Goal: Task Accomplishment & Management: Complete application form

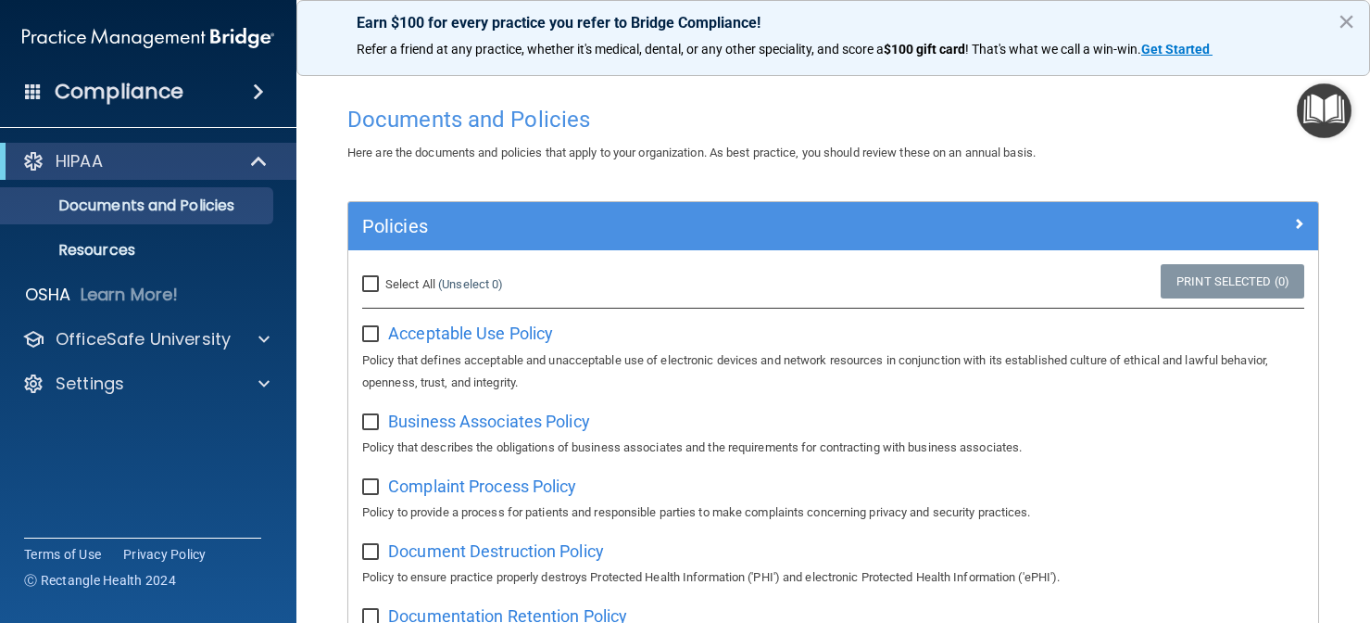
scroll to position [37, 0]
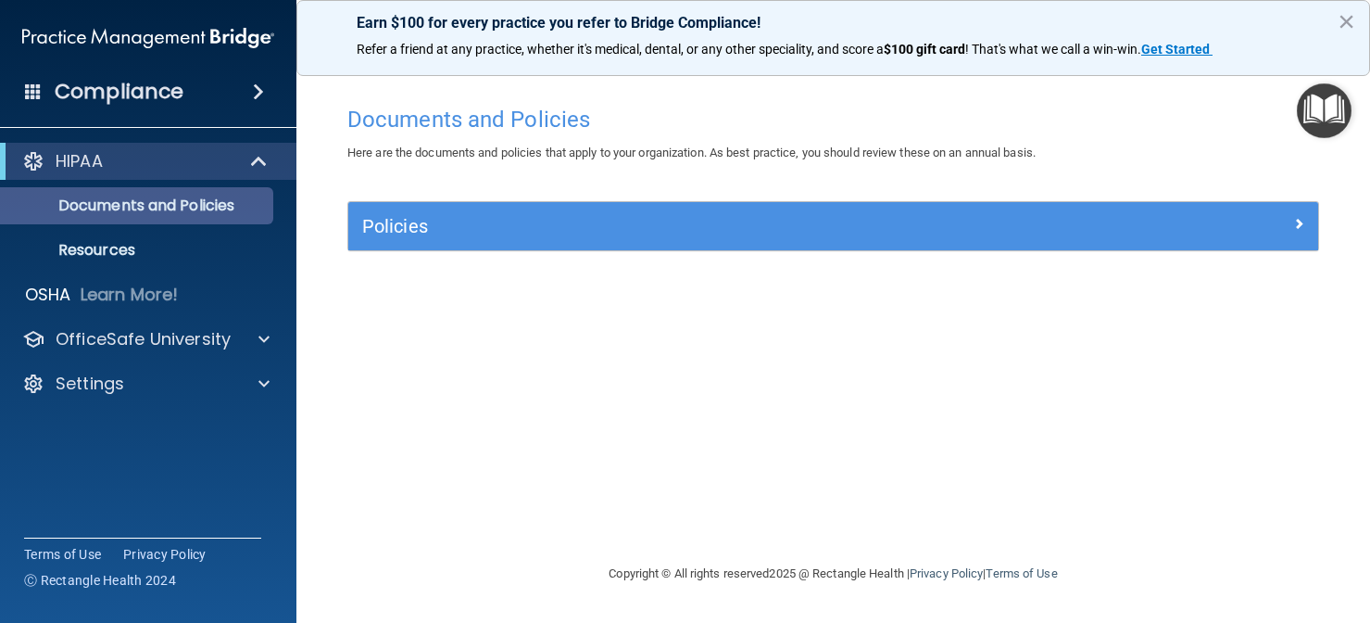
click at [147, 199] on p "Documents and Policies" at bounding box center [138, 205] width 253 height 19
click at [398, 240] on div "Policies" at bounding box center [833, 226] width 970 height 48
click at [1298, 216] on span at bounding box center [1298, 223] width 11 height 22
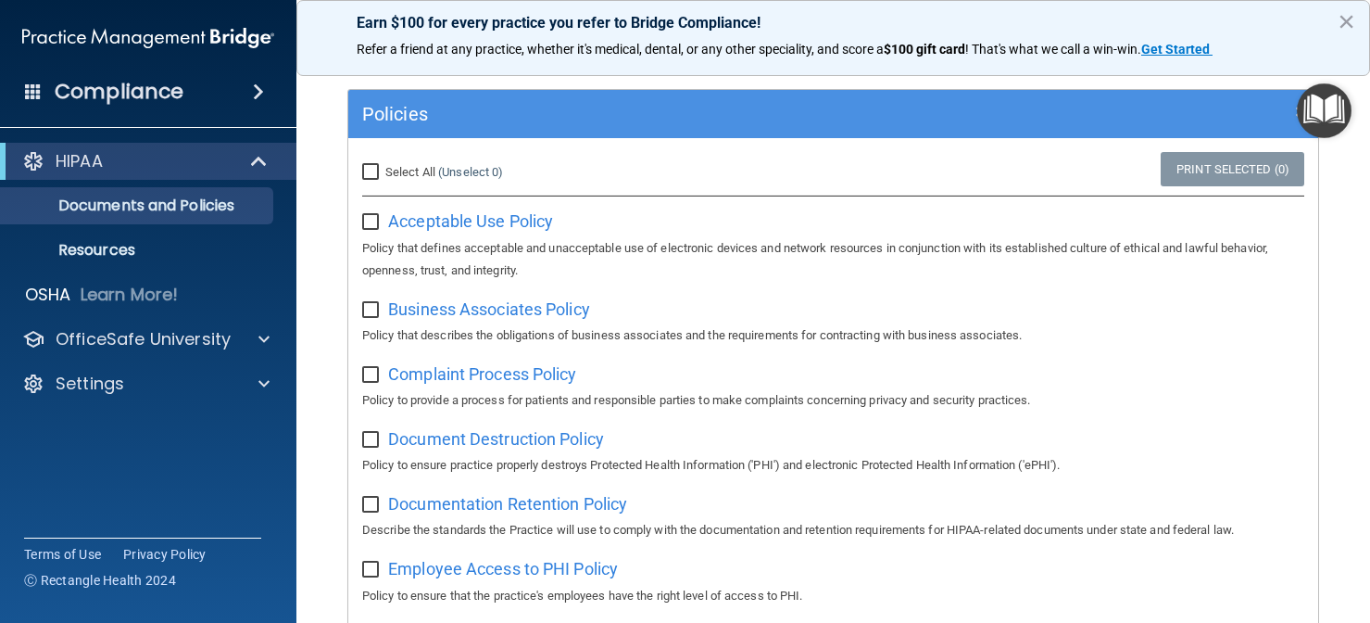
scroll to position [187, 0]
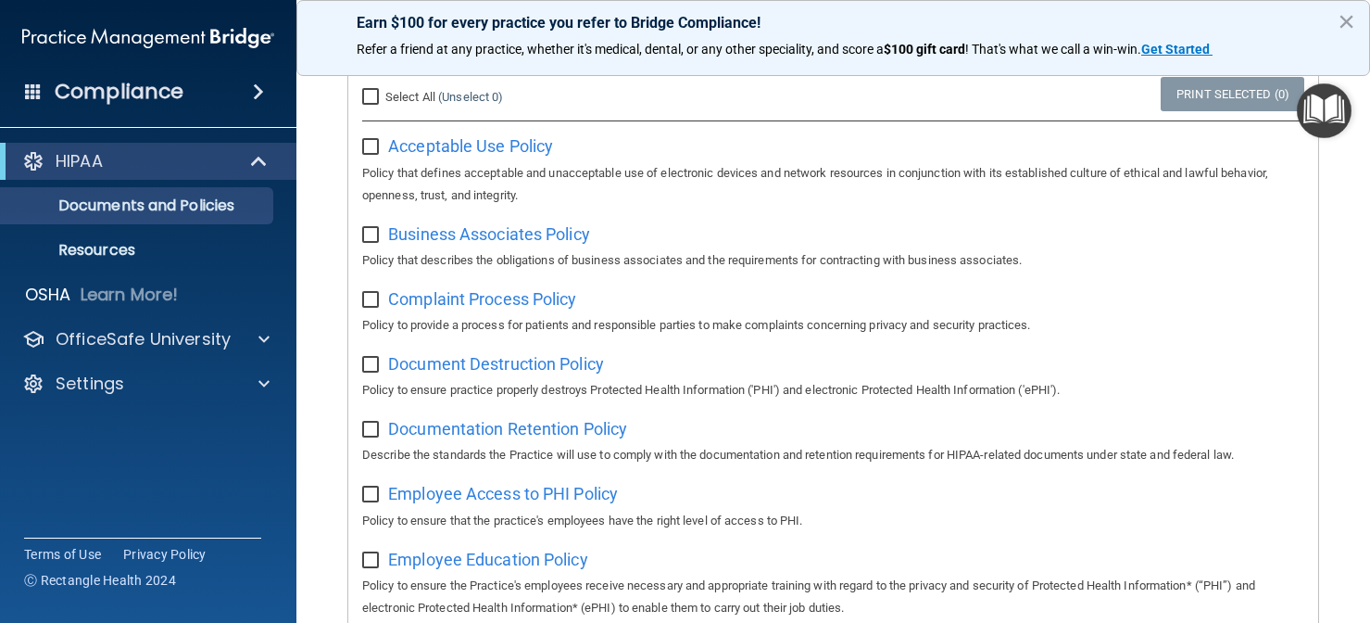
click at [373, 93] on input "Select All (Unselect 0) Unselect All" at bounding box center [372, 97] width 21 height 15
checkbox input "true"
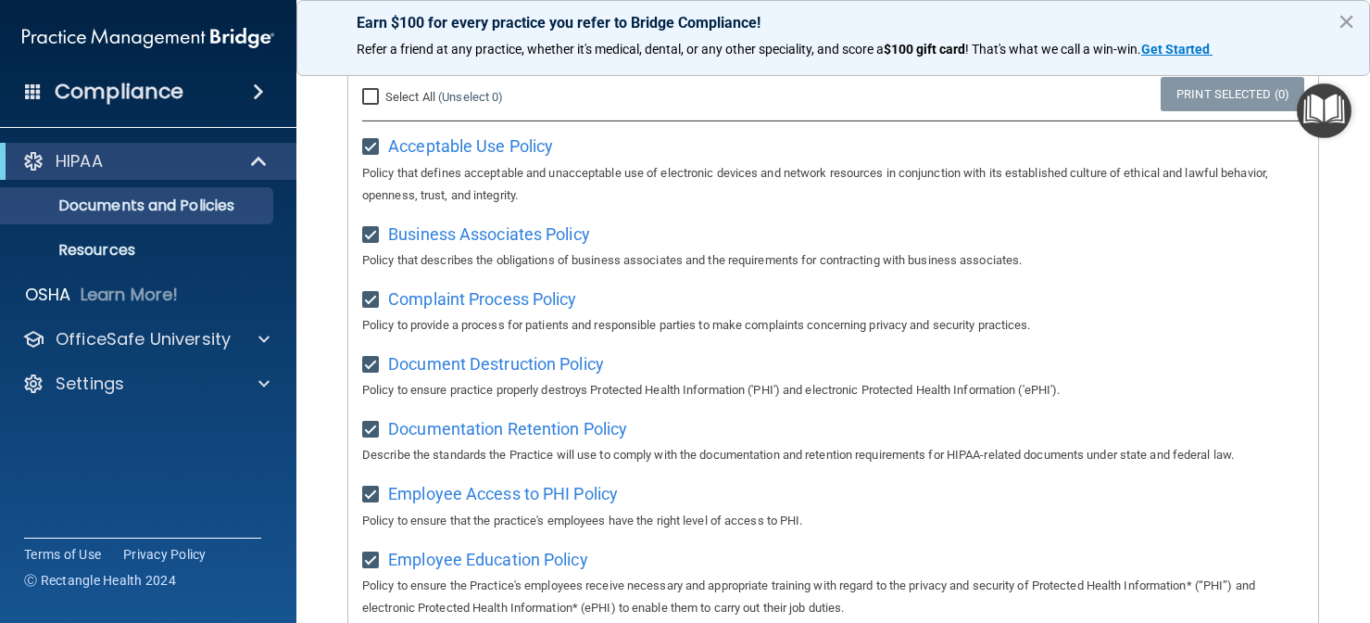
checkbox input "true"
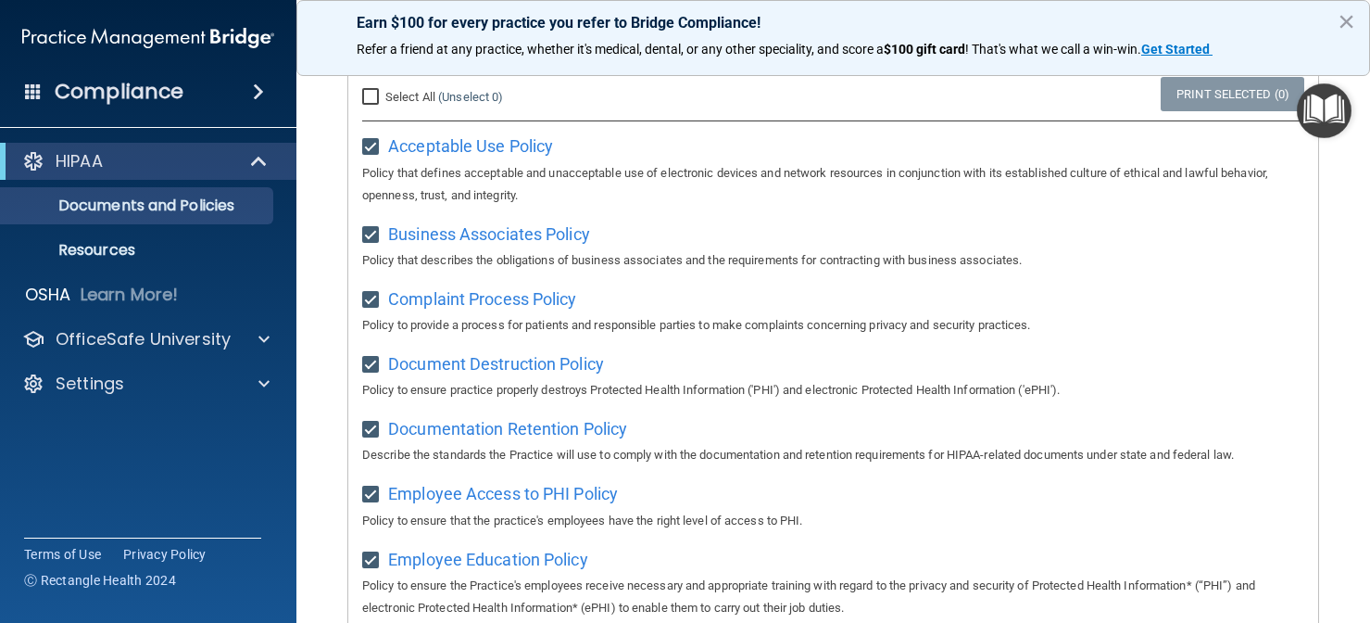
checkbox input "true"
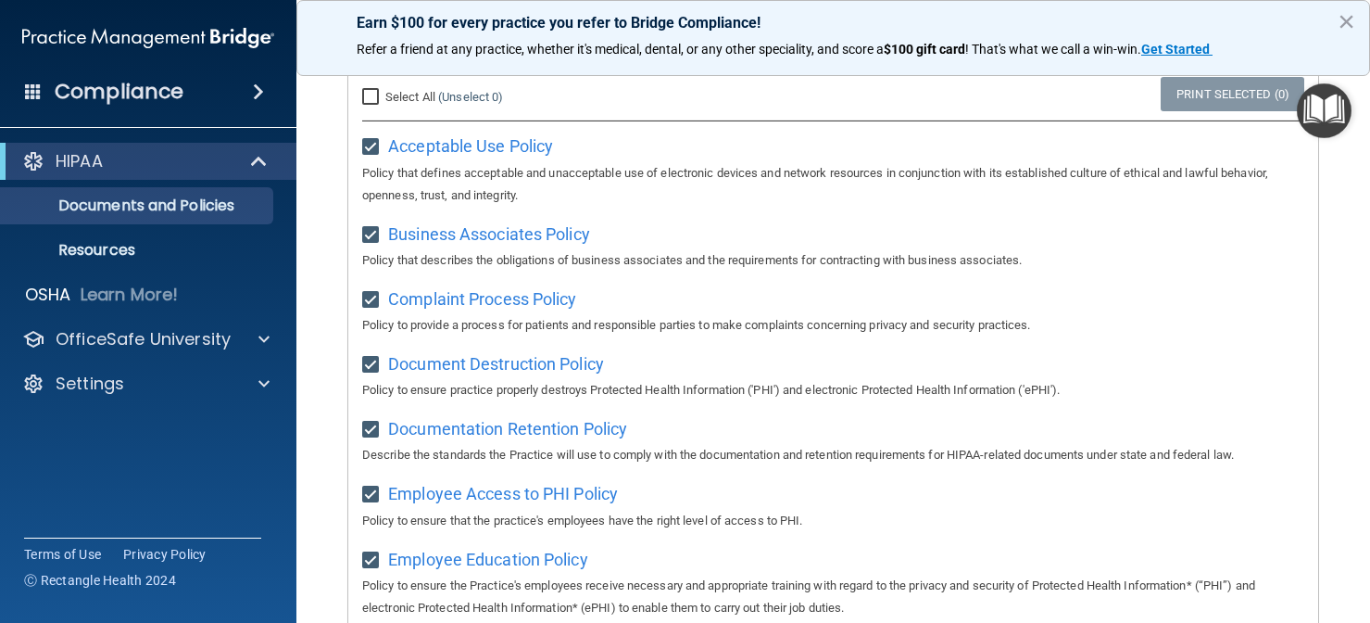
checkbox input "true"
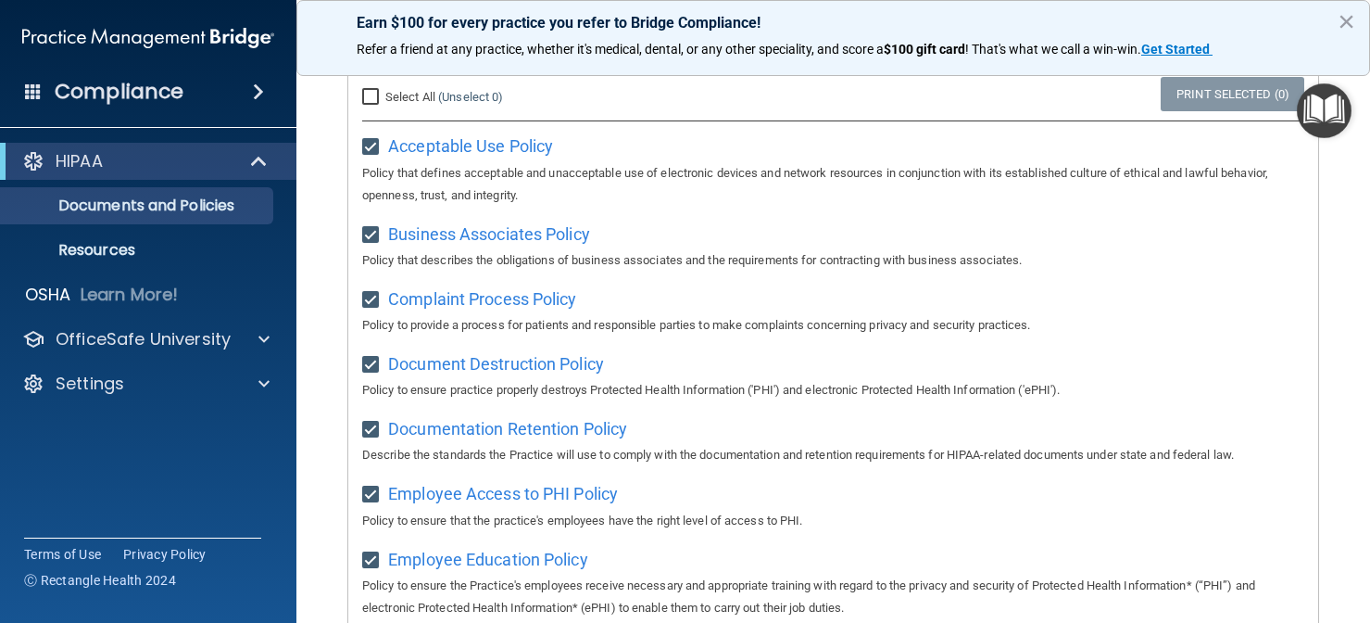
checkbox input "true"
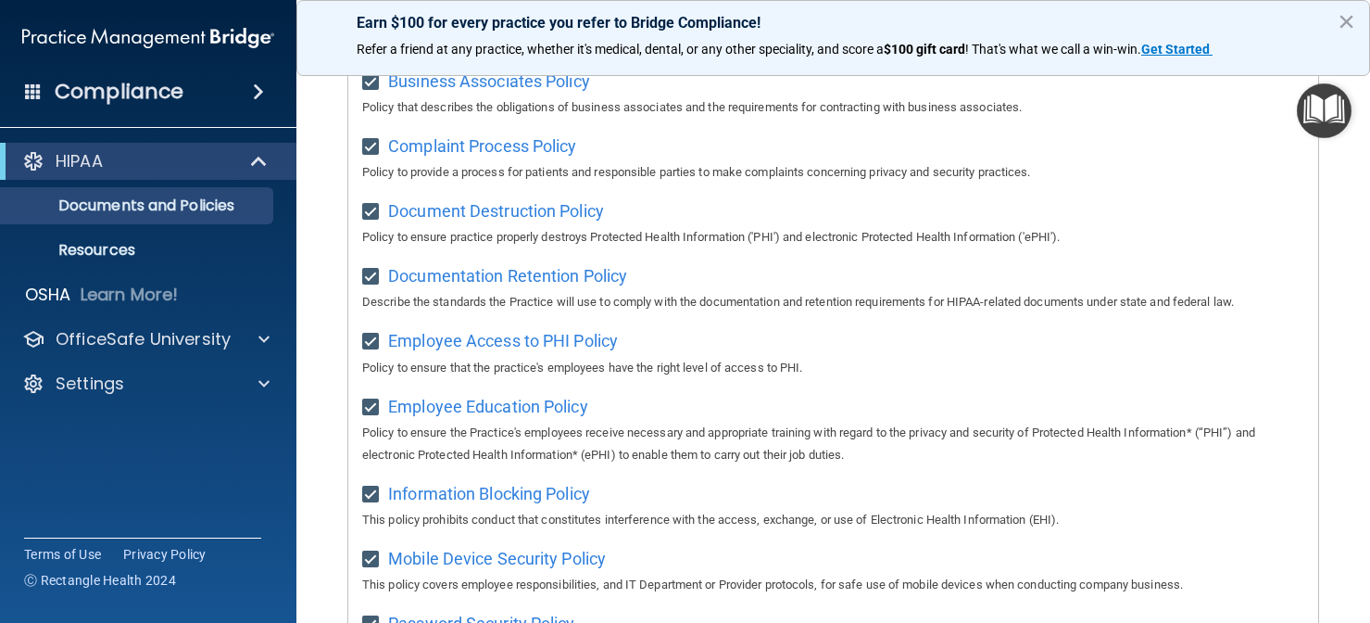
scroll to position [329, 0]
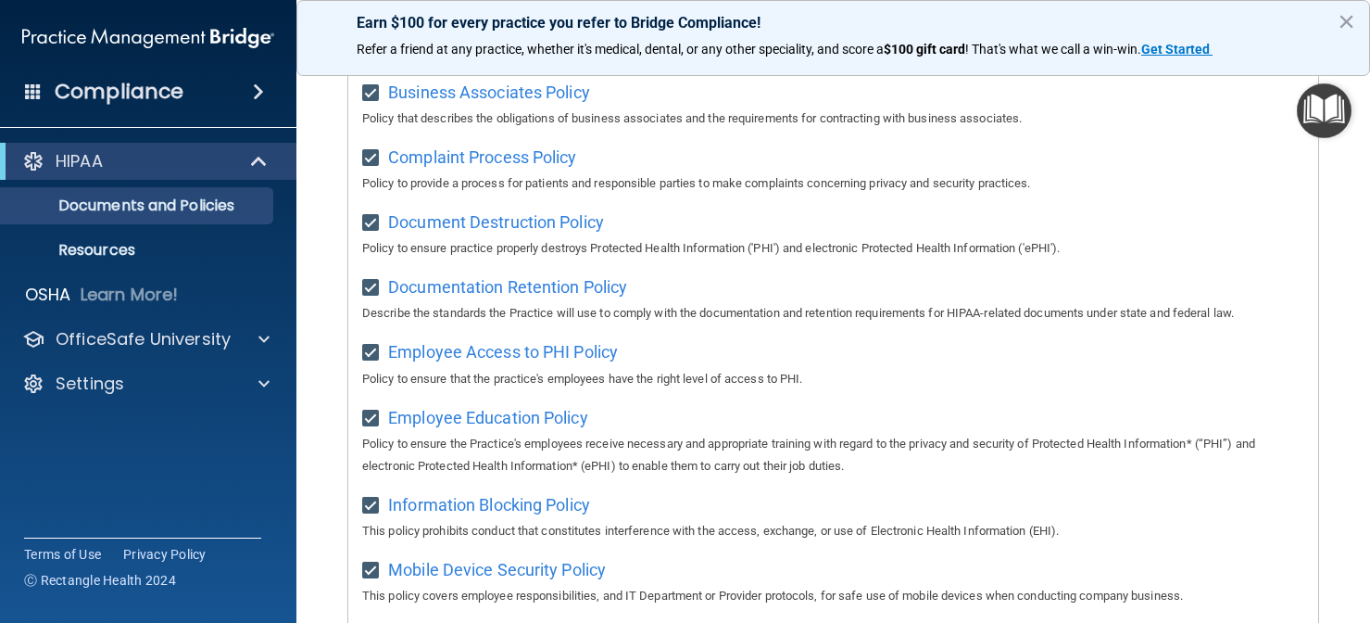
click at [1330, 103] on img "Open Resource Center" at bounding box center [1324, 110] width 55 height 55
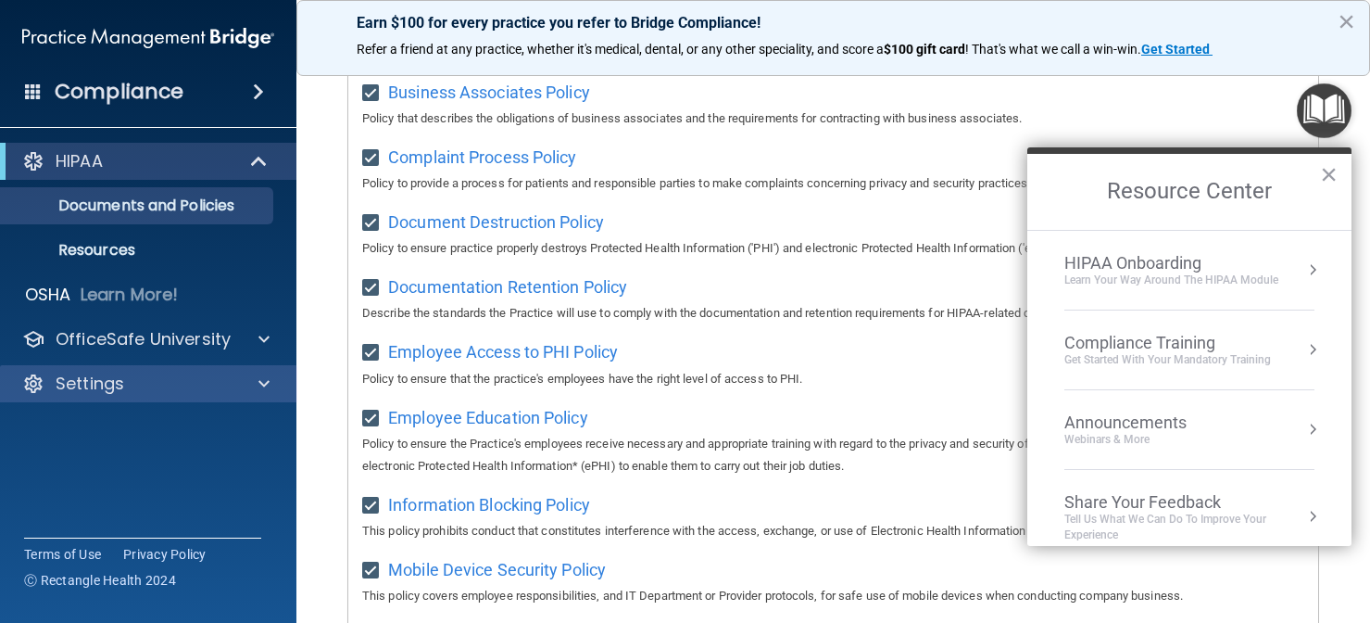
click at [203, 392] on div "Settings" at bounding box center [123, 383] width 230 height 22
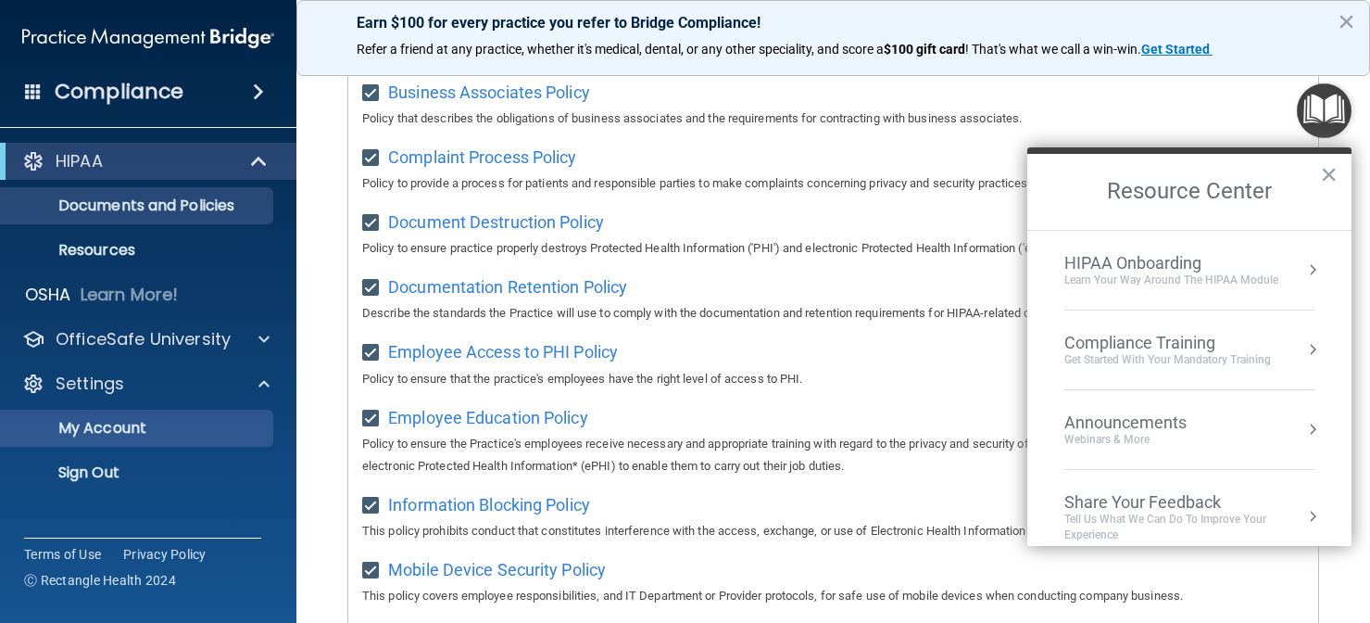
click at [158, 443] on link "My Account" at bounding box center [127, 428] width 292 height 37
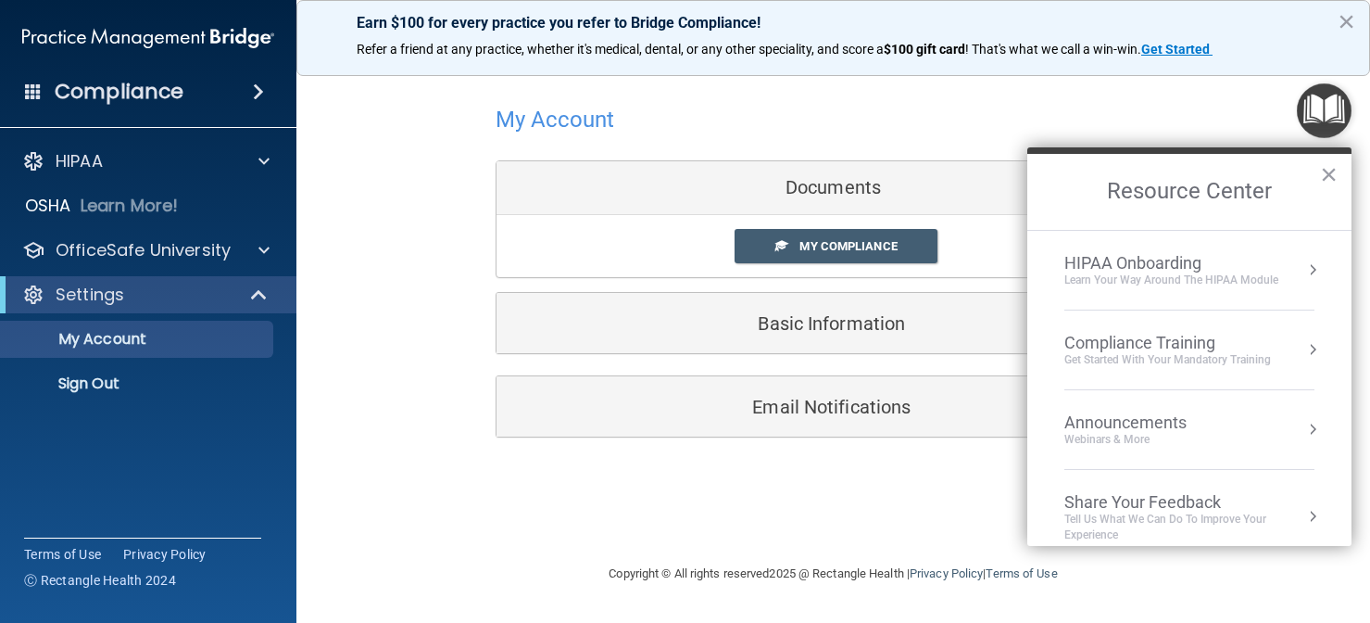
drag, startPoint x: 1332, startPoint y: 312, endPoint x: 1370, endPoint y: 179, distance: 138.7
click at [1369, 179] on html "Compliance HIPAA Documents and Policies Report an Incident Business Associates …" at bounding box center [685, 311] width 1370 height 623
click at [1281, 361] on div "Compliance Training Get Started with your mandatory training" at bounding box center [1190, 350] width 250 height 34
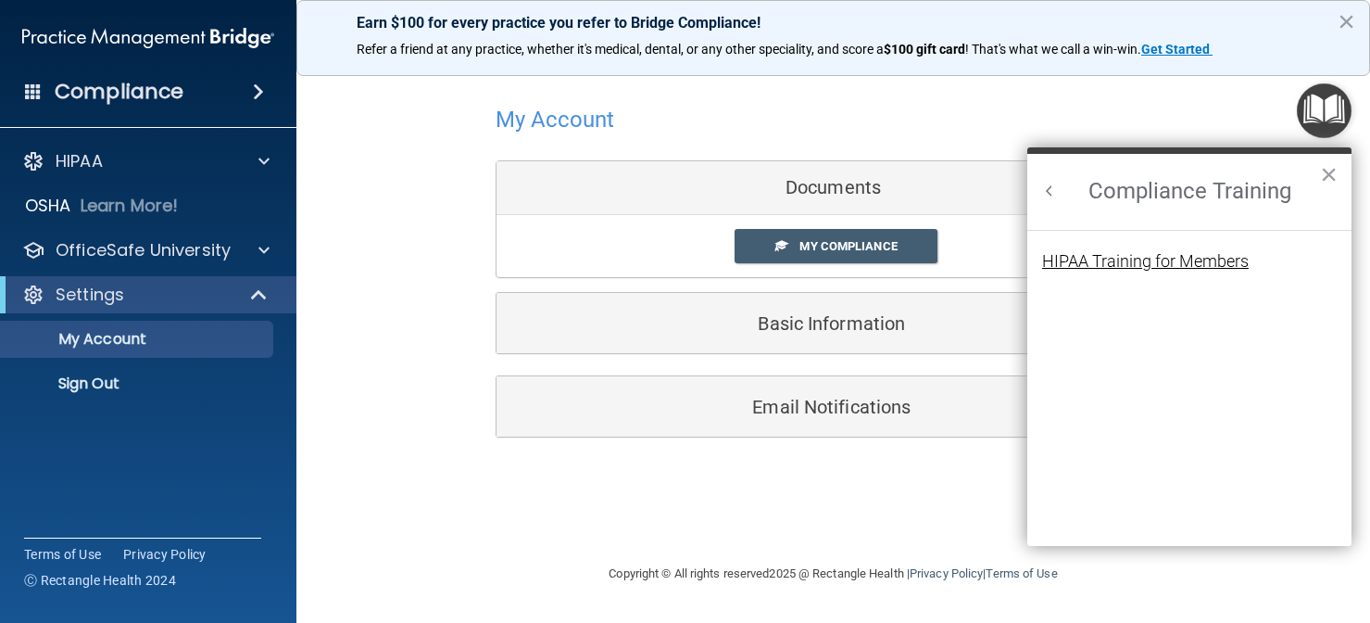
click at [1220, 263] on div "HIPAA Training for Members" at bounding box center [1145, 261] width 207 height 17
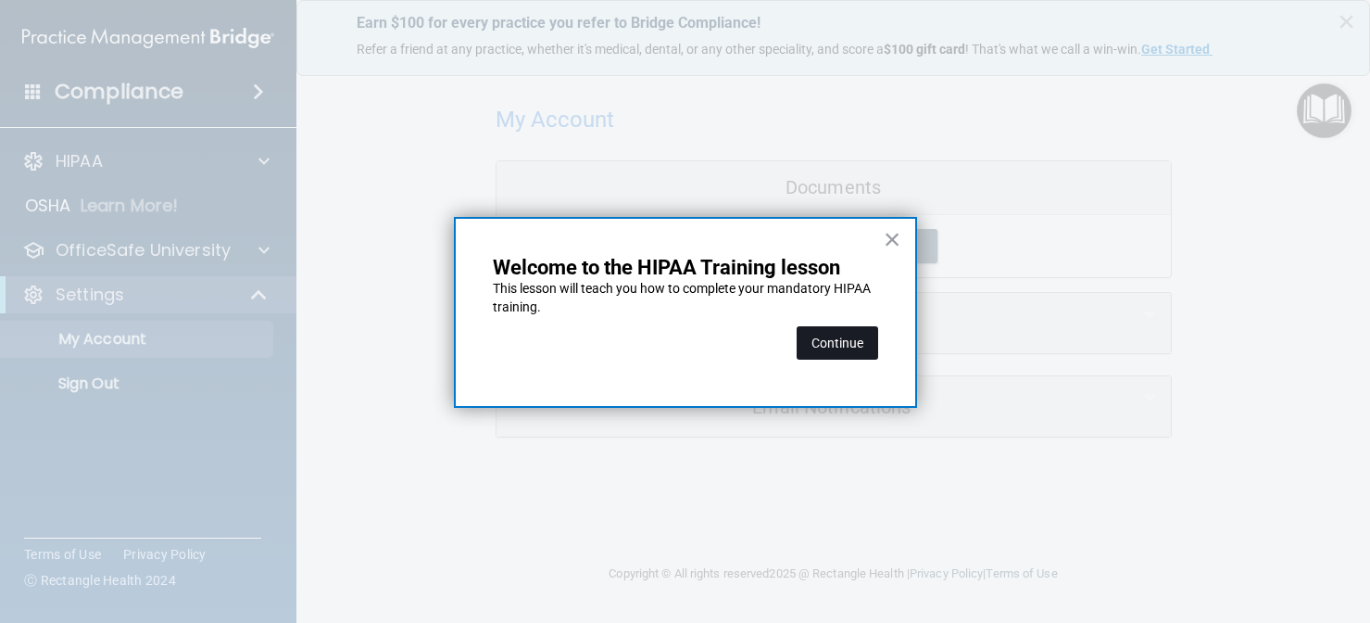
click at [857, 347] on button "Continue" at bounding box center [838, 342] width 82 height 33
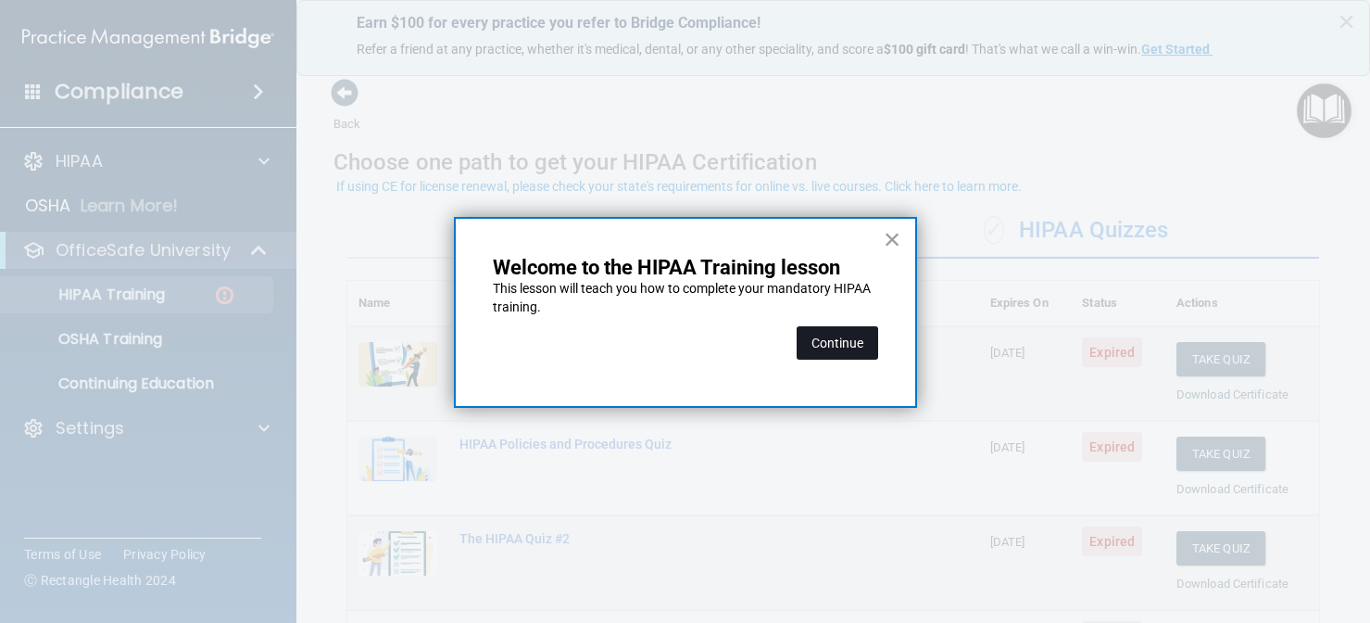
click at [857, 353] on button "Continue" at bounding box center [838, 342] width 82 height 33
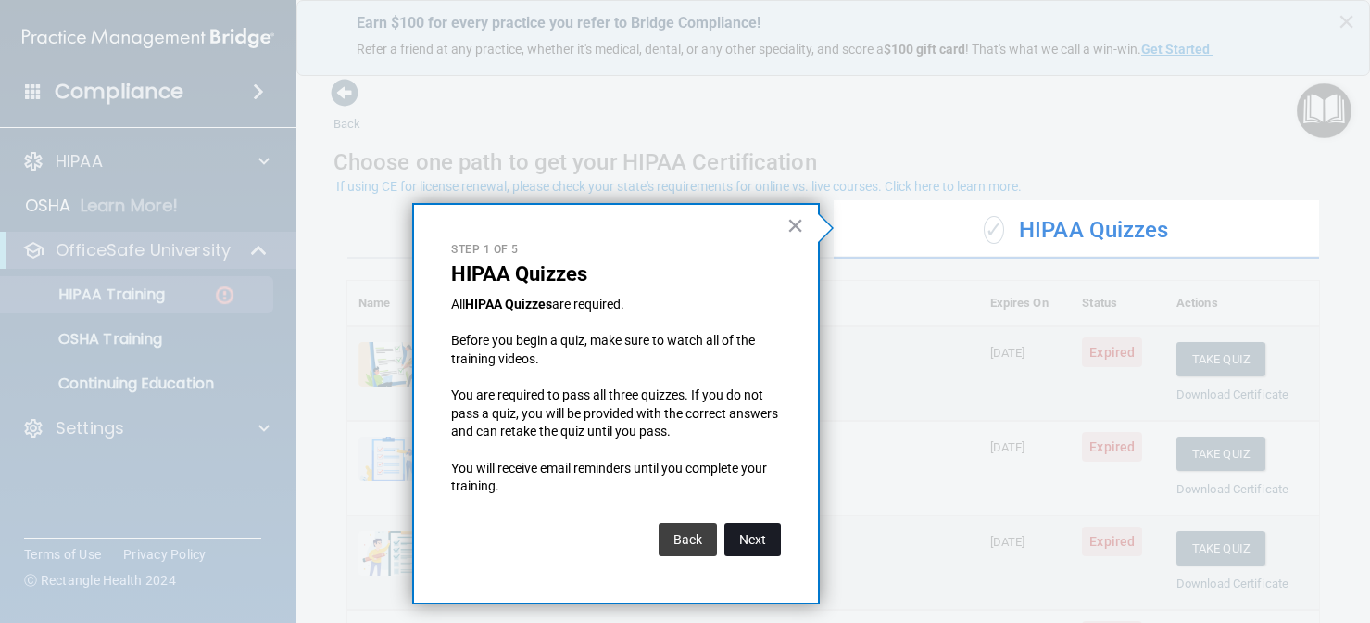
click at [751, 528] on button "Next" at bounding box center [753, 539] width 57 height 33
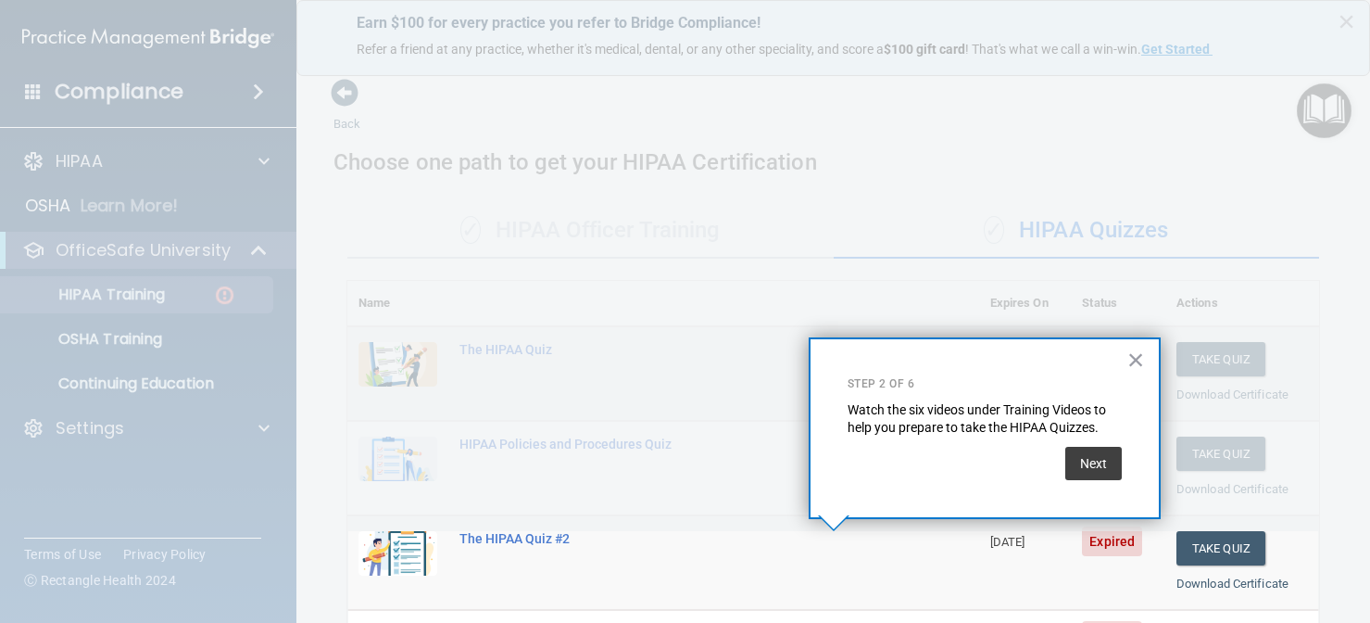
scroll to position [277, 0]
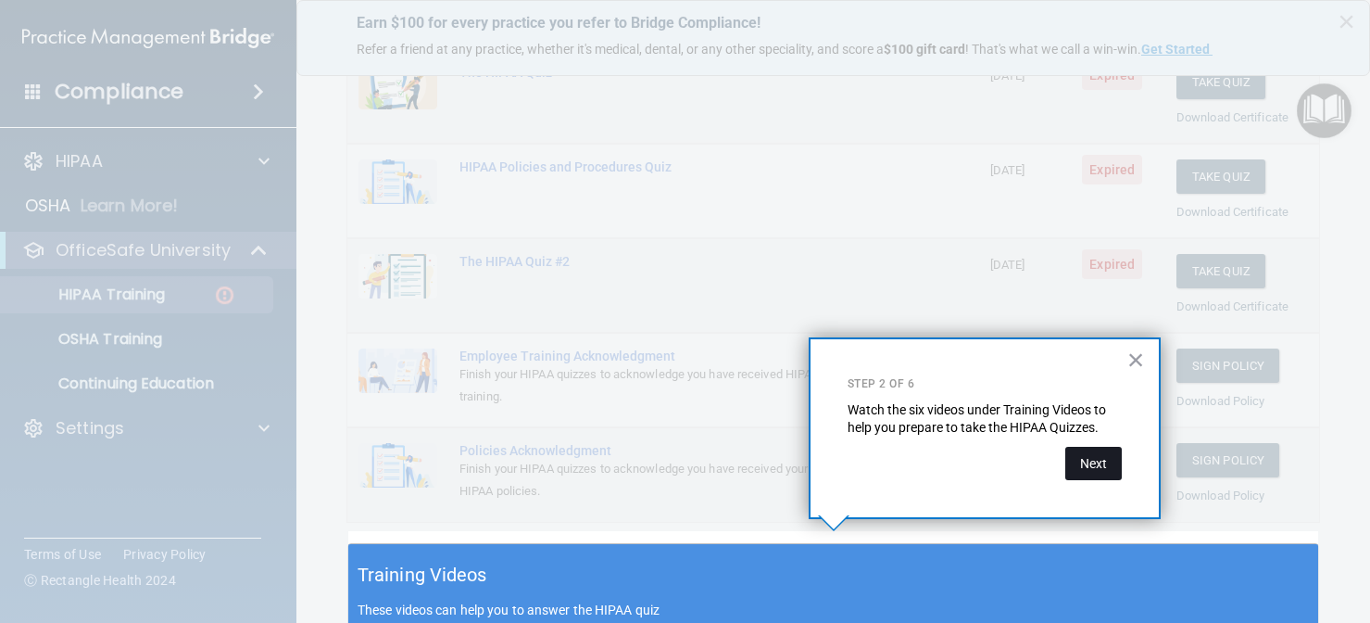
click at [1099, 464] on button "Next" at bounding box center [1094, 463] width 57 height 33
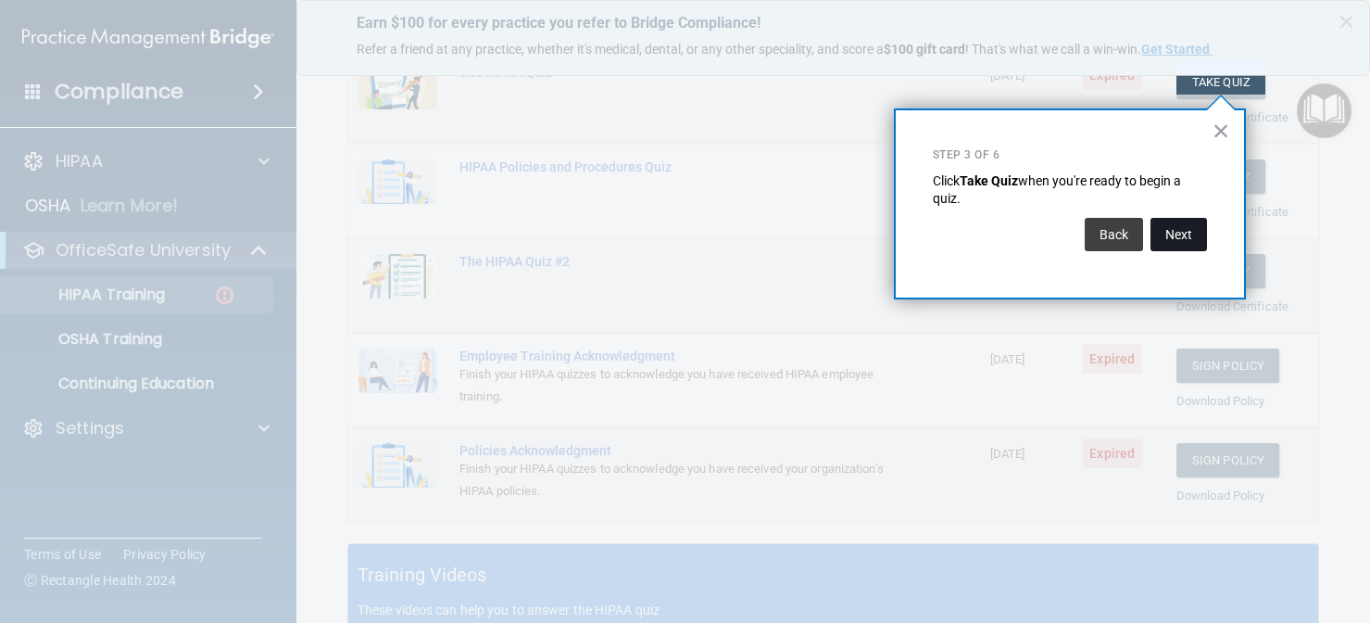
click at [1191, 232] on button "Next" at bounding box center [1179, 234] width 57 height 33
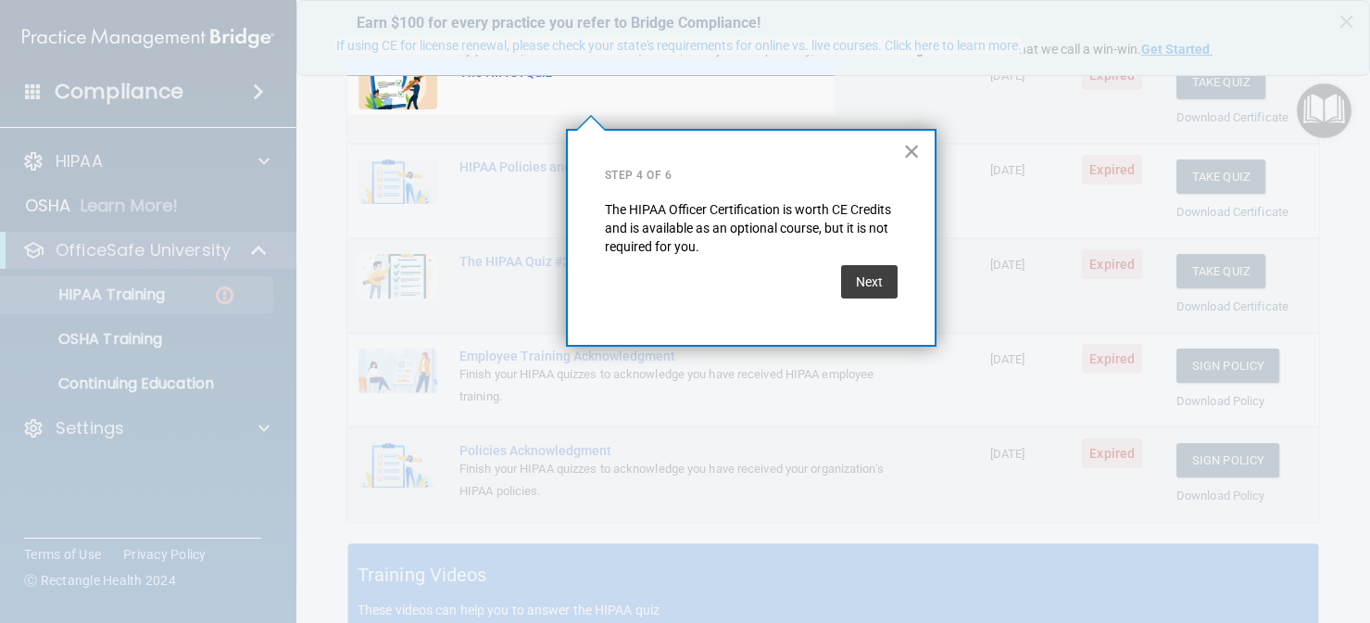
scroll to position [141, 0]
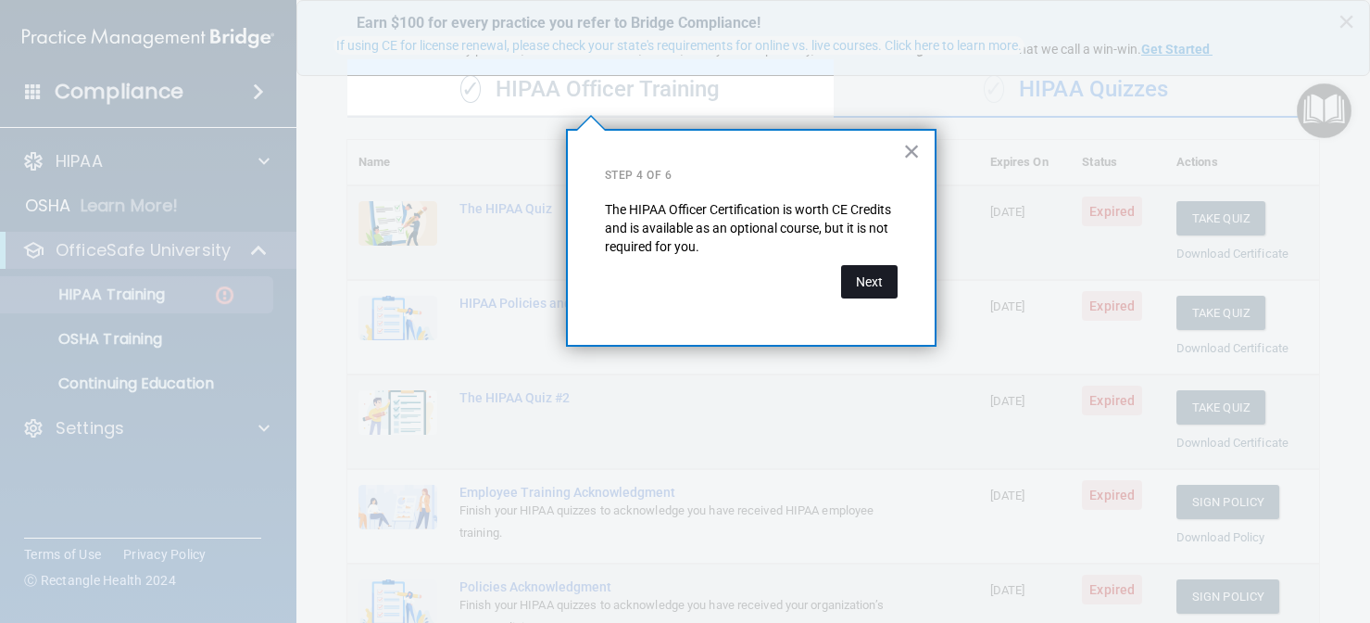
click at [884, 281] on button "Next" at bounding box center [869, 281] width 57 height 33
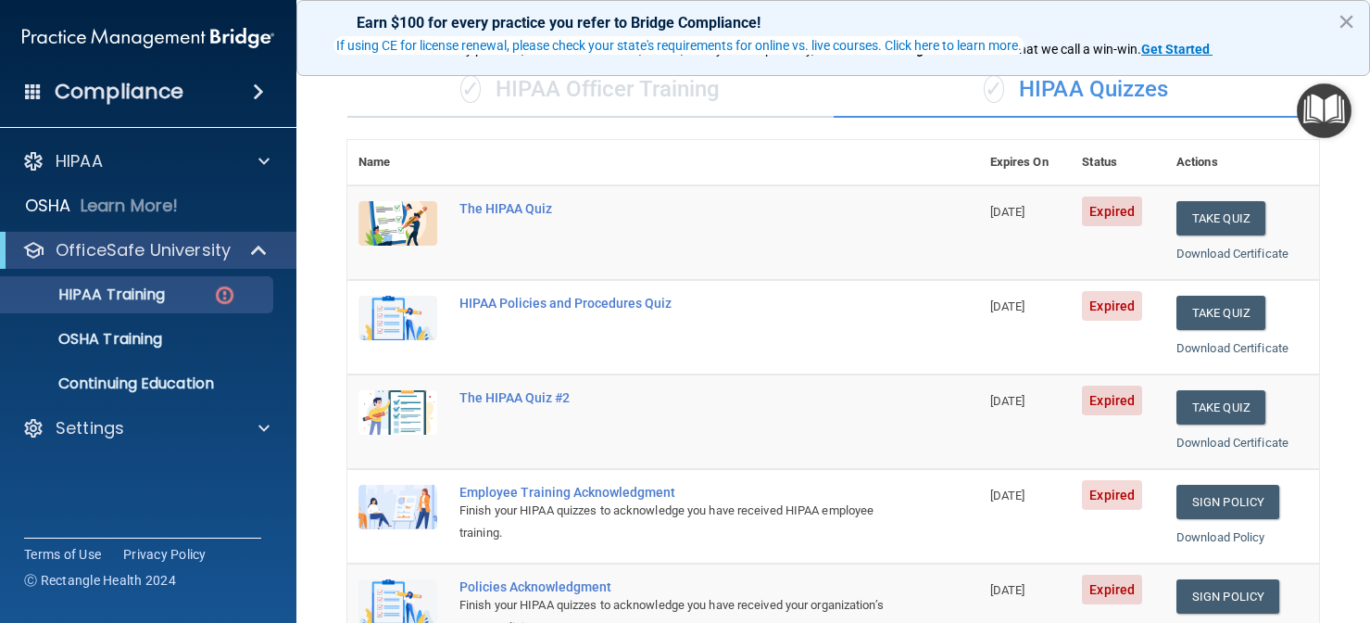
click at [898, 456] on td "The HIPAA Quiz #2" at bounding box center [713, 421] width 531 height 95
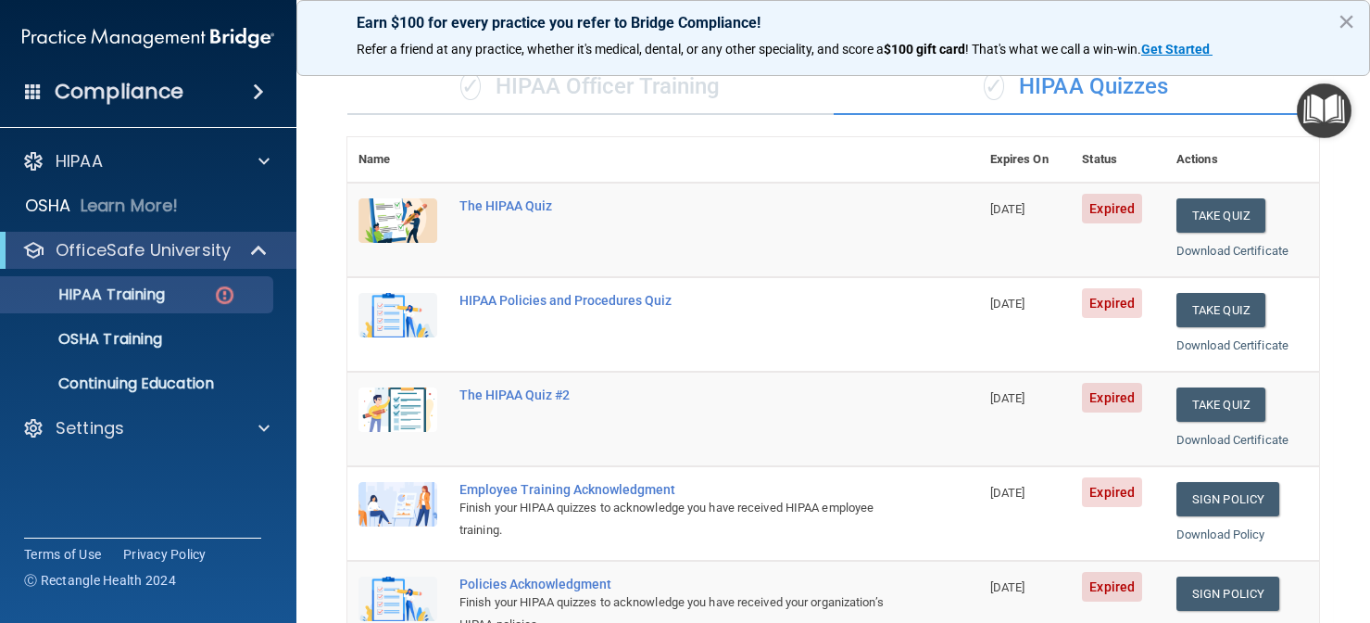
scroll to position [139, 0]
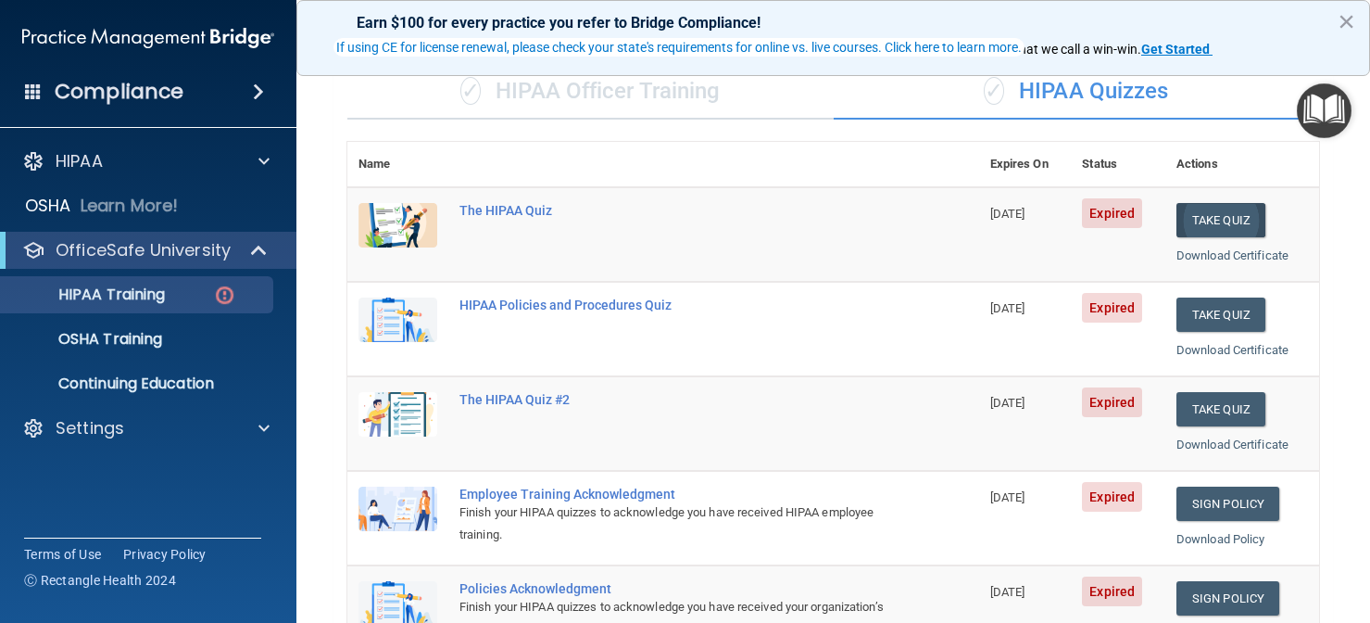
click at [1192, 205] on button "Take Quiz" at bounding box center [1221, 220] width 89 height 34
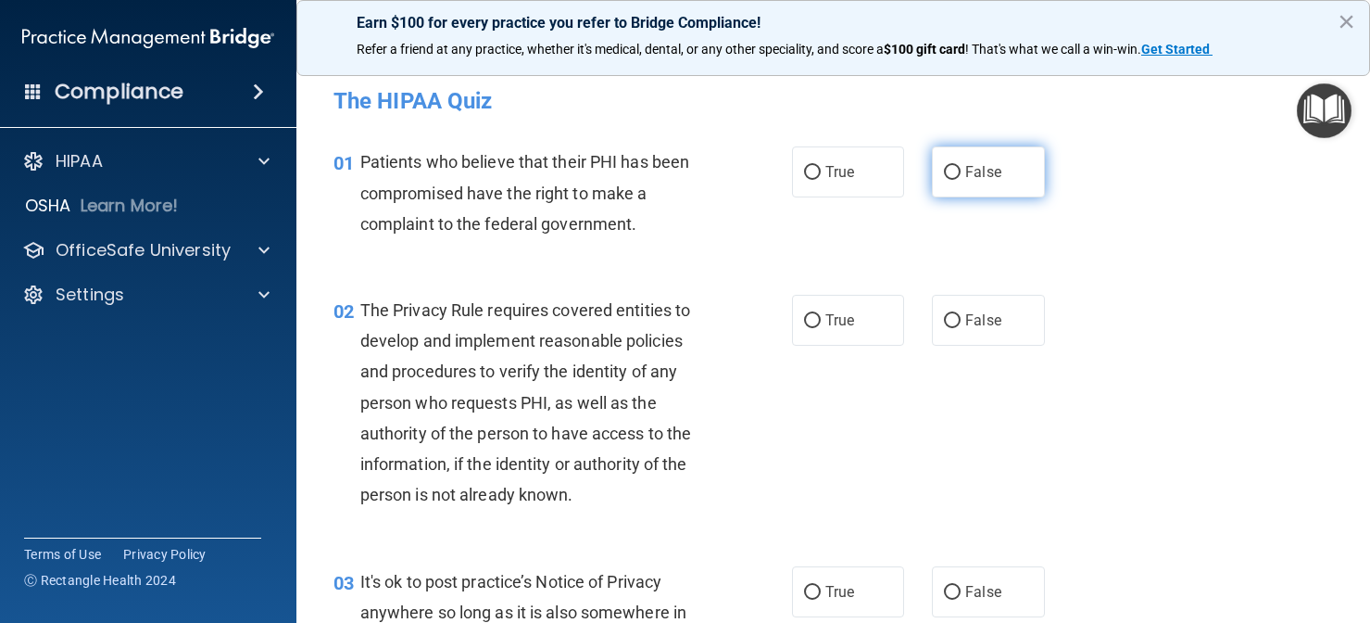
click at [966, 171] on span "False" at bounding box center [983, 172] width 36 height 18
click at [961, 171] on input "False" at bounding box center [952, 173] width 17 height 14
radio input "true"
click at [775, 252] on div "01 Patients who believe that their PHI has been compromised have the right to m…" at bounding box center [834, 197] width 1028 height 148
click at [637, 434] on span "The Privacy Rule requires covered entities to develop and implement reasonable …" at bounding box center [526, 402] width 332 height 204
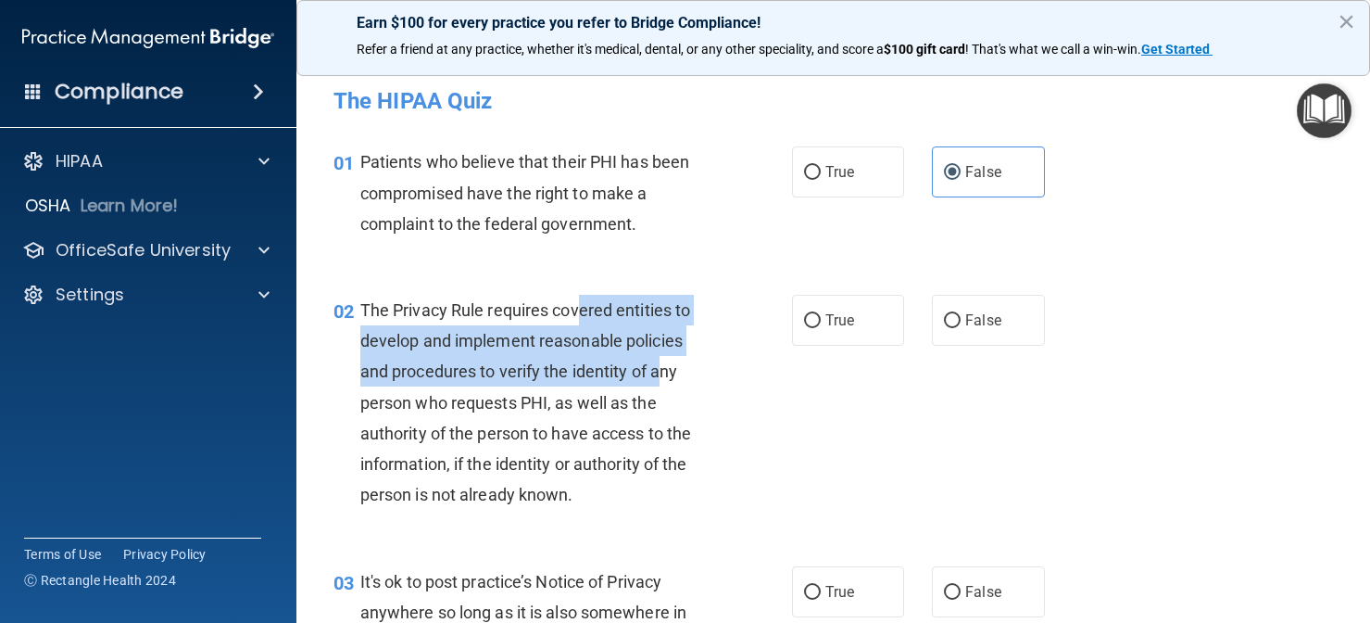
drag, startPoint x: 580, startPoint y: 311, endPoint x: 659, endPoint y: 351, distance: 88.3
click at [659, 351] on div "The Privacy Rule requires covered entities to develop and implement reasonable …" at bounding box center [542, 403] width 364 height 216
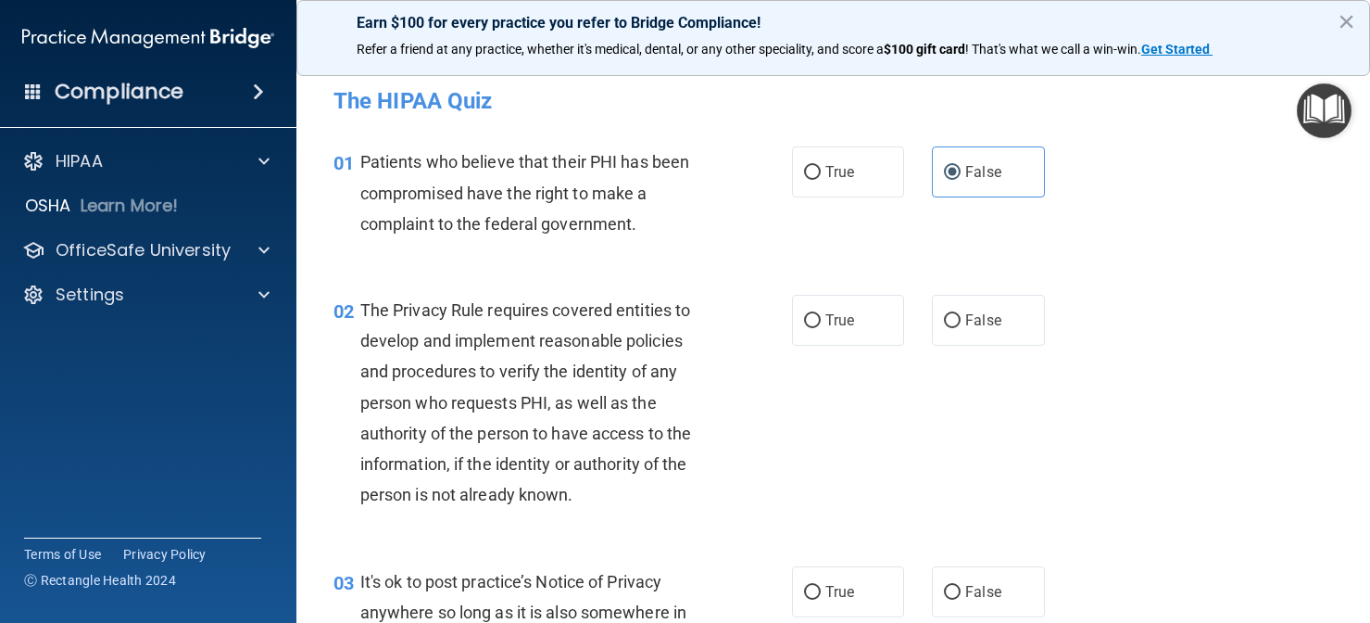
click at [727, 437] on div "02 The Privacy Rule requires covered entities to develop and implement reasonab…" at bounding box center [563, 407] width 514 height 225
click at [809, 314] on input "True" at bounding box center [812, 321] width 17 height 14
radio input "true"
click at [792, 403] on div "02 The Privacy Rule requires covered entities to develop and implement reasonab…" at bounding box center [563, 407] width 514 height 225
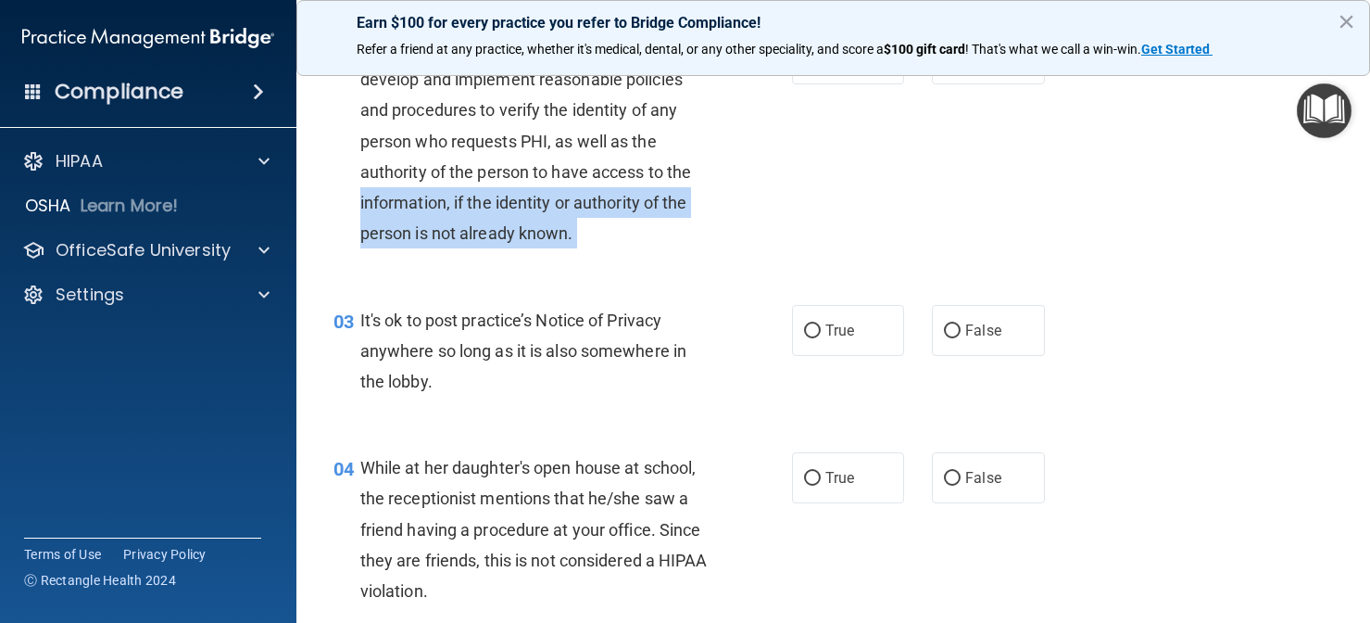
scroll to position [365, 0]
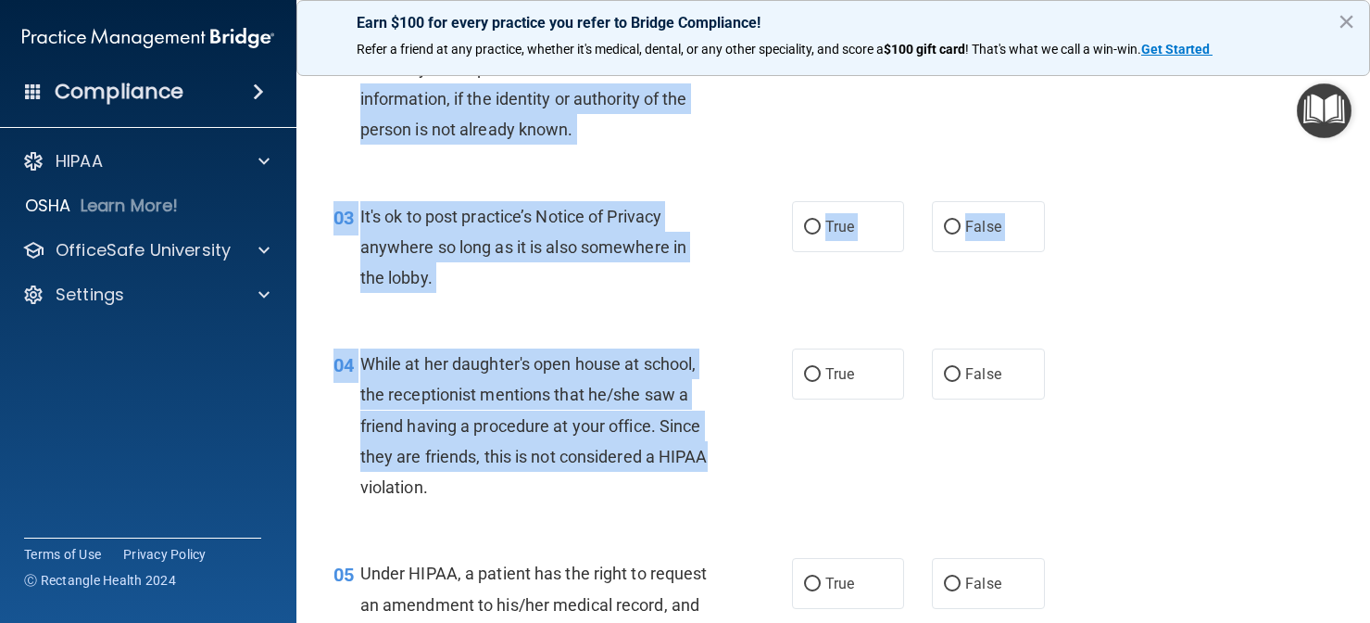
drag, startPoint x: 776, startPoint y: 429, endPoint x: 768, endPoint y: 436, distance: 11.2
click at [763, 299] on div "03 It's ok to post practice’s Notice of Privacy anywhere so long as it is also …" at bounding box center [834, 252] width 1028 height 148
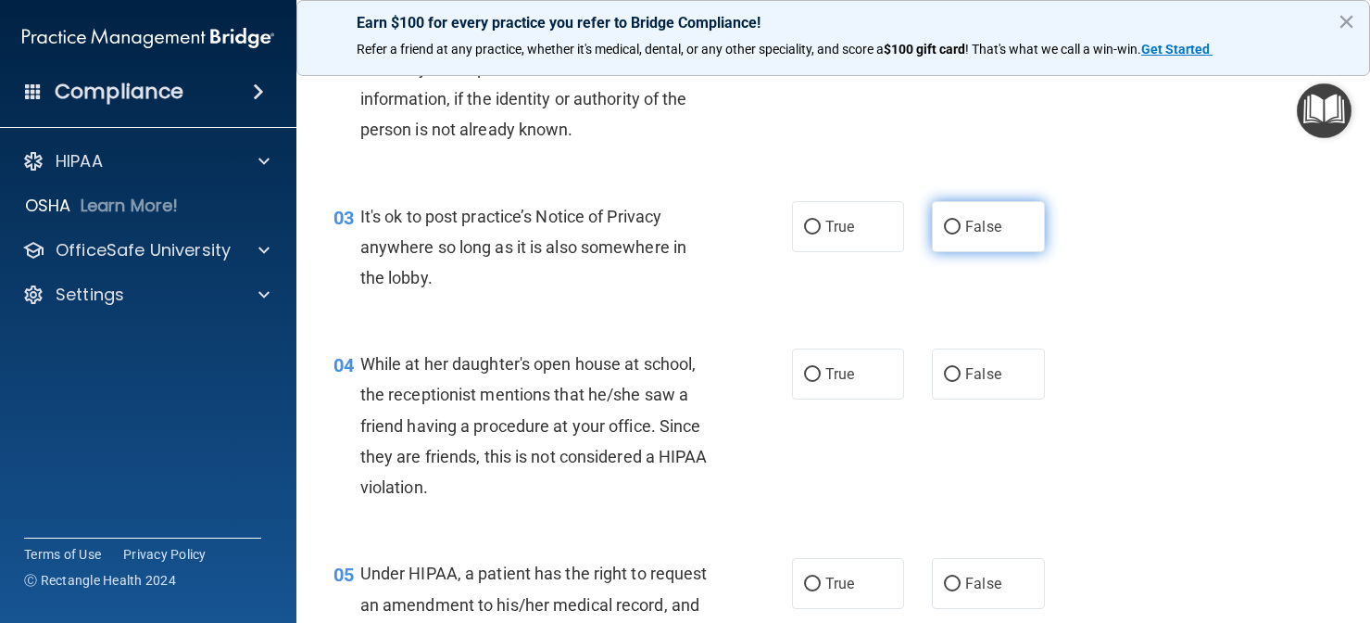
click at [948, 228] on input "False" at bounding box center [952, 228] width 17 height 14
radio input "true"
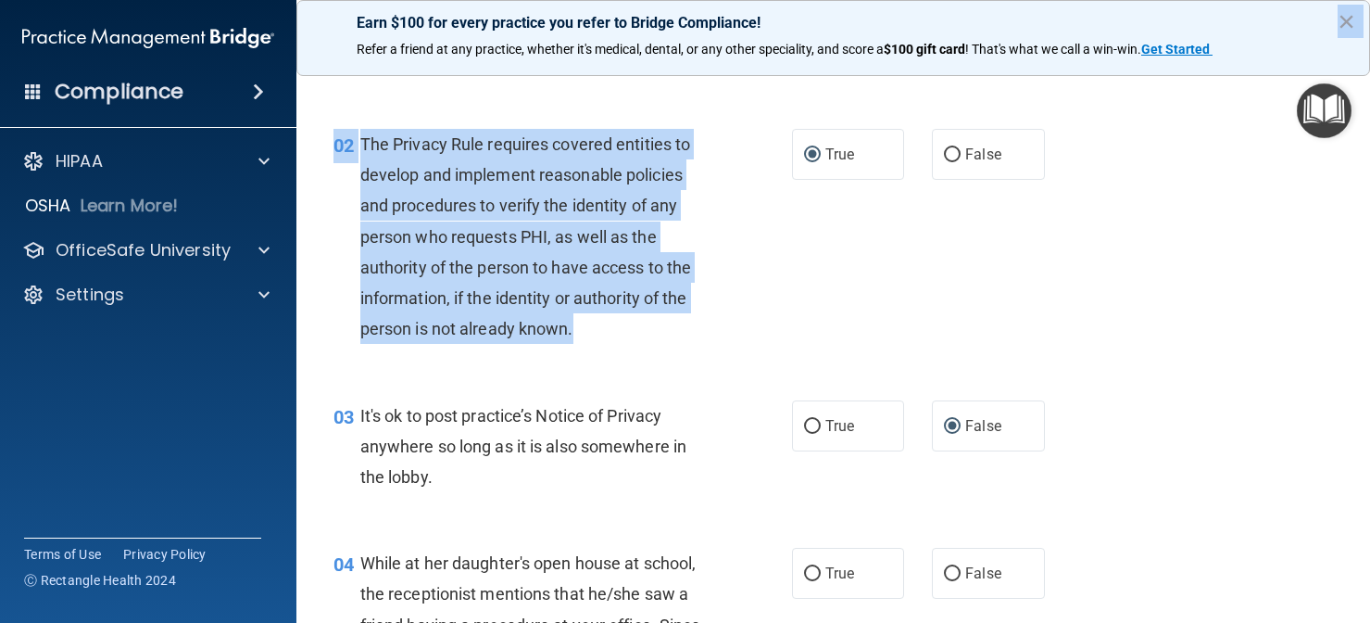
scroll to position [156, 0]
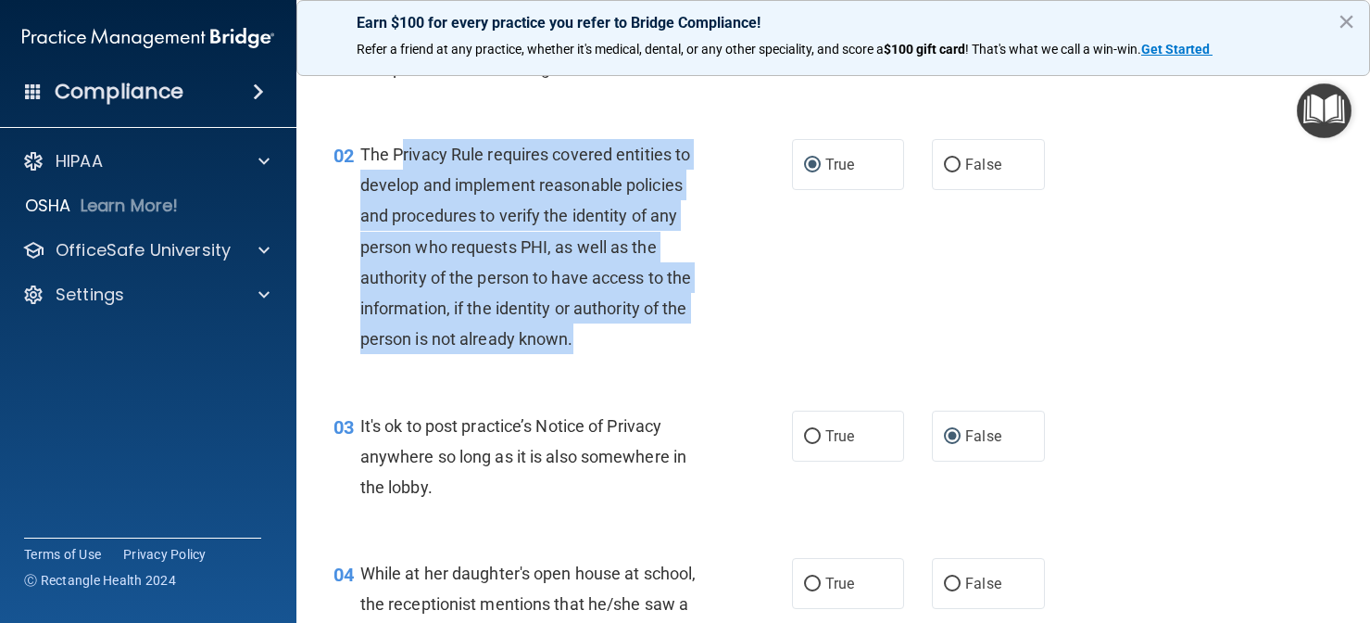
drag, startPoint x: 658, startPoint y: 151, endPoint x: 400, endPoint y: 147, distance: 257.6
click at [400, 147] on div "02 The Privacy Rule requires covered entities to develop and implement reasonab…" at bounding box center [563, 251] width 514 height 225
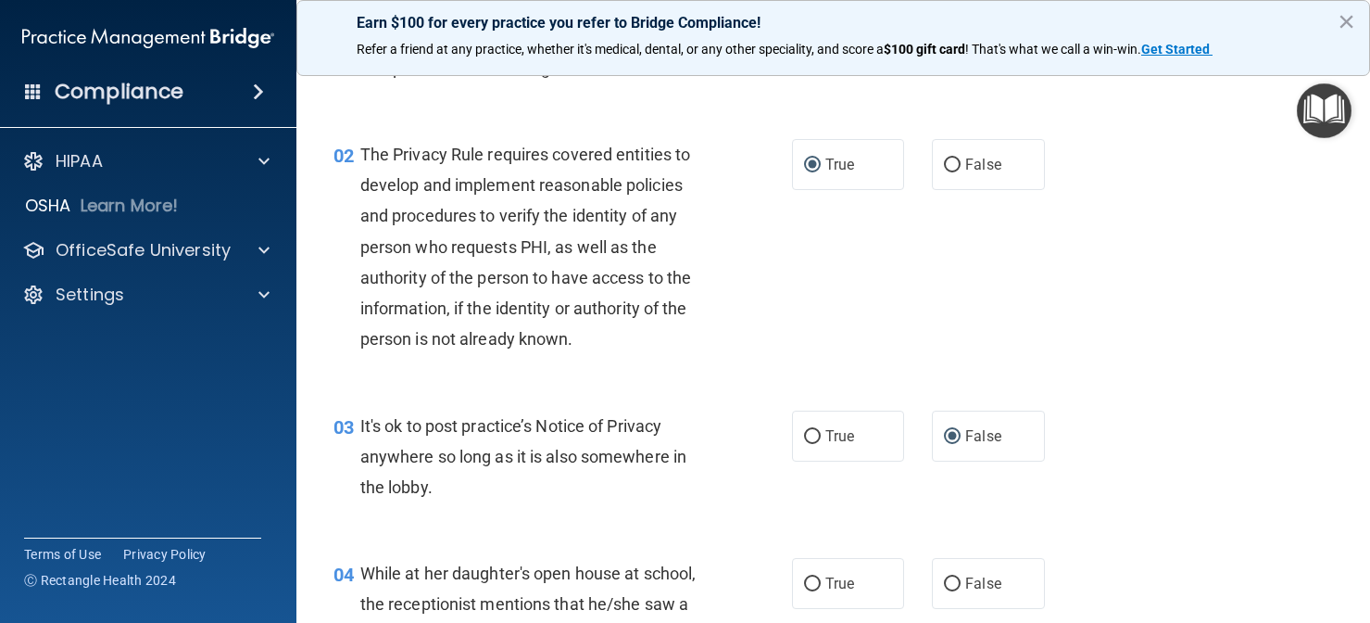
click at [1016, 288] on div "02 The Privacy Rule requires covered entities to develop and implement reasonab…" at bounding box center [834, 251] width 1028 height 271
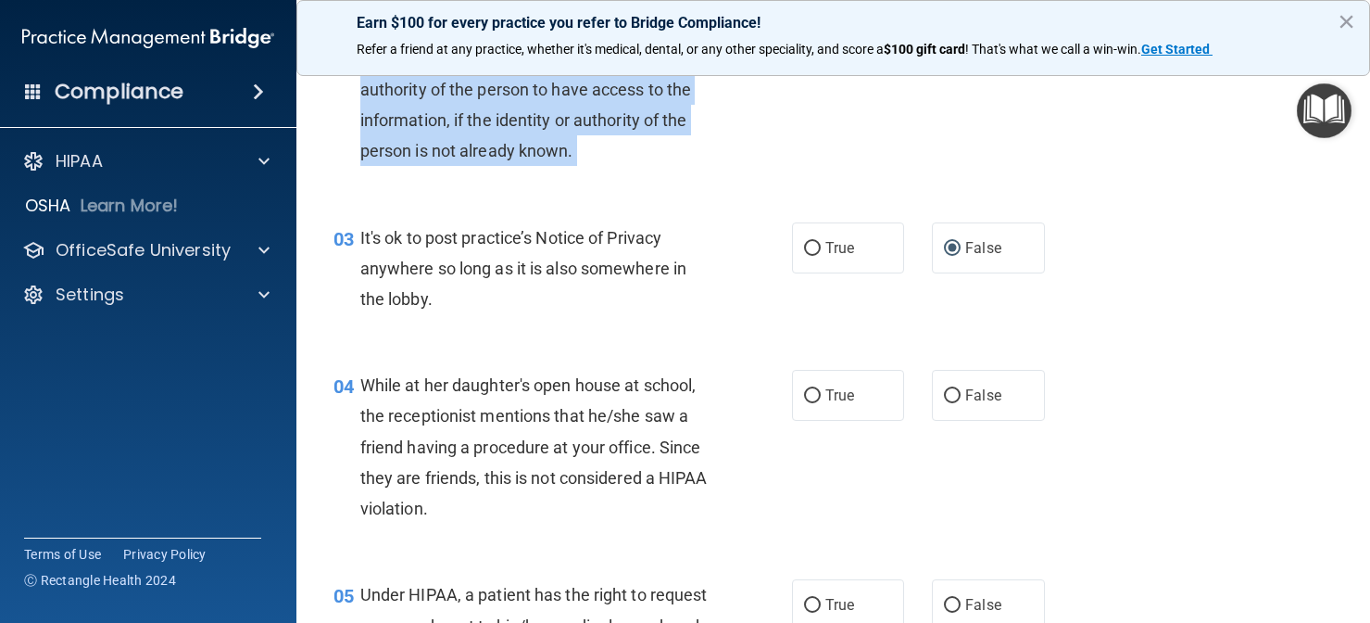
scroll to position [448, 0]
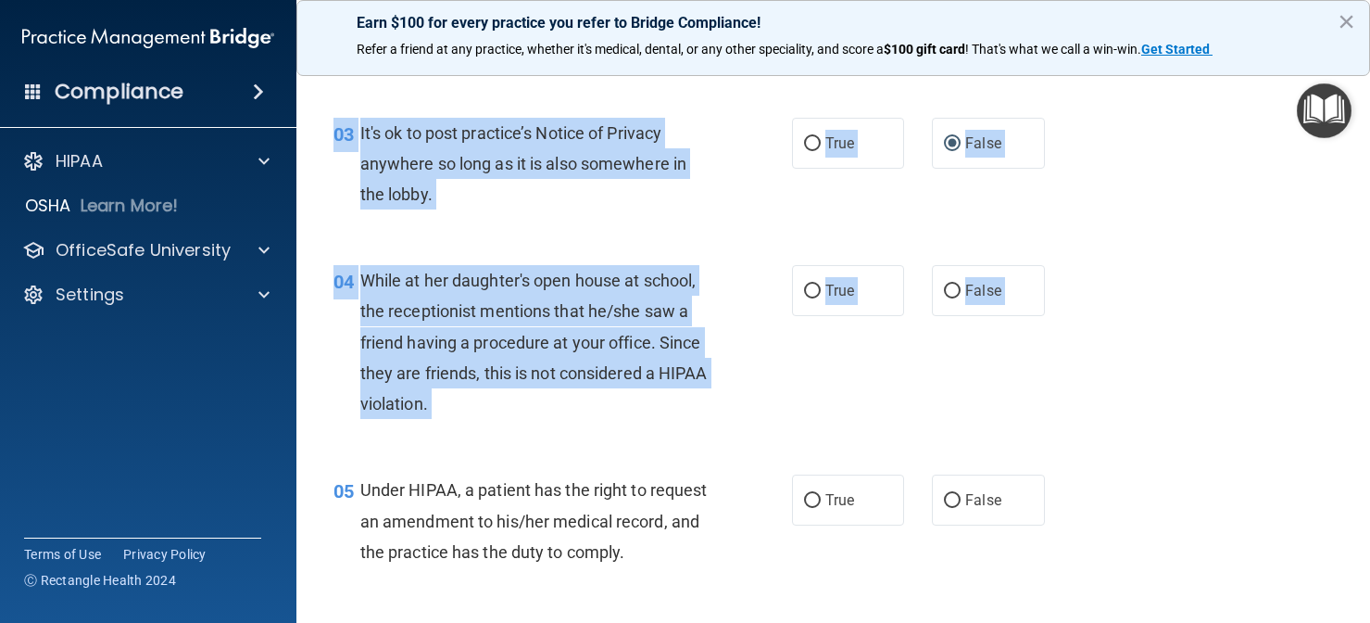
drag, startPoint x: 1048, startPoint y: 330, endPoint x: 1070, endPoint y: 547, distance: 218.0
click at [866, 388] on div "04 While at her daughter's open house at school, the receptionist mentions that…" at bounding box center [834, 346] width 1028 height 209
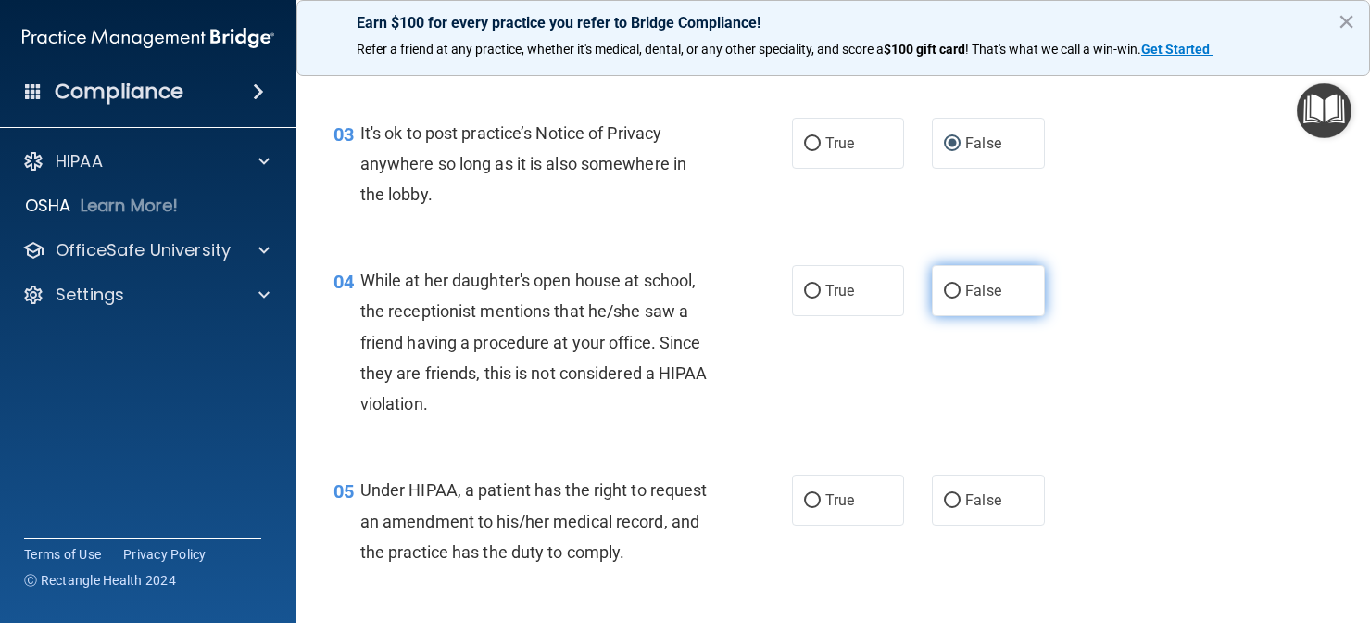
click at [957, 275] on label "False" at bounding box center [988, 290] width 113 height 51
click at [957, 284] on input "False" at bounding box center [952, 291] width 17 height 14
radio input "true"
drag, startPoint x: 894, startPoint y: 387, endPoint x: 894, endPoint y: 440, distance: 52.8
click at [894, 440] on div "04 While at her daughter's open house at school, the receptionist mentions that…" at bounding box center [834, 346] width 1028 height 209
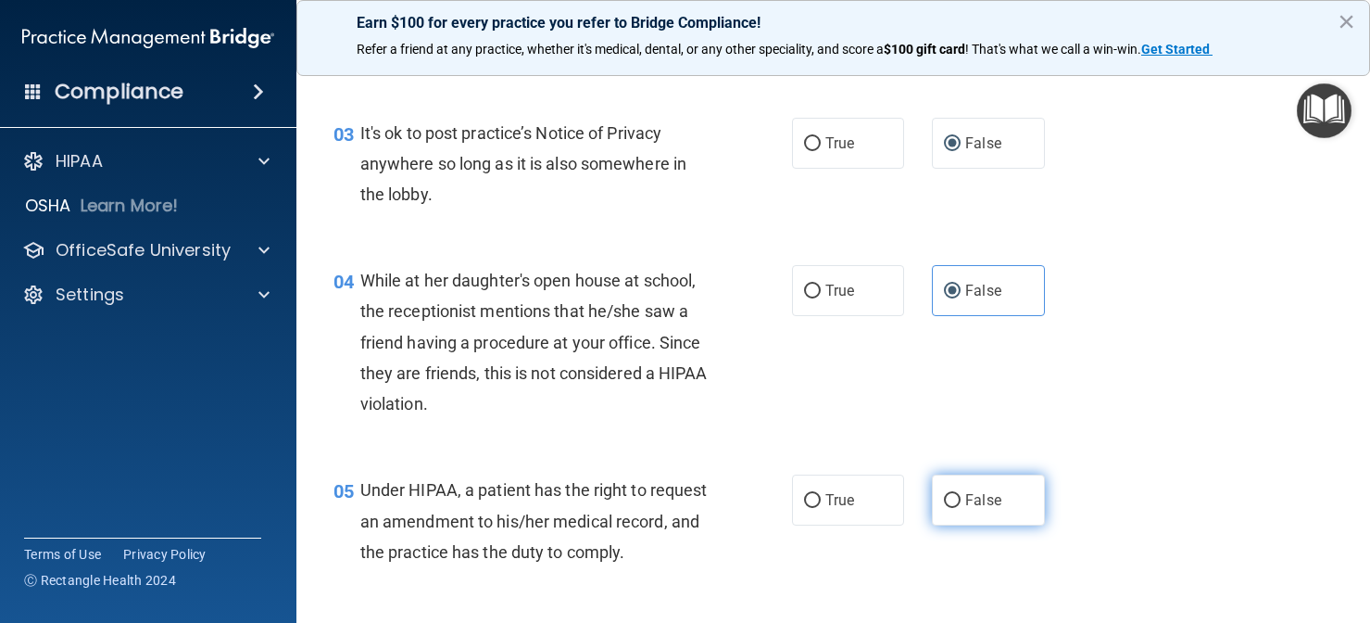
click at [944, 497] on input "False" at bounding box center [952, 501] width 17 height 14
radio input "true"
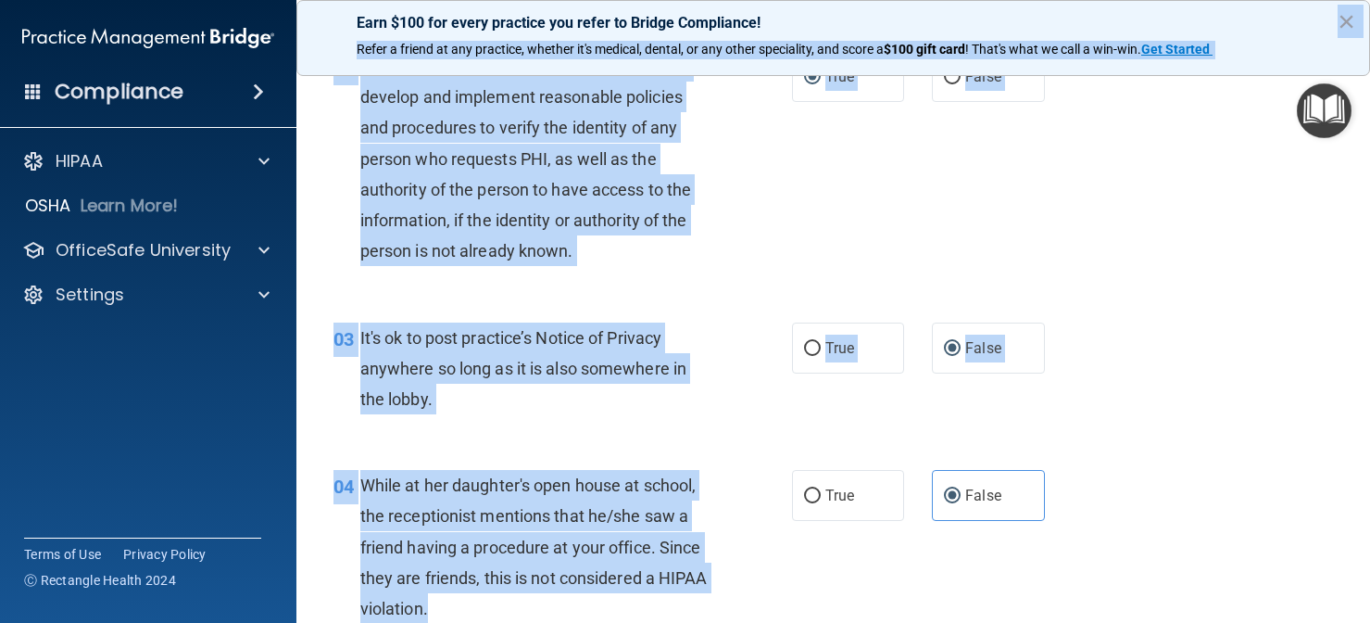
scroll to position [198, 0]
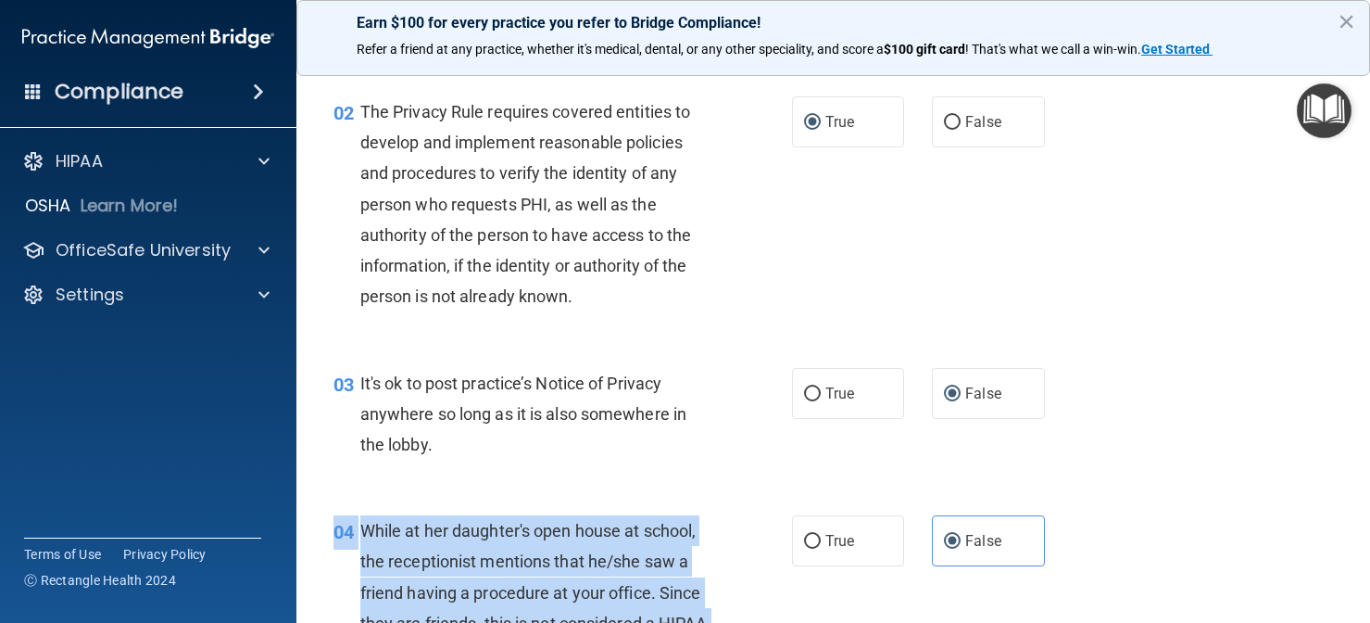
drag, startPoint x: 801, startPoint y: 406, endPoint x: 738, endPoint y: 511, distance: 122.2
click at [738, 511] on div "04 While at her daughter's open house at school, the receptionist mentions that…" at bounding box center [834, 596] width 1028 height 209
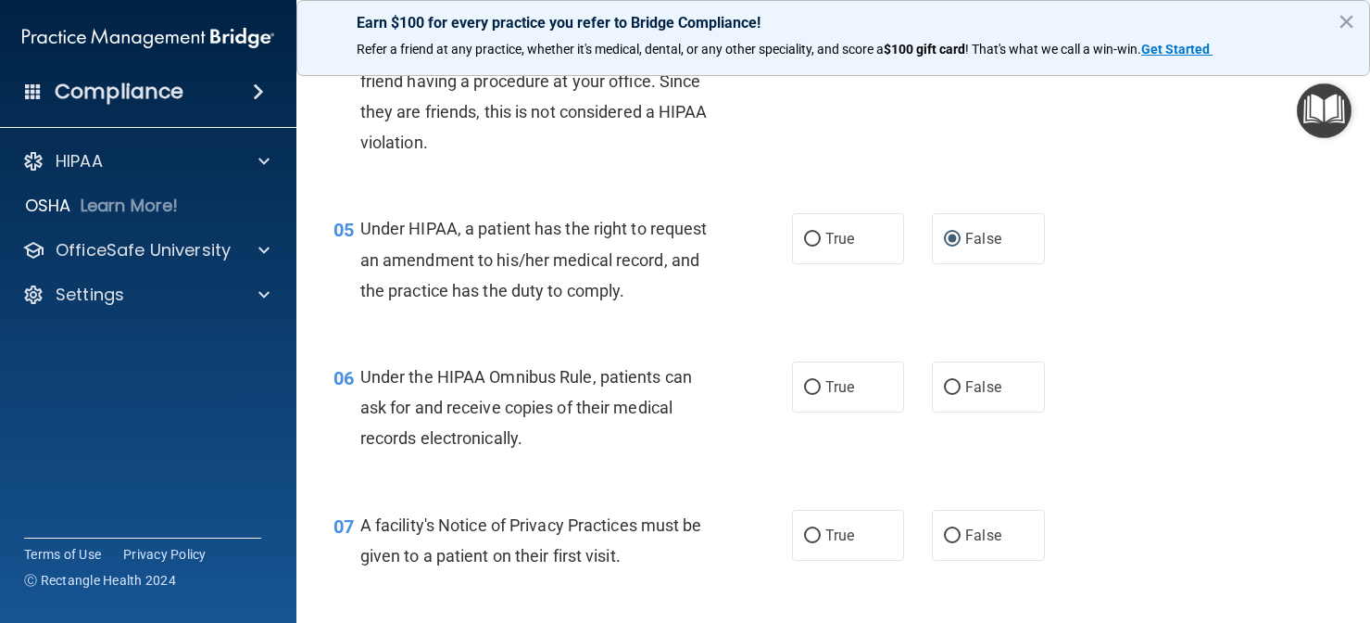
scroll to position [787, 0]
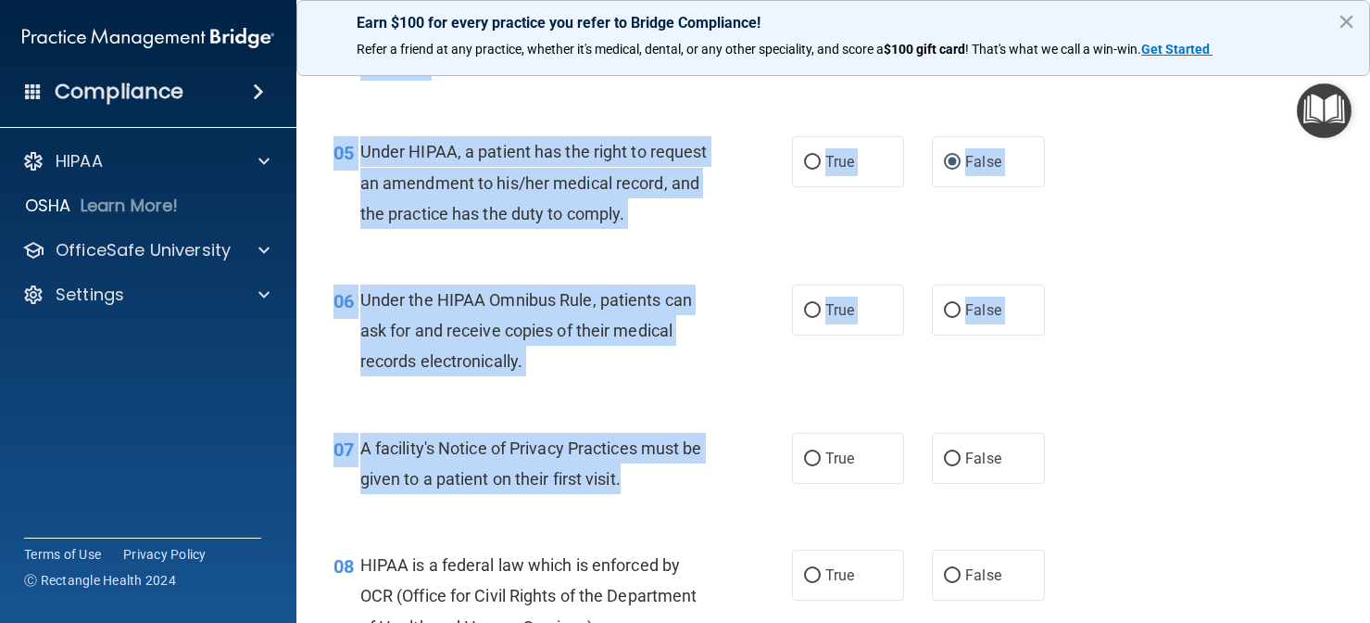
drag, startPoint x: 683, startPoint y: 264, endPoint x: 668, endPoint y: 478, distance: 214.5
click at [650, 399] on div "06 Under the HIPAA Omnibus Rule, patients can ask for and receive copies of the…" at bounding box center [834, 335] width 1028 height 148
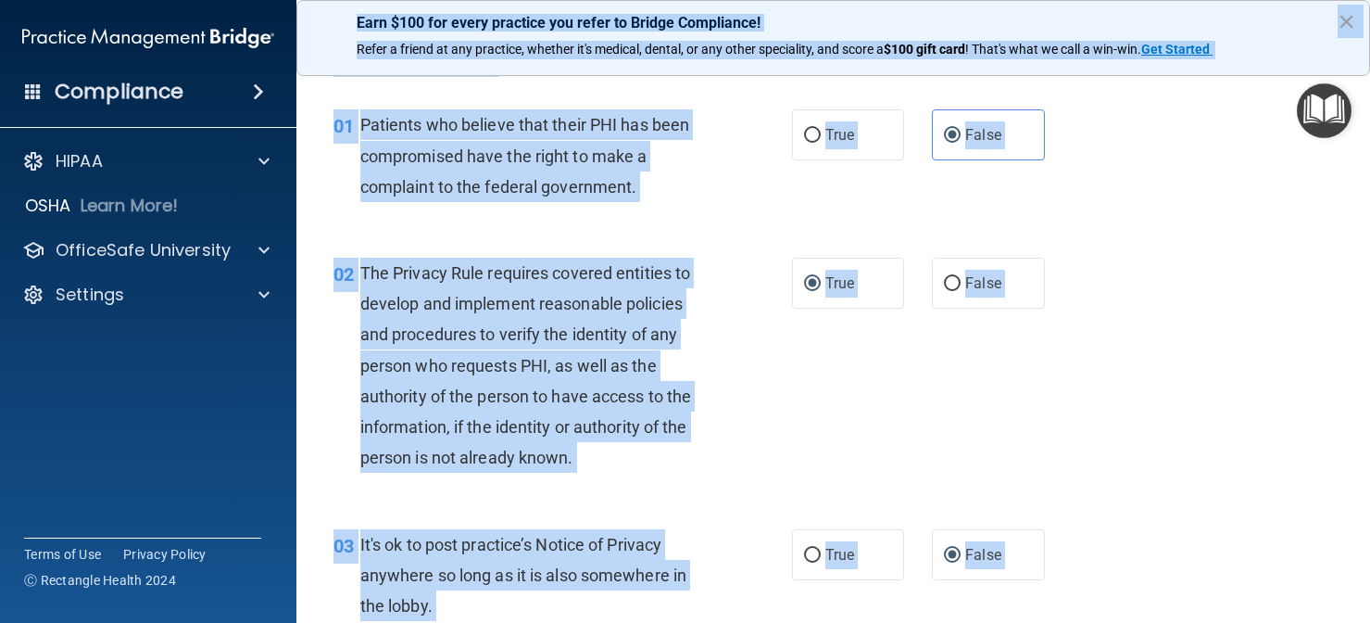
scroll to position [0, 0]
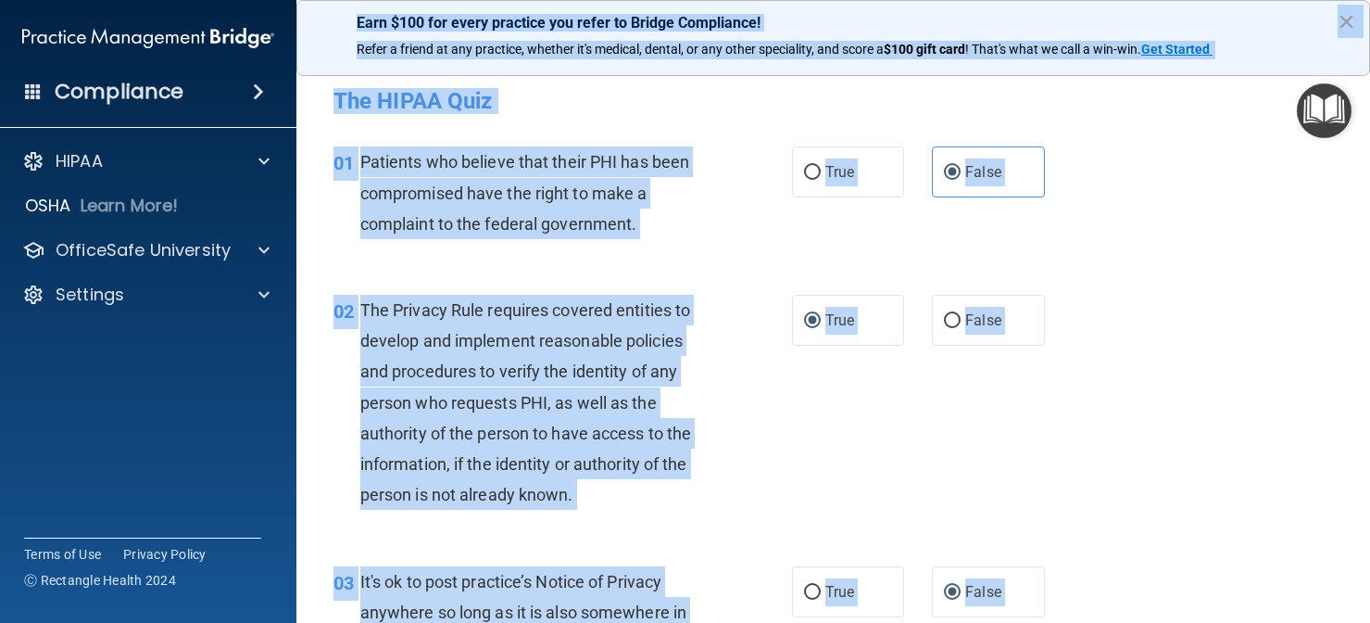
drag, startPoint x: 650, startPoint y: 399, endPoint x: 661, endPoint y: 26, distance: 373.6
click at [689, 0] on html "Compliance HIPAA Documents and Policies Report an Incident Business Associates …" at bounding box center [685, 311] width 1370 height 623
click at [526, 330] on span "The Privacy Rule requires covered entities to develop and implement reasonable …" at bounding box center [526, 402] width 332 height 204
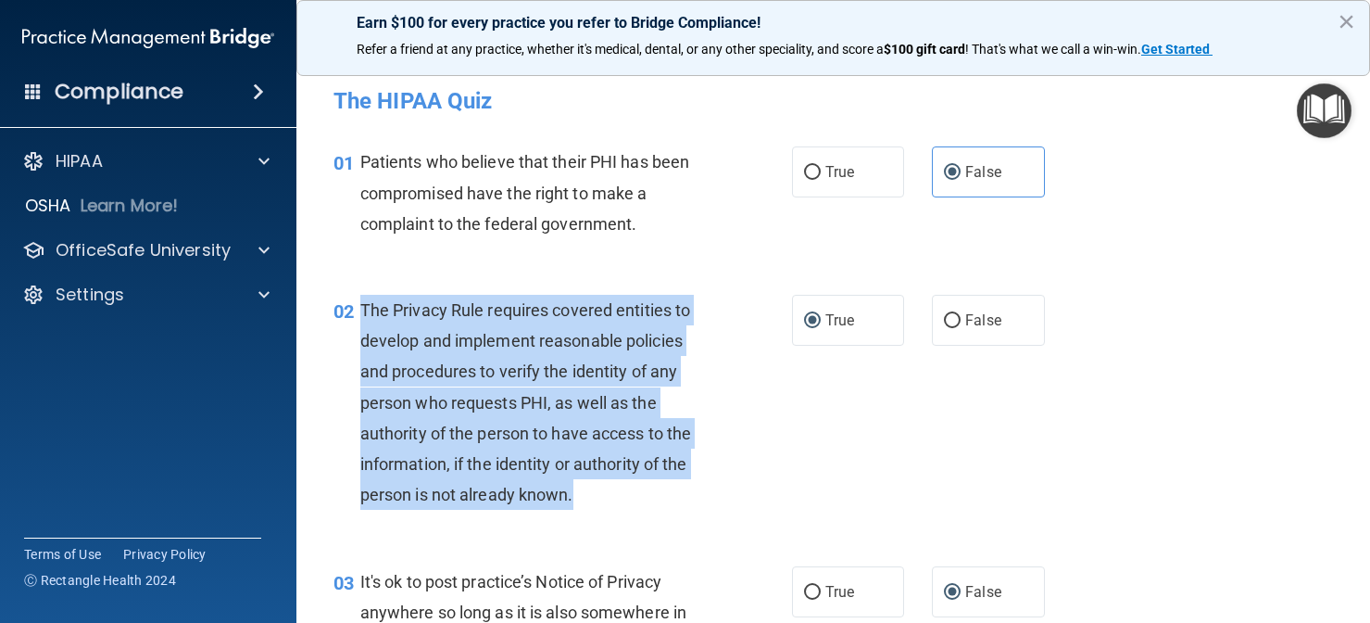
drag, startPoint x: 589, startPoint y: 496, endPoint x: 352, endPoint y: 313, distance: 299.3
click at [352, 313] on div "02 The Privacy Rule requires covered entities to develop and implement reasonab…" at bounding box center [563, 407] width 514 height 225
copy div "The Privacy Rule requires covered entities to develop and implement reasonable …"
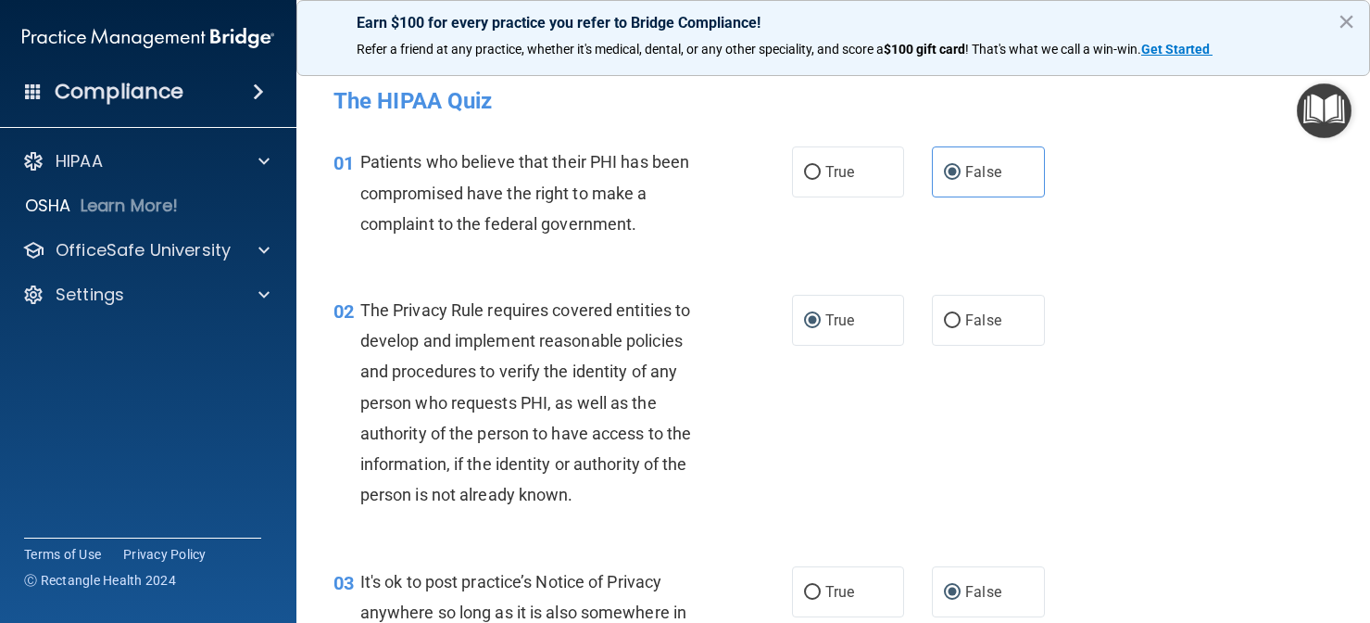
click at [1207, 293] on div "02 The Privacy Rule requires covered entities to develop and implement reasonab…" at bounding box center [834, 406] width 1028 height 271
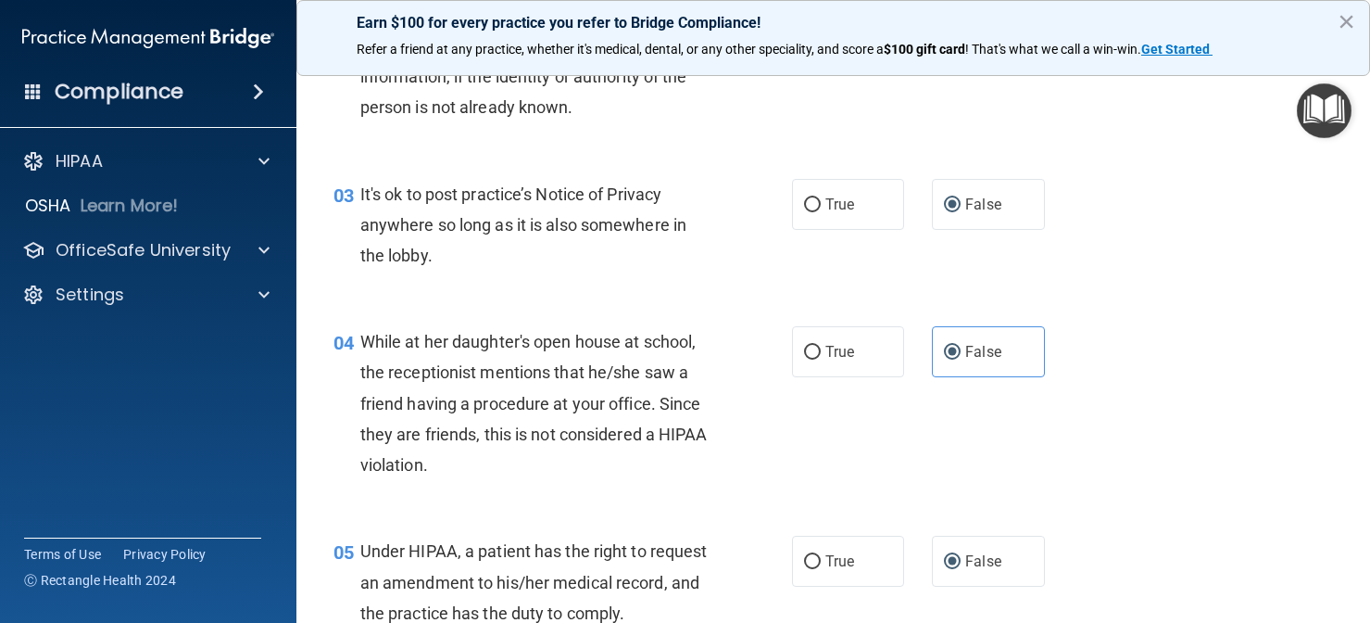
scroll to position [372, 0]
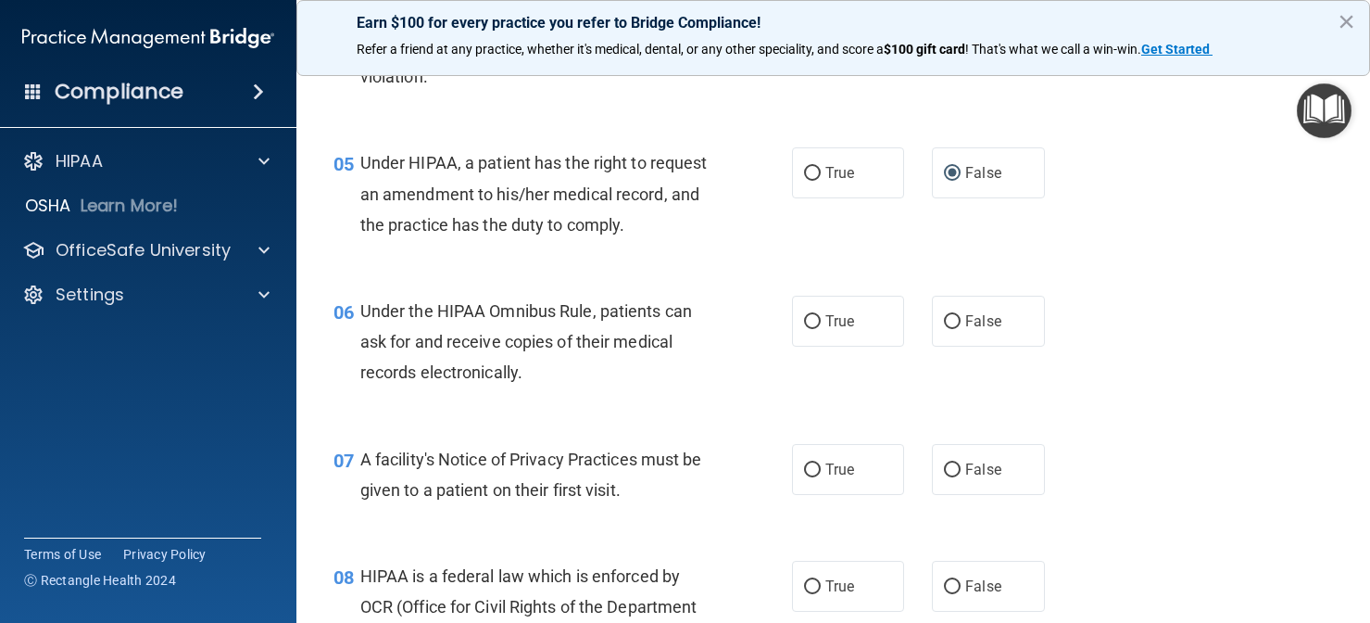
drag, startPoint x: 1299, startPoint y: 289, endPoint x: 1210, endPoint y: 645, distance: 366.7
click at [1210, 622] on html "Compliance HIPAA Documents and Policies Report an Incident Business Associates …" at bounding box center [685, 311] width 1370 height 623
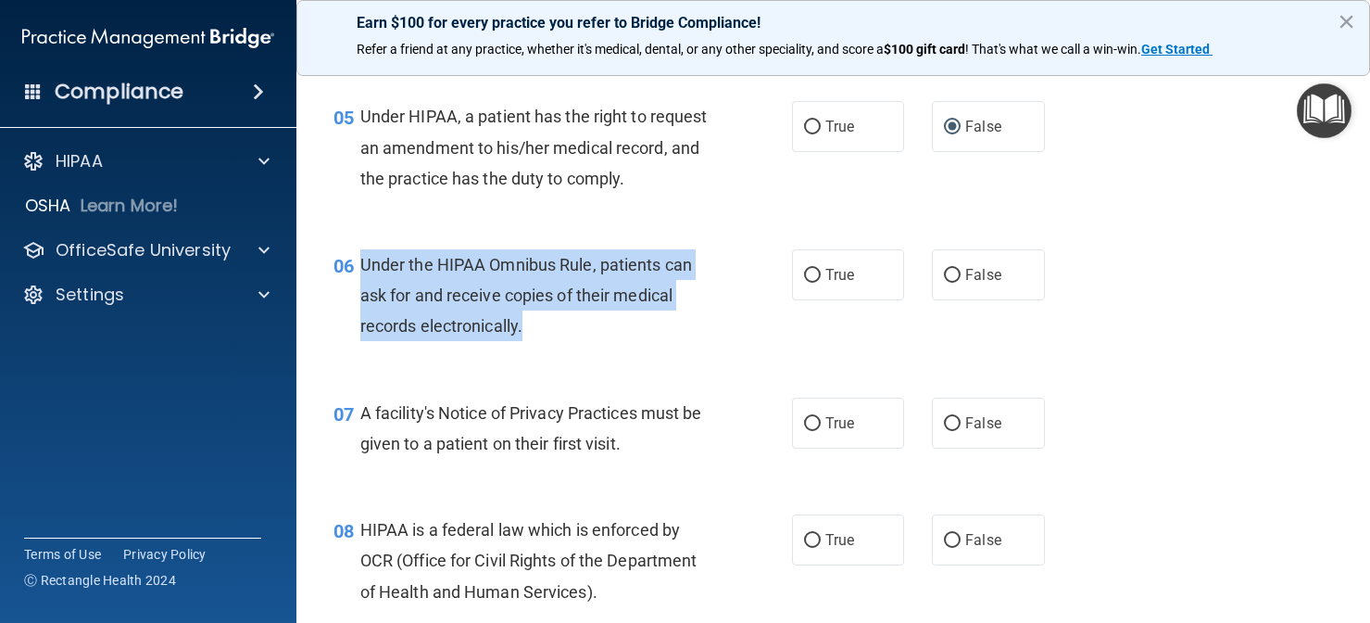
drag, startPoint x: 364, startPoint y: 258, endPoint x: 551, endPoint y: 344, distance: 206.0
click at [551, 344] on div "06 Under the HIPAA Omnibus Rule, patients can ask for and receive copies of the…" at bounding box center [563, 300] width 514 height 102
copy span "Under the HIPAA Omnibus Rule, patients can ask for and receive copies of their …"
click at [809, 277] on input "True" at bounding box center [812, 276] width 17 height 14
radio input "true"
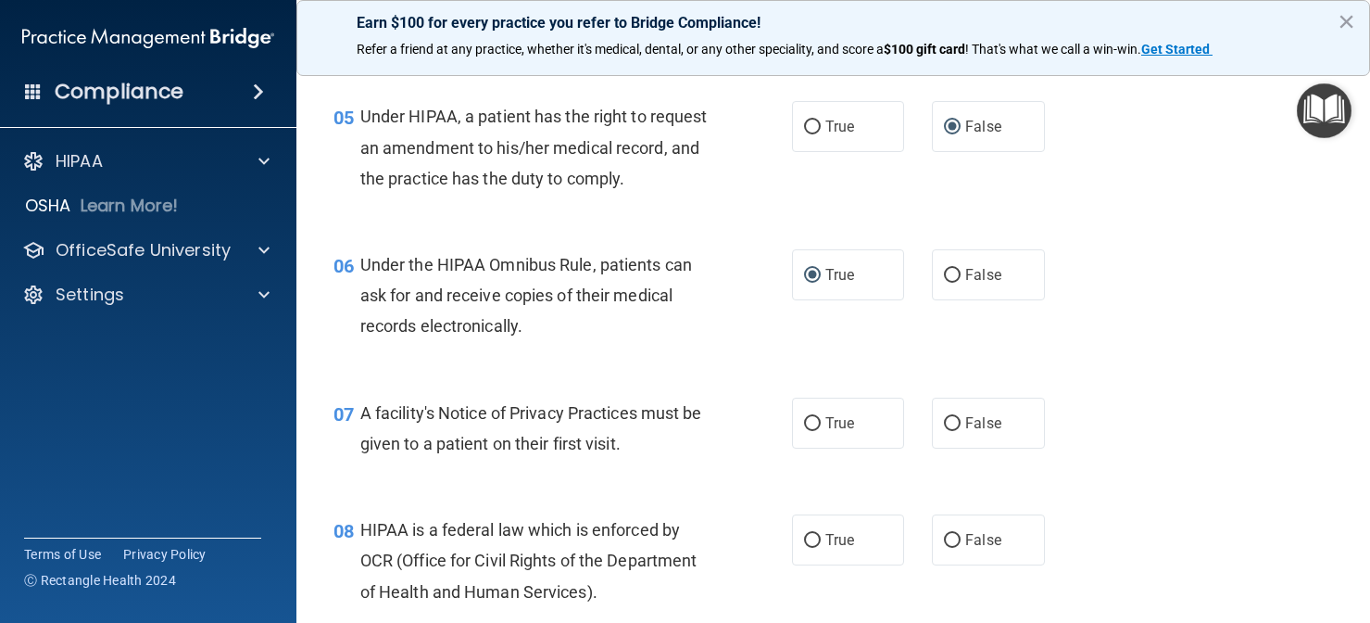
click at [586, 374] on div "07 A facility's Notice of Privacy Practices must be given to a patient on their…" at bounding box center [834, 432] width 1028 height 117
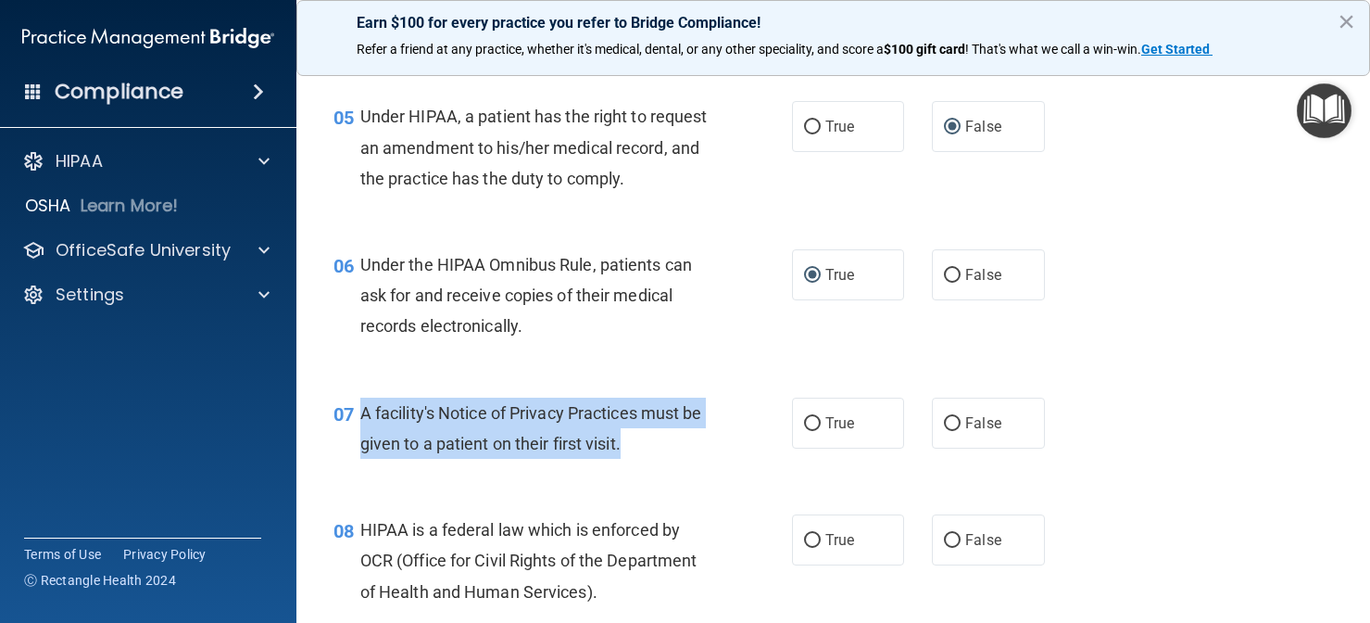
drag, startPoint x: 669, startPoint y: 433, endPoint x: 363, endPoint y: 412, distance: 306.4
click at [363, 412] on div "A facility's Notice of Privacy Practices must be given to a patient on their fi…" at bounding box center [542, 427] width 364 height 61
copy span "A facility's Notice of Privacy Practices must be given to a patient on their fi…"
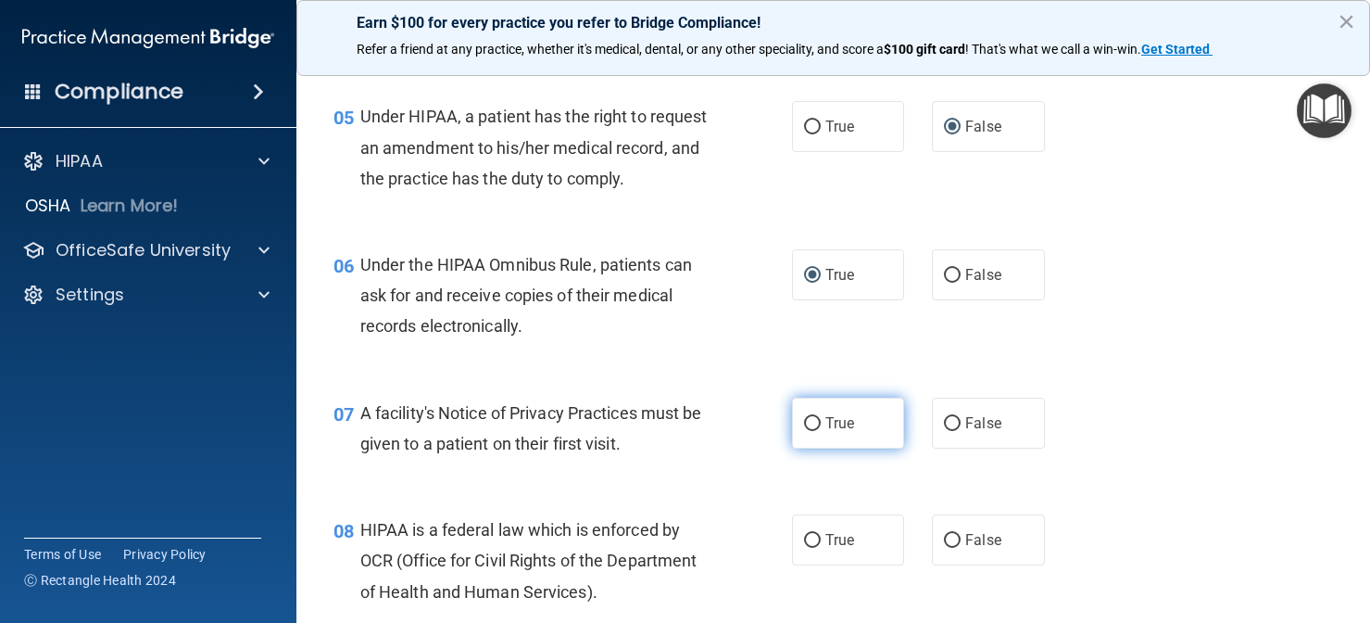
click at [824, 423] on label "True" at bounding box center [848, 422] width 113 height 51
click at [821, 423] on input "True" at bounding box center [812, 424] width 17 height 14
radio input "true"
click at [706, 491] on div "08 HIPAA is a federal law which is enforced by OCR (Office for Civil Rights of …" at bounding box center [834, 565] width 1028 height 148
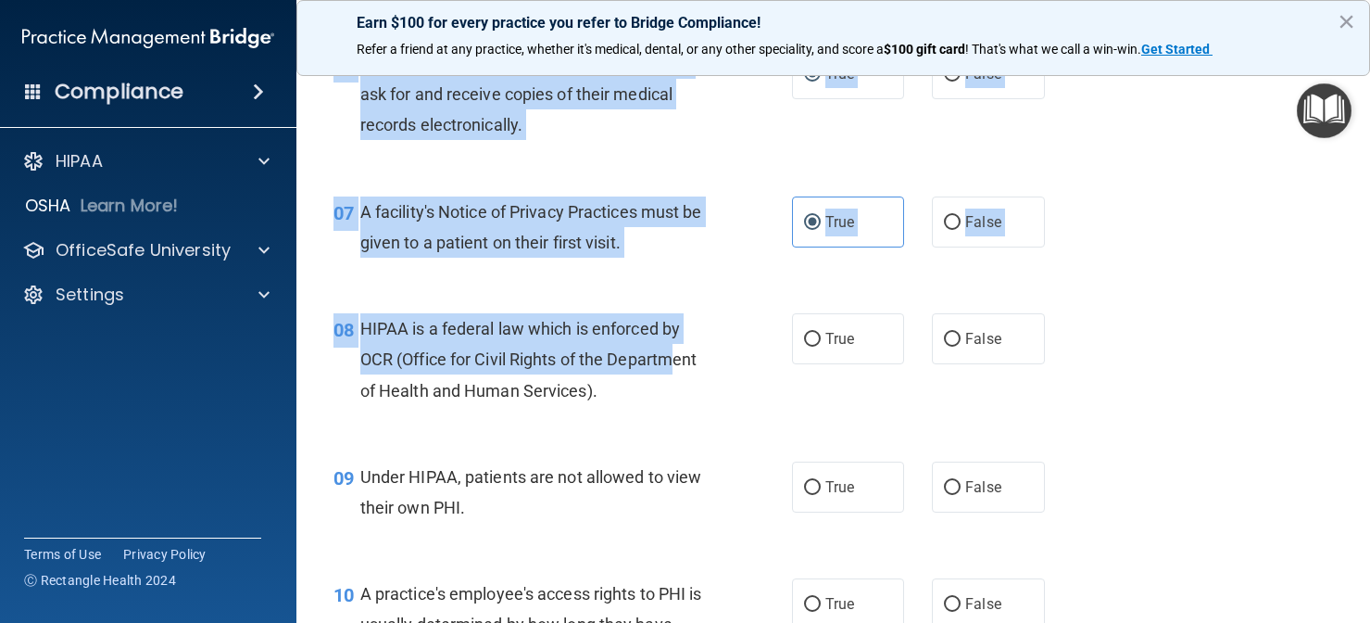
drag, startPoint x: 675, startPoint y: 546, endPoint x: 674, endPoint y: 628, distance: 82.5
click at [674, 622] on html "Compliance HIPAA Documents and Policies Report an Incident Business Associates …" at bounding box center [685, 311] width 1370 height 623
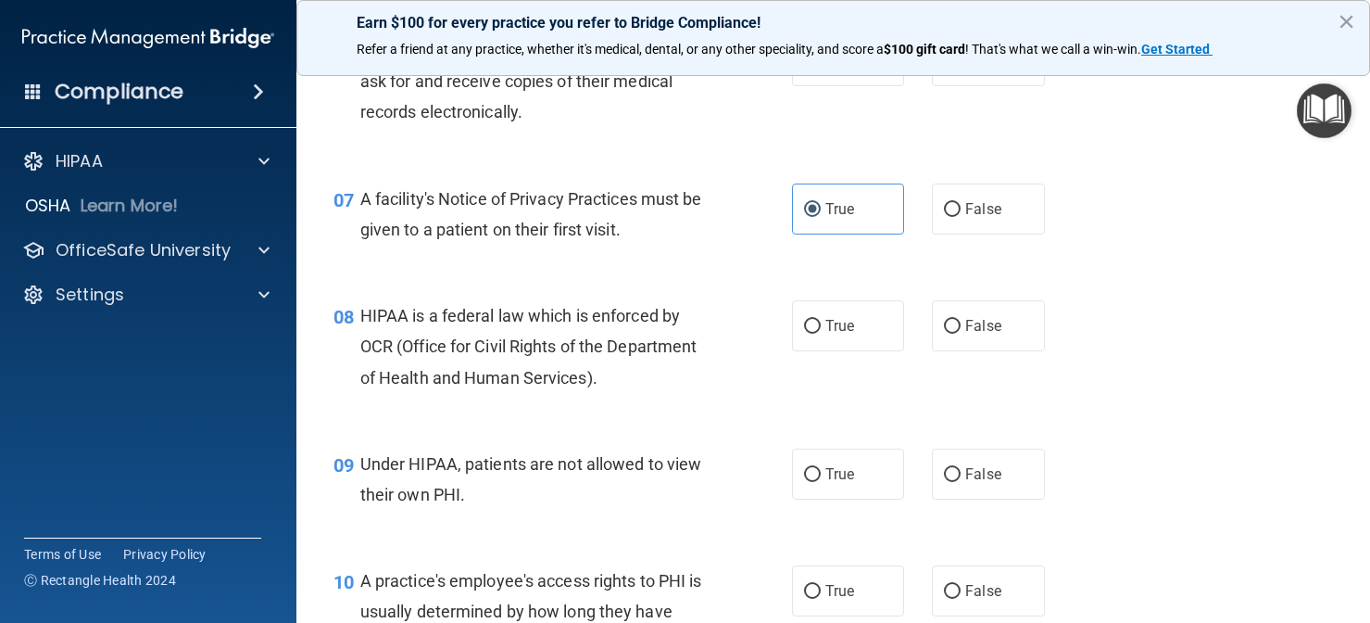
click at [698, 403] on div "08 HIPAA is a federal law which is enforced by OCR (Office for Civil Rights of …" at bounding box center [834, 351] width 1028 height 148
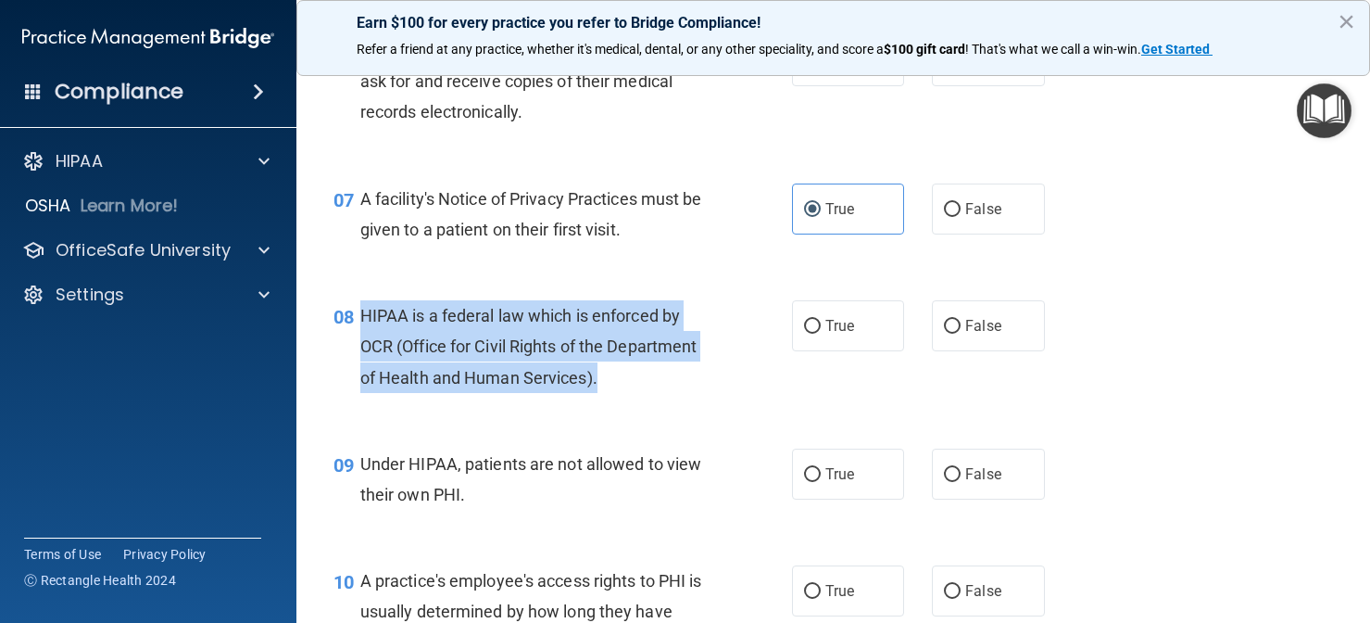
drag, startPoint x: 630, startPoint y: 361, endPoint x: 362, endPoint y: 309, distance: 272.9
click at [362, 309] on div "HIPAA is a federal law which is enforced by OCR (Office for Civil Rights of the…" at bounding box center [542, 346] width 364 height 93
copy span "HIPAA is a federal law which is enforced by OCR (Office for Civil Rights of the…"
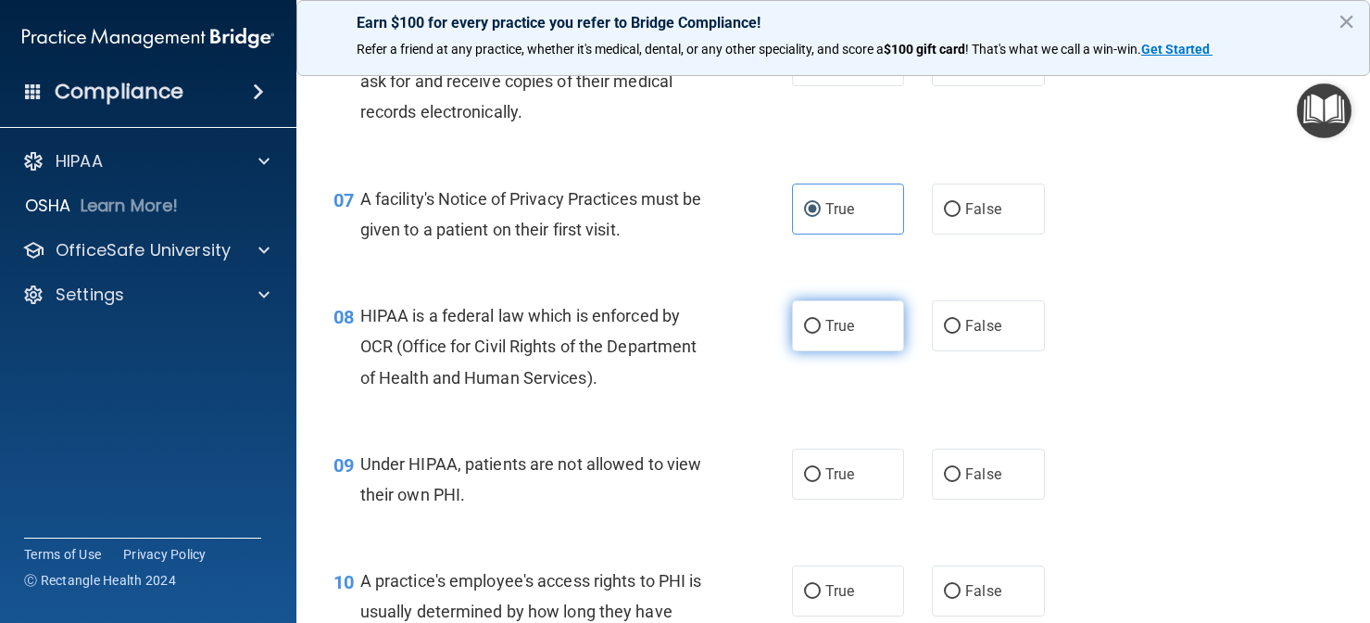
click at [822, 314] on label "True" at bounding box center [848, 325] width 113 height 51
click at [821, 320] on input "True" at bounding box center [812, 327] width 17 height 14
radio input "true"
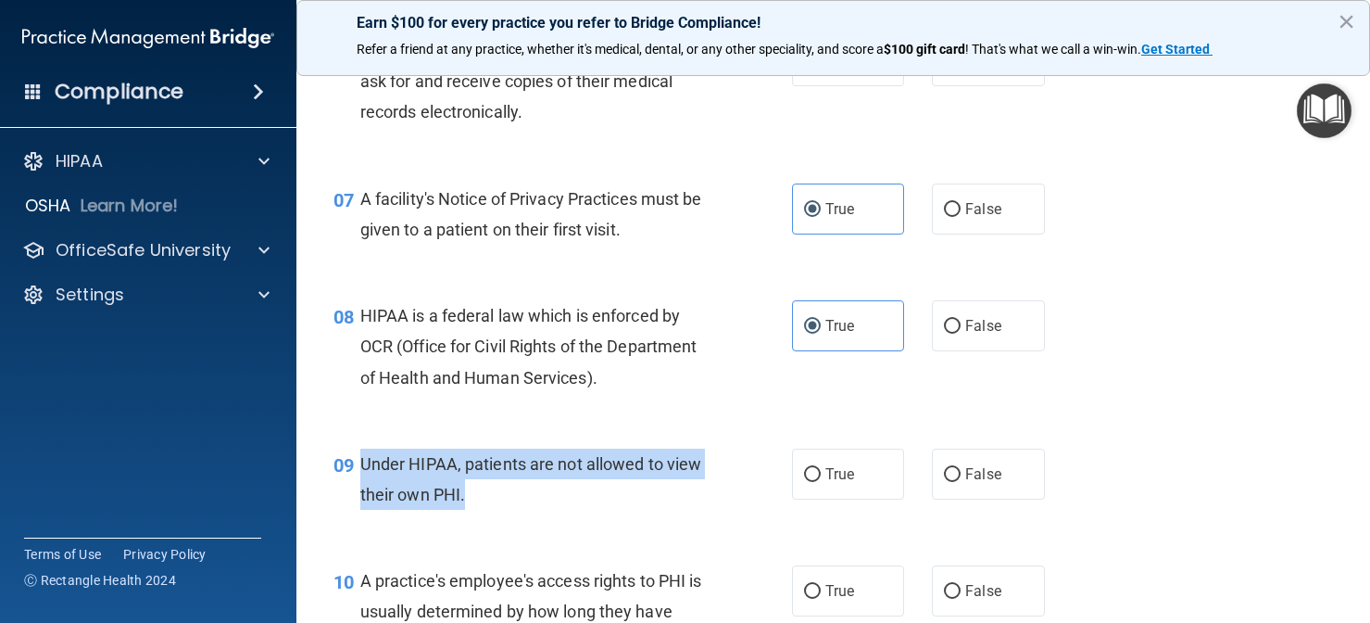
drag, startPoint x: 546, startPoint y: 493, endPoint x: 360, endPoint y: 454, distance: 190.3
click at [360, 454] on div "Under HIPAA, patients are not allowed to view their own PHI." at bounding box center [542, 478] width 364 height 61
copy span "Under HIPAA, patients are not allowed to view their own PHI."
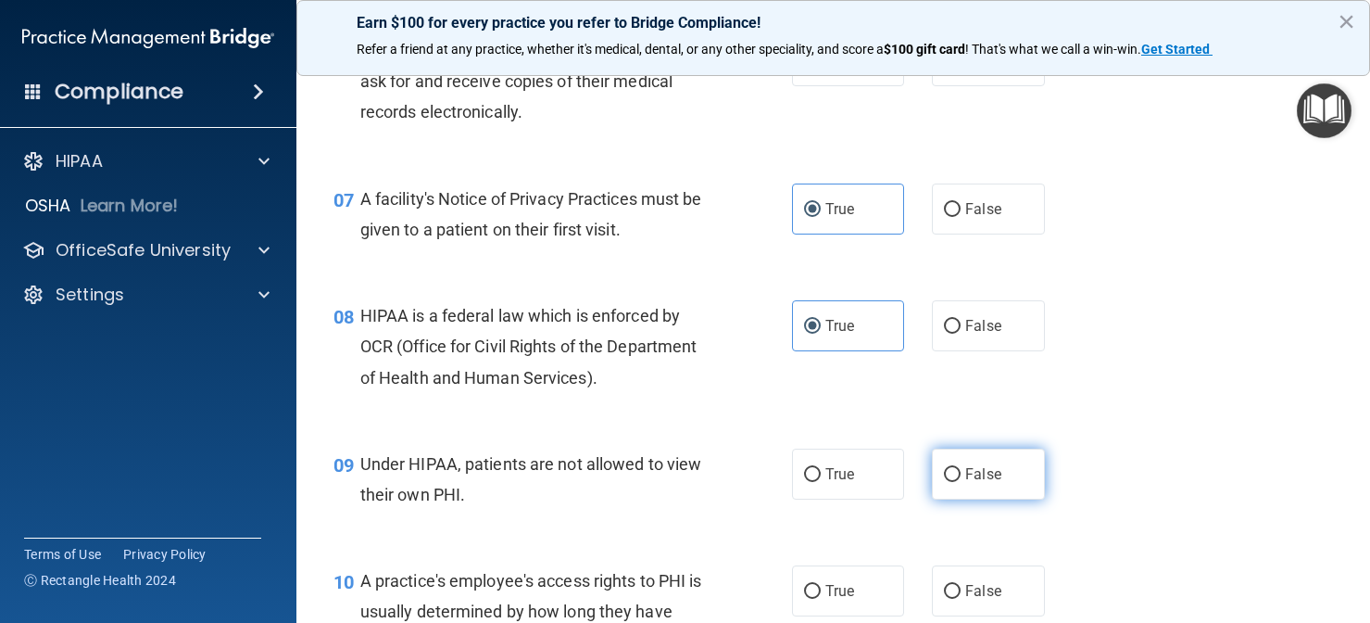
click at [948, 478] on label "False" at bounding box center [988, 473] width 113 height 51
click at [948, 478] on input "False" at bounding box center [952, 475] width 17 height 14
radio input "true"
click at [905, 519] on div "09 Under HIPAA, patients are not allowed to view their own PHI. True False" at bounding box center [834, 483] width 1028 height 117
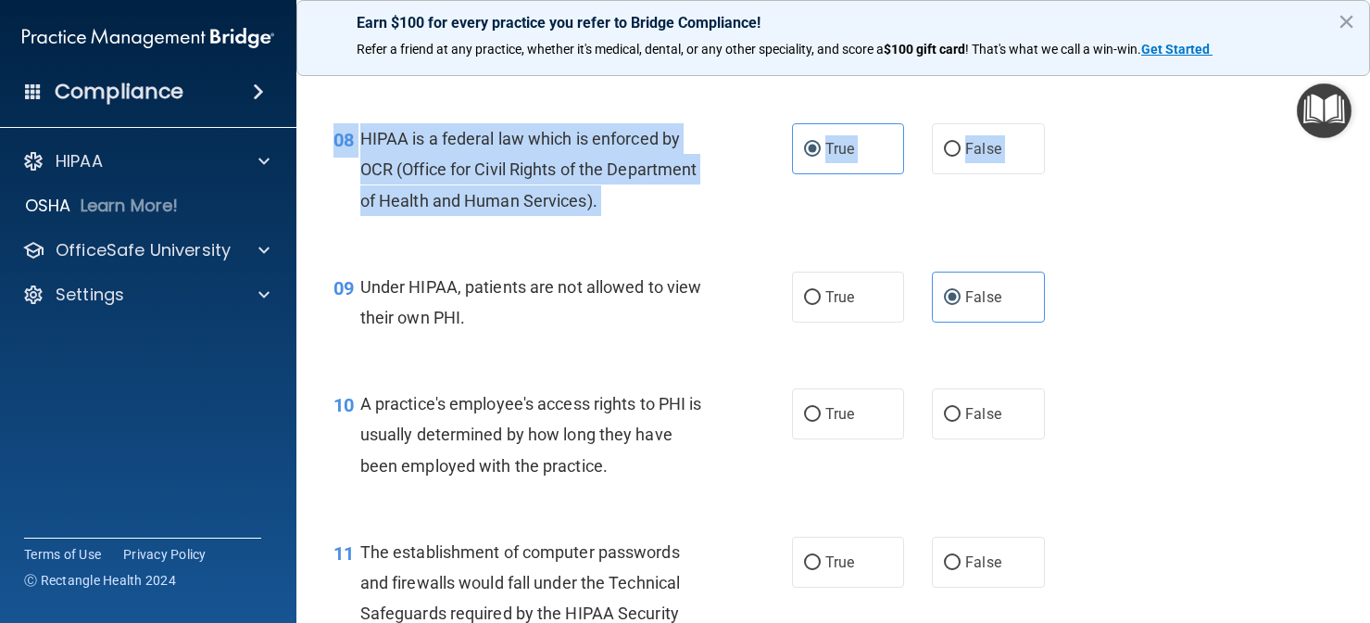
scroll to position [1239, 0]
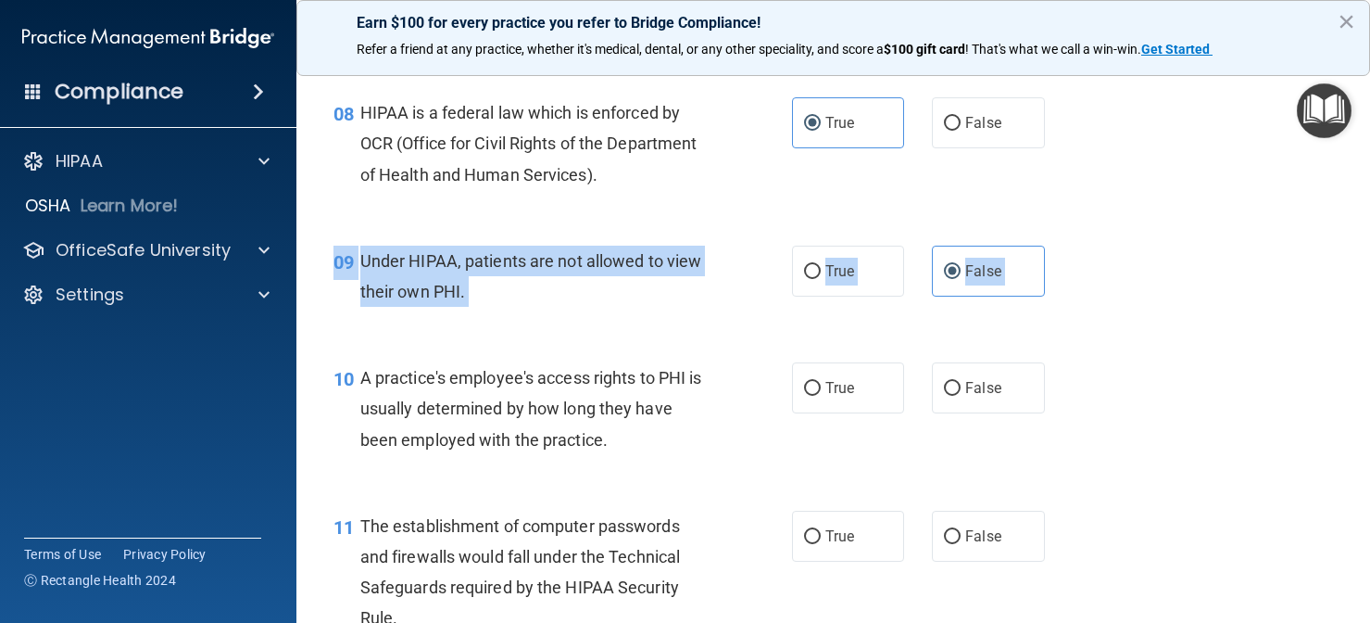
drag, startPoint x: 676, startPoint y: 537, endPoint x: 668, endPoint y: 451, distance: 86.6
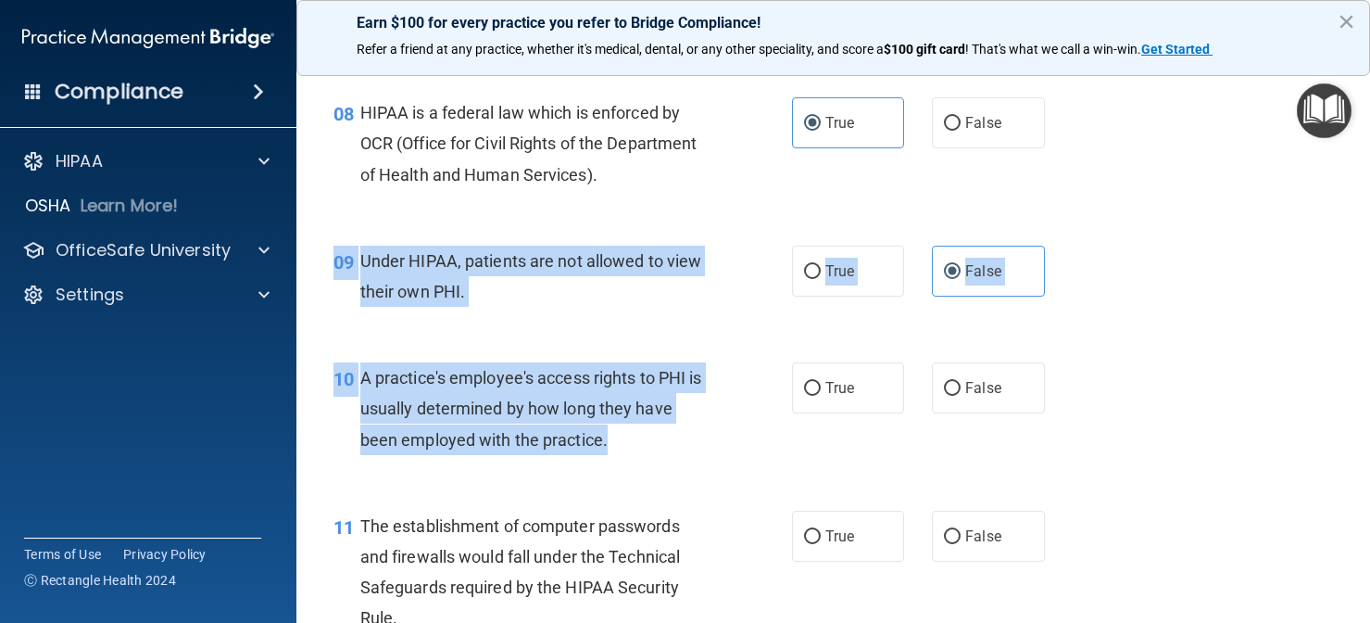
click at [668, 451] on div "10 A practice's employee's access rights to PHI is usually determined by how lo…" at bounding box center [563, 413] width 514 height 102
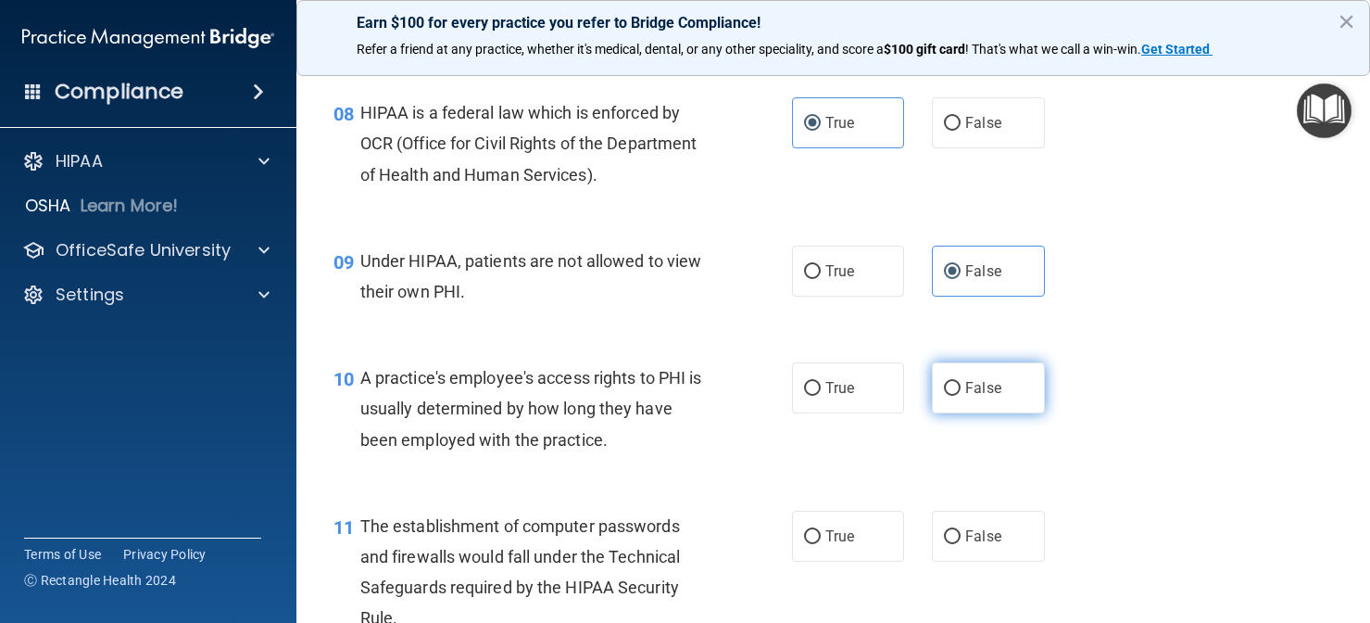
click at [945, 385] on input "False" at bounding box center [952, 389] width 17 height 14
radio input "true"
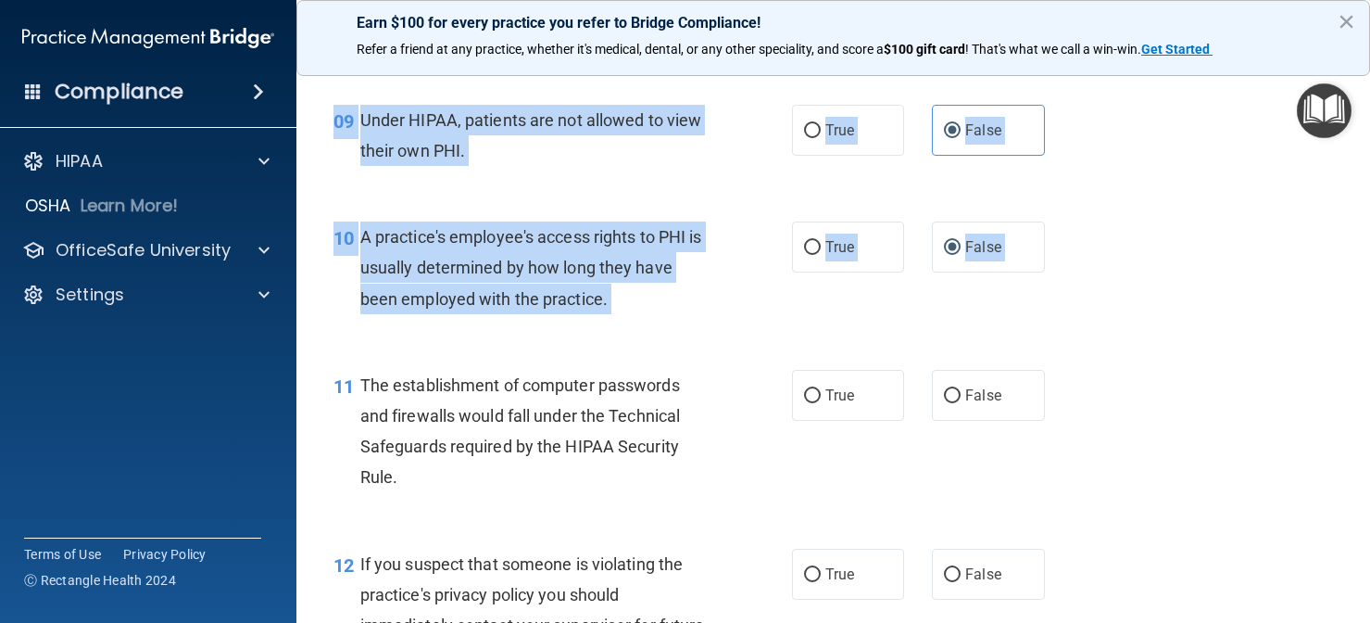
scroll to position [1396, 0]
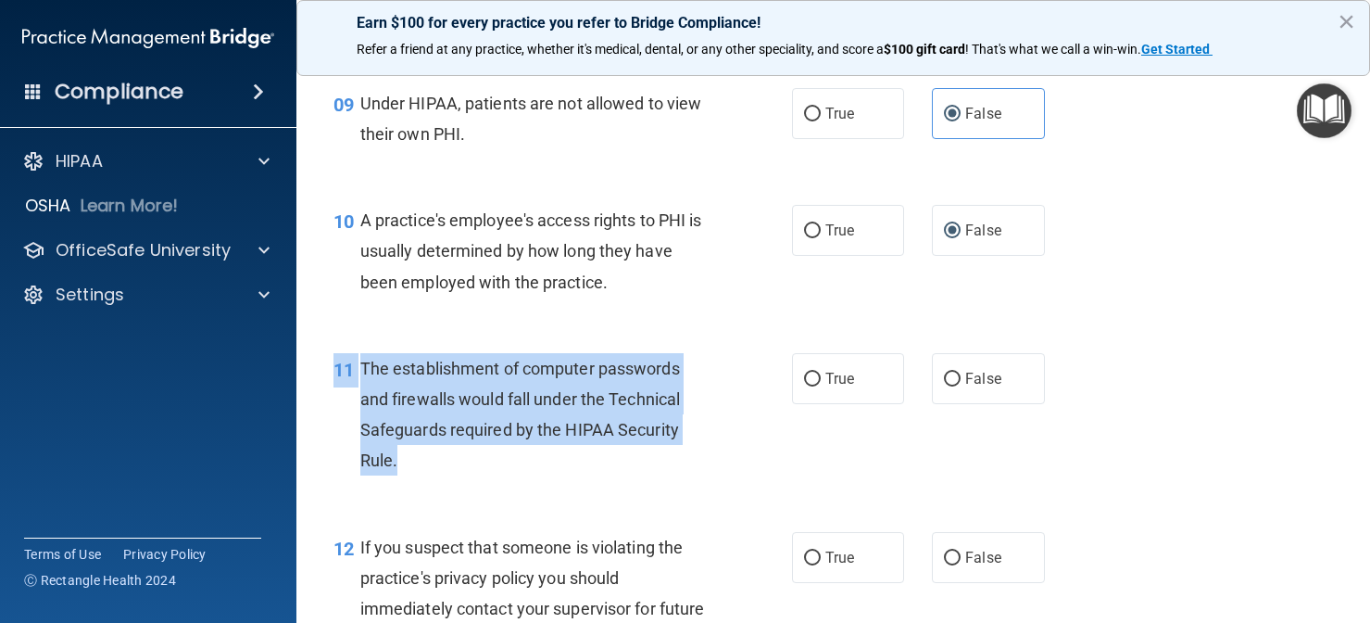
drag, startPoint x: 653, startPoint y: 498, endPoint x: 655, endPoint y: 458, distance: 39.9
click at [655, 458] on div "11 The establishment of computer passwords and firewalls would fall under the T…" at bounding box center [834, 419] width 1028 height 179
click at [654, 474] on div "11 The establishment of computer passwords and firewalls would fall under the T…" at bounding box center [563, 419] width 514 height 132
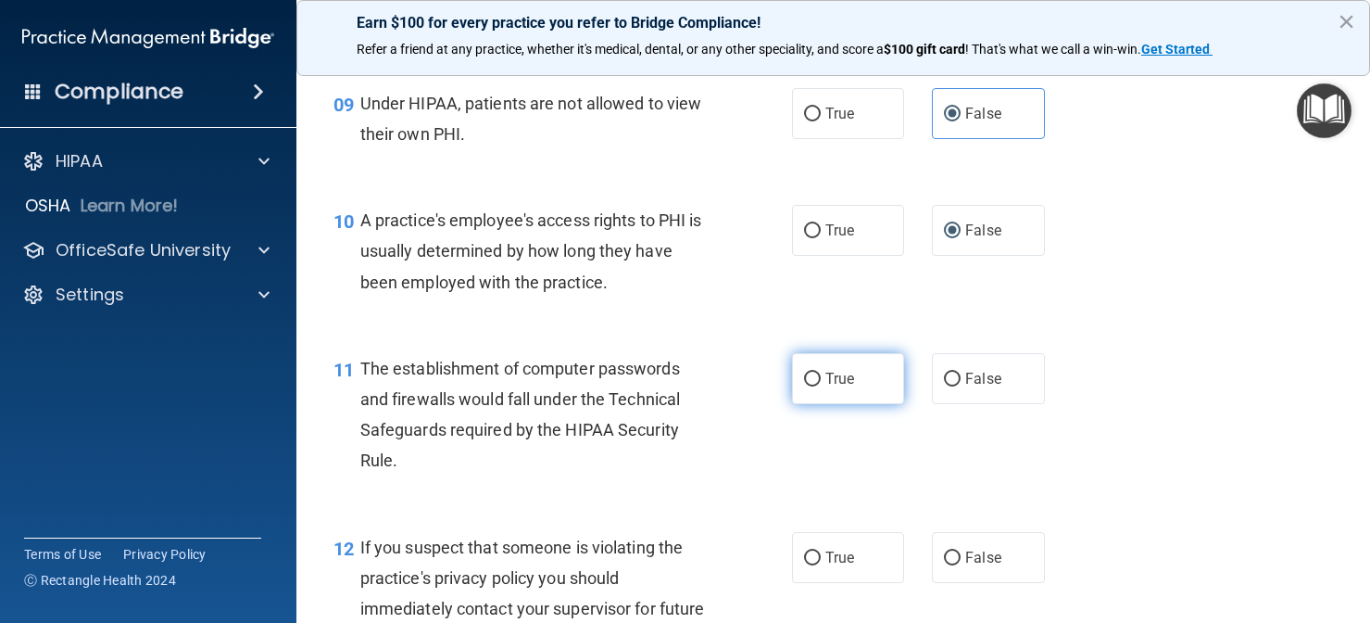
click at [839, 370] on span "True" at bounding box center [840, 379] width 29 height 18
click at [821, 372] on input "True" at bounding box center [812, 379] width 17 height 14
radio input "true"
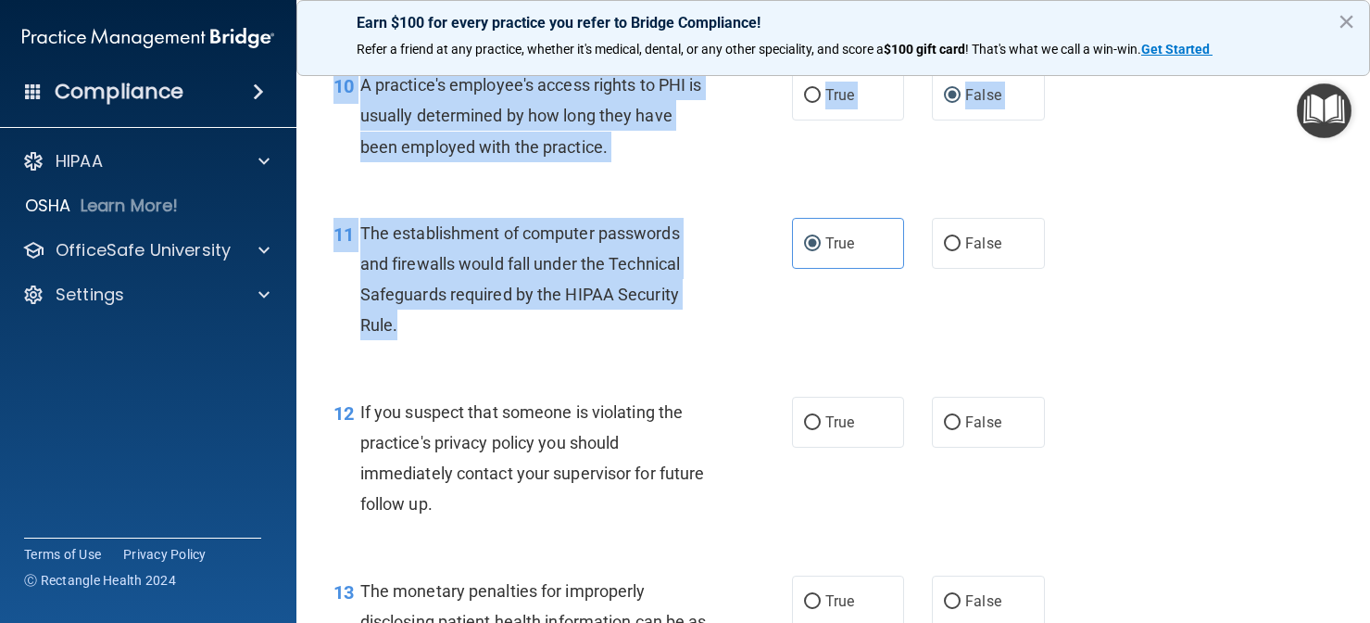
scroll to position [1583, 0]
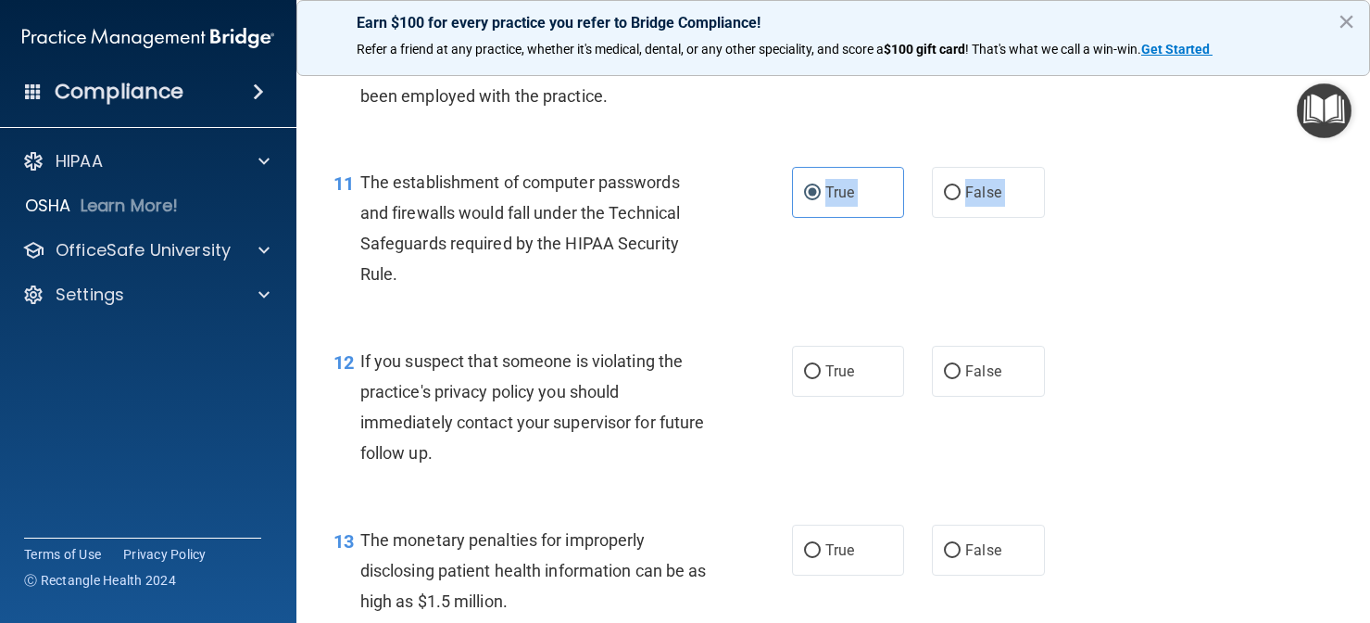
drag, startPoint x: 652, startPoint y: 436, endPoint x: 630, endPoint y: 486, distance: 54.8
click at [445, 294] on div "11 The establishment of computer passwords and firewalls would fall under the T…" at bounding box center [834, 233] width 1028 height 179
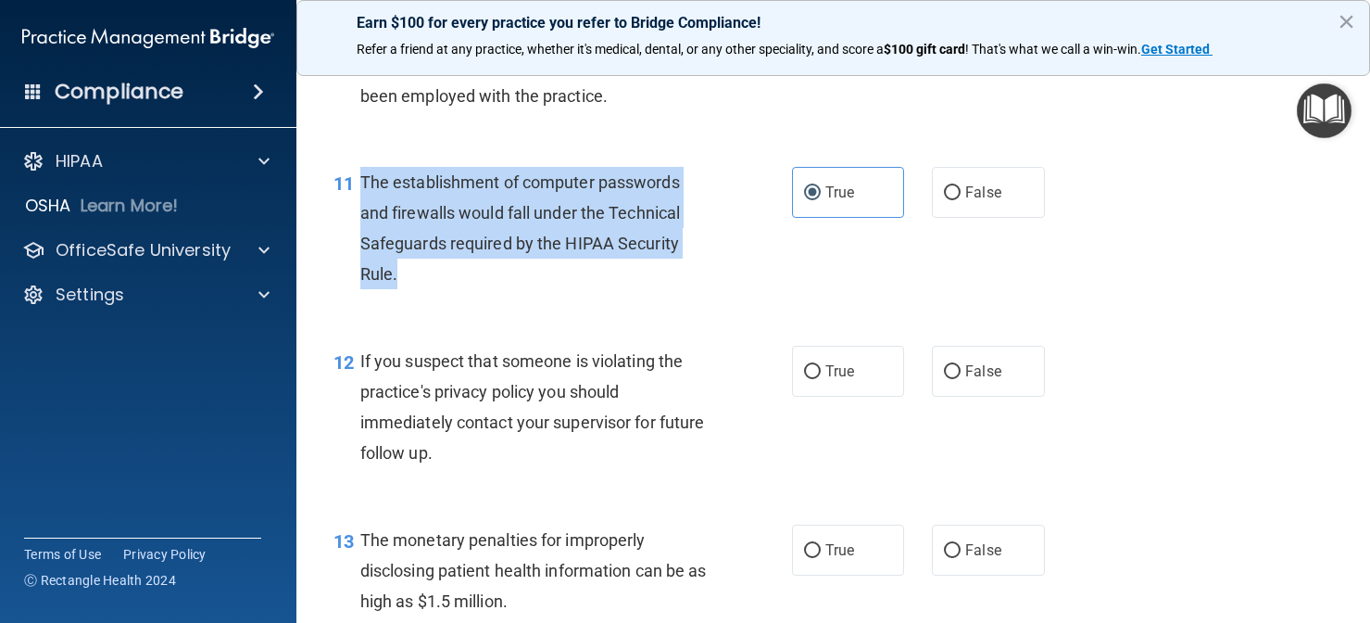
drag, startPoint x: 418, startPoint y: 271, endPoint x: 365, endPoint y: 173, distance: 110.7
click at [365, 173] on div "The establishment of computer passwords and firewalls would fall under the Tech…" at bounding box center [542, 228] width 364 height 123
copy span "The establishment of computer passwords and firewalls would fall under the Tech…"
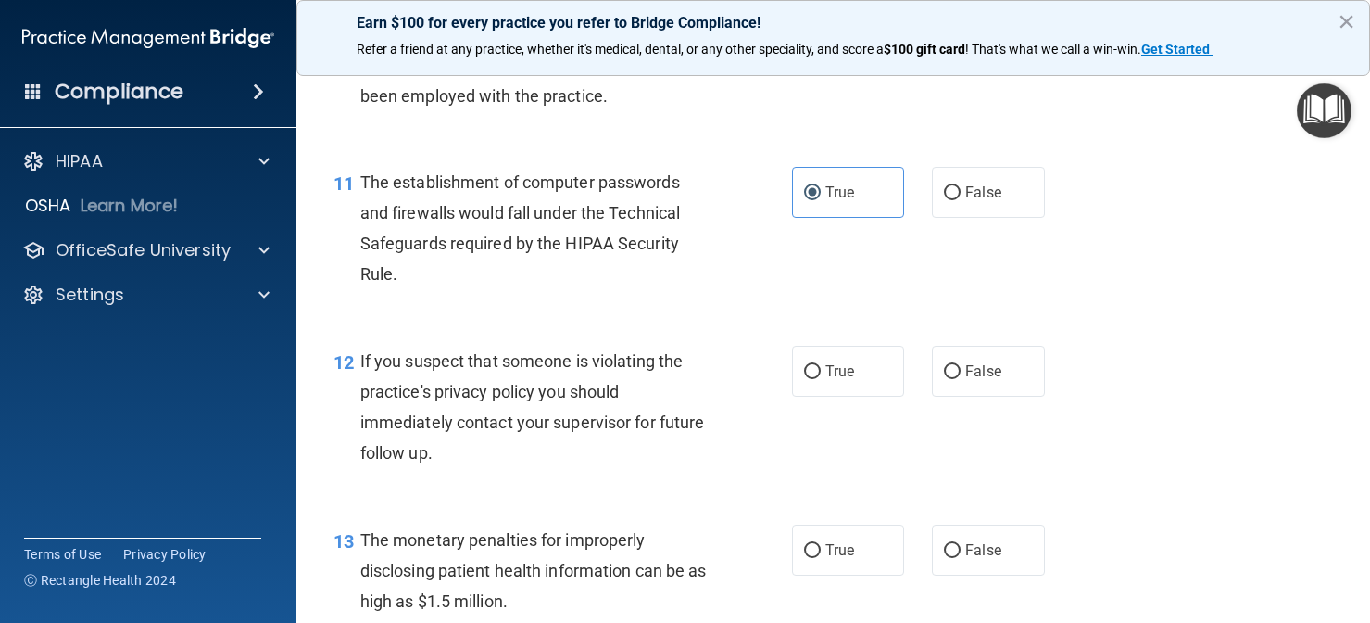
click at [547, 329] on div "12 If you suspect that someone is violating the practice's privacy policy you s…" at bounding box center [834, 411] width 1028 height 179
click at [551, 385] on span "If you suspect that someone is violating the practice's privacy policy you shou…" at bounding box center [532, 407] width 345 height 112
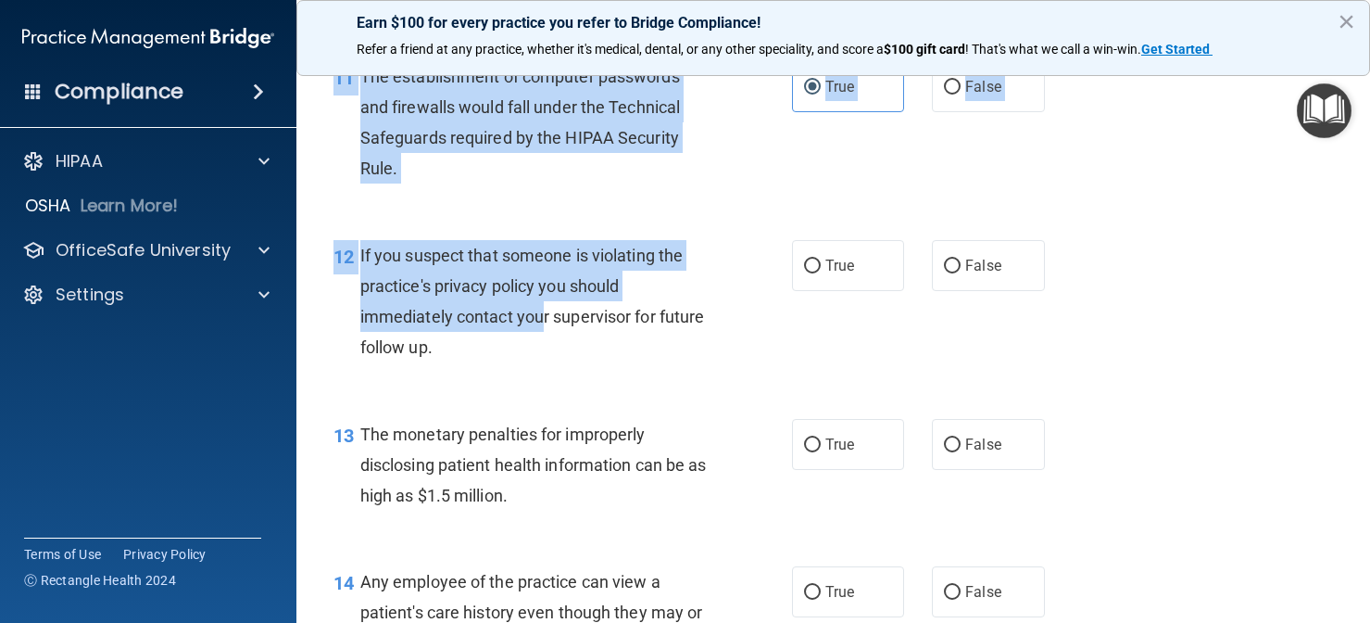
scroll to position [1761, 0]
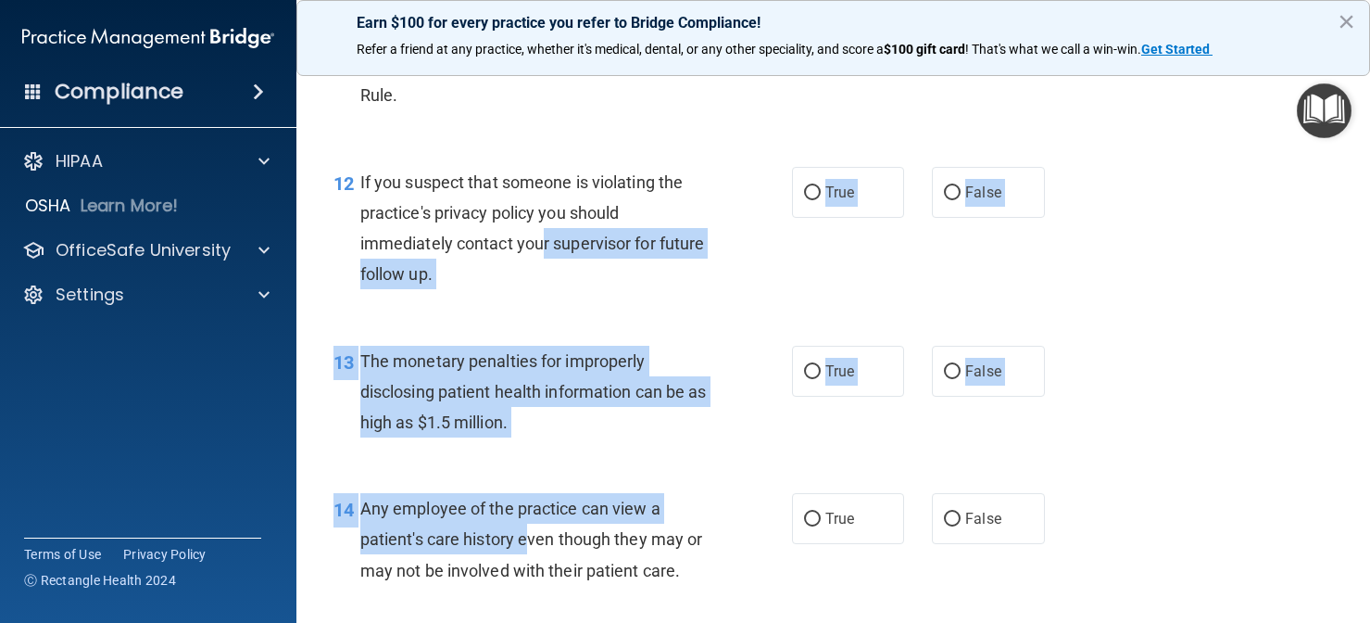
drag, startPoint x: 543, startPoint y: 420, endPoint x: 593, endPoint y: 357, distance: 80.5
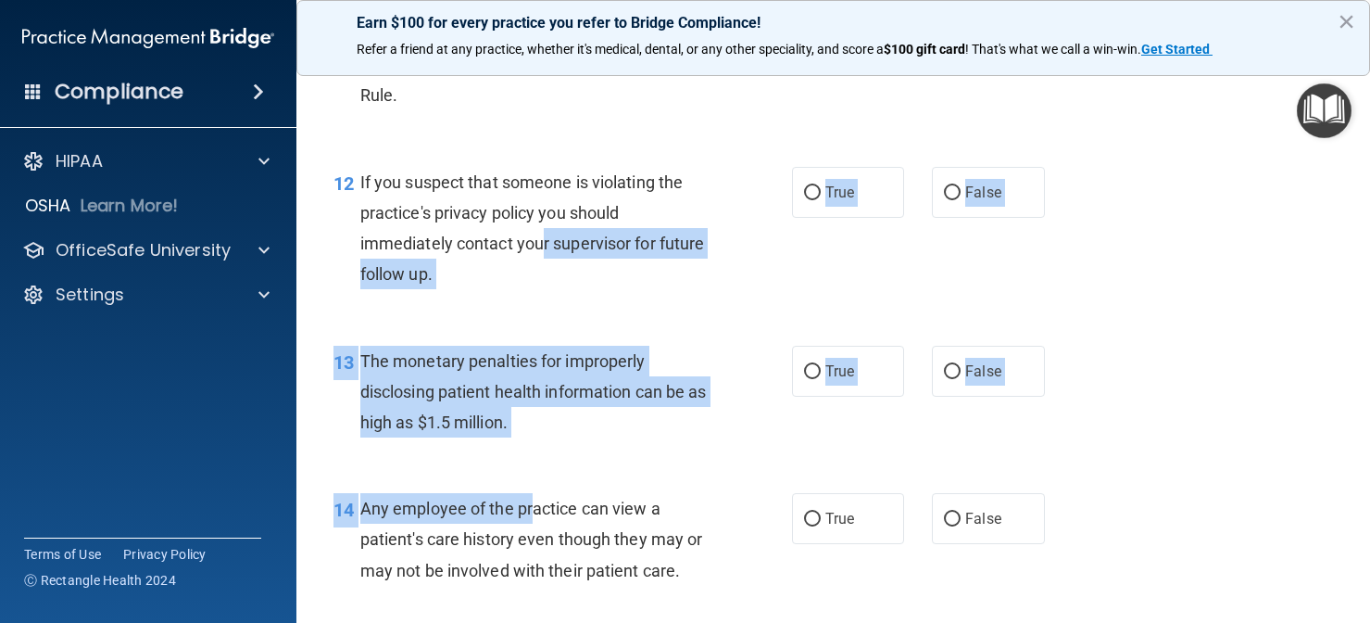
click at [605, 329] on div "13 The monetary penalties for improperly disclosing patient health information …" at bounding box center [834, 396] width 1028 height 148
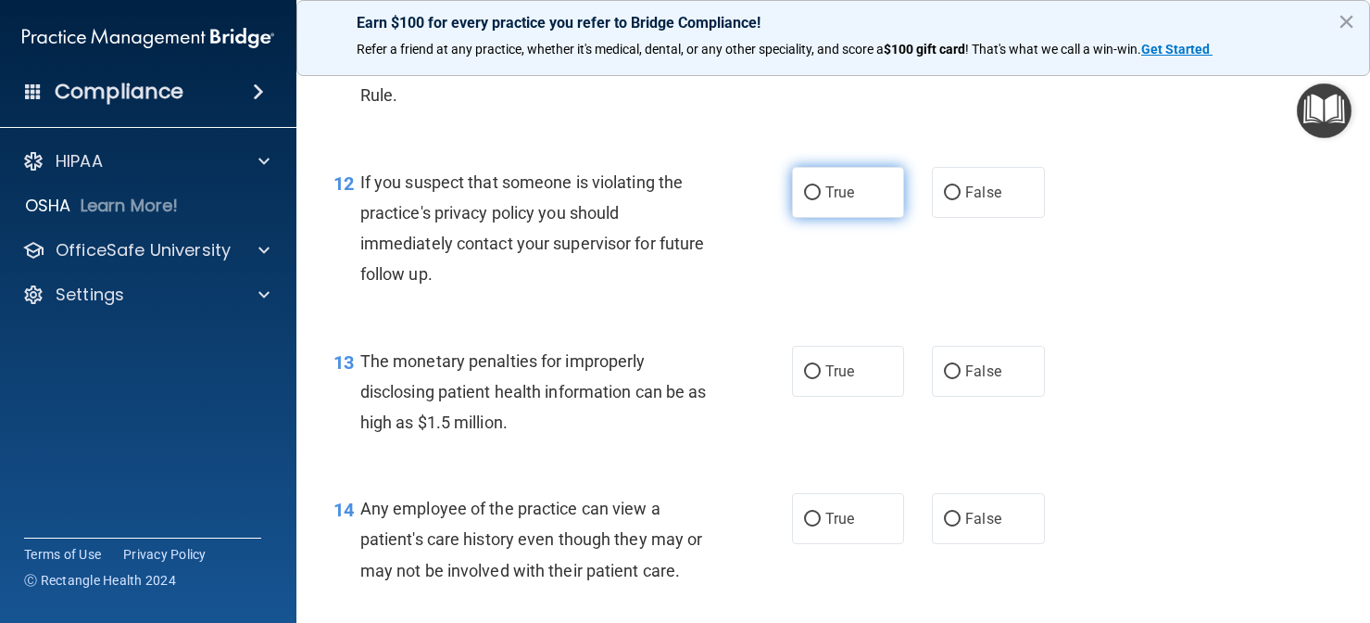
click at [826, 183] on span "True" at bounding box center [840, 192] width 29 height 18
click at [821, 186] on input "True" at bounding box center [812, 193] width 17 height 14
radio input "true"
click at [671, 322] on div "13 The monetary penalties for improperly disclosing patient health information …" at bounding box center [834, 396] width 1028 height 148
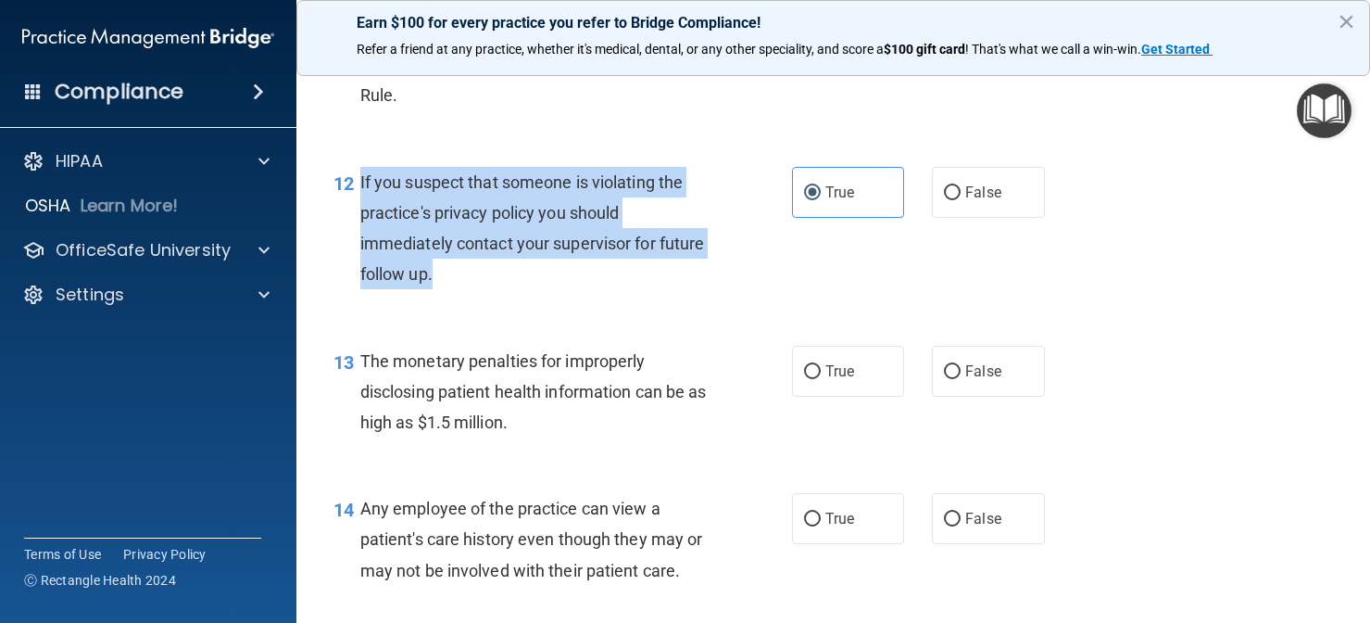
drag, startPoint x: 499, startPoint y: 266, endPoint x: 362, endPoint y: 174, distance: 165.0
click at [362, 174] on div "If you suspect that someone is violating the practice's privacy policy you shou…" at bounding box center [542, 228] width 364 height 123
copy span "If you suspect that someone is violating the practice's privacy policy you shou…"
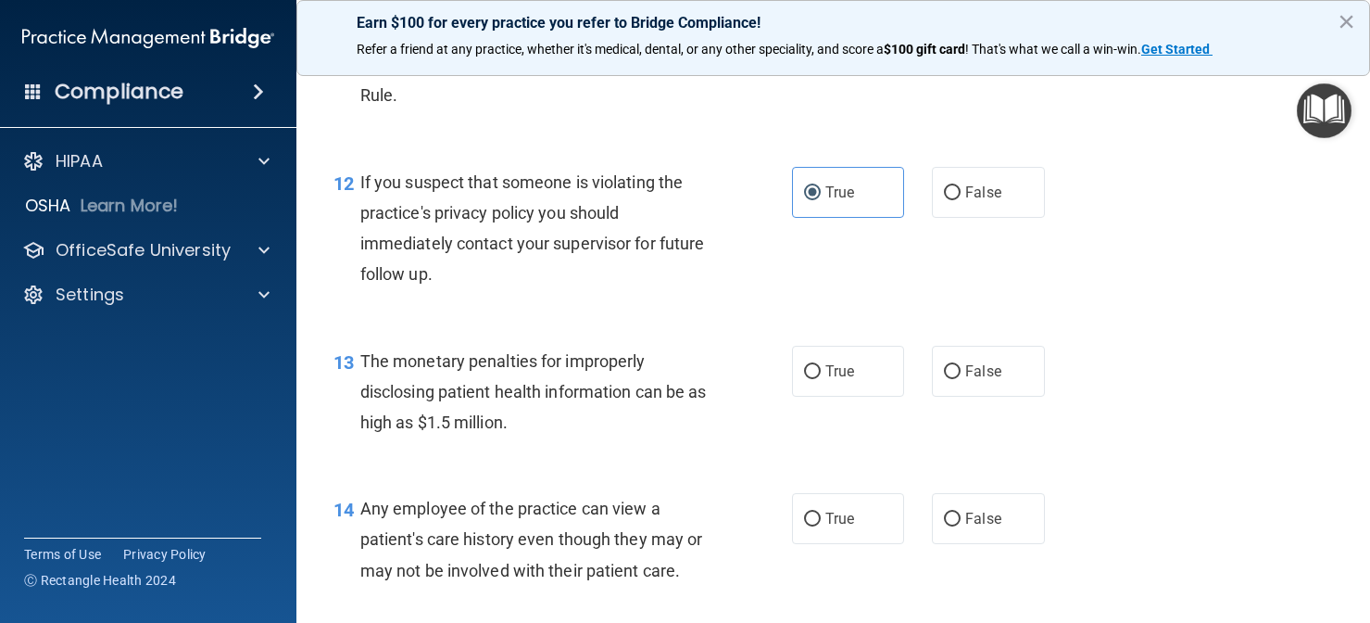
click at [660, 420] on div "The monetary penalties for improperly disclosing patient health information can…" at bounding box center [542, 392] width 364 height 93
click at [830, 363] on span "True" at bounding box center [840, 371] width 29 height 18
click at [821, 365] on input "True" at bounding box center [812, 372] width 17 height 14
radio input "true"
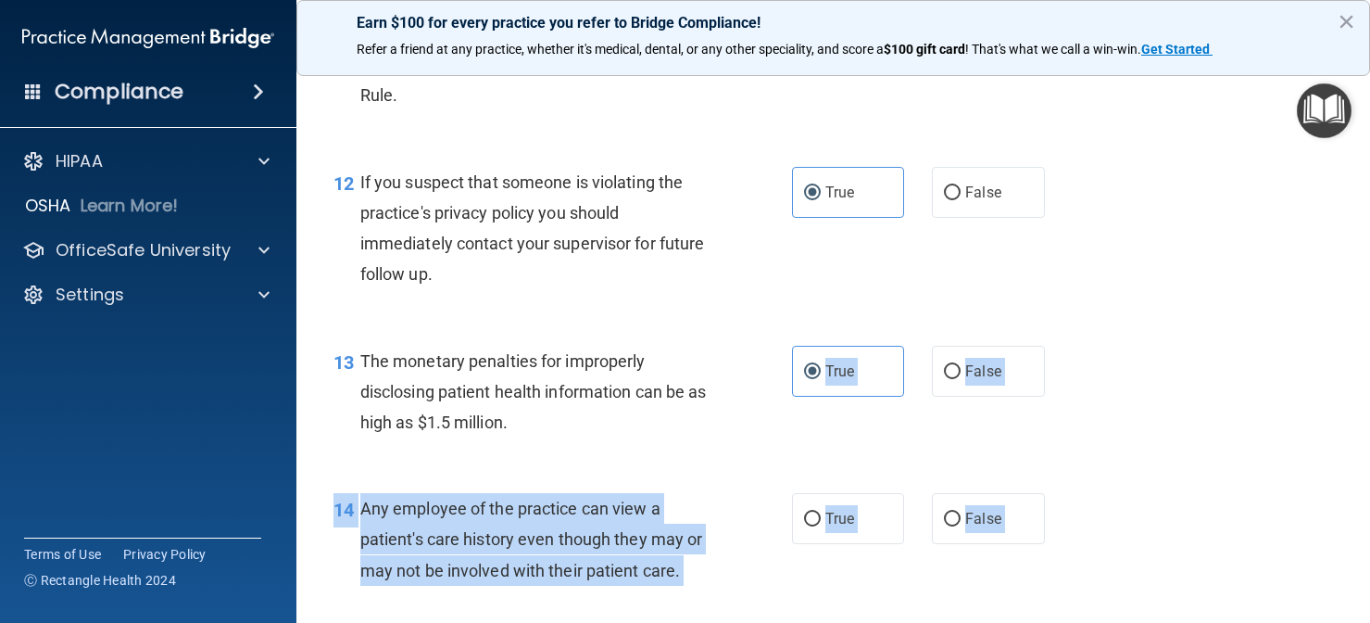
drag, startPoint x: 696, startPoint y: 427, endPoint x: 656, endPoint y: 610, distance: 186.8
click at [659, 586] on div "14 Any employee of the practice can view a patient's care history even though t…" at bounding box center [834, 544] width 1028 height 148
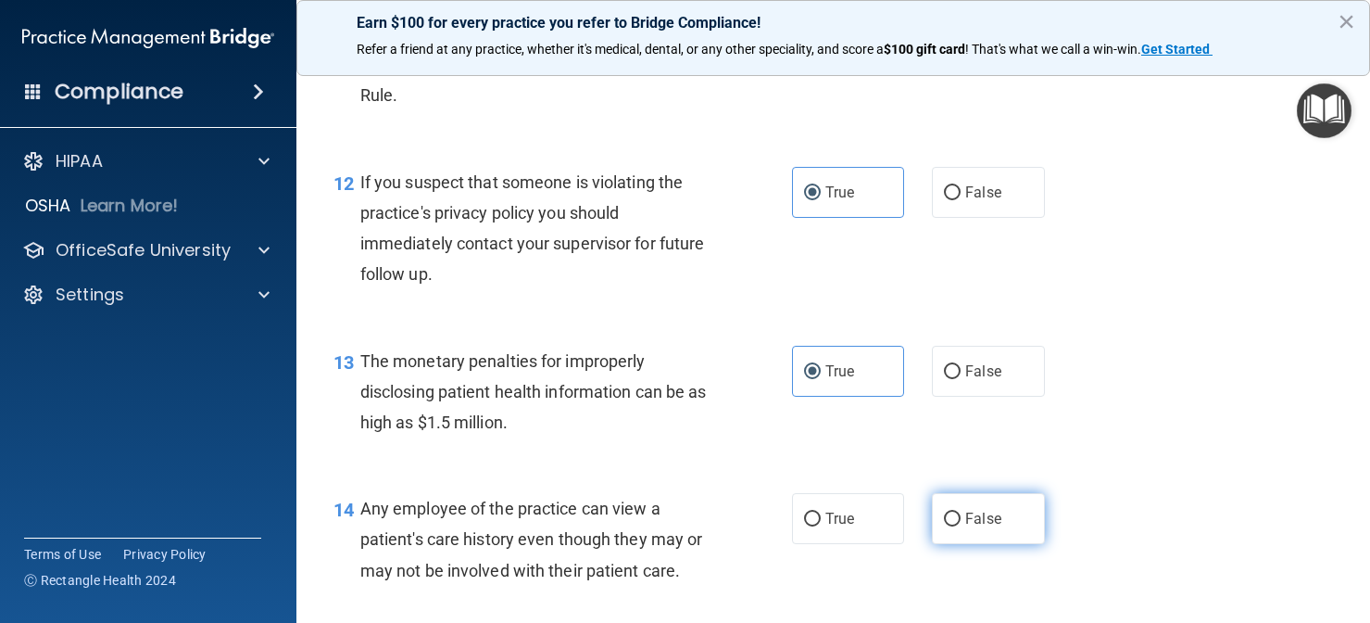
click at [958, 512] on input "False" at bounding box center [952, 519] width 17 height 14
radio input "true"
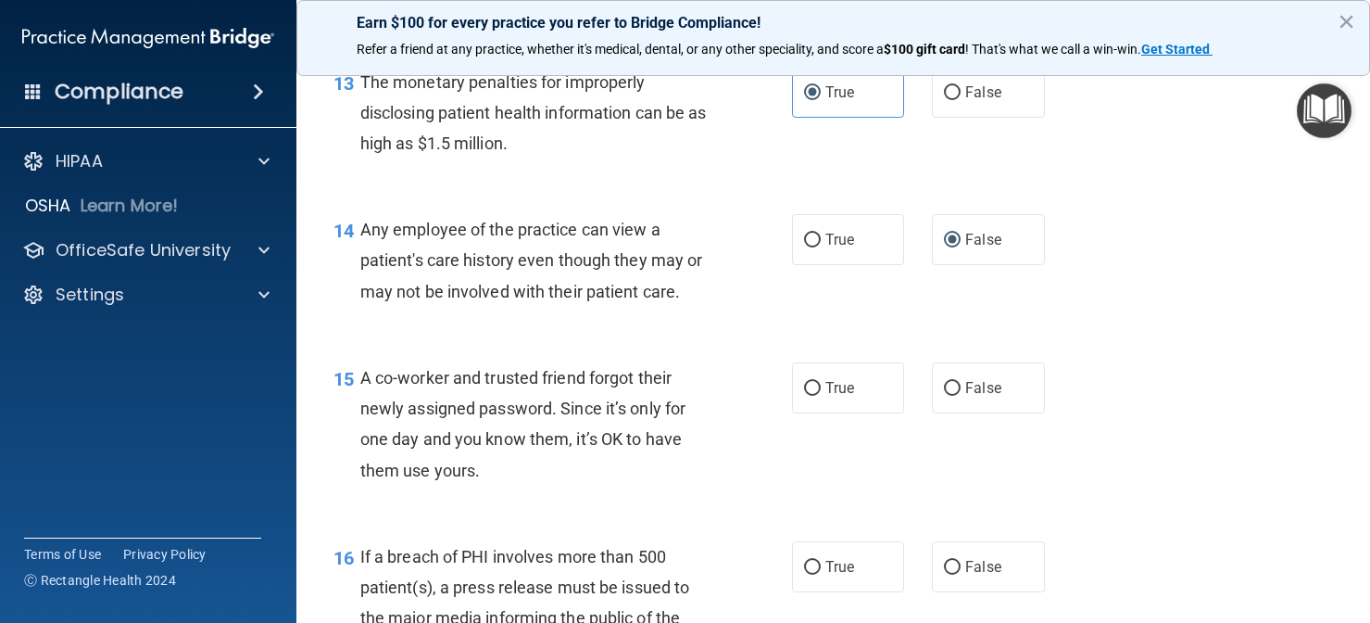
scroll to position [2094, 0]
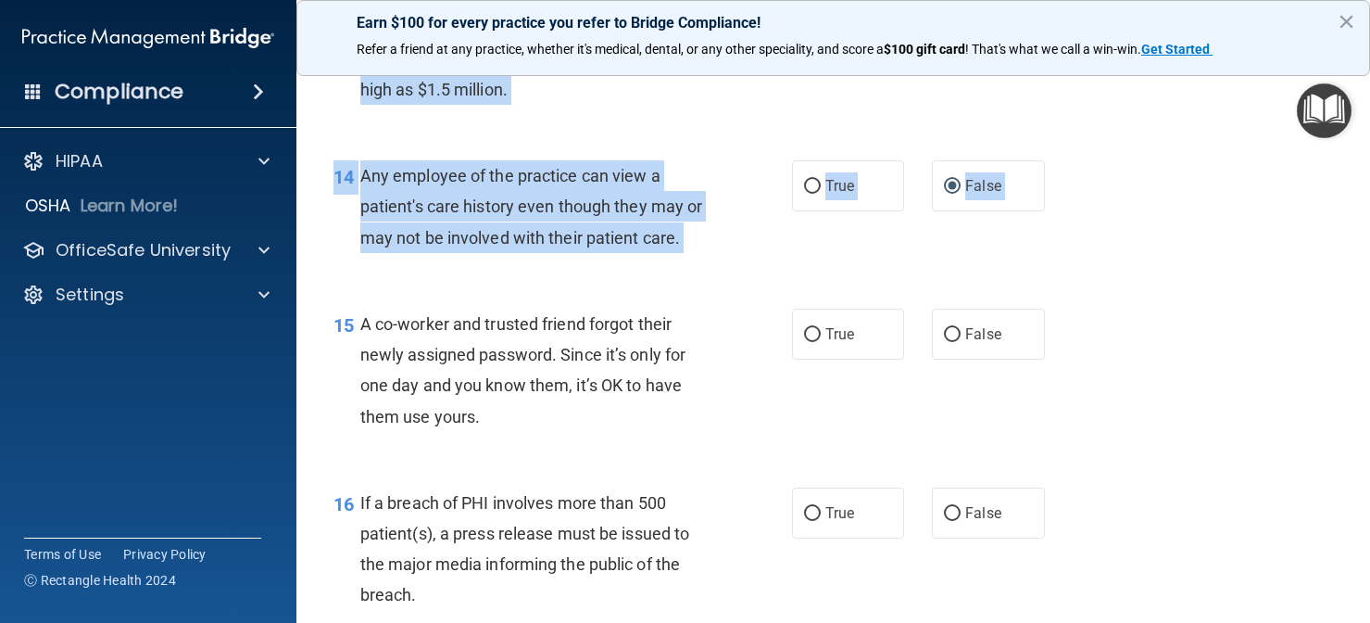
drag, startPoint x: 1155, startPoint y: 437, endPoint x: 1143, endPoint y: 443, distance: 13.3
click at [1143, 443] on div "01 Patients who believe that their PHI has been compromised have the right to m…" at bounding box center [834, 525] width 1028 height 4992
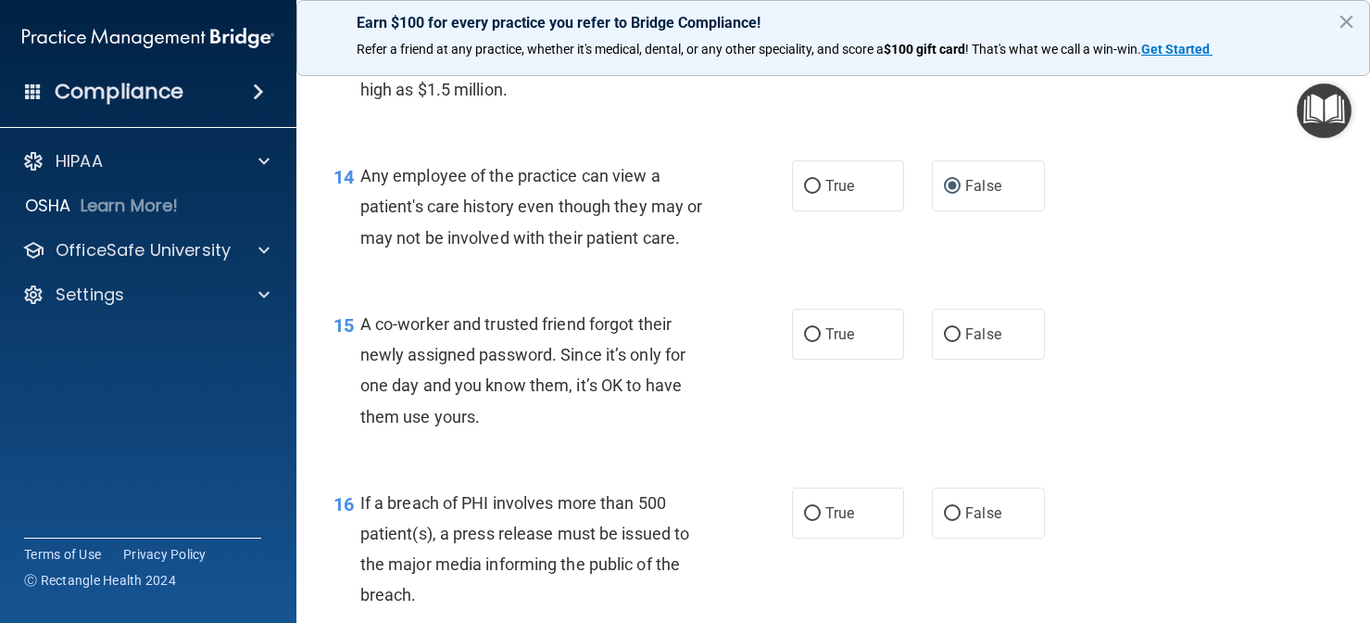
click at [790, 390] on div "15 A co-worker and trusted friend forgot their newly assigned password. Since i…" at bounding box center [563, 375] width 514 height 132
click at [954, 339] on label "False" at bounding box center [988, 334] width 113 height 51
click at [954, 339] on input "False" at bounding box center [952, 335] width 17 height 14
radio input "true"
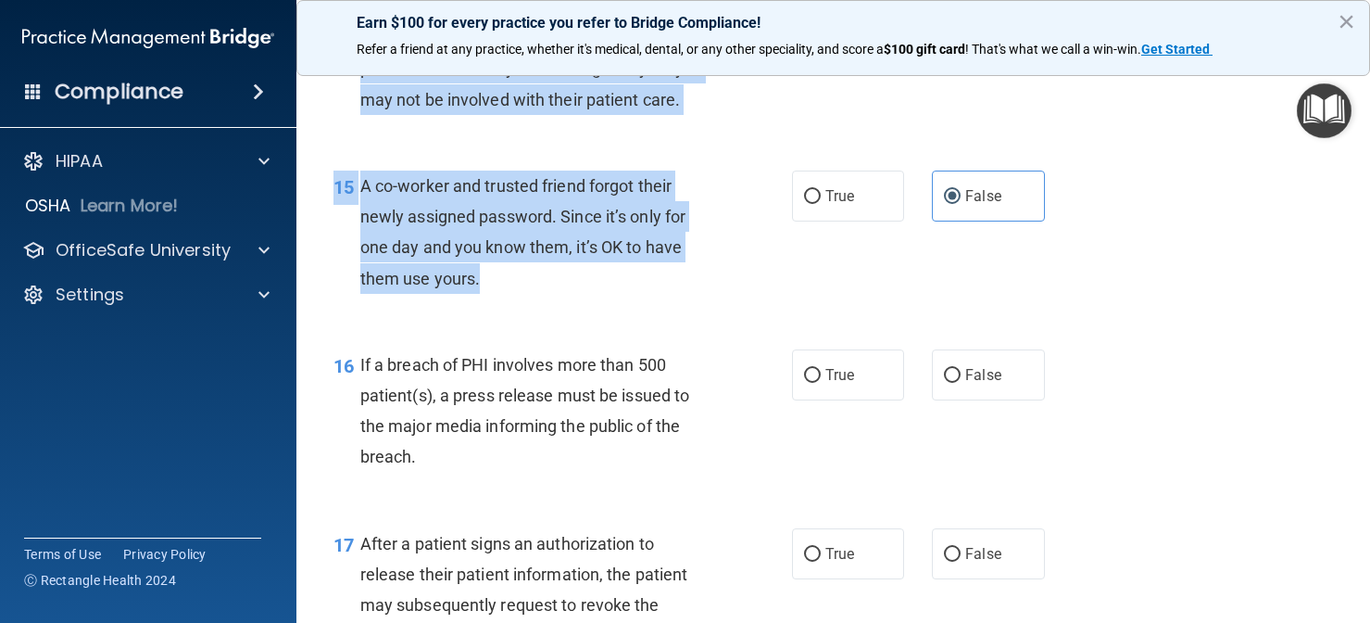
drag, startPoint x: 808, startPoint y: 401, endPoint x: 758, endPoint y: 637, distance: 241.5
click at [758, 622] on html "Compliance HIPAA Documents and Policies Report an Incident Business Associates …" at bounding box center [685, 311] width 1370 height 623
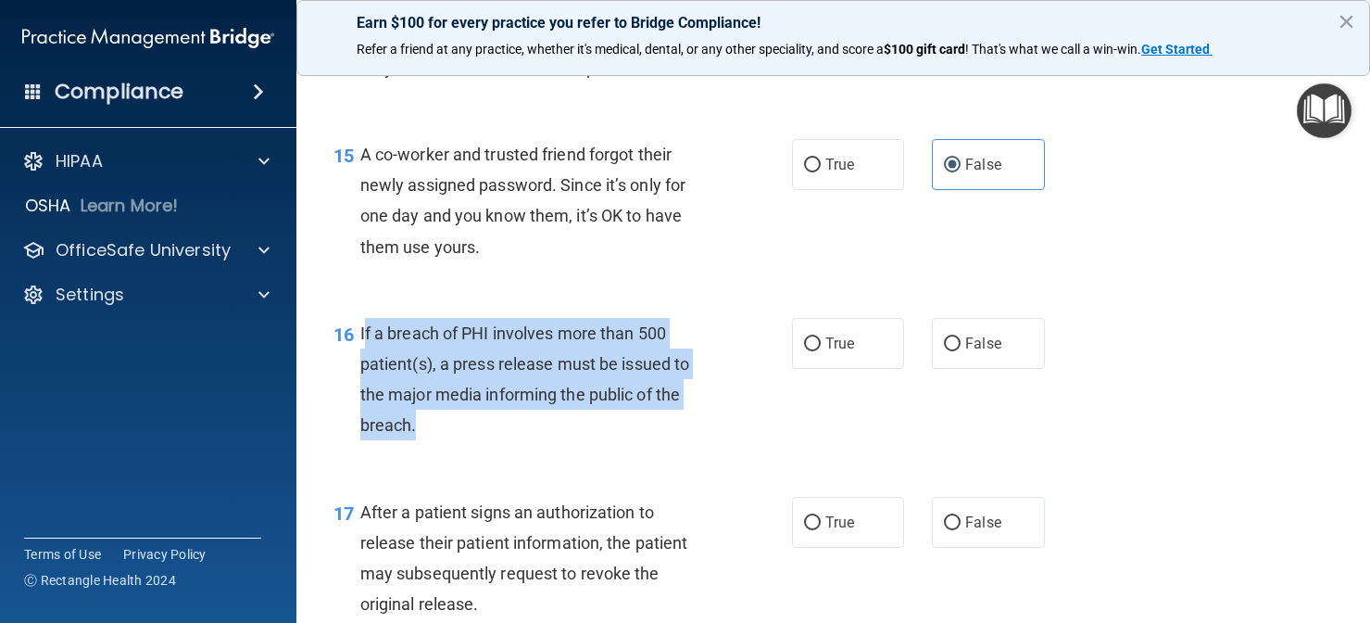
drag, startPoint x: 492, startPoint y: 415, endPoint x: 364, endPoint y: 322, distance: 157.9
click at [364, 322] on div "If a breach of PHI involves more than 500 patient(s), a press release must be i…" at bounding box center [542, 379] width 364 height 123
copy span "f a breach of PHI involves more than 500 patient(s), a press release must be is…"
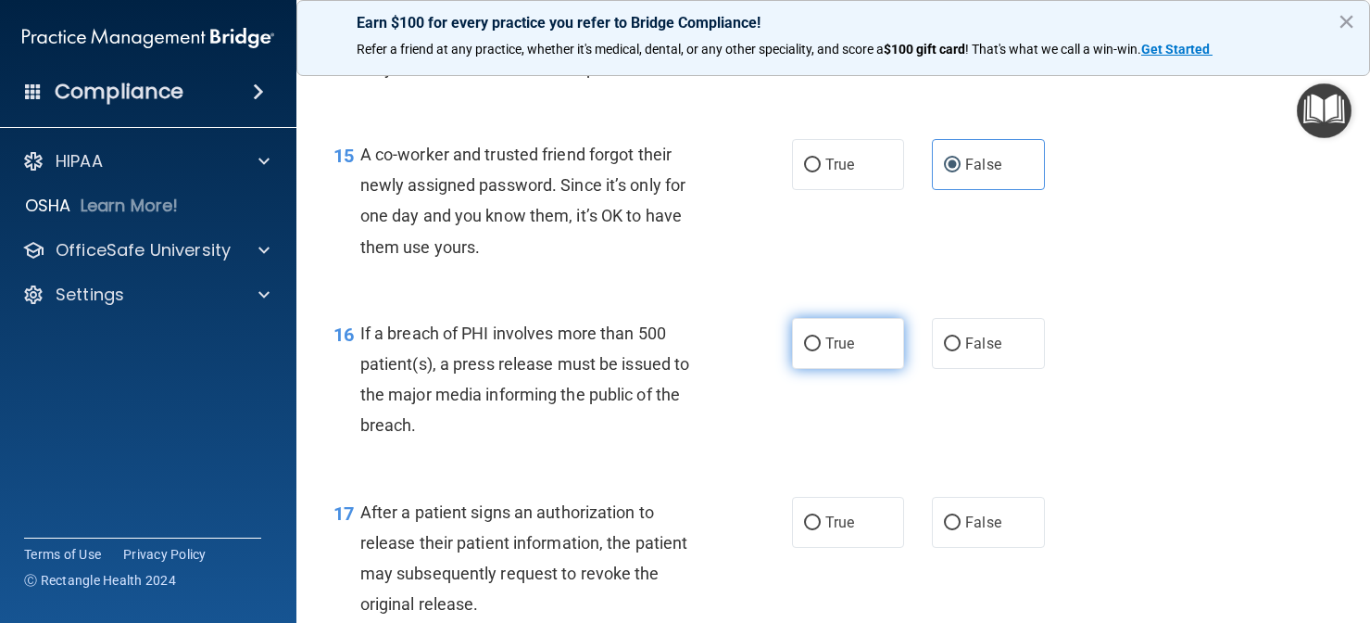
click at [826, 355] on label "True" at bounding box center [848, 343] width 113 height 51
click at [821, 351] on input "True" at bounding box center [812, 344] width 17 height 14
radio input "true"
click at [709, 444] on div "16 If a breach of PHI involves more than 500 patient(s), a press release must b…" at bounding box center [834, 384] width 1028 height 179
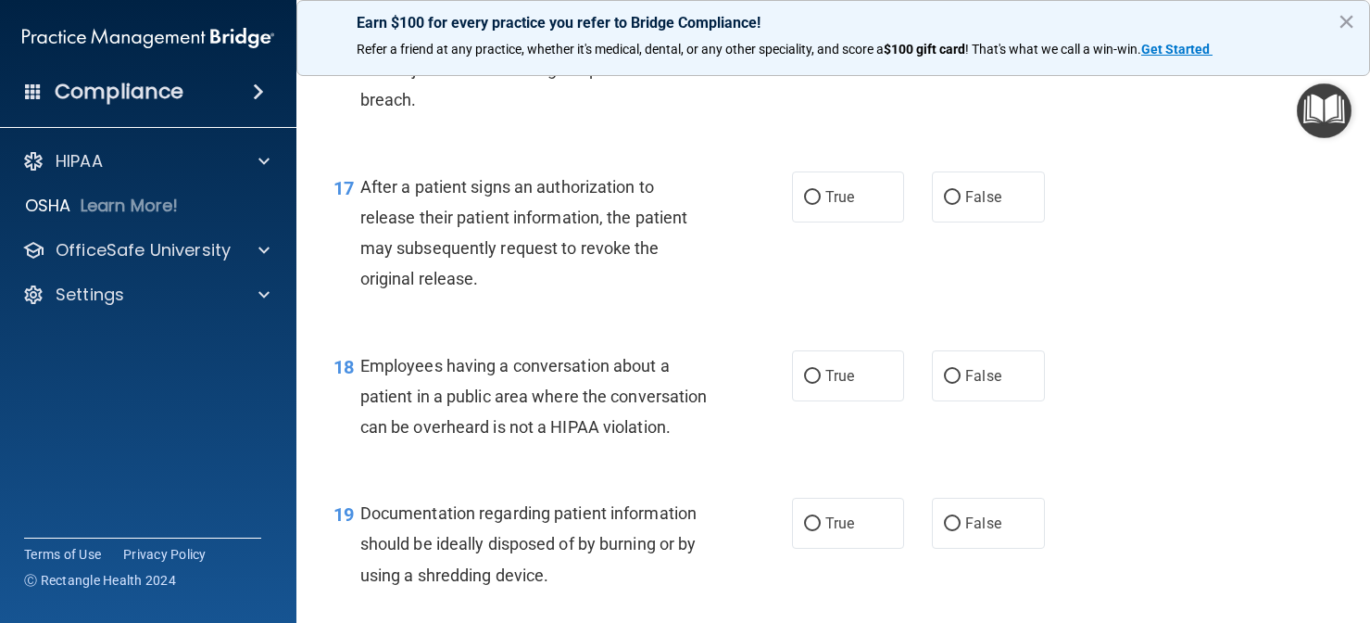
scroll to position [2691, 0]
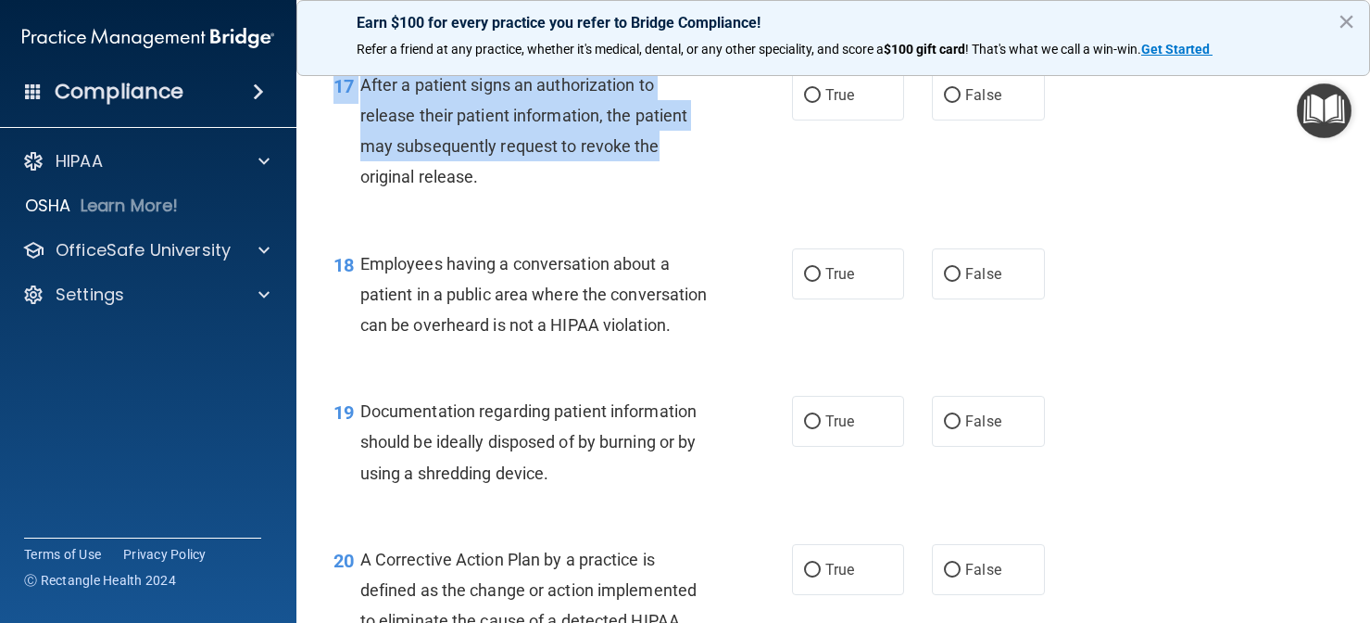
drag, startPoint x: 709, startPoint y: 444, endPoint x: 699, endPoint y: 119, distance: 325.4
click at [820, 110] on div "17 After a patient signs an authorization to release their patient information,…" at bounding box center [834, 135] width 1028 height 179
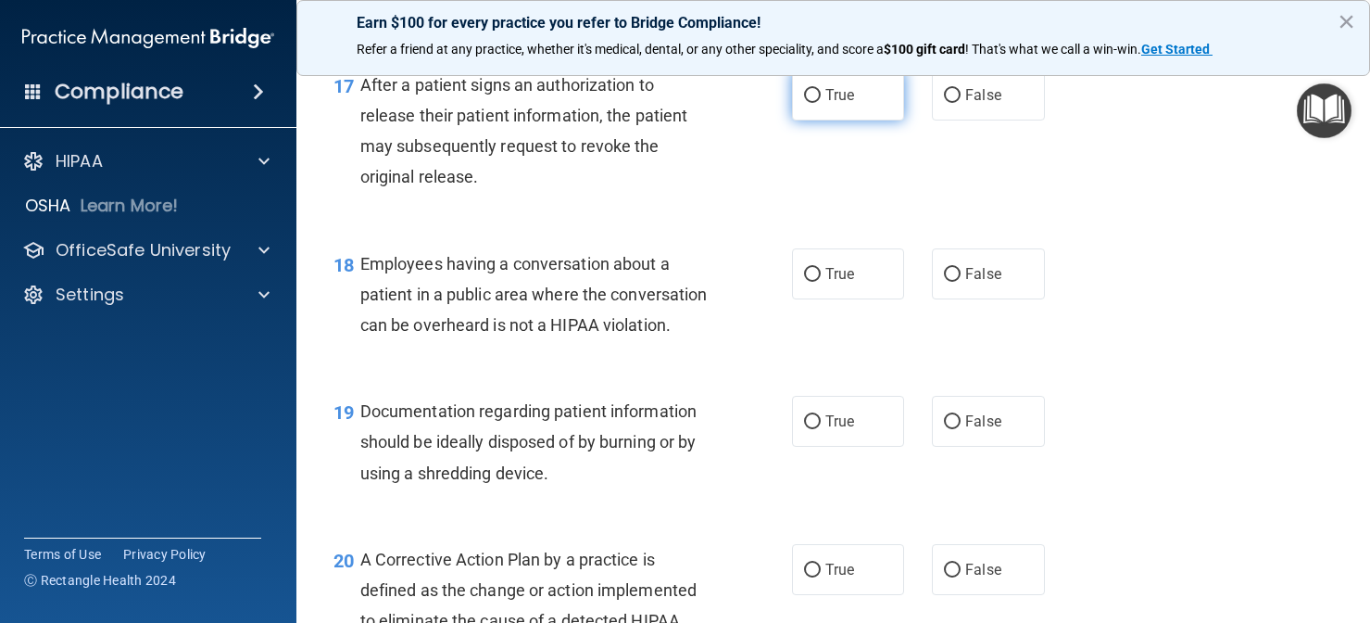
click at [820, 89] on input "True" at bounding box center [812, 96] width 17 height 14
radio input "true"
click at [966, 265] on span "False" at bounding box center [983, 274] width 36 height 18
click at [961, 268] on input "False" at bounding box center [952, 275] width 17 height 14
radio input "true"
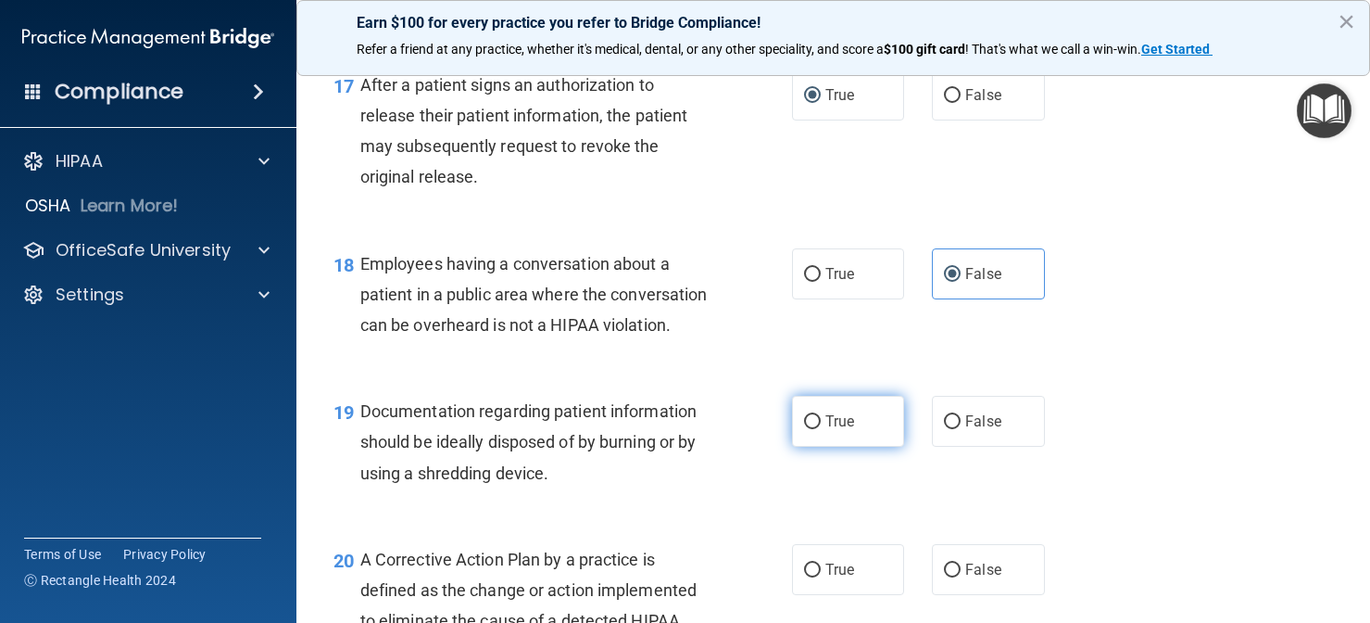
click at [867, 414] on label "True" at bounding box center [848, 421] width 113 height 51
click at [821, 415] on input "True" at bounding box center [812, 422] width 17 height 14
radio input "true"
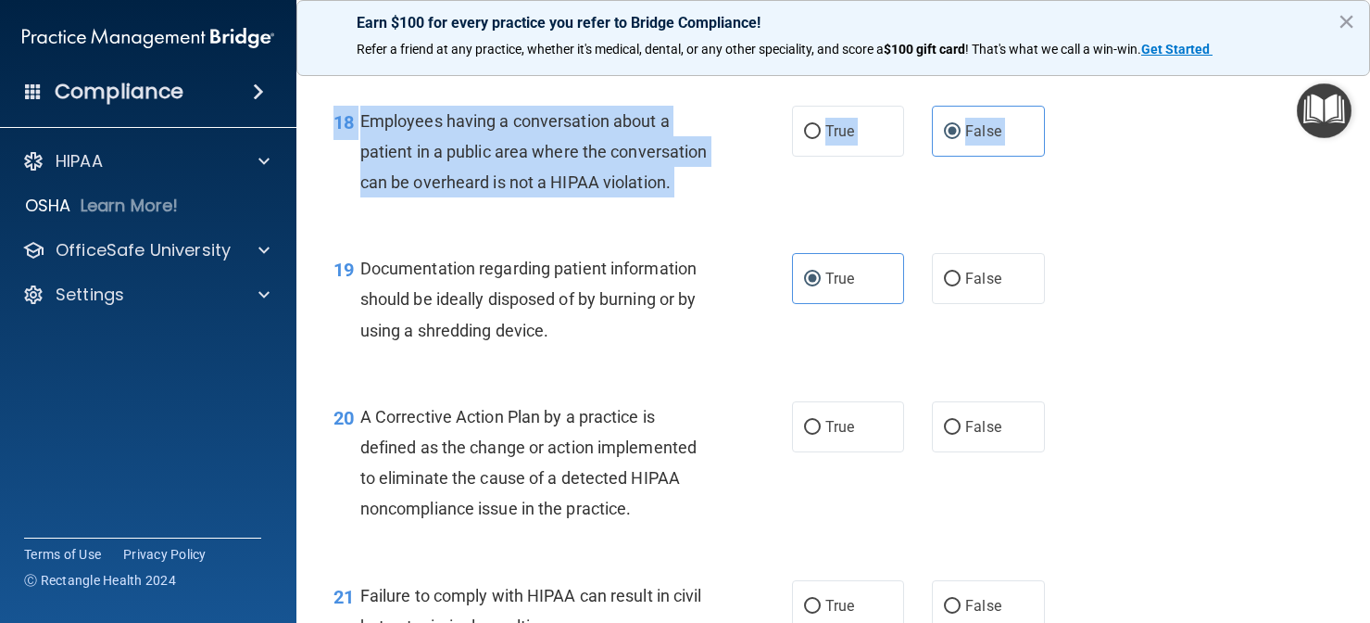
scroll to position [2841, 0]
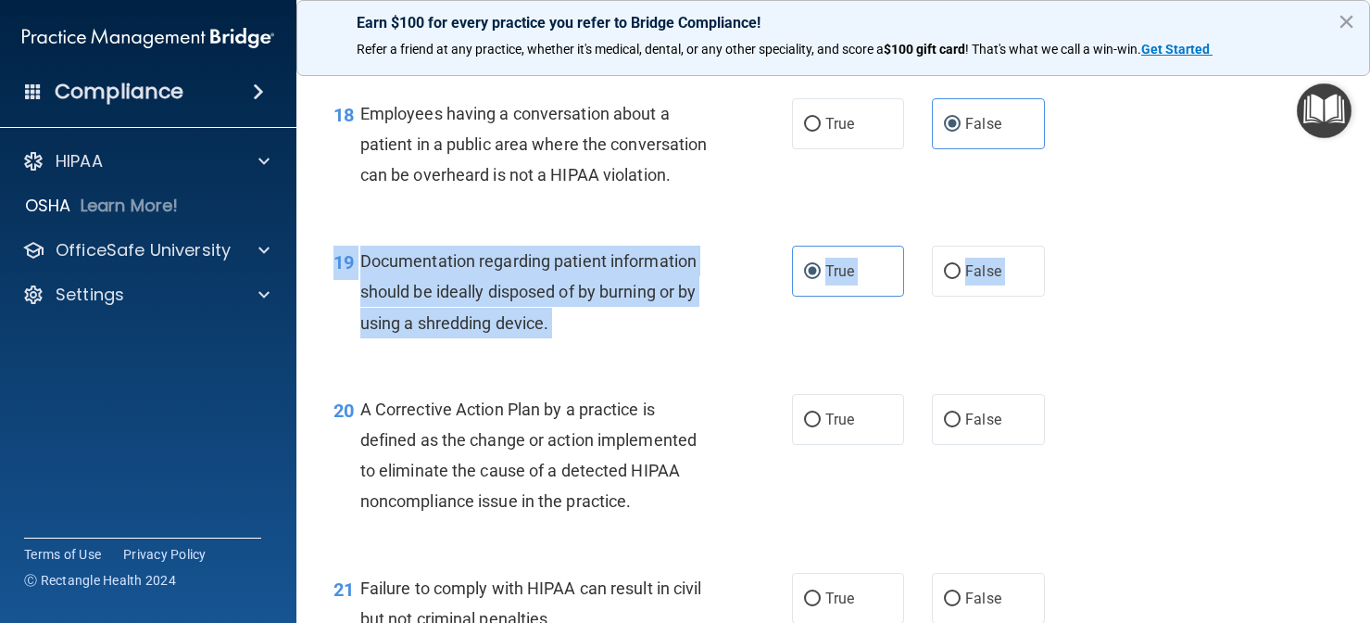
drag, startPoint x: 722, startPoint y: 484, endPoint x: 704, endPoint y: 513, distance: 34.5
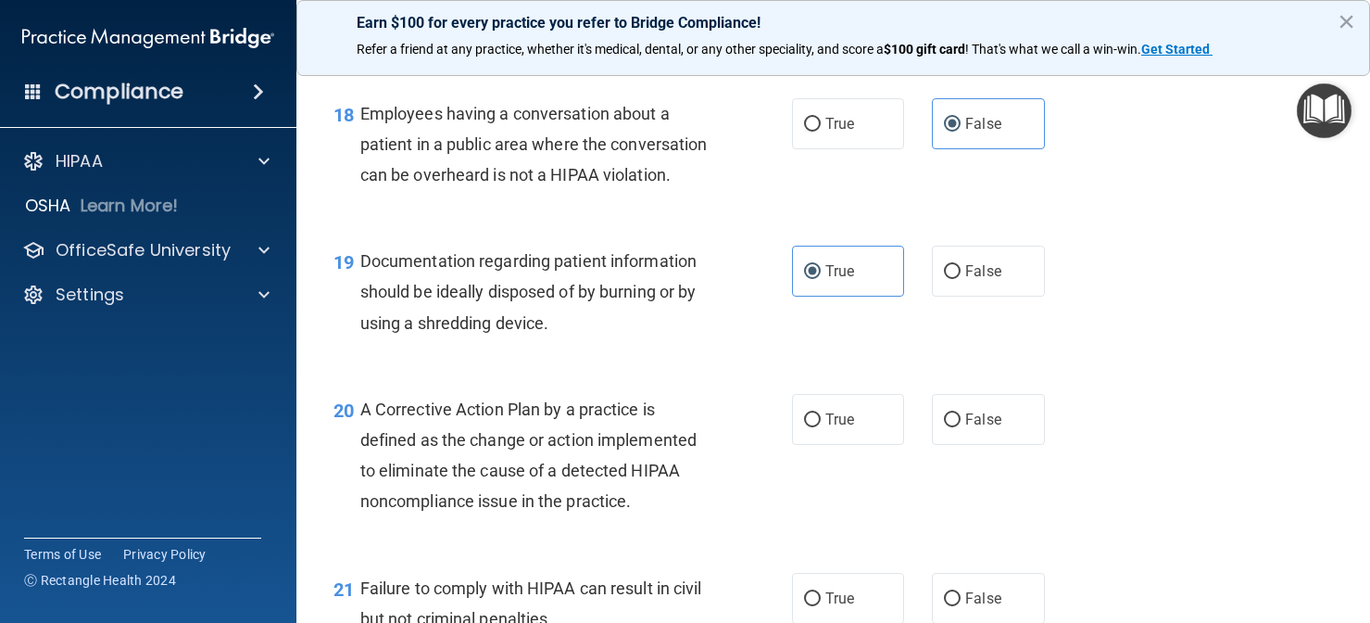
click at [702, 513] on div "20 A Corrective Action Plan by a practice is defined as the change or action im…" at bounding box center [834, 460] width 1028 height 179
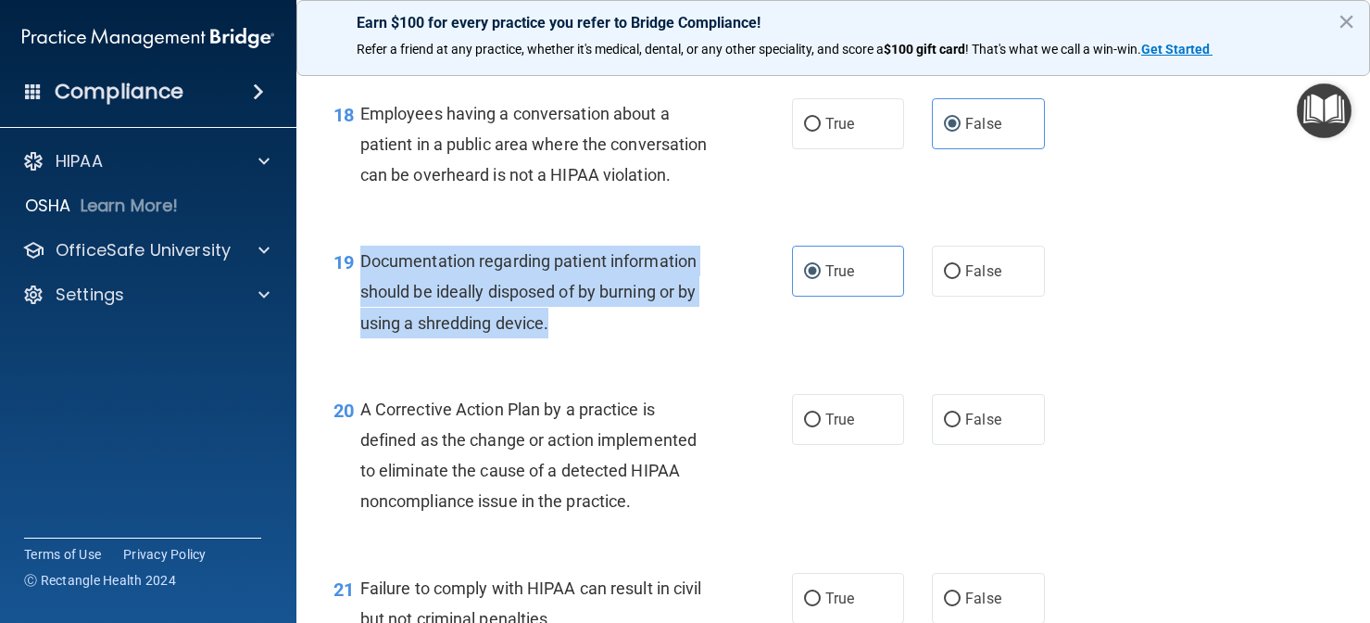
drag, startPoint x: 551, startPoint y: 318, endPoint x: 363, endPoint y: 255, distance: 198.4
click at [363, 255] on div "Documentation regarding patient information should be ideally disposed of by bu…" at bounding box center [542, 292] width 364 height 93
copy span "Documentation regarding patient information should be ideally disposed of by bu…"
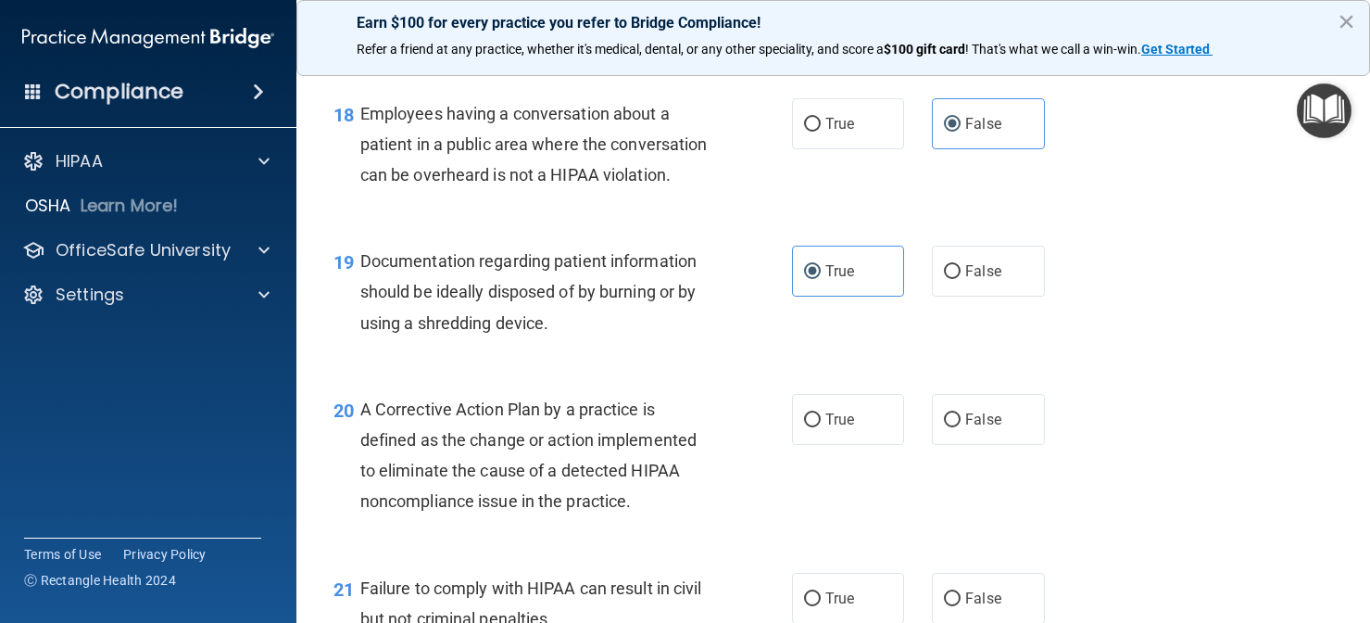
click at [574, 425] on span "A Corrective Action Plan by a practice is defined as the change or action imple…" at bounding box center [528, 455] width 336 height 112
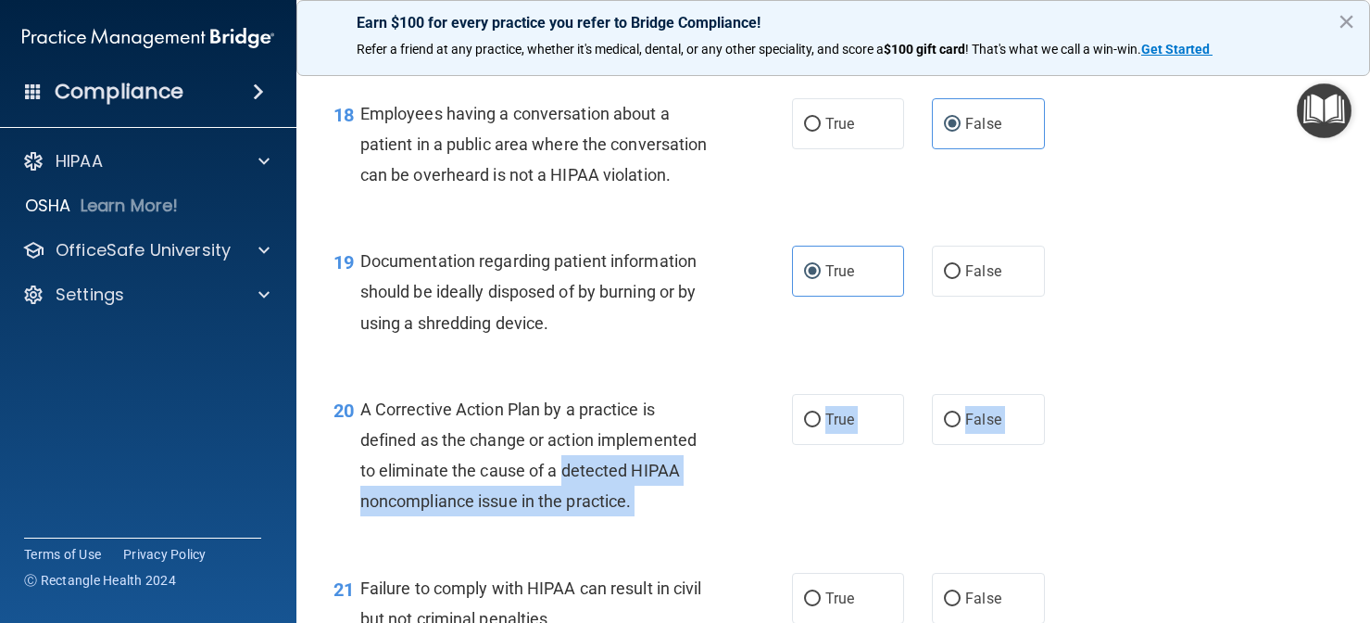
drag, startPoint x: 567, startPoint y: 446, endPoint x: 568, endPoint y: 552, distance: 106.6
click at [839, 410] on span "True" at bounding box center [840, 419] width 29 height 18
click at [821, 413] on input "True" at bounding box center [812, 420] width 17 height 14
radio input "true"
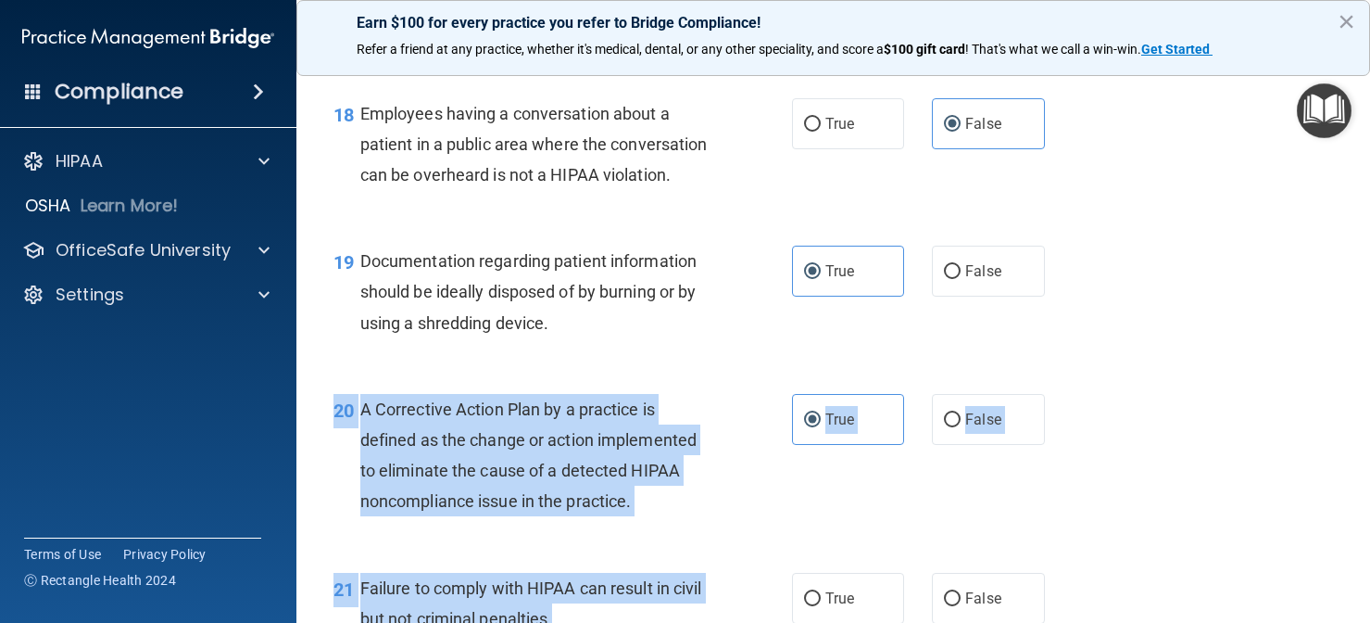
drag, startPoint x: 650, startPoint y: 529, endPoint x: 634, endPoint y: 622, distance: 94.0
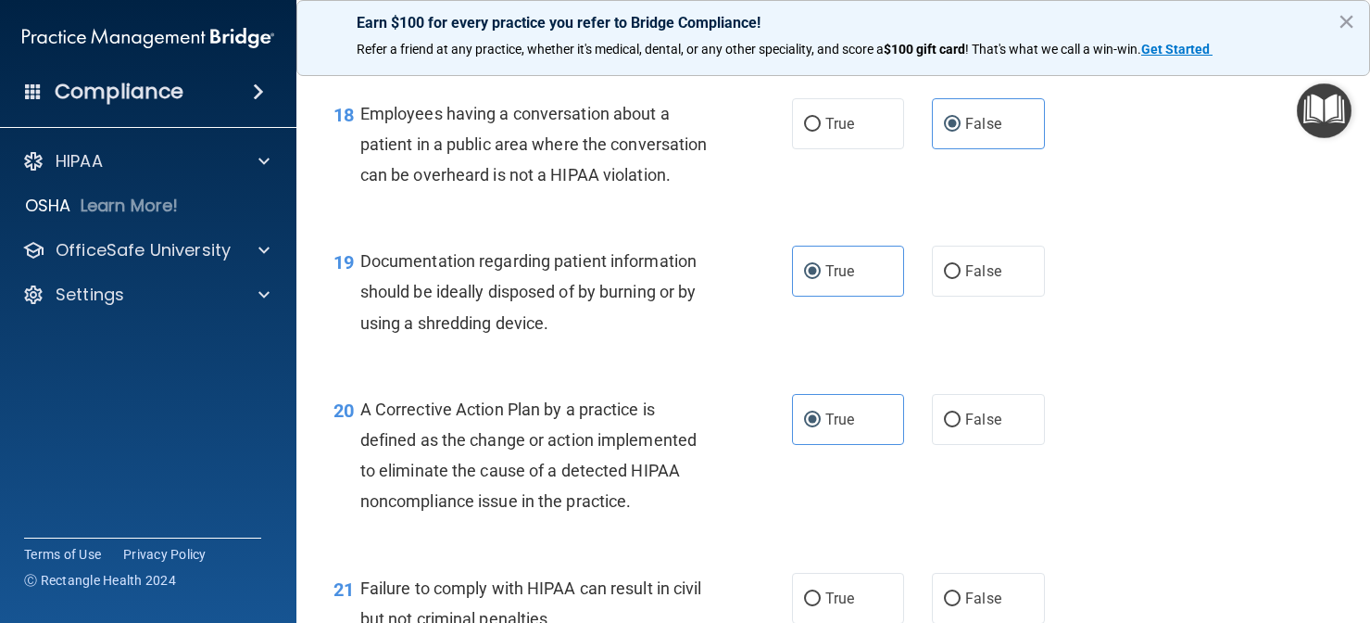
click at [639, 594] on div "Failure to comply with HIPAA can result in civil but not criminal penalties." at bounding box center [542, 603] width 364 height 61
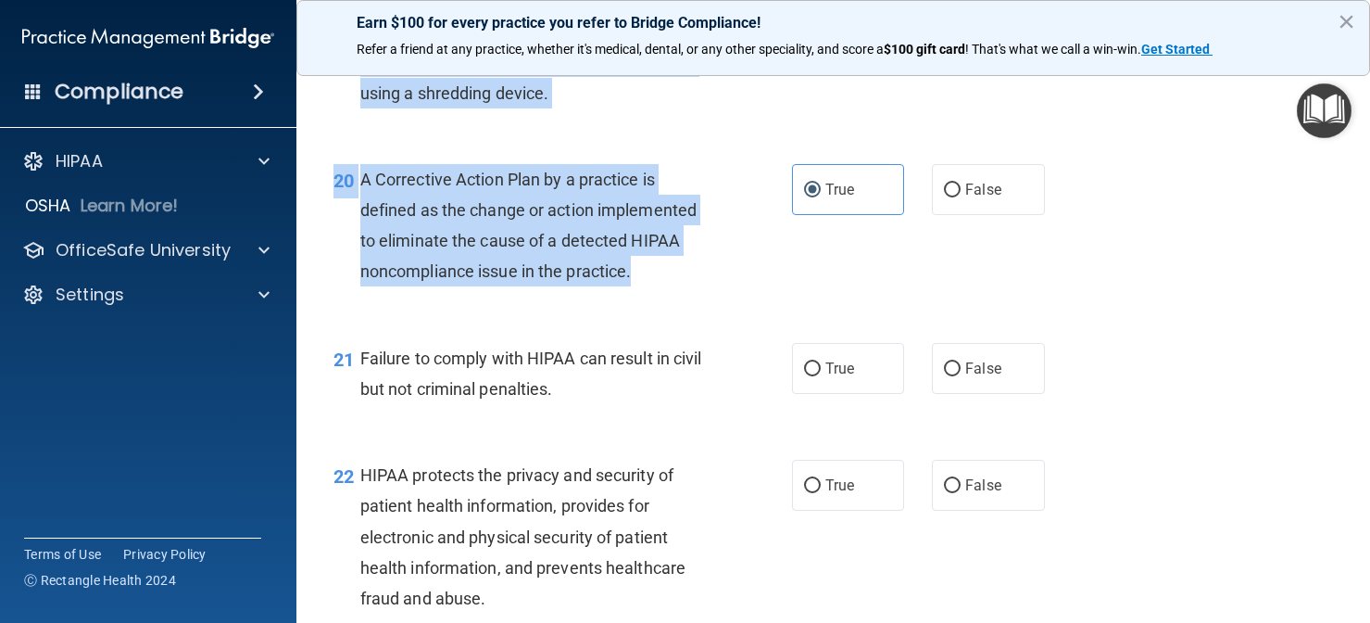
drag, startPoint x: 640, startPoint y: 488, endPoint x: 623, endPoint y: 636, distance: 148.4
click at [623, 622] on html "Compliance HIPAA Documents and Policies Report an Incident Business Associates …" at bounding box center [685, 311] width 1370 height 623
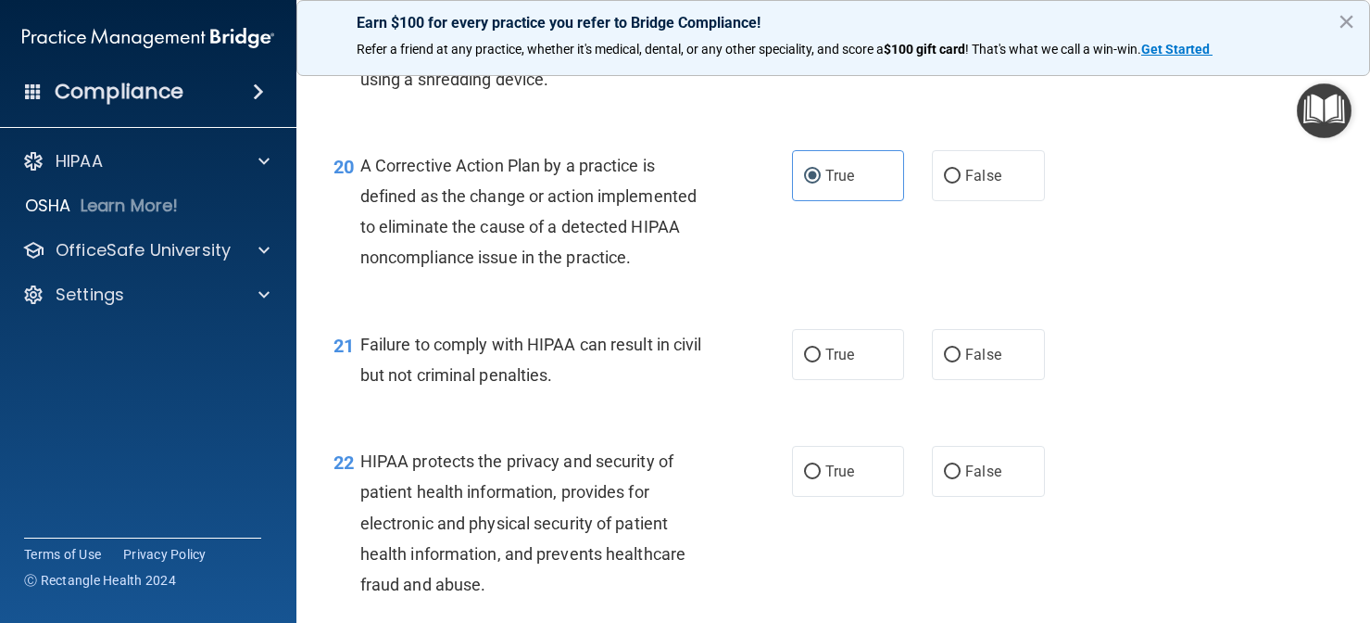
click at [663, 373] on div "Failure to comply with HIPAA can result in civil but not criminal penalties." at bounding box center [542, 359] width 364 height 61
click at [964, 338] on label "False" at bounding box center [988, 354] width 113 height 51
click at [961, 348] on input "False" at bounding box center [952, 355] width 17 height 14
radio input "true"
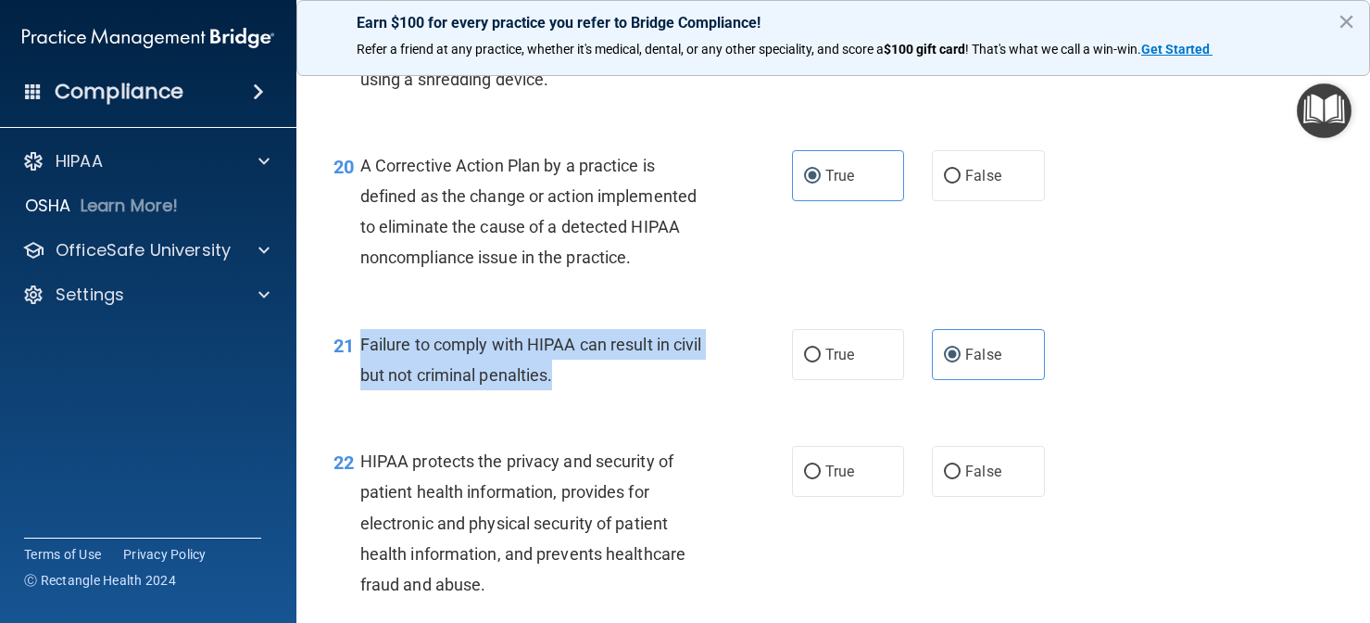
drag, startPoint x: 564, startPoint y: 360, endPoint x: 364, endPoint y: 322, distance: 203.7
click at [364, 329] on div "Failure to comply with HIPAA can result in civil but not criminal penalties." at bounding box center [542, 359] width 364 height 61
copy span "Failure to comply with HIPAA can result in civil but not criminal penalties."
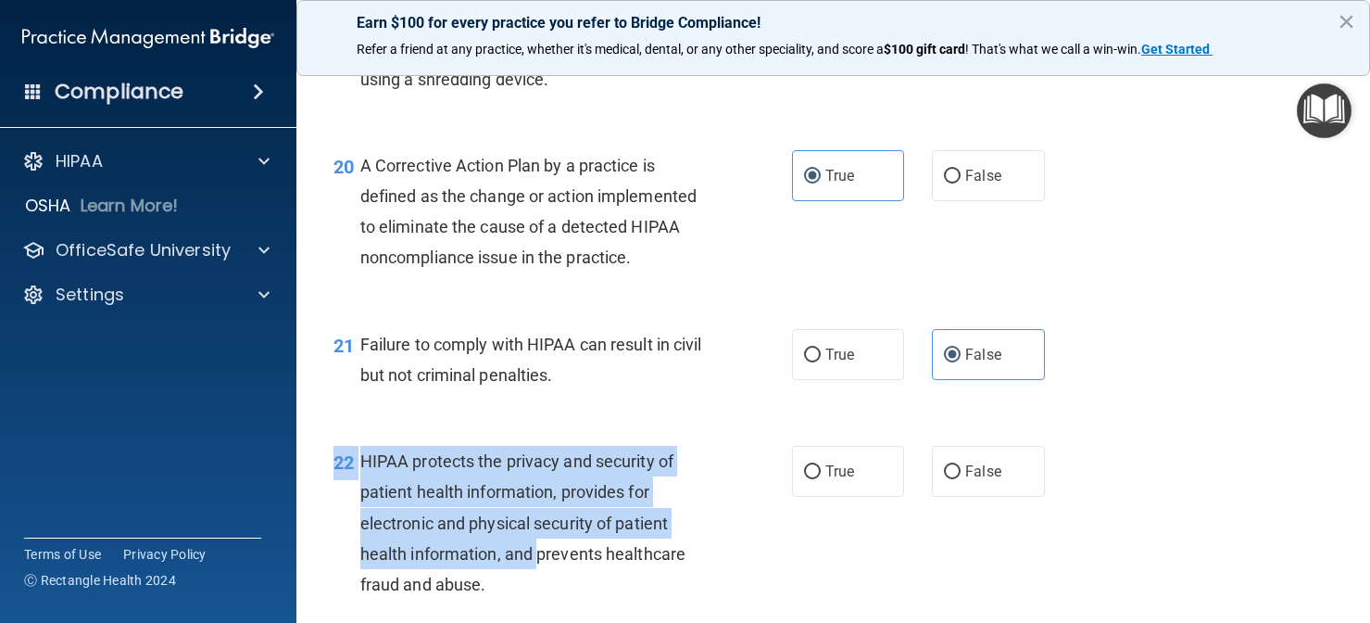
drag, startPoint x: 524, startPoint y: 429, endPoint x: 541, endPoint y: 533, distance: 105.1
click at [541, 533] on div "22 HIPAA protects the privacy and security of patient health information, provi…" at bounding box center [834, 527] width 1028 height 209
click at [585, 594] on div "22 HIPAA protects the privacy and security of patient health information, provi…" at bounding box center [834, 527] width 1028 height 209
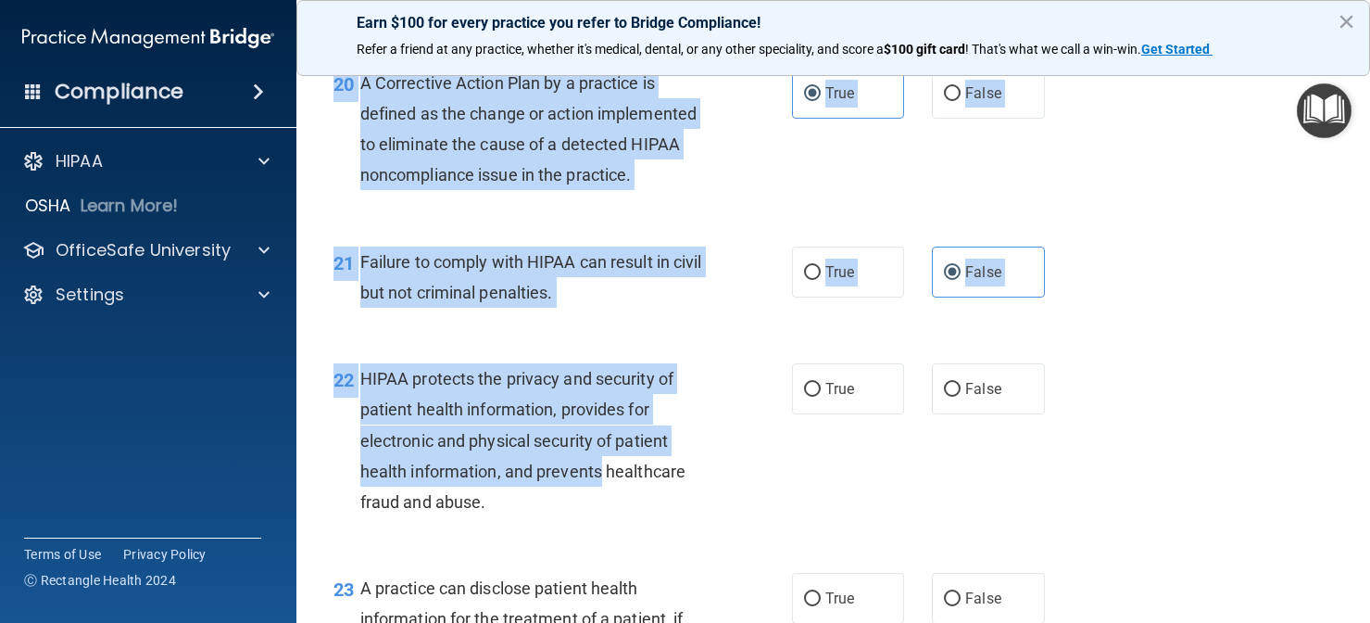
drag, startPoint x: 600, startPoint y: 536, endPoint x: 600, endPoint y: 639, distance: 103.8
click at [600, 622] on html "Compliance HIPAA Documents and Policies Report an Incident Business Associates …" at bounding box center [685, 311] width 1370 height 623
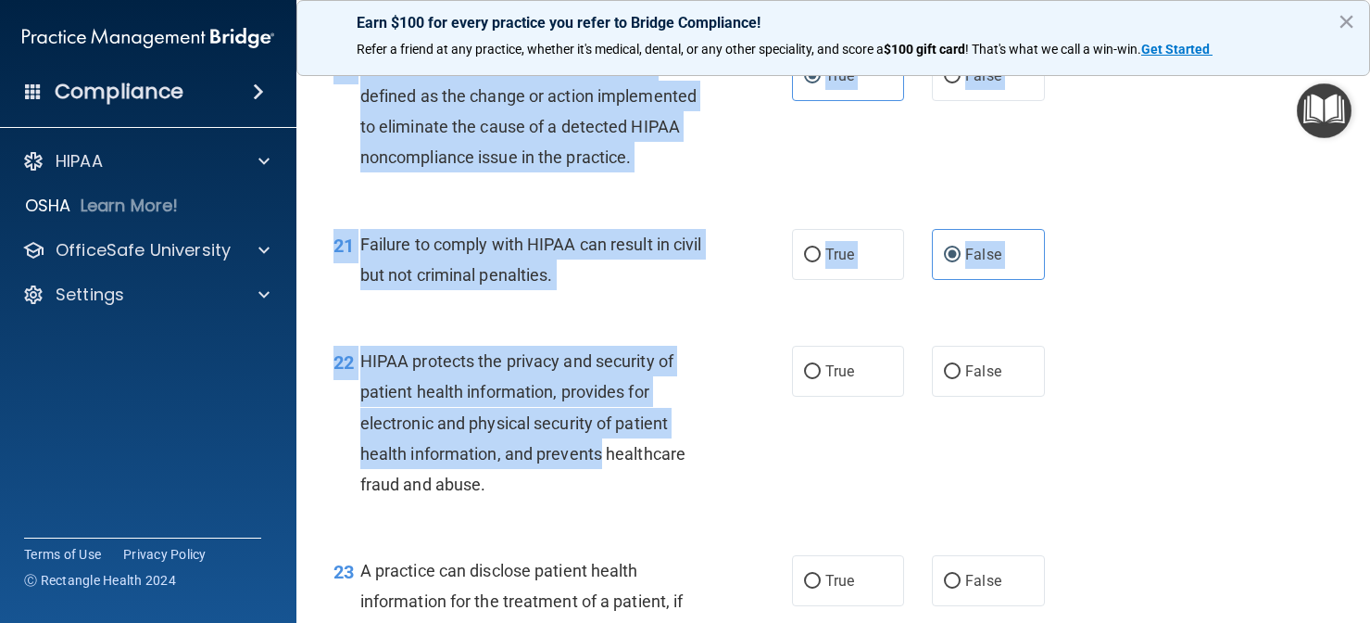
click at [854, 435] on div "22 HIPAA protects the privacy and security of patient health information, provi…" at bounding box center [834, 426] width 1028 height 209
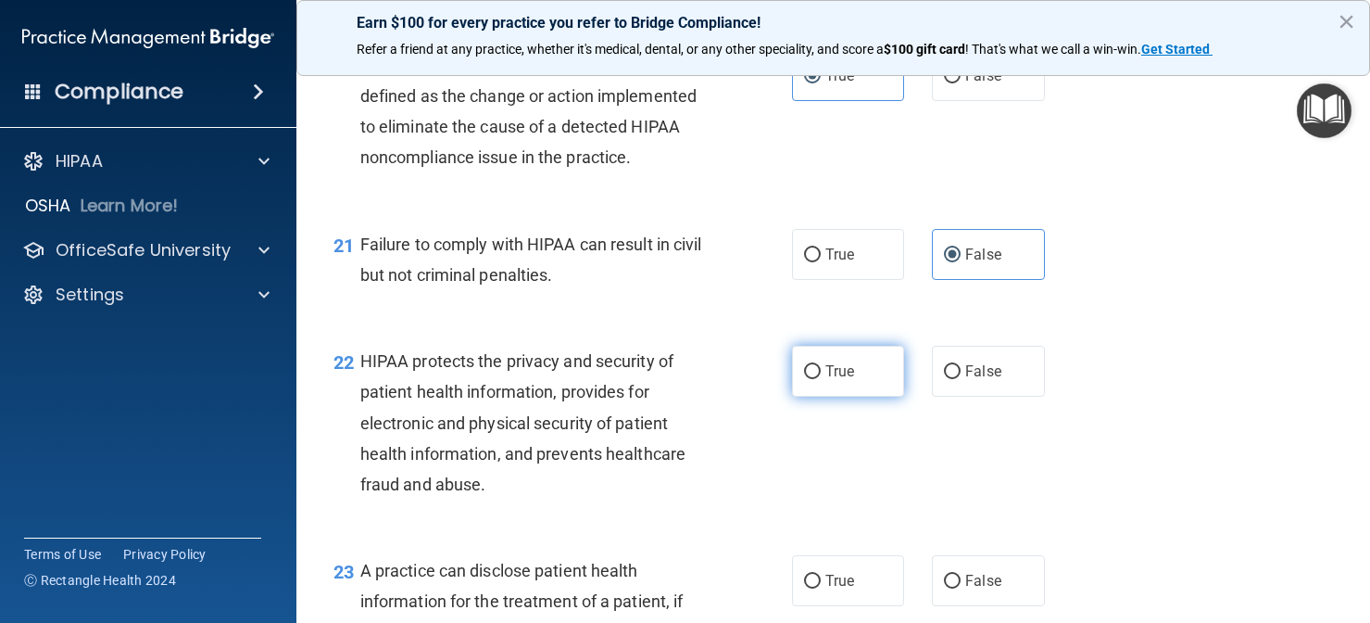
click at [824, 358] on label "True" at bounding box center [848, 371] width 113 height 51
click at [821, 365] on input "True" at bounding box center [812, 372] width 17 height 14
radio input "true"
click at [622, 425] on div "HIPAA protects the privacy and security of patient health information, provides…" at bounding box center [542, 423] width 364 height 154
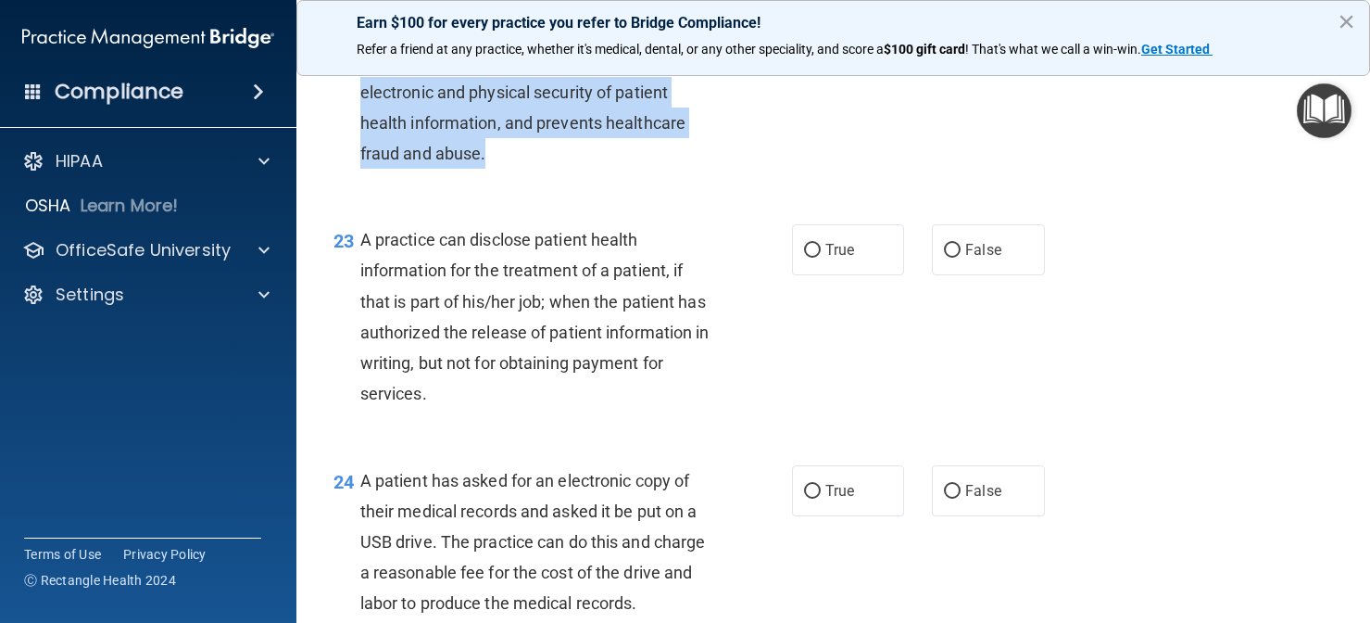
scroll to position [3552, 0]
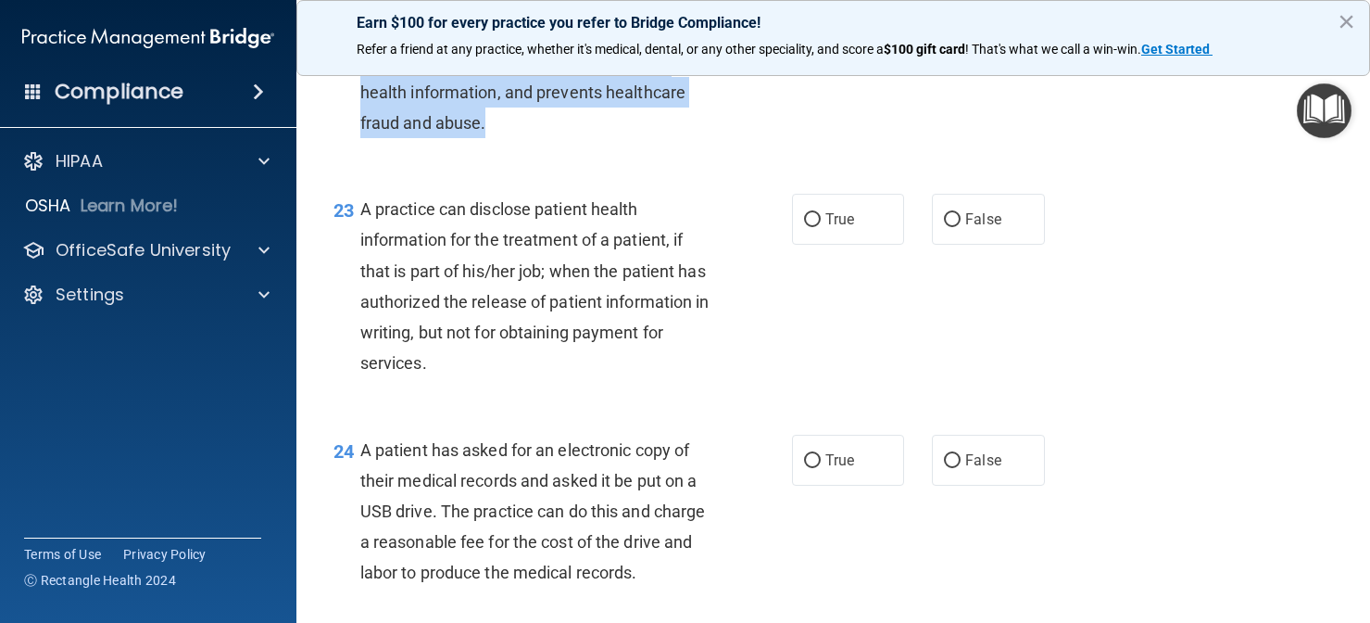
drag, startPoint x: 632, startPoint y: 479, endPoint x: 586, endPoint y: 631, distance: 158.9
click at [586, 622] on html "Compliance HIPAA Documents and Policies Report an Incident Business Associates …" at bounding box center [685, 311] width 1370 height 623
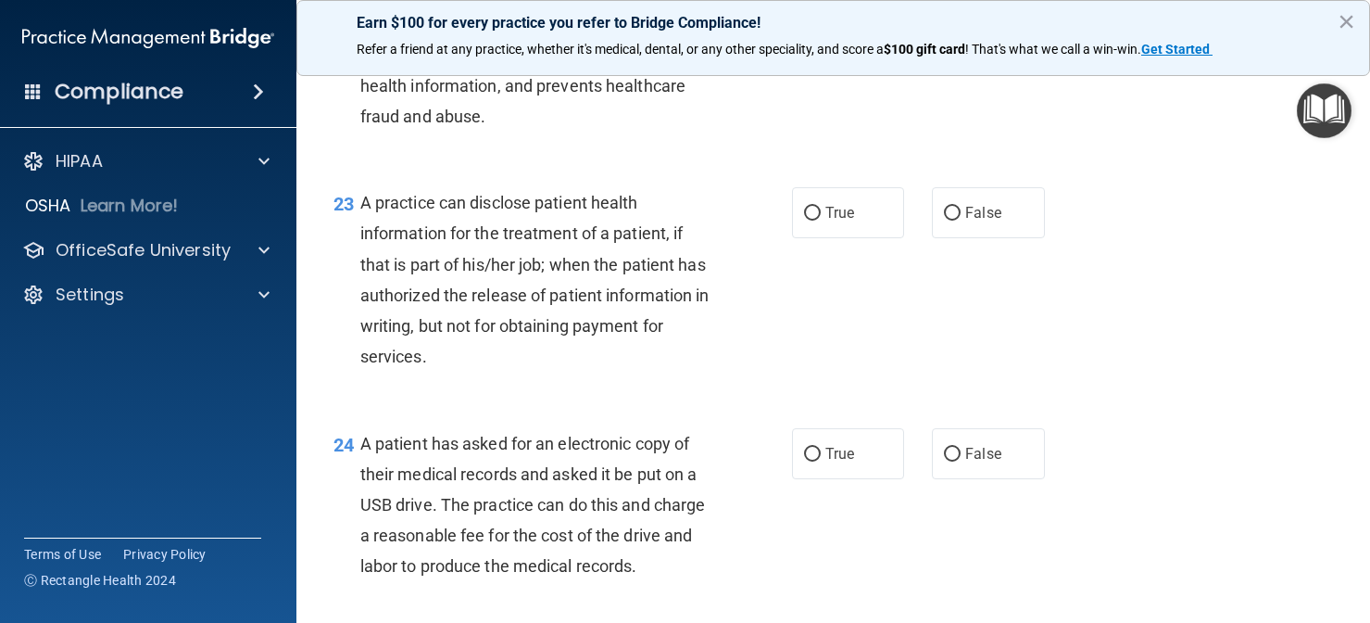
click at [584, 358] on div "23 A practice can disclose patient health information for the treatment of a pa…" at bounding box center [563, 284] width 514 height 194
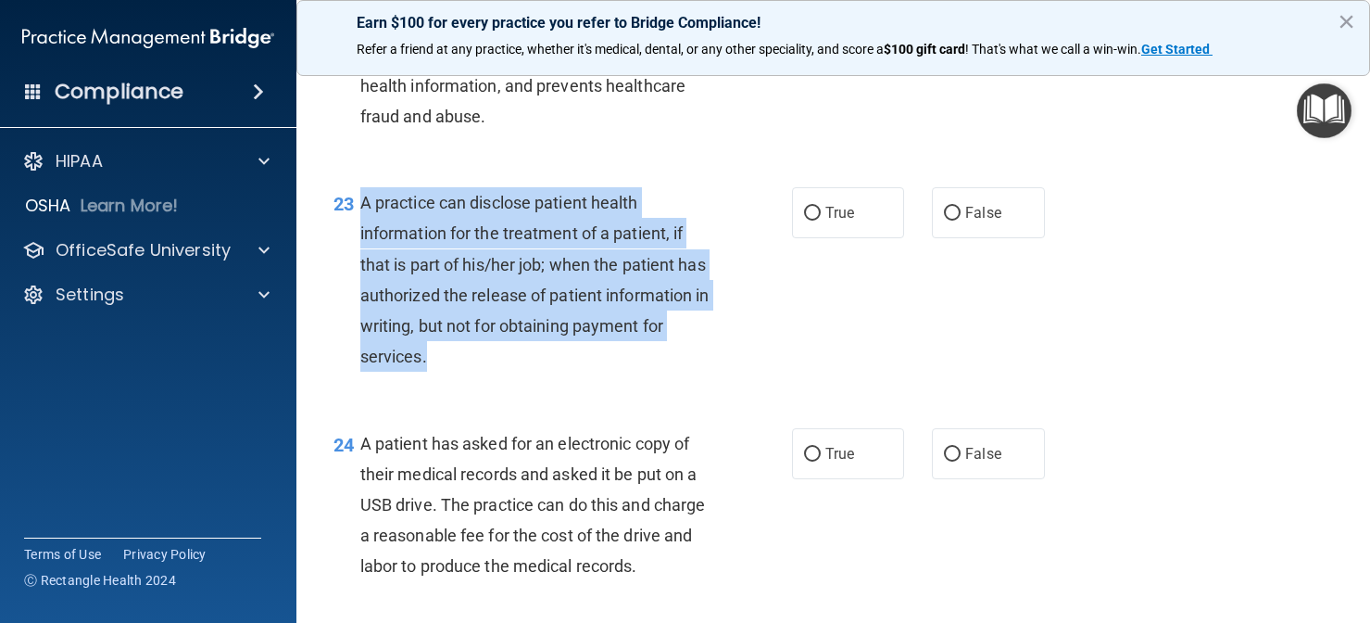
drag, startPoint x: 441, startPoint y: 343, endPoint x: 363, endPoint y: 187, distance: 174.0
click at [363, 187] on div "A practice can disclose patient health information for the treatment of a patie…" at bounding box center [542, 279] width 364 height 184
click at [812, 207] on input "True" at bounding box center [812, 214] width 17 height 14
radio input "true"
click at [742, 334] on div "23 A practice can disclose patient health information for the treatment of a pa…" at bounding box center [563, 284] width 514 height 194
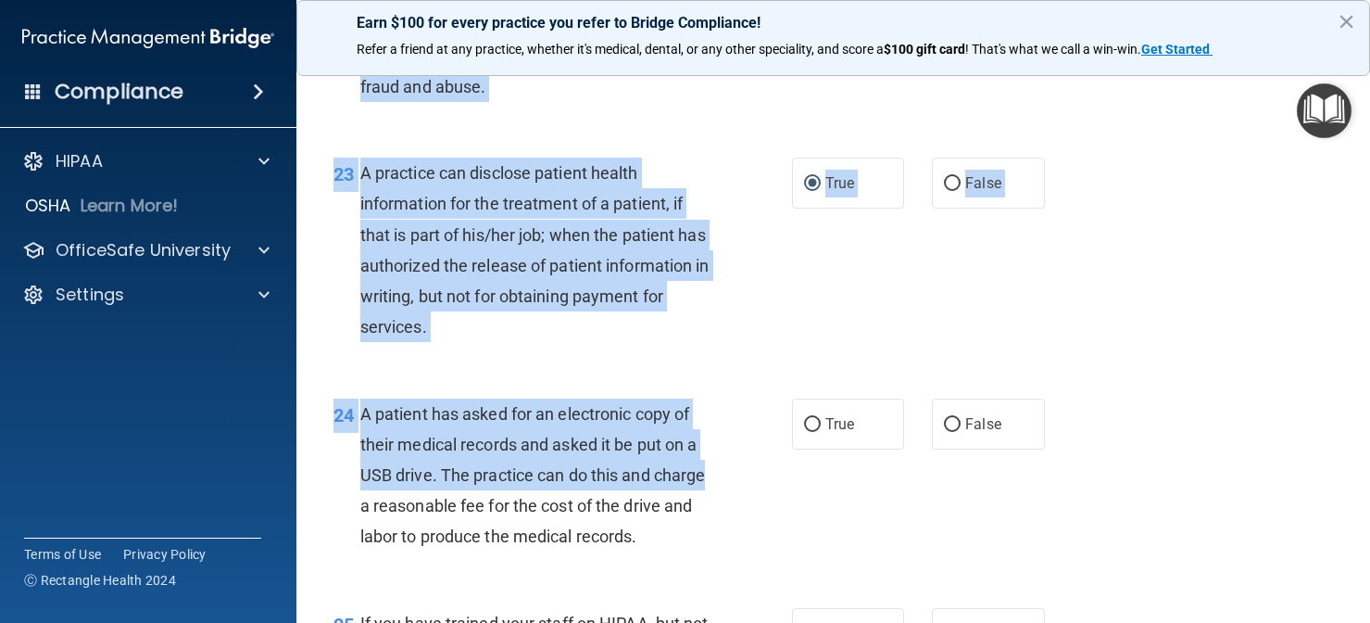
scroll to position [3586, 0]
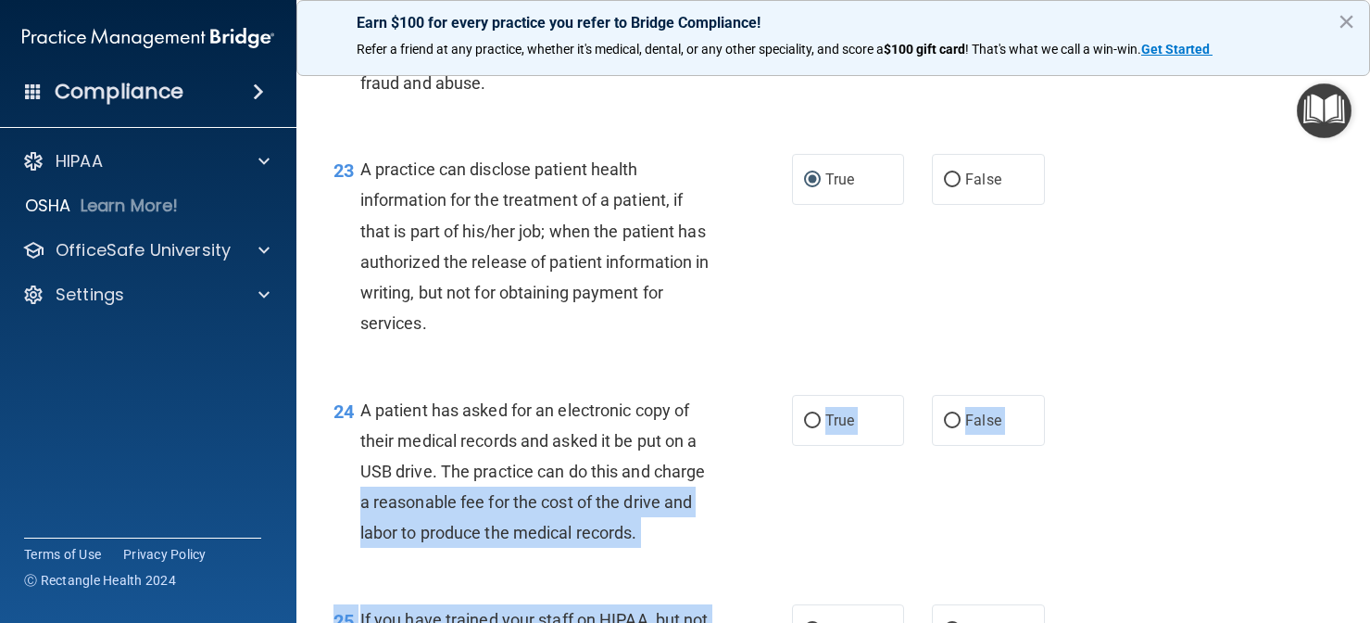
drag, startPoint x: 717, startPoint y: 480, endPoint x: 708, endPoint y: 621, distance: 141.1
click at [699, 536] on div "24 A patient has asked for an electronic copy of their medical records and aske…" at bounding box center [563, 476] width 514 height 163
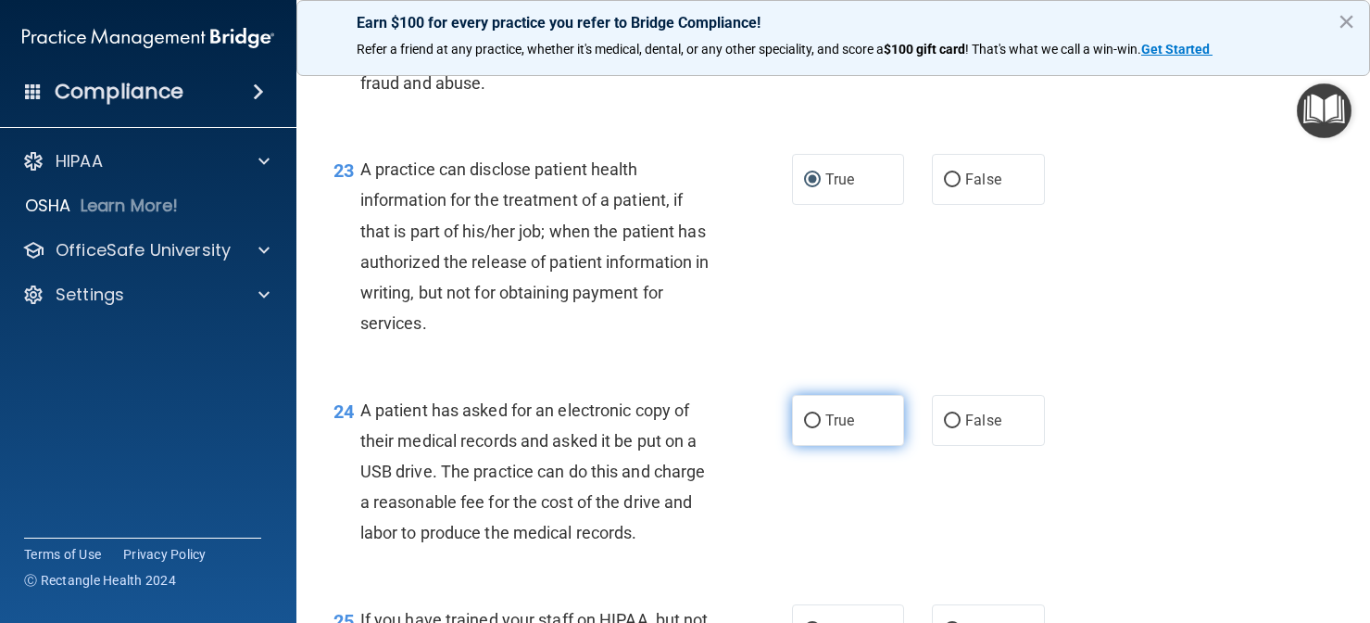
click at [820, 414] on input "True" at bounding box center [812, 421] width 17 height 14
radio input "true"
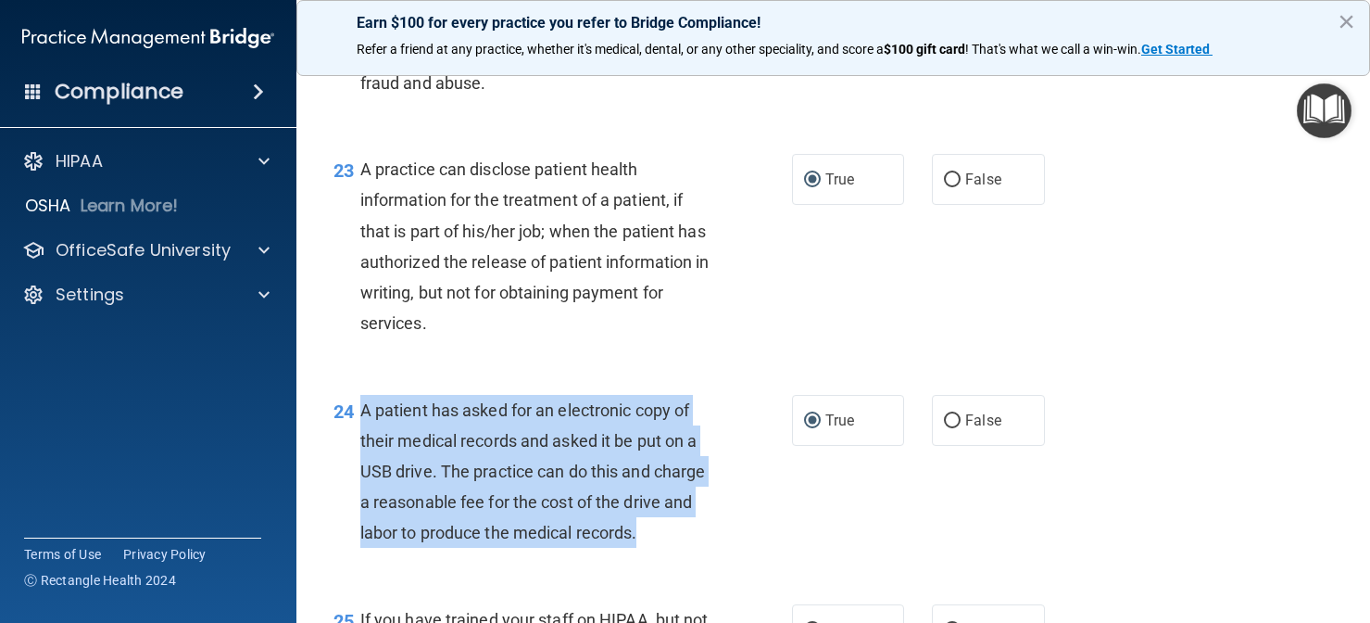
drag, startPoint x: 692, startPoint y: 510, endPoint x: 360, endPoint y: 384, distance: 354.8
click at [360, 395] on div "A patient has asked for an electronic copy of their medical records and asked i…" at bounding box center [542, 472] width 364 height 154
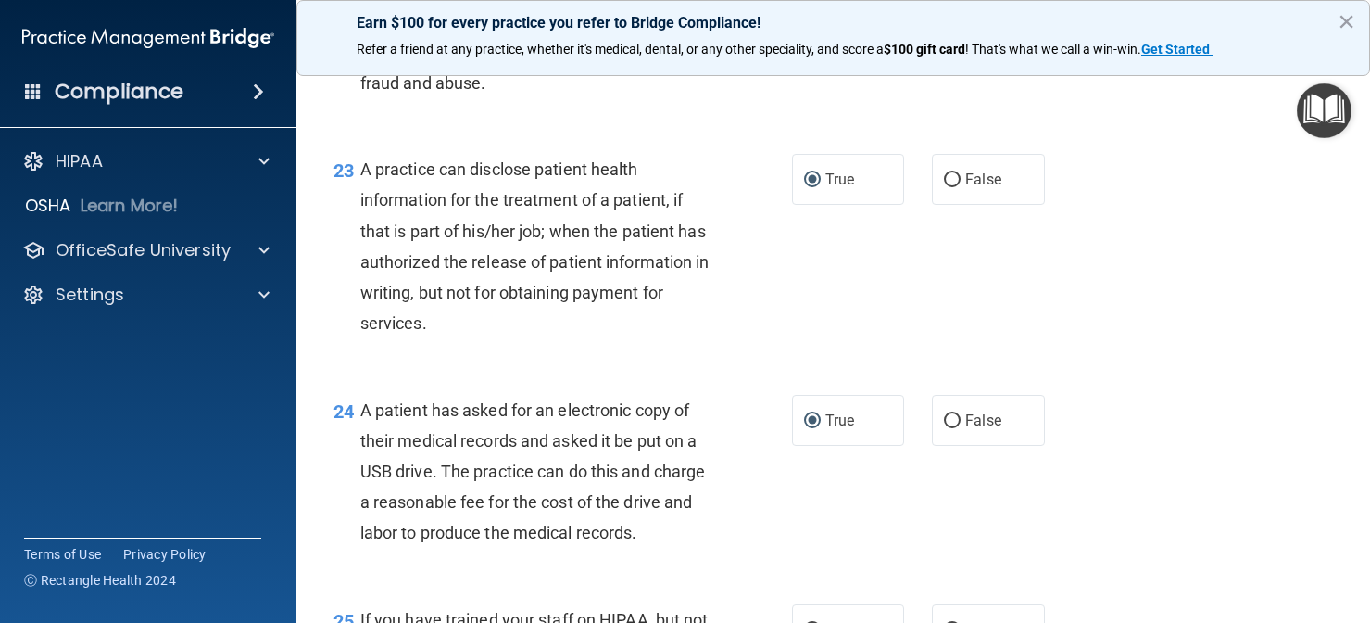
click at [812, 521] on div "24 A patient has asked for an electronic copy of their medical records and aske…" at bounding box center [563, 476] width 514 height 163
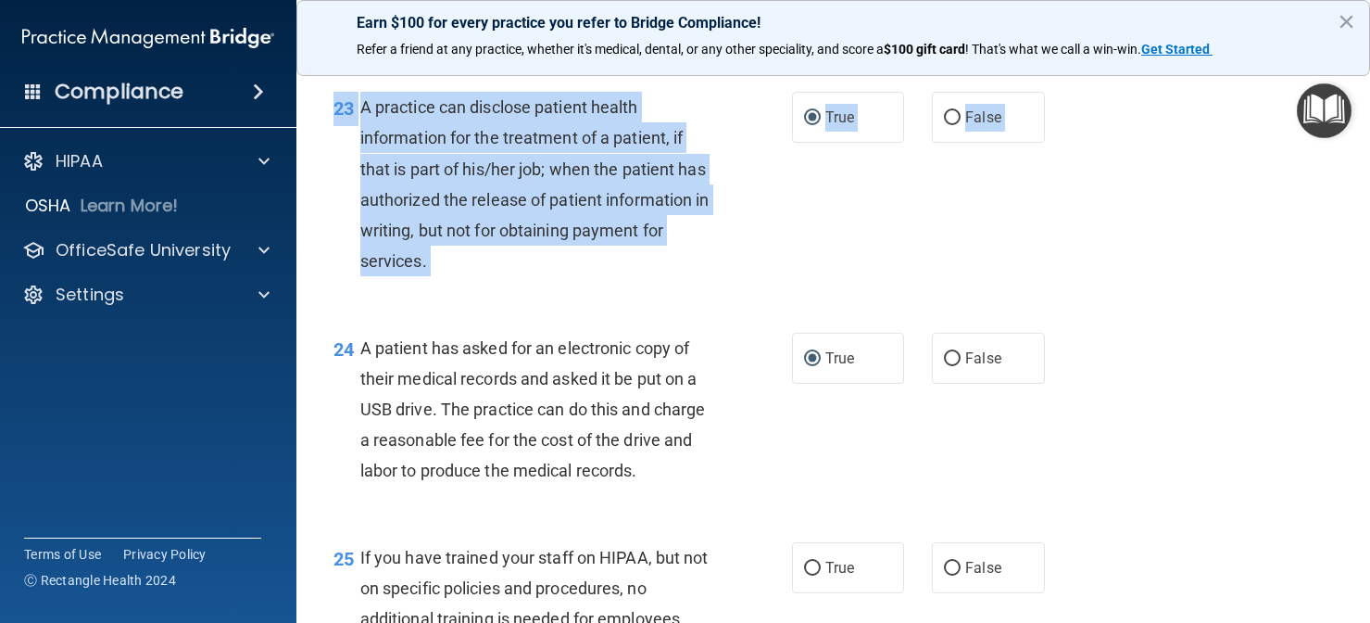
scroll to position [3720, 0]
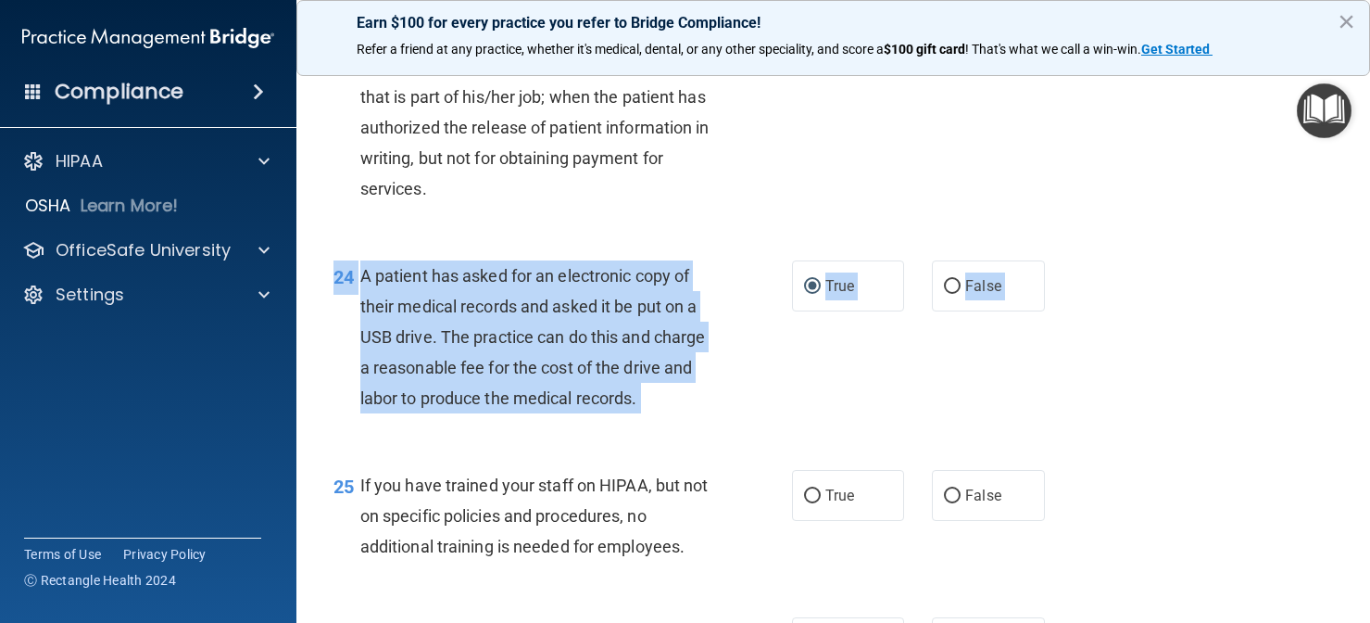
drag, startPoint x: 1138, startPoint y: 370, endPoint x: 1129, endPoint y: 517, distance: 147.6
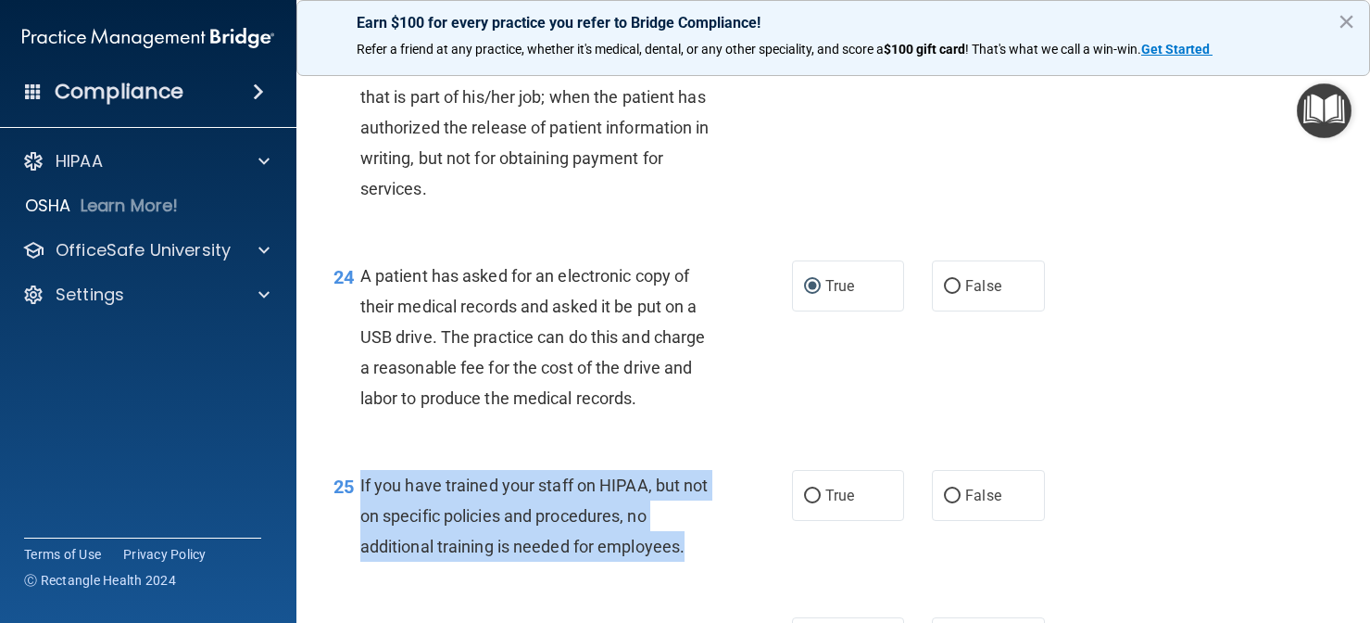
drag, startPoint x: 719, startPoint y: 535, endPoint x: 360, endPoint y: 459, distance: 366.5
click at [360, 470] on div "If you have trained your staff on HIPAA, but not on specific policies and proce…" at bounding box center [542, 516] width 364 height 93
click at [952, 489] on input "False" at bounding box center [952, 496] width 17 height 14
radio input "true"
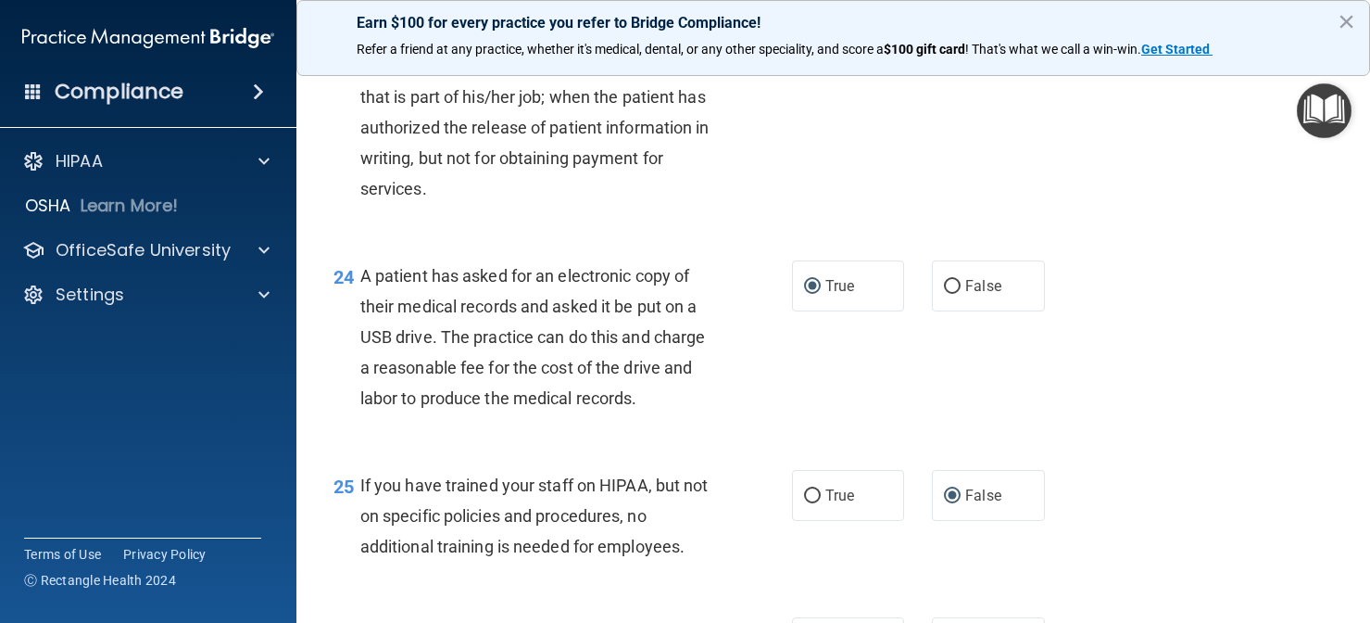
click at [1138, 448] on div "25 If you have trained your staff on HIPAA, but not on specific policies and pr…" at bounding box center [834, 521] width 1028 height 148
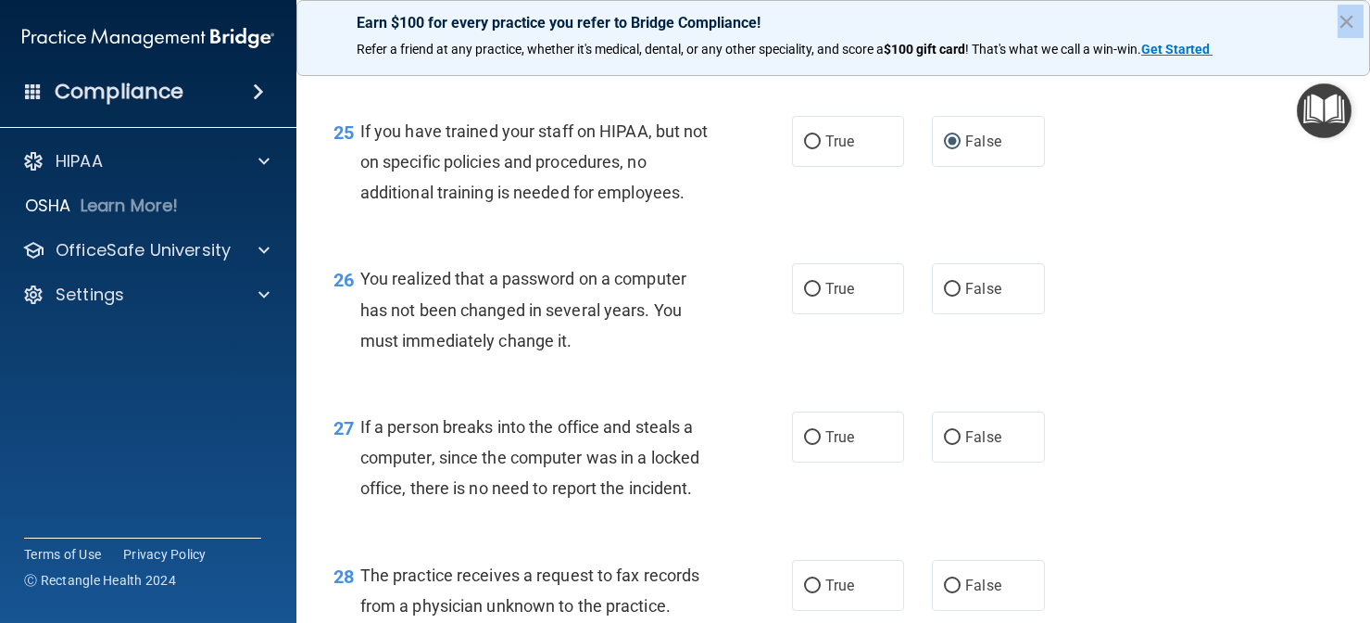
scroll to position [4020, 0]
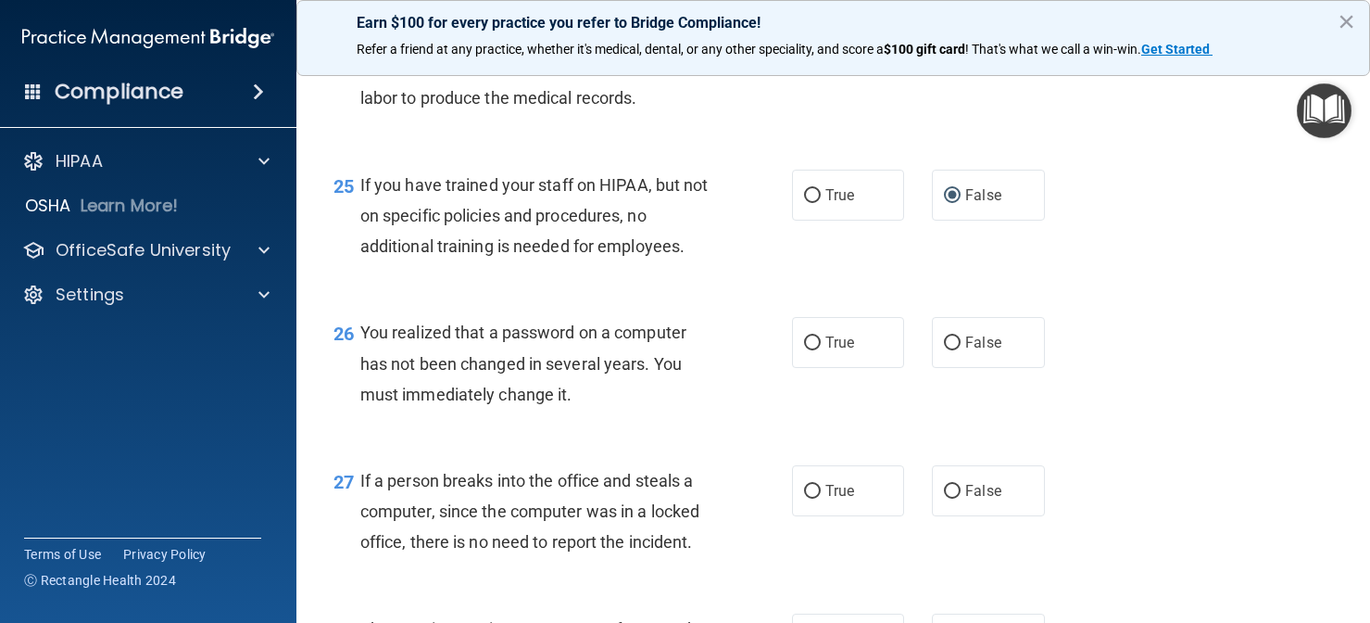
drag, startPoint x: 1138, startPoint y: 448, endPoint x: 1178, endPoint y: 192, distance: 258.8
click at [1178, 192] on div "25 If you have trained your staff on HIPAA, but not on specific policies and pr…" at bounding box center [834, 220] width 1028 height 148
click at [829, 334] on span "True" at bounding box center [840, 343] width 29 height 18
click at [821, 336] on input "True" at bounding box center [812, 343] width 17 height 14
radio input "true"
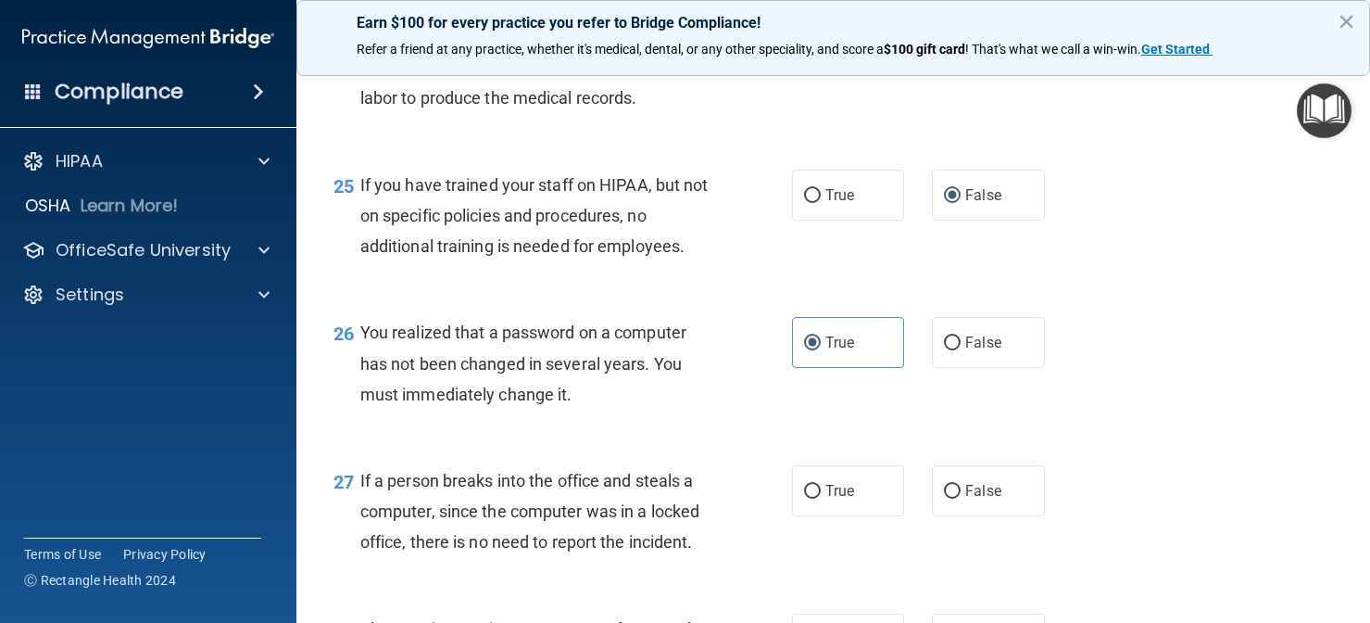
click at [743, 414] on div "26 You realized that a password on a computer has not been changed in several y…" at bounding box center [834, 368] width 1028 height 148
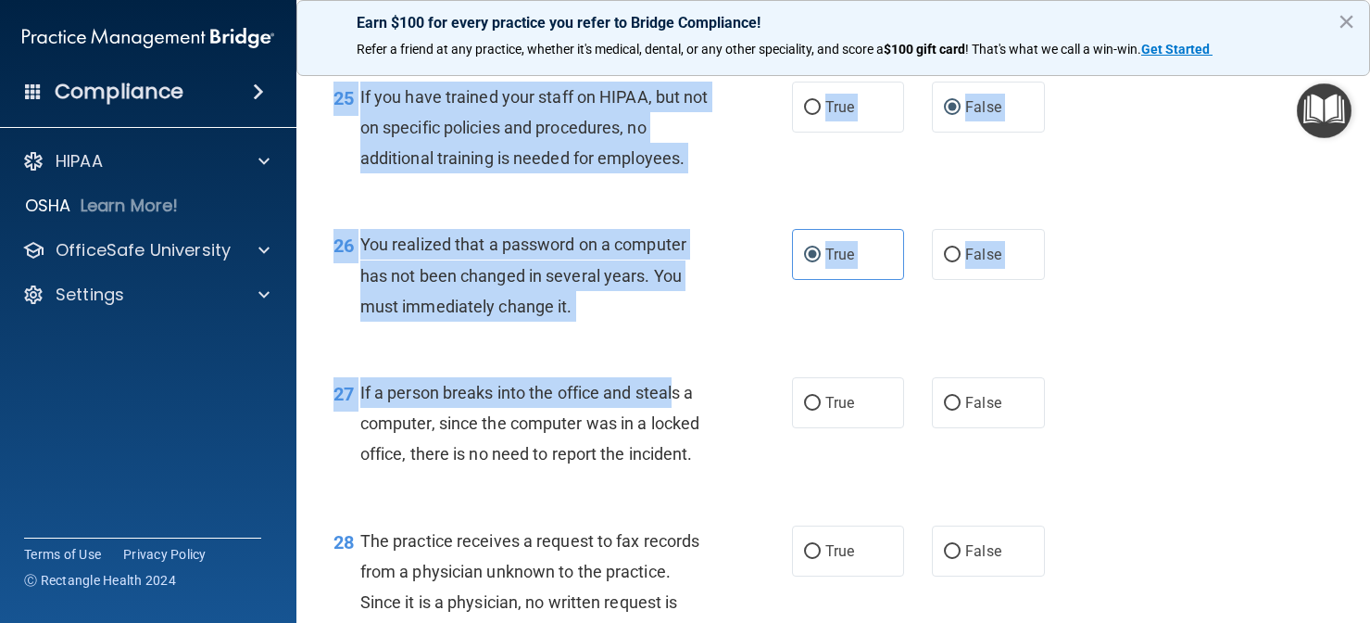
drag, startPoint x: 677, startPoint y: 472, endPoint x: 658, endPoint y: 632, distance: 161.5
click at [658, 622] on html "Compliance HIPAA Documents and Policies Report an Incident Business Associates …" at bounding box center [685, 311] width 1370 height 623
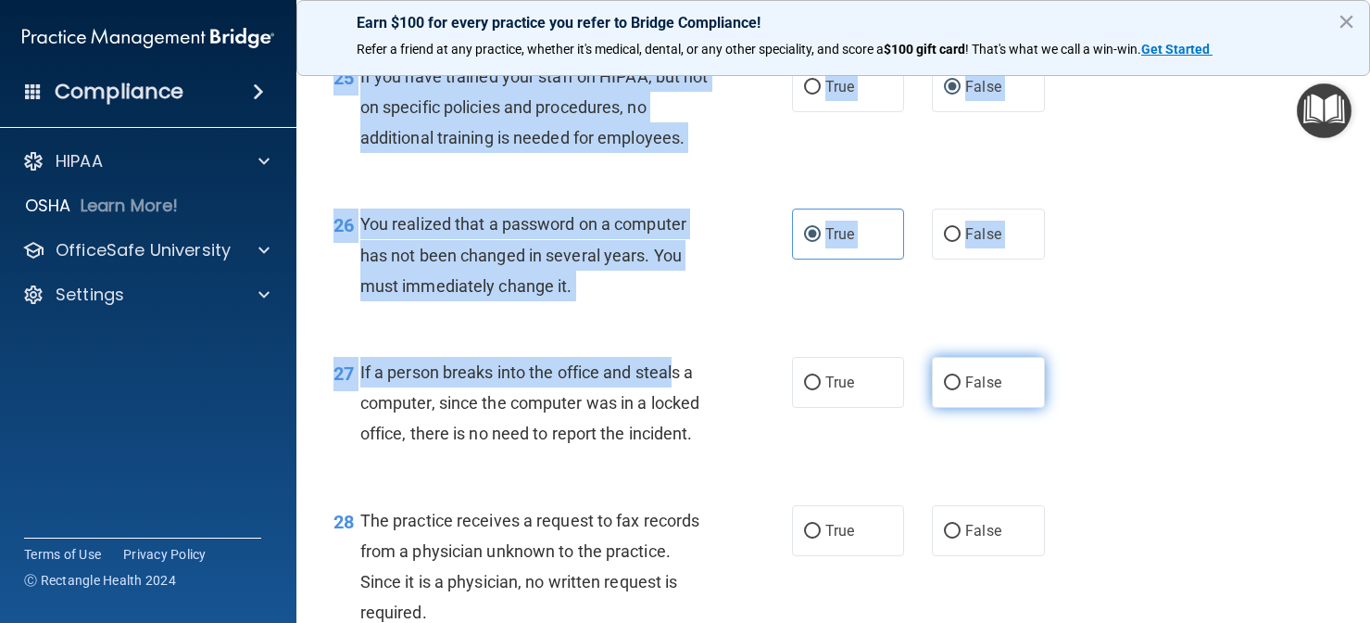
click at [947, 376] on input "False" at bounding box center [952, 383] width 17 height 14
radio input "true"
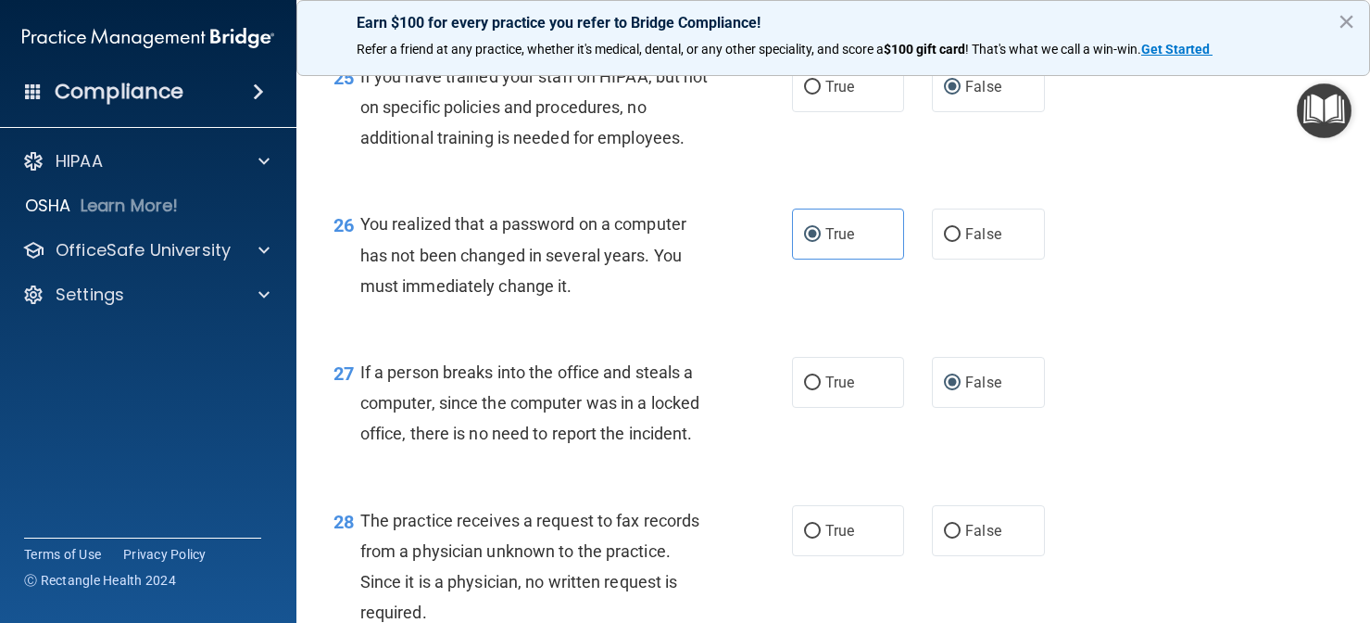
click at [554, 505] on div "The practice receives a request to fax records from a physician unknown to the …" at bounding box center [542, 566] width 364 height 123
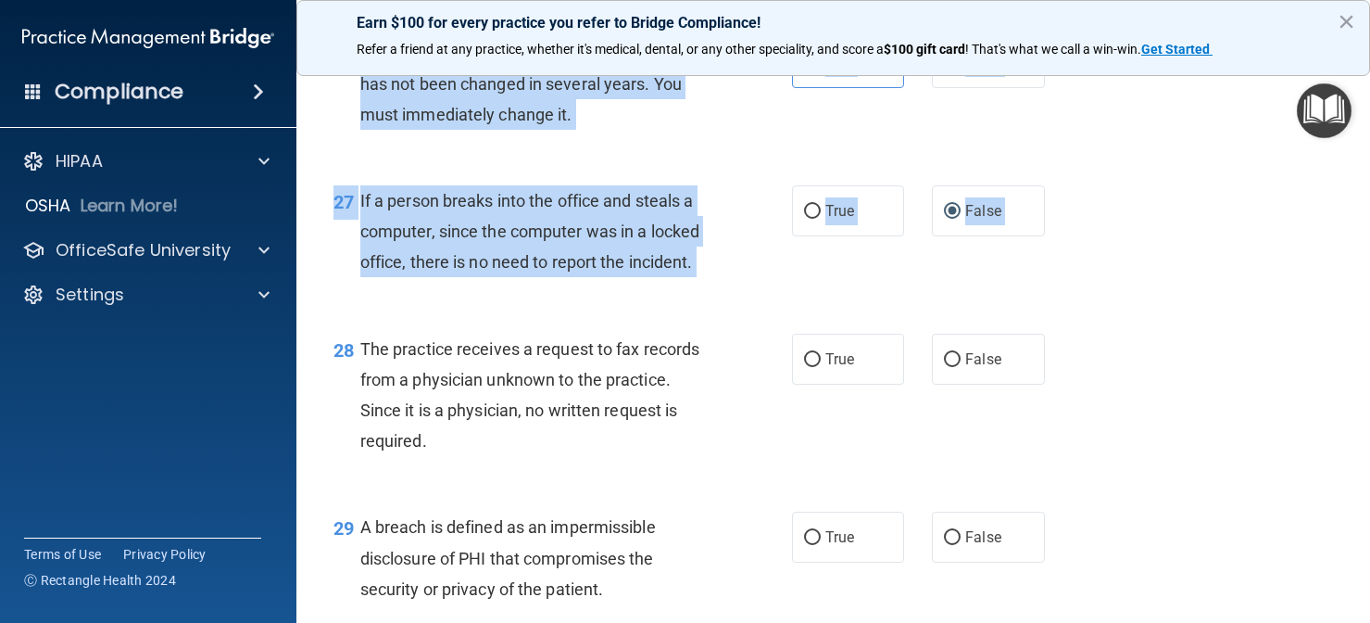
scroll to position [4314, 0]
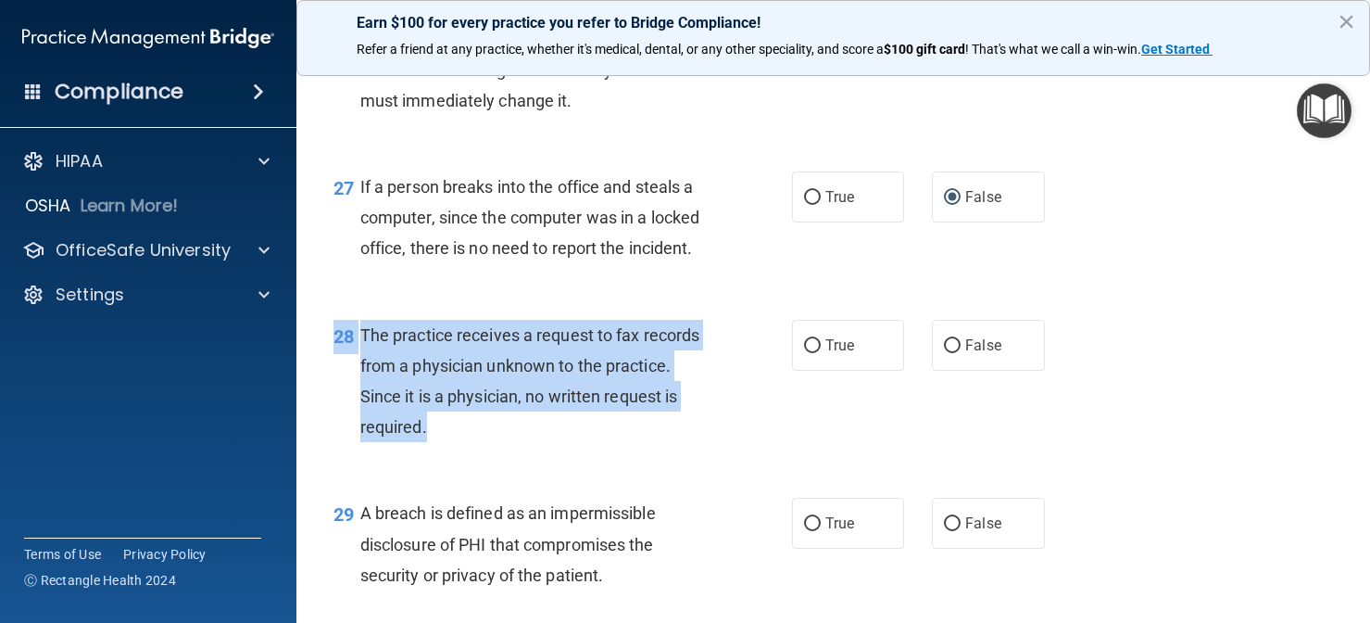
drag, startPoint x: 547, startPoint y: 473, endPoint x: 565, endPoint y: 417, distance: 58.6
click at [565, 417] on div "28 The practice receives a request to fax records from a physician unknown to t…" at bounding box center [834, 385] width 1028 height 179
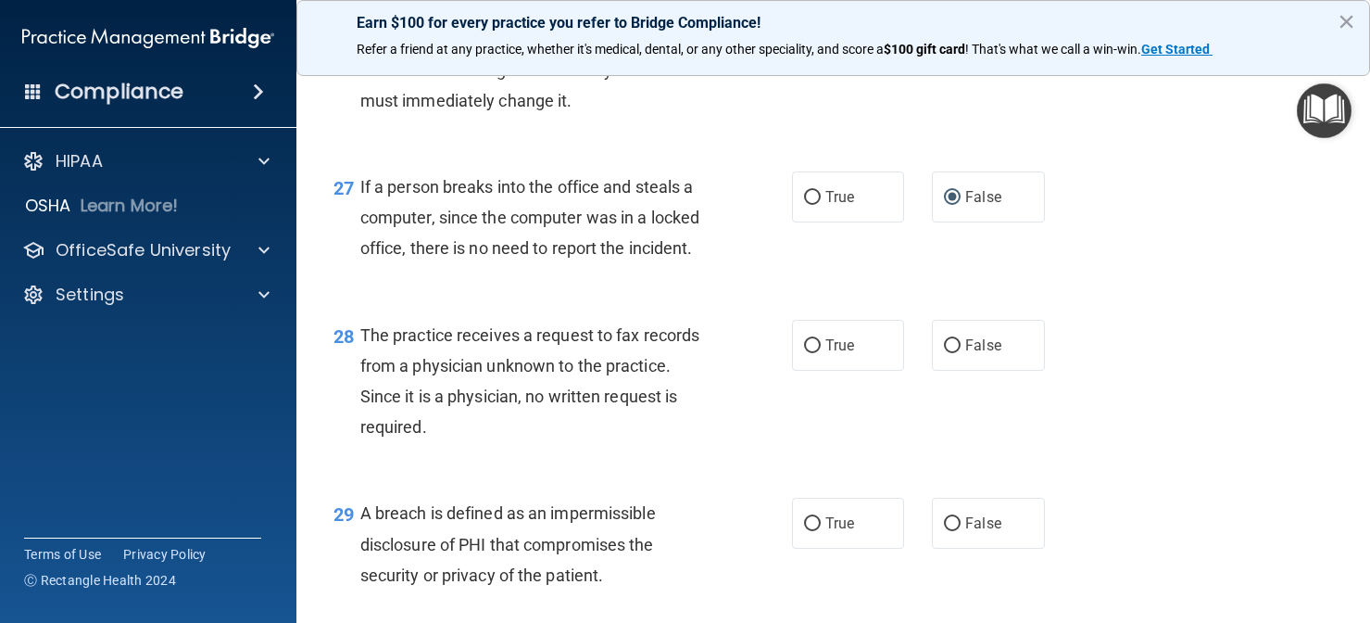
click at [924, 333] on div "True False" at bounding box center [927, 345] width 271 height 51
click at [955, 339] on input "False" at bounding box center [952, 346] width 17 height 14
radio input "true"
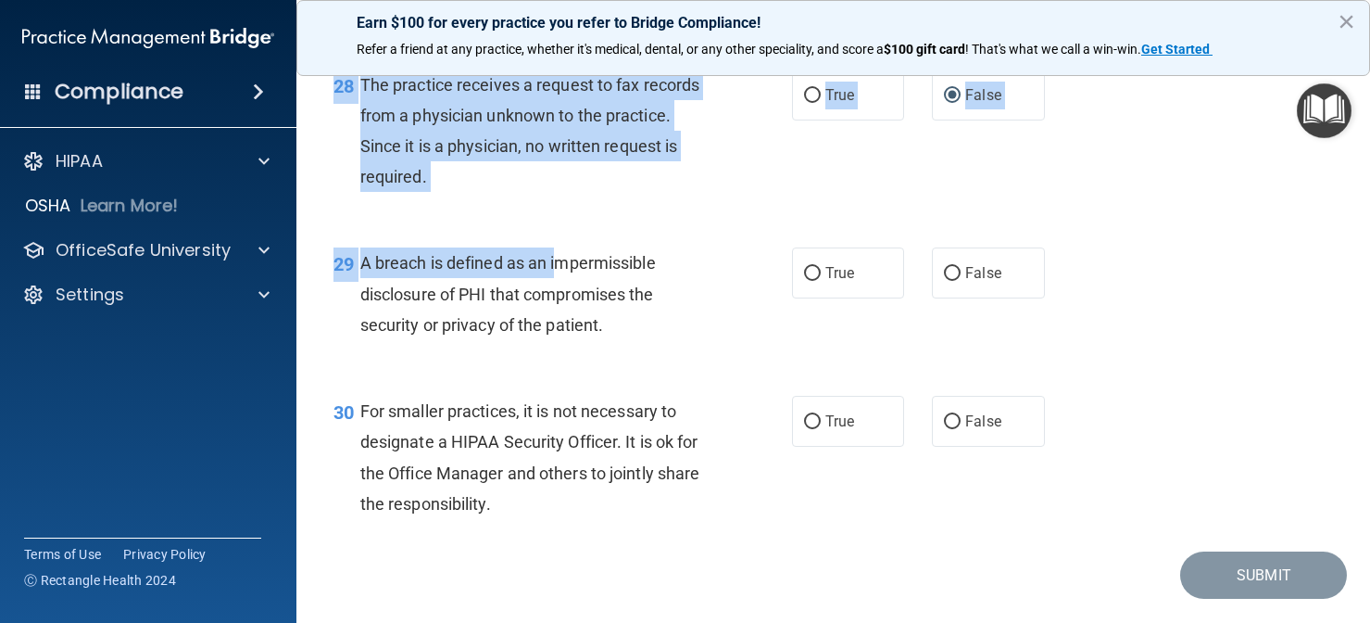
scroll to position [4591, 0]
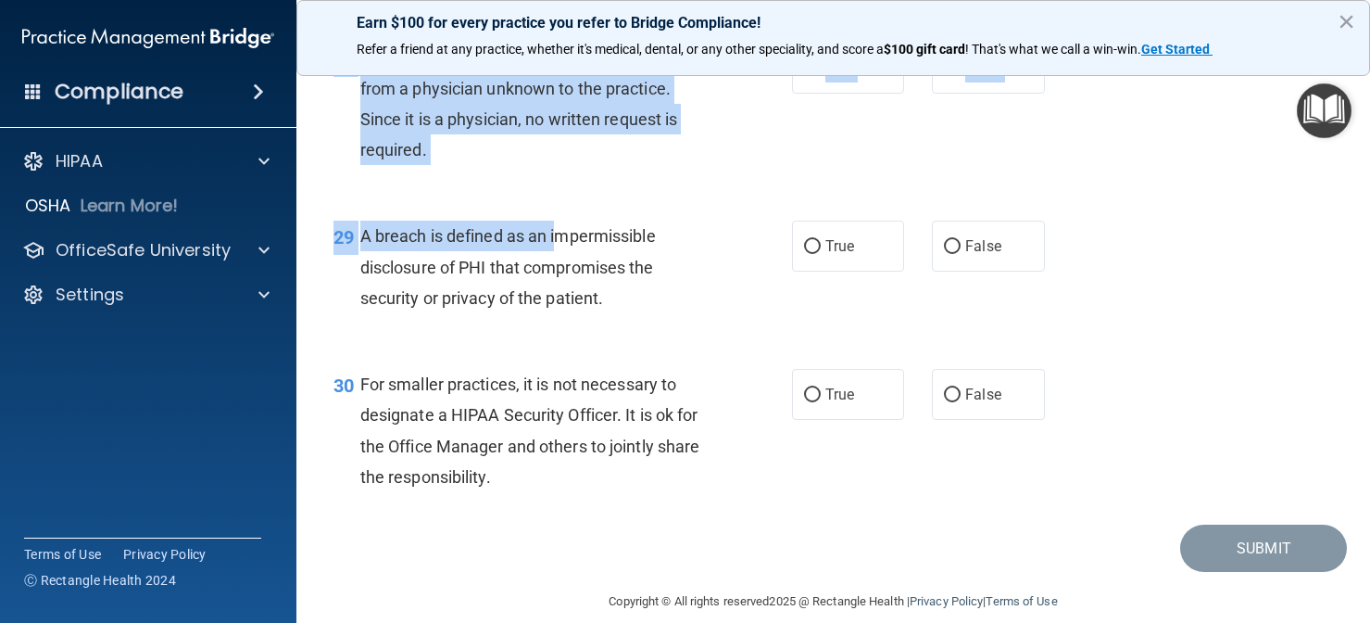
drag, startPoint x: 559, startPoint y: 483, endPoint x: 532, endPoint y: 631, distance: 150.7
click at [532, 622] on html "Compliance HIPAA Documents and Policies Report an Incident Business Associates …" at bounding box center [685, 311] width 1370 height 623
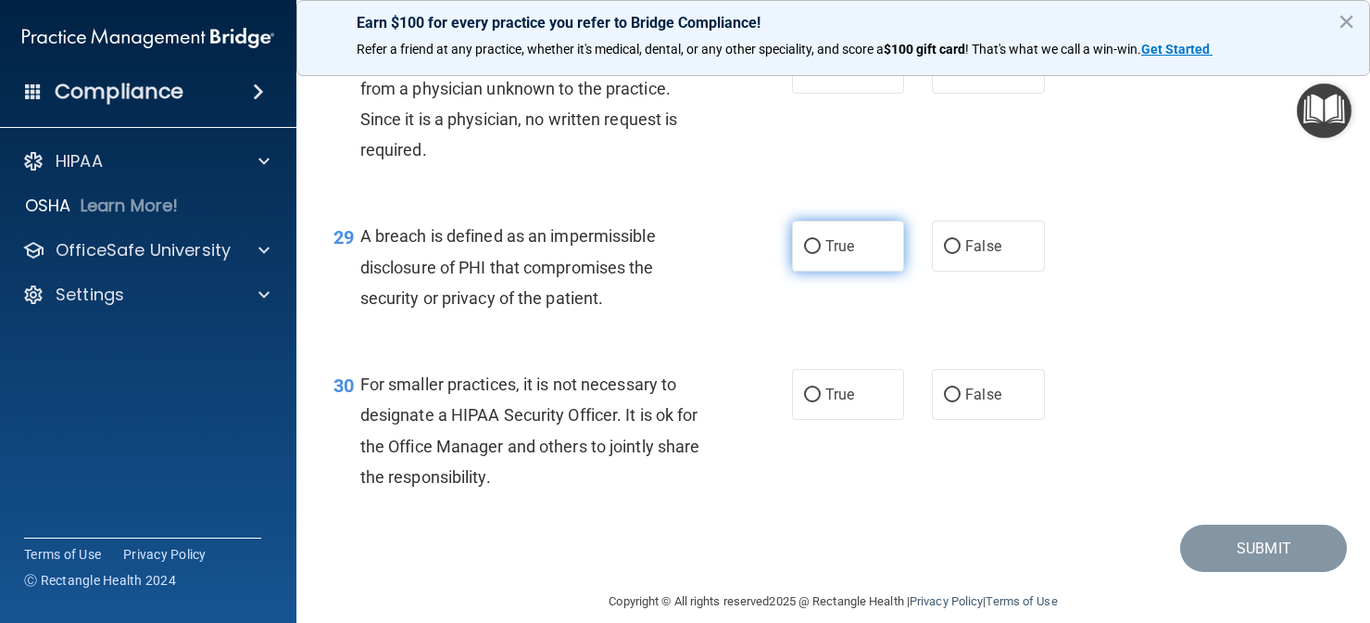
click at [865, 224] on label "True" at bounding box center [848, 246] width 113 height 51
click at [821, 240] on input "True" at bounding box center [812, 247] width 17 height 14
radio input "true"
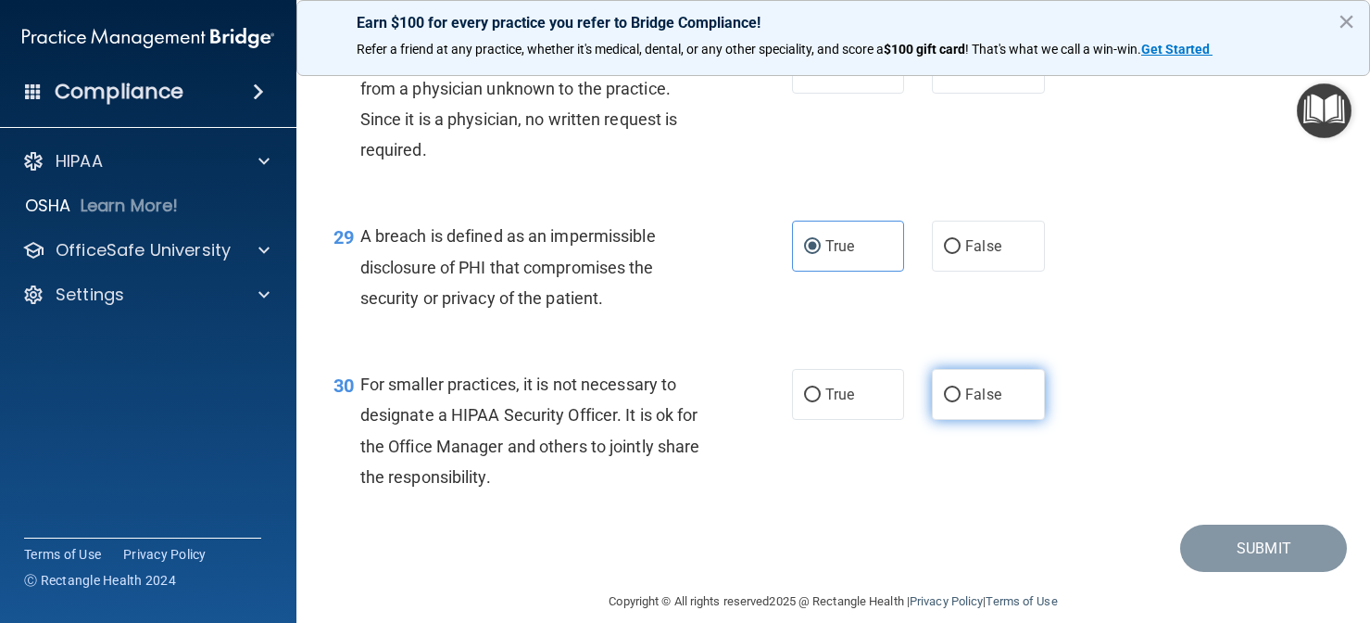
click at [953, 388] on input "False" at bounding box center [952, 395] width 17 height 14
radio input "true"
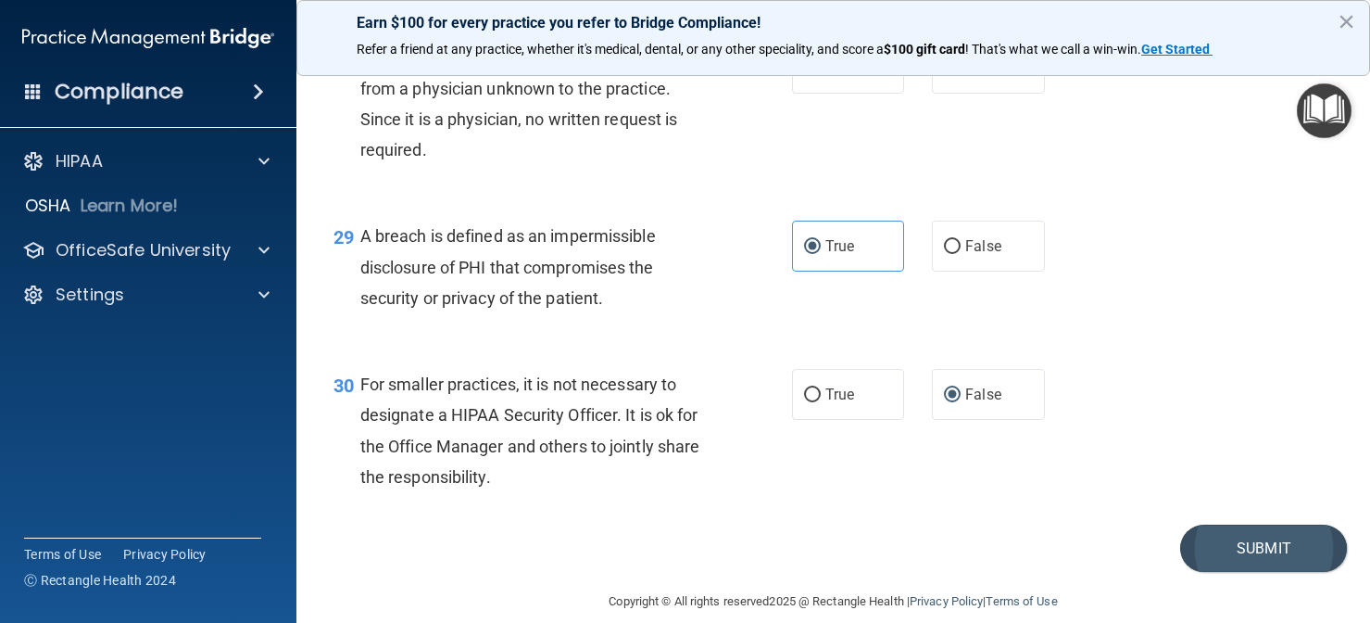
click at [1295, 527] on button "Submit" at bounding box center [1263, 547] width 167 height 47
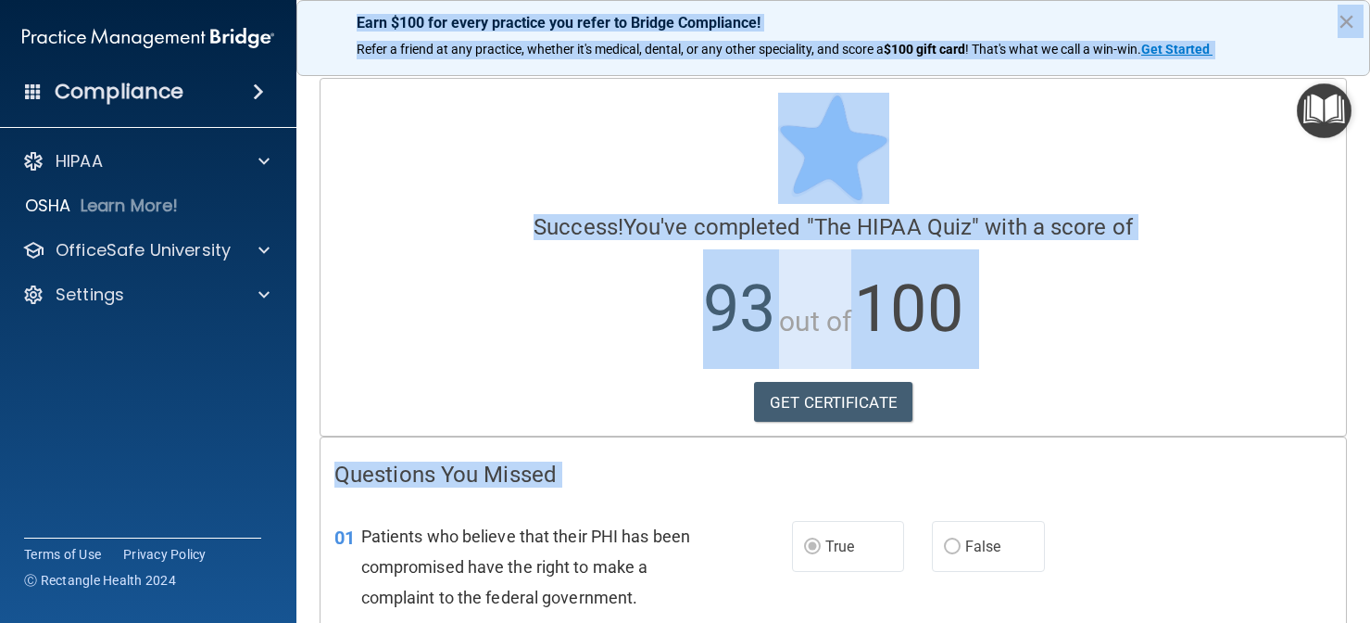
drag, startPoint x: 693, startPoint y: 486, endPoint x: 747, endPoint y: -39, distance: 527.2
click at [747, 0] on html "Compliance HIPAA Documents and Policies Report an Incident Business Associates …" at bounding box center [685, 311] width 1370 height 623
click at [807, 391] on link "GET CERTIFICATE" at bounding box center [833, 402] width 158 height 41
click at [578, 353] on p "93 out of 100" at bounding box center [833, 309] width 998 height 120
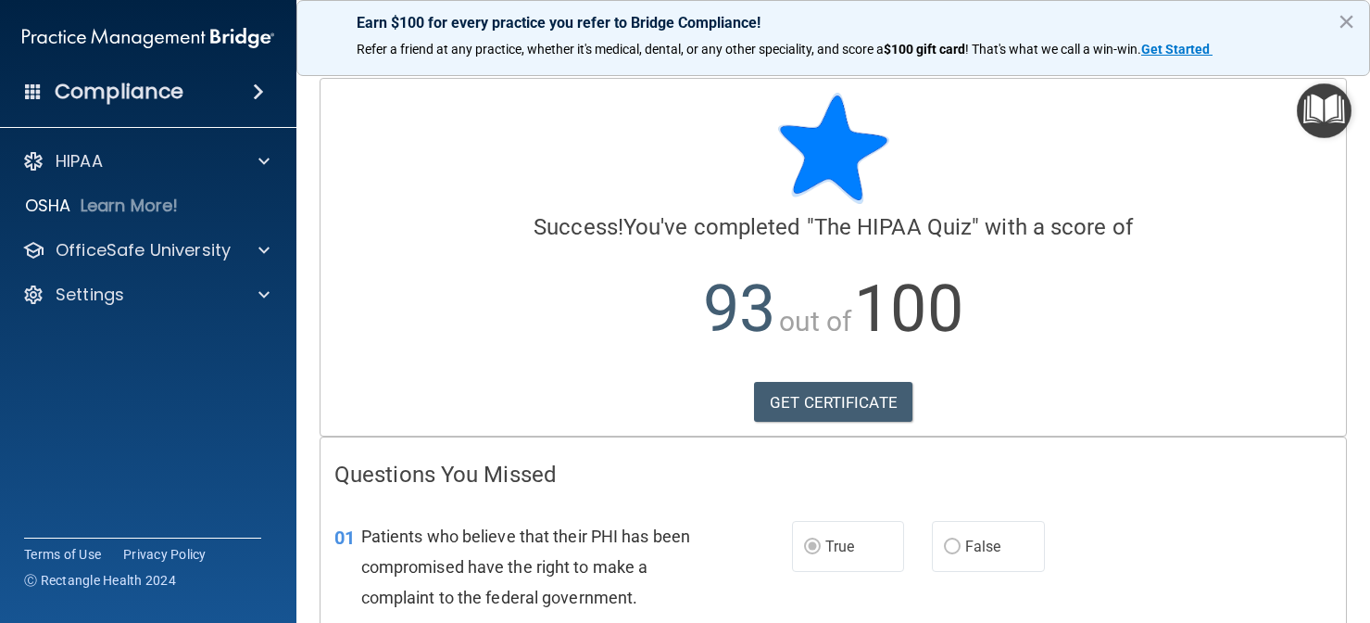
click at [1323, 97] on img "Open Resource Center" at bounding box center [1324, 110] width 55 height 55
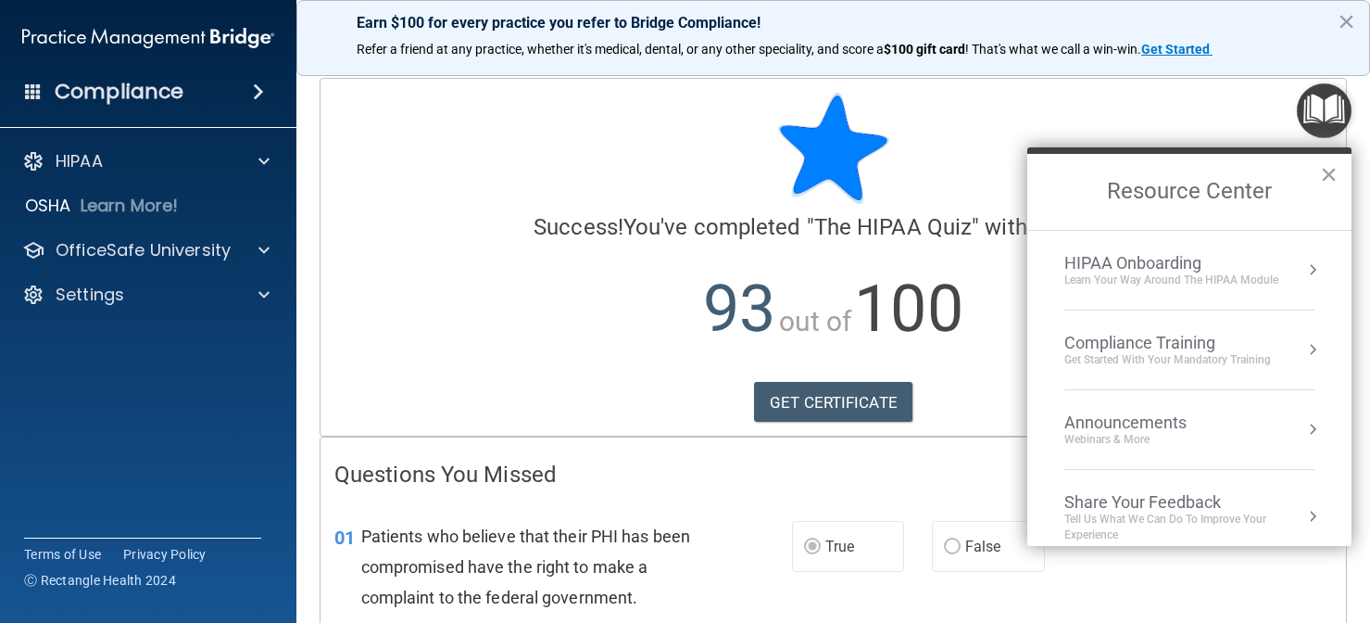
click at [1159, 355] on div "Get Started with your mandatory training" at bounding box center [1168, 360] width 207 height 16
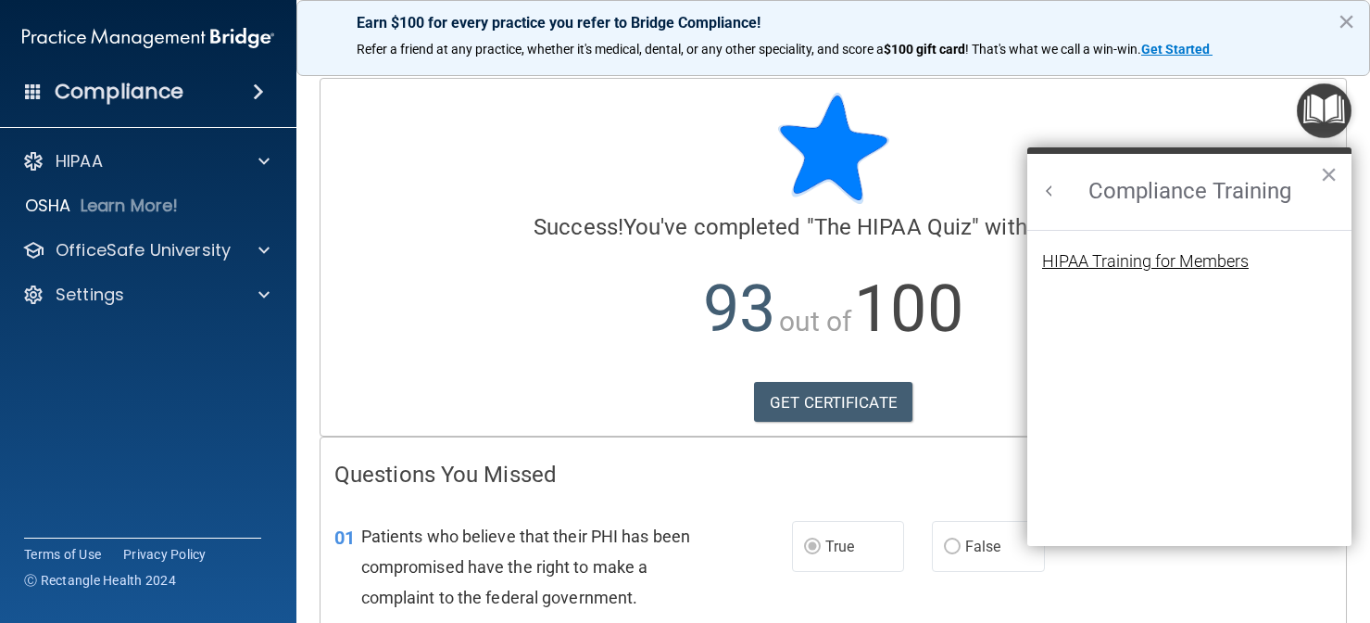
click at [1194, 263] on div "HIPAA Training for Members" at bounding box center [1145, 261] width 207 height 17
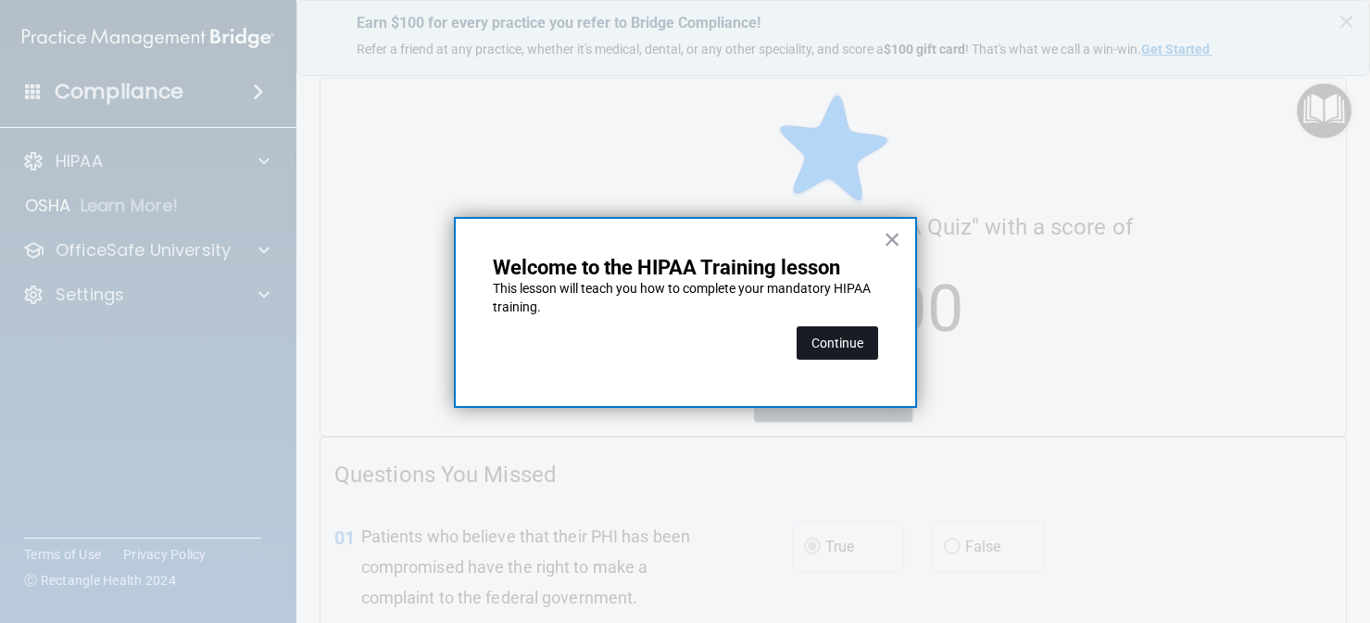
click at [807, 332] on button "Continue" at bounding box center [838, 342] width 82 height 33
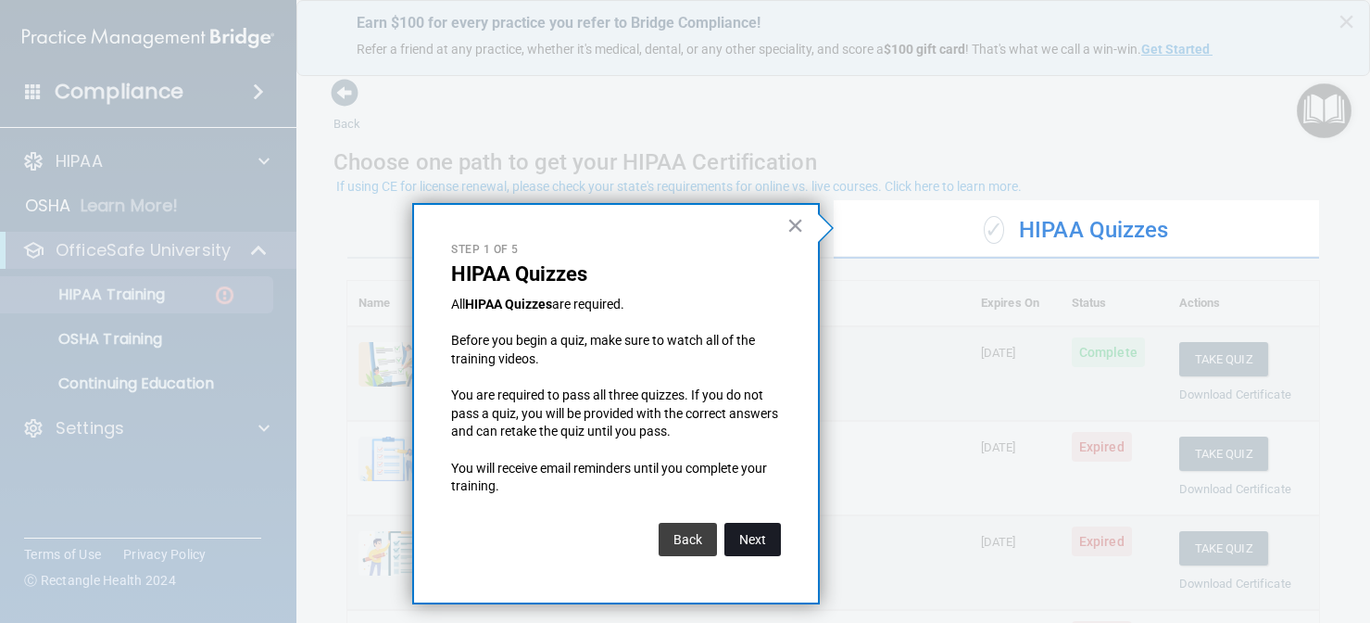
click at [743, 523] on button "Next" at bounding box center [753, 539] width 57 height 33
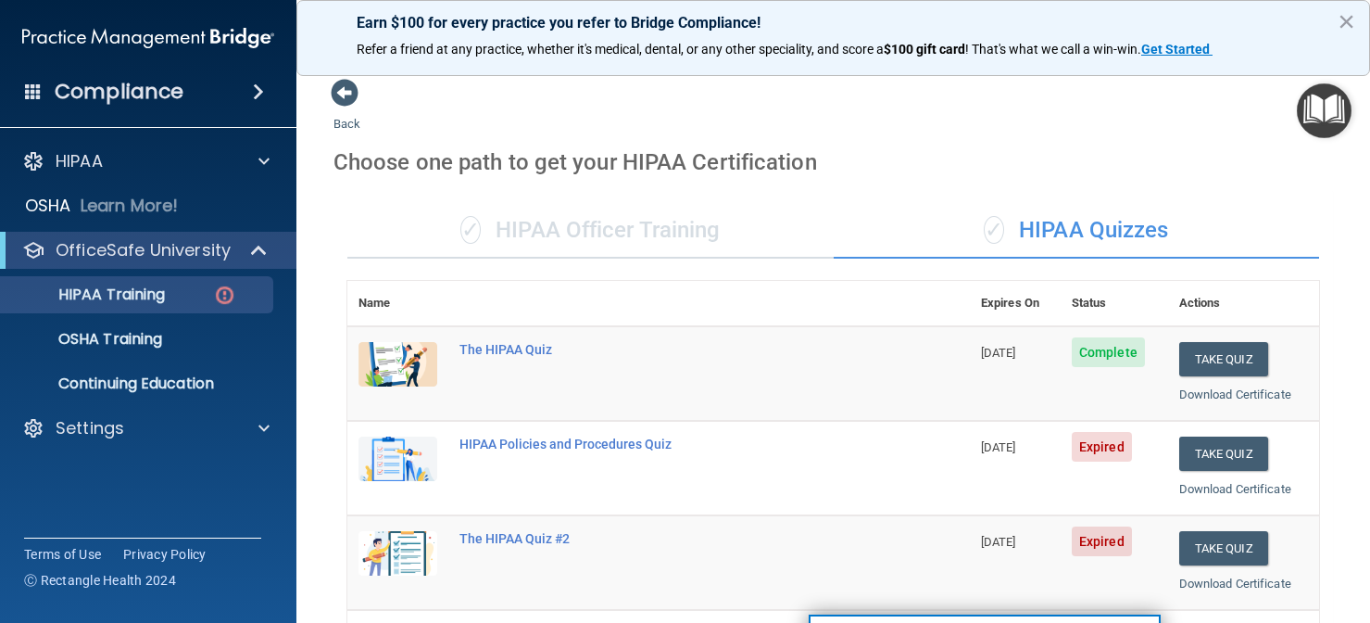
scroll to position [277, 0]
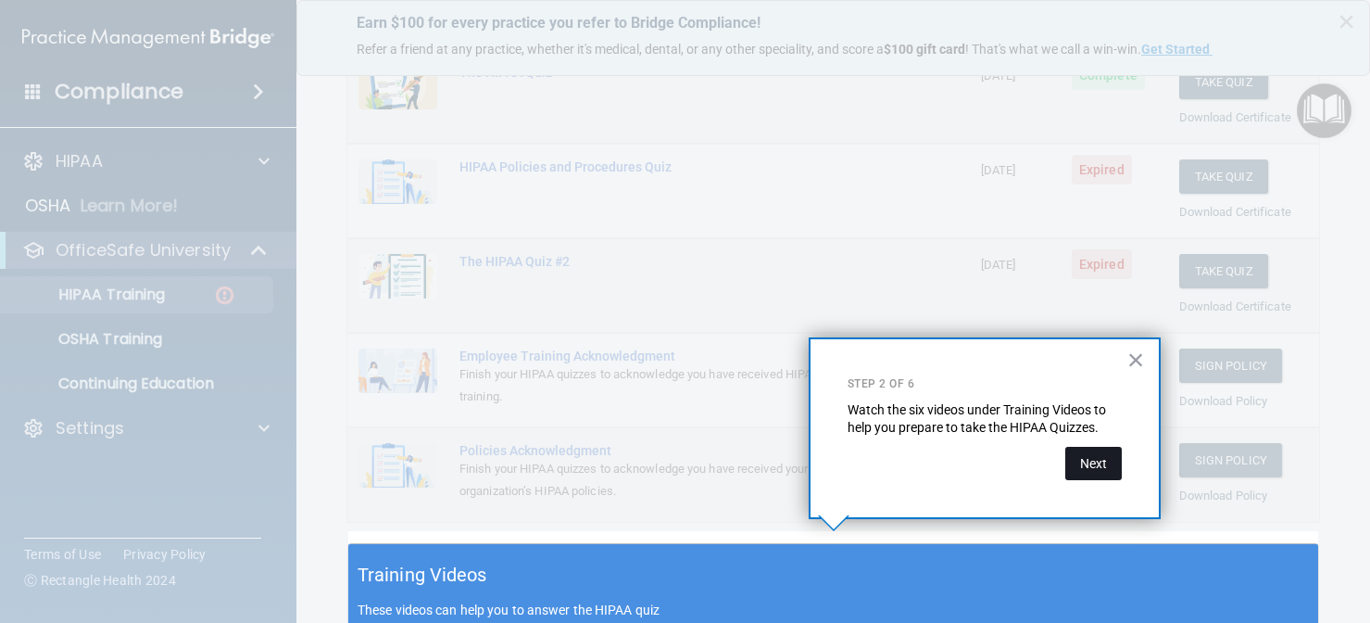
click at [1101, 464] on button "Next" at bounding box center [1094, 463] width 57 height 33
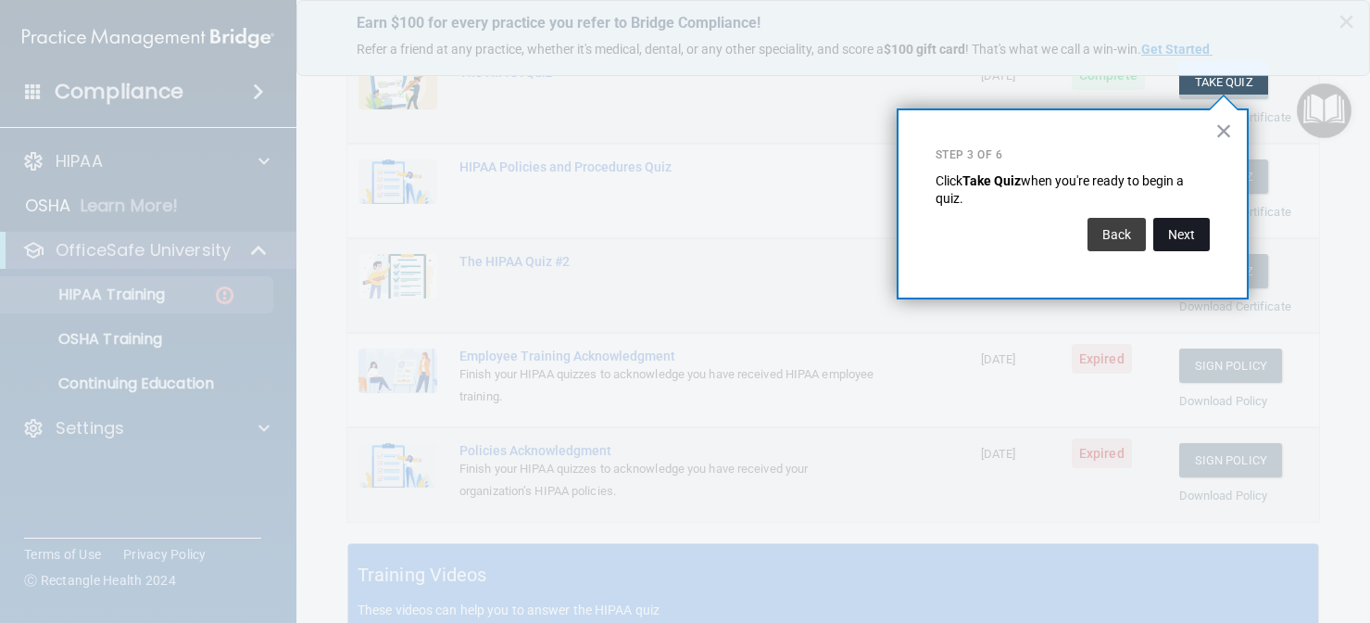
click at [1174, 241] on button "Next" at bounding box center [1182, 234] width 57 height 33
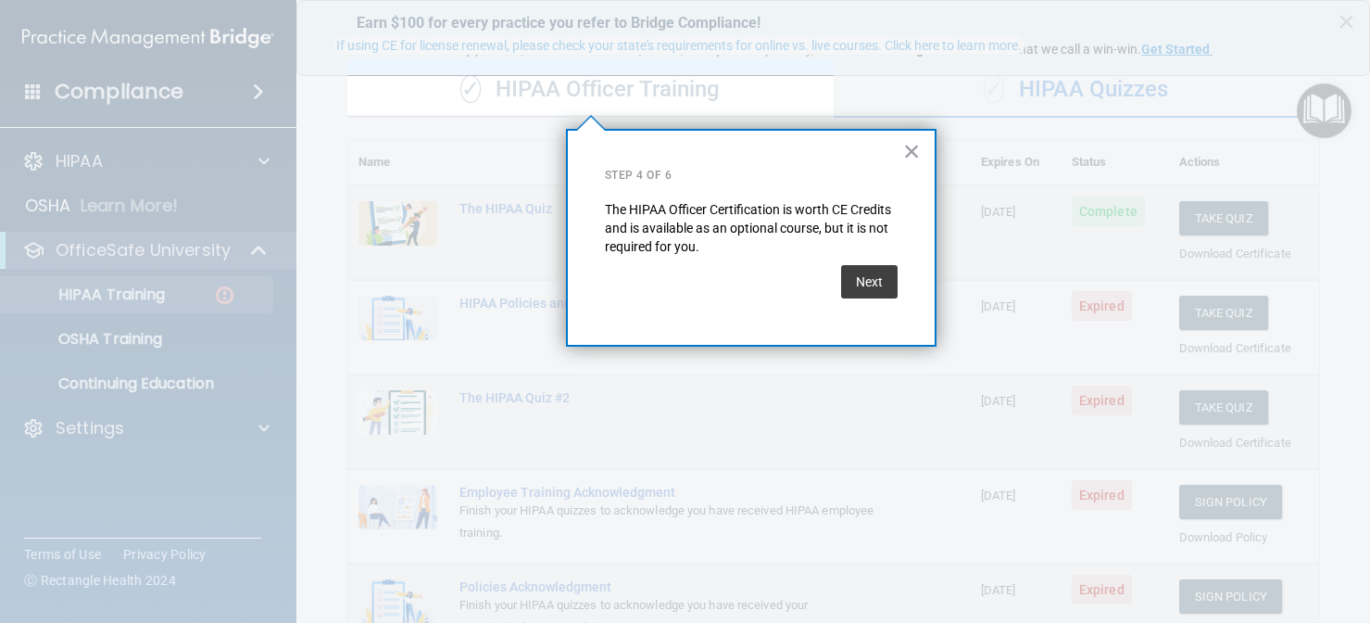
click at [854, 307] on div "× Step 4 of 6 The HIPAA Officer Certification is worth CE Credits and is availa…" at bounding box center [751, 238] width 371 height 218
click at [863, 271] on button "Next" at bounding box center [869, 281] width 57 height 33
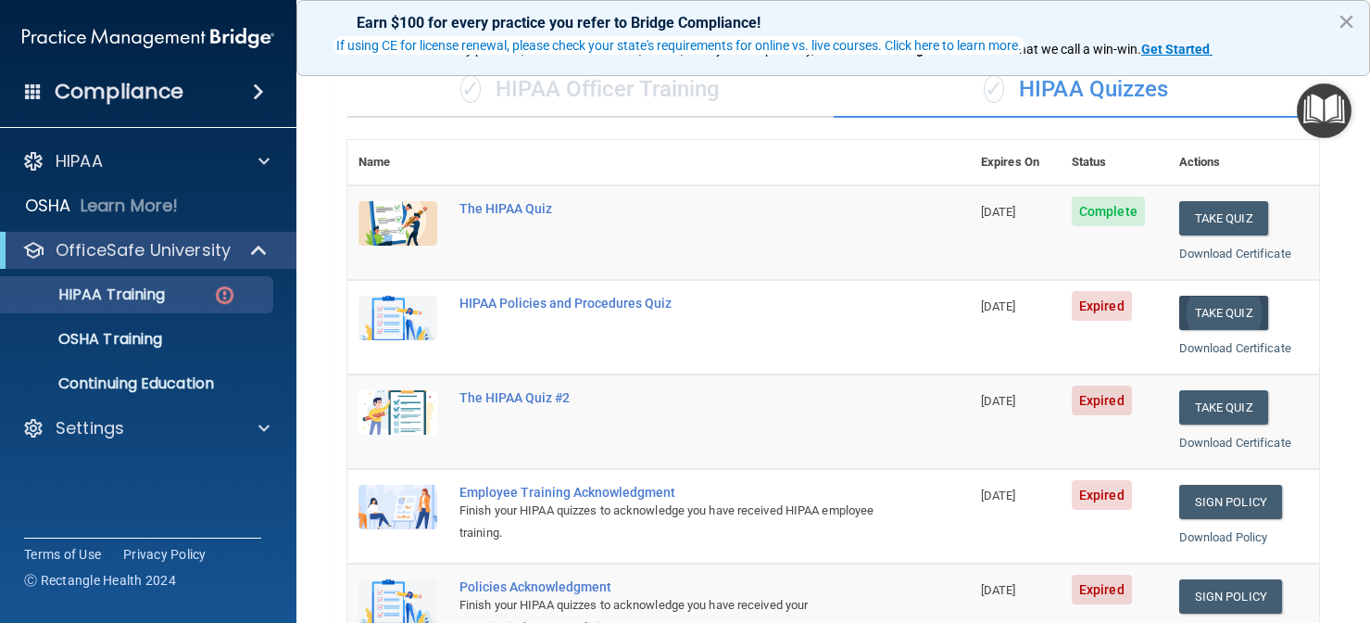
click at [1245, 296] on button "Take Quiz" at bounding box center [1224, 313] width 89 height 34
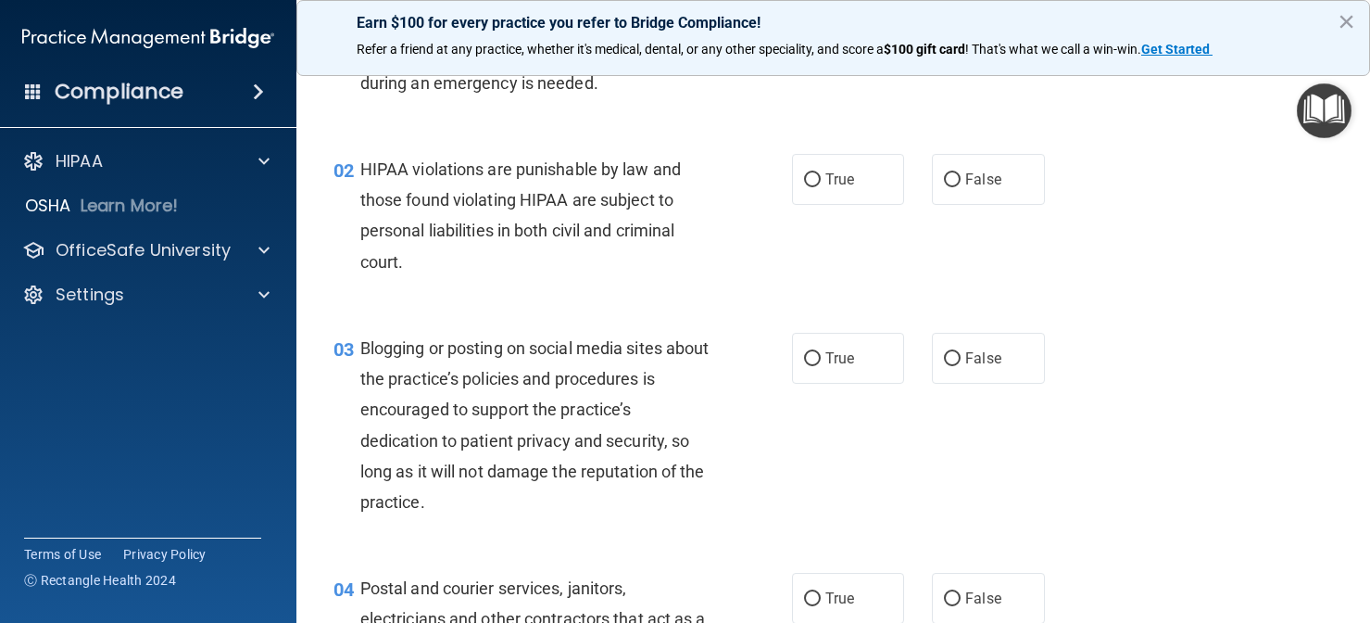
click at [1244, 288] on div "02 HIPAA violations are punishable by law and those found violating HIPAA are s…" at bounding box center [834, 220] width 1028 height 179
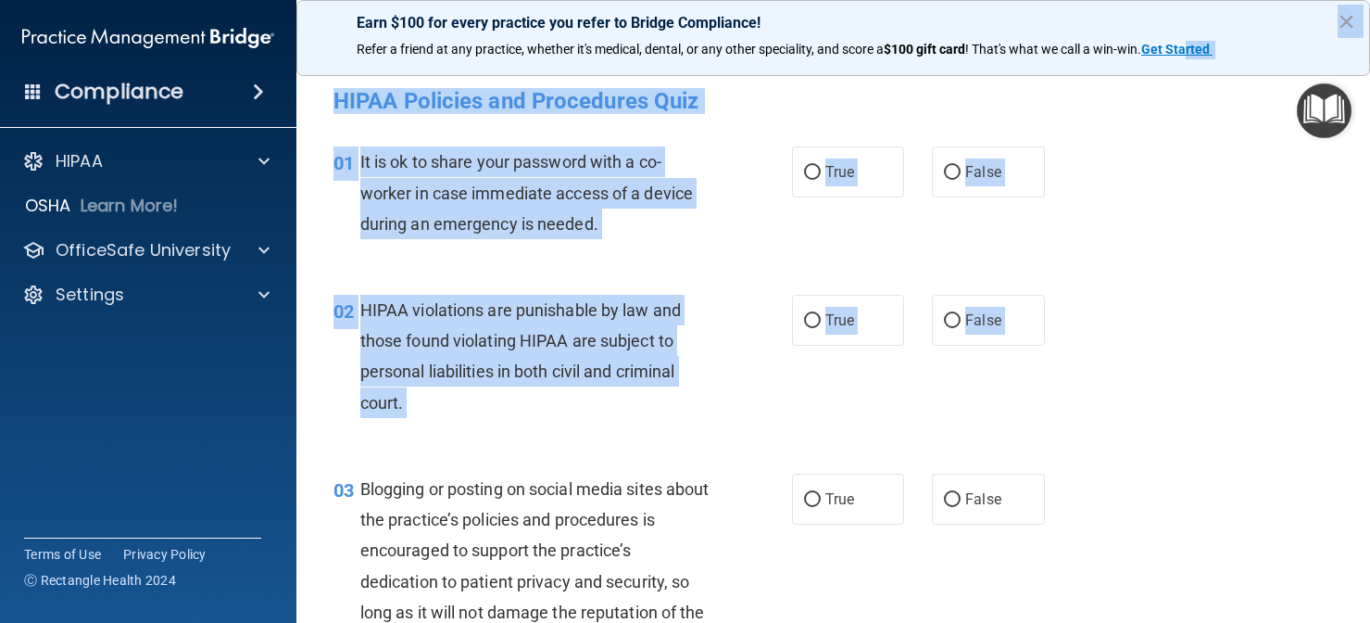
drag, startPoint x: 1205, startPoint y: 318, endPoint x: 1195, endPoint y: 45, distance: 272.6
click at [1195, 45] on div "Earn $100 for every practice you refer to Bridge Compliance! Refer a friend at …" at bounding box center [833, 311] width 1074 height 623
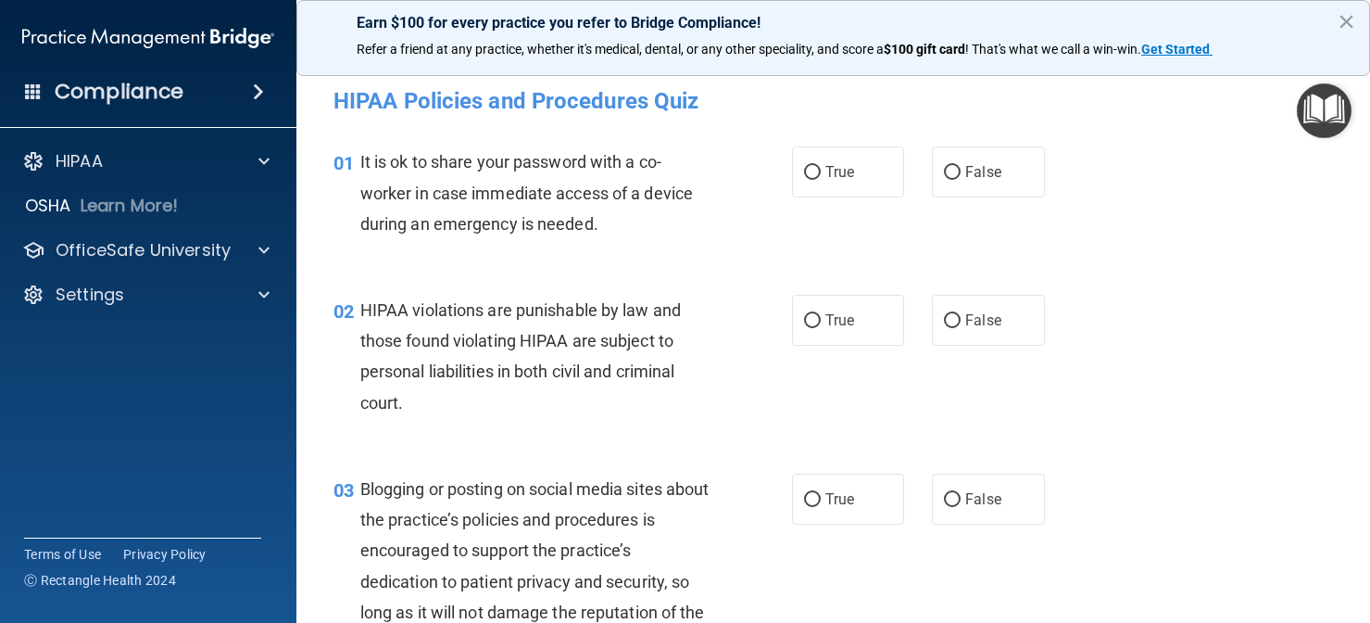
click at [1179, 202] on div "01 It is ok to share your password with a co-worker in case immediate access of…" at bounding box center [834, 197] width 1028 height 148
click at [952, 171] on input "False" at bounding box center [952, 173] width 17 height 14
radio input "true"
click at [850, 253] on div "01 It is ok to share your password with a co-worker in case immediate access of…" at bounding box center [834, 197] width 1028 height 148
click at [834, 324] on span "True" at bounding box center [840, 320] width 29 height 18
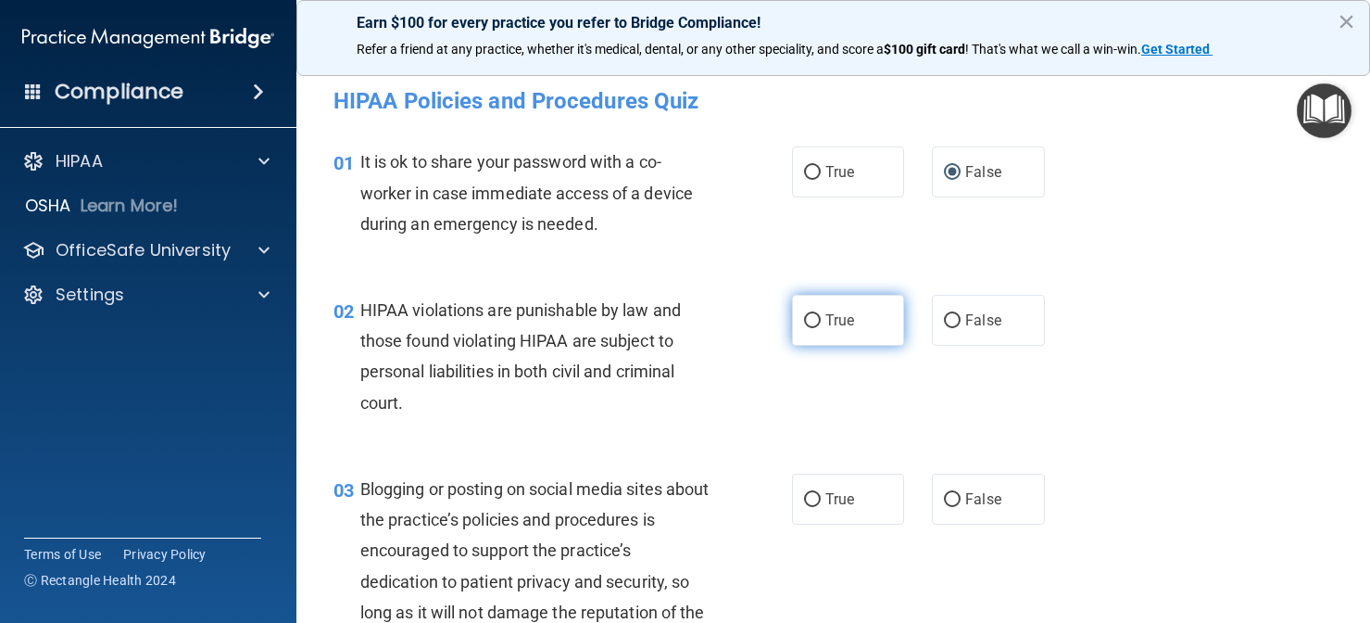
click at [821, 324] on input "True" at bounding box center [812, 321] width 17 height 14
radio input "true"
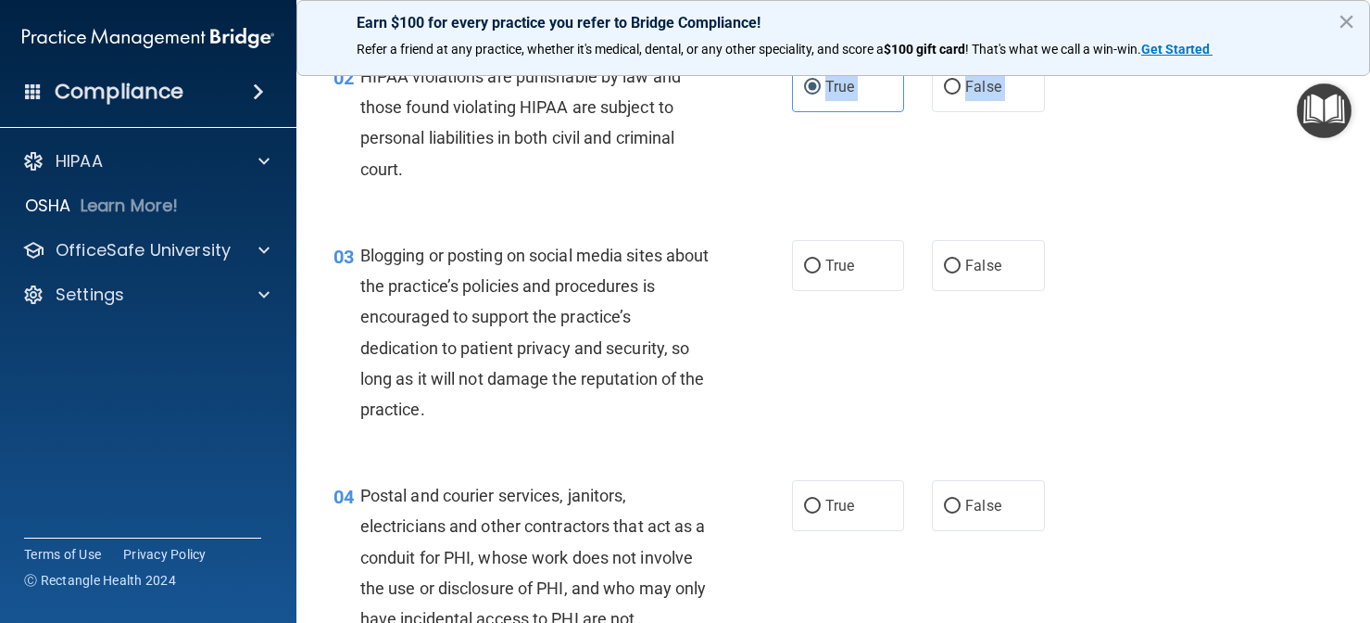
drag, startPoint x: 789, startPoint y: 401, endPoint x: 740, endPoint y: 607, distance: 211.5
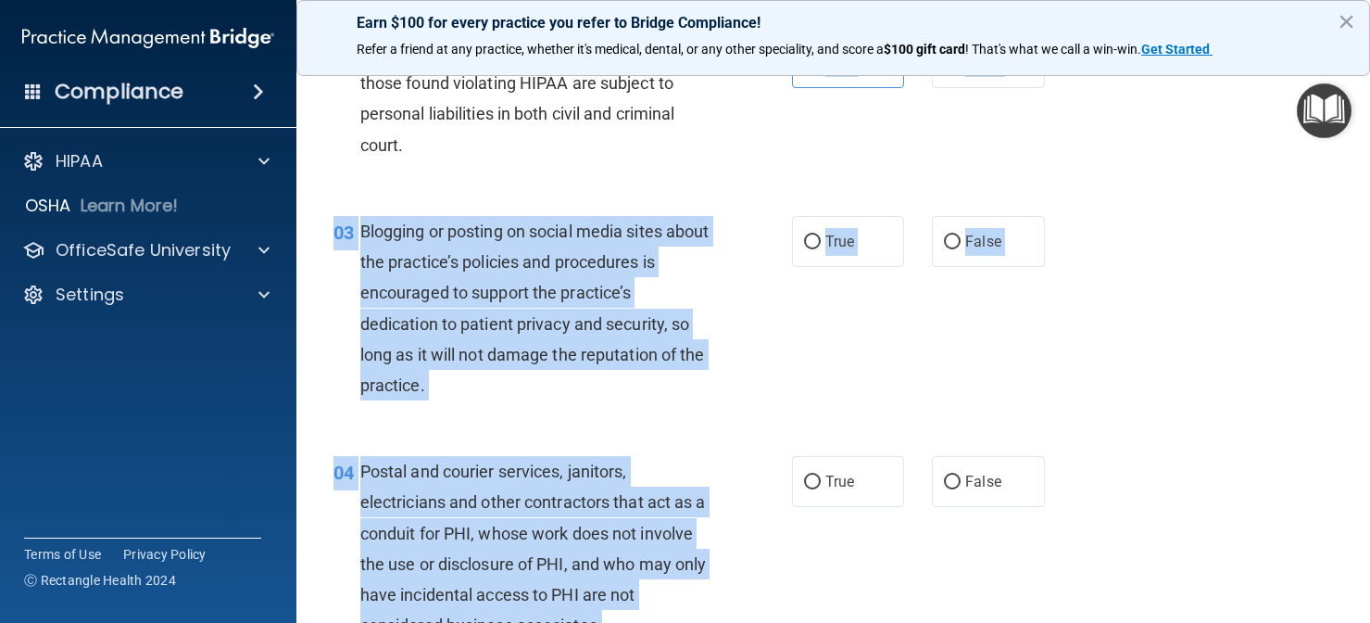
click at [835, 341] on div "03 Blogging or posting on social media sites about the practice’s policies and …" at bounding box center [834, 313] width 1028 height 240
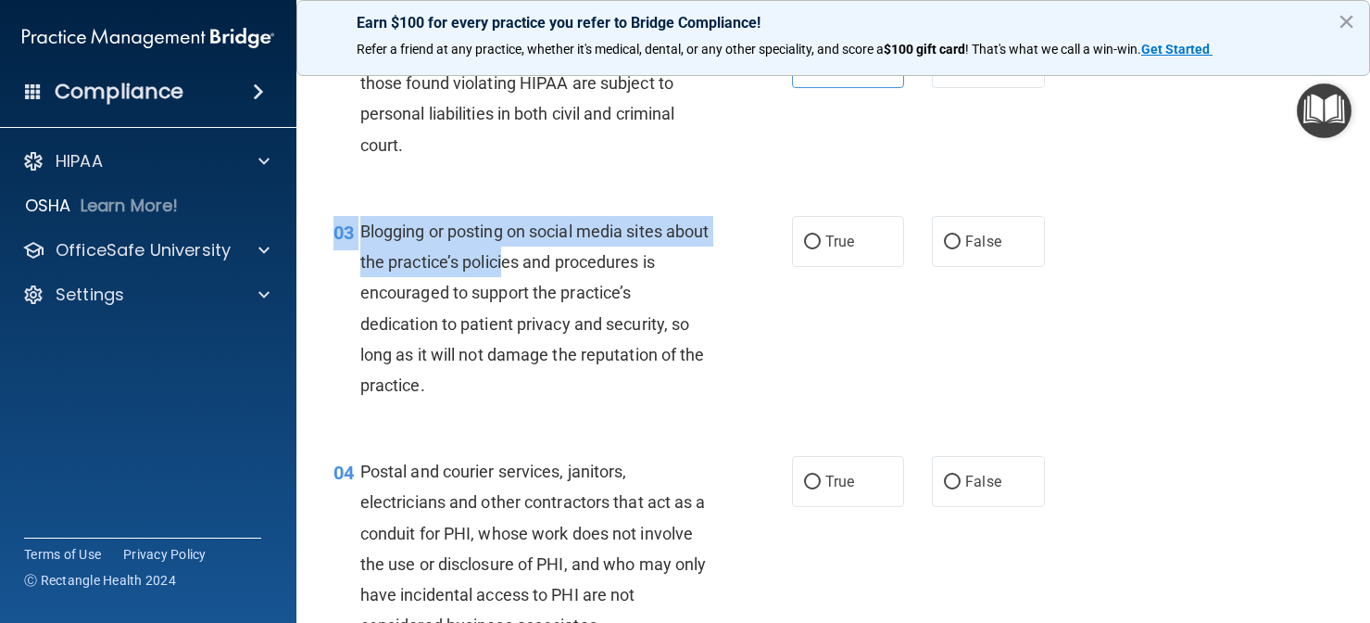
drag, startPoint x: 487, startPoint y: 212, endPoint x: 549, endPoint y: 251, distance: 73.3
click at [549, 251] on div "03 Blogging or posting on social media sites about the practice’s policies and …" at bounding box center [834, 313] width 1028 height 240
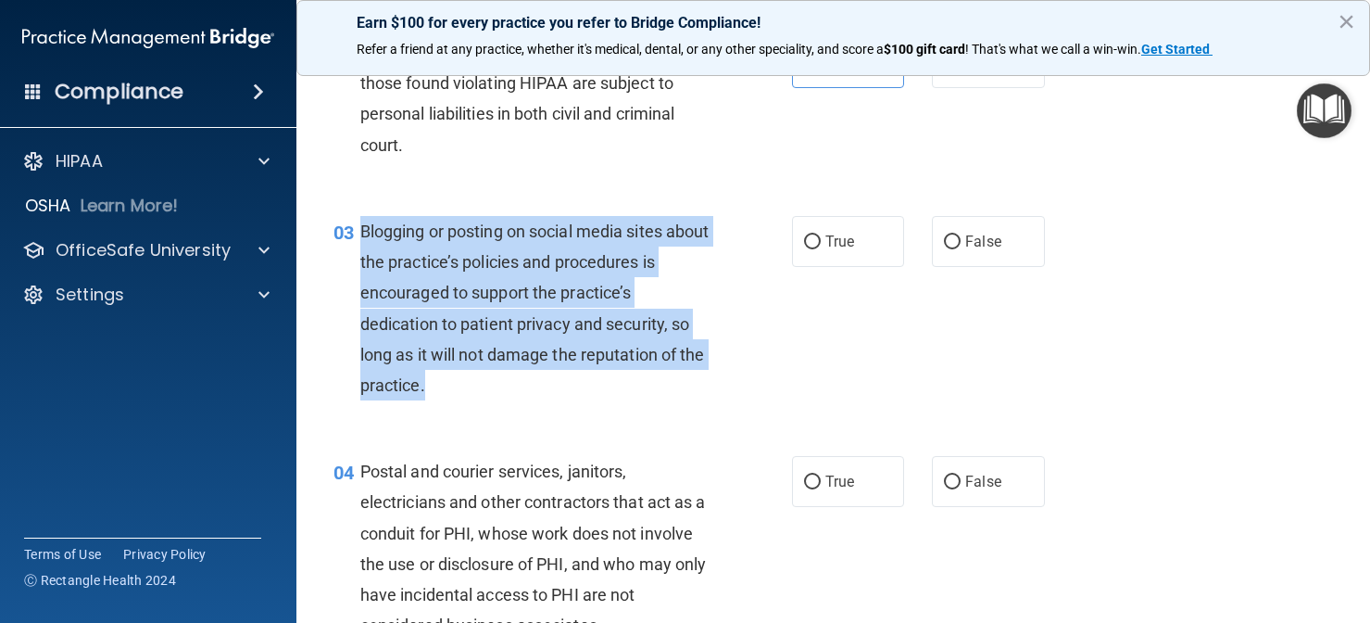
drag, startPoint x: 442, startPoint y: 397, endPoint x: 363, endPoint y: 225, distance: 189.5
click at [363, 225] on div "03 Blogging or posting on social media sites about the practice’s policies and …" at bounding box center [563, 313] width 514 height 194
click at [957, 243] on input "False" at bounding box center [952, 242] width 17 height 14
radio input "true"
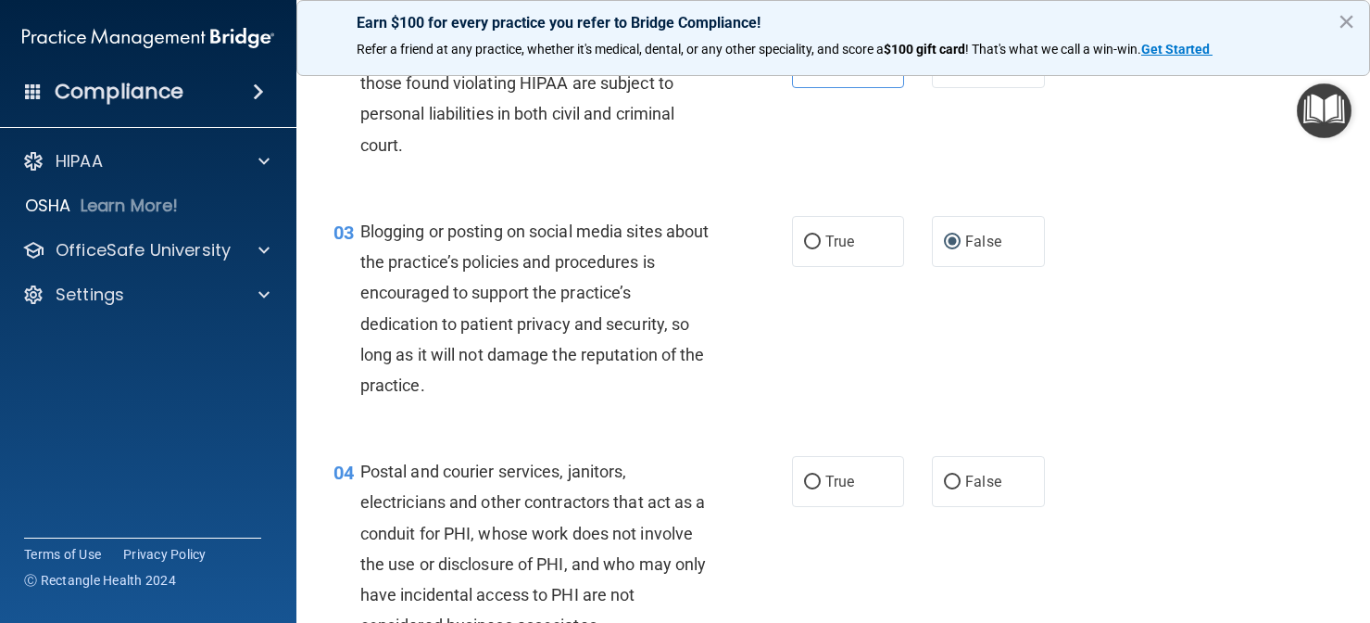
click at [1032, 151] on div "02 HIPAA violations are punishable by law and those found violating HIPAA are s…" at bounding box center [834, 103] width 1028 height 179
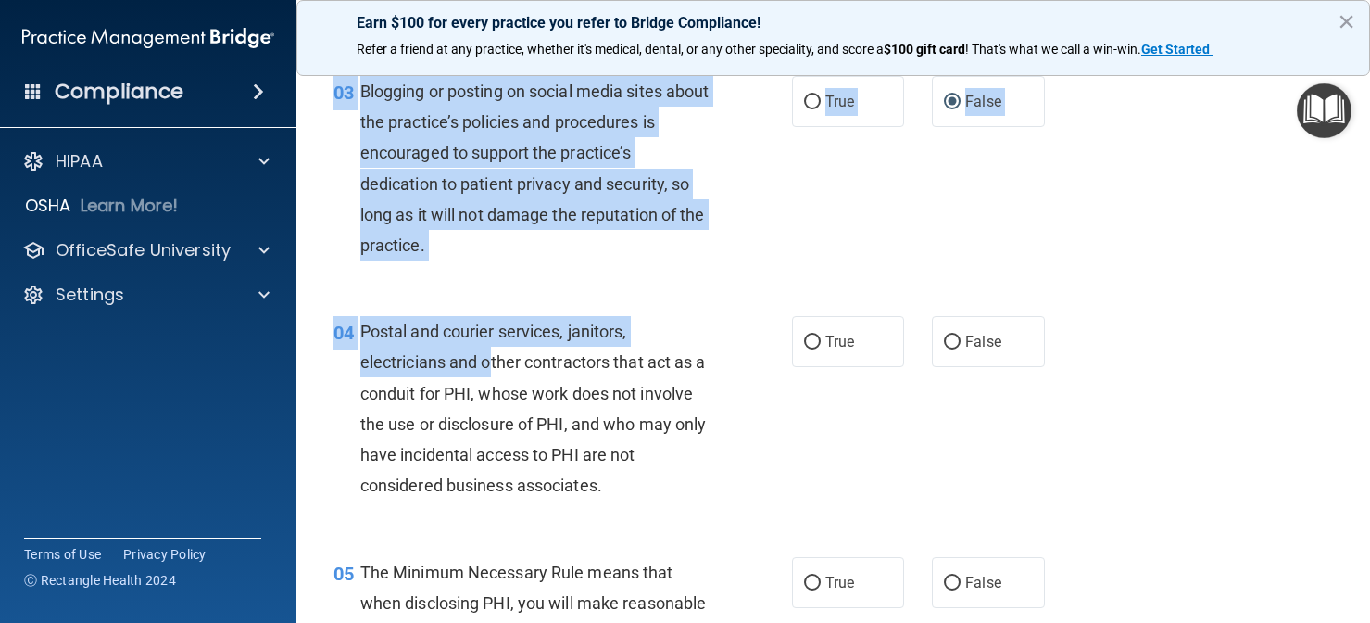
scroll to position [454, 0]
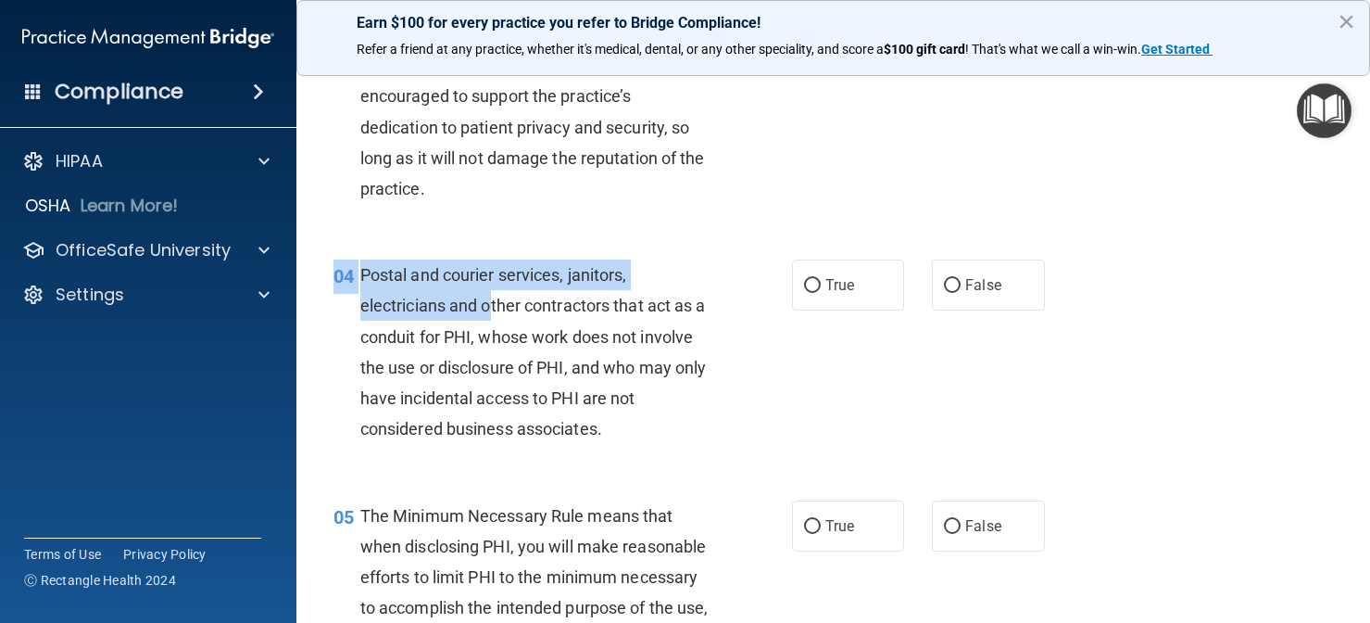
drag, startPoint x: 494, startPoint y: 499, endPoint x: 535, endPoint y: 459, distance: 57.7
click at [535, 459] on div "04 Postal and courier services, janitors, electricians and other contractors th…" at bounding box center [834, 356] width 1028 height 240
click at [944, 281] on input "False" at bounding box center [952, 286] width 17 height 14
radio input "true"
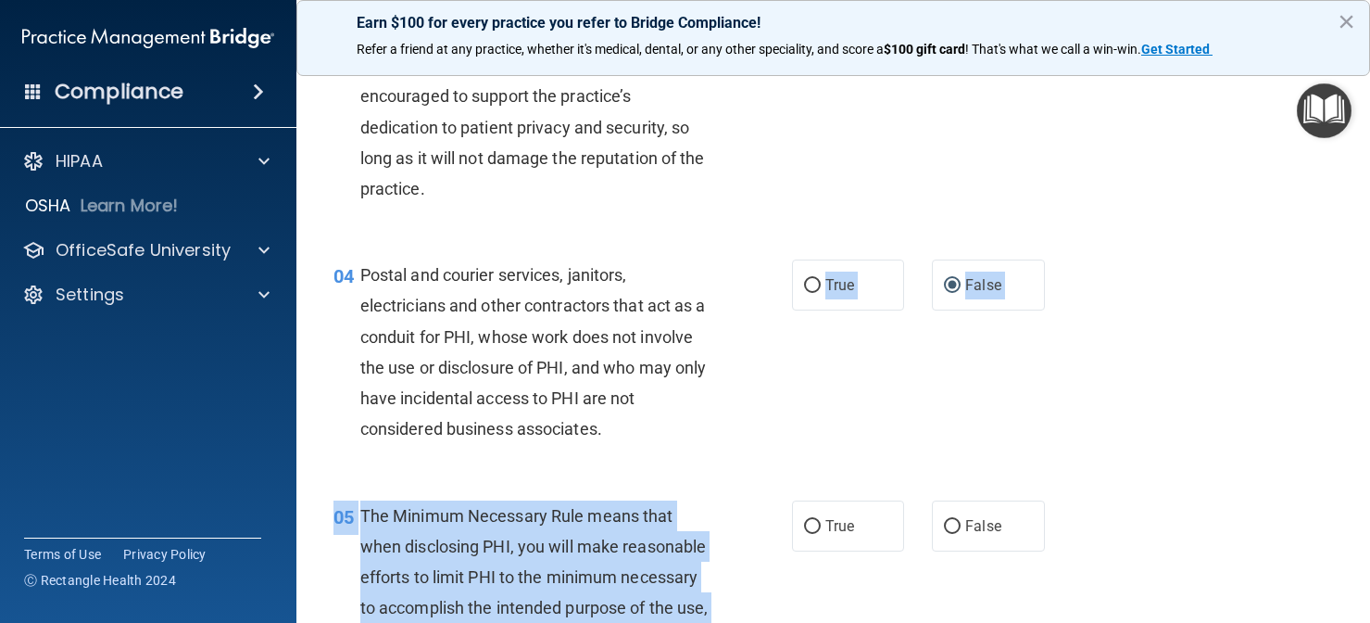
drag, startPoint x: 637, startPoint y: 438, endPoint x: 575, endPoint y: 614, distance: 186.4
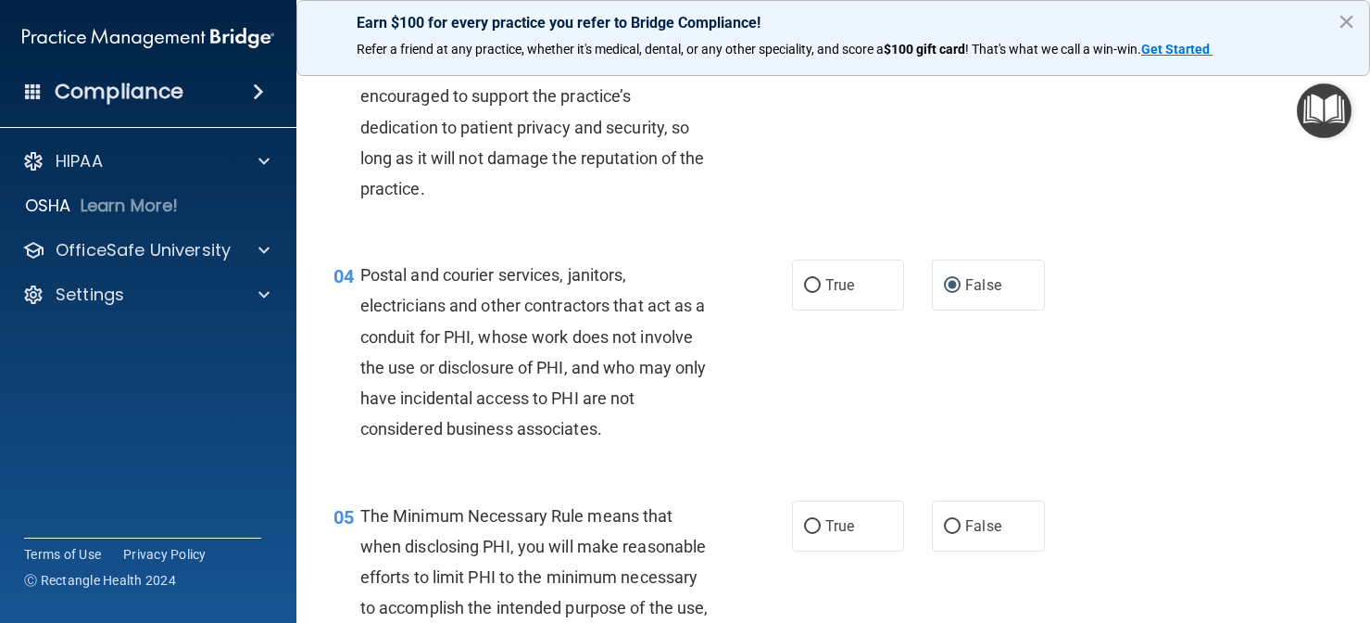
click at [624, 387] on span "Postal and courier services, janitors, electricians and other contractors that …" at bounding box center [533, 351] width 347 height 173
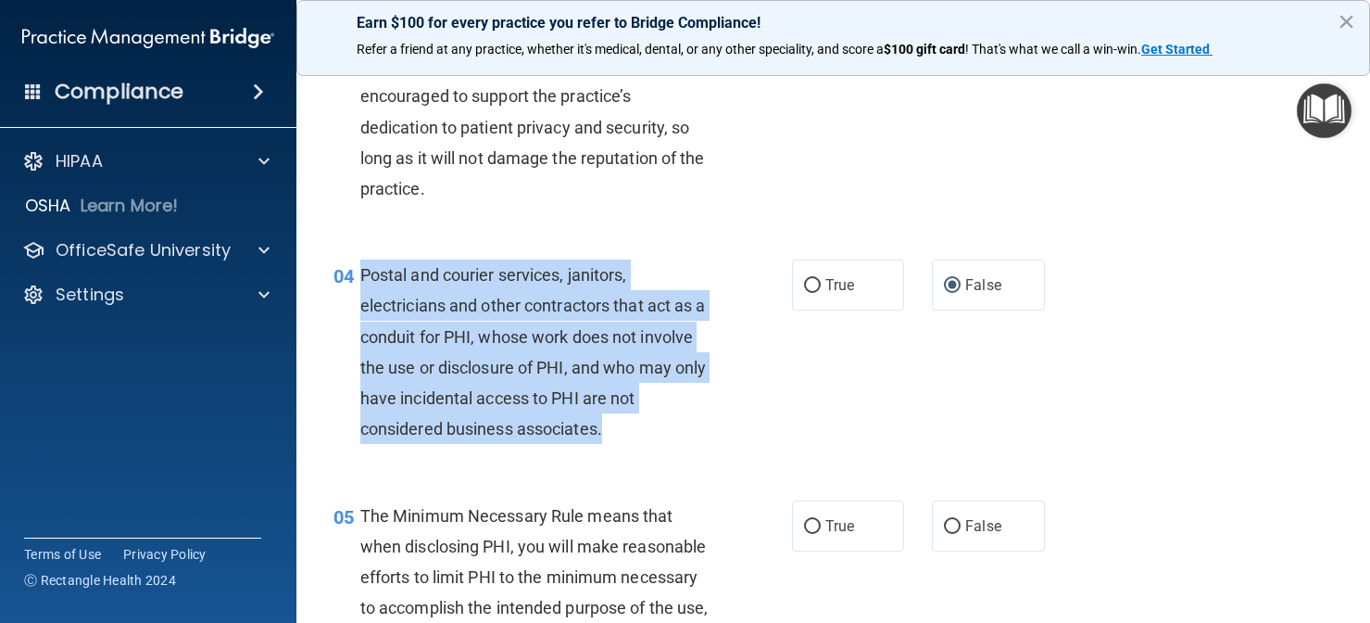
drag, startPoint x: 623, startPoint y: 433, endPoint x: 376, endPoint y: 248, distance: 307.8
click at [360, 267] on div "Postal and courier services, janitors, electricians and other contractors that …" at bounding box center [542, 351] width 364 height 184
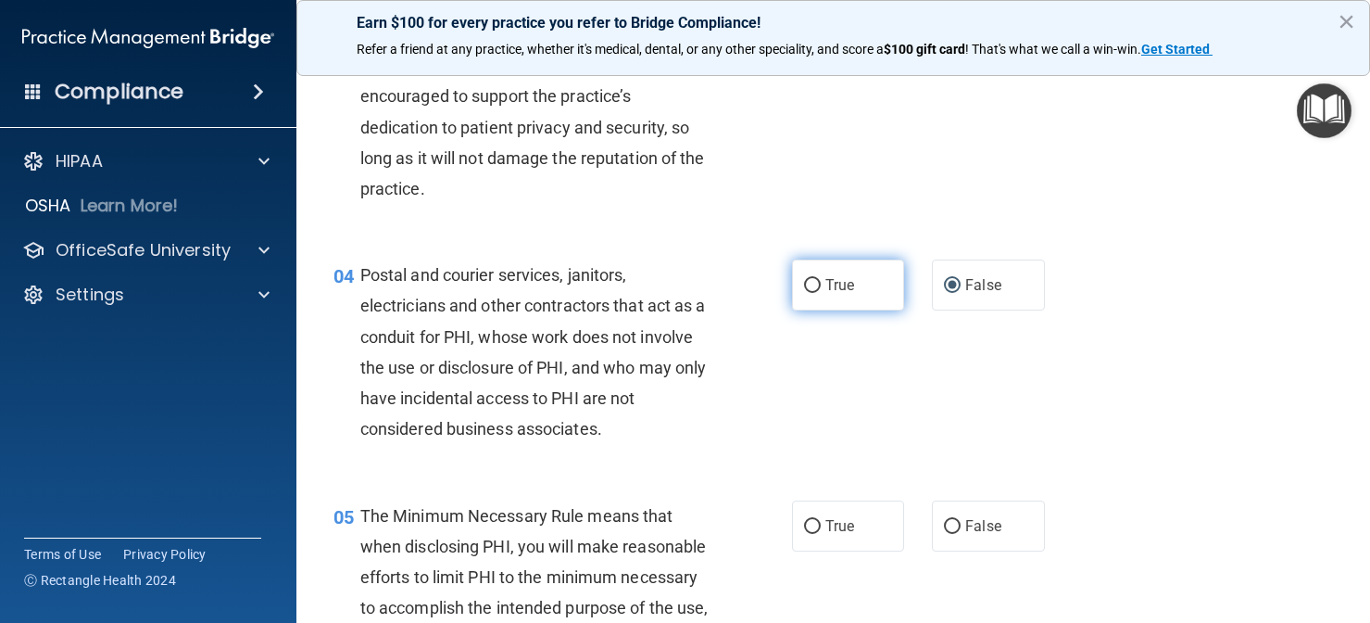
click at [815, 271] on label "True" at bounding box center [848, 284] width 113 height 51
click at [815, 279] on input "True" at bounding box center [812, 286] width 17 height 14
radio input "true"
radio input "false"
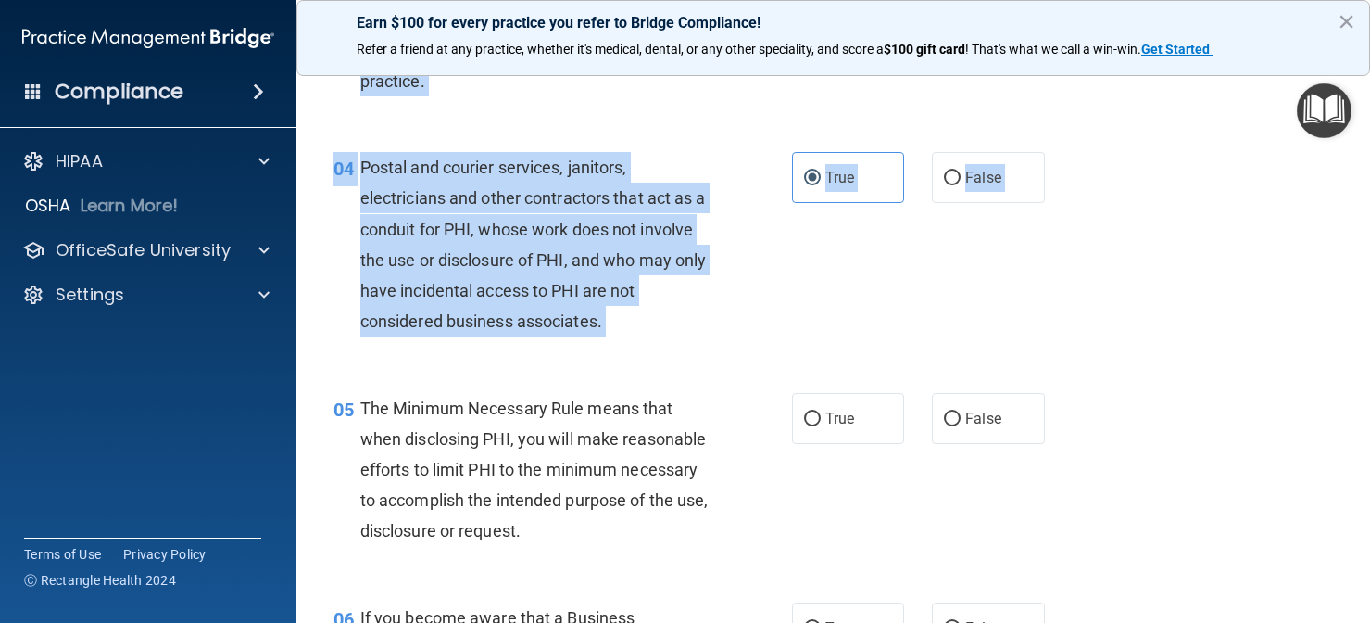
scroll to position [576, 0]
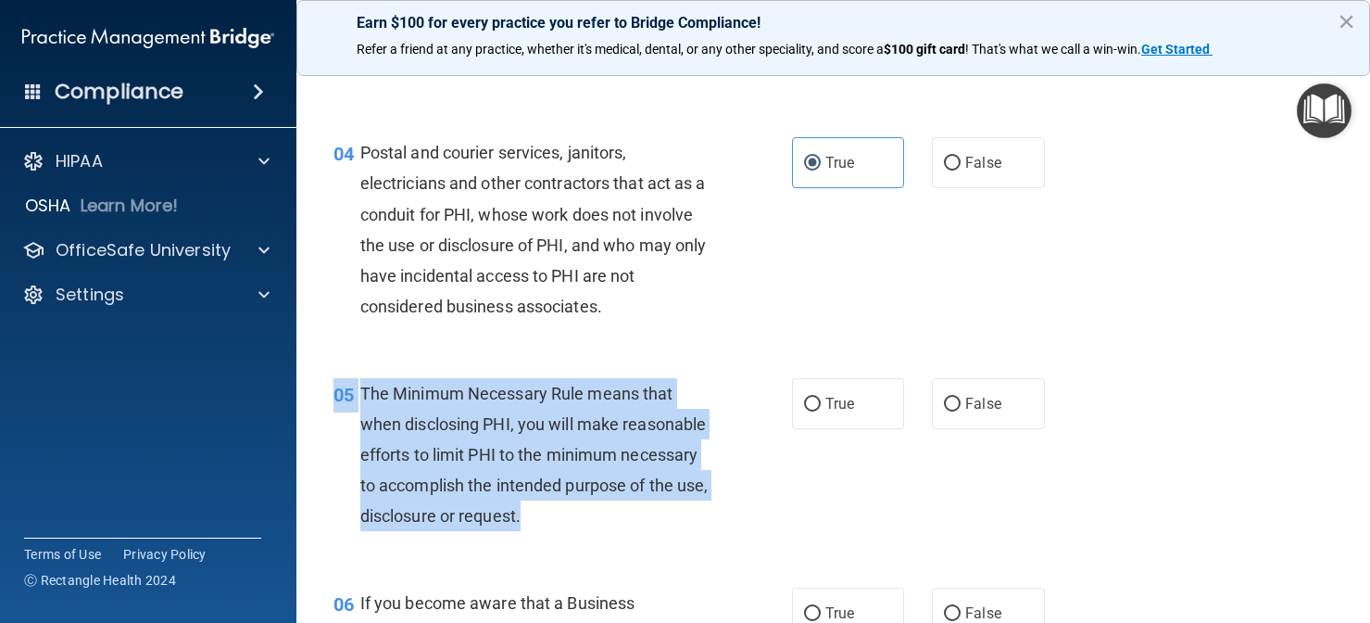
drag, startPoint x: 601, startPoint y: 487, endPoint x: 614, endPoint y: 530, distance: 44.6
click at [614, 530] on div "05 The Minimum Necessary Rule means that when disclosing PHI, you will make rea…" at bounding box center [834, 459] width 1028 height 209
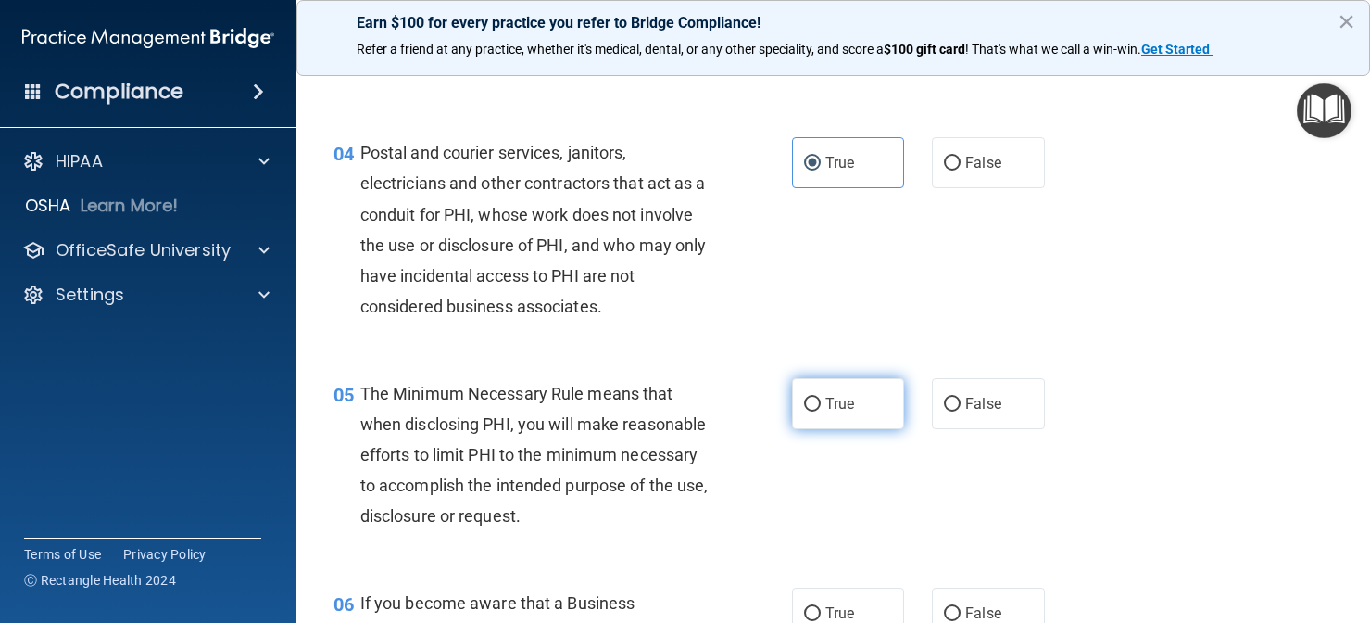
click at [830, 405] on span "True" at bounding box center [840, 404] width 29 height 18
click at [821, 405] on input "True" at bounding box center [812, 404] width 17 height 14
radio input "true"
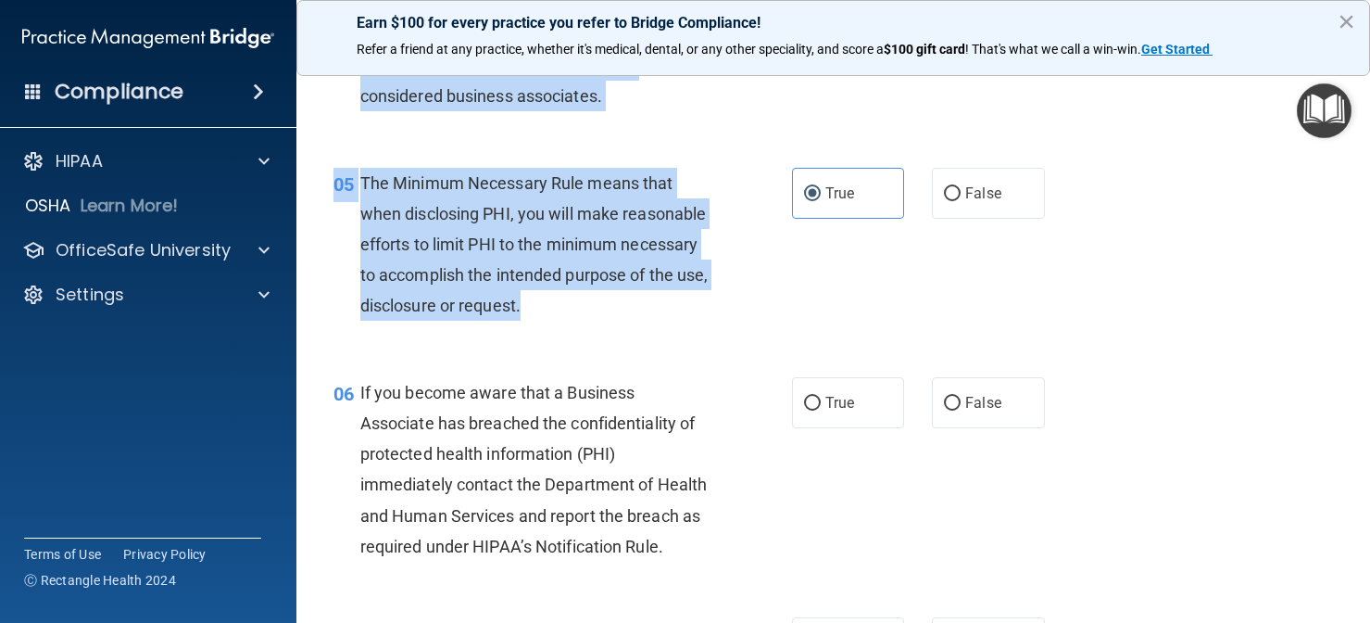
scroll to position [826, 0]
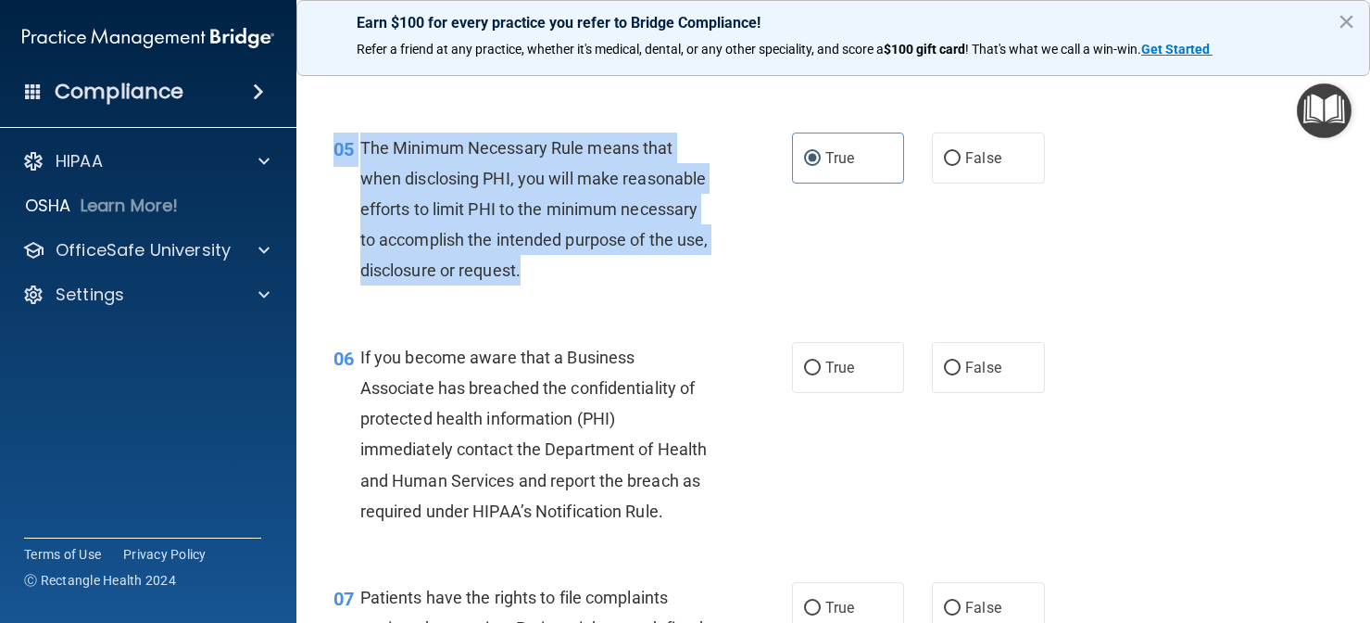
drag, startPoint x: 678, startPoint y: 513, endPoint x: 657, endPoint y: 635, distance: 123.2
click at [657, 622] on html "Compliance HIPAA Documents and Policies Report an Incident Business Associates …" at bounding box center [685, 311] width 1370 height 623
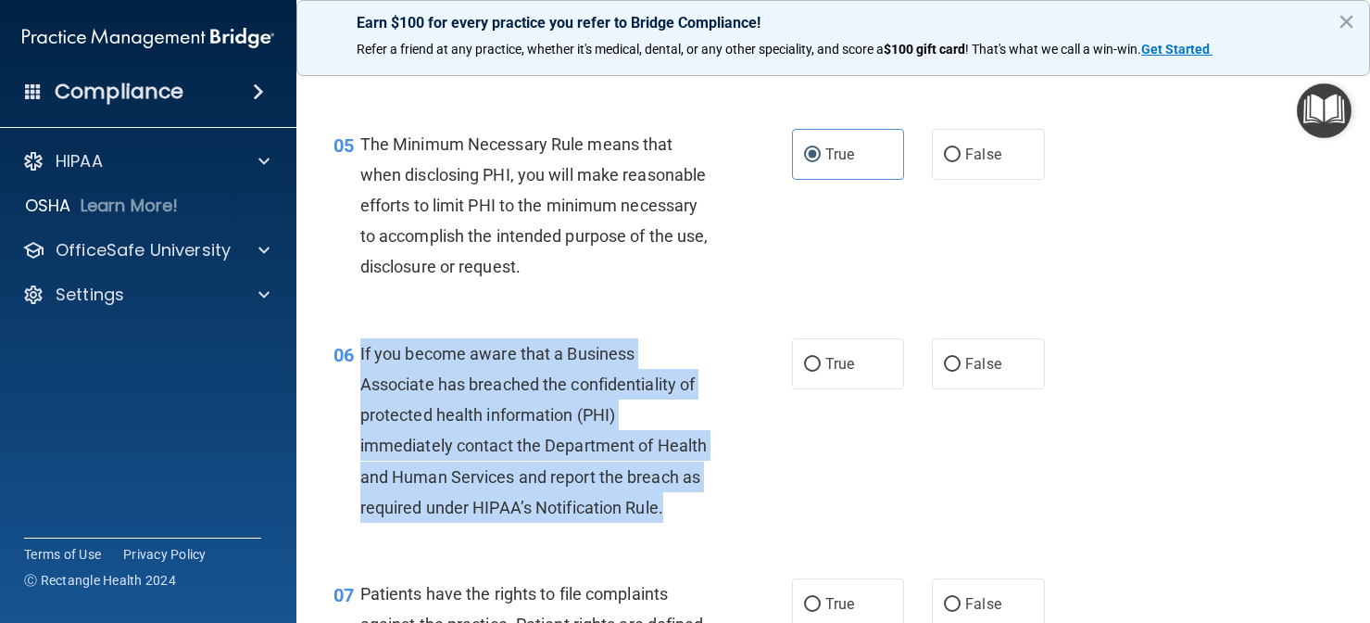
drag, startPoint x: 669, startPoint y: 496, endPoint x: 361, endPoint y: 340, distance: 344.8
click at [361, 340] on div "If you become aware that a Business Associate has breached the confidentiality …" at bounding box center [542, 430] width 364 height 184
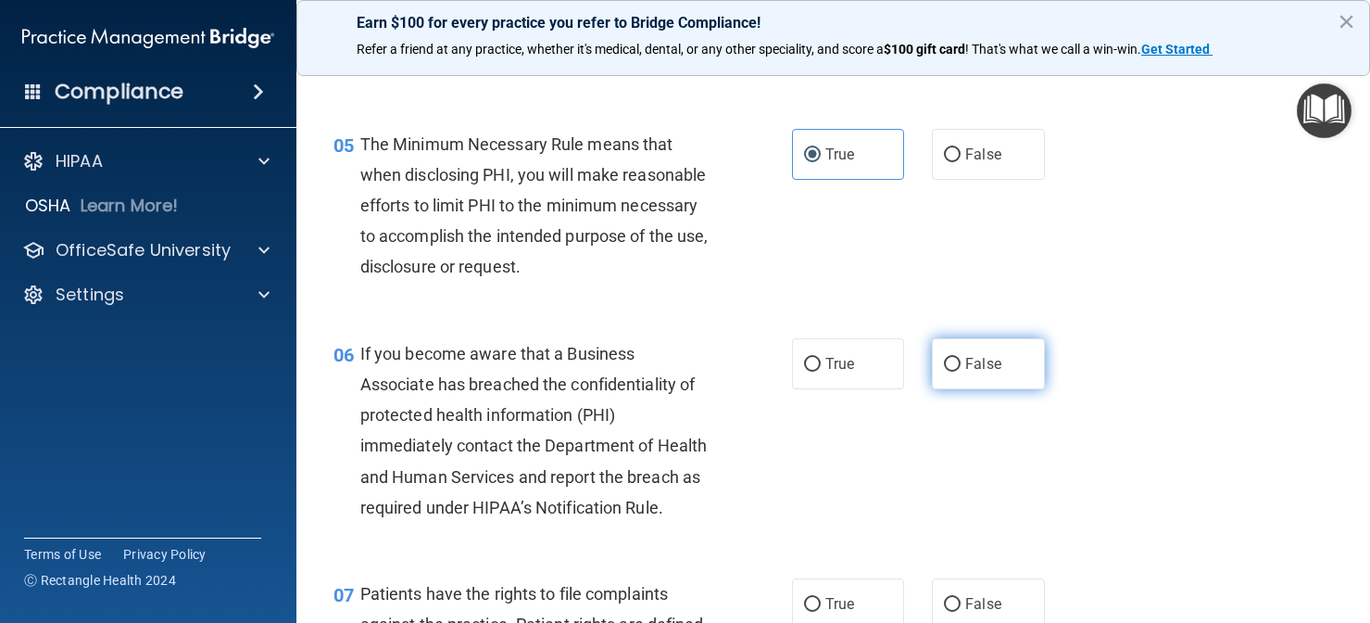
click at [957, 348] on label "False" at bounding box center [988, 363] width 113 height 51
click at [957, 358] on input "False" at bounding box center [952, 365] width 17 height 14
radio input "true"
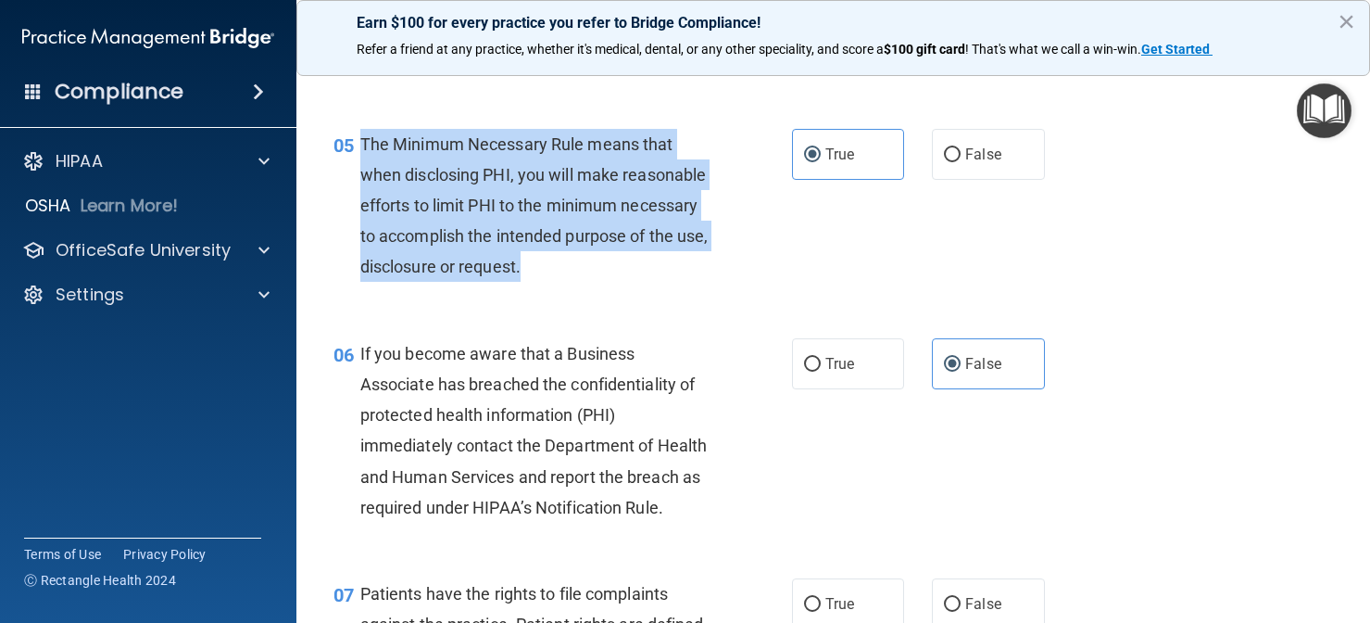
drag, startPoint x: 612, startPoint y: 255, endPoint x: 363, endPoint y: 145, distance: 271.7
click at [363, 145] on div "The Minimum Necessary Rule means that when disclosing PHI, you will make reason…" at bounding box center [542, 206] width 364 height 154
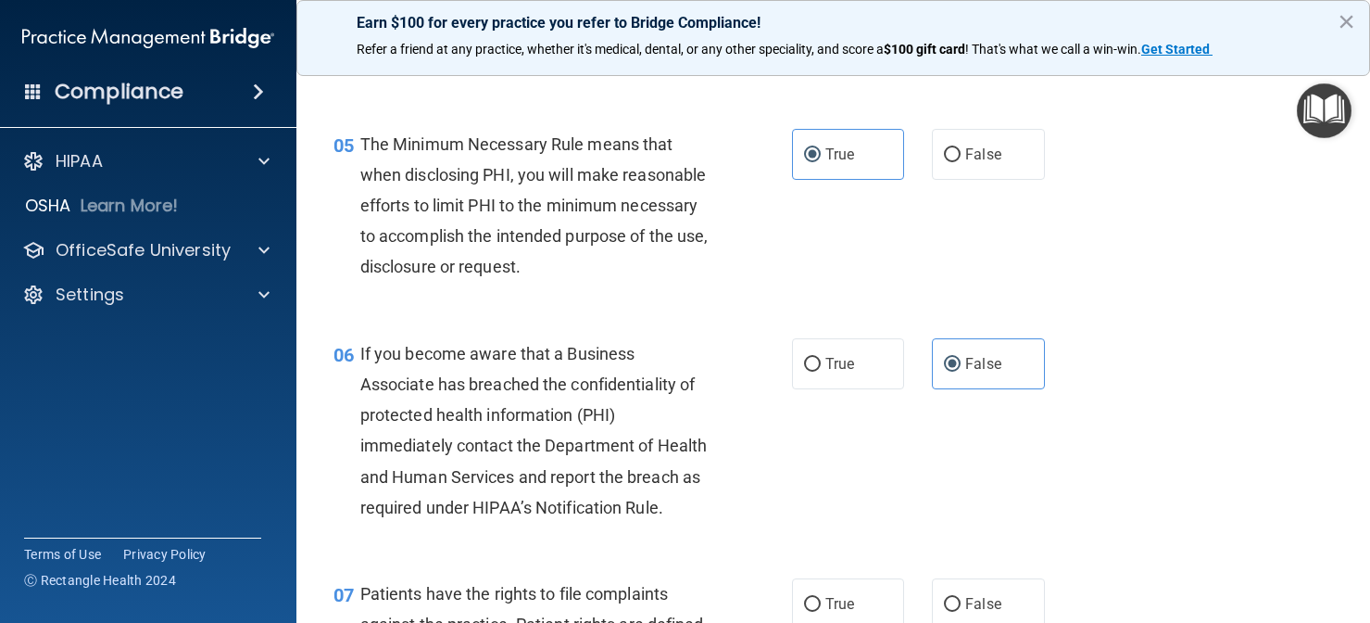
click at [826, 240] on div "05 The Minimum Necessary Rule means that when disclosing PHI, you will make rea…" at bounding box center [834, 210] width 1028 height 209
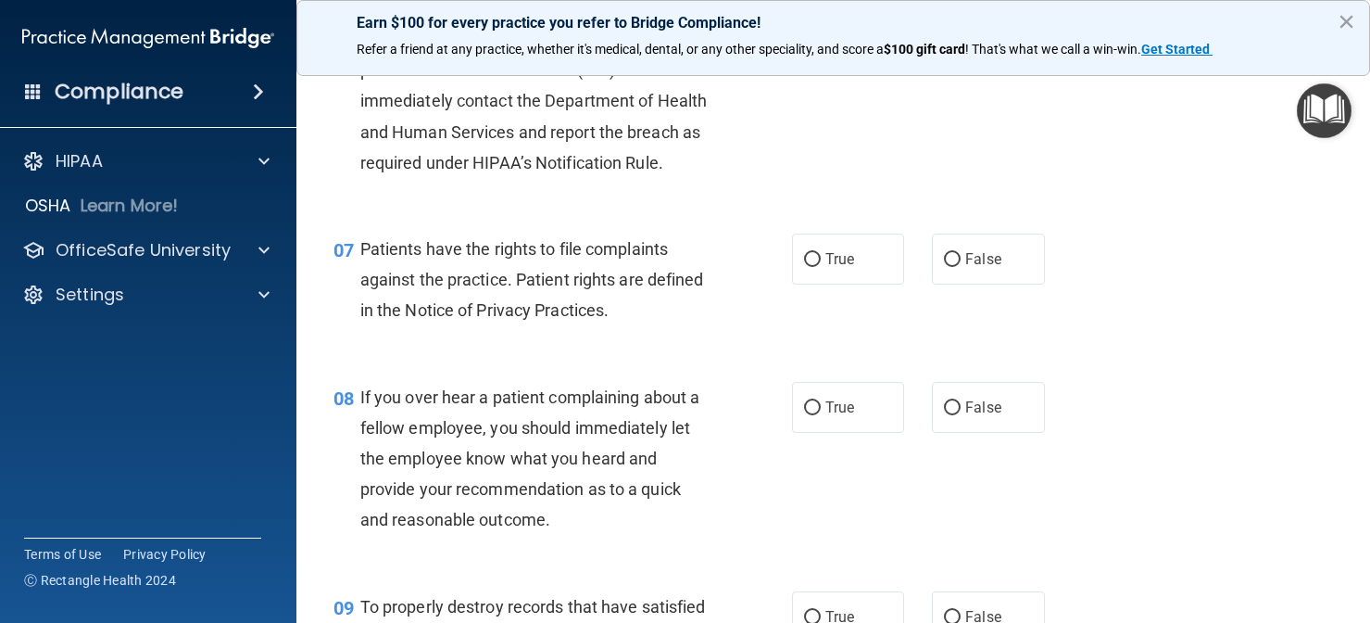
scroll to position [1177, 0]
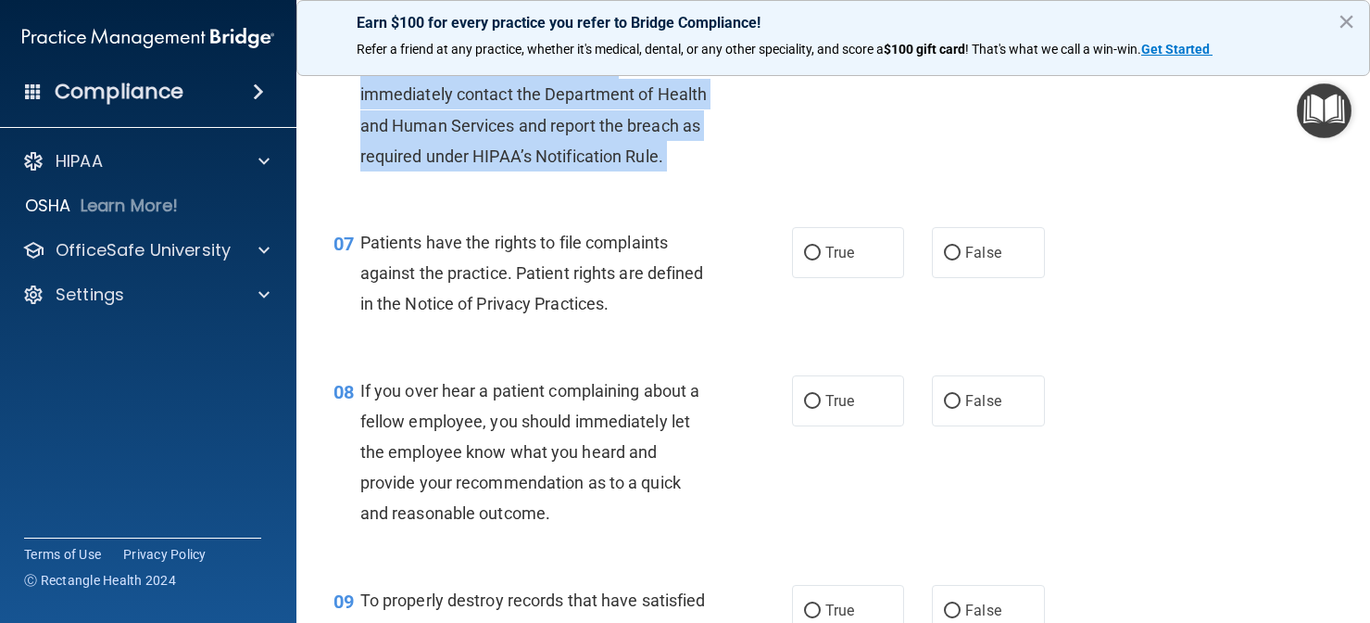
drag, startPoint x: 677, startPoint y: 365, endPoint x: 664, endPoint y: 338, distance: 29.8
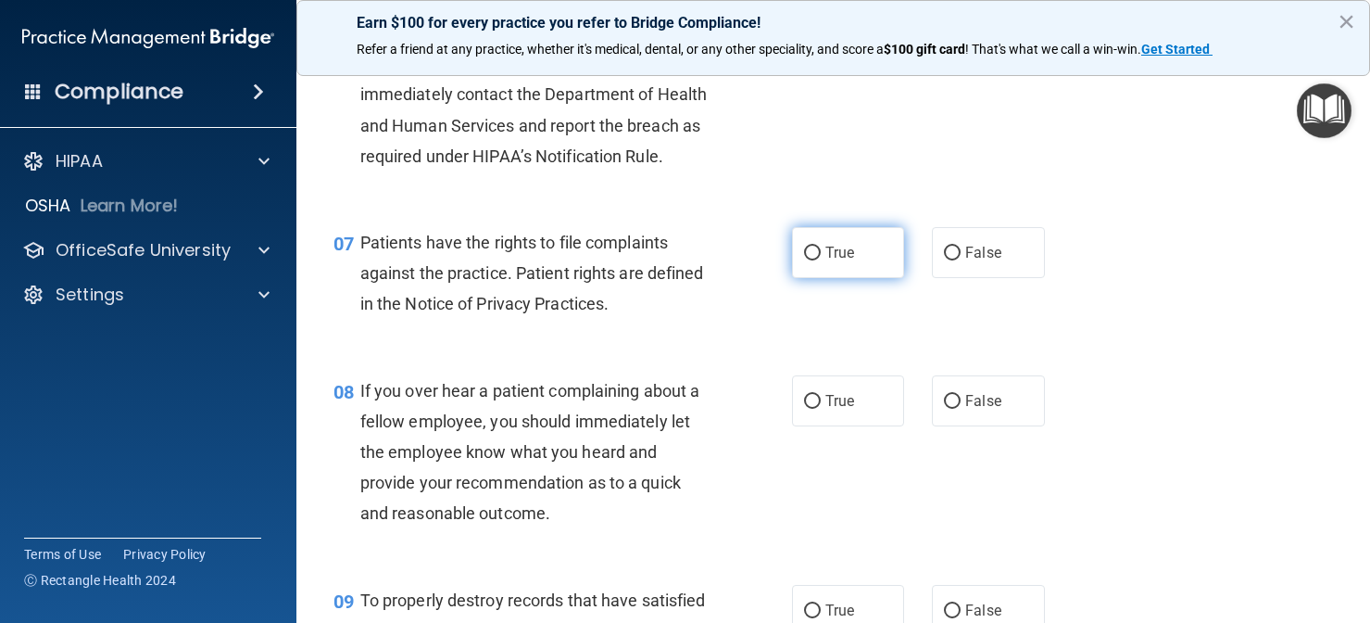
click at [832, 246] on span "True" at bounding box center [840, 253] width 29 height 18
click at [821, 246] on input "True" at bounding box center [812, 253] width 17 height 14
radio input "true"
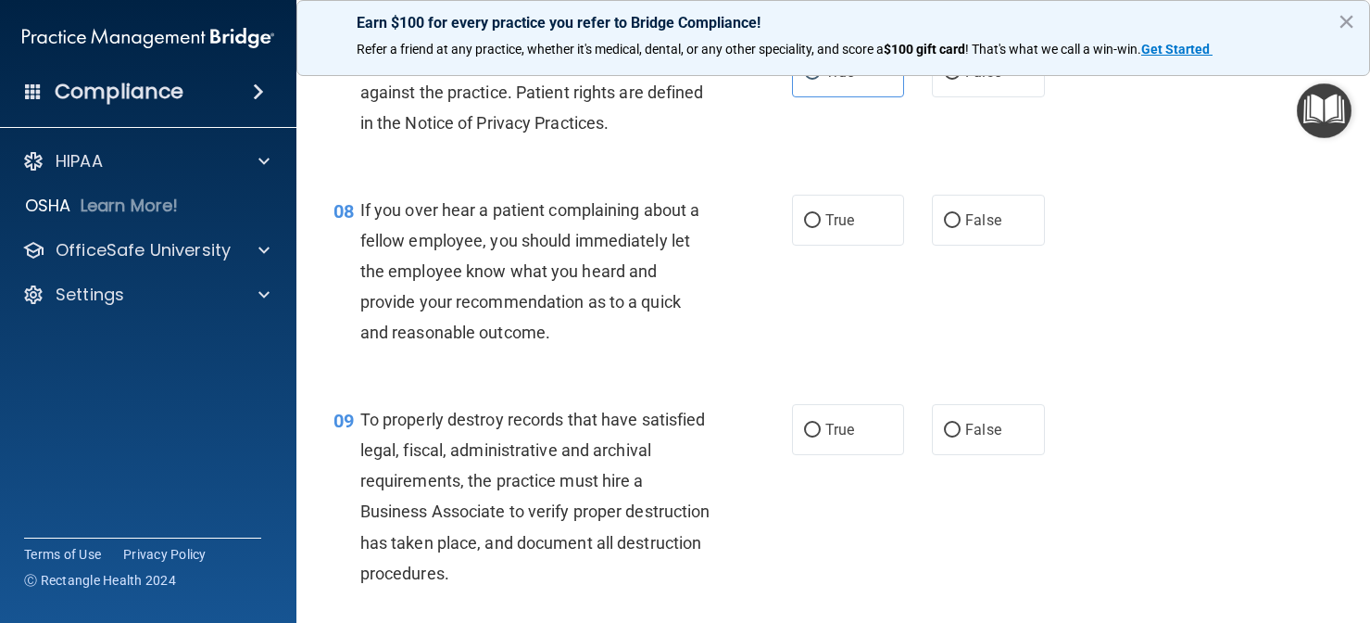
scroll to position [1380, 0]
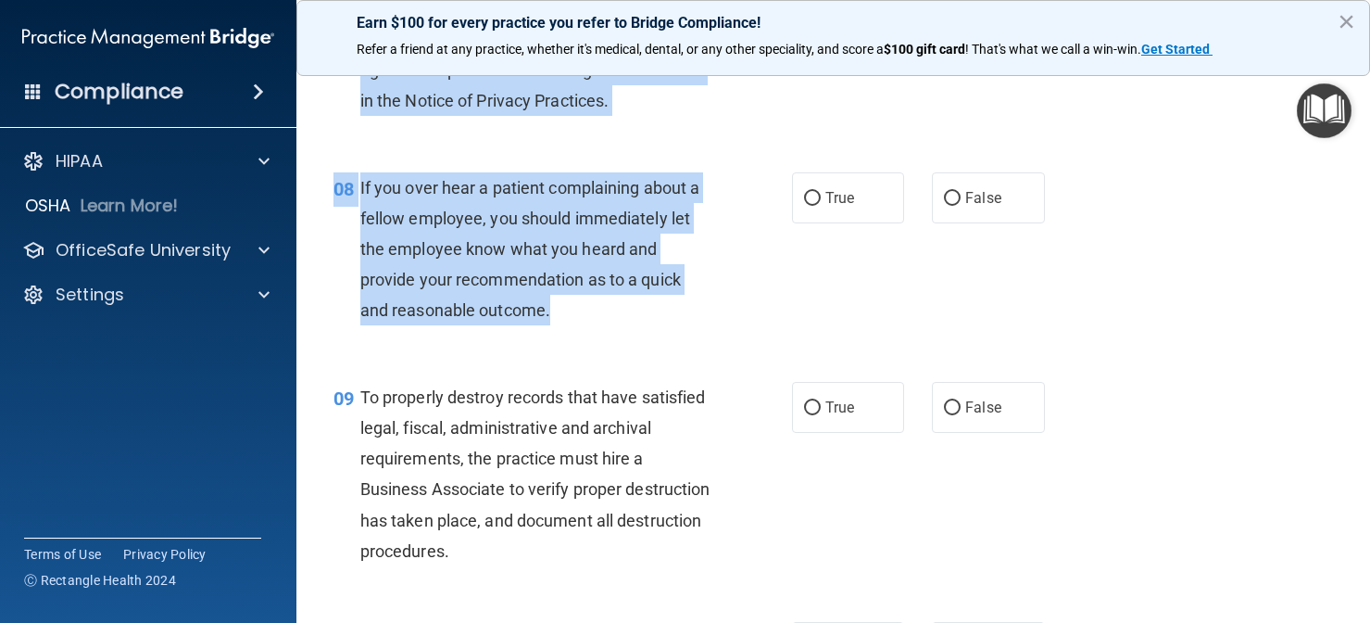
drag, startPoint x: 575, startPoint y: 339, endPoint x: 625, endPoint y: 314, distance: 55.9
click at [947, 193] on input "False" at bounding box center [952, 199] width 17 height 14
radio input "true"
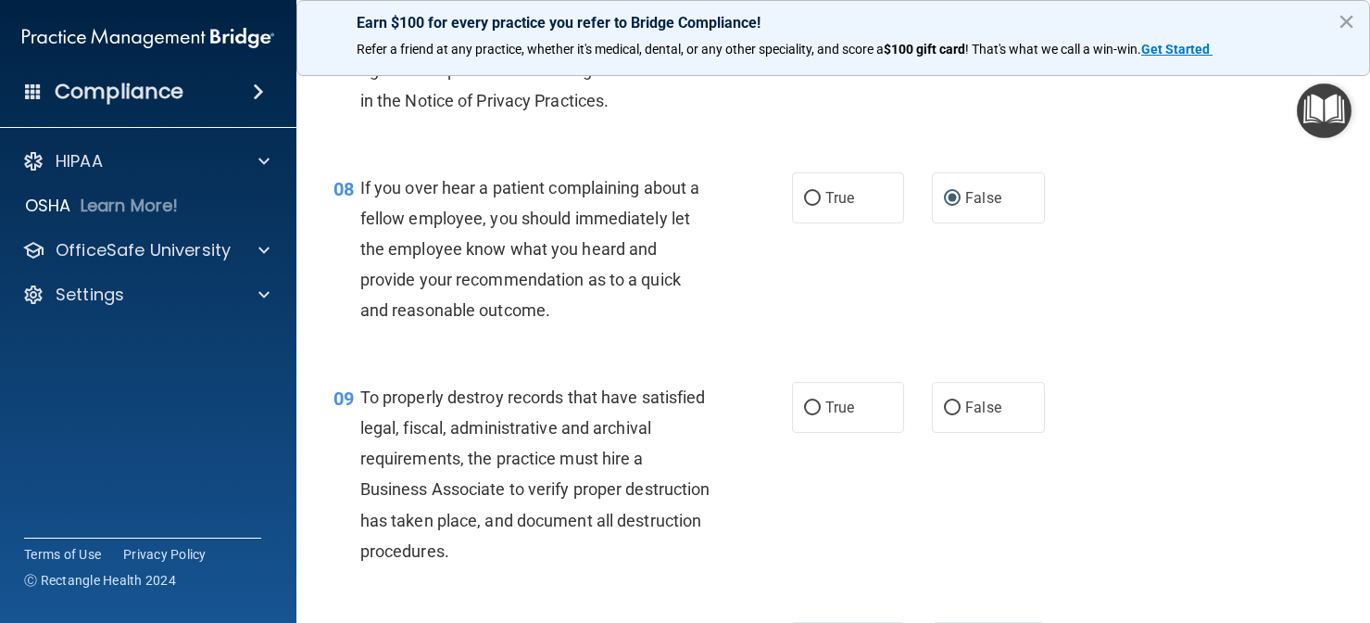
click at [593, 359] on div "09 To properly destroy records that have satisfied legal, fiscal, administrativ…" at bounding box center [834, 479] width 1028 height 240
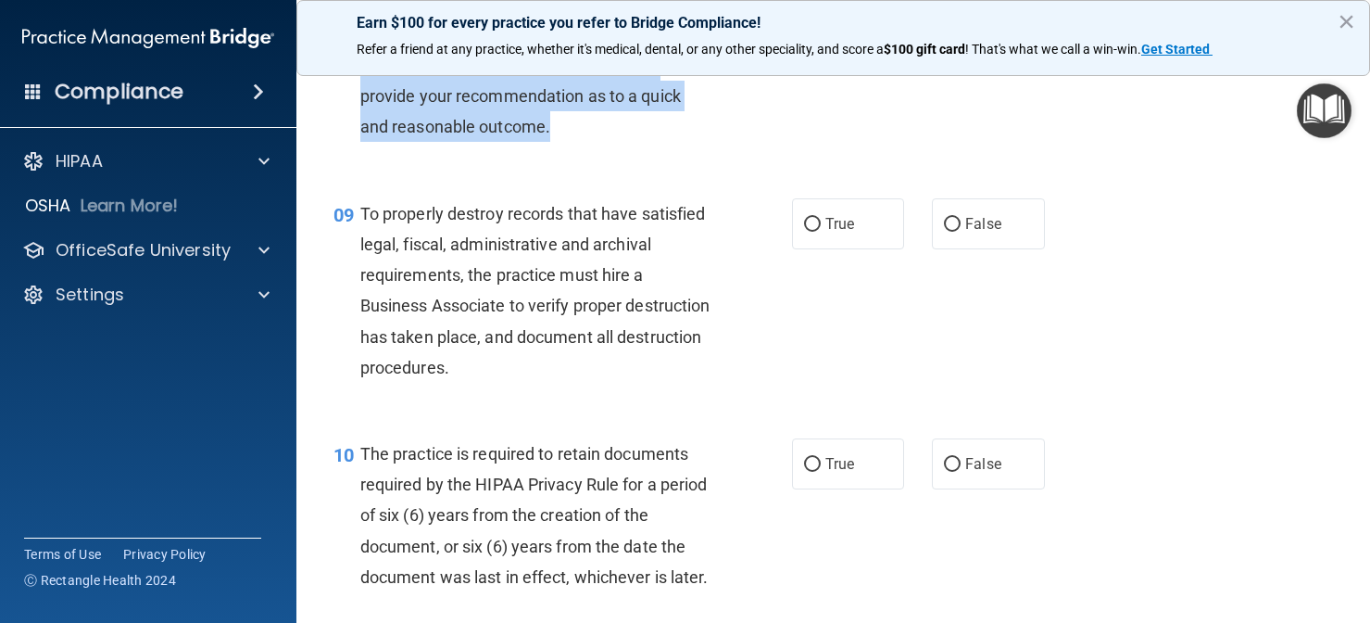
scroll to position [1574, 0]
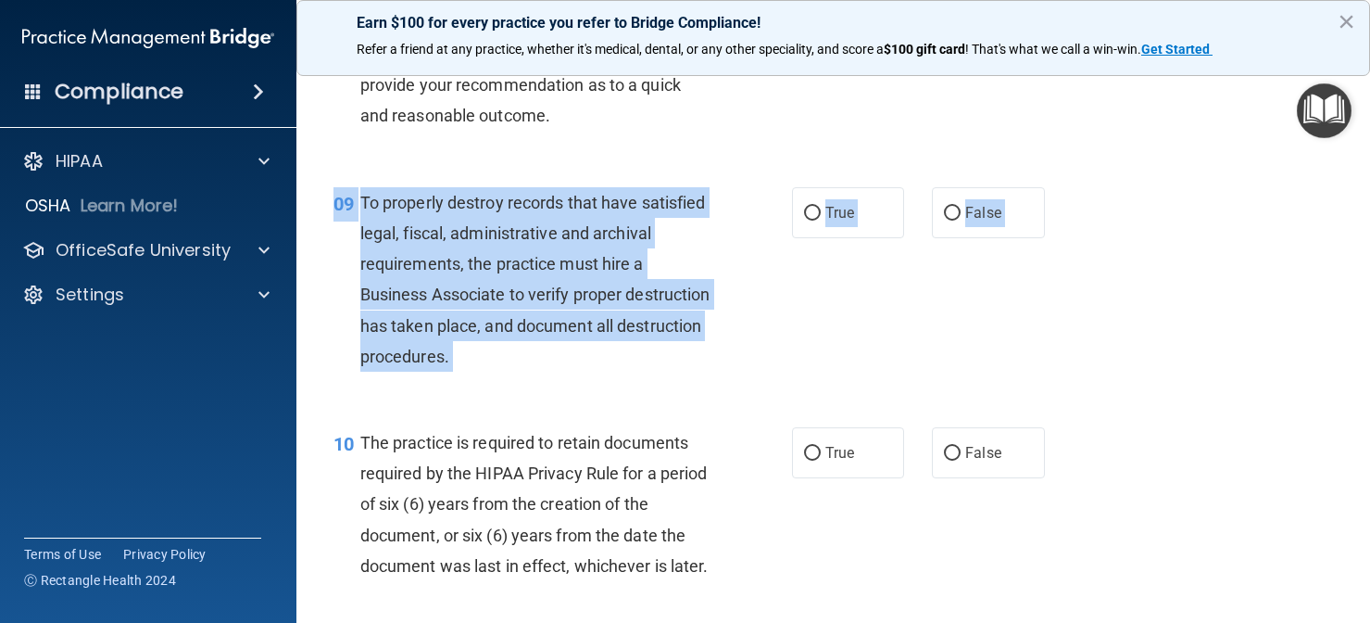
drag, startPoint x: 575, startPoint y: 305, endPoint x: 567, endPoint y: 404, distance: 99.5
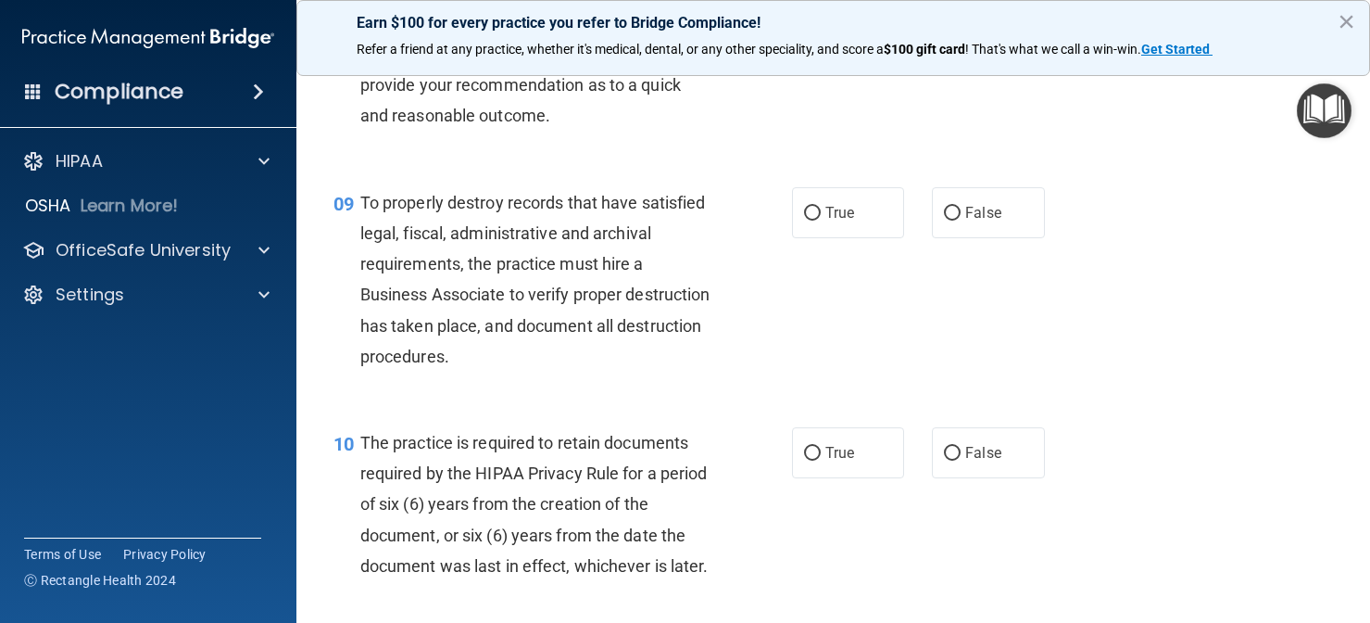
click at [563, 346] on div "To properly destroy records that have satisfied legal, fiscal, administrative a…" at bounding box center [542, 279] width 364 height 184
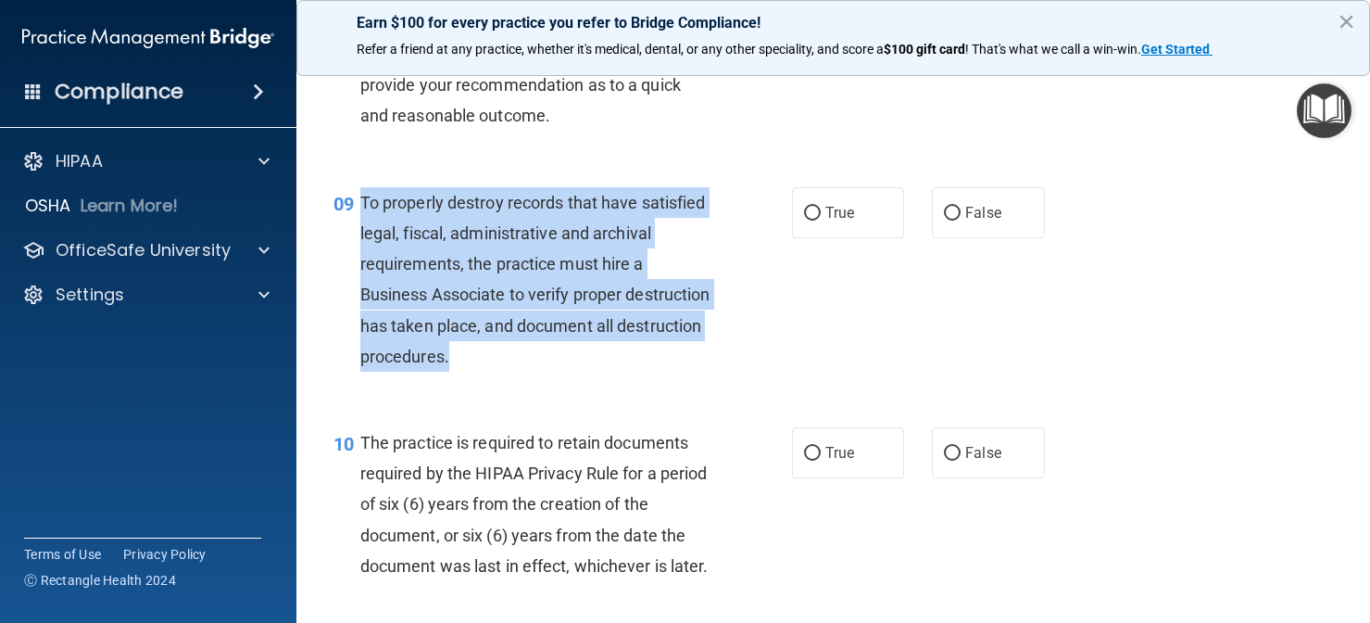
drag, startPoint x: 563, startPoint y: 346, endPoint x: 363, endPoint y: 184, distance: 257.0
click at [363, 187] on div "To properly destroy records that have satisfied legal, fiscal, administrative a…" at bounding box center [542, 279] width 364 height 184
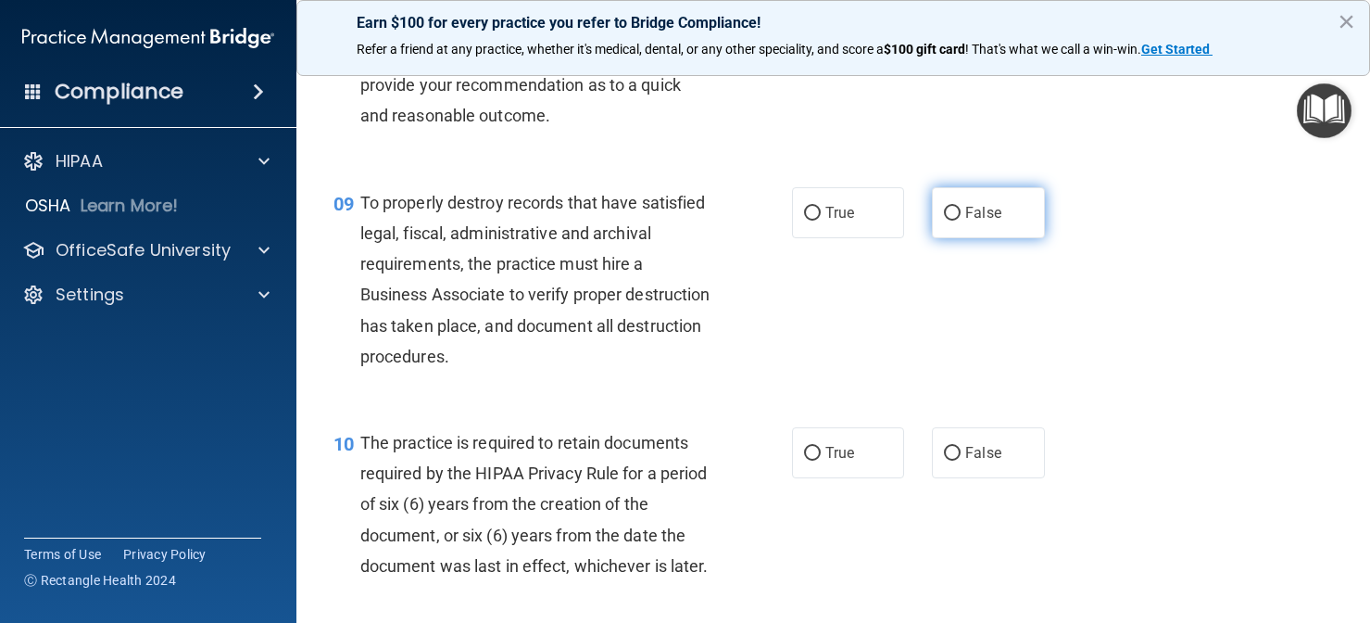
click at [967, 208] on span "False" at bounding box center [983, 213] width 36 height 18
click at [961, 208] on input "False" at bounding box center [952, 214] width 17 height 14
radio input "true"
click at [701, 370] on div "09 To properly destroy records that have satisfied legal, fiscal, administrativ…" at bounding box center [563, 284] width 514 height 194
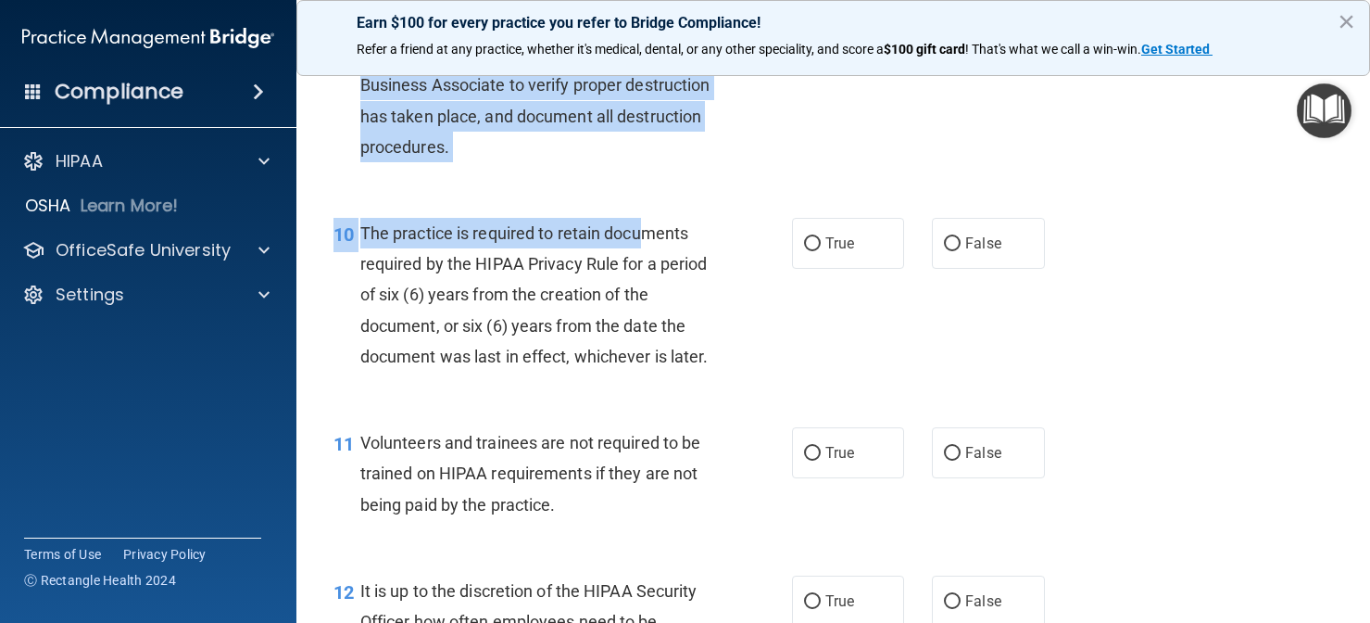
scroll to position [1825, 0]
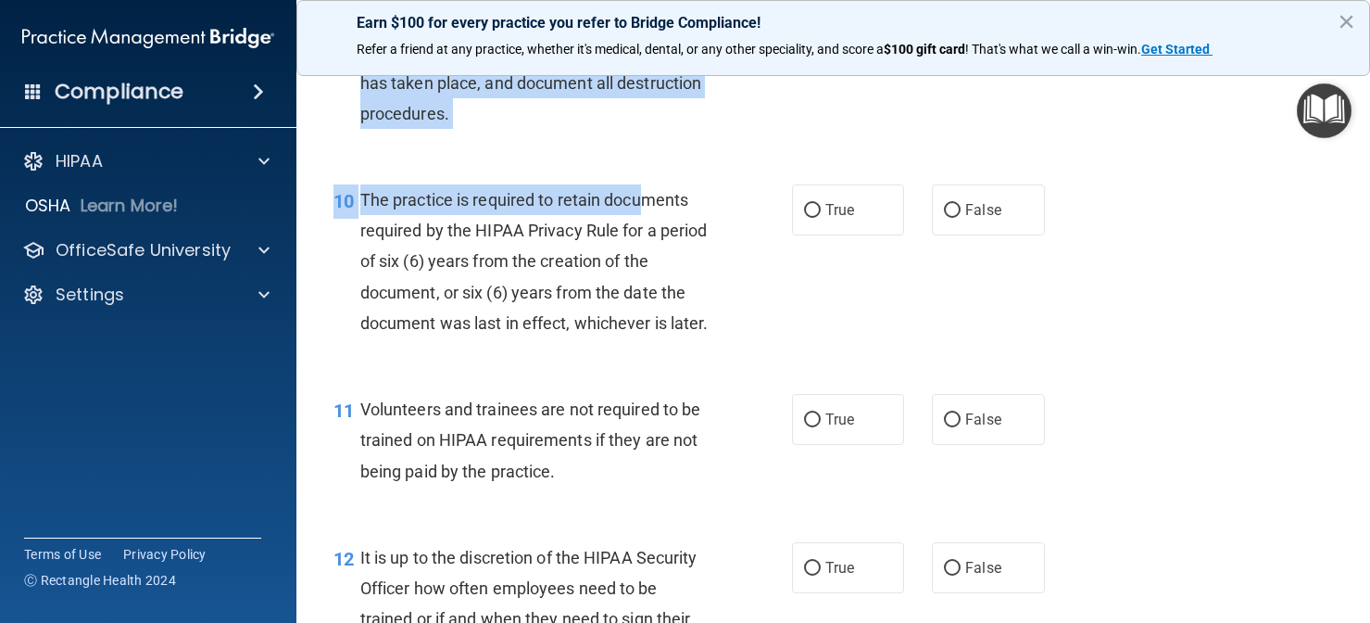
drag, startPoint x: 643, startPoint y: 435, endPoint x: 634, endPoint y: 636, distance: 200.4
click at [634, 622] on html "Compliance HIPAA Documents and Policies Report an Incident Business Associates …" at bounding box center [685, 311] width 1370 height 623
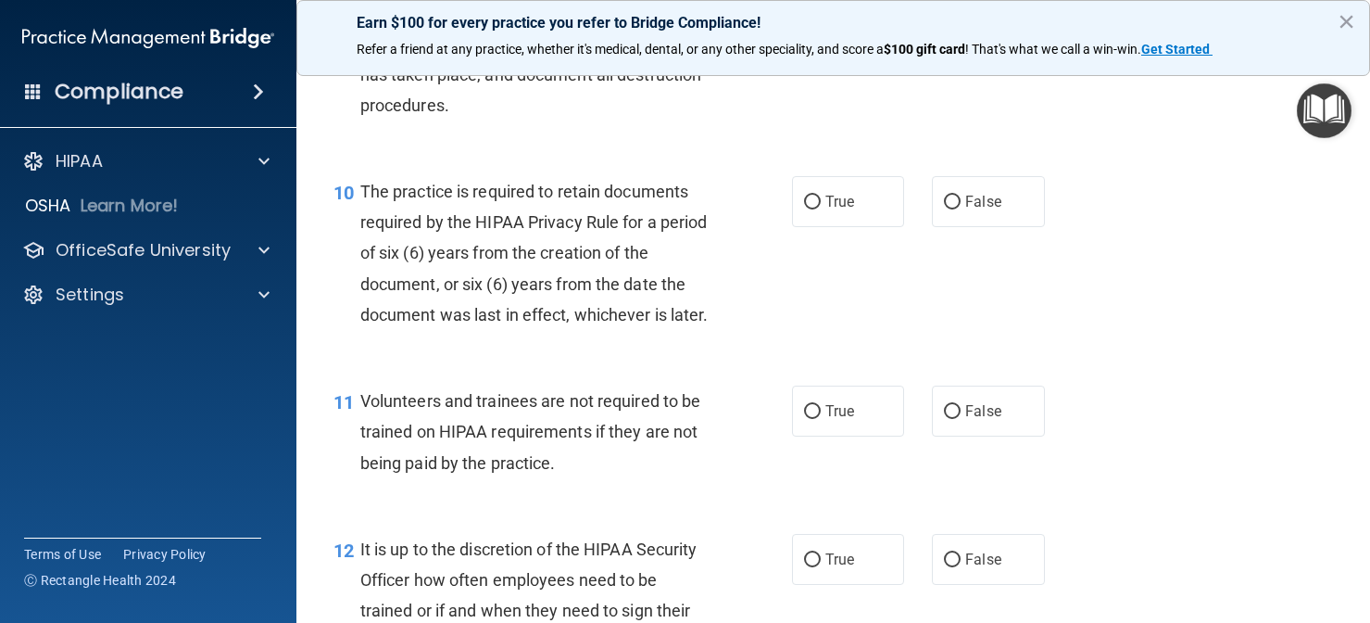
click at [650, 302] on span "The practice is required to retain documents required by the HIPAA Privacy Rule…" at bounding box center [534, 253] width 348 height 143
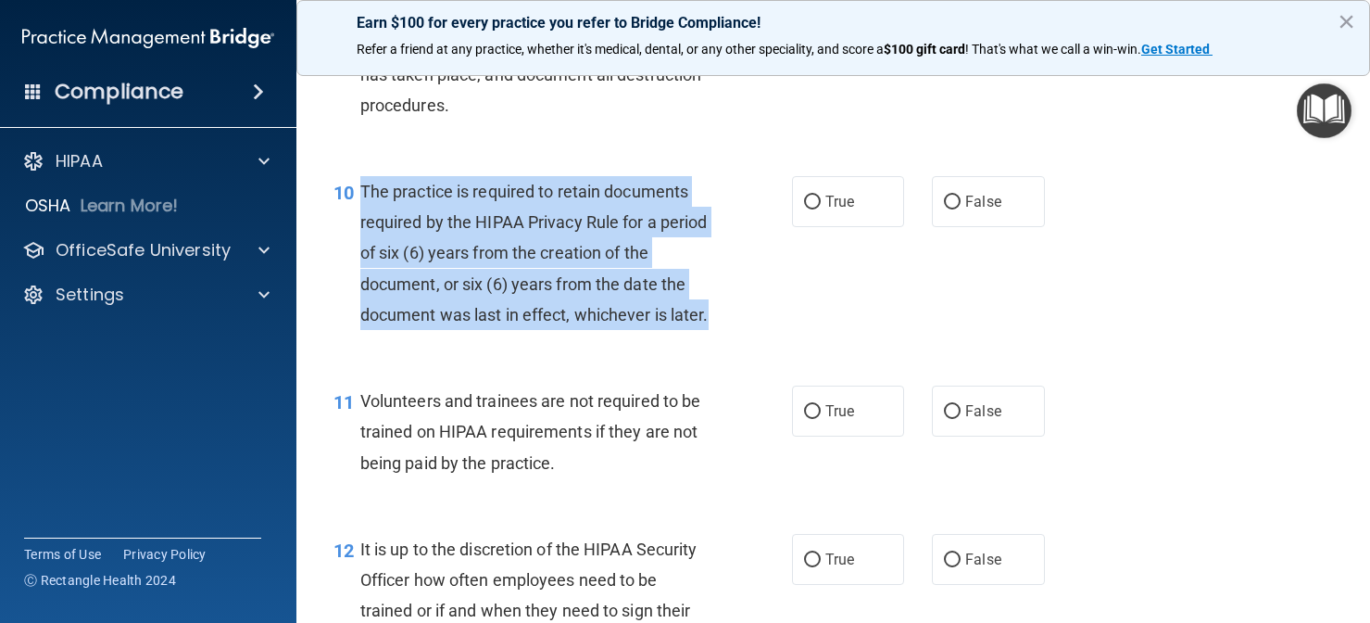
drag, startPoint x: 717, startPoint y: 303, endPoint x: 362, endPoint y: 181, distance: 375.4
click at [362, 181] on div "The practice is required to retain documents required by the HIPAA Privacy Rule…" at bounding box center [542, 253] width 364 height 154
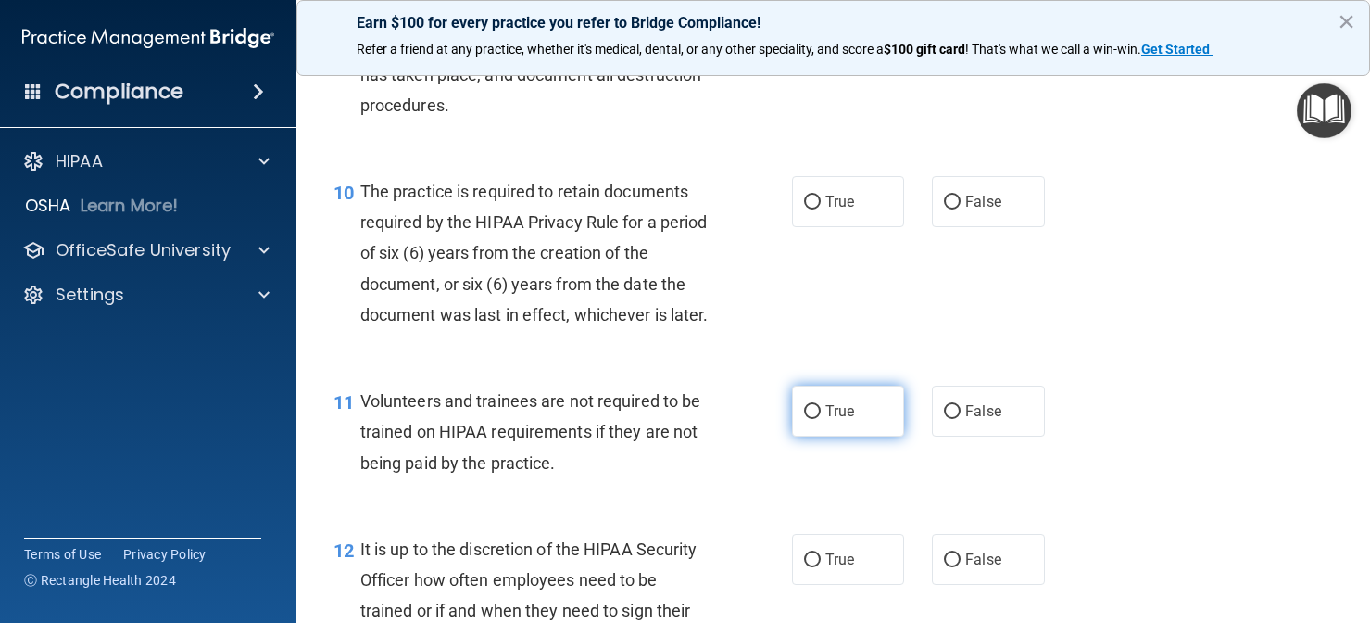
click at [828, 402] on span "True" at bounding box center [840, 411] width 29 height 18
click at [821, 405] on input "True" at bounding box center [812, 412] width 17 height 14
radio input "true"
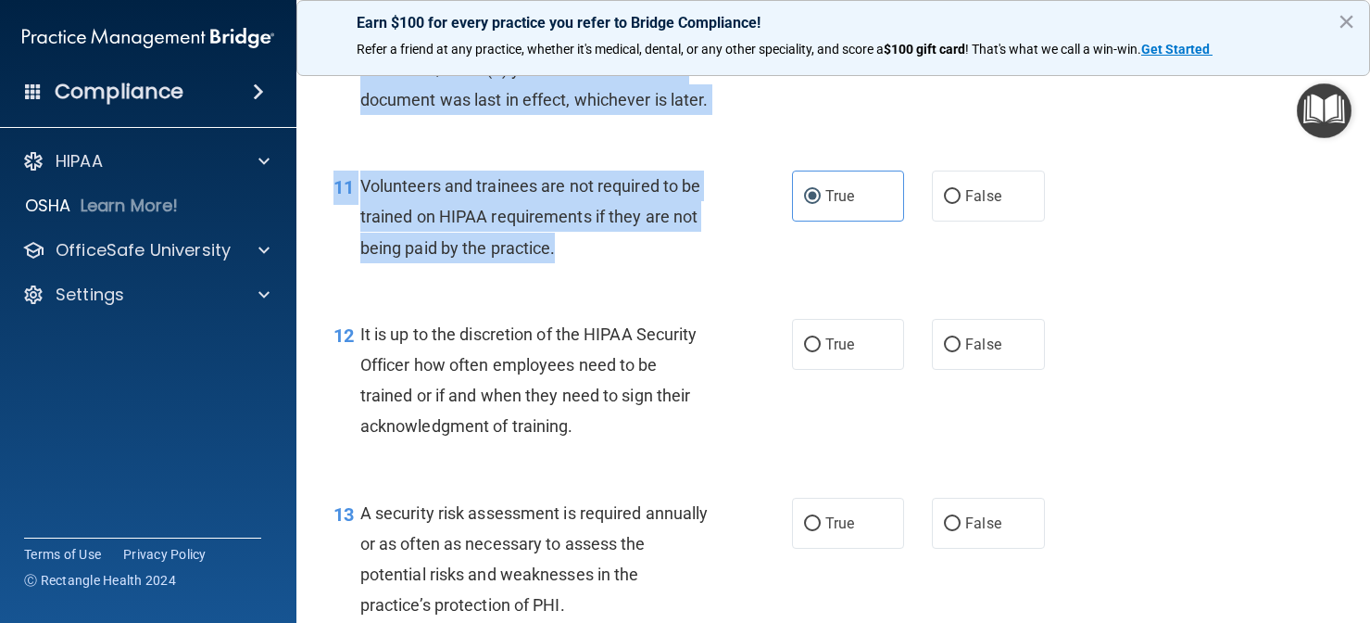
scroll to position [2056, 0]
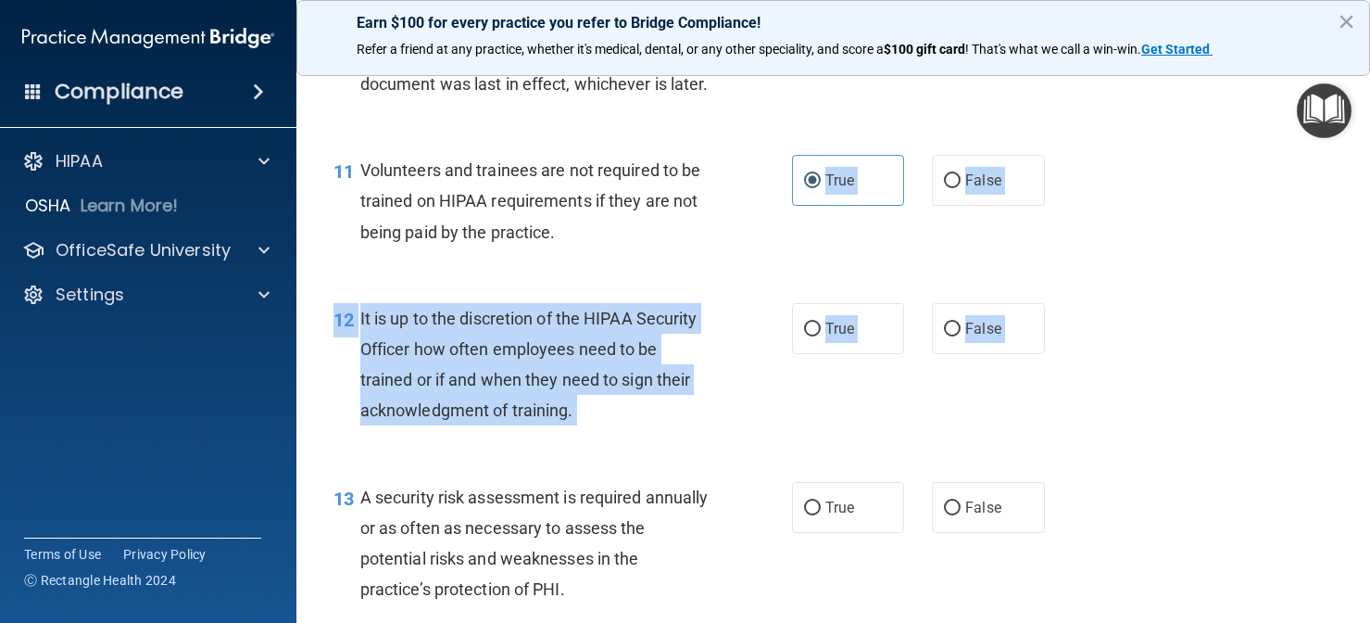
drag, startPoint x: 684, startPoint y: 467, endPoint x: 678, endPoint y: 449, distance: 18.5
click at [622, 412] on div "It is up to the discretion of the HIPAA Security Officer how often employees ne…" at bounding box center [542, 364] width 364 height 123
drag, startPoint x: 600, startPoint y: 406, endPoint x: 360, endPoint y: 303, distance: 261.1
click at [360, 303] on div "It is up to the discretion of the HIPAA Security Officer how often employees ne…" at bounding box center [542, 364] width 364 height 123
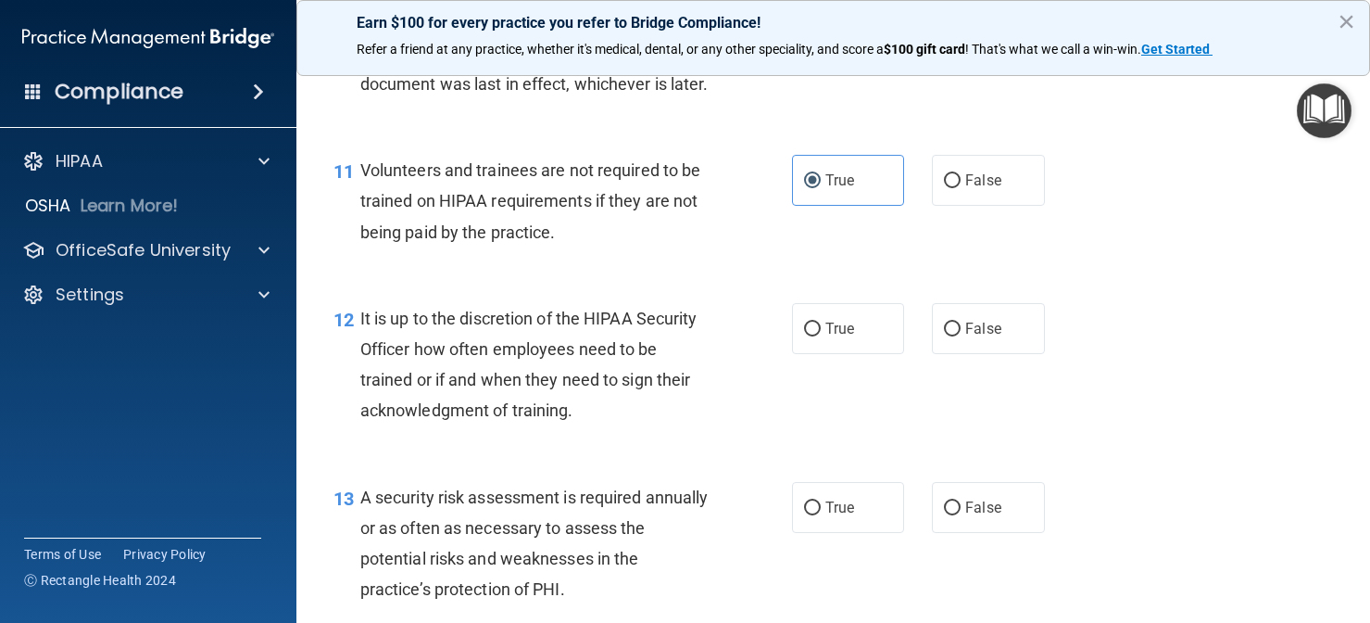
click at [1323, 1] on div "Earn $100 for every practice you refer to Bridge Compliance! Refer a friend at …" at bounding box center [833, 38] width 1074 height 76
click at [982, 307] on label "False" at bounding box center [988, 328] width 113 height 51
click at [961, 322] on input "False" at bounding box center [952, 329] width 17 height 14
radio input "true"
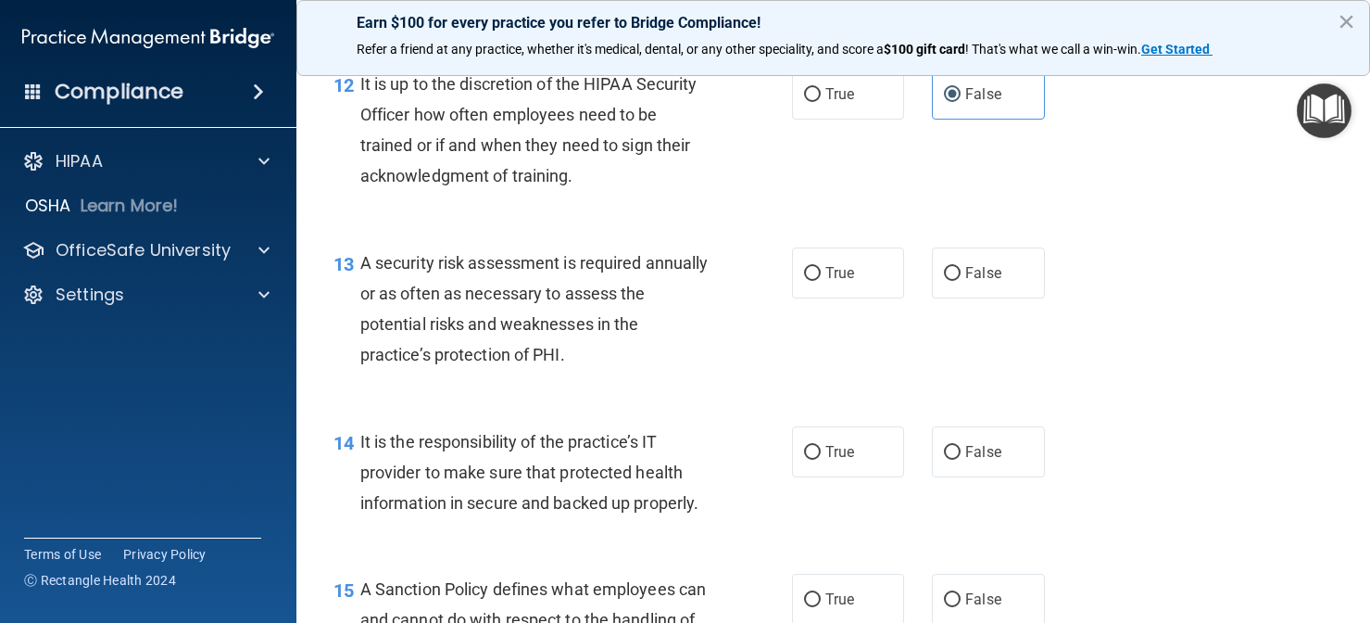
scroll to position [2301, 0]
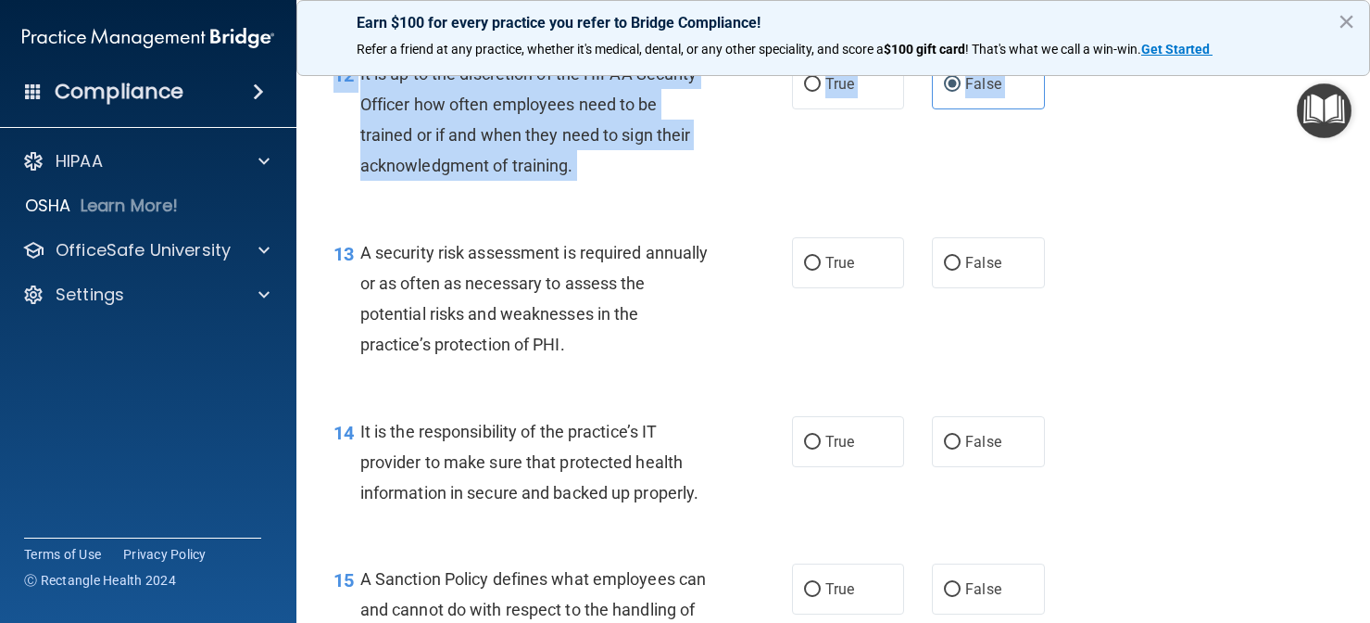
drag, startPoint x: 626, startPoint y: 434, endPoint x: 608, endPoint y: 369, distance: 67.5
click at [608, 369] on div "01 It is ok to share your password with a co-worker in case immediate access of…" at bounding box center [834, 503] width 1028 height 5361
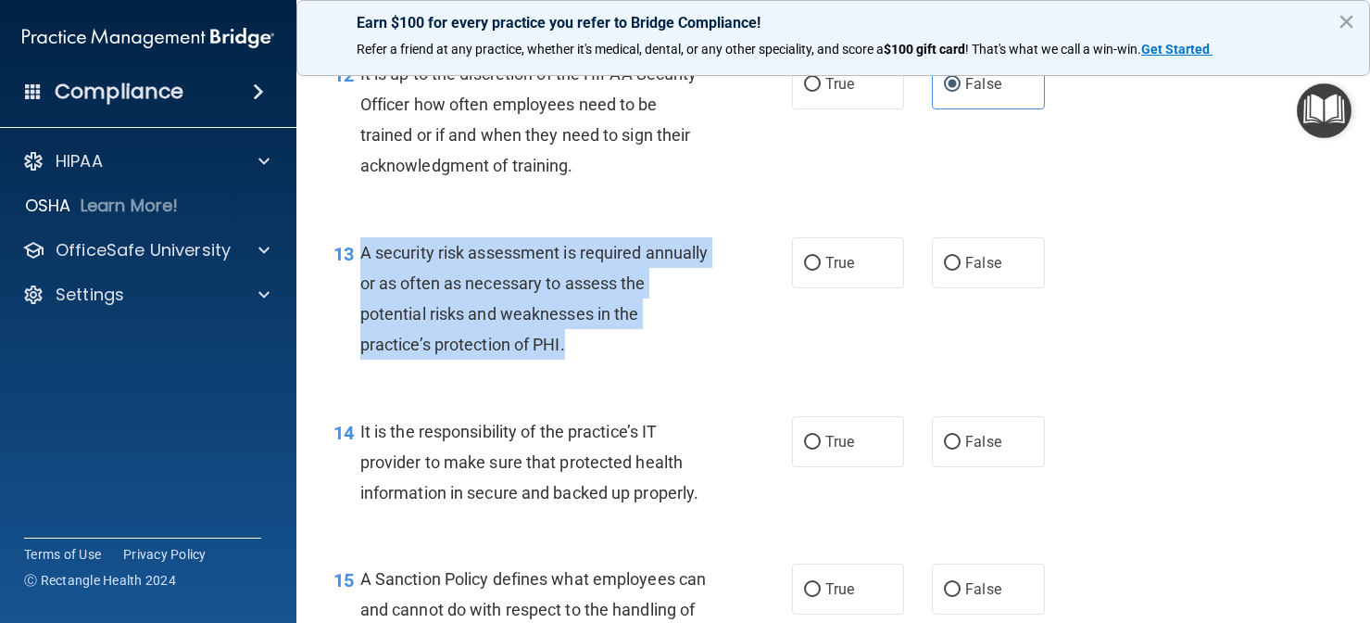
drag, startPoint x: 589, startPoint y: 334, endPoint x: 361, endPoint y: 241, distance: 246.0
click at [361, 241] on div "A security risk assessment is required annually or as often as necessary to ass…" at bounding box center [542, 298] width 364 height 123
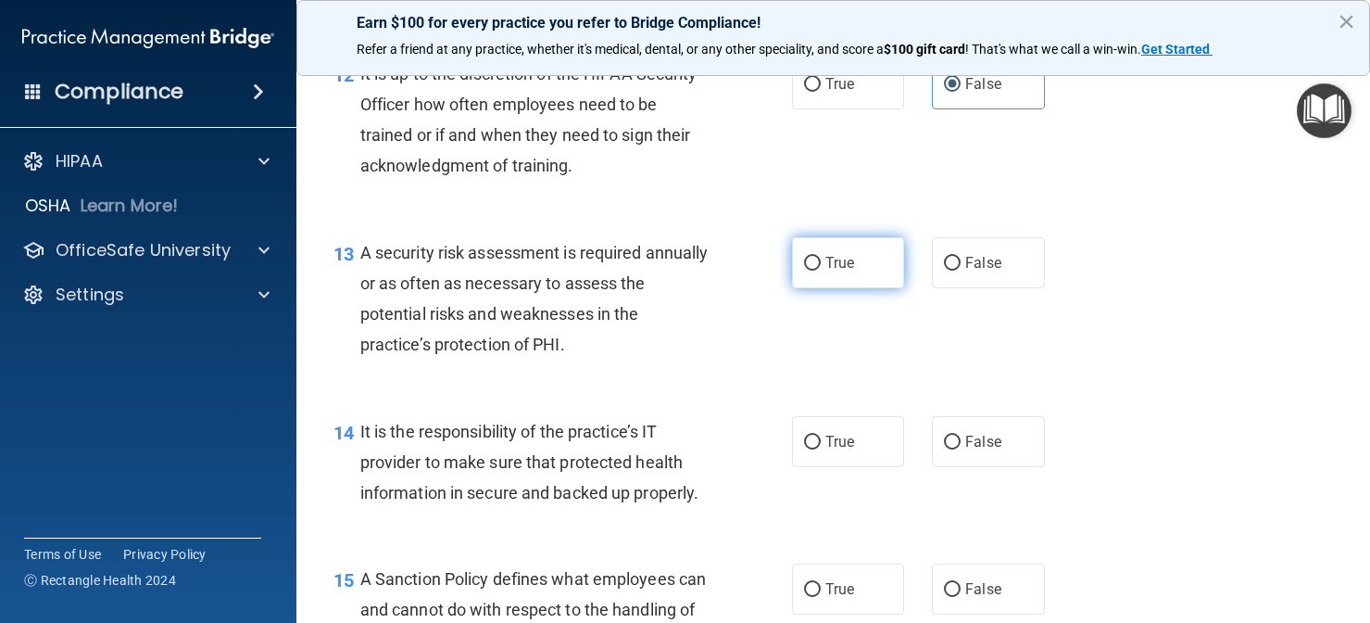
click at [872, 237] on label "True" at bounding box center [848, 262] width 113 height 51
click at [821, 257] on input "True" at bounding box center [812, 264] width 17 height 14
radio input "true"
click at [713, 375] on div "13 A security risk assessment is required annually or as often as necessary to …" at bounding box center [834, 303] width 1028 height 179
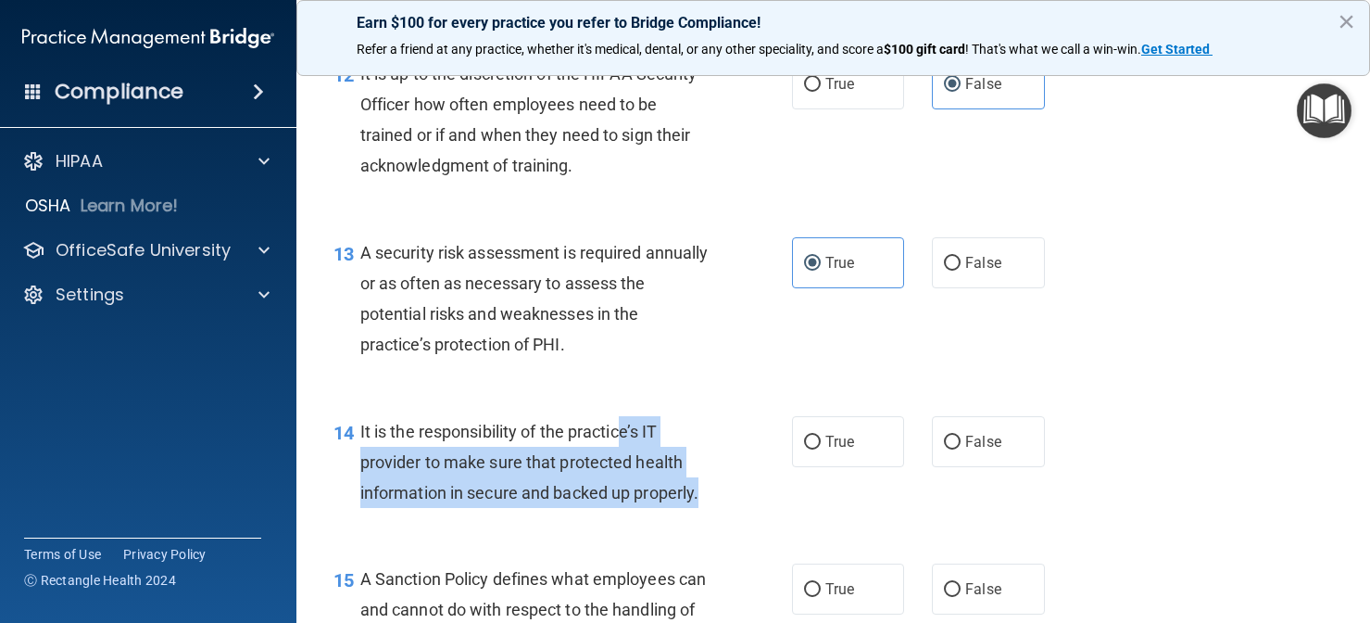
drag, startPoint x: 624, startPoint y: 407, endPoint x: 621, endPoint y: 497, distance: 90.0
click at [621, 497] on div "14 It is the responsibility of the practice’s IT provider to make sure that pro…" at bounding box center [563, 467] width 514 height 102
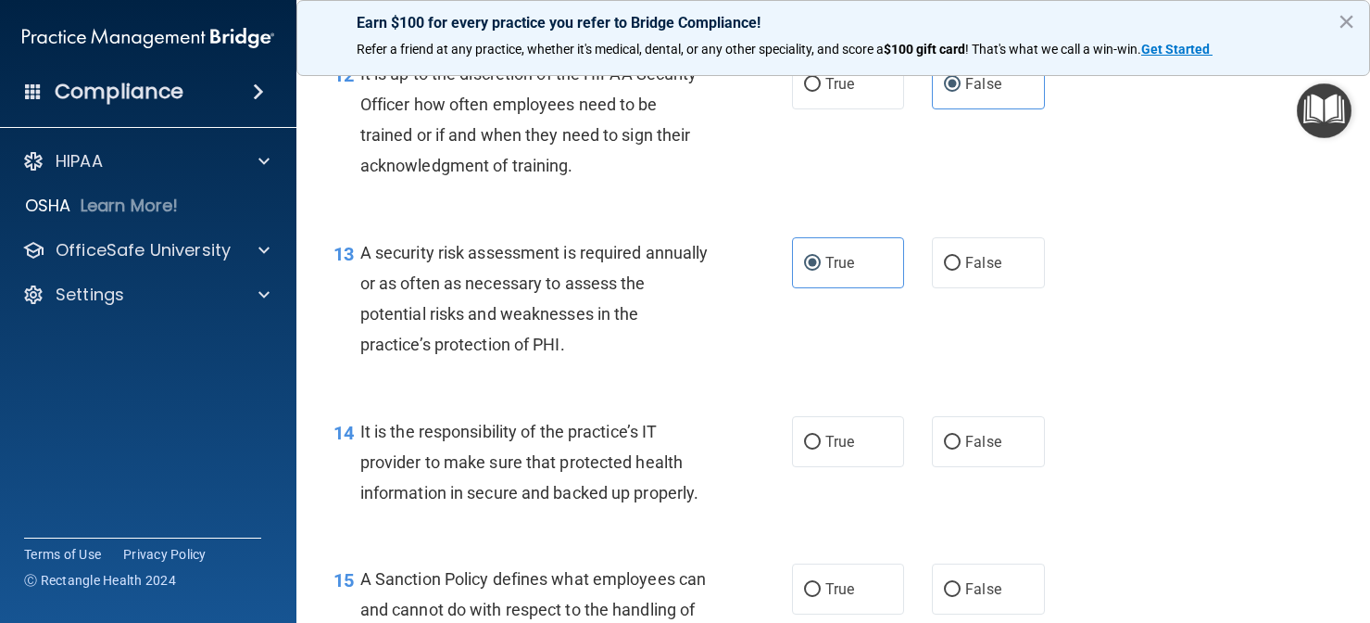
click at [700, 491] on div "It is the responsibility of the practice’s IT provider to make sure that protec…" at bounding box center [542, 462] width 364 height 93
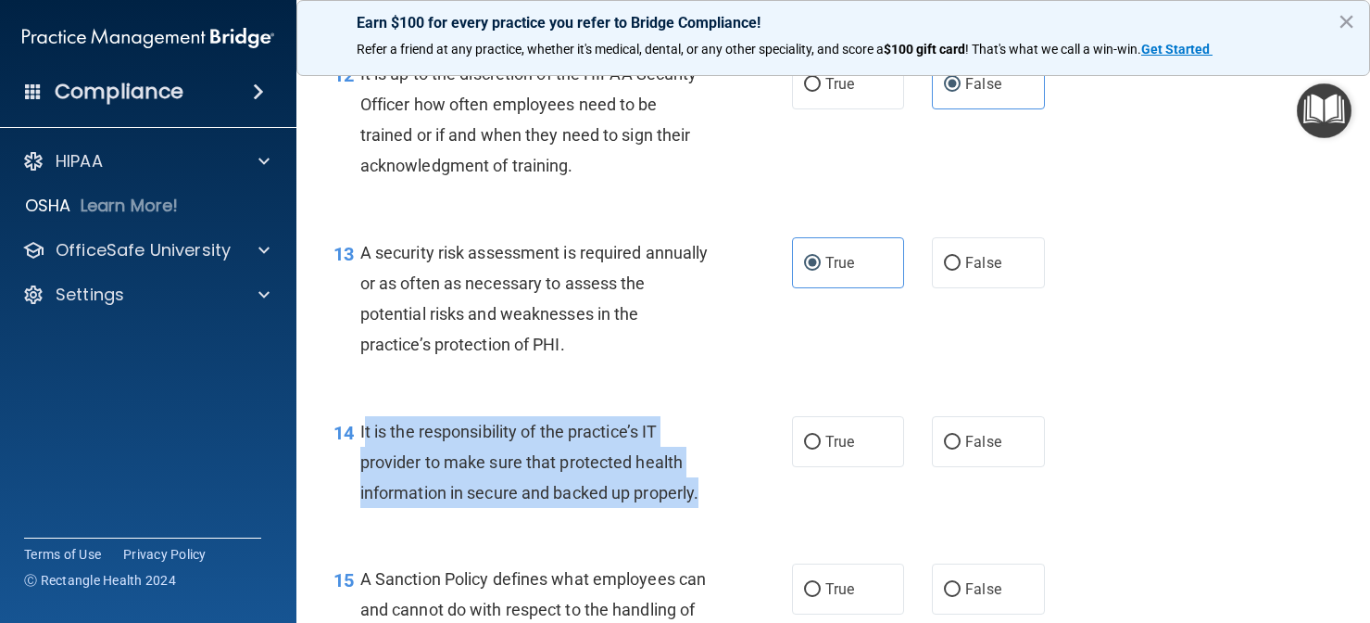
drag, startPoint x: 712, startPoint y: 488, endPoint x: 366, endPoint y: 417, distance: 352.9
click at [366, 417] on div "It is the responsibility of the practice’s IT provider to make sure that protec…" at bounding box center [542, 462] width 364 height 93
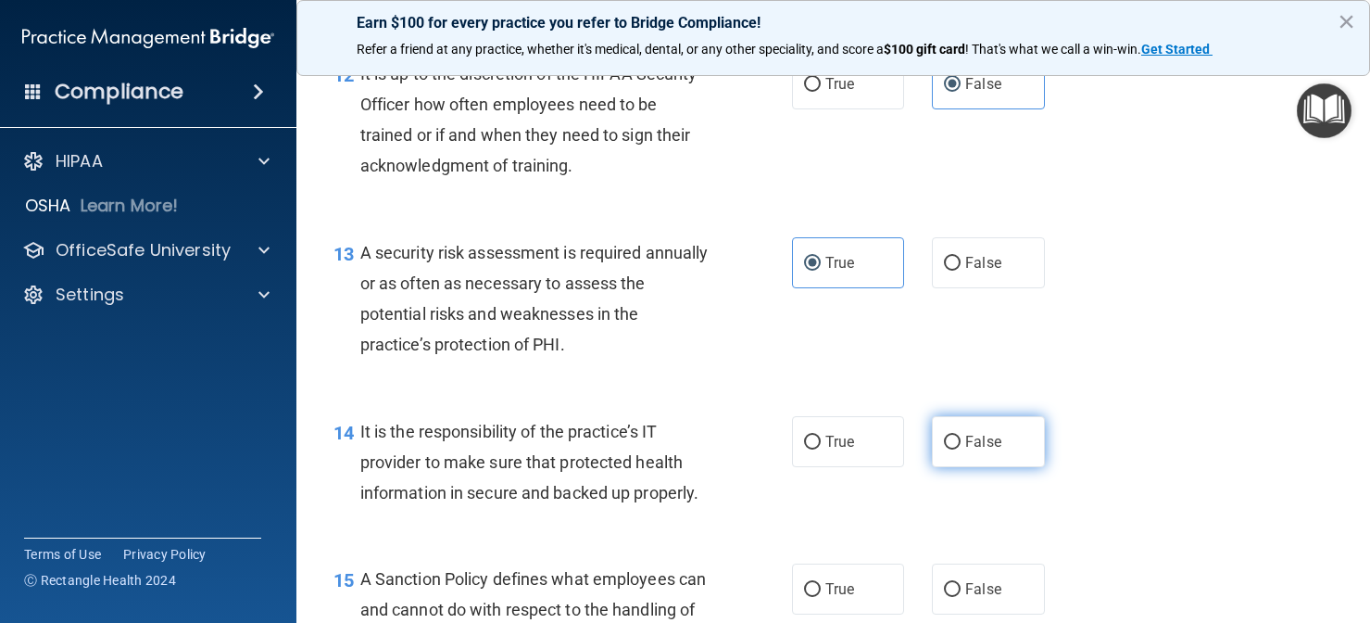
click at [946, 418] on label "False" at bounding box center [988, 441] width 113 height 51
click at [946, 435] on input "False" at bounding box center [952, 442] width 17 height 14
radio input "true"
click at [1098, 477] on div "14 It is the responsibility of the practice’s IT provider to make sure that pro…" at bounding box center [834, 467] width 1028 height 148
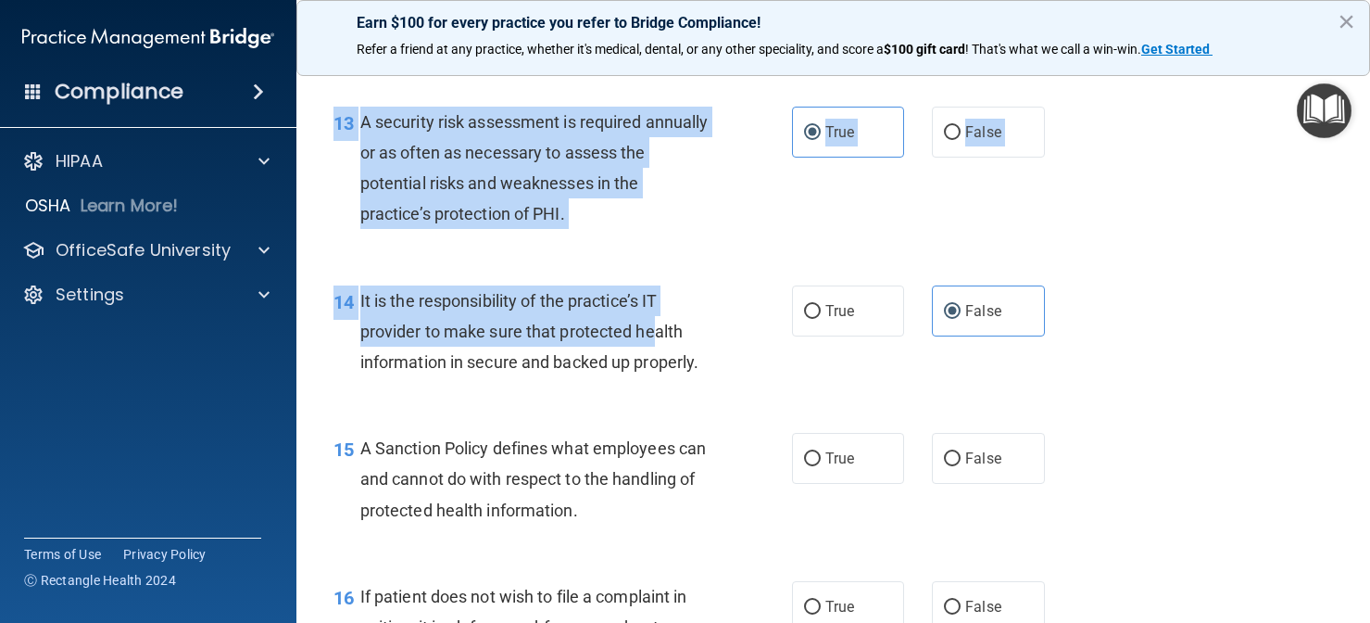
scroll to position [2457, 0]
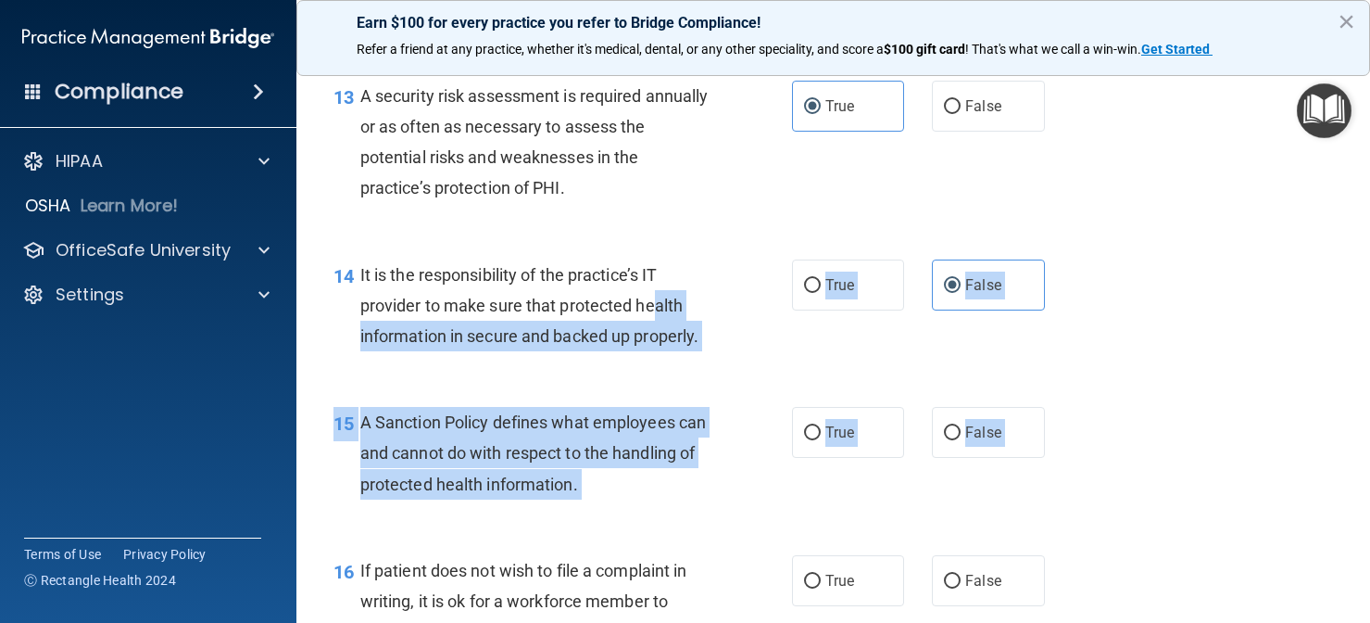
drag, startPoint x: 653, startPoint y: 450, endPoint x: 653, endPoint y: 521, distance: 70.4
click at [653, 521] on div "01 It is ok to share your password with a co-worker in case immediate access of…" at bounding box center [834, 346] width 1028 height 5361
click at [647, 507] on div "15 A Sanction Policy defines what employees can and cannot do with respect to t…" at bounding box center [834, 458] width 1028 height 148
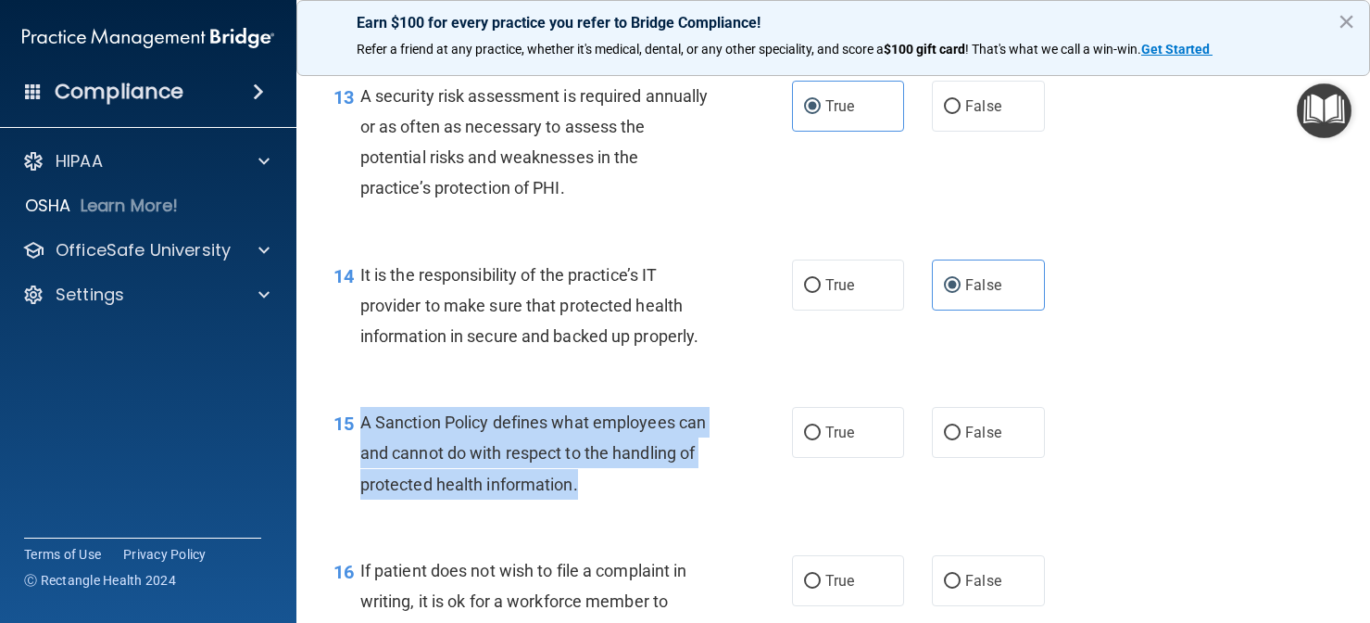
drag, startPoint x: 598, startPoint y: 475, endPoint x: 363, endPoint y: 407, distance: 244.2
click at [363, 407] on div "A Sanction Policy defines what employees can and cannot do with respect to the …" at bounding box center [542, 453] width 364 height 93
click at [952, 426] on input "False" at bounding box center [952, 433] width 17 height 14
radio input "true"
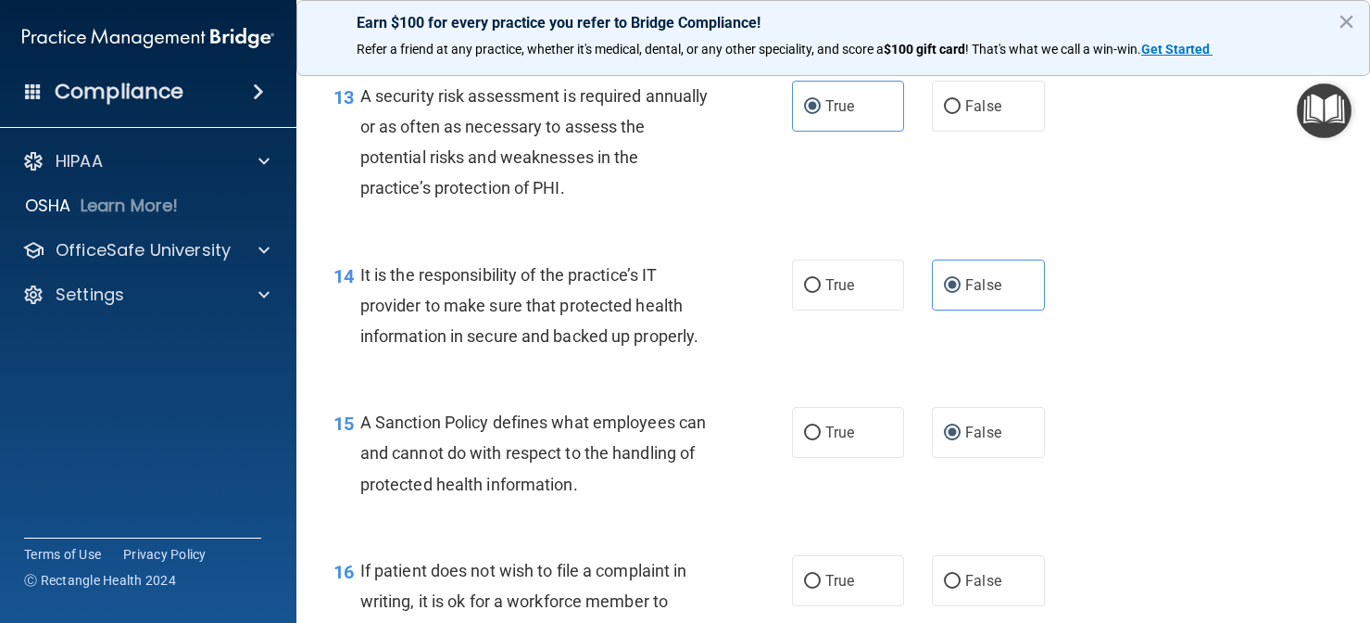
click at [834, 508] on div "15 A Sanction Policy defines what employees can and cannot do with respect to t…" at bounding box center [834, 458] width 1028 height 148
click at [1137, 422] on div "15 A Sanction Policy defines what employees can and cannot do with respect to t…" at bounding box center [834, 458] width 1028 height 148
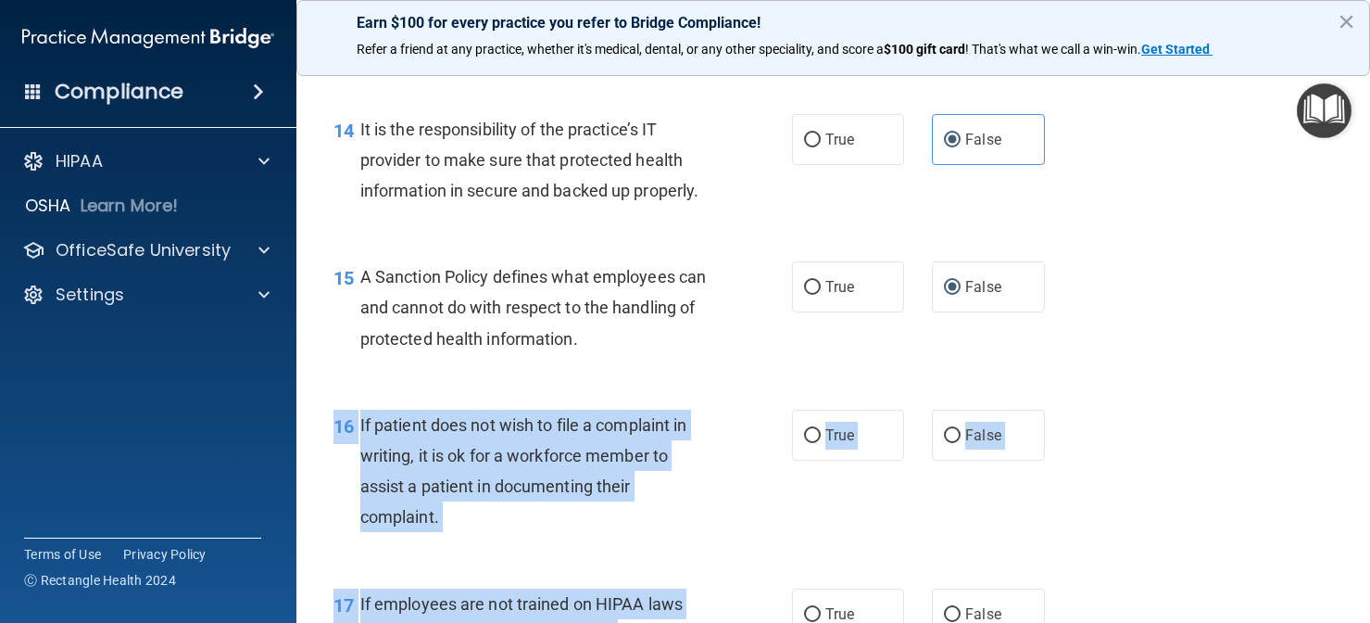
scroll to position [2606, 0]
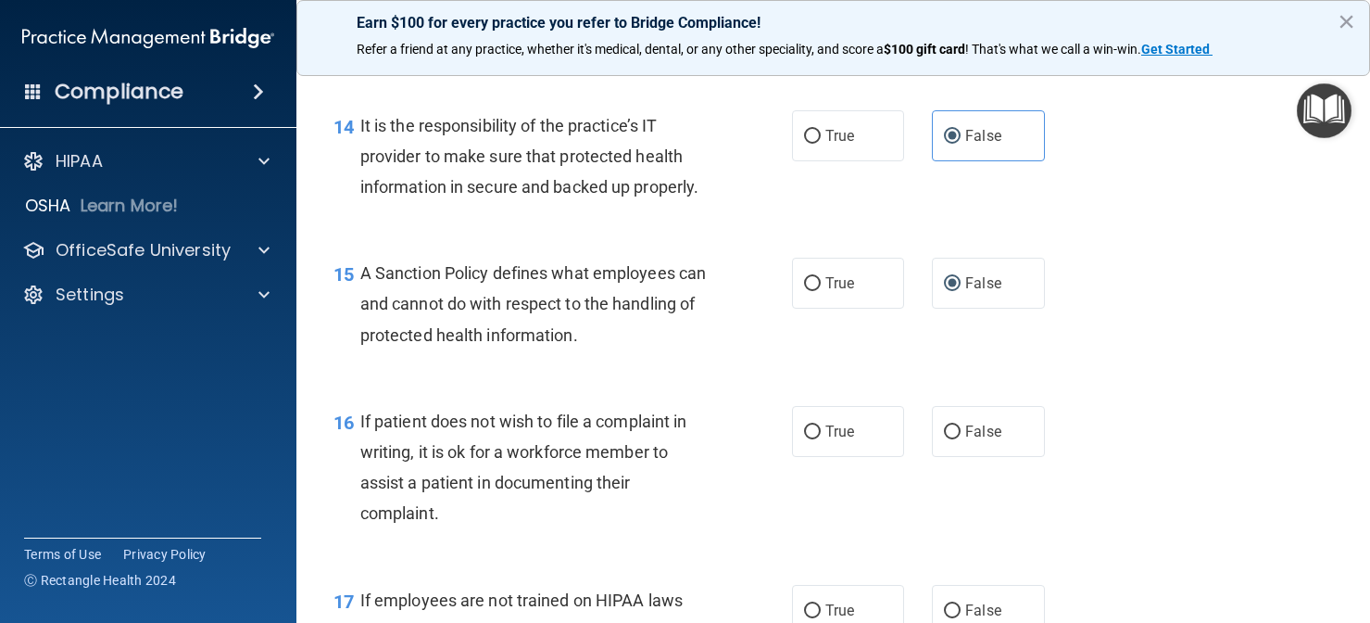
drag, startPoint x: 626, startPoint y: 519, endPoint x: 612, endPoint y: 527, distance: 16.2
click at [612, 527] on div "16 If patient does not wish to file a complaint in writing, it is ok for a work…" at bounding box center [834, 472] width 1028 height 179
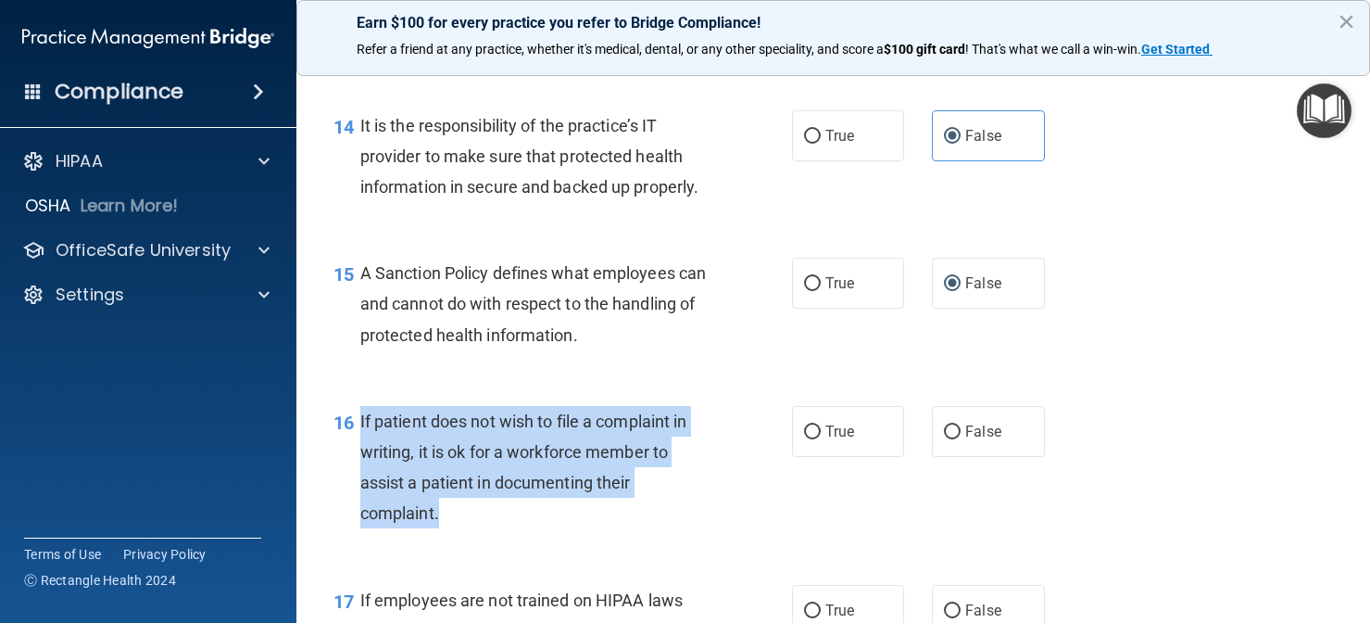
drag, startPoint x: 482, startPoint y: 506, endPoint x: 357, endPoint y: 411, distance: 156.8
click at [357, 411] on div "16 If patient does not wish to file a complaint in writing, it is ok for a work…" at bounding box center [563, 472] width 514 height 132
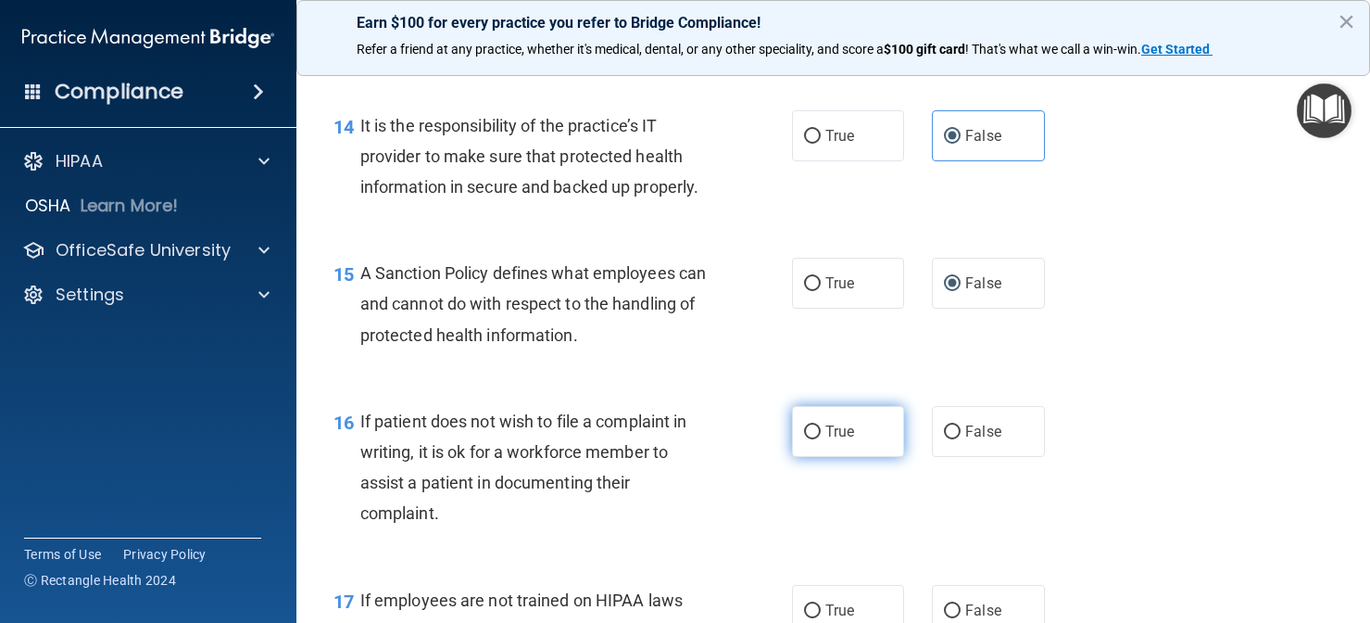
click at [839, 423] on span "True" at bounding box center [840, 432] width 29 height 18
click at [821, 425] on input "True" at bounding box center [812, 432] width 17 height 14
radio input "true"
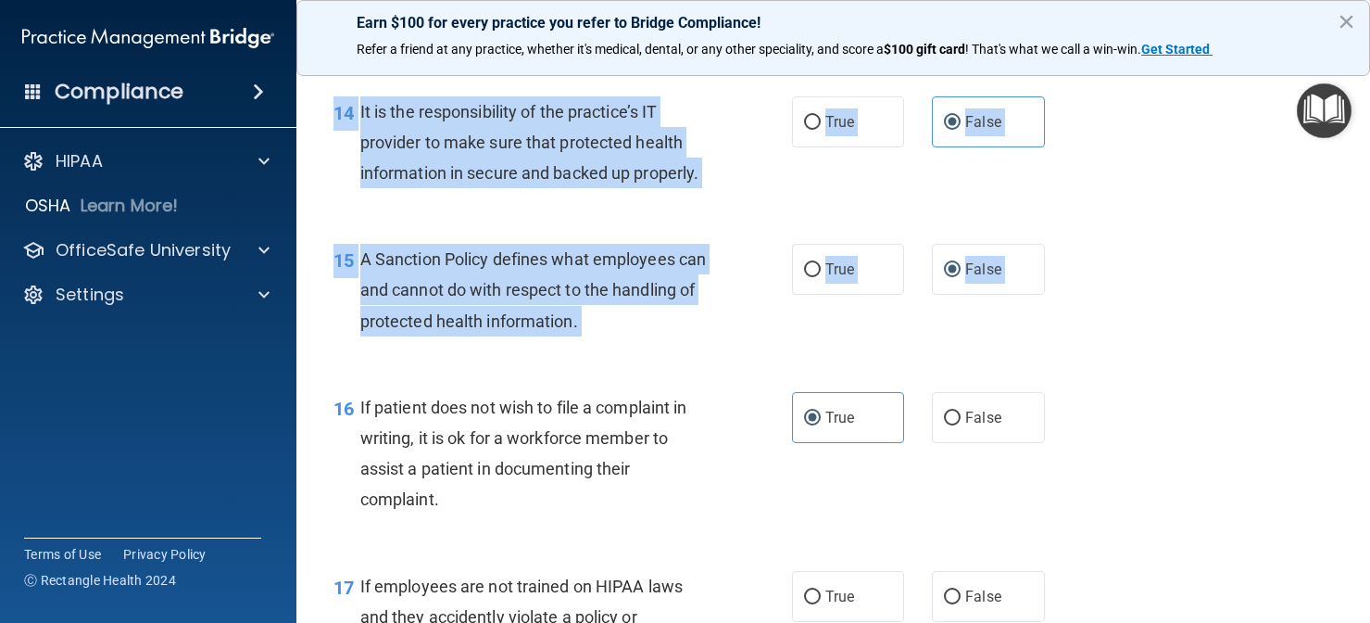
scroll to position [2650, 0]
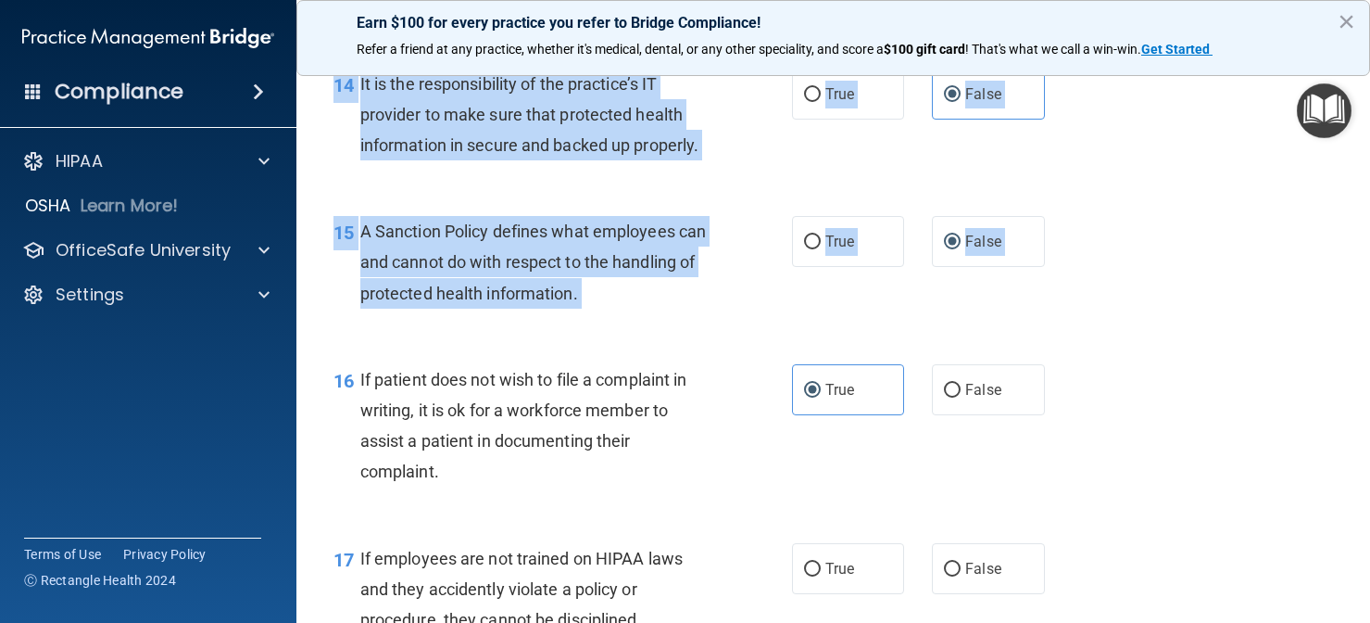
drag, startPoint x: 618, startPoint y: 390, endPoint x: 553, endPoint y: 629, distance: 247.7
click at [553, 622] on html "Compliance HIPAA Documents and Policies Report an Incident Business Associates …" at bounding box center [685, 311] width 1370 height 623
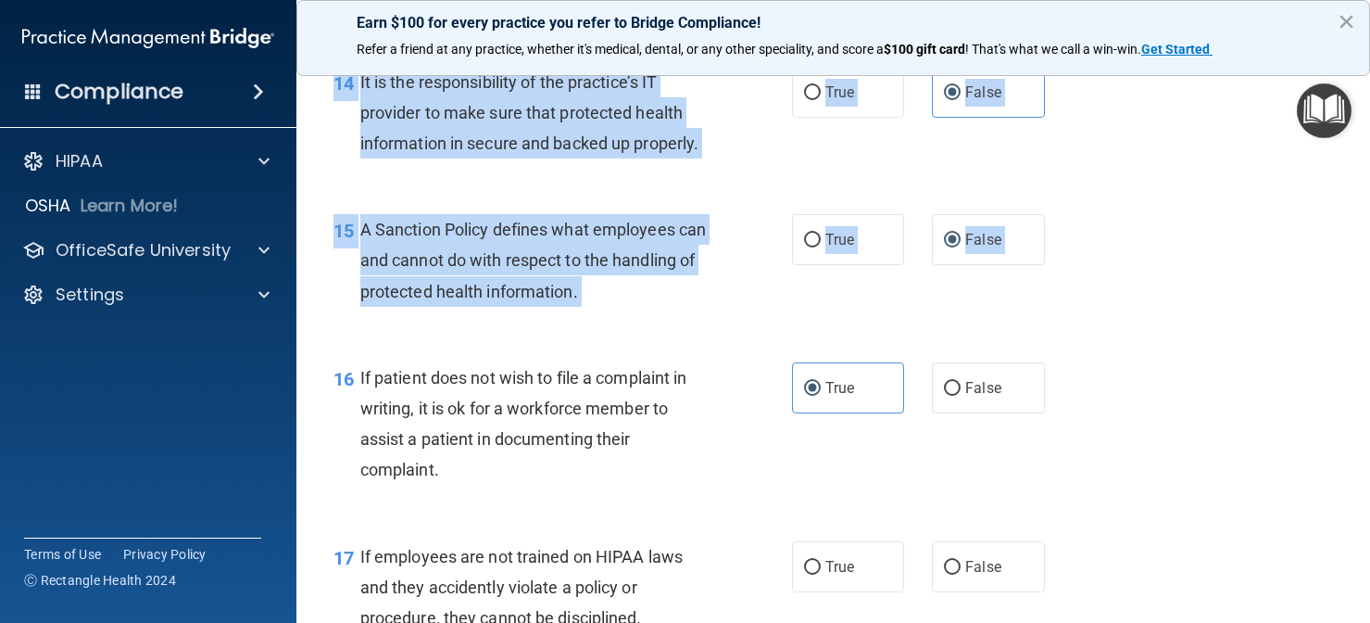
click at [599, 312] on div "15 A Sanction Policy defines what employees can and cannot do with respect to t…" at bounding box center [834, 265] width 1028 height 148
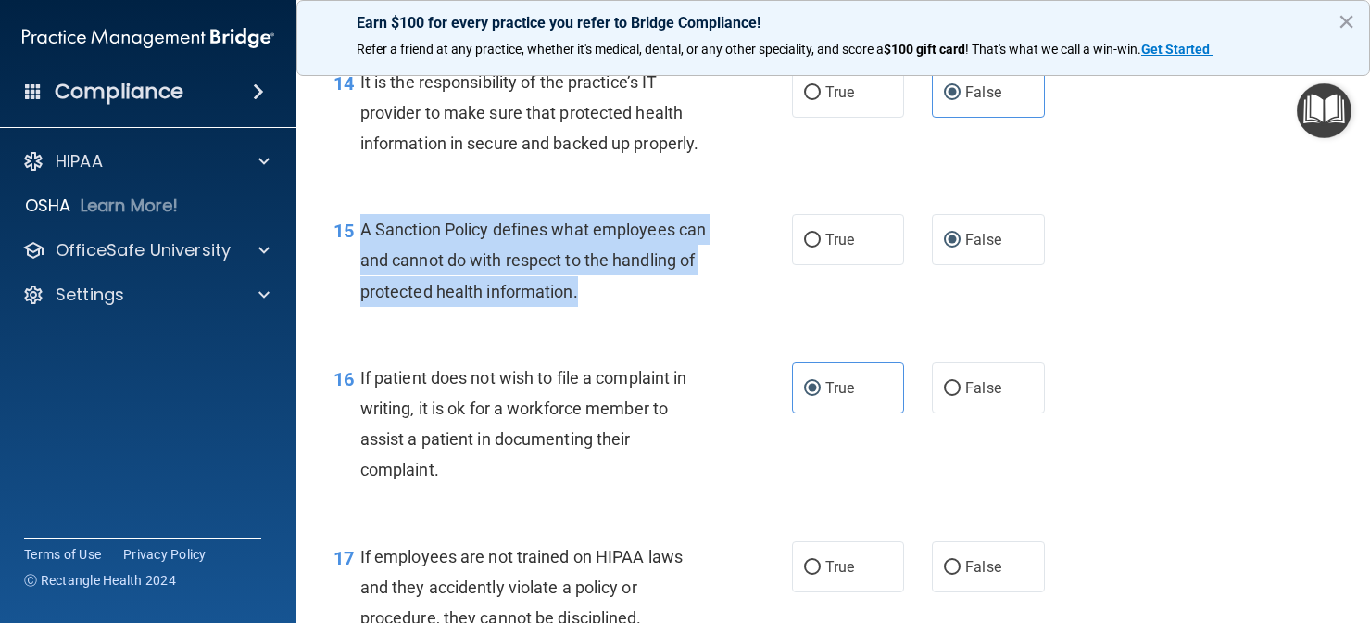
drag, startPoint x: 611, startPoint y: 299, endPoint x: 363, endPoint y: 215, distance: 261.4
click at [363, 215] on div "15 A Sanction Policy defines what employees can and cannot do with respect to t…" at bounding box center [563, 265] width 514 height 102
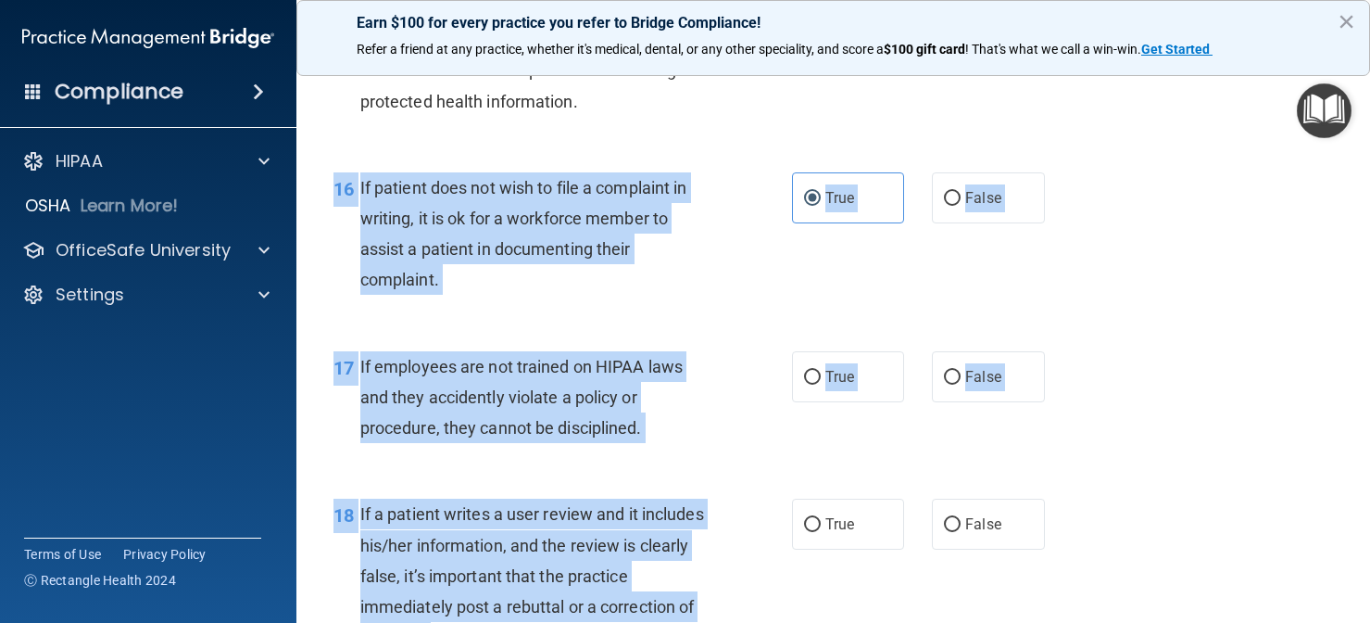
scroll to position [2853, 0]
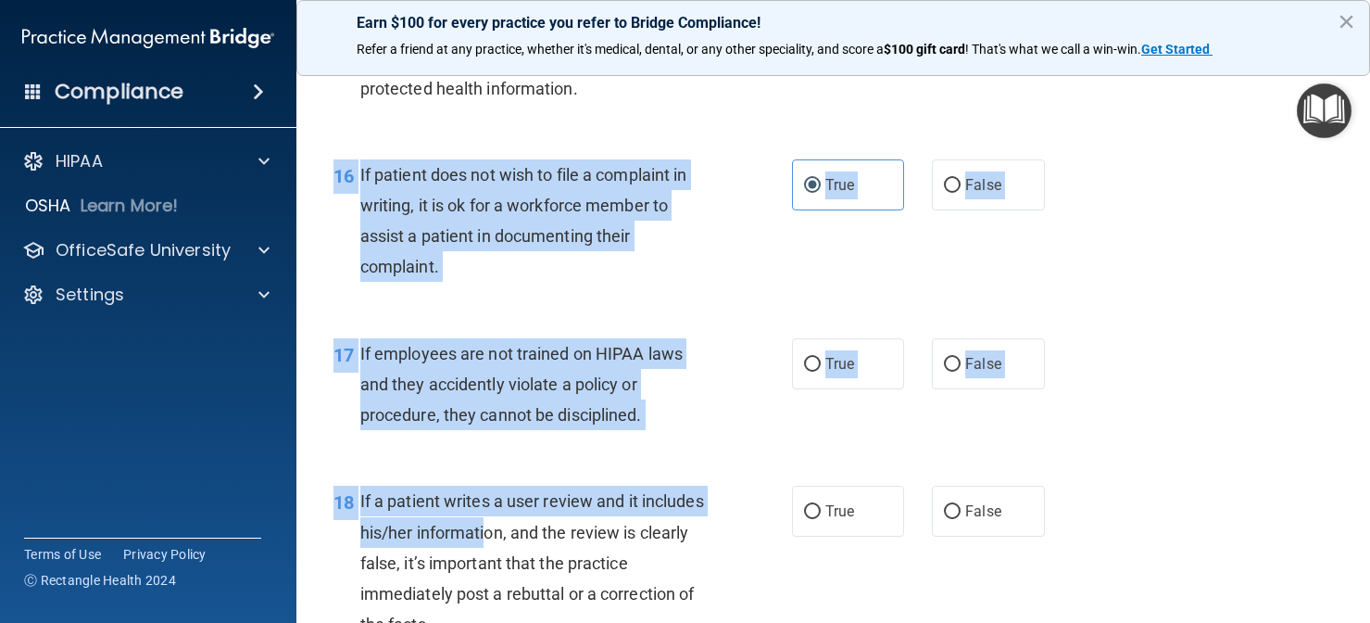
drag, startPoint x: 463, startPoint y: 481, endPoint x: 487, endPoint y: 518, distance: 44.2
click at [985, 355] on span "False" at bounding box center [983, 364] width 36 height 18
click at [961, 358] on input "False" at bounding box center [952, 365] width 17 height 14
radio input "true"
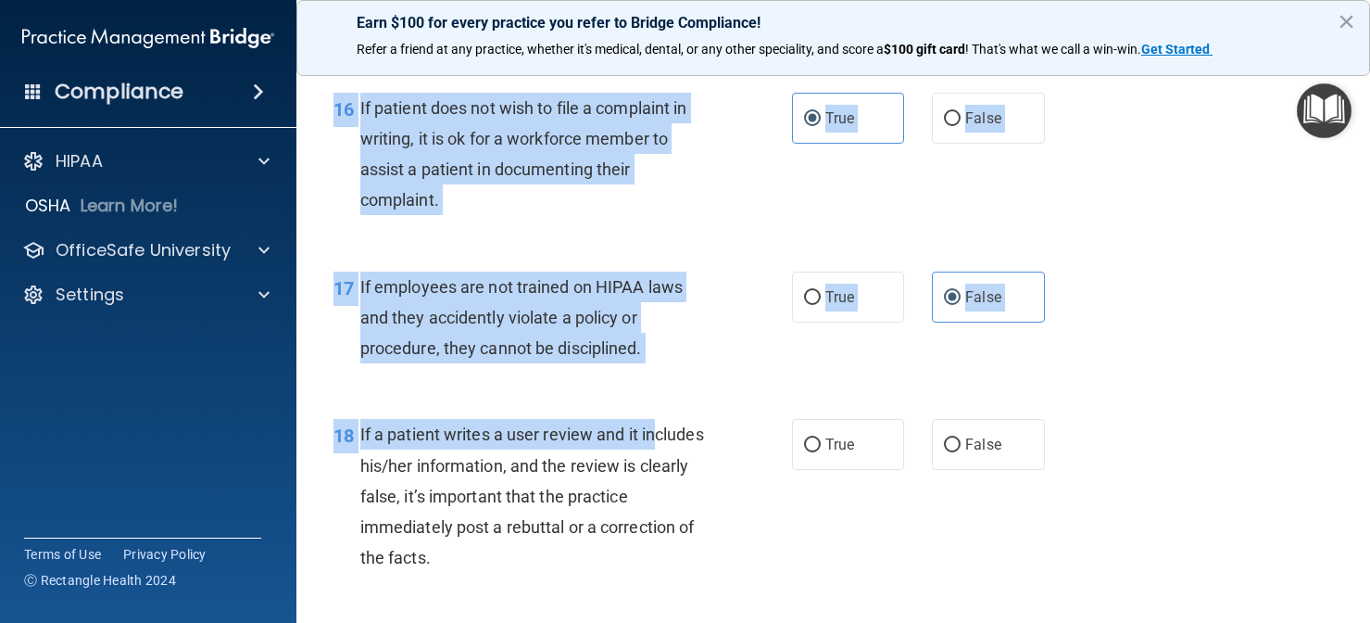
scroll to position [2925, 0]
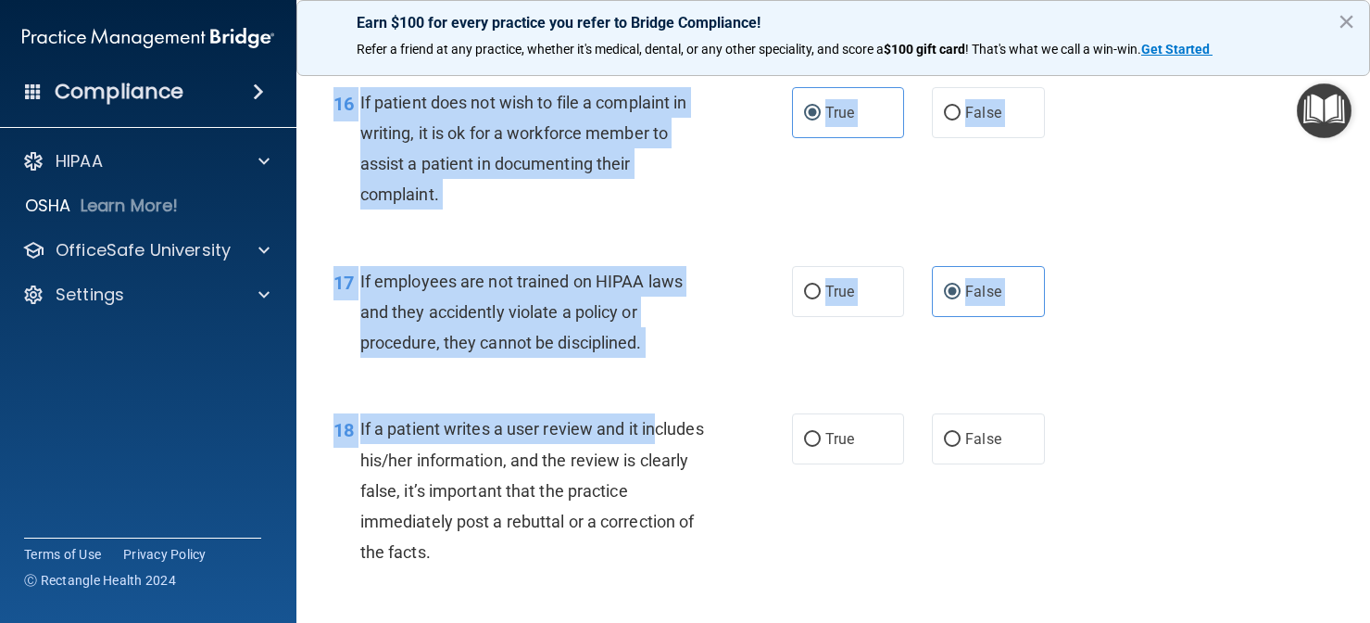
drag, startPoint x: 658, startPoint y: 474, endPoint x: 638, endPoint y: 624, distance: 150.4
click at [638, 622] on html "Compliance HIPAA Documents and Policies Report an Incident Business Associates …" at bounding box center [685, 311] width 1370 height 623
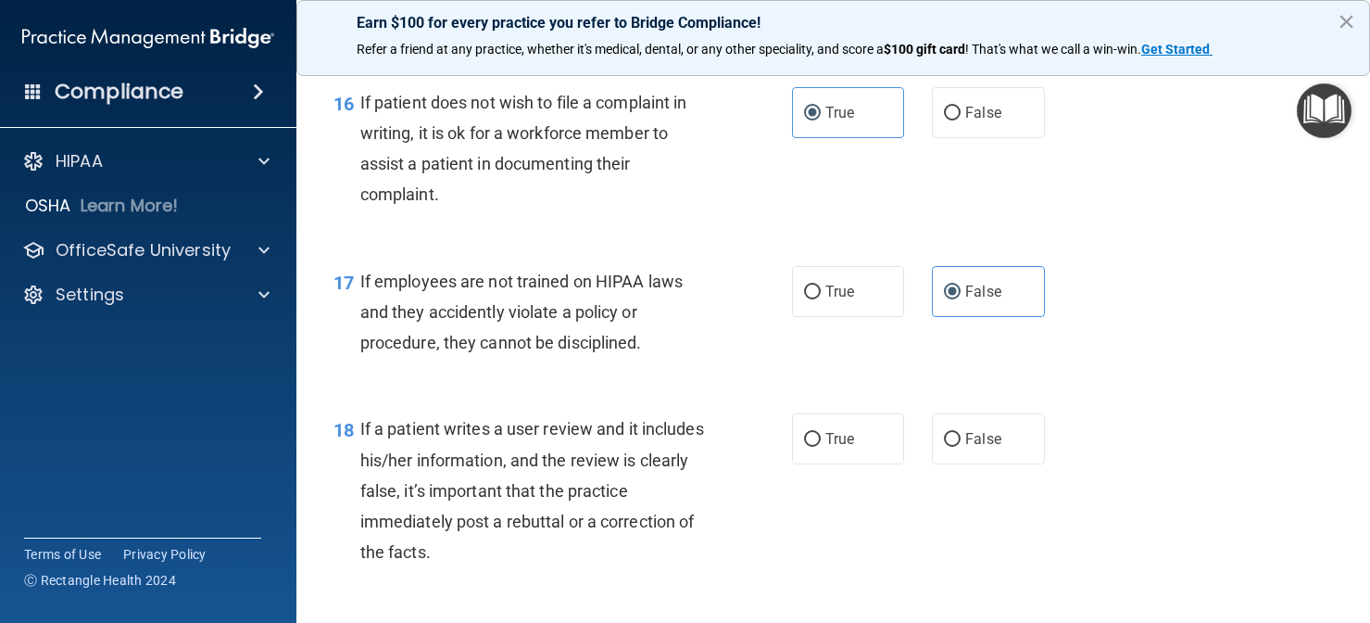
click at [642, 551] on div "18 If a patient writes a user review and it includes his/her information, and t…" at bounding box center [563, 494] width 514 height 163
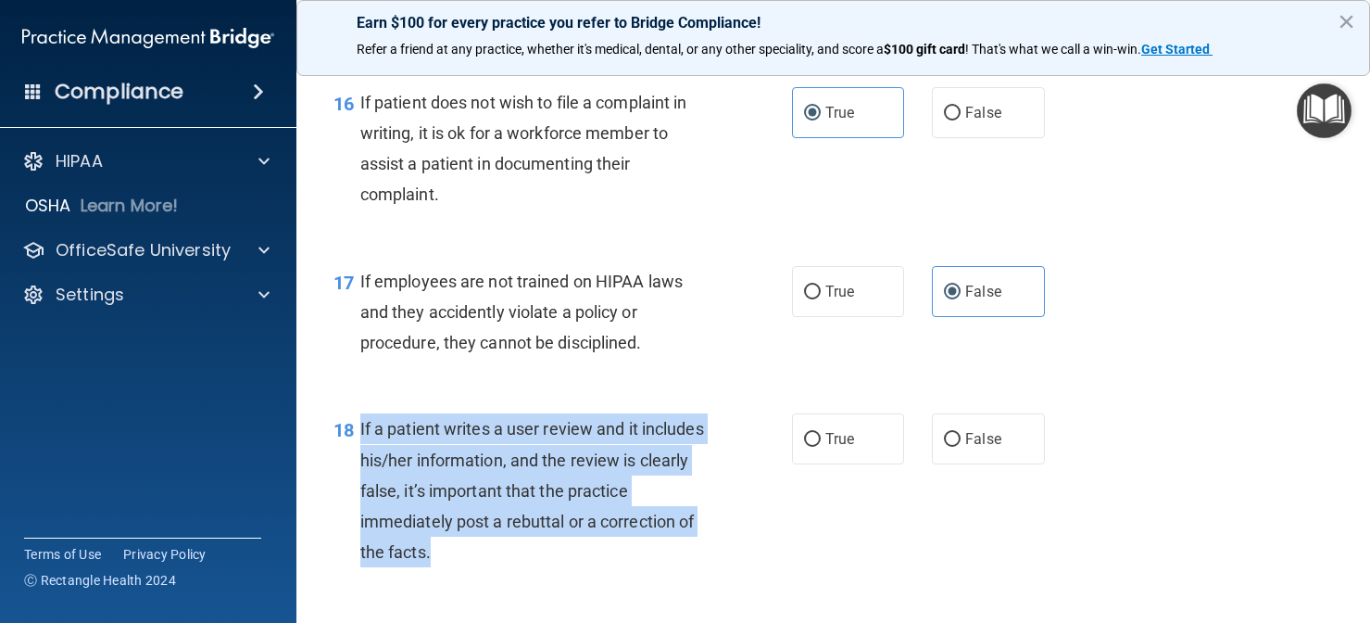
drag, startPoint x: 452, startPoint y: 542, endPoint x: 362, endPoint y: 413, distance: 157.1
click at [362, 413] on div "If a patient writes a user review and it includes his/her information, and the …" at bounding box center [542, 490] width 364 height 154
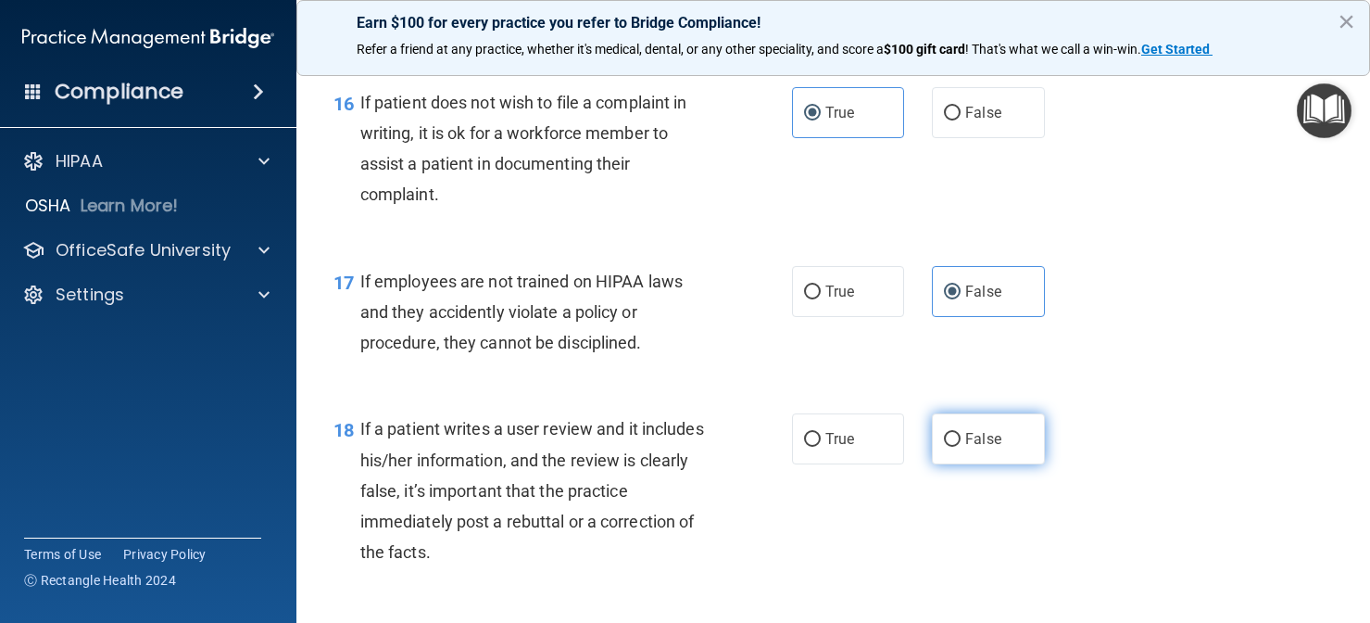
click at [978, 434] on label "False" at bounding box center [988, 438] width 113 height 51
click at [961, 434] on input "False" at bounding box center [952, 440] width 17 height 14
radio input "true"
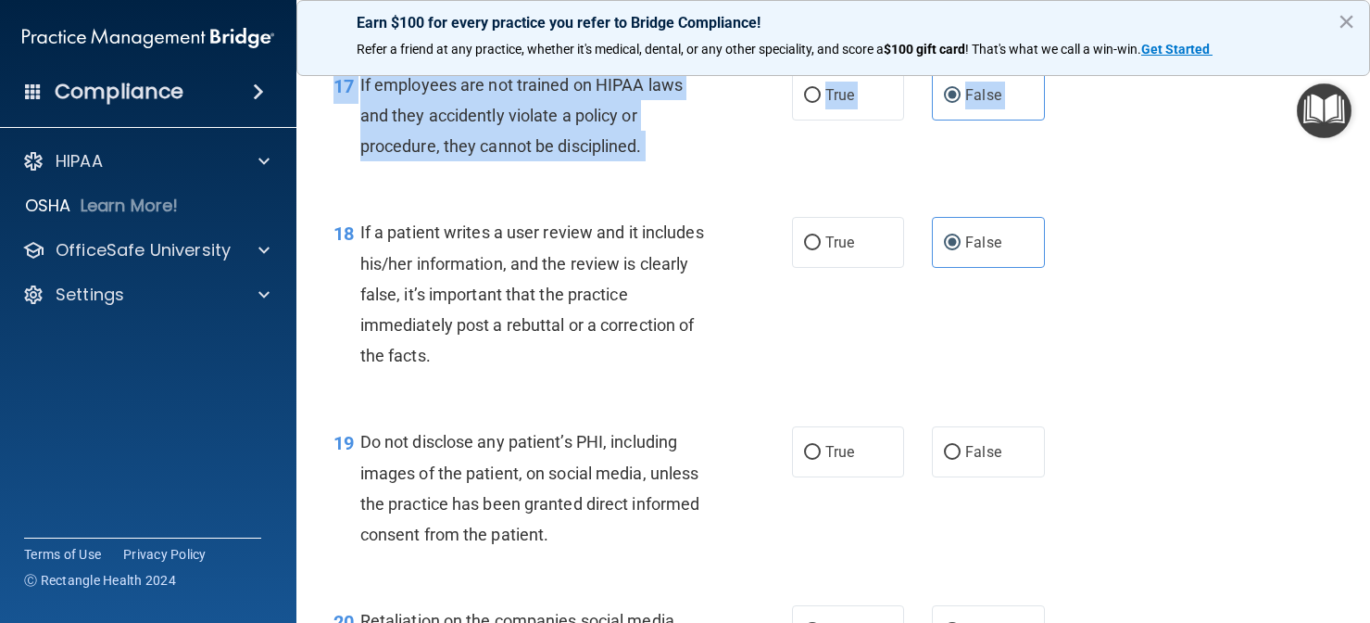
scroll to position [3154, 0]
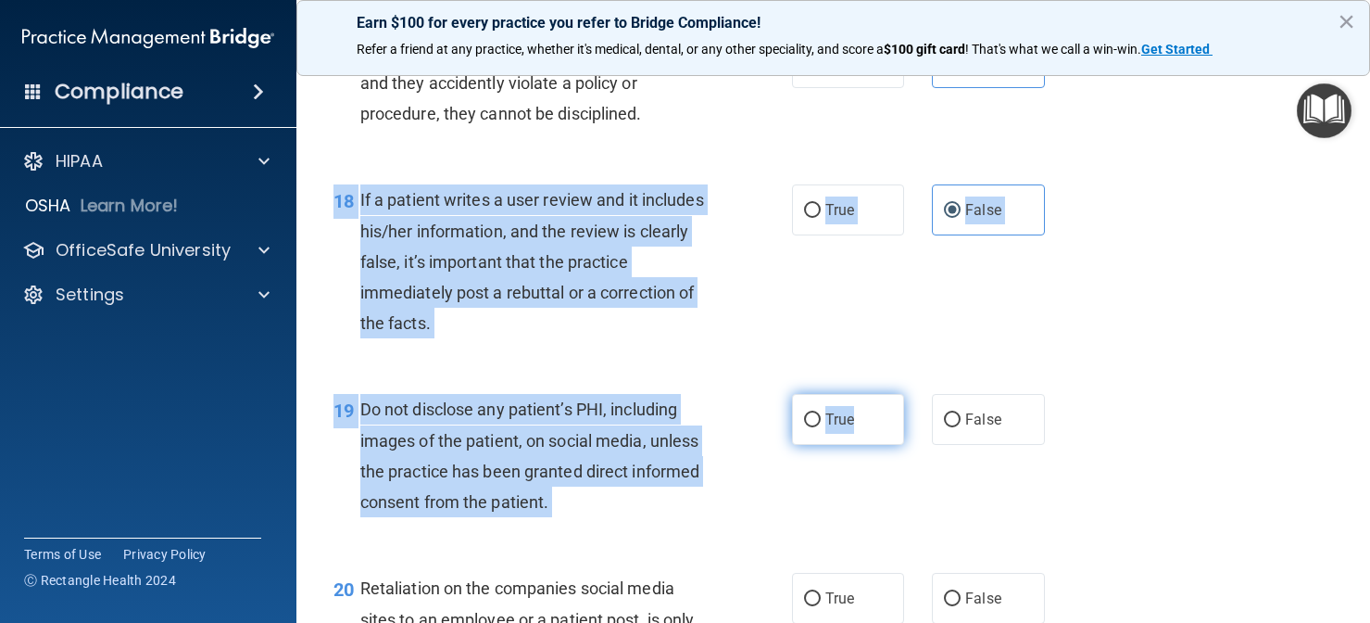
drag, startPoint x: 856, startPoint y: 516, endPoint x: 852, endPoint y: 420, distance: 96.4
click at [841, 430] on div "19 Do not disclose any patient’s PHI, including images of the patient, on socia…" at bounding box center [834, 460] width 1028 height 179
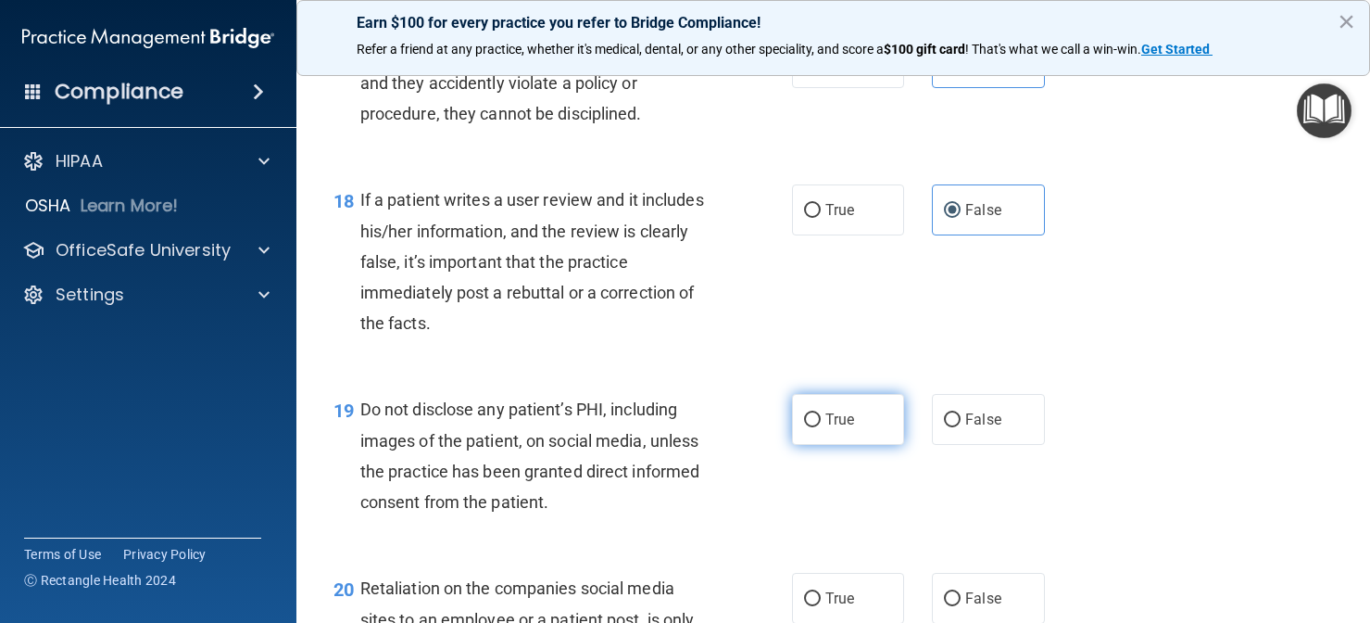
click at [849, 410] on span "True" at bounding box center [840, 419] width 29 height 18
click at [821, 413] on input "True" at bounding box center [812, 420] width 17 height 14
radio input "true"
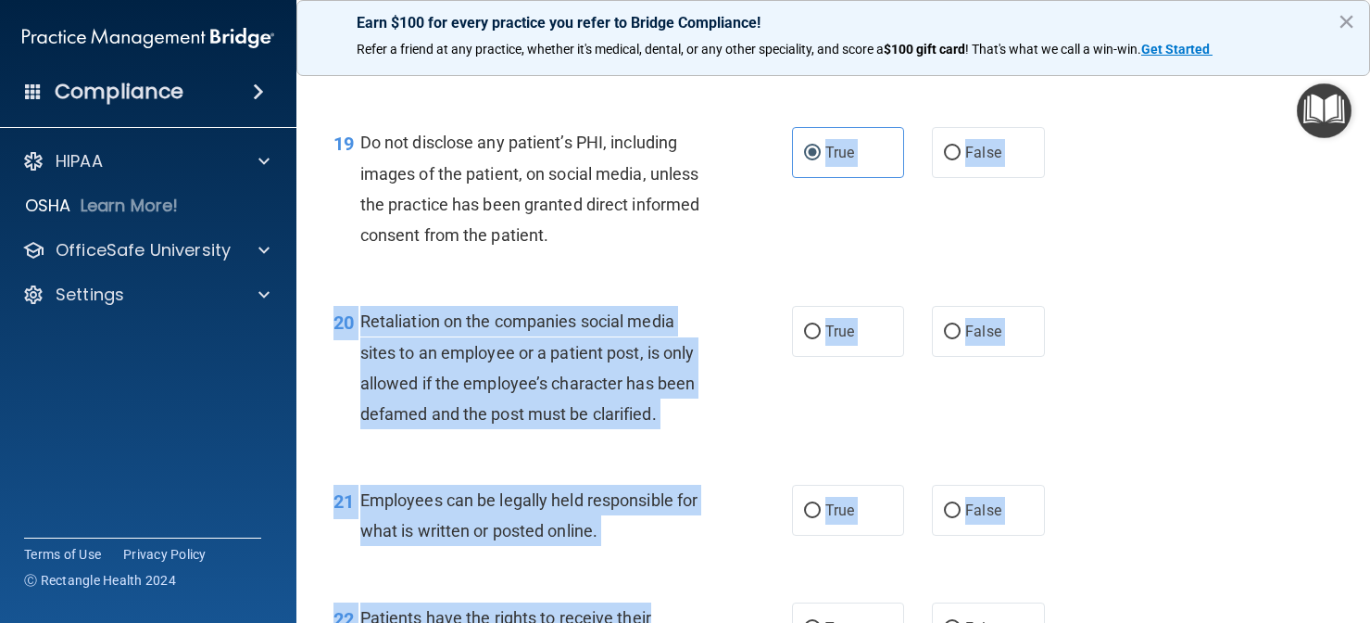
scroll to position [3422, 0]
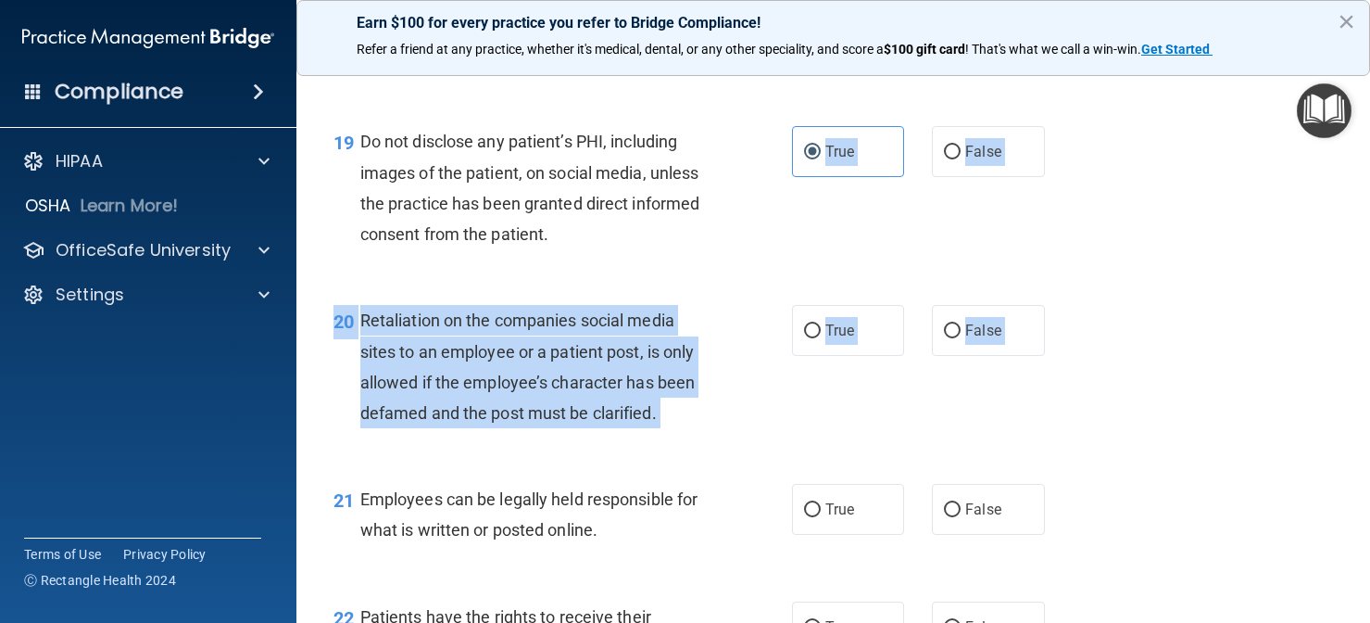
drag, startPoint x: 746, startPoint y: 479, endPoint x: 745, endPoint y: 542, distance: 63.0
click at [738, 414] on div "20 Retaliation on the companies social media sites to an employee or a patient …" at bounding box center [563, 371] width 514 height 132
drag, startPoint x: 670, startPoint y: 405, endPoint x: 365, endPoint y: 303, distance: 321.4
click at [365, 305] on div "Retaliation on the companies social media sites to an employee or a patient pos…" at bounding box center [542, 366] width 364 height 123
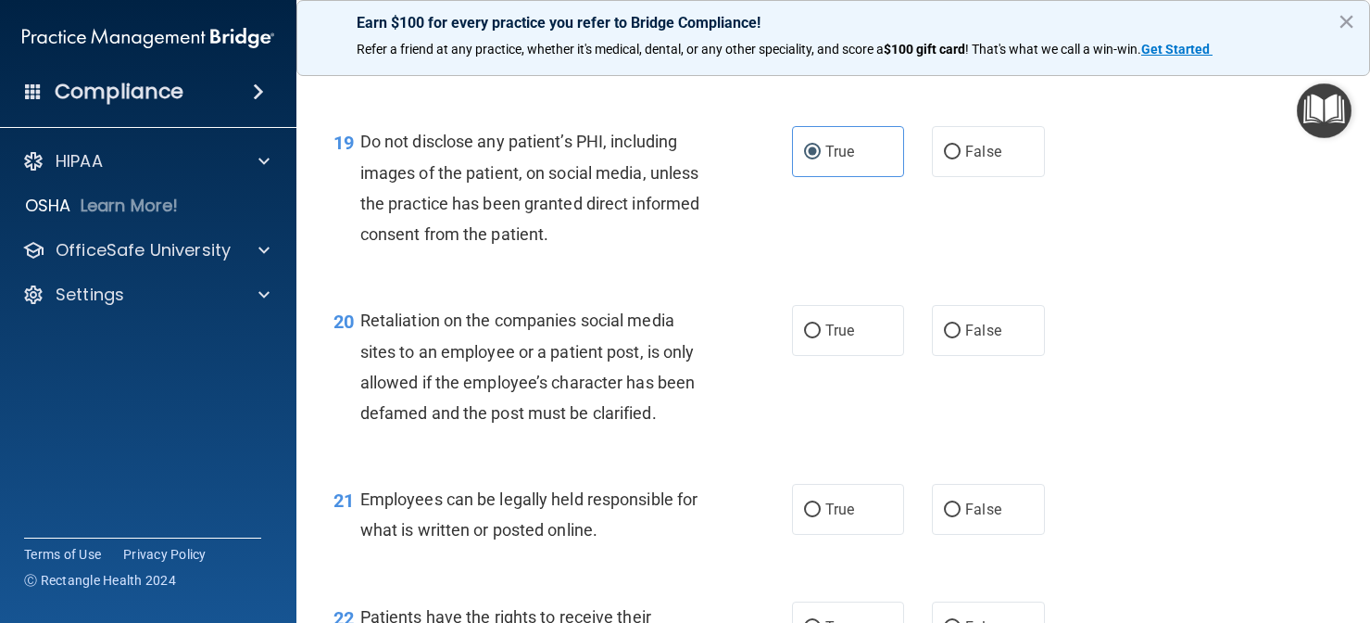
click at [705, 257] on div "19 Do not disclose any patient’s PHI, including images of the patient, on socia…" at bounding box center [834, 192] width 1028 height 179
click at [951, 324] on input "False" at bounding box center [952, 331] width 17 height 14
radio input "true"
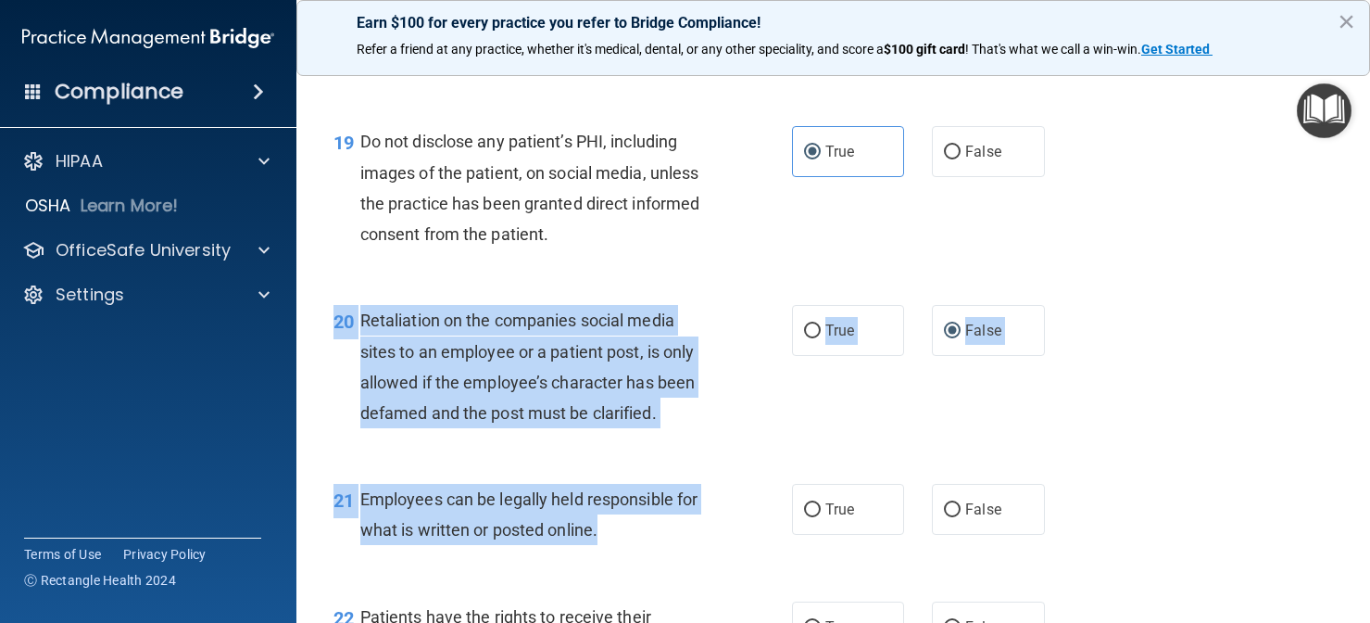
drag, startPoint x: 660, startPoint y: 425, endPoint x: 649, endPoint y: 518, distance: 93.3
click at [662, 439] on div "20 Retaliation on the companies social media sites to an employee or a patient …" at bounding box center [834, 371] width 1028 height 179
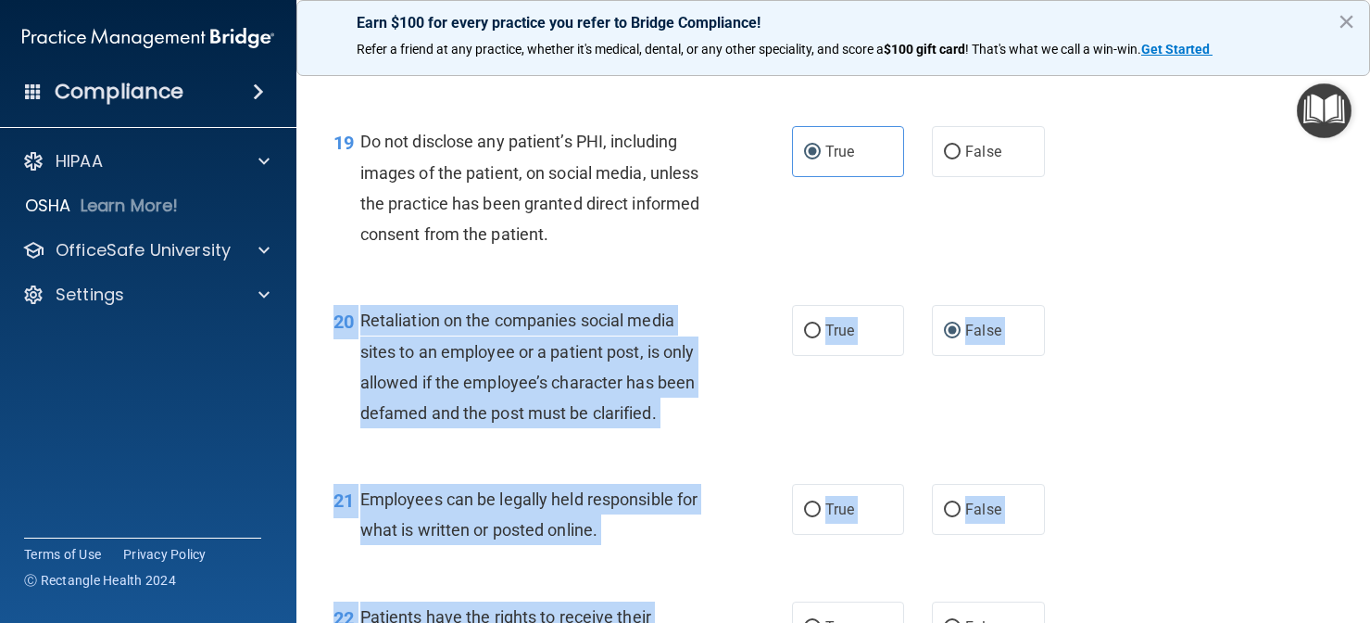
drag, startPoint x: 709, startPoint y: 434, endPoint x: 670, endPoint y: 621, distance: 191.2
click at [827, 504] on label "True" at bounding box center [848, 509] width 113 height 51
click at [821, 504] on input "True" at bounding box center [812, 510] width 17 height 14
radio input "true"
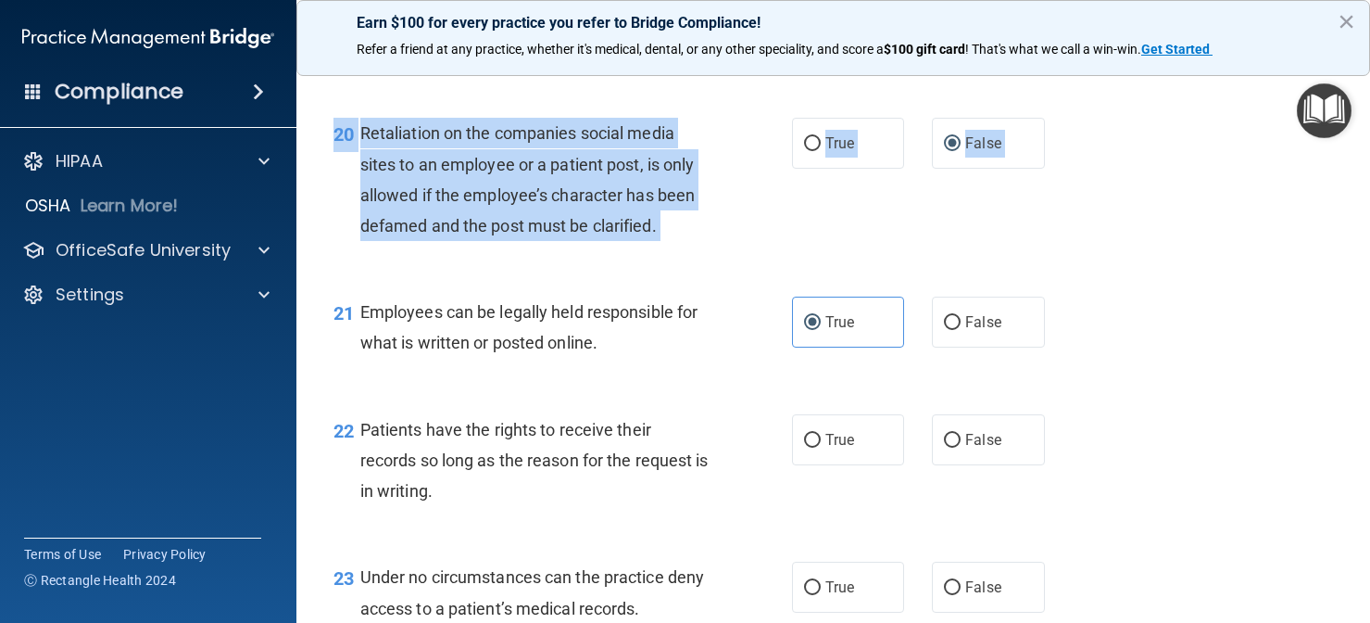
scroll to position [3645, 0]
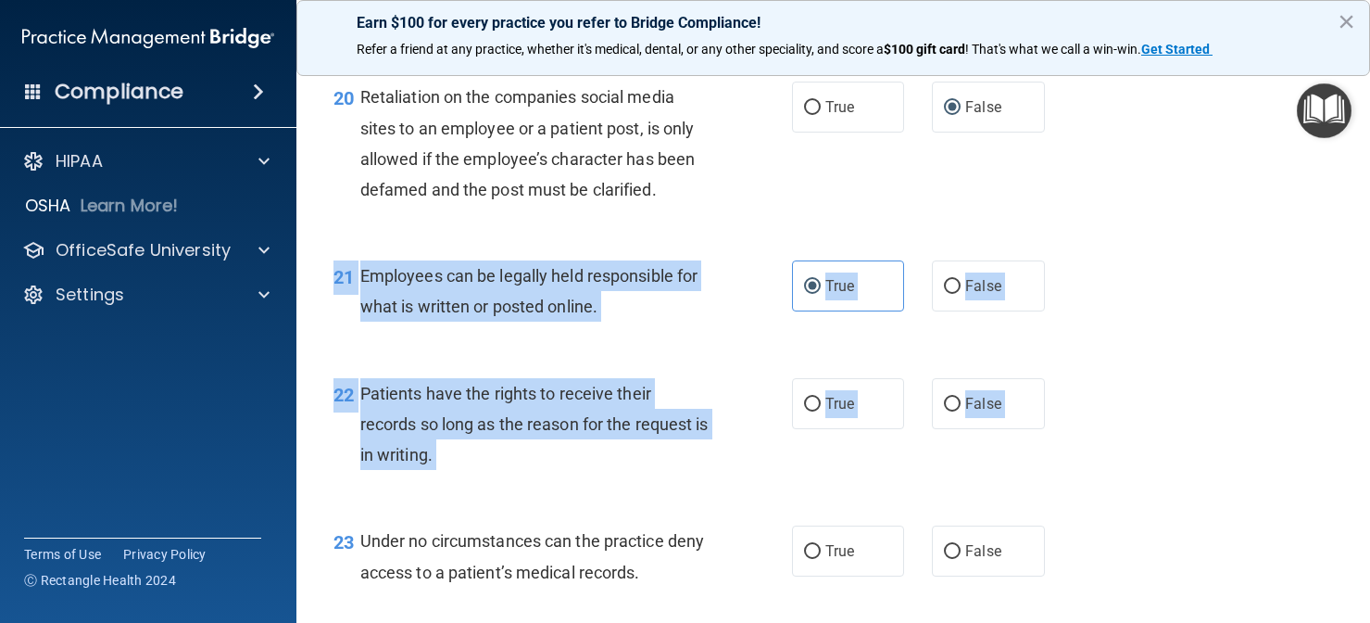
drag, startPoint x: 649, startPoint y: 541, endPoint x: 653, endPoint y: 583, distance: 42.0
click at [830, 395] on span "True" at bounding box center [840, 404] width 29 height 18
click at [821, 397] on input "True" at bounding box center [812, 404] width 17 height 14
radio input "true"
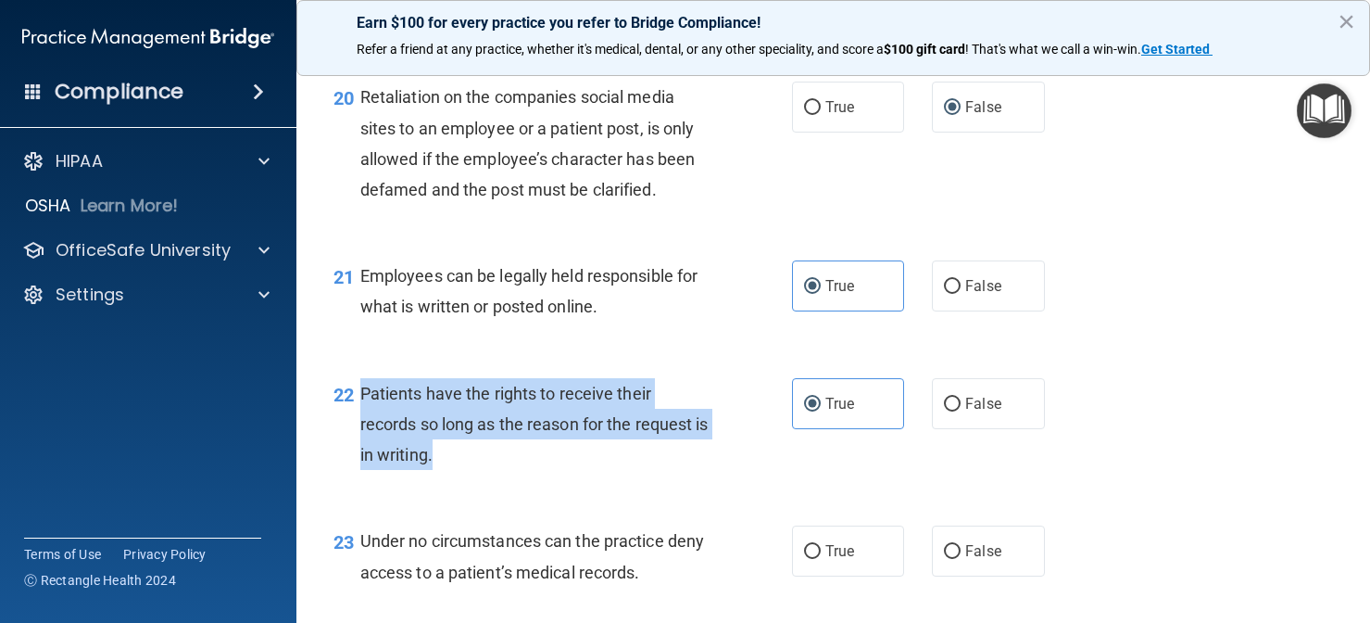
drag, startPoint x: 463, startPoint y: 452, endPoint x: 362, endPoint y: 377, distance: 125.8
click at [362, 378] on div "22 Patients have the rights to receive their records so long as the reason for …" at bounding box center [563, 429] width 514 height 102
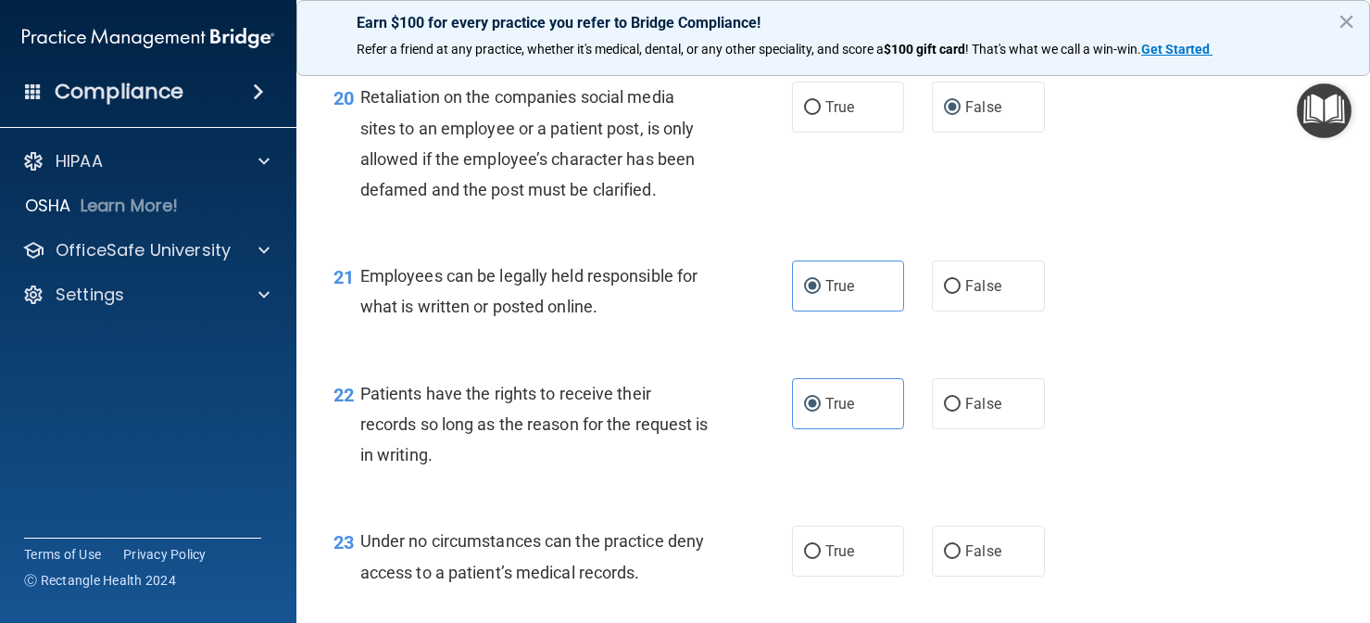
click at [725, 267] on div "21 Employees can be legally held responsible for what is written or posted onli…" at bounding box center [563, 295] width 514 height 70
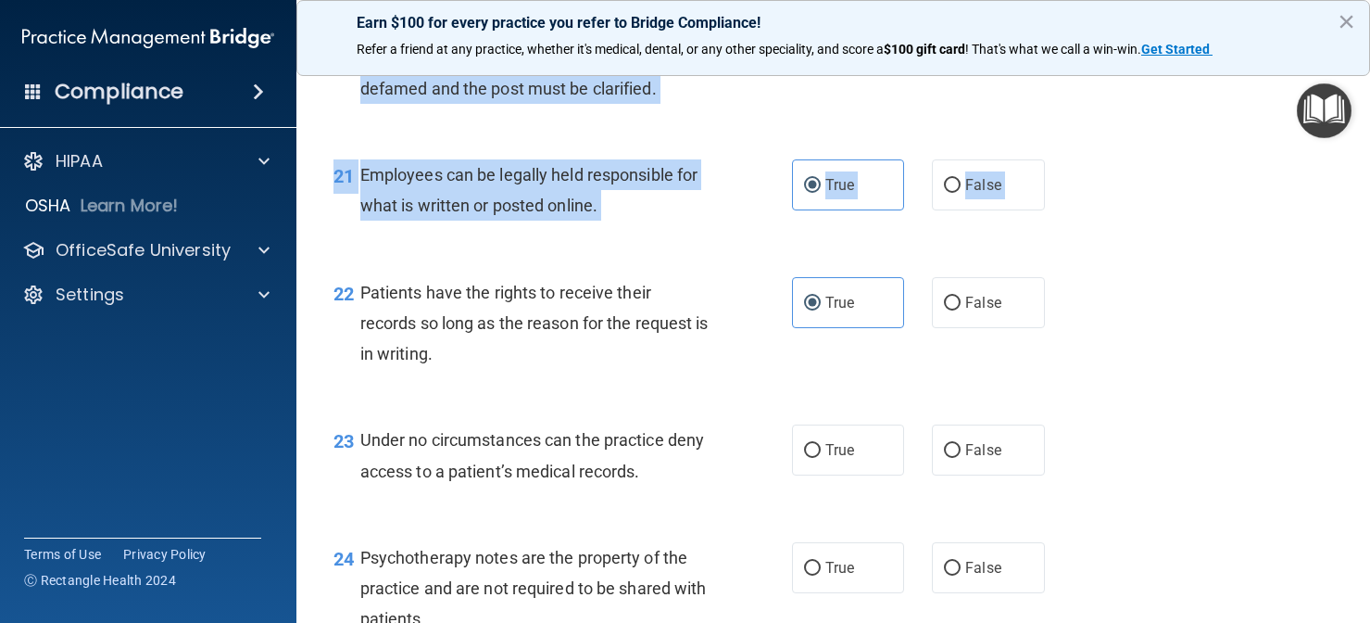
drag, startPoint x: 640, startPoint y: 481, endPoint x: 625, endPoint y: 638, distance: 158.2
click at [625, 622] on html "Compliance HIPAA Documents and Policies Report an Incident Business Associates …" at bounding box center [685, 311] width 1370 height 623
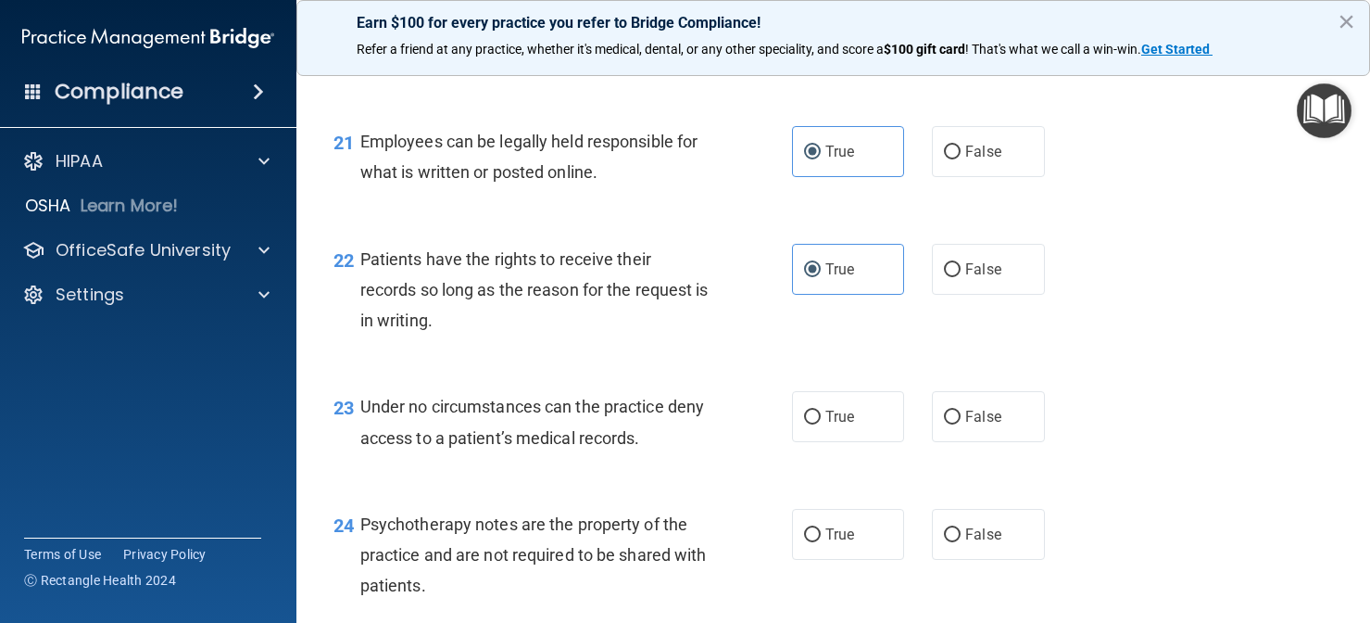
click at [790, 317] on div "22 Patients have the rights to receive their records so long as the reason for …" at bounding box center [563, 295] width 514 height 102
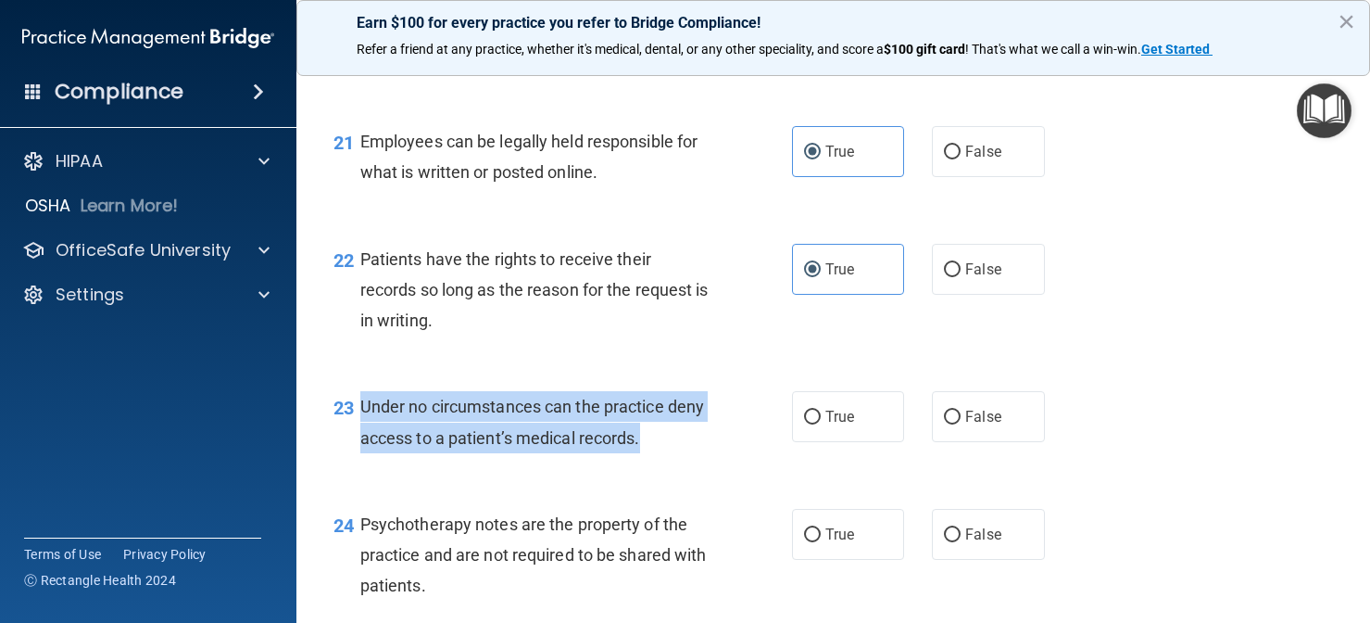
drag, startPoint x: 673, startPoint y: 431, endPoint x: 360, endPoint y: 377, distance: 317.8
click at [360, 391] on div "Under no circumstances can the practice deny access to a patient’s medical reco…" at bounding box center [542, 421] width 364 height 61
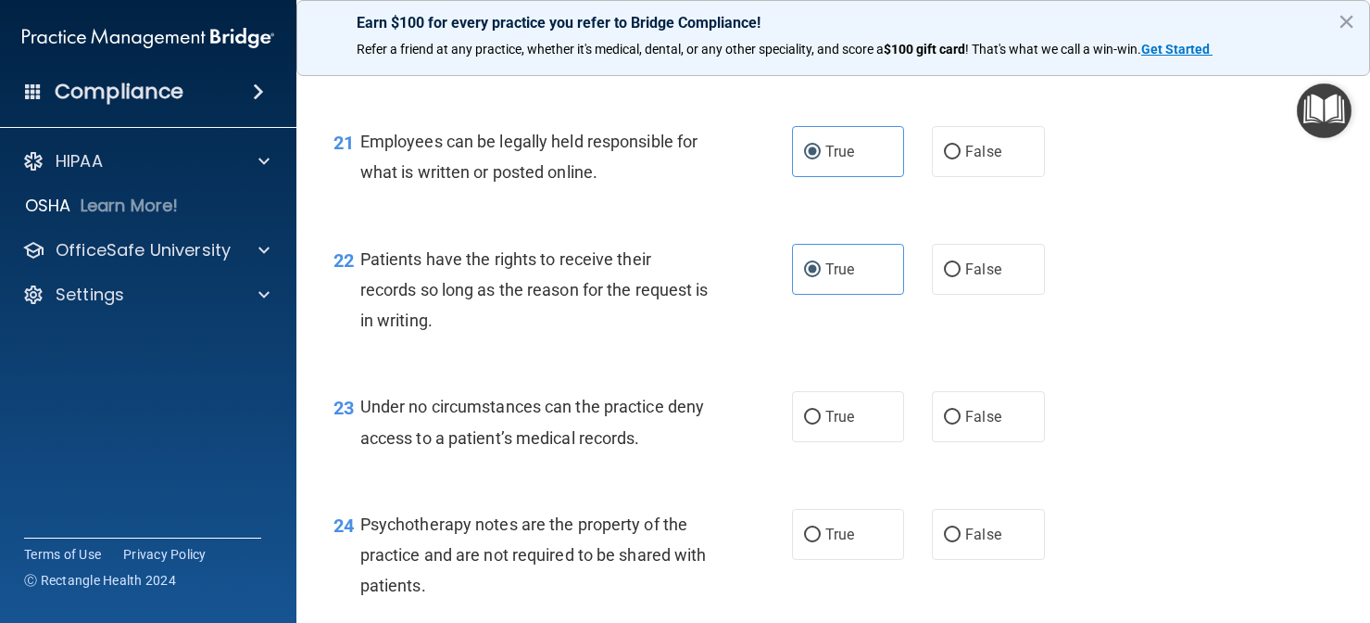
click at [691, 340] on div "22 Patients have the rights to receive their records so long as the reason for …" at bounding box center [834, 295] width 1028 height 148
click at [845, 391] on label "True" at bounding box center [848, 416] width 113 height 51
click at [821, 410] on input "True" at bounding box center [812, 417] width 17 height 14
radio input "true"
click at [708, 486] on div "24 Psychotherapy notes are the property of the practice and are not required to…" at bounding box center [834, 560] width 1028 height 148
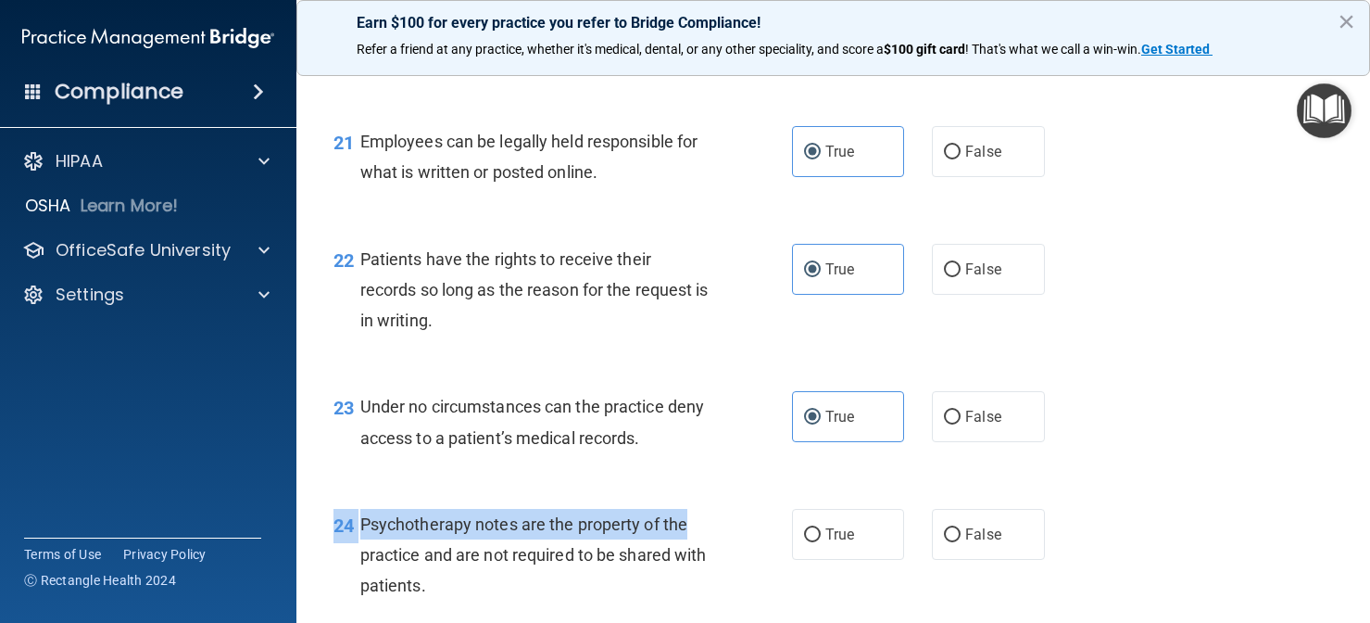
drag, startPoint x: 694, startPoint y: 510, endPoint x: 697, endPoint y: 607, distance: 97.3
click at [697, 607] on div "24 Psychotherapy notes are the property of the practice and are not required to…" at bounding box center [834, 560] width 1028 height 148
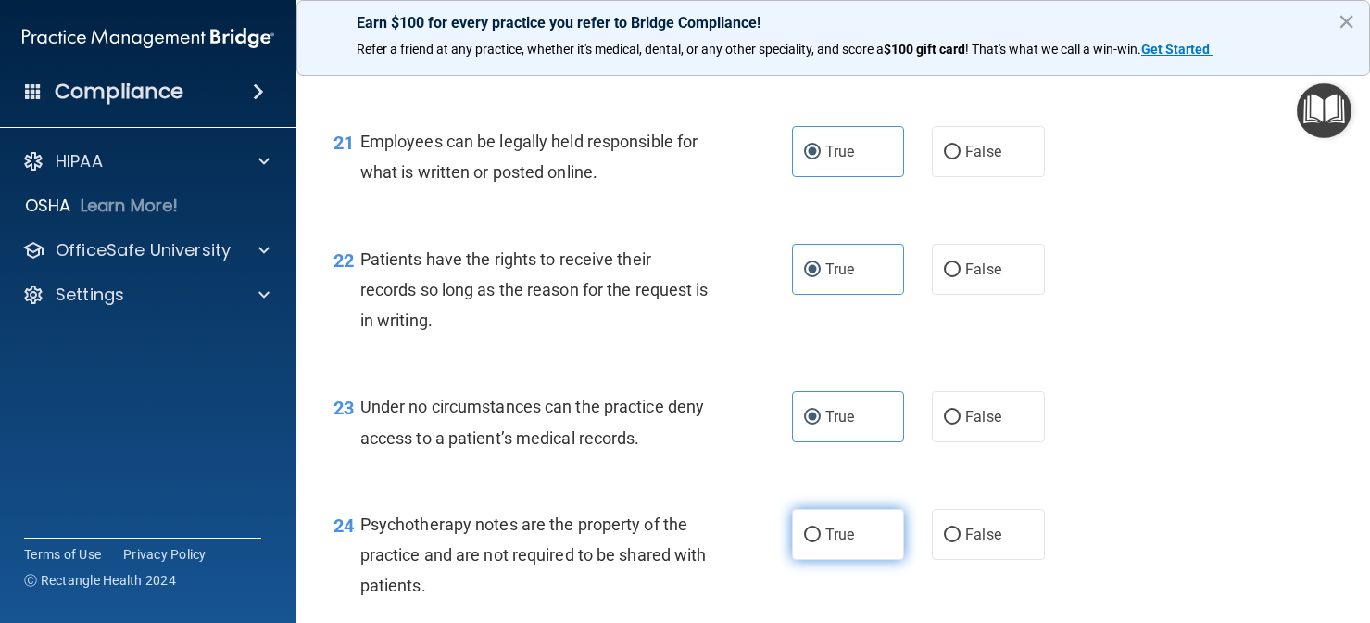
click at [841, 525] on span "True" at bounding box center [840, 534] width 29 height 18
click at [821, 528] on input "True" at bounding box center [812, 535] width 17 height 14
radio input "true"
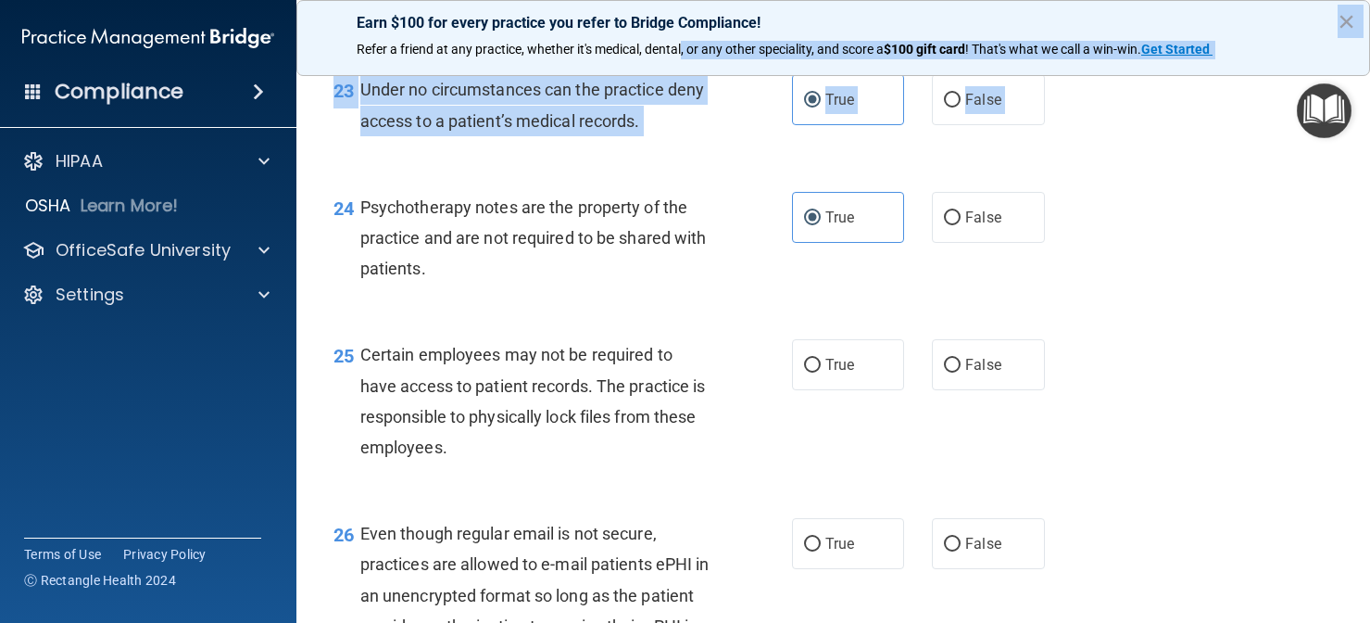
scroll to position [4072, 0]
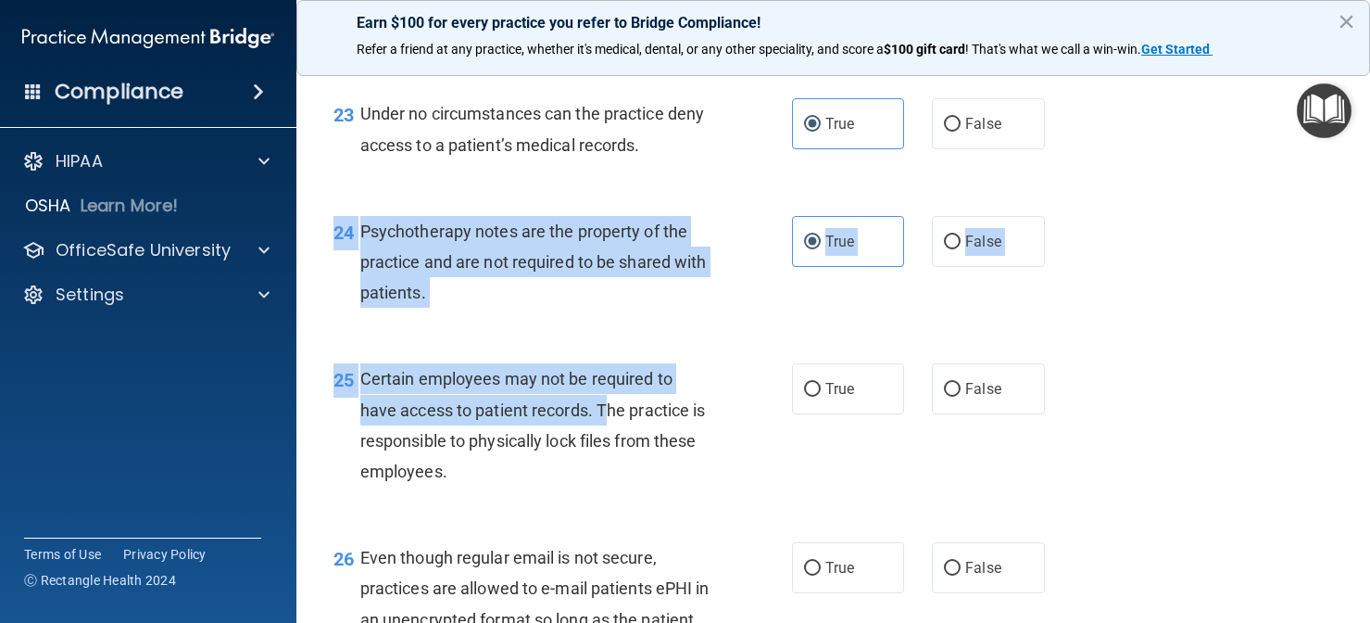
drag, startPoint x: 633, startPoint y: 468, endPoint x: 604, endPoint y: 397, distance: 76.1
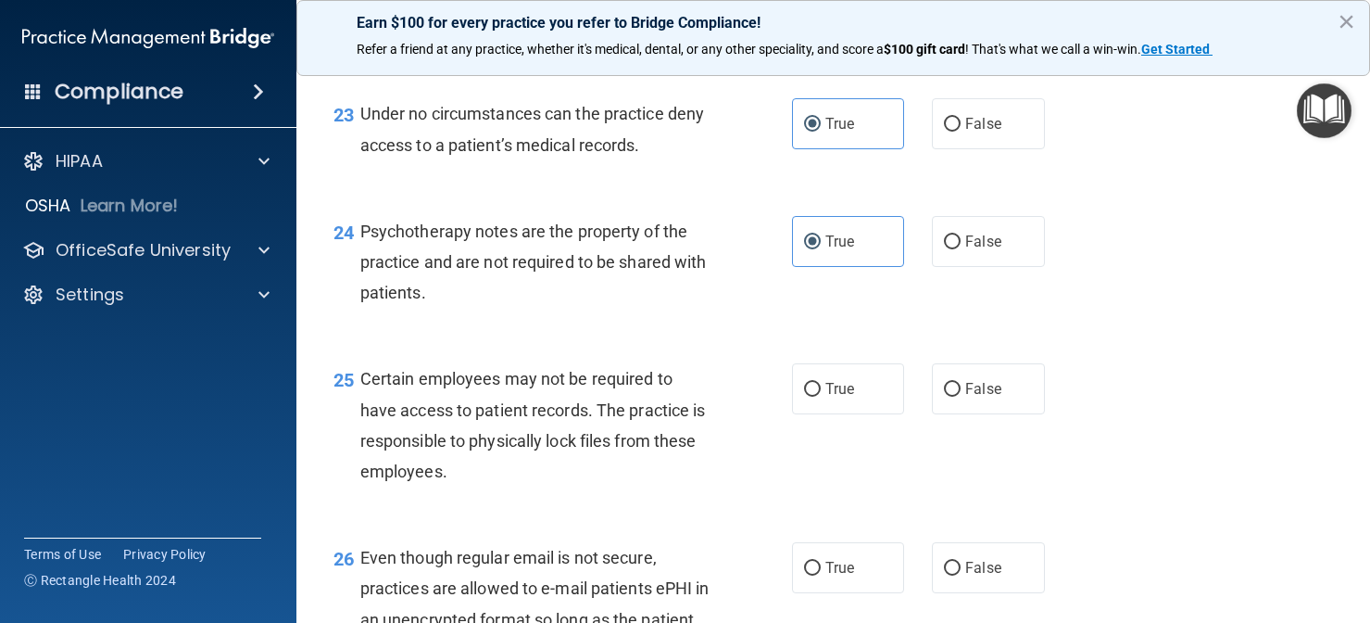
click at [637, 458] on div "Certain employees may not be required to have access to patient records. The pr…" at bounding box center [542, 424] width 364 height 123
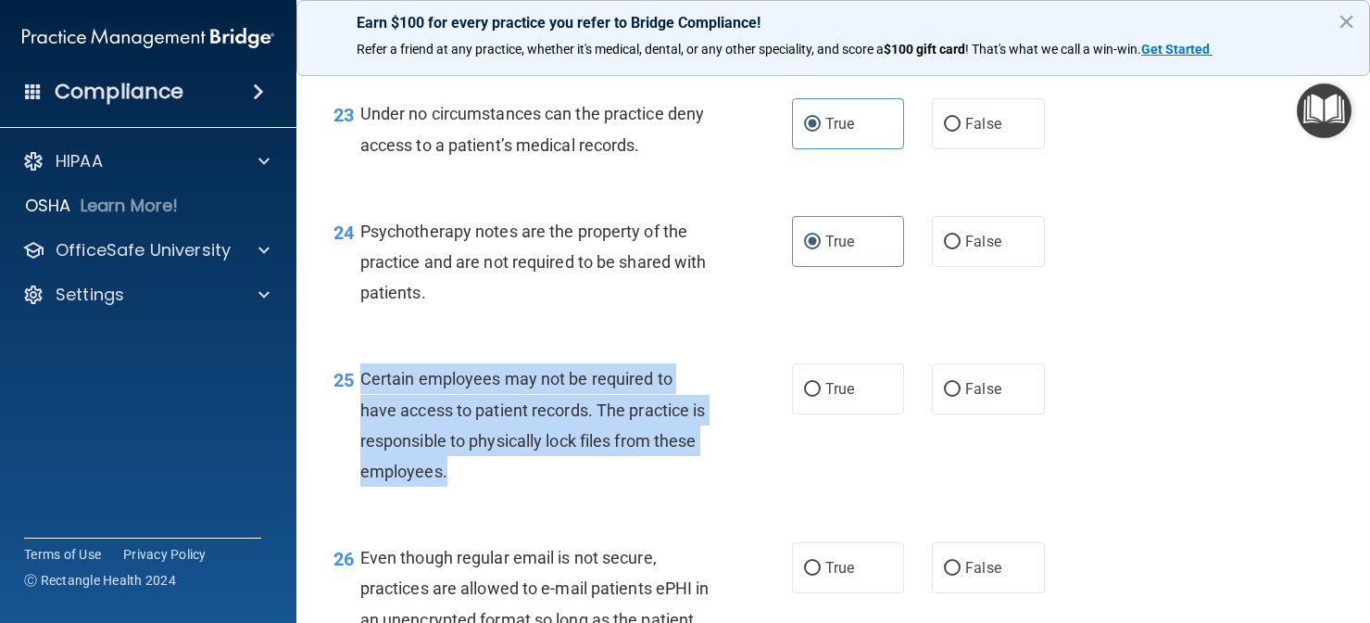
drag, startPoint x: 480, startPoint y: 453, endPoint x: 367, endPoint y: 353, distance: 151.0
click at [365, 363] on div "Certain employees may not be required to have access to patient records. The pr…" at bounding box center [542, 424] width 364 height 123
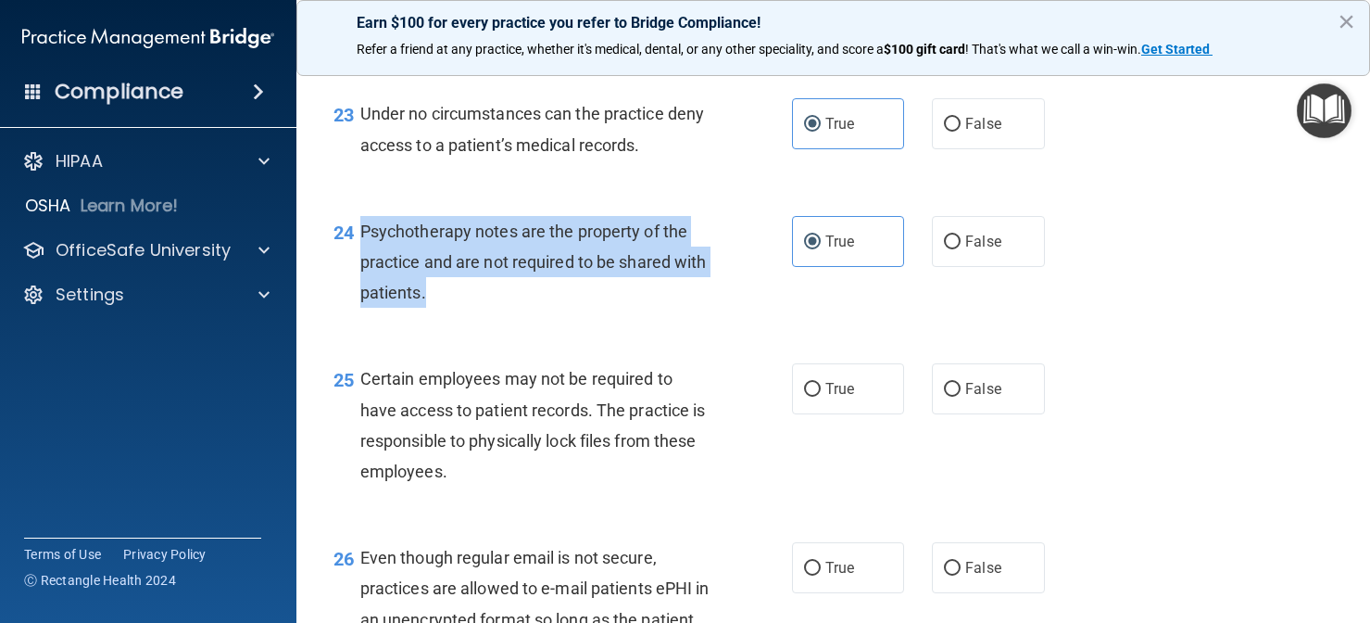
drag, startPoint x: 474, startPoint y: 270, endPoint x: 361, endPoint y: 209, distance: 128.1
click at [361, 216] on div "Psychotherapy notes are the property of the practice and are not required to be…" at bounding box center [542, 262] width 364 height 93
click at [814, 383] on input "True" at bounding box center [812, 390] width 17 height 14
radio input "true"
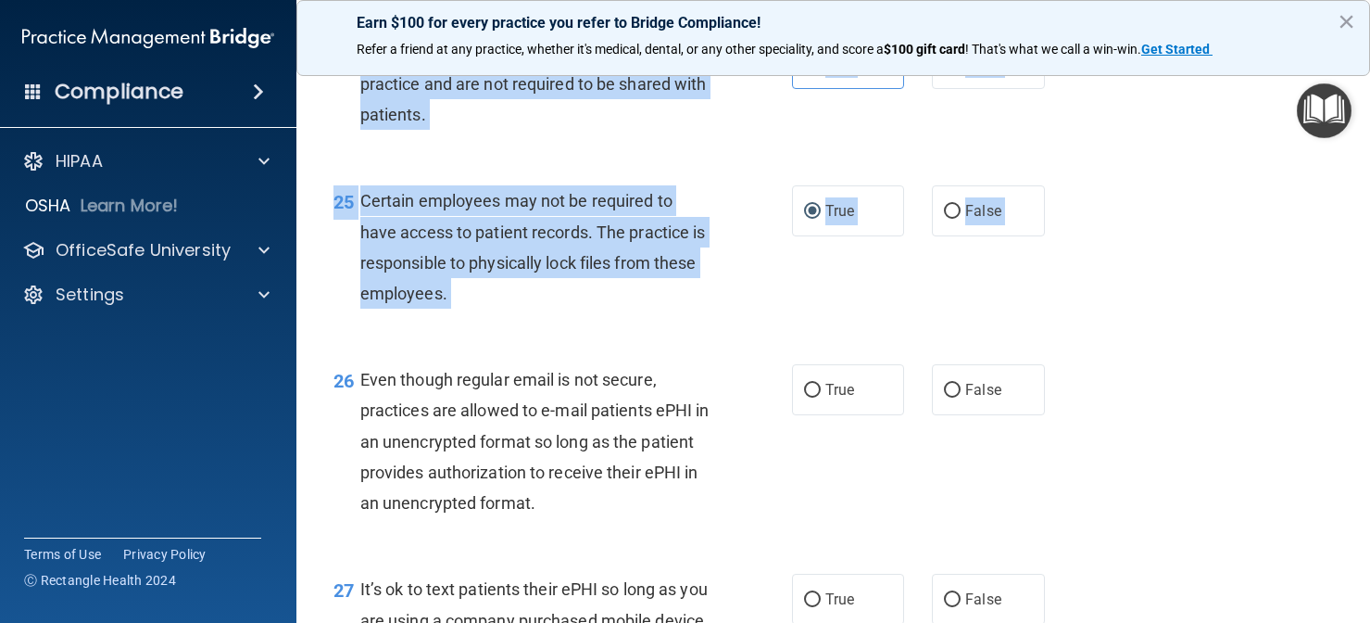
scroll to position [4254, 0]
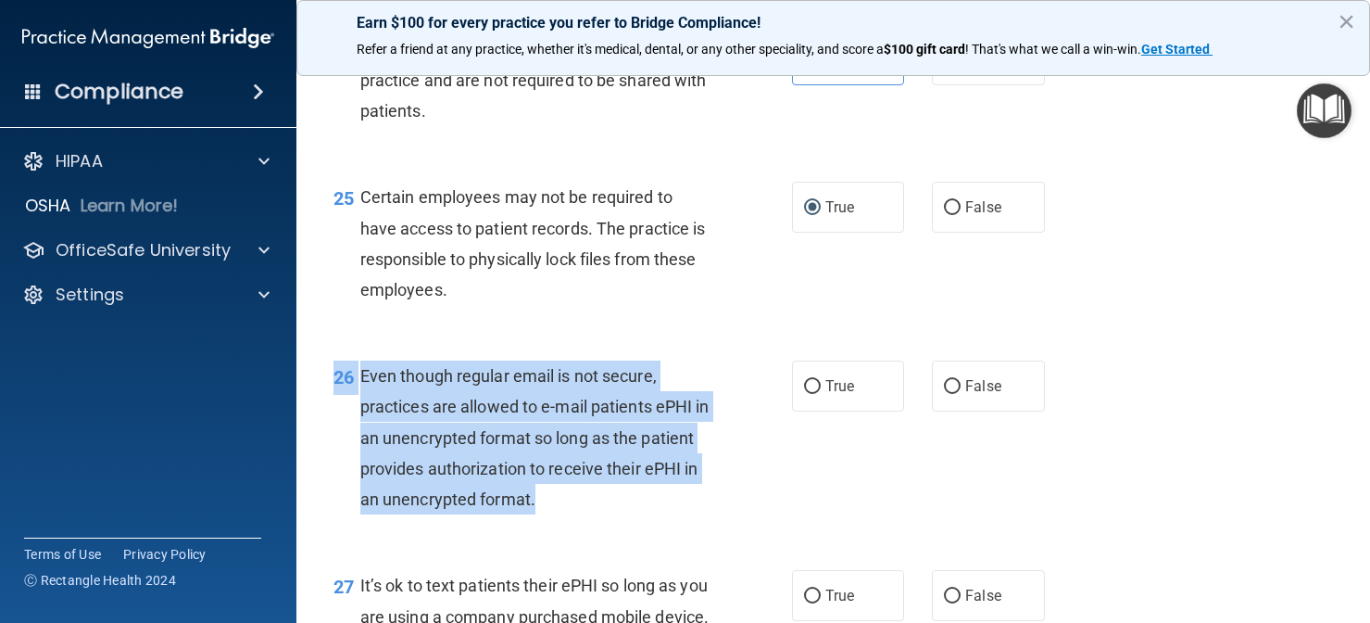
click at [649, 494] on div "26 Even though regular email is not secure, practices are allowed to e-mail pat…" at bounding box center [834, 441] width 1028 height 209
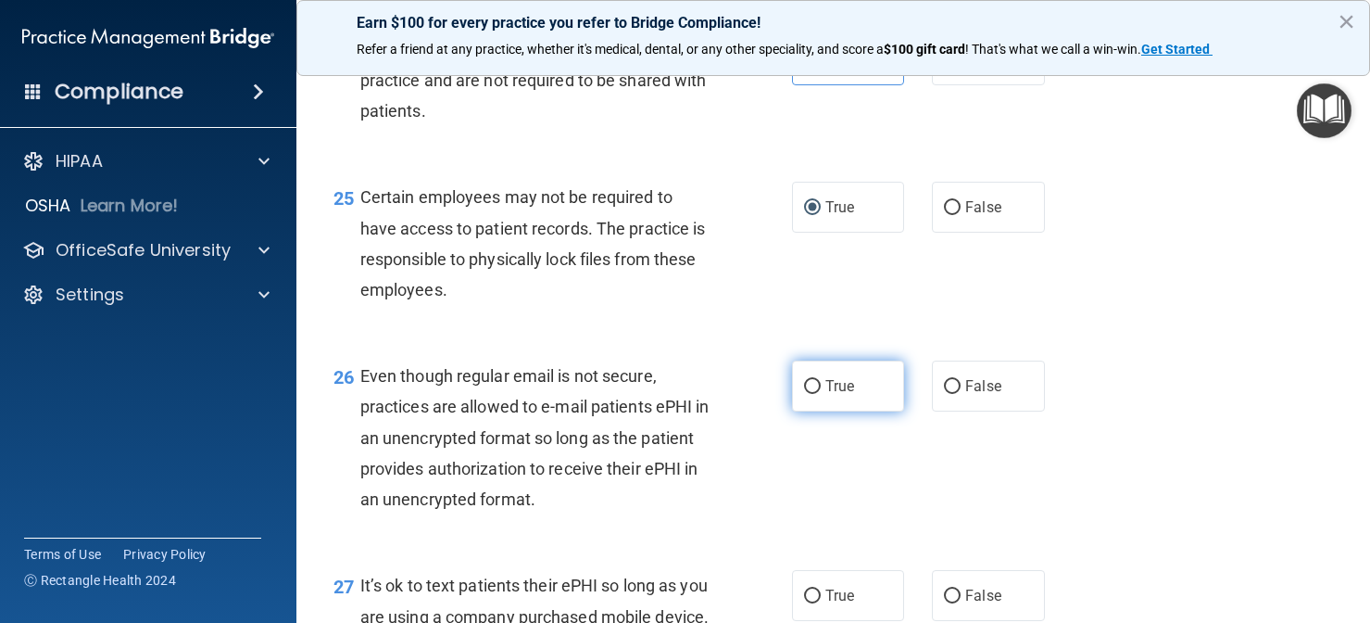
click at [810, 373] on label "True" at bounding box center [848, 385] width 113 height 51
click at [810, 380] on input "True" at bounding box center [812, 387] width 17 height 14
radio input "true"
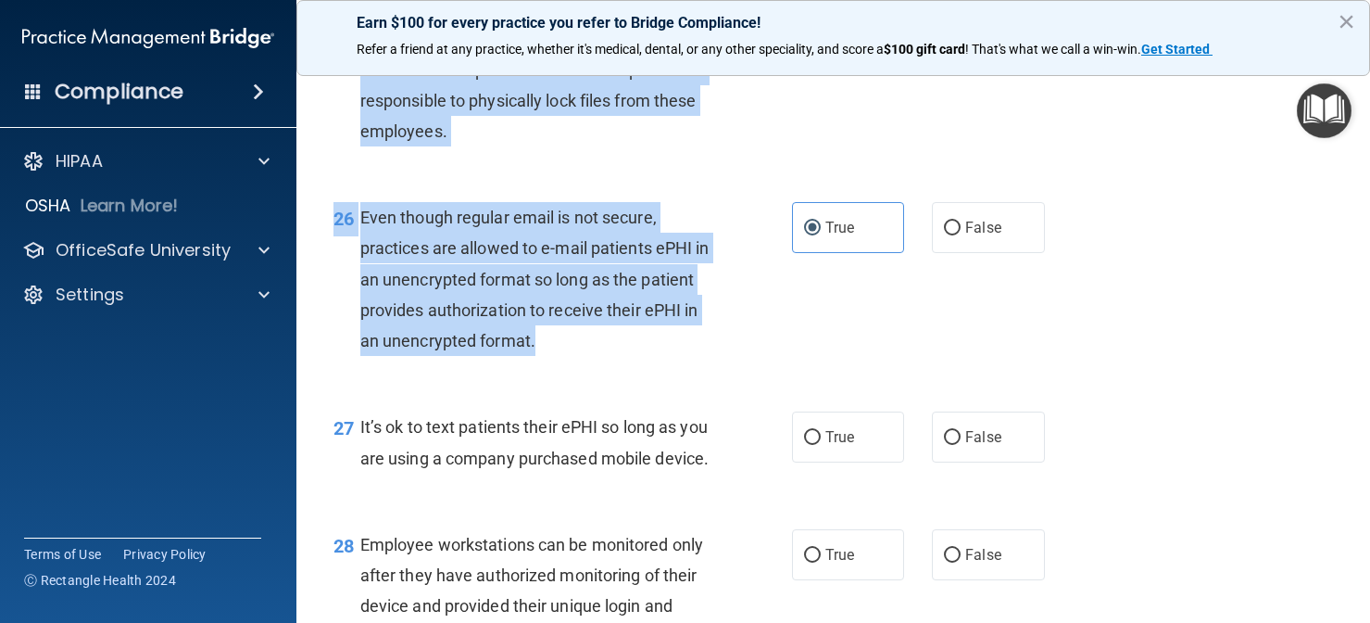
drag, startPoint x: 615, startPoint y: 476, endPoint x: 612, endPoint y: 626, distance: 150.1
click at [612, 622] on html "Compliance HIPAA Documents and Policies Report an Incident Business Associates …" at bounding box center [685, 311] width 1370 height 623
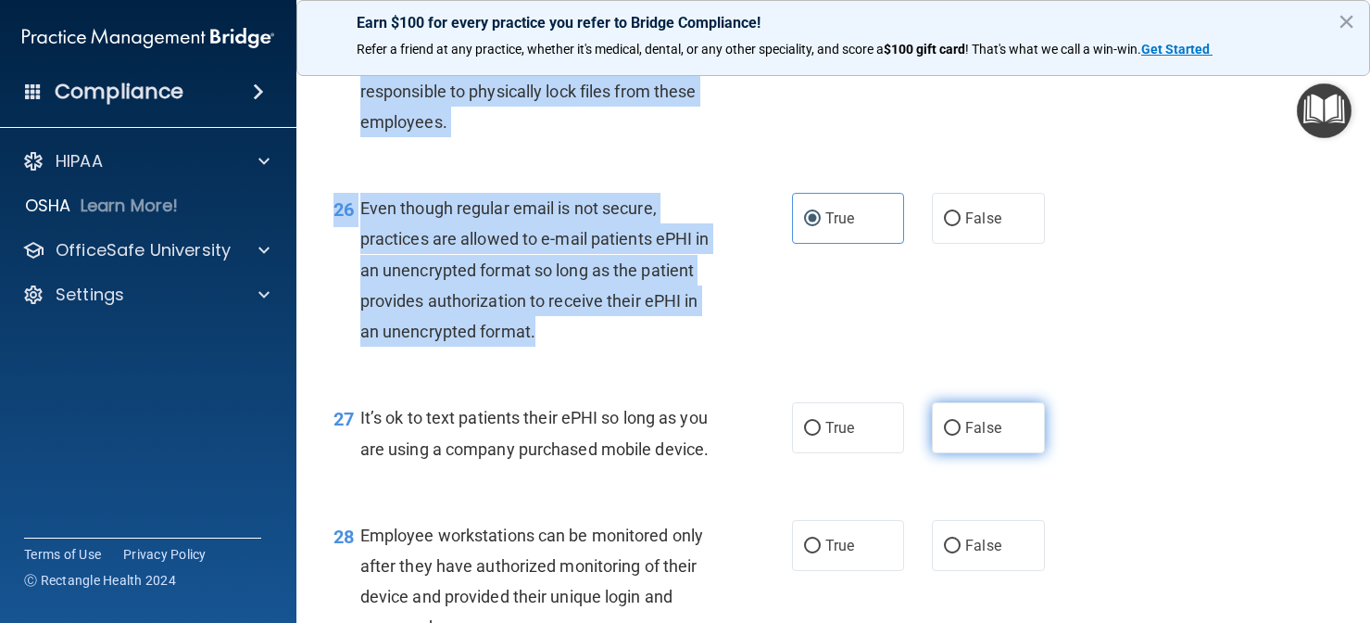
click at [952, 422] on input "False" at bounding box center [952, 429] width 17 height 14
radio input "true"
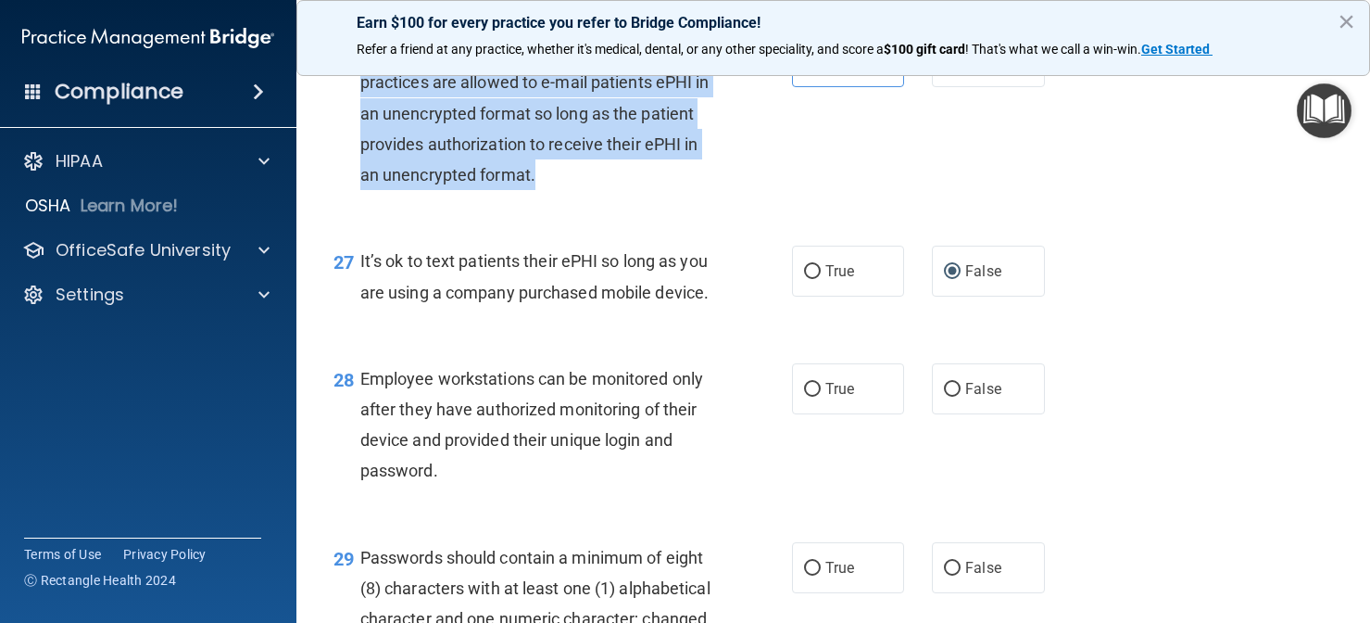
scroll to position [4601, 0]
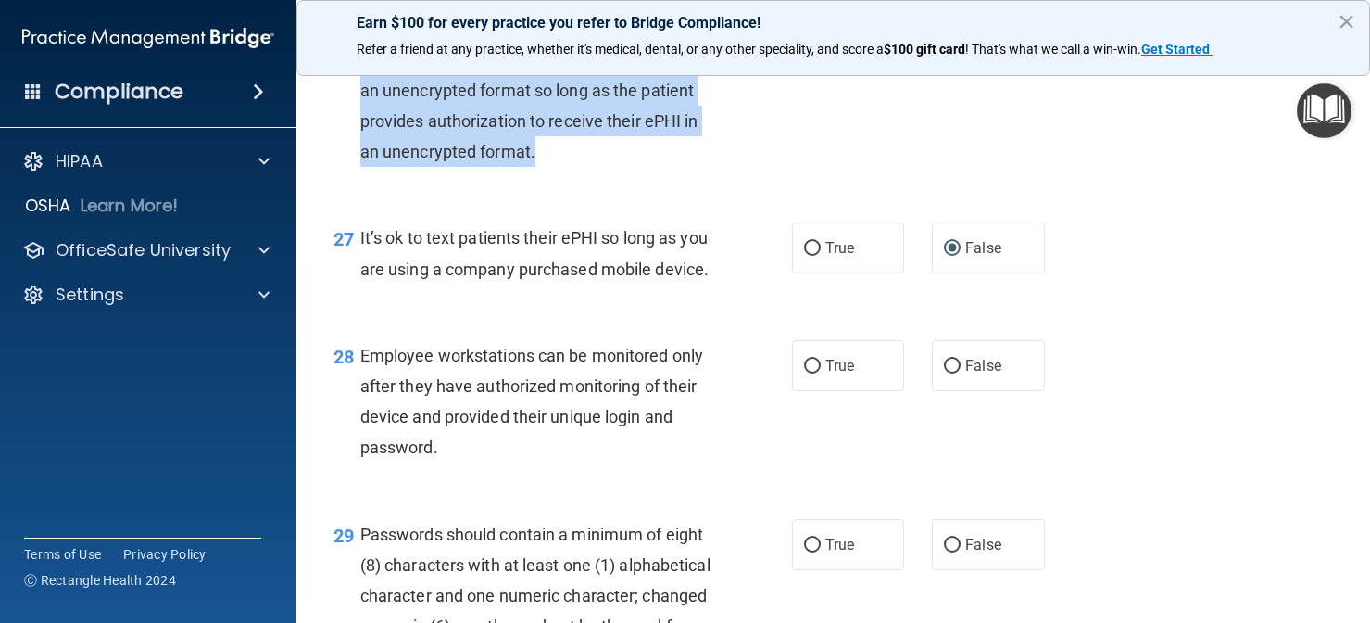
drag, startPoint x: 624, startPoint y: 473, endPoint x: 613, endPoint y: 443, distance: 31.4
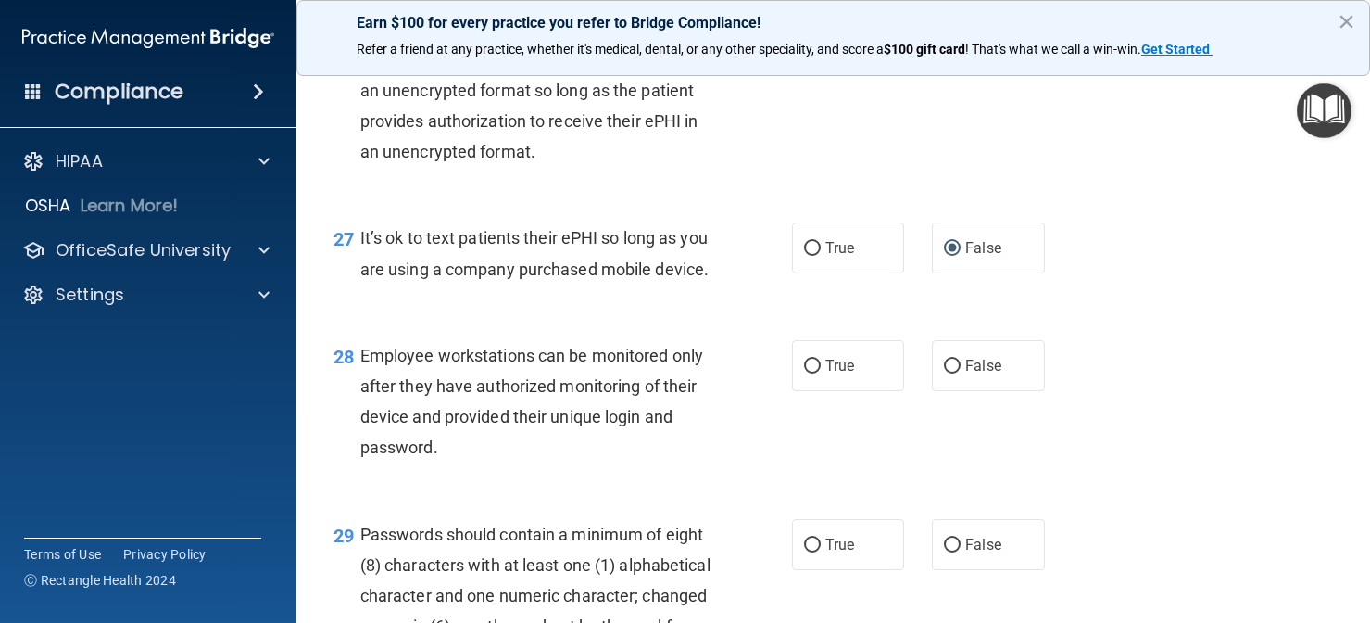
click at [612, 463] on div "Employee workstations can be monitored only after they have authorized monitori…" at bounding box center [542, 401] width 364 height 123
drag, startPoint x: 535, startPoint y: 275, endPoint x: 361, endPoint y: 217, distance: 182.8
click at [361, 222] on div "It’s ok to text patients their ePHI so long as you are using a company purchase…" at bounding box center [542, 252] width 364 height 61
click at [701, 437] on div "Employee workstations can be monitored only after they have authorized monitori…" at bounding box center [542, 401] width 364 height 123
click at [676, 397] on span "Employee workstations can be monitored only after they have authorized monitori…" at bounding box center [531, 402] width 343 height 112
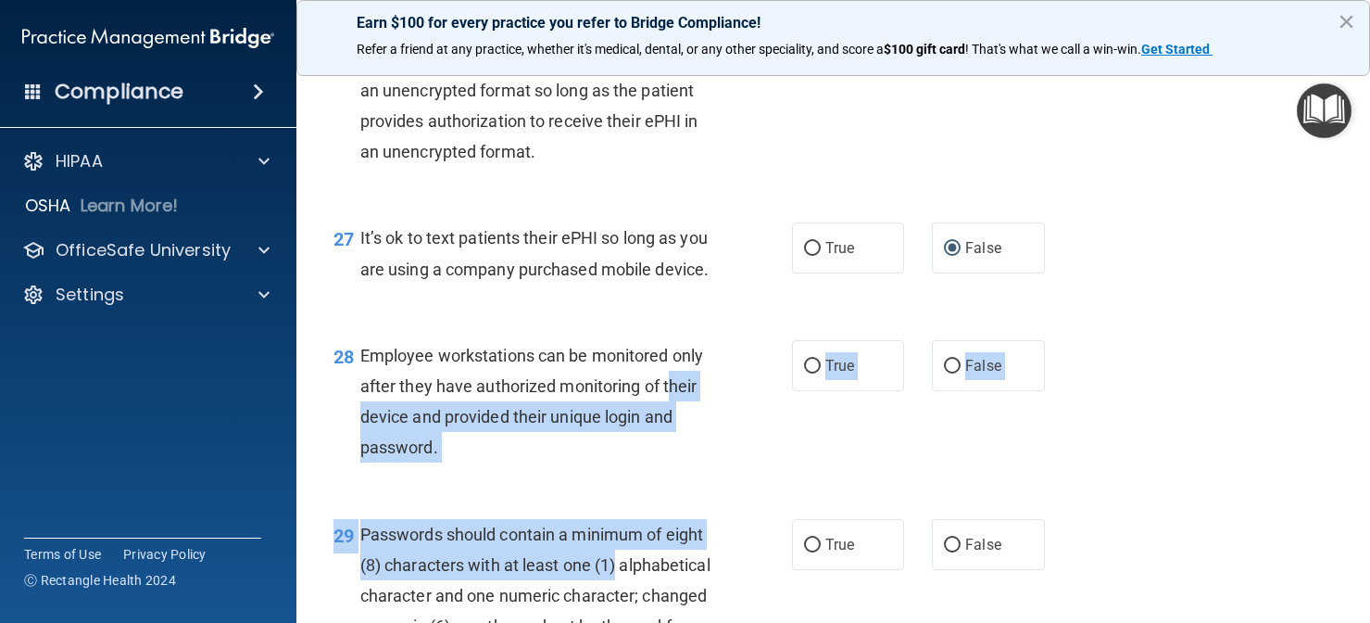
drag, startPoint x: 674, startPoint y: 403, endPoint x: 669, endPoint y: 553, distance: 150.2
click at [534, 517] on div "29 Passwords should contain a minimum of eight (8) characters with at least one…" at bounding box center [834, 600] width 1028 height 209
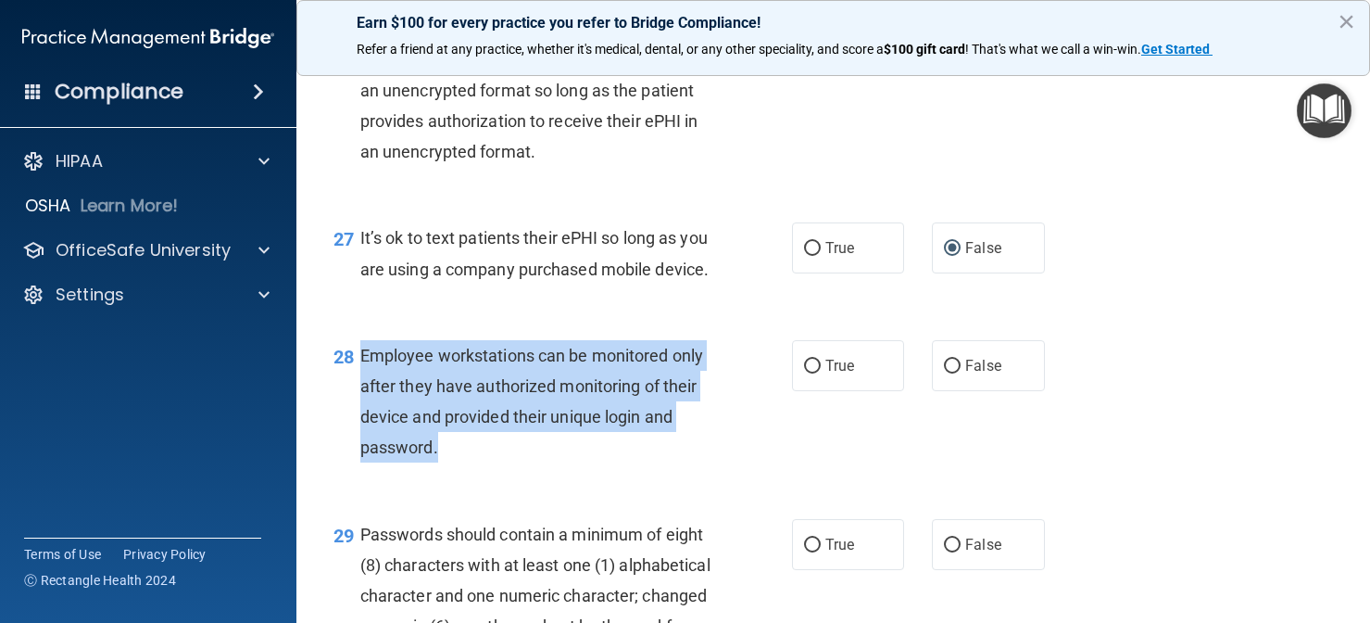
drag, startPoint x: 459, startPoint y: 451, endPoint x: 364, endPoint y: 360, distance: 131.7
click at [364, 360] on div "Employee workstations can be monitored only after they have authorized monitori…" at bounding box center [542, 401] width 364 height 123
click at [948, 373] on input "False" at bounding box center [952, 367] width 17 height 14
radio input "true"
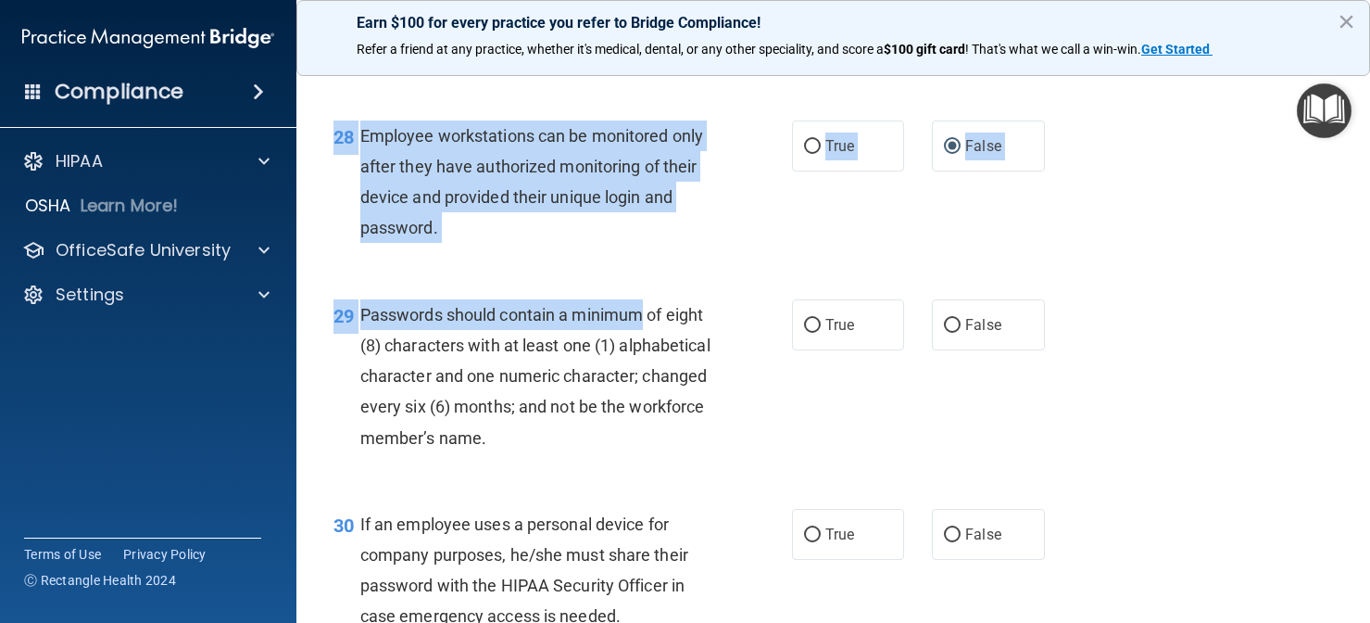
scroll to position [4845, 0]
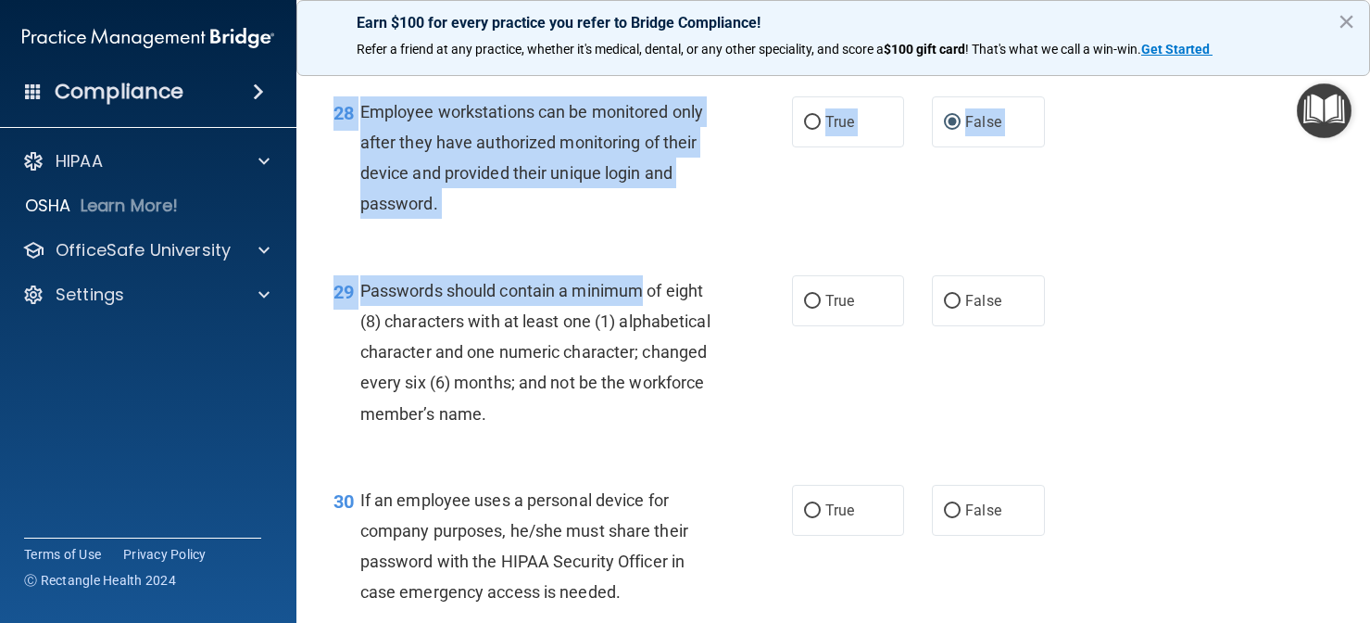
drag, startPoint x: 642, startPoint y: 548, endPoint x: 631, endPoint y: 620, distance: 73.1
click at [631, 622] on html "Compliance HIPAA Documents and Policies Report an Incident Business Associates …" at bounding box center [685, 311] width 1370 height 623
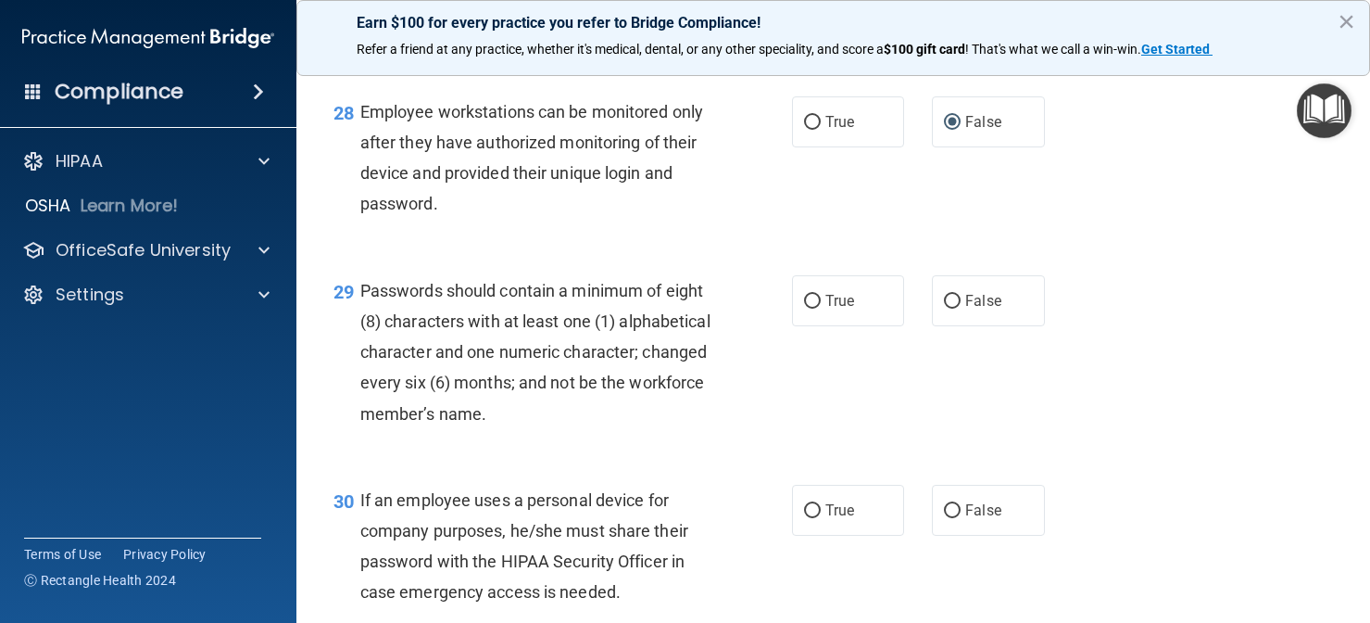
click at [662, 479] on div "30 If an employee uses a personal device for company purposes, he/she must shar…" at bounding box center [834, 550] width 1028 height 179
click at [851, 309] on span "True" at bounding box center [840, 301] width 29 height 18
click at [821, 309] on input "True" at bounding box center [812, 302] width 17 height 14
radio input "true"
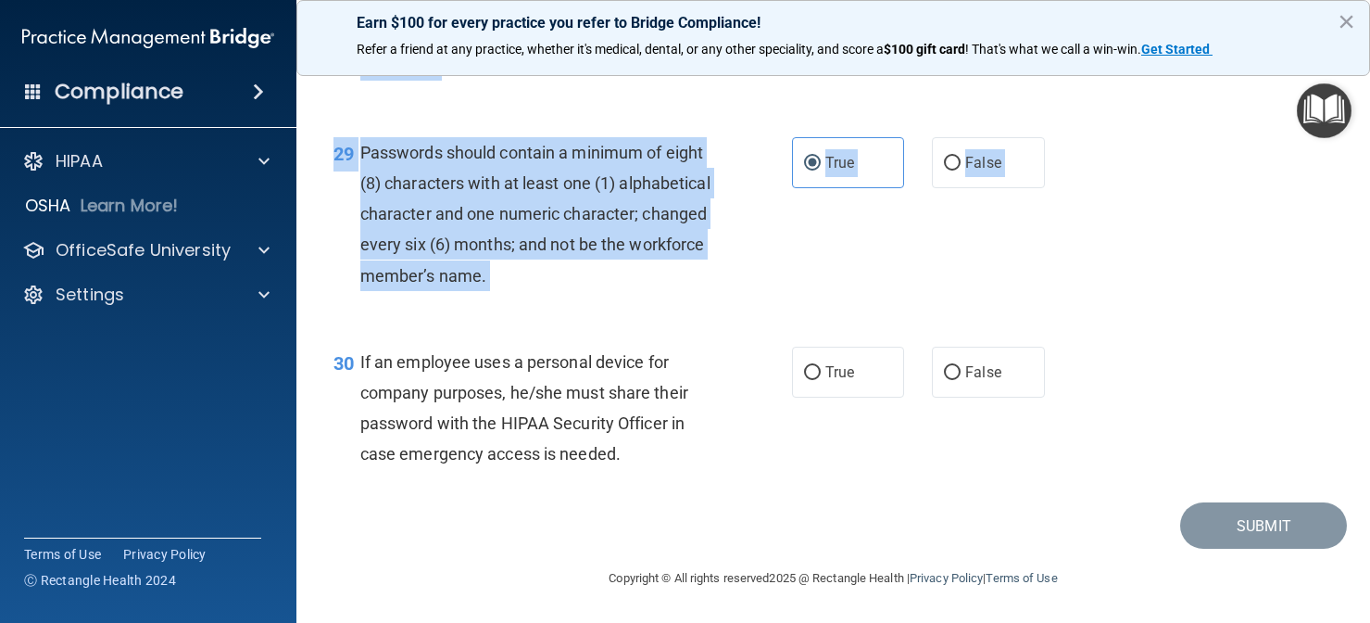
scroll to position [4989, 0]
drag, startPoint x: 660, startPoint y: 478, endPoint x: 620, endPoint y: 632, distance: 158.9
click at [620, 622] on html "Compliance HIPAA Documents and Policies Report an Incident Business Associates …" at bounding box center [685, 311] width 1370 height 623
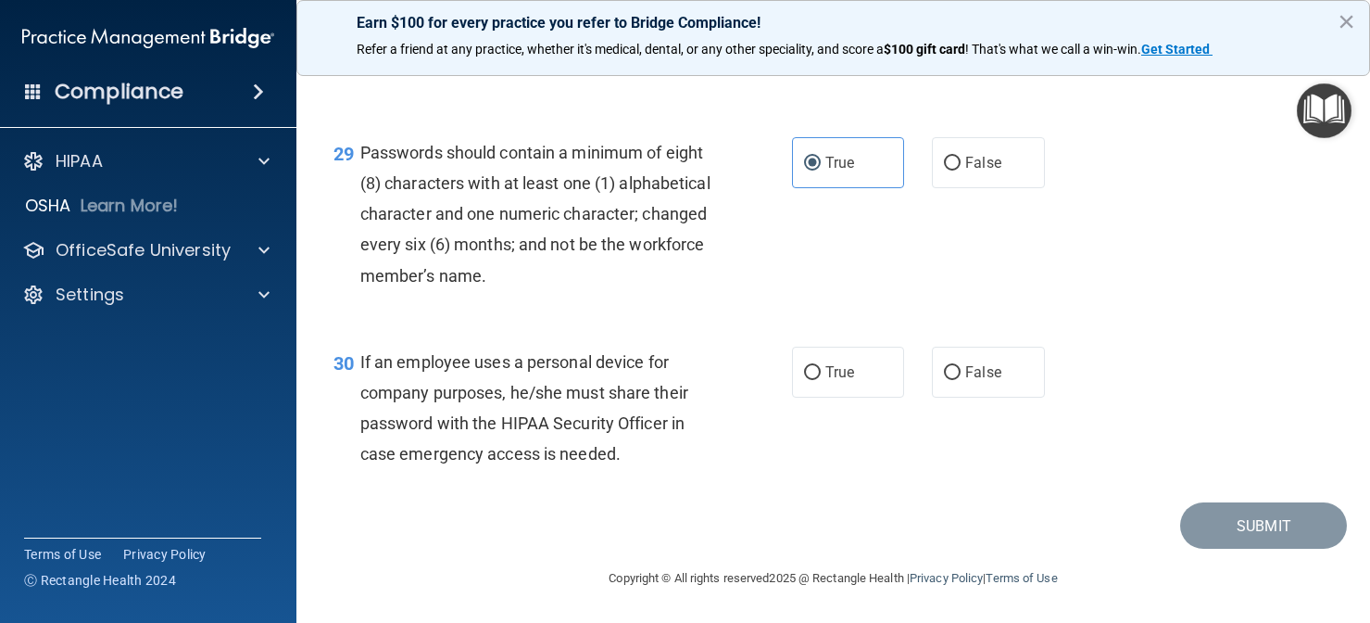
click at [648, 435] on div "If an employee uses a personal device for company purposes, he/she must share t…" at bounding box center [542, 408] width 364 height 123
click at [948, 377] on input "False" at bounding box center [952, 373] width 17 height 14
radio input "true"
click at [806, 352] on label "True" at bounding box center [848, 372] width 113 height 51
click at [806, 366] on input "True" at bounding box center [812, 373] width 17 height 14
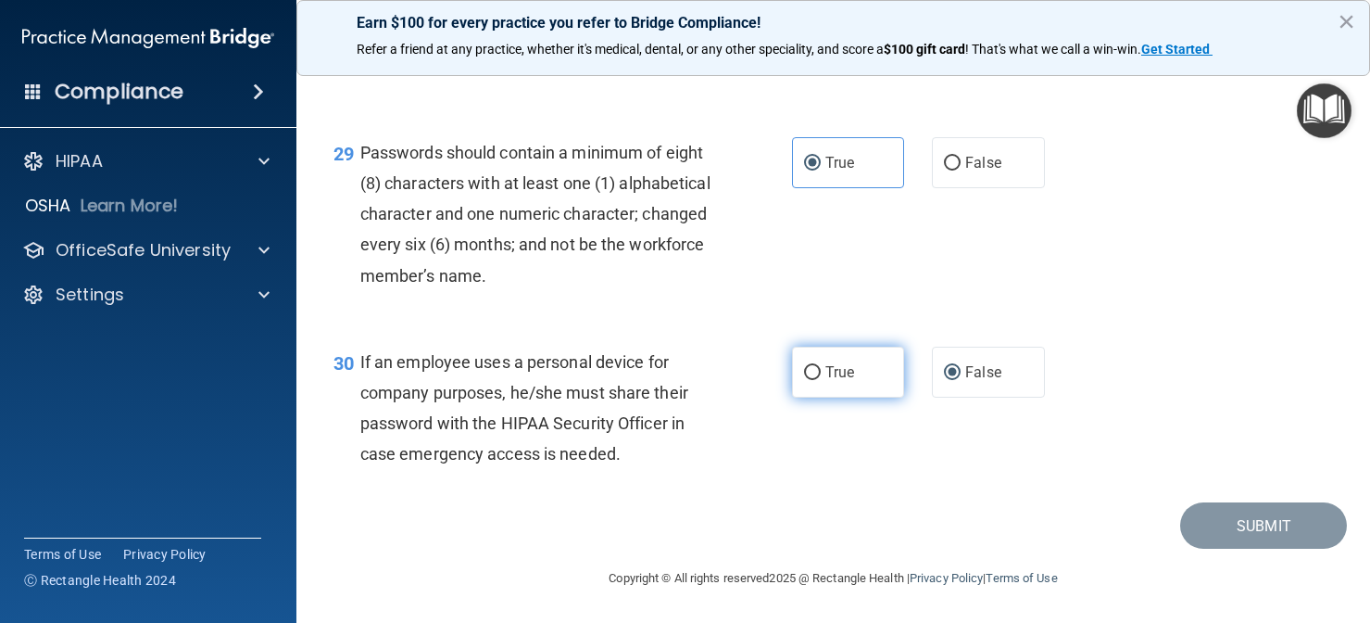
radio input "true"
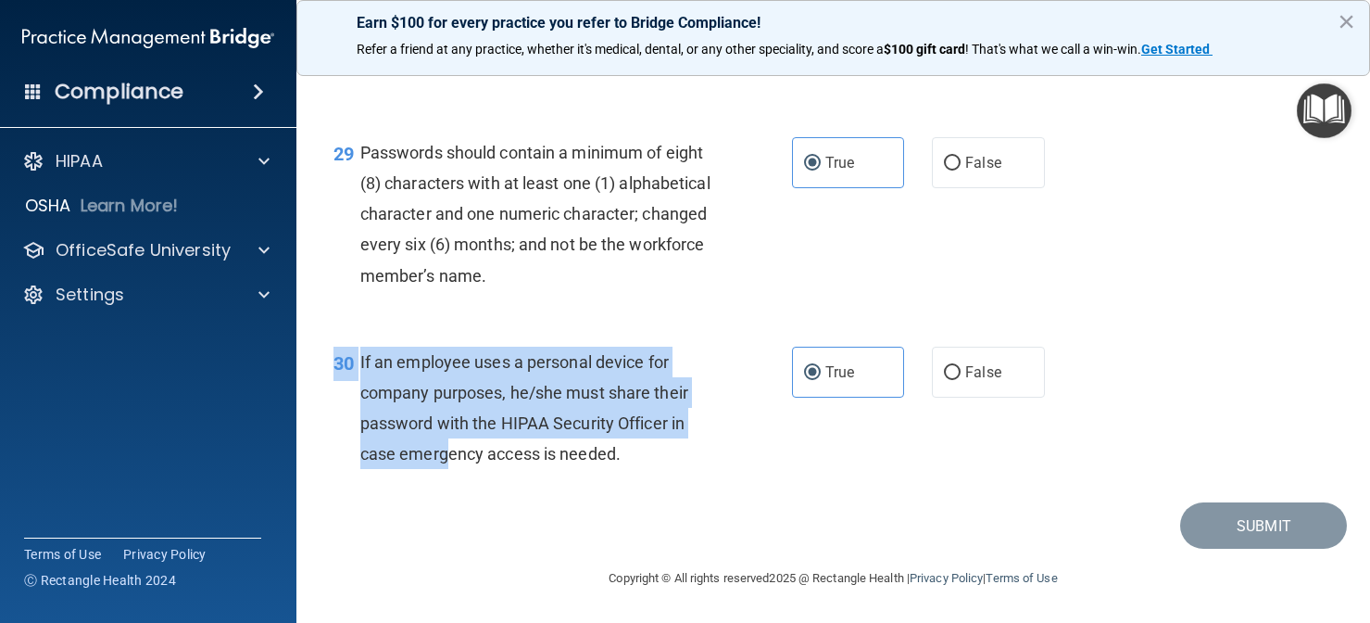
drag, startPoint x: 656, startPoint y: 485, endPoint x: 448, endPoint y: 460, distance: 208.9
click at [448, 460] on div "30 If an employee uses a personal device for company purposes, he/she must shar…" at bounding box center [834, 412] width 1028 height 179
click at [448, 460] on span "If an employee uses a personal device for company purposes, he/she must share t…" at bounding box center [524, 408] width 328 height 112
drag, startPoint x: 609, startPoint y: 457, endPoint x: 360, endPoint y: 365, distance: 265.6
click at [360, 365] on div "If an employee uses a personal device for company purposes, he/she must share t…" at bounding box center [542, 408] width 364 height 123
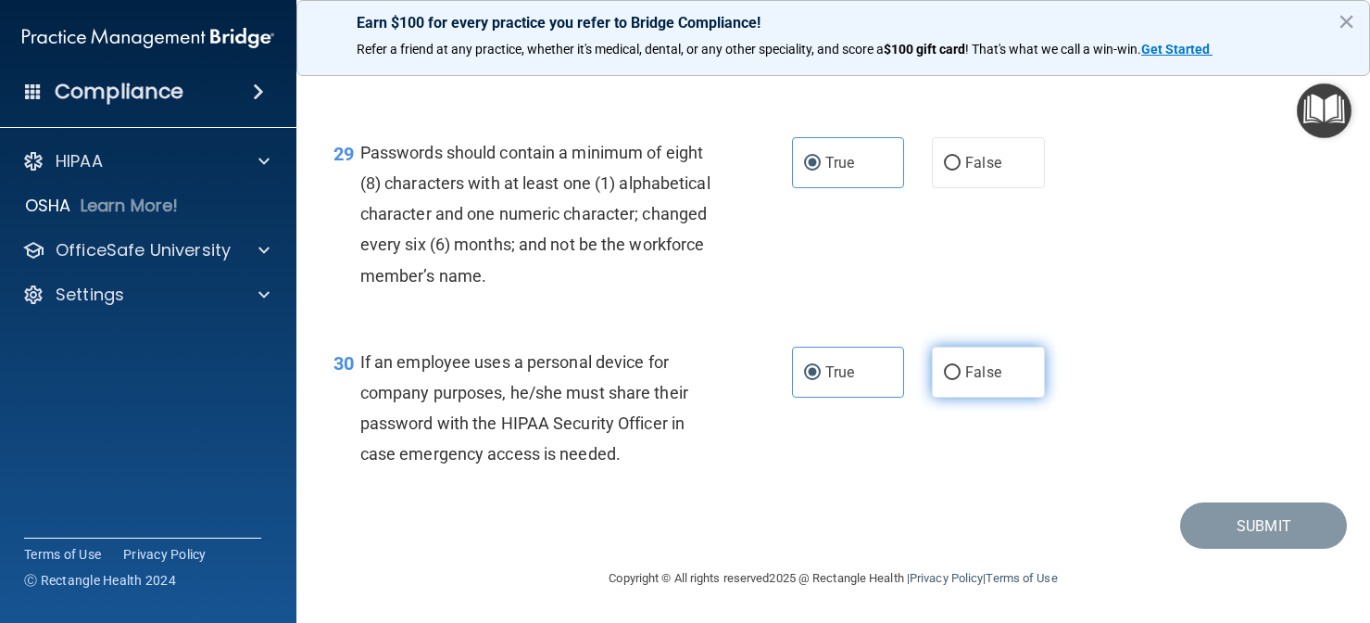
click at [960, 366] on label "False" at bounding box center [988, 372] width 113 height 51
click at [960, 366] on input "False" at bounding box center [952, 373] width 17 height 14
radio input "true"
radio input "false"
click at [1231, 455] on div "30 If an employee uses a personal device for company purposes, he/she must shar…" at bounding box center [834, 412] width 1028 height 179
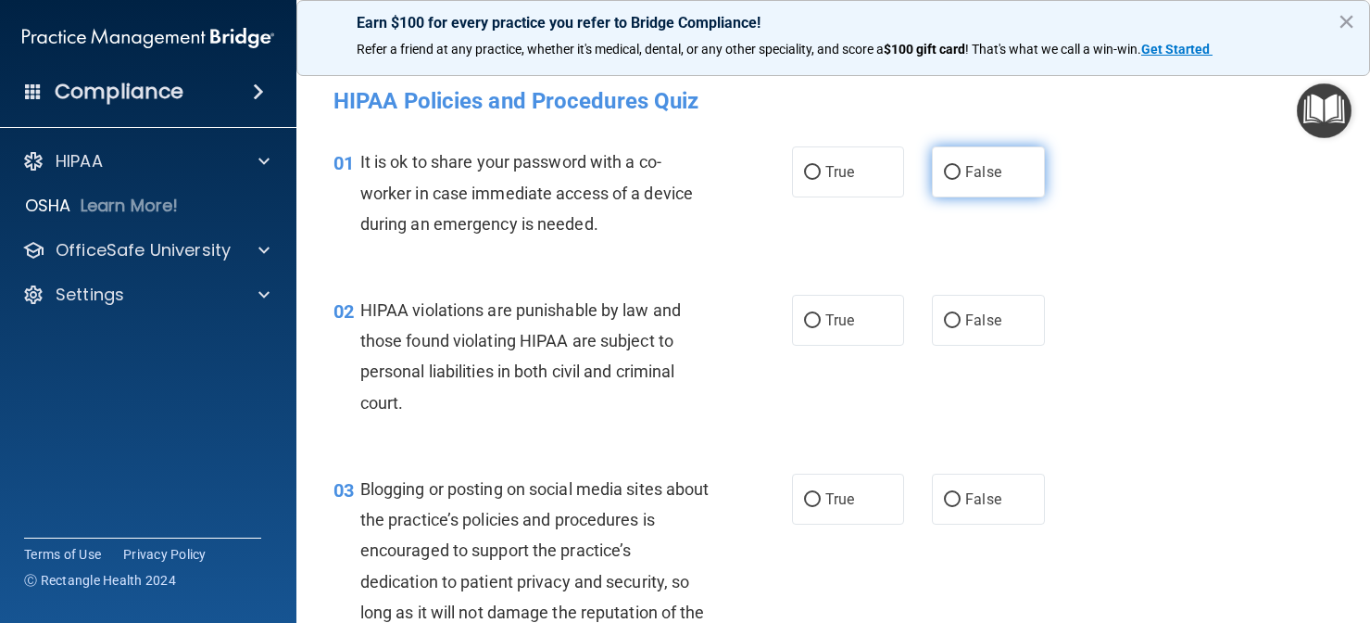
click at [953, 170] on input "False" at bounding box center [952, 173] width 17 height 14
radio input "true"
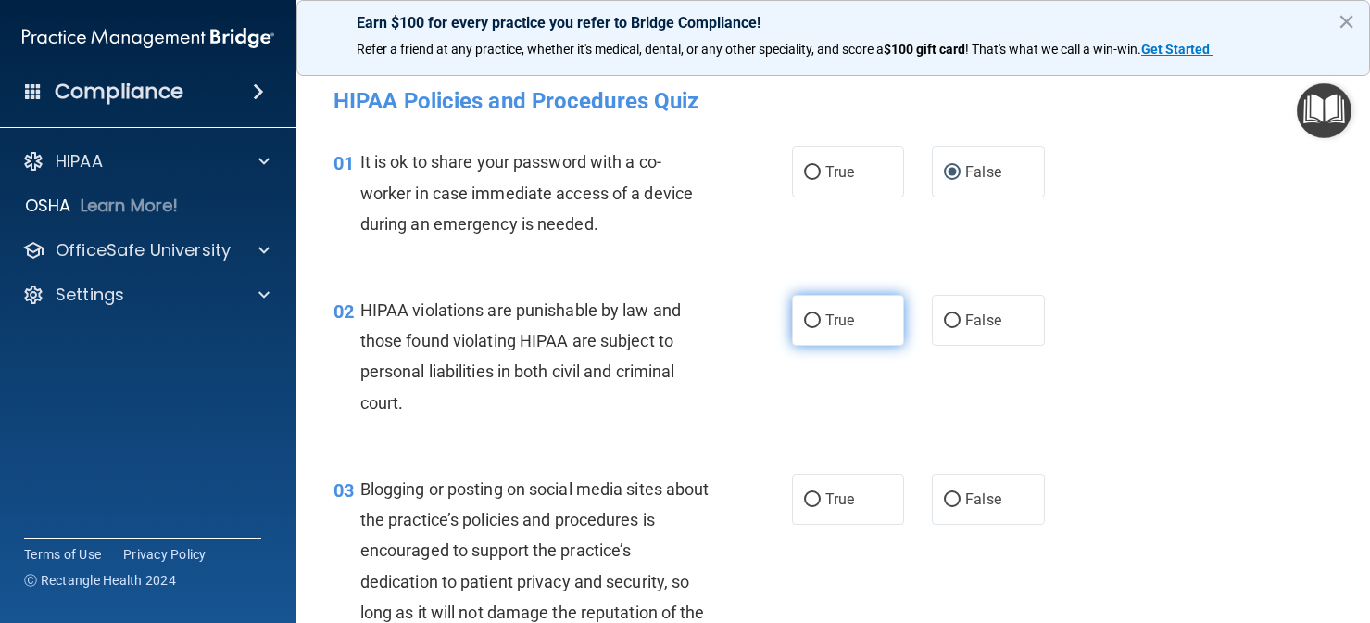
click at [848, 316] on span "True" at bounding box center [840, 320] width 29 height 18
click at [821, 316] on input "True" at bounding box center [812, 321] width 17 height 14
radio input "true"
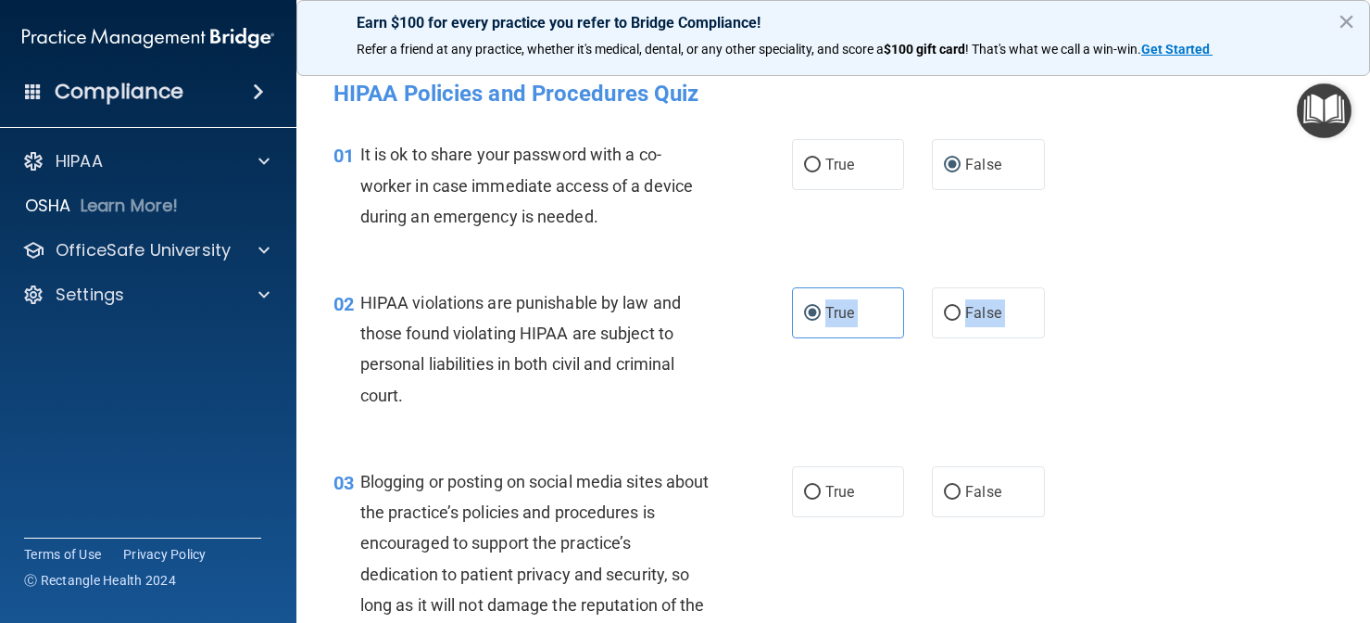
scroll to position [22, 0]
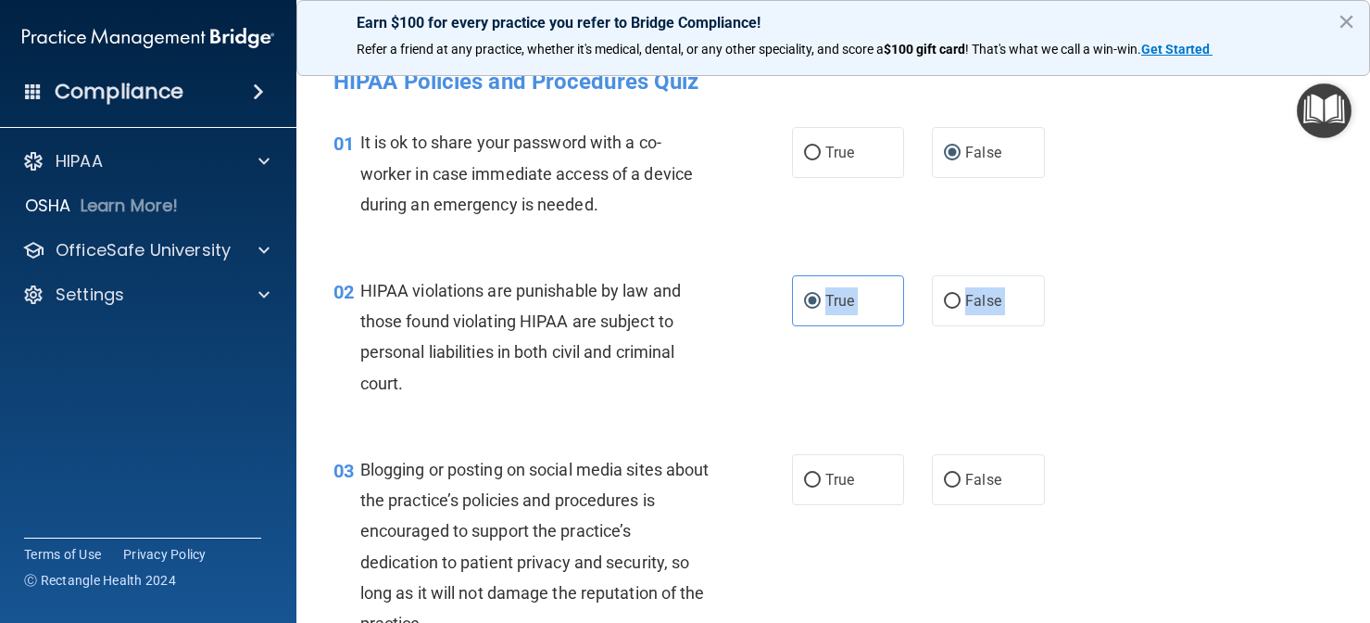
drag, startPoint x: 747, startPoint y: 395, endPoint x: 761, endPoint y: 586, distance: 191.4
click at [715, 622] on html "Compliance HIPAA Documents and Policies Report an Incident Business Associates …" at bounding box center [685, 311] width 1370 height 623
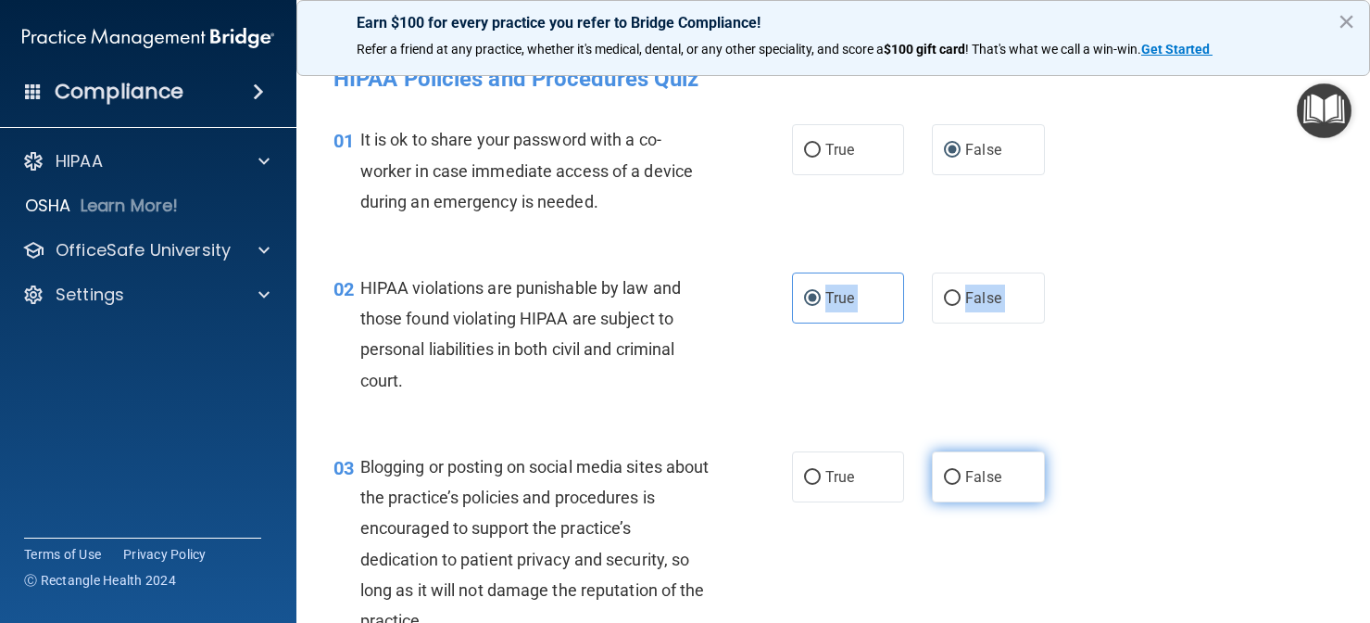
click at [959, 482] on input "False" at bounding box center [952, 478] width 17 height 14
radio input "true"
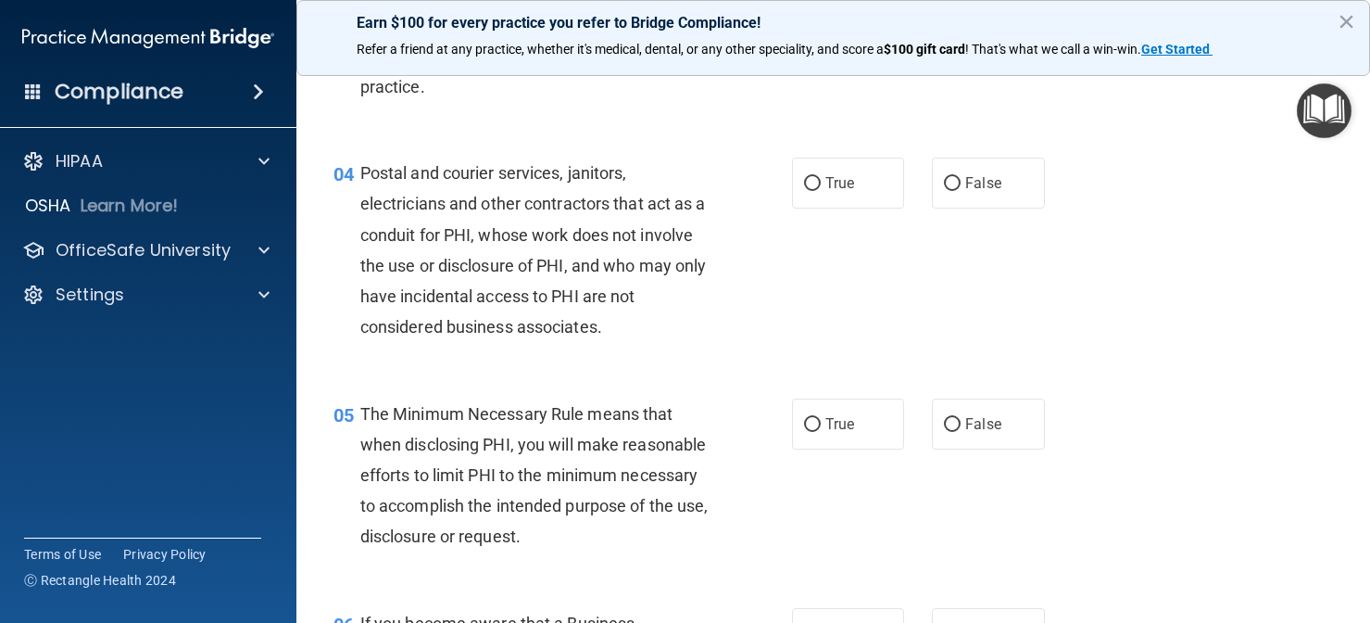
scroll to position [601, 0]
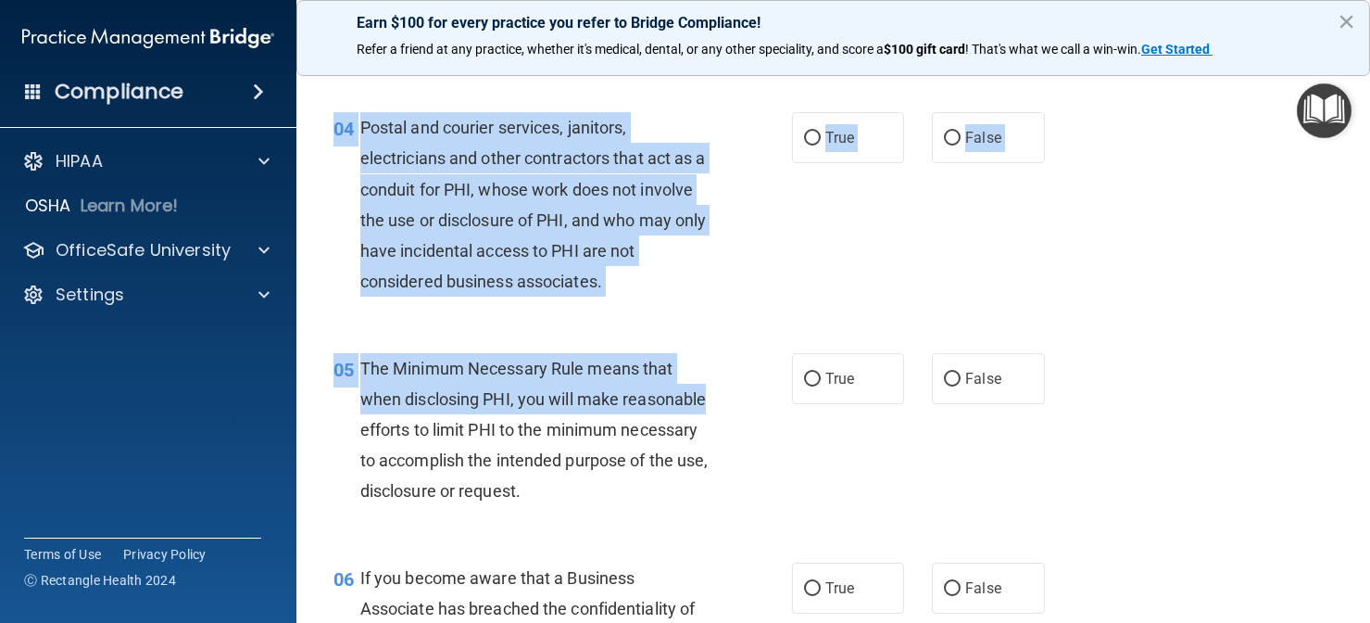
drag, startPoint x: 705, startPoint y: 492, endPoint x: 743, endPoint y: 397, distance: 101.9
click at [822, 143] on label "True" at bounding box center [848, 137] width 113 height 51
click at [821, 143] on input "True" at bounding box center [812, 139] width 17 height 14
radio input "true"
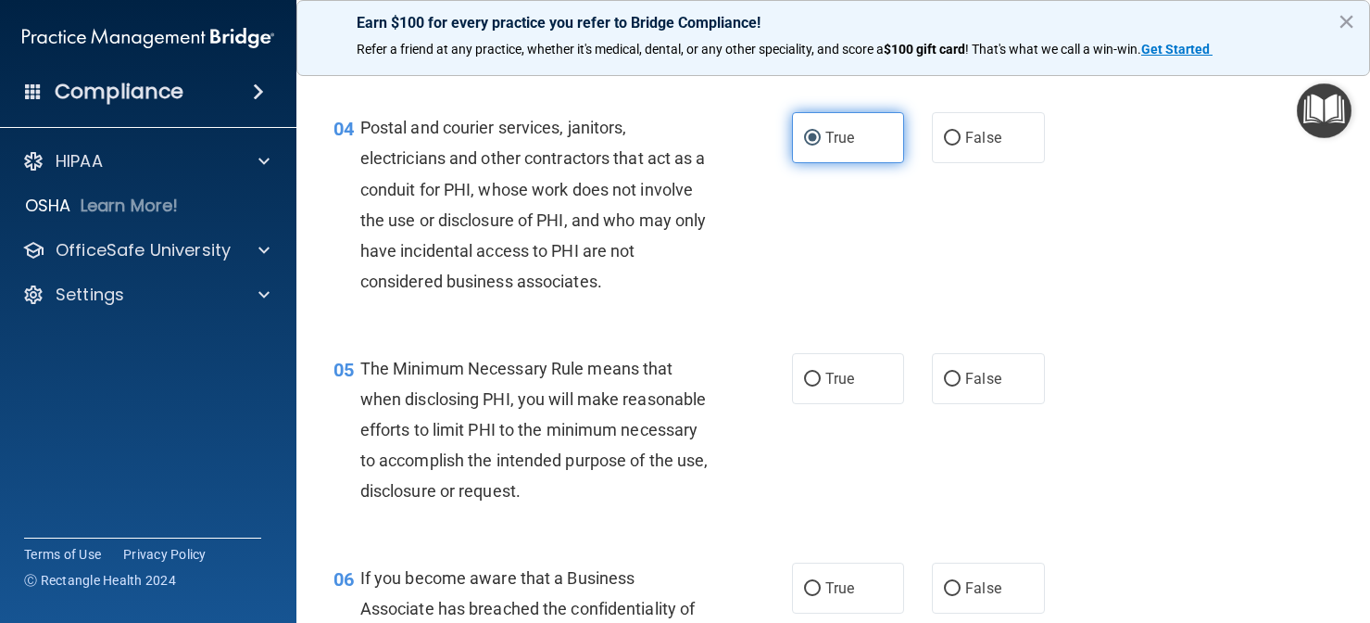
click at [807, 132] on input "True" at bounding box center [812, 139] width 17 height 14
click at [746, 239] on div "04 Postal and courier services, janitors, electricians and other contractors th…" at bounding box center [563, 209] width 514 height 194
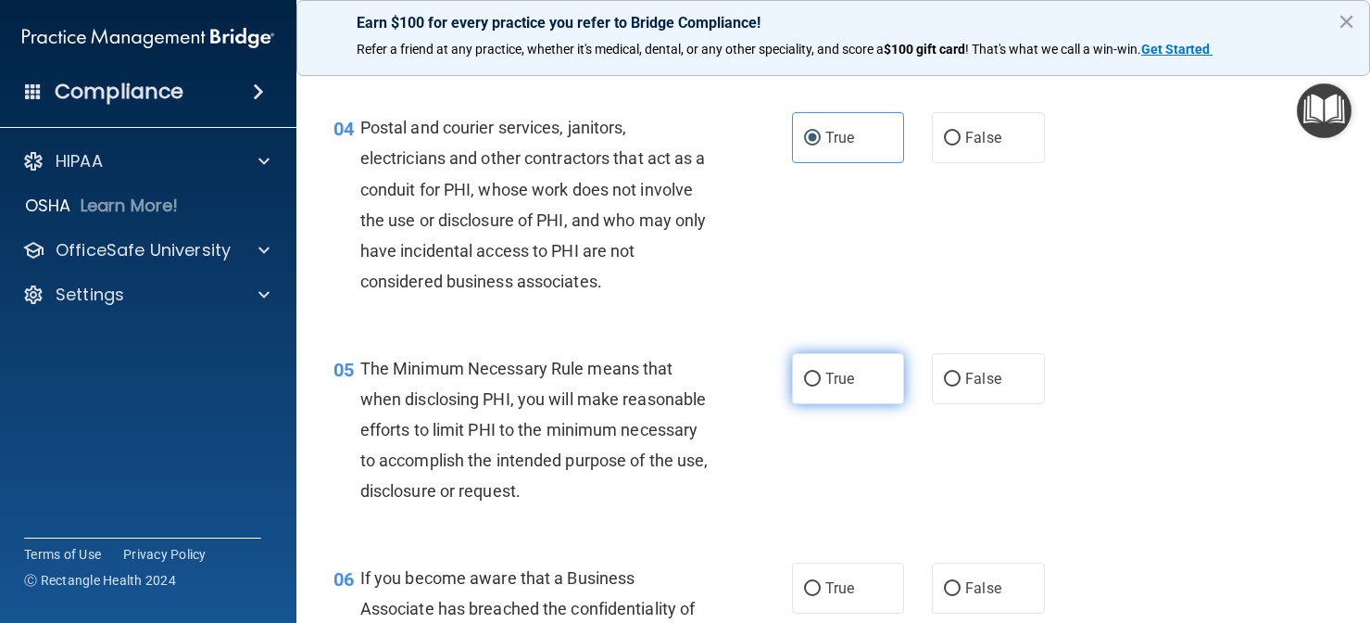
click at [838, 372] on span "True" at bounding box center [840, 379] width 29 height 18
click at [821, 372] on input "True" at bounding box center [812, 379] width 17 height 14
radio input "true"
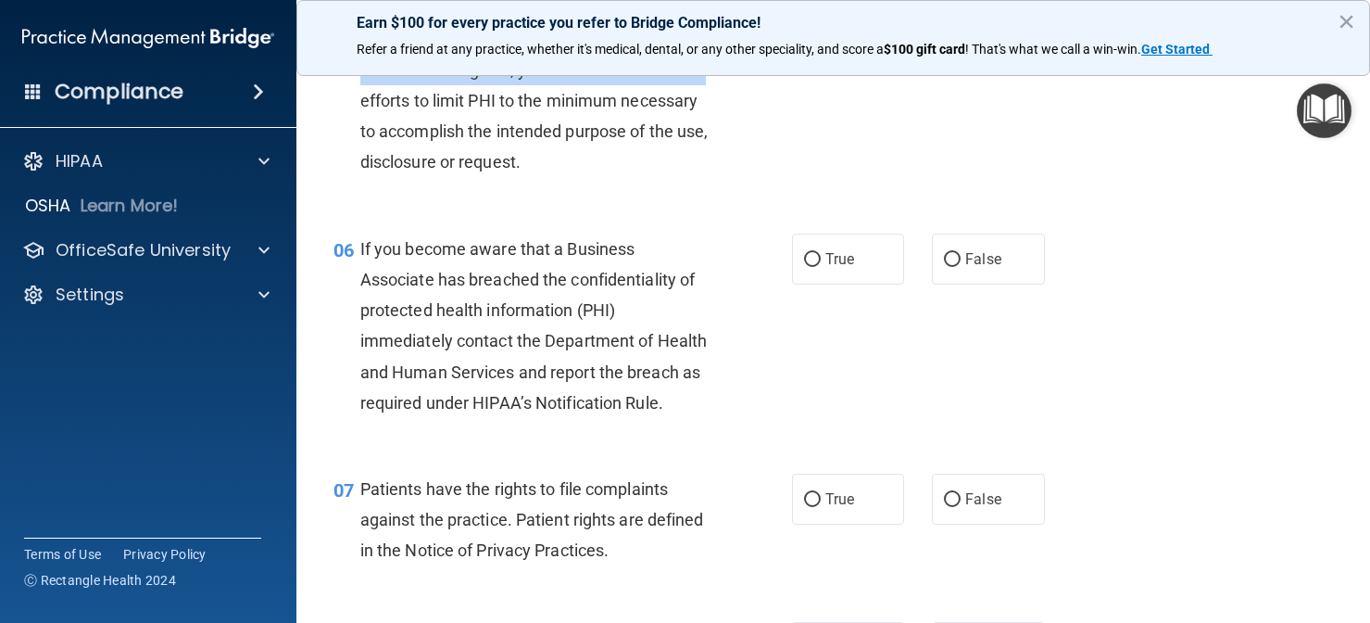
scroll to position [981, 0]
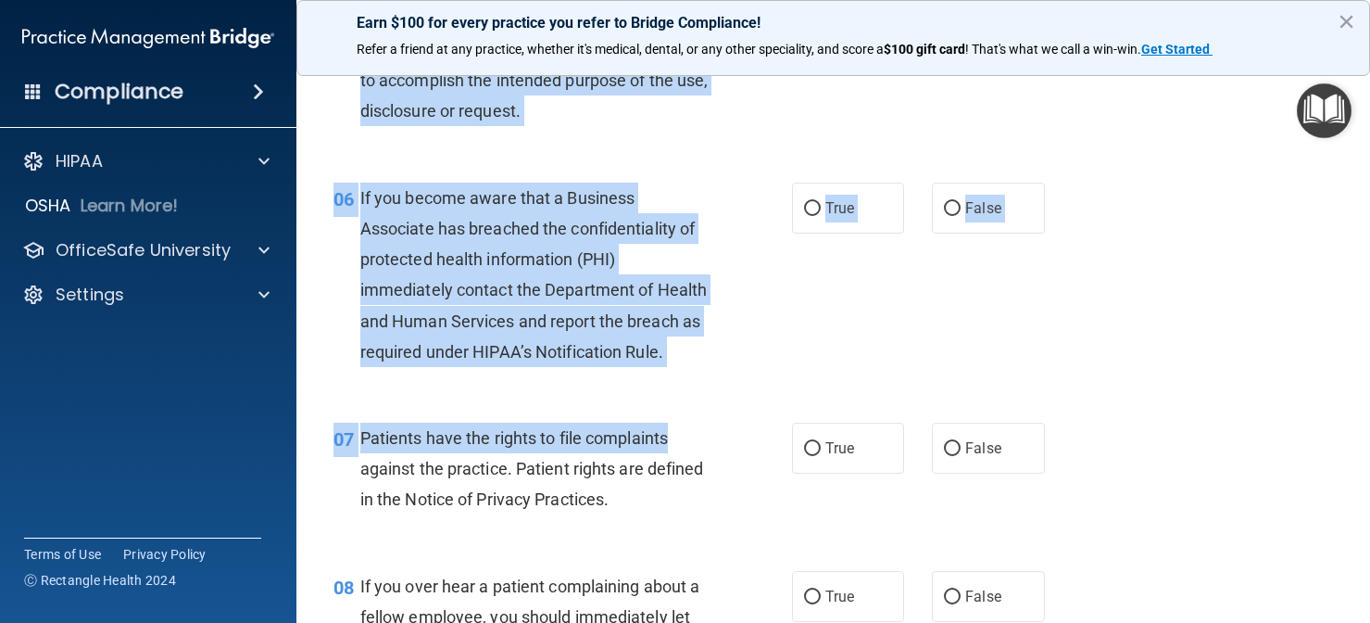
drag, startPoint x: 726, startPoint y: 378, endPoint x: 740, endPoint y: 430, distance: 53.7
click at [779, 335] on div "06 If you become aware that a Business Associate has breached the confidentiali…" at bounding box center [563, 280] width 514 height 194
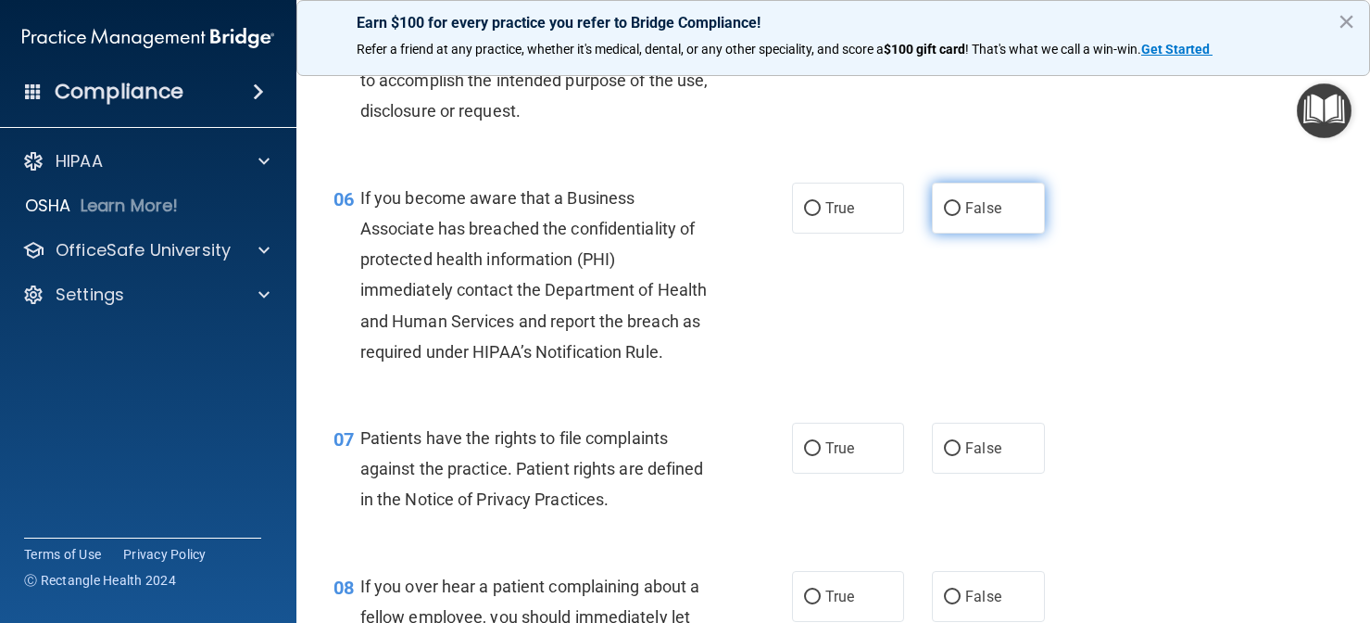
click at [971, 214] on label "False" at bounding box center [988, 208] width 113 height 51
click at [961, 214] on input "False" at bounding box center [952, 209] width 17 height 14
radio input "true"
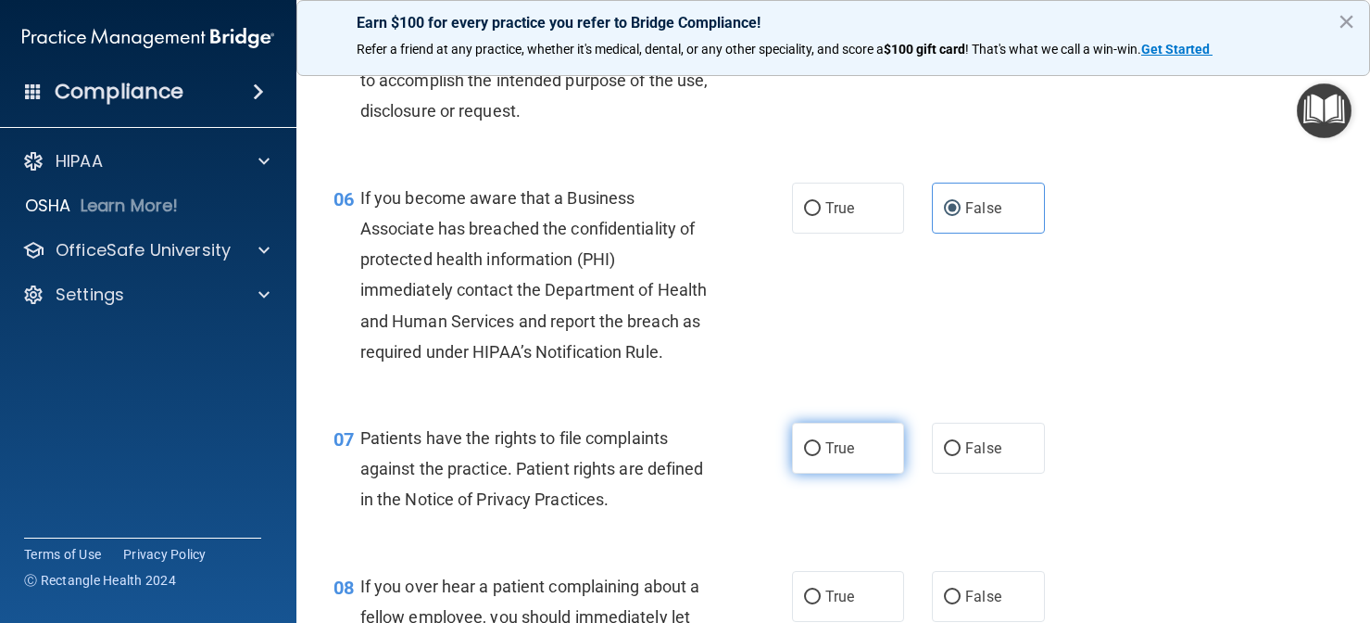
click at [845, 450] on label "True" at bounding box center [848, 448] width 113 height 51
click at [821, 450] on input "True" at bounding box center [812, 449] width 17 height 14
radio input "true"
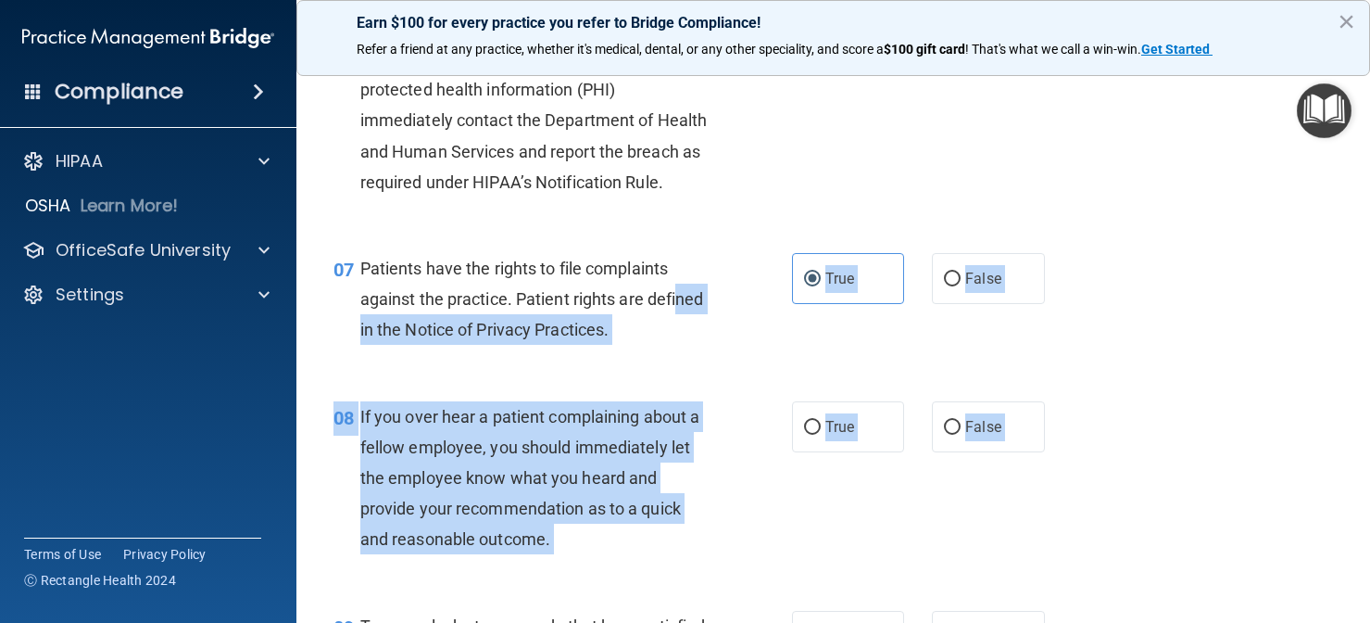
scroll to position [1160, 0]
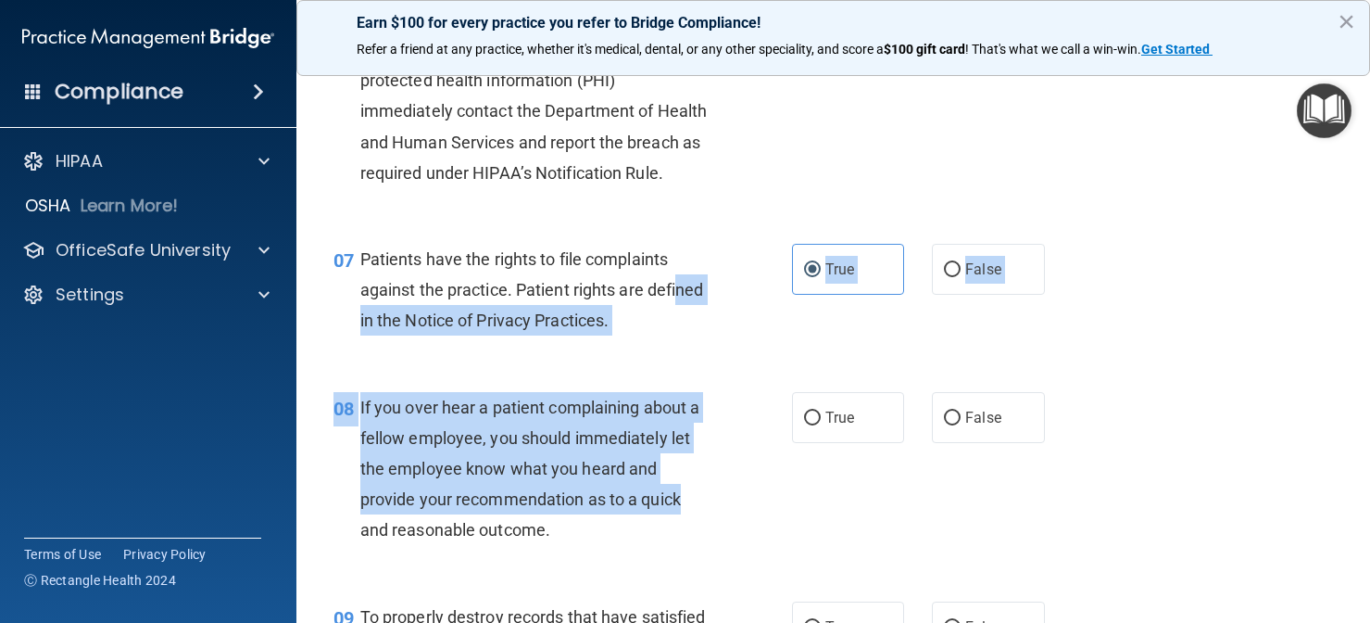
drag, startPoint x: 677, startPoint y: 466, endPoint x: 690, endPoint y: 480, distance: 19.0
click at [679, 373] on div "08 If you over hear a patient complaining about a fellow employee, you should i…" at bounding box center [834, 473] width 1028 height 209
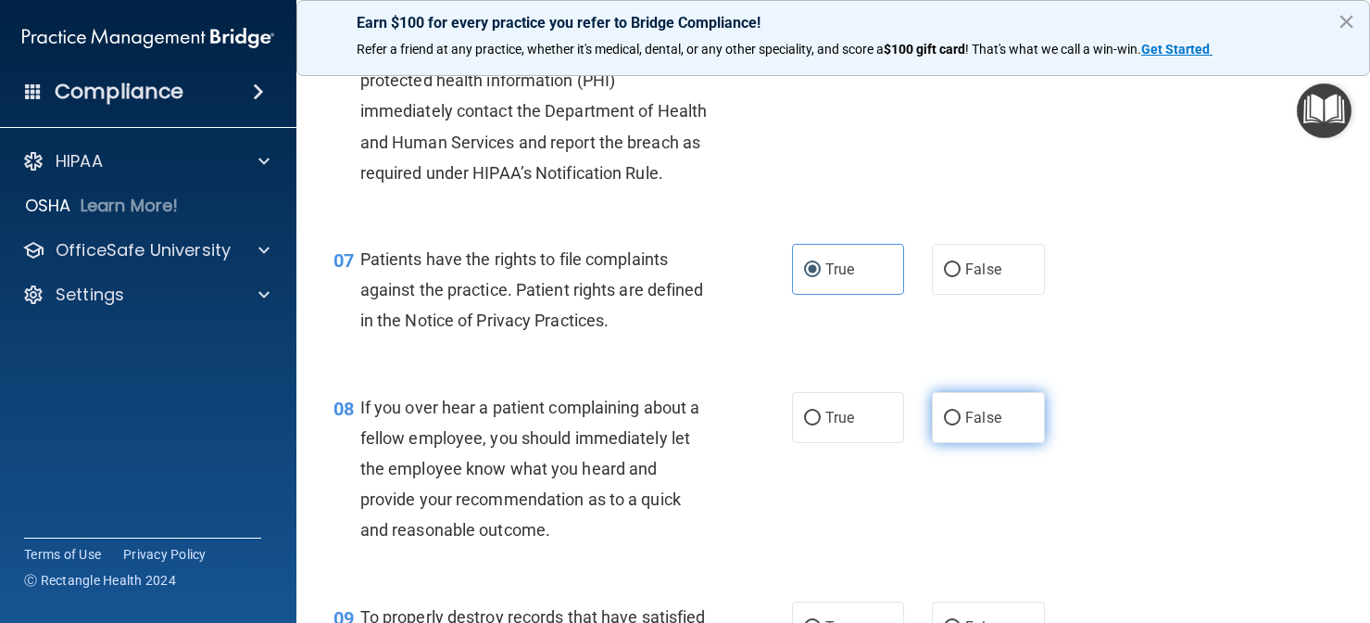
click at [966, 415] on span "False" at bounding box center [983, 418] width 36 height 18
click at [961, 415] on input "False" at bounding box center [952, 418] width 17 height 14
radio input "true"
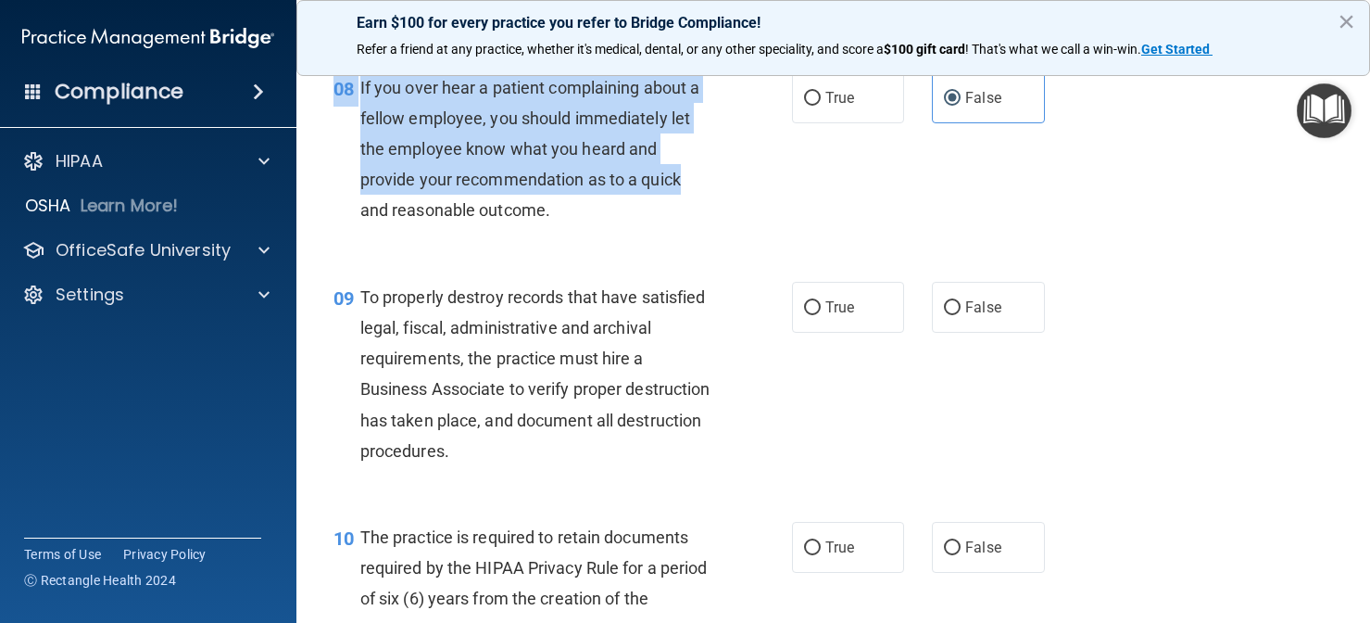
scroll to position [1555, 0]
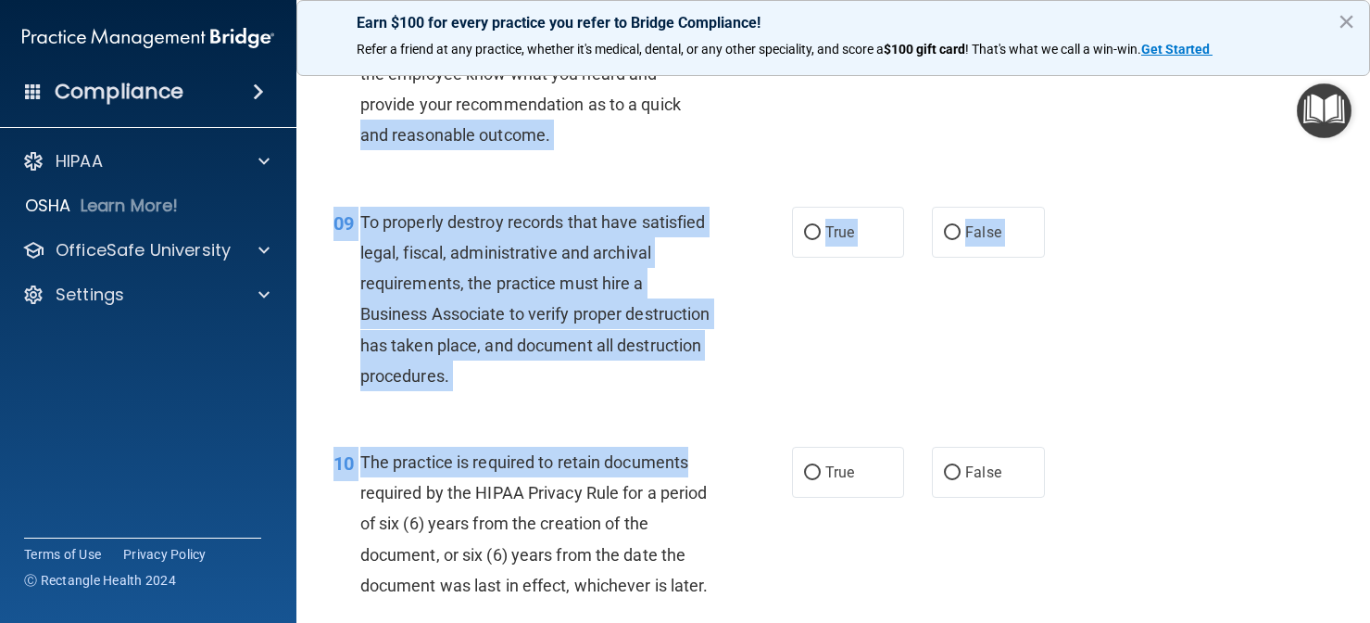
drag, startPoint x: 725, startPoint y: 474, endPoint x: 718, endPoint y: 452, distance: 23.4
click at [761, 376] on div "09 To properly destroy records that have satisfied legal, fiscal, administrativ…" at bounding box center [563, 304] width 514 height 194
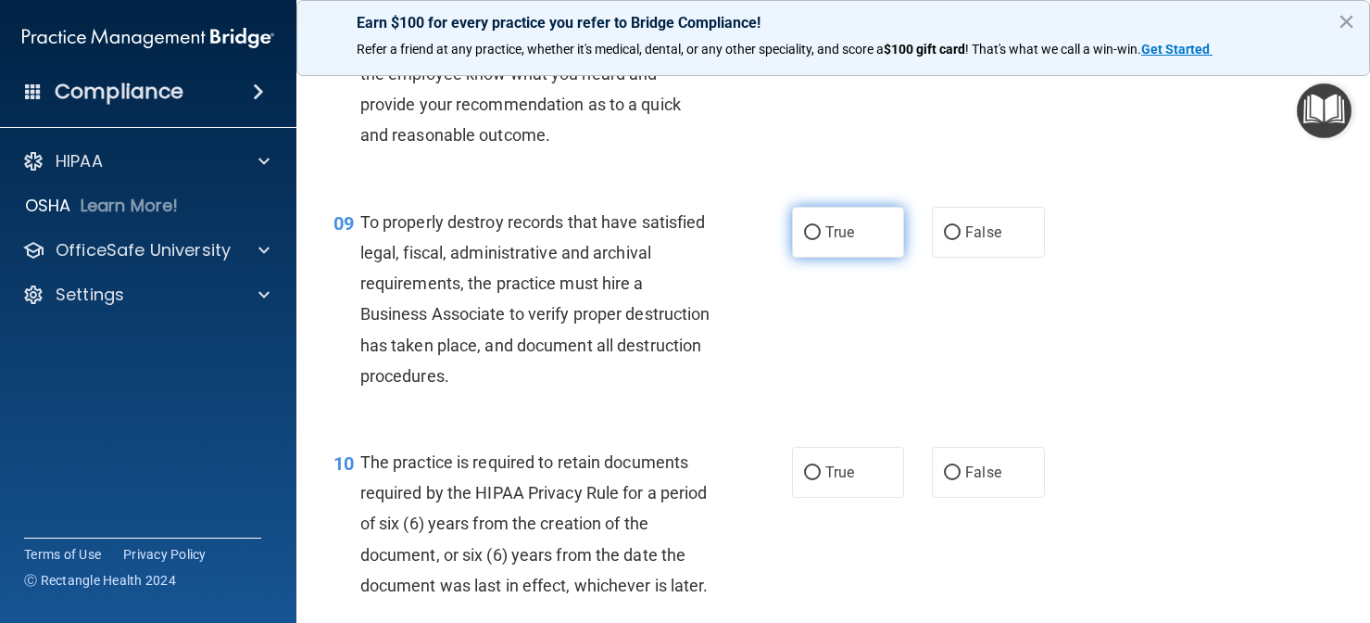
click at [846, 232] on span "True" at bounding box center [840, 232] width 29 height 18
click at [821, 232] on input "True" at bounding box center [812, 233] width 17 height 14
radio input "true"
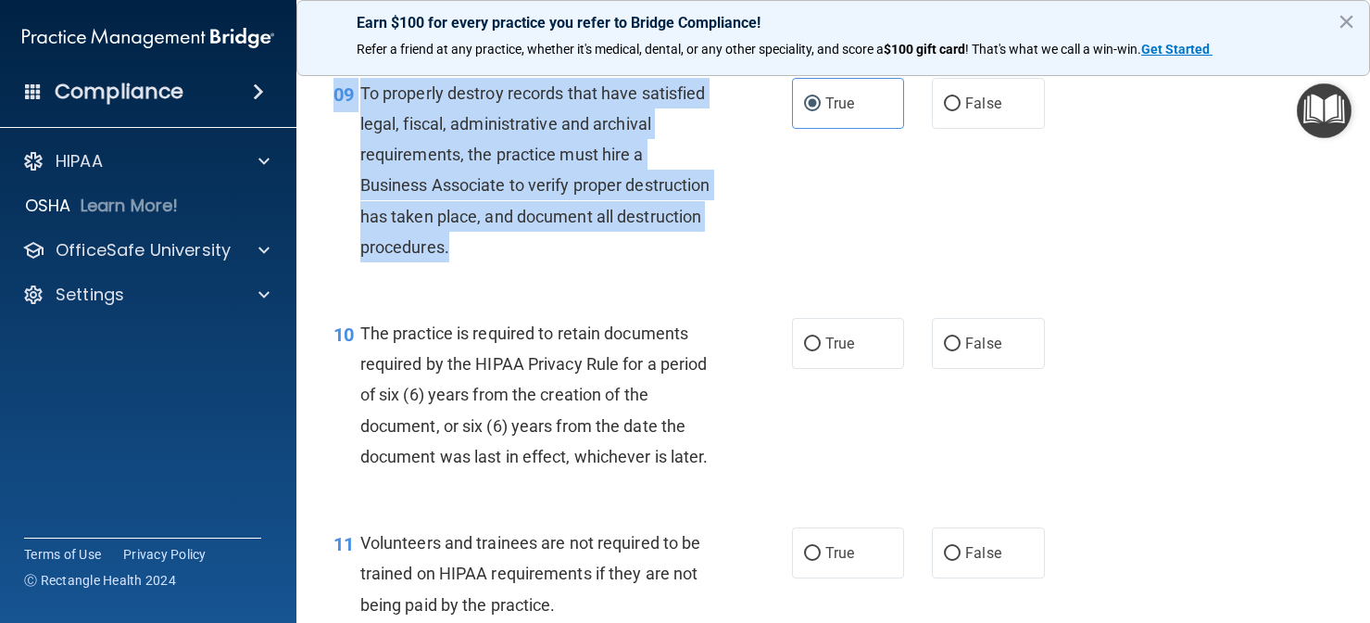
drag, startPoint x: 635, startPoint y: 371, endPoint x: 567, endPoint y: 612, distance: 250.2
click at [567, 622] on html "Compliance HIPAA Documents and Policies Report an Incident Business Associates …" at bounding box center [685, 311] width 1370 height 623
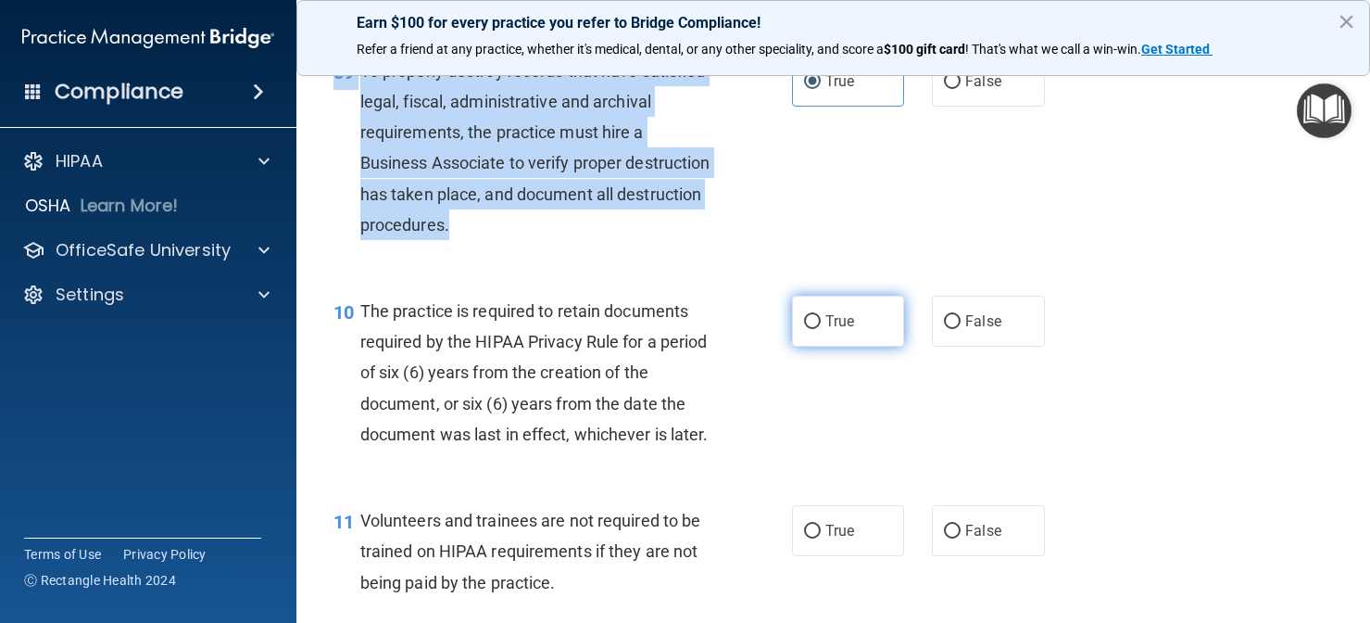
click at [804, 319] on input "True" at bounding box center [812, 322] width 17 height 14
radio input "true"
click at [946, 526] on input "False" at bounding box center [952, 531] width 17 height 14
radio input "true"
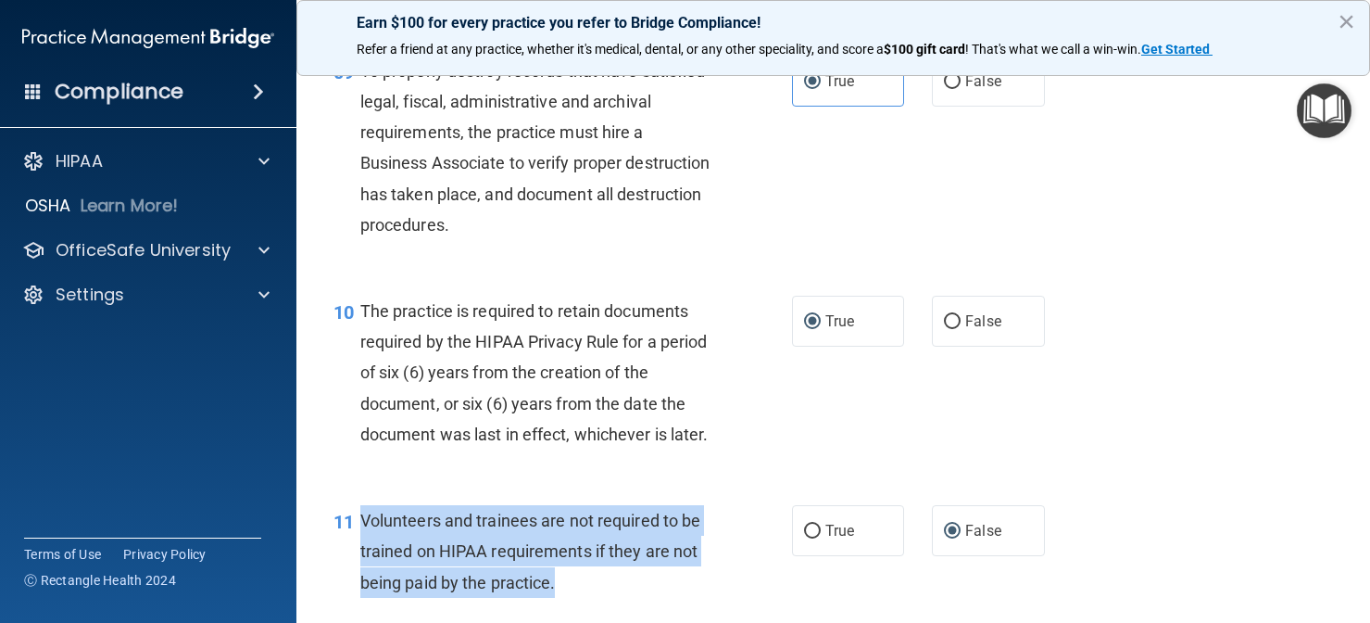
drag, startPoint x: 577, startPoint y: 569, endPoint x: 364, endPoint y: 501, distance: 223.6
click at [364, 505] on div "Volunteers and trainees are not required to be trained on HIPAA requirements if…" at bounding box center [542, 551] width 364 height 93
copy span "Volunteers and trainees are not required to be trained on HIPAA requirements if…"
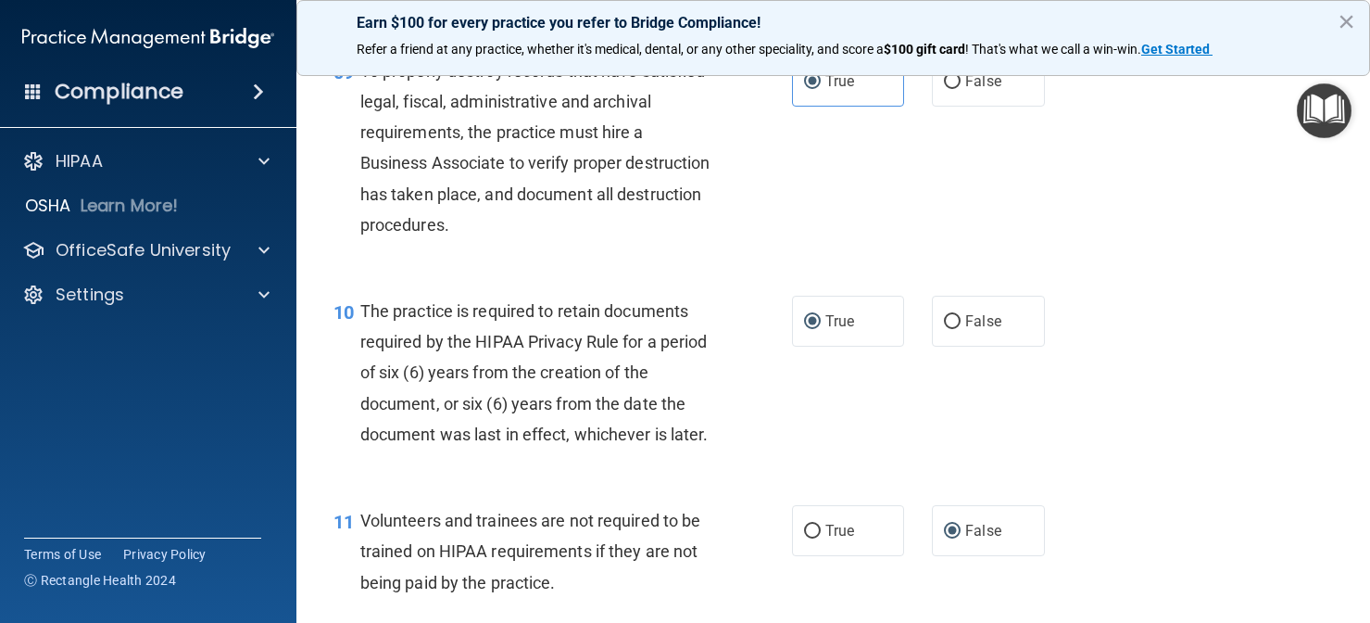
click at [681, 445] on div "10 The practice is required to retain documents required by the HIPAA Privacy R…" at bounding box center [563, 377] width 514 height 163
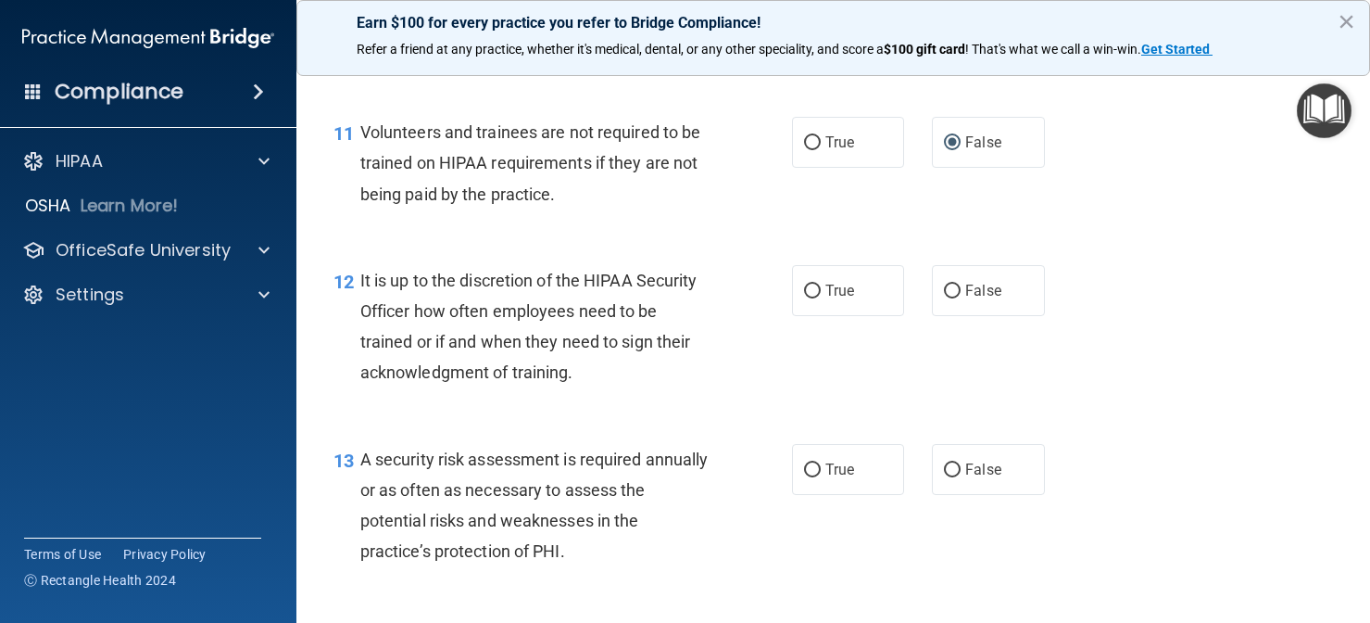
scroll to position [2151, 0]
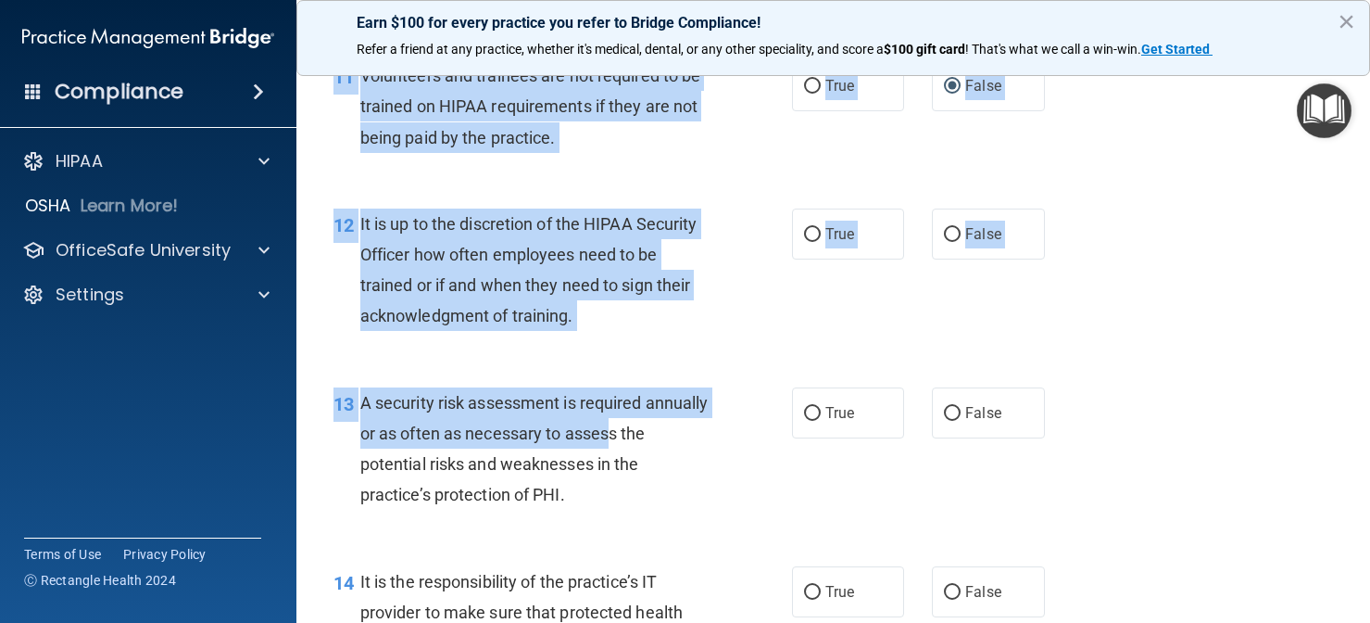
drag, startPoint x: 681, startPoint y: 445, endPoint x: 680, endPoint y: 430, distance: 14.9
click at [702, 364] on div "13 A security risk assessment is required annually or as often as necessary to …" at bounding box center [834, 453] width 1028 height 179
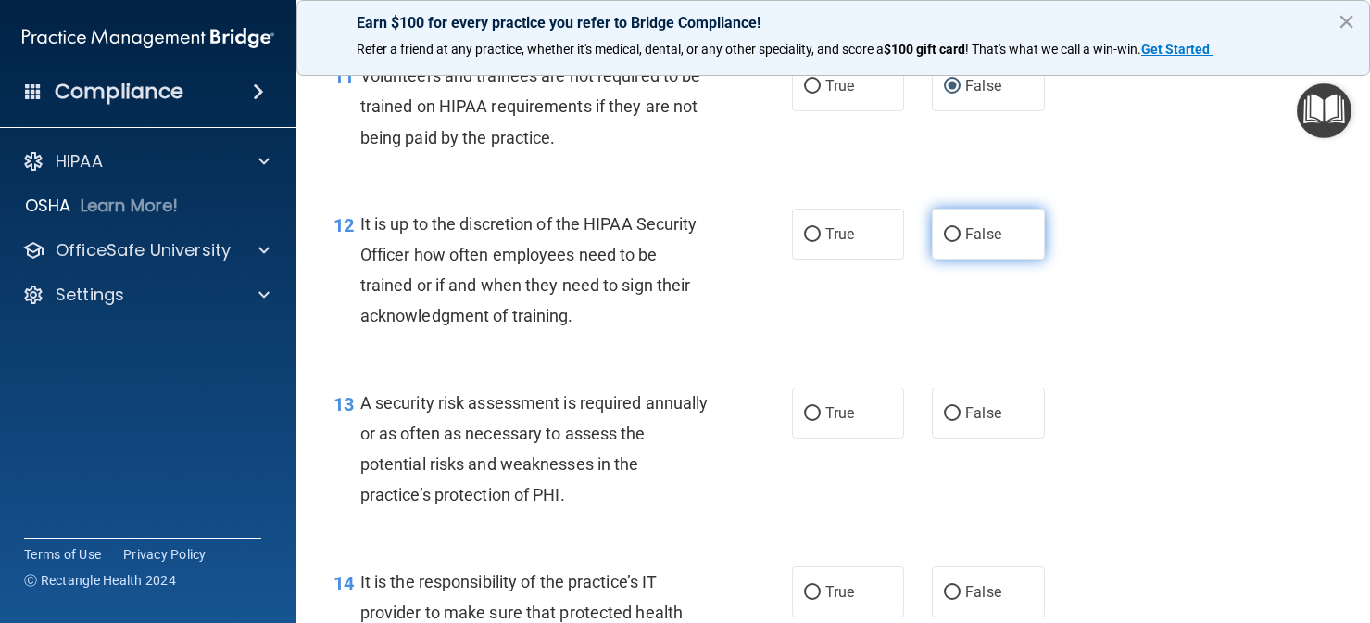
click at [971, 225] on span "False" at bounding box center [983, 234] width 36 height 18
click at [961, 228] on input "False" at bounding box center [952, 235] width 17 height 14
radio input "true"
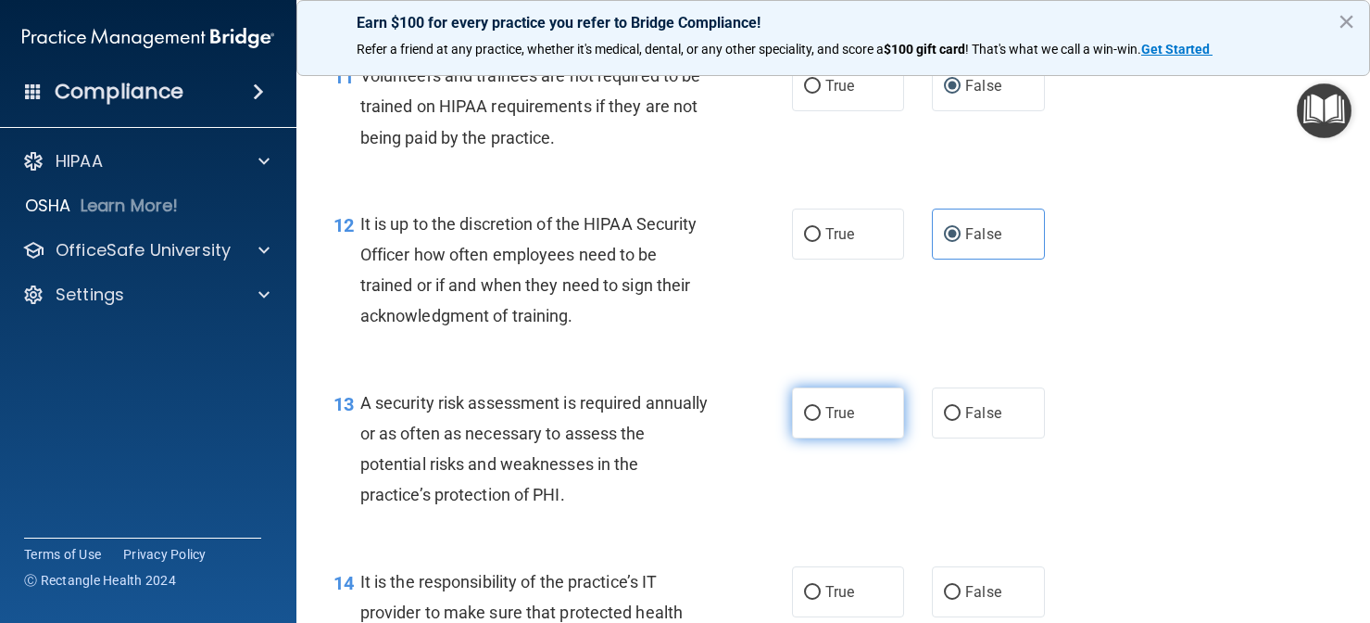
click at [846, 412] on label "True" at bounding box center [848, 412] width 113 height 51
click at [821, 412] on input "True" at bounding box center [812, 414] width 17 height 14
radio input "true"
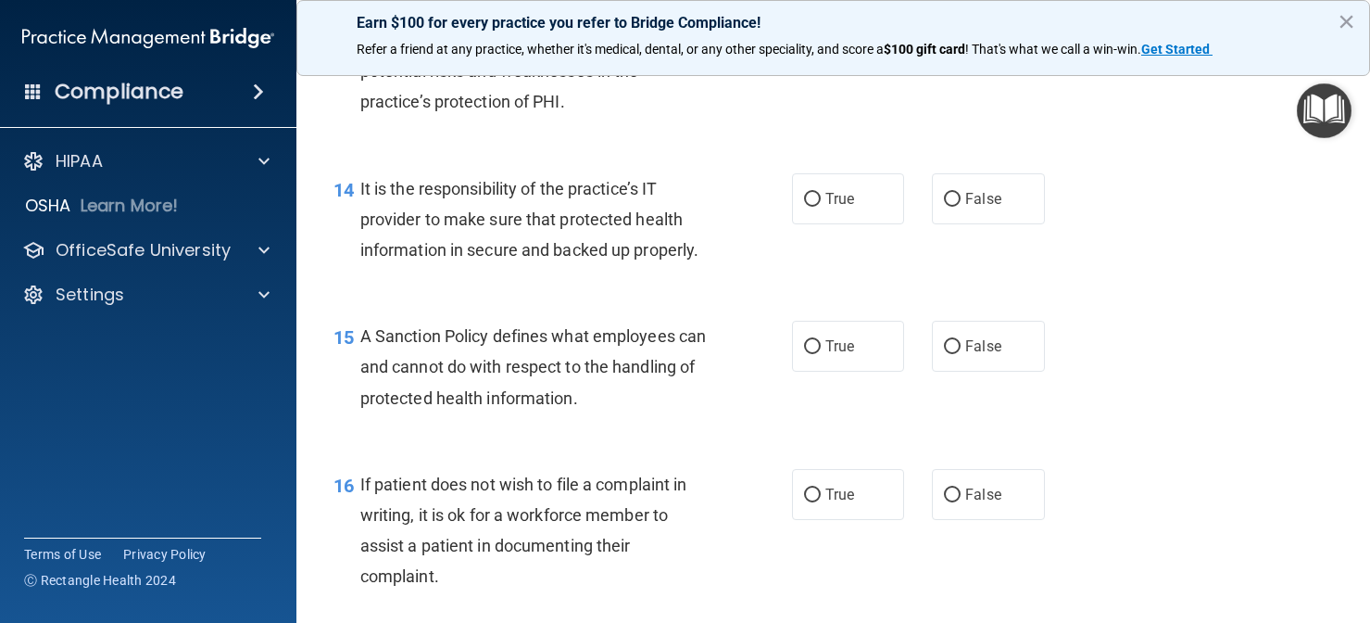
drag, startPoint x: 683, startPoint y: 423, endPoint x: 623, endPoint y: 652, distance: 236.7
click at [623, 622] on html "Compliance HIPAA Documents and Policies Report an Incident Business Associates …" at bounding box center [685, 311] width 1370 height 623
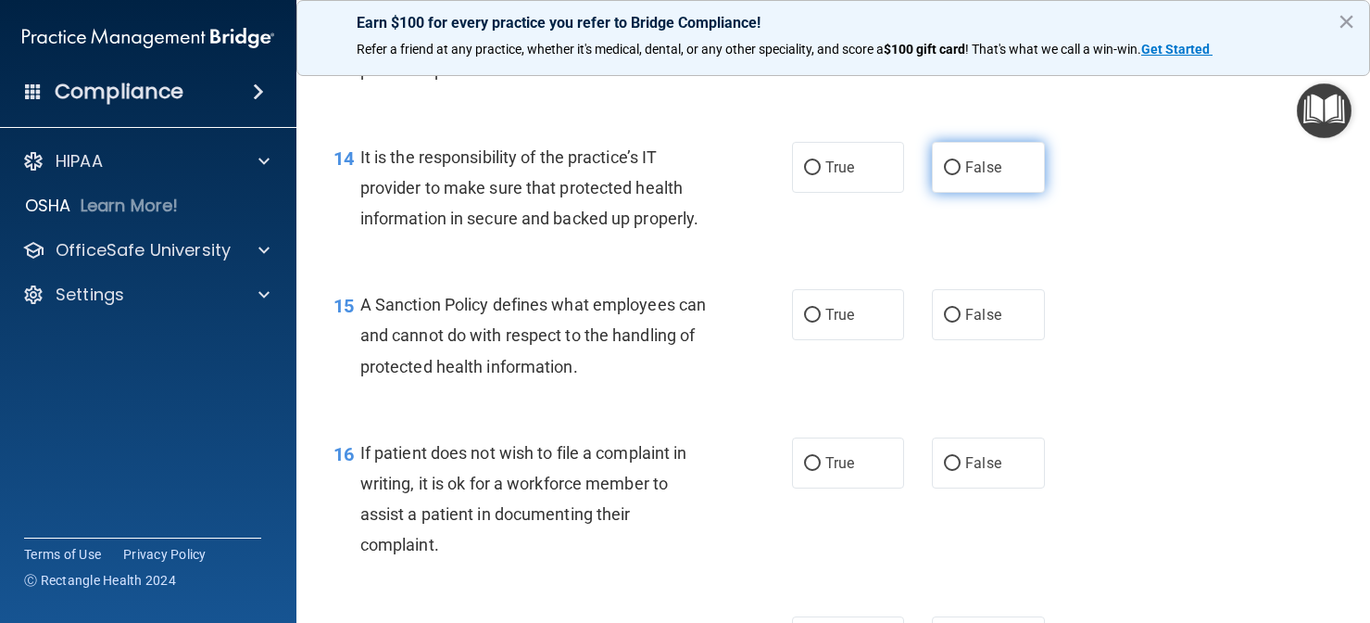
click at [946, 170] on label "False" at bounding box center [988, 167] width 113 height 51
click at [946, 170] on input "False" at bounding box center [952, 168] width 17 height 14
radio input "true"
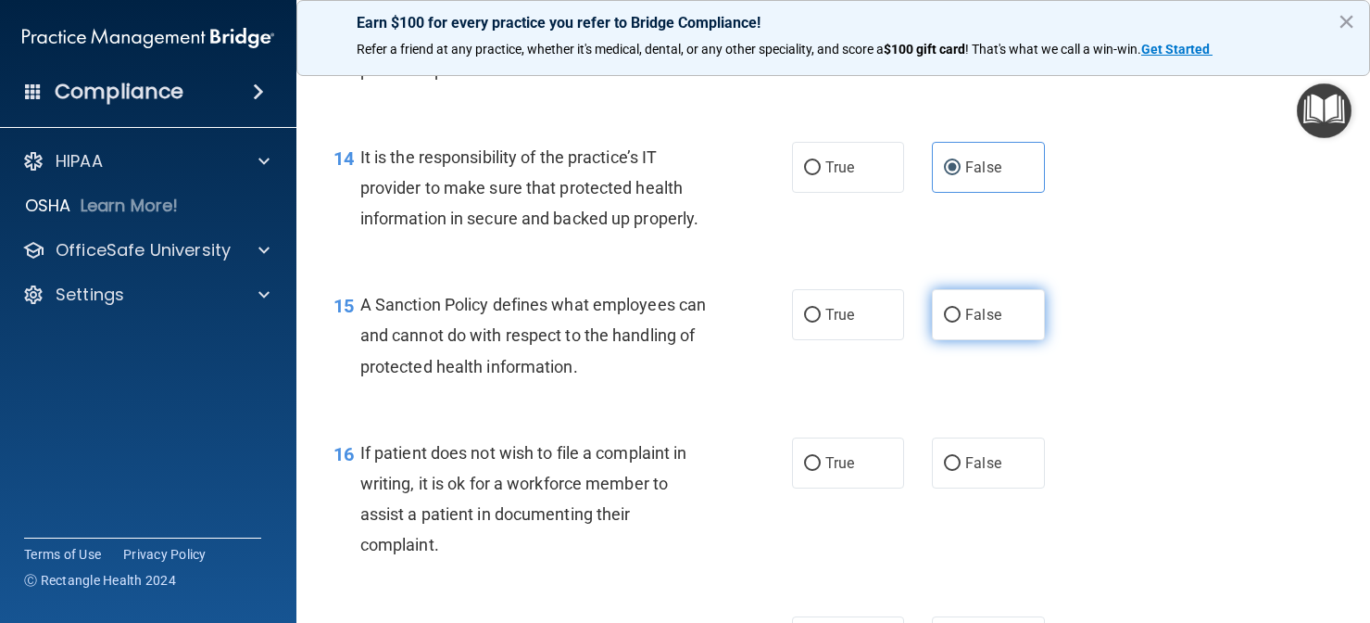
click at [940, 308] on label "False" at bounding box center [988, 314] width 113 height 51
click at [944, 309] on input "False" at bounding box center [952, 316] width 17 height 14
radio input "true"
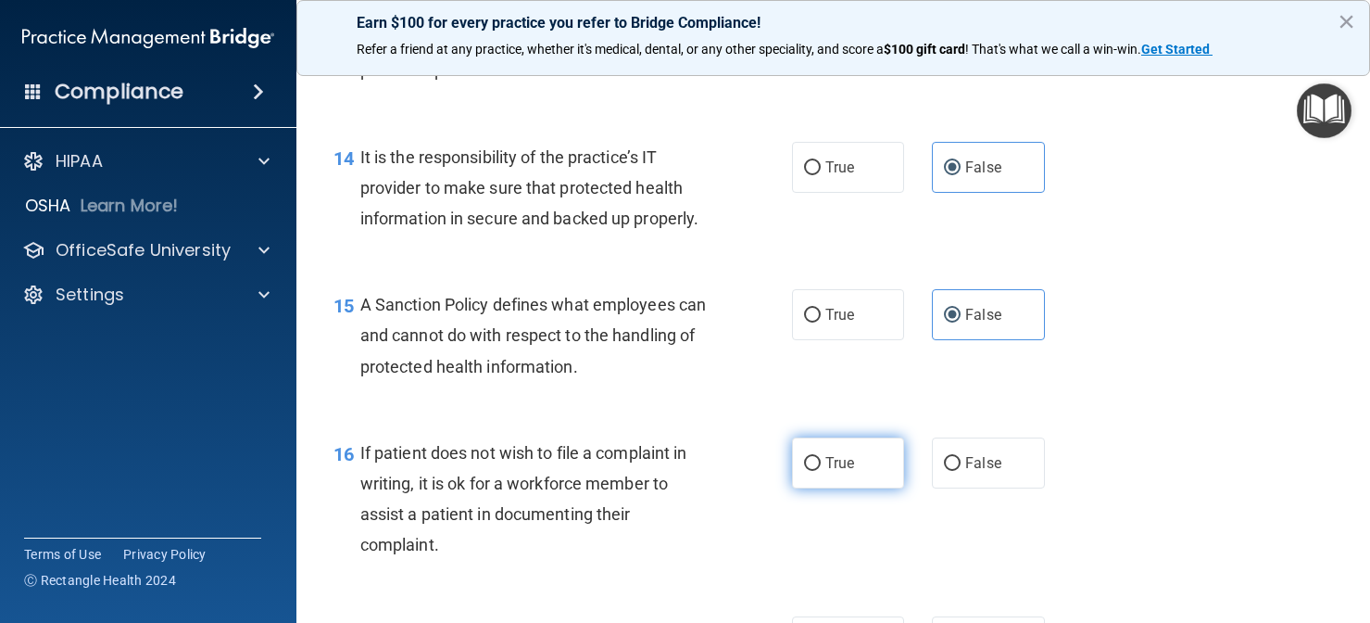
click at [836, 454] on span "True" at bounding box center [840, 463] width 29 height 18
click at [821, 457] on input "True" at bounding box center [812, 464] width 17 height 14
radio input "true"
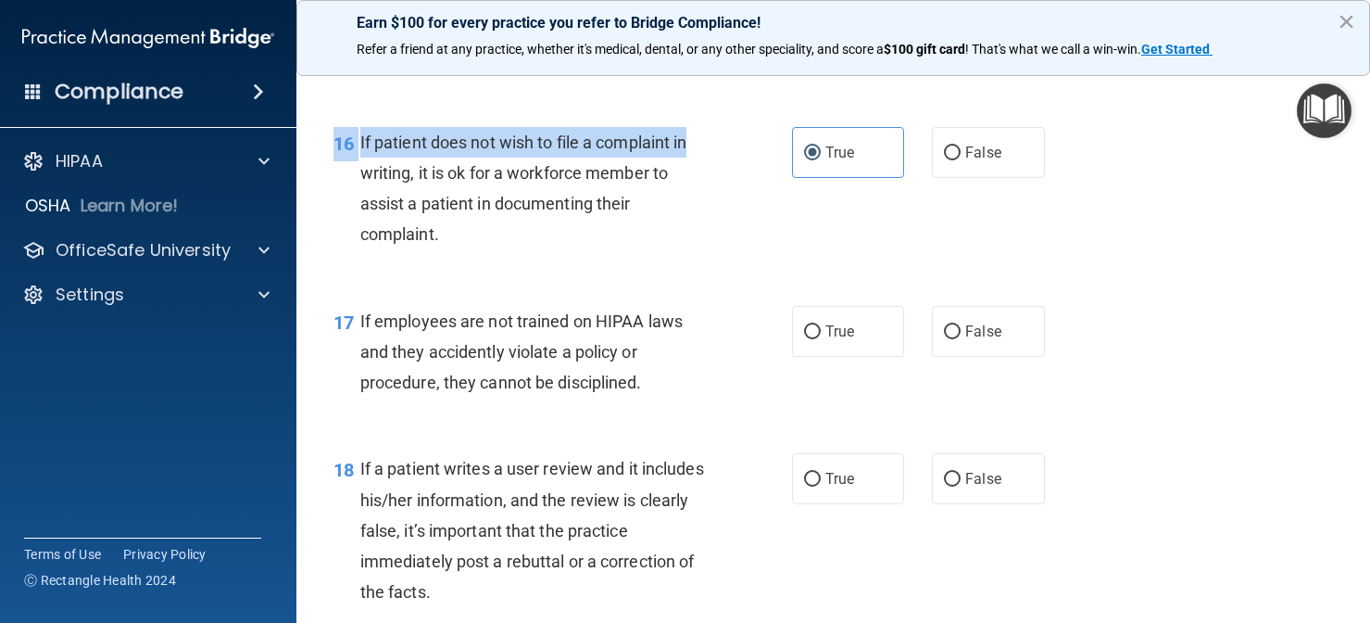
drag, startPoint x: 700, startPoint y: 453, endPoint x: 684, endPoint y: 657, distance: 204.4
click at [684, 622] on html "Compliance HIPAA Documents and Policies Report an Incident Business Associates …" at bounding box center [685, 311] width 1370 height 623
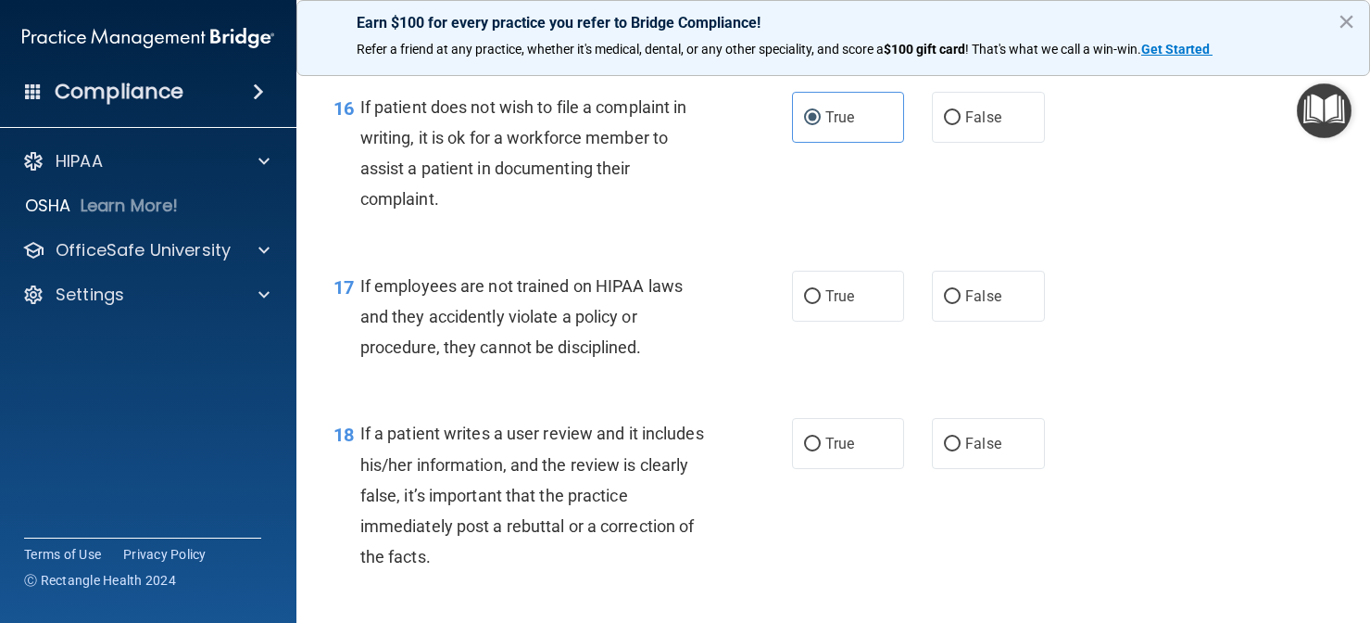
click at [725, 250] on div "17 If employees are not trained on HIPAA laws and they accidently violate a pol…" at bounding box center [834, 321] width 1028 height 148
click at [964, 278] on label "False" at bounding box center [988, 296] width 113 height 51
click at [961, 290] on input "False" at bounding box center [952, 297] width 17 height 14
radio input "true"
click at [970, 442] on label "False" at bounding box center [988, 443] width 113 height 51
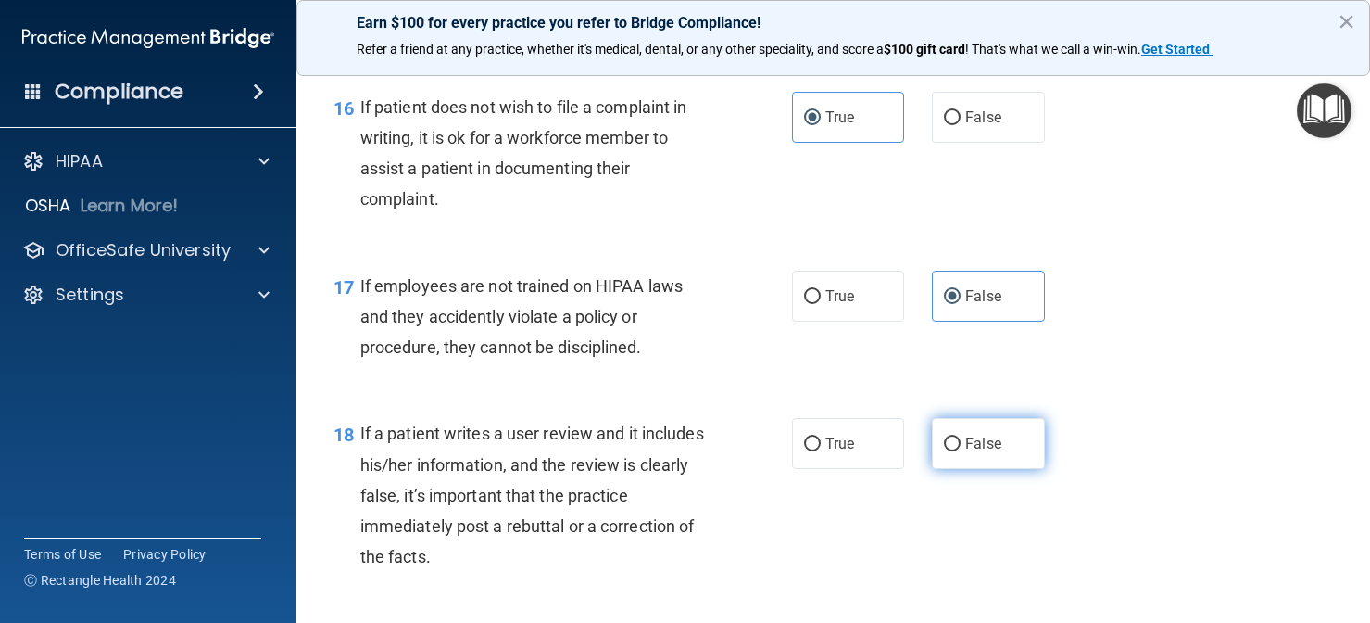
click at [961, 442] on input "False" at bounding box center [952, 444] width 17 height 14
radio input "true"
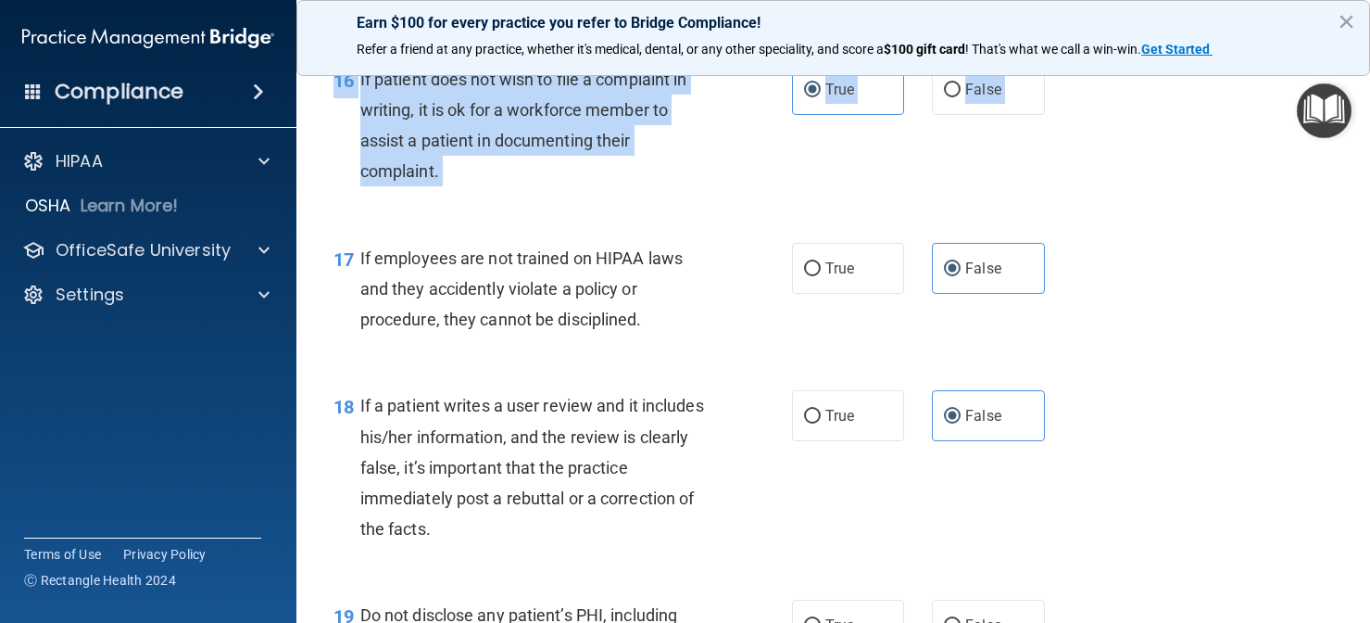
scroll to position [2970, 0]
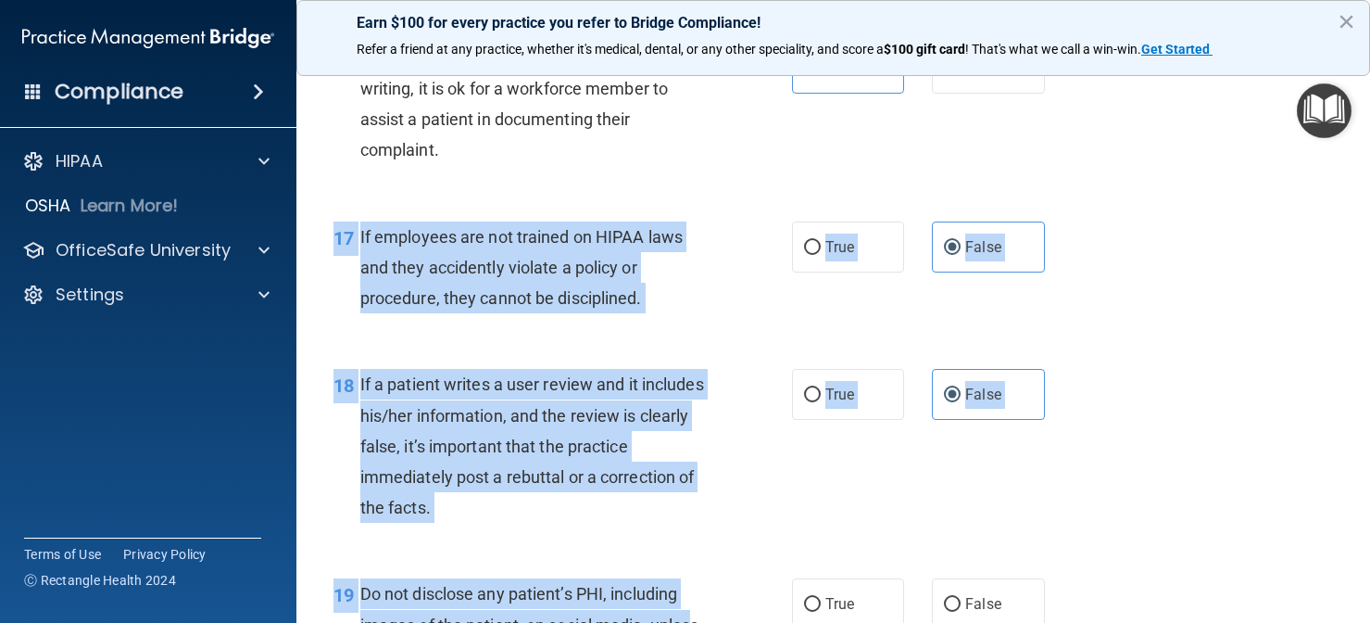
drag, startPoint x: 721, startPoint y: 369, endPoint x: 695, endPoint y: 603, distance: 235.8
click at [751, 465] on div "18 If a patient writes a user review and it includes his/her information, and t…" at bounding box center [563, 450] width 514 height 163
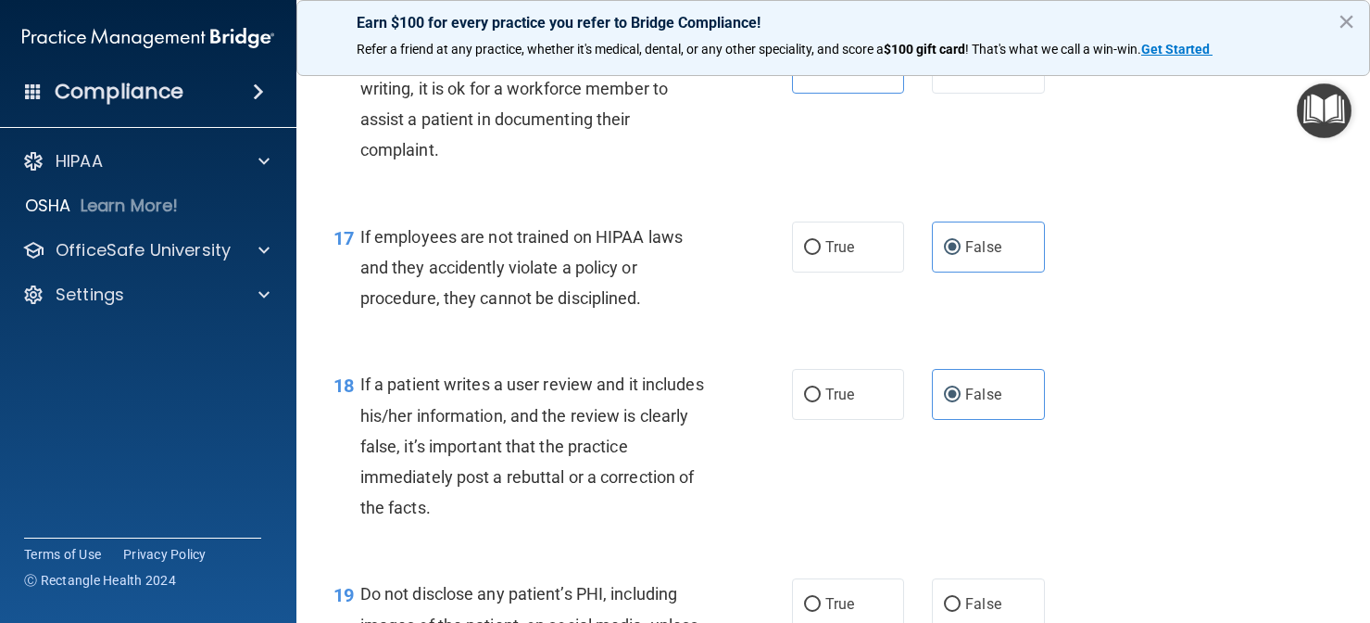
click at [783, 458] on div "18 If a patient writes a user review and it includes his/her information, and t…" at bounding box center [563, 450] width 514 height 163
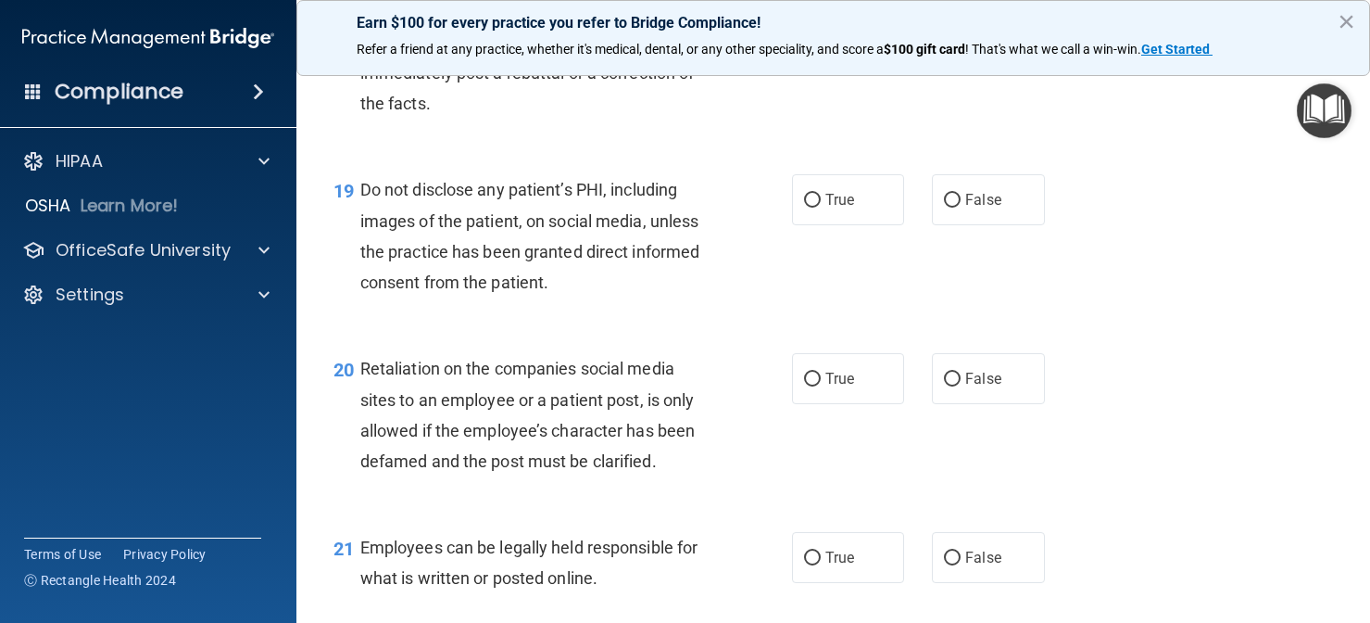
scroll to position [3409, 0]
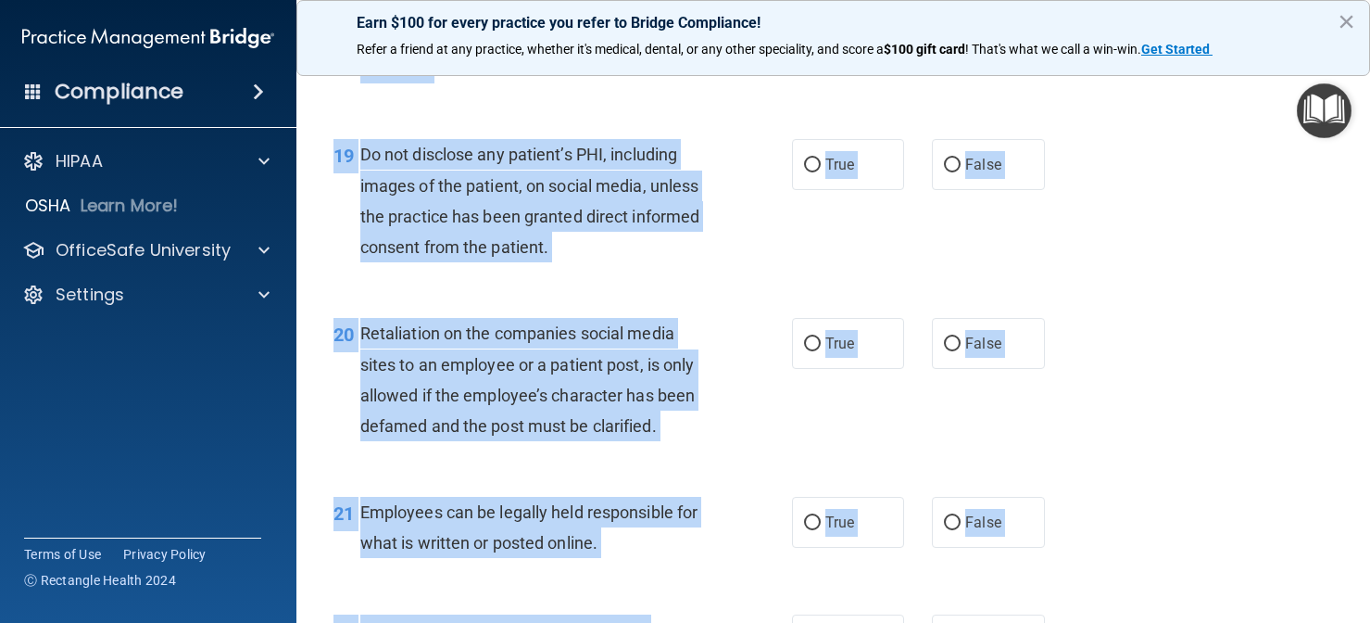
drag, startPoint x: 753, startPoint y: 527, endPoint x: 789, endPoint y: 612, distance: 92.6
click at [776, 225] on div "19 Do not disclose any patient’s PHI, including images of the patient, on socia…" at bounding box center [563, 205] width 514 height 132
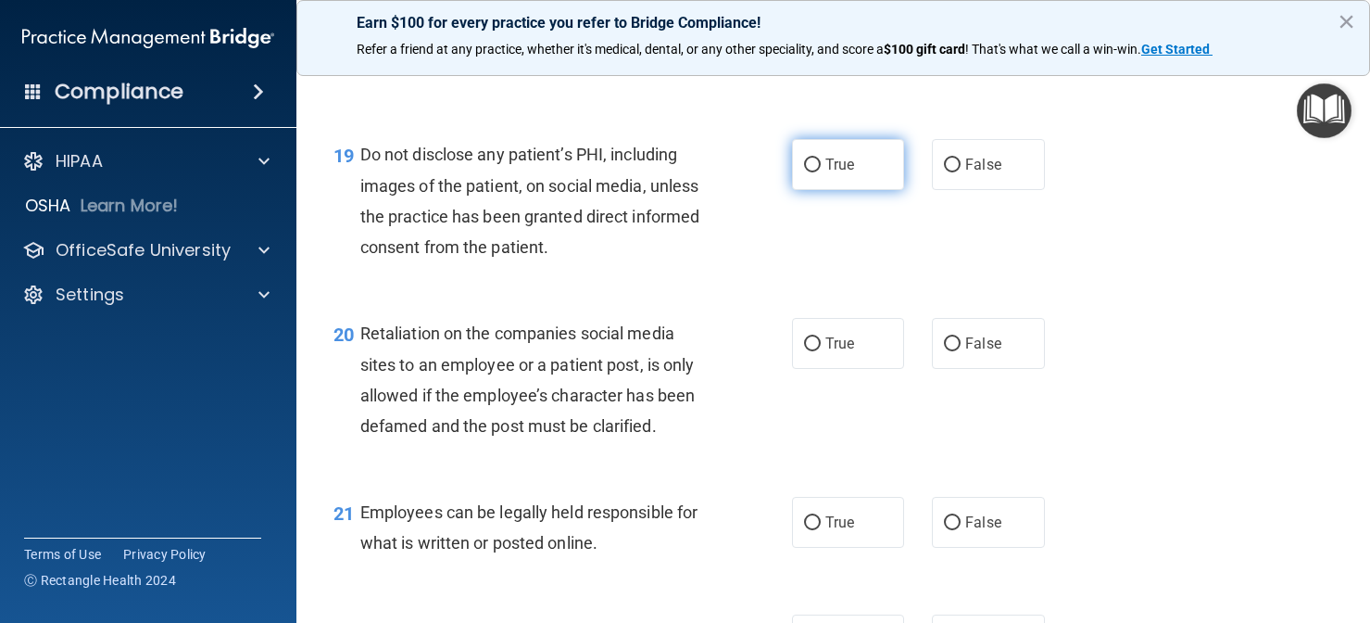
click at [821, 147] on label "True" at bounding box center [848, 164] width 113 height 51
click at [821, 158] on input "True" at bounding box center [812, 165] width 17 height 14
radio input "true"
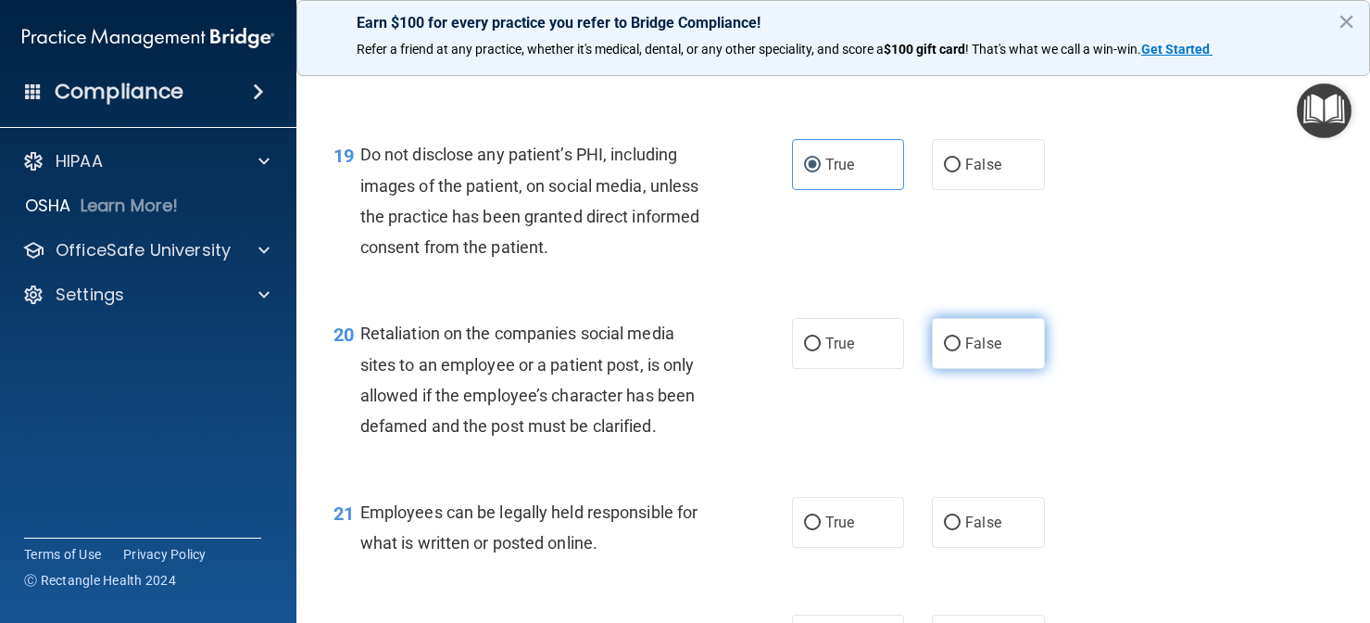
click at [978, 334] on span "False" at bounding box center [983, 343] width 36 height 18
click at [961, 337] on input "False" at bounding box center [952, 344] width 17 height 14
radio input "true"
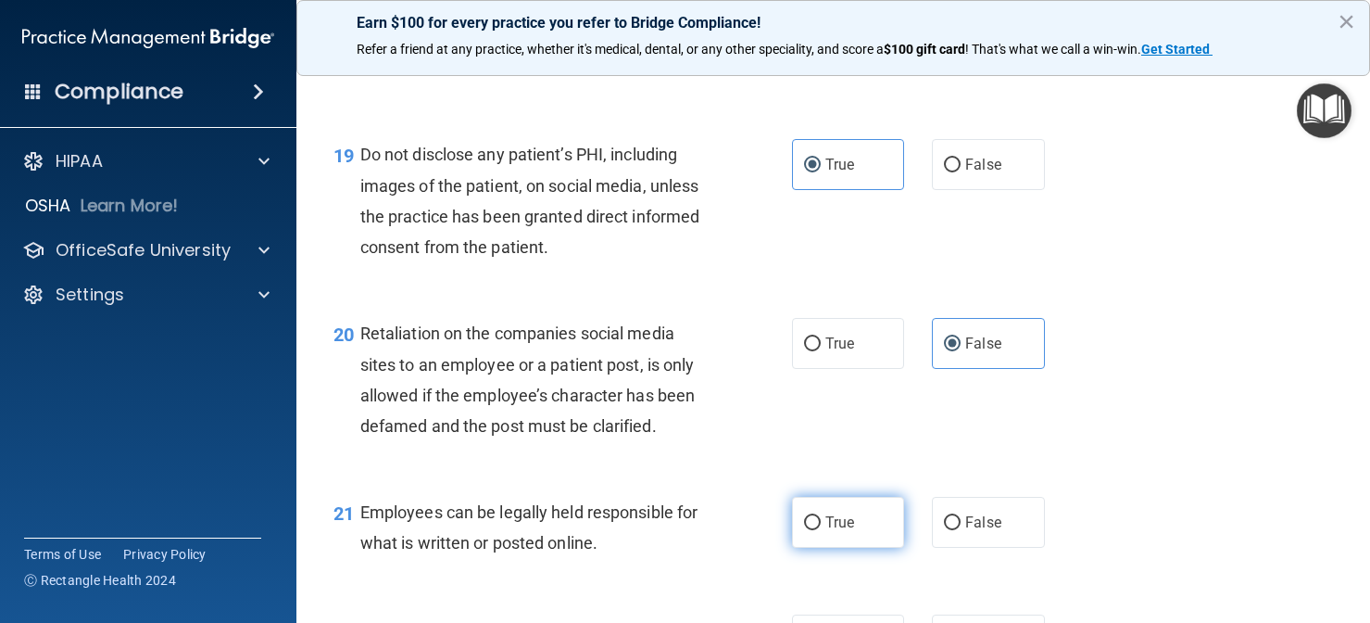
click at [845, 513] on span "True" at bounding box center [840, 522] width 29 height 18
click at [821, 516] on input "True" at bounding box center [812, 523] width 17 height 14
radio input "true"
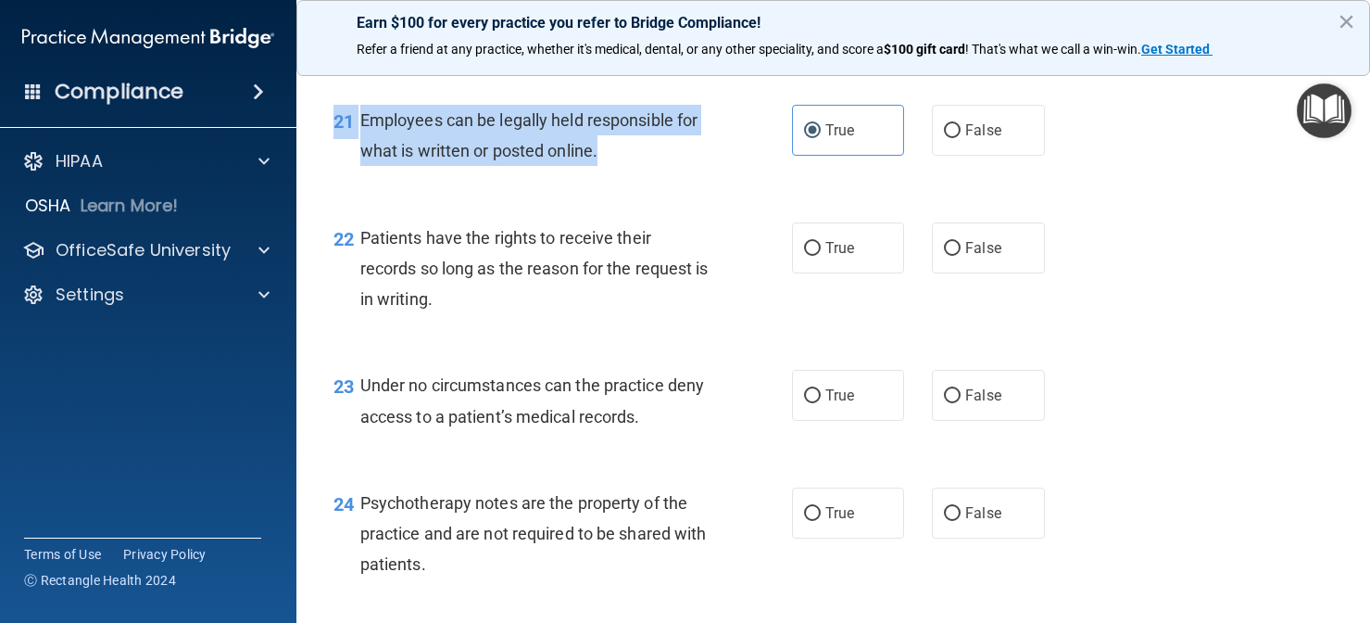
scroll to position [3845, 0]
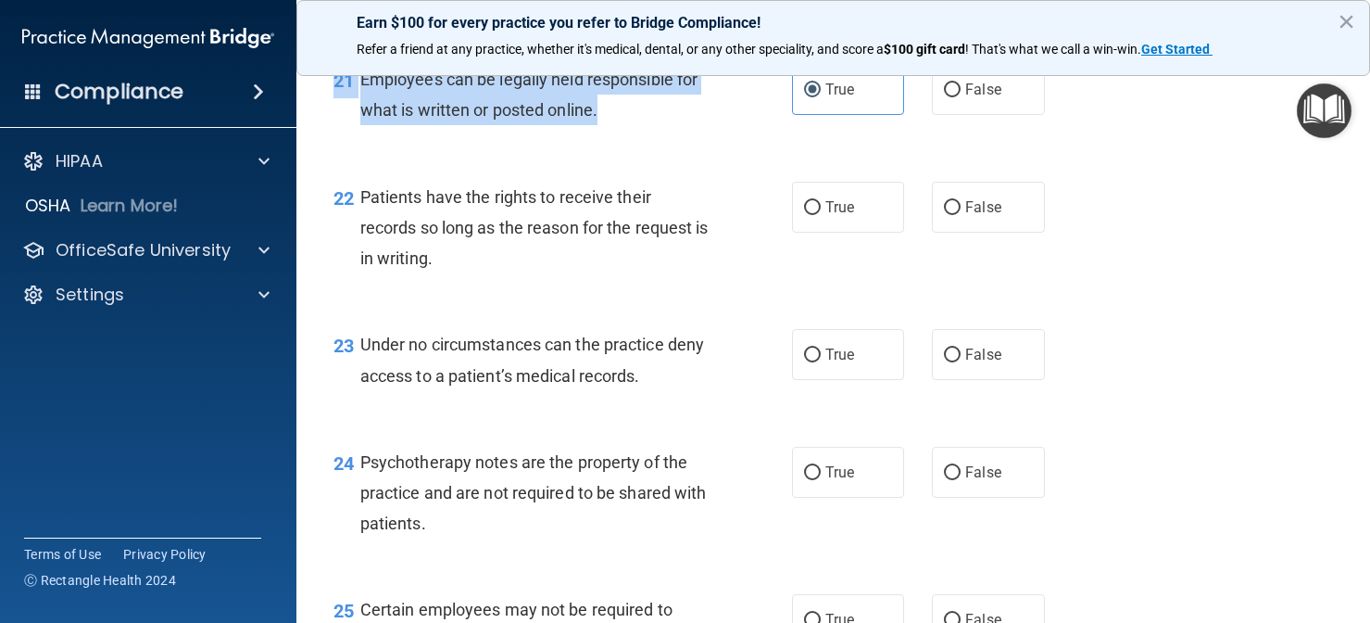
drag, startPoint x: 715, startPoint y: 534, endPoint x: 754, endPoint y: 637, distance: 110.0
click at [754, 622] on html "Compliance HIPAA Documents and Policies Report an Incident Business Associates …" at bounding box center [685, 311] width 1370 height 623
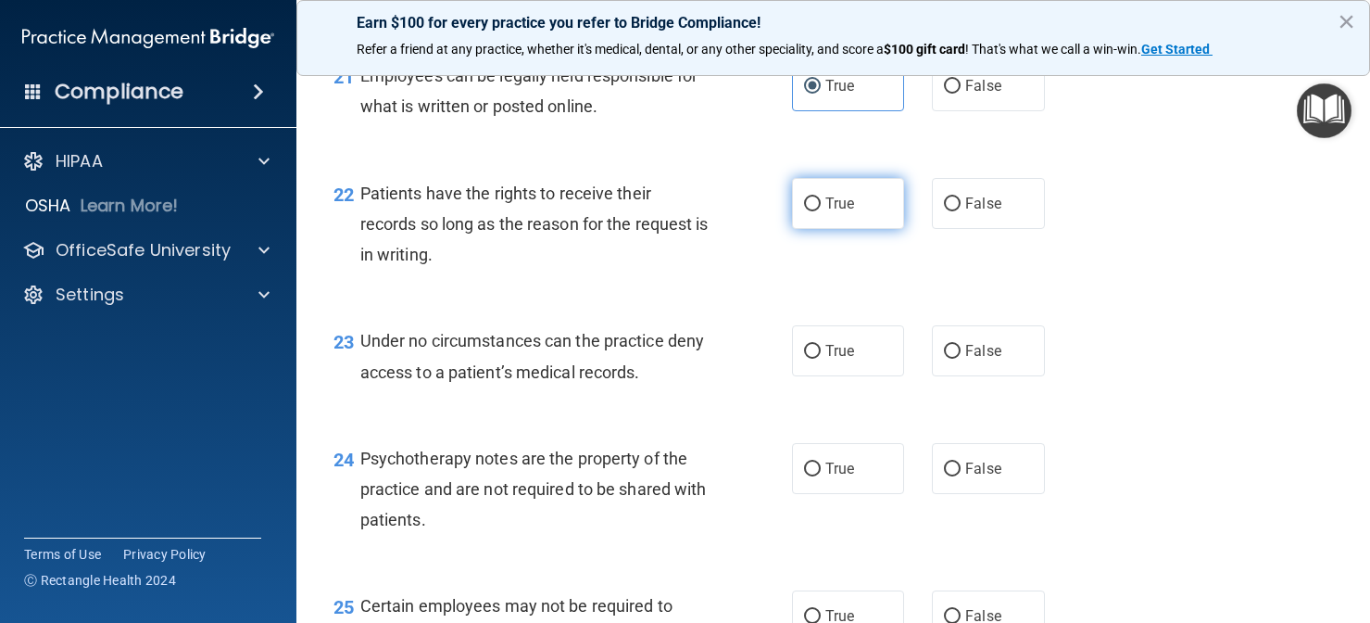
click at [851, 199] on label "True" at bounding box center [848, 203] width 113 height 51
click at [821, 199] on input "True" at bounding box center [812, 204] width 17 height 14
radio input "true"
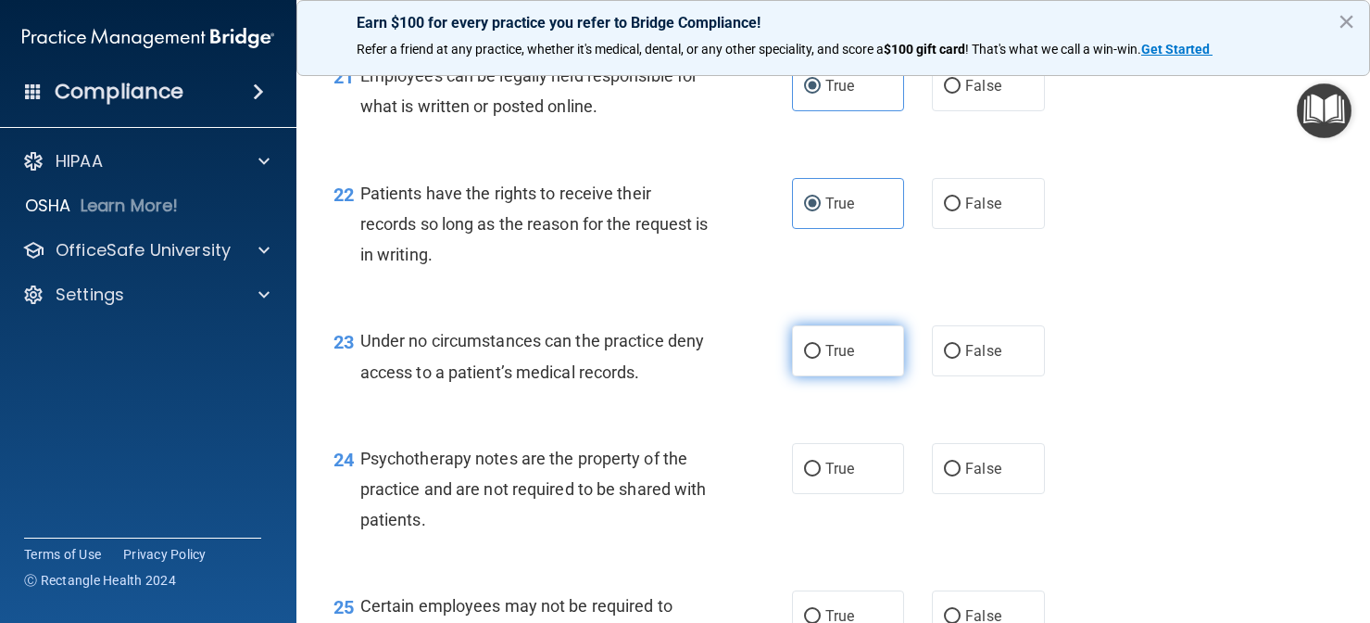
click at [857, 341] on label "True" at bounding box center [848, 350] width 113 height 51
click at [821, 345] on input "True" at bounding box center [812, 352] width 17 height 14
radio input "true"
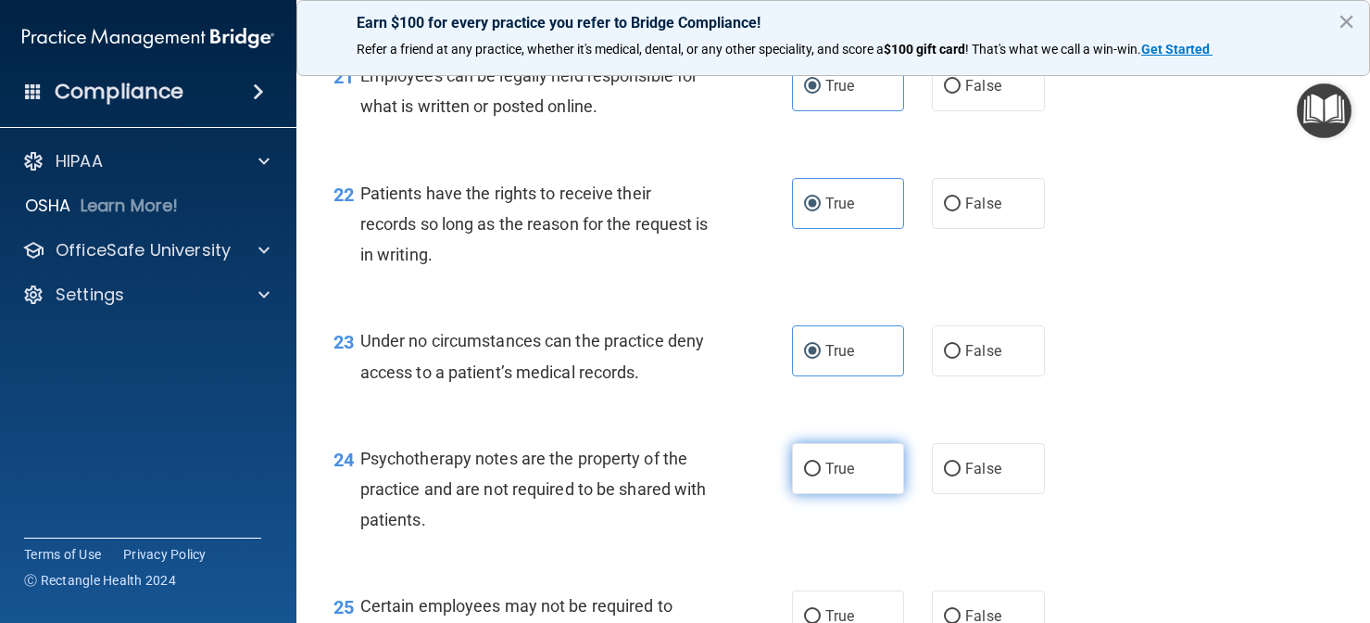
click at [859, 463] on label "True" at bounding box center [848, 468] width 113 height 51
click at [821, 463] on input "True" at bounding box center [812, 469] width 17 height 14
radio input "true"
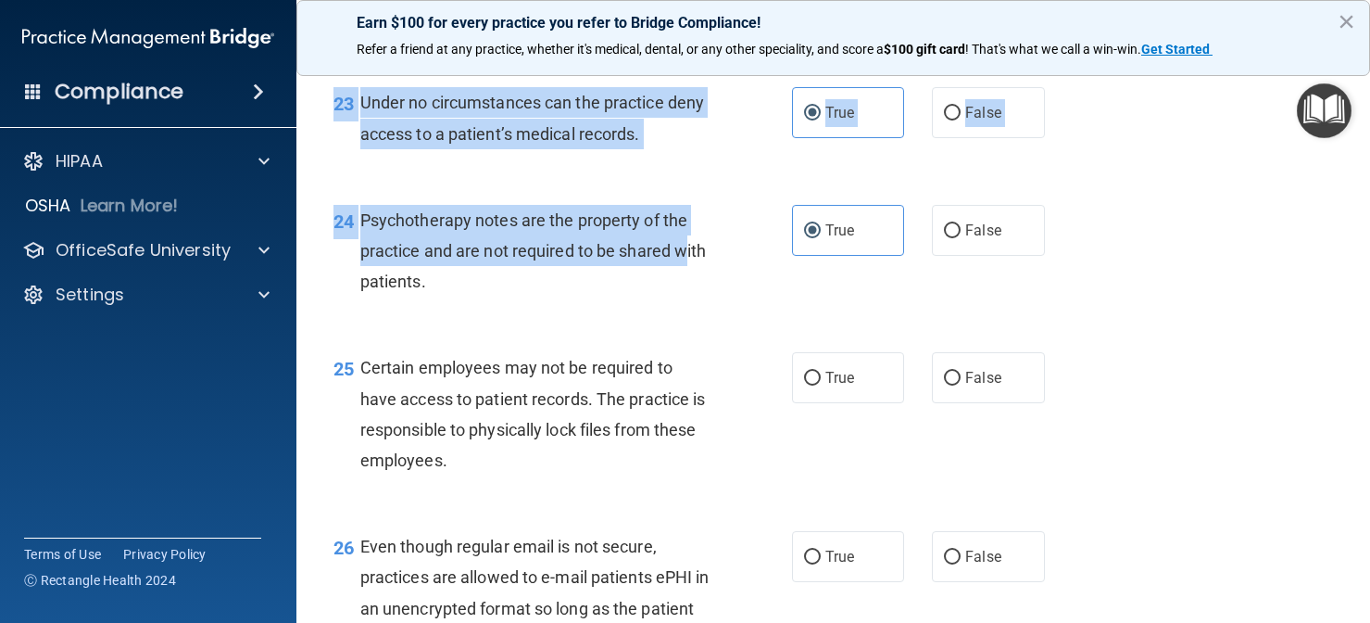
scroll to position [4115, 0]
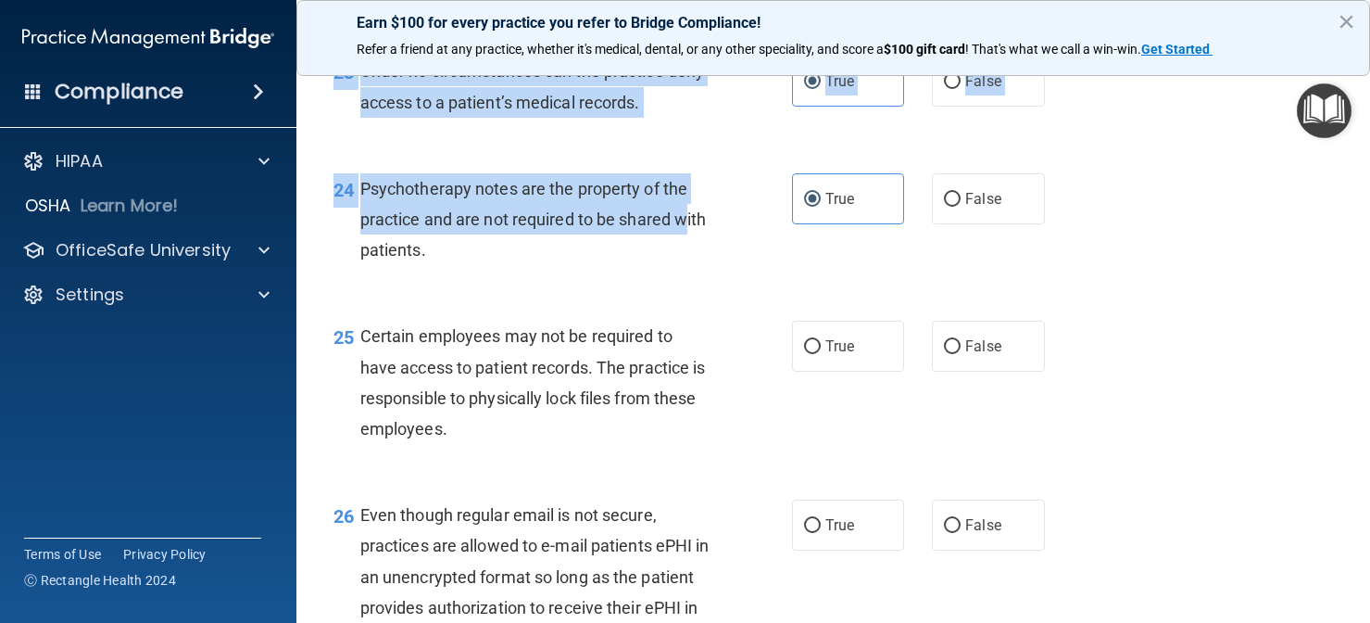
drag, startPoint x: 691, startPoint y: 454, endPoint x: 727, endPoint y: 637, distance: 187.0
click at [727, 622] on html "Compliance HIPAA Documents and Policies Report an Incident Business Associates …" at bounding box center [685, 311] width 1370 height 623
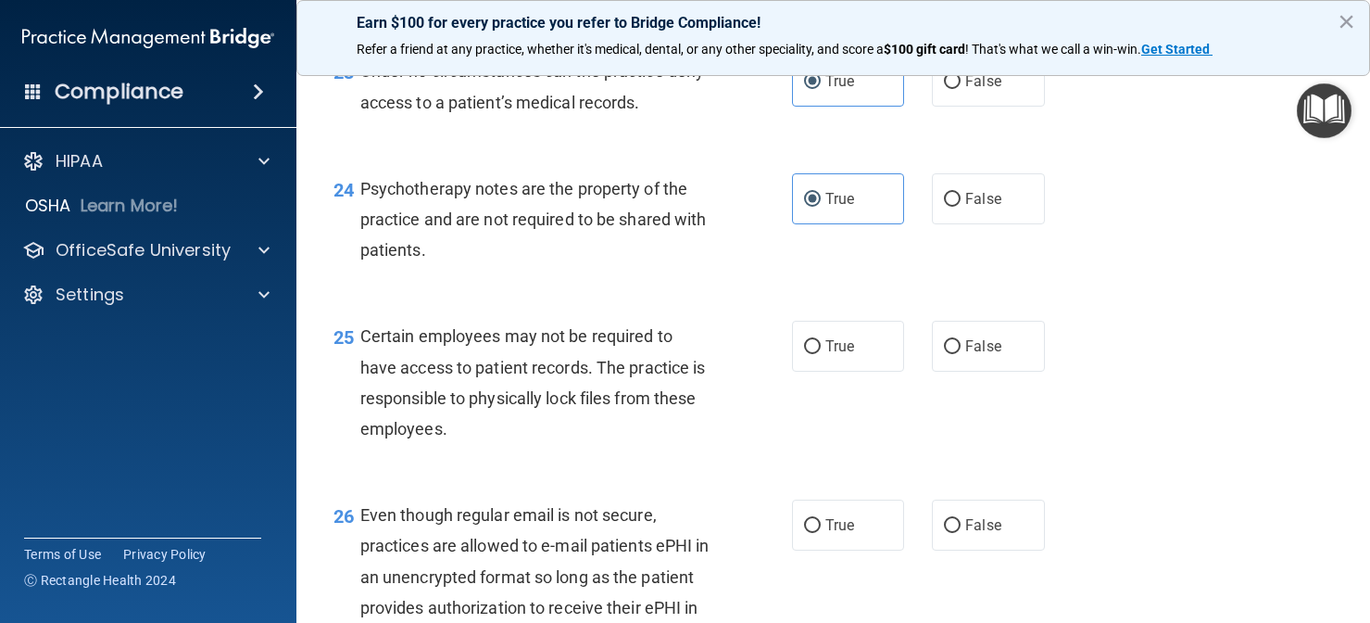
click at [839, 297] on div "25 Certain employees may not be required to have access to patient records. The…" at bounding box center [834, 386] width 1028 height 179
click at [833, 340] on label "True" at bounding box center [848, 346] width 113 height 51
click at [821, 340] on input "True" at bounding box center [812, 347] width 17 height 14
radio input "true"
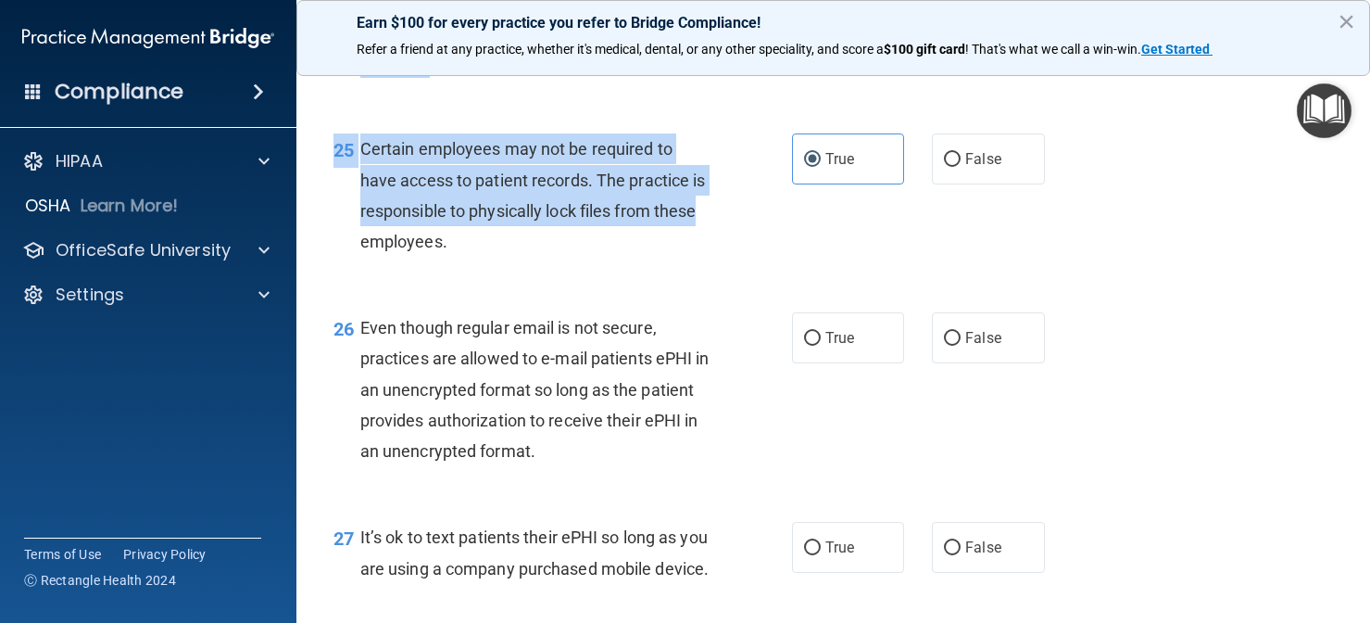
drag, startPoint x: 721, startPoint y: 385, endPoint x: 755, endPoint y: 636, distance: 252.5
click at [755, 622] on html "Compliance HIPAA Documents and Policies Report an Incident Business Associates …" at bounding box center [685, 311] width 1370 height 623
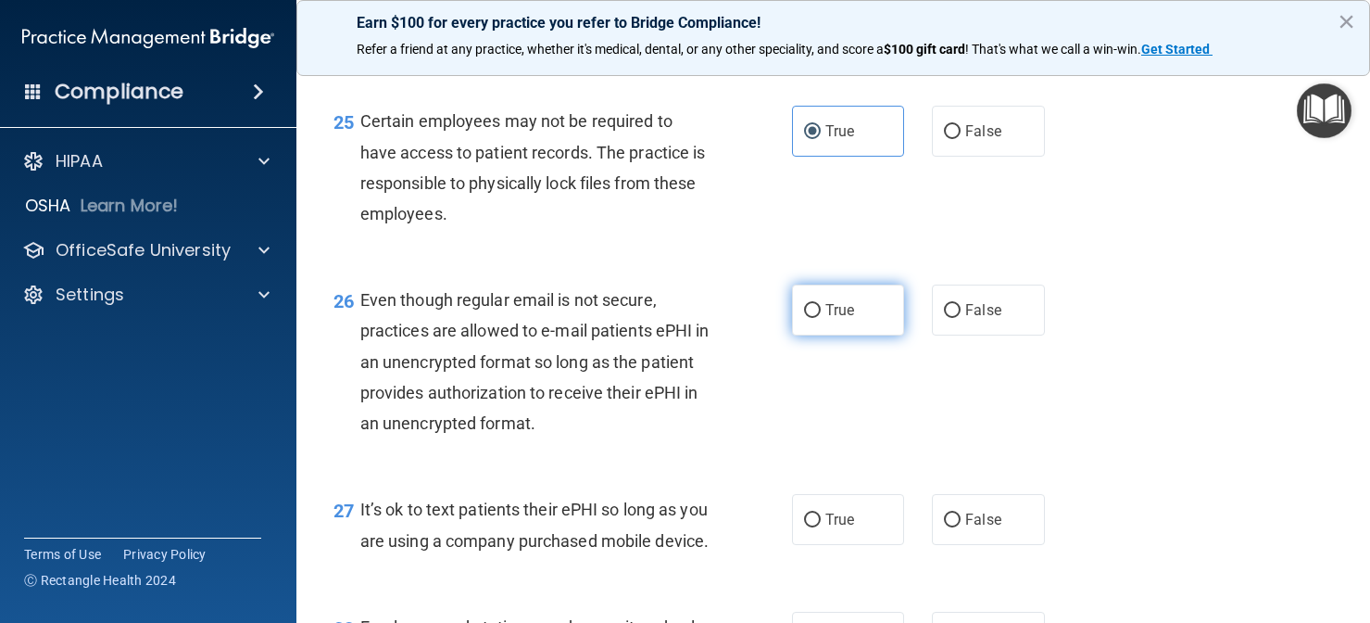
click at [856, 295] on label "True" at bounding box center [848, 309] width 113 height 51
click at [821, 304] on input "True" at bounding box center [812, 311] width 17 height 14
radio input "true"
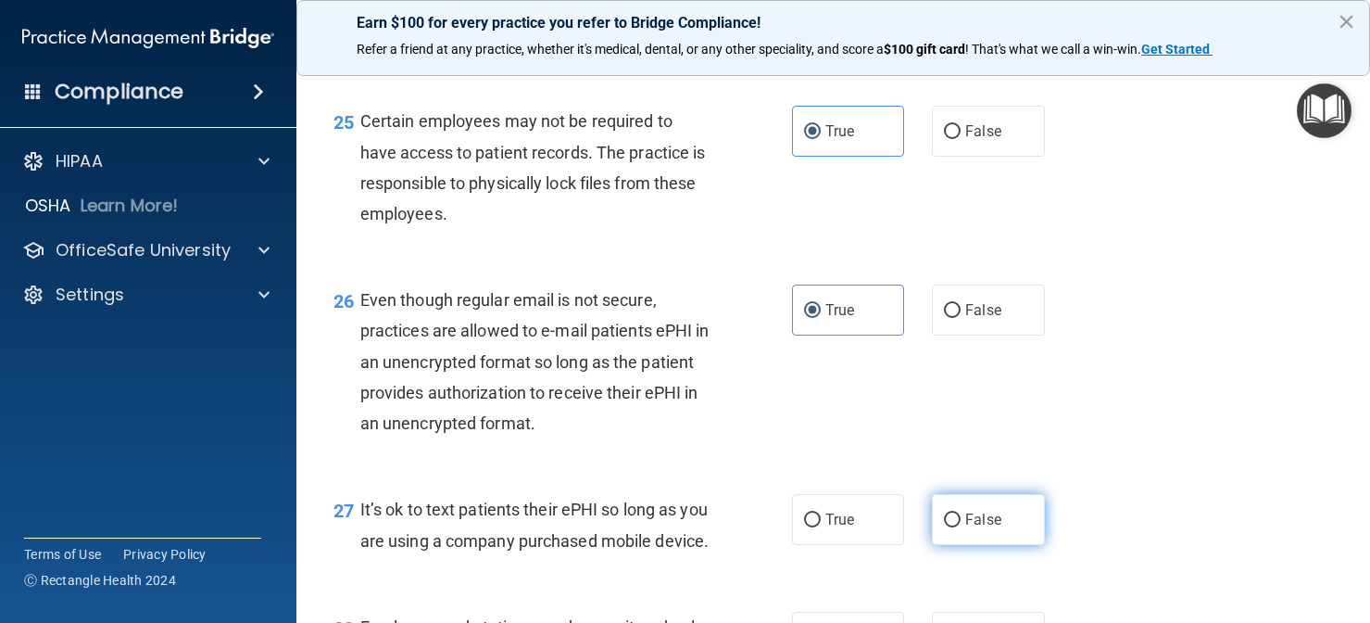
click at [980, 511] on span "False" at bounding box center [983, 520] width 36 height 18
click at [961, 513] on input "False" at bounding box center [952, 520] width 17 height 14
radio input "true"
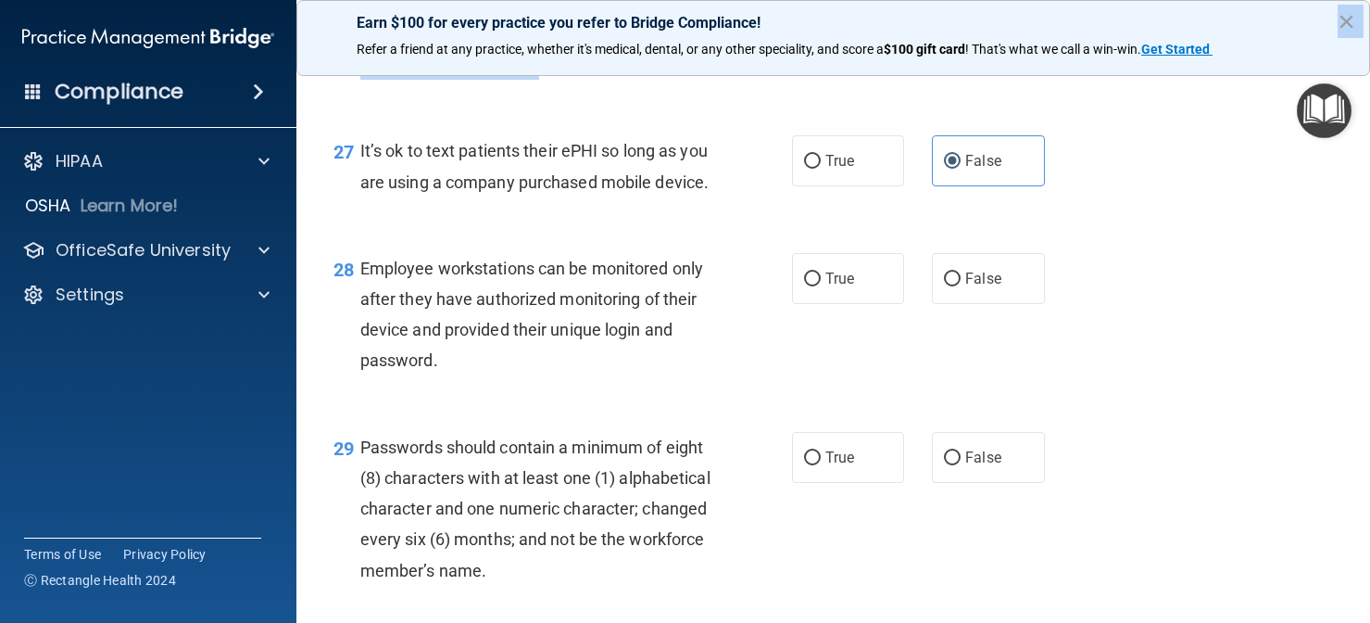
scroll to position [4686, 0]
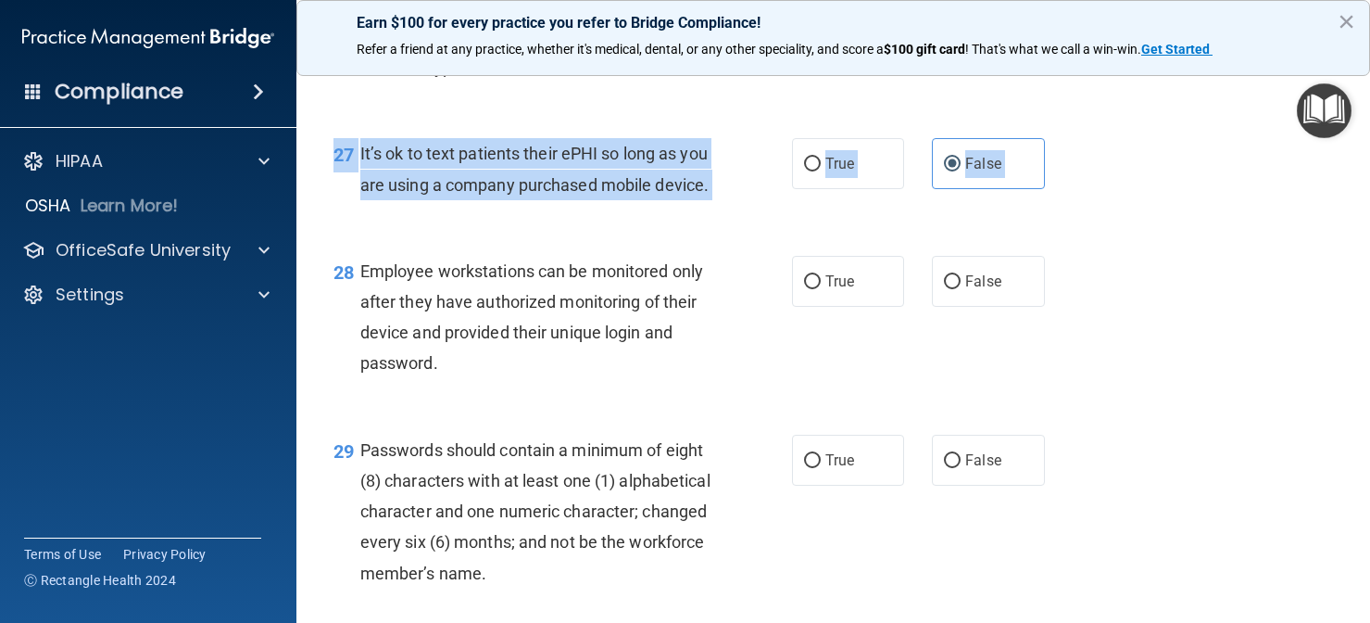
drag, startPoint x: 776, startPoint y: 472, endPoint x: 716, endPoint y: 244, distance: 235.8
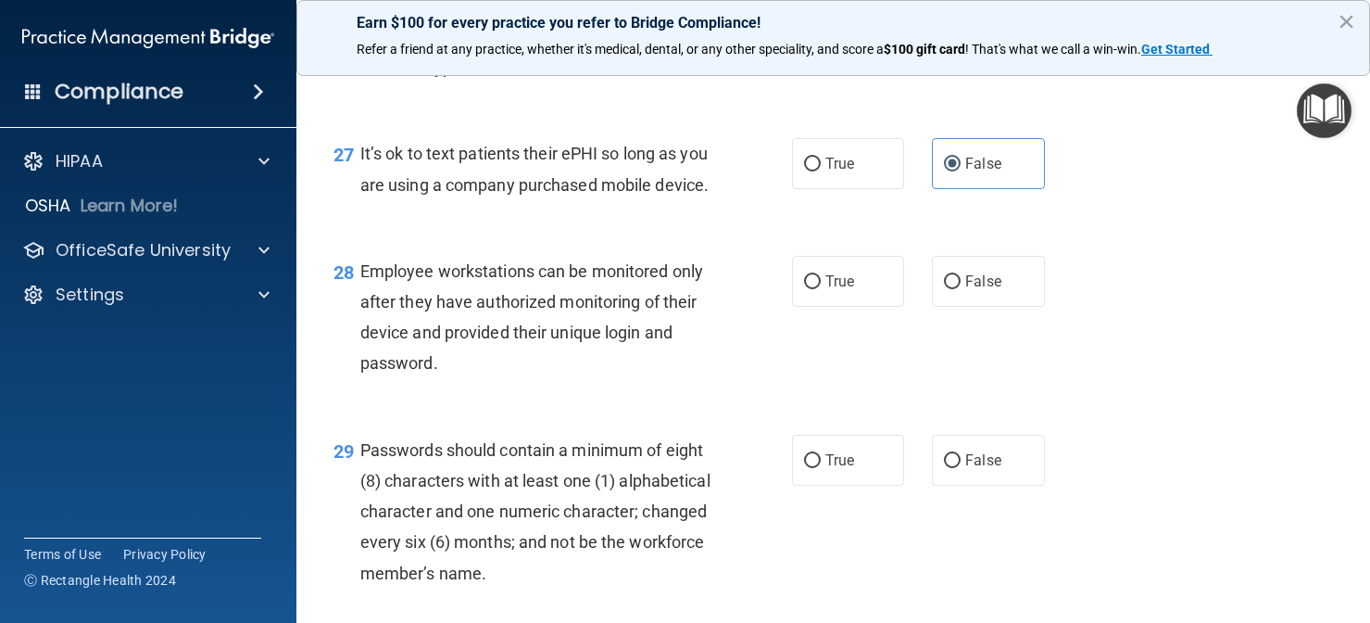
click at [713, 247] on div "28 Employee workstations can be monitored only after they have authorized monit…" at bounding box center [834, 322] width 1028 height 179
click at [951, 284] on input "False" at bounding box center [952, 282] width 17 height 14
radio input "true"
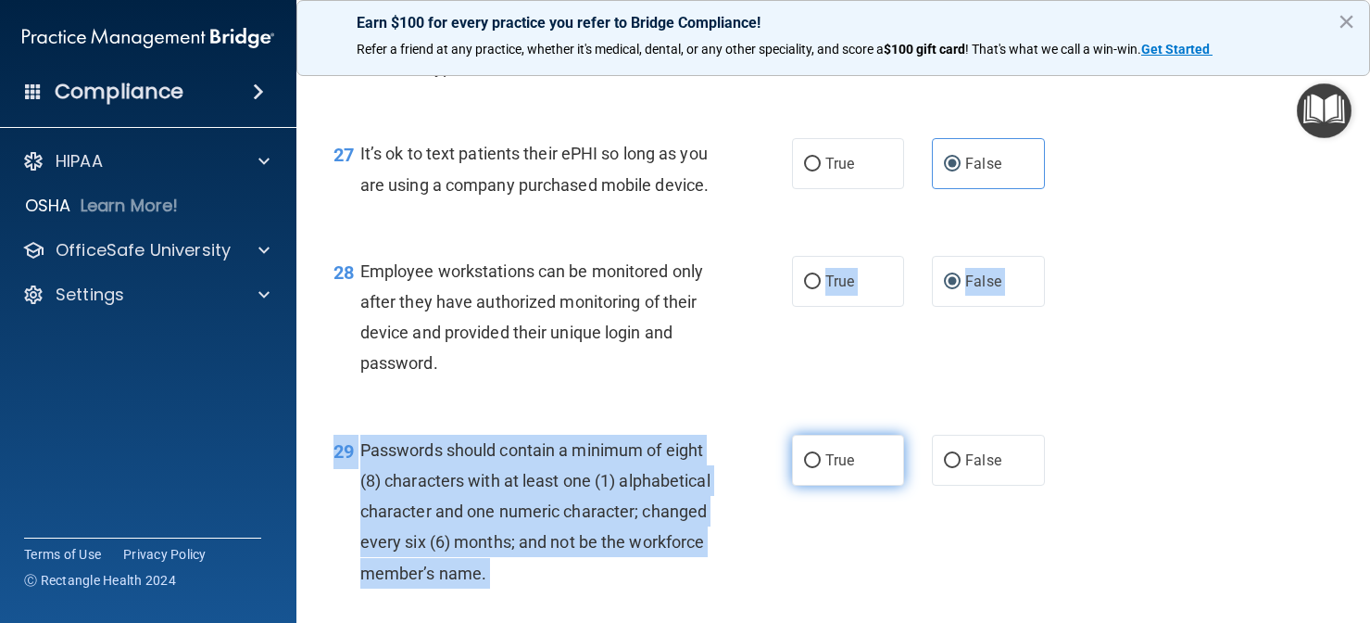
drag, startPoint x: 813, startPoint y: 372, endPoint x: 826, endPoint y: 474, distance: 103.7
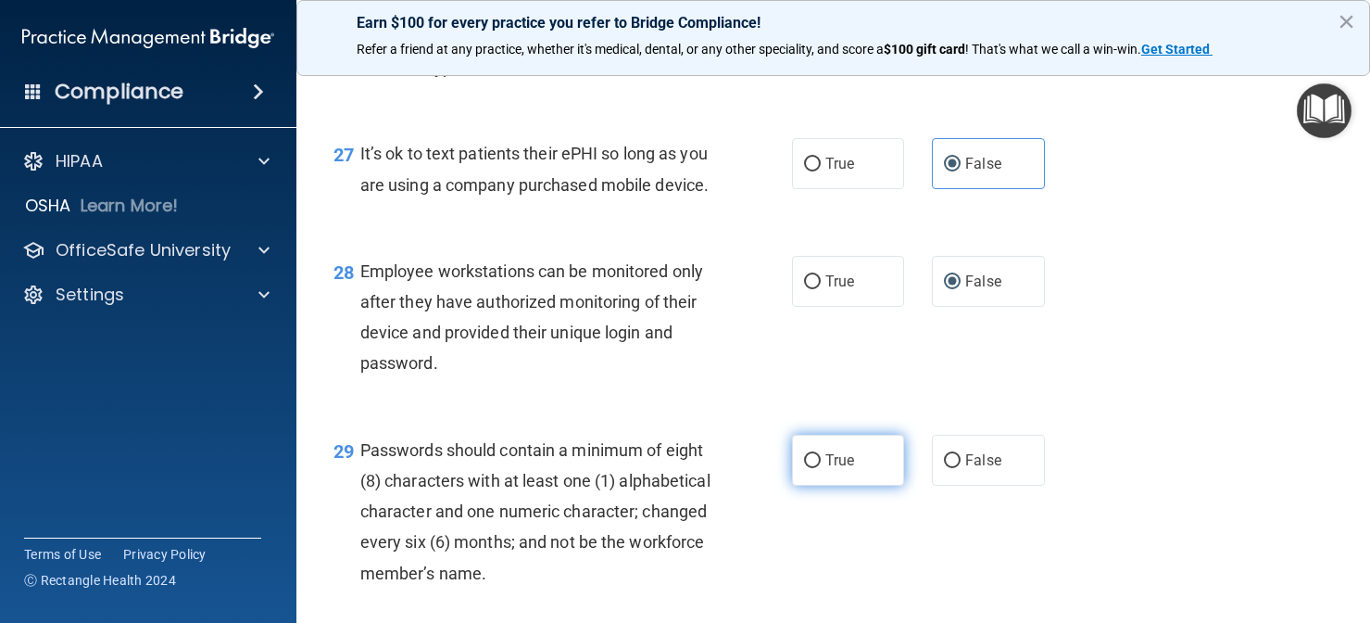
click at [826, 469] on span "True" at bounding box center [840, 460] width 29 height 18
click at [821, 468] on input "True" at bounding box center [812, 461] width 17 height 14
radio input "true"
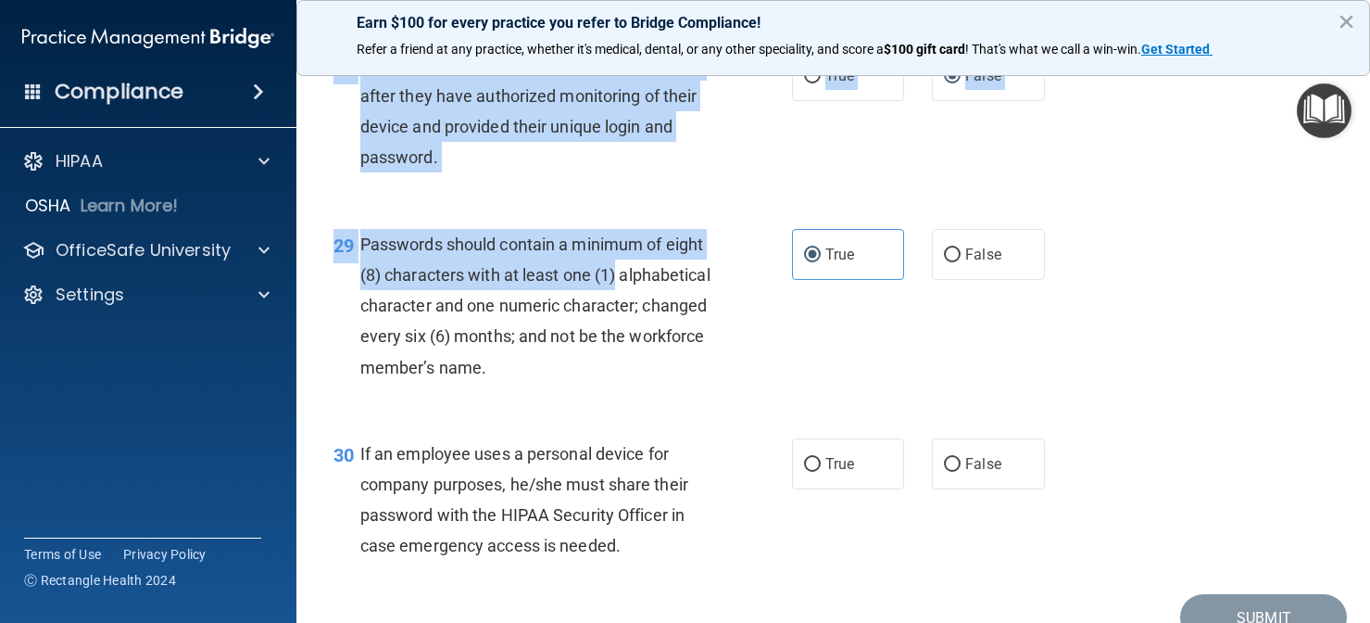
scroll to position [4989, 0]
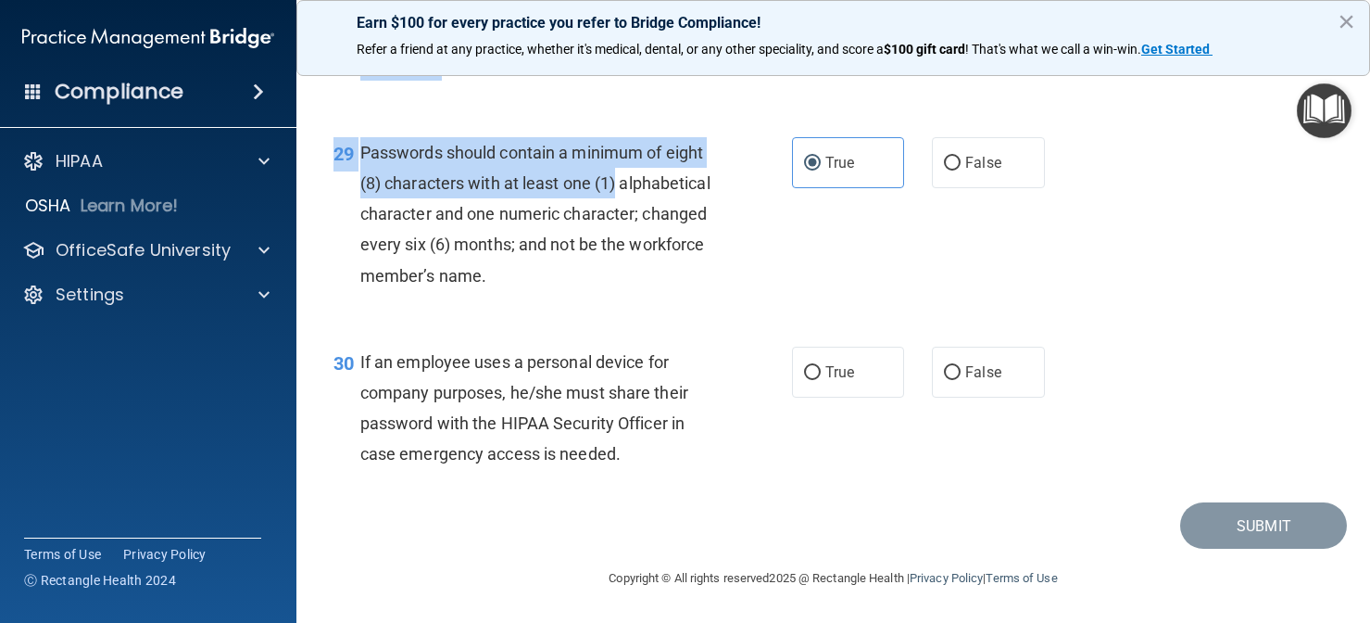
drag, startPoint x: 769, startPoint y: 481, endPoint x: 808, endPoint y: 645, distance: 168.6
click at [808, 622] on html "Compliance HIPAA Documents and Policies Report an Incident Business Associates …" at bounding box center [685, 311] width 1370 height 623
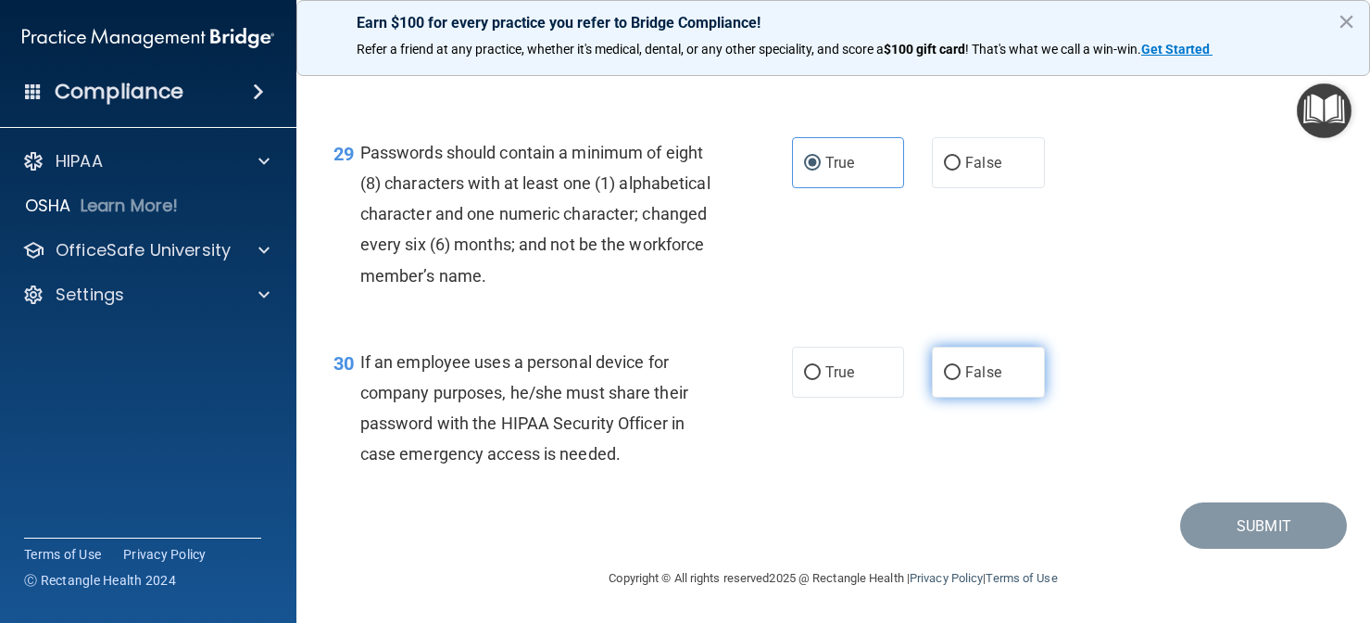
click at [941, 376] on label "False" at bounding box center [988, 372] width 113 height 51
click at [944, 376] on input "False" at bounding box center [952, 373] width 17 height 14
radio input "true"
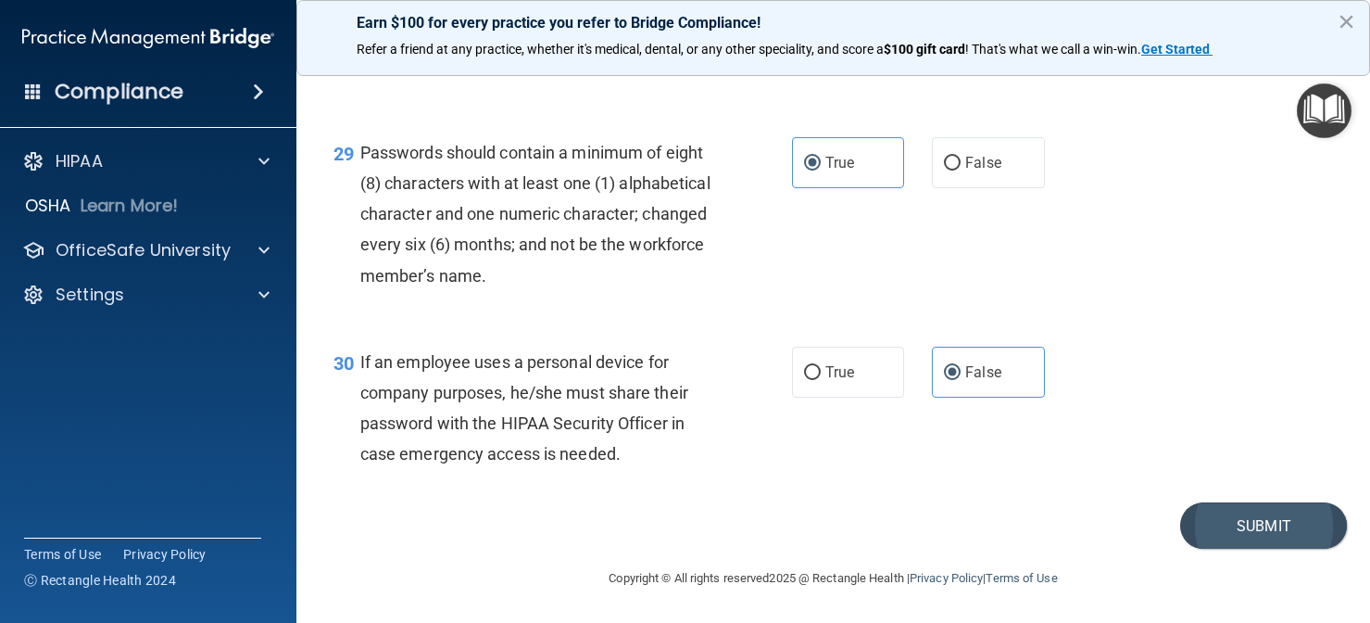
click at [1226, 528] on button "Submit" at bounding box center [1263, 525] width 167 height 47
click at [1313, 517] on button "Submit" at bounding box center [1263, 525] width 167 height 47
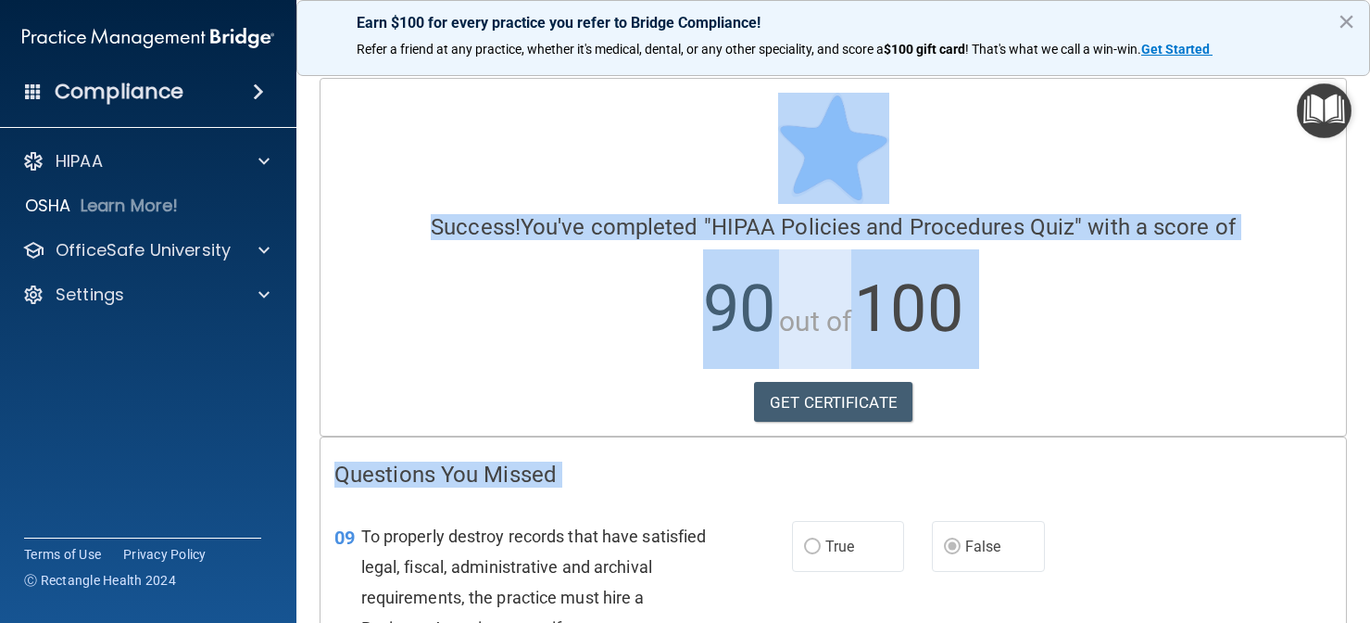
drag, startPoint x: 1034, startPoint y: 502, endPoint x: 968, endPoint y: 151, distance: 357.3
click at [881, 404] on link "GET CERTIFICATE" at bounding box center [833, 402] width 158 height 41
click at [1318, 106] on img "Open Resource Center" at bounding box center [1324, 110] width 55 height 55
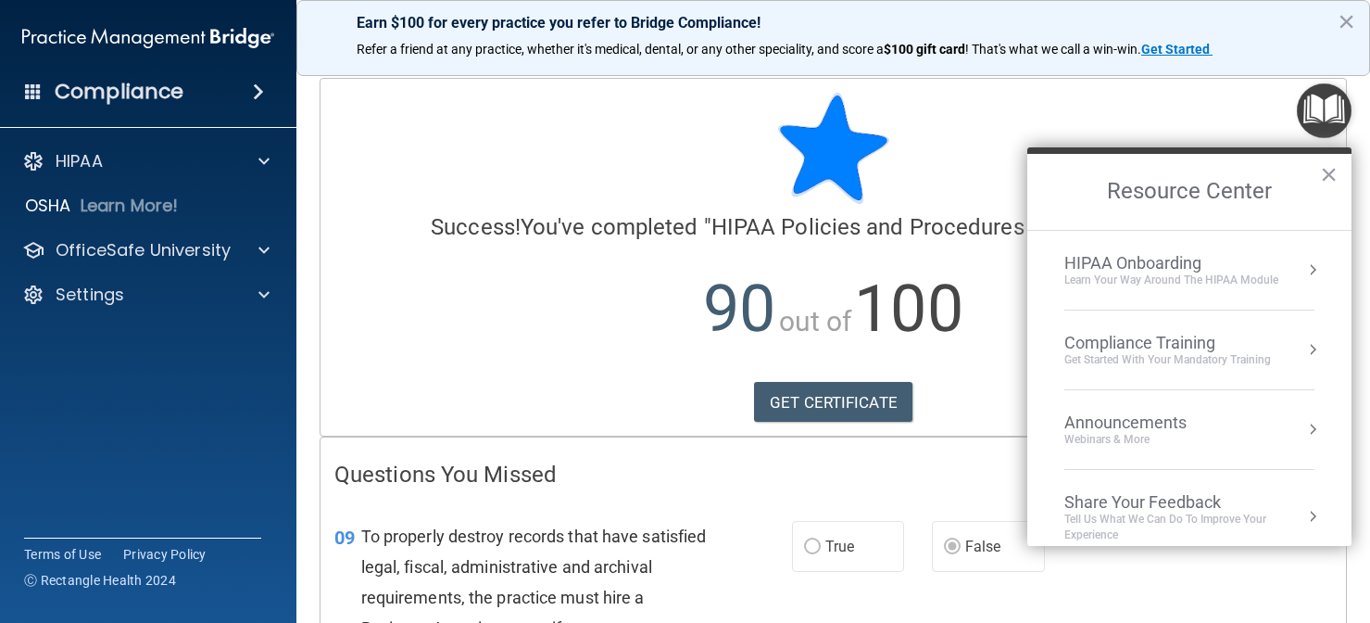
click at [1191, 360] on div "Get Started with your mandatory training" at bounding box center [1168, 360] width 207 height 16
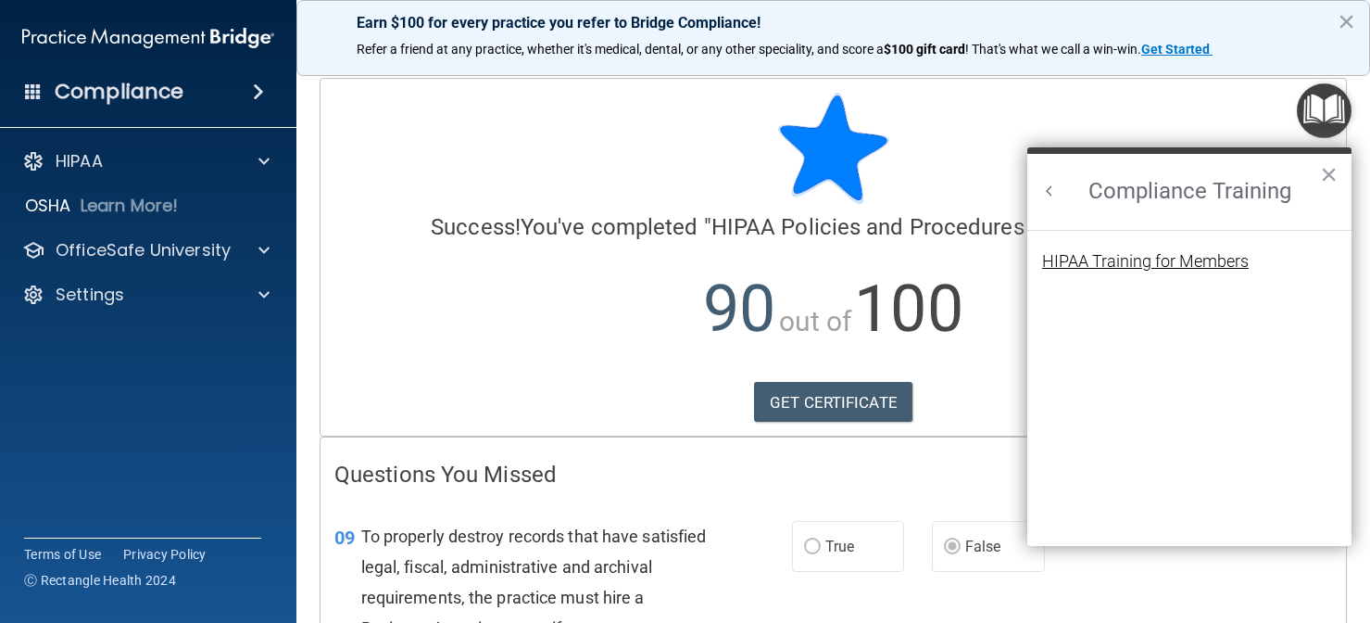
click at [1114, 256] on div "HIPAA Training for Members" at bounding box center [1145, 261] width 207 height 17
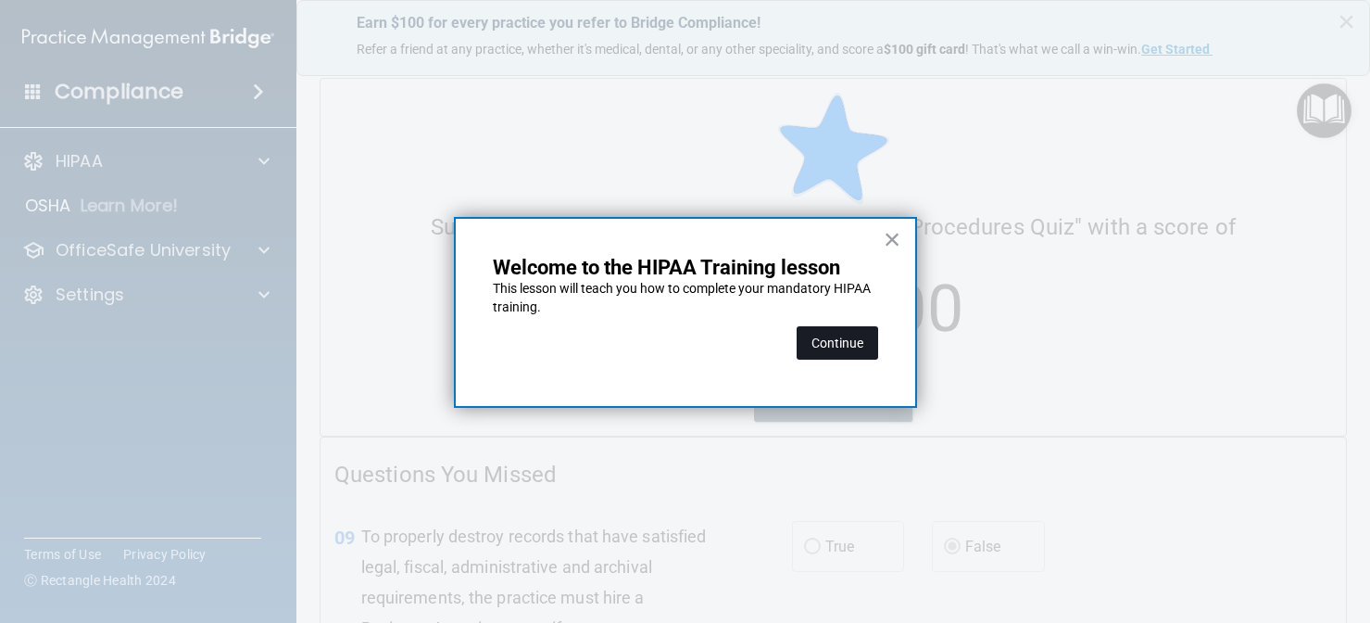
click at [867, 347] on button "Continue" at bounding box center [838, 342] width 82 height 33
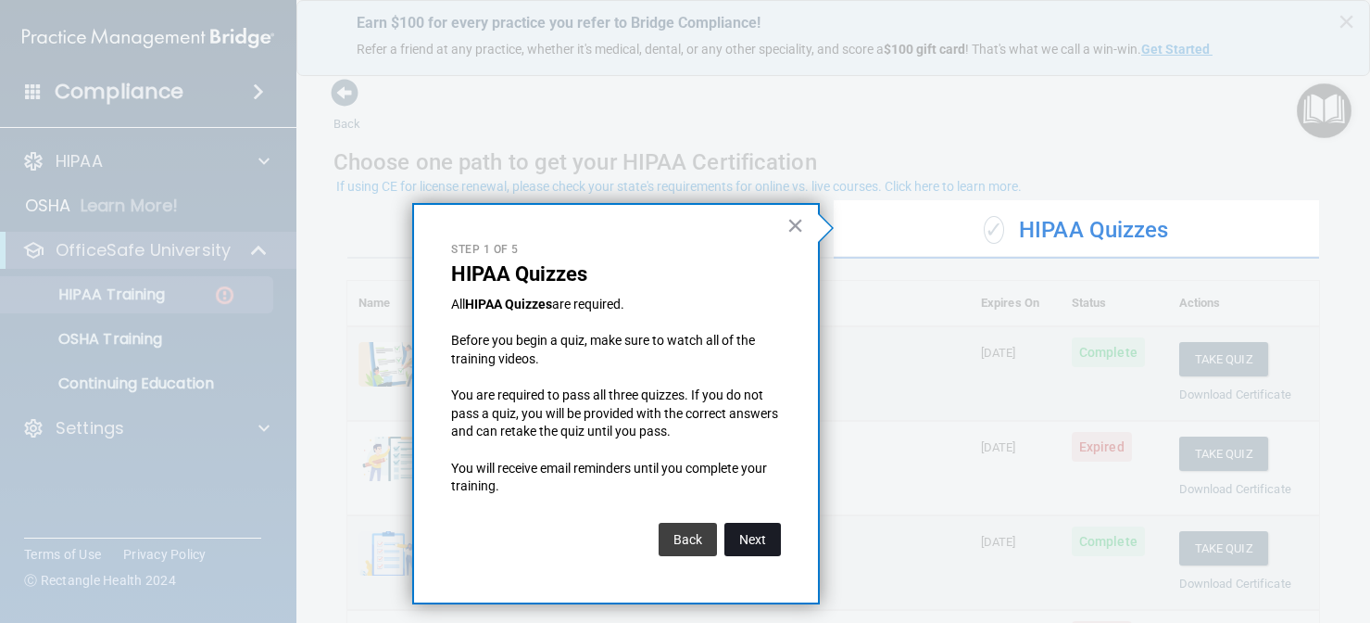
click at [750, 523] on button "Next" at bounding box center [753, 539] width 57 height 33
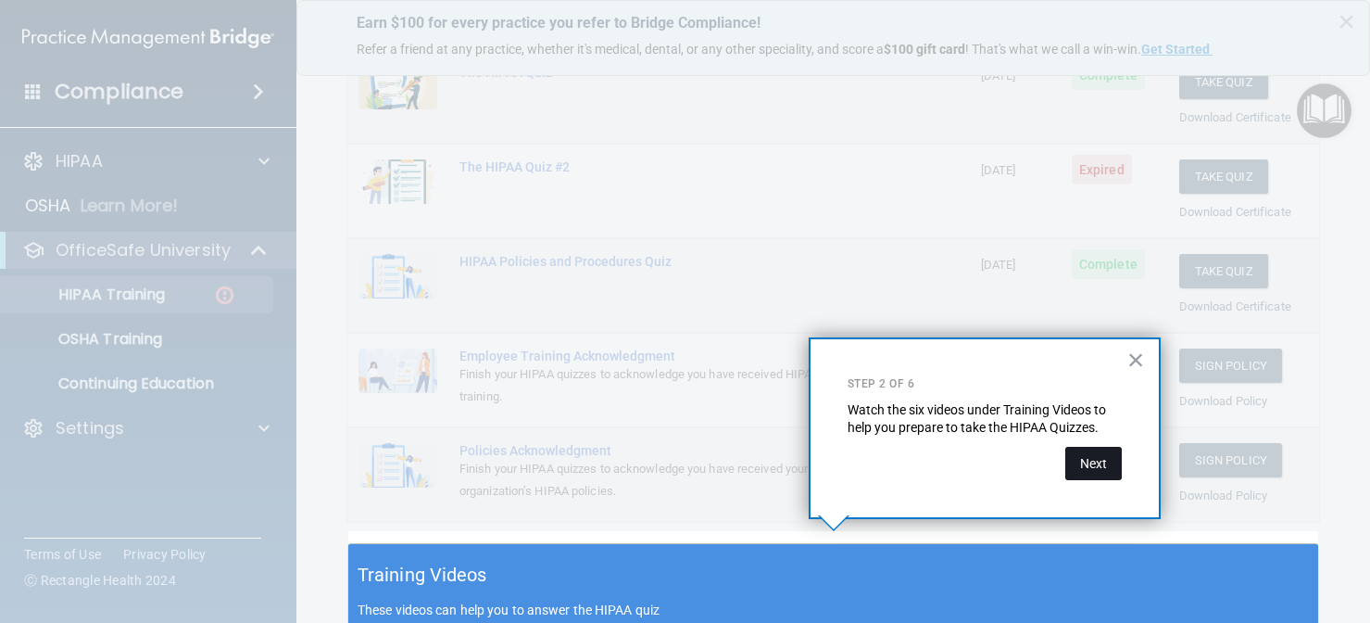
click at [1107, 452] on button "Next" at bounding box center [1094, 463] width 57 height 33
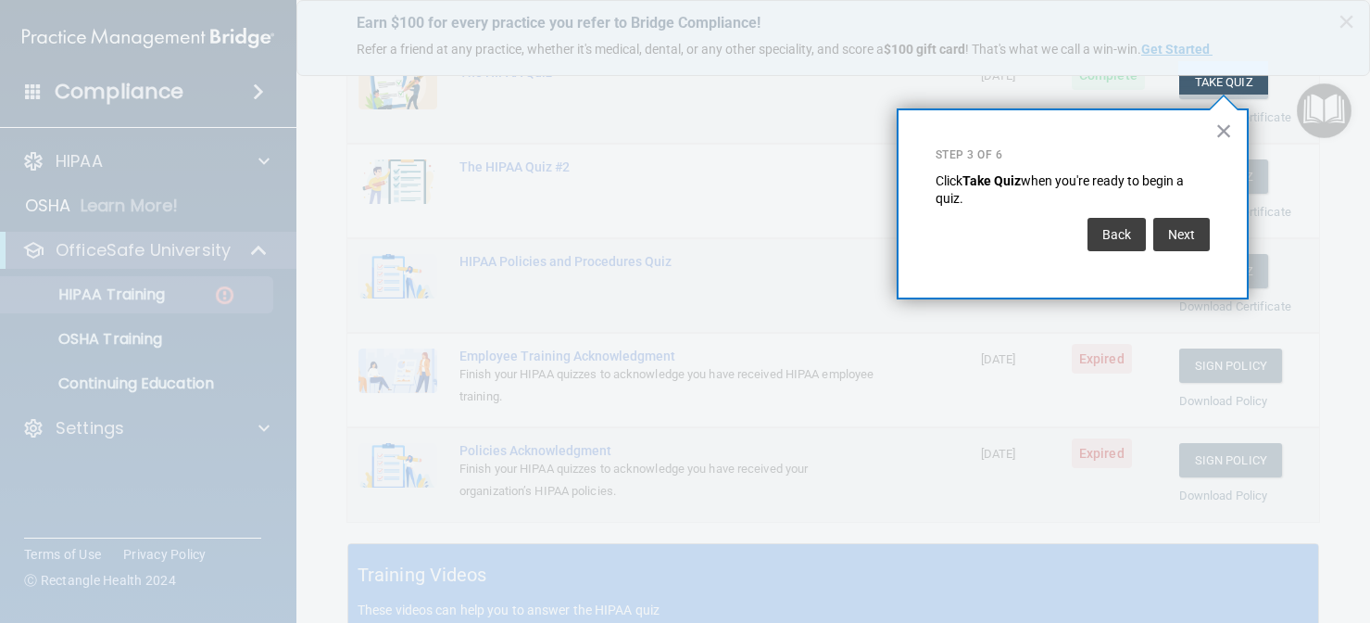
click at [1188, 209] on div "Next" at bounding box center [1179, 229] width 61 height 43
click at [1190, 247] on button "Next" at bounding box center [1182, 234] width 57 height 33
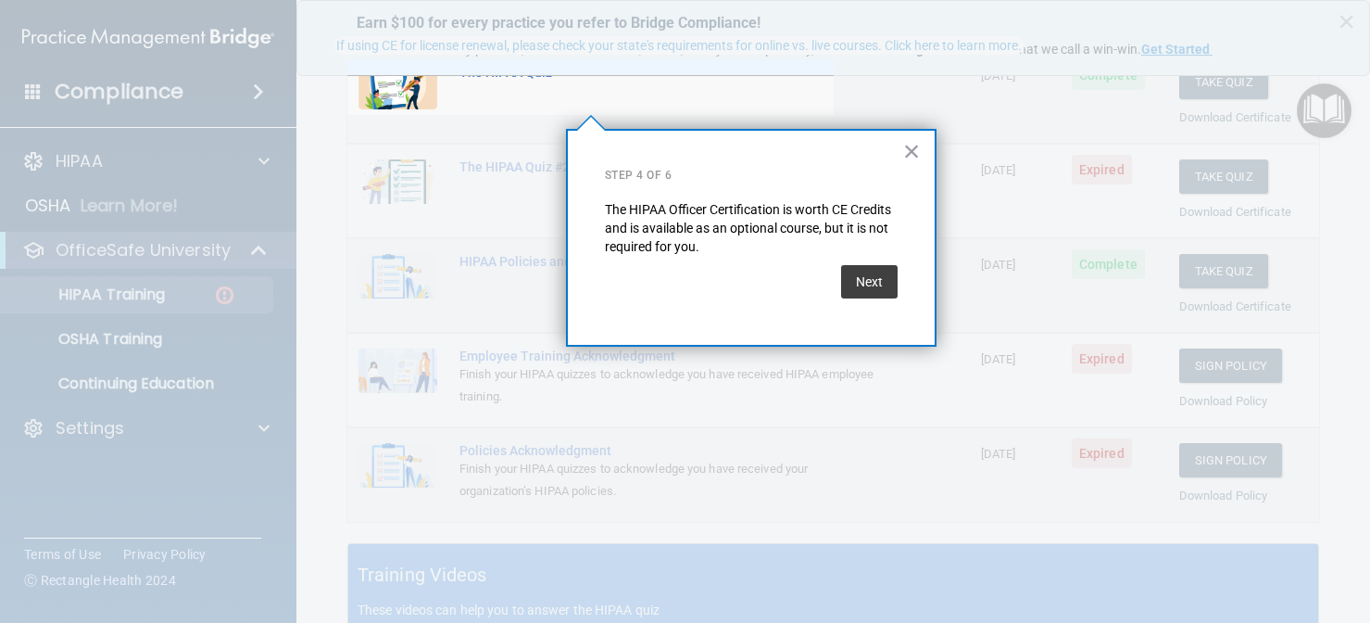
scroll to position [141, 0]
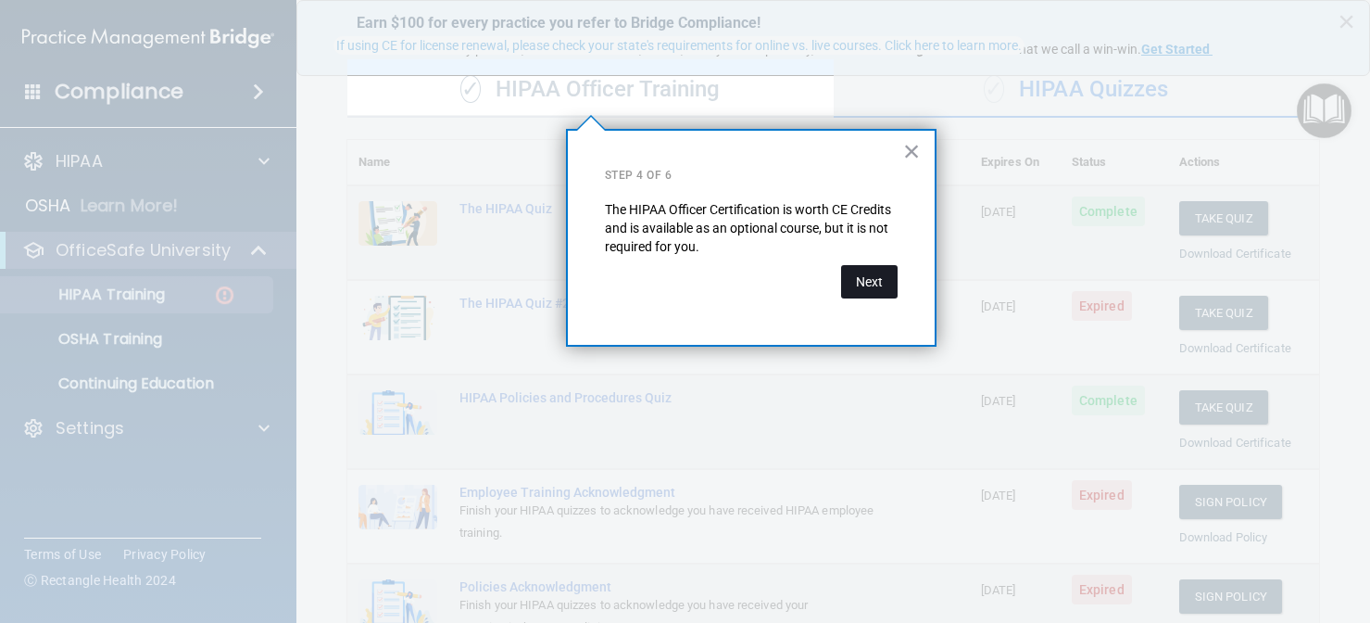
click at [869, 284] on button "Next" at bounding box center [869, 281] width 57 height 33
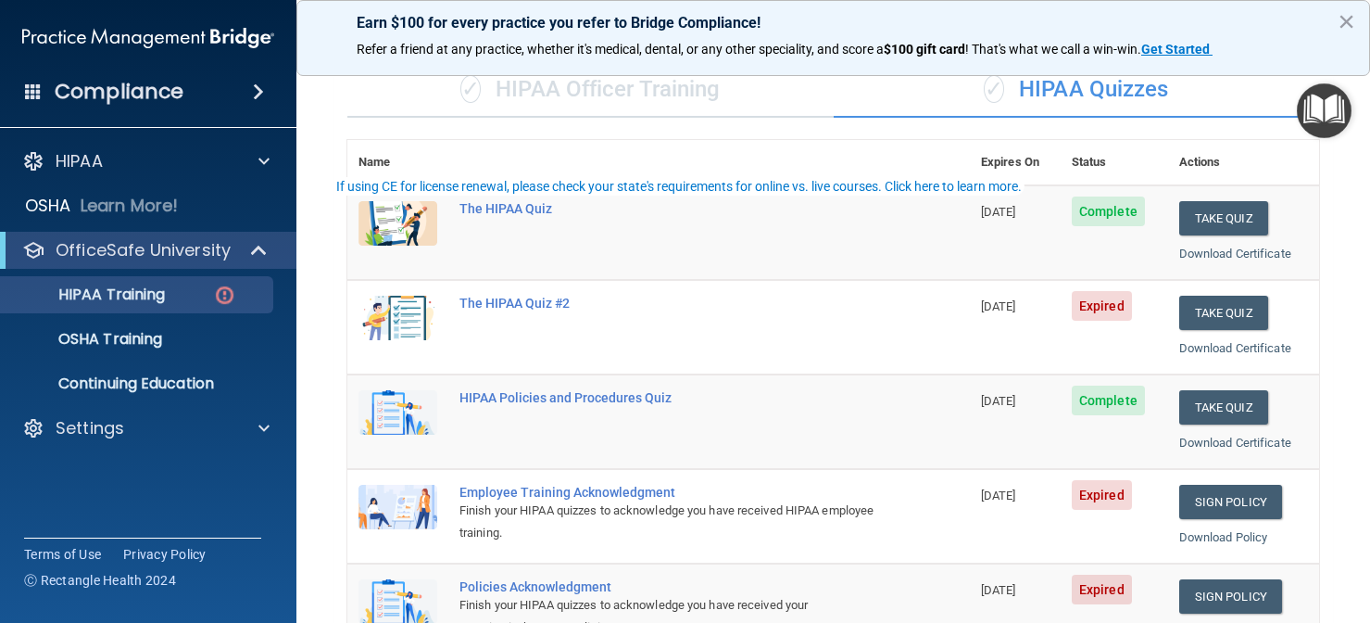
scroll to position [0, 0]
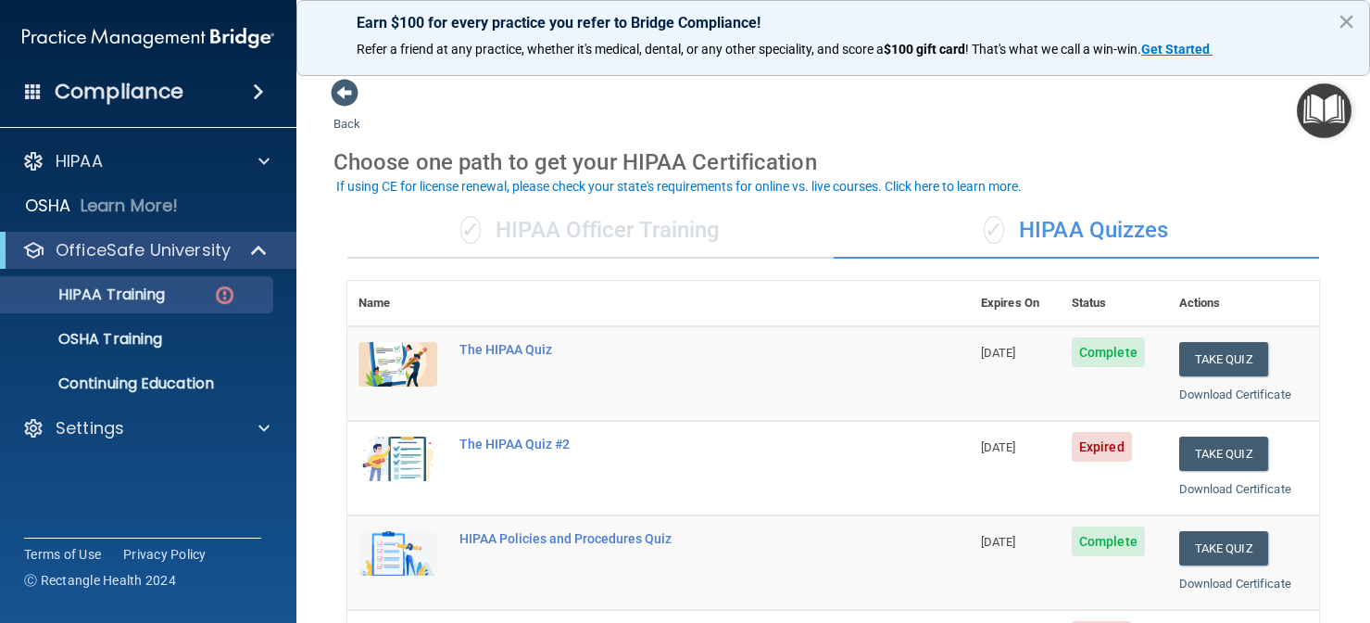
drag, startPoint x: 1019, startPoint y: 259, endPoint x: 1040, endPoint y: 607, distance: 349.0
click at [1040, 606] on tbody "The HIPAA Quiz 09/25/2026 Complete Take Quiz Download Certificate The HIPAA Qui…" at bounding box center [833, 562] width 972 height 473
click at [865, 296] on th at bounding box center [709, 303] width 522 height 45
click at [1217, 437] on button "Take Quiz" at bounding box center [1224, 453] width 89 height 34
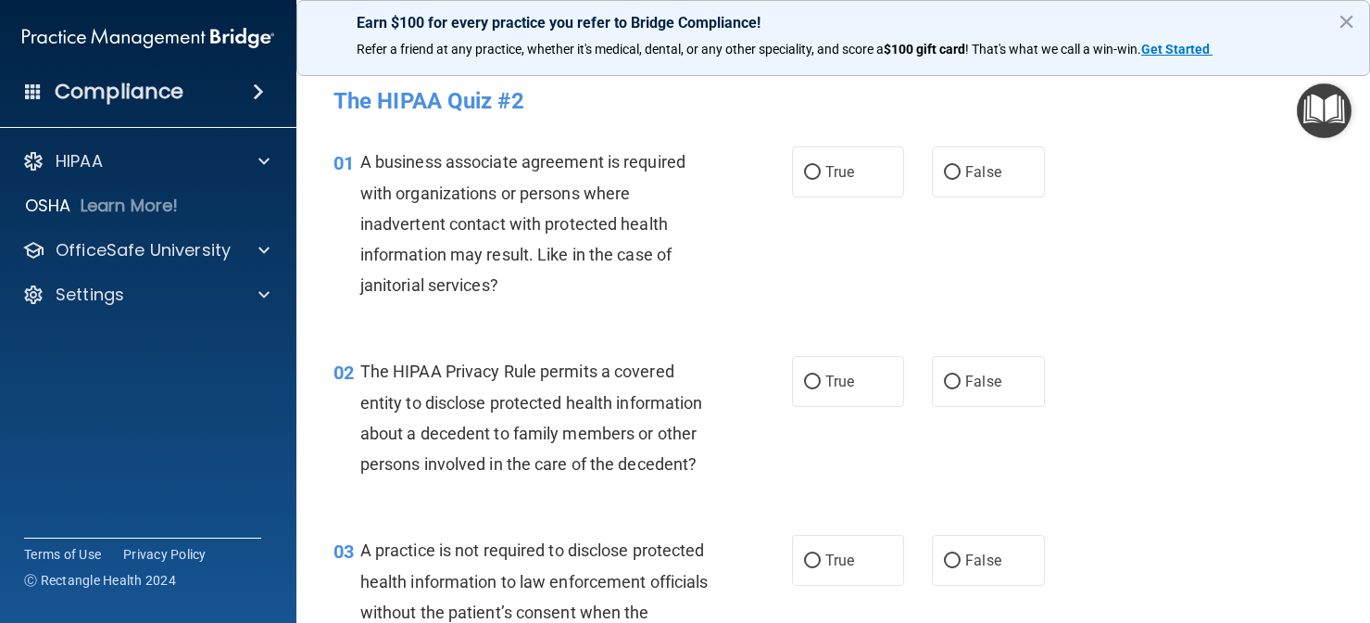
click at [735, 112] on h4 "The HIPAA Quiz #2" at bounding box center [834, 101] width 1000 height 24
click at [967, 178] on span "False" at bounding box center [983, 172] width 36 height 18
click at [961, 178] on input "False" at bounding box center [952, 173] width 17 height 14
radio input "true"
click at [704, 270] on div "A business associate agreement is required with organizations or persons where …" at bounding box center [542, 223] width 364 height 154
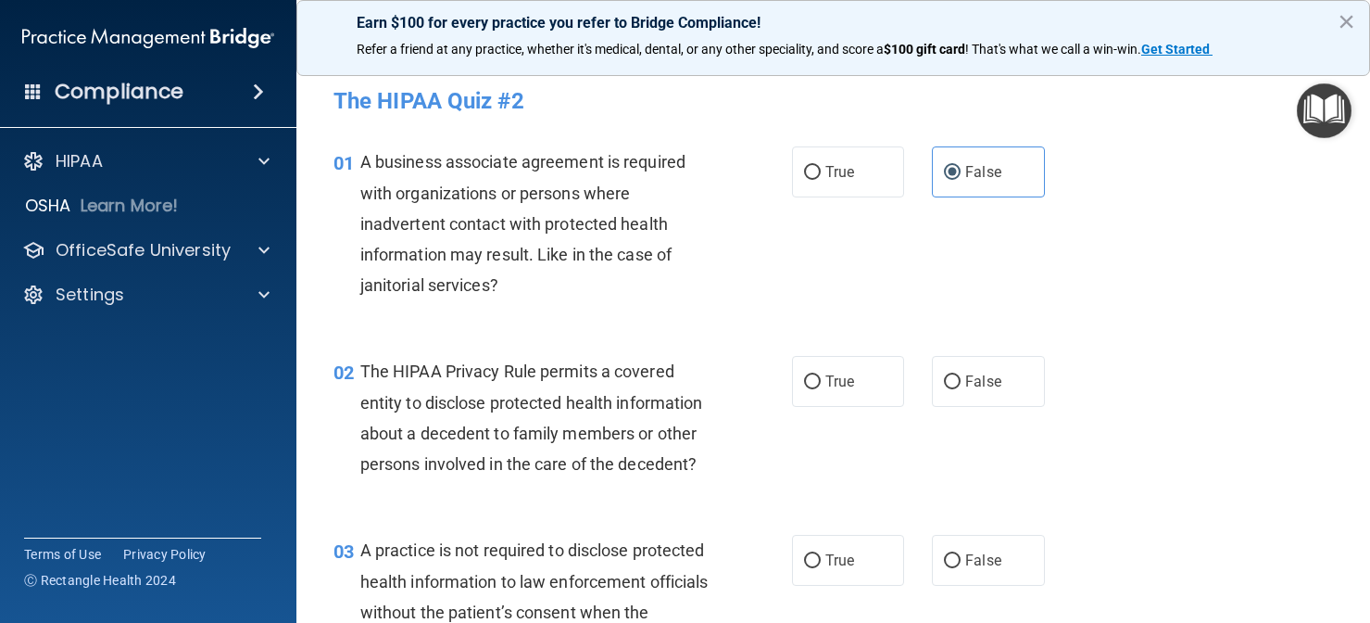
click at [599, 375] on span "The HIPAA Privacy Rule permits a covered entity to disclose protected health in…" at bounding box center [531, 417] width 343 height 112
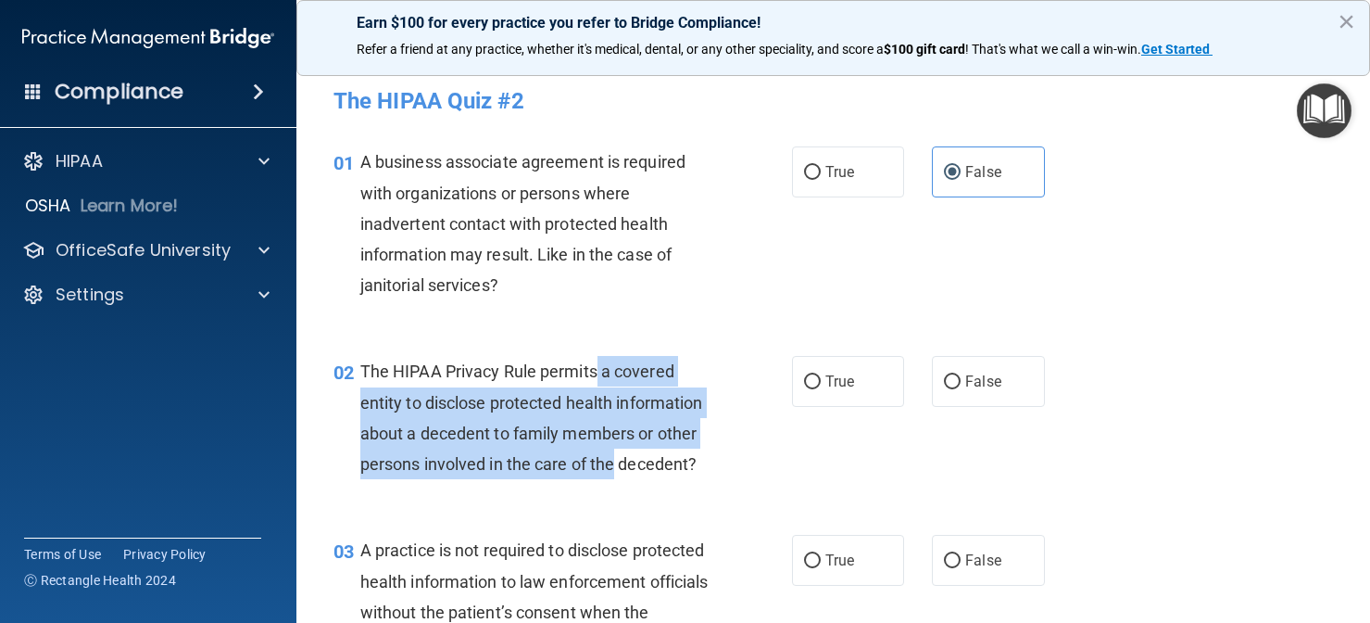
drag, startPoint x: 599, startPoint y: 375, endPoint x: 599, endPoint y: 467, distance: 91.7
click at [599, 467] on span "The HIPAA Privacy Rule permits a covered entity to disclose protected health in…" at bounding box center [531, 417] width 343 height 112
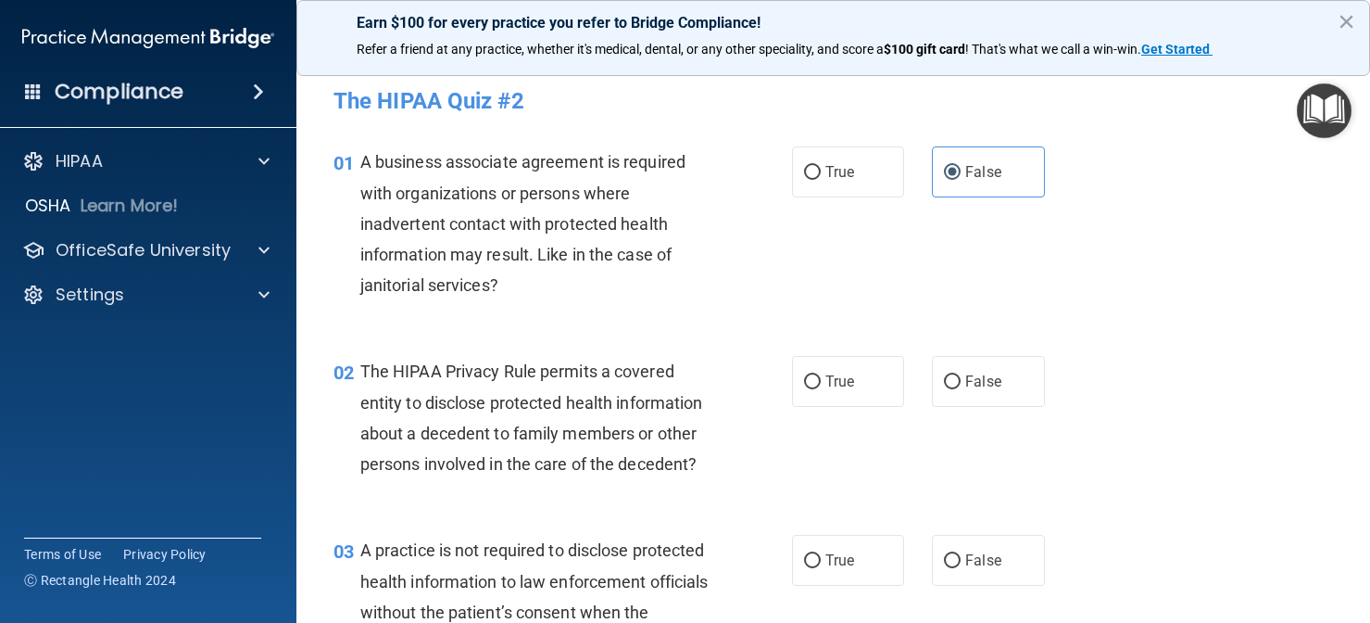
click at [589, 496] on div "02 The HIPAA Privacy Rule permits a covered entity to disclose protected health…" at bounding box center [834, 422] width 1028 height 179
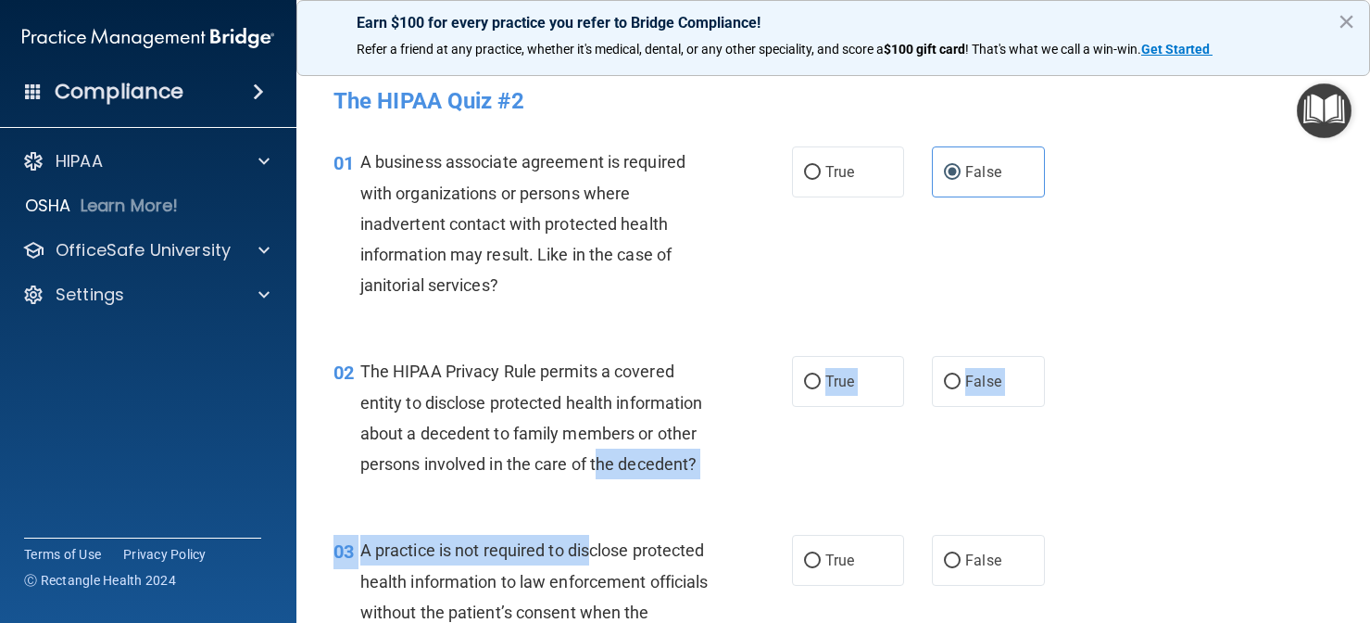
drag, startPoint x: 602, startPoint y: 466, endPoint x: 595, endPoint y: 549, distance: 82.8
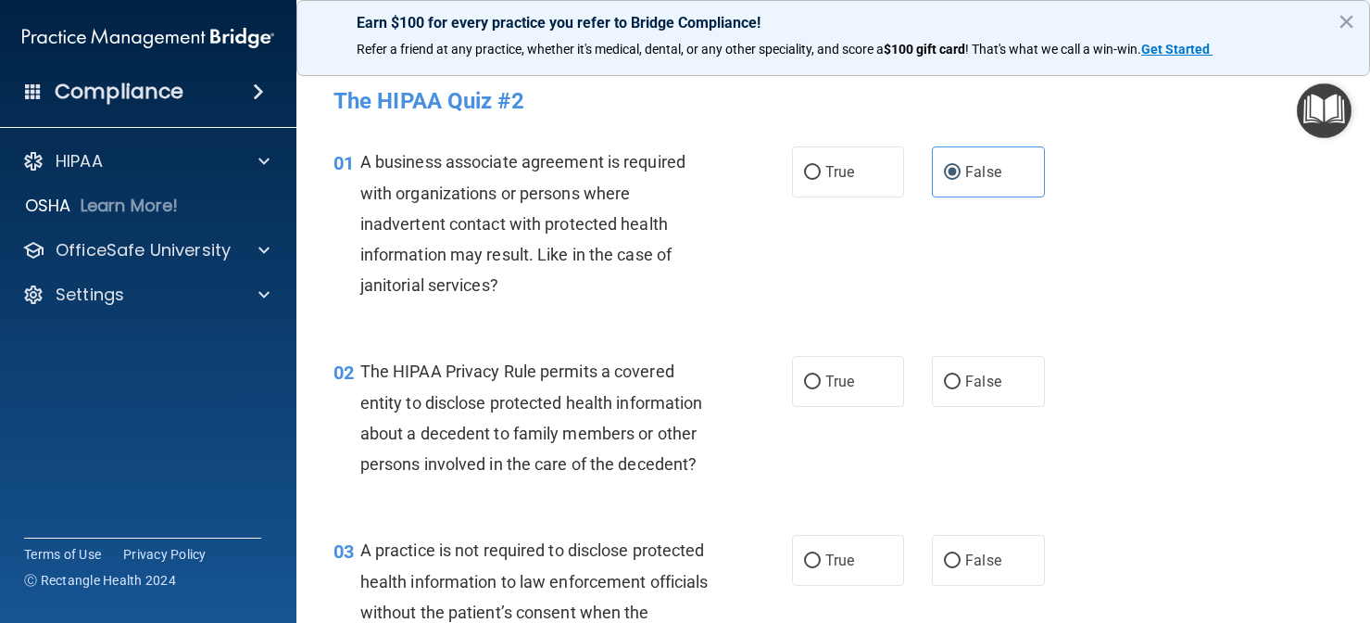
click at [586, 356] on div "The HIPAA Privacy Rule permits a covered entity to disclose protected health in…" at bounding box center [542, 417] width 364 height 123
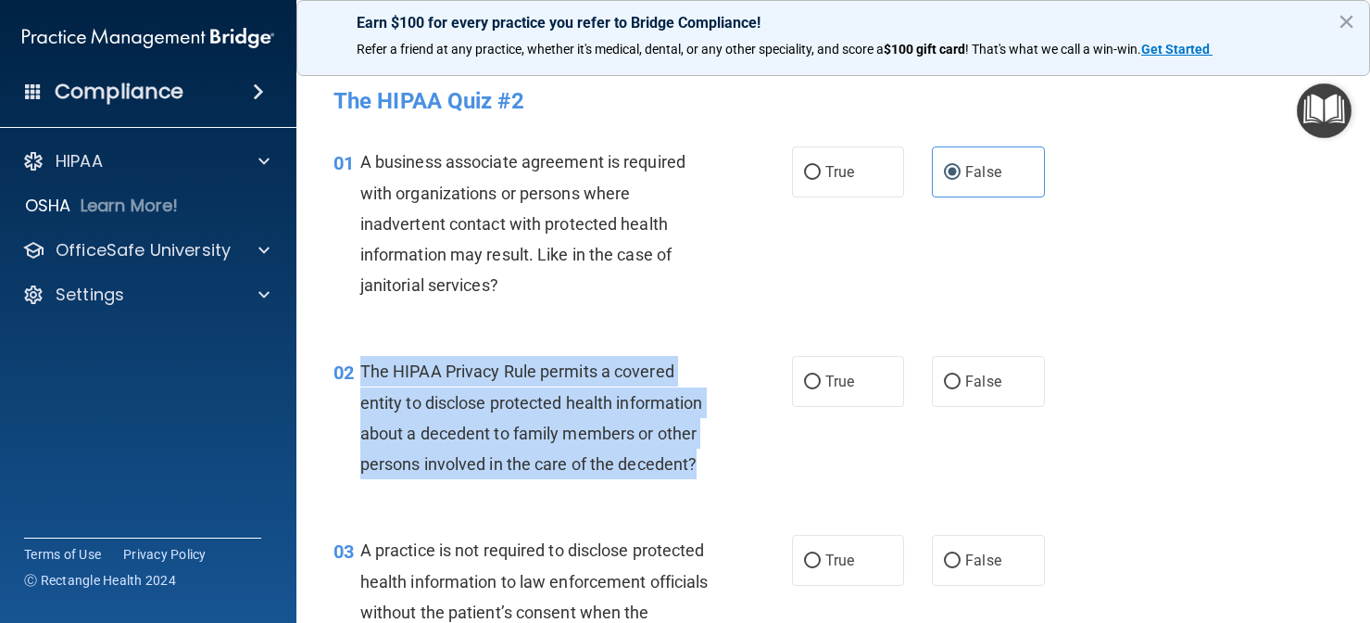
drag, startPoint x: 708, startPoint y: 460, endPoint x: 363, endPoint y: 364, distance: 357.9
click at [363, 364] on div "The HIPAA Privacy Rule permits a covered entity to disclose protected health in…" at bounding box center [542, 417] width 364 height 123
copy span "The HIPAA Privacy Rule permits a covered entity to disclose protected health in…"
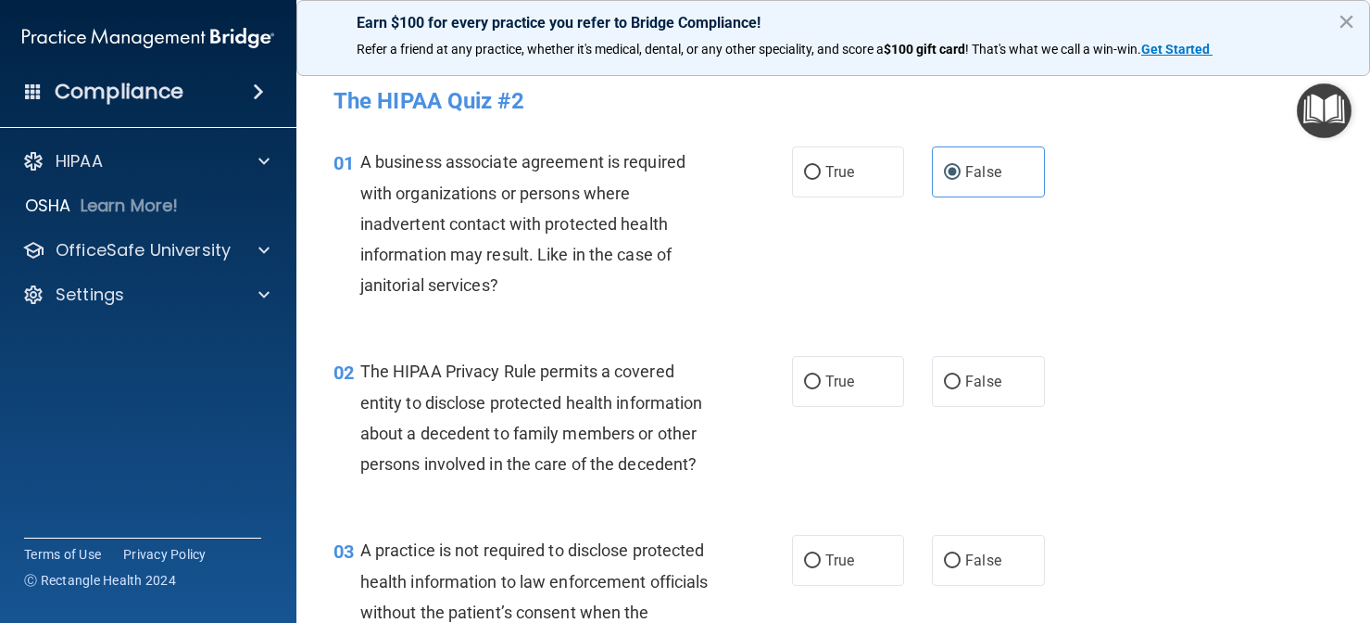
click at [727, 289] on div "01 A business associate agreement is required with organizations or persons whe…" at bounding box center [563, 227] width 514 height 163
click at [831, 385] on span "True" at bounding box center [840, 381] width 29 height 18
click at [821, 385] on input "True" at bounding box center [812, 382] width 17 height 14
radio input "true"
click at [759, 323] on div "01 A business associate agreement is required with organizations or persons whe…" at bounding box center [834, 227] width 1028 height 209
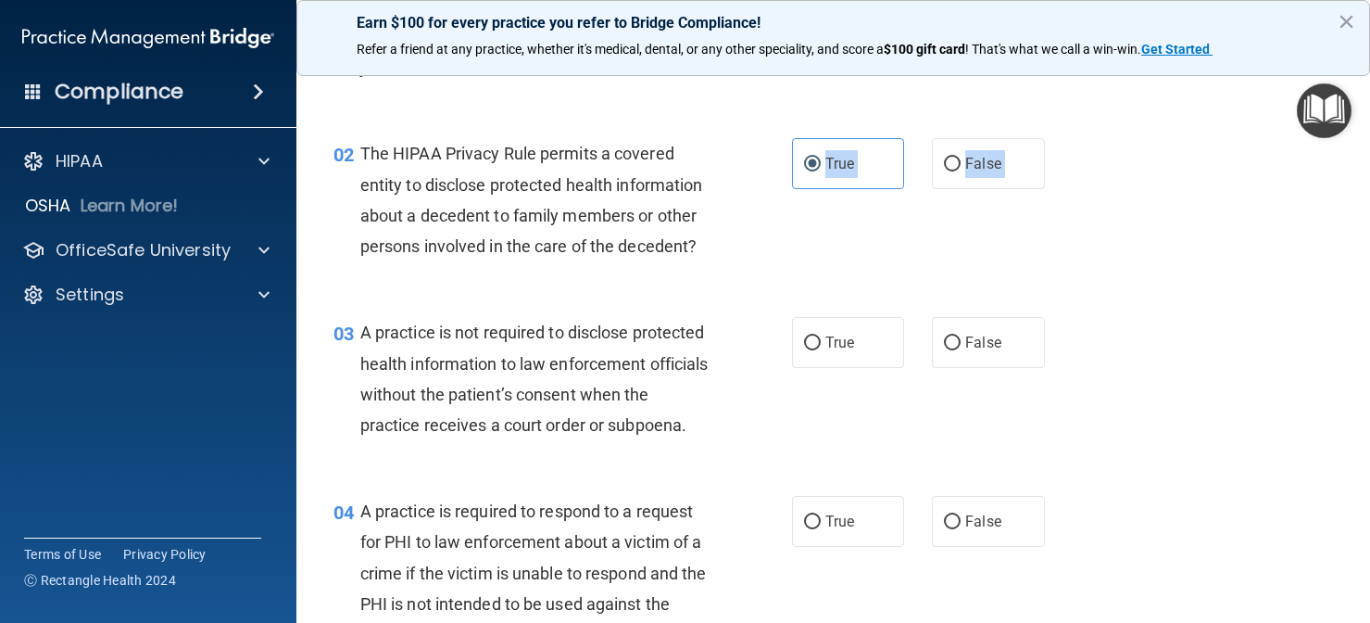
scroll to position [244, 0]
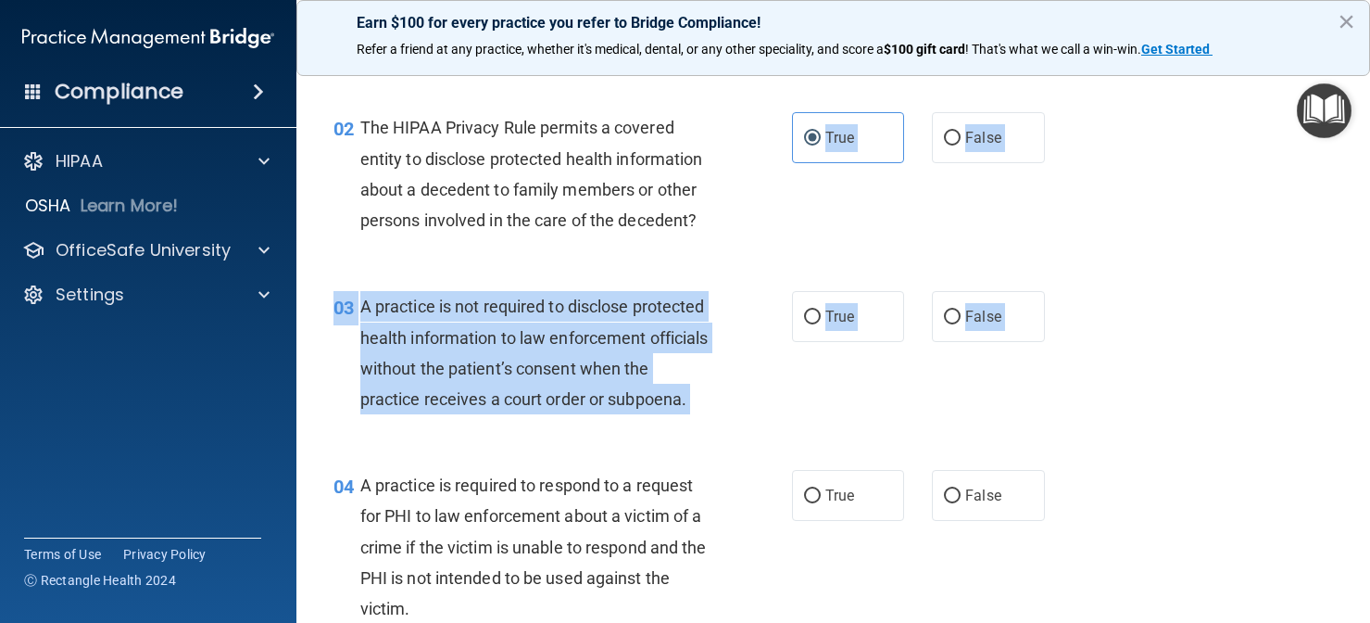
drag, startPoint x: 698, startPoint y: 443, endPoint x: 696, endPoint y: 477, distance: 34.3
click at [649, 447] on div "03 A practice is not required to disclose protected health information to law e…" at bounding box center [834, 357] width 1028 height 179
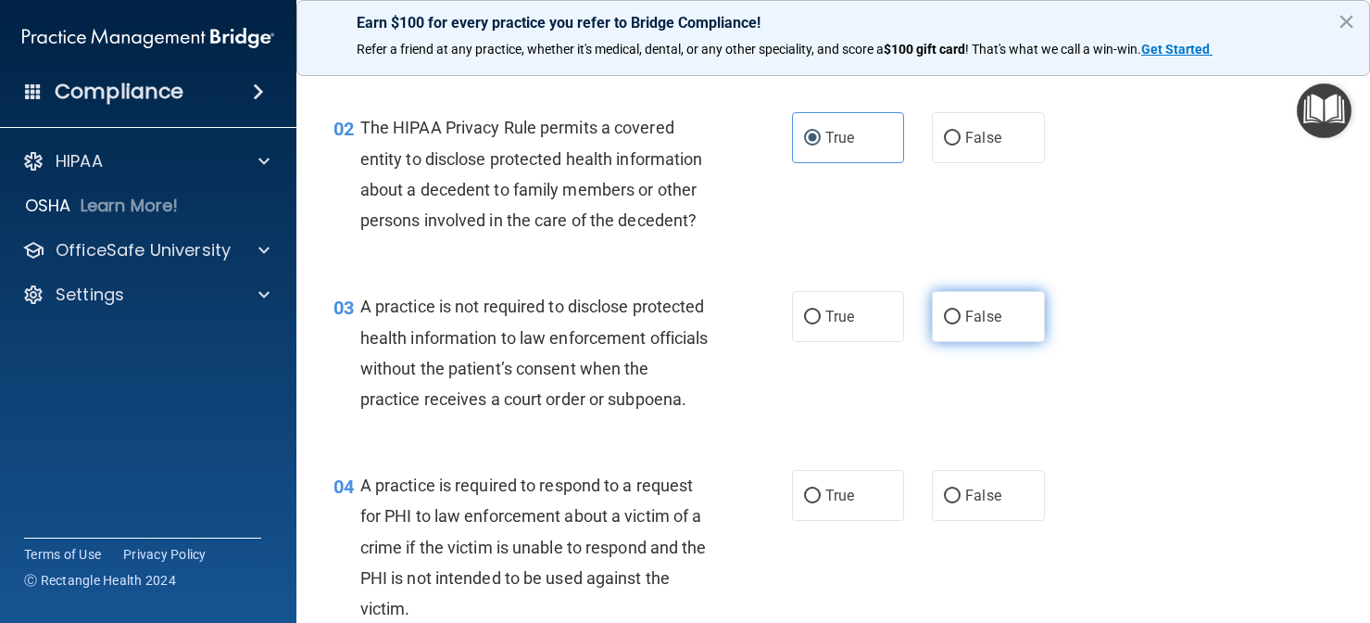
click at [992, 309] on span "False" at bounding box center [983, 317] width 36 height 18
click at [961, 310] on input "False" at bounding box center [952, 317] width 17 height 14
radio input "true"
drag, startPoint x: 650, startPoint y: 402, endPoint x: 648, endPoint y: 420, distance: 17.7
click at [648, 414] on div "A practice is not required to disclose protected health information to law enfo…" at bounding box center [542, 352] width 364 height 123
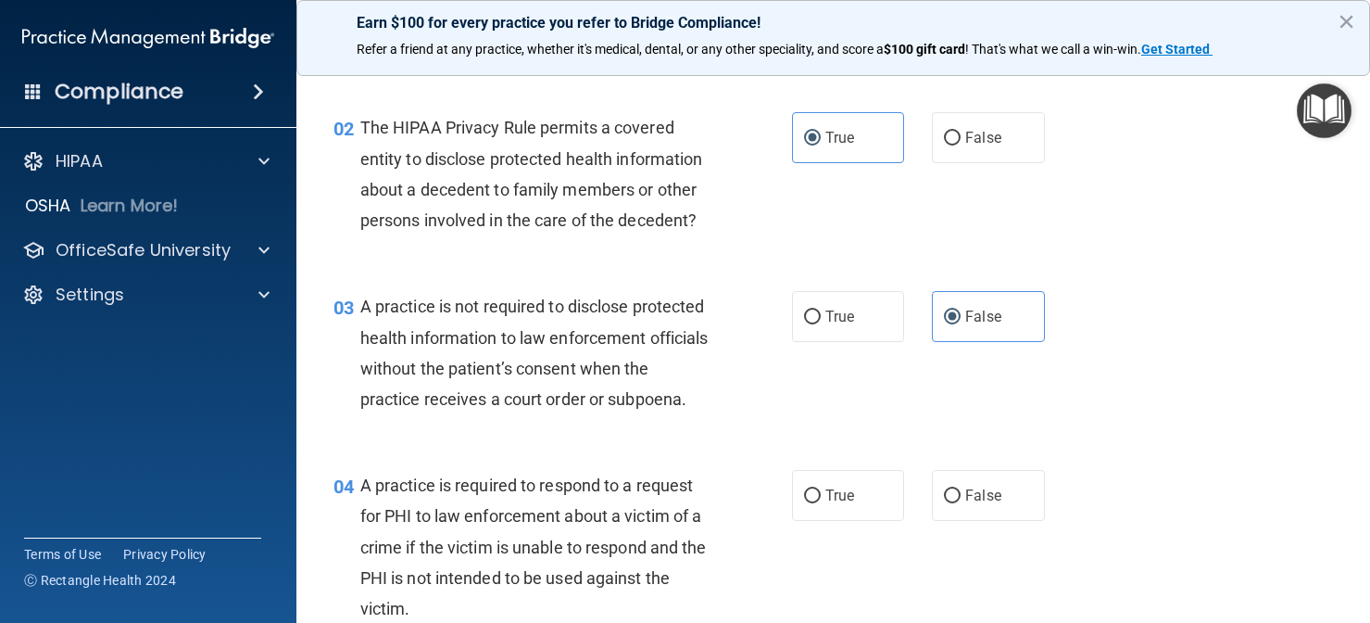
click at [531, 394] on span "A practice is not required to disclose protected health information to law enfo…" at bounding box center [534, 352] width 348 height 112
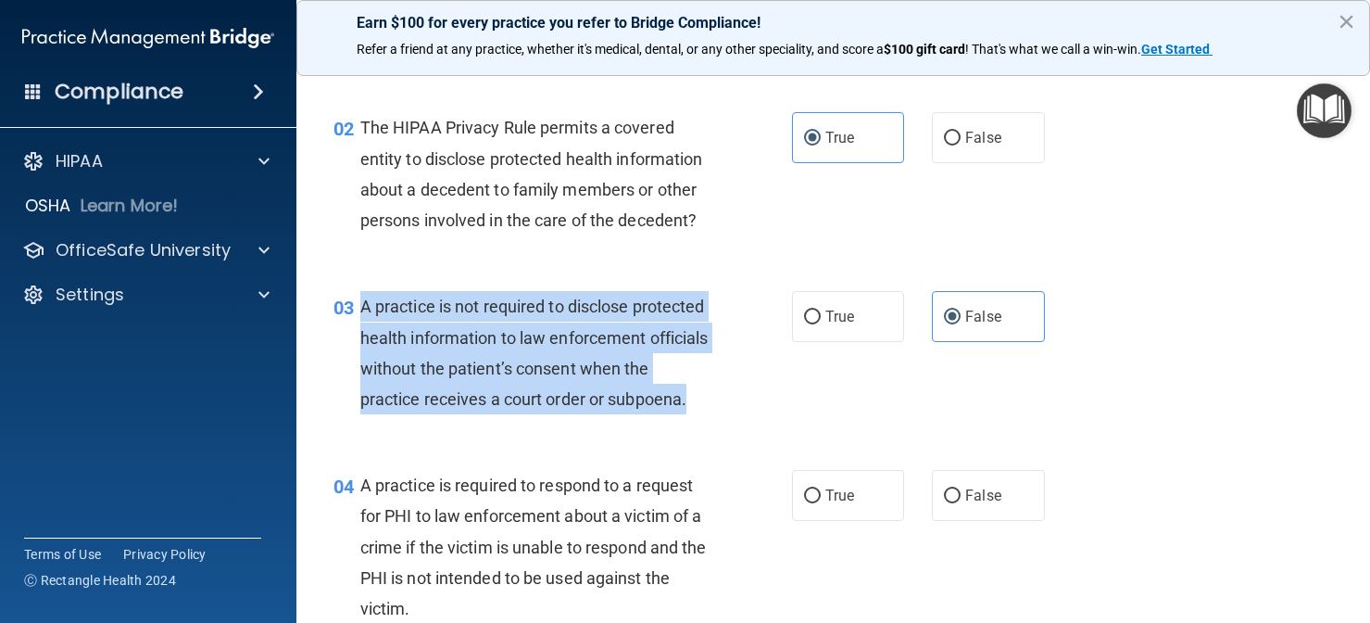
drag, startPoint x: 459, startPoint y: 428, endPoint x: 353, endPoint y: 309, distance: 159.5
click at [353, 309] on div "03 A practice is not required to disclose protected health information to law e…" at bounding box center [563, 357] width 514 height 132
copy div "A practice is not required to disclose protected health information to law enfo…"
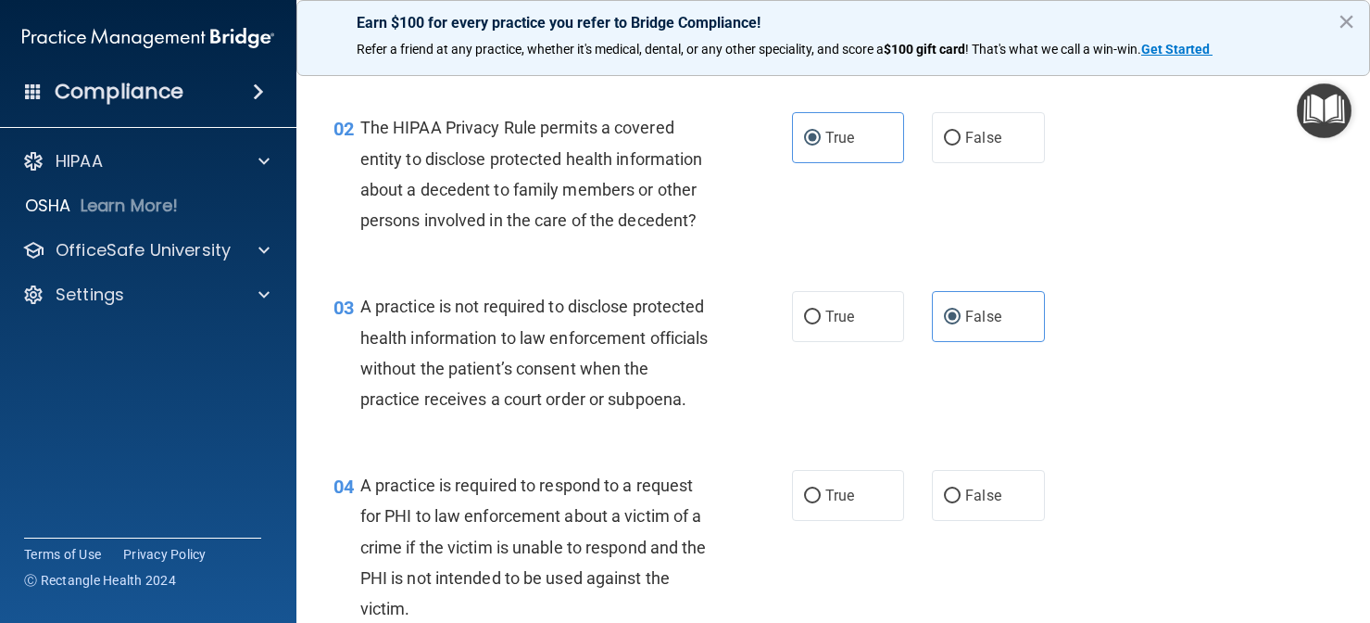
click at [735, 263] on div "02 The HIPAA Privacy Rule permits a covered entity to disclose protected health…" at bounding box center [834, 178] width 1028 height 179
click at [657, 403] on div "A practice is not required to disclose protected health information to law enfo…" at bounding box center [542, 352] width 364 height 123
click at [548, 559] on div "A practice is required to respond to a request for PHI to law enforcement about…" at bounding box center [542, 547] width 364 height 154
click at [551, 599] on span "A practice is required to respond to a request for PHI to law enforcement about…" at bounding box center [533, 546] width 347 height 143
click at [495, 485] on div "04 A practice is required to respond to a request for PHI to law enforcement ab…" at bounding box center [834, 551] width 1028 height 209
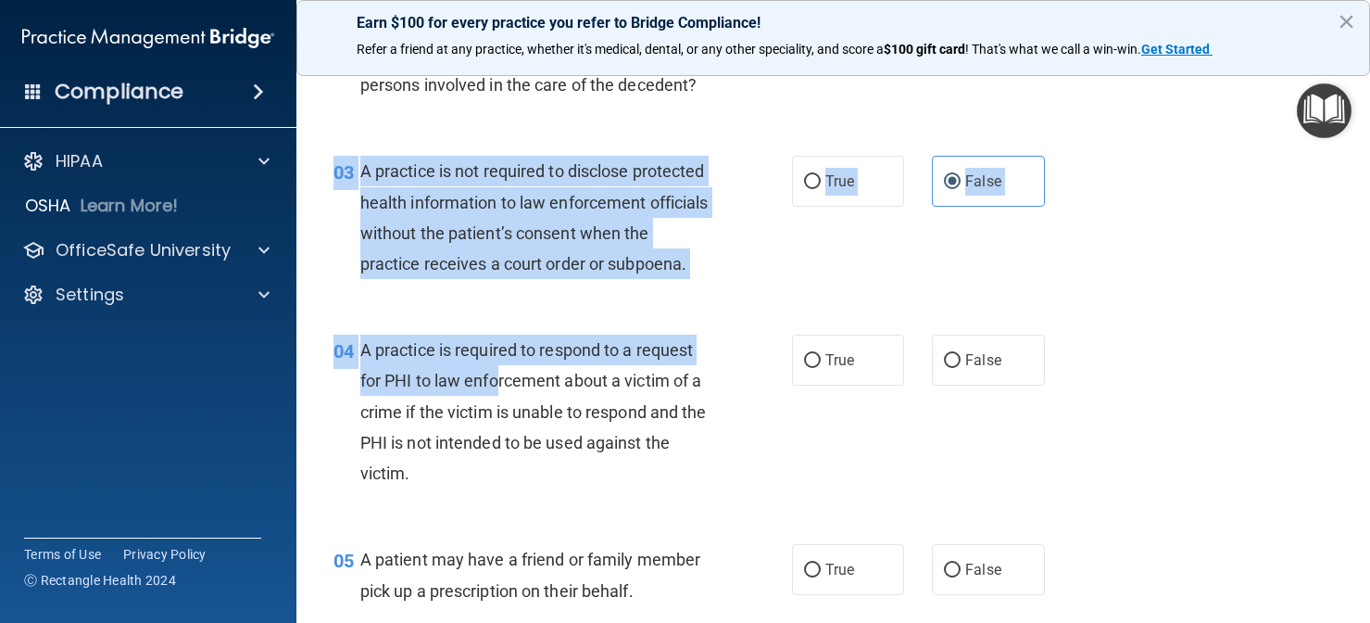
drag, startPoint x: 500, startPoint y: 528, endPoint x: 511, endPoint y: 649, distance: 120.9
click at [511, 622] on html "Compliance HIPAA Documents and Policies Report an Incident Business Associates …" at bounding box center [685, 311] width 1370 height 623
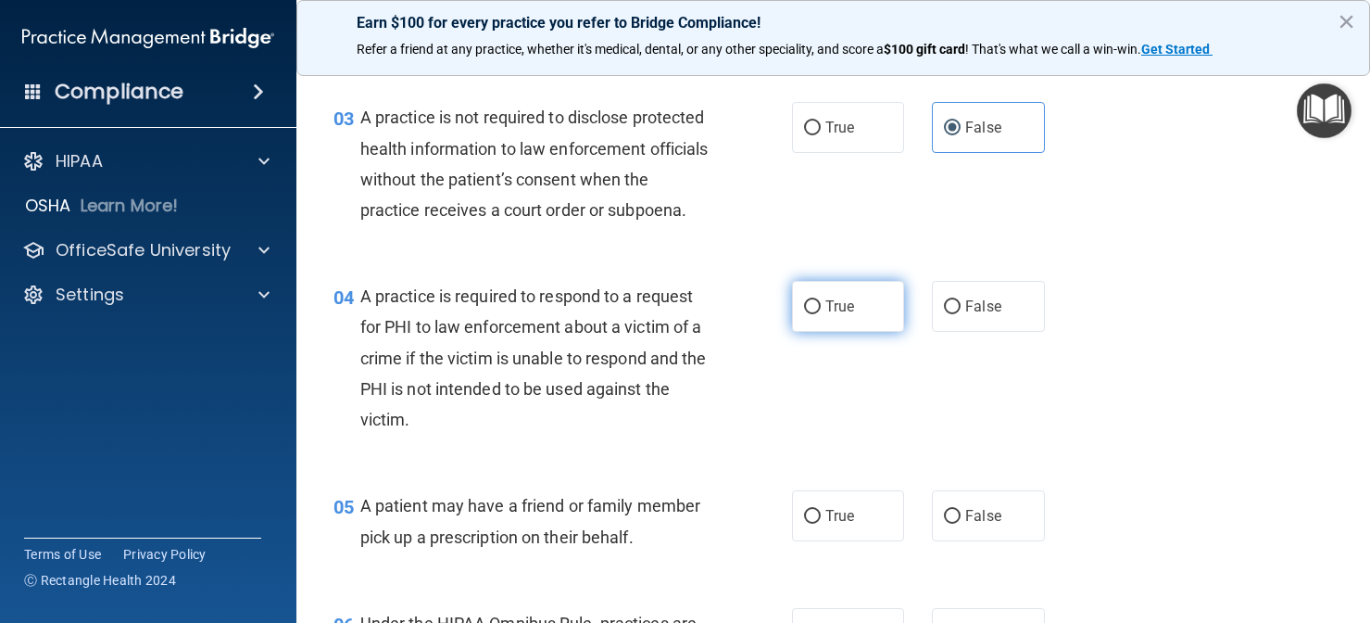
click at [852, 332] on label "True" at bounding box center [848, 306] width 113 height 51
click at [821, 314] on input "True" at bounding box center [812, 307] width 17 height 14
radio input "true"
click at [594, 506] on div "05 A patient may have a friend or family member pick up a prescription on their…" at bounding box center [834, 525] width 1028 height 117
click at [852, 541] on label "True" at bounding box center [848, 515] width 113 height 51
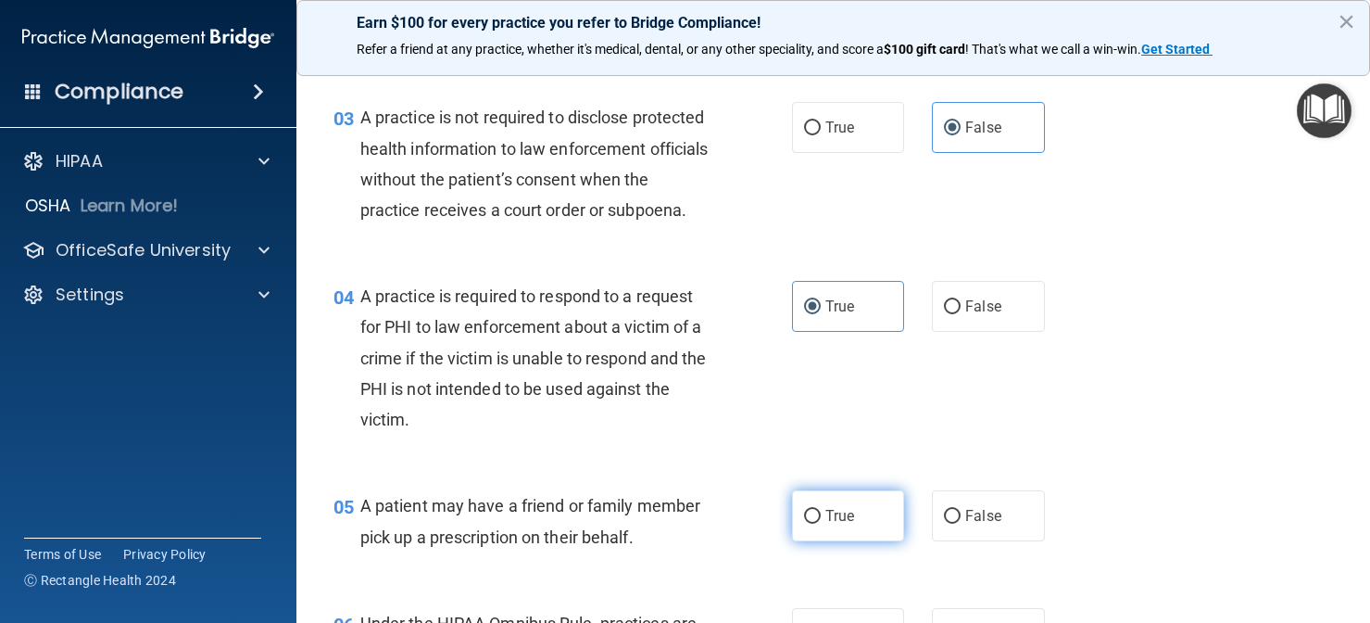
click at [821, 524] on input "True" at bounding box center [812, 517] width 17 height 14
radio input "true"
click at [673, 435] on div "A practice is required to respond to a request for PHI to law enforcement about…" at bounding box center [542, 358] width 364 height 154
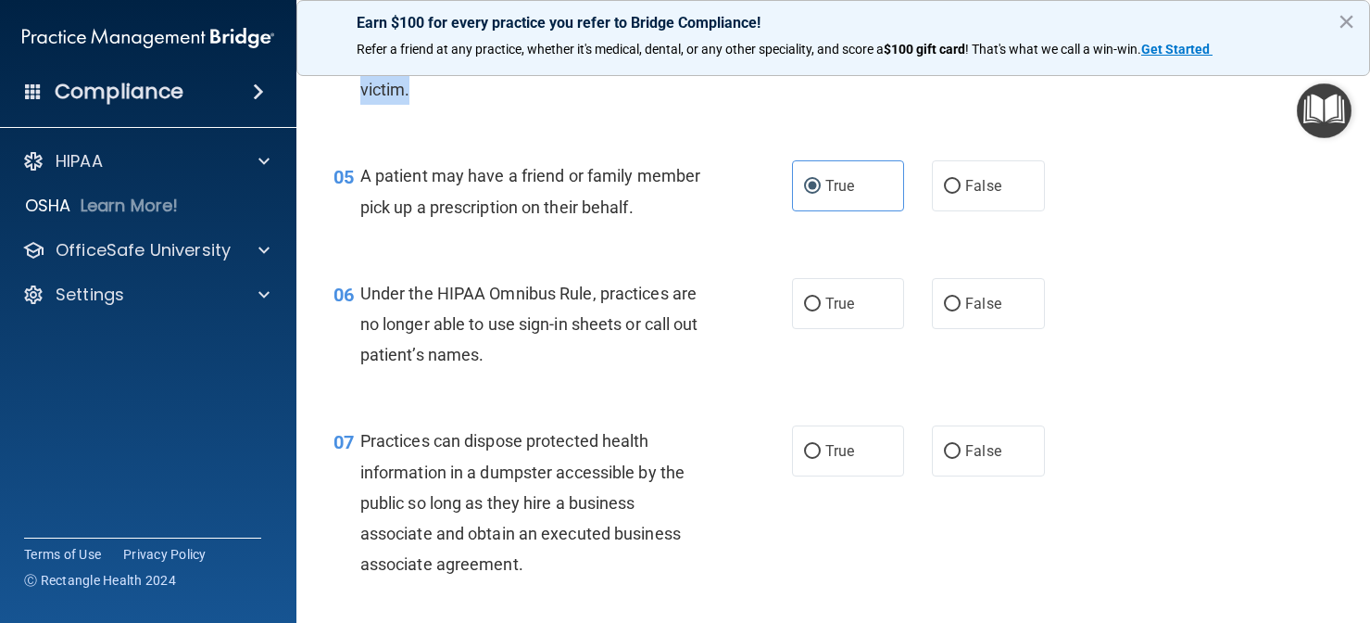
drag, startPoint x: 673, startPoint y: 451, endPoint x: 661, endPoint y: 627, distance: 176.5
click at [661, 622] on html "Compliance HIPAA Documents and Policies Report an Incident Business Associates …" at bounding box center [685, 311] width 1370 height 623
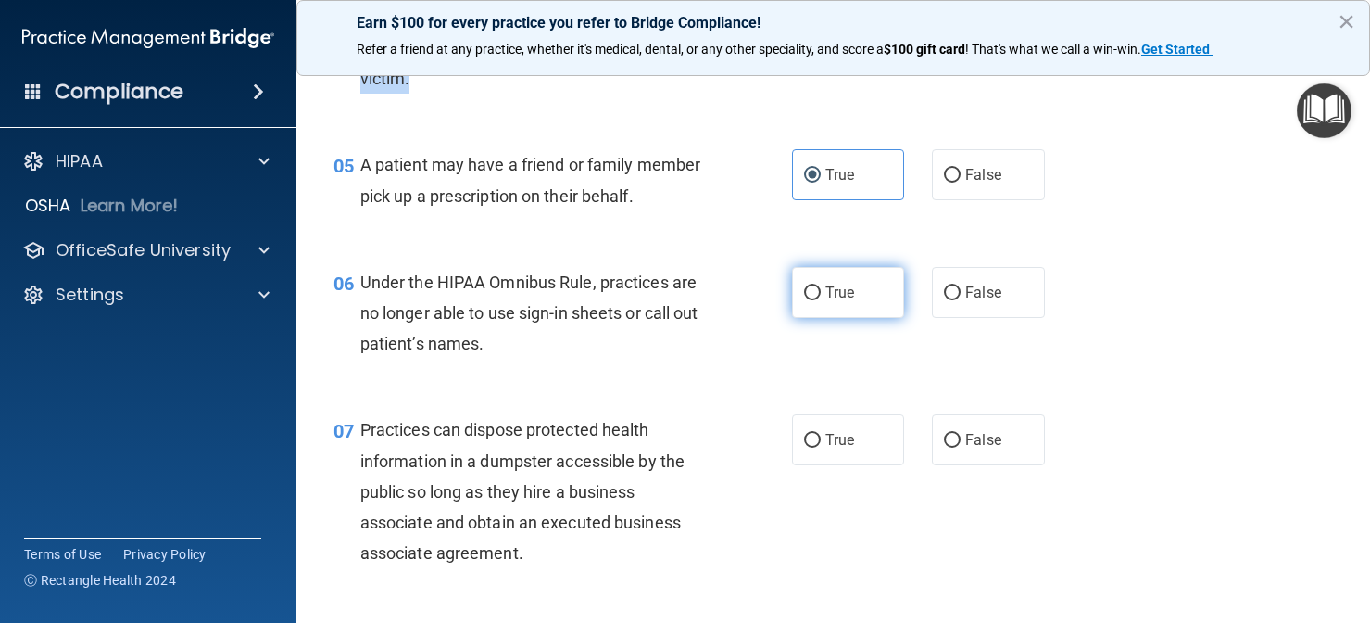
click at [815, 300] on input "True" at bounding box center [812, 293] width 17 height 14
radio input "true"
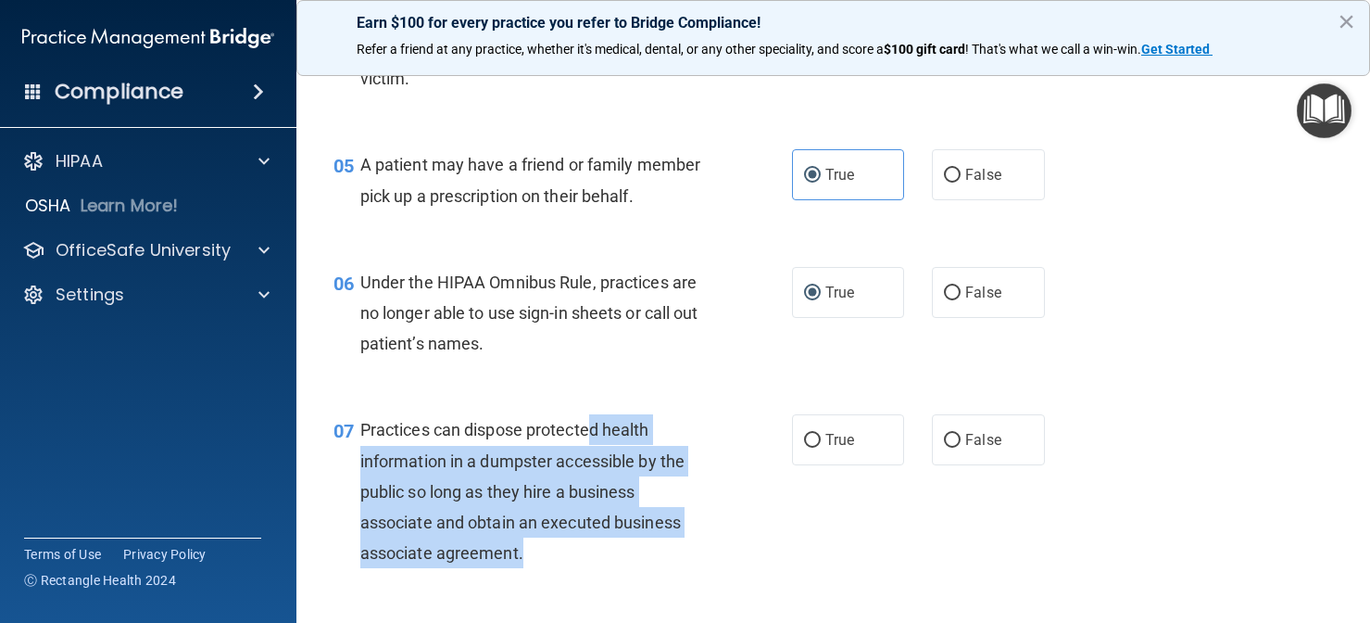
drag, startPoint x: 590, startPoint y: 462, endPoint x: 576, endPoint y: 586, distance: 124.0
click at [576, 568] on div "Practices can dispose protected health information in a dumpster accessible by …" at bounding box center [542, 491] width 364 height 154
click at [960, 448] on input "False" at bounding box center [952, 441] width 17 height 14
radio input "true"
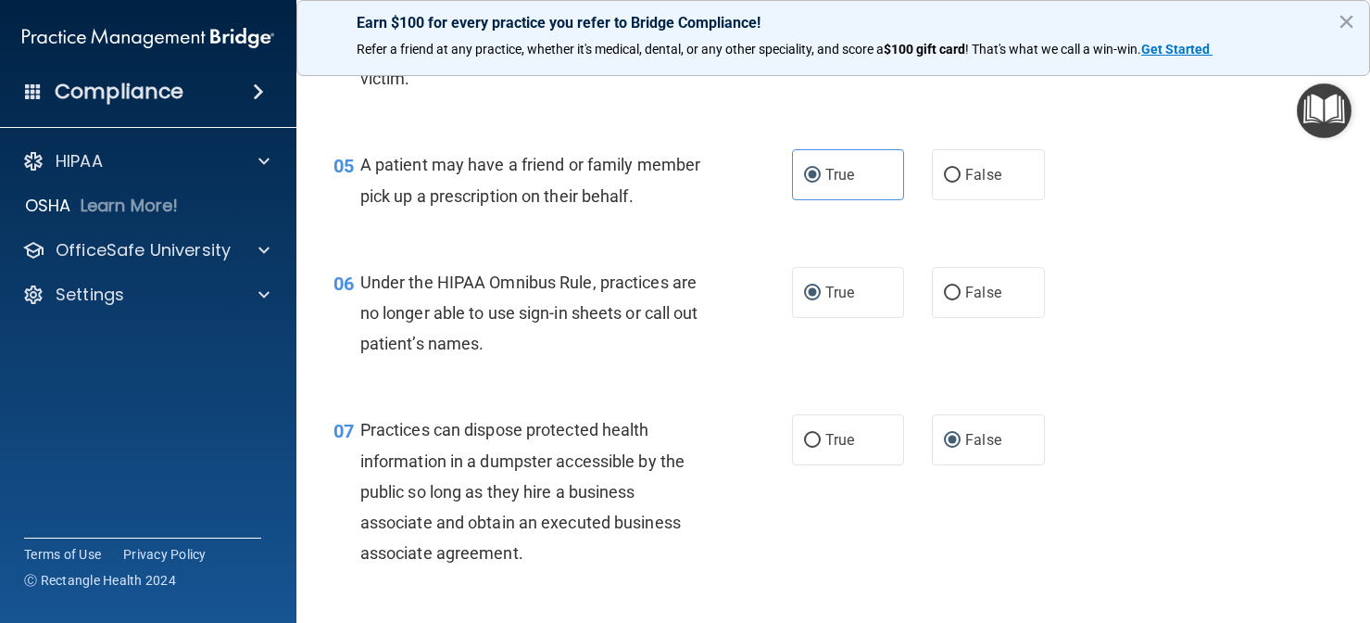
click at [697, 508] on div "Practices can dispose protected health information in a dumpster accessible by …" at bounding box center [542, 491] width 364 height 154
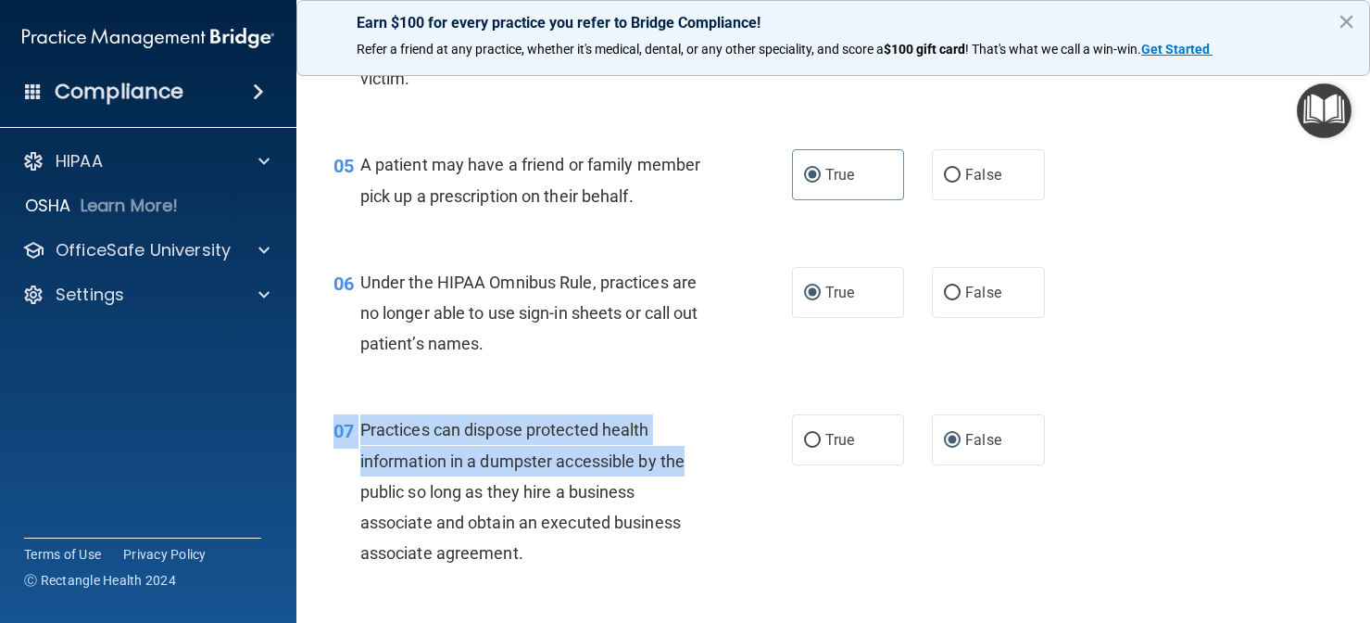
drag, startPoint x: 684, startPoint y: 473, endPoint x: 661, endPoint y: 612, distance: 140.9
click at [661, 600] on div "07 Practices can dispose protected health information in a dumpster accessible …" at bounding box center [834, 495] width 1028 height 209
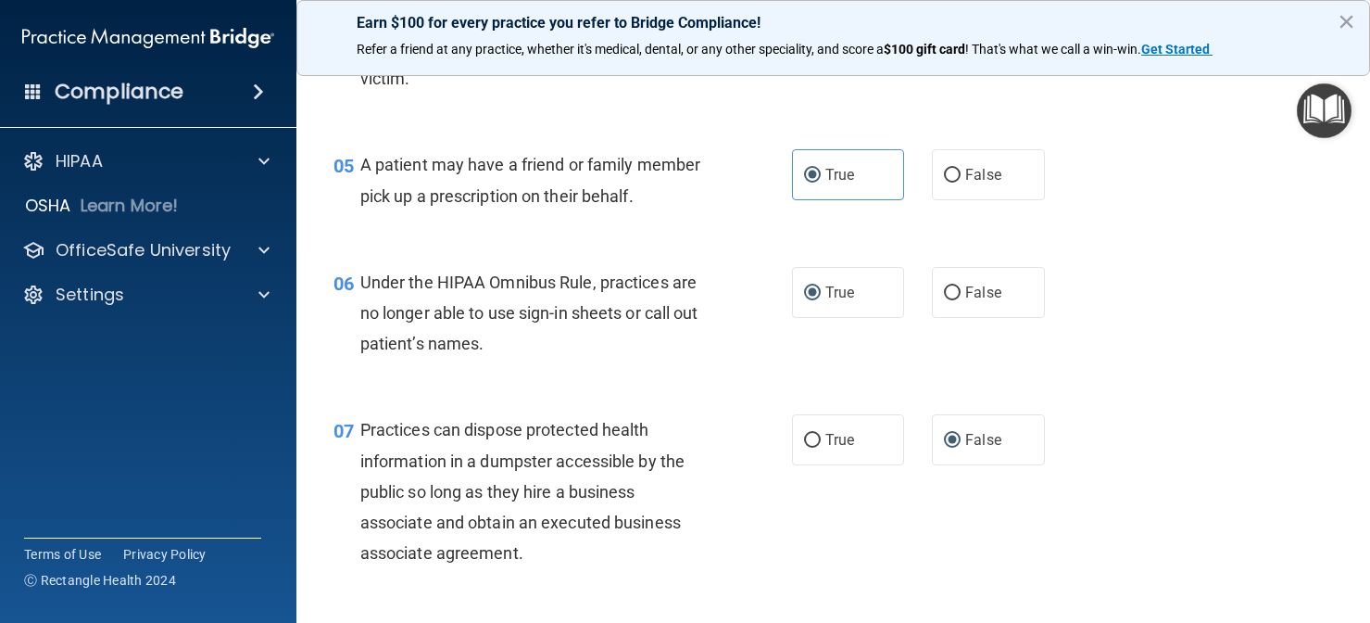
click at [554, 532] on div "Practices can dispose protected health information in a dumpster accessible by …" at bounding box center [542, 491] width 364 height 154
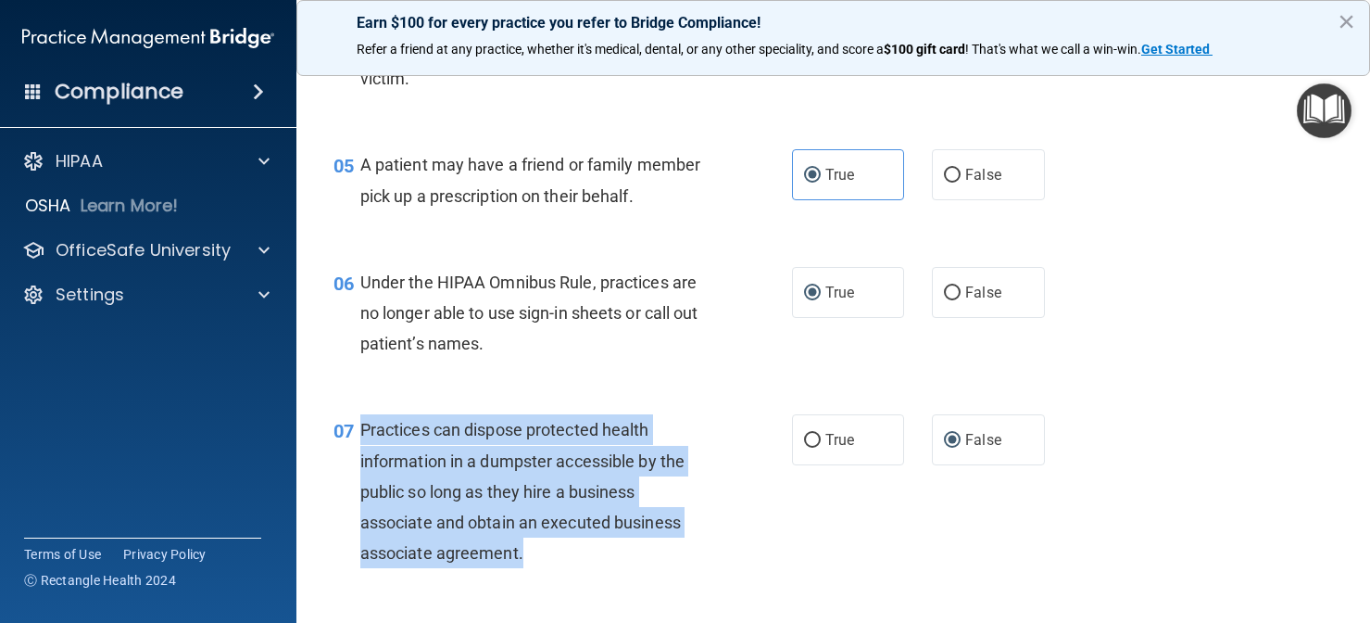
drag, startPoint x: 539, startPoint y: 576, endPoint x: 364, endPoint y: 455, distance: 213.1
click at [364, 455] on div "Practices can dispose protected health information in a dumpster accessible by …" at bounding box center [542, 491] width 364 height 154
copy span "Practices can dispose protected health information in a dumpster accessible by …"
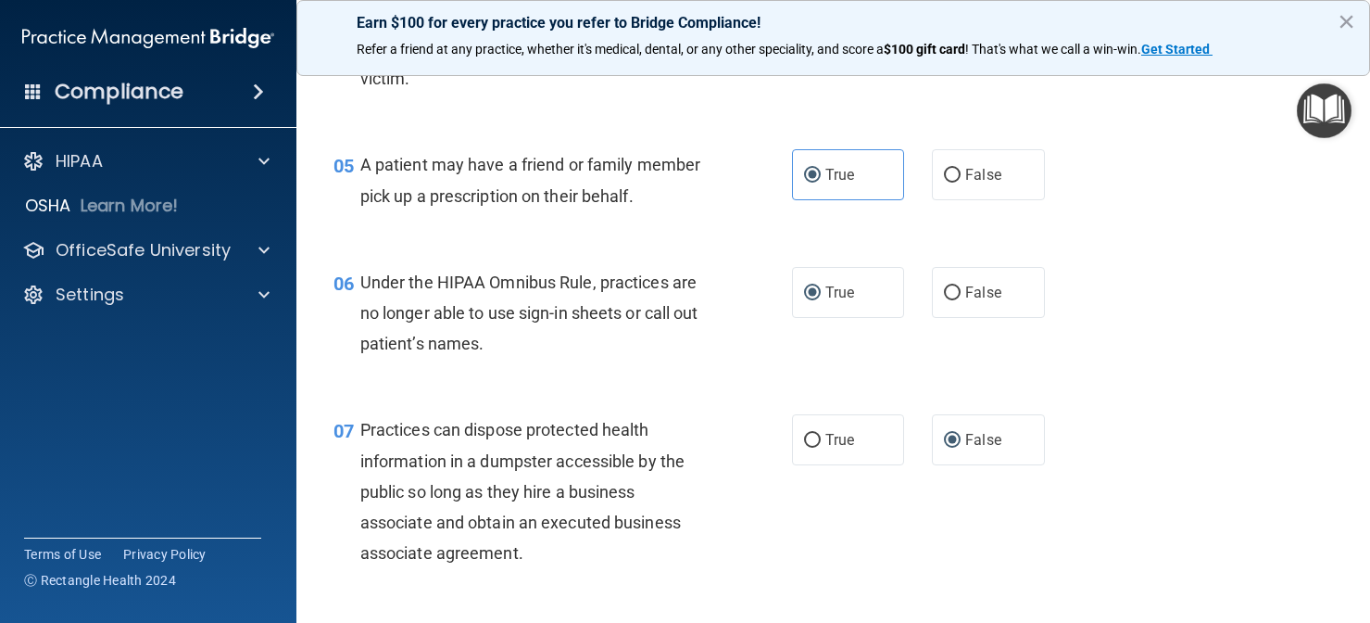
click at [623, 392] on div "06 Under the HIPAA Omnibus Rule, practices are no longer able to use sign-in sh…" at bounding box center [834, 318] width 1028 height 148
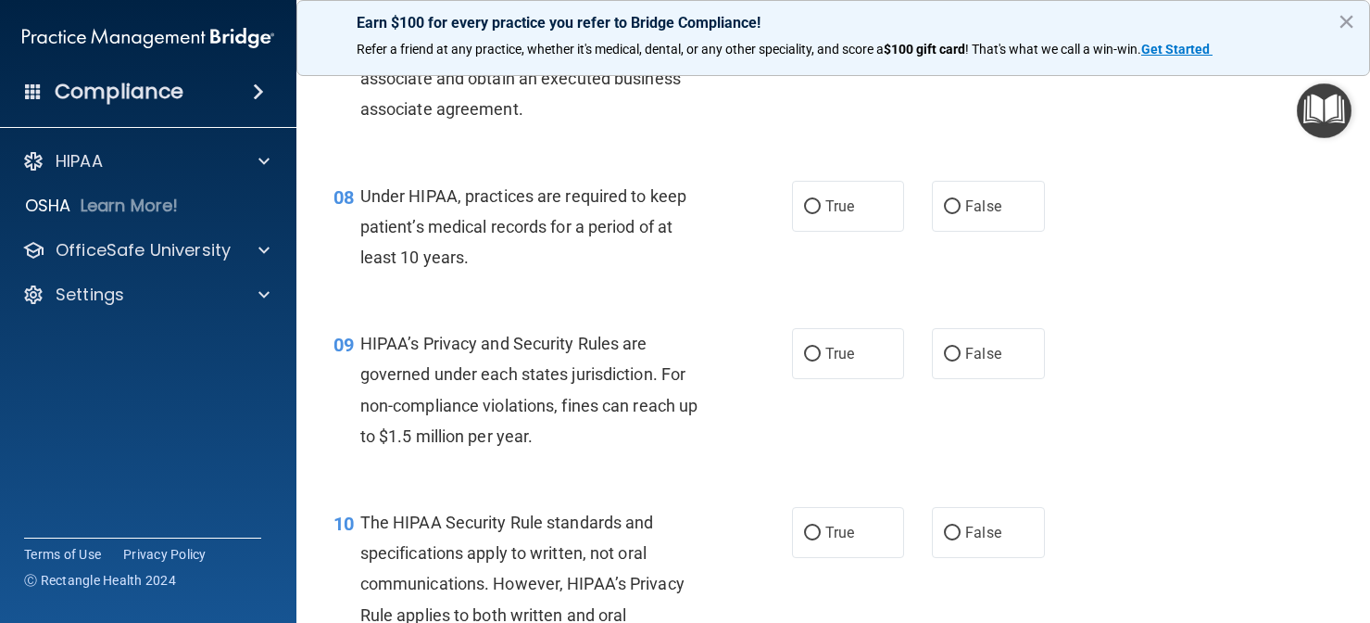
drag, startPoint x: 566, startPoint y: 473, endPoint x: 564, endPoint y: 638, distance: 165.9
click at [564, 622] on html "Compliance HIPAA Documents and Policies Report an Incident Business Associates …" at bounding box center [685, 311] width 1370 height 623
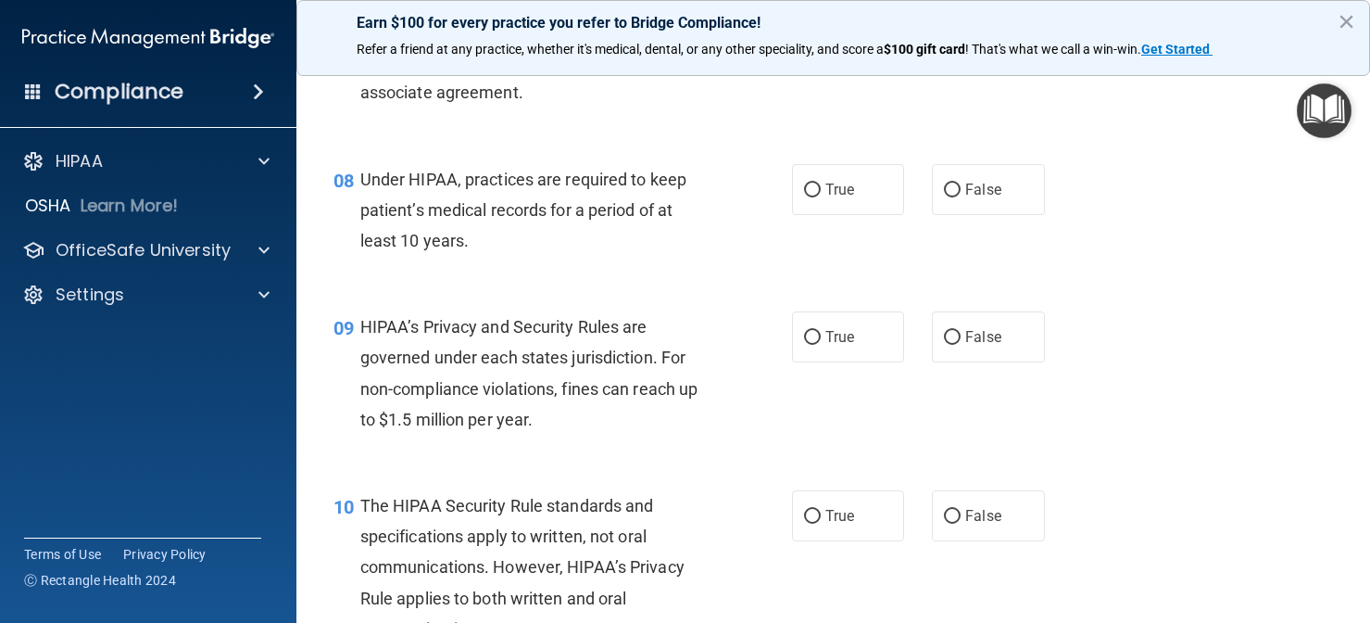
click at [587, 257] on div "Under HIPAA, practices are required to keep patient’s medical records for a per…" at bounding box center [542, 210] width 364 height 93
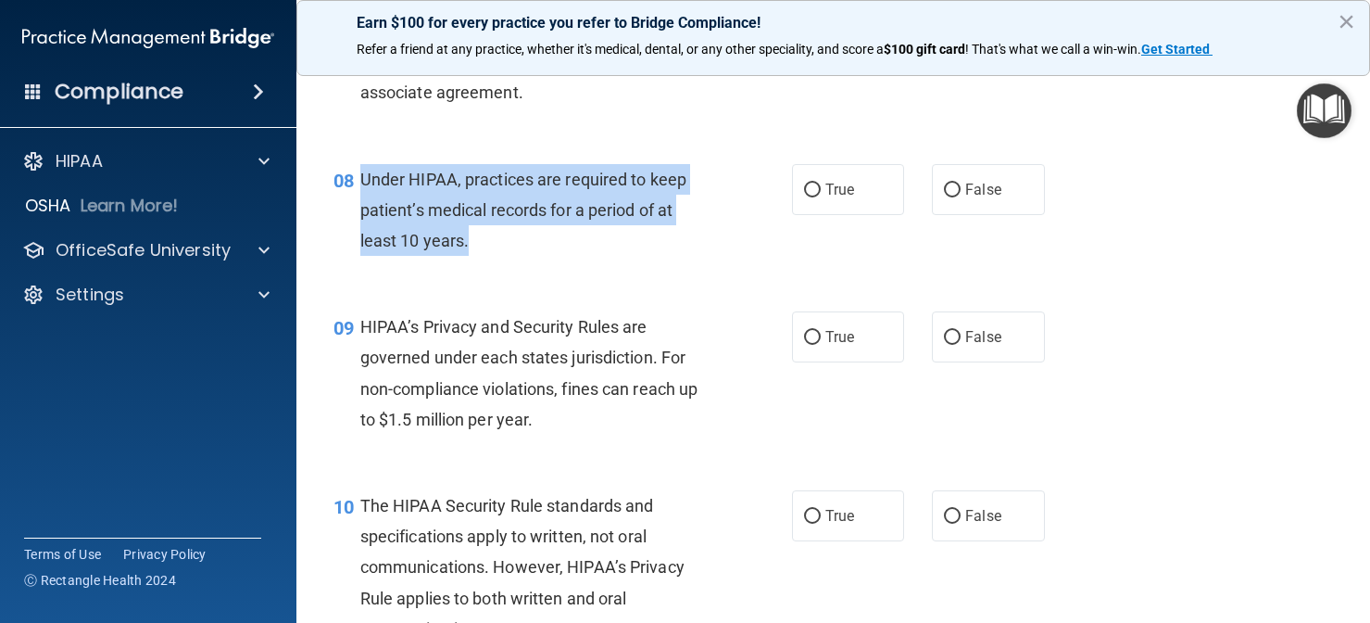
drag, startPoint x: 523, startPoint y: 276, endPoint x: 364, endPoint y: 196, distance: 177.8
click at [364, 196] on div "Under HIPAA, practices are required to keep patient’s medical records for a per…" at bounding box center [542, 210] width 364 height 93
copy span "Under HIPAA, practices are required to keep patient’s medical records for a per…"
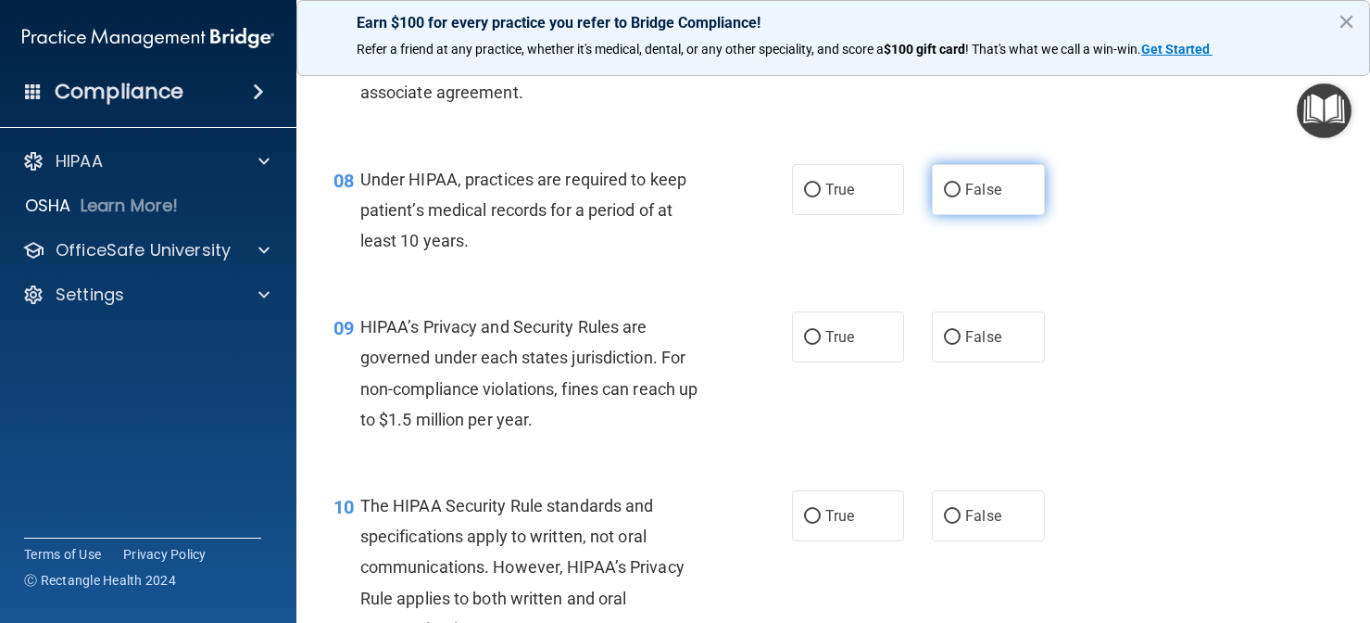
click at [979, 196] on label "False" at bounding box center [988, 189] width 113 height 51
click at [961, 196] on input "False" at bounding box center [952, 190] width 17 height 14
radio input "true"
click at [495, 325] on div "09 HIPAA’s Privacy and Security Rules are governed under each states jurisdicti…" at bounding box center [834, 377] width 1028 height 179
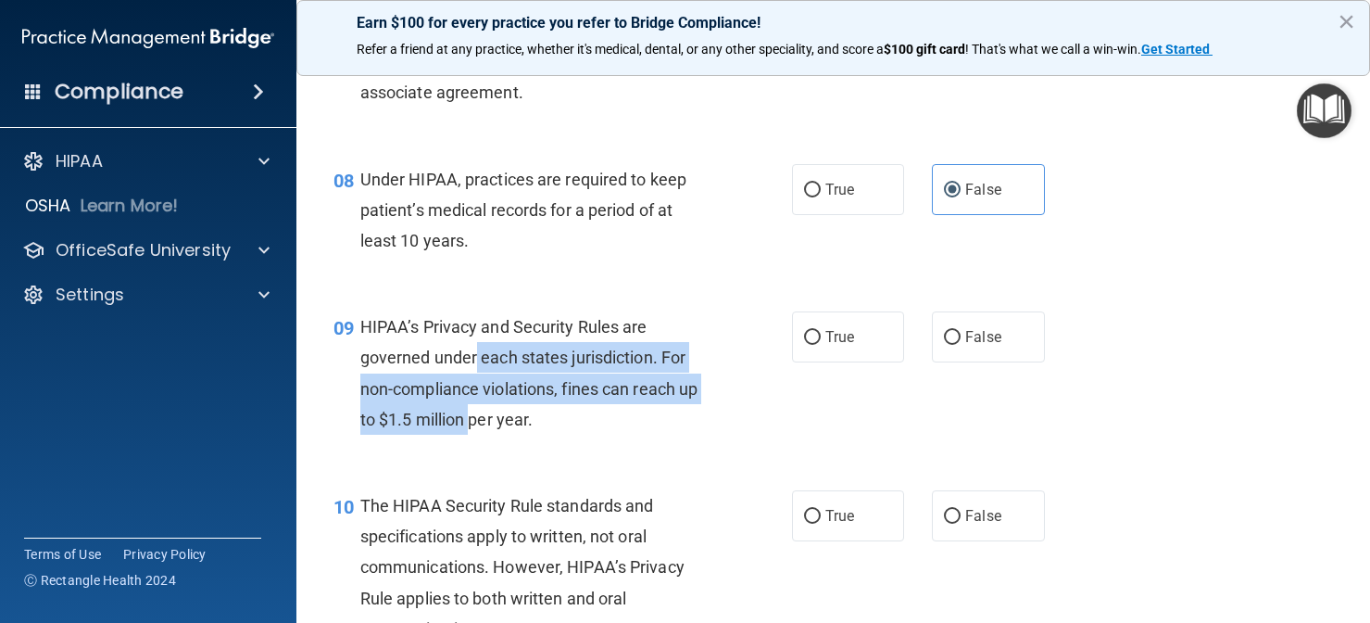
drag, startPoint x: 476, startPoint y: 389, endPoint x: 472, endPoint y: 449, distance: 60.4
click at [472, 429] on span "HIPAA’s Privacy and Security Rules are governed under each states jurisdiction.…" at bounding box center [529, 373] width 338 height 112
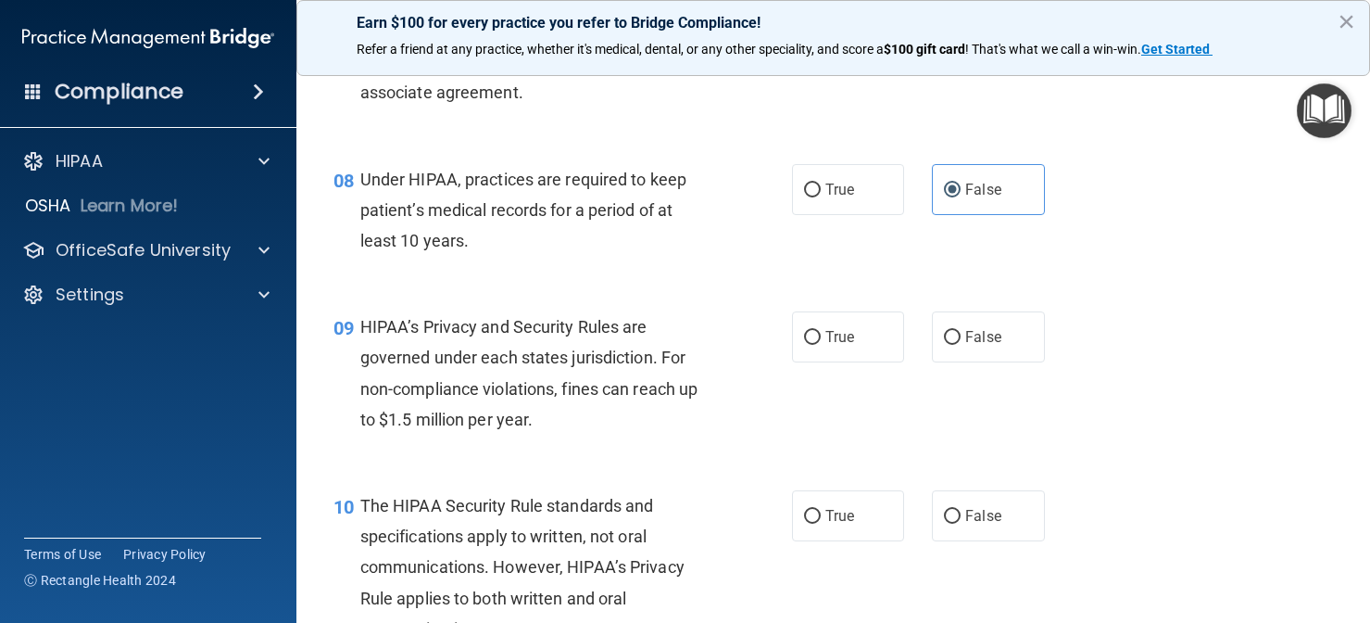
click at [525, 429] on span "HIPAA’s Privacy and Security Rules are governed under each states jurisdiction.…" at bounding box center [529, 373] width 338 height 112
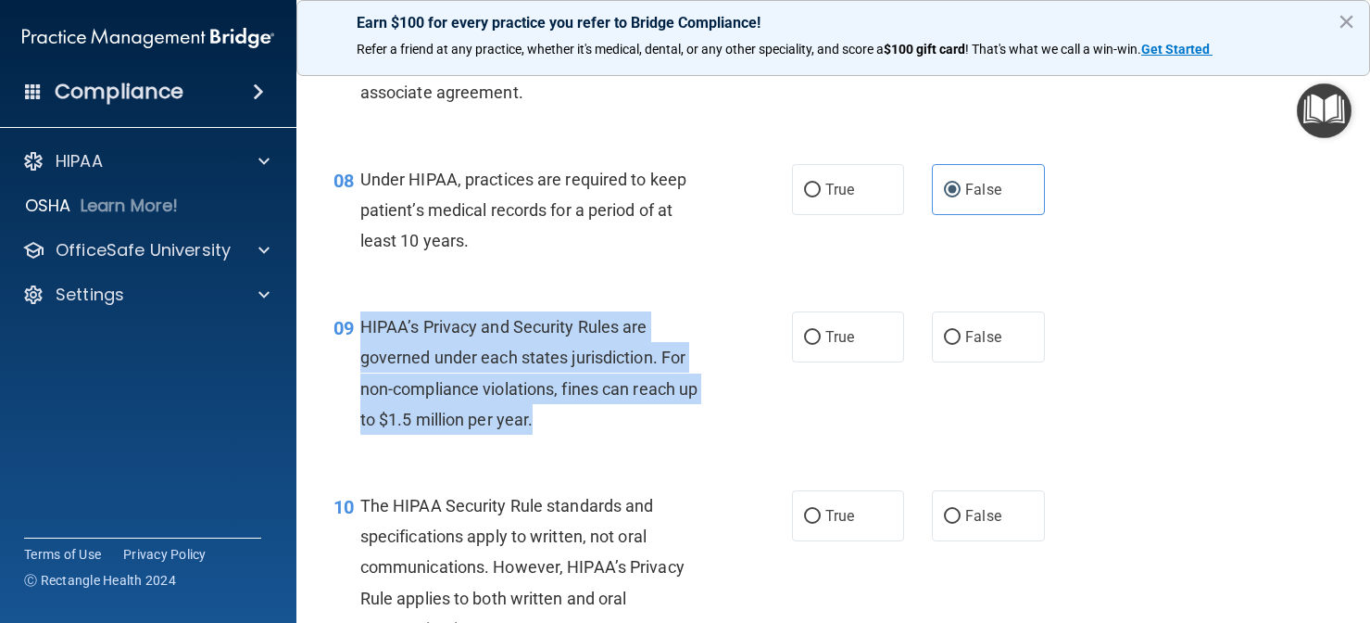
drag, startPoint x: 552, startPoint y: 444, endPoint x: 366, endPoint y: 348, distance: 209.3
click at [365, 349] on div "HIPAA’s Privacy and Security Rules are governed under each states jurisdiction.…" at bounding box center [542, 372] width 364 height 123
copy span "HIPAA’s Privacy and Security Rules are governed under each states jurisdiction.…"
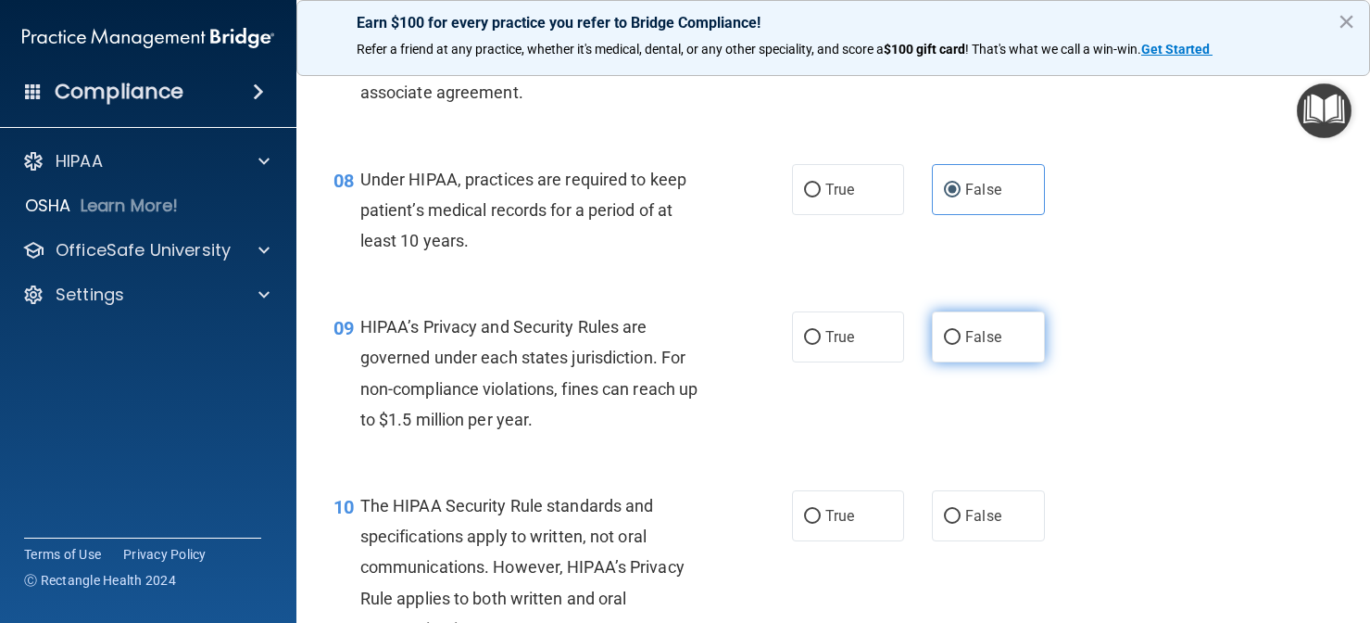
click at [965, 346] on span "False" at bounding box center [983, 337] width 36 height 18
click at [961, 345] on input "False" at bounding box center [952, 338] width 17 height 14
radio input "true"
click at [621, 500] on div "10 The HIPAA Security Rule standards and specifications apply to written, not o…" at bounding box center [834, 571] width 1028 height 209
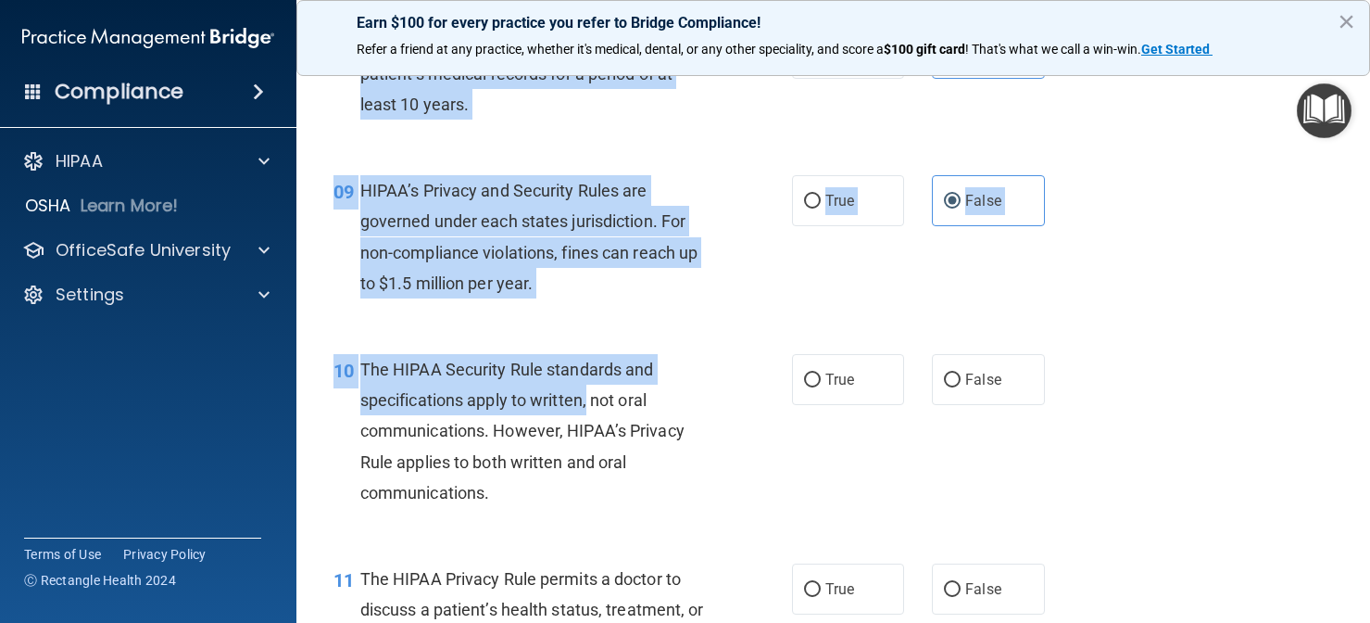
scroll to position [1389, 0]
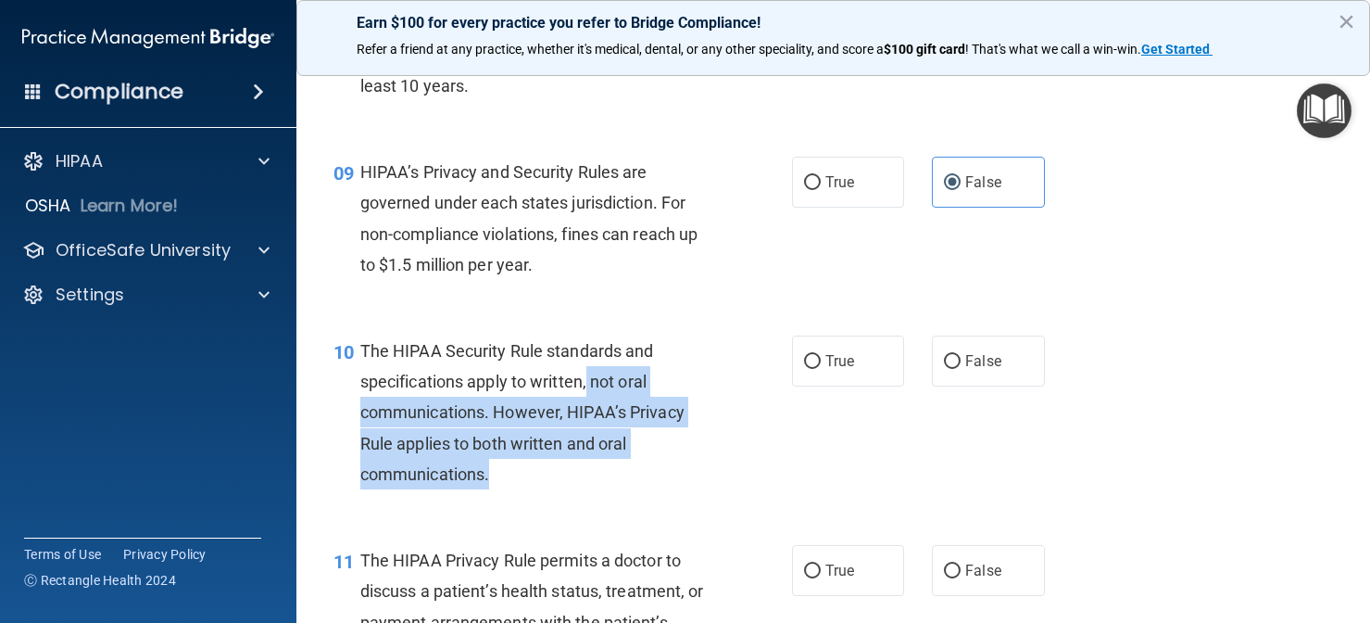
drag, startPoint x: 588, startPoint y: 545, endPoint x: 586, endPoint y: 504, distance: 40.9
click at [586, 489] on div "The HIPAA Security Rule standards and specifications apply to written, not oral…" at bounding box center [542, 412] width 364 height 154
click at [525, 487] on div "The HIPAA Security Rule standards and specifications apply to written, not oral…" at bounding box center [542, 412] width 364 height 154
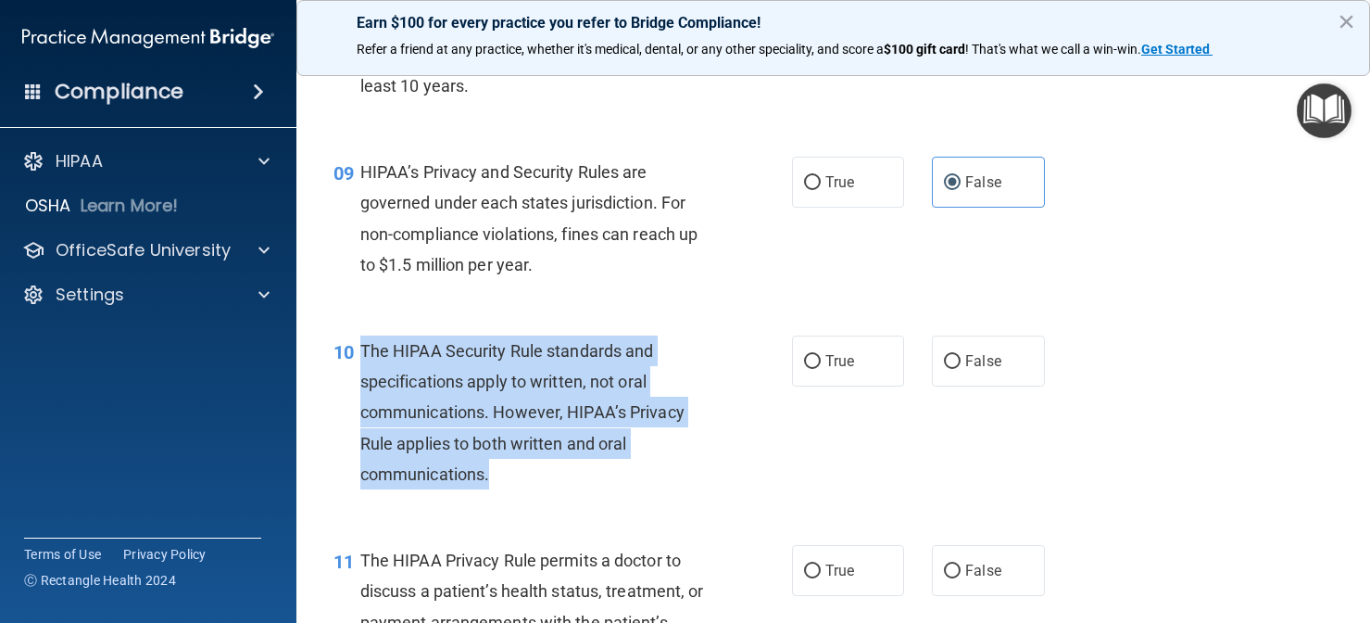
drag, startPoint x: 512, startPoint y: 489, endPoint x: 364, endPoint y: 376, distance: 186.4
click at [364, 376] on div "The HIPAA Security Rule standards and specifications apply to written, not oral…" at bounding box center [542, 412] width 364 height 154
copy span "The HIPAA Security Rule standards and specifications apply to written, not oral…"
click at [949, 369] on input "False" at bounding box center [952, 362] width 17 height 14
radio input "true"
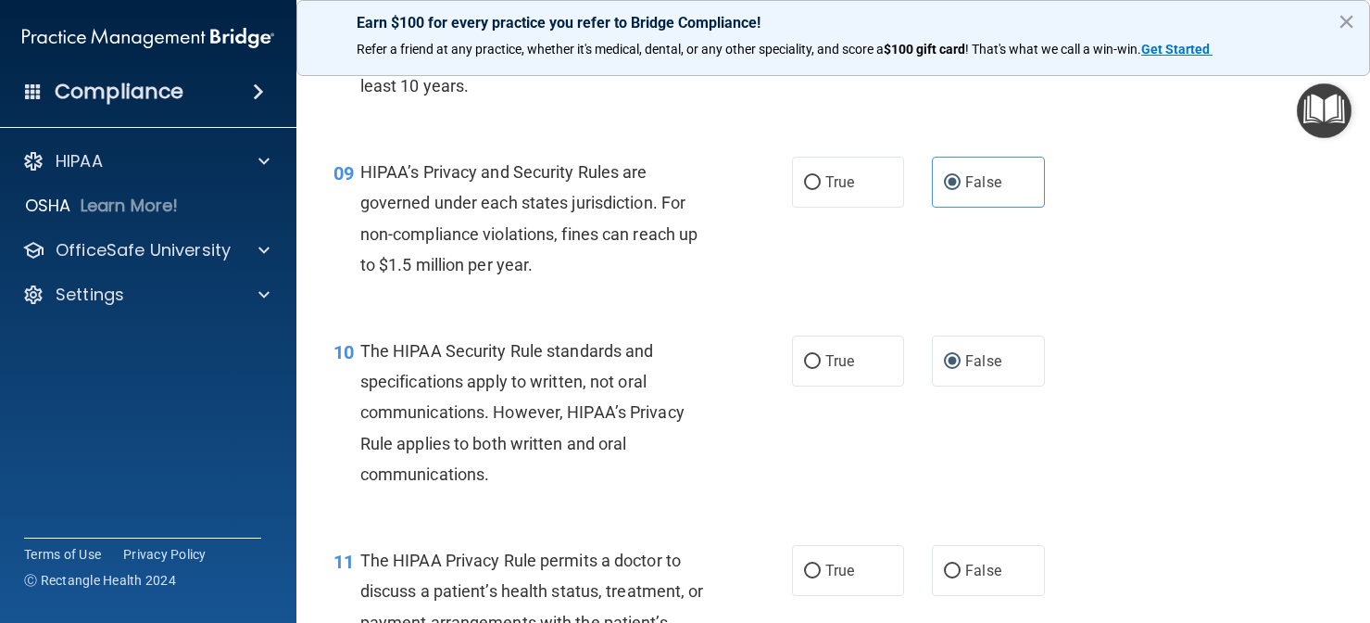
click at [889, 522] on div "10 The HIPAA Security Rule standards and specifications apply to written, not o…" at bounding box center [834, 416] width 1028 height 209
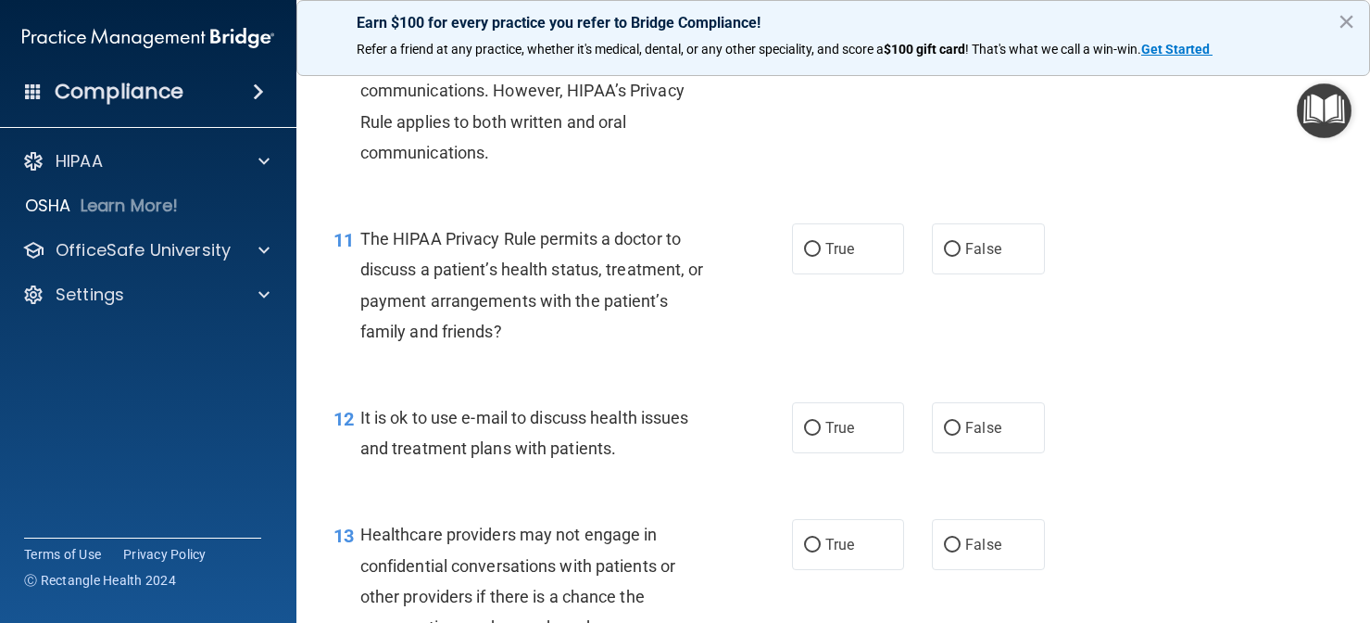
drag, startPoint x: 889, startPoint y: 532, endPoint x: 860, endPoint y: 646, distance: 117.5
click at [860, 622] on html "Compliance HIPAA Documents and Policies Report an Incident Business Associates …" at bounding box center [685, 311] width 1370 height 623
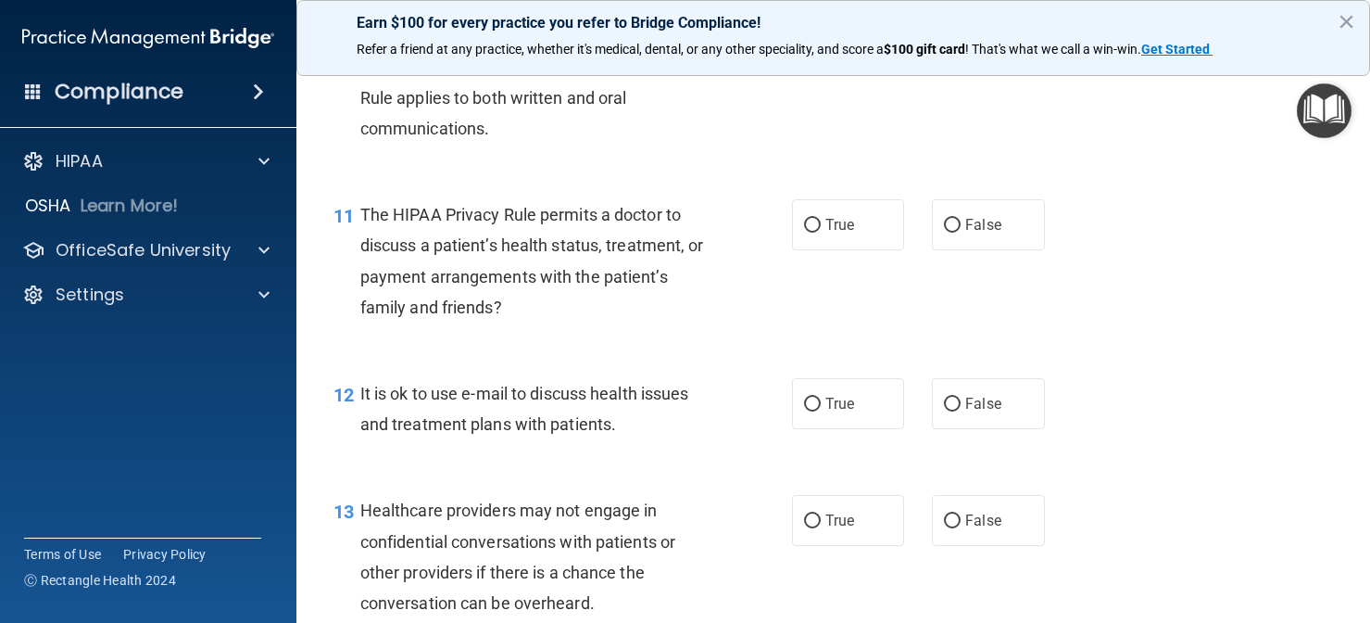
click at [791, 354] on div "11 The HIPAA Privacy Rule permits a doctor to discuss a patient’s health status…" at bounding box center [834, 265] width 1028 height 179
click at [954, 233] on input "False" at bounding box center [952, 226] width 17 height 14
radio input "true"
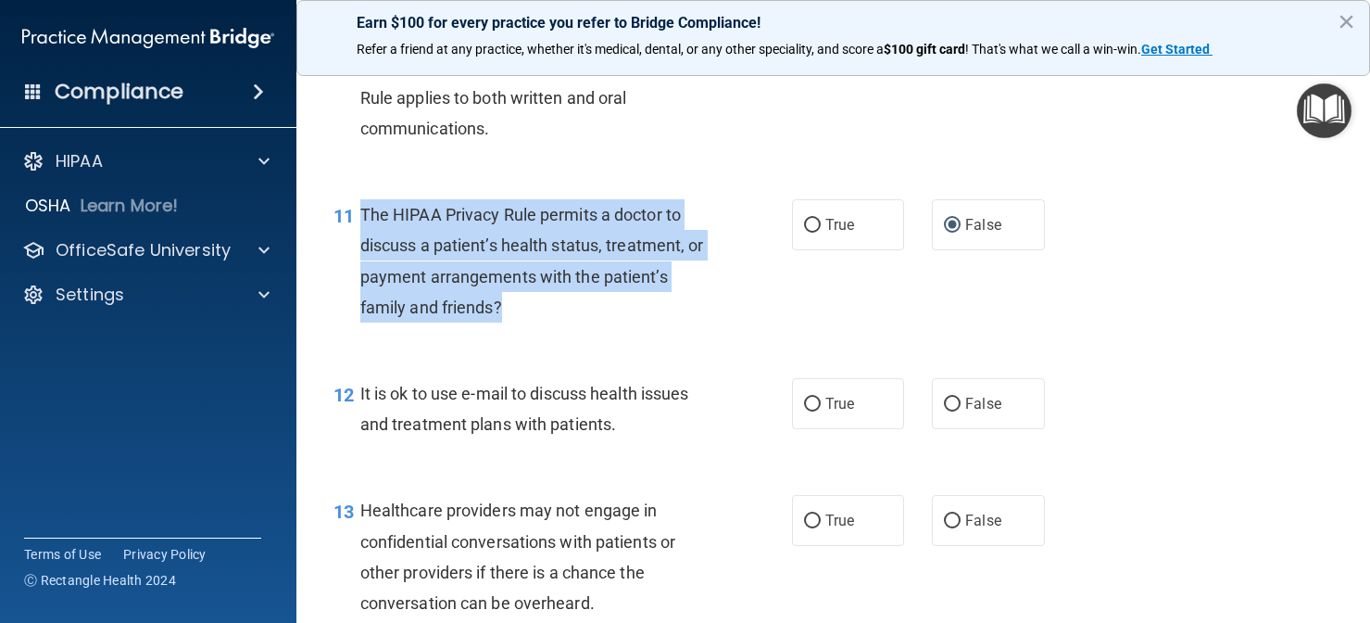
drag, startPoint x: 522, startPoint y: 324, endPoint x: 361, endPoint y: 233, distance: 184.2
click at [361, 233] on div "The HIPAA Privacy Rule permits a doctor to discuss a patient’s health status, t…" at bounding box center [542, 260] width 364 height 123
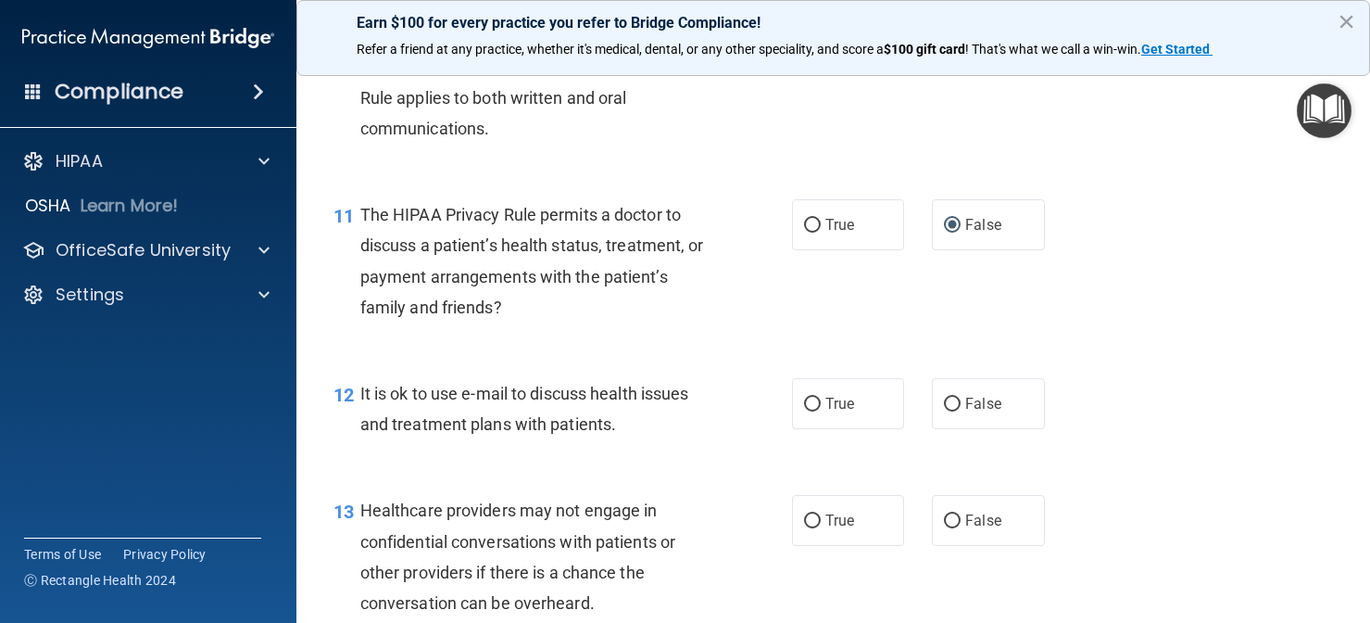
click at [678, 439] on div "It is ok to use e-mail to discuss health issues and treatment plans with patien…" at bounding box center [542, 408] width 364 height 61
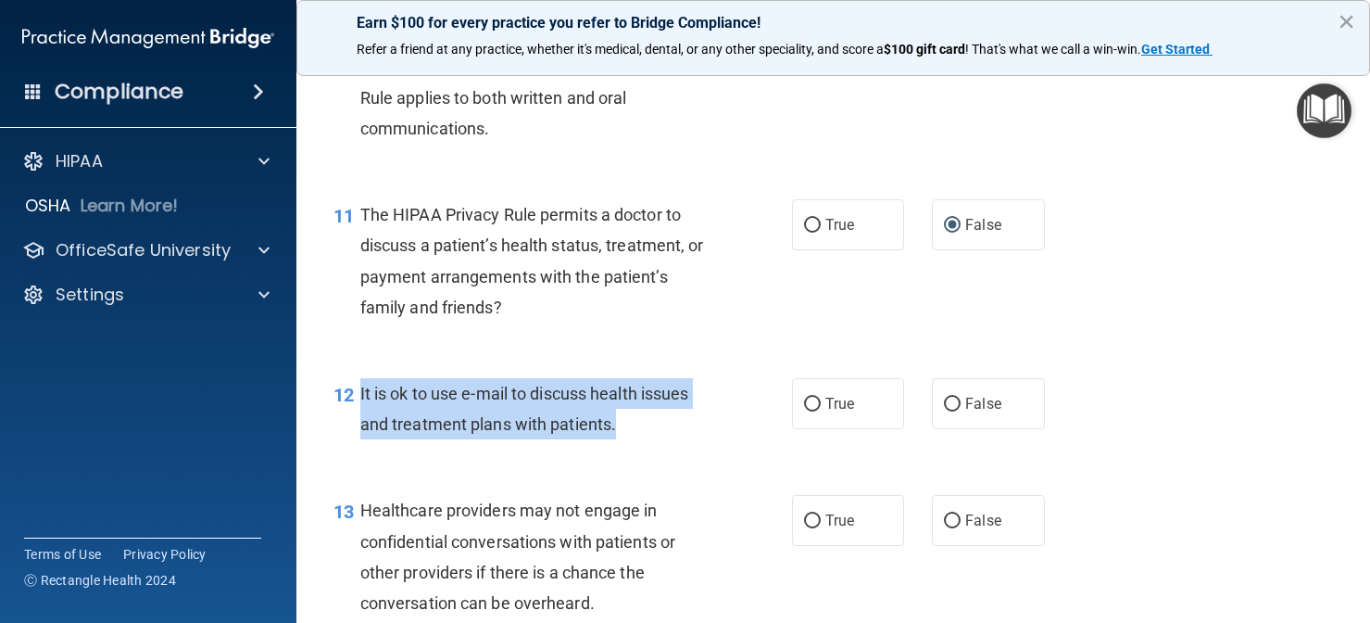
drag, startPoint x: 632, startPoint y: 454, endPoint x: 598, endPoint y: 366, distance: 94.5
click at [360, 413] on div "It is ok to use e-mail to discuss health issues and treatment plans with patien…" at bounding box center [542, 408] width 364 height 61
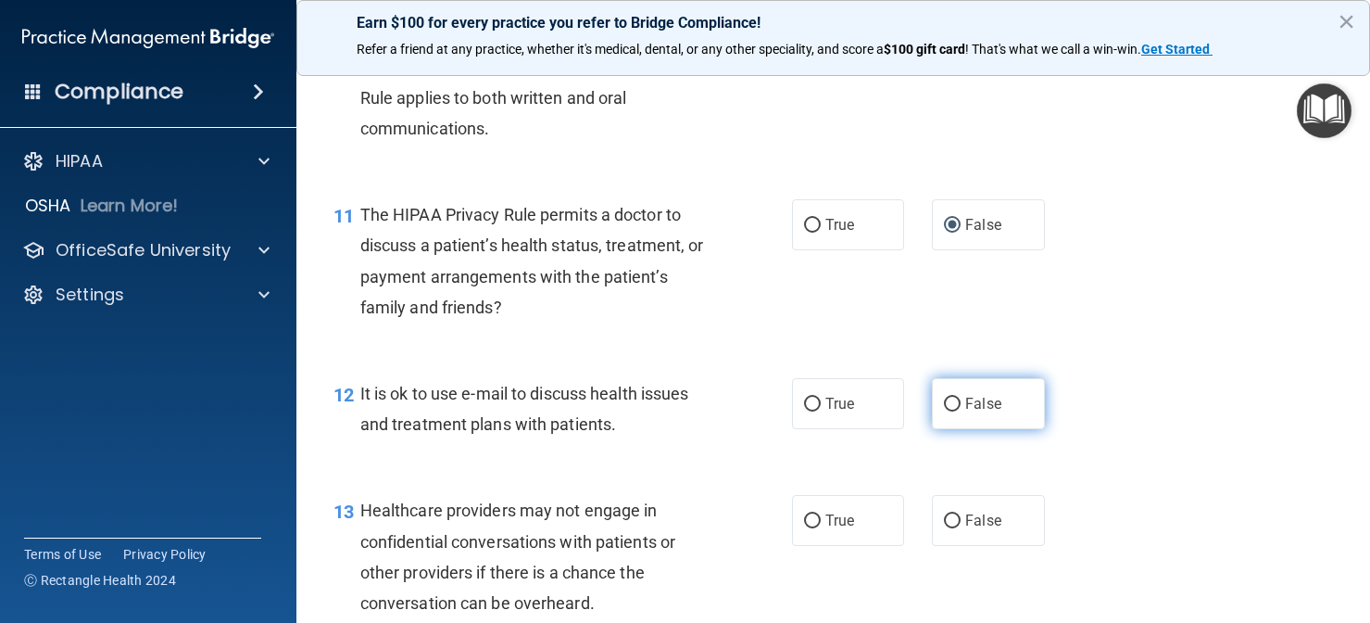
click at [958, 410] on label "False" at bounding box center [988, 403] width 113 height 51
click at [958, 410] on input "False" at bounding box center [952, 404] width 17 height 14
radio input "true"
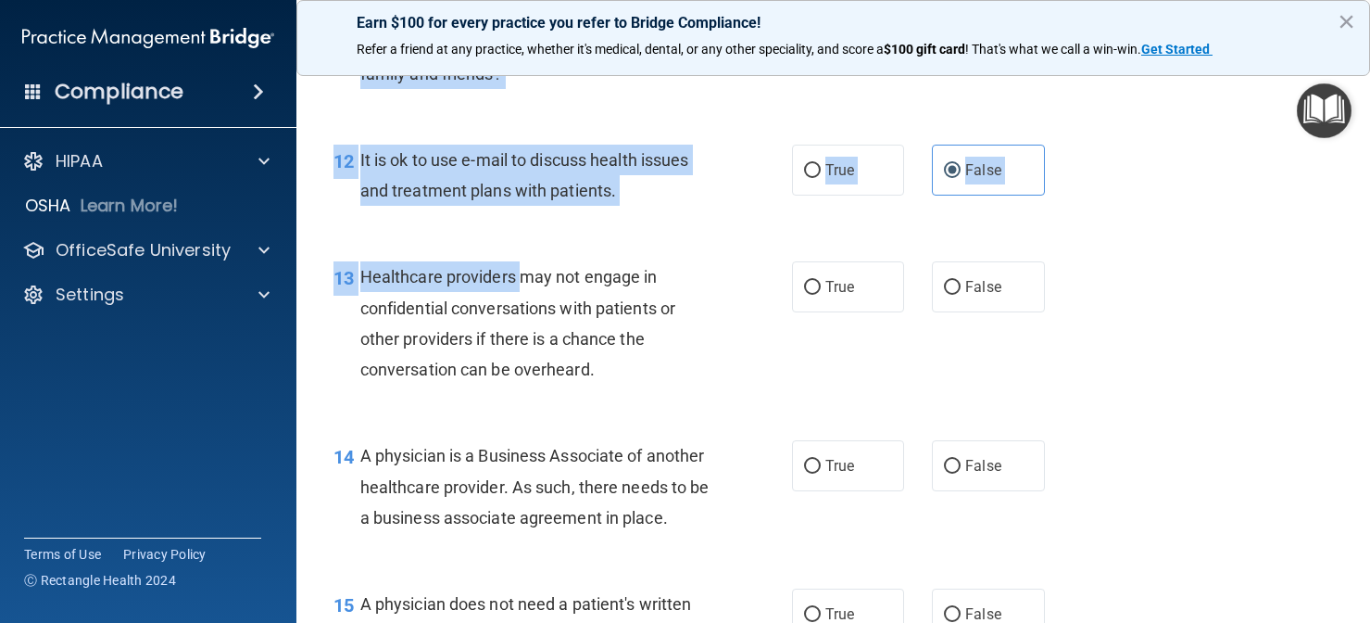
scroll to position [2028, 0]
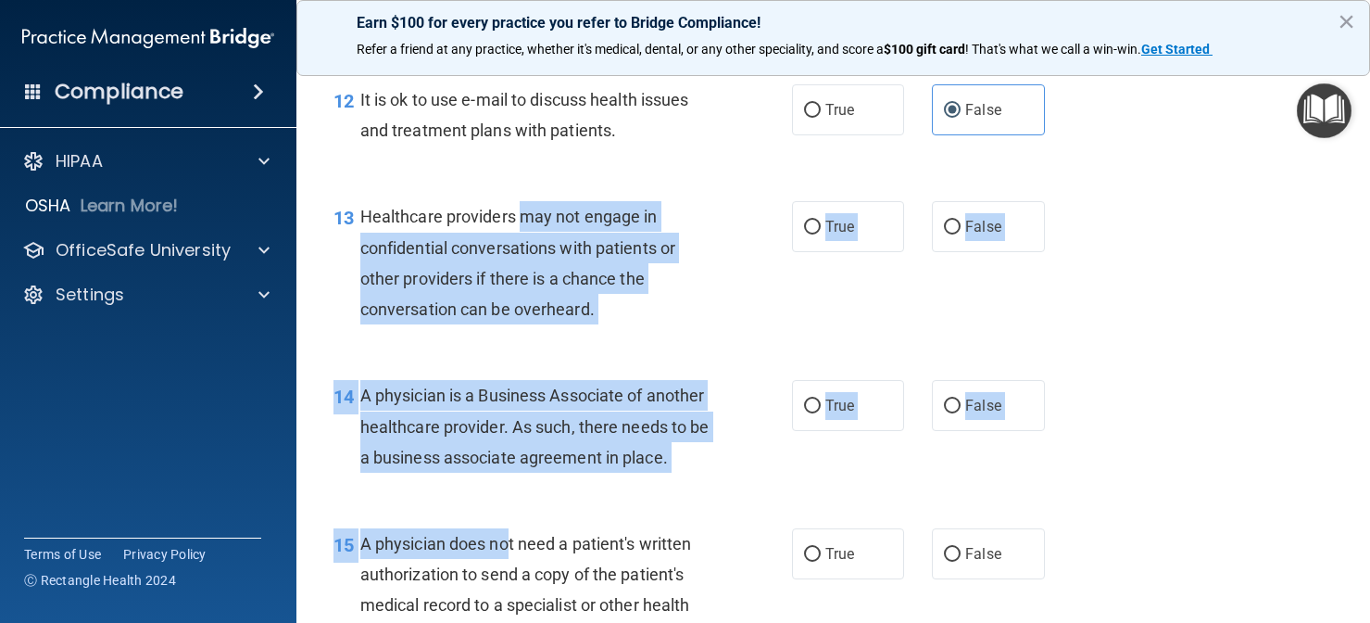
drag, startPoint x: 522, startPoint y: 524, endPoint x: 511, endPoint y: 555, distance: 33.4
click at [511, 555] on div "01 A business associate agreement is required with organizations or persons whe…" at bounding box center [834, 560] width 1028 height 4930
click at [511, 378] on div "14 A physician is a Business Associate of another healthcare provider. As such,…" at bounding box center [834, 431] width 1028 height 148
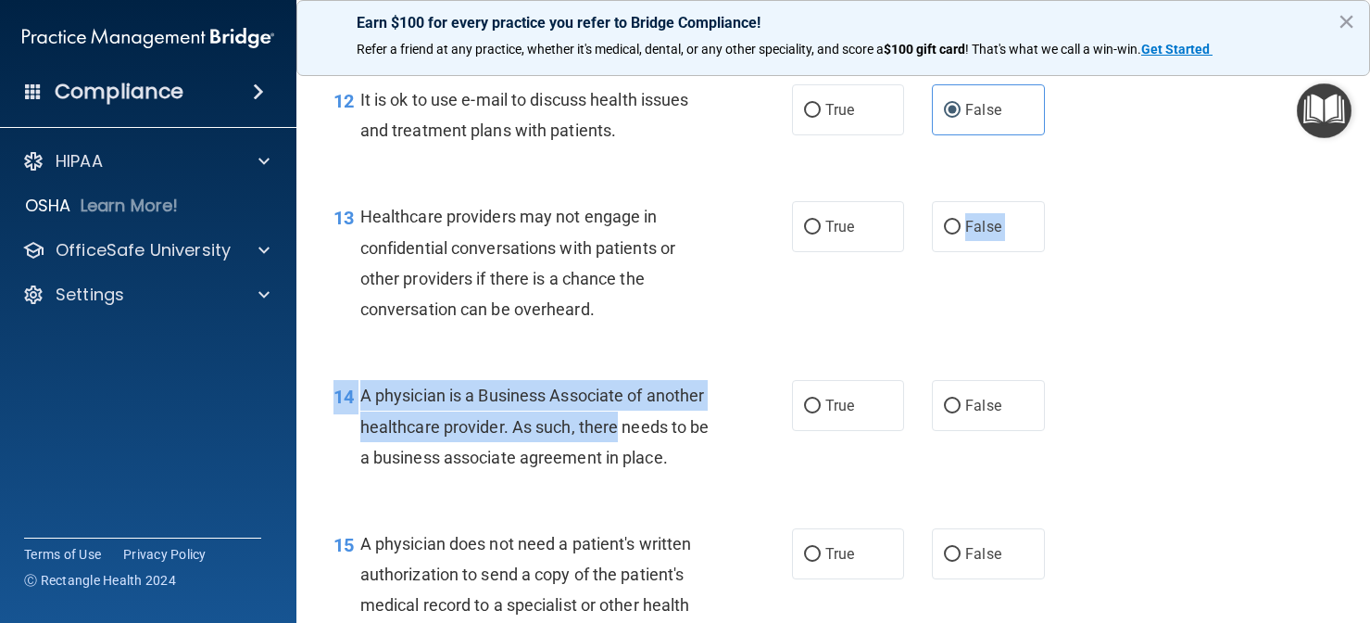
drag, startPoint x: 861, startPoint y: 241, endPoint x: 609, endPoint y: 426, distance: 312.8
click at [609, 426] on div "01 A business associate agreement is required with organizations or persons whe…" at bounding box center [834, 560] width 1028 height 4930
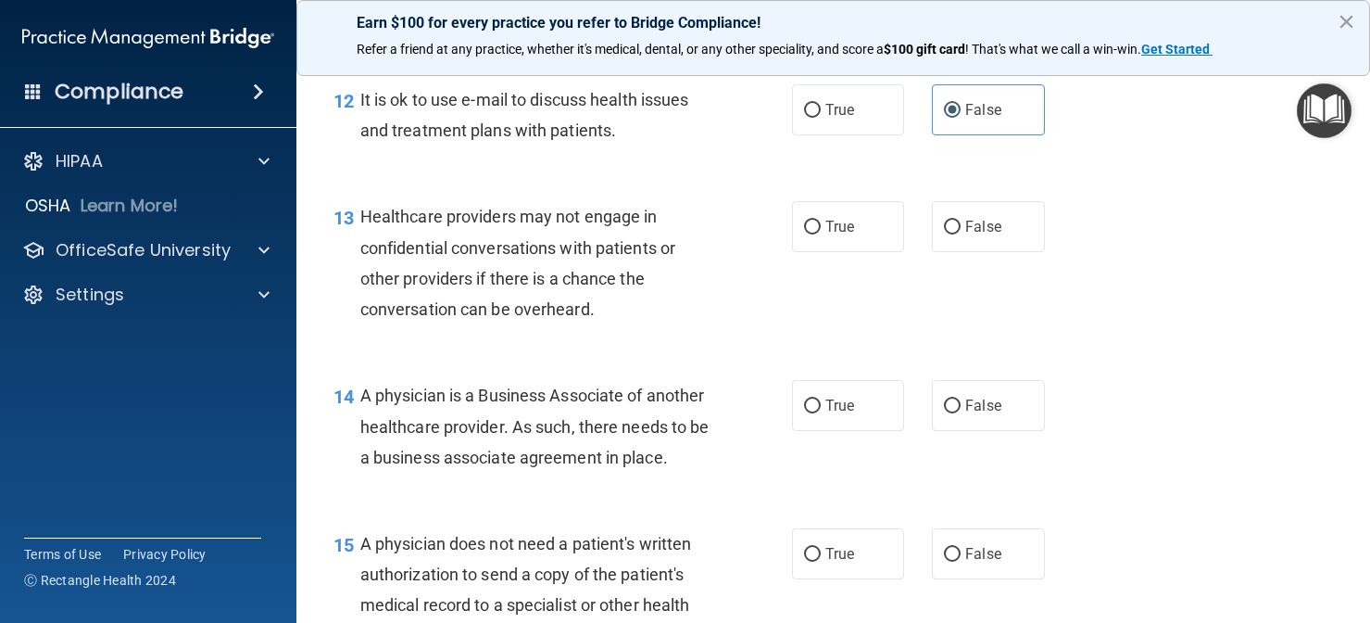
click at [612, 314] on div "Healthcare providers may not engage in confidential conversations with patients…" at bounding box center [542, 262] width 364 height 123
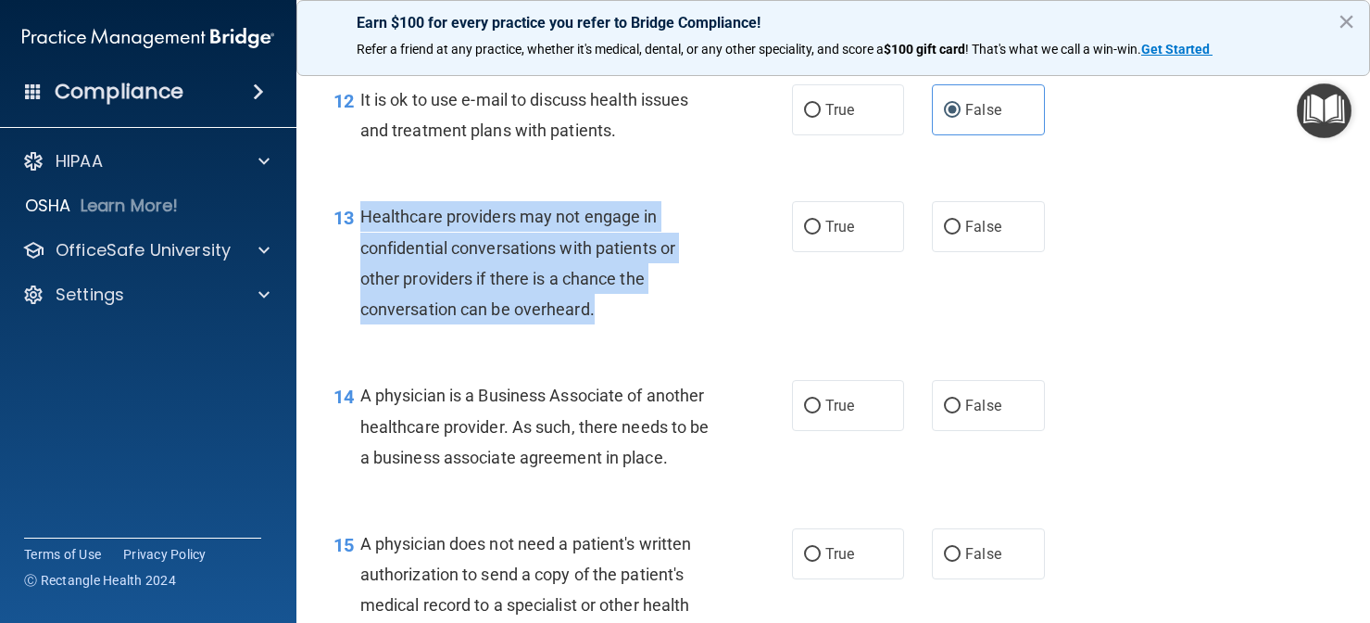
drag, startPoint x: 611, startPoint y: 333, endPoint x: 360, endPoint y: 240, distance: 266.8
click at [360, 240] on div "Healthcare providers may not engage in confidential conversations with patients…" at bounding box center [542, 262] width 364 height 123
copy span "Healthcare providers may not engage in confidential conversations with patients…"
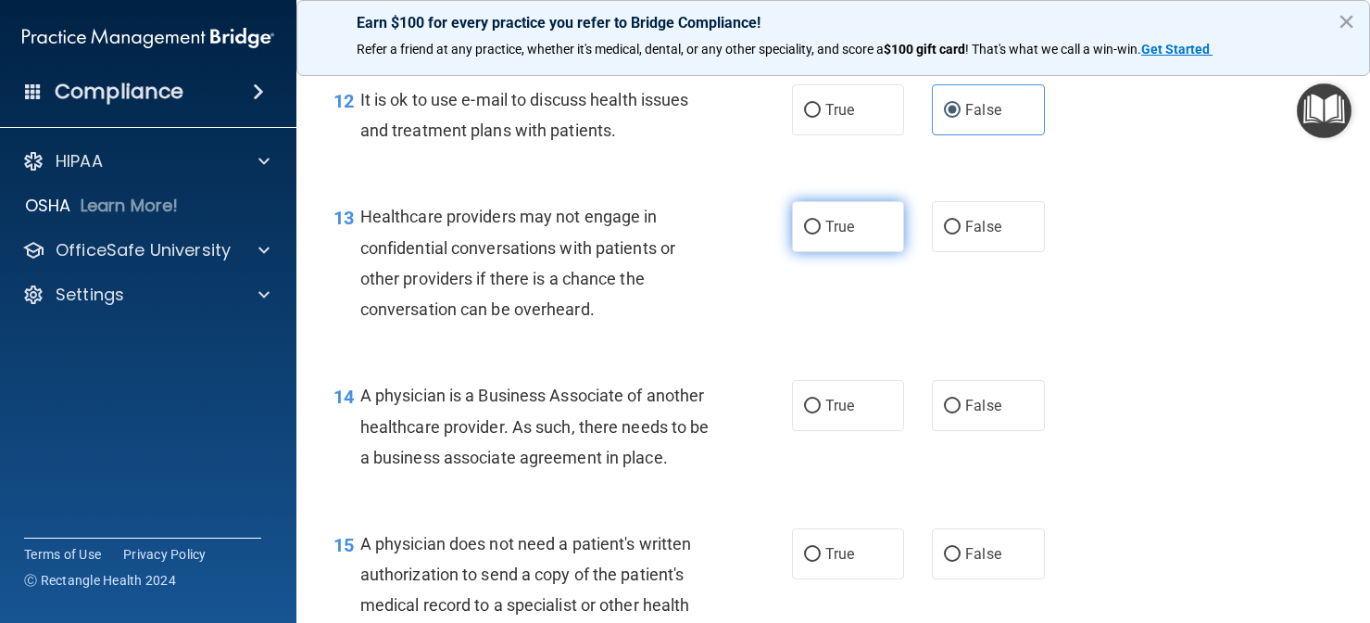
click at [852, 235] on span "True" at bounding box center [840, 227] width 29 height 18
click at [821, 234] on input "True" at bounding box center [812, 228] width 17 height 14
radio input "true"
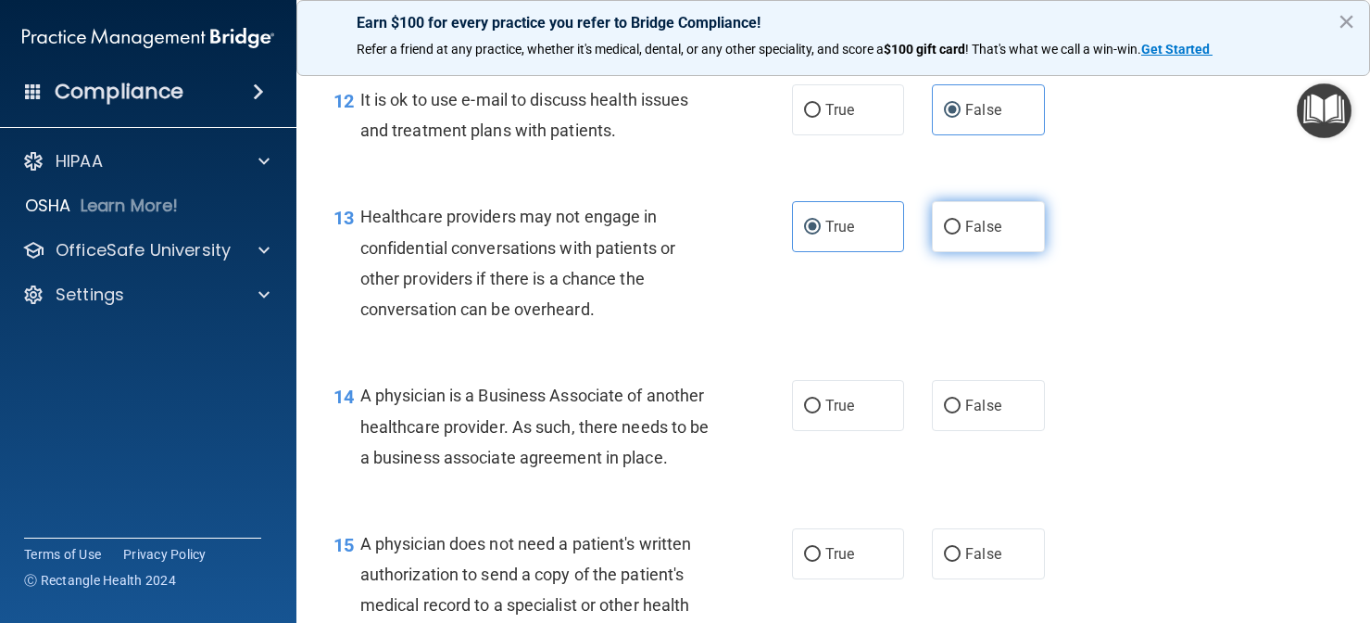
click at [972, 252] on label "False" at bounding box center [988, 226] width 113 height 51
click at [961, 234] on input "False" at bounding box center [952, 228] width 17 height 14
radio input "true"
radio input "false"
click at [749, 334] on div "13 Healthcare providers may not engage in confidential conversations with patie…" at bounding box center [563, 267] width 514 height 132
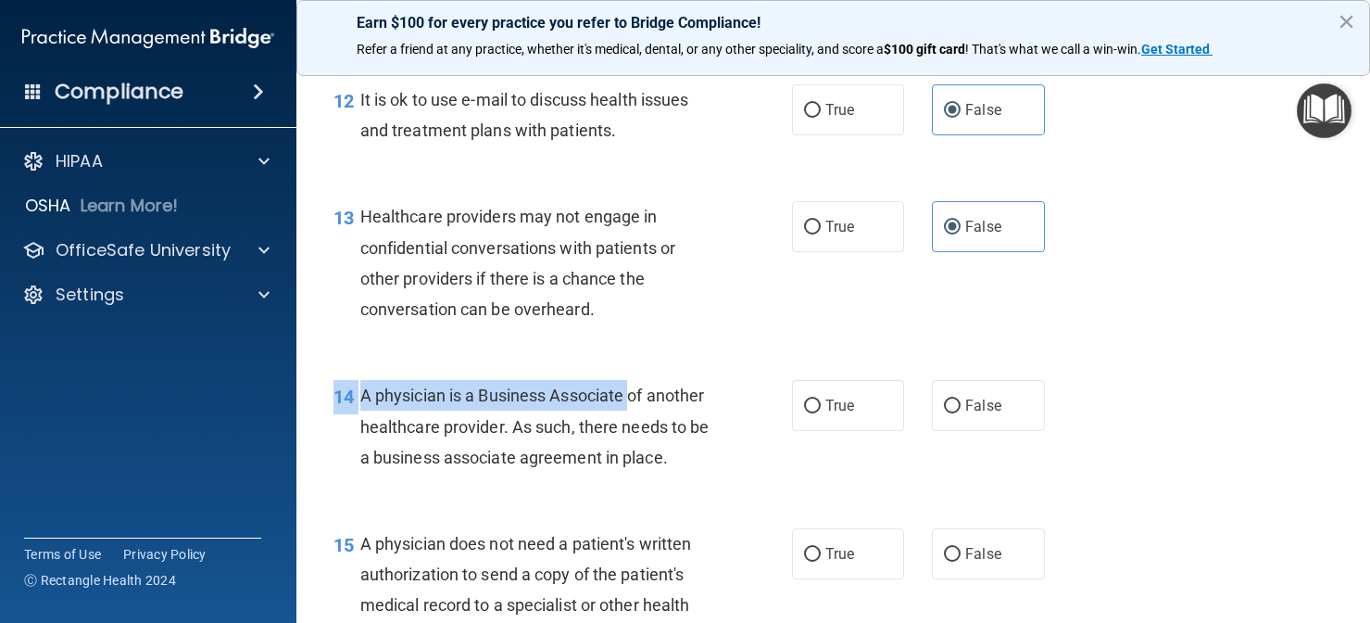
drag, startPoint x: 709, startPoint y: 503, endPoint x: 627, endPoint y: 409, distance: 124.8
click at [627, 409] on div "14 A physician is a Business Associate of another healthcare provider. As such,…" at bounding box center [834, 431] width 1028 height 148
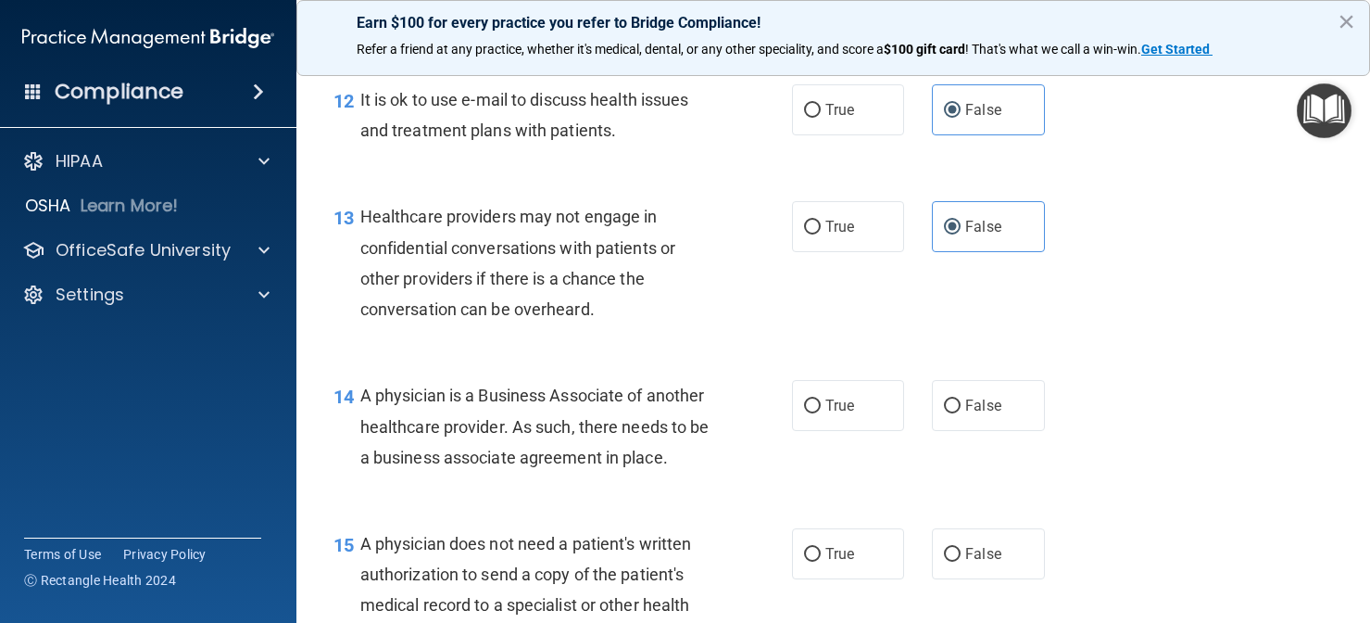
click at [712, 471] on div "A physician is a Business Associate of another healthcare provider. As such, th…" at bounding box center [542, 426] width 364 height 93
drag, startPoint x: 705, startPoint y: 489, endPoint x: 359, endPoint y: 418, distance: 353.8
click at [359, 418] on div "14 A physician is a Business Associate of another healthcare provider. As such,…" at bounding box center [563, 431] width 514 height 102
copy div "A physician is a Business Associate of another healthcare provider. As such, th…"
click at [867, 422] on label "True" at bounding box center [848, 405] width 113 height 51
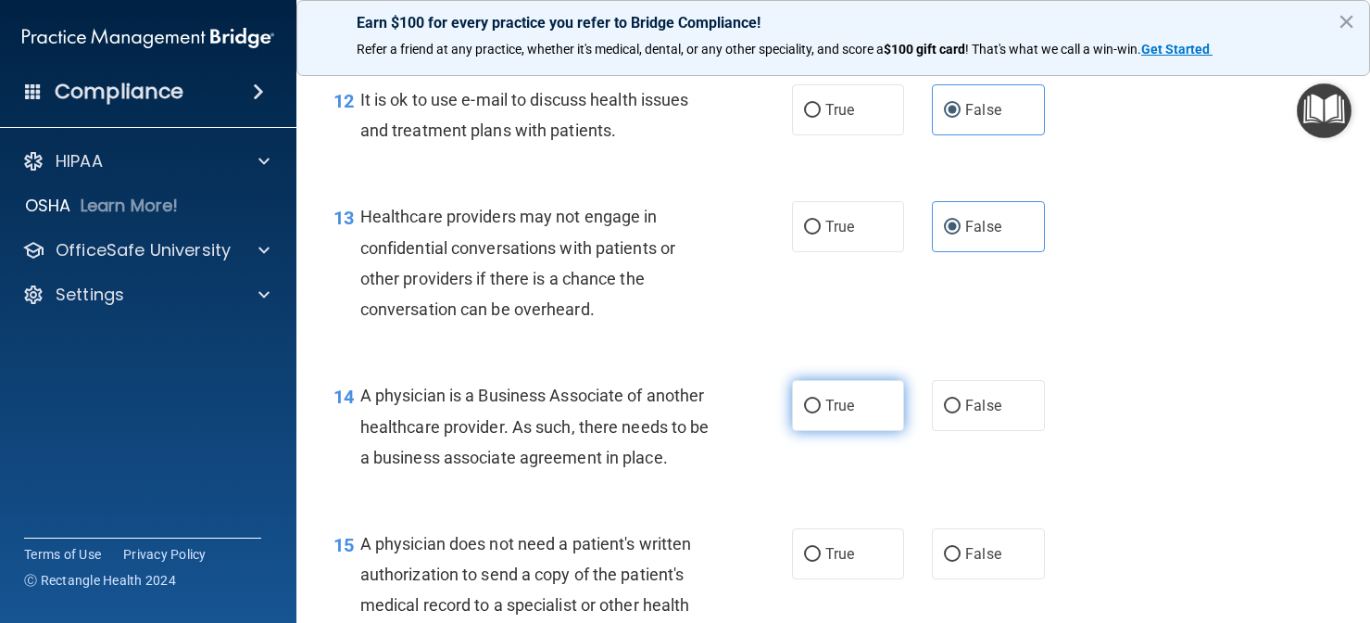
click at [821, 413] on input "True" at bounding box center [812, 406] width 17 height 14
radio input "true"
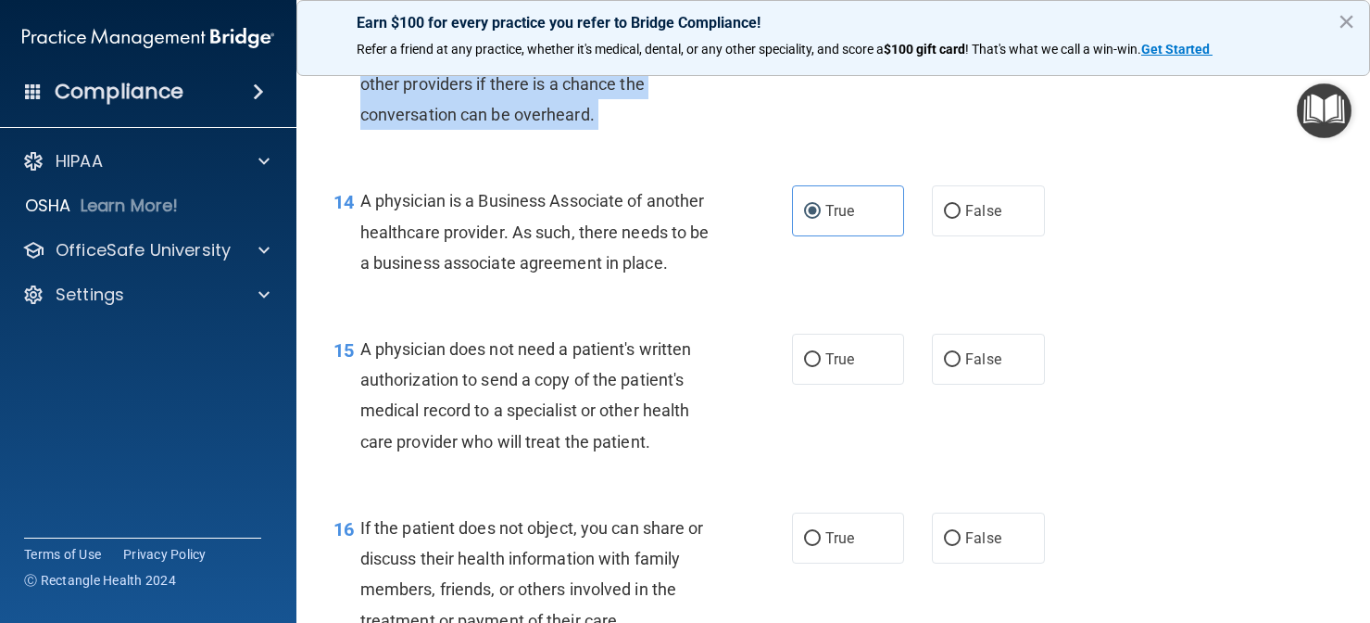
scroll to position [2230, 0]
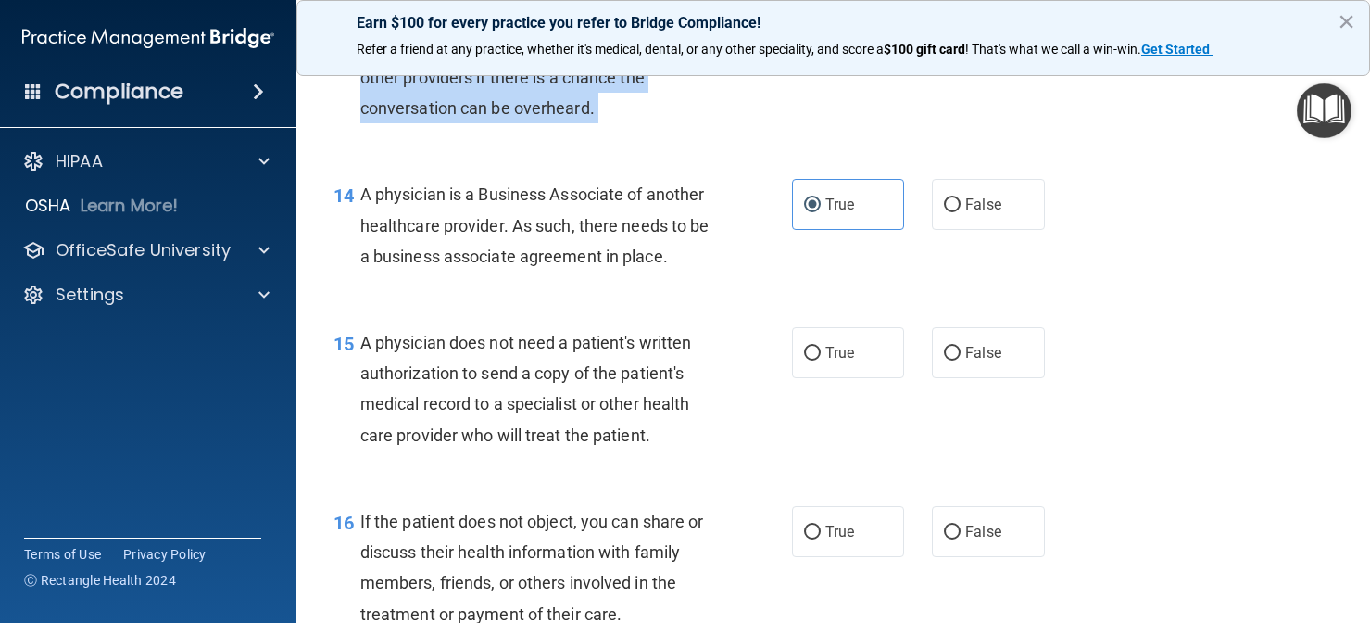
drag, startPoint x: 713, startPoint y: 504, endPoint x: 681, endPoint y: 624, distance: 123.6
click at [681, 622] on html "Compliance HIPAA Documents and Policies Report an Incident Business Associates …" at bounding box center [685, 311] width 1370 height 623
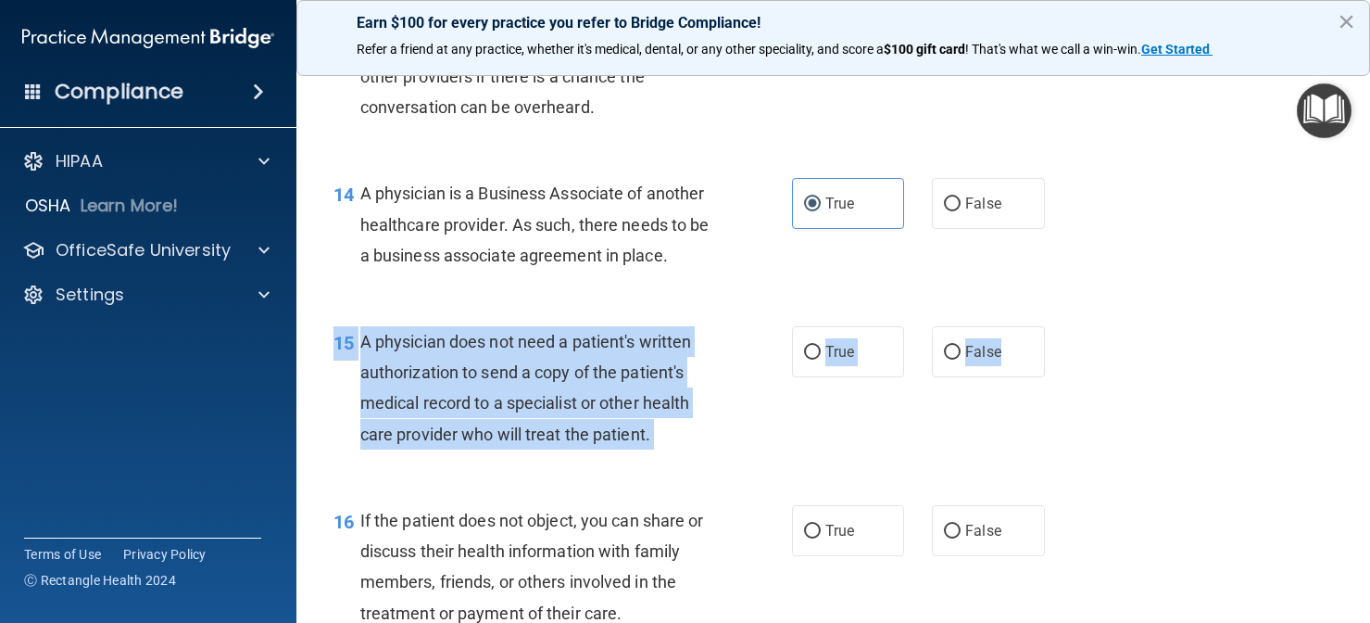
click at [930, 397] on div "15 A physician does not need a patient's written authorization to send a copy o…" at bounding box center [834, 392] width 1028 height 179
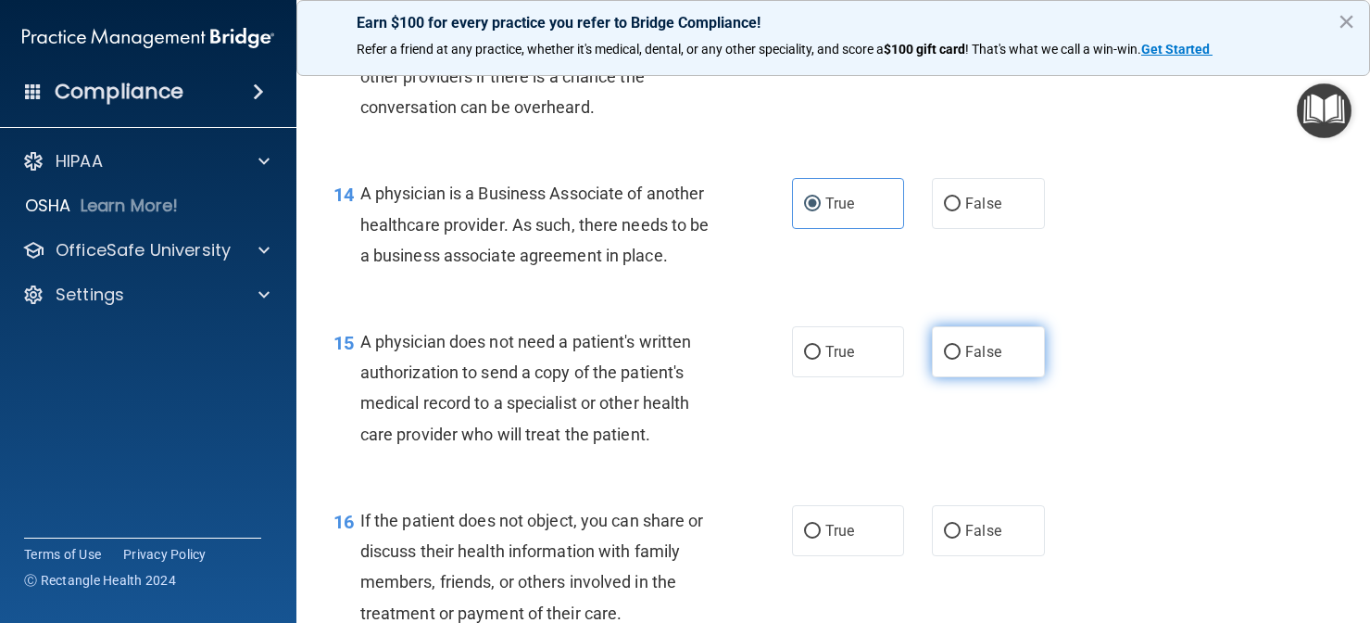
click at [957, 377] on label "False" at bounding box center [988, 351] width 113 height 51
click at [957, 360] on input "False" at bounding box center [952, 353] width 17 height 14
radio input "true"
click at [682, 509] on div "16 If the patient does not object, you can share or discuss their health inform…" at bounding box center [834, 571] width 1028 height 179
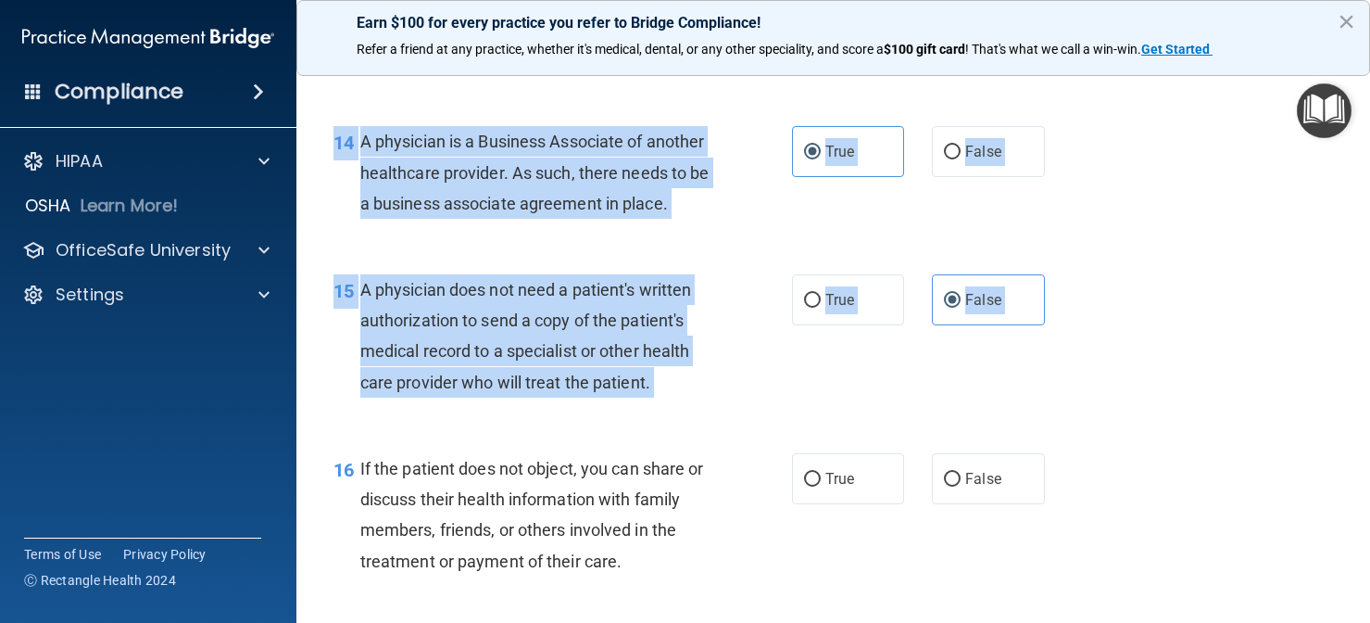
drag, startPoint x: 666, startPoint y: 517, endPoint x: 659, endPoint y: 634, distance: 117.0
click at [659, 622] on html "Compliance HIPAA Documents and Policies Report an Incident Business Associates …" at bounding box center [685, 311] width 1370 height 623
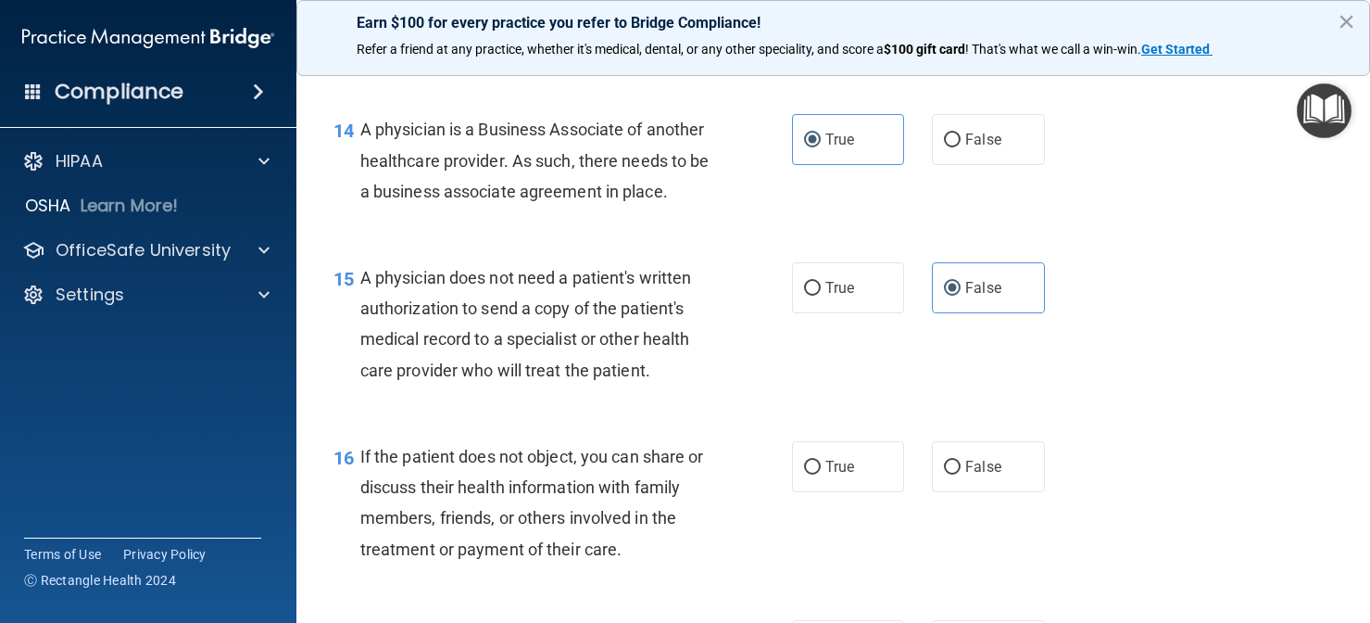
click at [646, 490] on div "If the patient does not object, you can share or discuss their health informati…" at bounding box center [542, 502] width 364 height 123
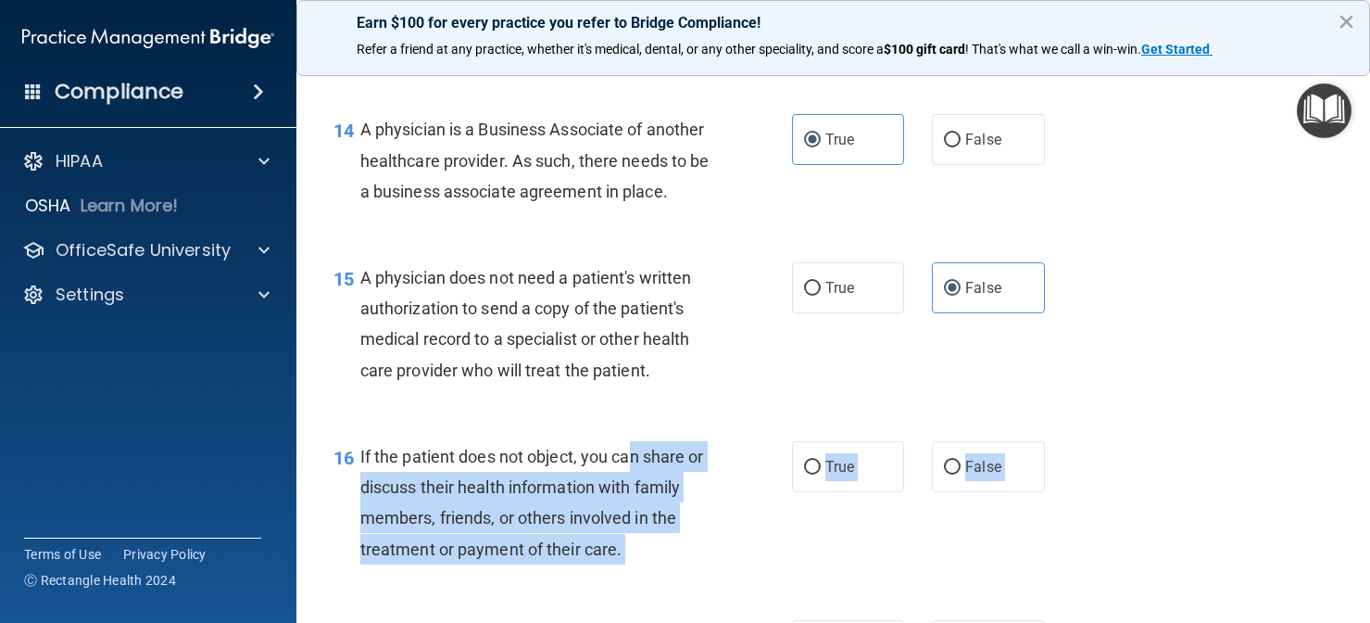
drag, startPoint x: 634, startPoint y: 473, endPoint x: 602, endPoint y: 620, distance: 149.7
click at [602, 620] on div "01 A business associate agreement is required with organizations or persons whe…" at bounding box center [834, 294] width 1028 height 4930
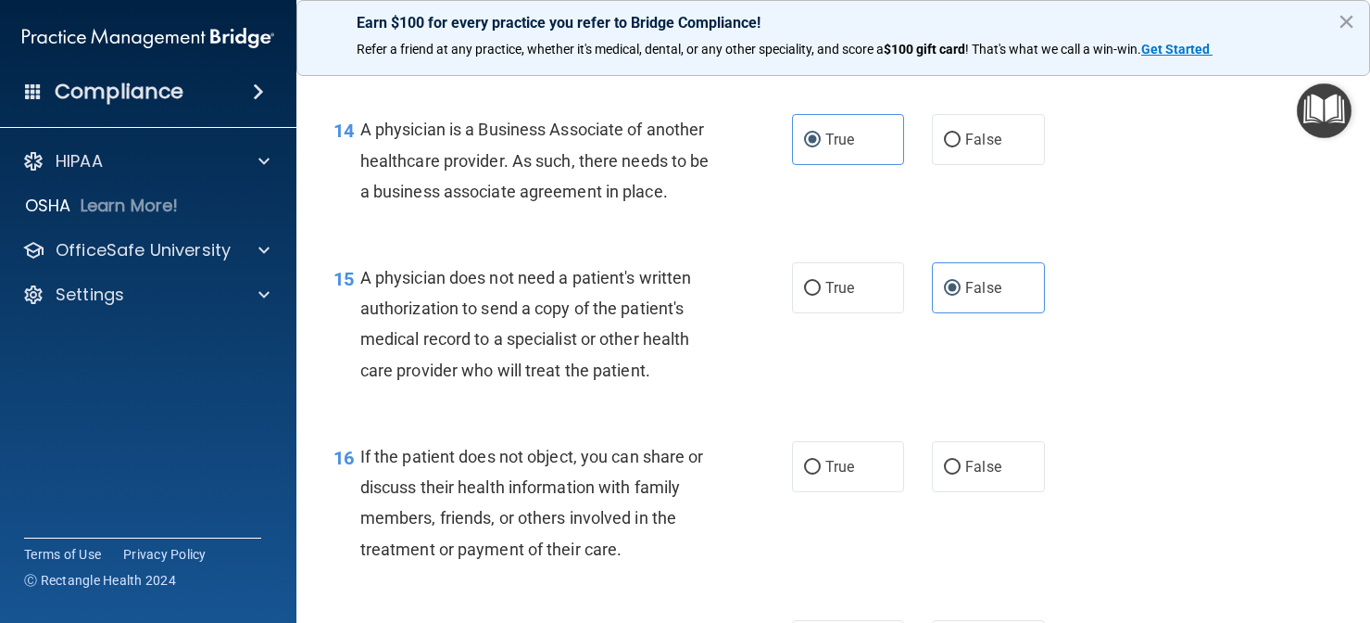
click at [649, 574] on div "16 If the patient does not object, you can share or discuss their health inform…" at bounding box center [563, 507] width 514 height 132
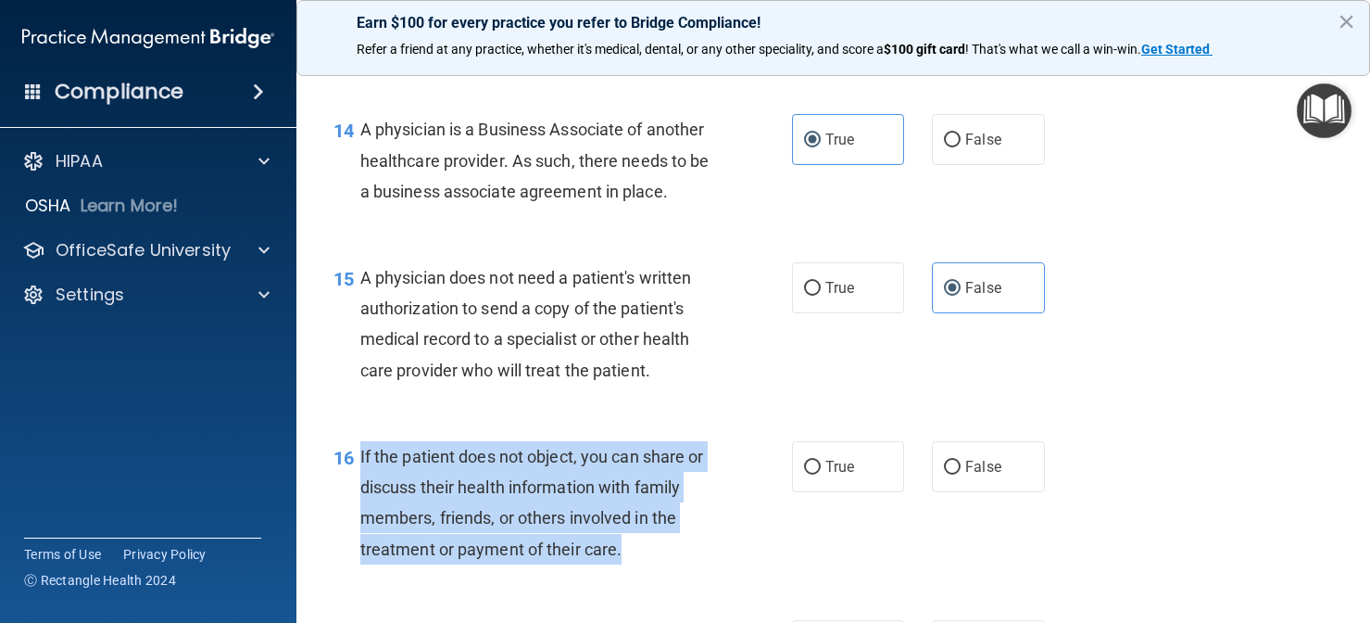
drag, startPoint x: 635, startPoint y: 579, endPoint x: 360, endPoint y: 474, distance: 294.4
click at [360, 474] on div "If the patient does not object, you can share or discuss their health informati…" at bounding box center [542, 502] width 364 height 123
copy span "If the patient does not object, you can share or discuss their health informati…"
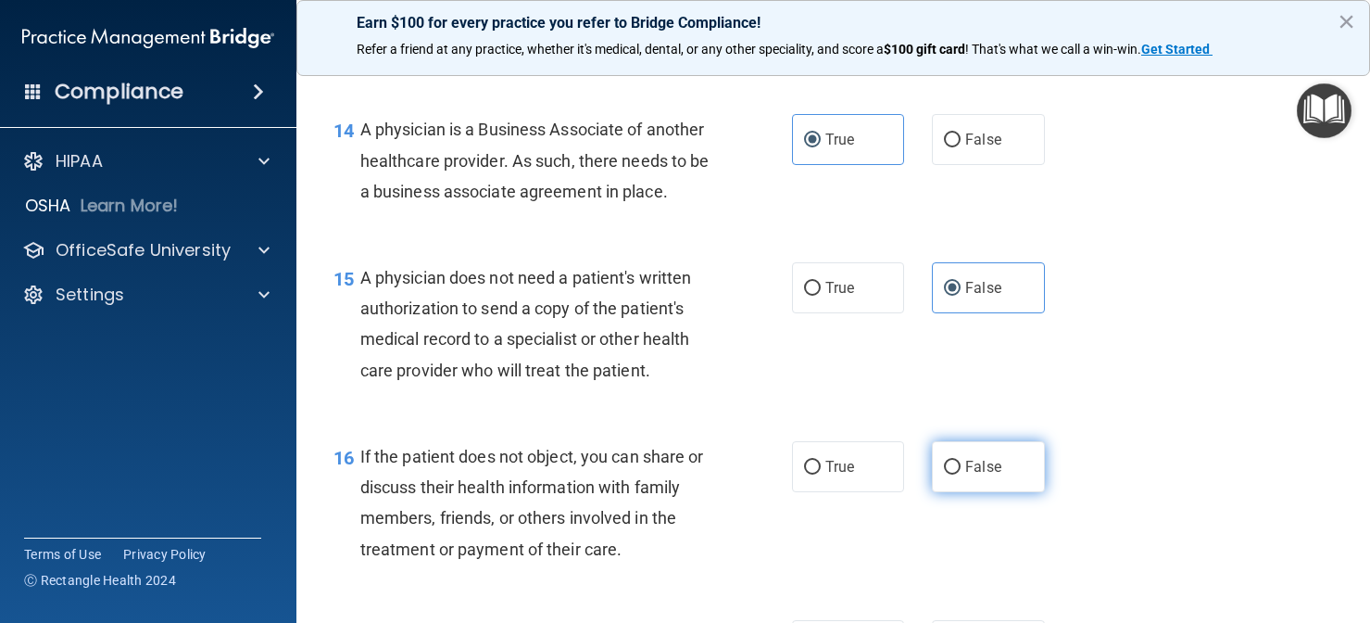
click at [937, 477] on label "False" at bounding box center [988, 466] width 113 height 51
click at [944, 474] on input "False" at bounding box center [952, 467] width 17 height 14
radio input "true"
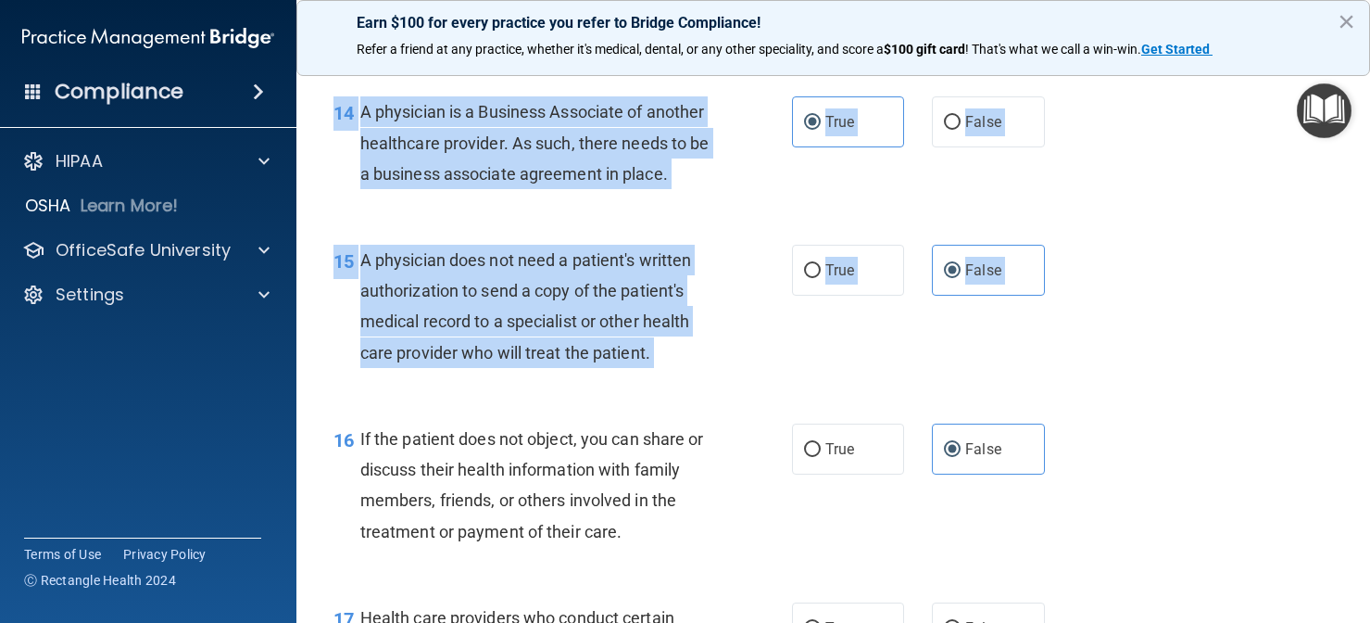
drag, startPoint x: 580, startPoint y: 456, endPoint x: 571, endPoint y: 626, distance: 170.7
click at [571, 622] on html "Compliance HIPAA Documents and Policies Report an Incident Business Associates …" at bounding box center [685, 311] width 1370 height 623
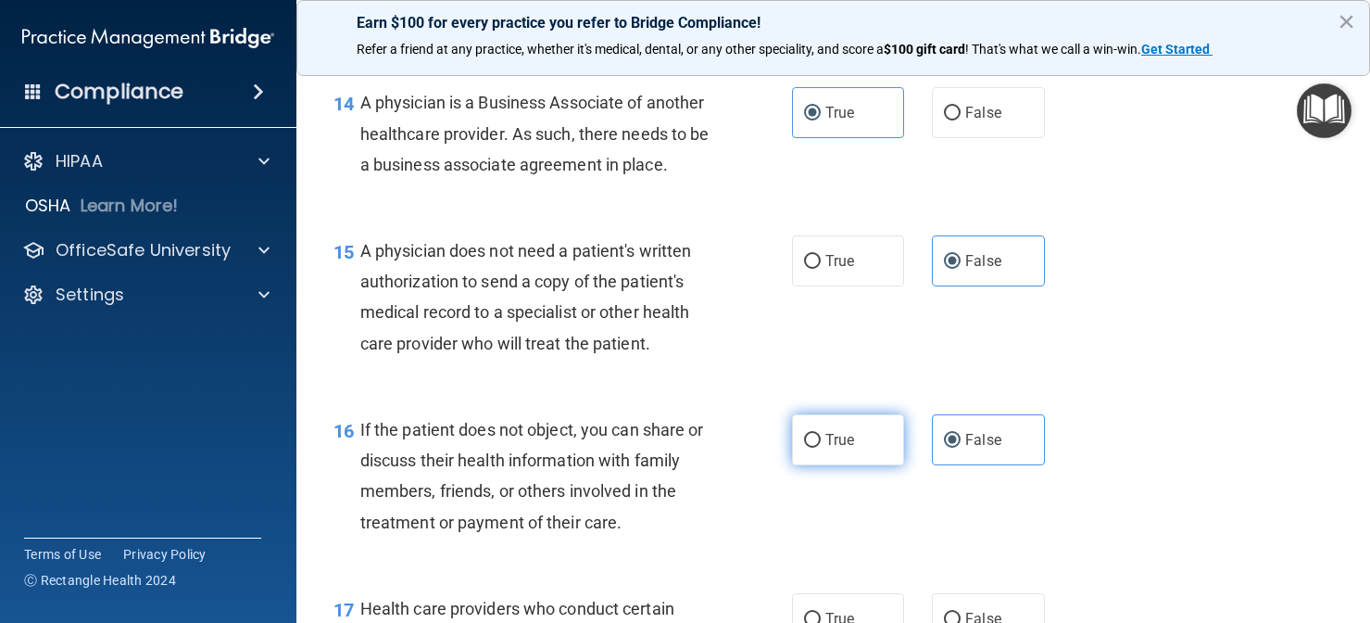
click at [835, 448] on span "True" at bounding box center [840, 440] width 29 height 18
click at [821, 448] on input "True" at bounding box center [812, 441] width 17 height 14
radio input "true"
radio input "false"
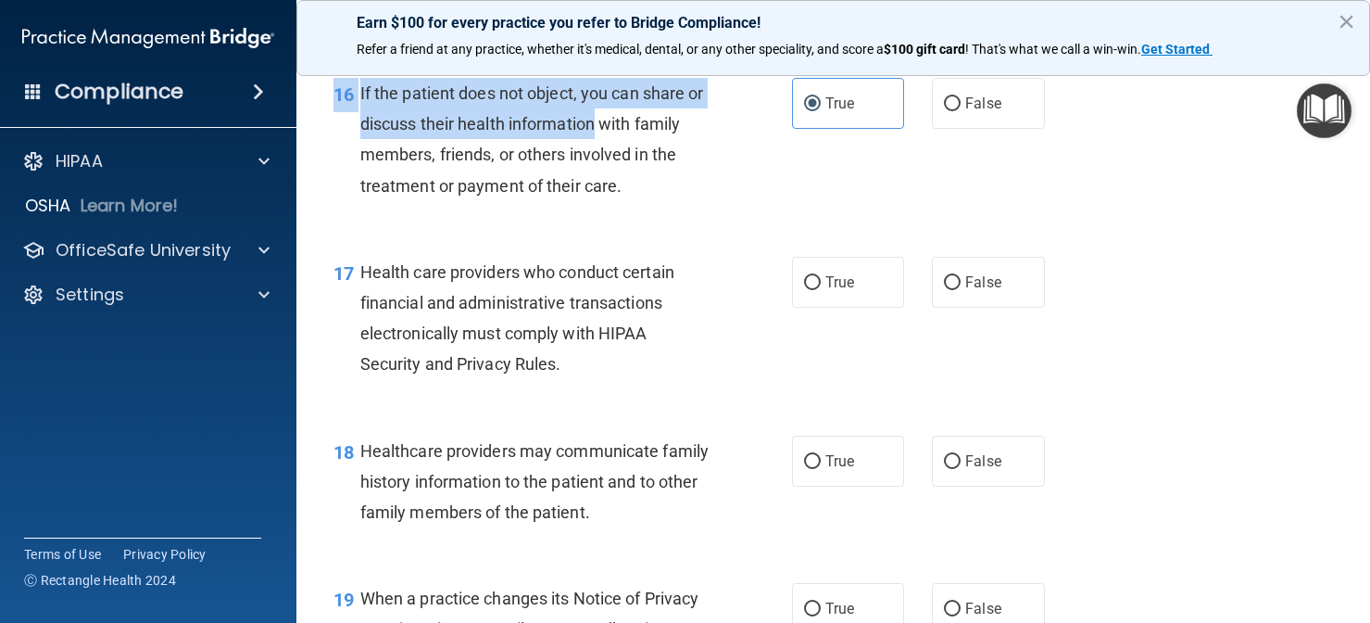
scroll to position [2704, 0]
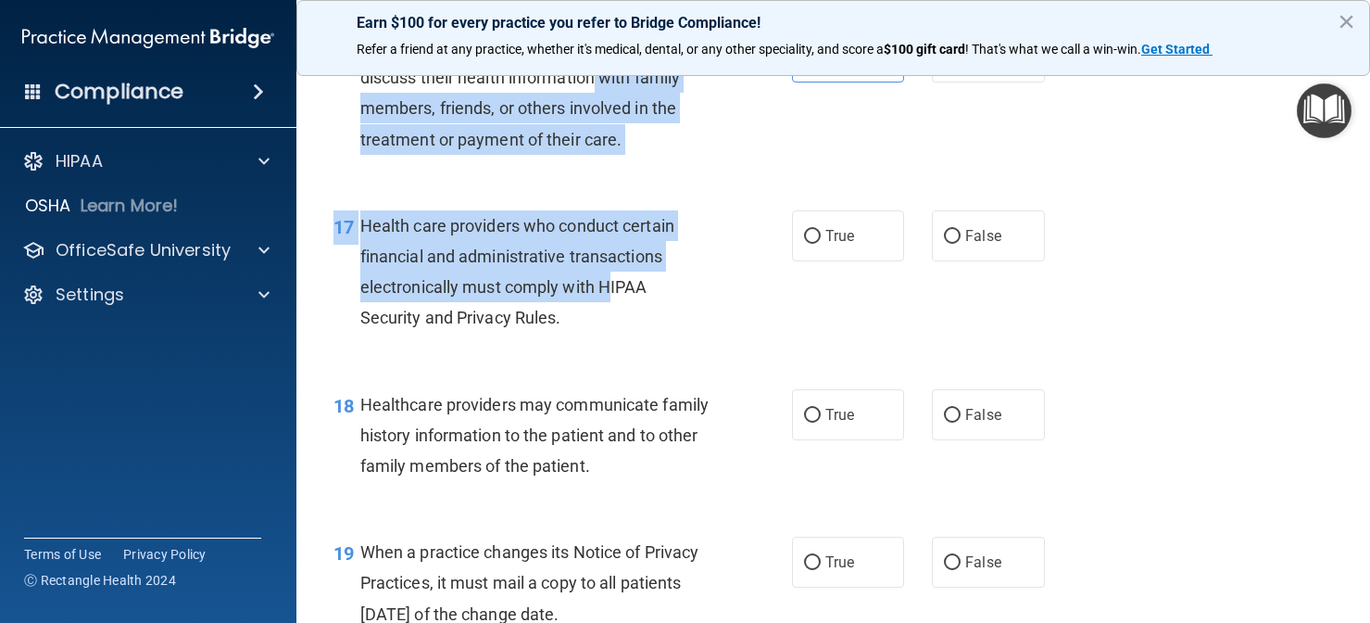
drag, startPoint x: 598, startPoint y: 460, endPoint x: 612, endPoint y: 301, distance: 159.1
click at [593, 366] on div "17 Health care providers who conduct certain financial and administrative trans…" at bounding box center [834, 276] width 1028 height 179
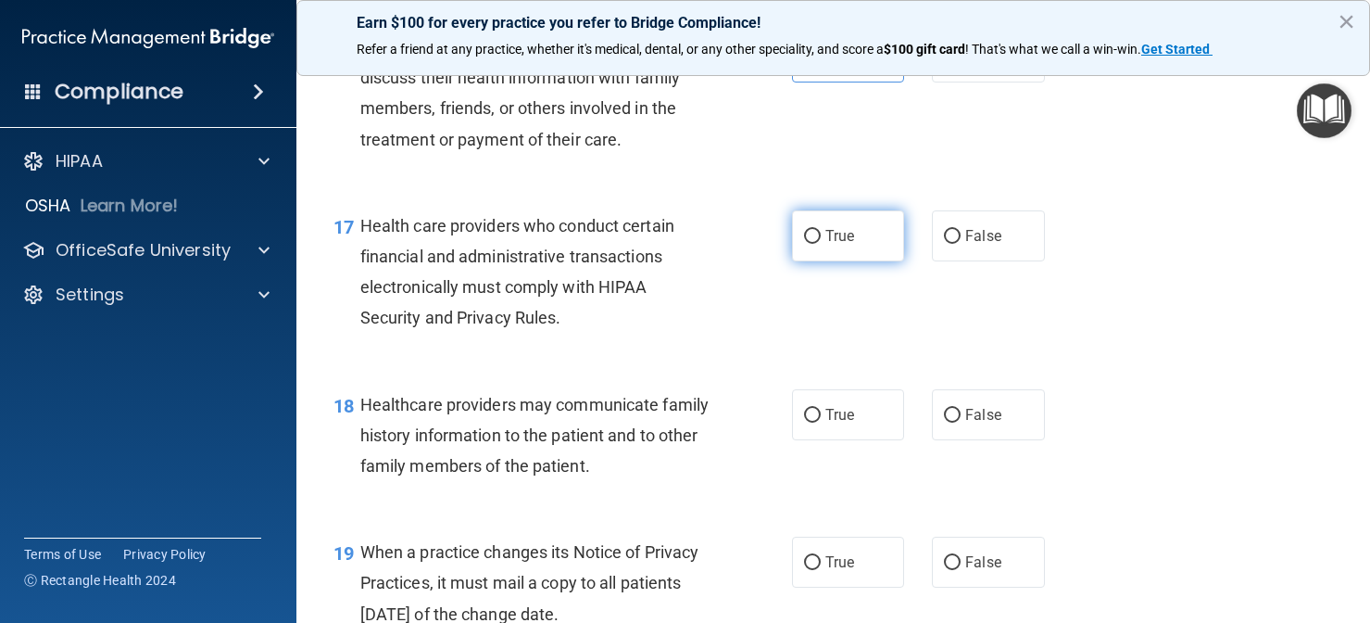
click at [862, 261] on label "True" at bounding box center [848, 235] width 113 height 51
click at [821, 244] on input "True" at bounding box center [812, 237] width 17 height 14
radio input "true"
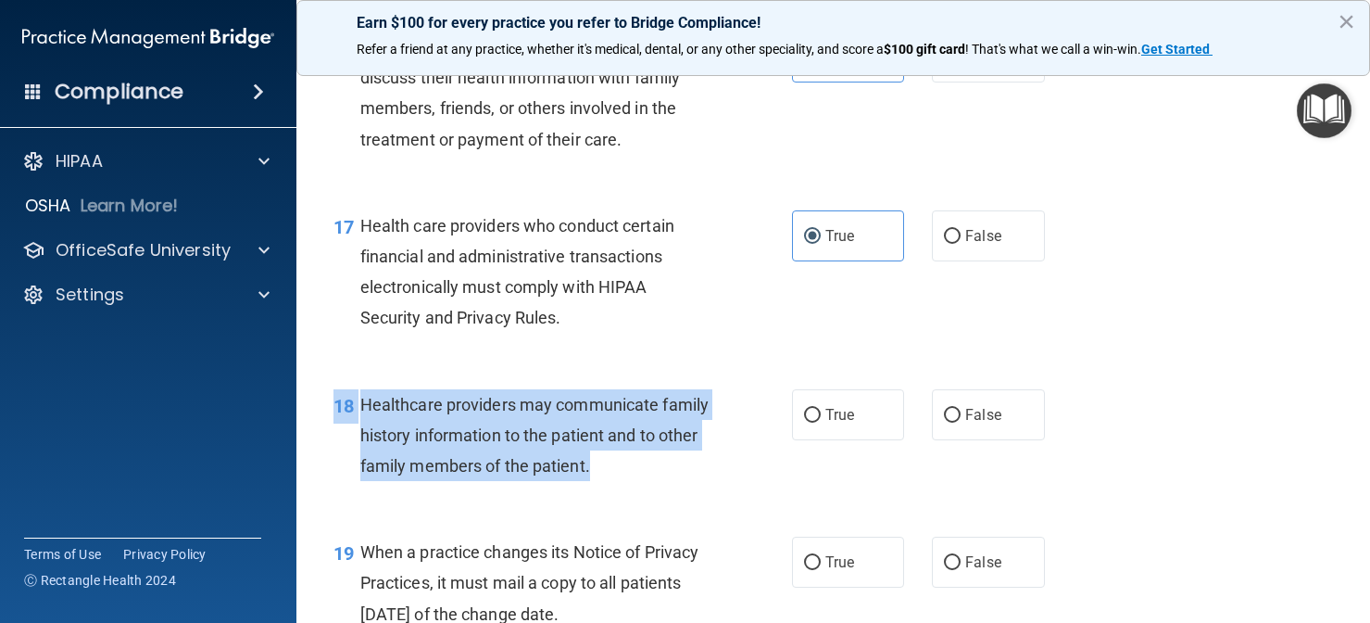
drag, startPoint x: 687, startPoint y: 392, endPoint x: 687, endPoint y: 504, distance: 112.1
click at [687, 504] on div "18 Healthcare providers may communicate family history information to the patie…" at bounding box center [834, 440] width 1028 height 148
click at [687, 491] on div "18 Healthcare providers may communicate family history information to the patie…" at bounding box center [563, 440] width 514 height 102
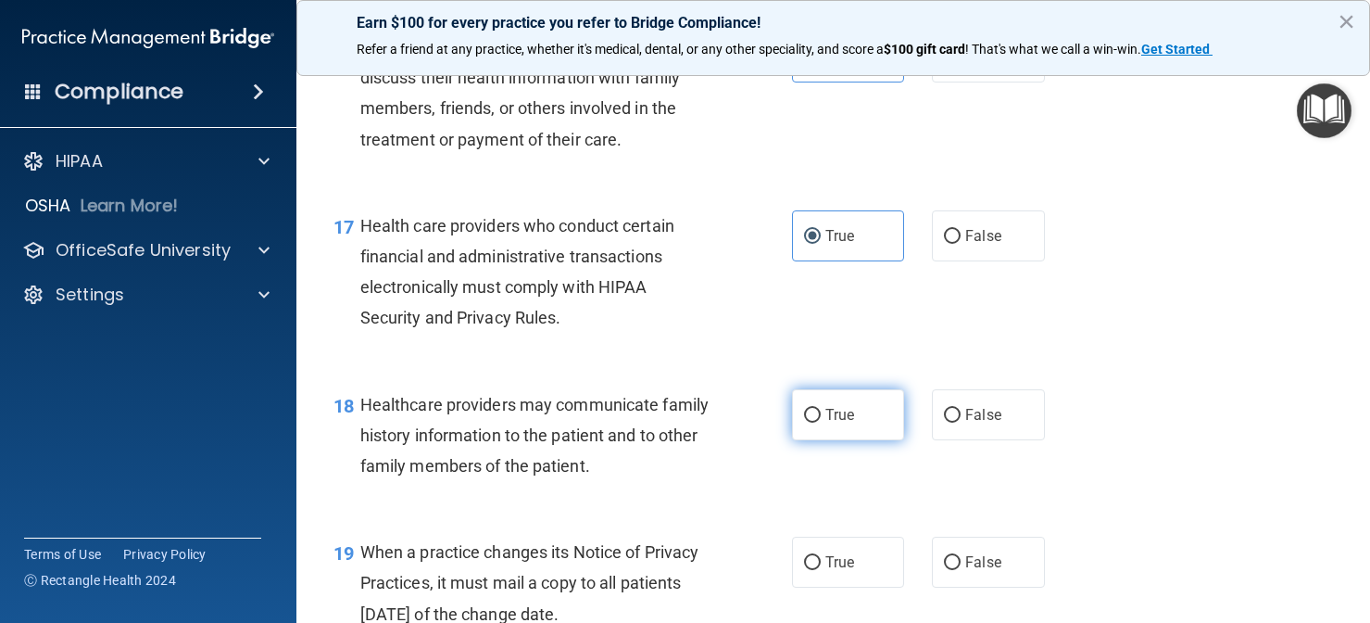
click at [870, 437] on label "True" at bounding box center [848, 414] width 113 height 51
click at [821, 423] on input "True" at bounding box center [812, 416] width 17 height 14
radio input "true"
drag, startPoint x: 668, startPoint y: 461, endPoint x: 664, endPoint y: 552, distance: 90.9
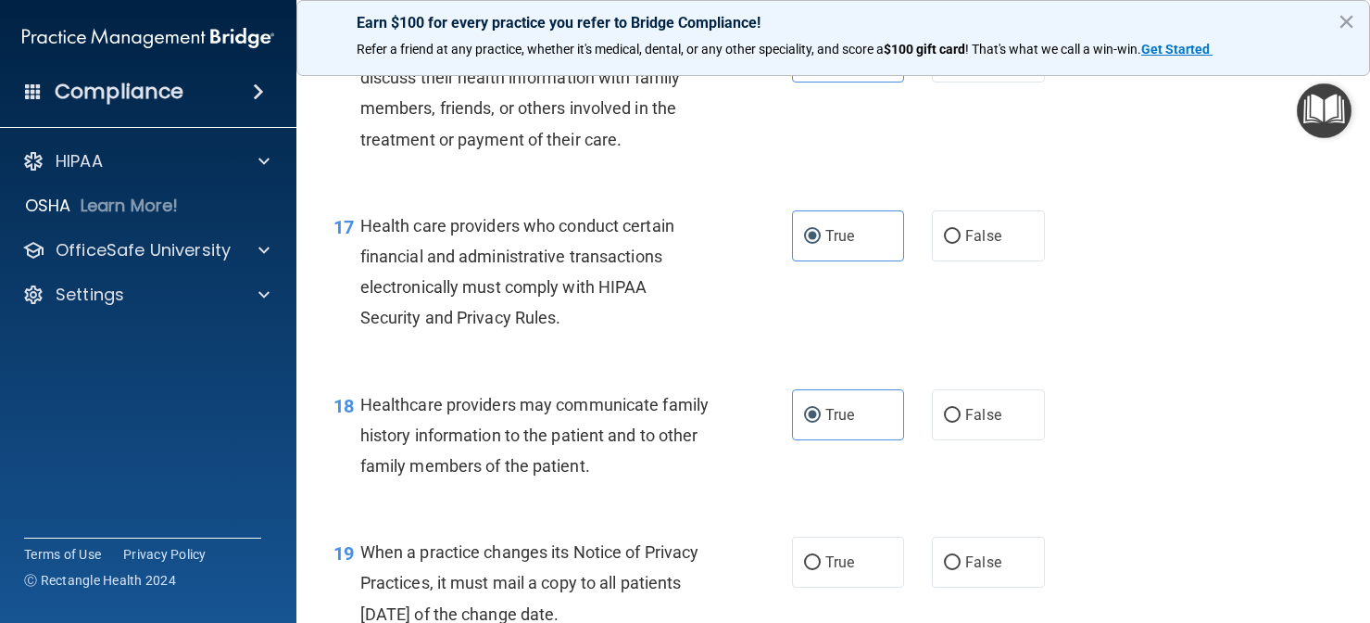
click at [669, 549] on div "19 When a practice changes its Notice of Privacy Practices, it must mail a copy…" at bounding box center [834, 587] width 1028 height 148
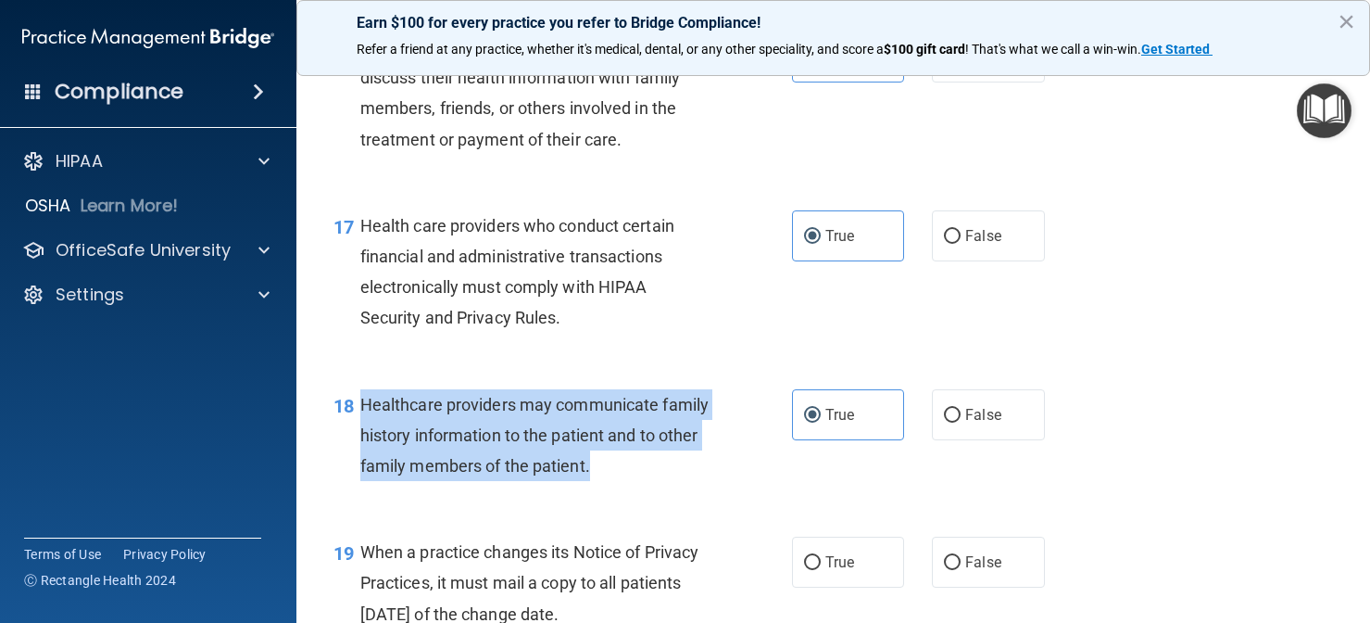
drag, startPoint x: 612, startPoint y: 501, endPoint x: 362, endPoint y: 417, distance: 264.0
click at [362, 417] on div "18 Healthcare providers may communicate family history information to the patie…" at bounding box center [563, 440] width 514 height 102
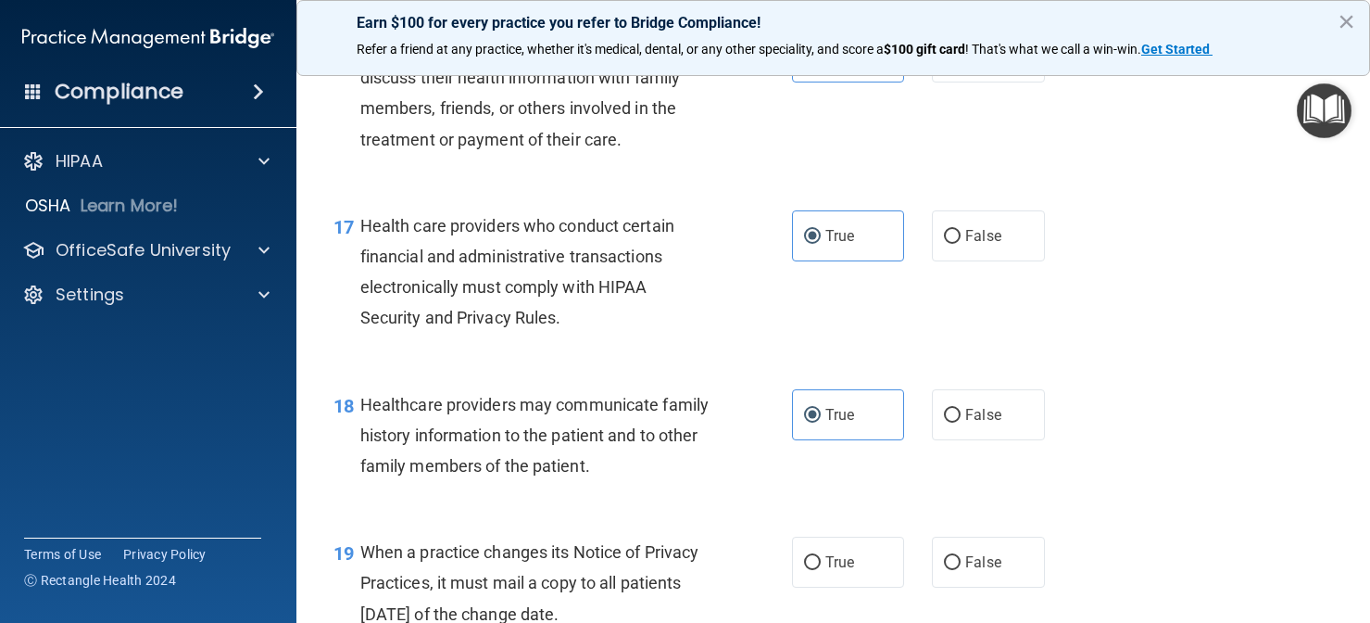
click at [636, 324] on div "Health care providers who conduct certain financial and administrative transact…" at bounding box center [542, 271] width 364 height 123
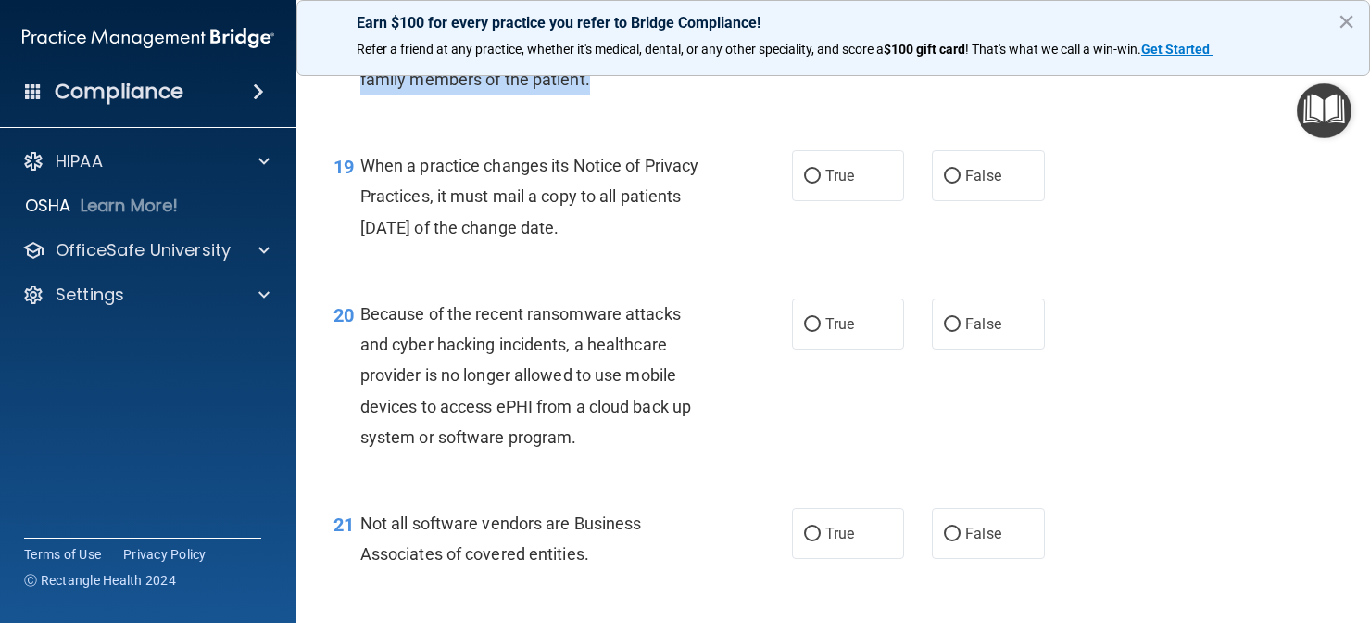
drag, startPoint x: 595, startPoint y: 503, endPoint x: 585, endPoint y: 640, distance: 137.5
click at [585, 622] on html "Compliance HIPAA Documents and Policies Report an Incident Business Associates …" at bounding box center [685, 311] width 1370 height 623
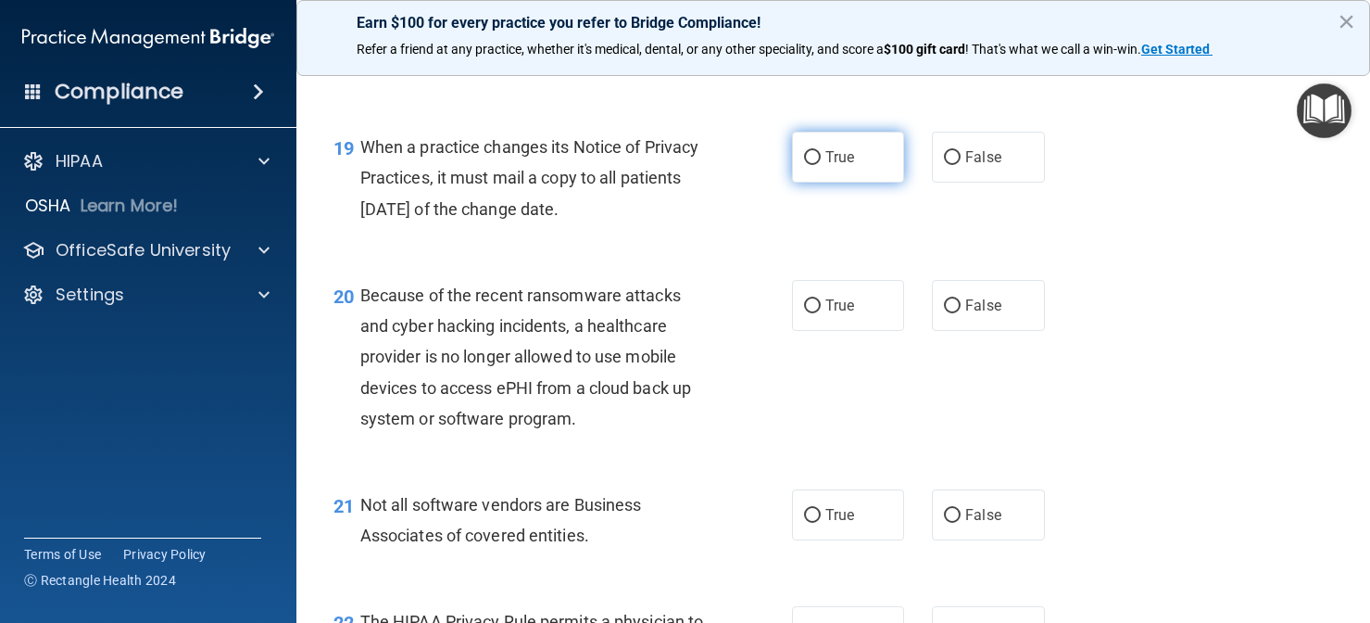
click at [826, 166] on span "True" at bounding box center [840, 157] width 29 height 18
click at [821, 165] on input "True" at bounding box center [812, 158] width 17 height 14
radio input "true"
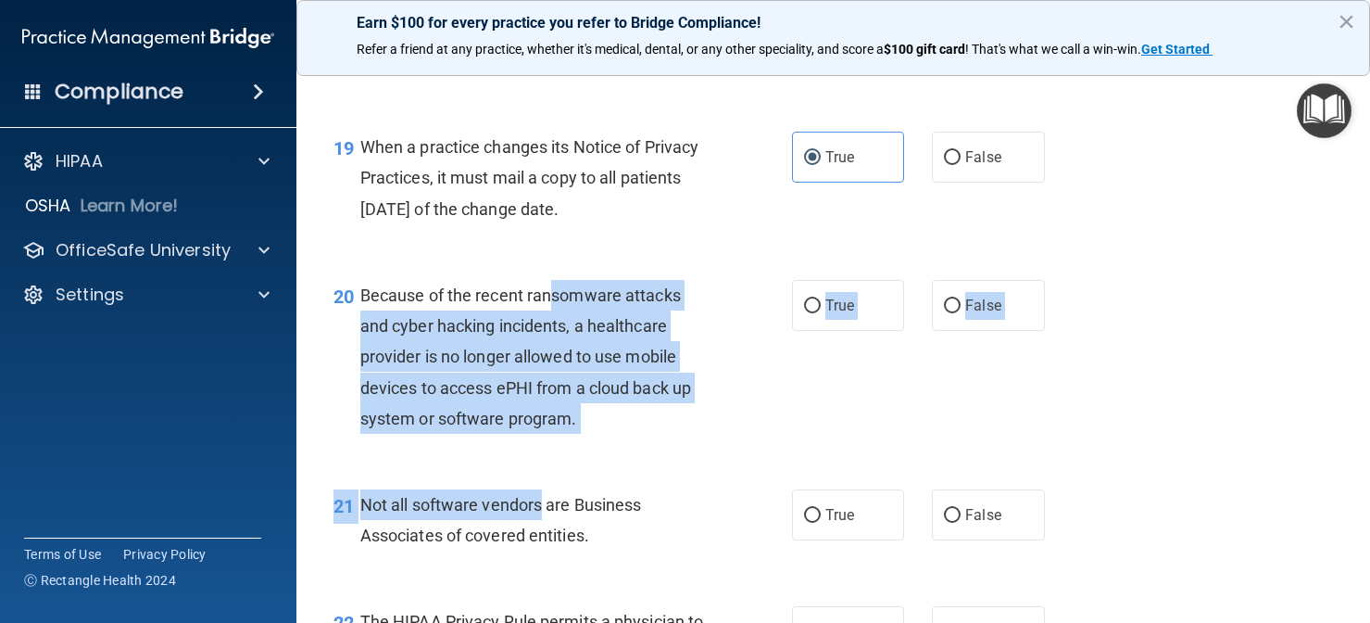
drag, startPoint x: 550, startPoint y: 320, endPoint x: 540, endPoint y: 509, distance: 189.3
click at [619, 427] on div "Because of the recent ransomware attacks and cyber hacking incidents, a healthc…" at bounding box center [542, 357] width 364 height 154
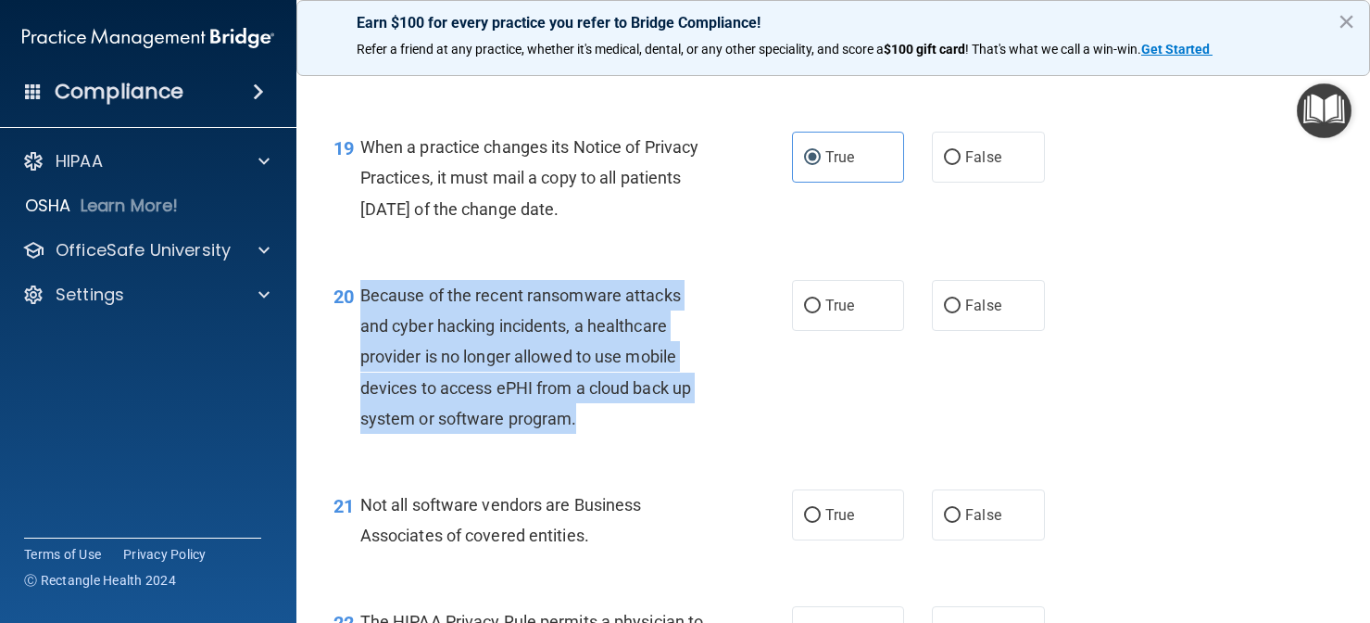
drag, startPoint x: 602, startPoint y: 424, endPoint x: 360, endPoint y: 306, distance: 270.2
click at [360, 306] on div "Because of the recent ransomware attacks and cyber hacking incidents, a healthc…" at bounding box center [542, 357] width 364 height 154
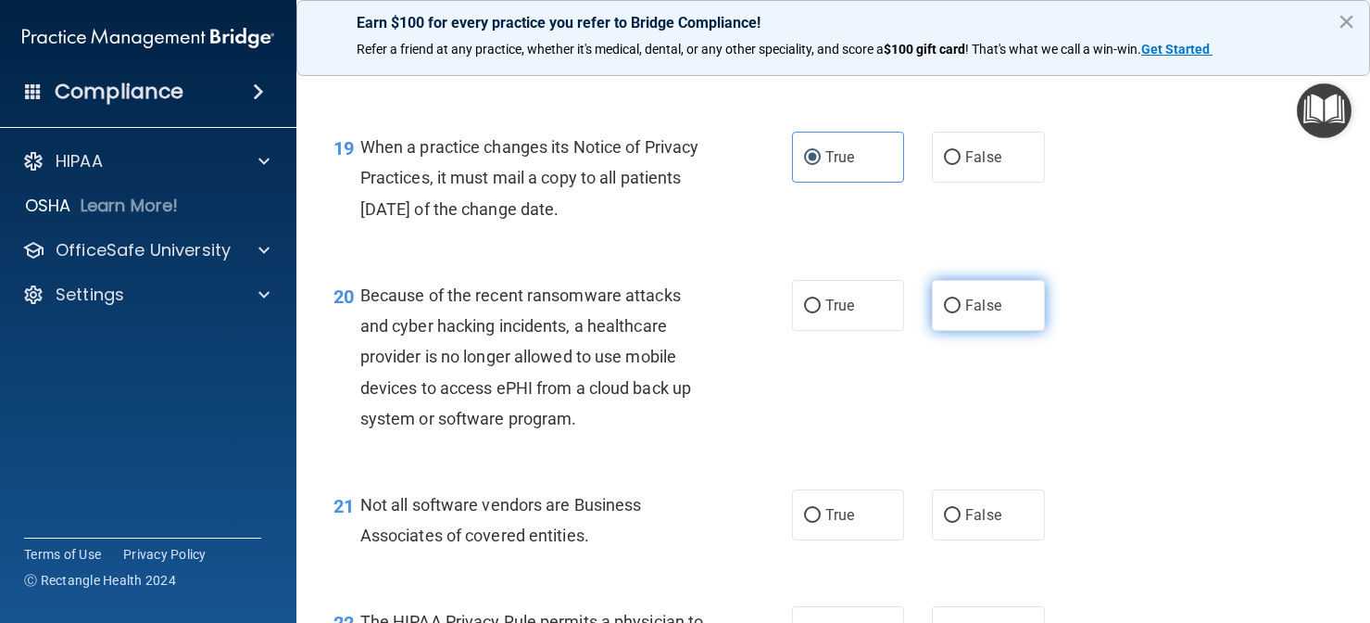
click at [1014, 331] on label "False" at bounding box center [988, 305] width 113 height 51
click at [961, 313] on input "False" at bounding box center [952, 306] width 17 height 14
radio input "true"
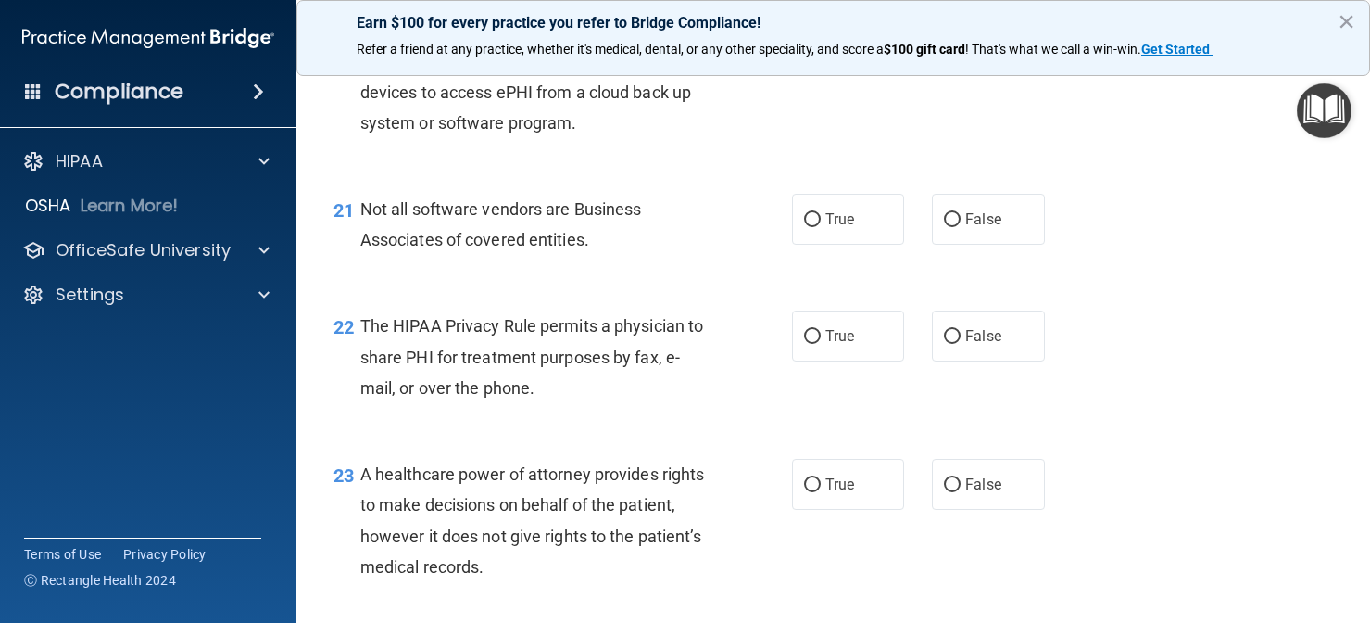
drag, startPoint x: 745, startPoint y: 468, endPoint x: 691, endPoint y: 633, distance: 173.5
click at [691, 622] on html "Compliance HIPAA Documents and Policies Report an Incident Business Associates …" at bounding box center [685, 311] width 1370 height 623
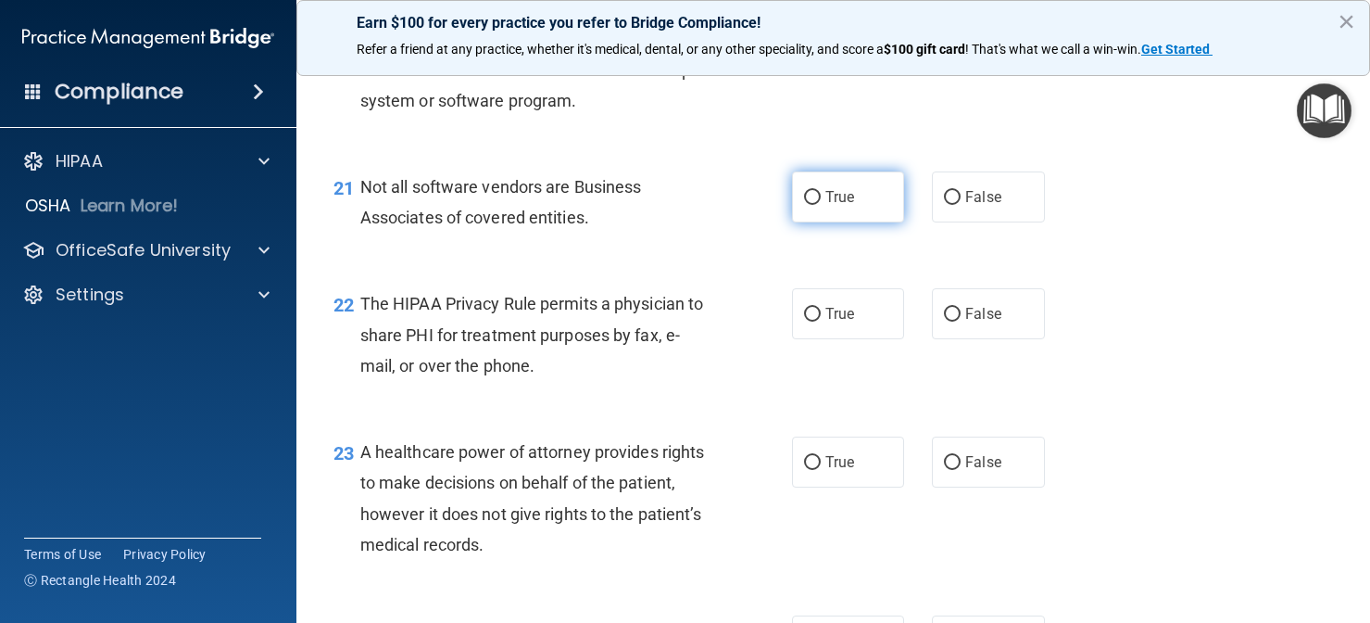
click at [874, 216] on label "True" at bounding box center [848, 196] width 113 height 51
click at [821, 205] on input "True" at bounding box center [812, 198] width 17 height 14
radio input "true"
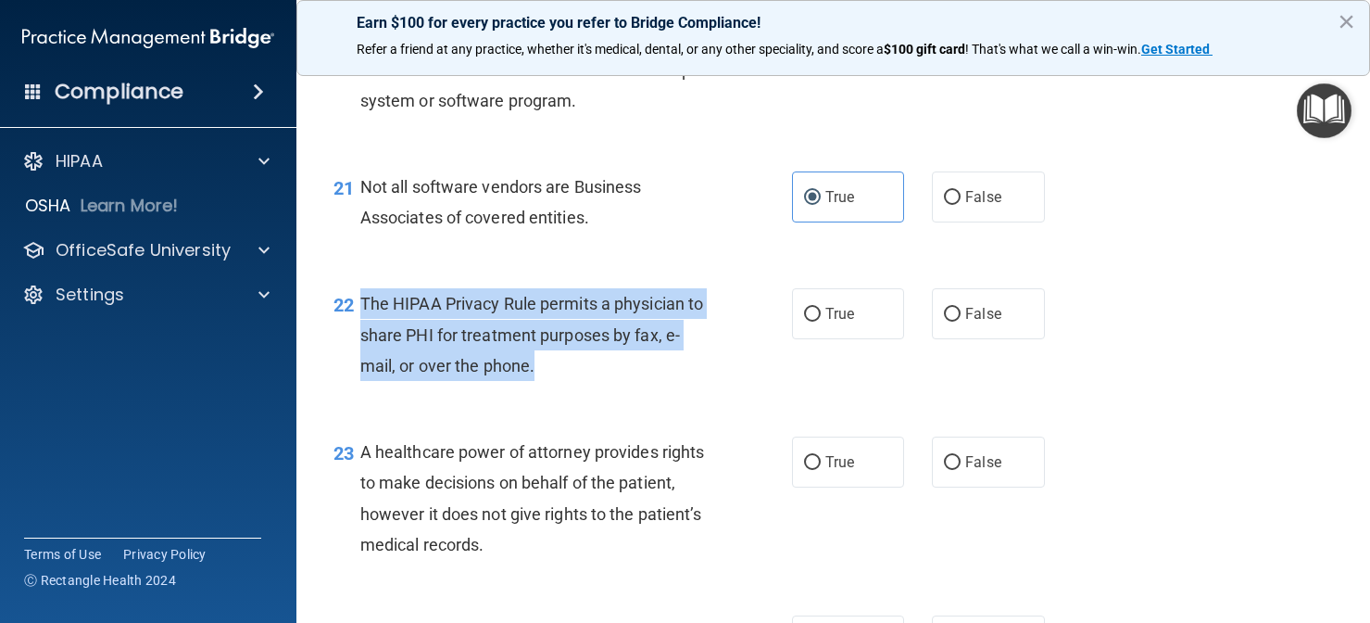
drag, startPoint x: 592, startPoint y: 386, endPoint x: 360, endPoint y: 313, distance: 242.9
click at [360, 313] on div "The HIPAA Privacy Rule permits a physician to share PHI for treatment purposes …" at bounding box center [542, 334] width 364 height 93
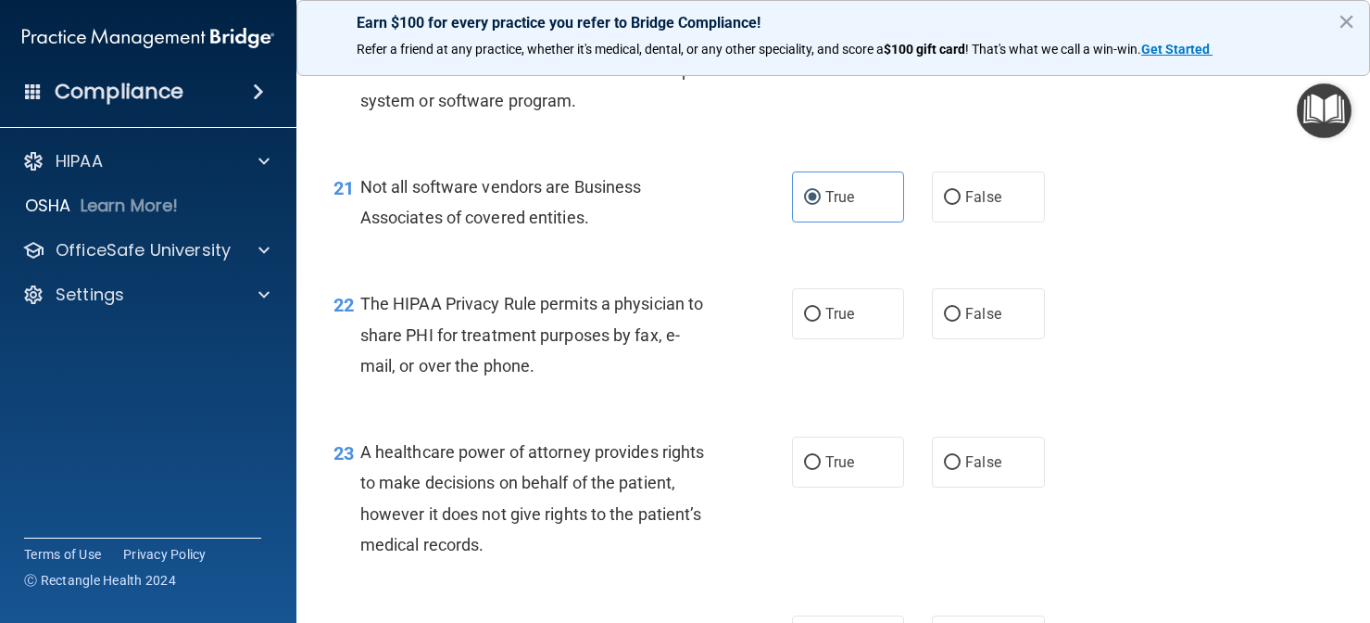
click at [763, 561] on div "23 A healthcare power of attorney provides rights to make decisions on behalf o…" at bounding box center [563, 502] width 514 height 132
click at [1009, 477] on label "False" at bounding box center [988, 461] width 113 height 51
click at [961, 470] on input "False" at bounding box center [952, 463] width 17 height 14
radio input "true"
click at [599, 379] on div "The HIPAA Privacy Rule permits a physician to share PHI for treatment purposes …" at bounding box center [542, 334] width 364 height 93
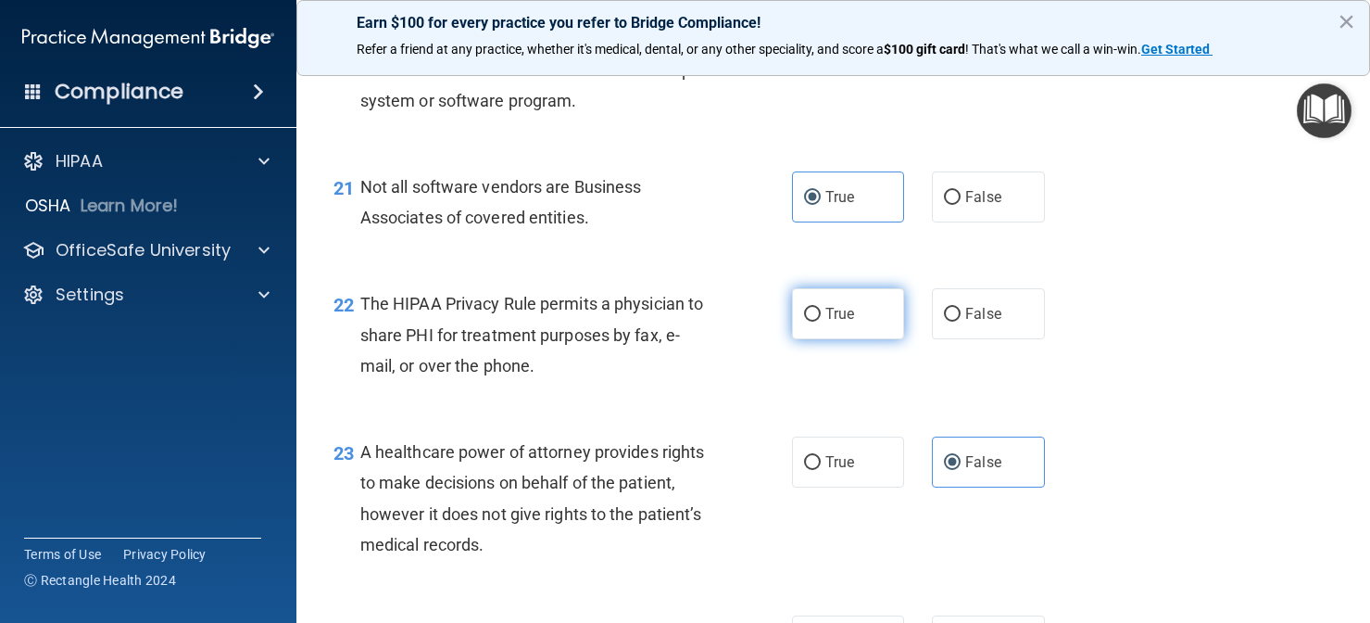
click at [814, 339] on label "True" at bounding box center [848, 313] width 113 height 51
click at [814, 322] on input "True" at bounding box center [812, 315] width 17 height 14
radio input "true"
click at [708, 381] on div "The HIPAA Privacy Rule permits a physician to share PHI for treatment purposes …" at bounding box center [542, 334] width 364 height 93
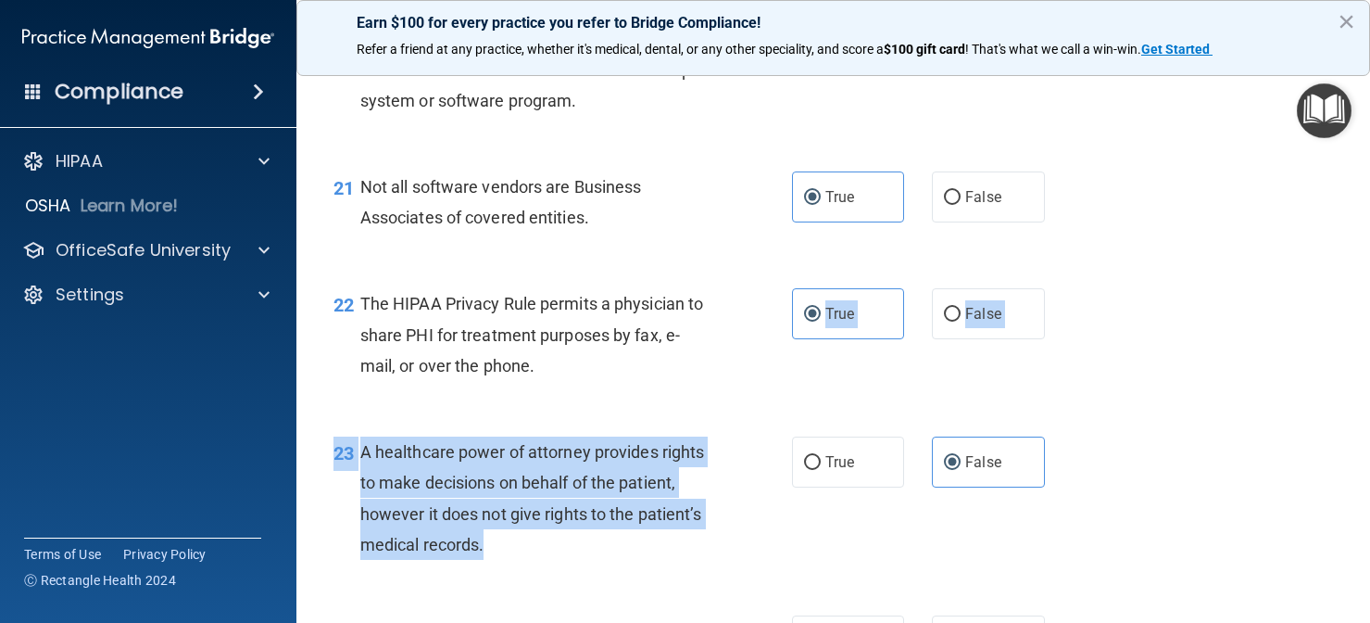
drag, startPoint x: 708, startPoint y: 392, endPoint x: 666, endPoint y: 563, distance: 176.4
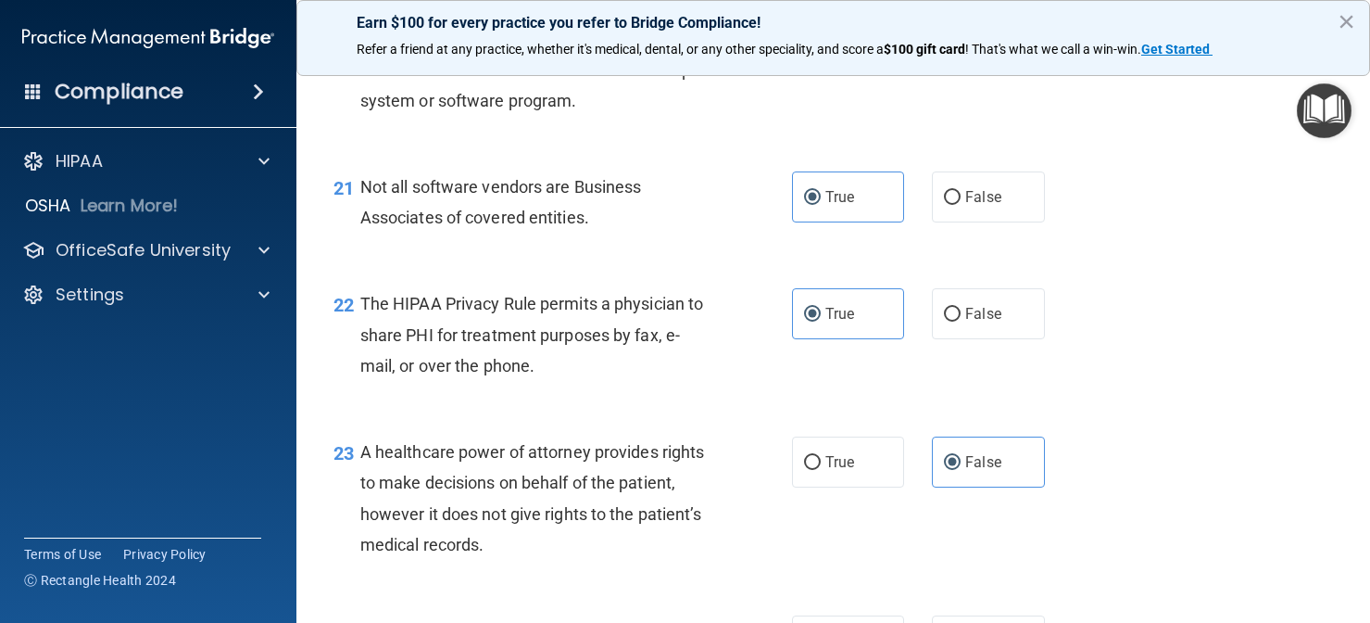
click at [635, 549] on div "A healthcare power of attorney provides rights to make decisions on behalf of t…" at bounding box center [542, 497] width 364 height 123
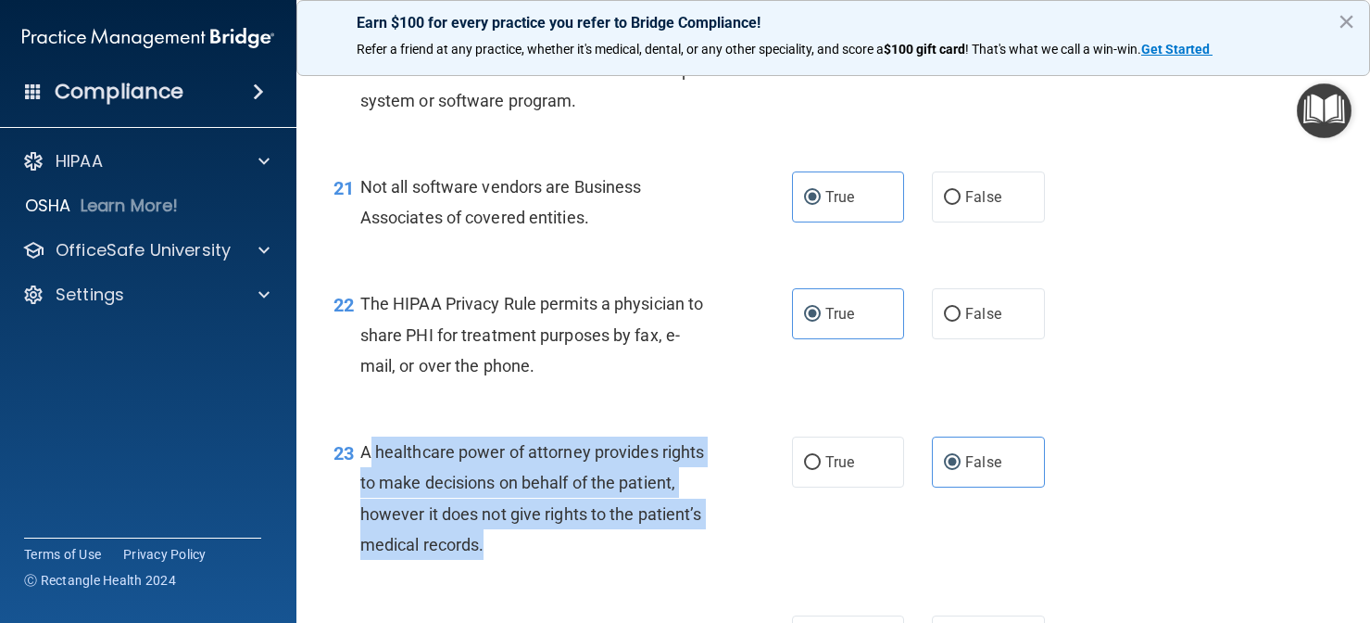
drag, startPoint x: 486, startPoint y: 551, endPoint x: 368, endPoint y: 464, distance: 146.4
click at [368, 464] on div "A healthcare power of attorney provides rights to make decisions on behalf of t…" at bounding box center [542, 497] width 364 height 123
drag, startPoint x: 360, startPoint y: 463, endPoint x: 497, endPoint y: 566, distance: 170.7
click at [497, 560] on div "A healthcare power of attorney provides rights to make decisions on behalf of t…" at bounding box center [542, 497] width 364 height 123
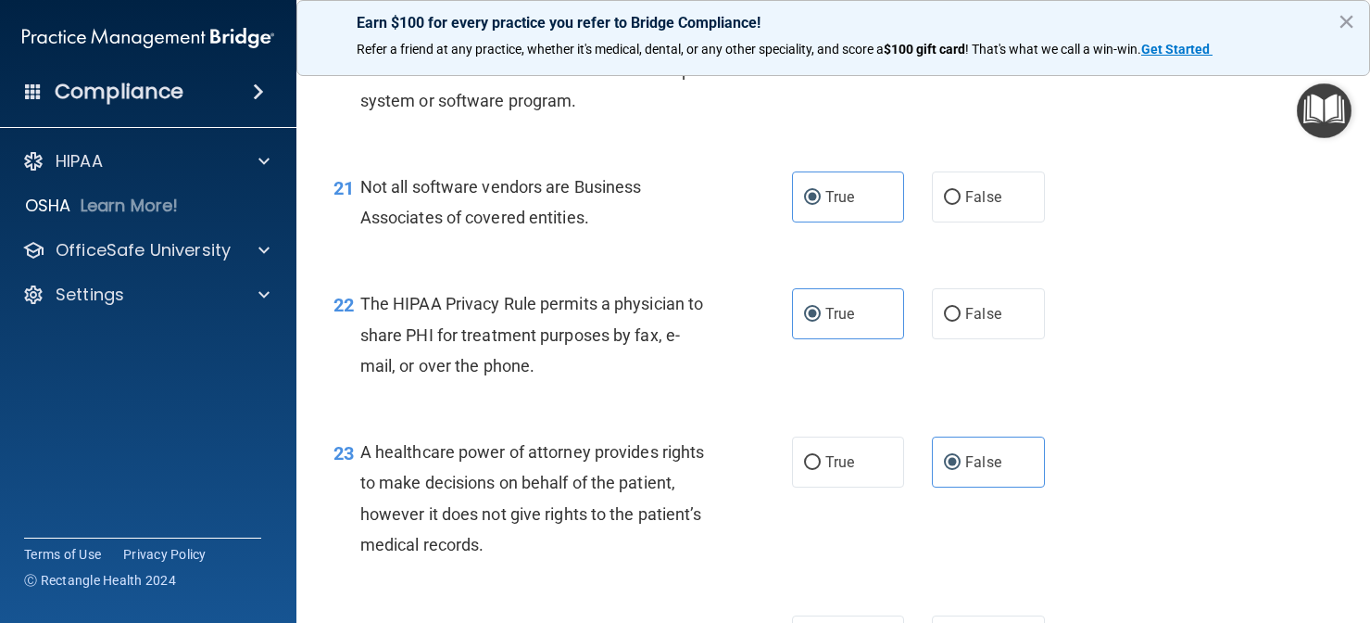
click at [642, 242] on div "21 Not all software vendors are Business Associates of covered entities." at bounding box center [563, 206] width 514 height 70
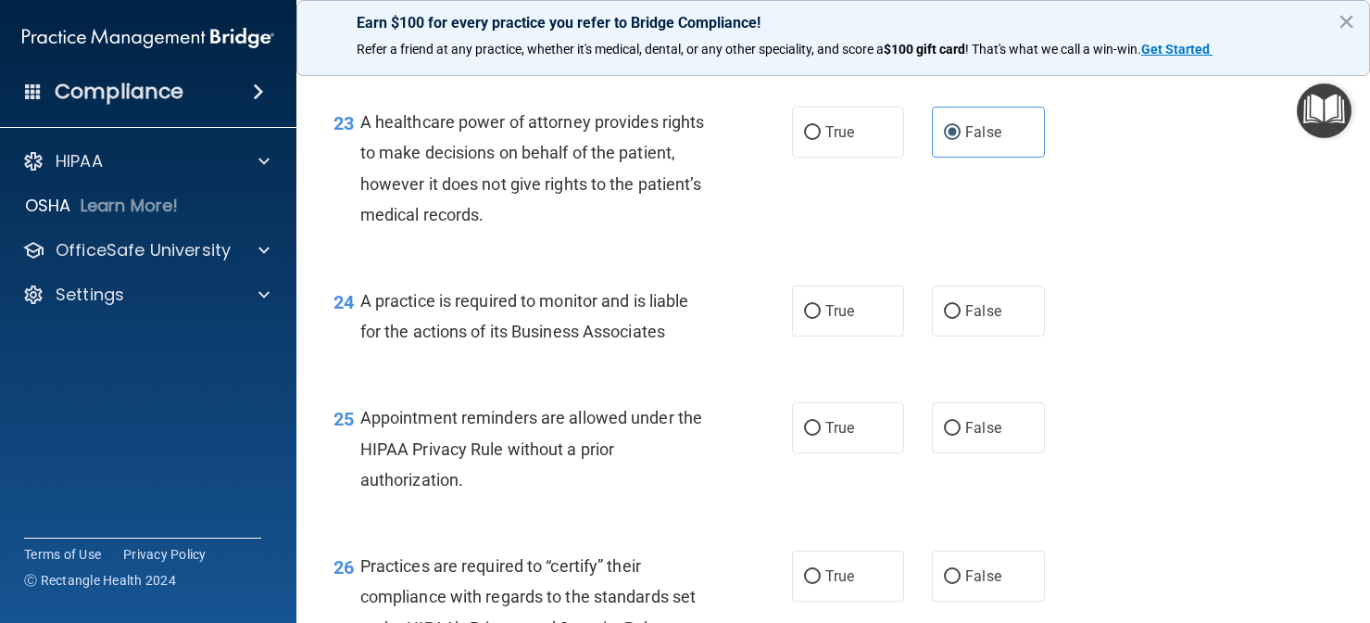
scroll to position [3879, 0]
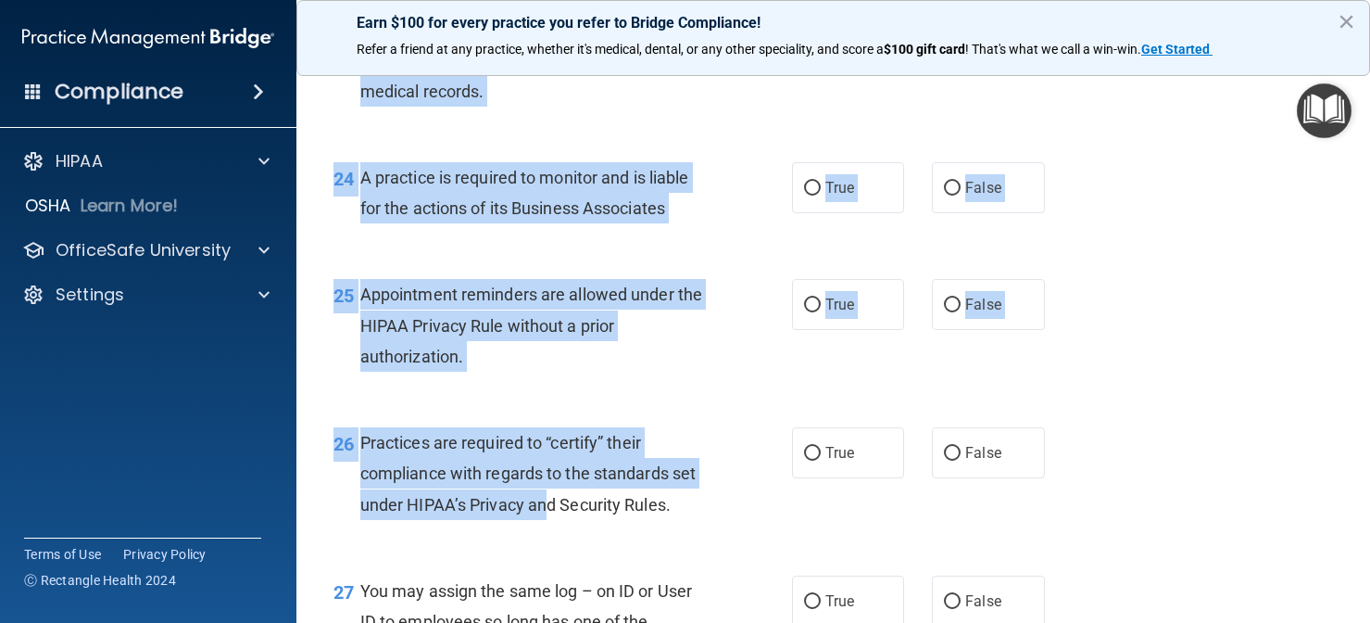
drag, startPoint x: 584, startPoint y: 327, endPoint x: 546, endPoint y: 517, distance: 193.7
click at [579, 300] on span "Appointment reminders are allowed under the HIPAA Privacy Rule without a prior …" at bounding box center [531, 324] width 342 height 81
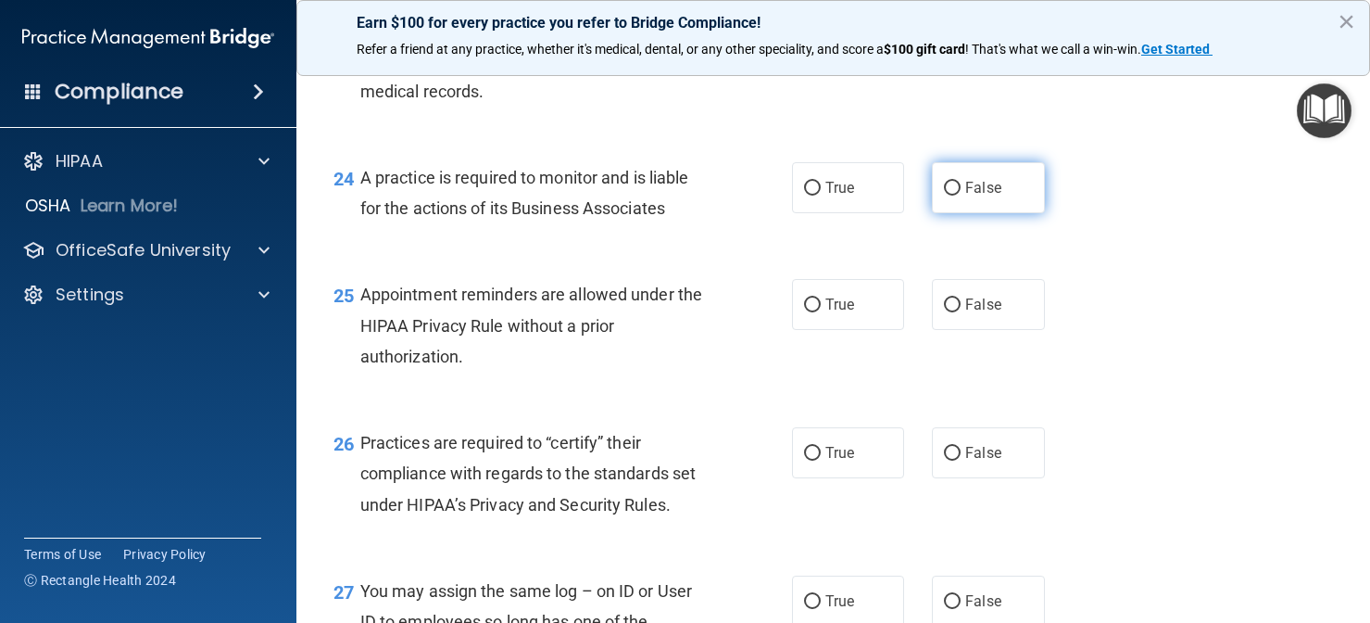
click at [937, 201] on label "False" at bounding box center [988, 187] width 113 height 51
click at [944, 196] on input "False" at bounding box center [952, 189] width 17 height 14
radio input "true"
click at [959, 196] on input "False" at bounding box center [952, 189] width 17 height 14
click at [693, 325] on div "Appointment reminders are allowed under the HIPAA Privacy Rule without a prior …" at bounding box center [542, 325] width 364 height 93
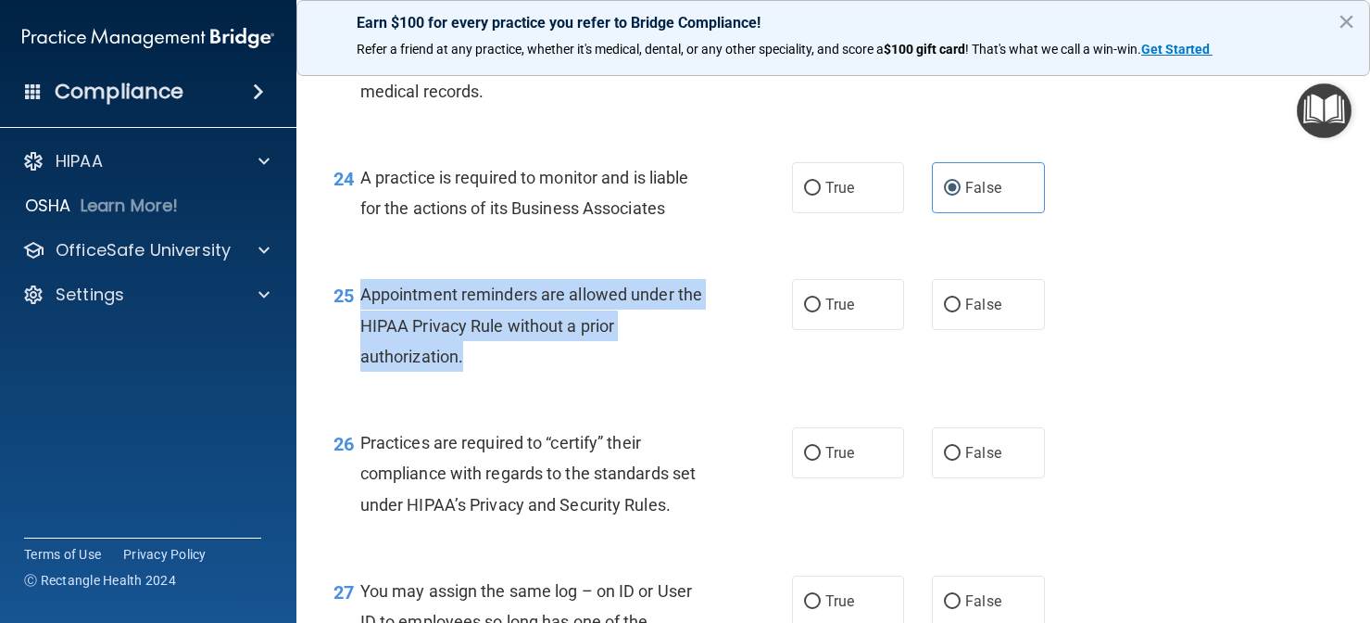
drag, startPoint x: 518, startPoint y: 364, endPoint x: 363, endPoint y: 301, distance: 167.1
click at [363, 301] on div "Appointment reminders are allowed under the HIPAA Privacy Rule without a prior …" at bounding box center [542, 325] width 364 height 93
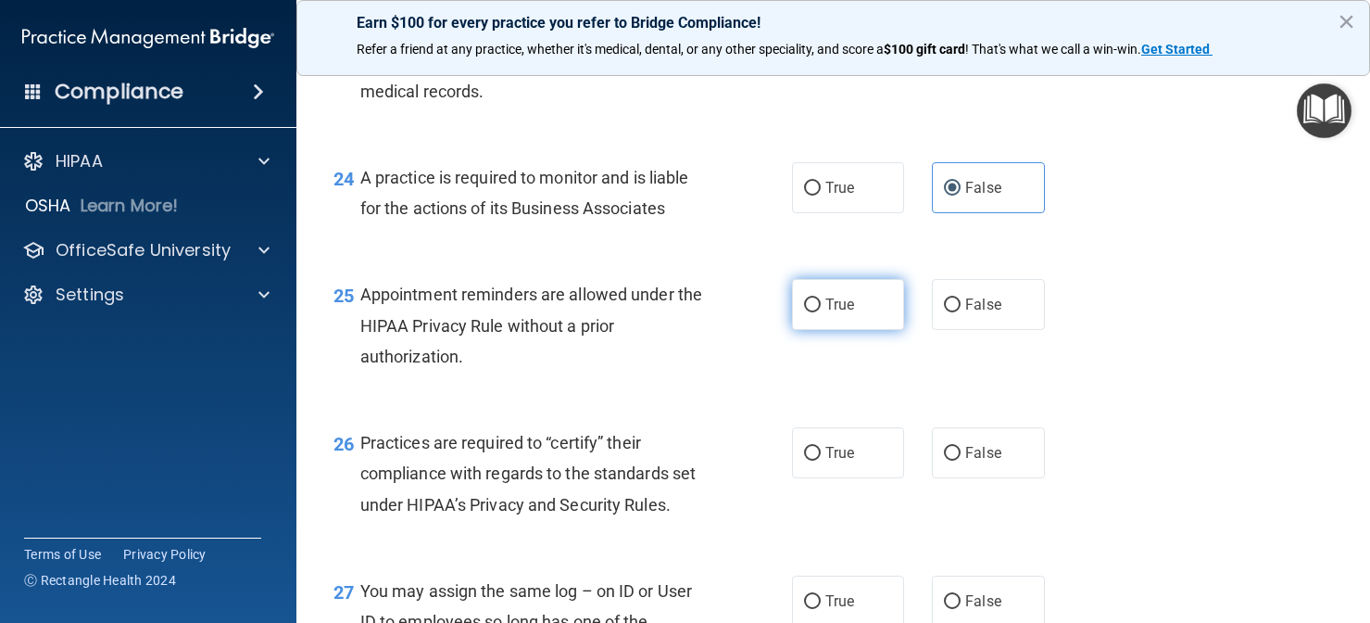
click at [829, 311] on span "True" at bounding box center [840, 305] width 29 height 18
click at [821, 311] on input "True" at bounding box center [812, 305] width 17 height 14
radio input "true"
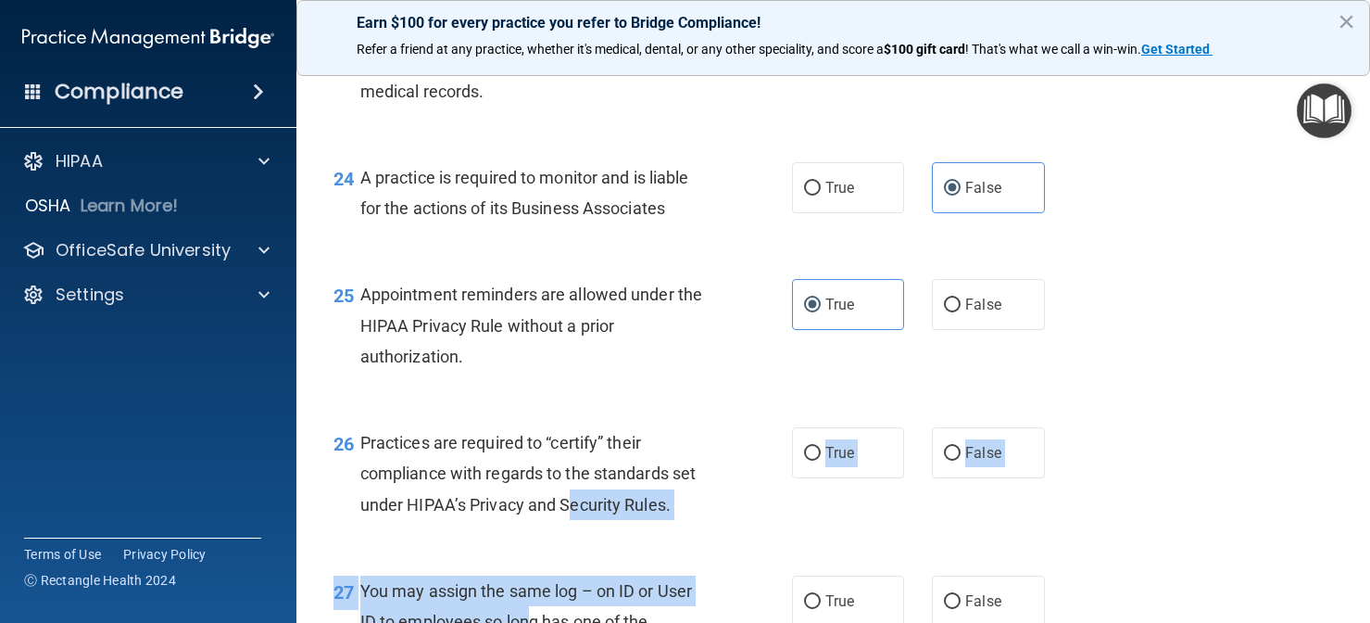
drag, startPoint x: 570, startPoint y: 511, endPoint x: 531, endPoint y: 614, distance: 110.8
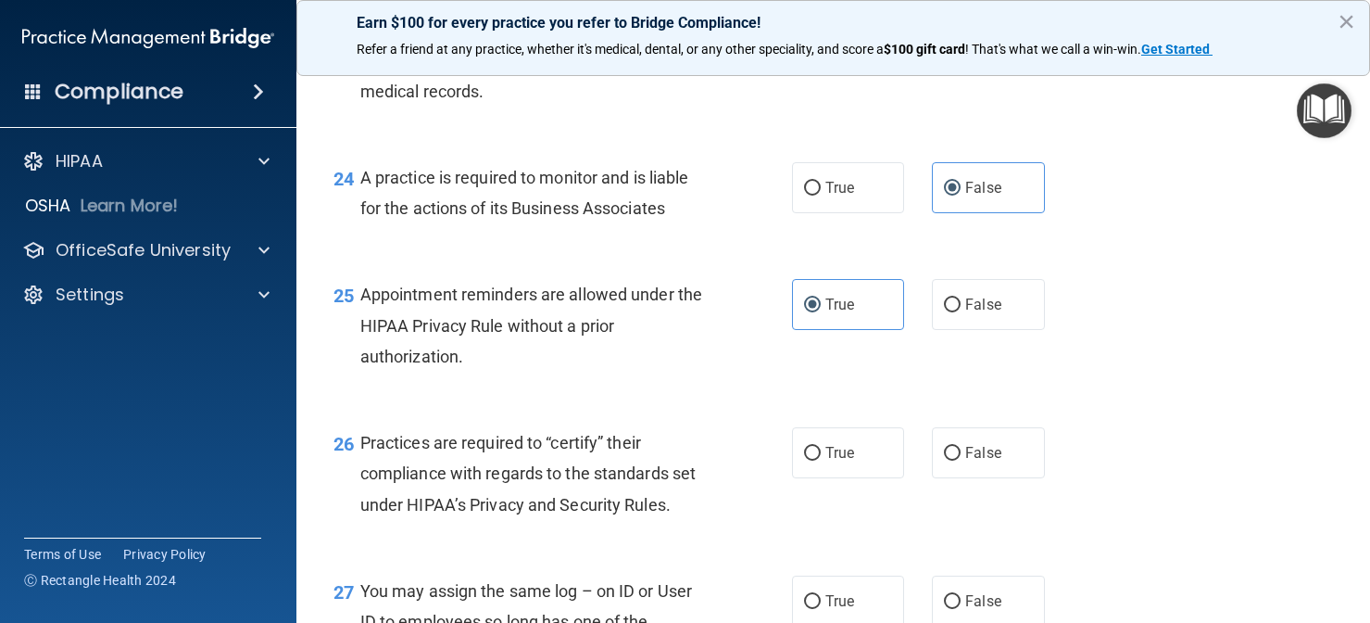
click at [536, 540] on div "26 Practices are required to “certify” their compliance with regards to the sta…" at bounding box center [834, 478] width 1028 height 148
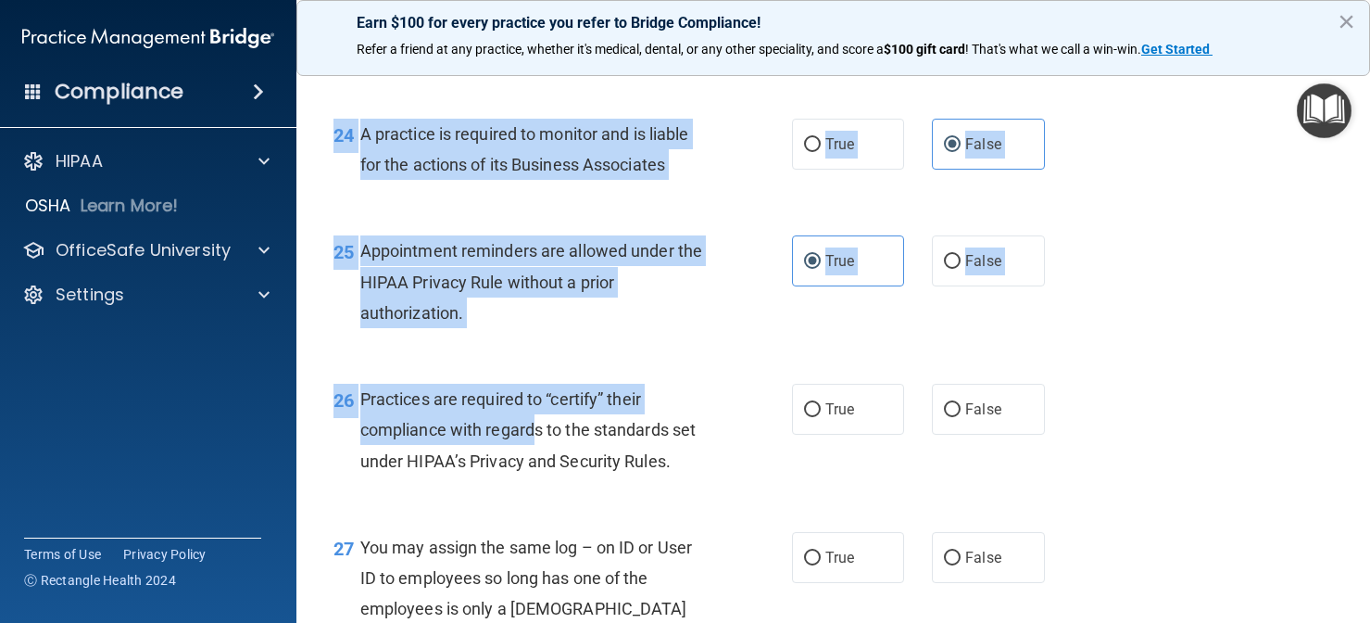
drag, startPoint x: 532, startPoint y: 488, endPoint x: 523, endPoint y: 633, distance: 144.8
click at [523, 622] on html "Compliance HIPAA Documents and Policies Report an Incident Business Associates …" at bounding box center [685, 311] width 1370 height 623
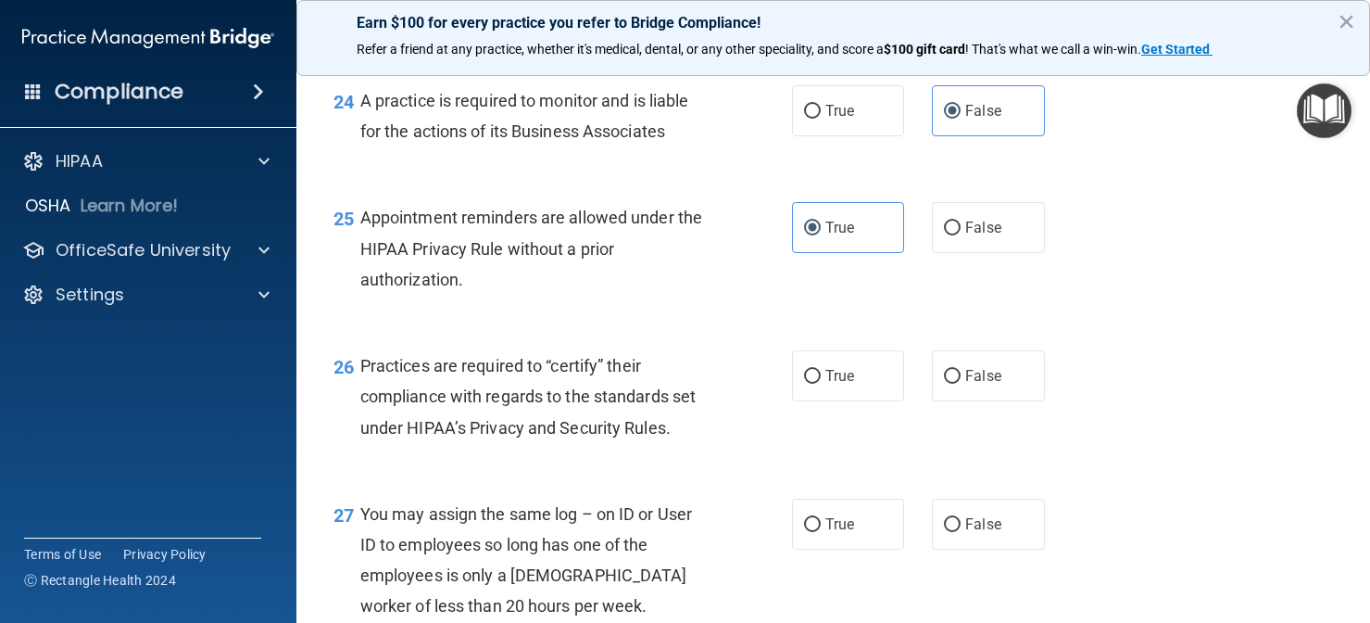
click at [563, 436] on span "Practices are required to “certify” their compliance with regards to the standa…" at bounding box center [527, 396] width 335 height 81
click at [852, 374] on label "True" at bounding box center [848, 375] width 113 height 51
click at [821, 374] on input "True" at bounding box center [812, 377] width 17 height 14
radio input "true"
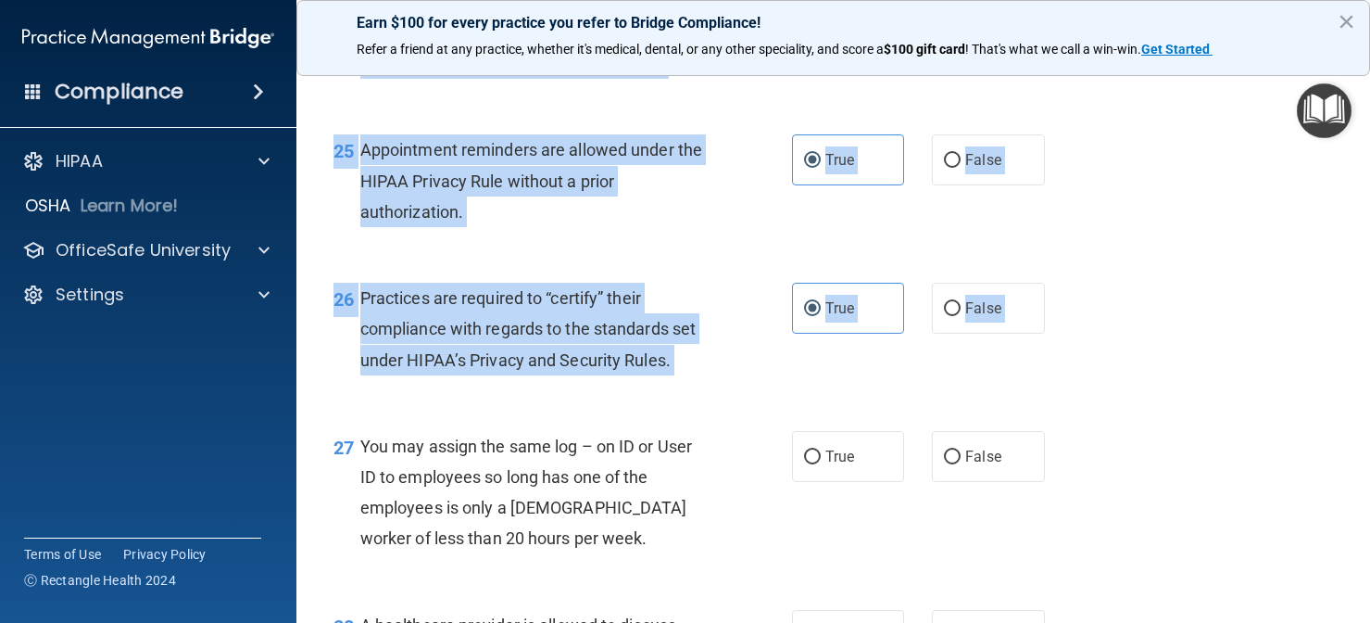
scroll to position [4076, 0]
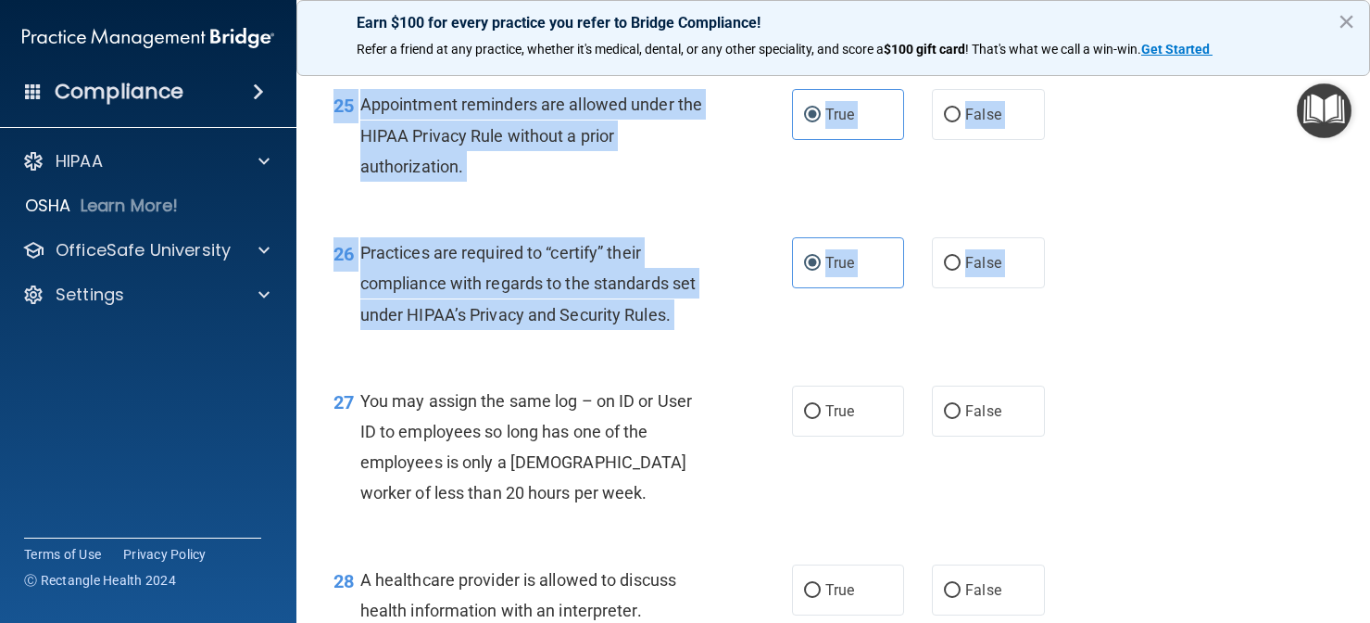
drag, startPoint x: 594, startPoint y: 505, endPoint x: 588, endPoint y: 635, distance: 129.8
click at [588, 622] on html "Compliance HIPAA Documents and Policies Report an Incident Business Associates …" at bounding box center [685, 311] width 1370 height 623
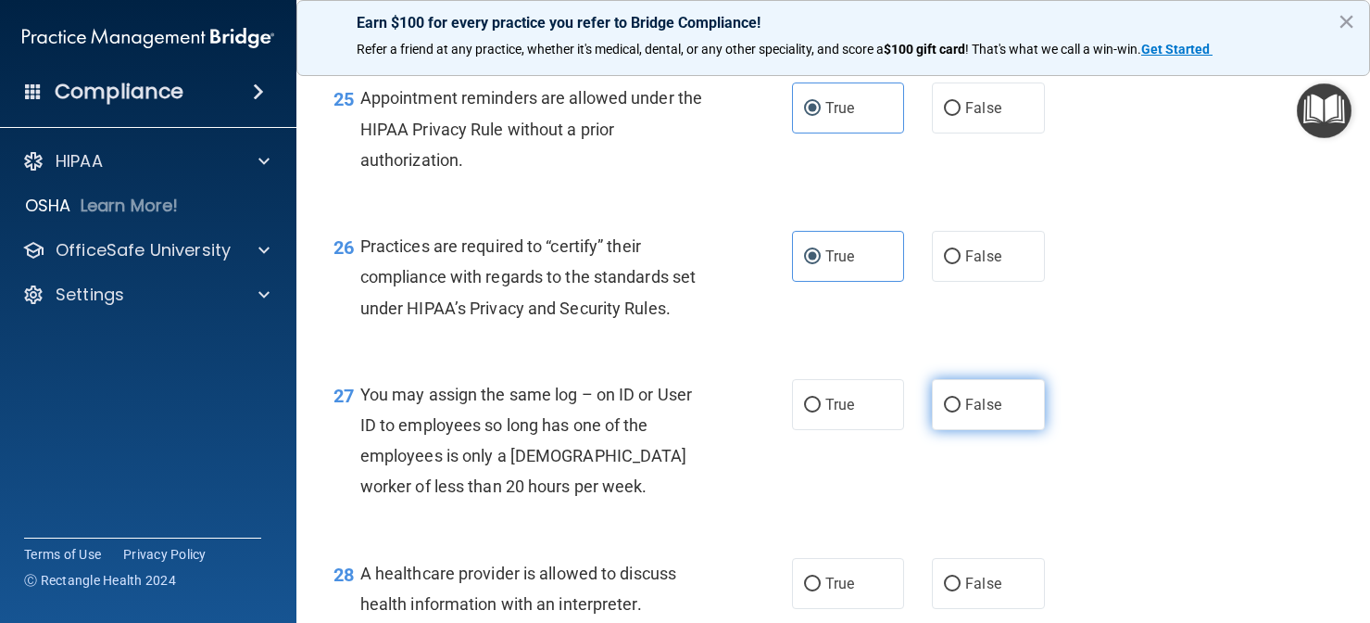
click at [968, 402] on label "False" at bounding box center [988, 404] width 113 height 51
click at [961, 402] on input "False" at bounding box center [952, 405] width 17 height 14
radio input "true"
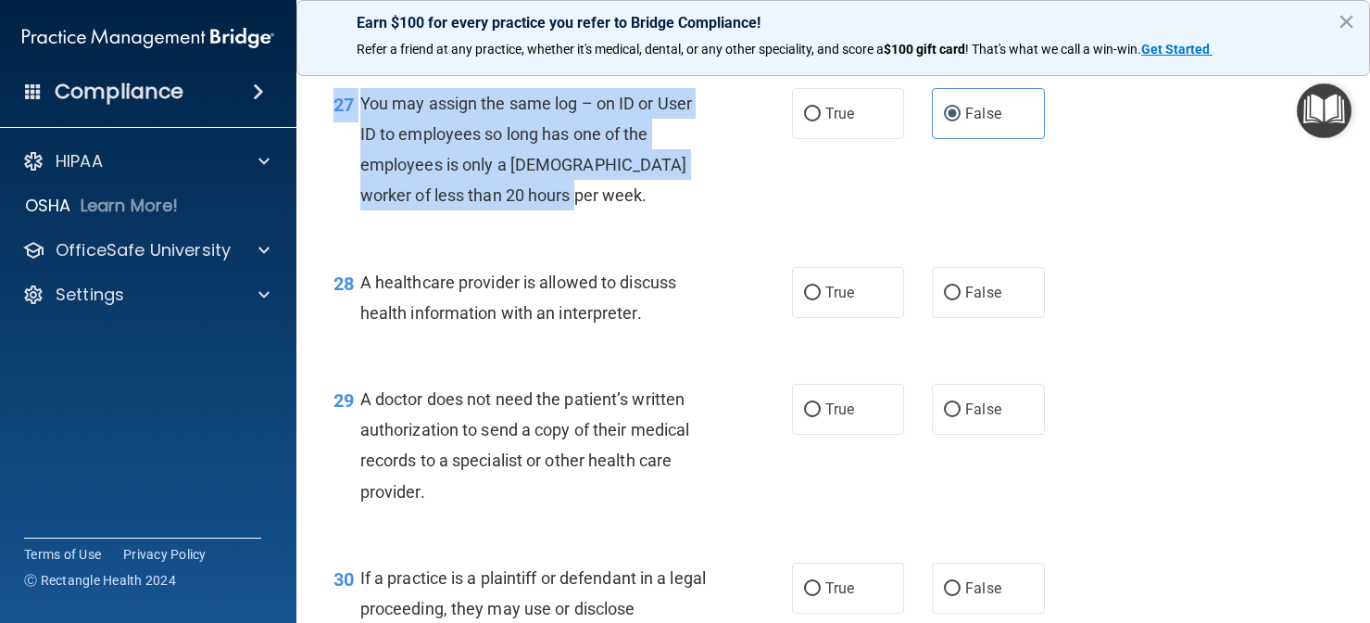
scroll to position [4473, 0]
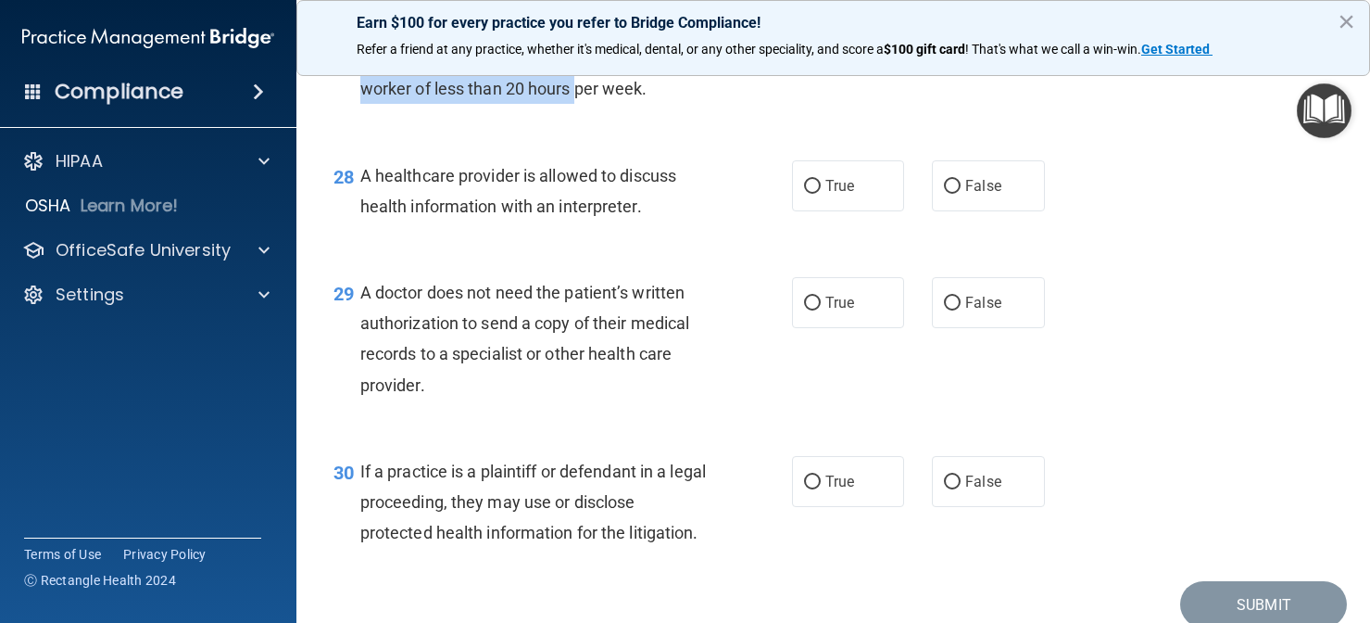
drag, startPoint x: 579, startPoint y: 497, endPoint x: 633, endPoint y: 401, distance: 109.5
click at [637, 284] on div "29 A doctor does not need the patient’s written authorization to send a copy of…" at bounding box center [834, 343] width 1028 height 179
click at [650, 221] on div "A healthcare provider is allowed to discuss health information with an interpre…" at bounding box center [542, 190] width 364 height 61
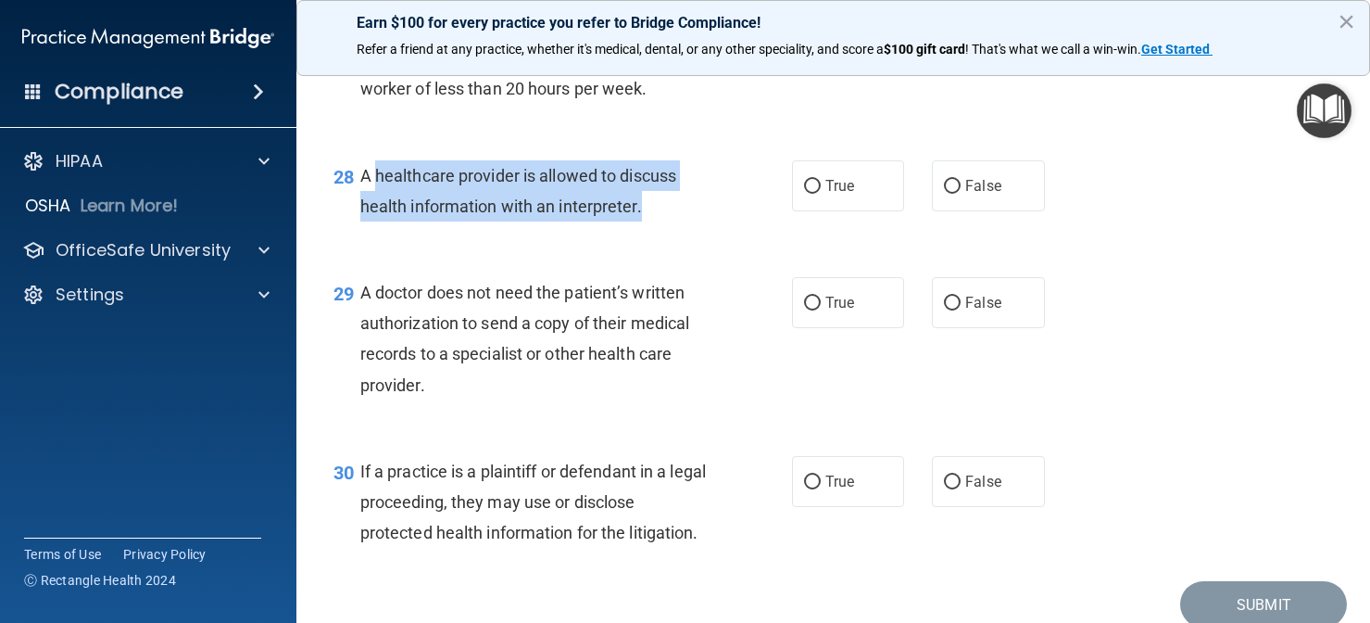
drag, startPoint x: 655, startPoint y: 218, endPoint x: 378, endPoint y: 178, distance: 279.9
click at [378, 178] on div "A healthcare provider is allowed to discuss health information with an interpre…" at bounding box center [542, 190] width 364 height 61
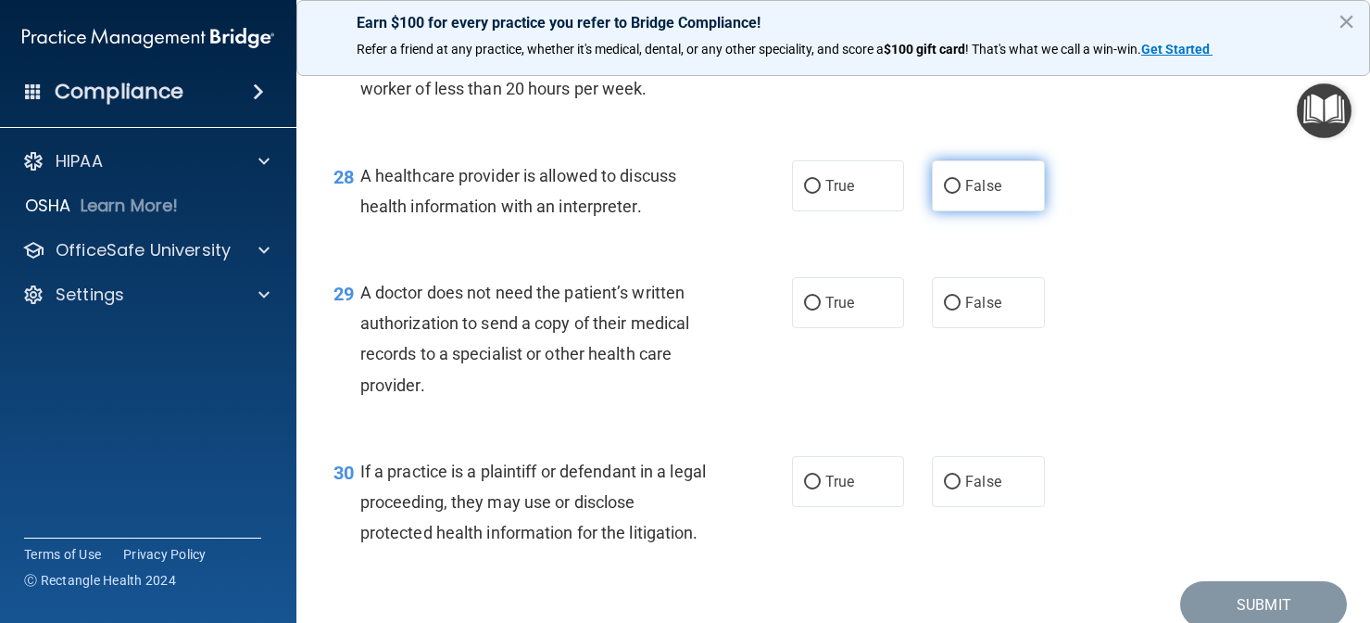
click at [964, 196] on label "False" at bounding box center [988, 185] width 113 height 51
click at [961, 194] on input "False" at bounding box center [952, 187] width 17 height 14
radio input "true"
click at [705, 265] on div "29 A doctor does not need the patient’s written authorization to send a copy of…" at bounding box center [834, 343] width 1028 height 179
click at [949, 322] on label "False" at bounding box center [988, 302] width 113 height 51
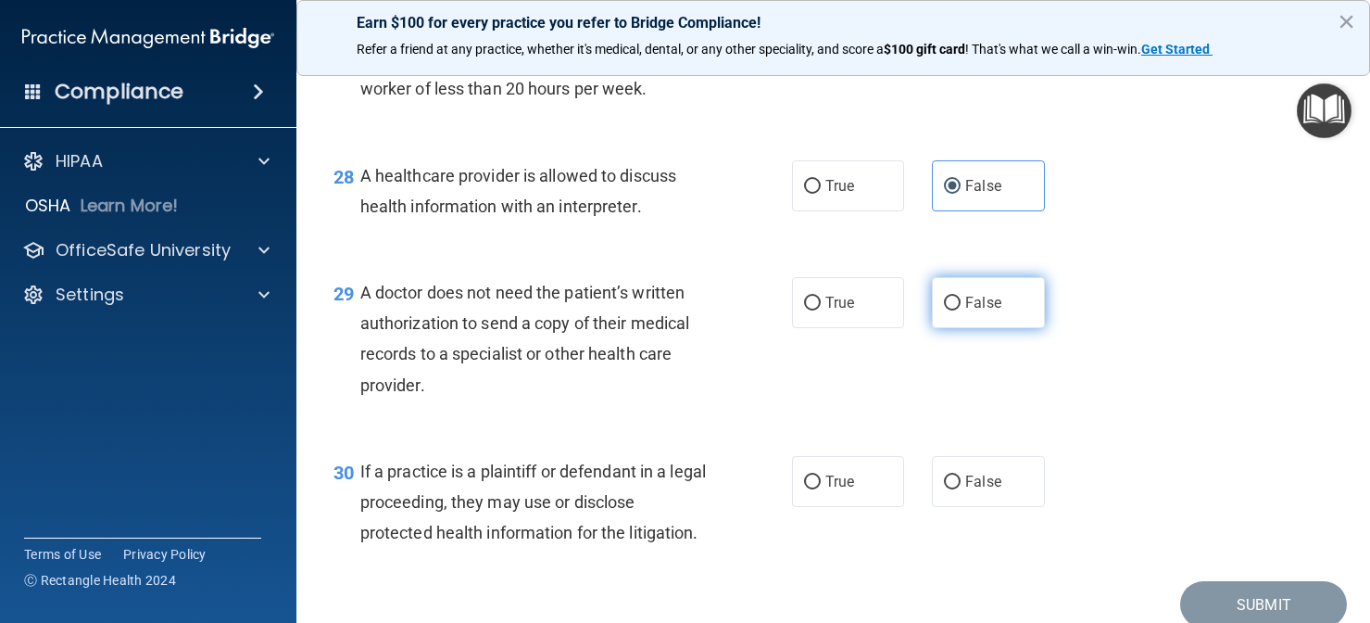
click at [949, 310] on input "False" at bounding box center [952, 303] width 17 height 14
radio input "true"
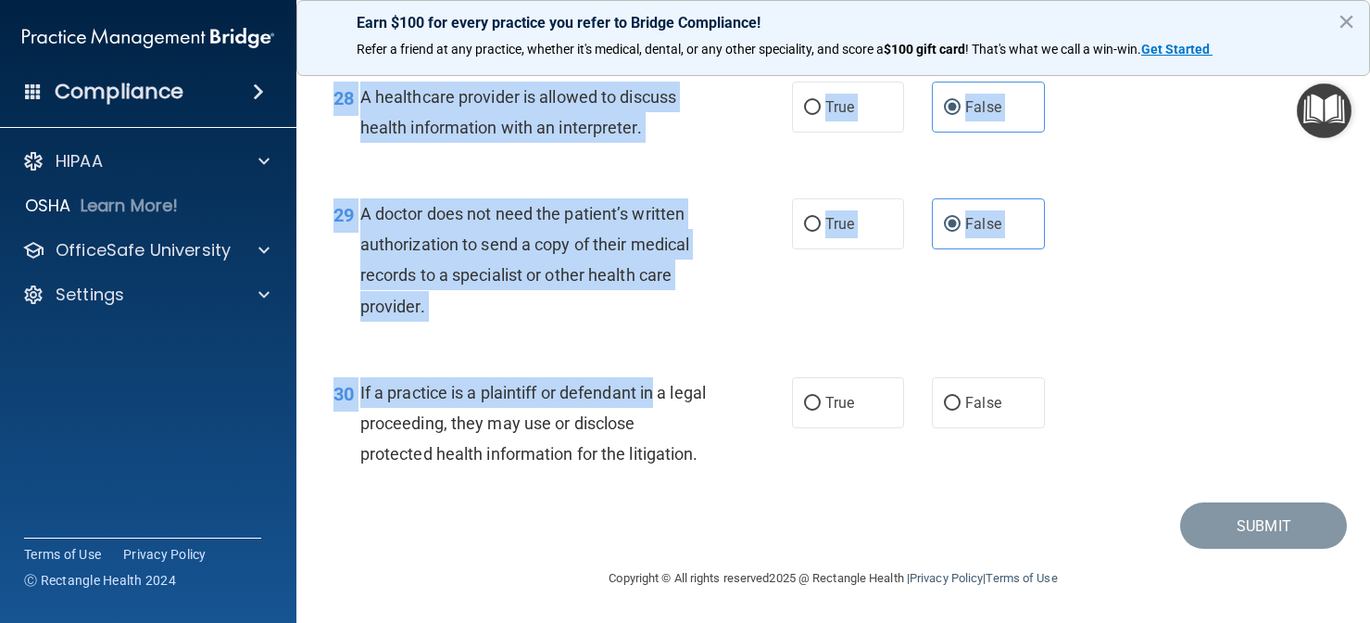
scroll to position [4561, 0]
drag, startPoint x: 658, startPoint y: 469, endPoint x: 619, endPoint y: 655, distance: 190.3
click at [619, 622] on html "Compliance HIPAA Documents and Policies Report an Incident Business Associates …" at bounding box center [685, 311] width 1370 height 623
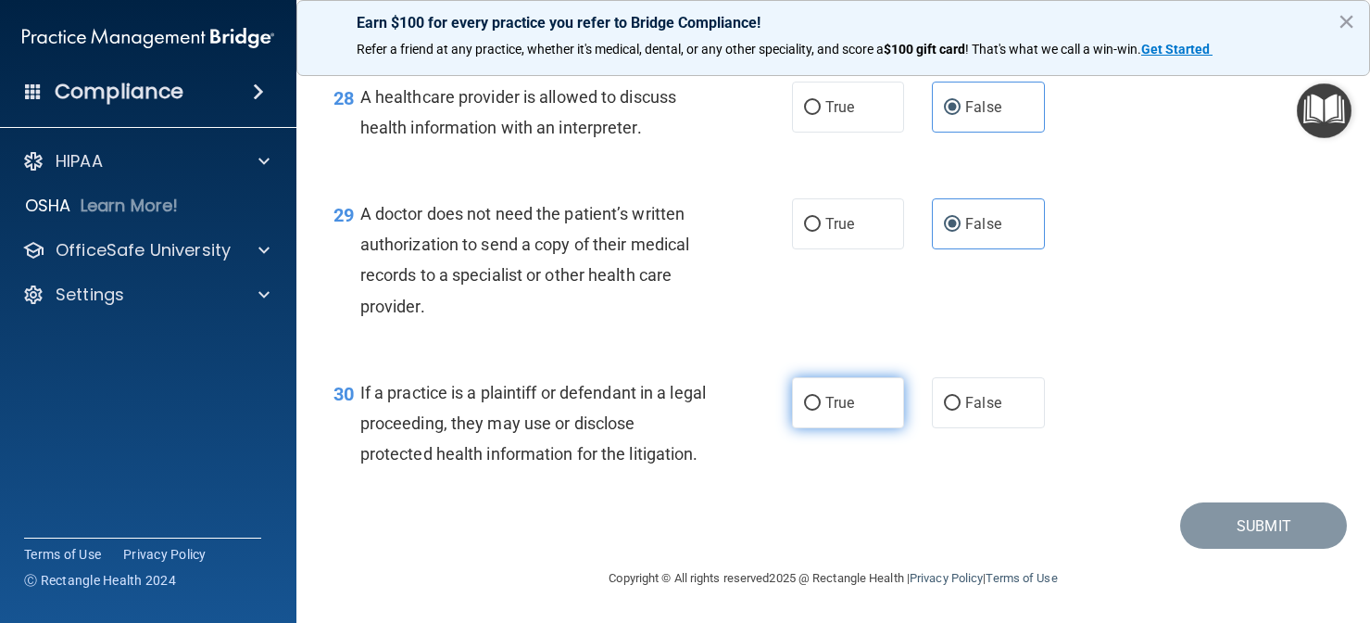
click at [853, 397] on span "True" at bounding box center [840, 403] width 29 height 18
click at [821, 397] on input "True" at bounding box center [812, 404] width 17 height 14
radio input "true"
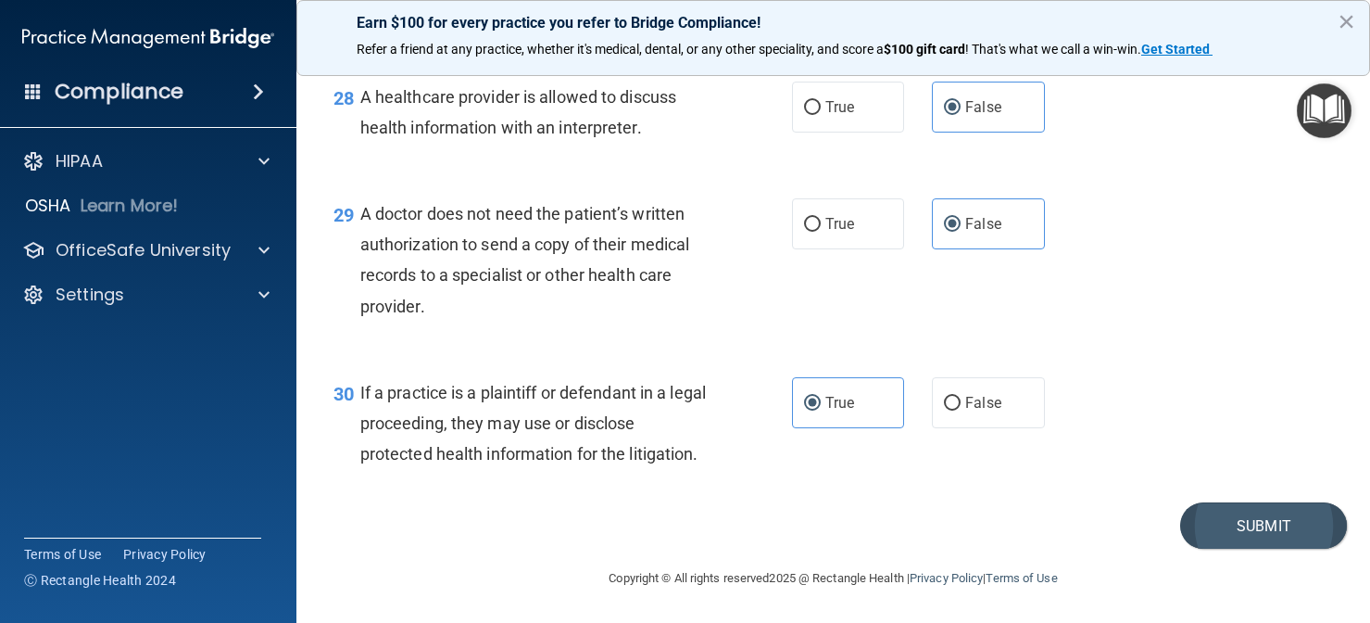
click at [1318, 513] on button "Submit" at bounding box center [1263, 525] width 167 height 47
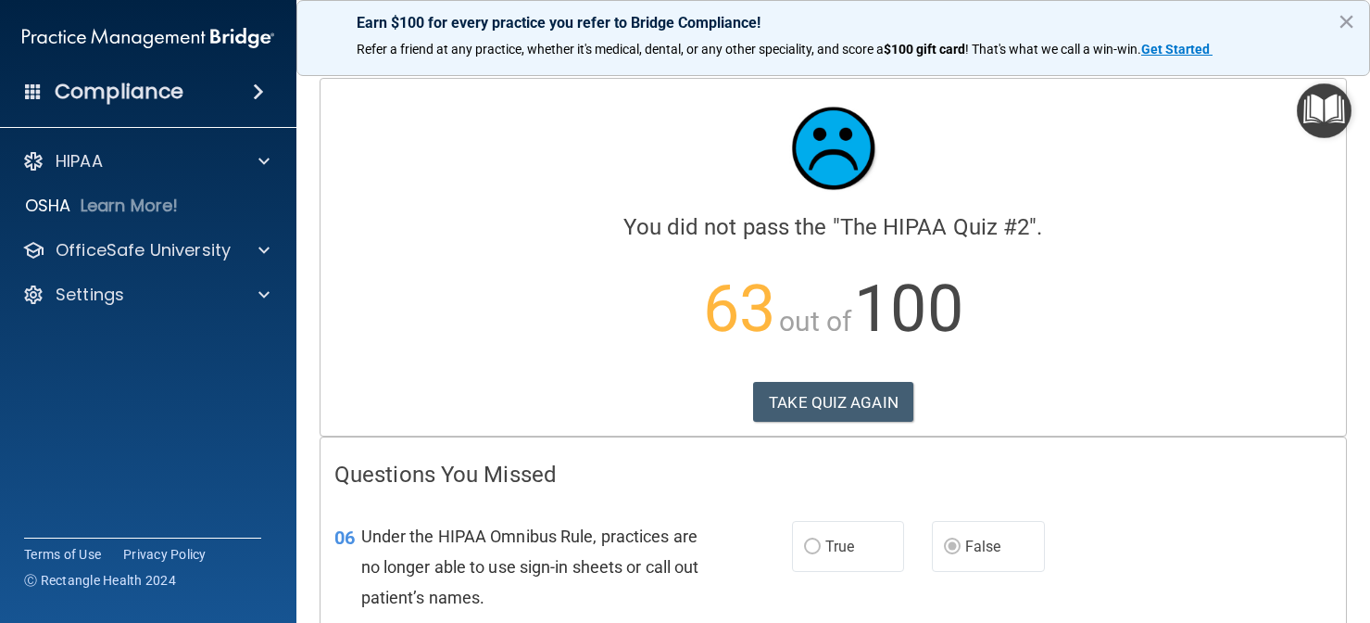
click at [877, 511] on div "06 Under the HIPAA Omnibus Rule, practices are no longer able to use sign-in sh…" at bounding box center [834, 572] width 1026 height 148
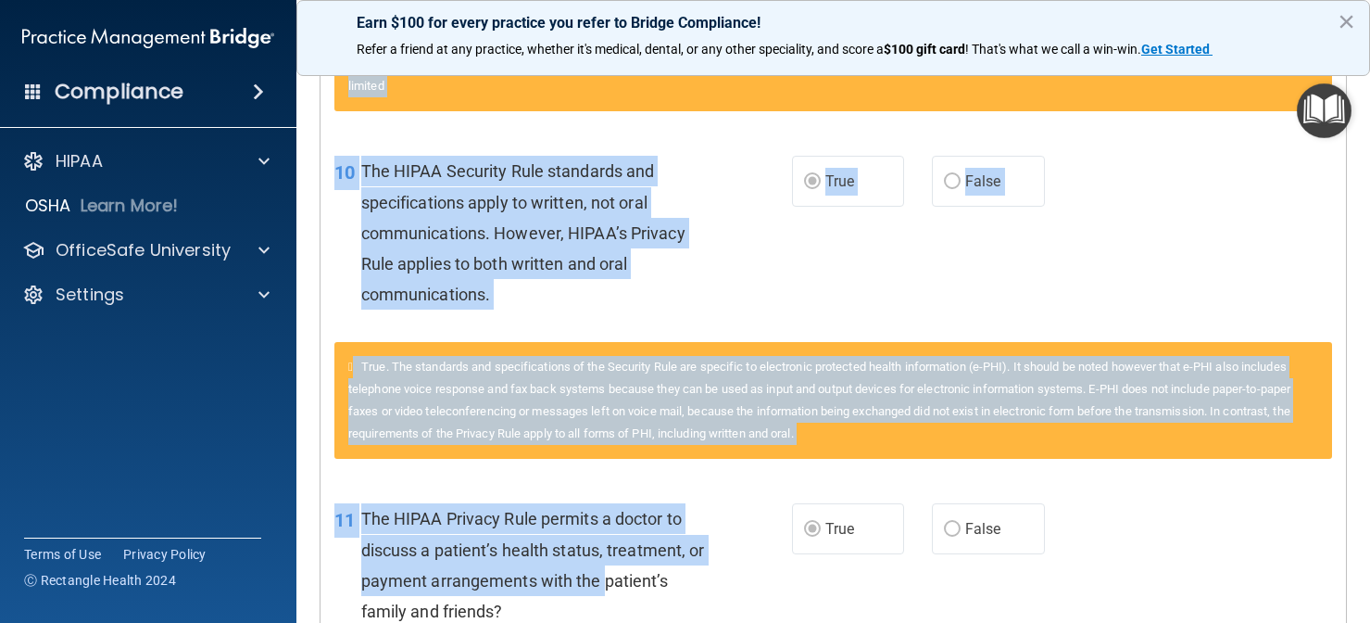
scroll to position [612, 0]
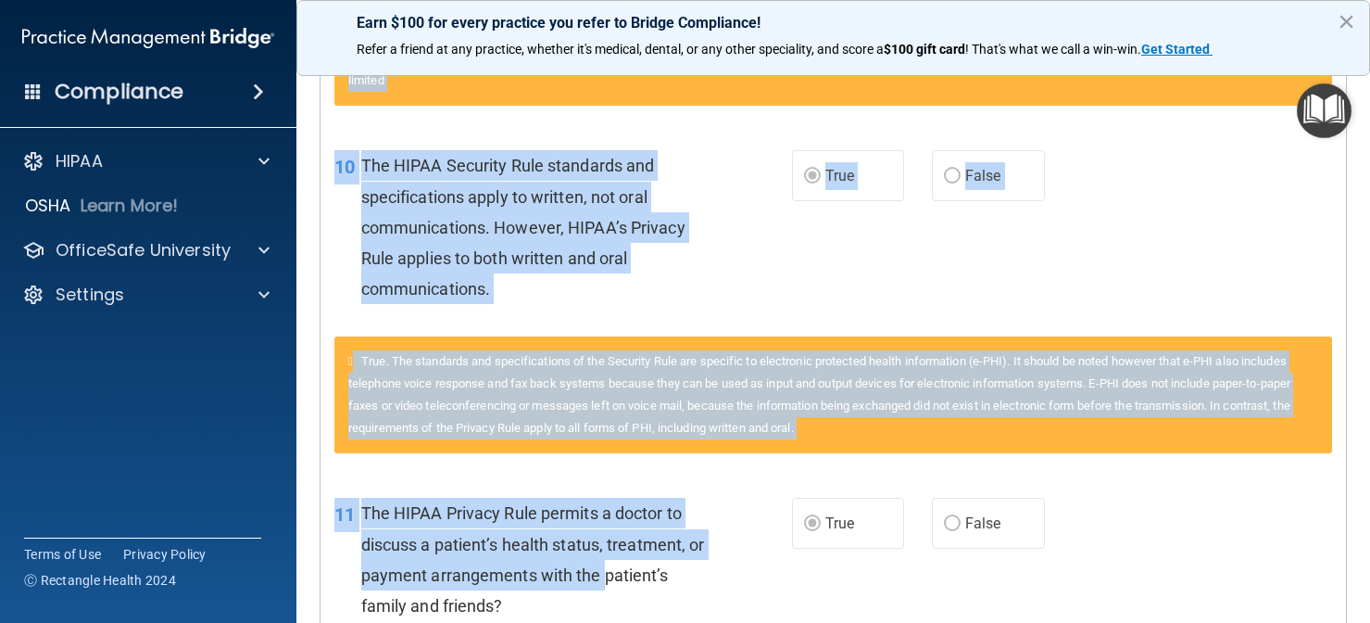
drag, startPoint x: 673, startPoint y: 525, endPoint x: 612, endPoint y: 465, distance: 85.8
click at [612, 465] on div "True. The standards and specifications of the Security Rule are specific to ele…" at bounding box center [834, 405] width 1026 height 138
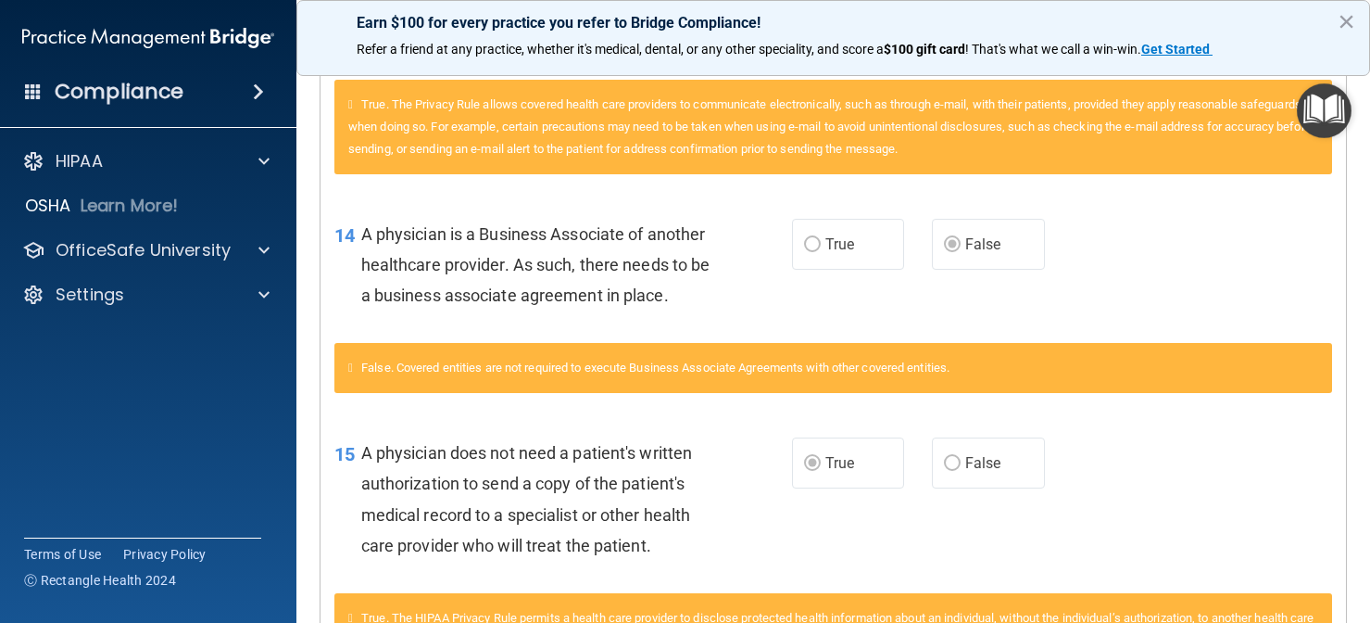
scroll to position [1433, 0]
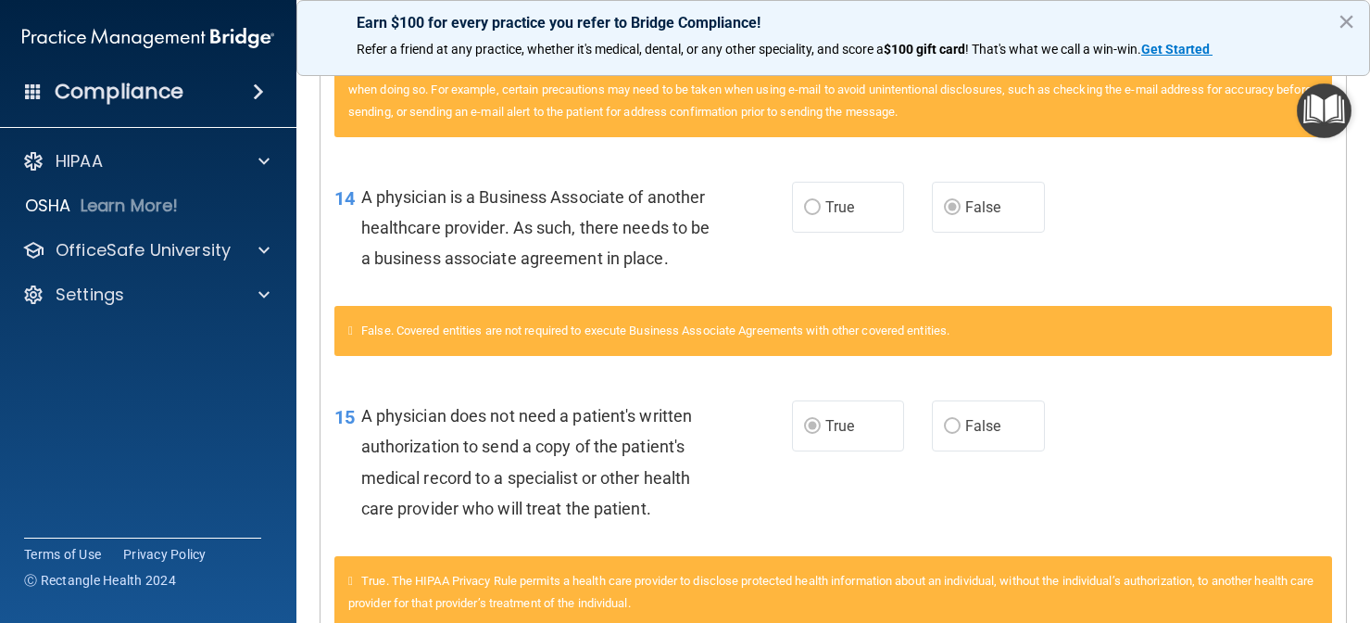
drag, startPoint x: 612, startPoint y: 465, endPoint x: 587, endPoint y: 587, distance: 124.8
click at [587, 587] on div "Questions You Missed 06 Under the HIPAA Omnibus Rule, practices are no longer a…" at bounding box center [834, 459] width 1026 height 2911
click at [1286, 526] on div "15 A physician does not need a patient's written authorization to send a copy o…" at bounding box center [834, 466] width 1026 height 179
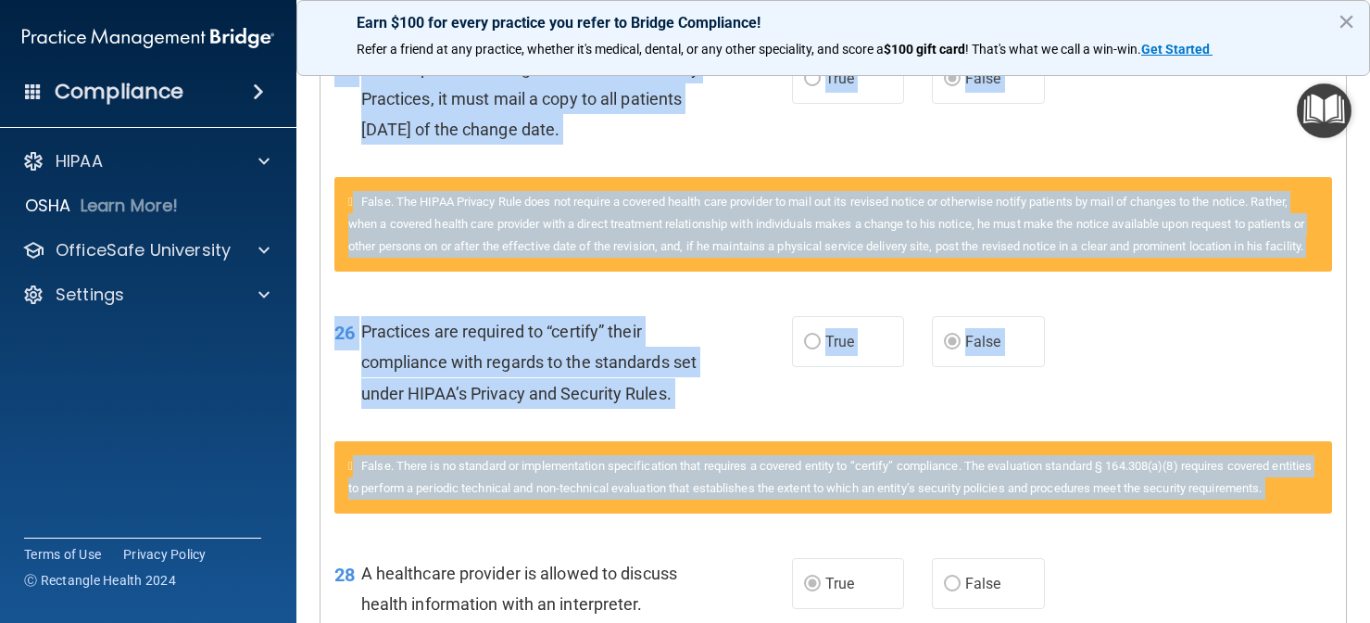
scroll to position [2311, 0]
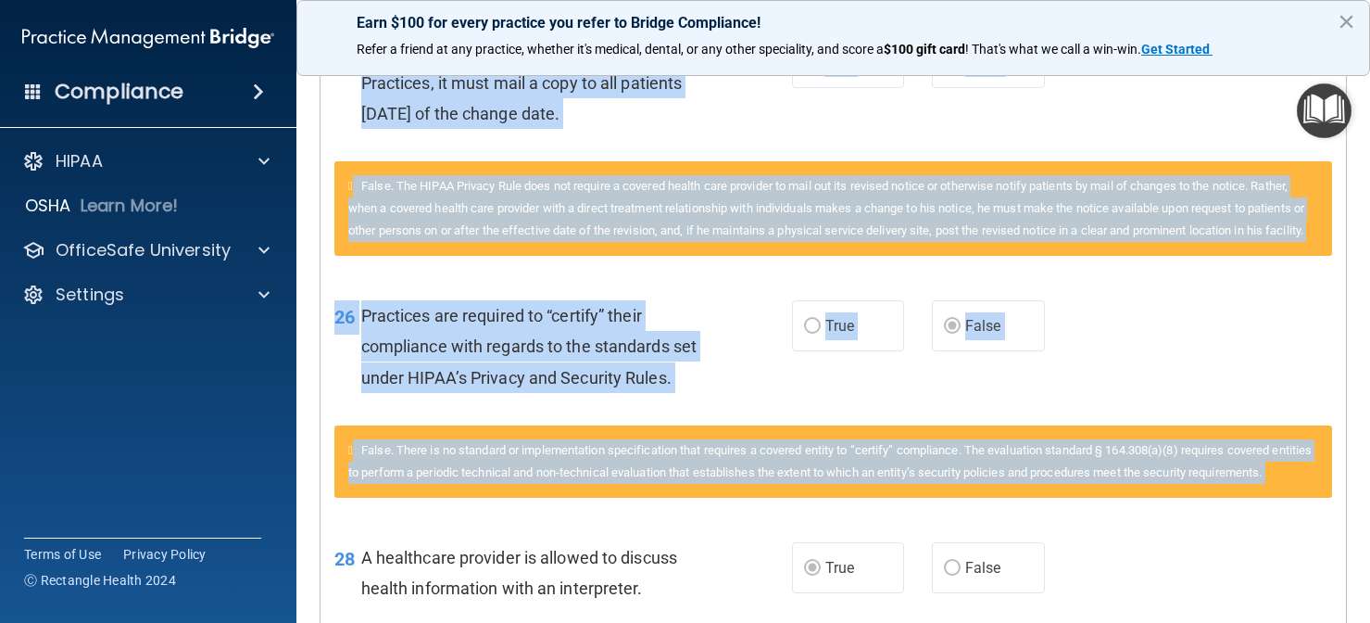
drag, startPoint x: 1240, startPoint y: 457, endPoint x: 1192, endPoint y: 586, distance: 137.5
click at [1161, 334] on div "26 Practices are required to “certify” their compliance with regards to the sta…" at bounding box center [834, 351] width 1026 height 148
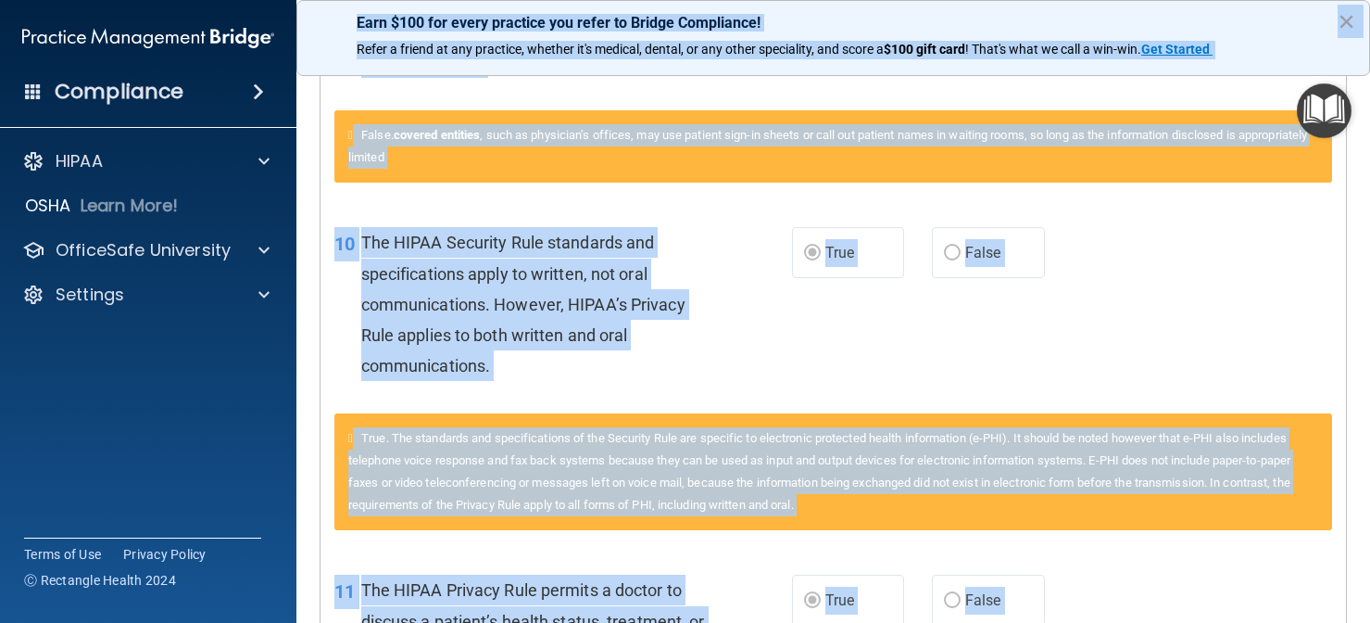
scroll to position [0, 0]
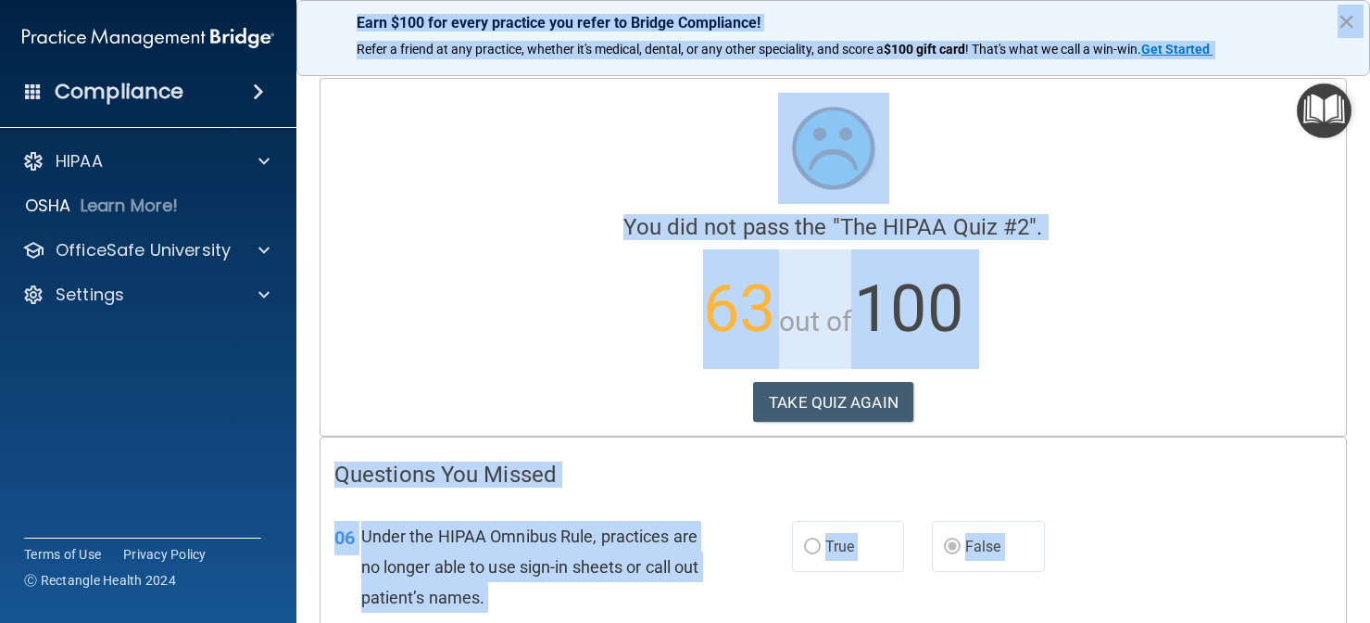
drag, startPoint x: 1126, startPoint y: 432, endPoint x: 1347, endPoint y: -97, distance: 573.5
click at [1347, 0] on html "Compliance HIPAA Documents and Policies Report an Incident Business Associates …" at bounding box center [685, 311] width 1370 height 623
click at [887, 401] on button "TAKE QUIZ AGAIN" at bounding box center [833, 402] width 160 height 41
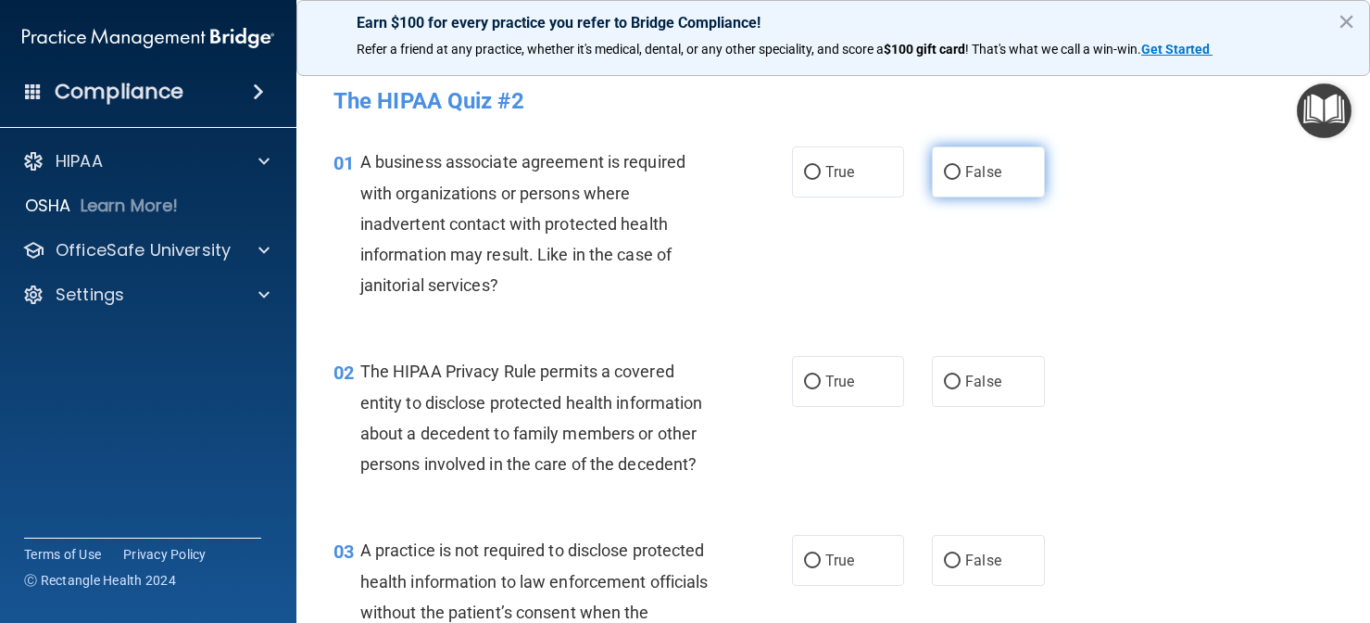
click at [970, 158] on label "False" at bounding box center [988, 171] width 113 height 51
click at [961, 166] on input "False" at bounding box center [952, 173] width 17 height 14
radio input "true"
click at [744, 331] on div "01 A business associate agreement is required with organizations or persons whe…" at bounding box center [834, 227] width 1028 height 209
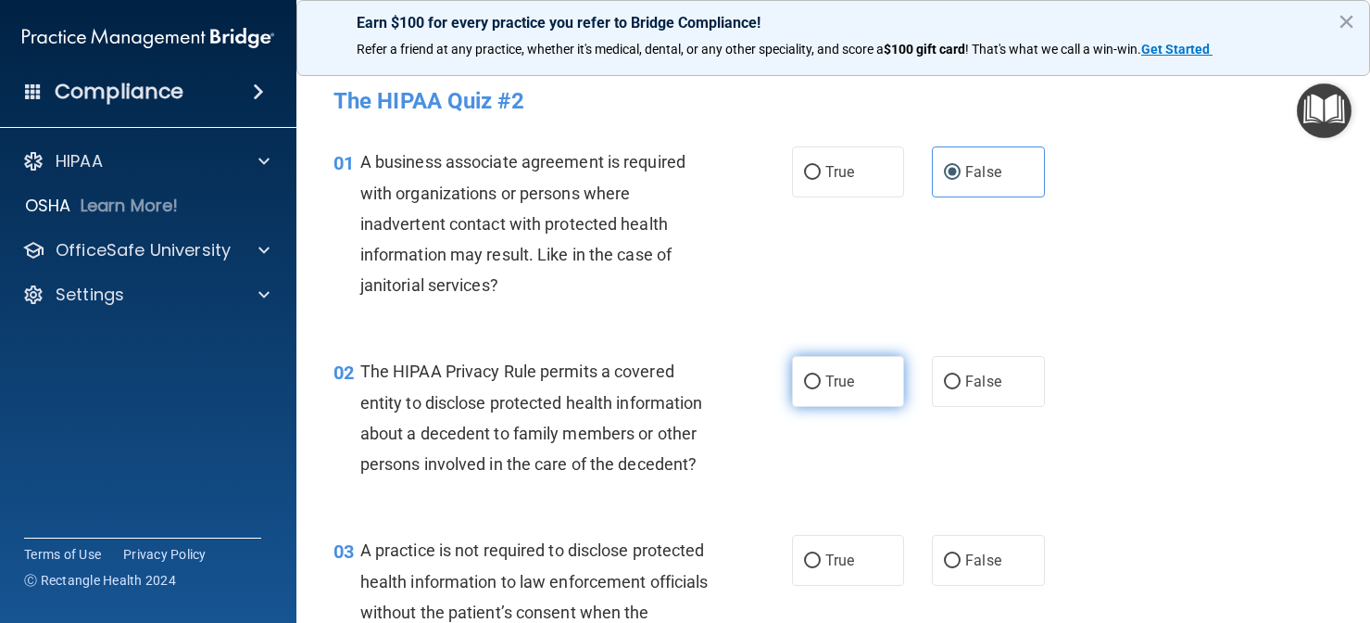
click at [826, 388] on span "True" at bounding box center [840, 381] width 29 height 18
click at [821, 388] on input "True" at bounding box center [812, 382] width 17 height 14
radio input "true"
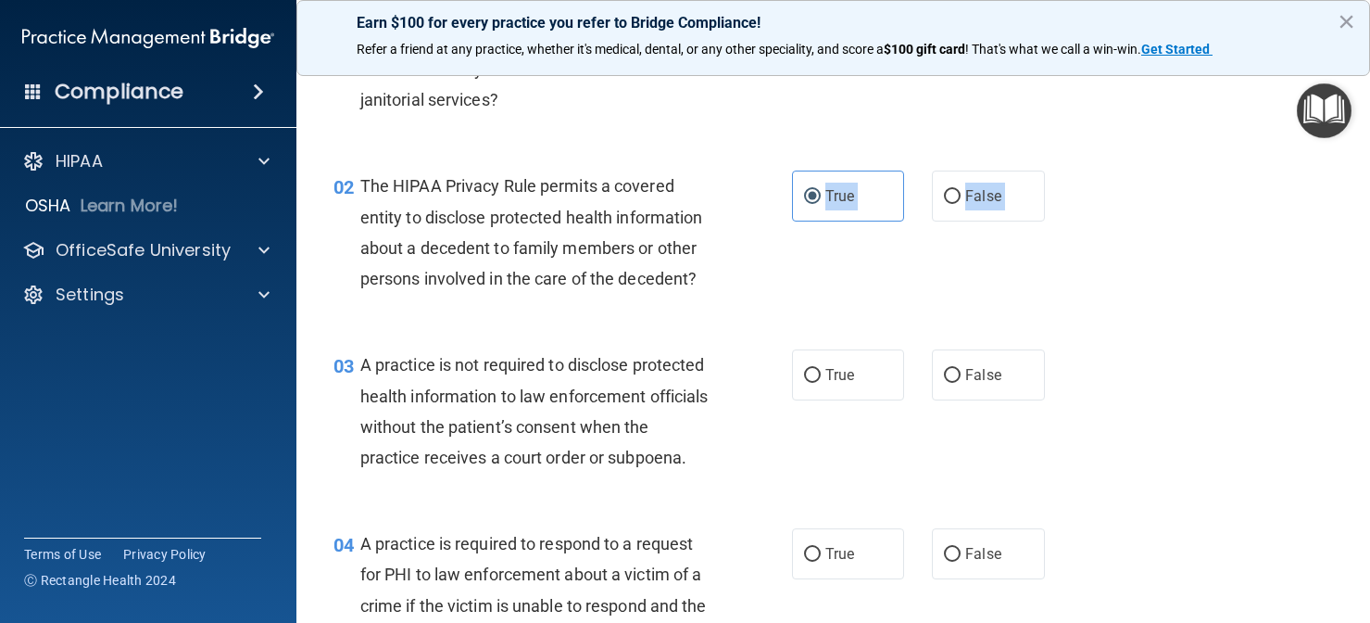
scroll to position [198, 0]
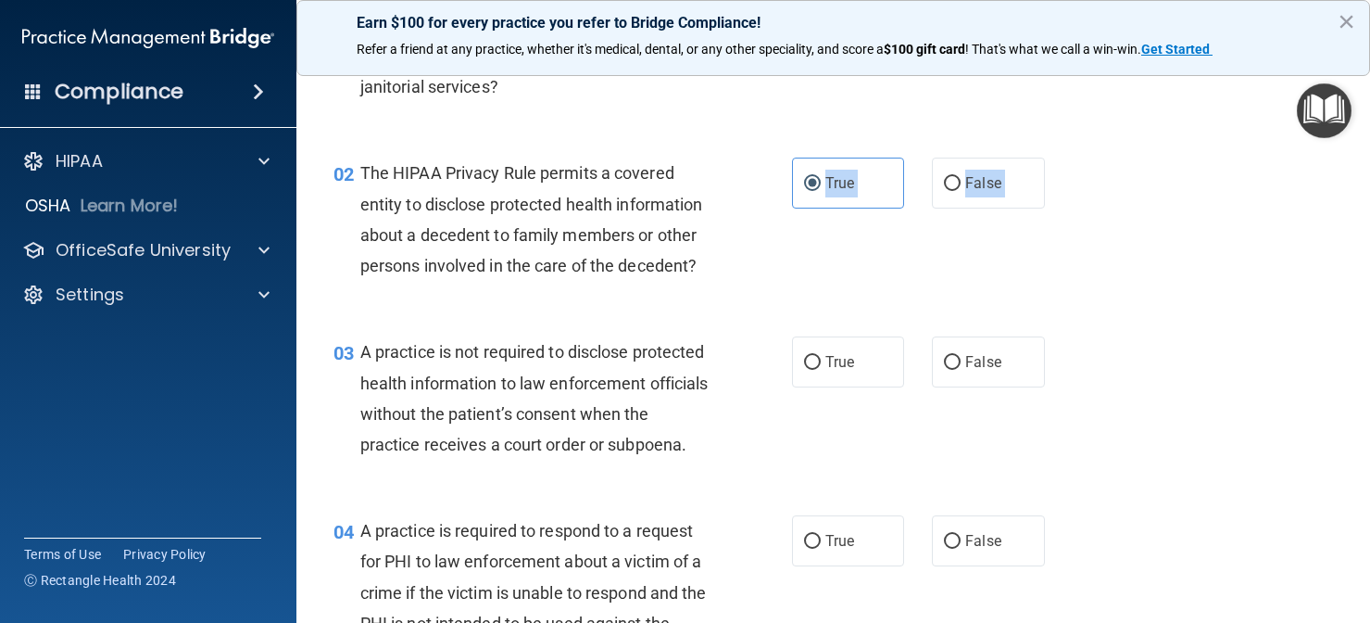
drag, startPoint x: 729, startPoint y: 473, endPoint x: 708, endPoint y: 515, distance: 46.8
click at [601, 411] on span "A practice is not required to disclose protected health information to law enfo…" at bounding box center [534, 398] width 348 height 112
click at [952, 346] on label "False" at bounding box center [988, 361] width 113 height 51
click at [952, 356] on input "False" at bounding box center [952, 363] width 17 height 14
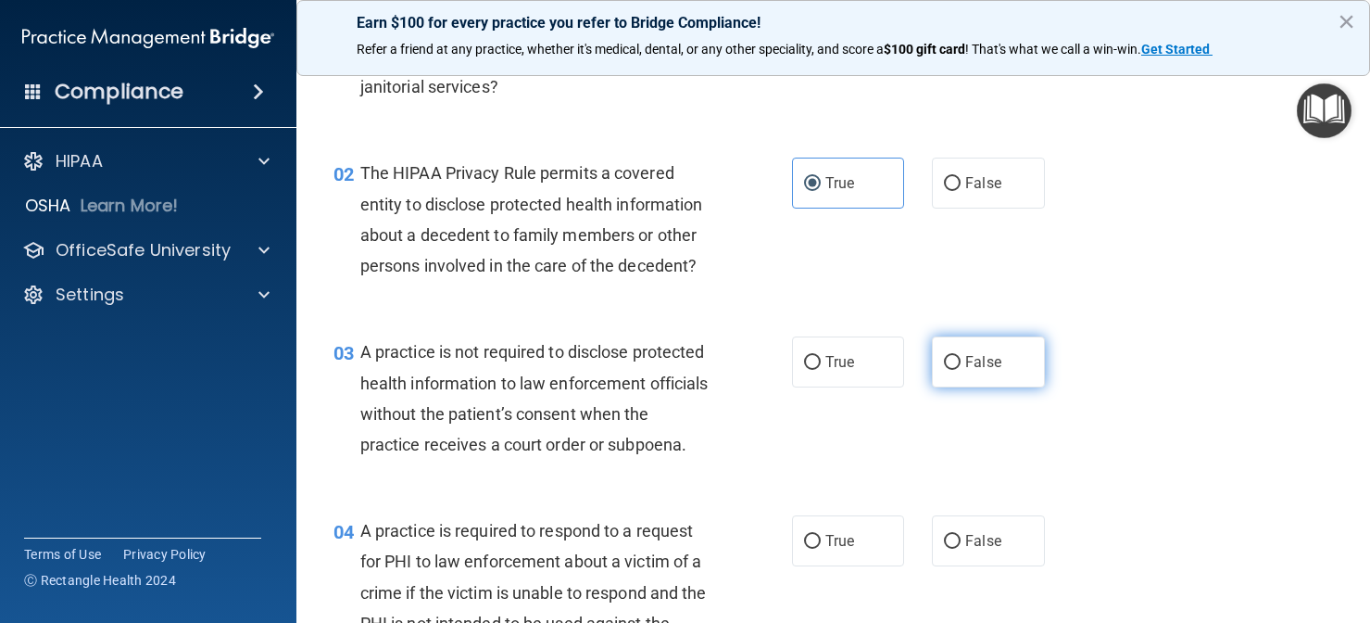
radio input "true"
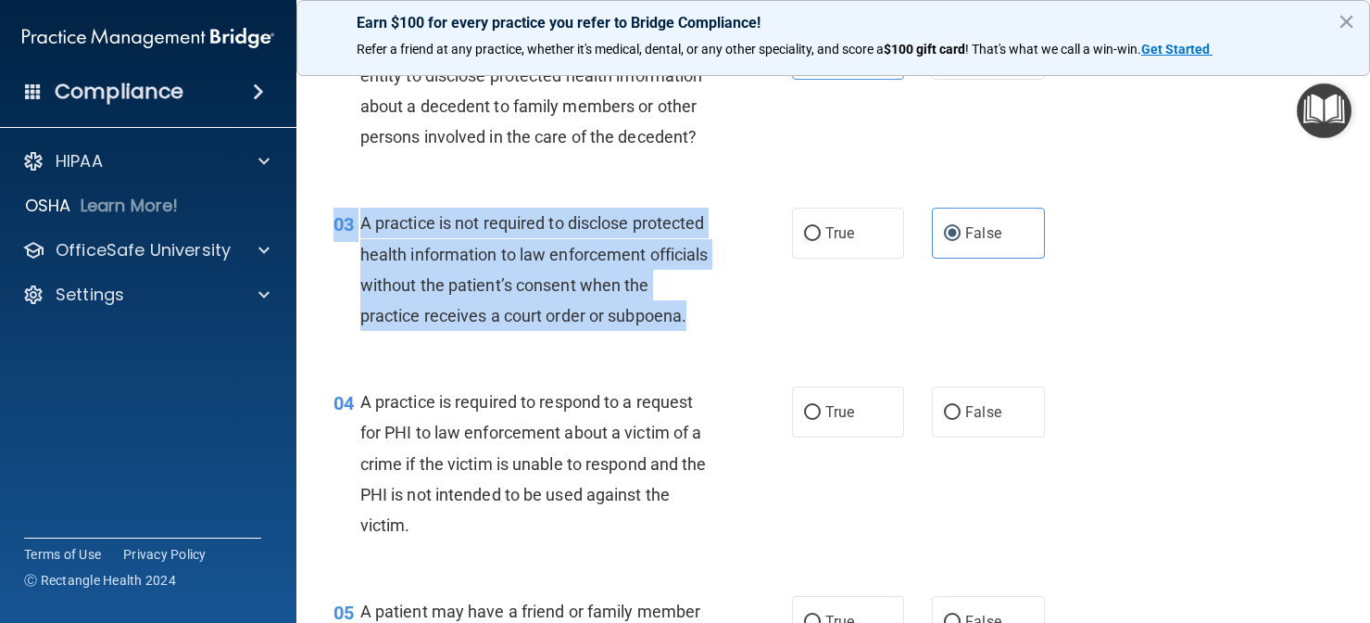
scroll to position [405, 0]
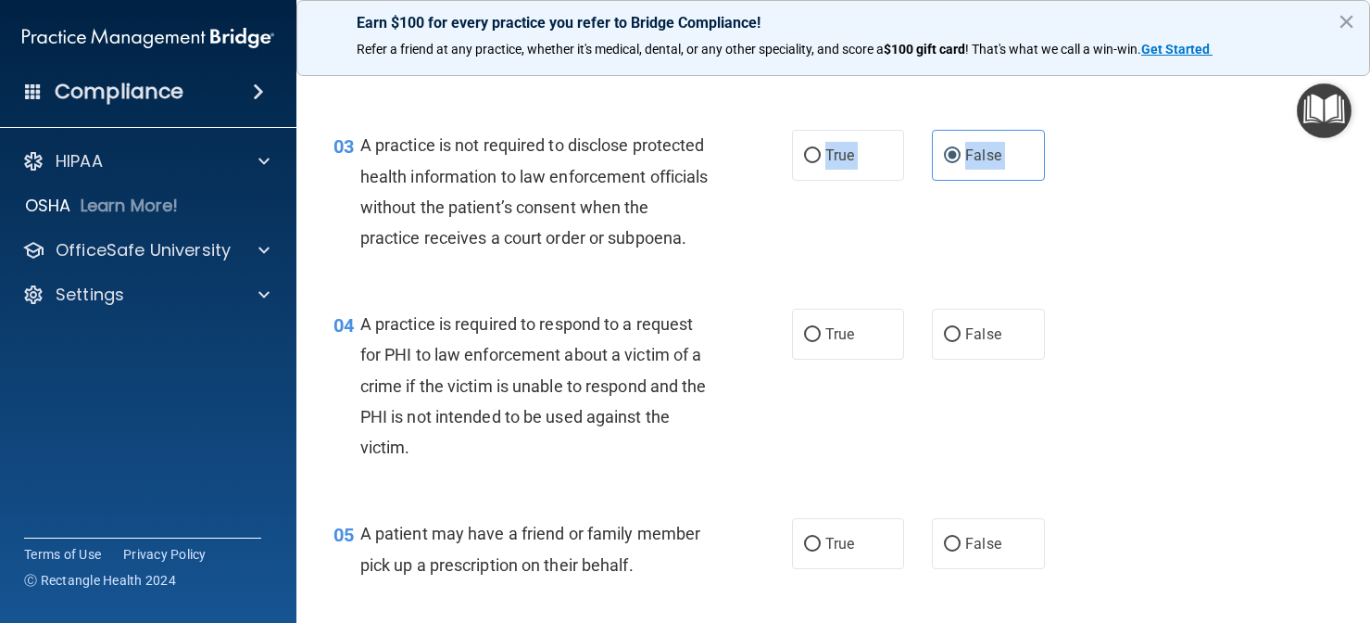
drag, startPoint x: 708, startPoint y: 464, endPoint x: 707, endPoint y: 513, distance: 49.1
click at [485, 444] on span "A practice is required to respond to a request for PHI to law enforcement about…" at bounding box center [533, 385] width 347 height 143
click at [865, 360] on label "True" at bounding box center [848, 334] width 113 height 51
click at [821, 342] on input "True" at bounding box center [812, 335] width 17 height 14
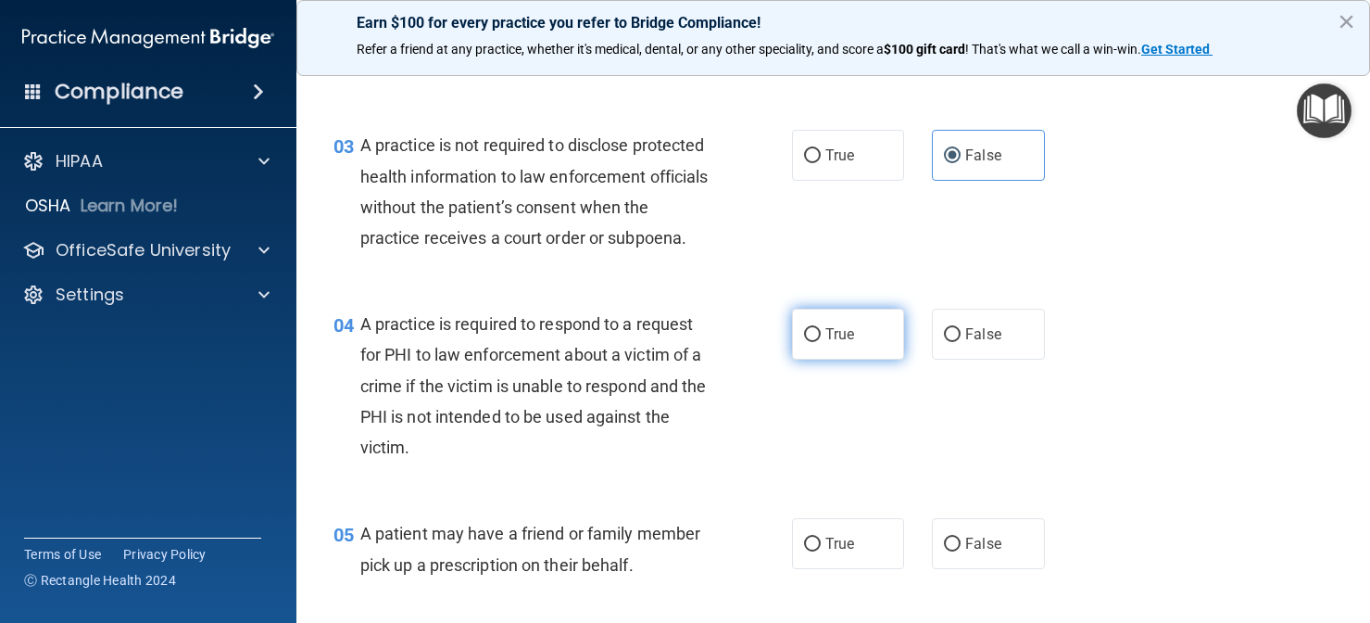
radio input "true"
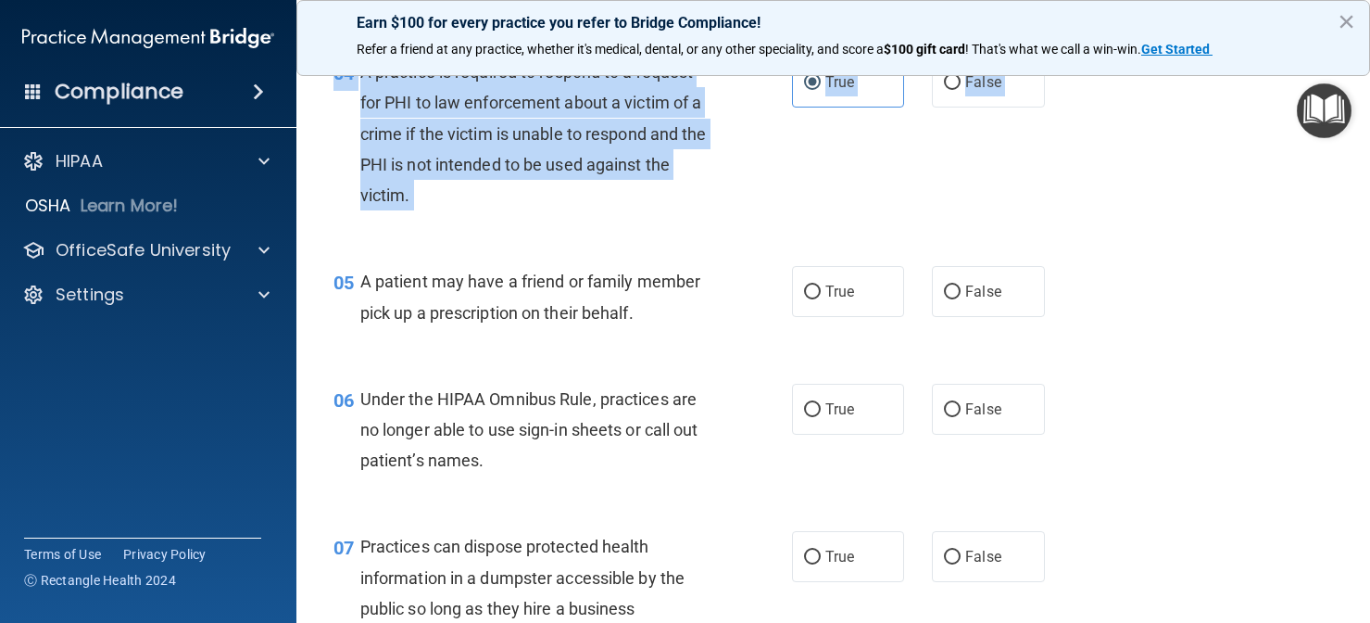
drag, startPoint x: 702, startPoint y: 527, endPoint x: 678, endPoint y: 646, distance: 121.0
click at [678, 622] on html "Compliance HIPAA Documents and Policies Report an Incident Business Associates …" at bounding box center [685, 311] width 1370 height 623
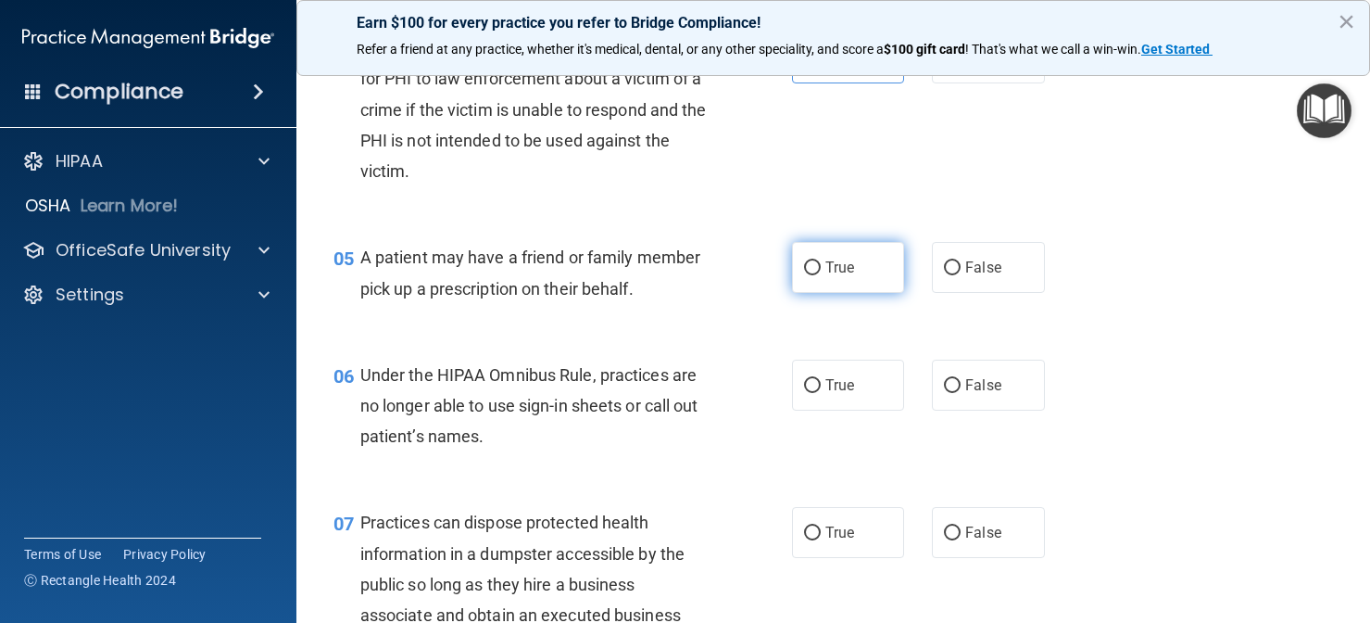
click at [864, 293] on label "True" at bounding box center [848, 267] width 113 height 51
click at [821, 275] on input "True" at bounding box center [812, 268] width 17 height 14
radio input "true"
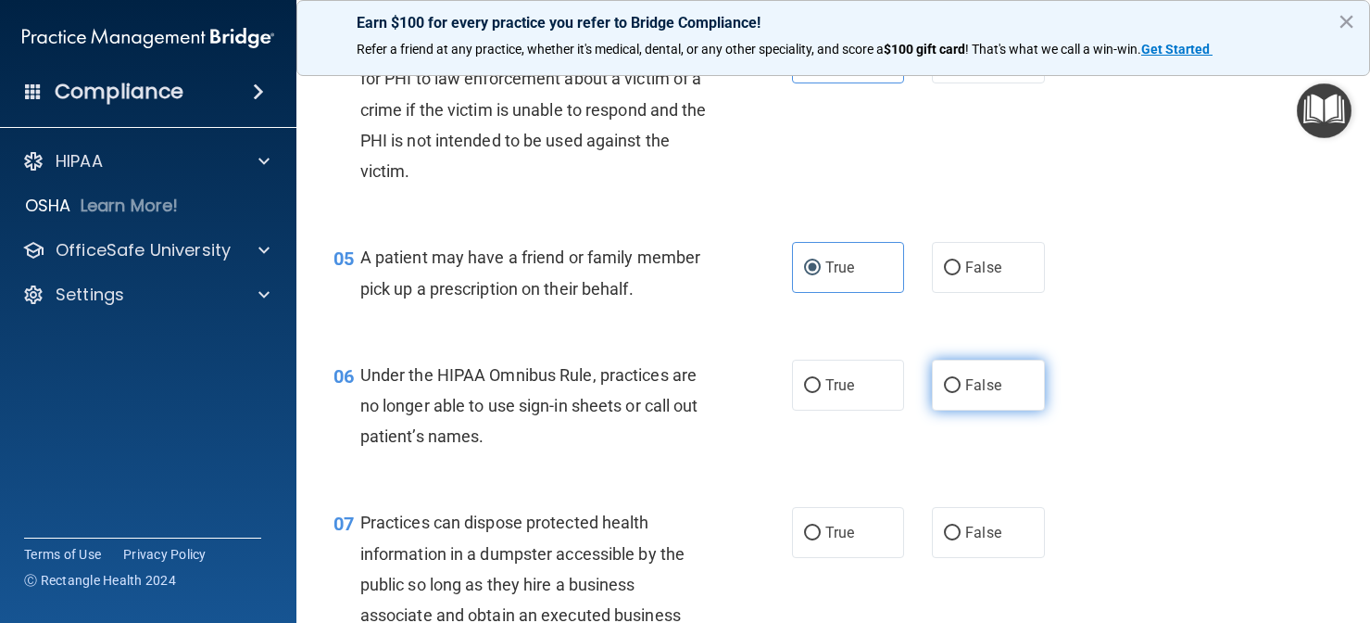
click at [971, 394] on span "False" at bounding box center [983, 385] width 36 height 18
click at [961, 393] on input "False" at bounding box center [952, 386] width 17 height 14
radio input "true"
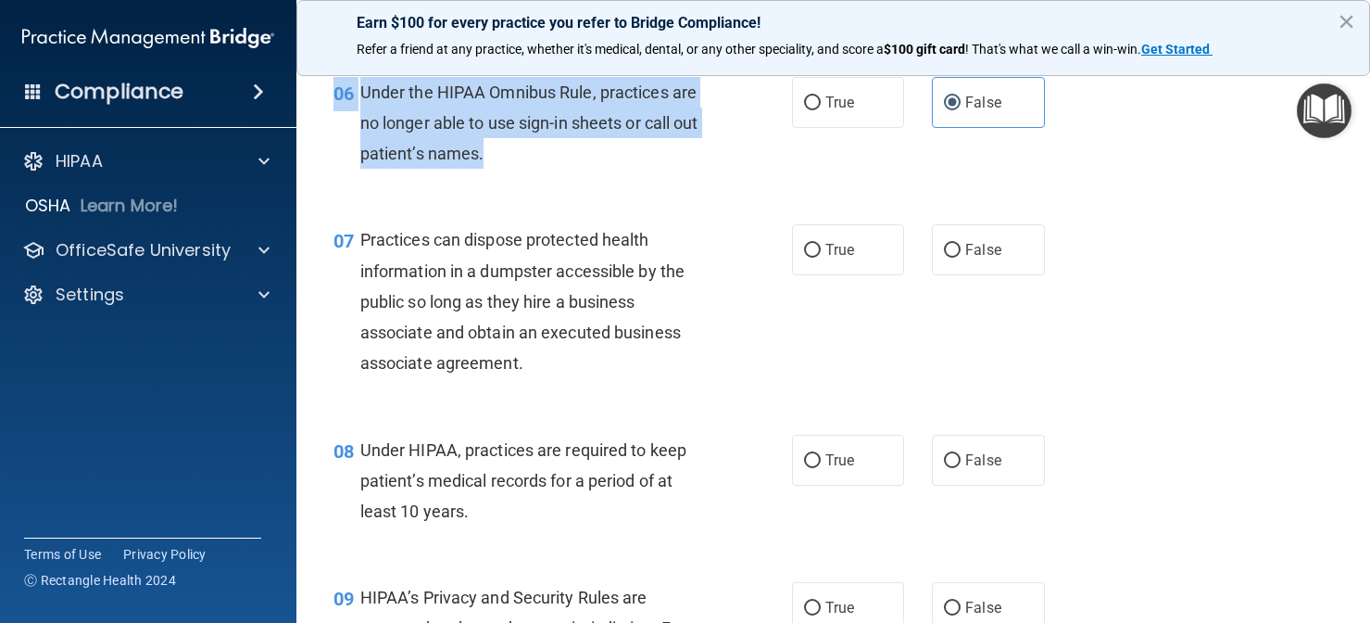
drag, startPoint x: 692, startPoint y: 472, endPoint x: 689, endPoint y: 640, distance: 168.7
click at [689, 622] on html "Compliance HIPAA Documents and Policies Report an Incident Business Associates …" at bounding box center [685, 311] width 1370 height 623
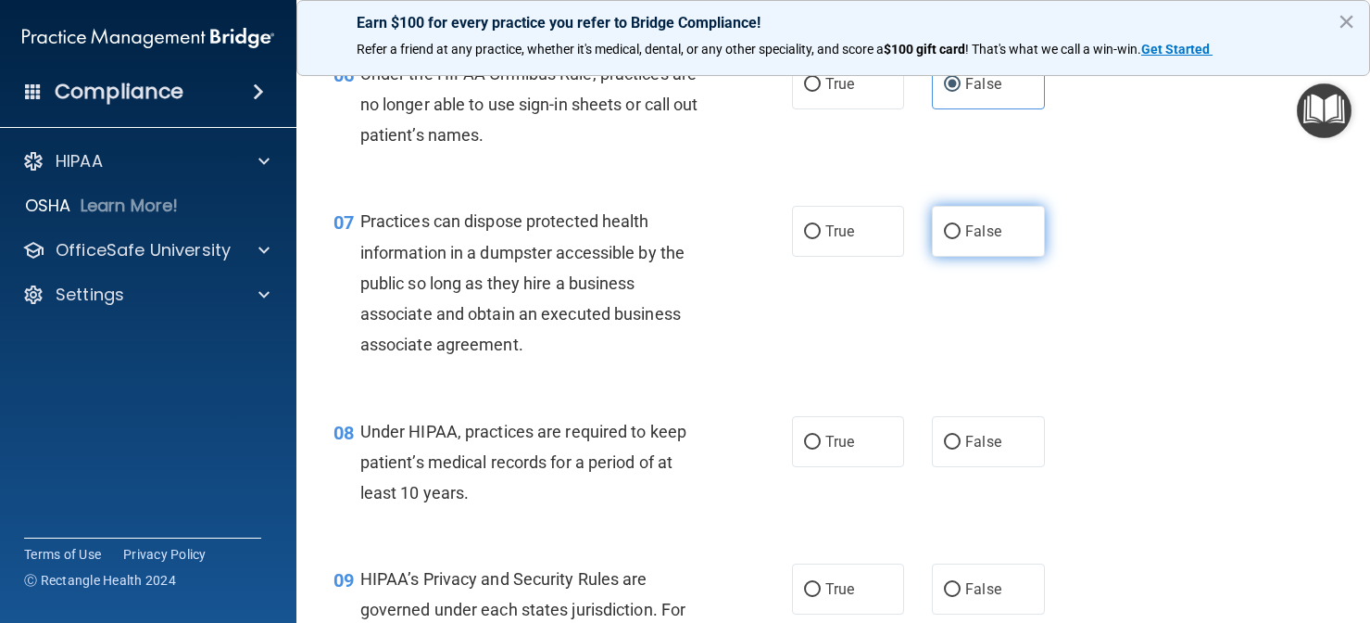
click at [998, 240] on span "False" at bounding box center [983, 231] width 36 height 18
click at [961, 239] on input "False" at bounding box center [952, 232] width 17 height 14
radio input "true"
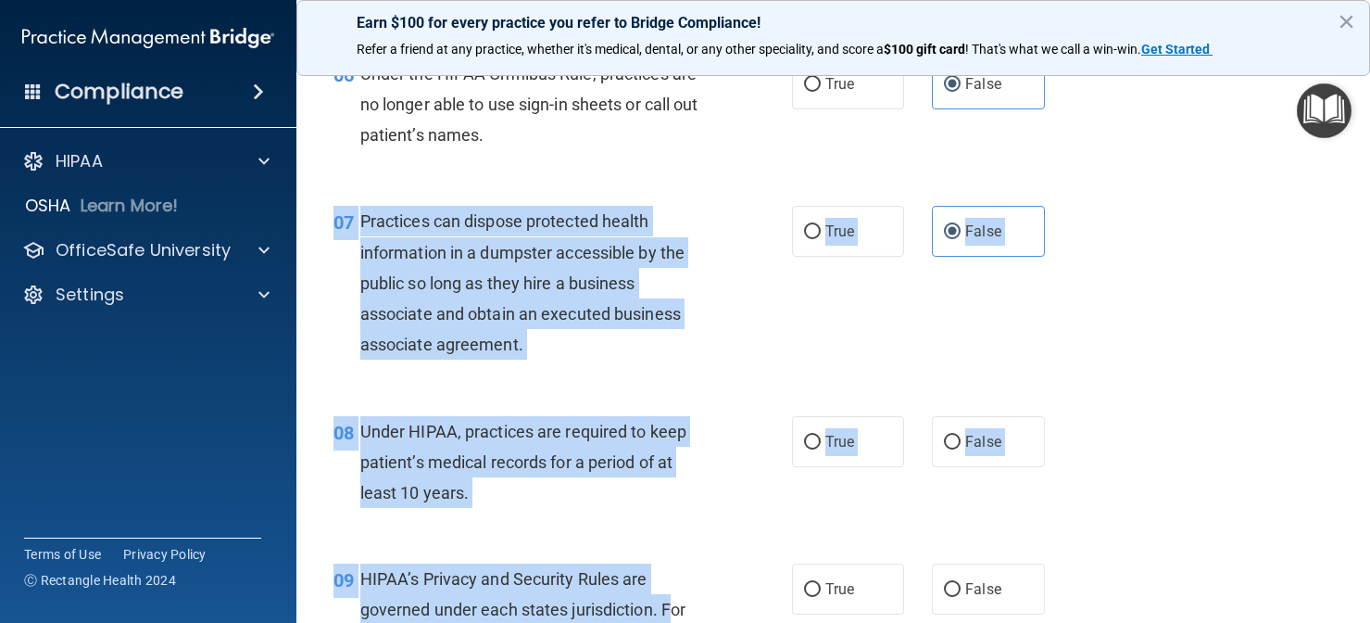
drag, startPoint x: 678, startPoint y: 395, endPoint x: 676, endPoint y: 612, distance: 217.7
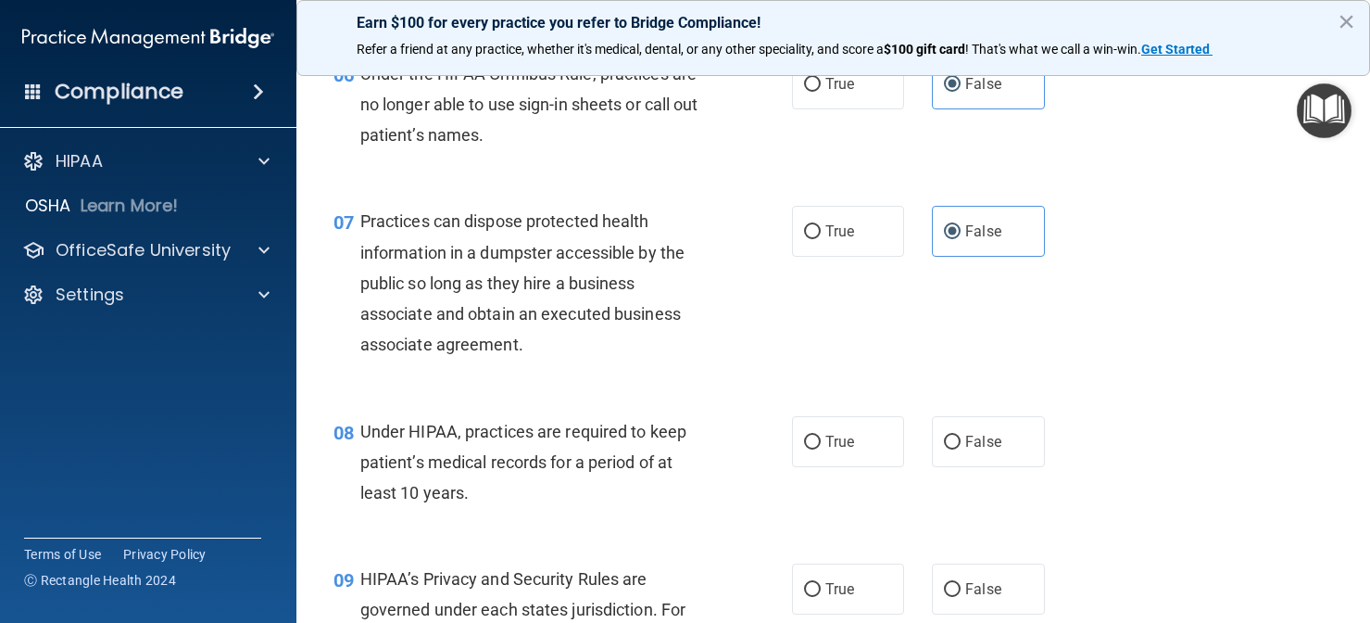
click at [830, 436] on div "08 Under HIPAA, practices are required to keep patient’s medical records for a …" at bounding box center [834, 467] width 1028 height 148
click at [969, 467] on label "False" at bounding box center [988, 441] width 113 height 51
click at [961, 449] on input "False" at bounding box center [952, 442] width 17 height 14
radio input "true"
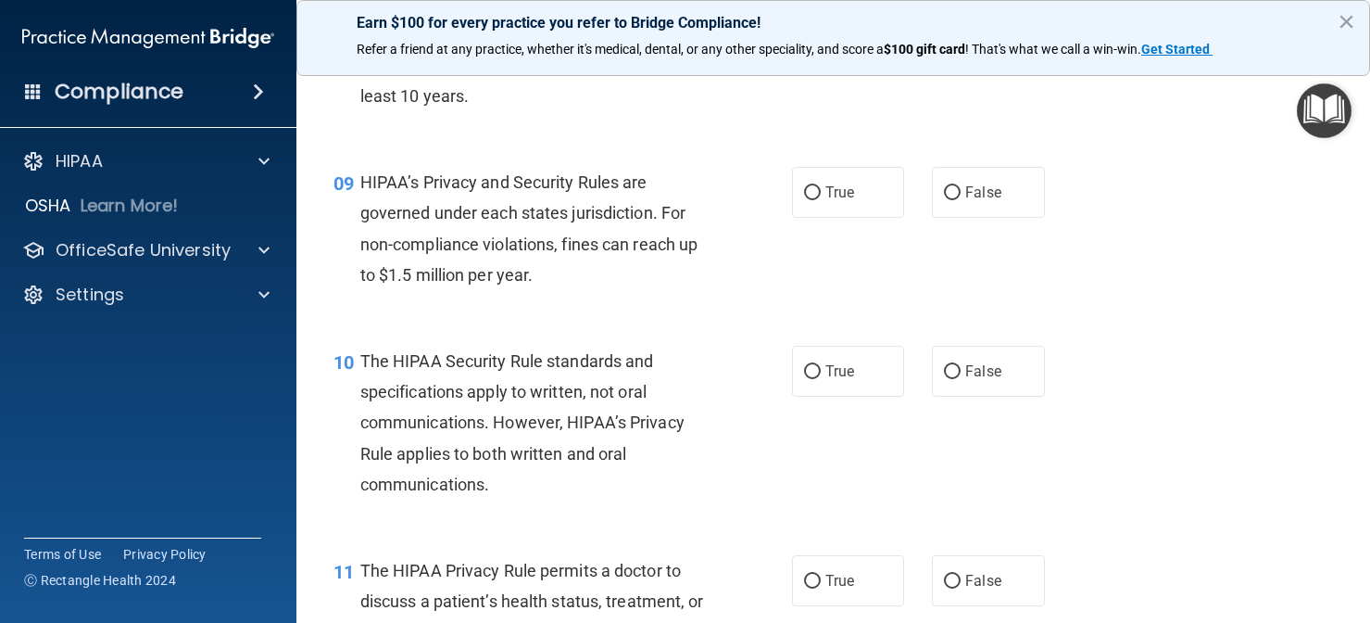
scroll to position [1467, 0]
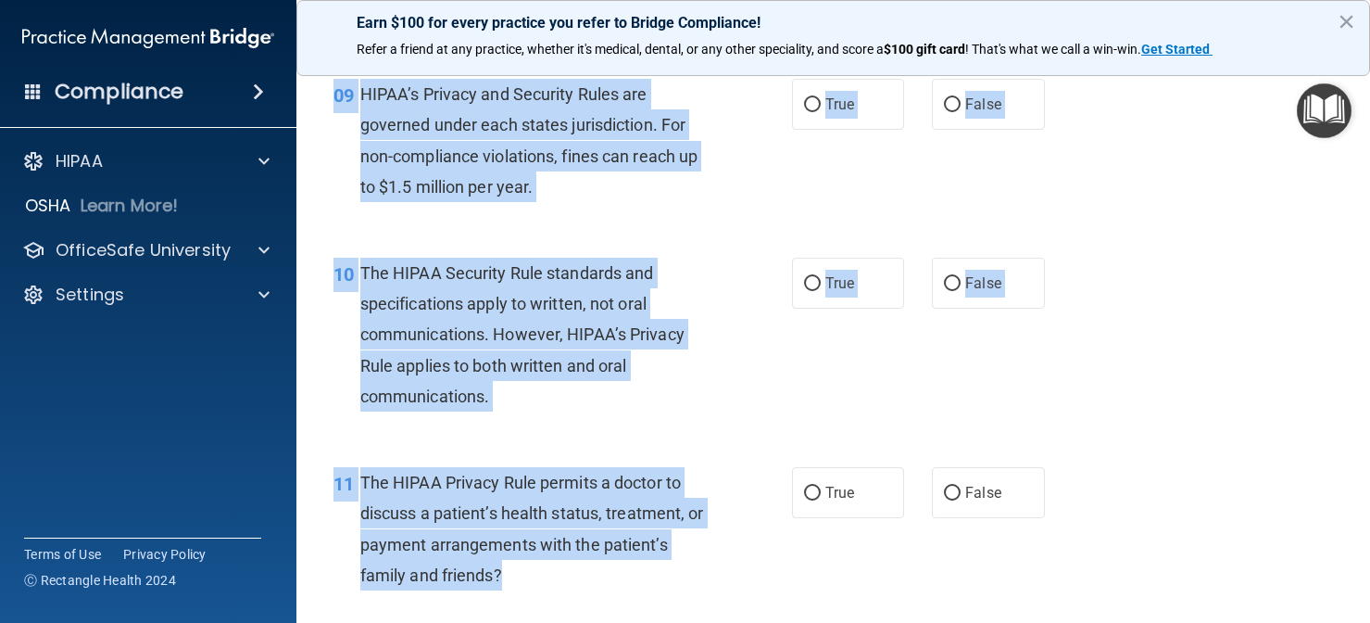
drag, startPoint x: 718, startPoint y: 438, endPoint x: 713, endPoint y: 590, distance: 152.1
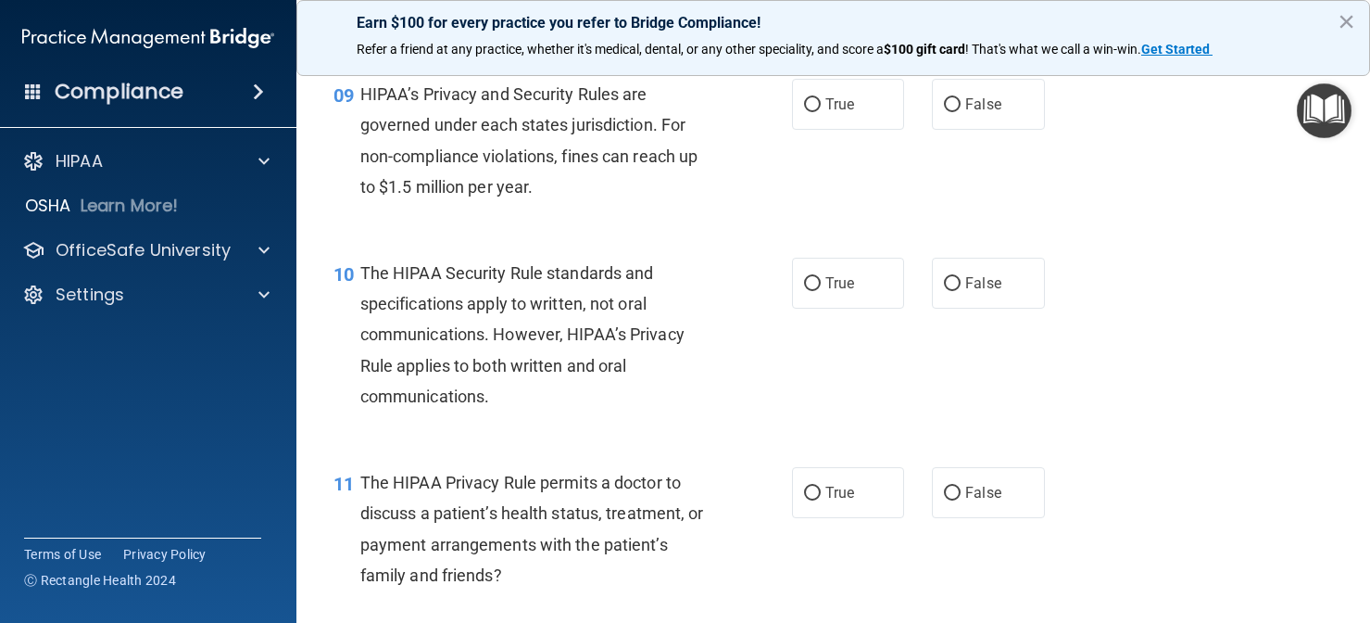
click at [749, 271] on div "10 The HIPAA Security Rule standards and specifications apply to written, not o…" at bounding box center [834, 338] width 1028 height 209
click at [979, 120] on label "False" at bounding box center [988, 104] width 113 height 51
click at [961, 112] on input "False" at bounding box center [952, 105] width 17 height 14
radio input "true"
click at [979, 309] on label "False" at bounding box center [988, 283] width 113 height 51
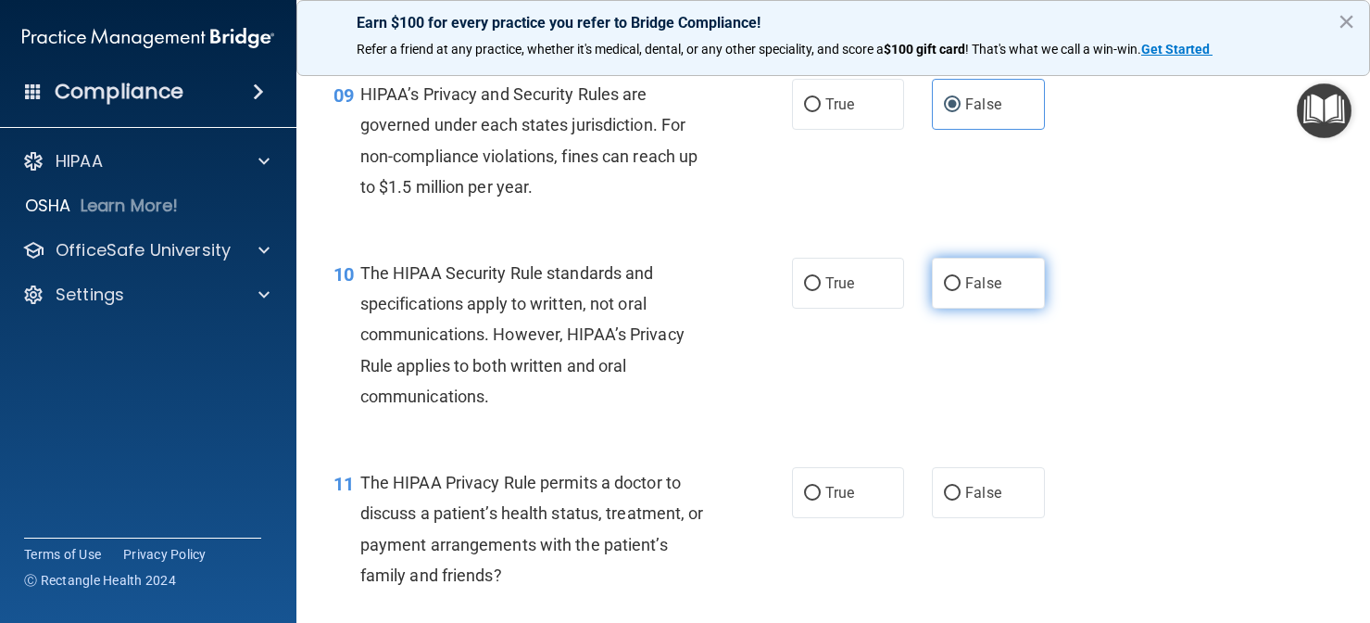
click at [961, 291] on input "False" at bounding box center [952, 284] width 17 height 14
radio input "true"
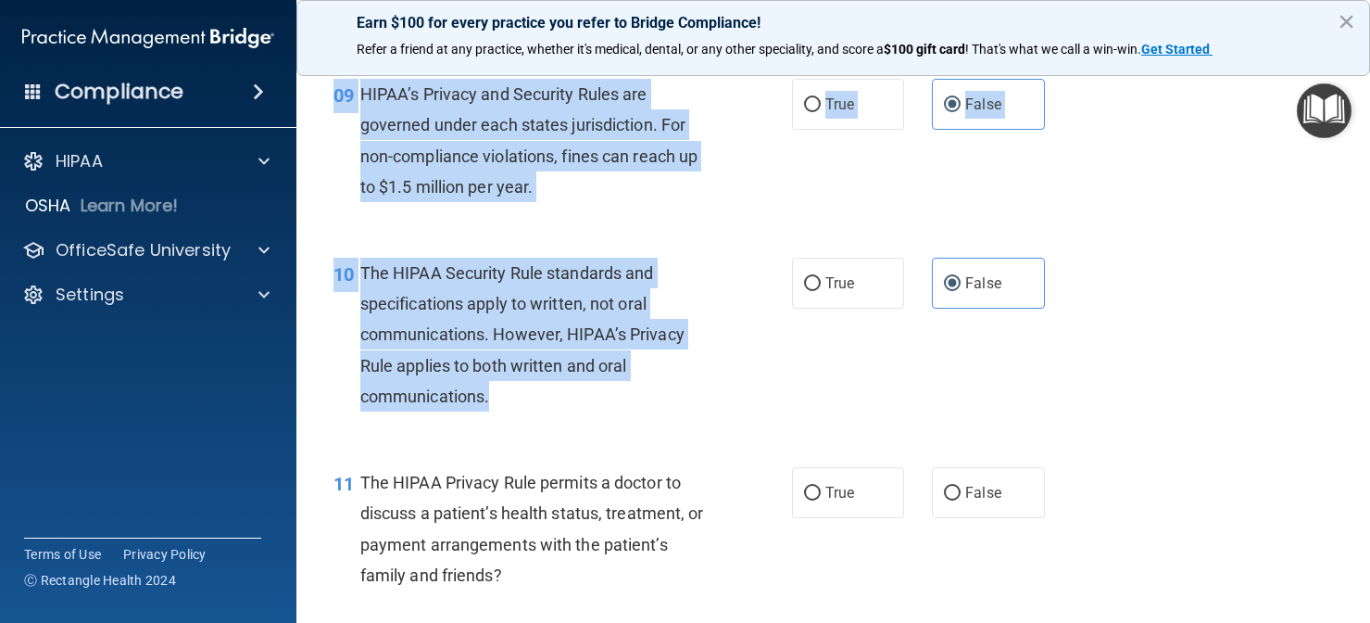
scroll to position [1475, 0]
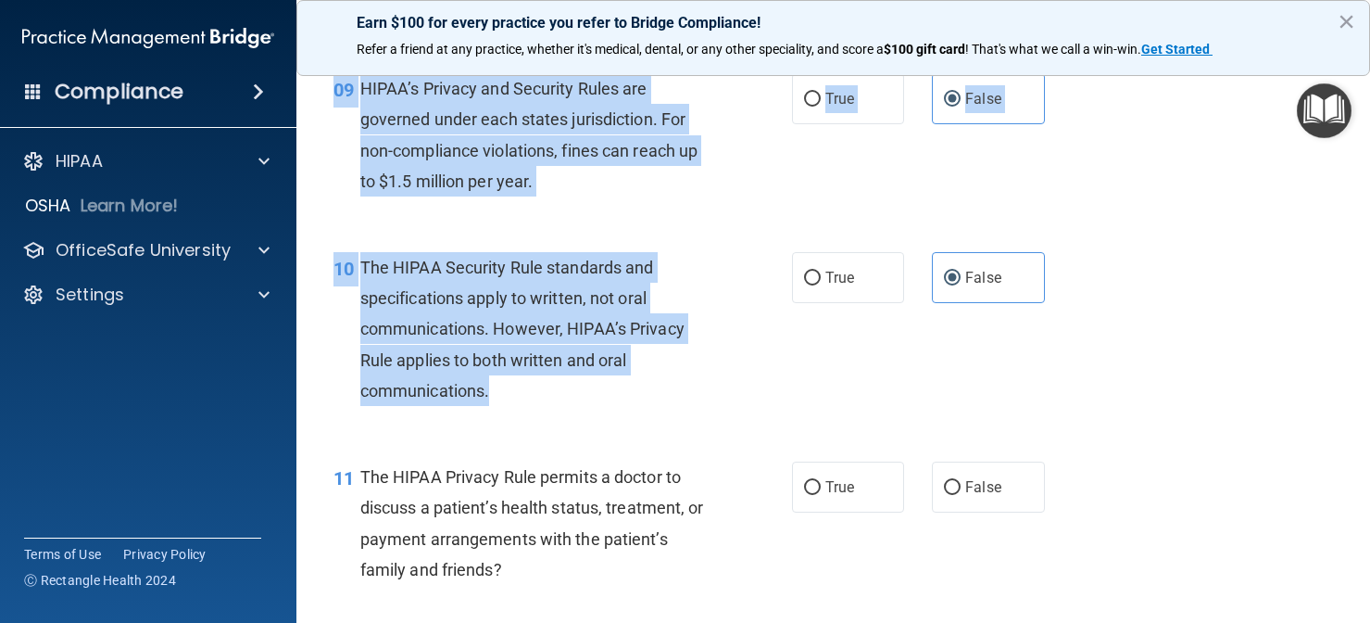
drag, startPoint x: 662, startPoint y: 439, endPoint x: 649, endPoint y: 625, distance: 186.7
click at [649, 622] on html "Compliance HIPAA Documents and Policies Report an Incident Business Associates …" at bounding box center [685, 311] width 1370 height 623
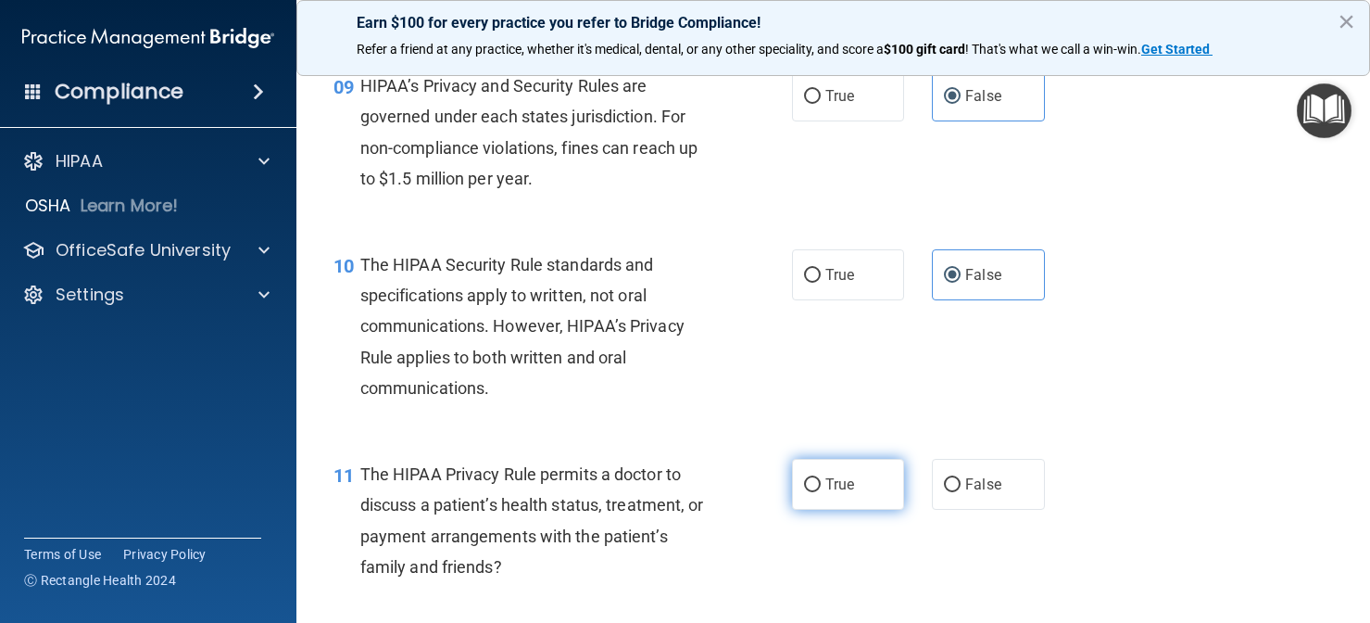
click at [827, 493] on span "True" at bounding box center [840, 484] width 29 height 18
click at [821, 492] on input "True" at bounding box center [812, 485] width 17 height 14
radio input "true"
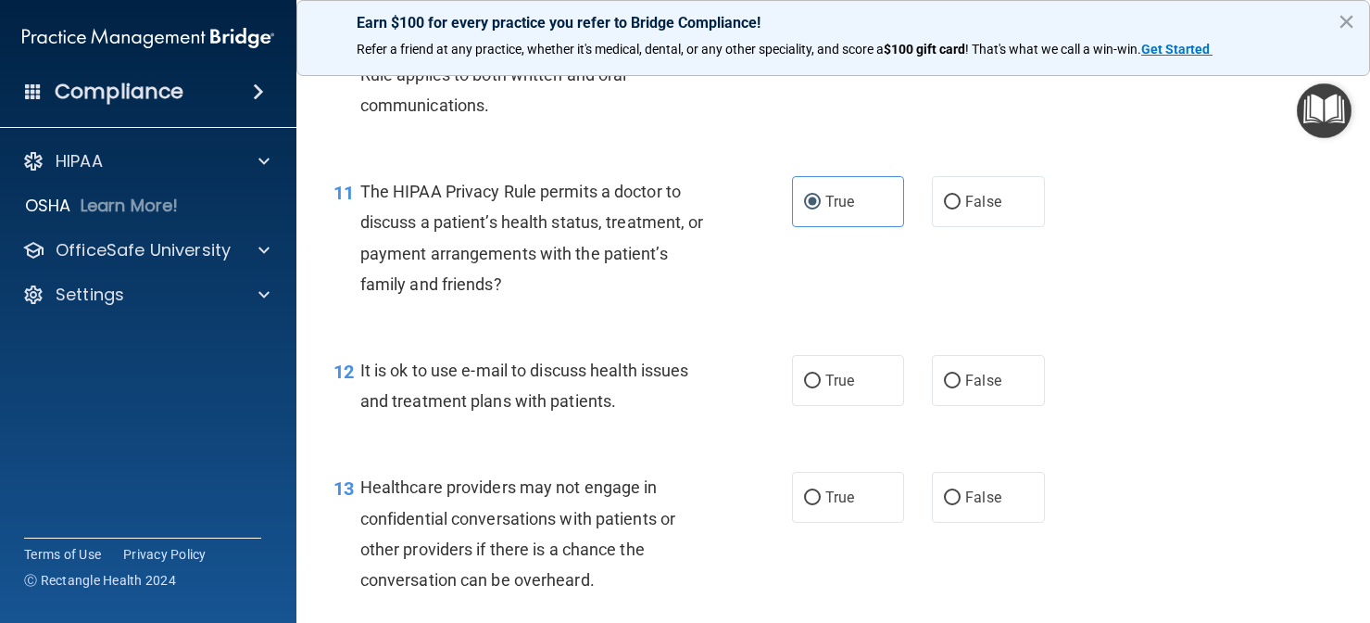
scroll to position [2045, 0]
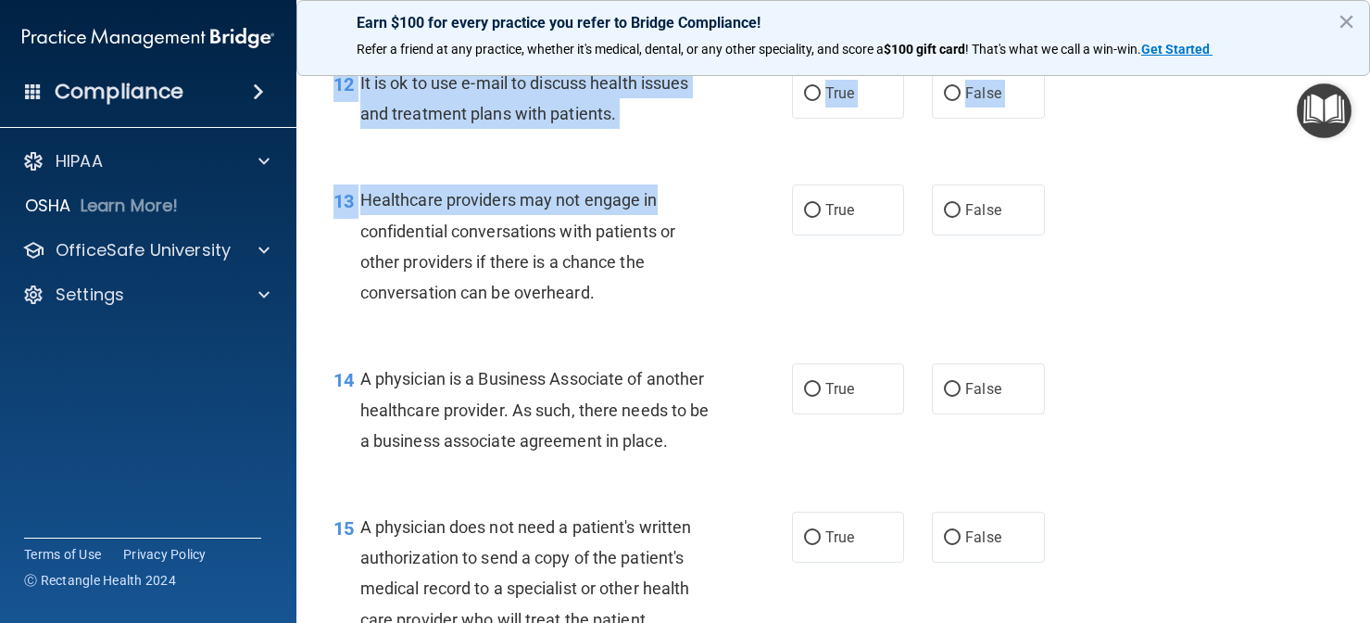
drag, startPoint x: 716, startPoint y: 463, endPoint x: 718, endPoint y: 218, distance: 245.5
click at [718, 218] on div "01 A business associate agreement is required with organizations or persons whe…" at bounding box center [834, 543] width 1028 height 4930
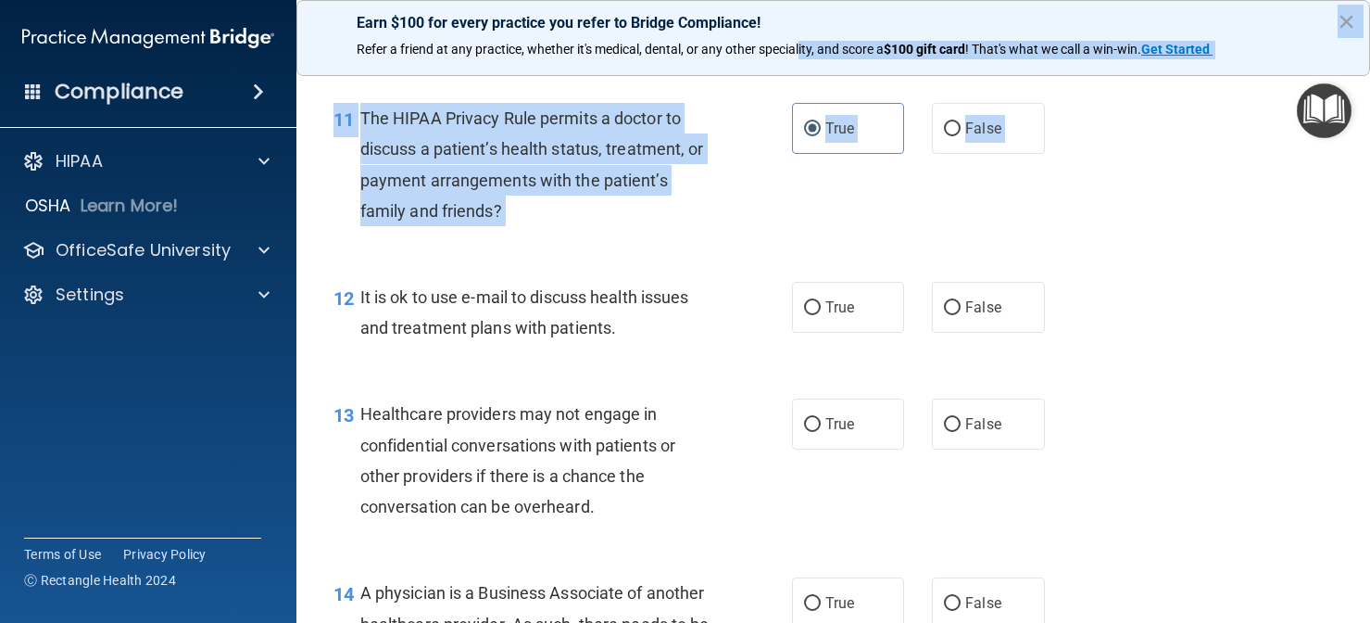
scroll to position [1810, 0]
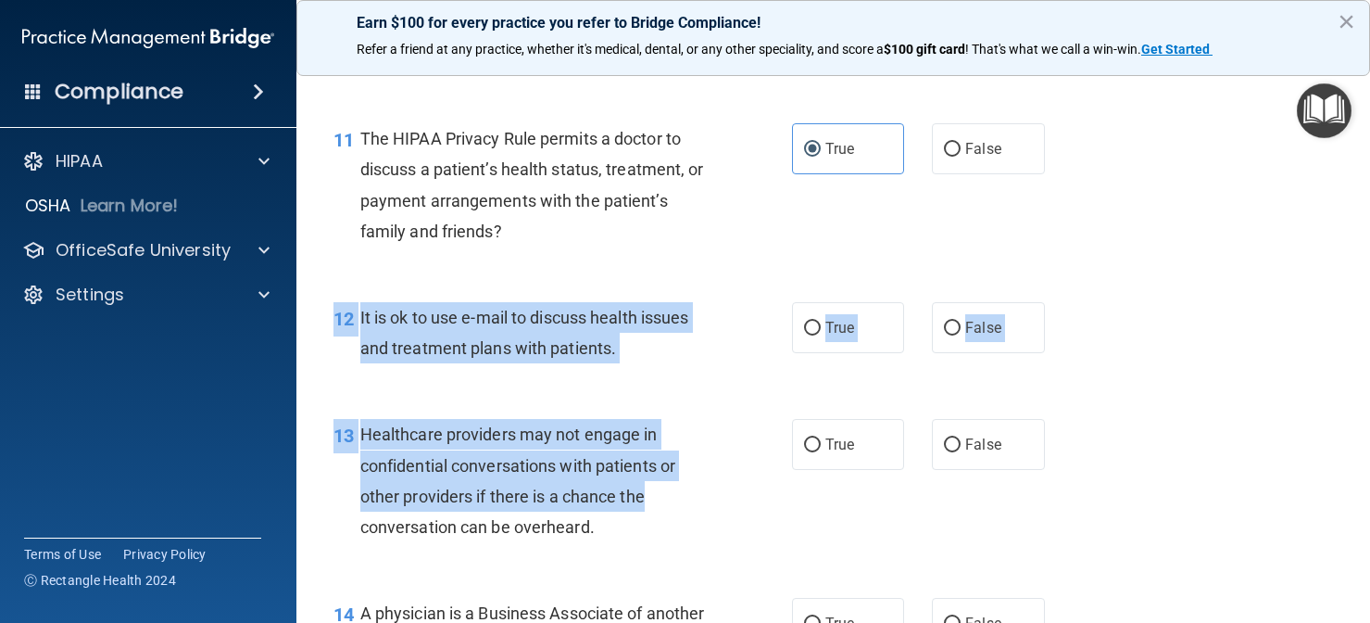
drag, startPoint x: 777, startPoint y: 160, endPoint x: 696, endPoint y: 519, distance: 367.7
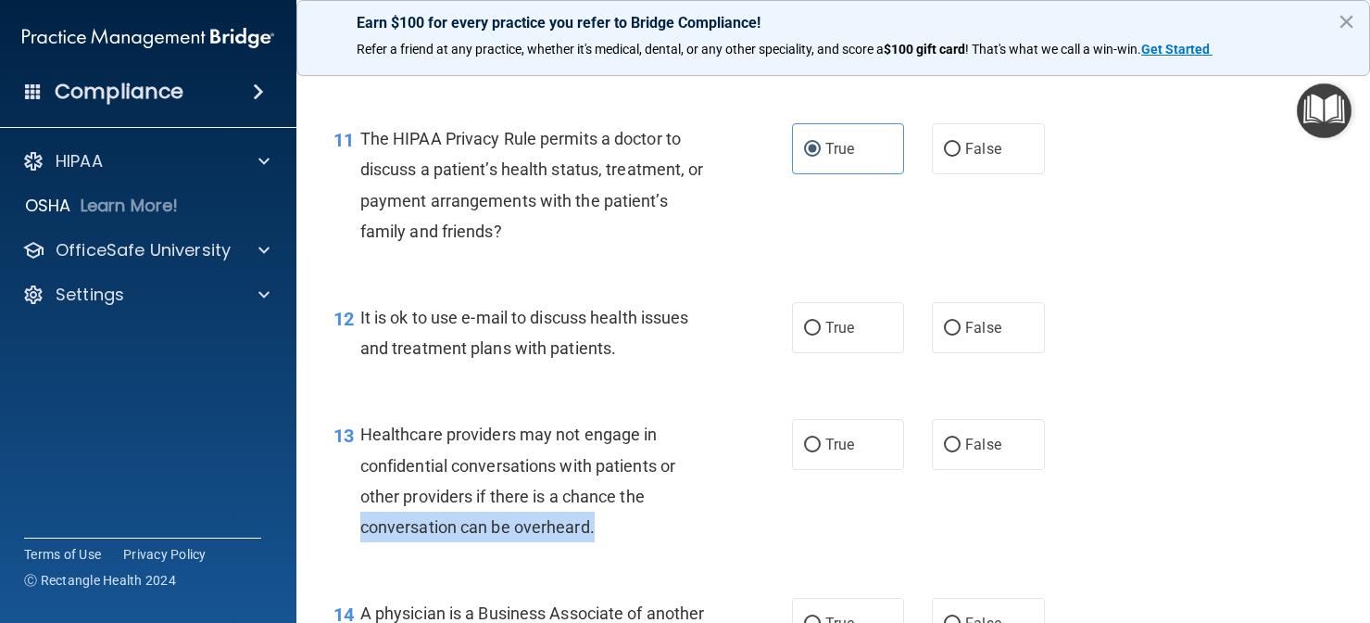
click at [713, 526] on div "Healthcare providers may not engage in confidential conversations with patients…" at bounding box center [542, 480] width 364 height 123
click at [955, 452] on input "False" at bounding box center [952, 445] width 17 height 14
radio input "true"
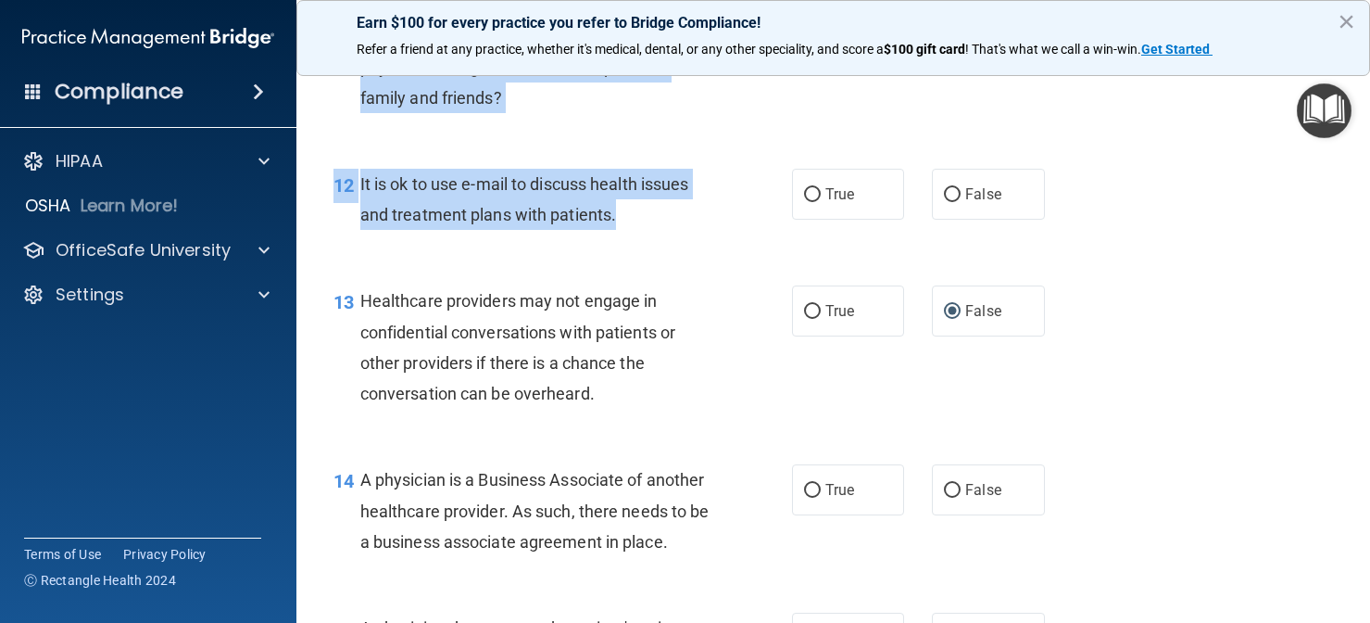
scroll to position [1955, 0]
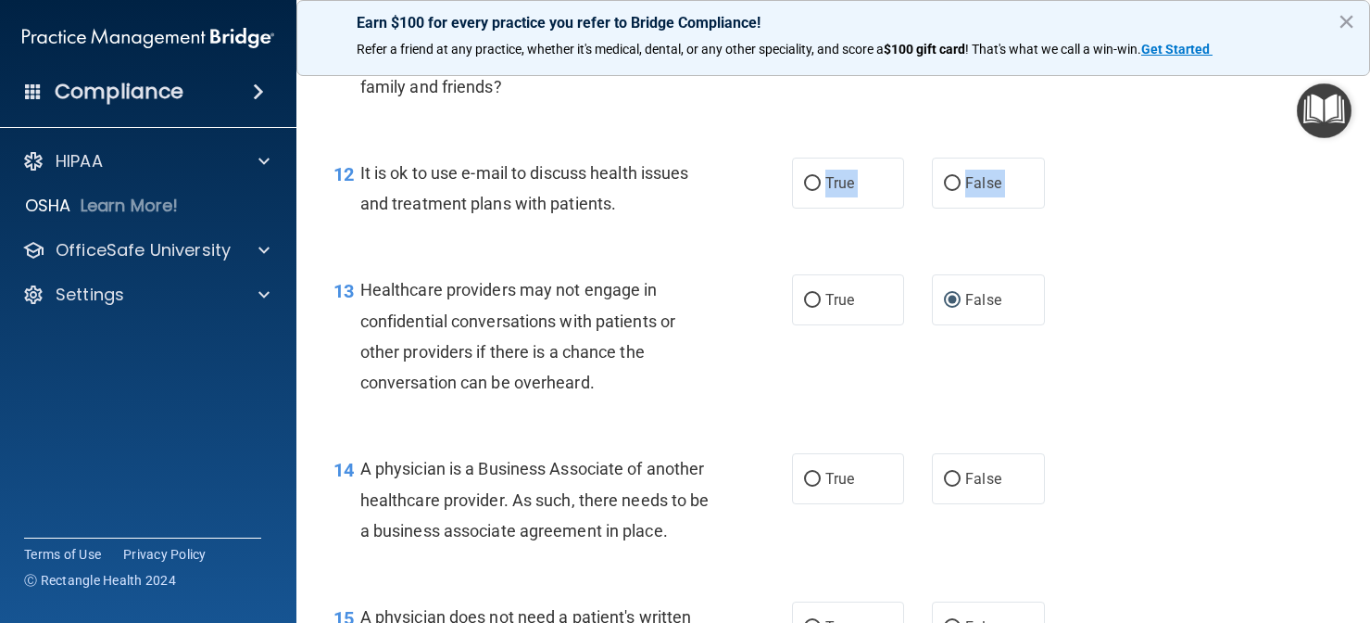
drag, startPoint x: 697, startPoint y: 377, endPoint x: 734, endPoint y: 342, distance: 51.1
click at [726, 372] on div "01 A business associate agreement is required with organizations or persons whe…" at bounding box center [834, 633] width 1028 height 4930
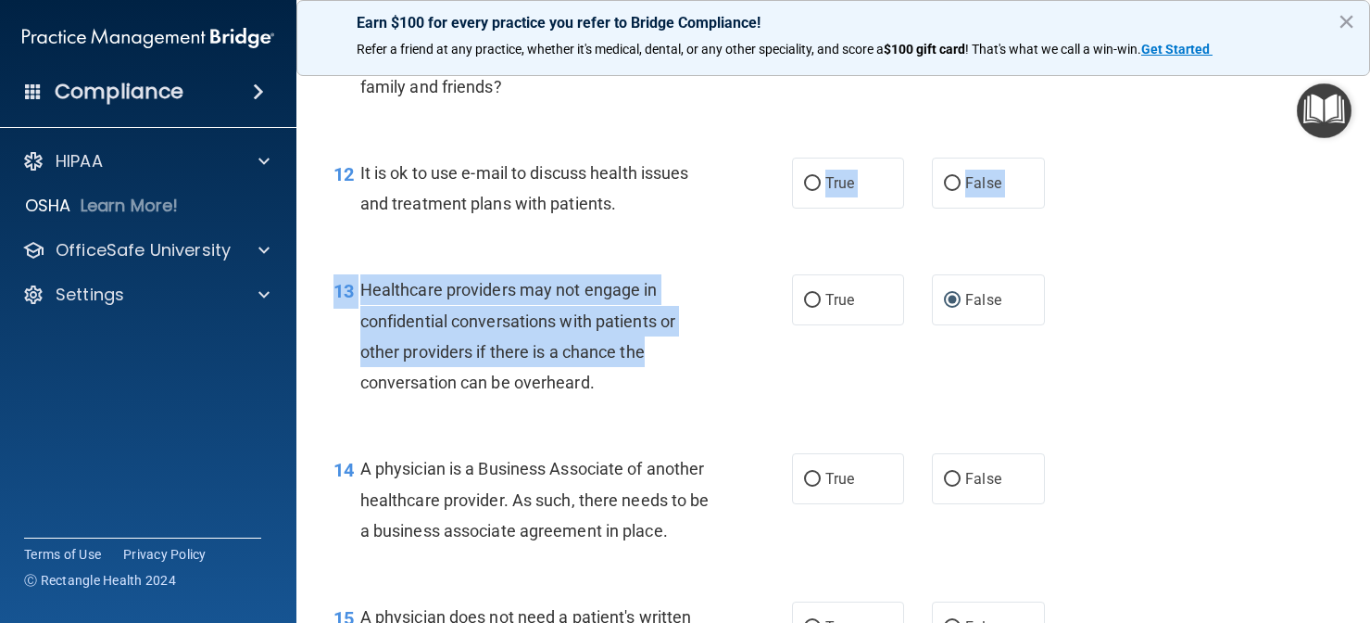
click at [735, 338] on div "13 Healthcare providers may not engage in confidential conversations with patie…" at bounding box center [563, 340] width 514 height 132
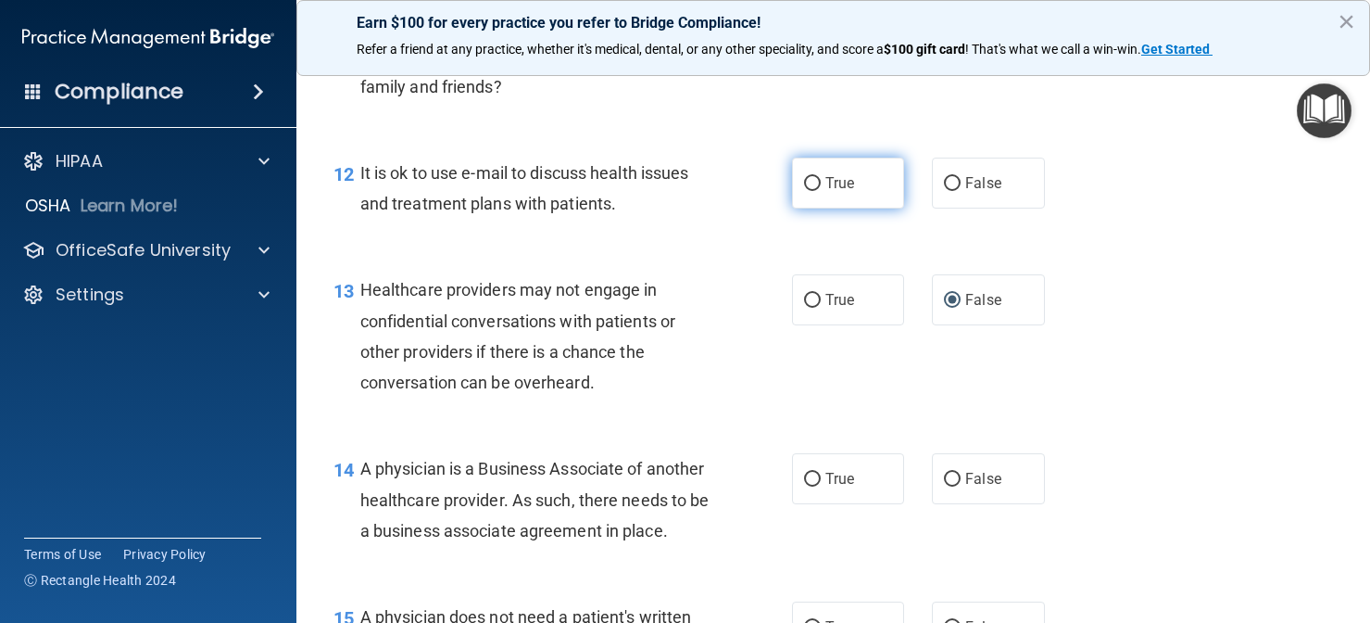
click at [844, 192] on span "True" at bounding box center [840, 183] width 29 height 18
click at [821, 191] on input "True" at bounding box center [812, 184] width 17 height 14
radio input "true"
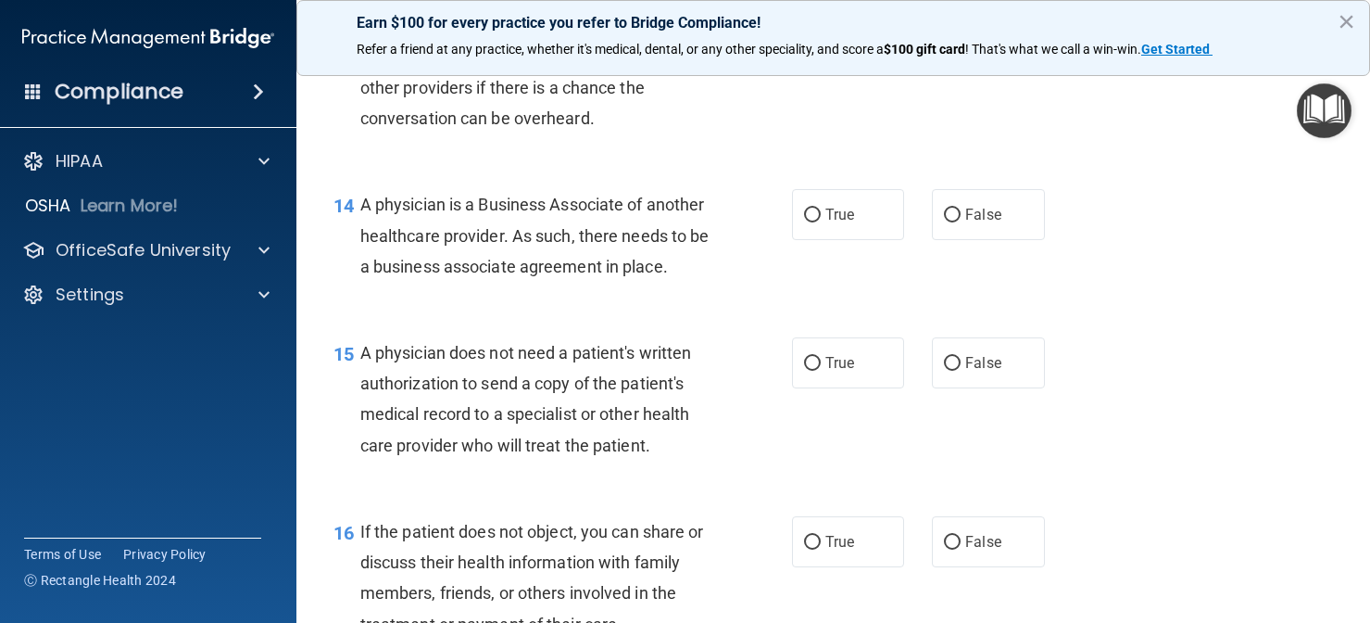
drag, startPoint x: 731, startPoint y: 430, endPoint x: 718, endPoint y: 656, distance: 226.5
click at [718, 622] on html "Compliance HIPAA Documents and Policies Report an Incident Business Associates …" at bounding box center [685, 311] width 1370 height 623
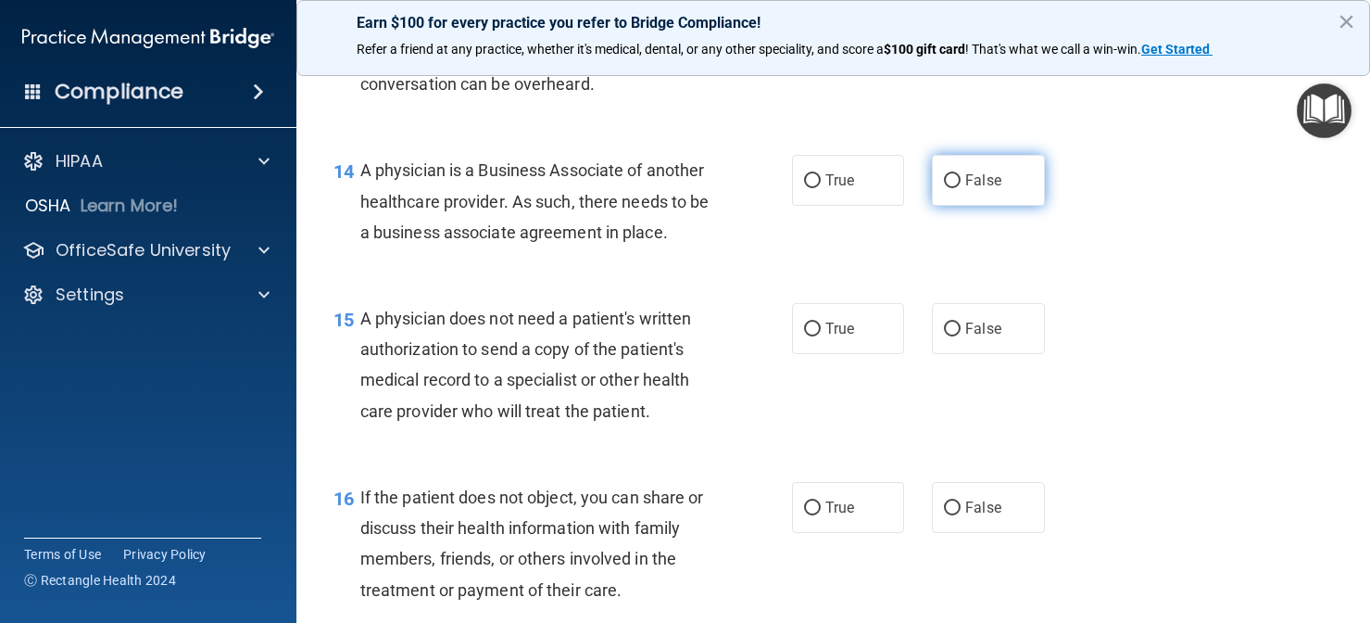
click at [976, 189] on span "False" at bounding box center [983, 180] width 36 height 18
click at [961, 188] on input "False" at bounding box center [952, 181] width 17 height 14
radio input "true"
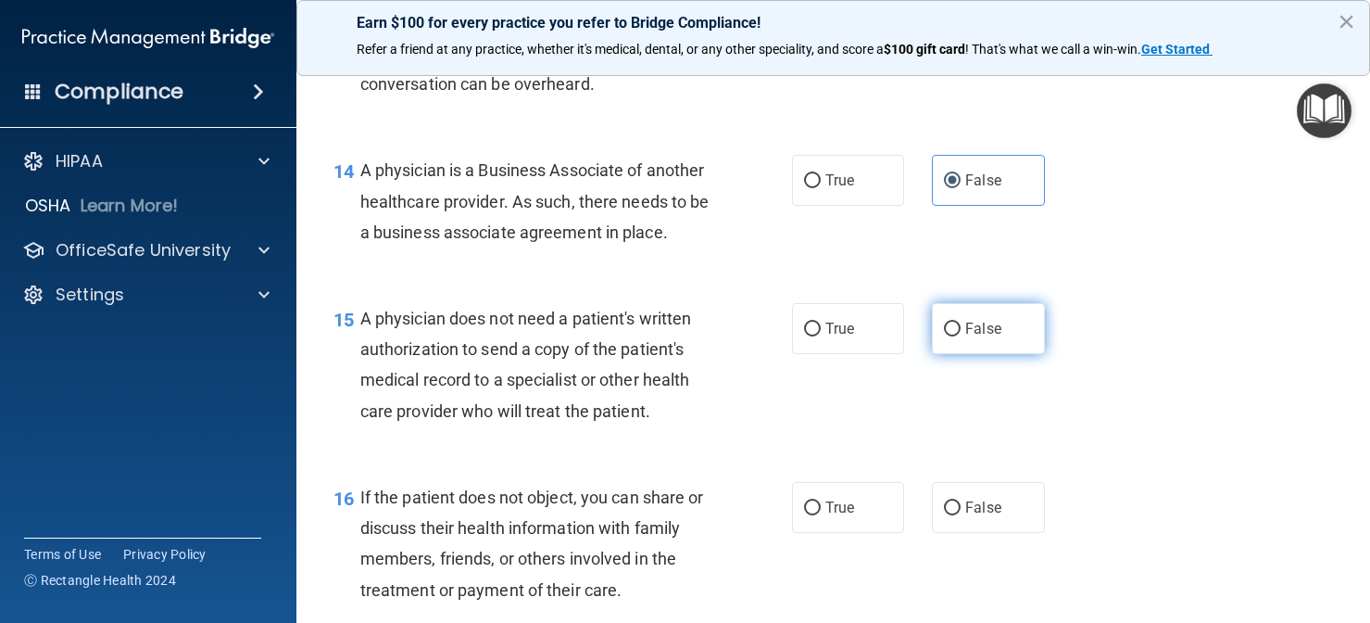
click at [951, 354] on label "False" at bounding box center [988, 328] width 113 height 51
click at [951, 336] on input "False" at bounding box center [952, 329] width 17 height 14
radio input "true"
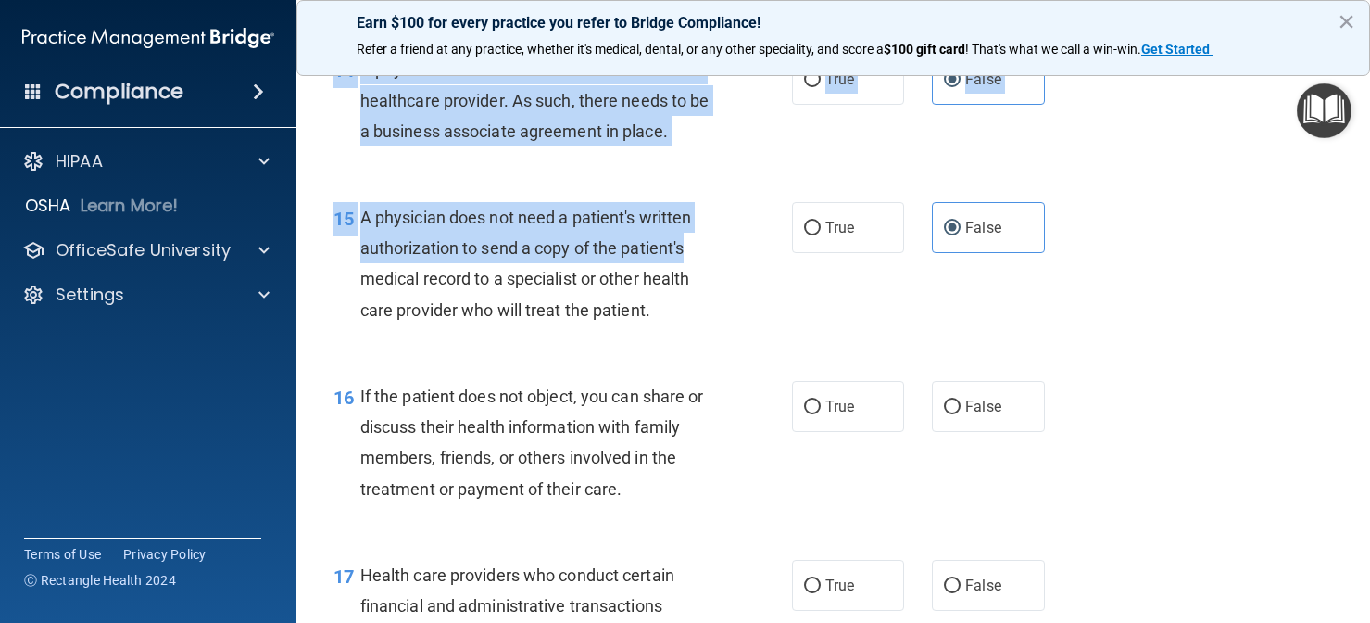
scroll to position [2364, 0]
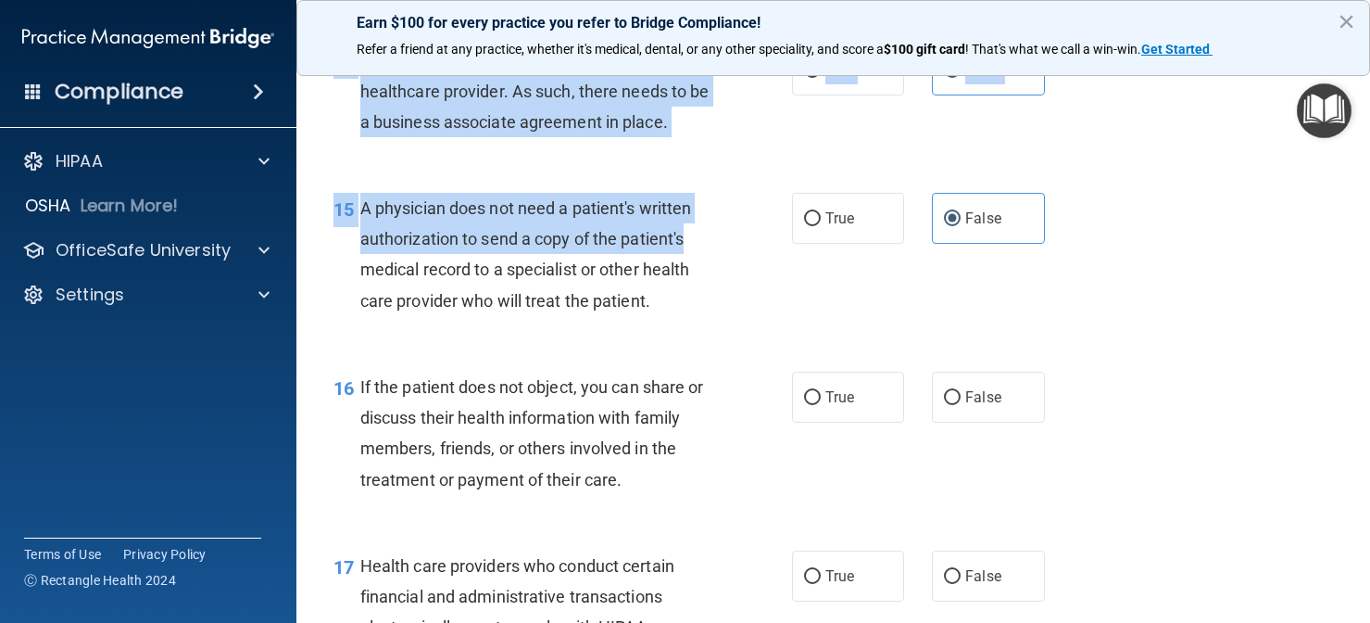
drag, startPoint x: 714, startPoint y: 374, endPoint x: 713, endPoint y: 626, distance: 252.0
click at [713, 622] on html "Compliance HIPAA Documents and Policies Report an Incident Business Associates …" at bounding box center [685, 311] width 1370 height 623
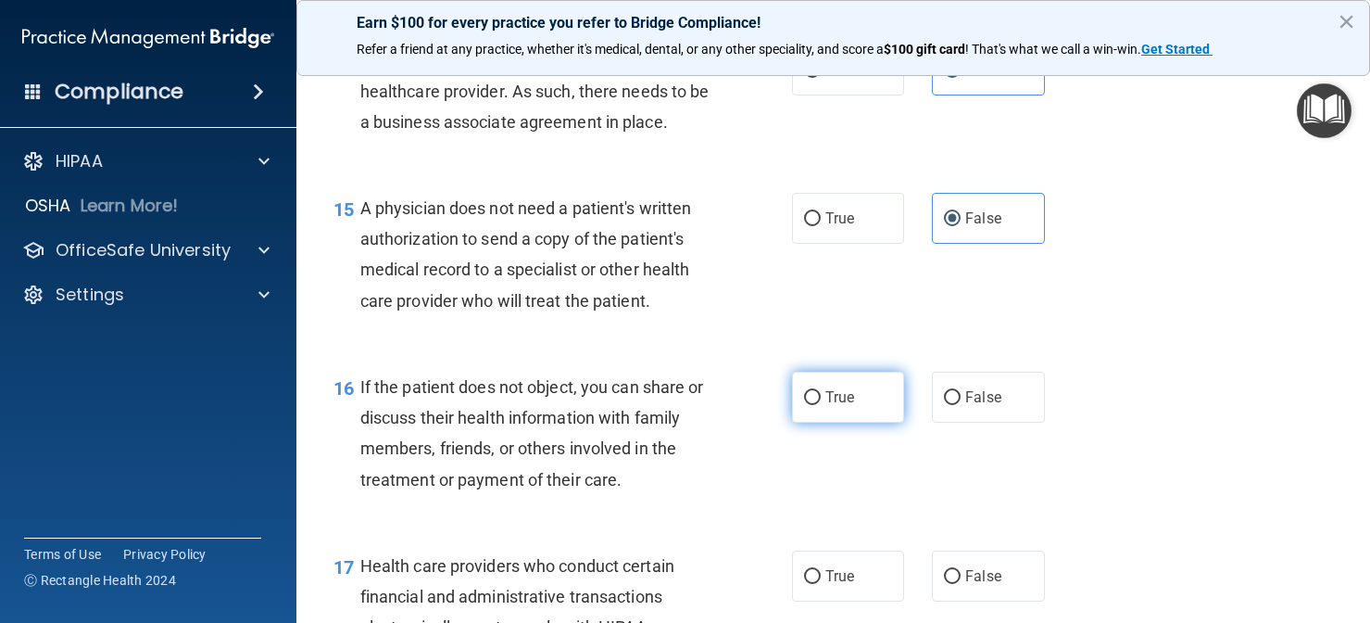
click at [823, 410] on label "True" at bounding box center [848, 397] width 113 height 51
click at [821, 405] on input "True" at bounding box center [812, 398] width 17 height 14
radio input "true"
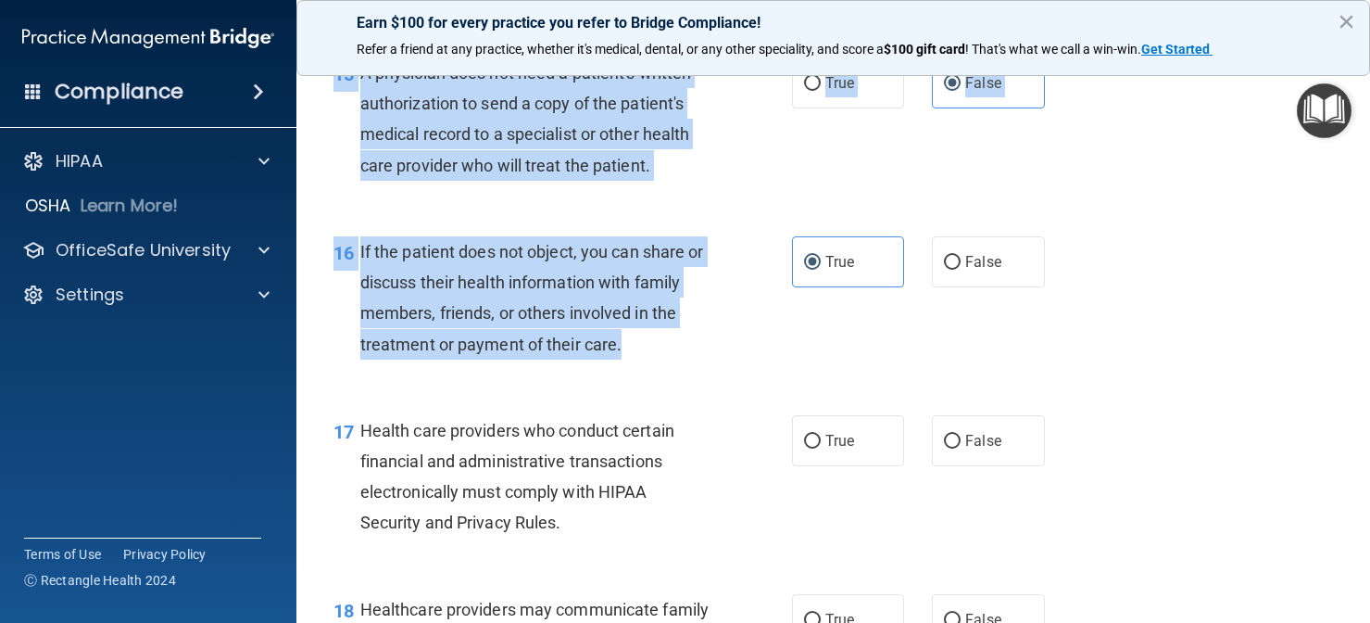
scroll to position [2513, 0]
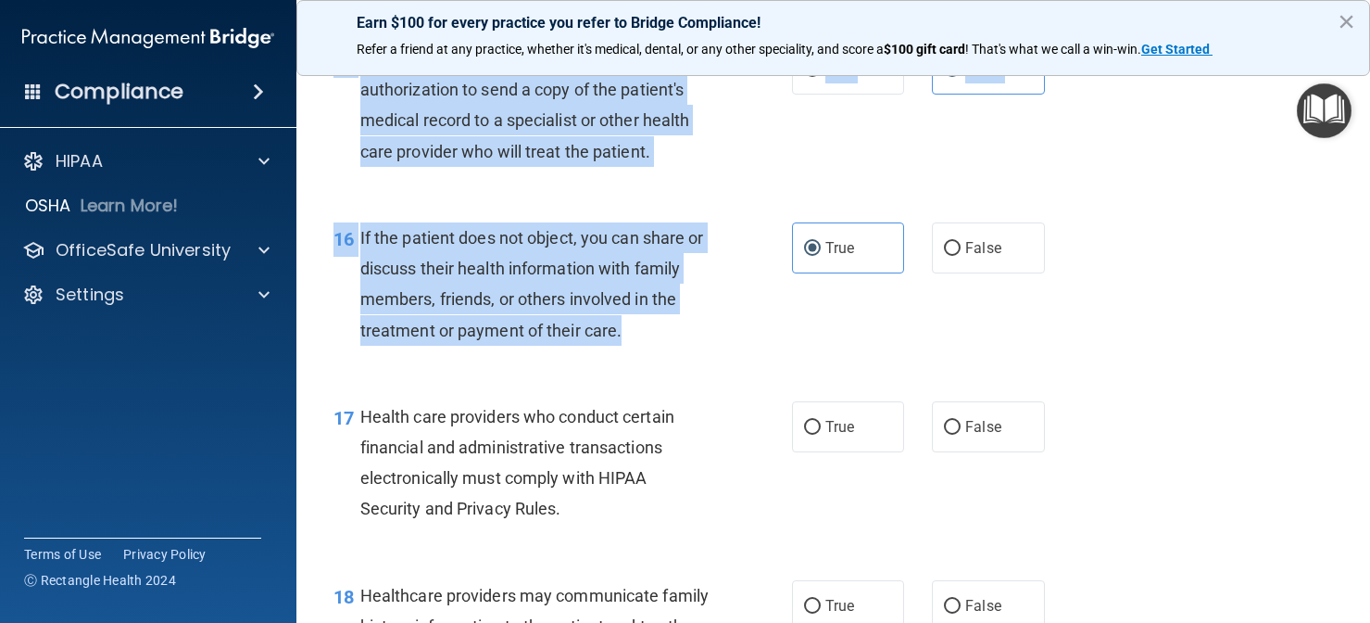
drag, startPoint x: 673, startPoint y: 479, endPoint x: 668, endPoint y: 626, distance: 147.4
click at [668, 622] on html "Compliance HIPAA Documents and Policies Report an Incident Business Associates …" at bounding box center [685, 311] width 1370 height 623
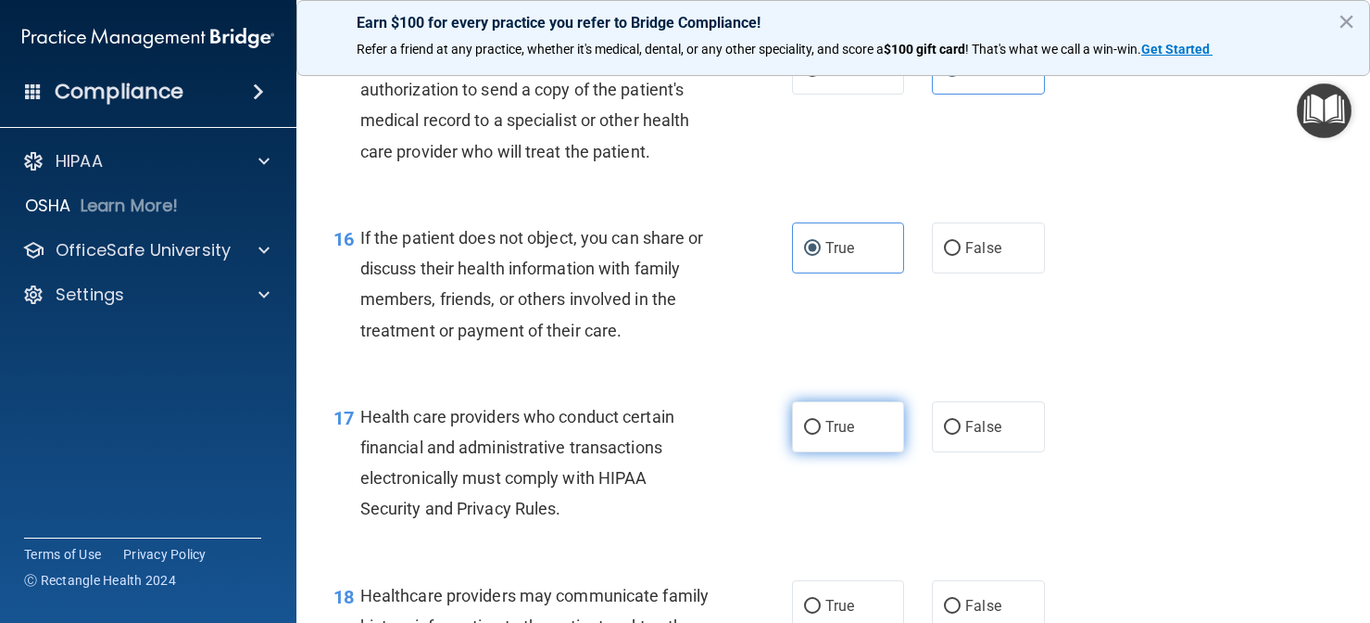
click at [831, 435] on span "True" at bounding box center [840, 427] width 29 height 18
click at [821, 435] on input "True" at bounding box center [812, 428] width 17 height 14
radio input "true"
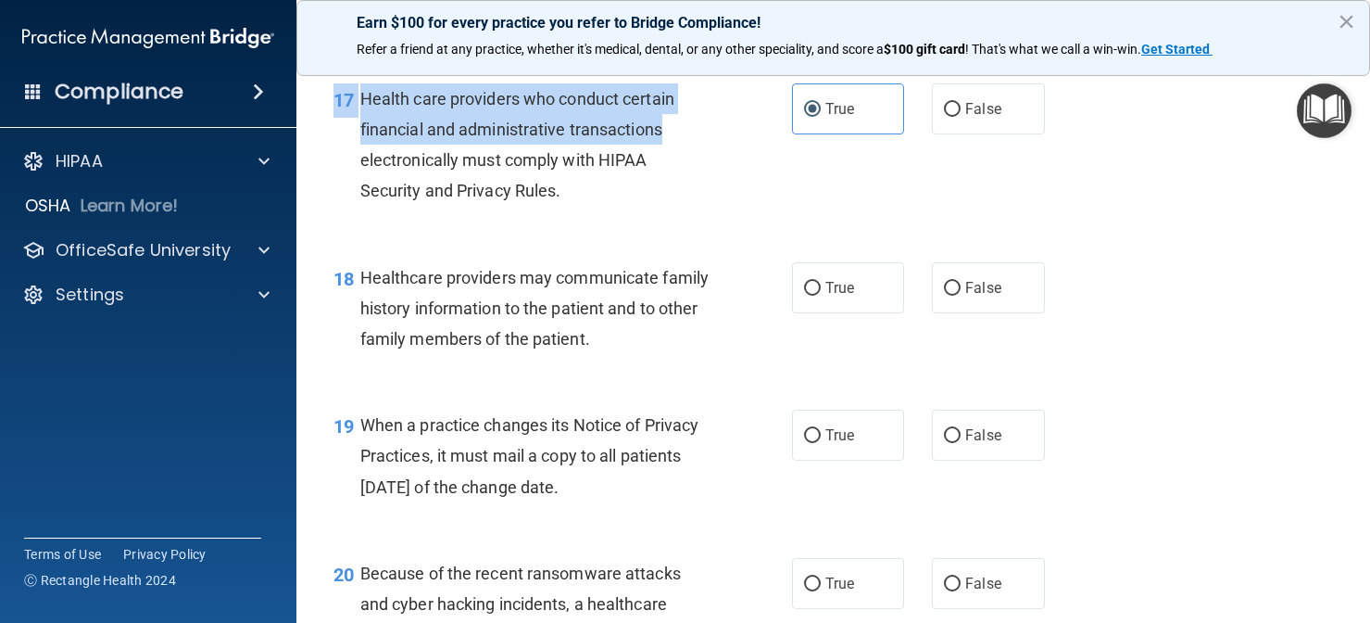
drag, startPoint x: 699, startPoint y: 454, endPoint x: 689, endPoint y: 641, distance: 187.4
click at [689, 622] on html "Compliance HIPAA Documents and Policies Report an Incident Business Associates …" at bounding box center [685, 311] width 1370 height 623
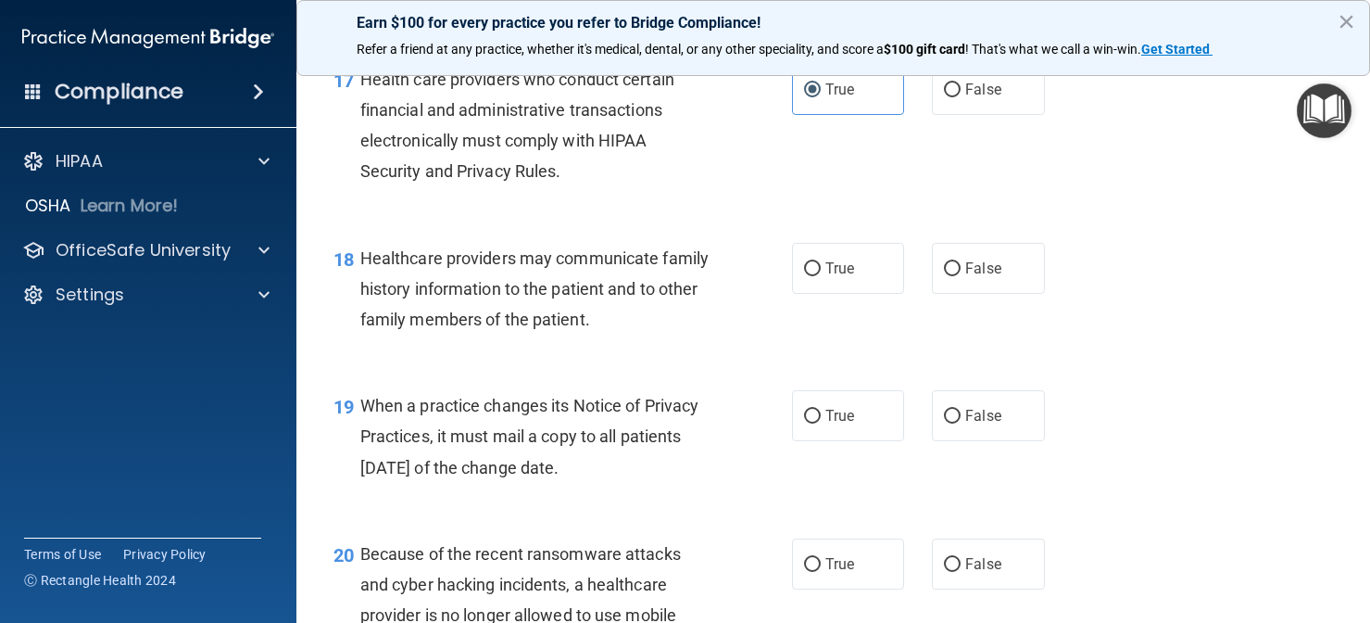
click at [768, 219] on div "17 Health care providers who conduct certain financial and administrative trans…" at bounding box center [834, 130] width 1028 height 179
click at [836, 274] on label "True" at bounding box center [848, 268] width 113 height 51
click at [821, 274] on input "True" at bounding box center [812, 269] width 17 height 14
radio input "true"
click at [739, 345] on div "18 Healthcare providers may communicate family history information to the patie…" at bounding box center [563, 294] width 514 height 102
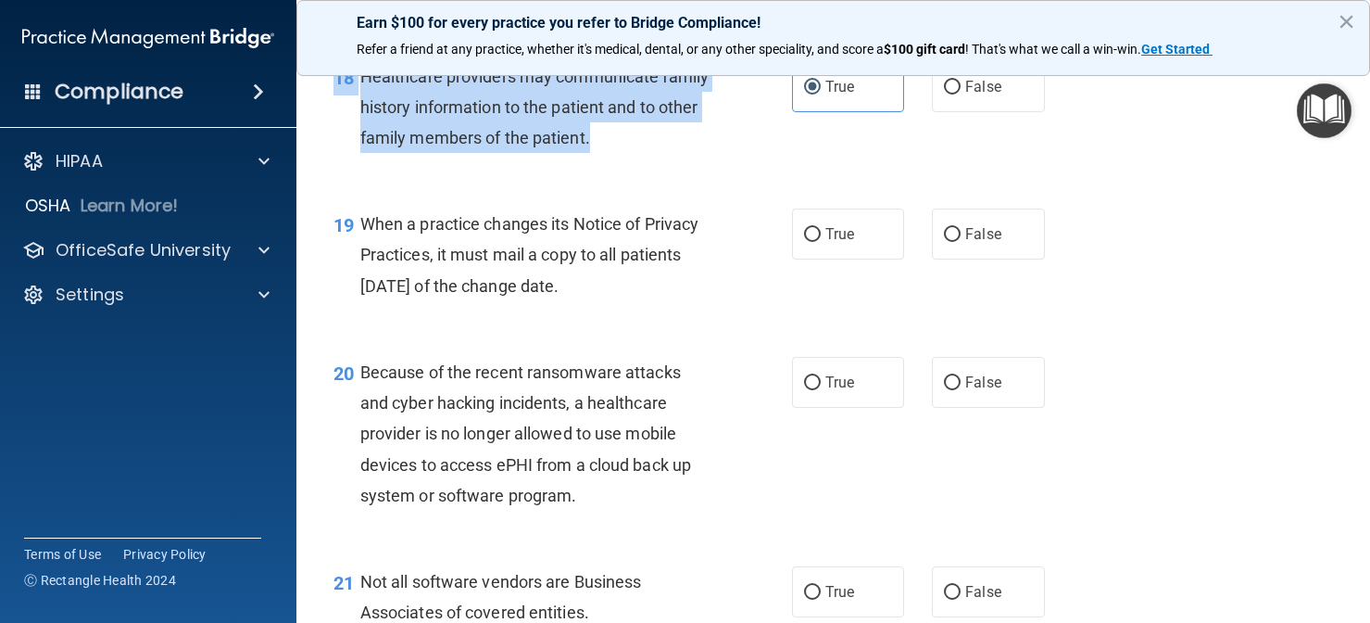
scroll to position [3073, 0]
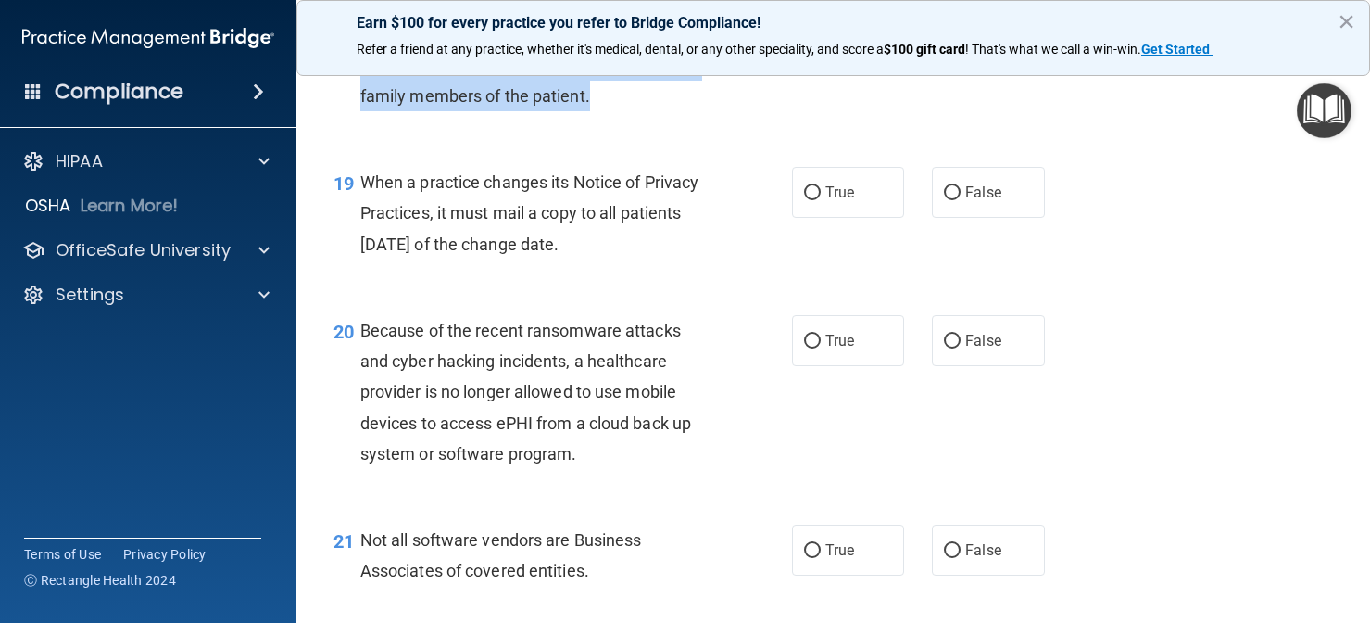
drag, startPoint x: 739, startPoint y: 353, endPoint x: 659, endPoint y: 636, distance: 293.9
click at [659, 622] on html "Compliance HIPAA Documents and Policies Report an Incident Business Associates …" at bounding box center [685, 311] width 1370 height 623
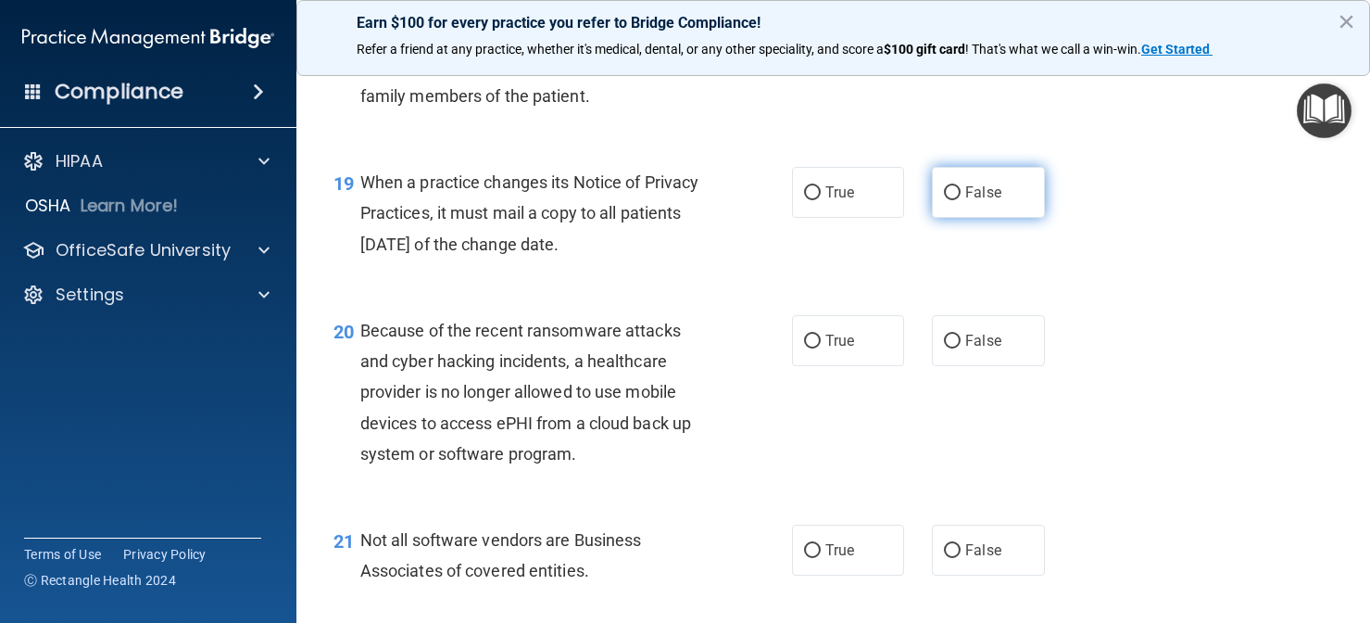
click at [957, 218] on label "False" at bounding box center [988, 192] width 113 height 51
click at [957, 200] on input "False" at bounding box center [952, 193] width 17 height 14
radio input "true"
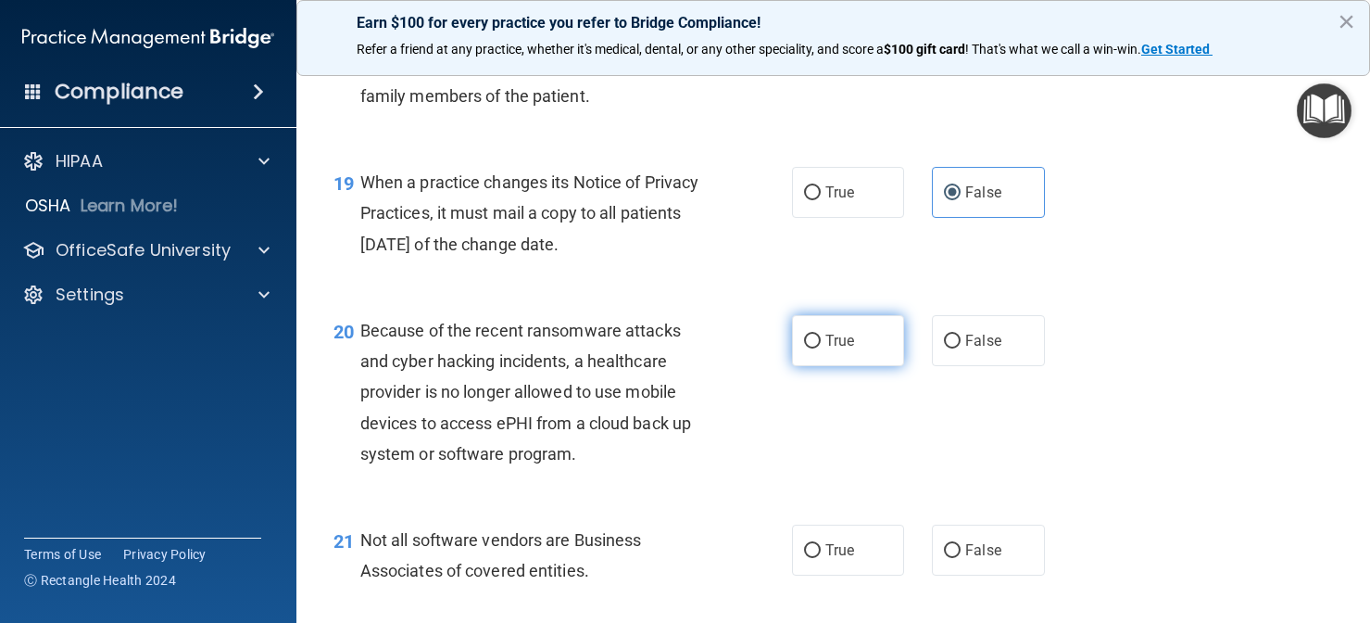
click at [810, 348] on input "True" at bounding box center [812, 341] width 17 height 14
radio input "true"
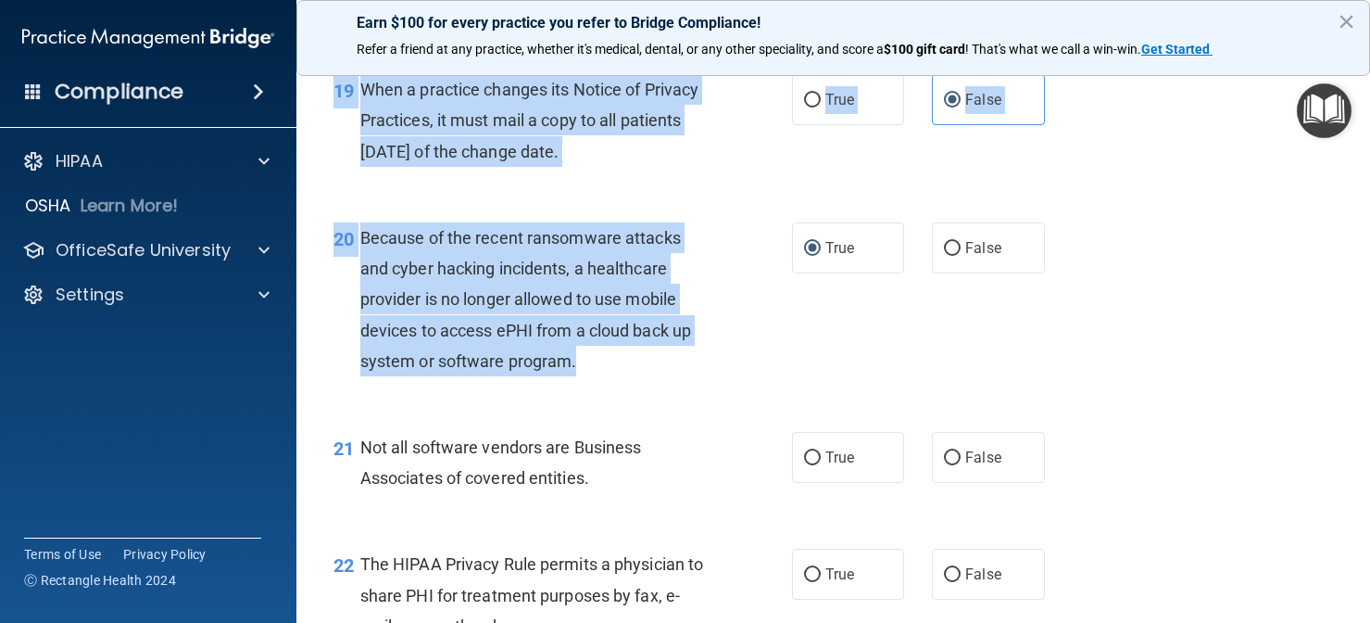
drag, startPoint x: 774, startPoint y: 459, endPoint x: 752, endPoint y: 630, distance: 172.7
click at [752, 622] on html "Compliance HIPAA Documents and Policies Report an Incident Business Associates …" at bounding box center [685, 311] width 1370 height 623
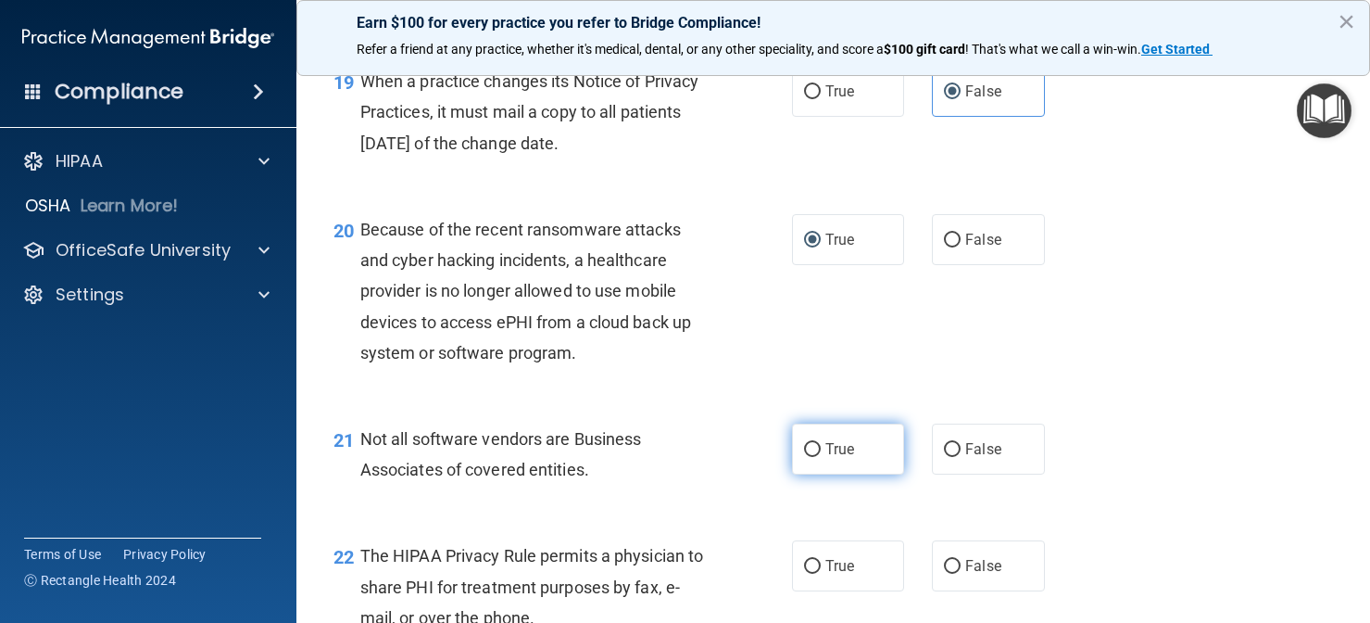
click at [857, 474] on label "True" at bounding box center [848, 448] width 113 height 51
click at [821, 457] on input "True" at bounding box center [812, 450] width 17 height 14
radio input "true"
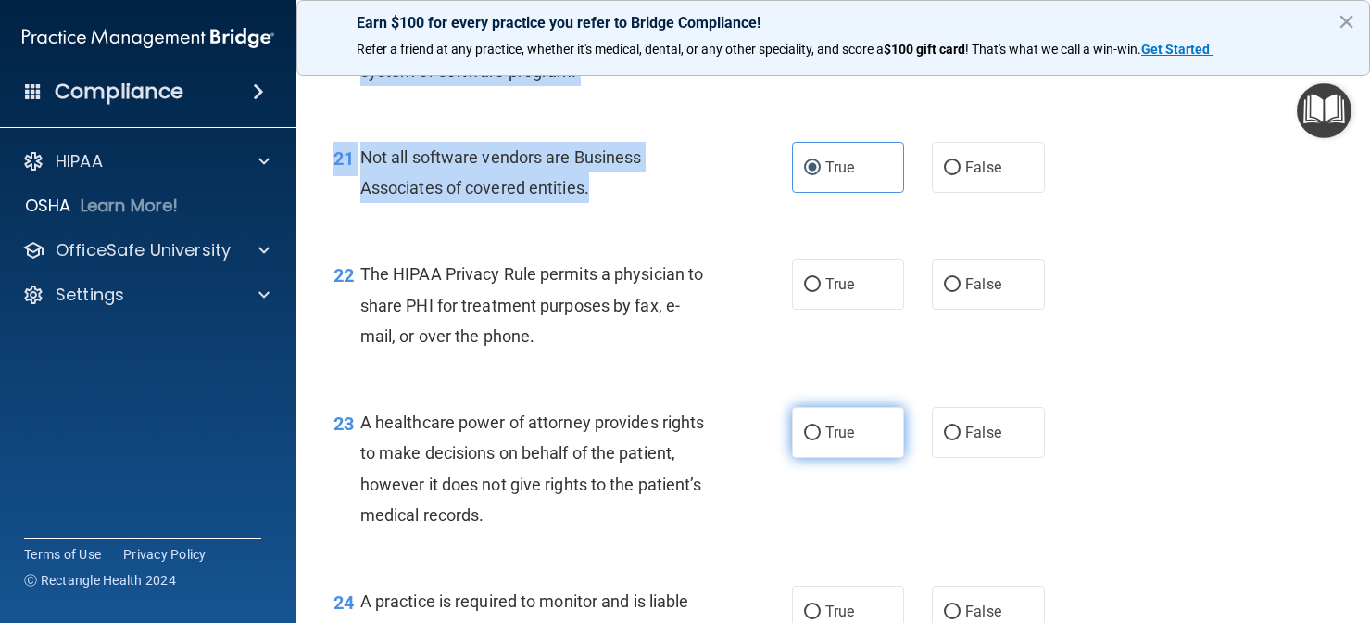
scroll to position [3502, 0]
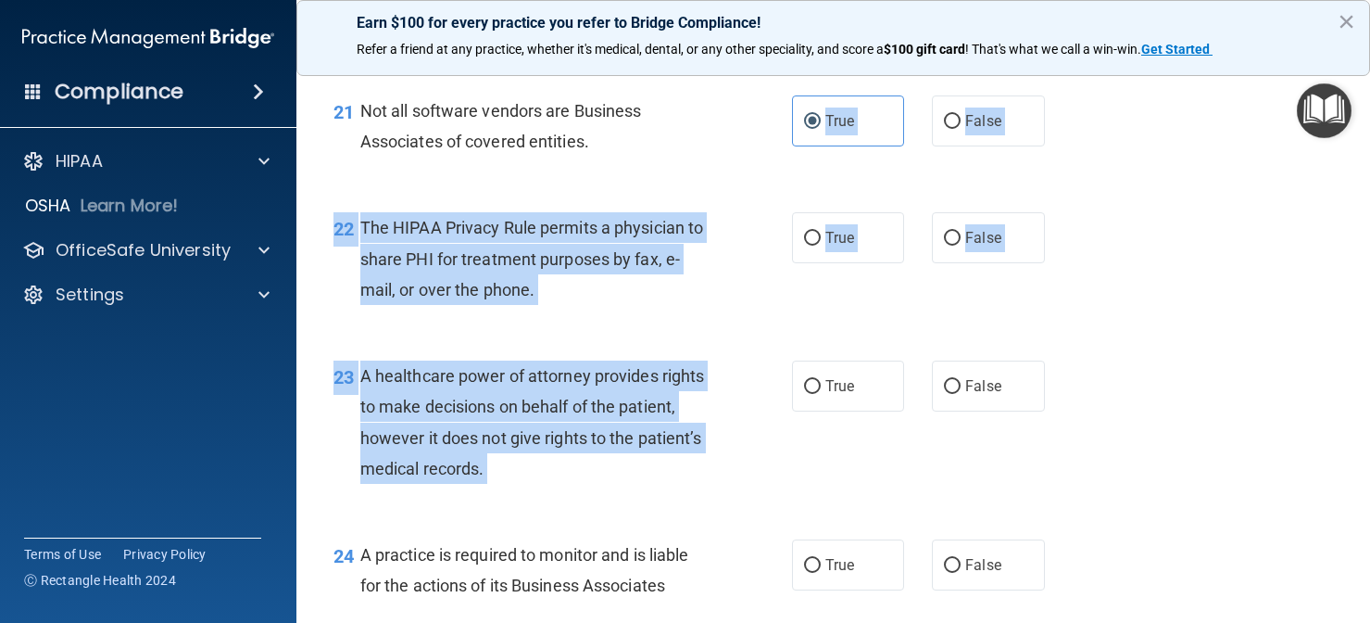
drag, startPoint x: 731, startPoint y: 470, endPoint x: 852, endPoint y: 336, distance: 180.4
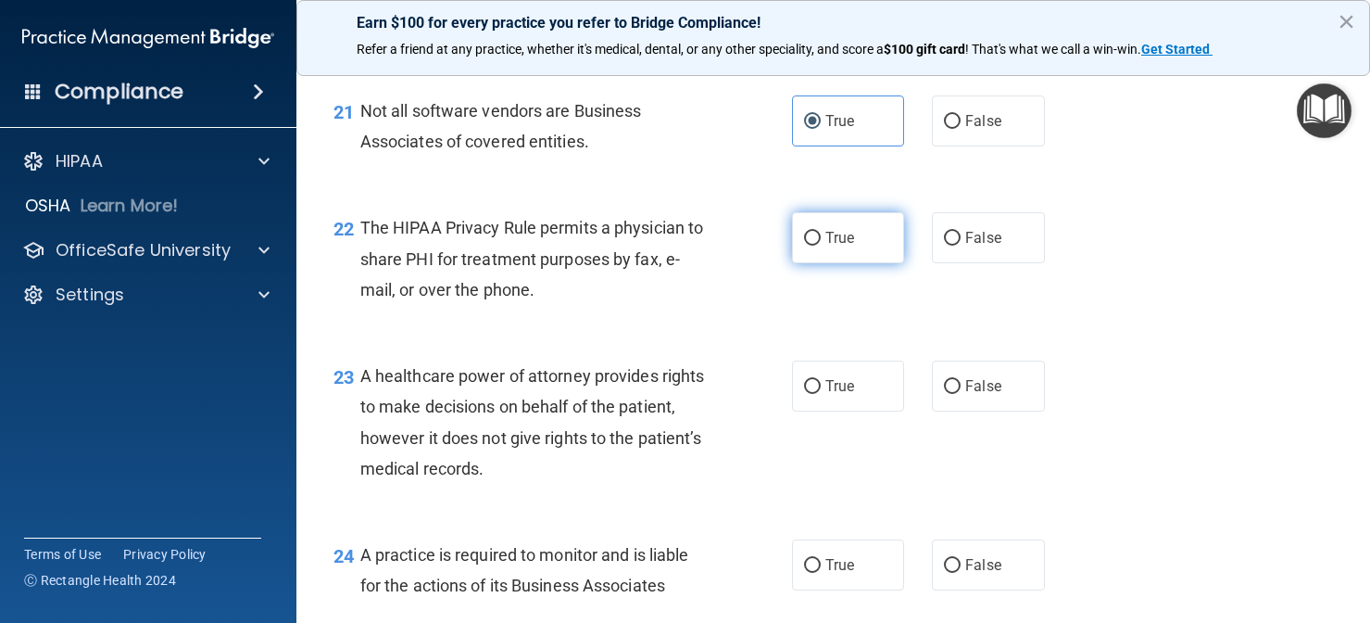
click at [876, 258] on label "True" at bounding box center [848, 237] width 113 height 51
click at [821, 246] on input "True" at bounding box center [812, 239] width 17 height 14
radio input "true"
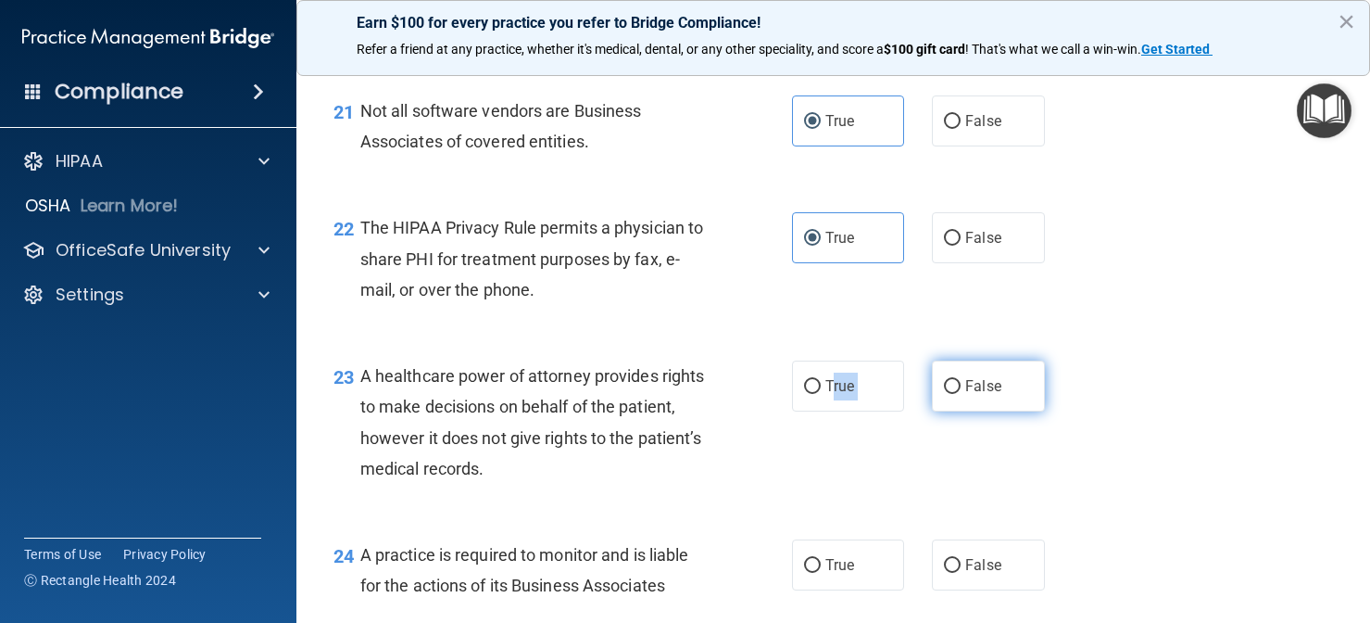
drag, startPoint x: 836, startPoint y: 405, endPoint x: 975, endPoint y: 396, distance: 139.3
click at [975, 394] on div "True False" at bounding box center [927, 385] width 271 height 51
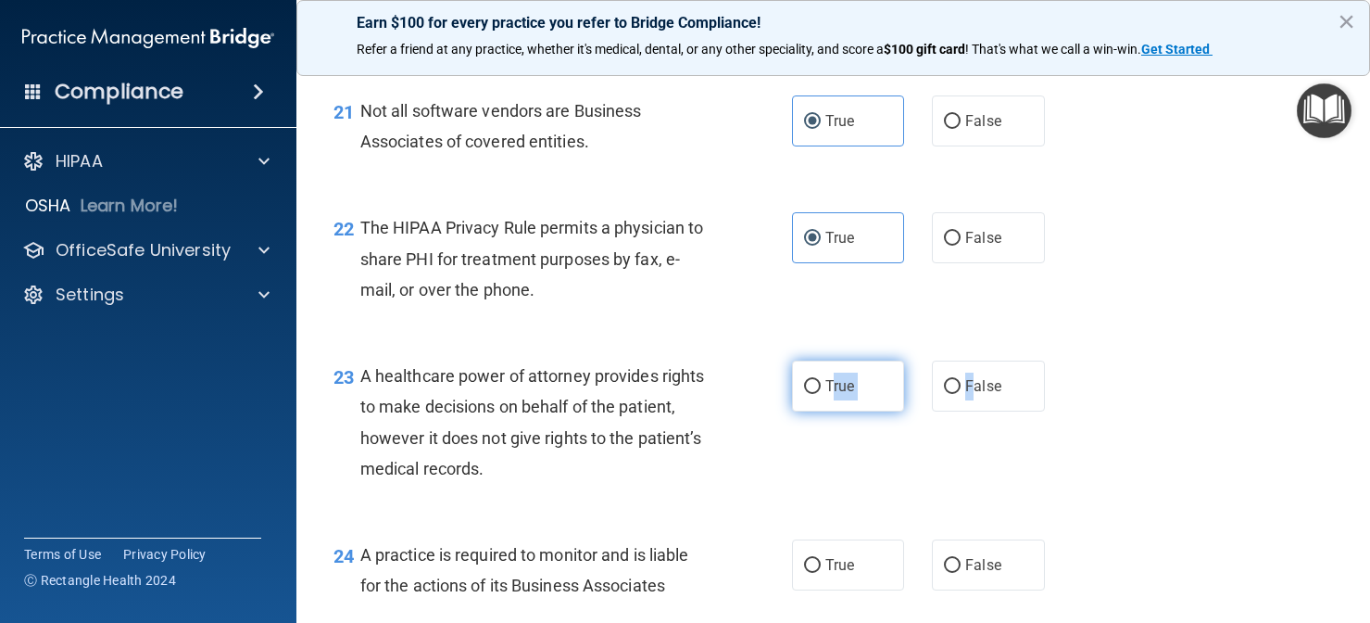
click at [837, 395] on span "True" at bounding box center [840, 386] width 29 height 18
click at [821, 394] on input "True" at bounding box center [812, 387] width 17 height 14
radio input "true"
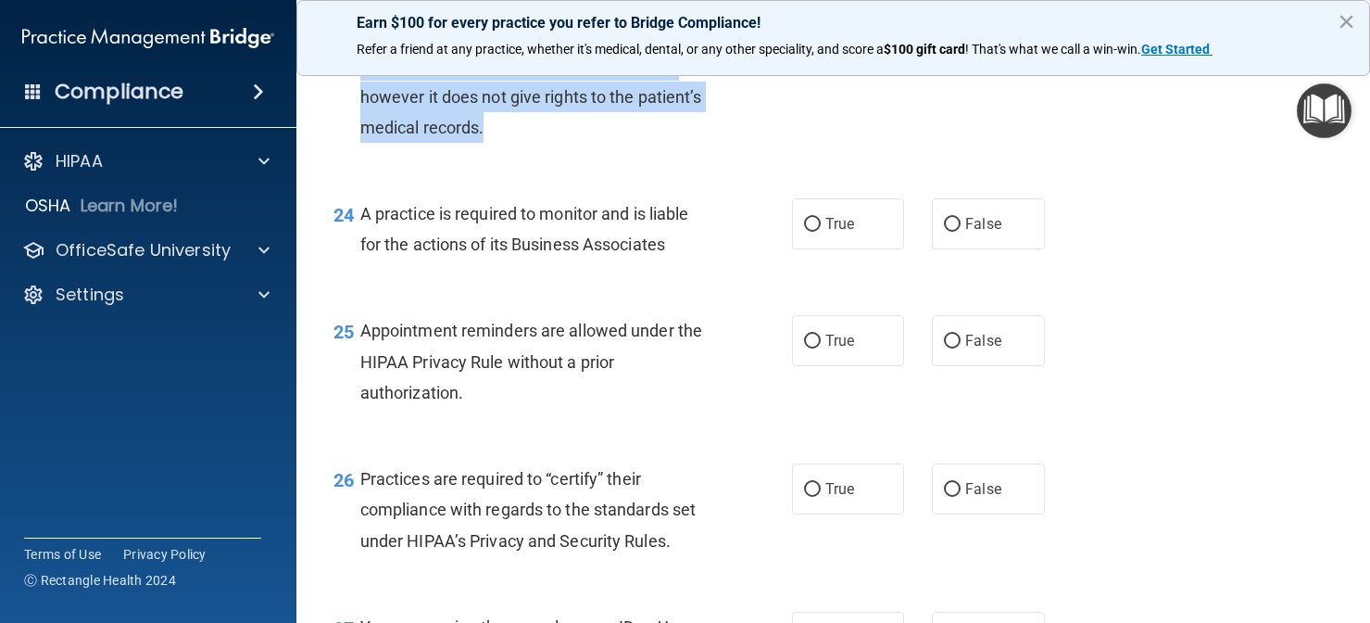
drag, startPoint x: 737, startPoint y: 466, endPoint x: 733, endPoint y: 637, distance: 170.5
click at [733, 622] on html "Compliance HIPAA Documents and Policies Report an Incident Business Associates …" at bounding box center [685, 311] width 1370 height 623
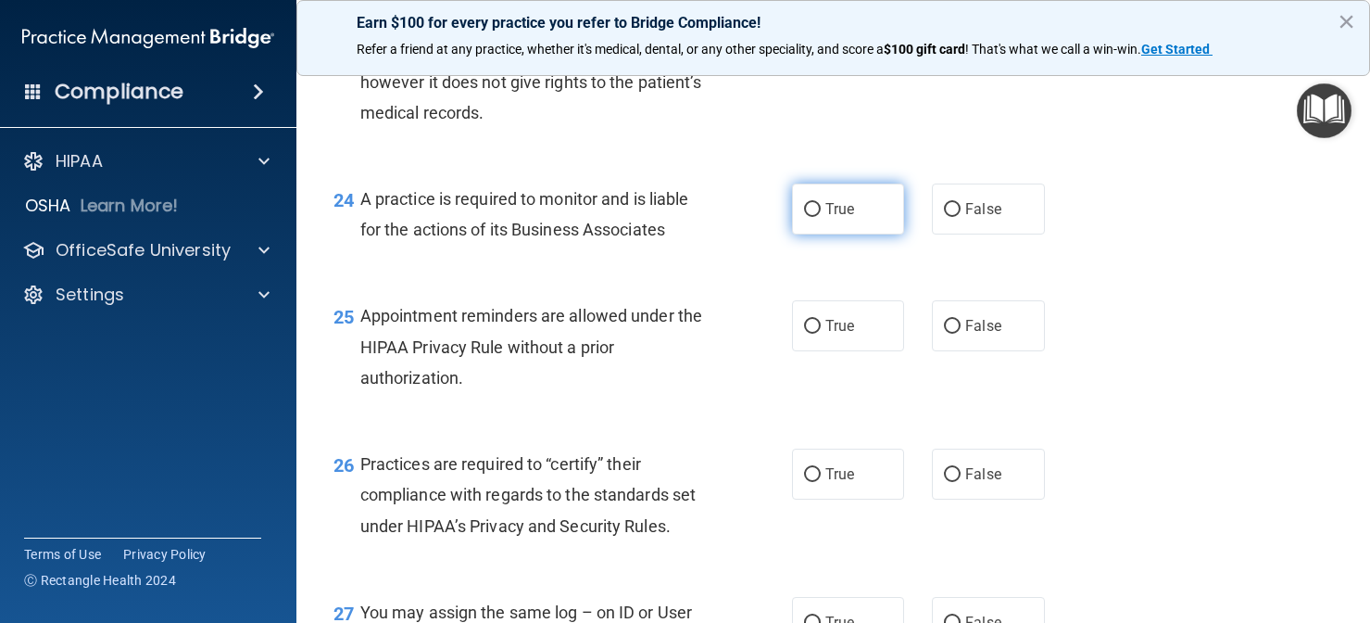
click at [829, 210] on label "True" at bounding box center [848, 208] width 113 height 51
click at [821, 210] on input "True" at bounding box center [812, 210] width 17 height 14
radio input "true"
click at [811, 368] on div "25 Appointment reminders are allowed under the HIPAA Privacy Rule without a pri…" at bounding box center [563, 351] width 514 height 102
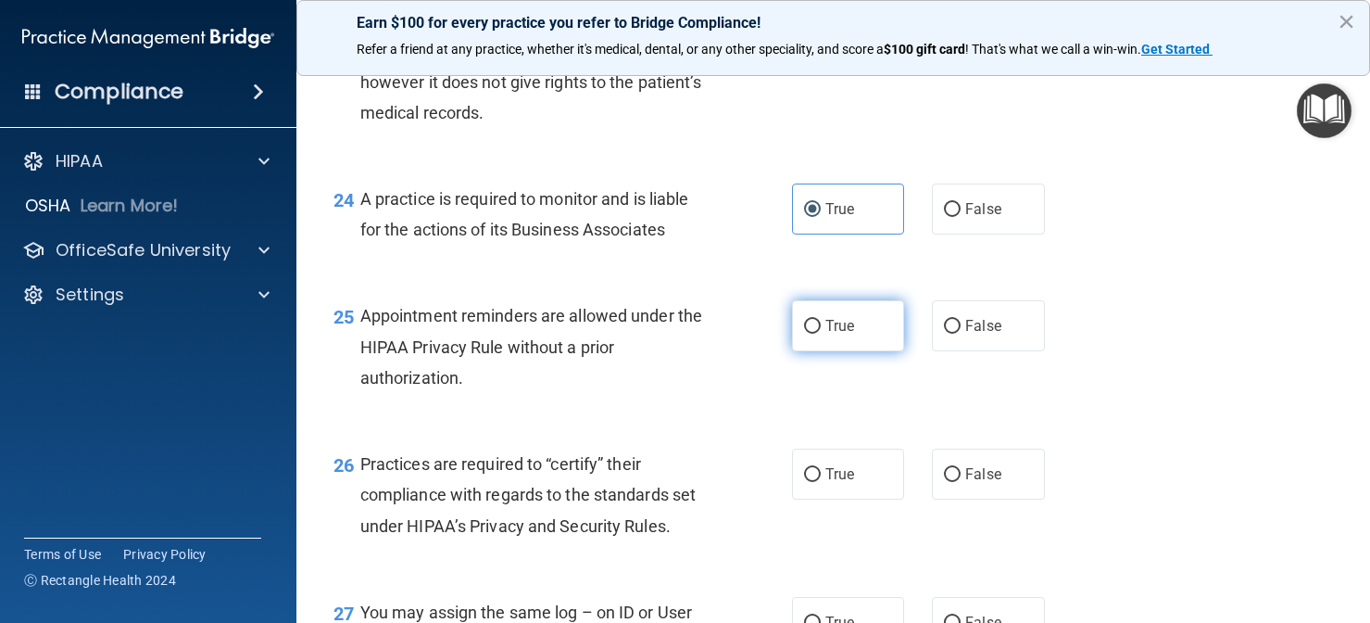
click at [816, 334] on input "True" at bounding box center [812, 327] width 17 height 14
radio input "true"
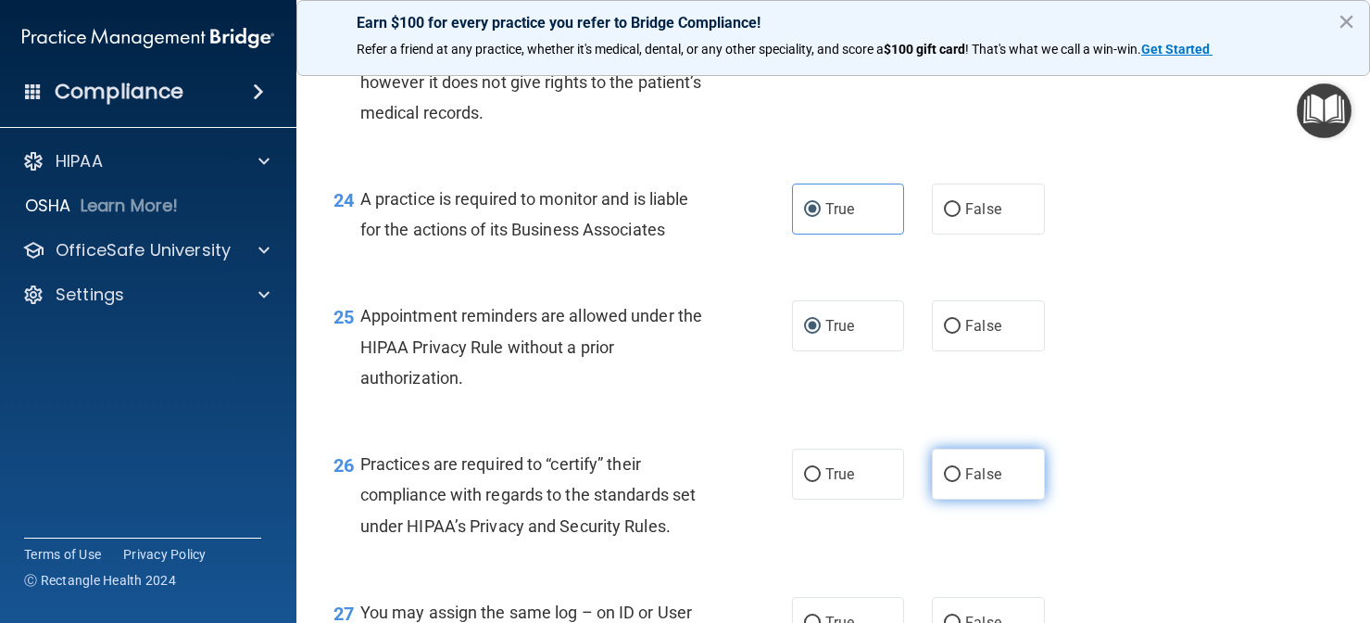
click at [968, 479] on span "False" at bounding box center [983, 474] width 36 height 18
click at [961, 479] on input "False" at bounding box center [952, 475] width 17 height 14
radio input "true"
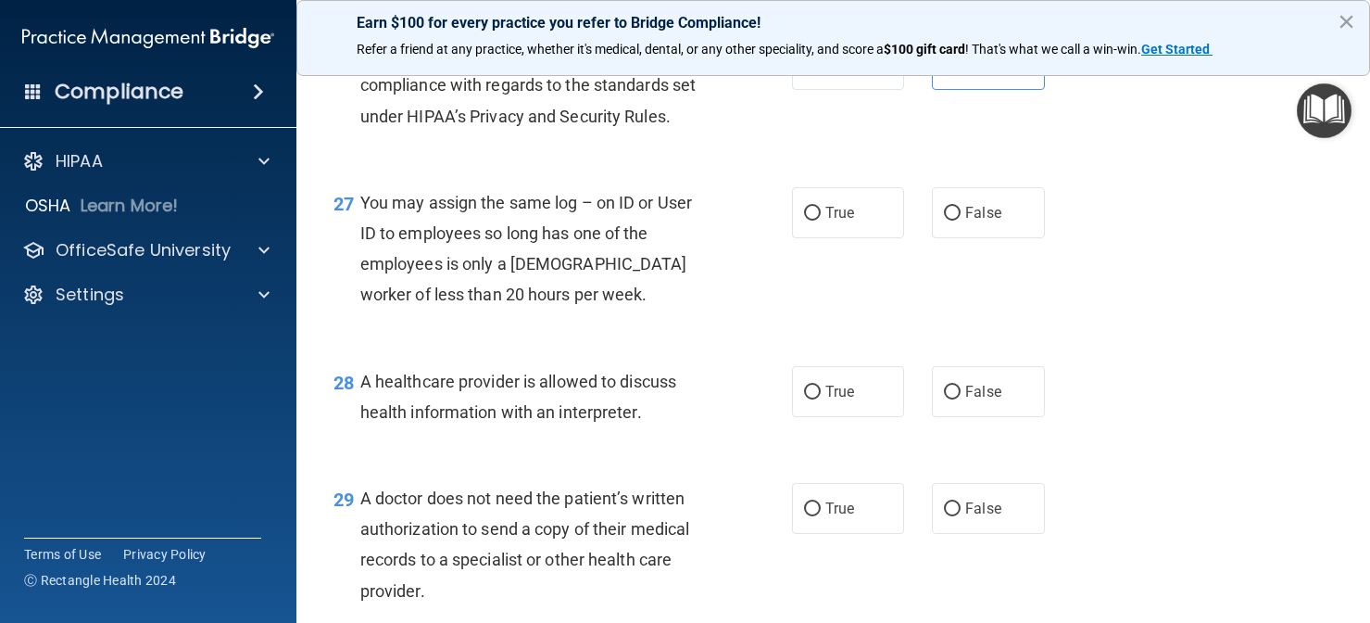
scroll to position [4468, 0]
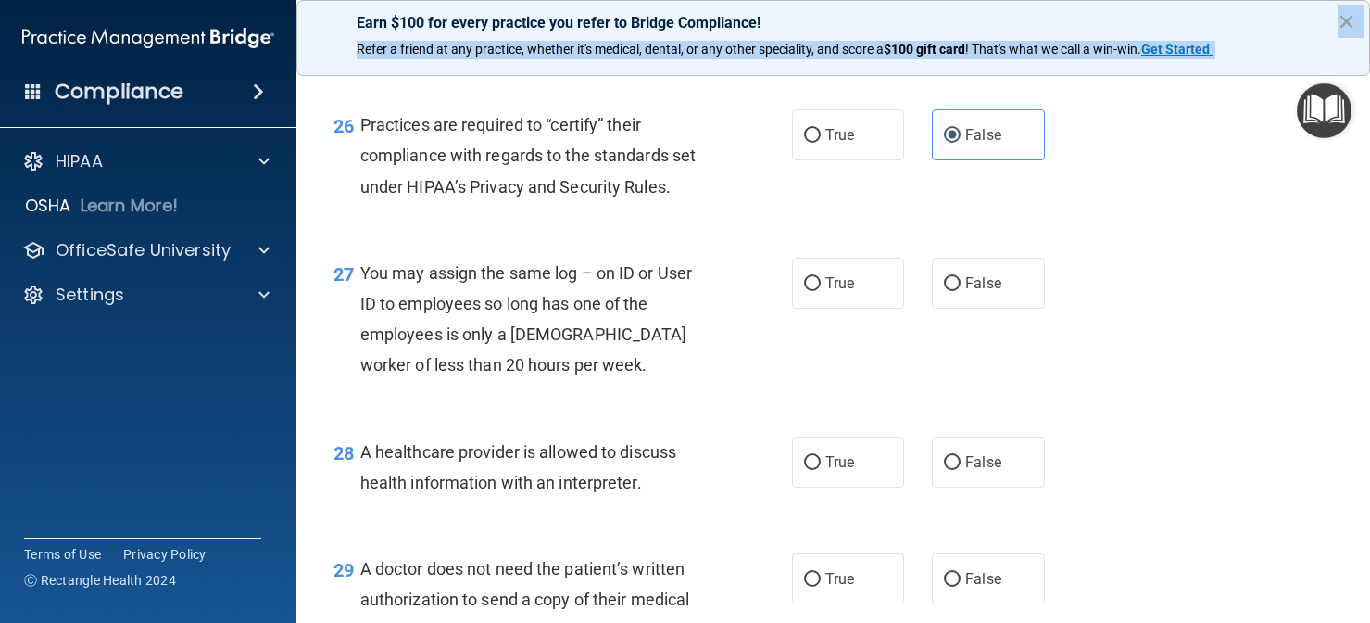
drag, startPoint x: 734, startPoint y: 448, endPoint x: 769, endPoint y: 30, distance: 419.4
click at [769, 30] on div "Earn $100 for every practice you refer to Bridge Compliance! Refer a friend at …" at bounding box center [833, 311] width 1074 height 623
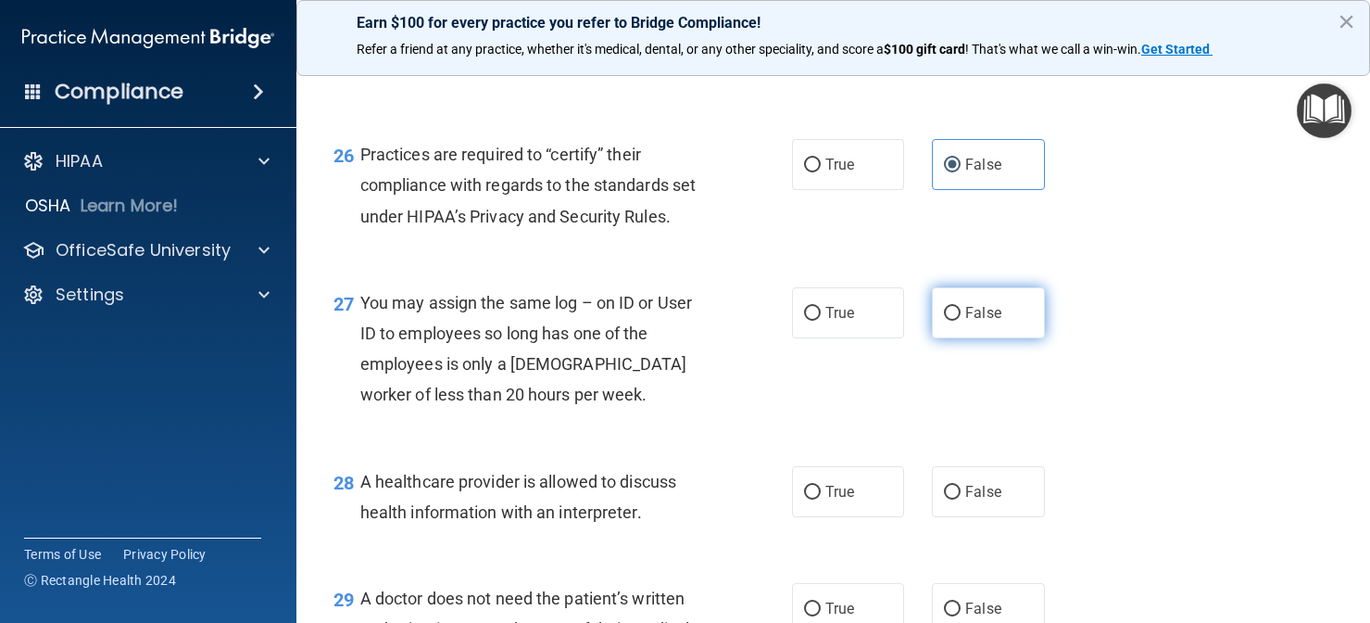
click at [943, 316] on label "False" at bounding box center [988, 312] width 113 height 51
click at [944, 316] on input "False" at bounding box center [952, 314] width 17 height 14
radio input "true"
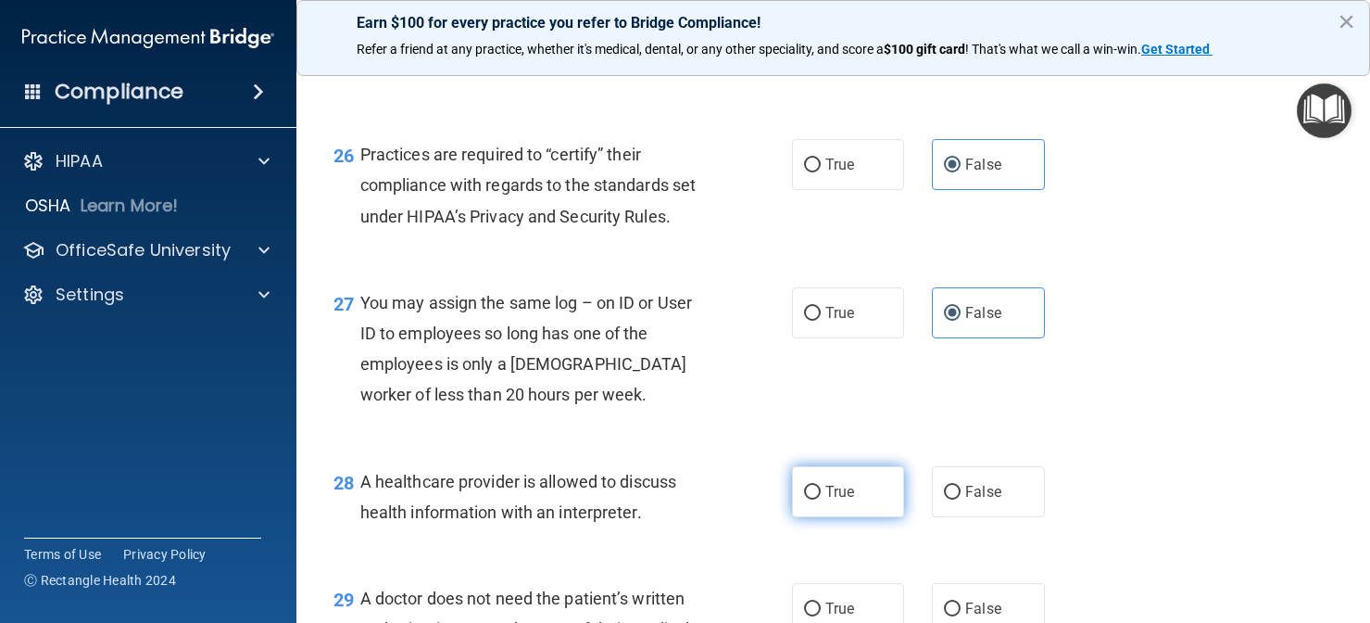
drag, startPoint x: 780, startPoint y: 536, endPoint x: 804, endPoint y: 498, distance: 45.0
click at [1063, 466] on ng-form "28 A healthcare provider is allowed to discuss health information with an inter…" at bounding box center [1063, 466] width 0 height 0
click at [820, 499] on input "True" at bounding box center [812, 493] width 17 height 14
radio input "true"
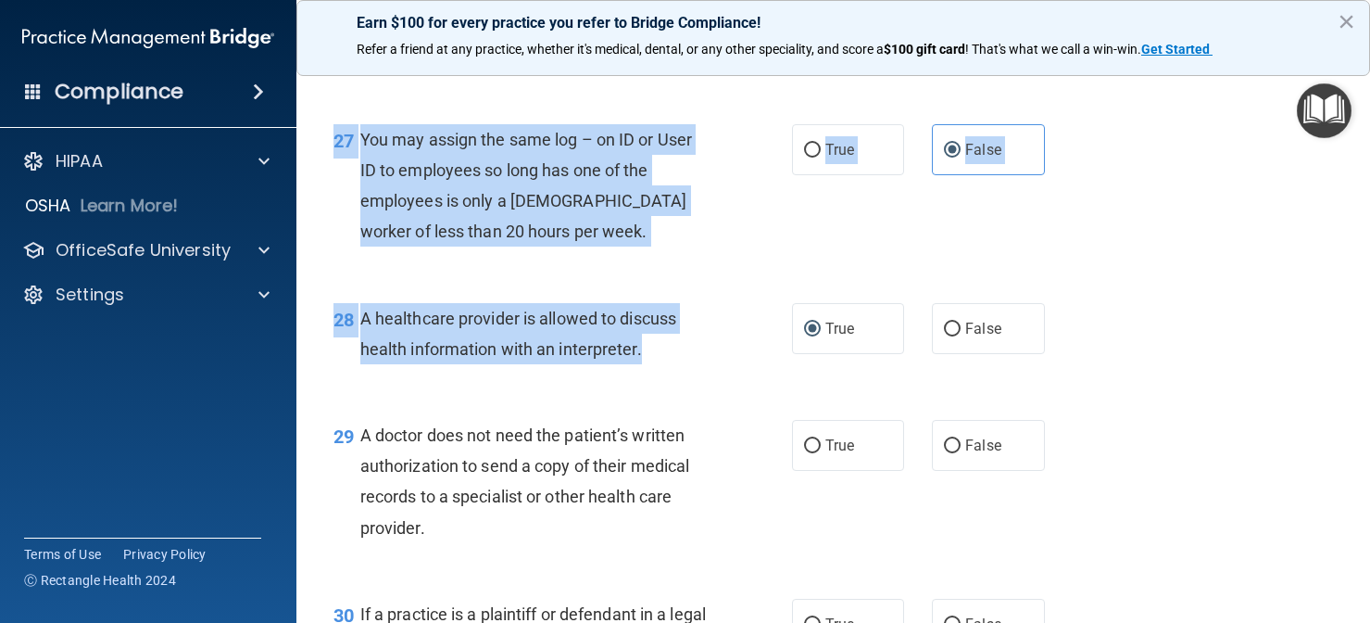
drag, startPoint x: 731, startPoint y: 538, endPoint x: 731, endPoint y: 633, distance: 94.5
click at [731, 622] on html "Compliance HIPAA Documents and Policies Report an Incident Business Associates …" at bounding box center [685, 311] width 1370 height 623
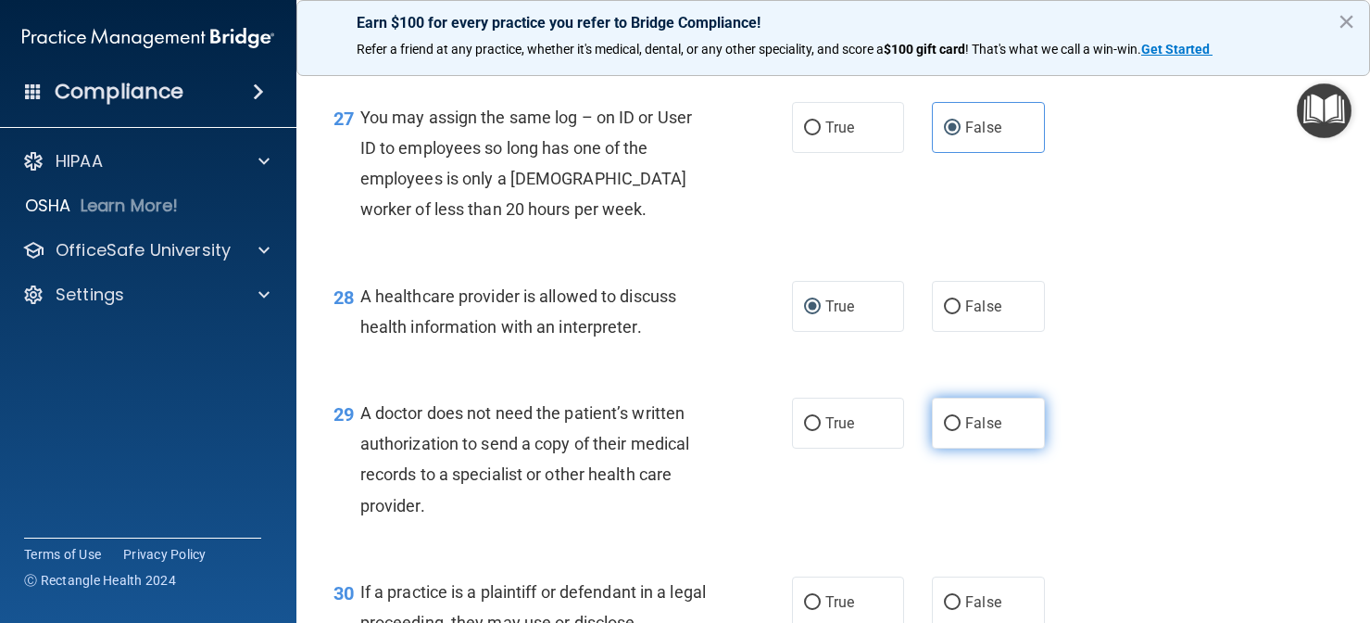
click at [962, 427] on label "False" at bounding box center [988, 422] width 113 height 51
click at [961, 427] on input "False" at bounding box center [952, 424] width 17 height 14
radio input "true"
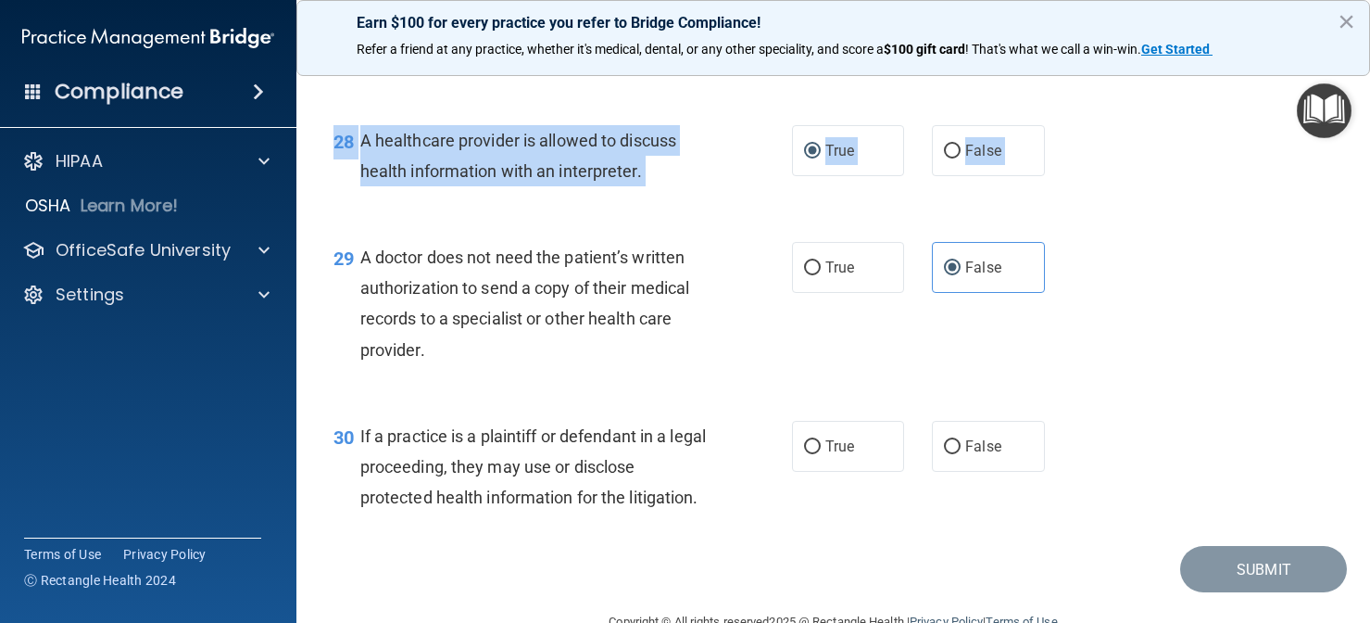
scroll to position [4561, 0]
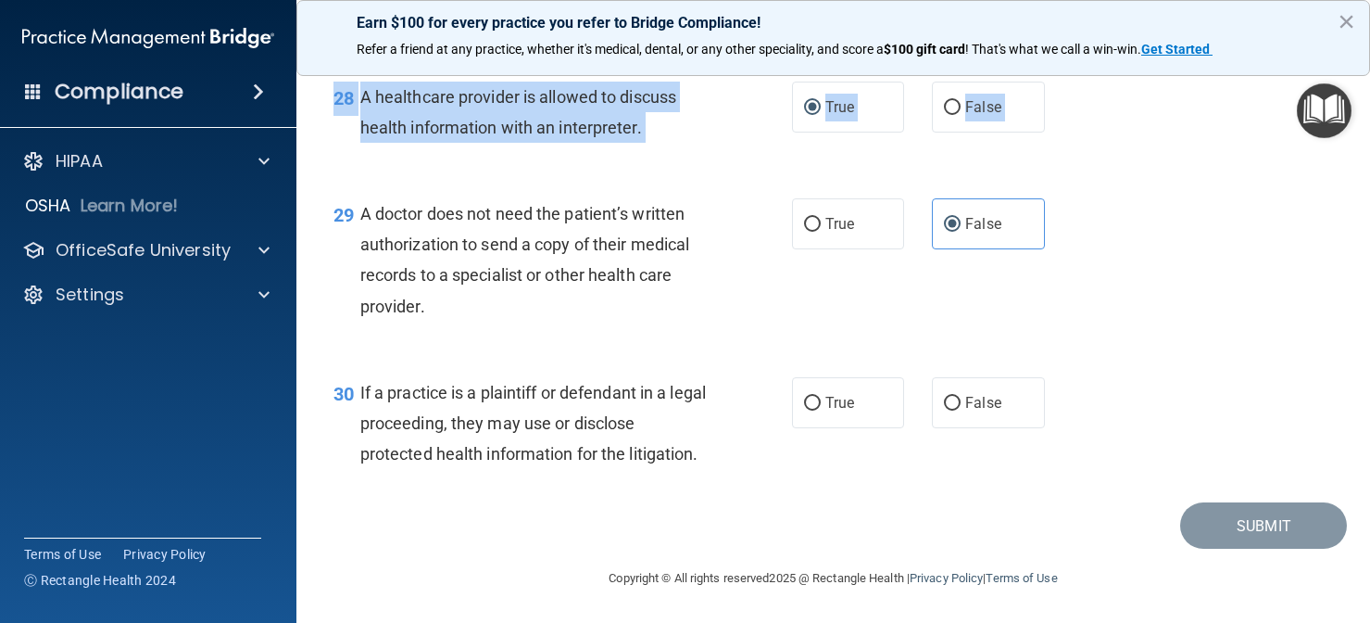
drag, startPoint x: 718, startPoint y: 542, endPoint x: 718, endPoint y: 641, distance: 99.1
click at [718, 622] on html "Compliance HIPAA Documents and Policies Report an Incident Business Associates …" at bounding box center [685, 311] width 1370 height 623
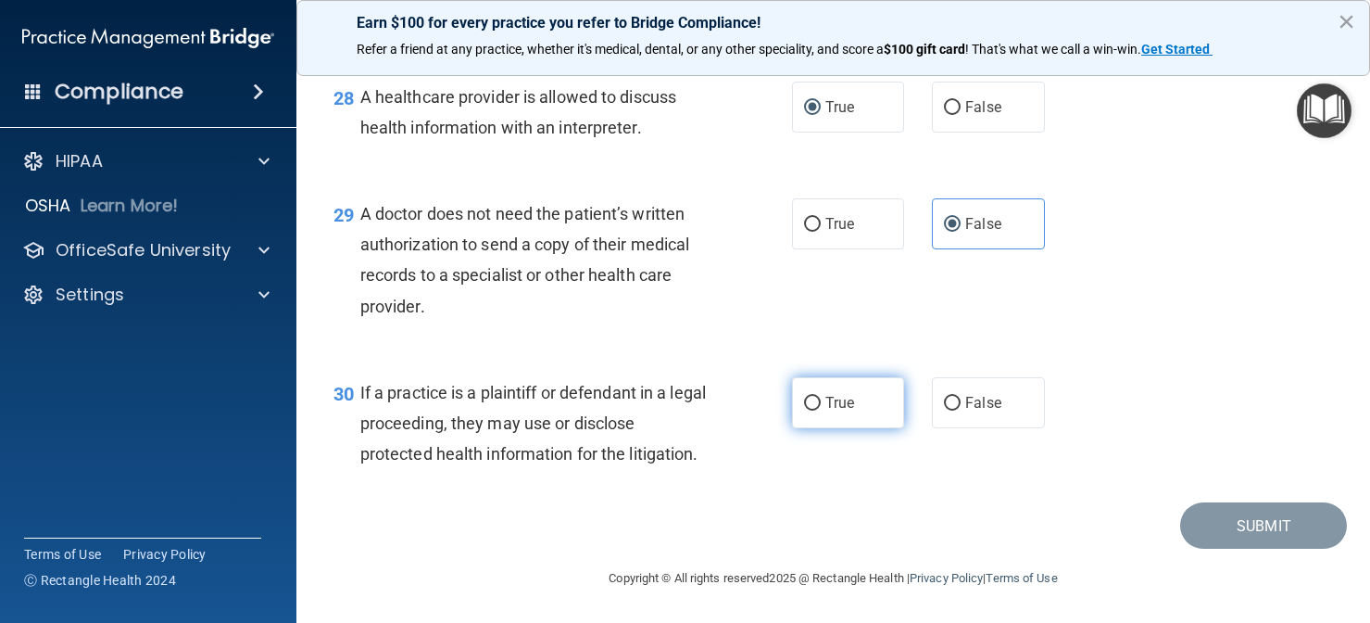
click at [864, 414] on label "True" at bounding box center [848, 402] width 113 height 51
click at [821, 410] on input "True" at bounding box center [812, 404] width 17 height 14
radio input "true"
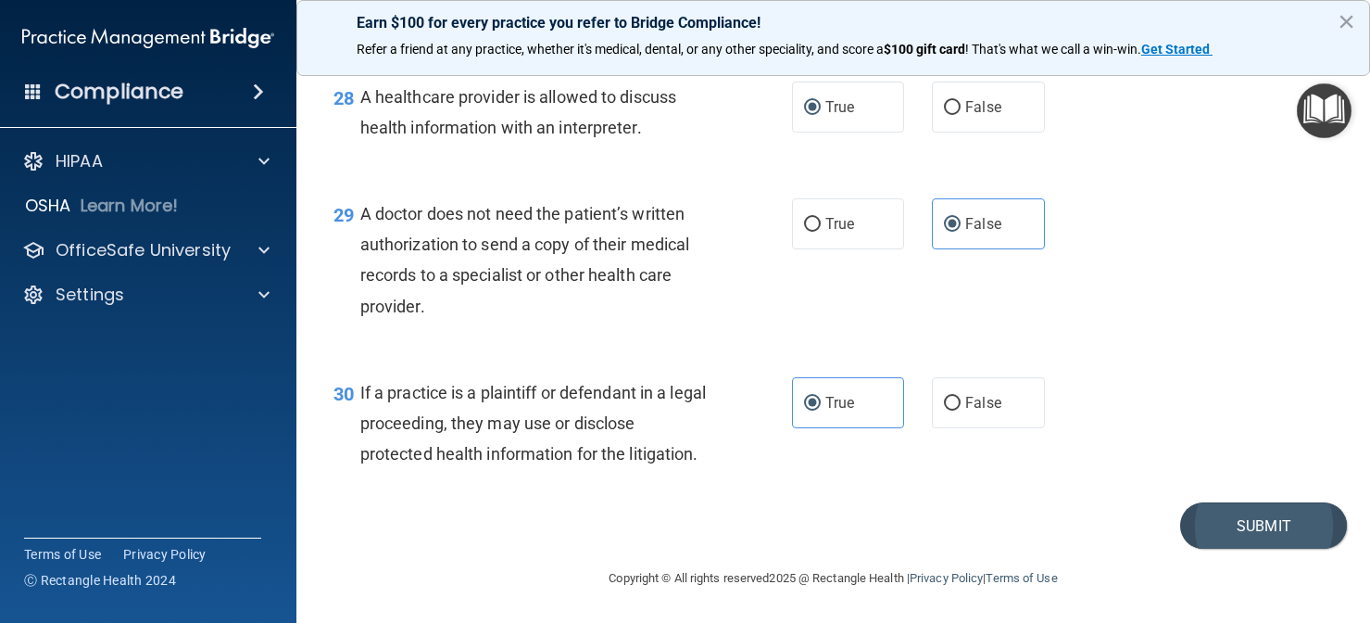
click at [1267, 522] on button "Submit" at bounding box center [1263, 525] width 167 height 47
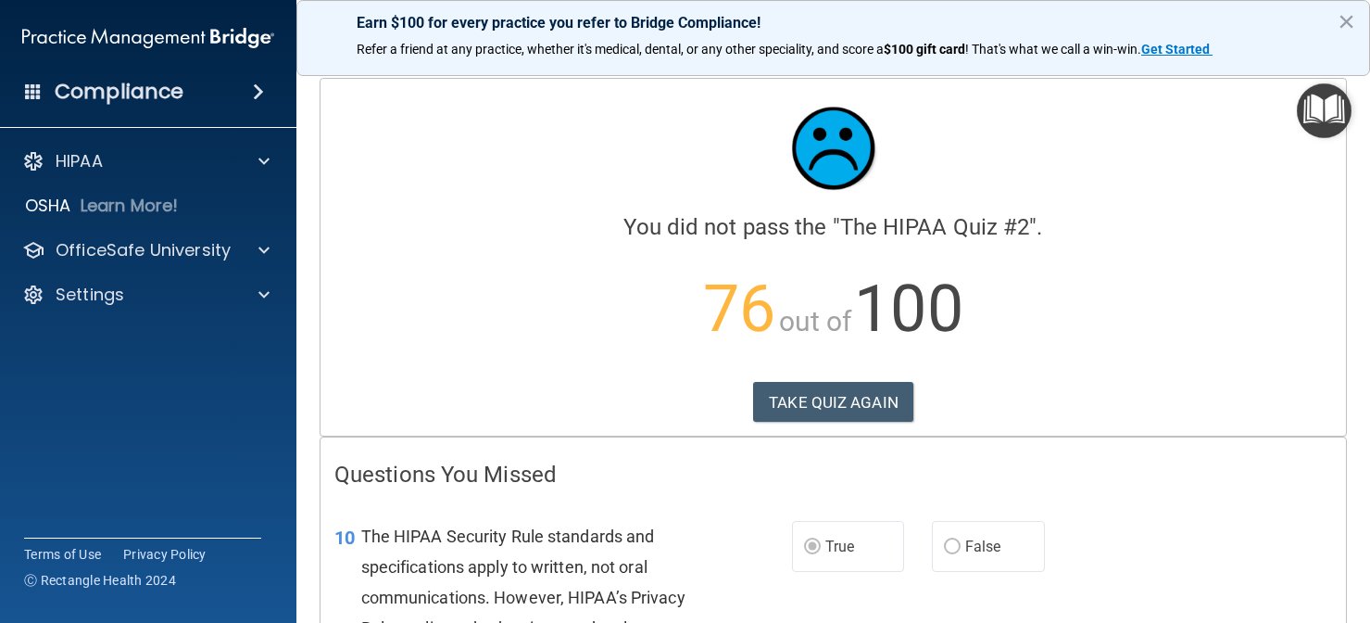
click at [1108, 422] on div "Calculating your score.... You did not pass the " The HIPAA Quiz #2 ". 76 out o…" at bounding box center [834, 257] width 1026 height 357
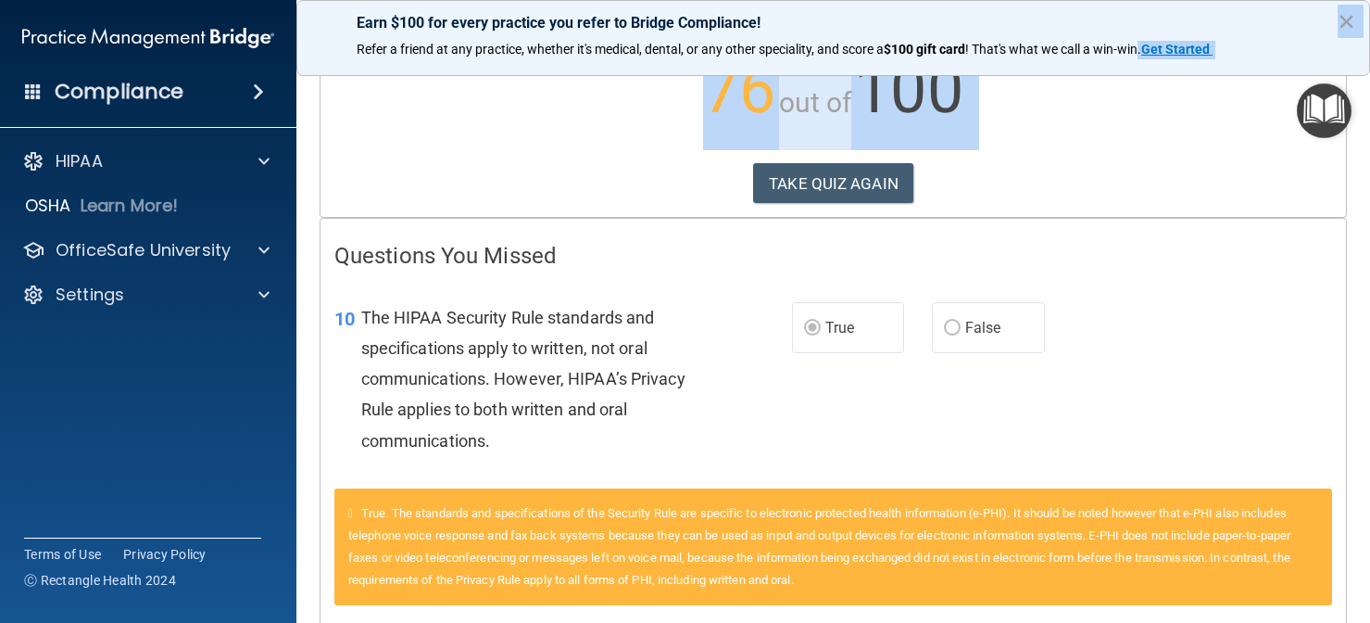
drag, startPoint x: 1121, startPoint y: 406, endPoint x: 1144, endPoint y: 44, distance: 363.0
click at [1144, 44] on div "Earn $100 for every practice you refer to Bridge Compliance! Refer a friend at …" at bounding box center [833, 311] width 1074 height 623
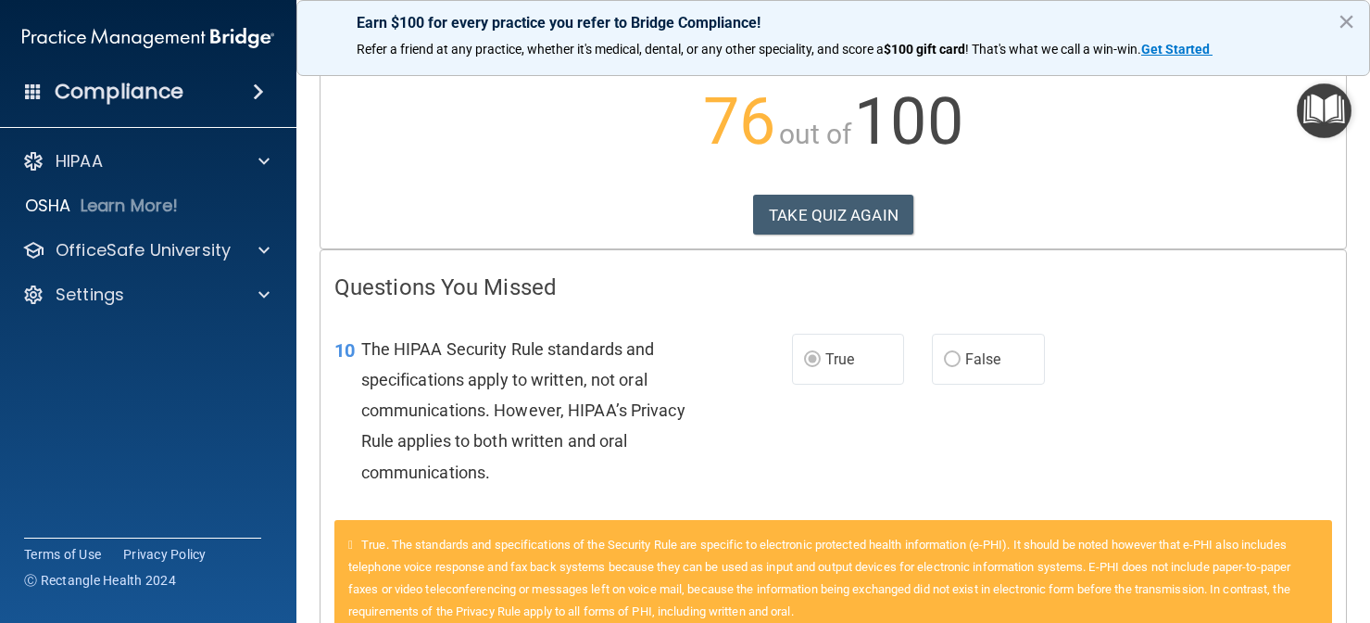
click at [565, 473] on div "The HIPAA Security Rule standards and specifications apply to written, not oral…" at bounding box center [543, 411] width 364 height 154
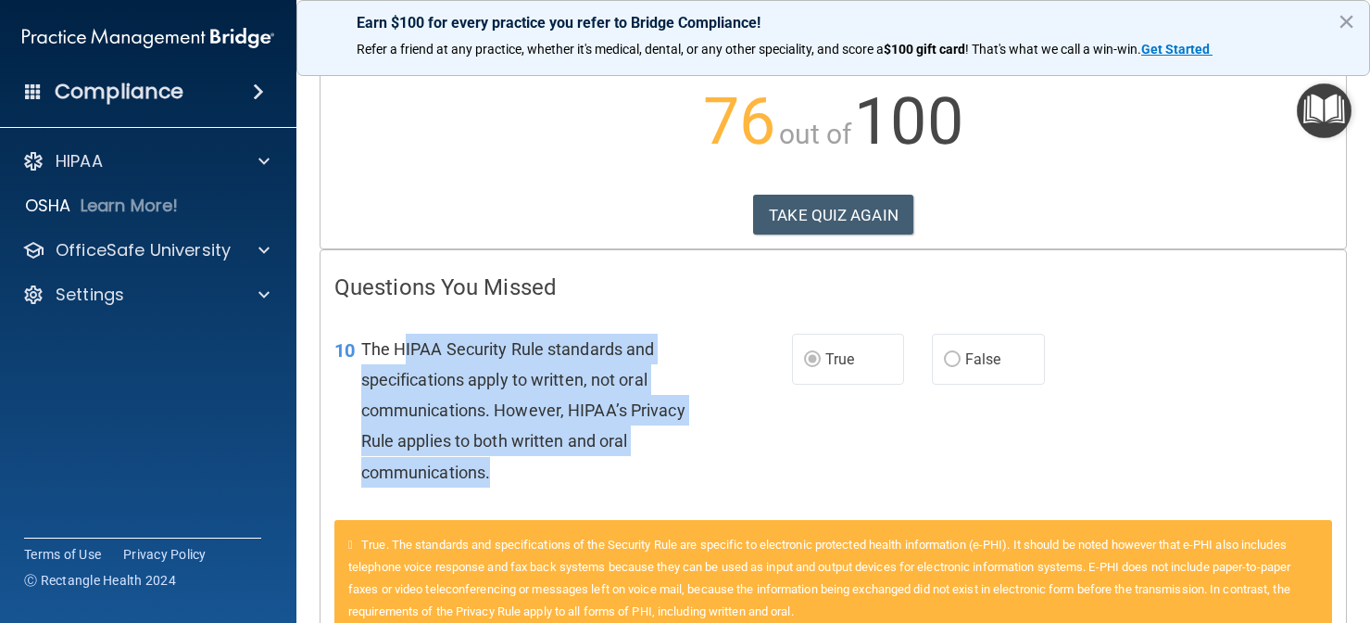
drag, startPoint x: 577, startPoint y: 455, endPoint x: 402, endPoint y: 342, distance: 208.4
click at [402, 342] on div "The HIPAA Security Rule standards and specifications apply to written, not oral…" at bounding box center [543, 411] width 364 height 154
click at [486, 474] on span "The HIPAA Security Rule standards and specifications apply to written, not oral…" at bounding box center [523, 410] width 324 height 143
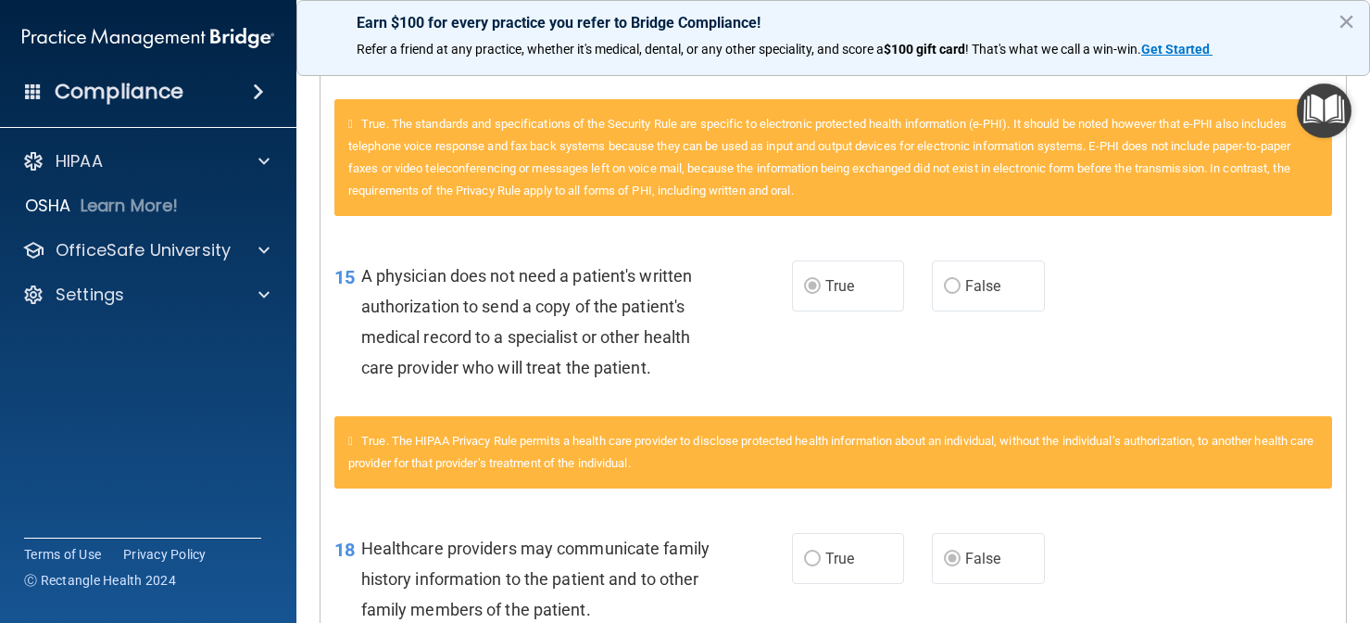
scroll to position [642, 0]
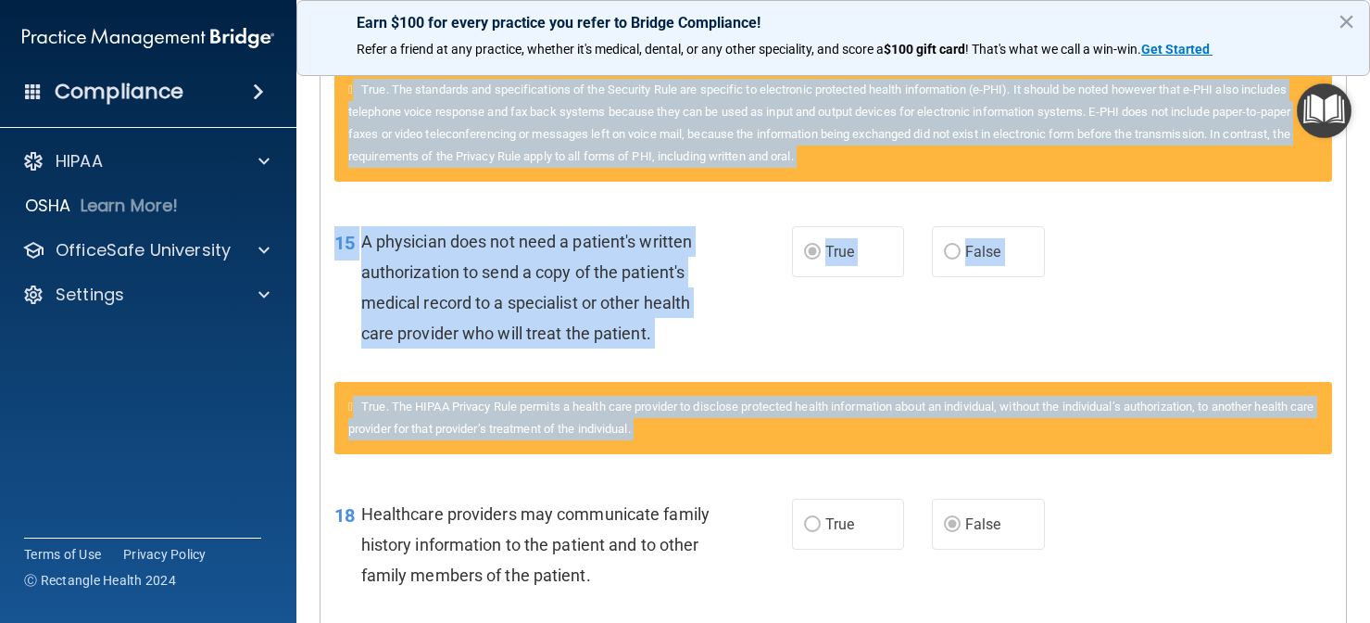
click at [562, 302] on span "A physician does not need a patient's written authorization to send a copy of t…" at bounding box center [527, 288] width 332 height 112
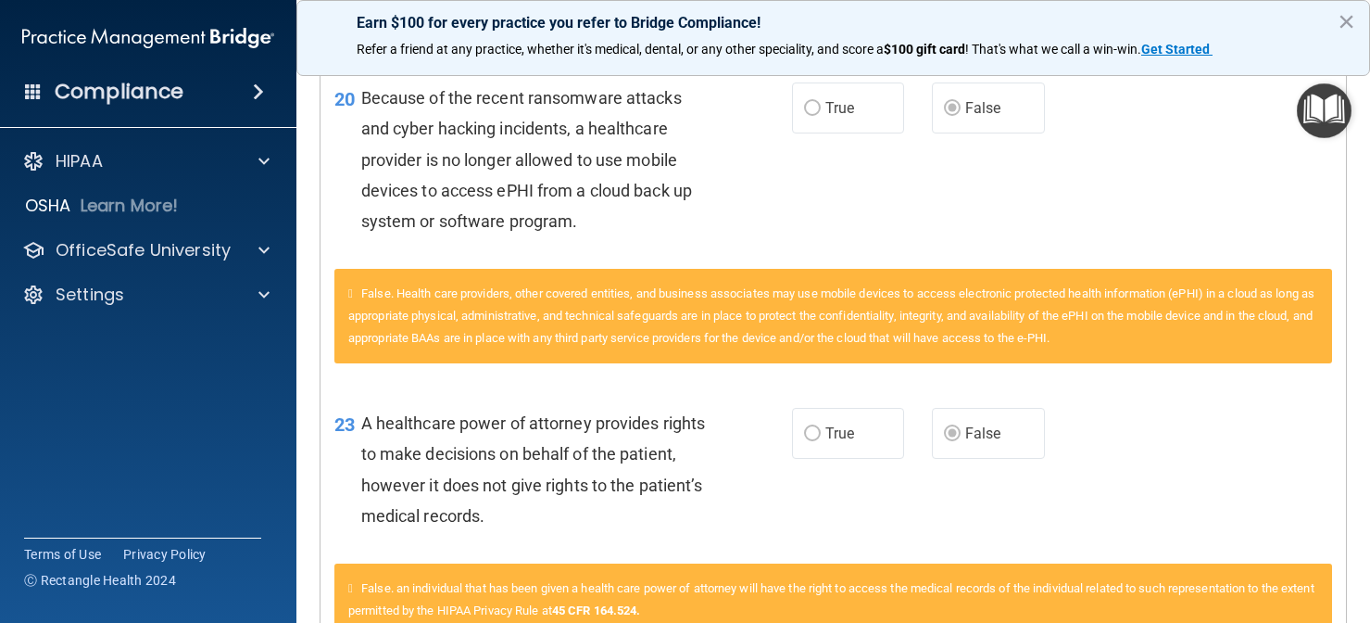
scroll to position [1317, 0]
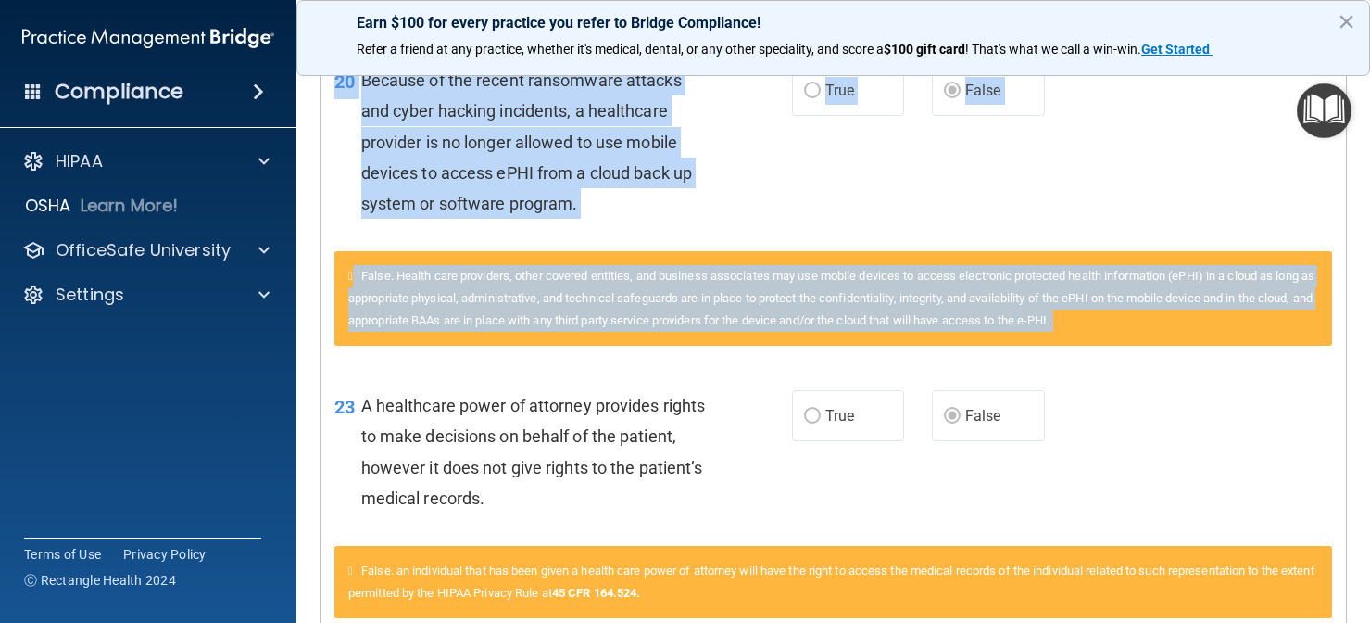
drag, startPoint x: 562, startPoint y: 302, endPoint x: 509, endPoint y: 508, distance: 212.6
click at [509, 508] on div "Questions You Missed 10 The HIPAA Security Rule standards and specifications ap…" at bounding box center [834, 139] width 1026 height 2037
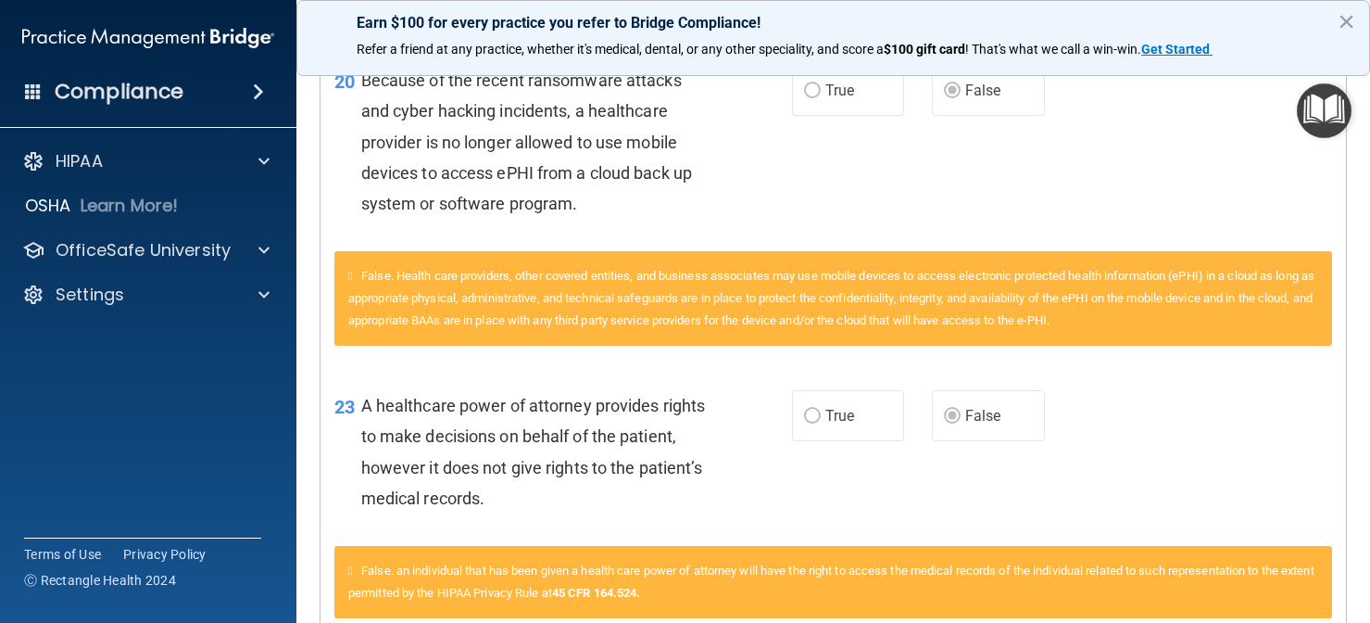
click at [518, 490] on div "A healthcare power of attorney provides rights to make decisions on behalf of t…" at bounding box center [543, 451] width 364 height 123
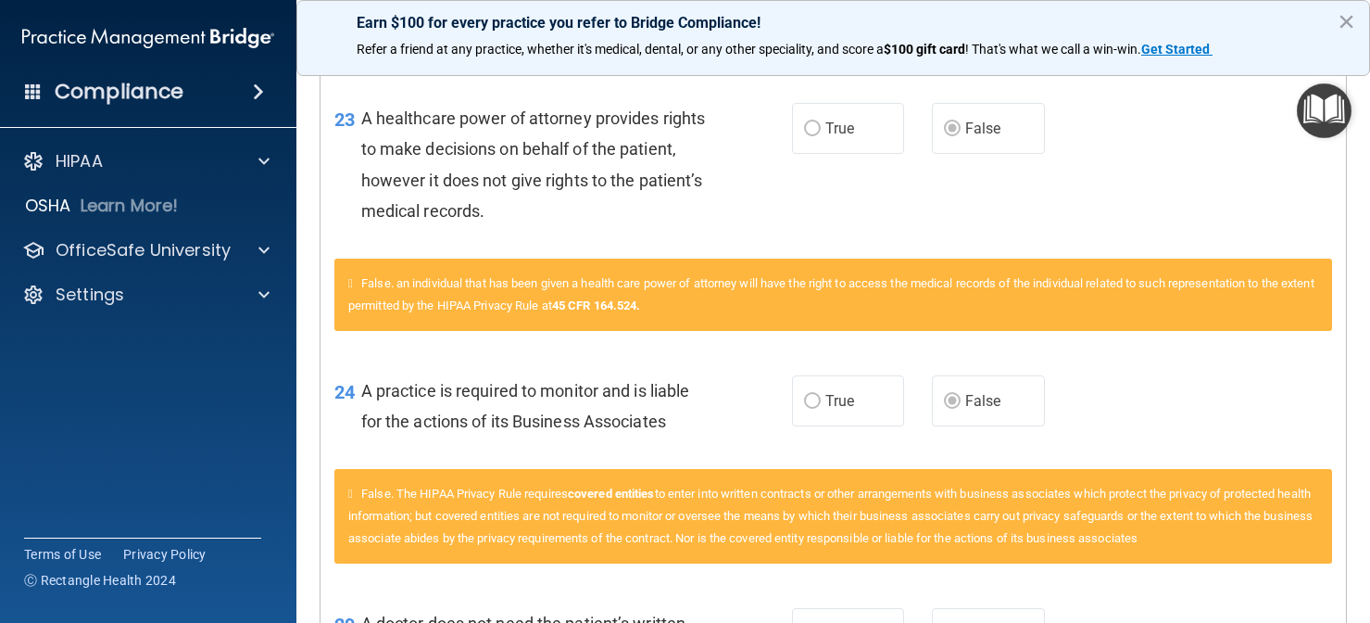
drag, startPoint x: 502, startPoint y: 511, endPoint x: 487, endPoint y: 640, distance: 130.6
click at [487, 622] on html "Compliance HIPAA Documents and Policies Report an Incident Business Associates …" at bounding box center [685, 311] width 1370 height 623
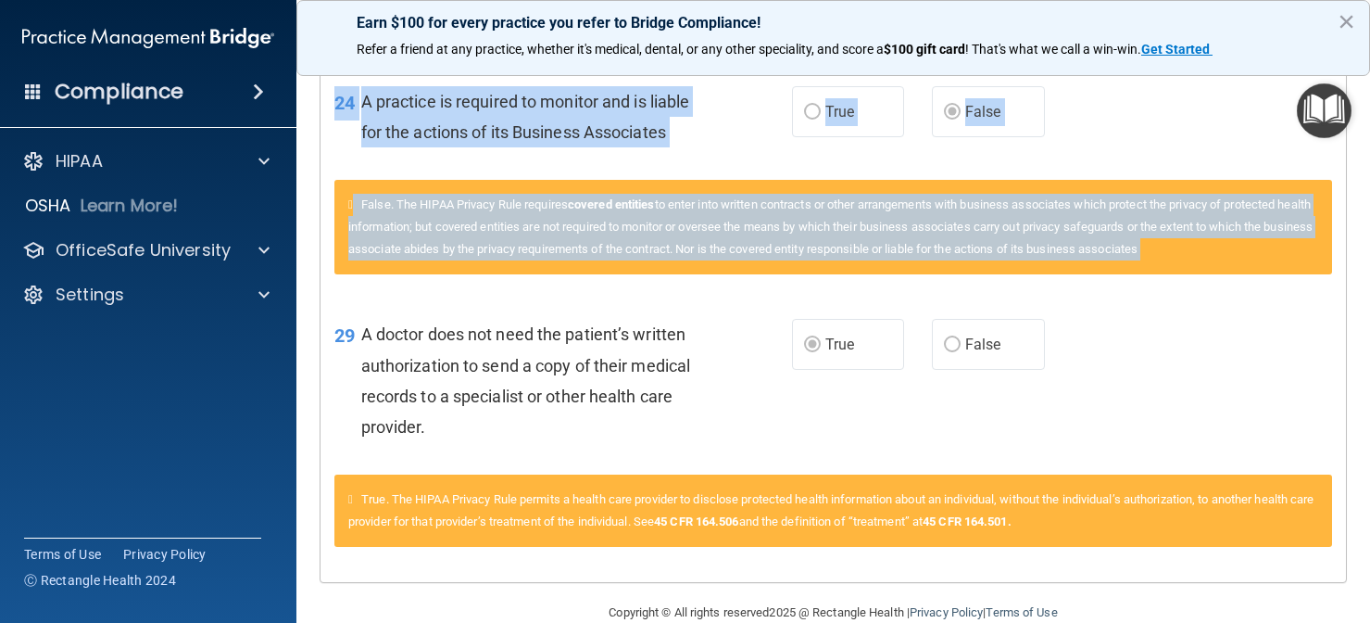
scroll to position [1904, 0]
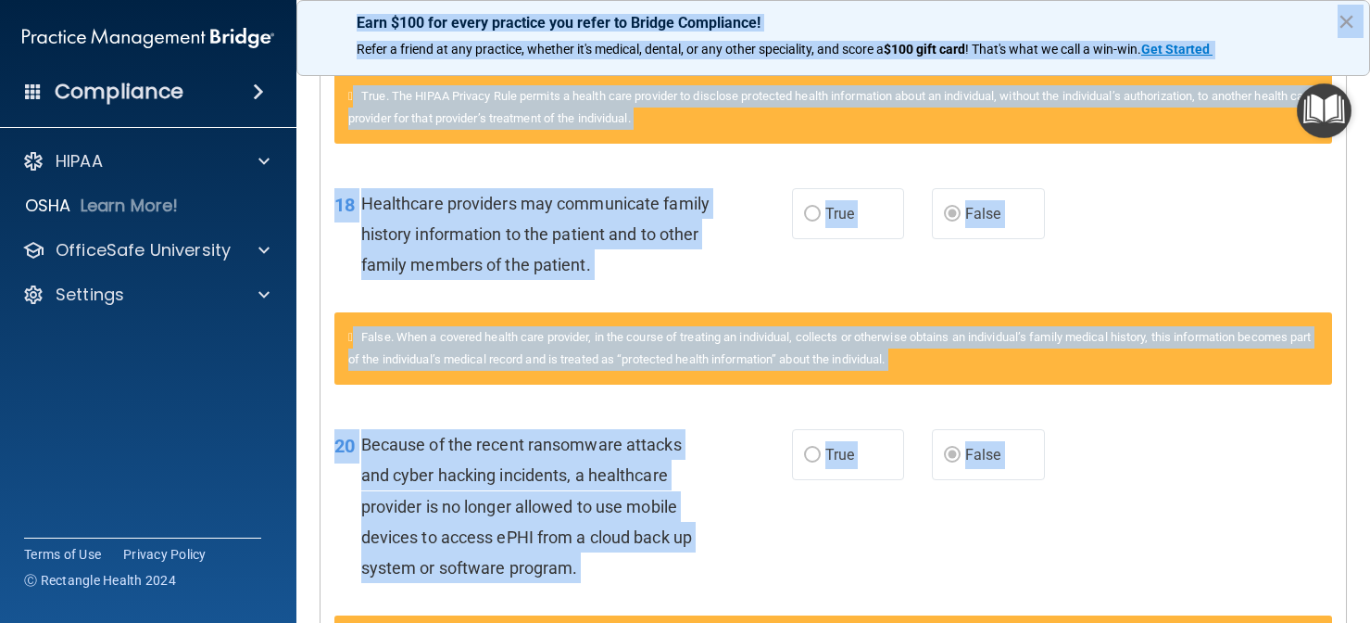
drag, startPoint x: 482, startPoint y: 546, endPoint x: 674, endPoint y: -20, distance: 597.7
click at [674, 0] on html "Compliance HIPAA Documents and Policies Report an Incident Business Associates …" at bounding box center [685, 311] width 1370 height 623
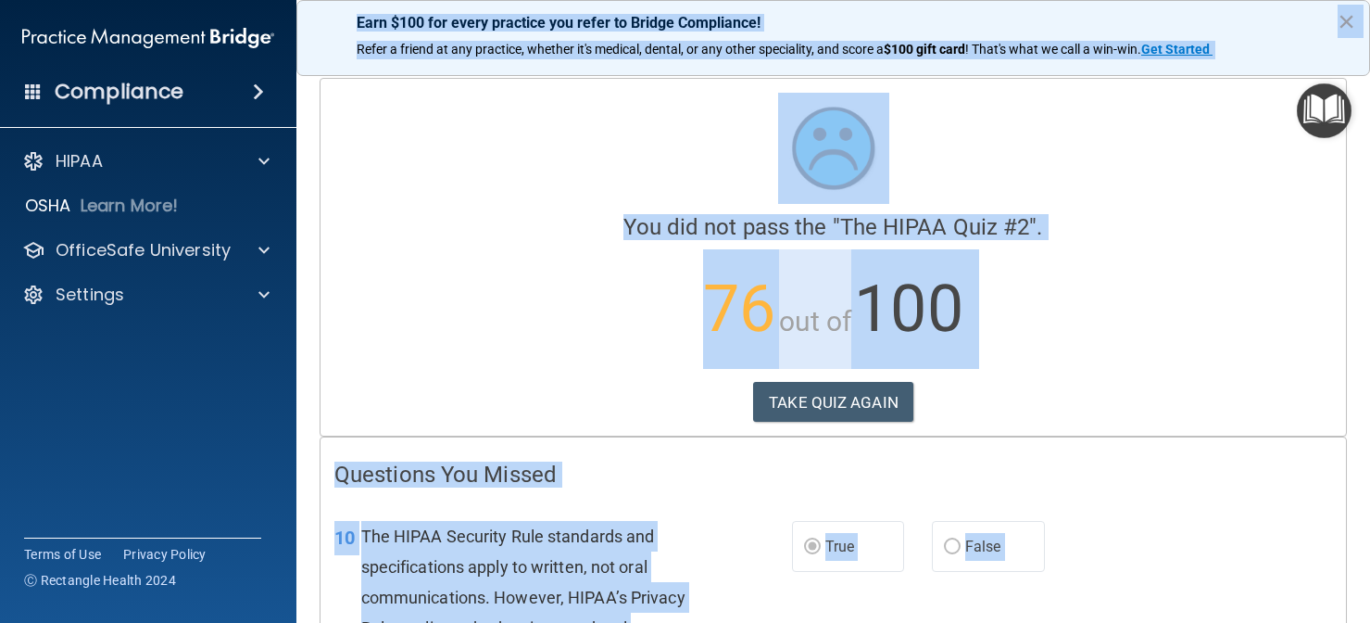
scroll to position [0, 0]
click at [870, 409] on button "TAKE QUIZ AGAIN" at bounding box center [833, 402] width 160 height 41
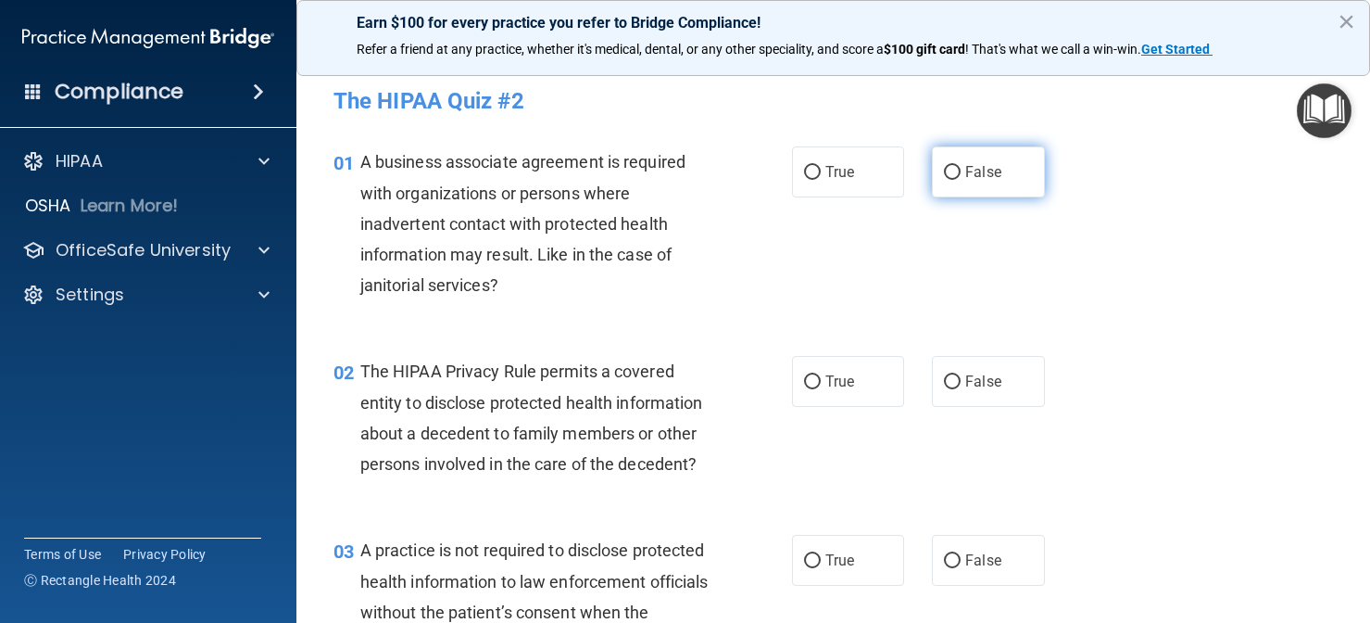
click at [978, 187] on label "False" at bounding box center [988, 171] width 113 height 51
click at [961, 180] on input "False" at bounding box center [952, 173] width 17 height 14
radio input "true"
click at [754, 311] on div "01 A business associate agreement is required with organizations or persons whe…" at bounding box center [834, 227] width 1028 height 209
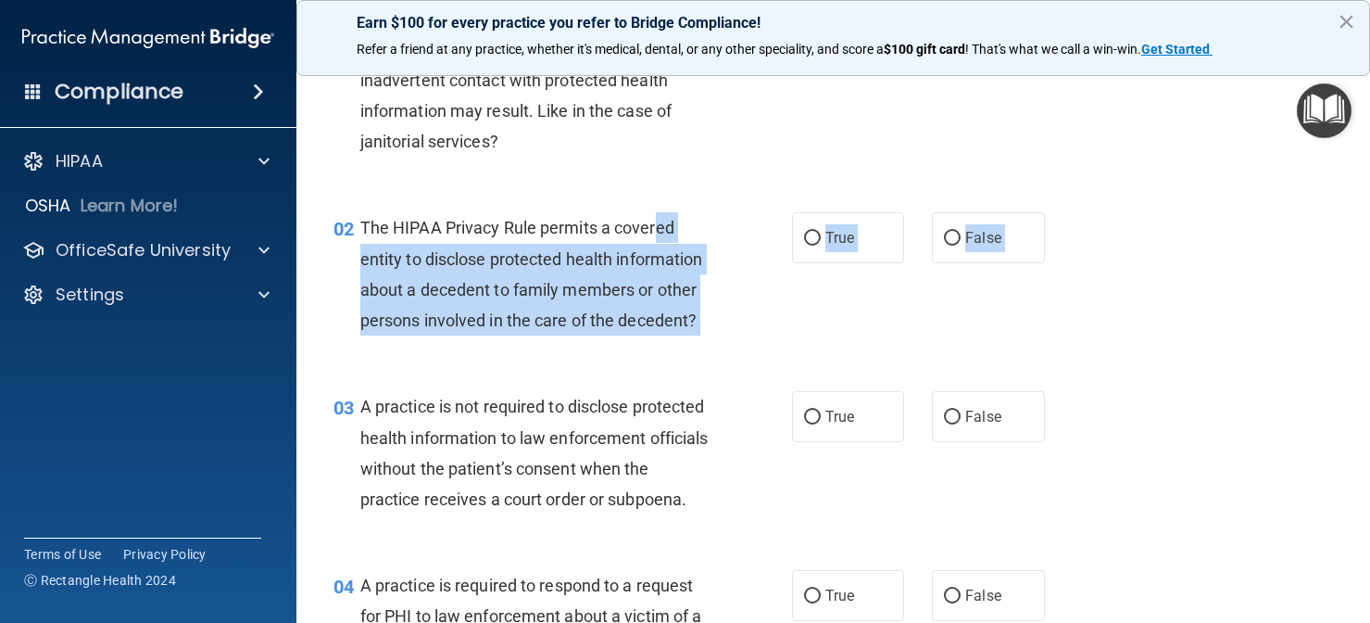
drag, startPoint x: 659, startPoint y: 379, endPoint x: 656, endPoint y: 631, distance: 252.0
click at [656, 622] on html "Compliance HIPAA Documents and Policies Report an Incident Business Associates …" at bounding box center [685, 311] width 1370 height 623
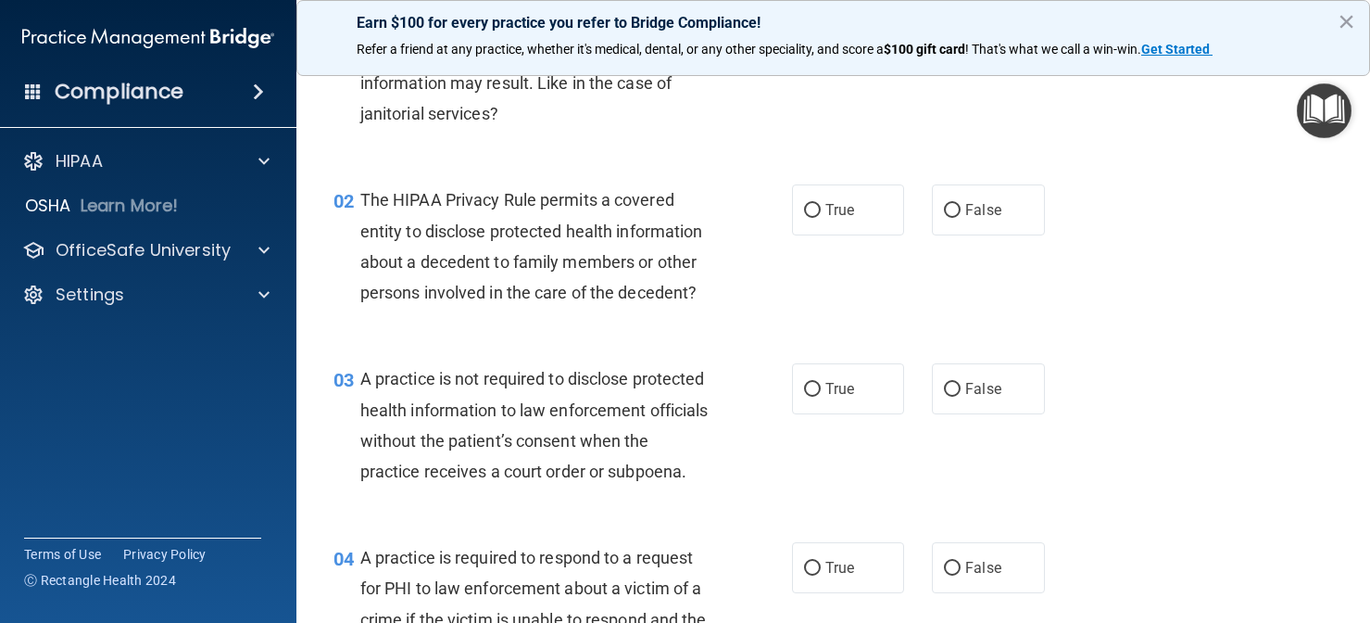
click at [738, 290] on div "02 The HIPAA Privacy Rule permits a covered entity to disclose protected health…" at bounding box center [563, 250] width 514 height 132
click at [847, 199] on label "True" at bounding box center [848, 209] width 113 height 51
click at [821, 204] on input "True" at bounding box center [812, 211] width 17 height 14
radio input "true"
click at [827, 400] on label "True" at bounding box center [848, 388] width 113 height 51
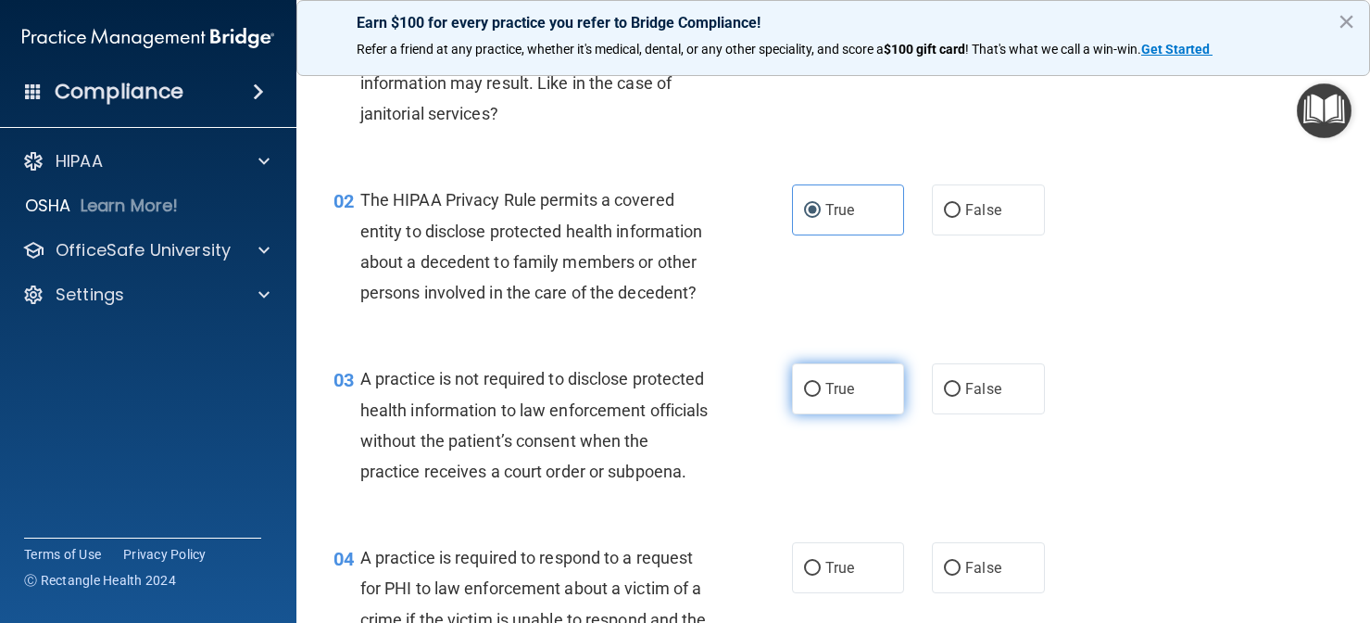
click at [821, 397] on input "True" at bounding box center [812, 390] width 17 height 14
radio input "true"
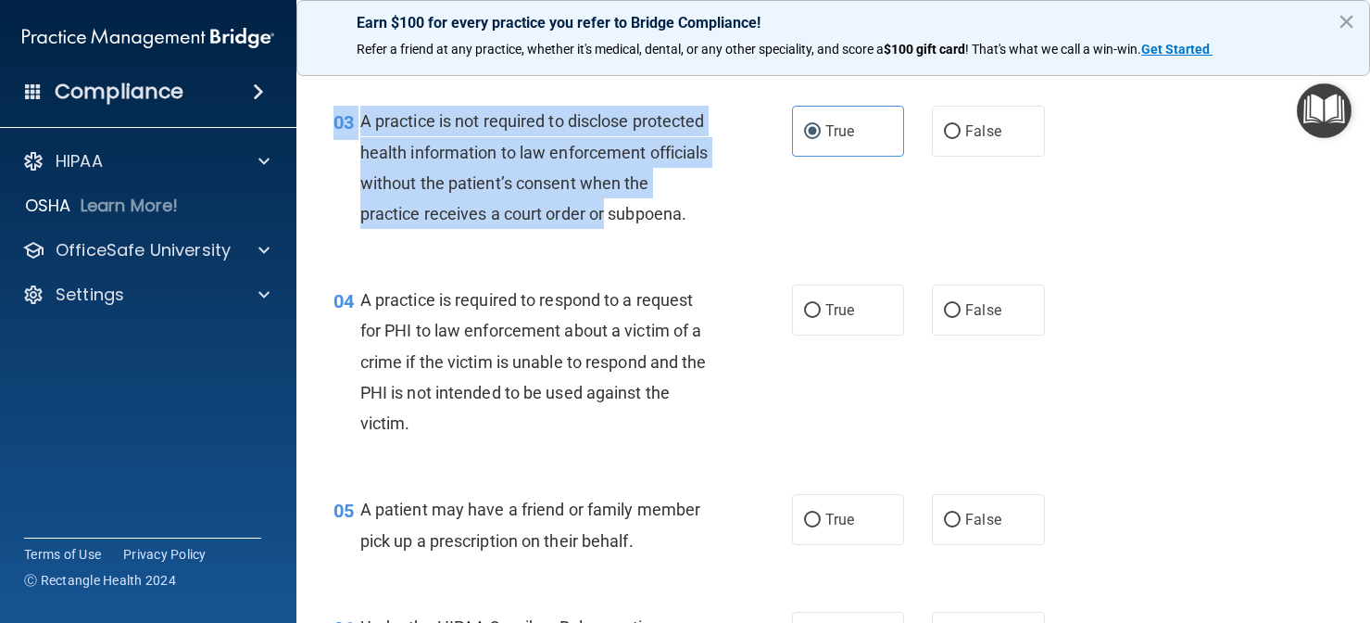
drag, startPoint x: 716, startPoint y: 467, endPoint x: 713, endPoint y: 635, distance: 167.7
click at [713, 622] on html "Compliance HIPAA Documents and Policies Report an Incident Business Associates …" at bounding box center [685, 311] width 1370 height 623
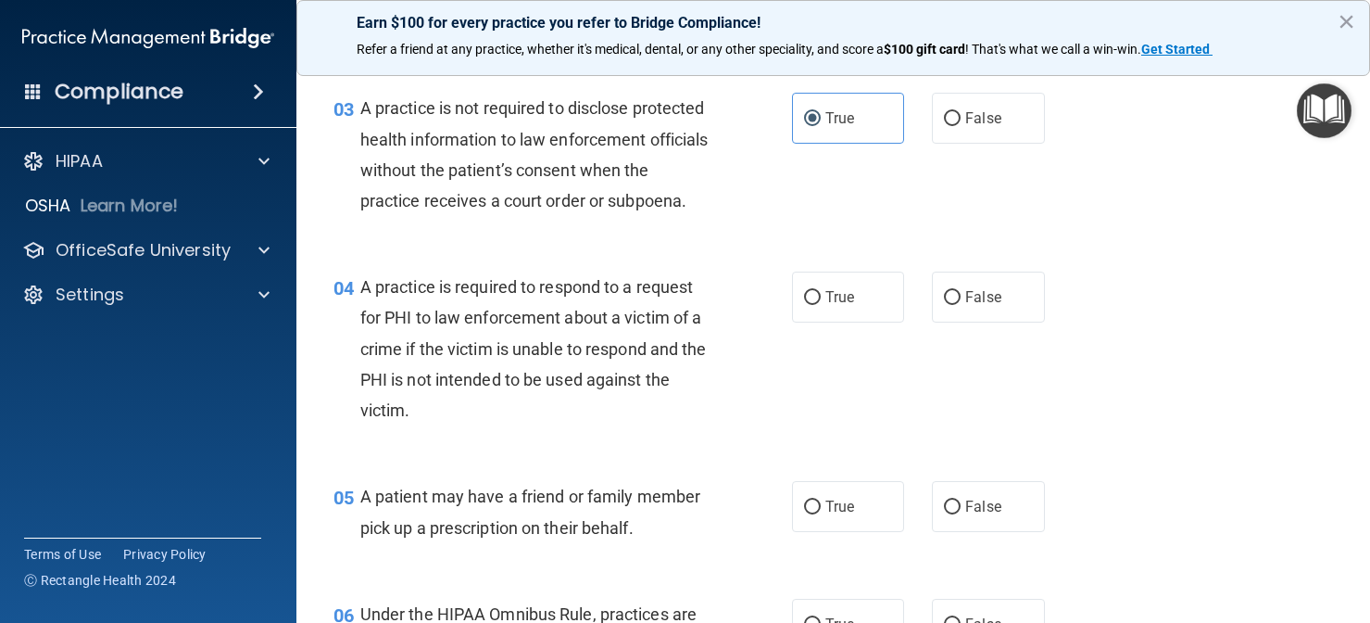
click at [776, 327] on div "04 A practice is required to respond to a request for PHI to law enforcement ab…" at bounding box center [563, 352] width 514 height 163
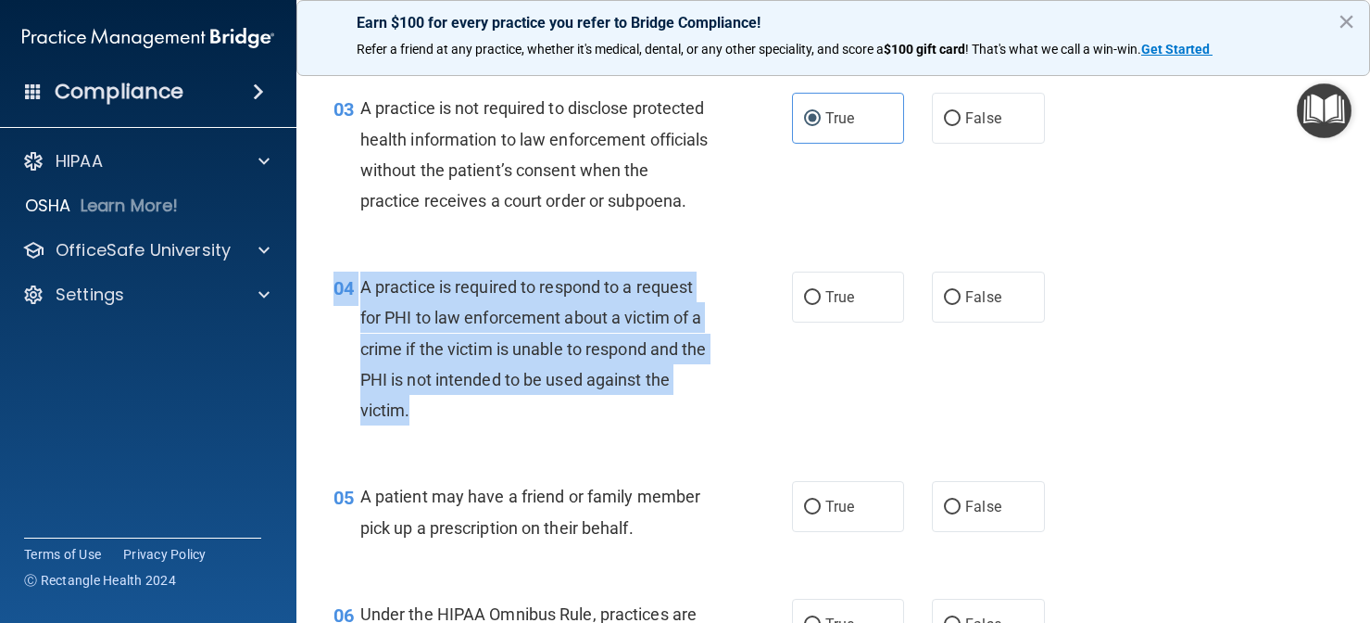
drag, startPoint x: 597, startPoint y: 294, endPoint x: 578, endPoint y: 426, distance: 133.8
click at [578, 426] on div "04 A practice is required to respond to a request for PHI to law enforcement ab…" at bounding box center [834, 352] width 1028 height 209
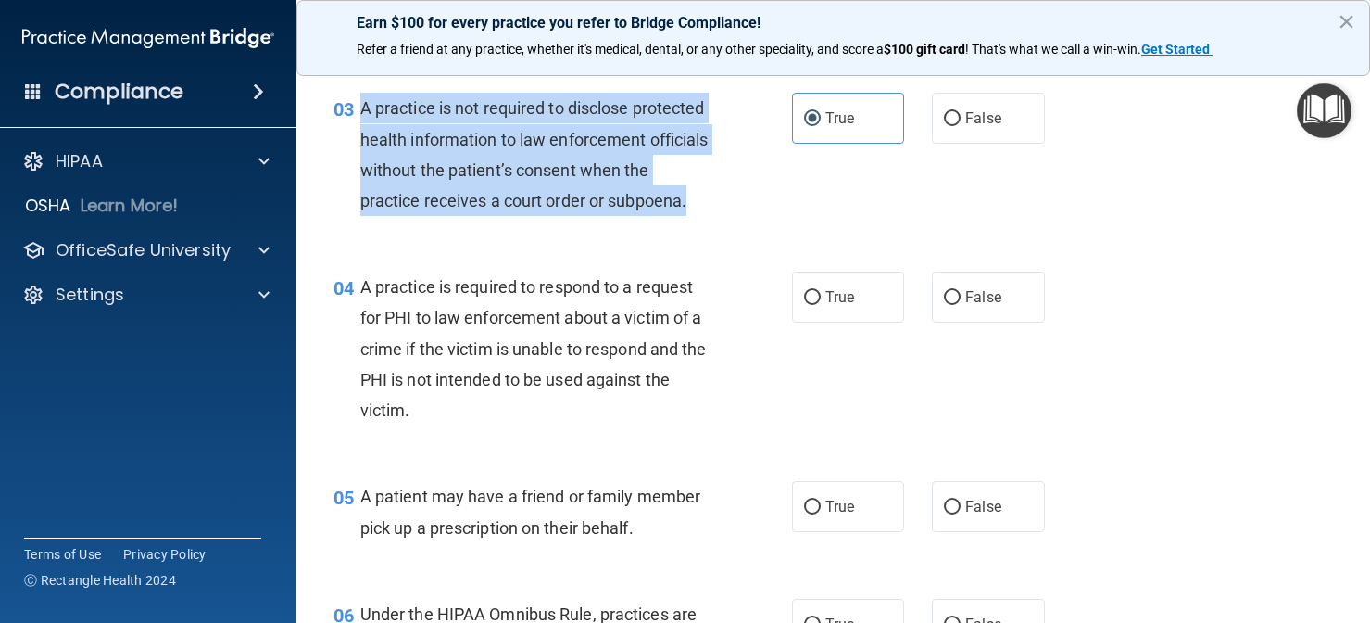
drag, startPoint x: 467, startPoint y: 221, endPoint x: 361, endPoint y: 109, distance: 154.0
click at [361, 109] on div "A practice is not required to disclose protected health information to law enfo…" at bounding box center [542, 154] width 364 height 123
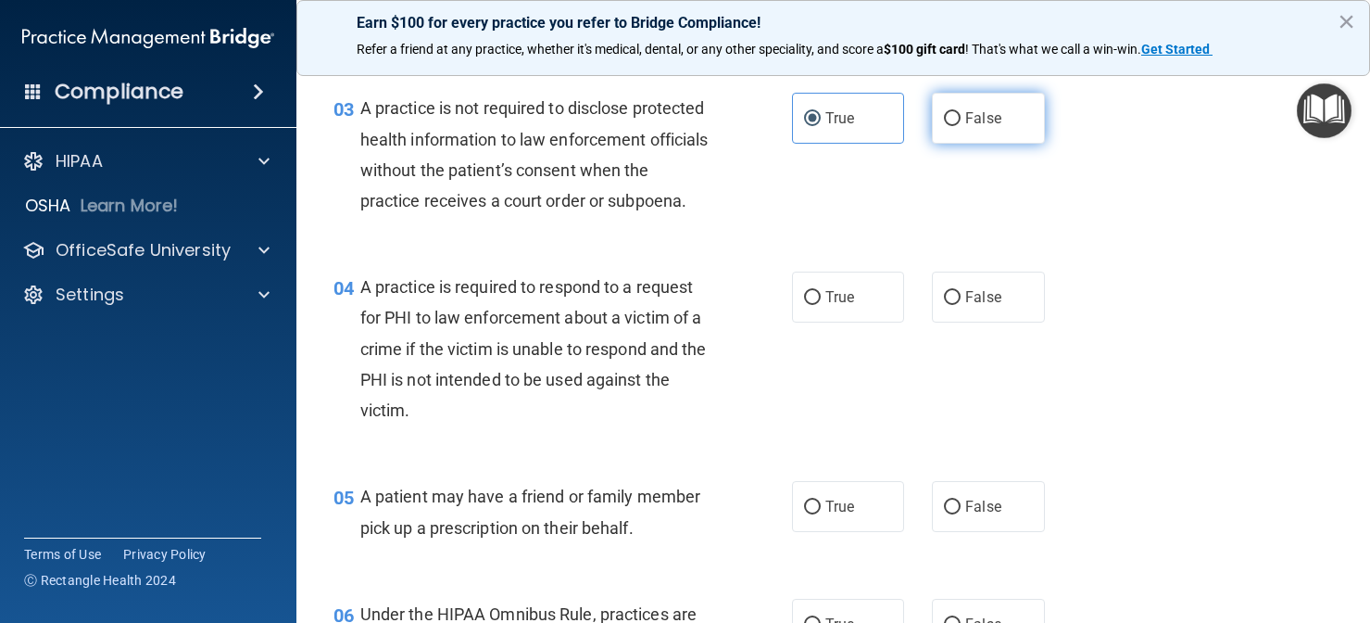
click at [977, 113] on span "False" at bounding box center [983, 118] width 36 height 18
click at [961, 113] on input "False" at bounding box center [952, 119] width 17 height 14
radio input "true"
radio input "false"
click at [683, 216] on div "A practice is not required to disclose protected health information to law enfo…" at bounding box center [542, 154] width 364 height 123
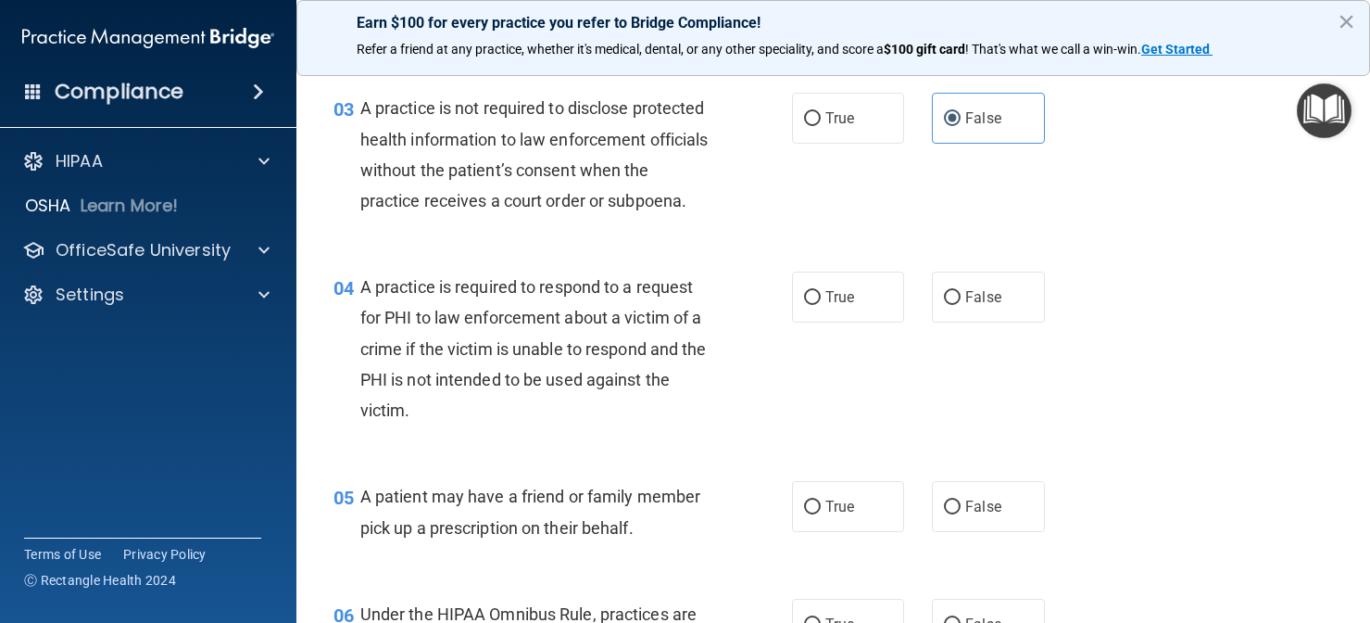
click at [624, 297] on div "04 A practice is required to respond to a request for PHI to law enforcement ab…" at bounding box center [834, 352] width 1028 height 209
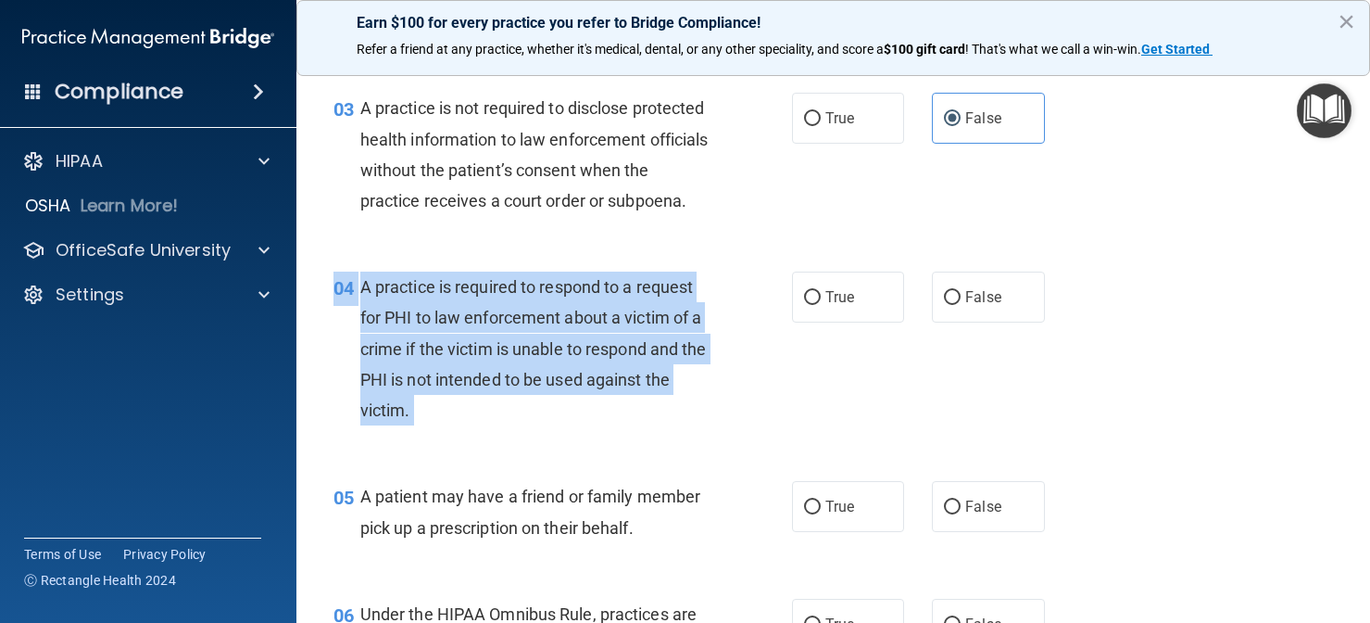
drag, startPoint x: 624, startPoint y: 297, endPoint x: 613, endPoint y: 417, distance: 120.0
click at [613, 417] on div "04 A practice is required to respond to a request for PHI to law enforcement ab…" at bounding box center [834, 352] width 1028 height 209
click at [817, 305] on input "True" at bounding box center [812, 298] width 17 height 14
radio input "true"
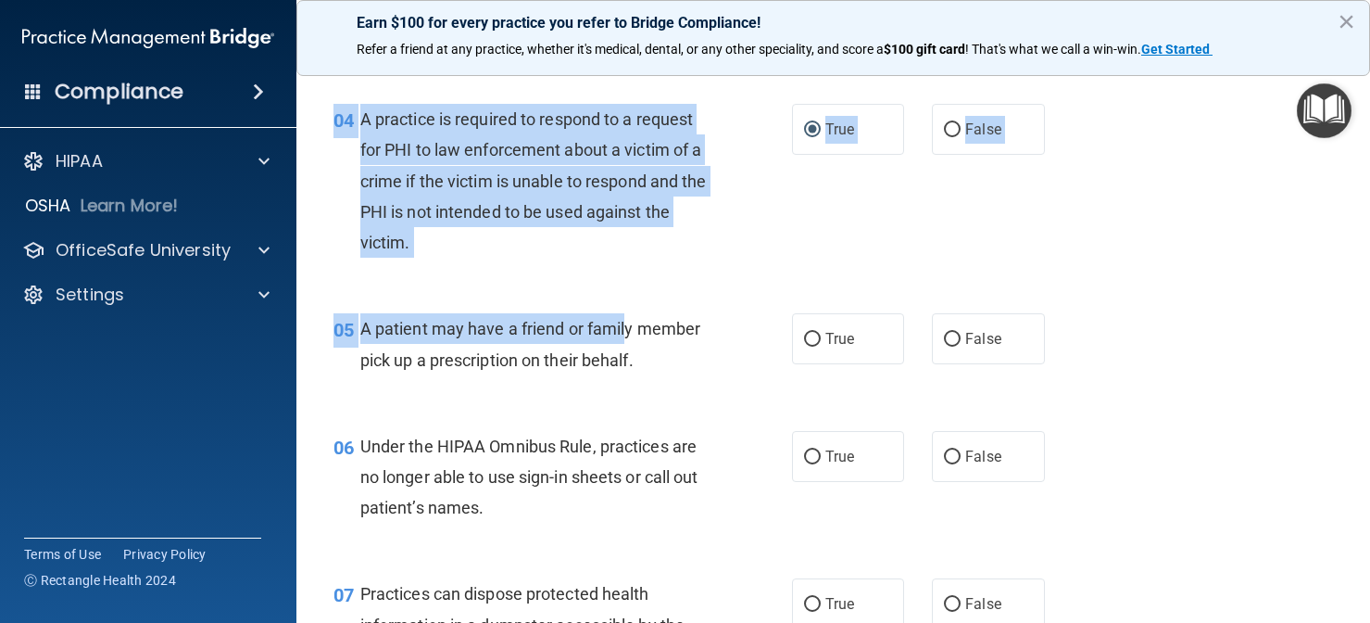
drag, startPoint x: 627, startPoint y: 508, endPoint x: 612, endPoint y: 635, distance: 127.9
click at [612, 622] on html "Compliance HIPAA Documents and Policies Report an Incident Business Associates …" at bounding box center [685, 311] width 1370 height 623
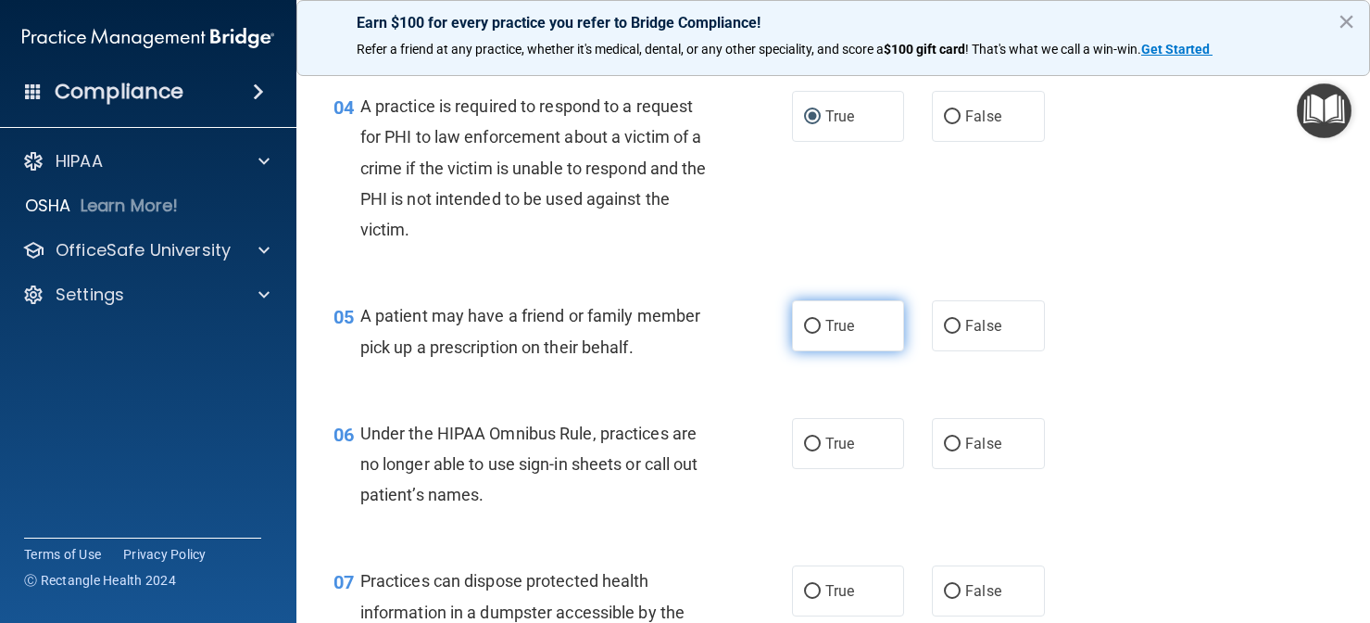
click at [815, 351] on label "True" at bounding box center [848, 325] width 113 height 51
click at [815, 334] on input "True" at bounding box center [812, 327] width 17 height 14
radio input "true"
click at [930, 469] on div "True False" at bounding box center [927, 443] width 271 height 51
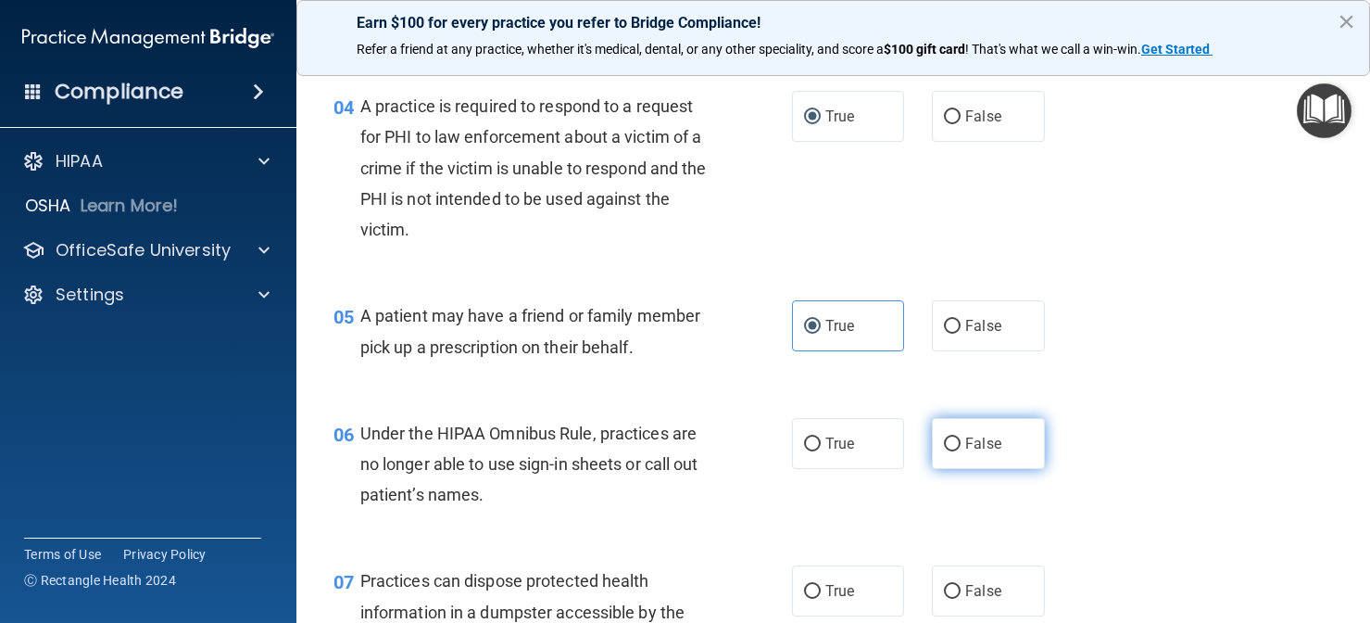
click at [960, 451] on input "False" at bounding box center [952, 444] width 17 height 14
radio input "true"
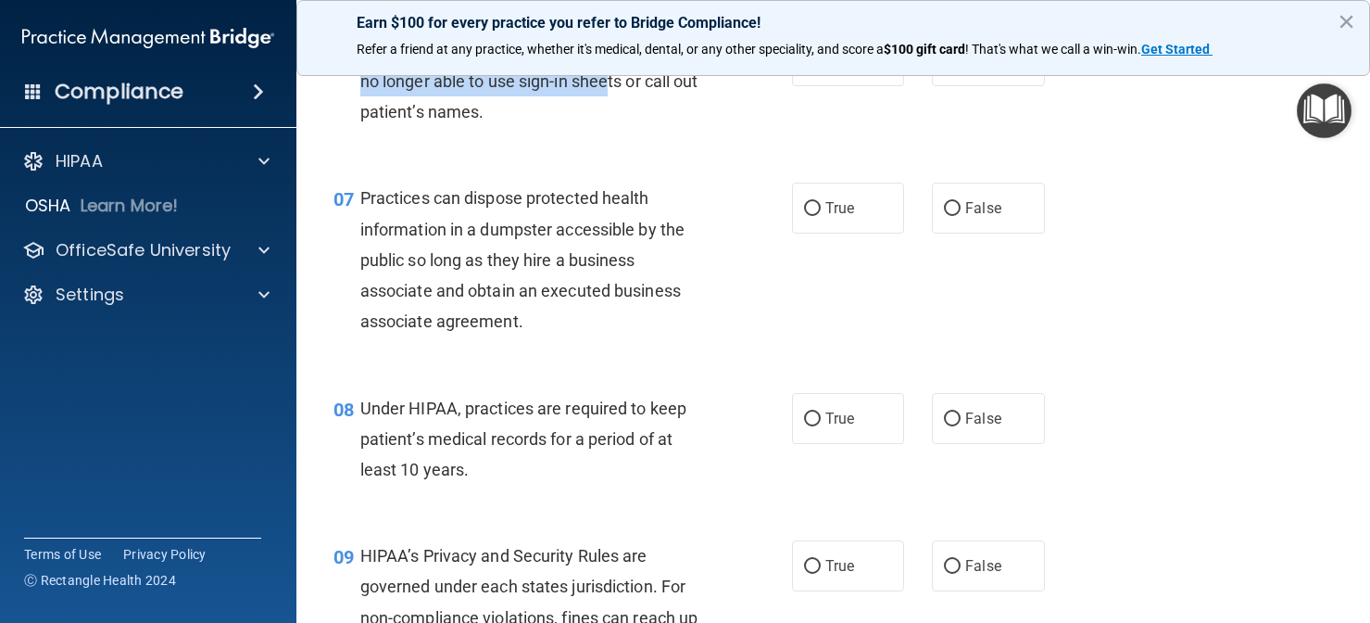
drag, startPoint x: 612, startPoint y: 472, endPoint x: 599, endPoint y: 663, distance: 192.2
click at [599, 622] on html "Compliance HIPAA Documents and Policies Report an Incident Business Associates …" at bounding box center [685, 311] width 1370 height 623
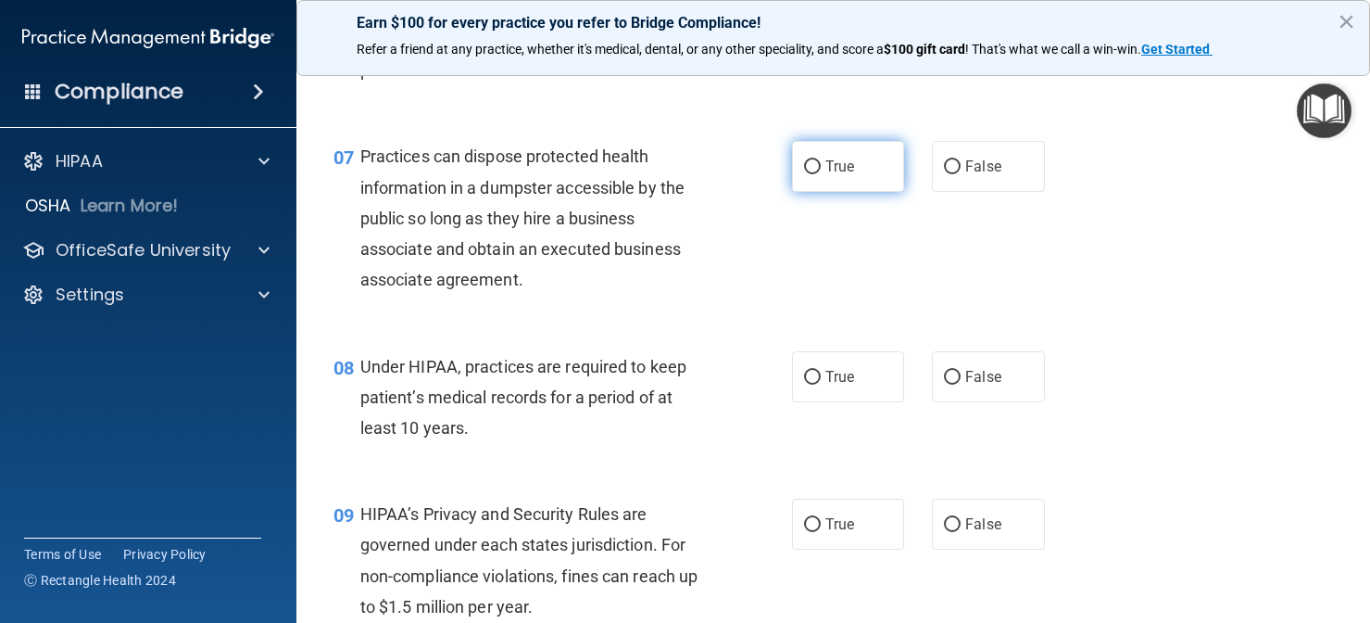
click at [838, 183] on label "True" at bounding box center [848, 166] width 113 height 51
click at [821, 174] on input "True" at bounding box center [812, 167] width 17 height 14
radio input "true"
click at [633, 366] on div "08 Under HIPAA, practices are required to keep patient’s medical records for a …" at bounding box center [834, 402] width 1028 height 148
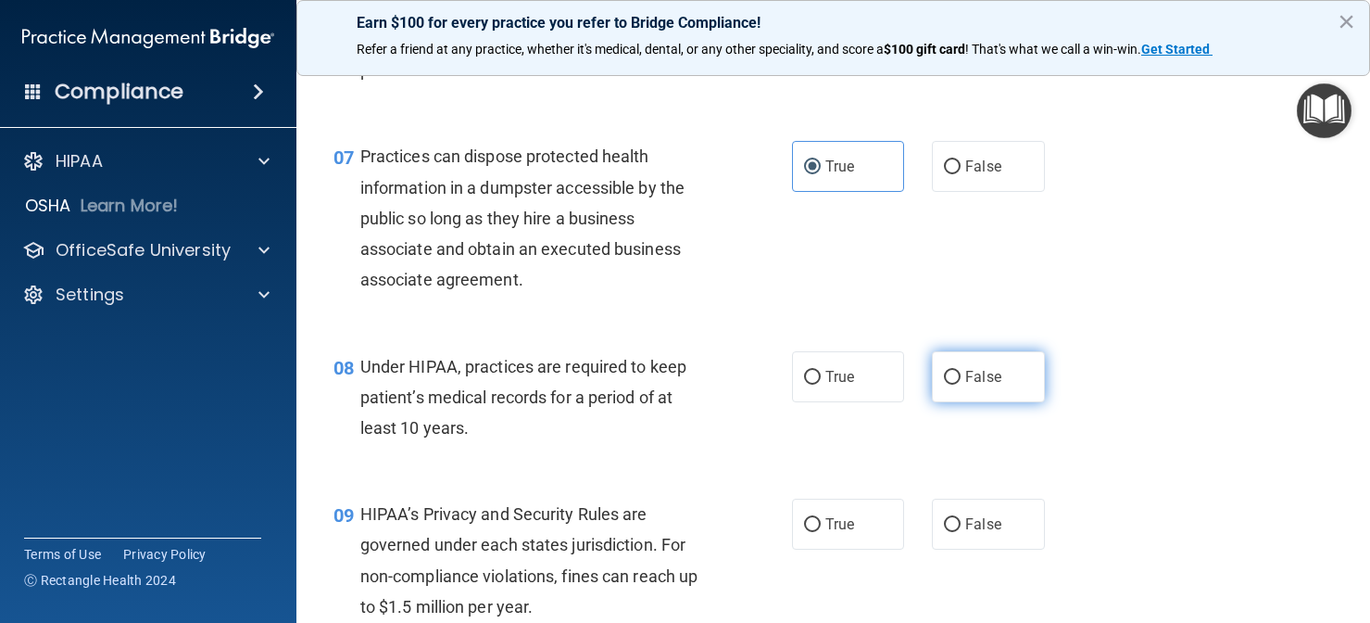
click at [959, 385] on input "False" at bounding box center [952, 378] width 17 height 14
radio input "true"
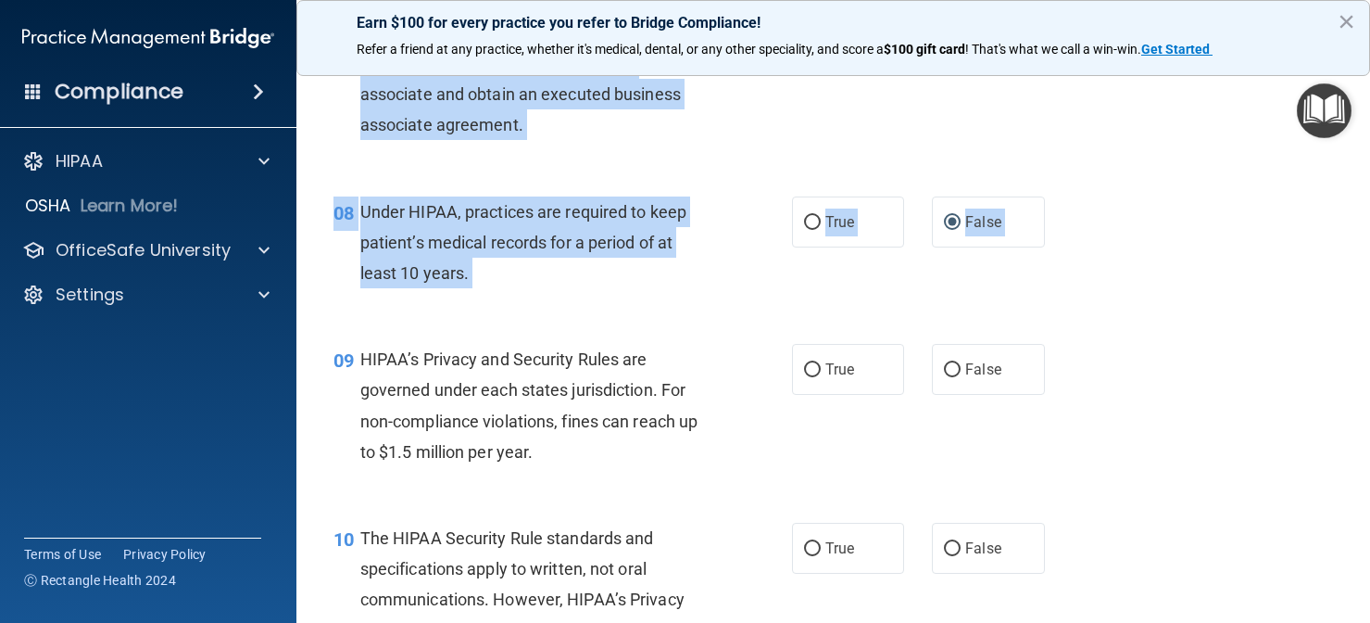
scroll to position [1284, 0]
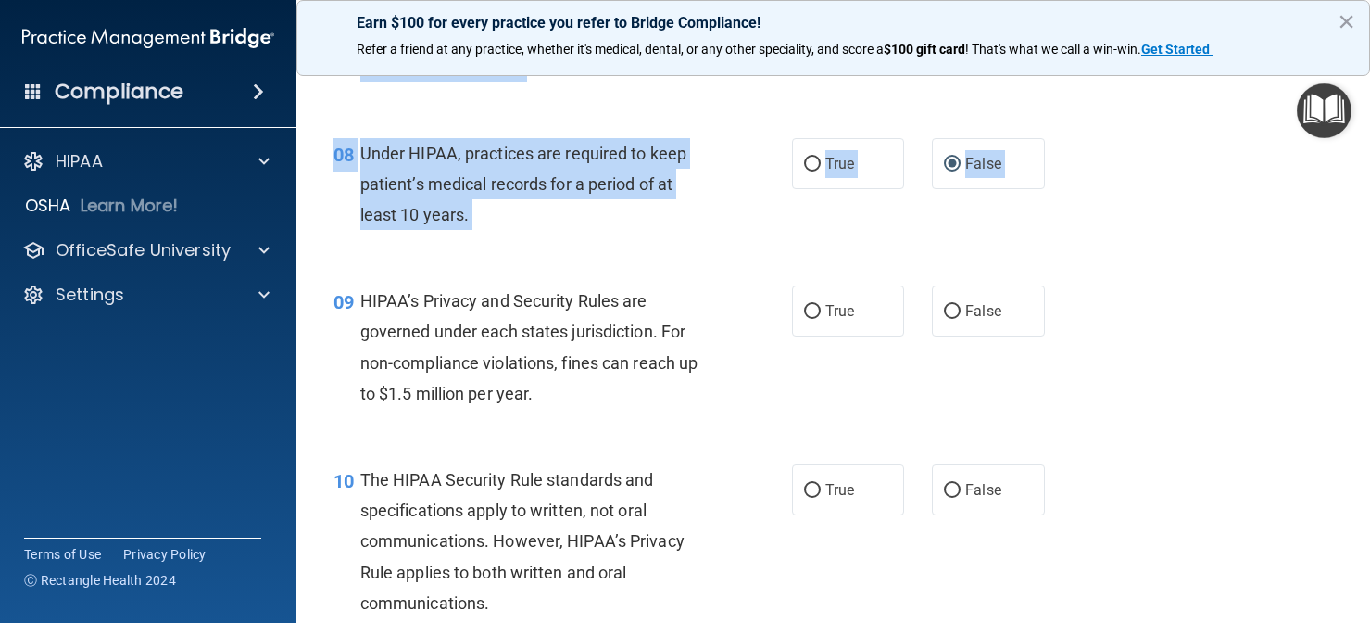
drag, startPoint x: 597, startPoint y: 516, endPoint x: 595, endPoint y: 615, distance: 99.2
click at [595, 622] on html "Compliance HIPAA Documents and Policies Report an Incident Business Associates …" at bounding box center [685, 311] width 1370 height 623
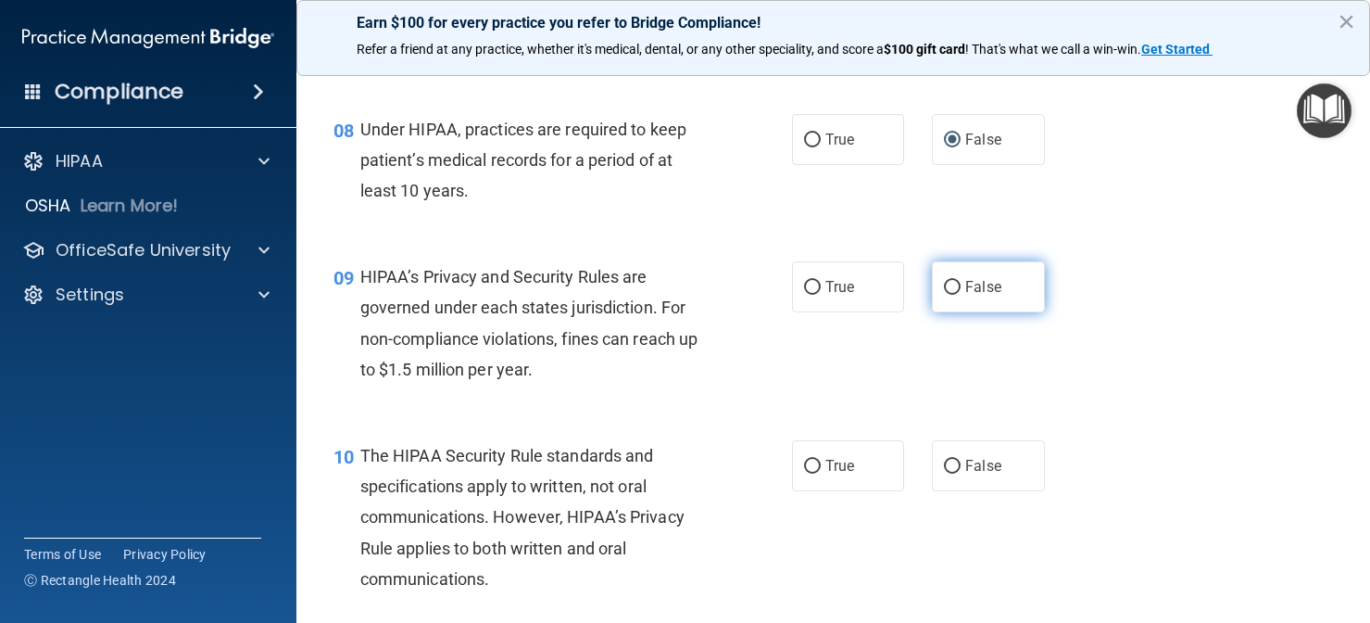
click at [983, 312] on label "False" at bounding box center [988, 286] width 113 height 51
click at [961, 295] on input "False" at bounding box center [952, 288] width 17 height 14
radio input "true"
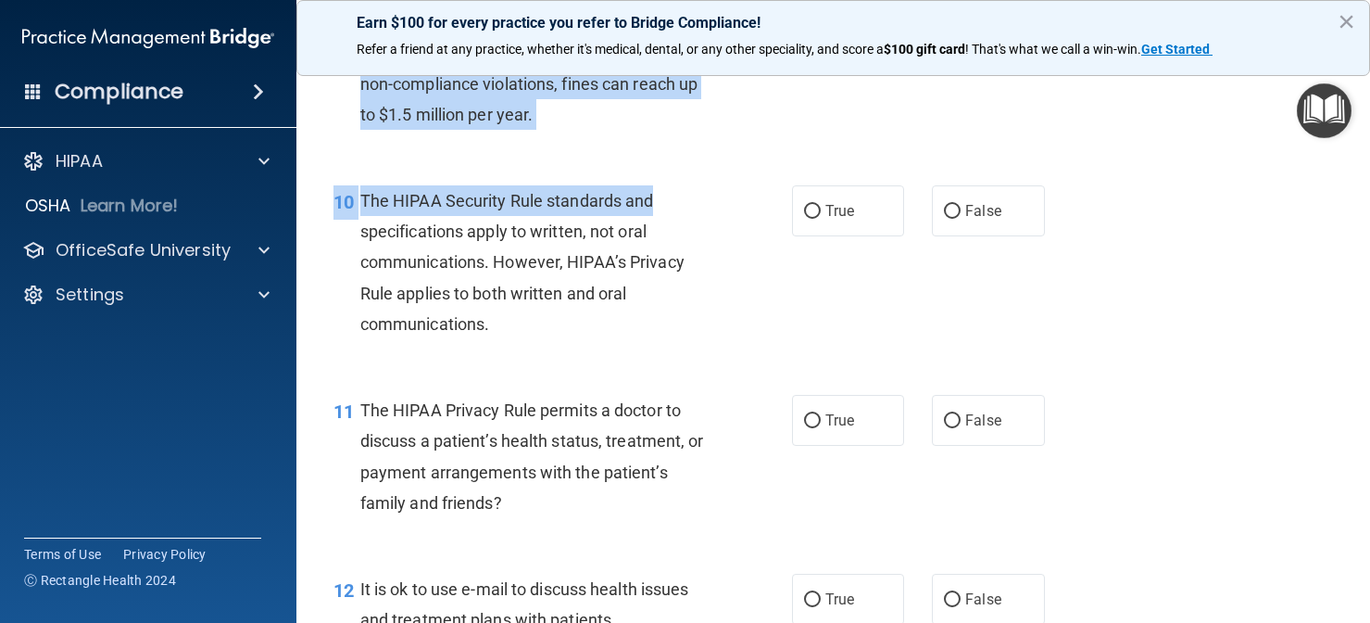
scroll to position [1551, 0]
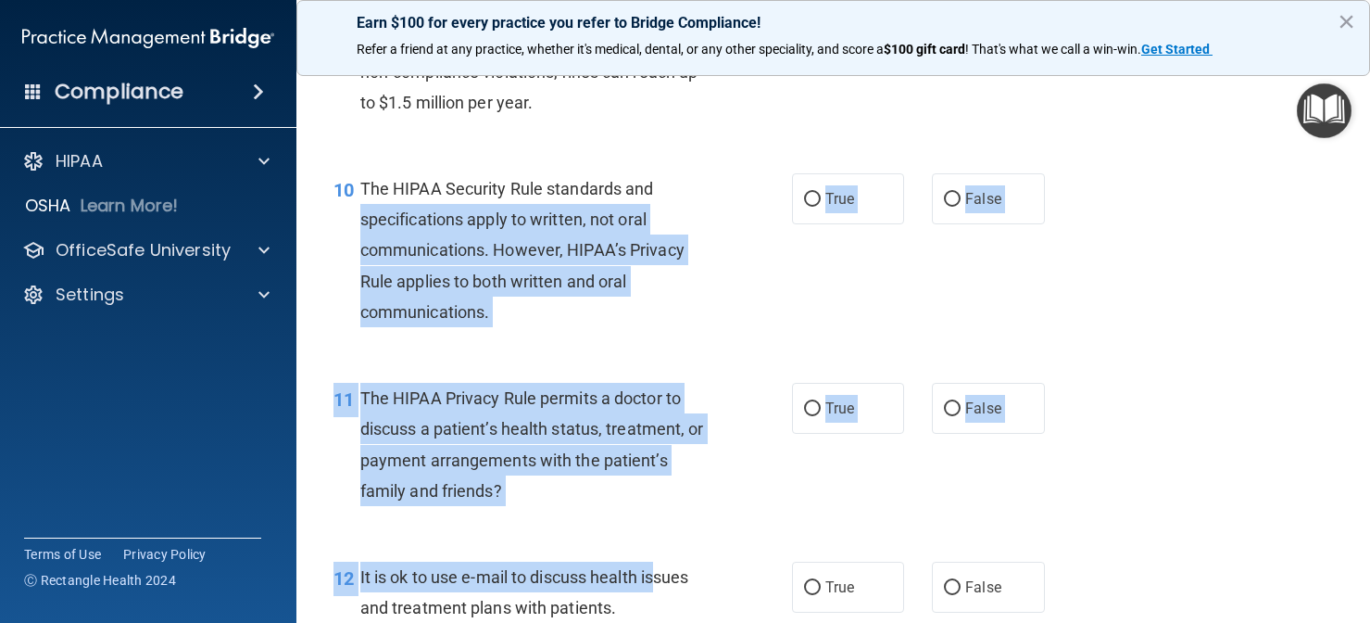
drag, startPoint x: 692, startPoint y: 486, endPoint x: 661, endPoint y: 596, distance: 114.7
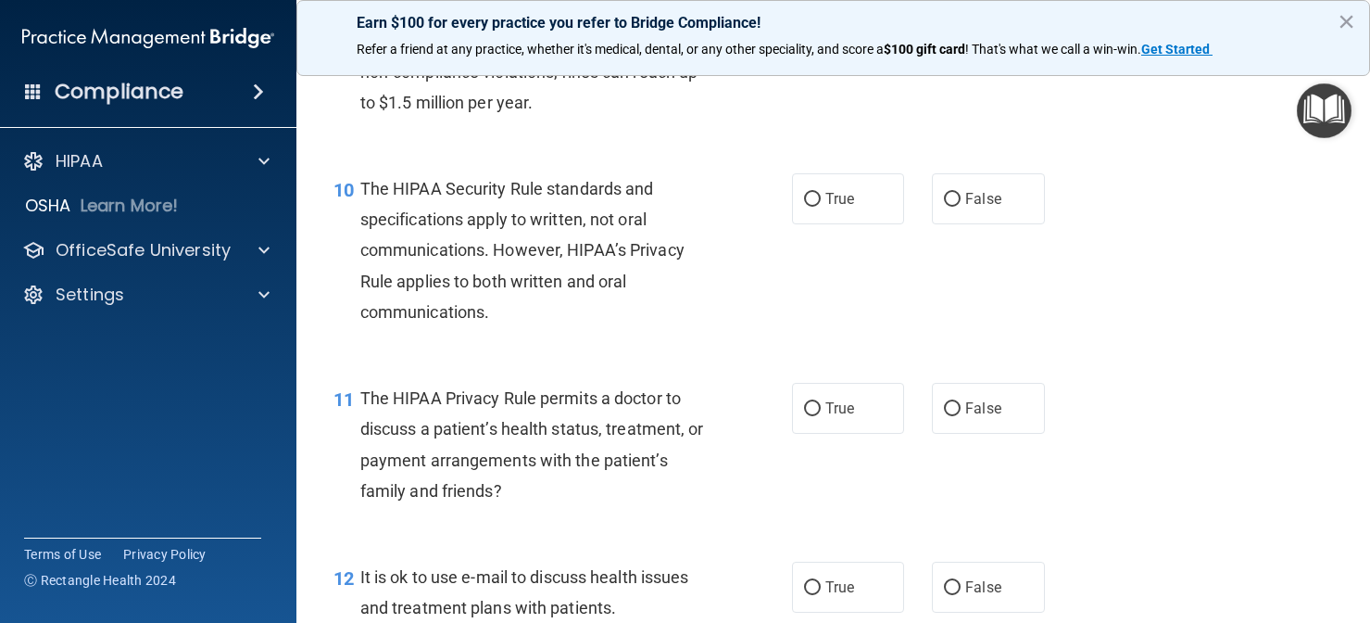
click at [701, 360] on div "10 The HIPAA Security Rule standards and specifications apply to written, not o…" at bounding box center [834, 254] width 1028 height 209
click at [852, 208] on span "True" at bounding box center [840, 199] width 29 height 18
click at [821, 207] on input "True" at bounding box center [812, 200] width 17 height 14
radio input "true"
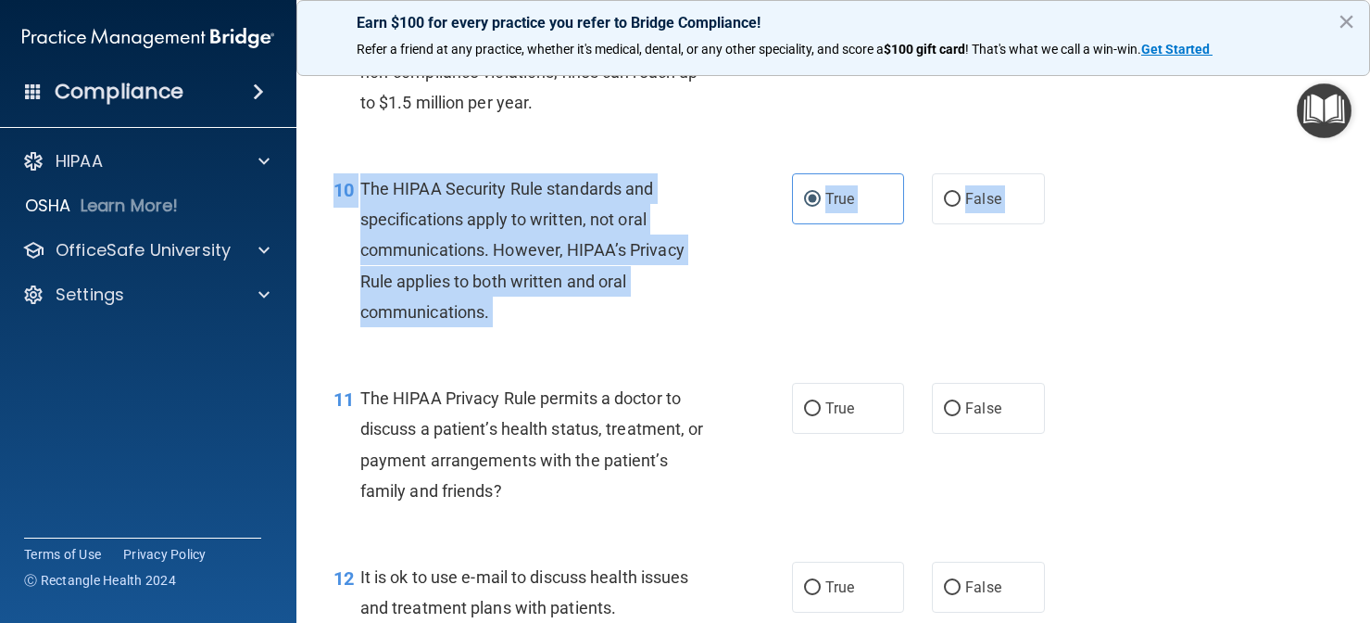
drag, startPoint x: 590, startPoint y: 365, endPoint x: 586, endPoint y: 538, distance: 173.3
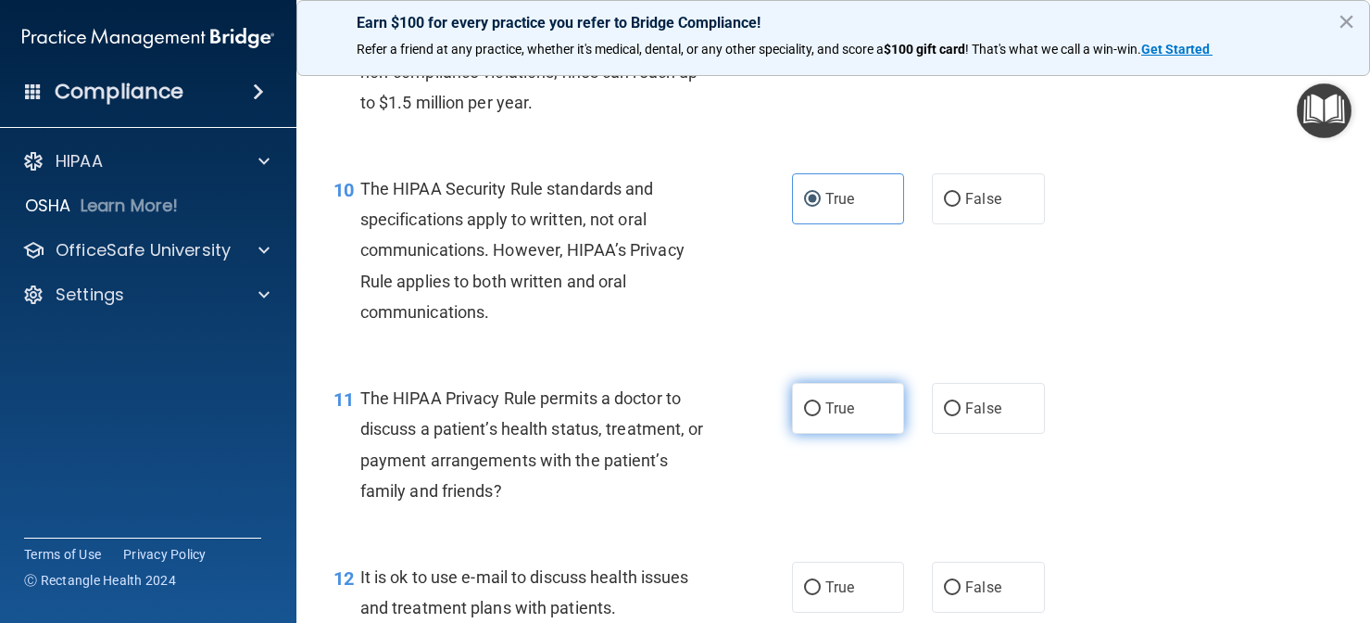
click at [806, 434] on label "True" at bounding box center [848, 408] width 113 height 51
click at [806, 416] on input "True" at bounding box center [812, 409] width 17 height 14
radio input "true"
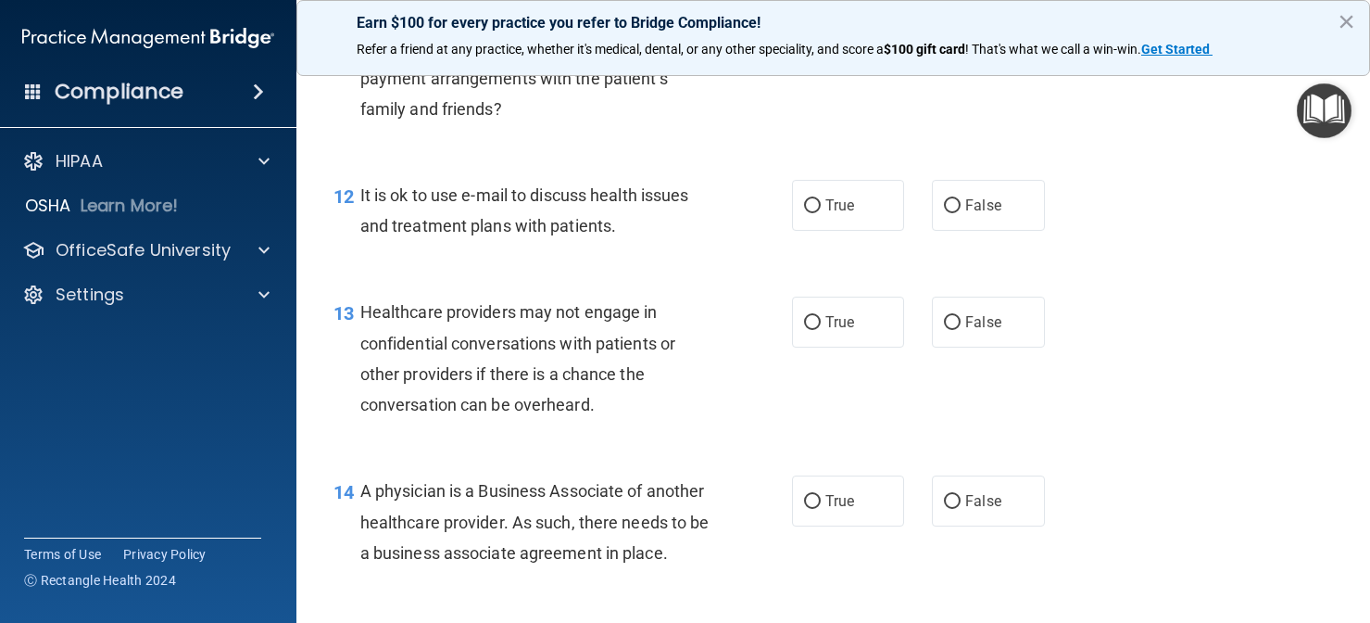
scroll to position [1969, 0]
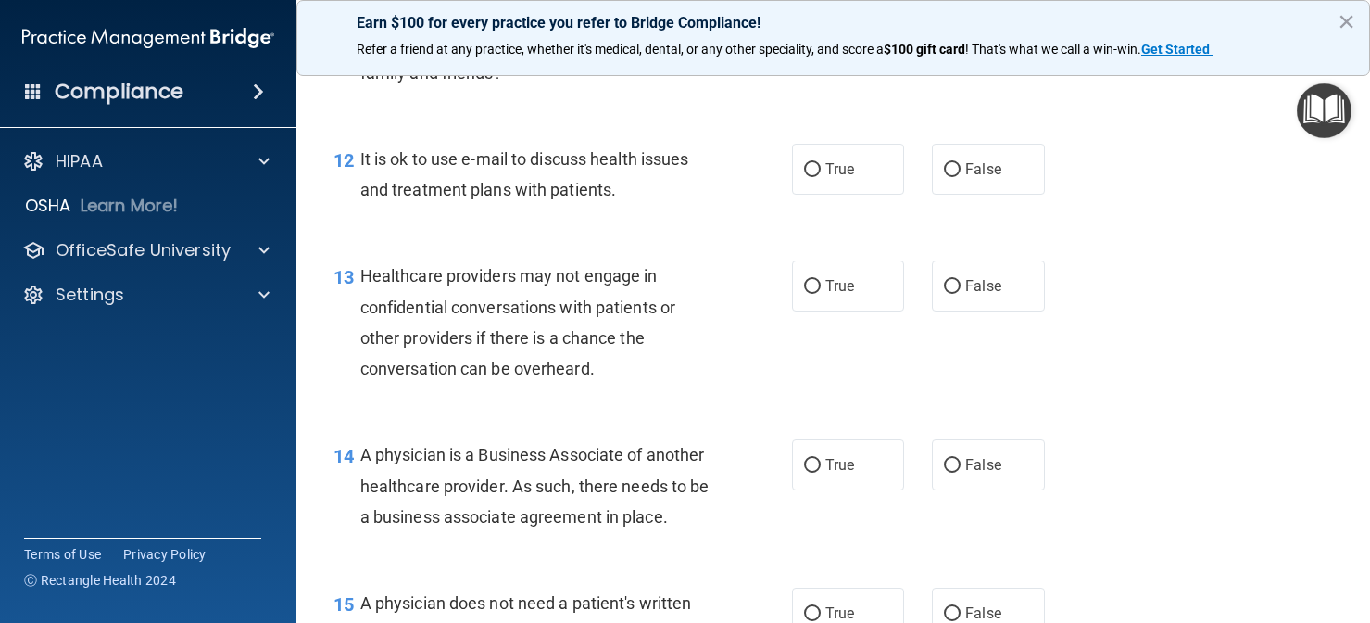
drag, startPoint x: 639, startPoint y: 541, endPoint x: 639, endPoint y: 634, distance: 92.7
click at [639, 622] on html "Compliance HIPAA Documents and Policies Report an Incident Business Associates …" at bounding box center [685, 311] width 1370 height 623
click at [741, 214] on div "12 It is ok to use e-mail to discuss health issues and treatment plans with pat…" at bounding box center [563, 179] width 514 height 70
drag, startPoint x: 677, startPoint y: 215, endPoint x: 413, endPoint y: 203, distance: 264.3
click at [413, 203] on div "It is ok to use e-mail to discuss health issues and treatment plans with patien…" at bounding box center [542, 174] width 364 height 61
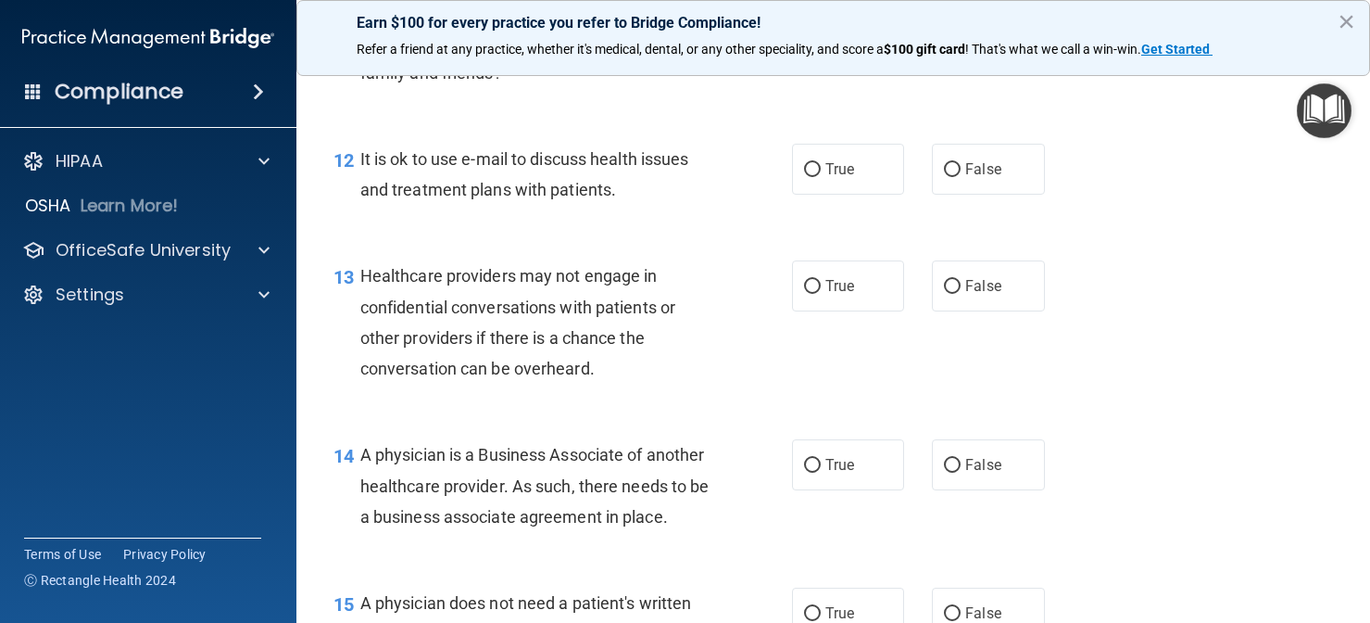
drag, startPoint x: 718, startPoint y: 186, endPoint x: 706, endPoint y: 186, distance: 12.0
click at [718, 186] on div "It is ok to use e-mail to discuss health issues and treatment plans with patien…" at bounding box center [542, 174] width 364 height 61
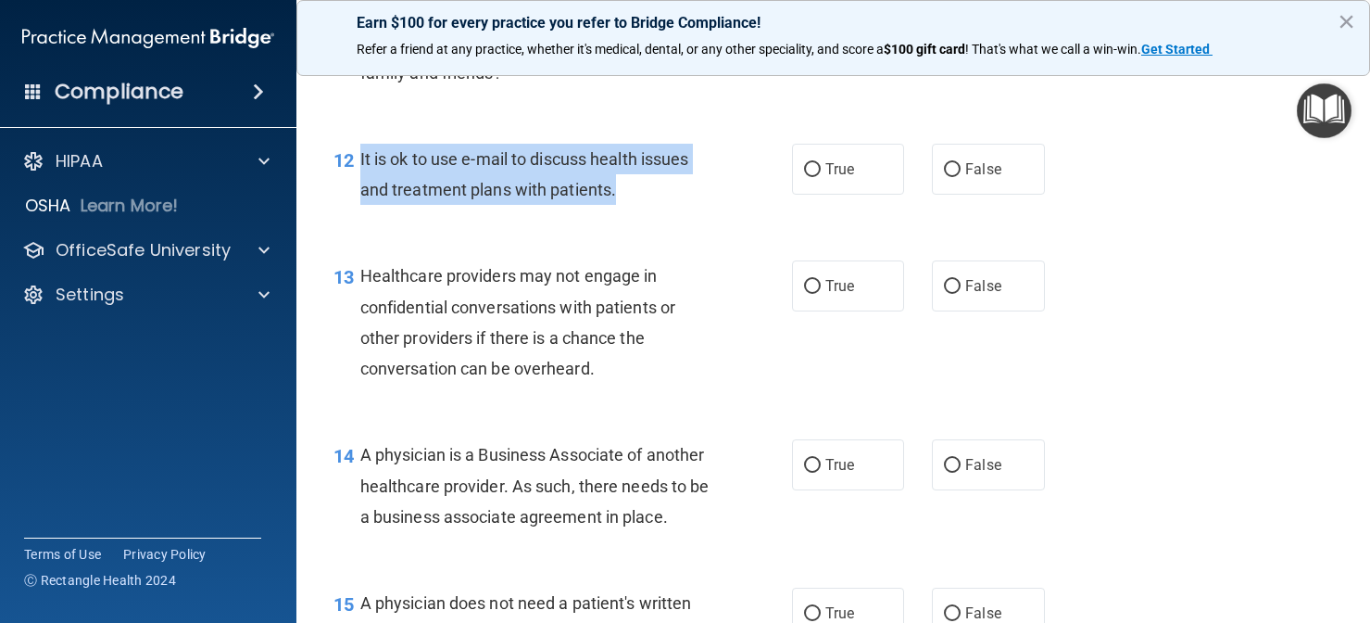
drag, startPoint x: 654, startPoint y: 206, endPoint x: 360, endPoint y: 169, distance: 296.0
click at [360, 169] on div "It is ok to use e-mail to discuss health issues and treatment plans with patien…" at bounding box center [542, 174] width 364 height 61
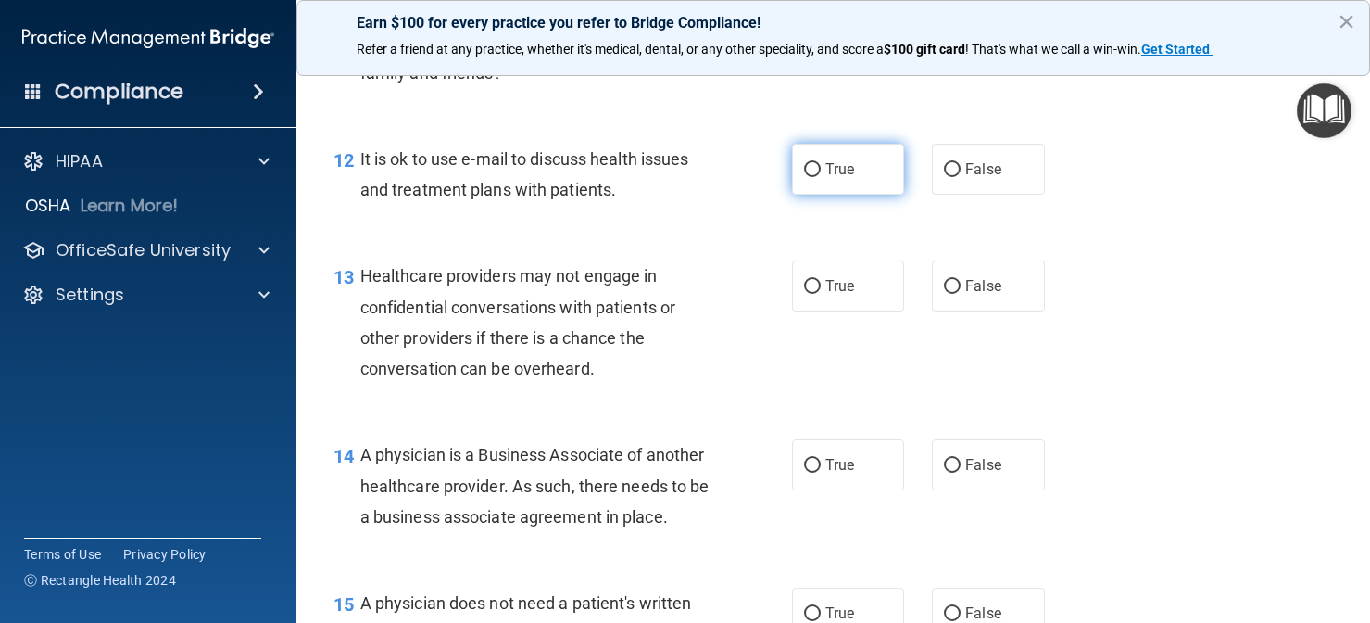
click at [831, 195] on label "True" at bounding box center [848, 169] width 113 height 51
click at [821, 177] on input "True" at bounding box center [812, 170] width 17 height 14
radio input "true"
click at [696, 266] on div "13 Healthcare providers may not engage in confidential conversations with patie…" at bounding box center [834, 326] width 1028 height 179
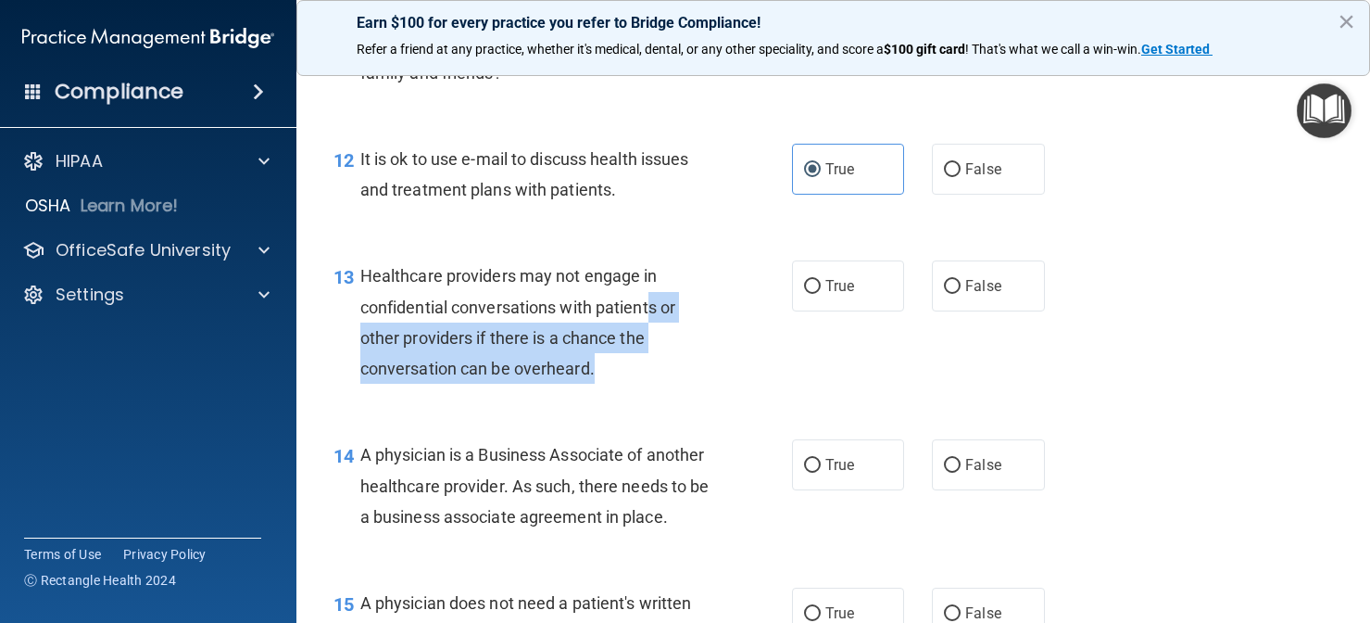
drag, startPoint x: 650, startPoint y: 316, endPoint x: 643, endPoint y: 410, distance: 93.9
click at [643, 393] on div "13 Healthcare providers may not engage in confidential conversations with patie…" at bounding box center [563, 326] width 514 height 132
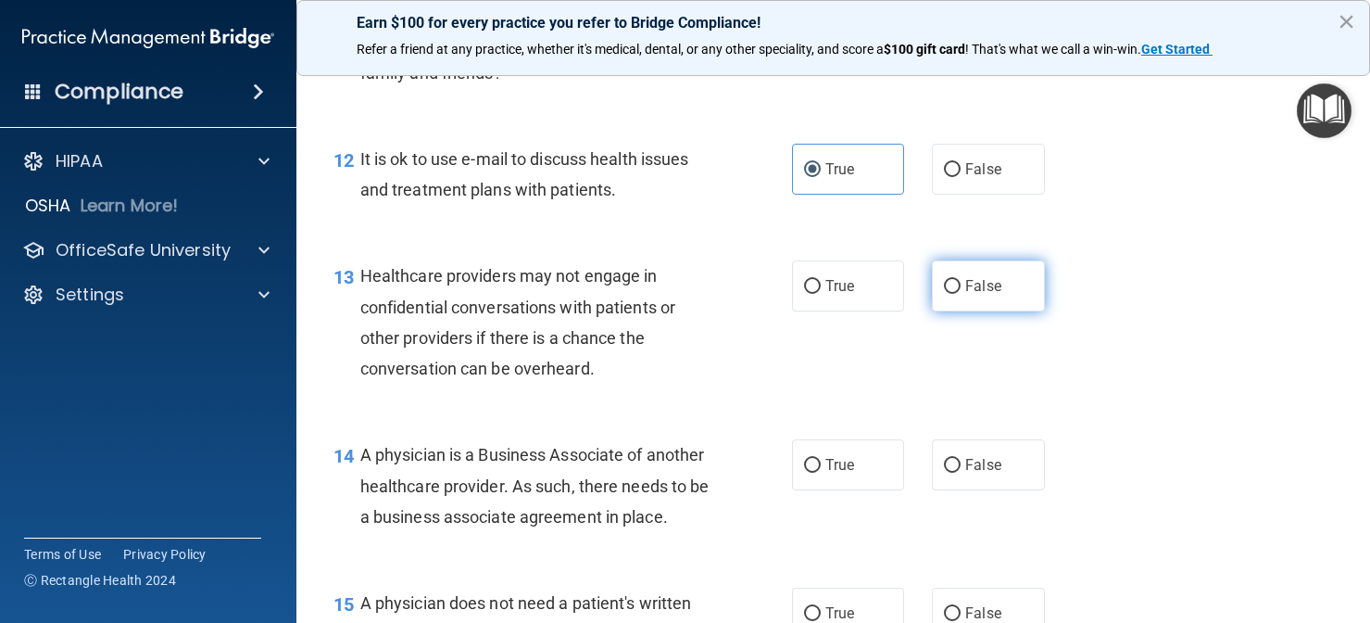
click at [971, 311] on label "False" at bounding box center [988, 285] width 113 height 51
click at [961, 294] on input "False" at bounding box center [952, 287] width 17 height 14
radio input "true"
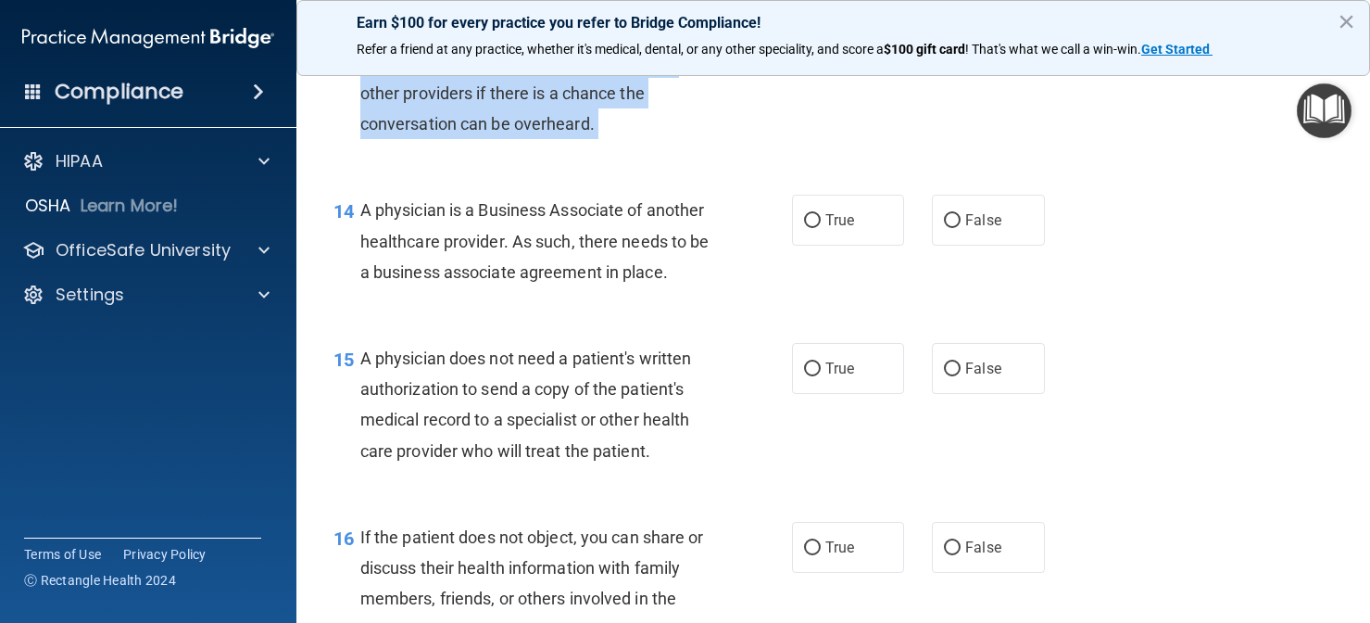
drag, startPoint x: 598, startPoint y: 444, endPoint x: 571, endPoint y: 637, distance: 195.5
click at [571, 622] on html "Compliance HIPAA Documents and Policies Report an Incident Business Associates …" at bounding box center [685, 311] width 1370 height 623
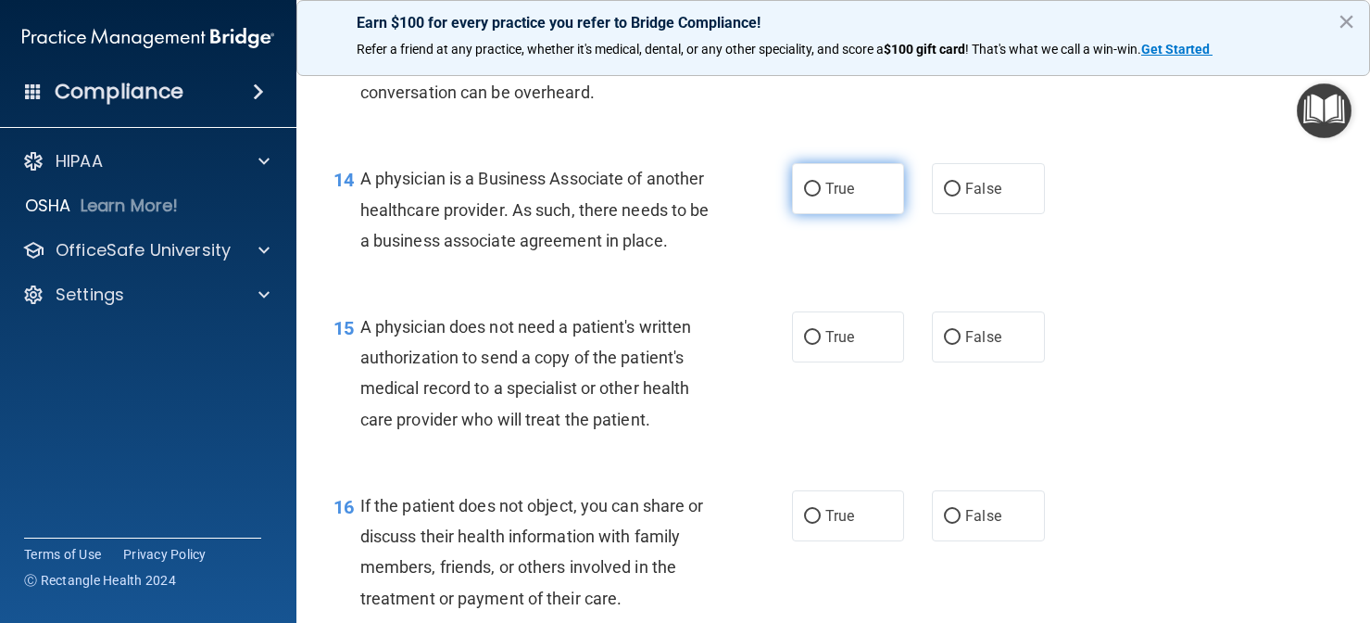
click at [826, 197] on span "True" at bounding box center [840, 189] width 29 height 18
click at [821, 196] on input "True" at bounding box center [812, 190] width 17 height 14
radio input "true"
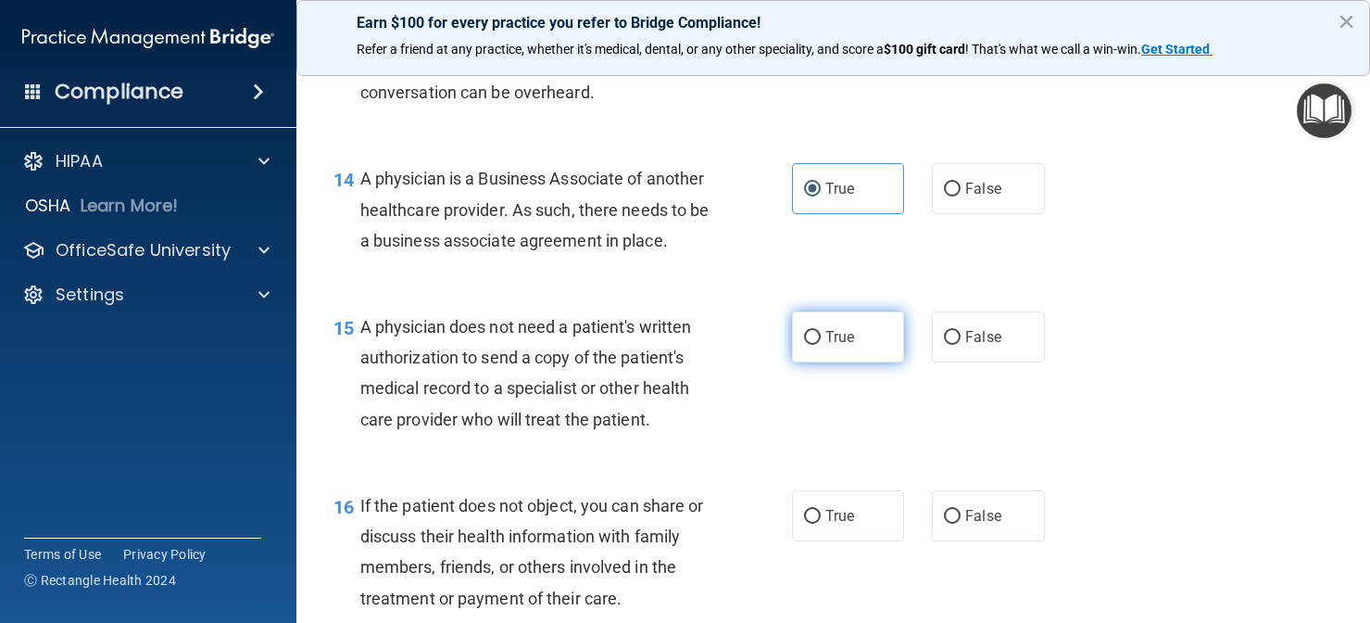
click at [841, 346] on span "True" at bounding box center [840, 337] width 29 height 18
click at [821, 345] on input "True" at bounding box center [812, 338] width 17 height 14
radio input "true"
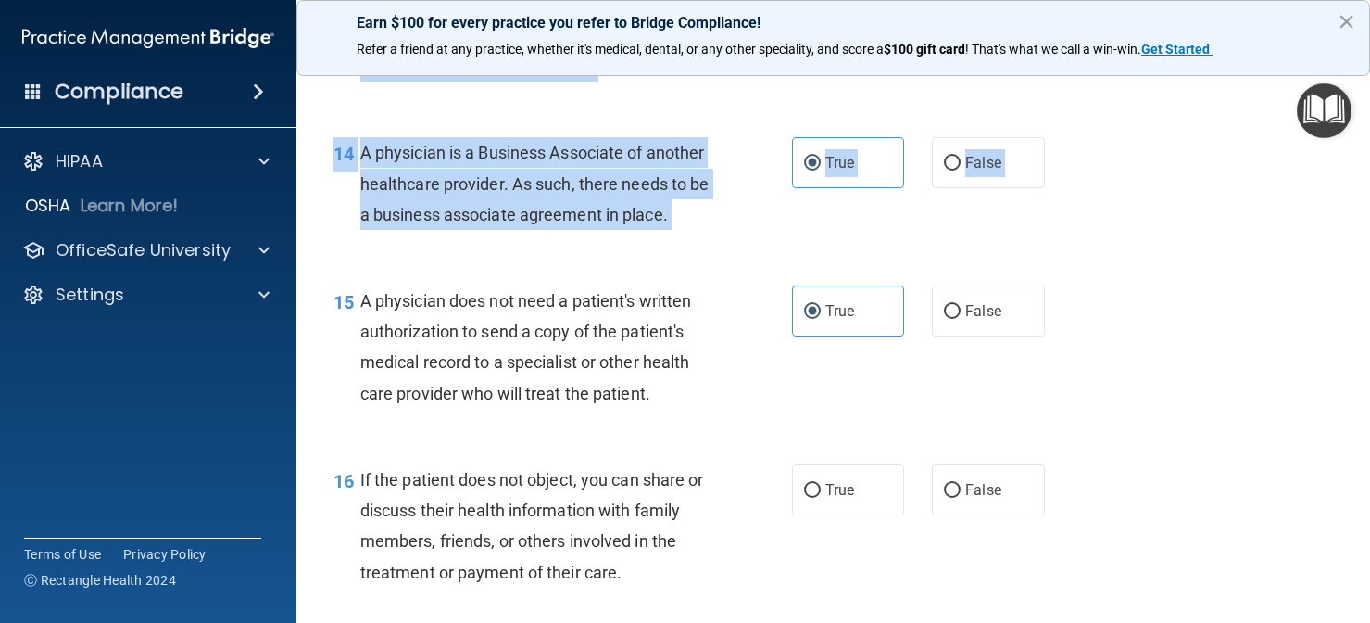
drag, startPoint x: 637, startPoint y: 471, endPoint x: 610, endPoint y: 627, distance: 159.0
click at [610, 622] on html "Compliance HIPAA Documents and Policies Report an Incident Business Associates …" at bounding box center [685, 311] width 1370 height 623
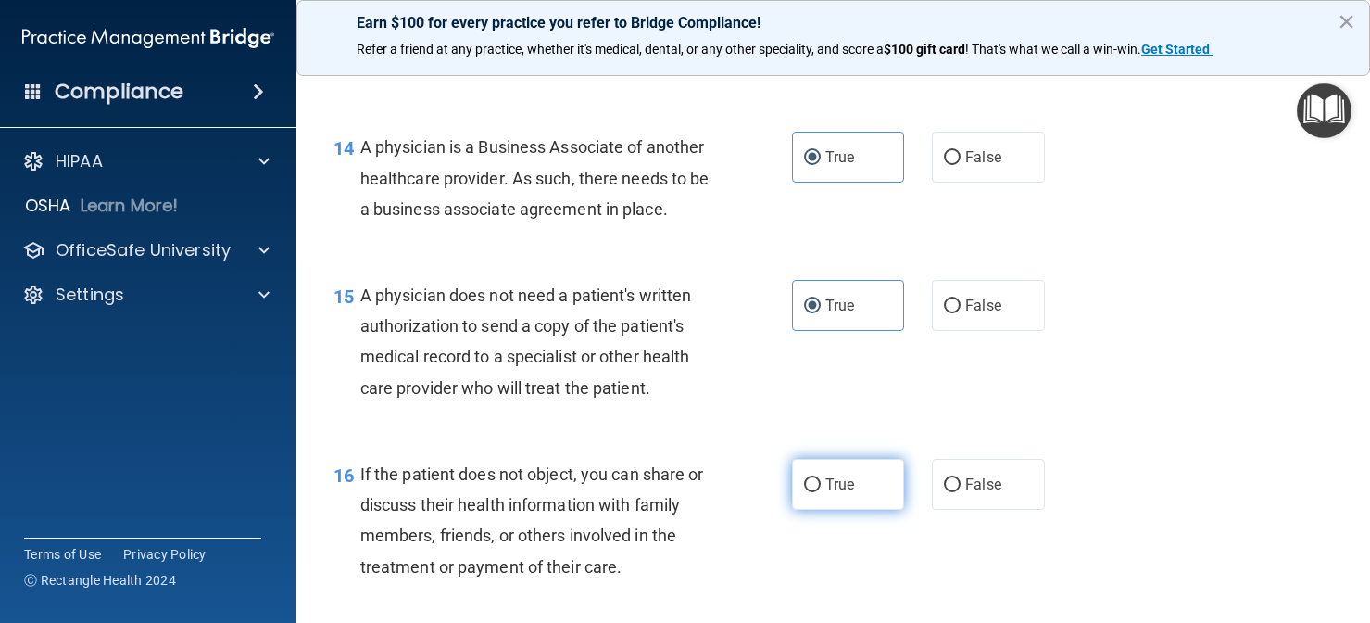
click at [833, 493] on span "True" at bounding box center [840, 484] width 29 height 18
click at [821, 492] on input "True" at bounding box center [812, 485] width 17 height 14
radio input "true"
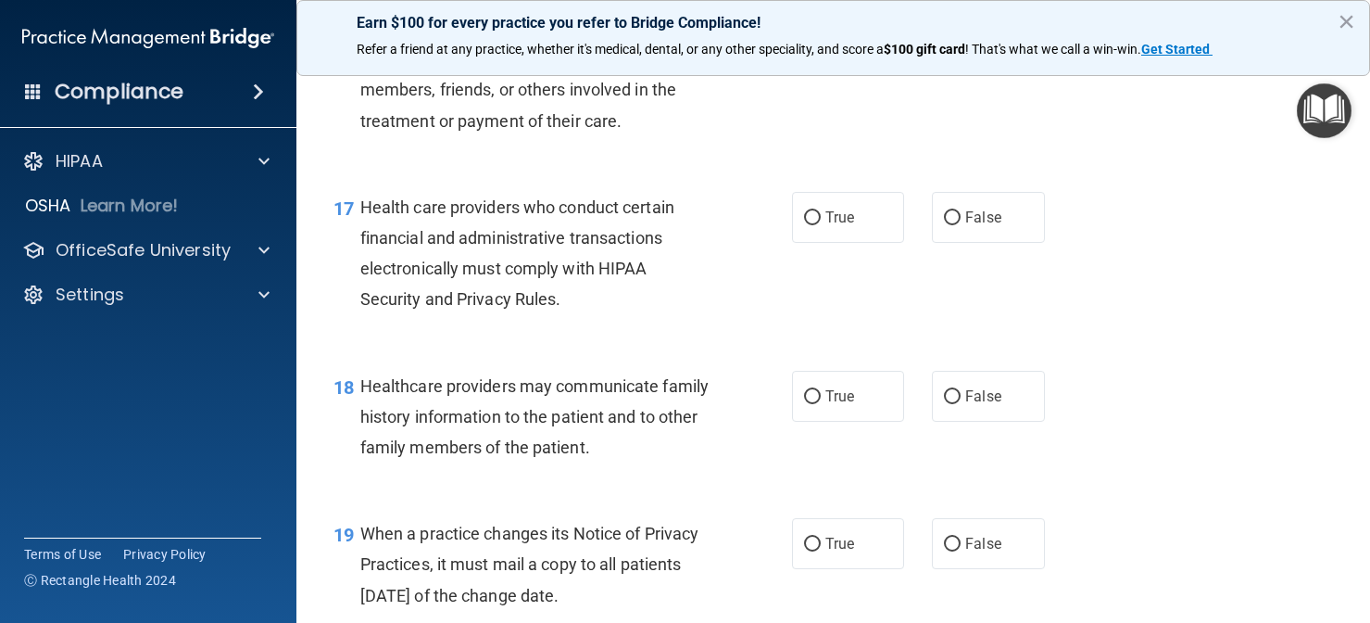
drag, startPoint x: 658, startPoint y: 483, endPoint x: 636, endPoint y: 675, distance: 193.1
click at [636, 622] on html "Compliance HIPAA Documents and Policies Report an Incident Business Associates …" at bounding box center [685, 311] width 1370 height 623
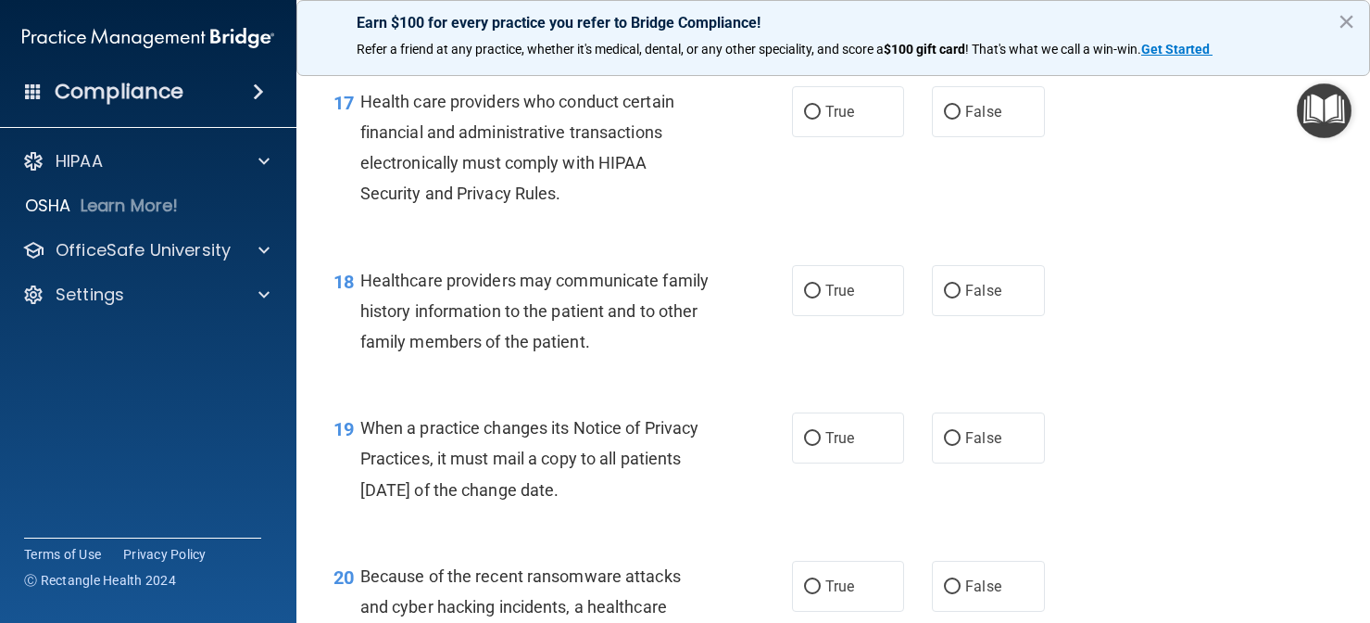
click at [632, 235] on div "17 Health care providers who conduct certain financial and administrative trans…" at bounding box center [834, 152] width 1028 height 179
click at [827, 120] on span "True" at bounding box center [840, 112] width 29 height 18
click at [821, 120] on input "True" at bounding box center [812, 113] width 17 height 14
radio input "true"
click at [808, 315] on label "True" at bounding box center [848, 290] width 113 height 51
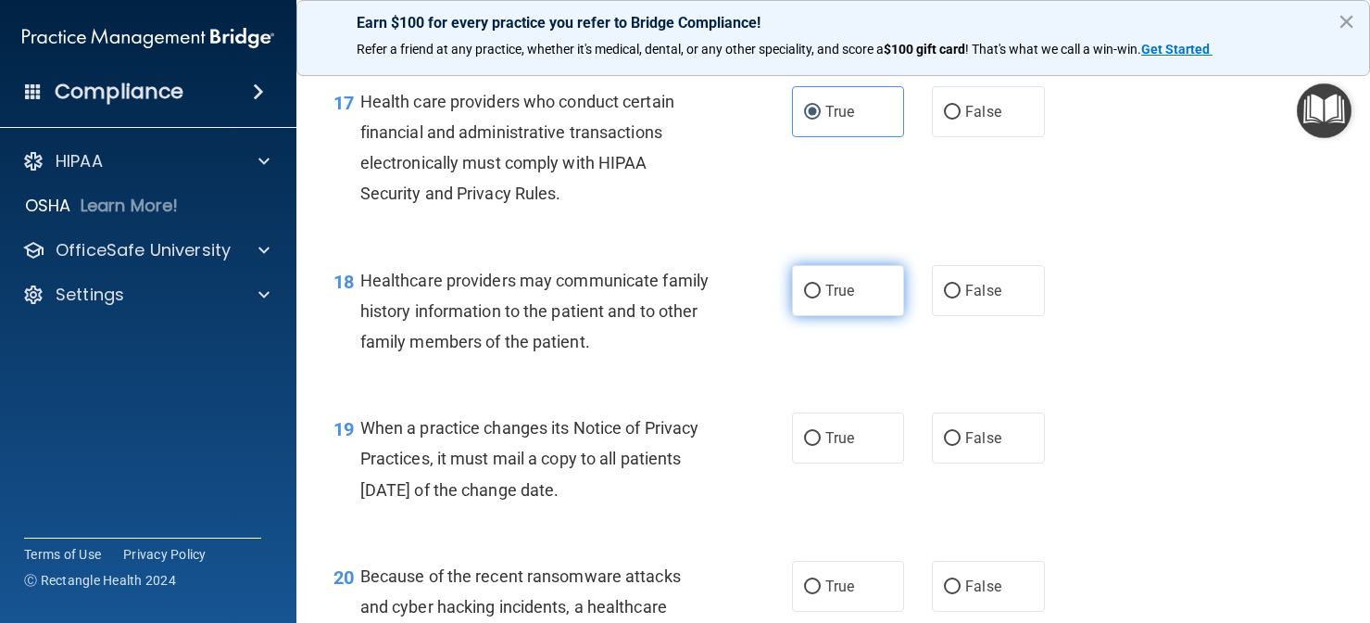
click at [808, 298] on input "True" at bounding box center [812, 291] width 17 height 14
radio input "true"
click at [960, 298] on input "False" at bounding box center [952, 291] width 17 height 14
radio input "true"
radio input "false"
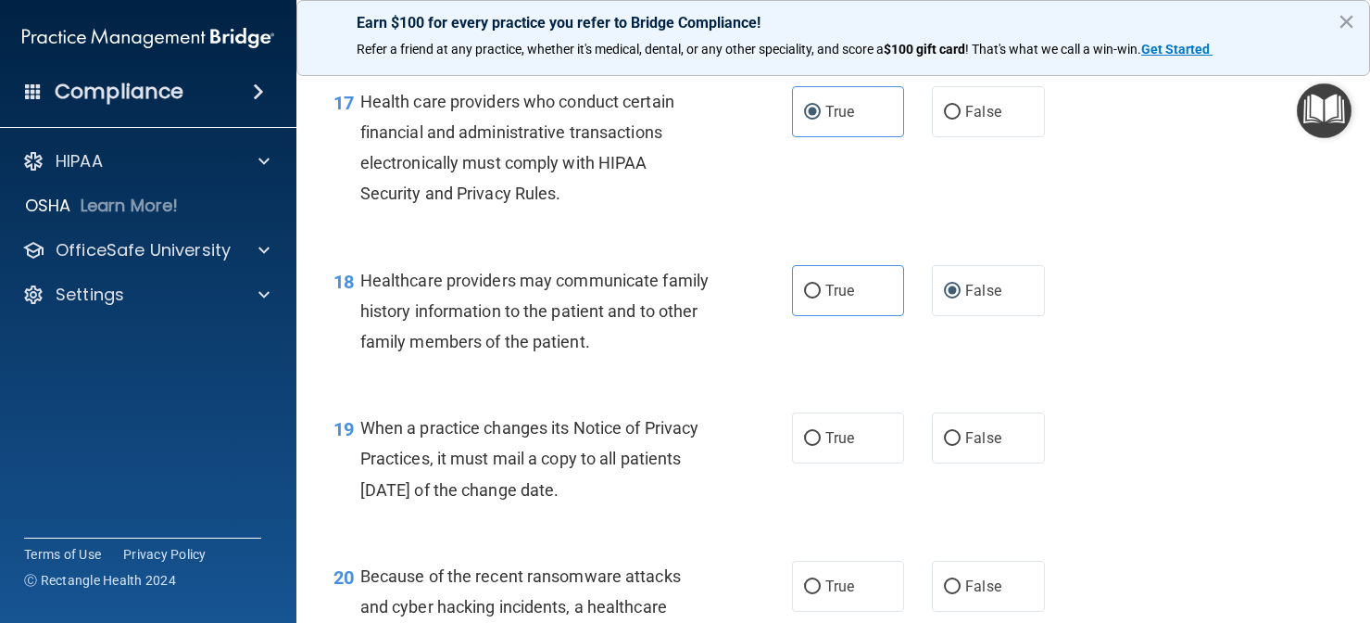
click at [674, 390] on div "18 Healthcare providers may communicate family history information to the patie…" at bounding box center [834, 316] width 1028 height 148
click at [984, 447] on span "False" at bounding box center [983, 438] width 36 height 18
click at [961, 446] on input "False" at bounding box center [952, 439] width 17 height 14
radio input "true"
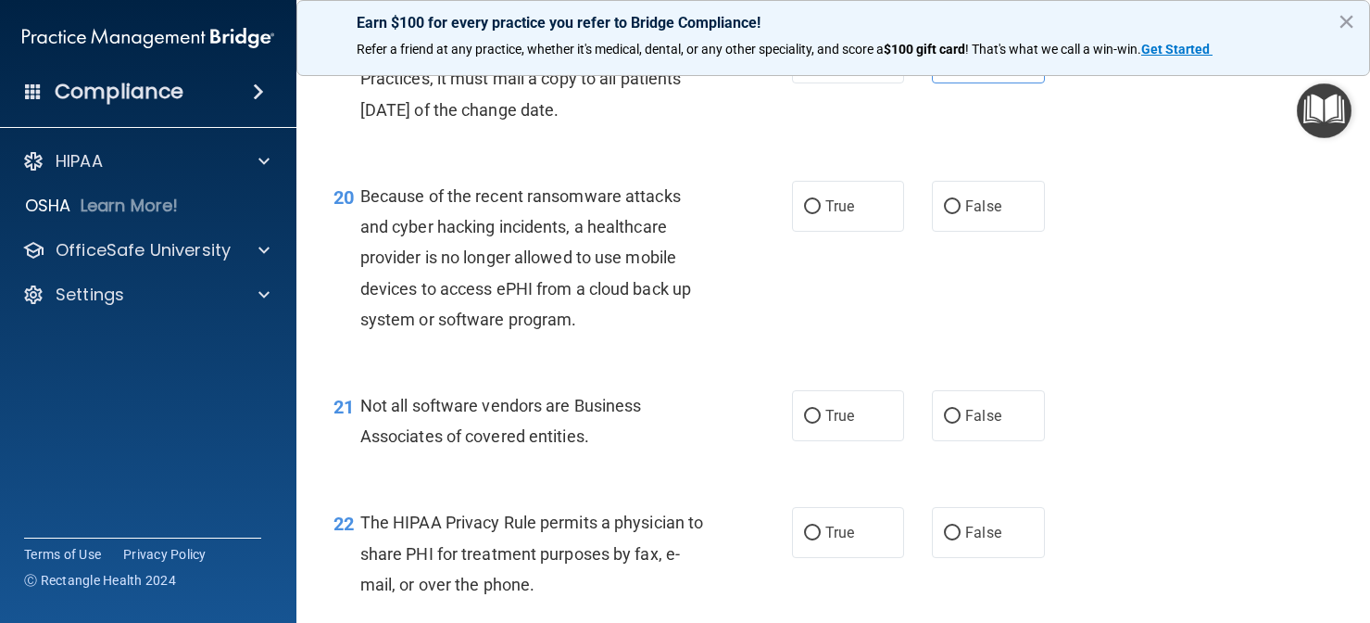
scroll to position [3230, 0]
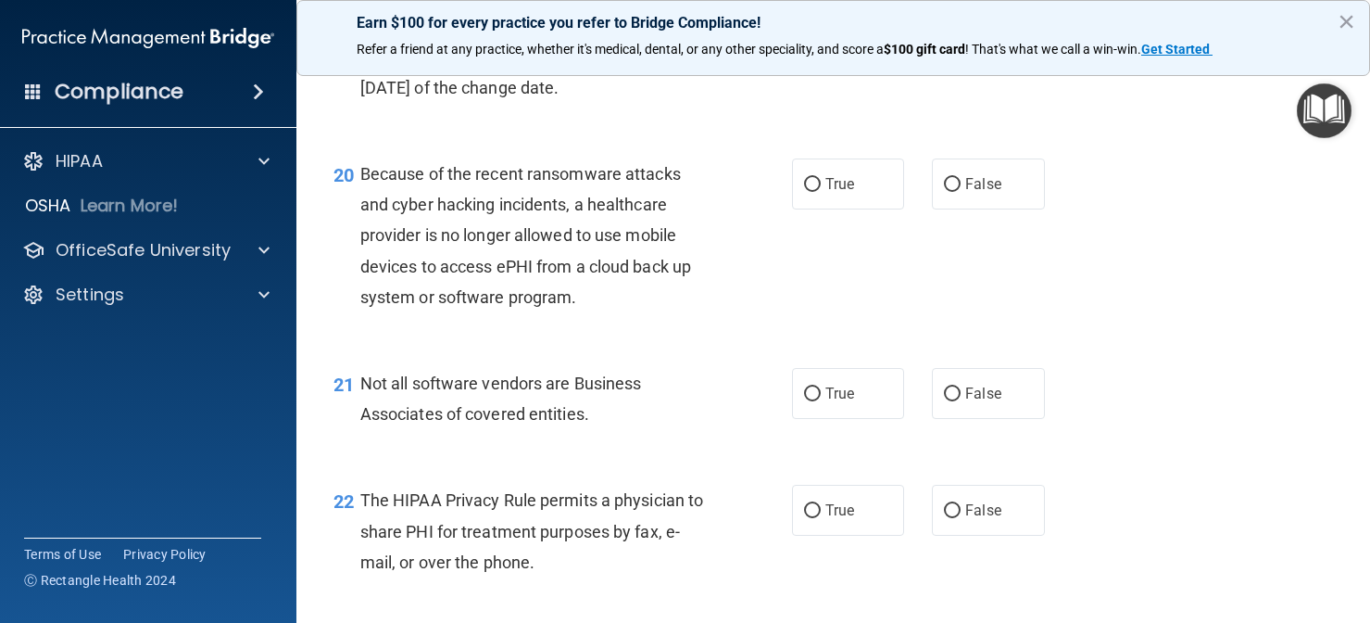
drag, startPoint x: 580, startPoint y: 504, endPoint x: 581, endPoint y: 629, distance: 125.1
click at [581, 622] on html "Compliance HIPAA Documents and Policies Report an Incident Business Associates …" at bounding box center [685, 311] width 1370 height 623
click at [942, 233] on div "20 Because of the recent ransomware attacks and cyber hacking incidents, a heal…" at bounding box center [834, 239] width 1028 height 209
click at [977, 193] on span "False" at bounding box center [983, 184] width 36 height 18
click at [961, 192] on input "False" at bounding box center [952, 185] width 17 height 14
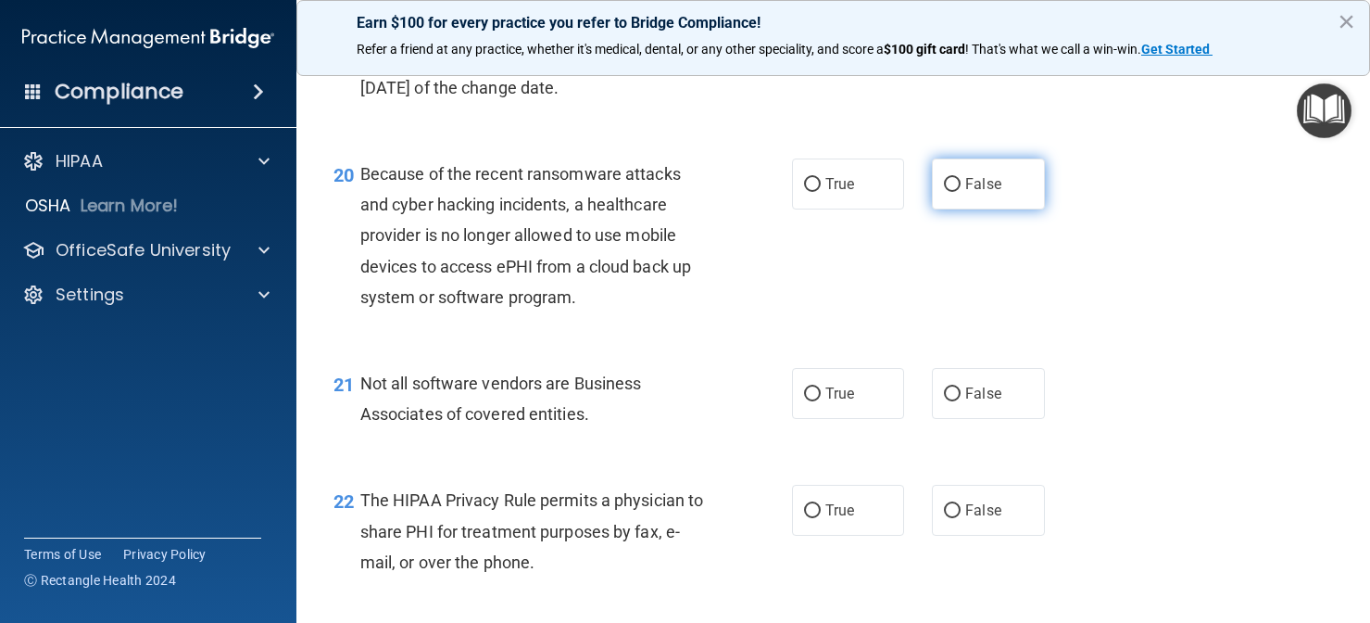
radio input "true"
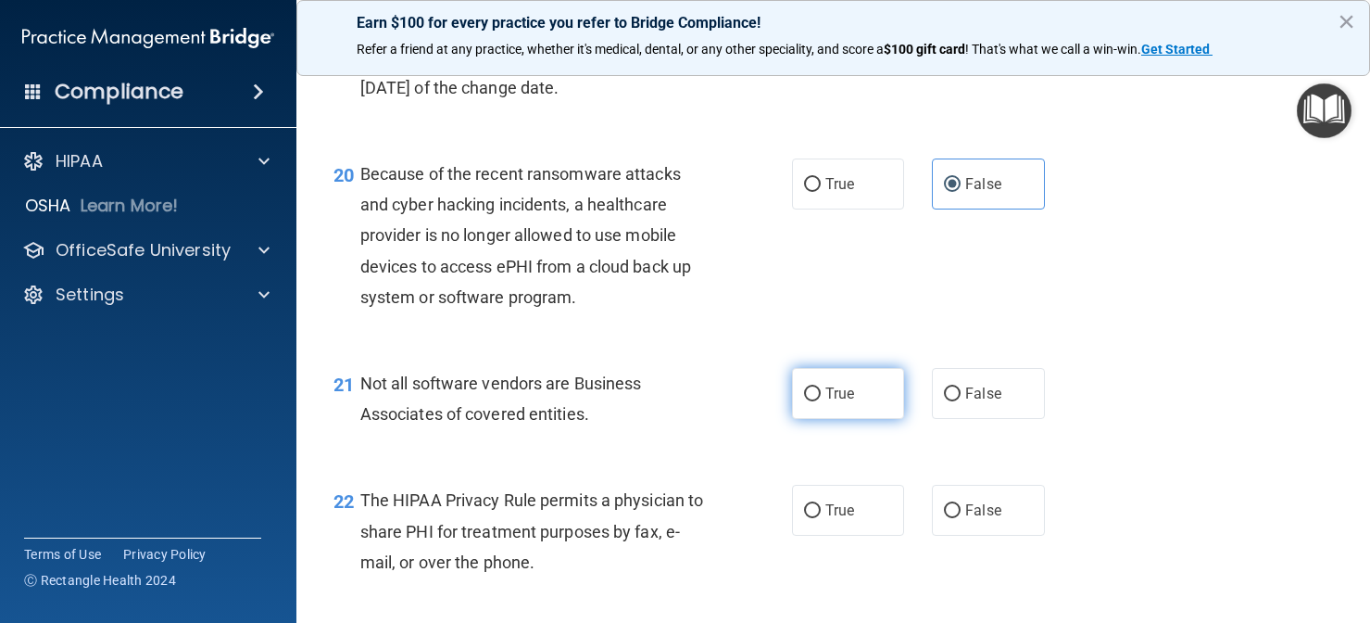
click at [831, 419] on label "True" at bounding box center [848, 393] width 113 height 51
click at [821, 401] on input "True" at bounding box center [812, 394] width 17 height 14
radio input "true"
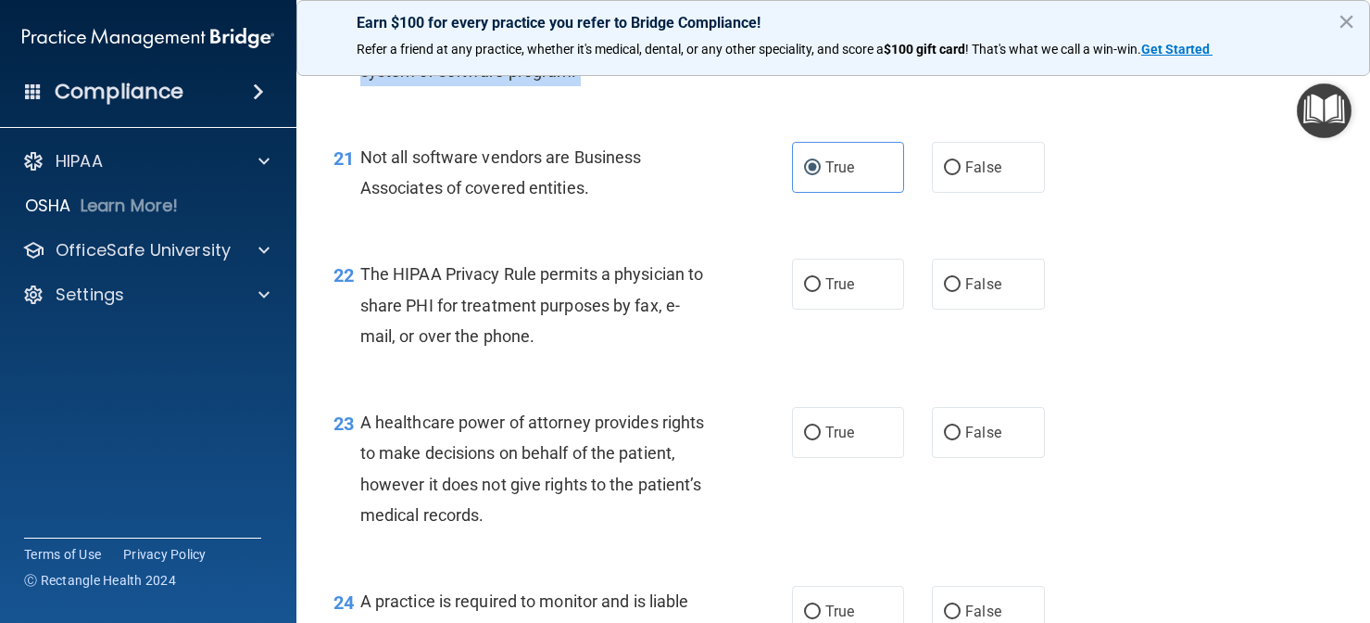
drag, startPoint x: 653, startPoint y: 456, endPoint x: 644, endPoint y: 653, distance: 197.6
click at [644, 622] on html "Compliance HIPAA Documents and Policies Report an Incident Business Associates …" at bounding box center [685, 311] width 1370 height 623
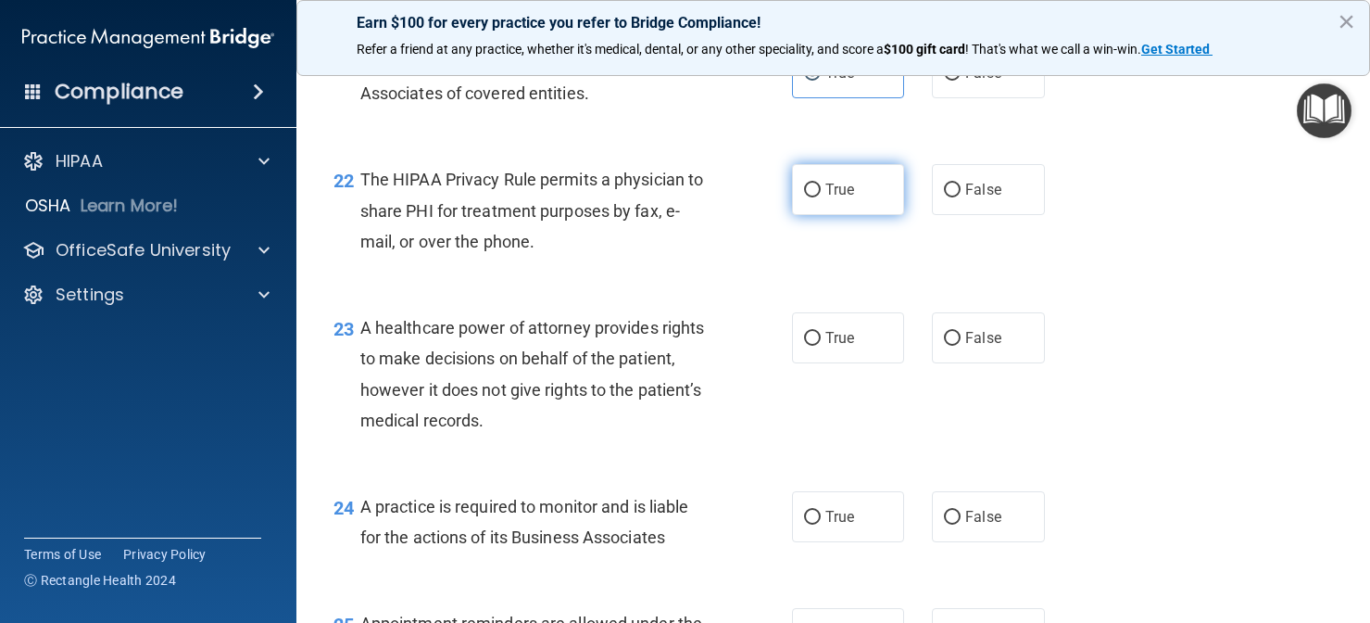
click at [896, 186] on label "True" at bounding box center [848, 189] width 113 height 51
click at [821, 186] on input "True" at bounding box center [812, 190] width 17 height 14
radio input "true"
click at [861, 377] on div "23 A healthcare power of attorney provides rights to make decisions on behalf o…" at bounding box center [834, 378] width 1028 height 179
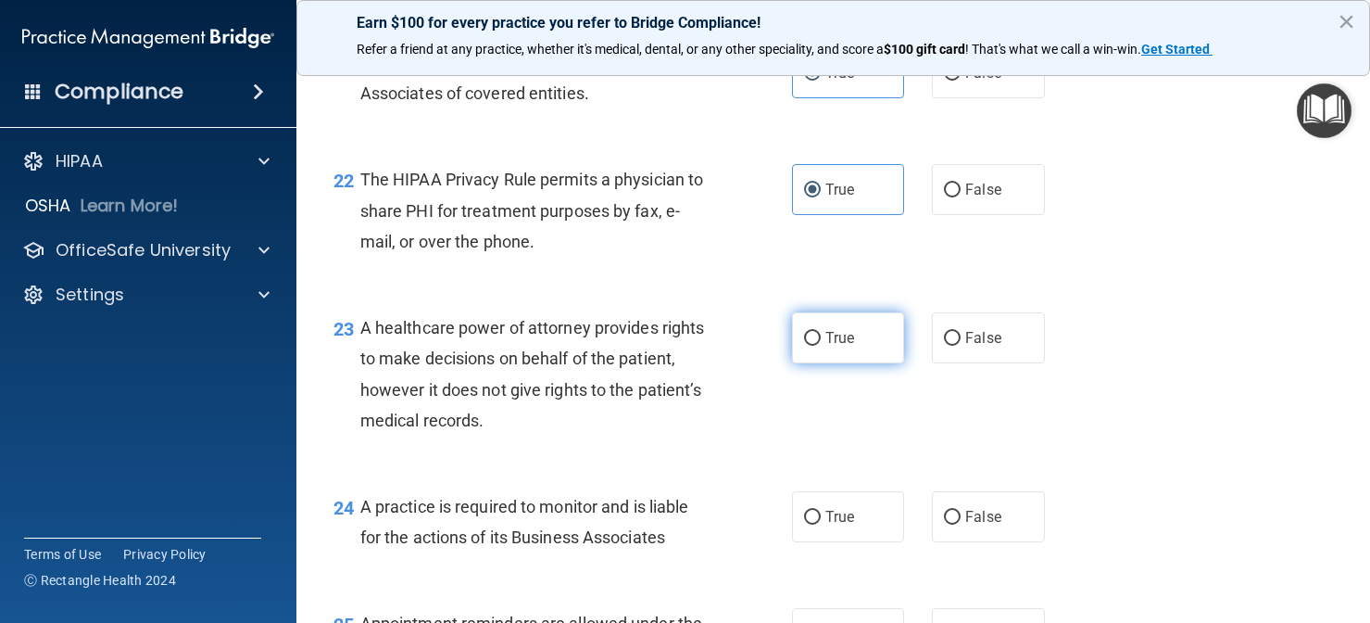
click at [839, 347] on span "True" at bounding box center [840, 338] width 29 height 18
click at [821, 346] on input "True" at bounding box center [812, 339] width 17 height 14
radio input "true"
click at [970, 508] on label "False" at bounding box center [988, 516] width 113 height 51
click at [961, 511] on input "False" at bounding box center [952, 518] width 17 height 14
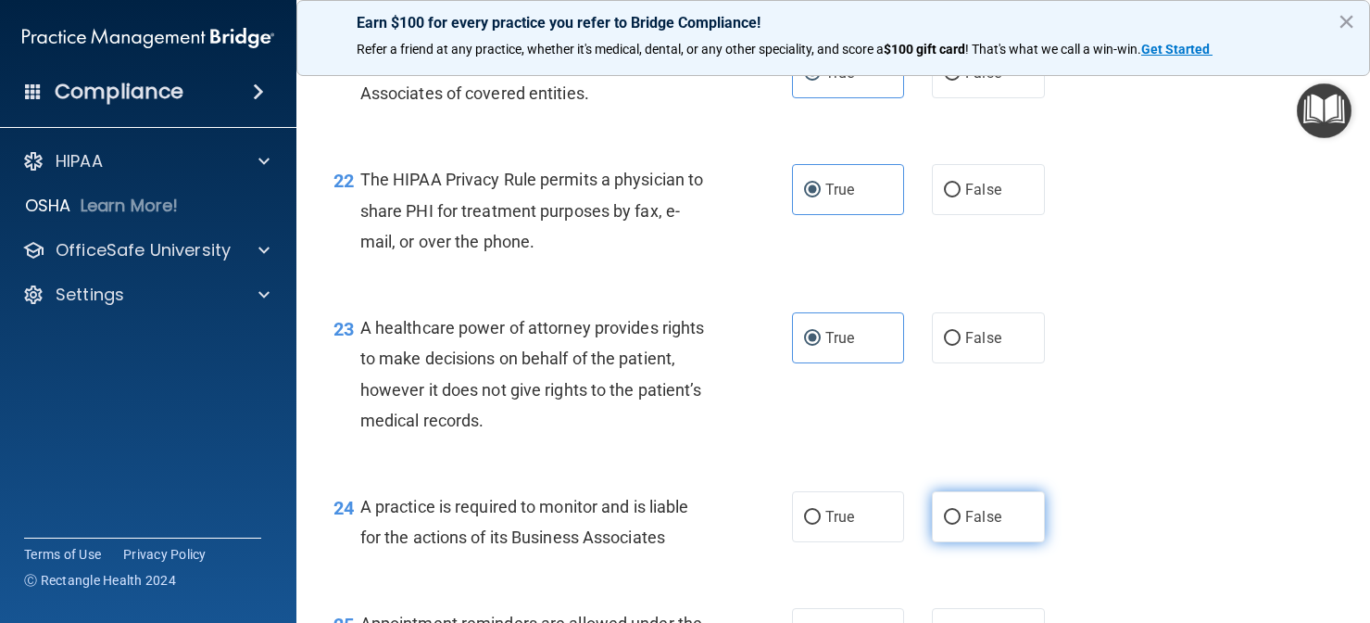
radio input "true"
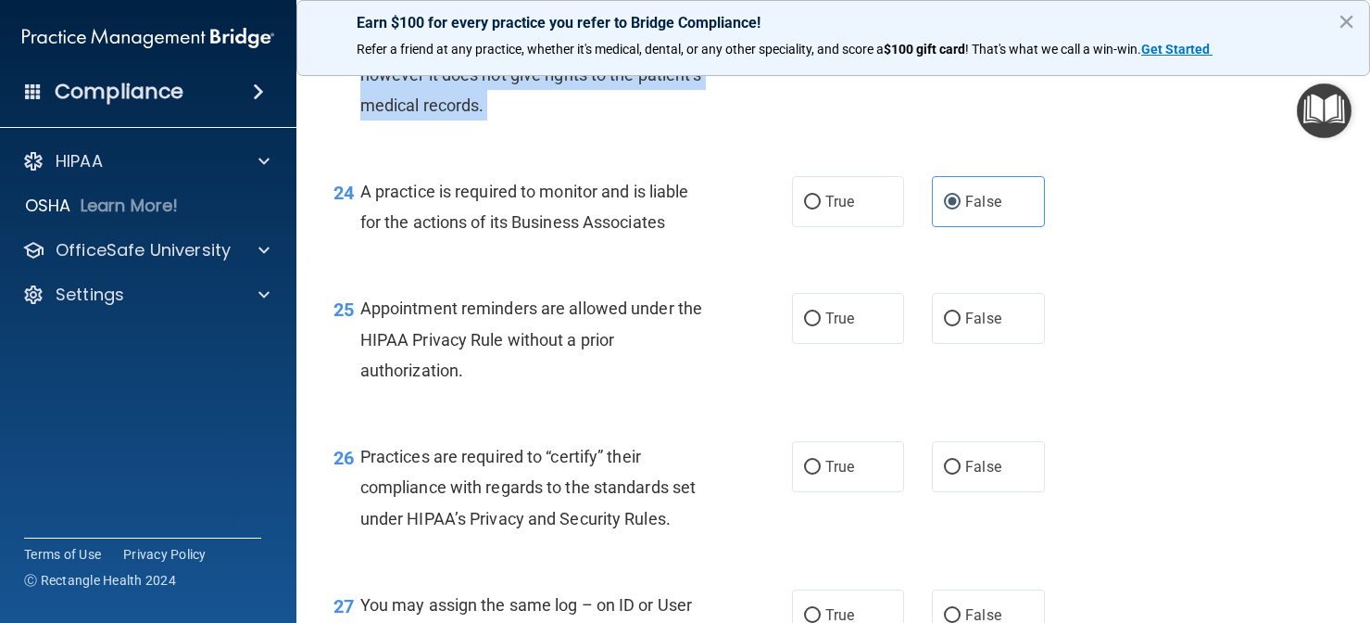
drag, startPoint x: 726, startPoint y: 498, endPoint x: 727, endPoint y: 664, distance: 166.8
click at [727, 622] on html "Compliance HIPAA Documents and Policies Report an Incident Business Associates …" at bounding box center [685, 311] width 1370 height 623
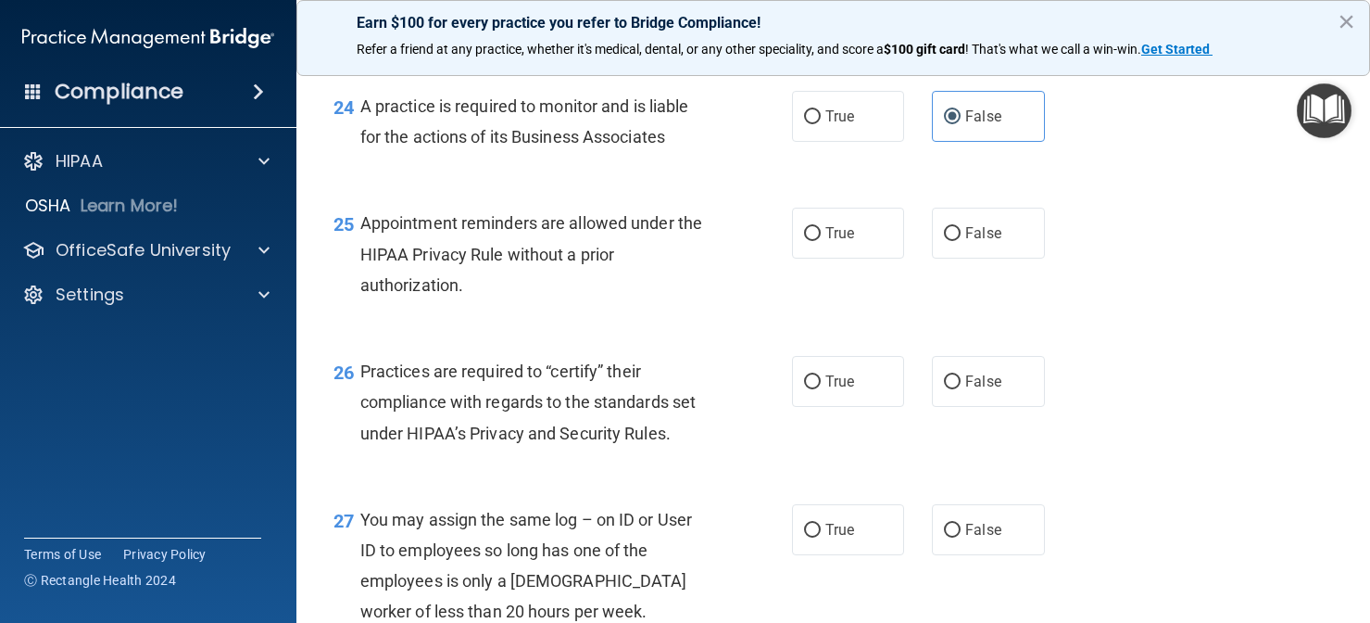
click at [696, 386] on div "Practices are required to “certify” their compliance with regards to the standa…" at bounding box center [542, 402] width 364 height 93
click at [810, 254] on label "True" at bounding box center [848, 233] width 113 height 51
click at [810, 241] on input "True" at bounding box center [812, 234] width 17 height 14
radio input "true"
click at [1011, 404] on label "False" at bounding box center [988, 381] width 113 height 51
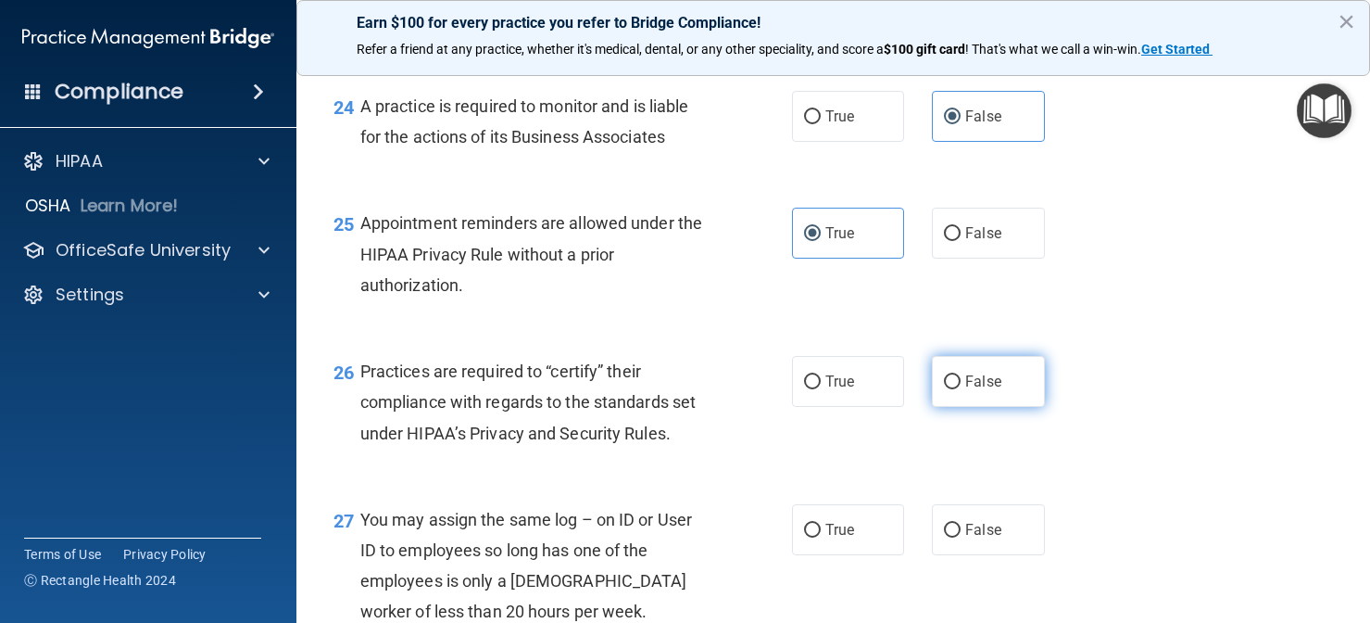
click at [961, 389] on input "False" at bounding box center [952, 382] width 17 height 14
radio input "true"
click at [979, 552] on label "False" at bounding box center [988, 529] width 113 height 51
click at [961, 537] on input "False" at bounding box center [952, 531] width 17 height 14
radio input "true"
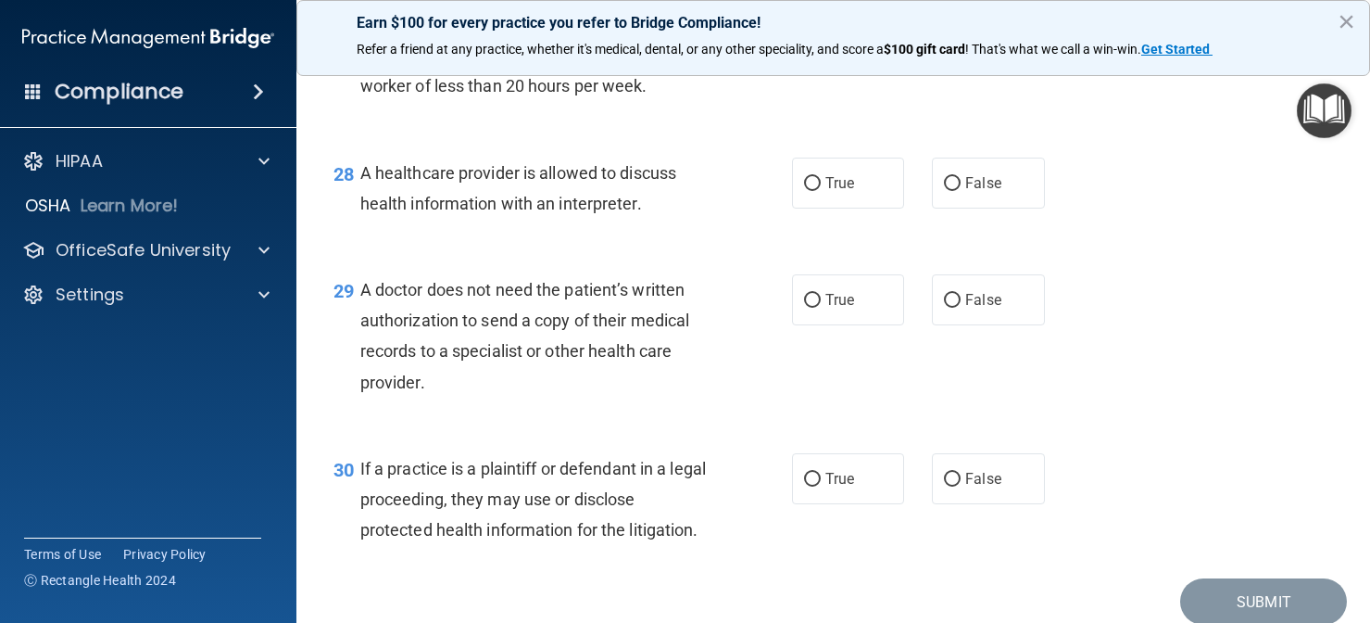
scroll to position [4503, 0]
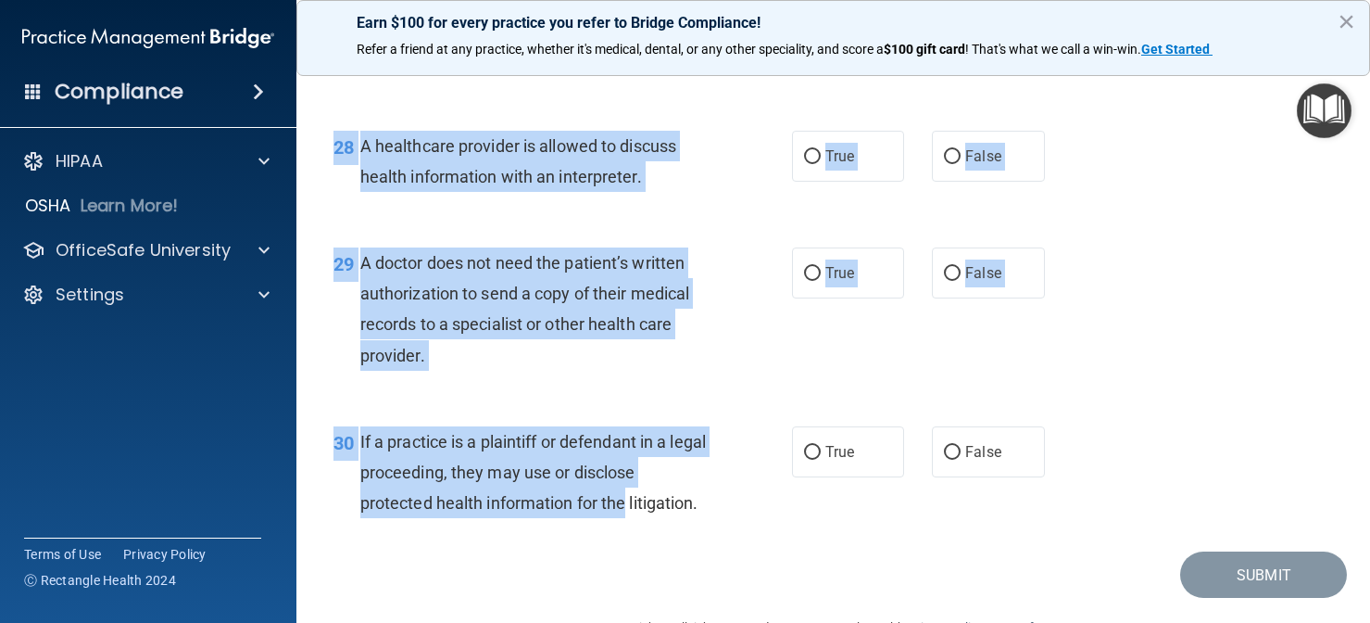
drag, startPoint x: 610, startPoint y: 494, endPoint x: 738, endPoint y: 224, distance: 298.8
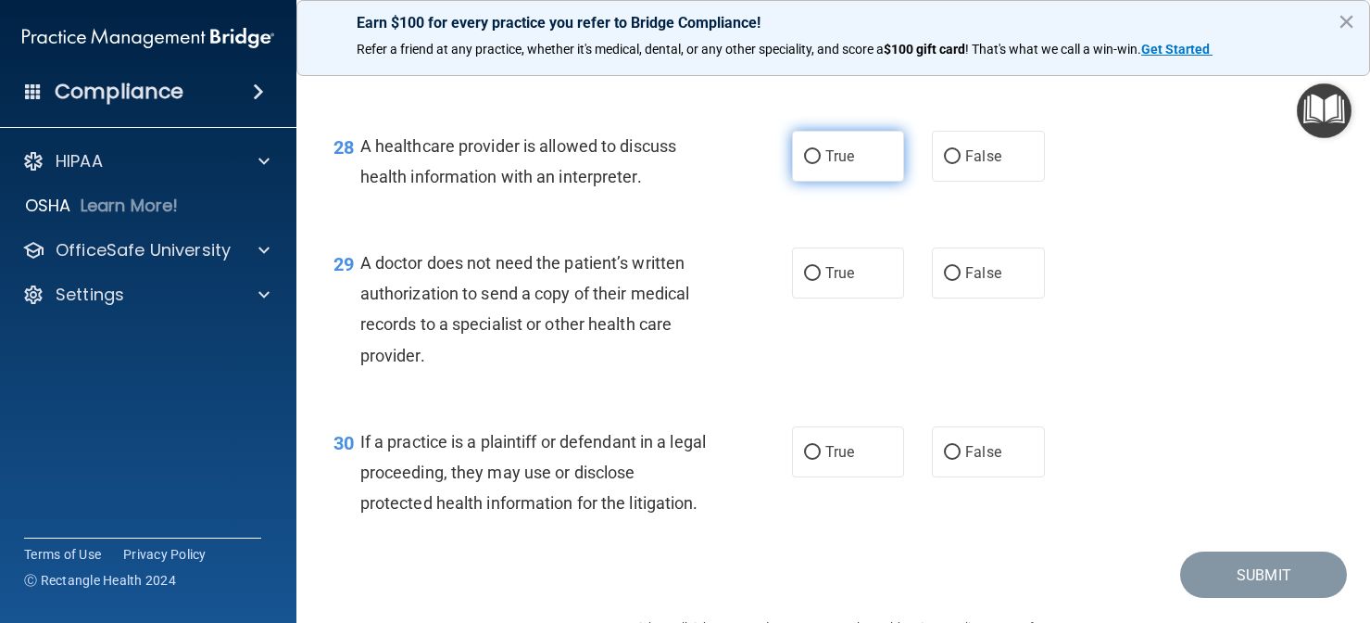
click at [863, 157] on label "True" at bounding box center [848, 156] width 113 height 51
click at [821, 157] on input "True" at bounding box center [812, 157] width 17 height 14
radio input "true"
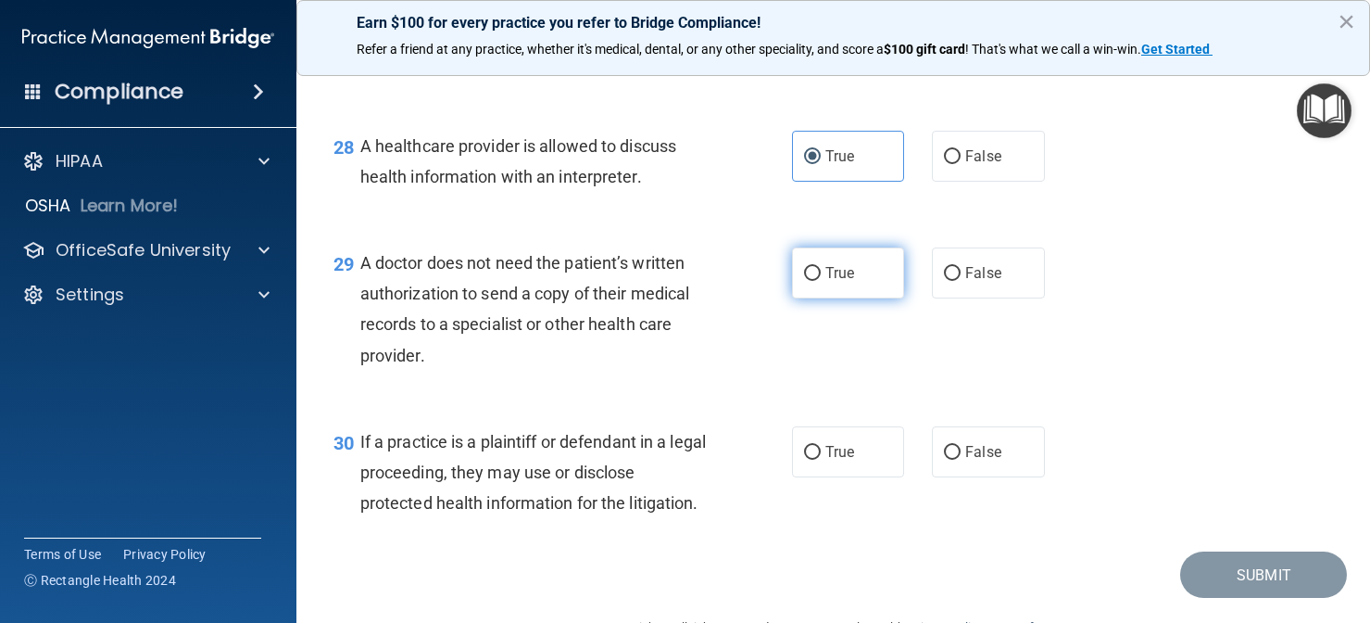
click at [818, 298] on label "True" at bounding box center [848, 272] width 113 height 51
click at [818, 281] on input "True" at bounding box center [812, 274] width 17 height 14
radio input "true"
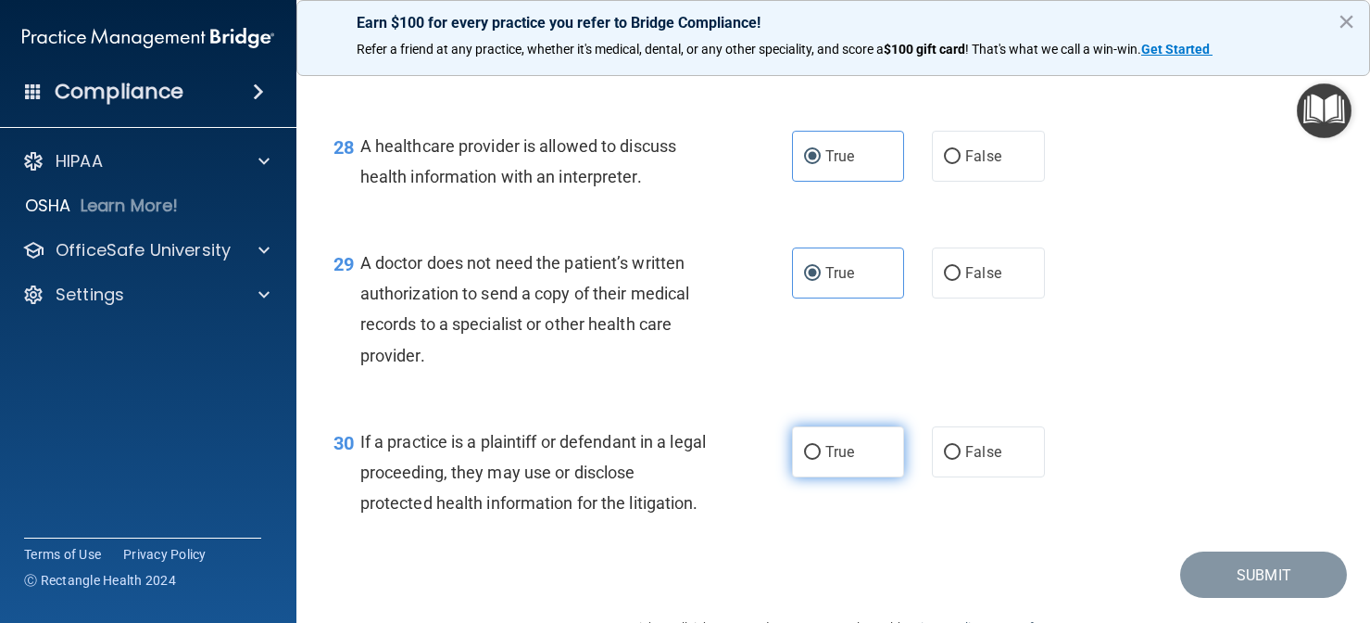
click at [836, 455] on span "True" at bounding box center [840, 452] width 29 height 18
click at [821, 455] on input "True" at bounding box center [812, 453] width 17 height 14
radio input "true"
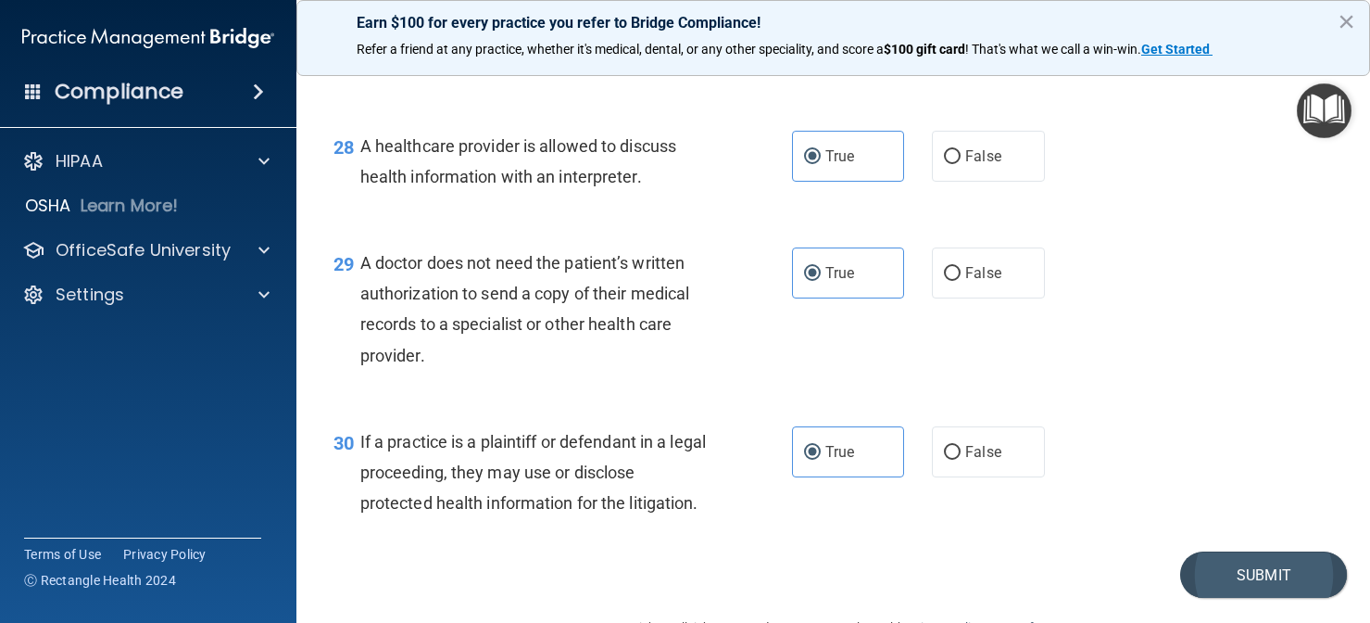
click at [1238, 590] on button "Submit" at bounding box center [1263, 574] width 167 height 47
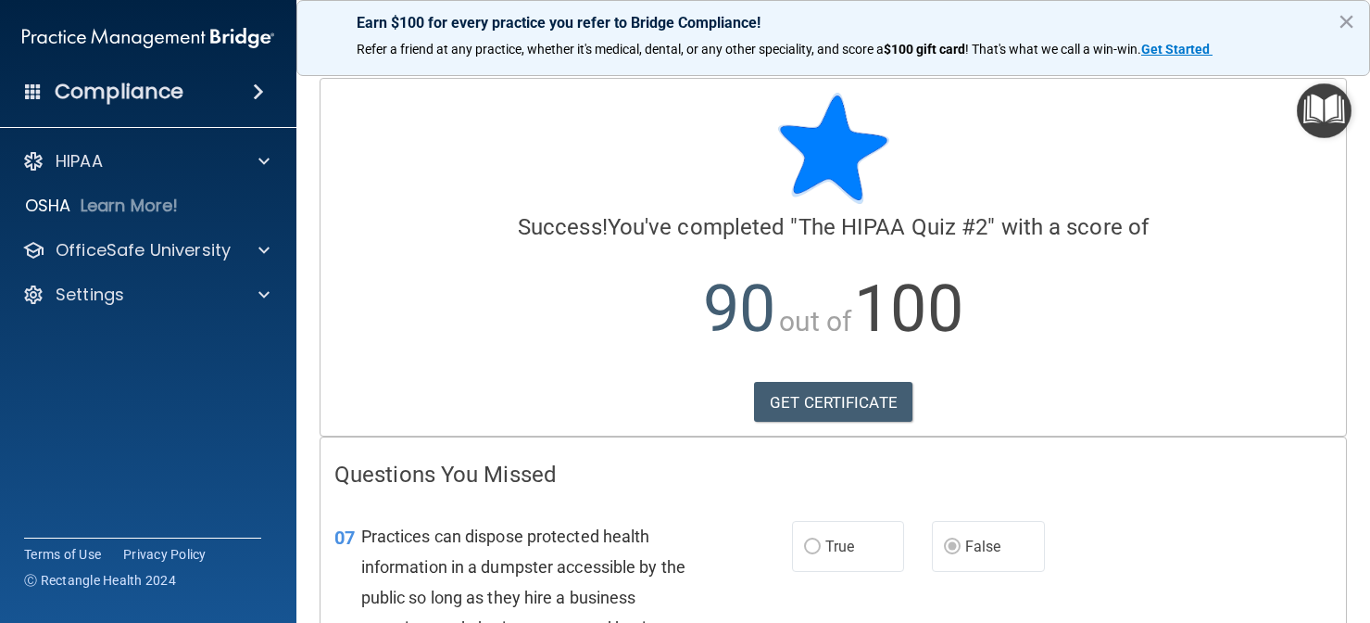
click at [636, 518] on div "07 Practices can dispose protected health information in a dumpster accessible …" at bounding box center [834, 602] width 1026 height 209
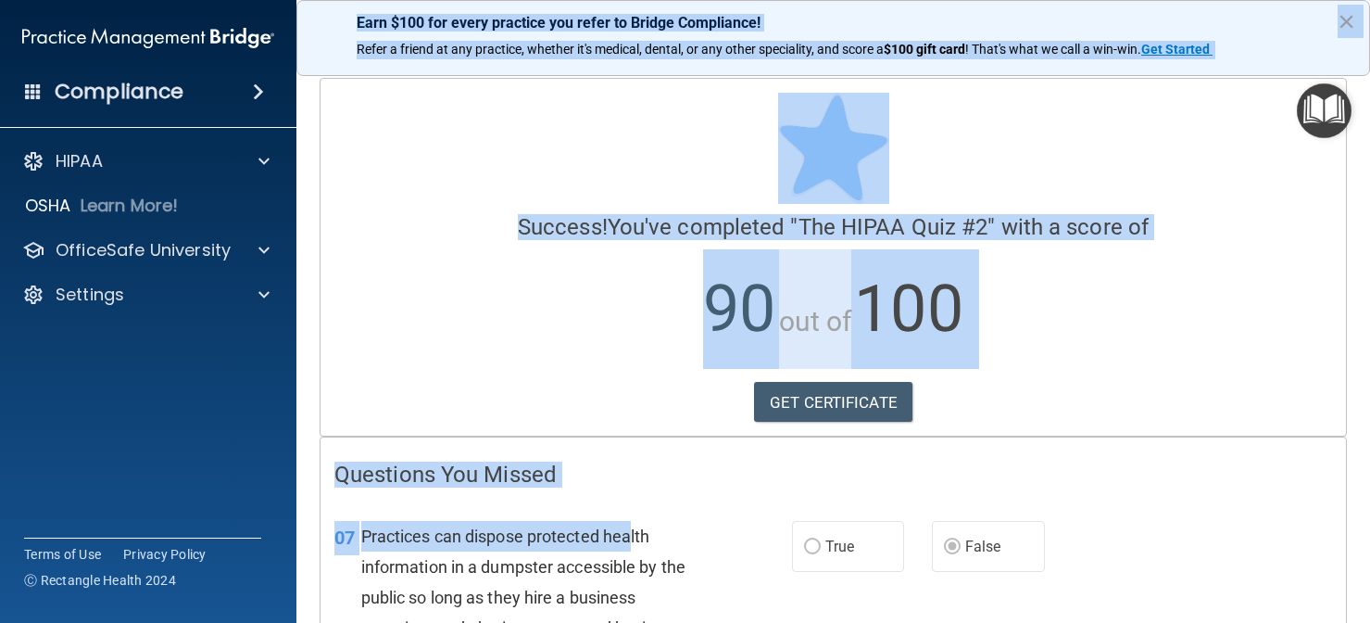
drag, startPoint x: 632, startPoint y: 538, endPoint x: 869, endPoint y: 369, distance: 291.6
click at [770, 0] on html "Compliance HIPAA Documents and Policies Report an Incident Business Associates …" at bounding box center [685, 311] width 1370 height 623
click at [863, 390] on link "GET CERTIFICATE" at bounding box center [833, 402] width 158 height 41
click at [831, 2] on div "Earn $100 for every practice you refer to Bridge Compliance! Refer a friend at …" at bounding box center [833, 38] width 1074 height 76
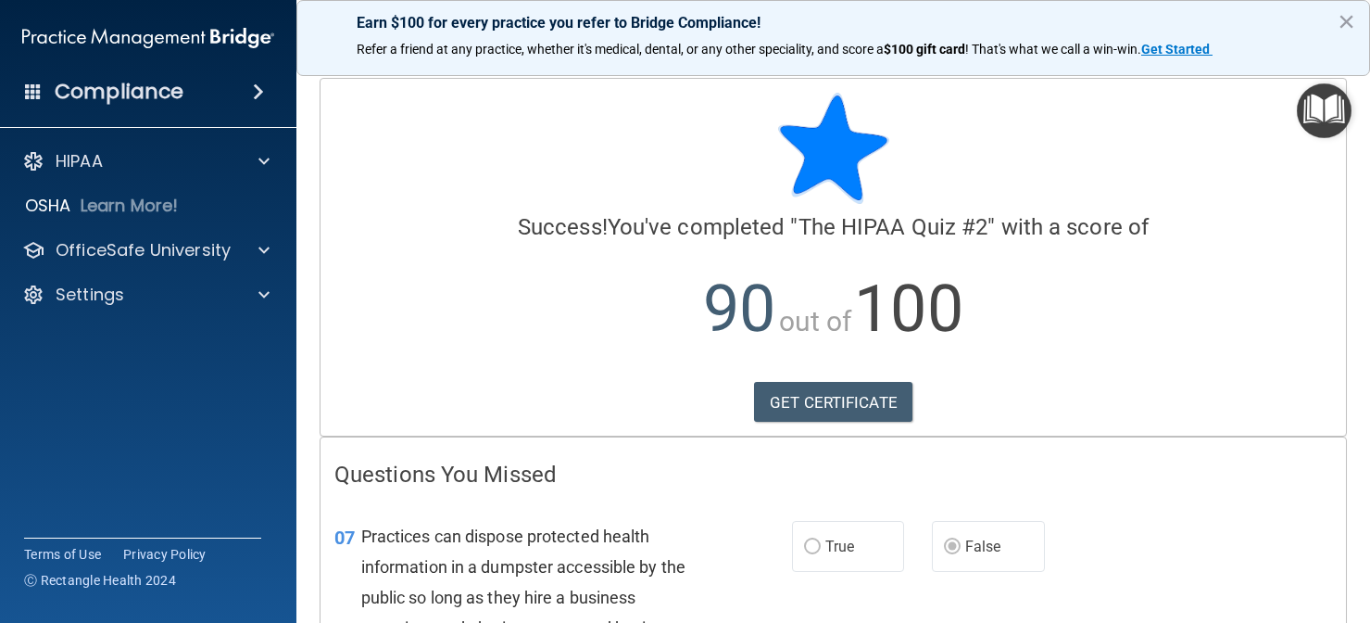
click at [1320, 105] on img "Open Resource Center" at bounding box center [1324, 110] width 55 height 55
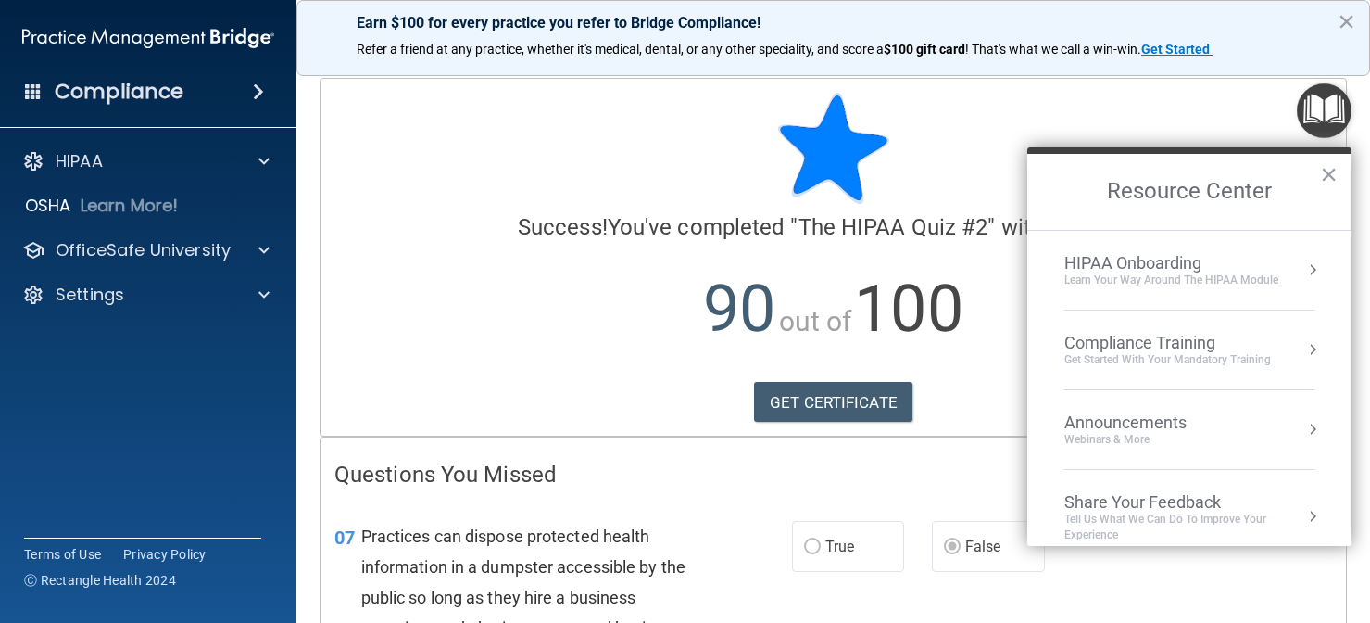
click at [1170, 347] on div "Compliance Training" at bounding box center [1168, 343] width 207 height 20
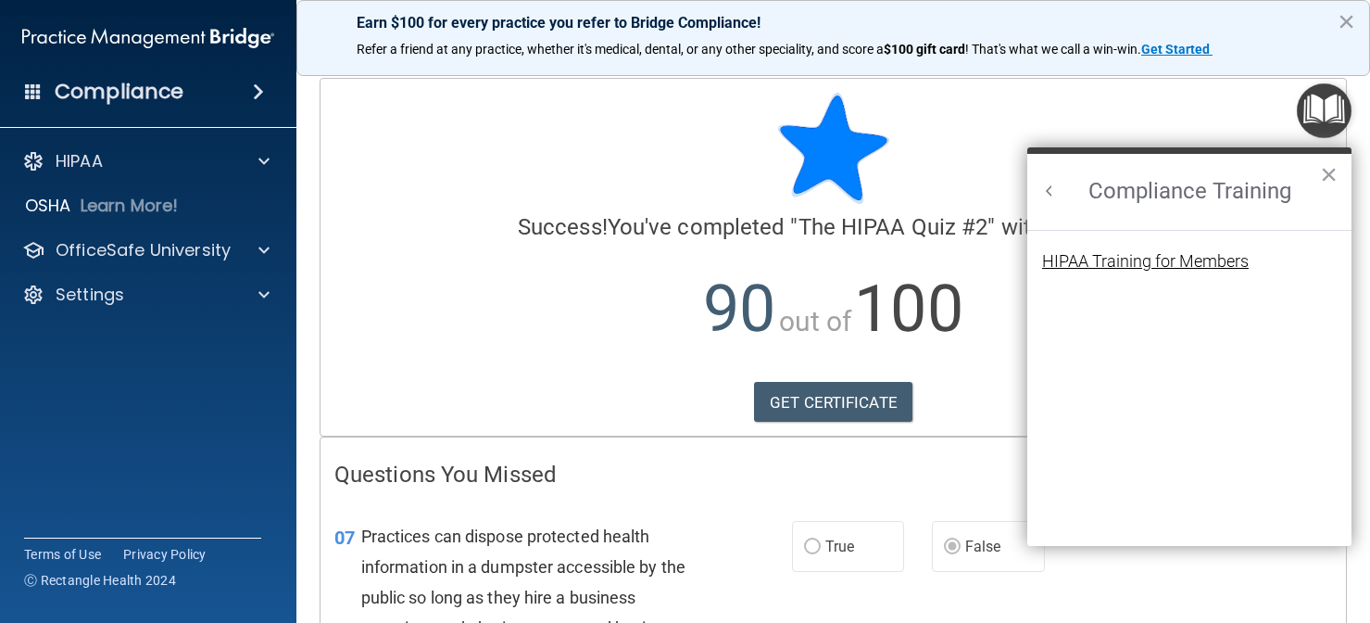
click at [1156, 259] on div "HIPAA Training for Members" at bounding box center [1145, 261] width 207 height 17
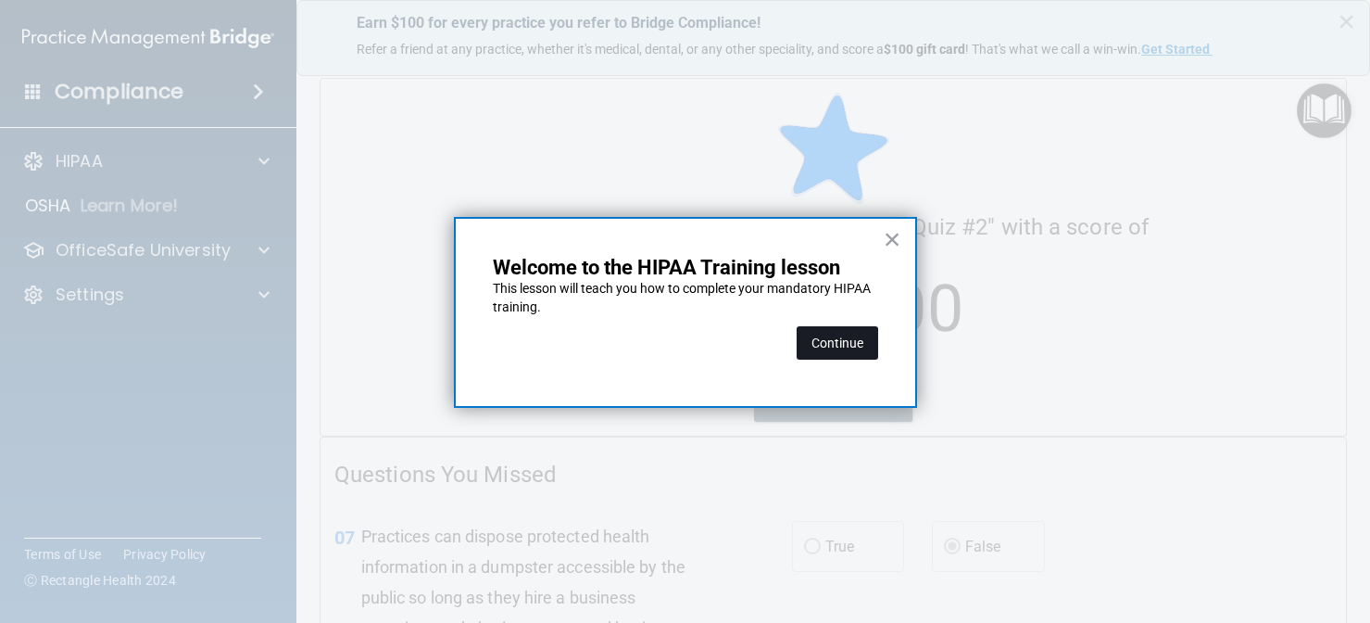
click at [853, 334] on button "Continue" at bounding box center [838, 342] width 82 height 33
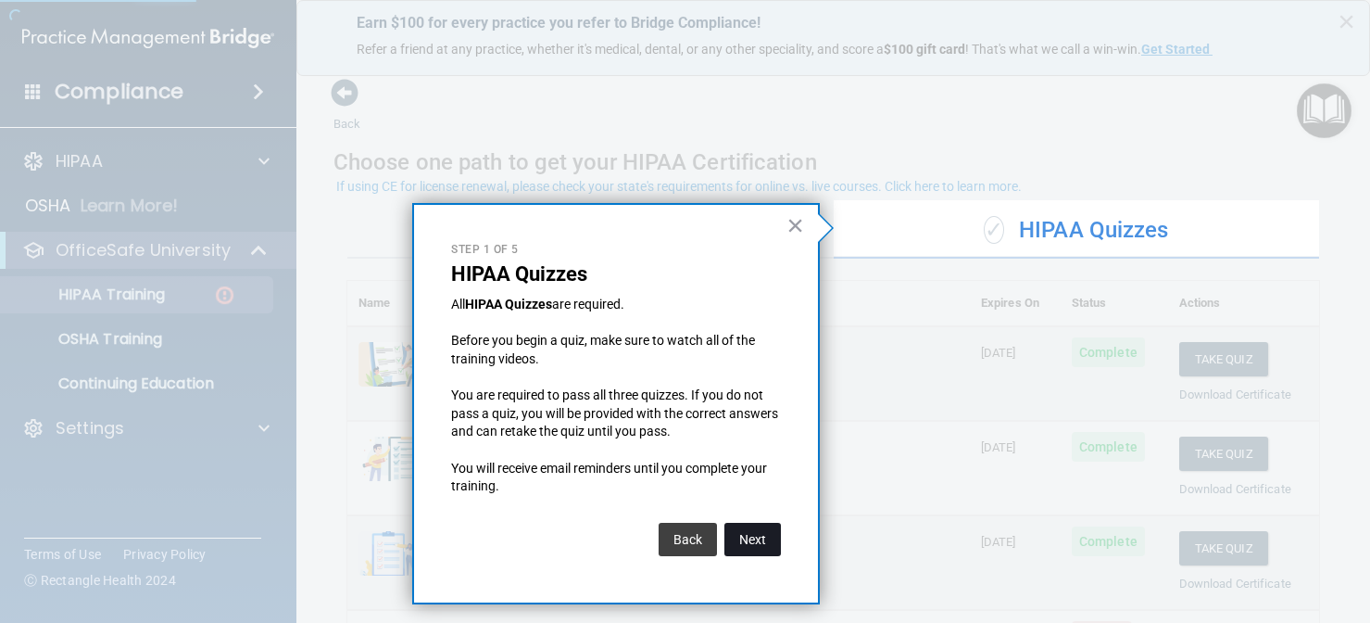
click at [749, 530] on button "Next" at bounding box center [753, 539] width 57 height 33
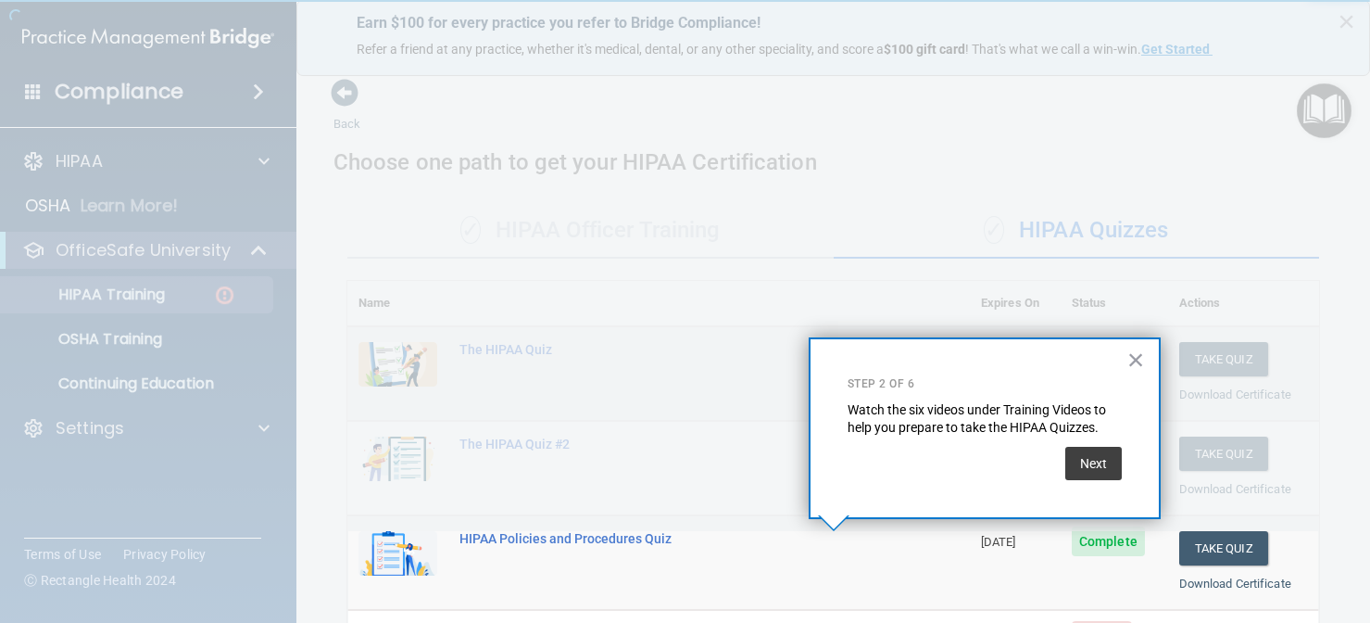
scroll to position [277, 0]
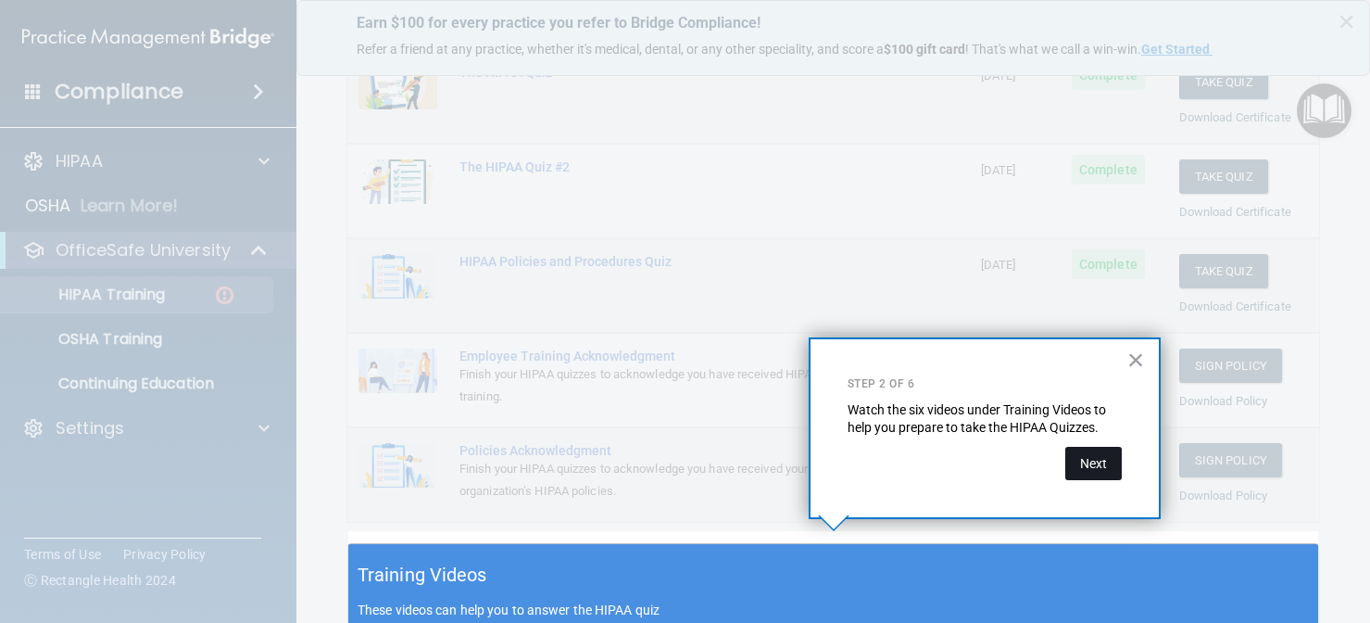
click at [1099, 461] on button "Next" at bounding box center [1094, 463] width 57 height 33
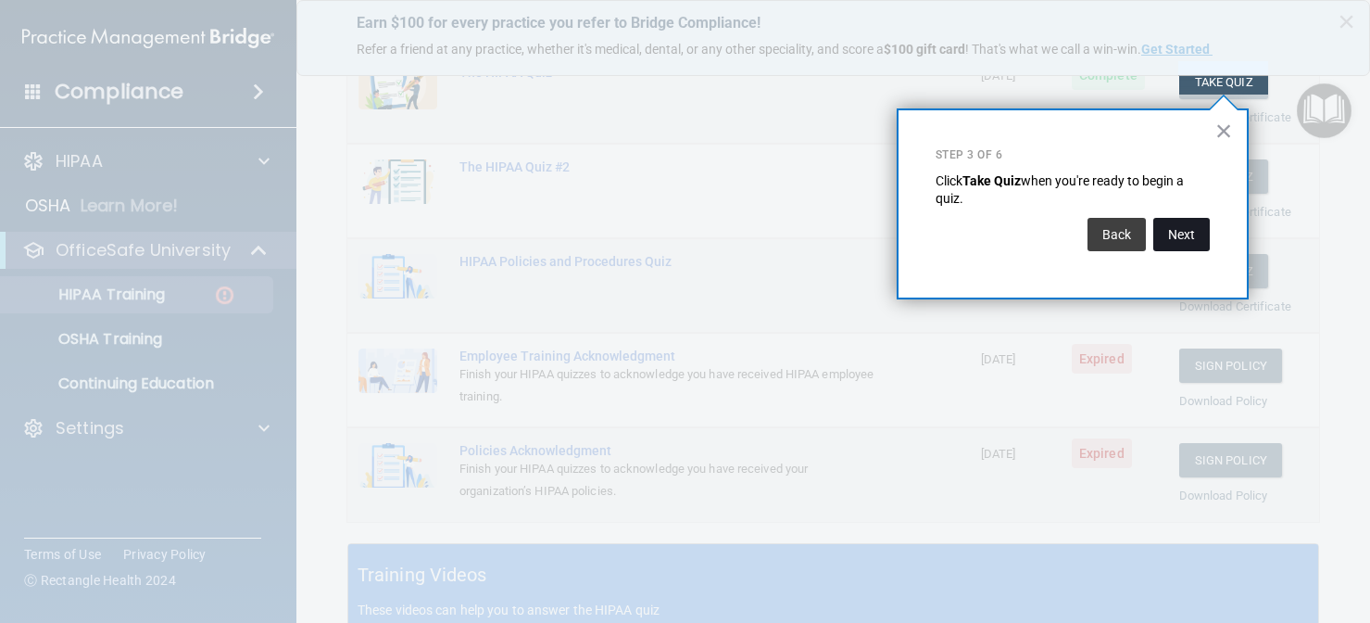
click at [1189, 239] on button "Next" at bounding box center [1182, 234] width 57 height 33
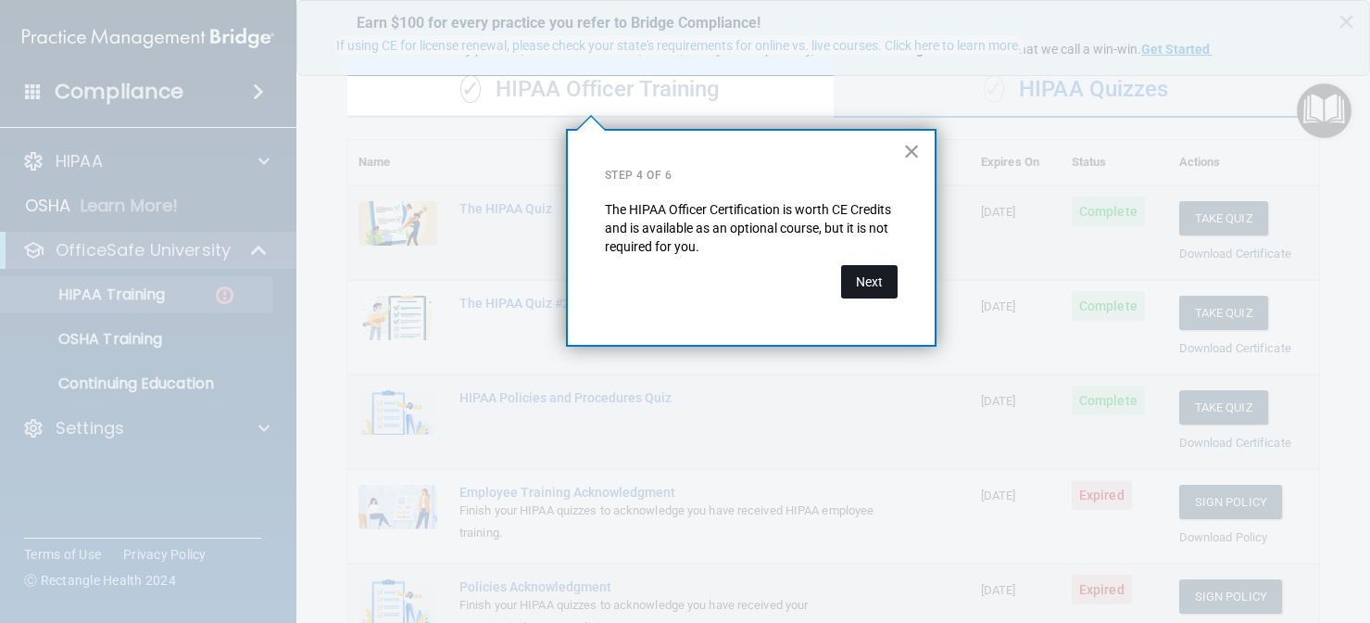
click at [892, 271] on button "Next" at bounding box center [869, 281] width 57 height 33
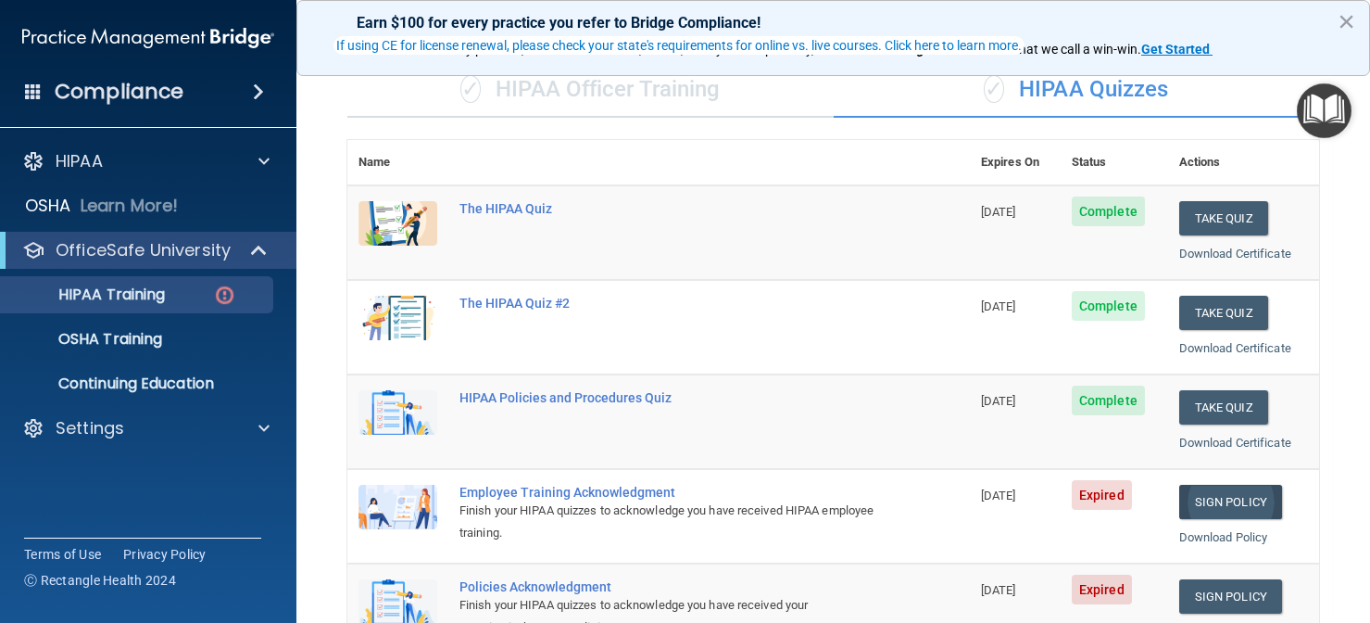
click at [1241, 499] on link "Sign Policy" at bounding box center [1231, 502] width 103 height 34
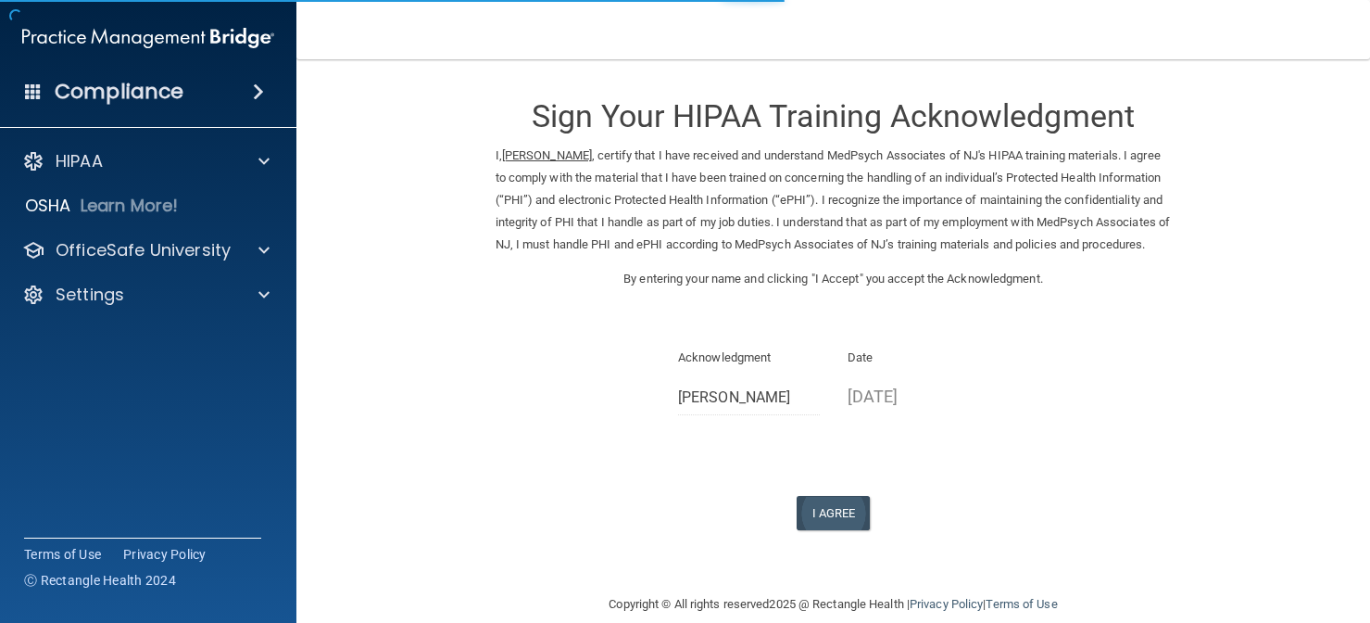
click at [812, 507] on button "I Agree" at bounding box center [834, 513] width 74 height 34
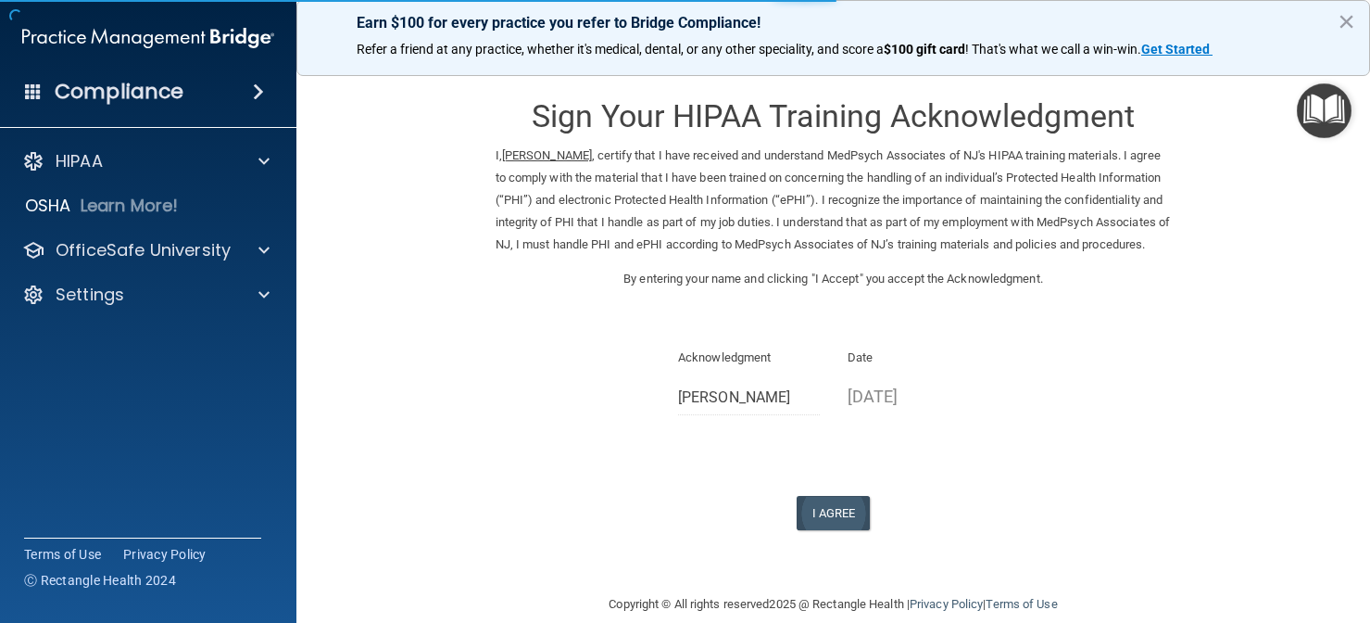
click at [815, 520] on button "I Agree" at bounding box center [834, 513] width 74 height 34
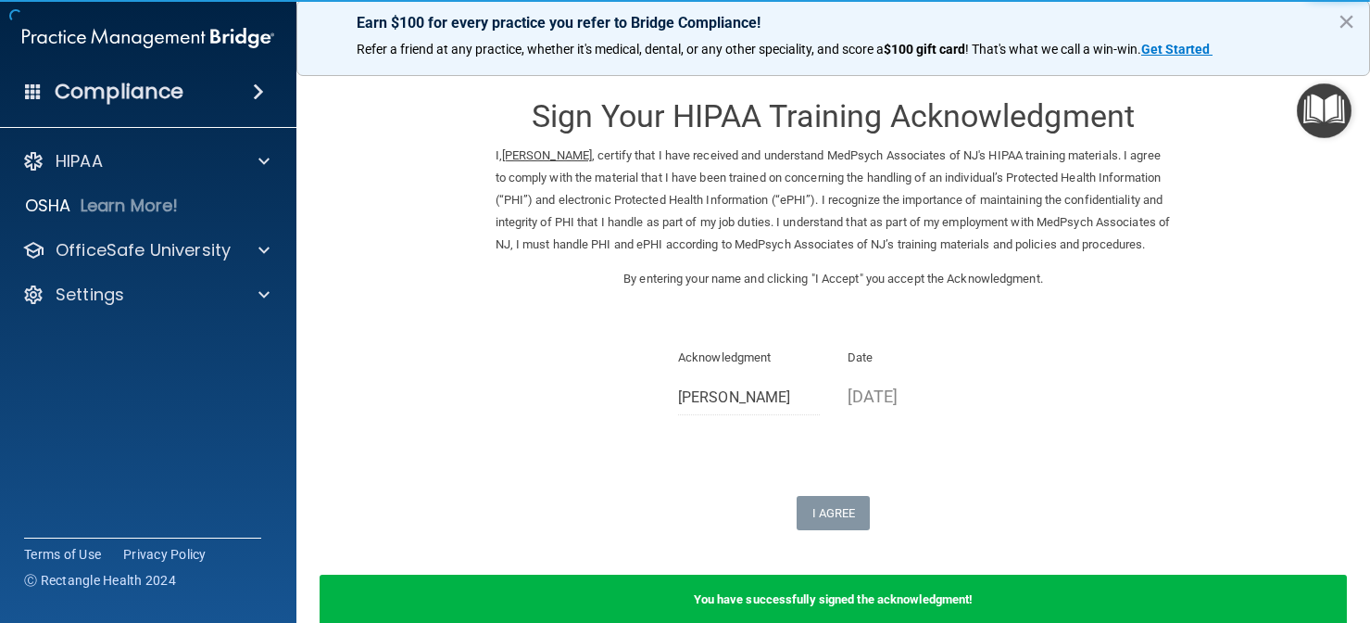
scroll to position [54, 0]
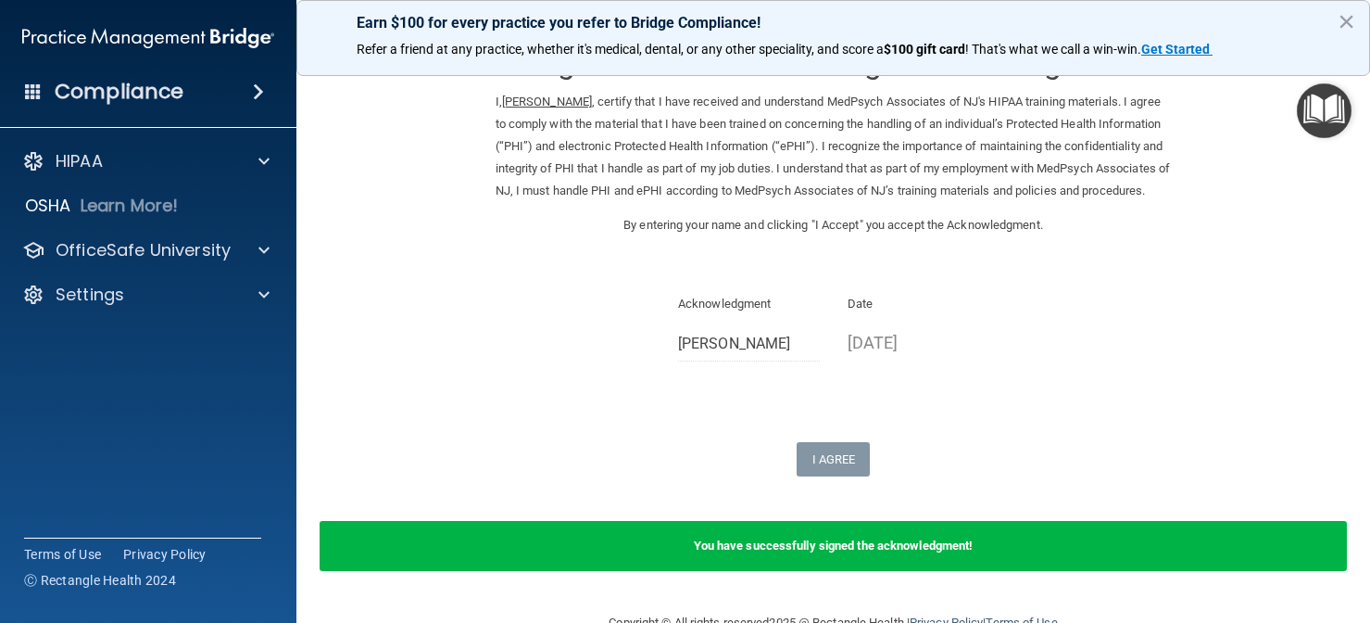
click at [1331, 116] on img "Open Resource Center" at bounding box center [1324, 110] width 55 height 55
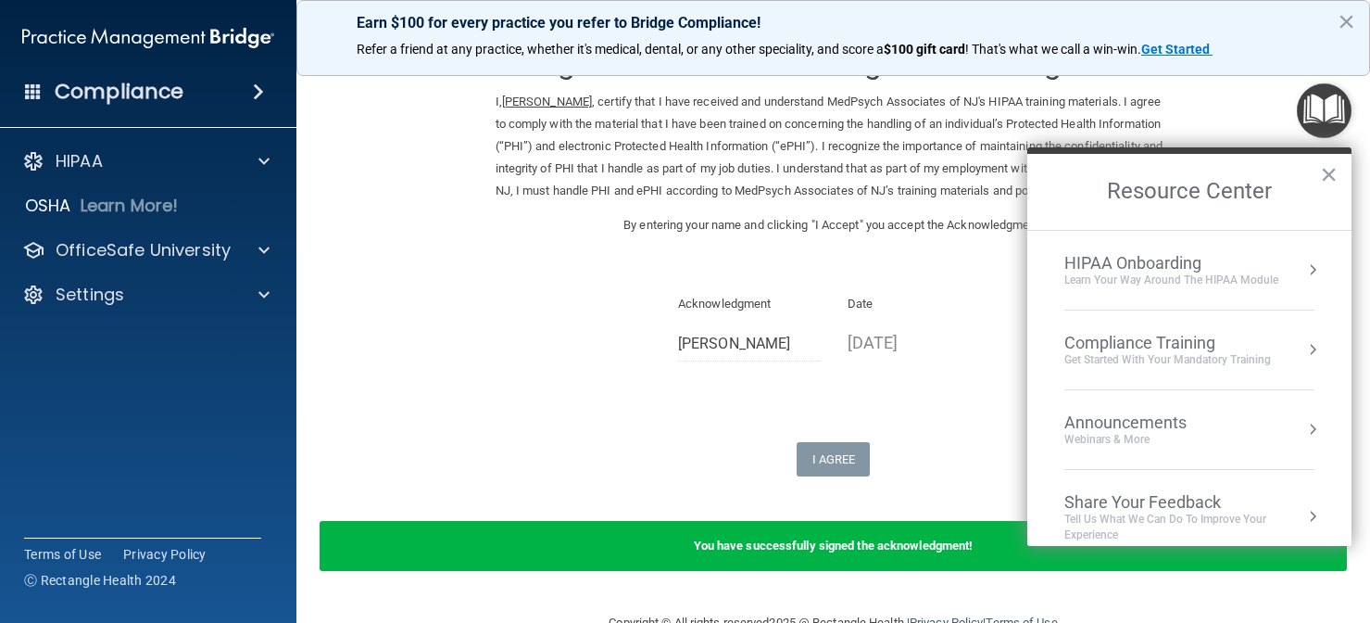
click at [1288, 20] on p "Earn $100 for every practice you refer to Bridge Compliance!" at bounding box center [833, 23] width 953 height 18
click at [1352, 20] on button "×" at bounding box center [1347, 21] width 18 height 30
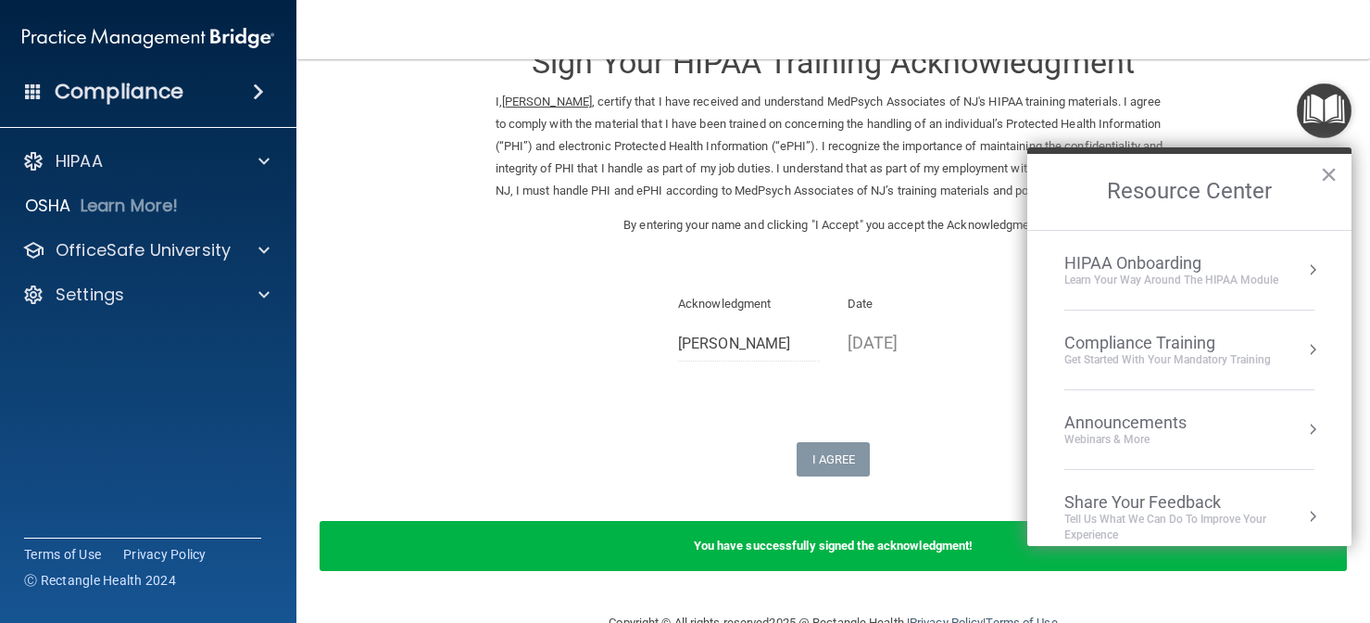
click at [1111, 356] on div "Get Started with your mandatory training" at bounding box center [1168, 360] width 207 height 16
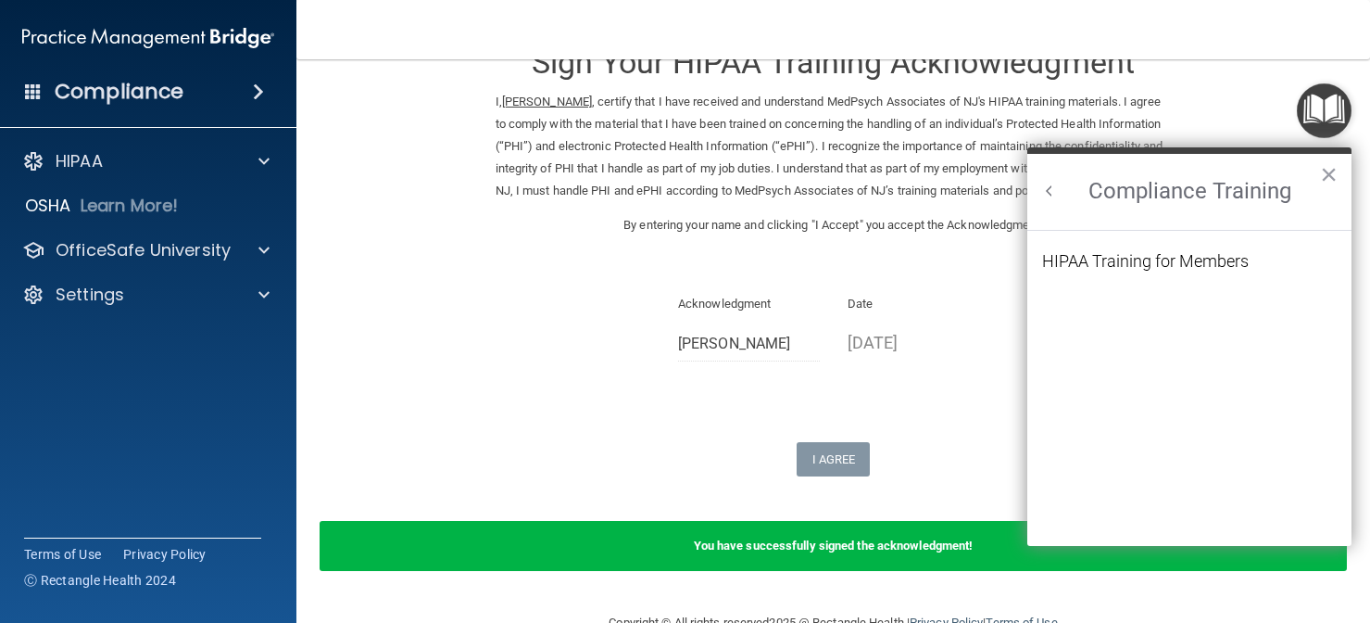
scroll to position [0, 0]
click at [1118, 259] on div "HIPAA Training for Members" at bounding box center [1145, 261] width 207 height 17
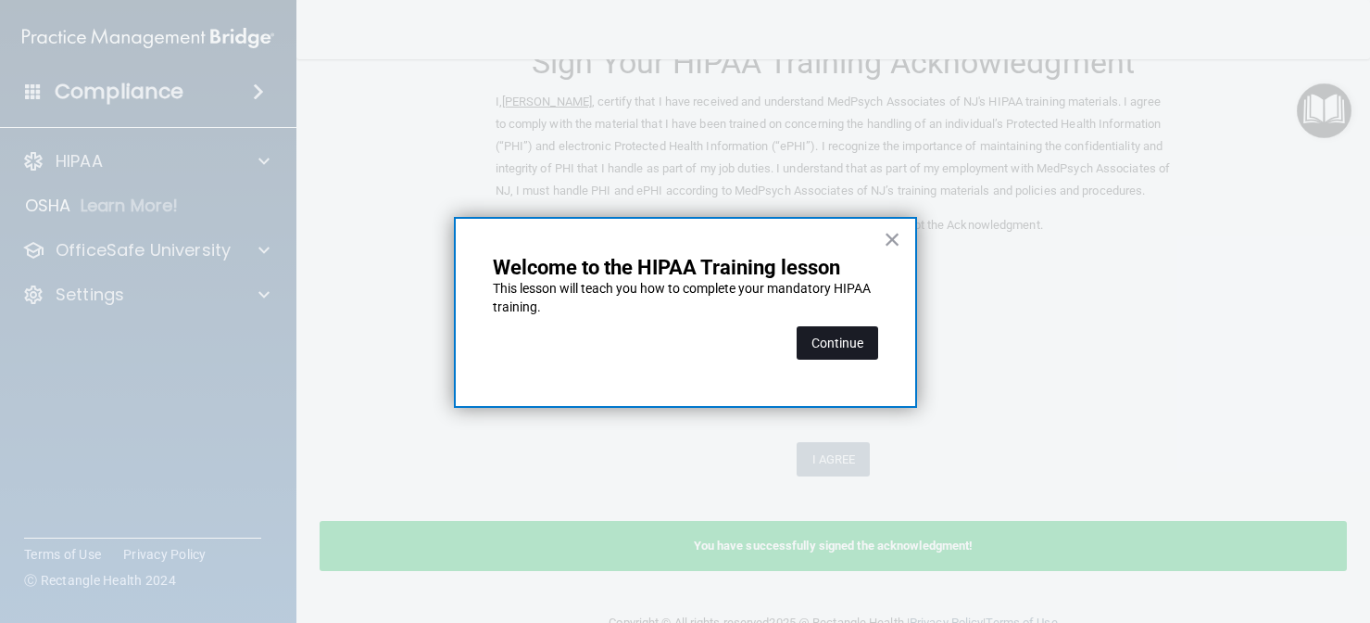
click at [853, 347] on button "Continue" at bounding box center [838, 342] width 82 height 33
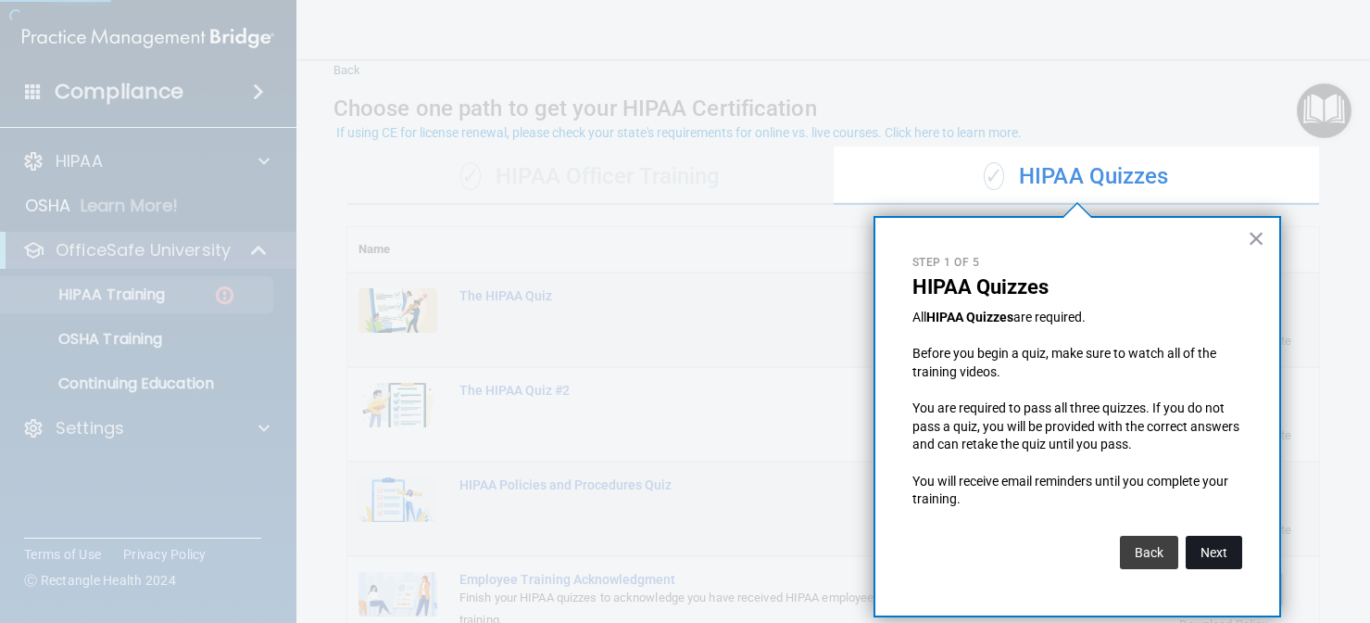
click at [1207, 549] on button "Next" at bounding box center [1214, 552] width 57 height 33
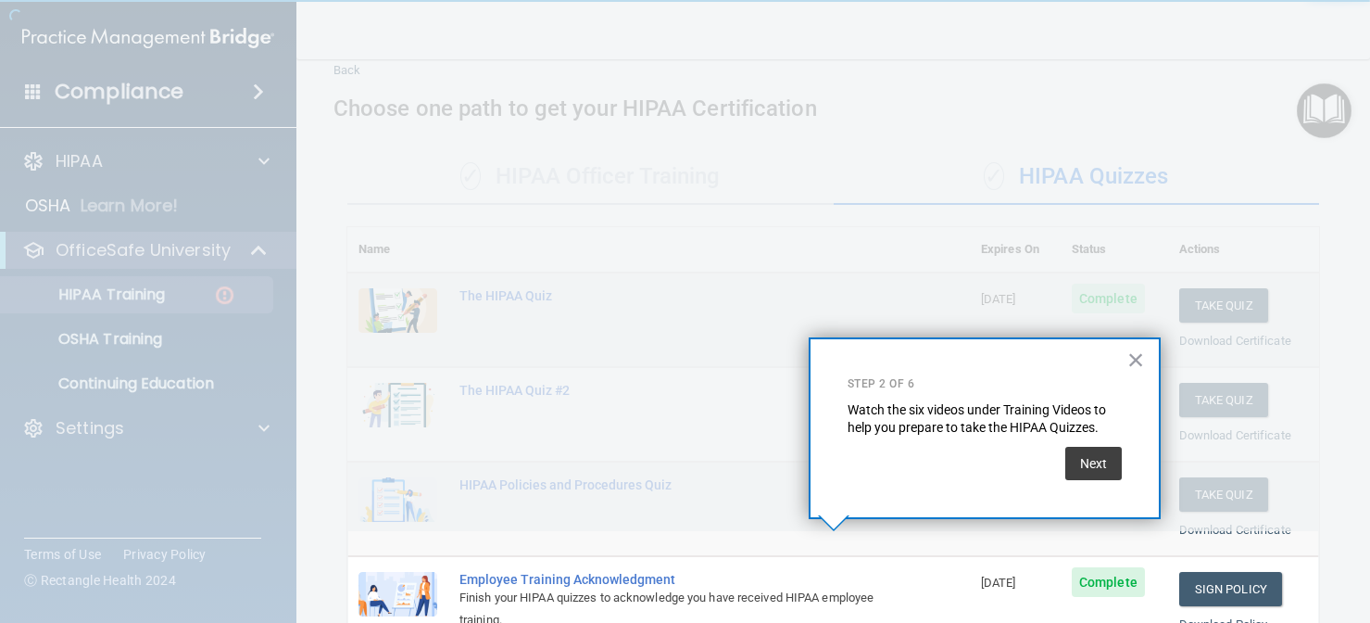
scroll to position [277, 0]
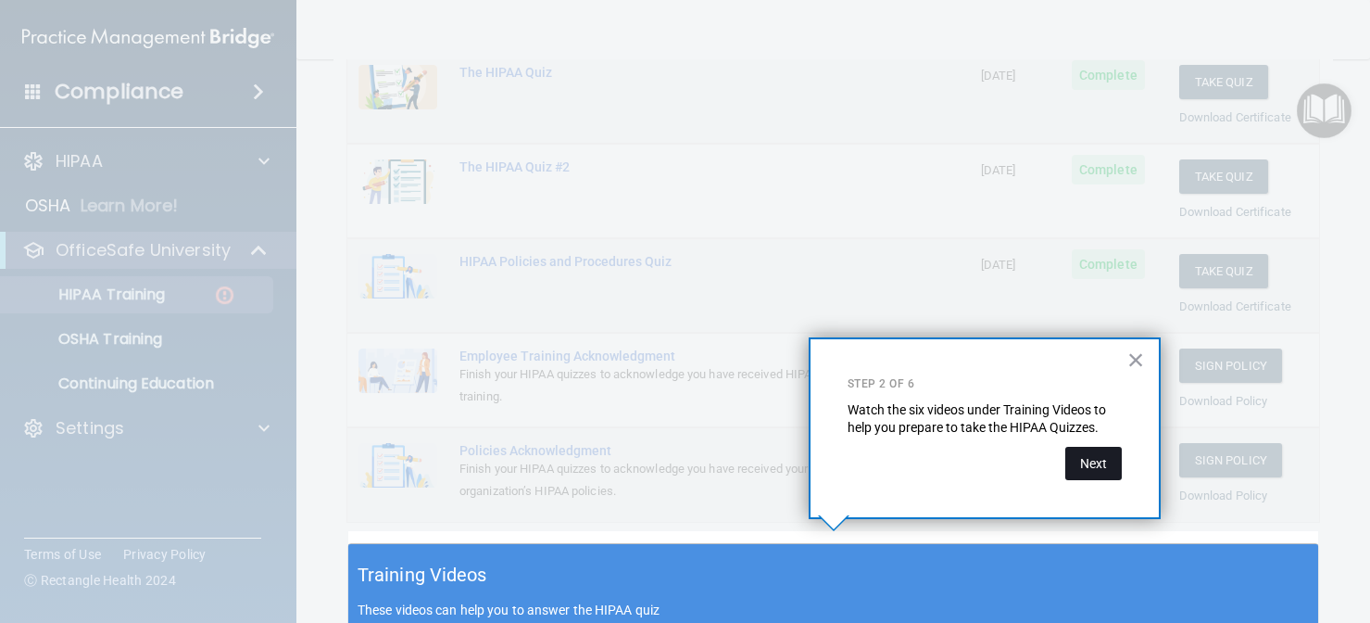
click at [1091, 462] on button "Next" at bounding box center [1094, 463] width 57 height 33
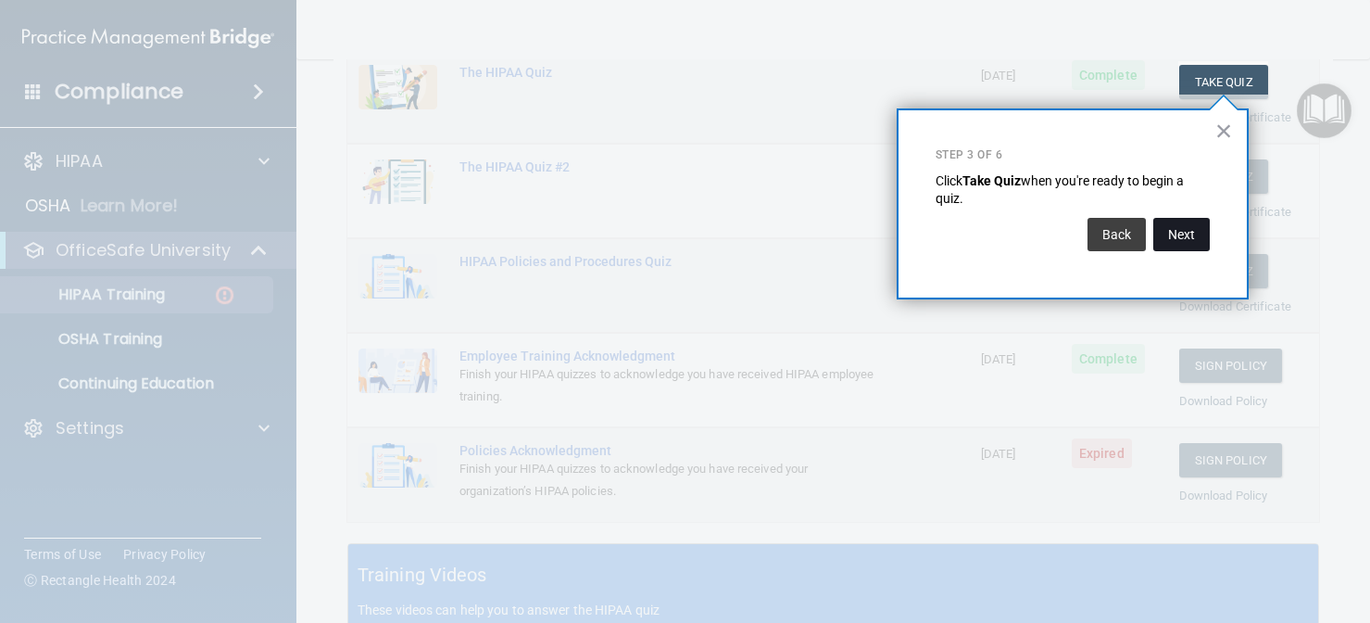
click at [1193, 229] on button "Next" at bounding box center [1182, 234] width 57 height 33
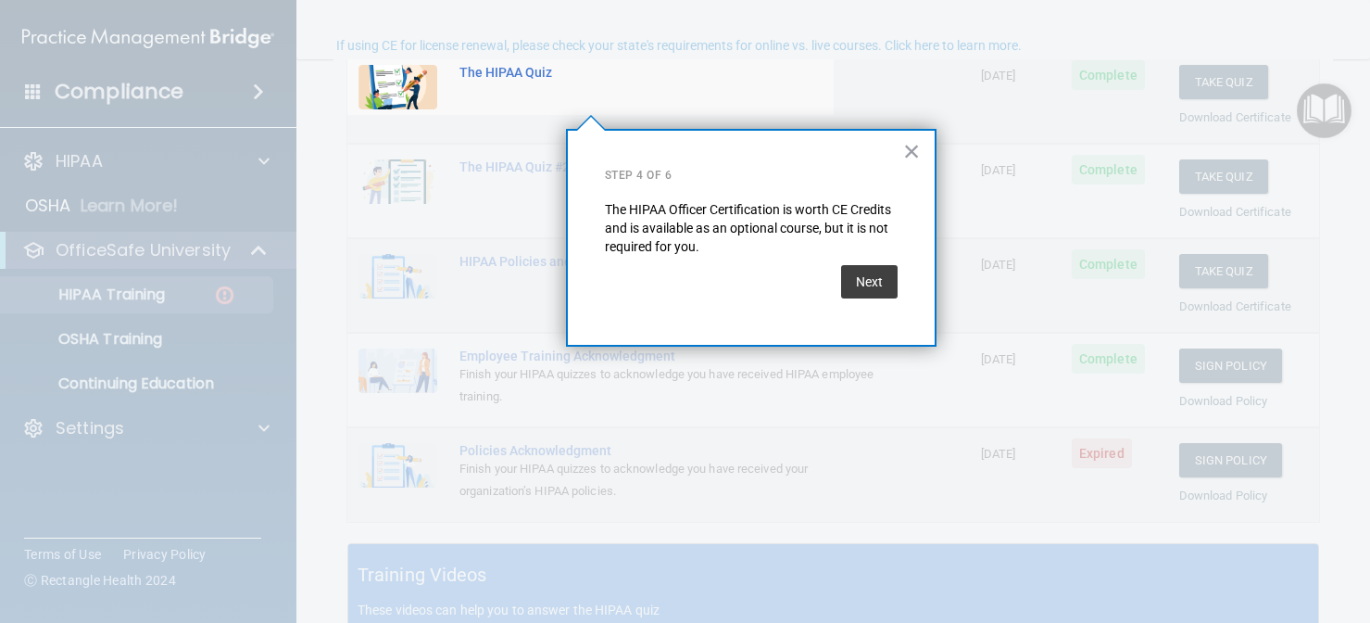
scroll to position [141, 0]
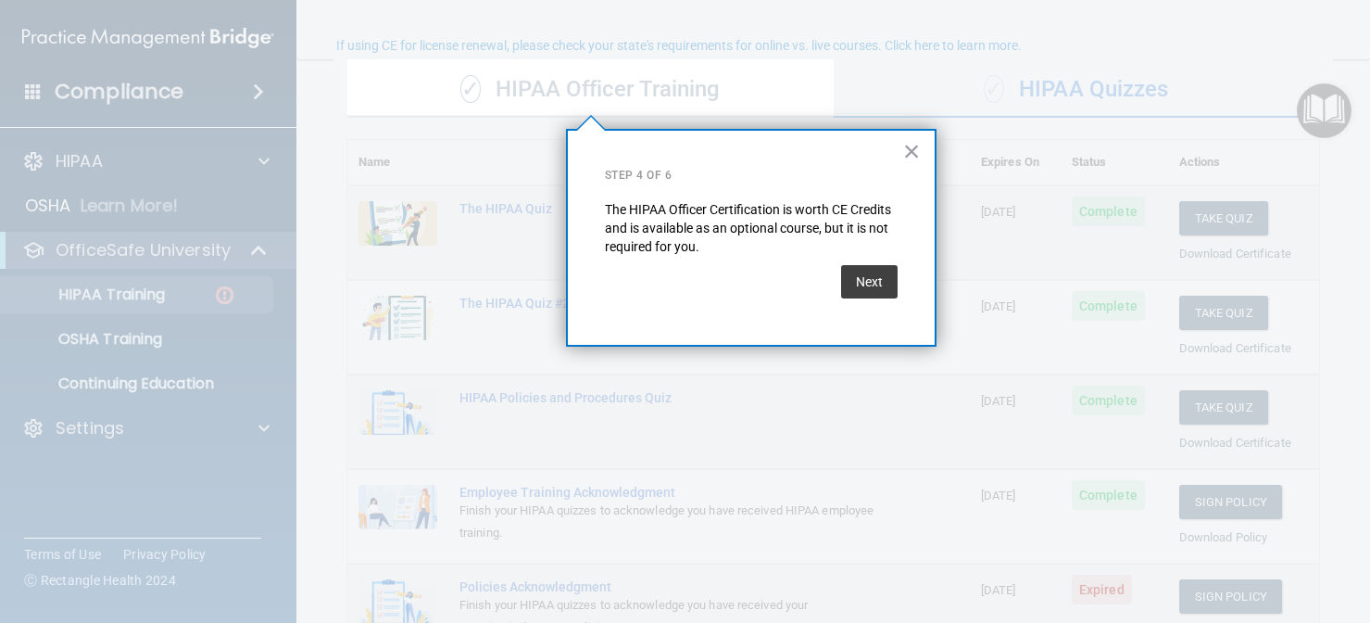
click at [875, 255] on div "× Step 4 of 6 The HIPAA Officer Certification is worth CE Credits and is availa…" at bounding box center [751, 238] width 371 height 218
click at [867, 287] on button "Next" at bounding box center [869, 281] width 57 height 33
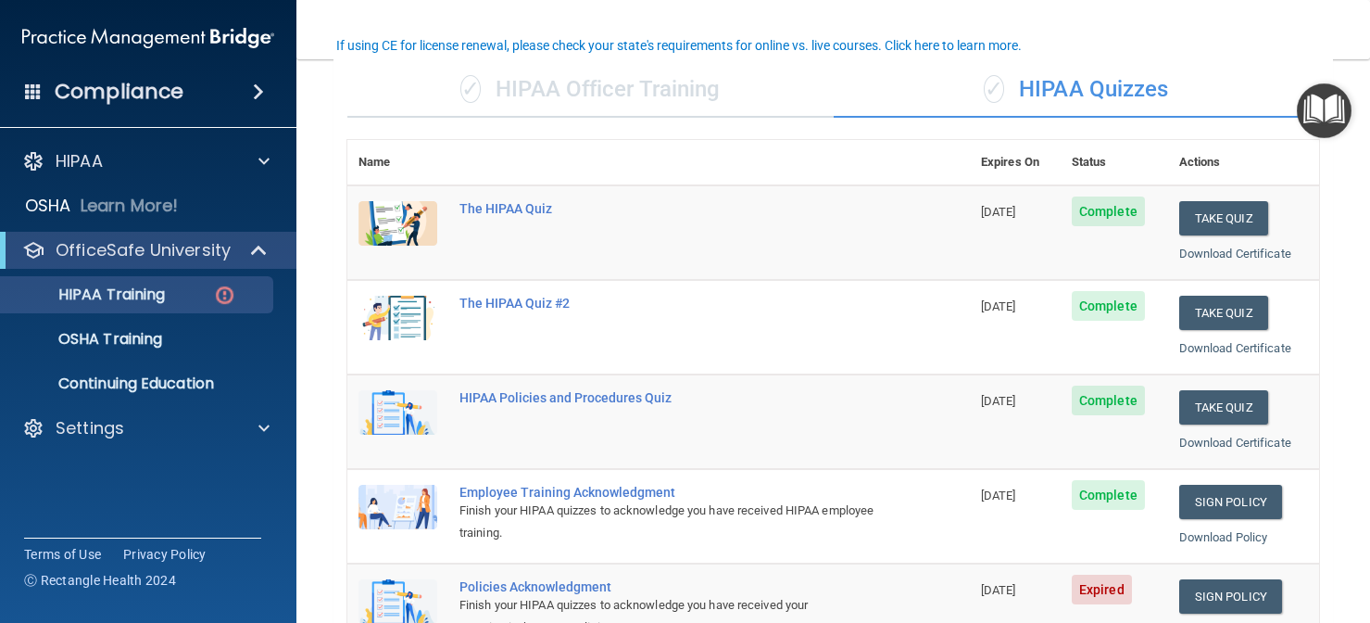
click at [885, 402] on td "HIPAA Policies and Procedures Quiz" at bounding box center [709, 421] width 522 height 95
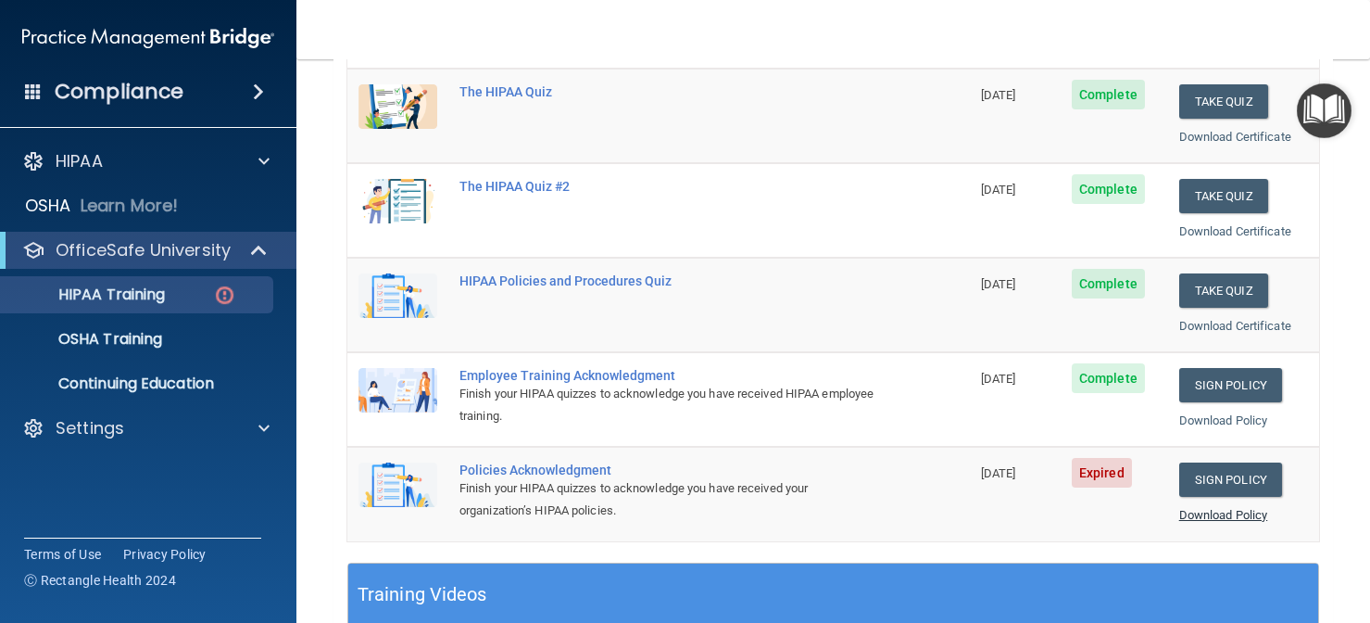
scroll to position [263, 0]
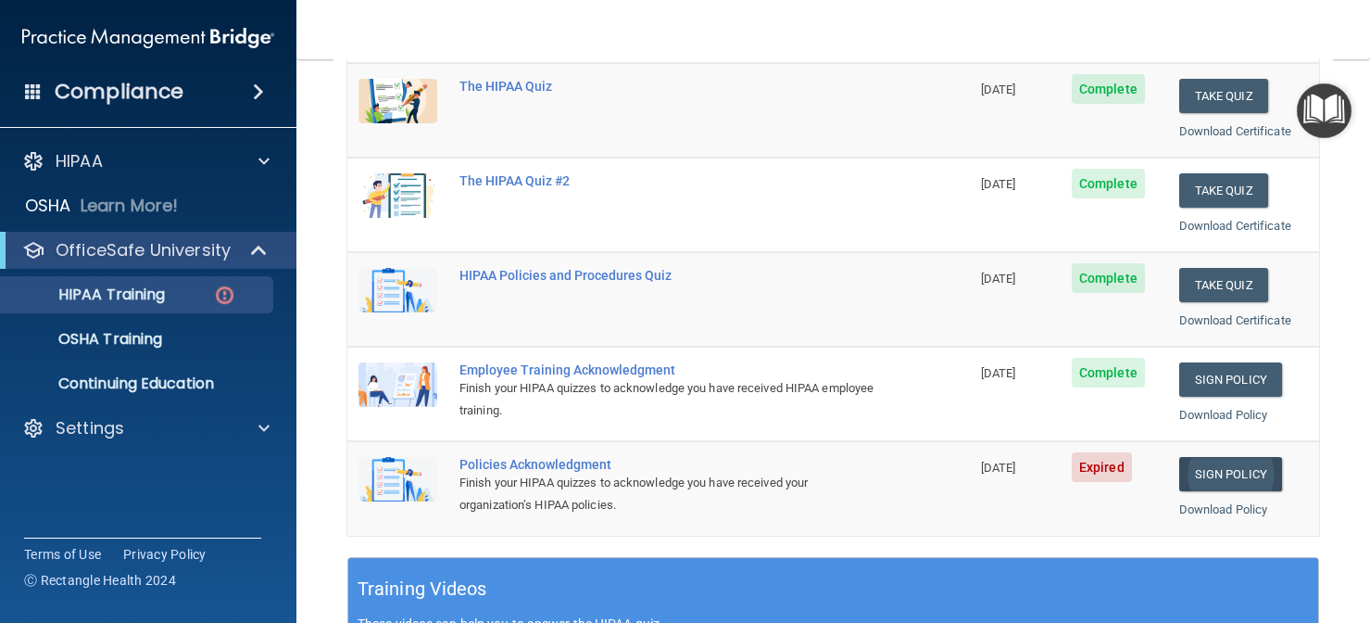
click at [1258, 457] on link "Sign Policy" at bounding box center [1231, 474] width 103 height 34
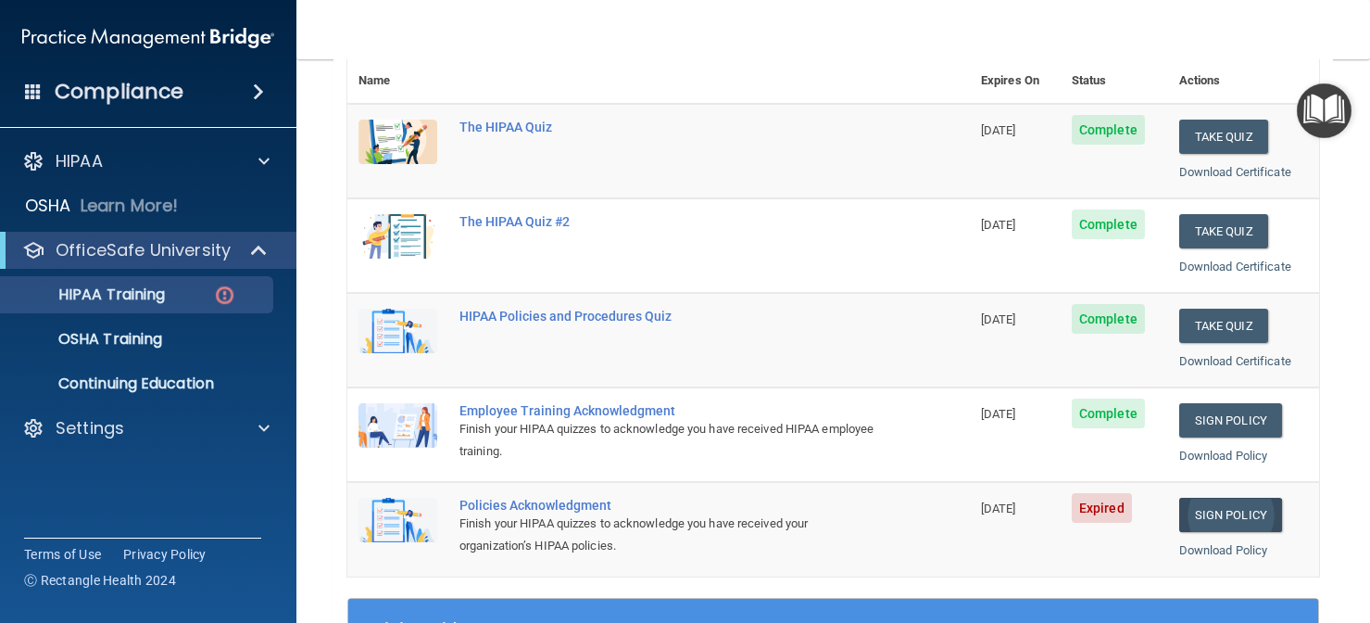
scroll to position [295, 0]
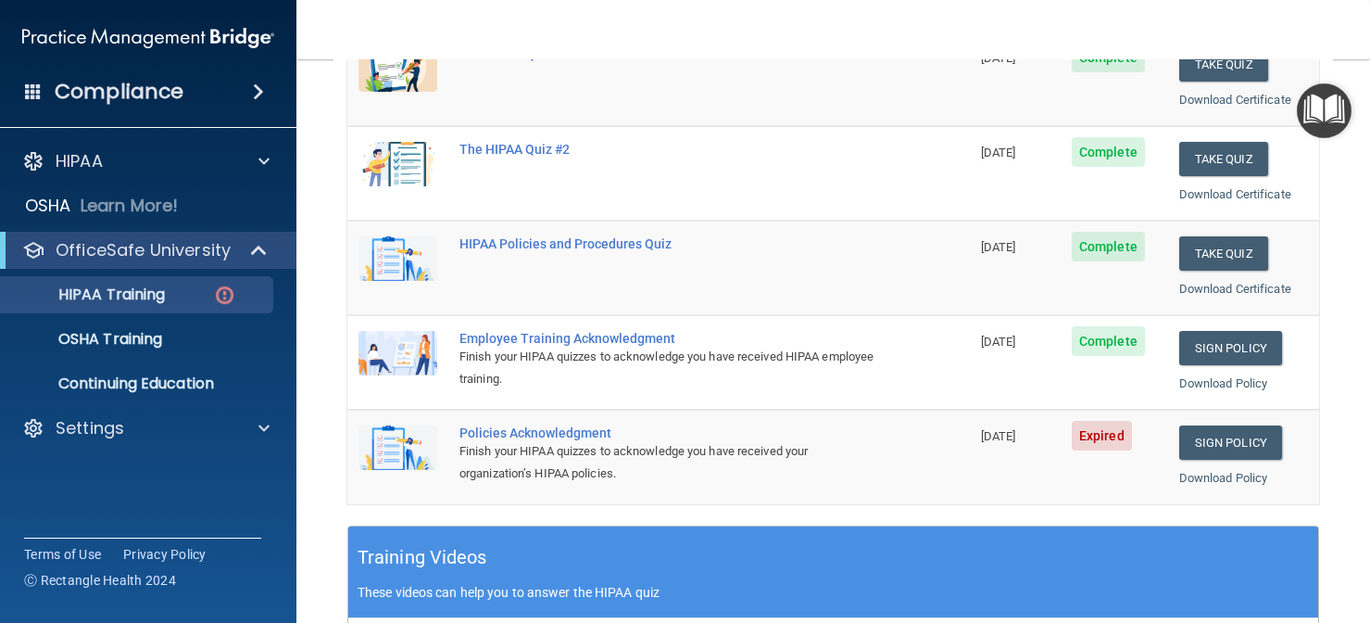
click at [1256, 410] on td "Sign Policy Sign Policy Download Policy" at bounding box center [1243, 457] width 151 height 94
click at [1253, 429] on link "Sign Policy" at bounding box center [1231, 442] width 103 height 34
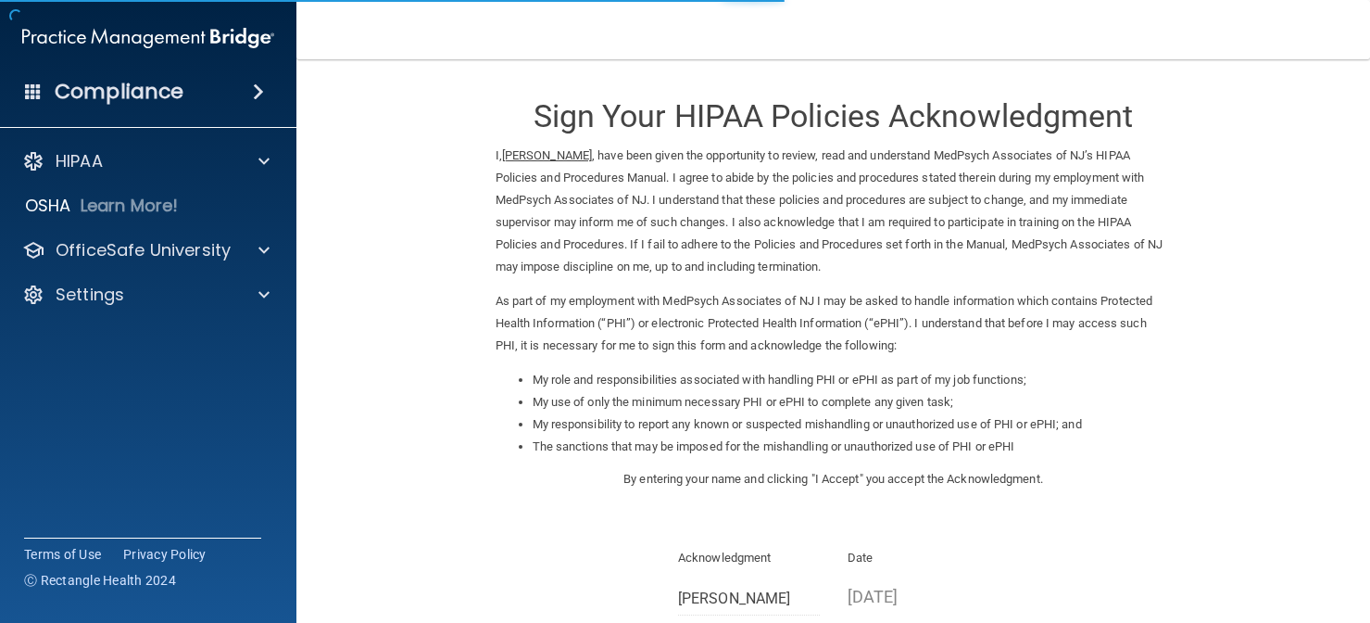
click at [671, 455] on div "My role and responsibilities associated with handling PHI or ePHI as part of my…" at bounding box center [834, 418] width 704 height 99
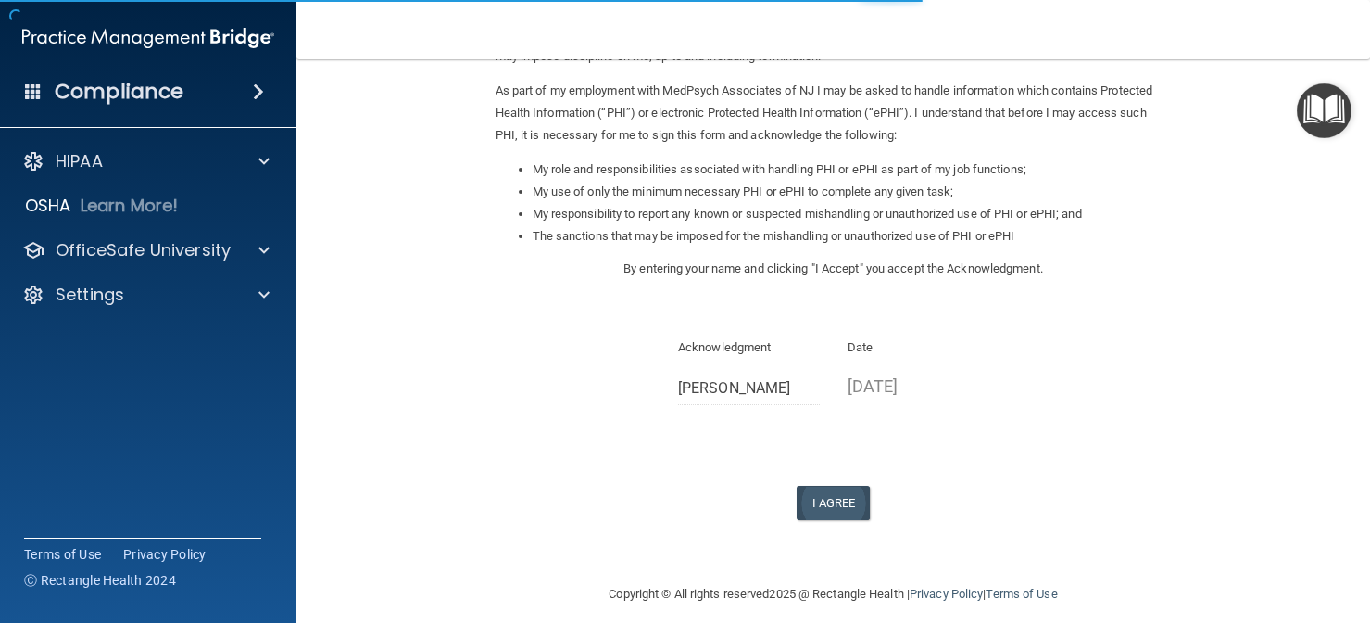
scroll to position [208, 0]
click at [808, 487] on button "I Agree" at bounding box center [834, 504] width 74 height 34
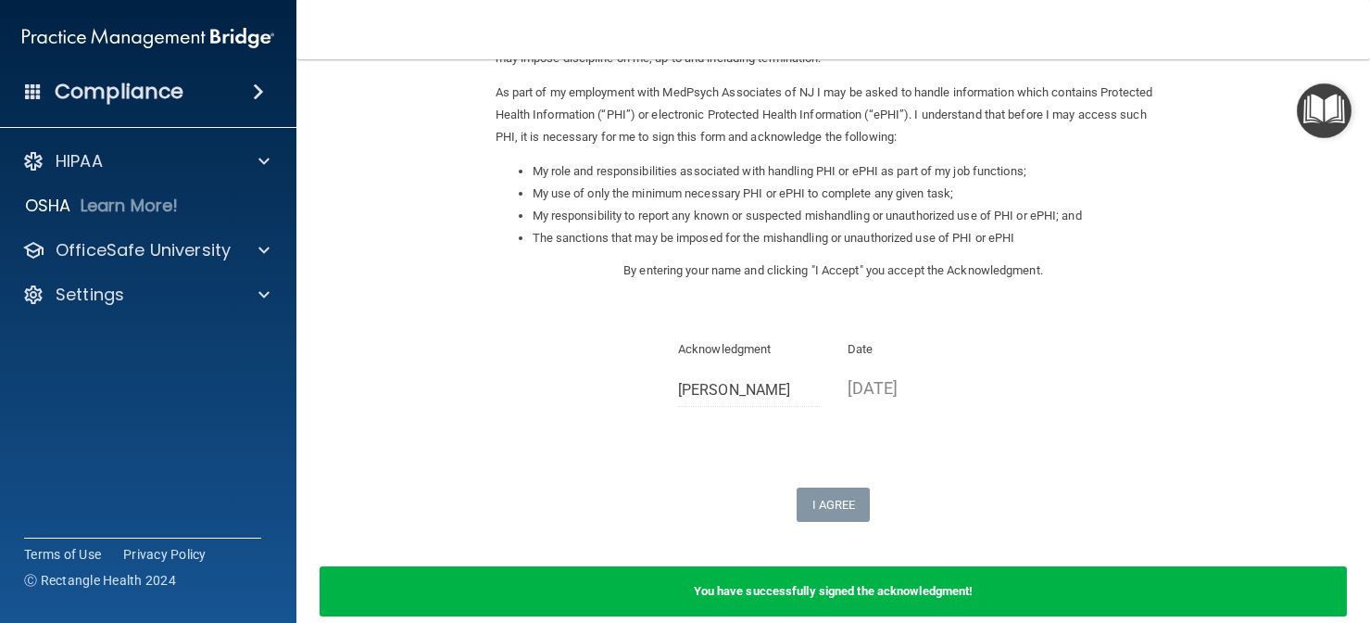
click at [1322, 122] on img "Open Resource Center" at bounding box center [1324, 110] width 55 height 55
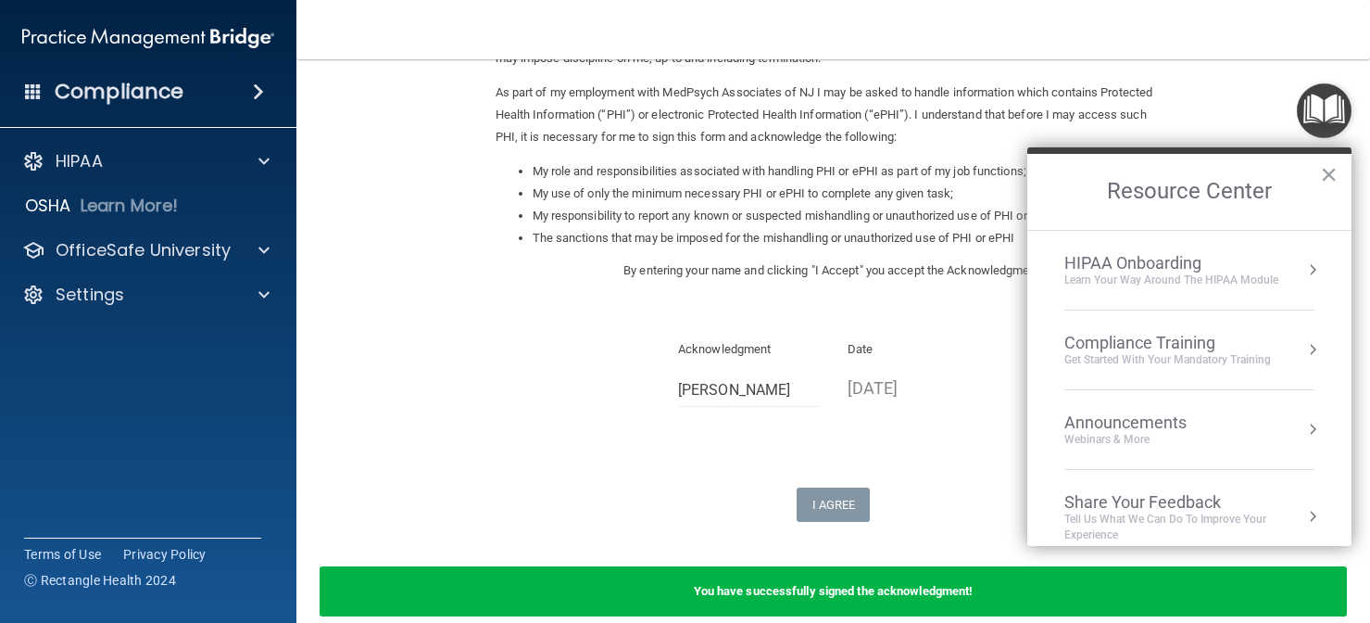
click at [1200, 340] on div "Compliance Training" at bounding box center [1168, 343] width 207 height 20
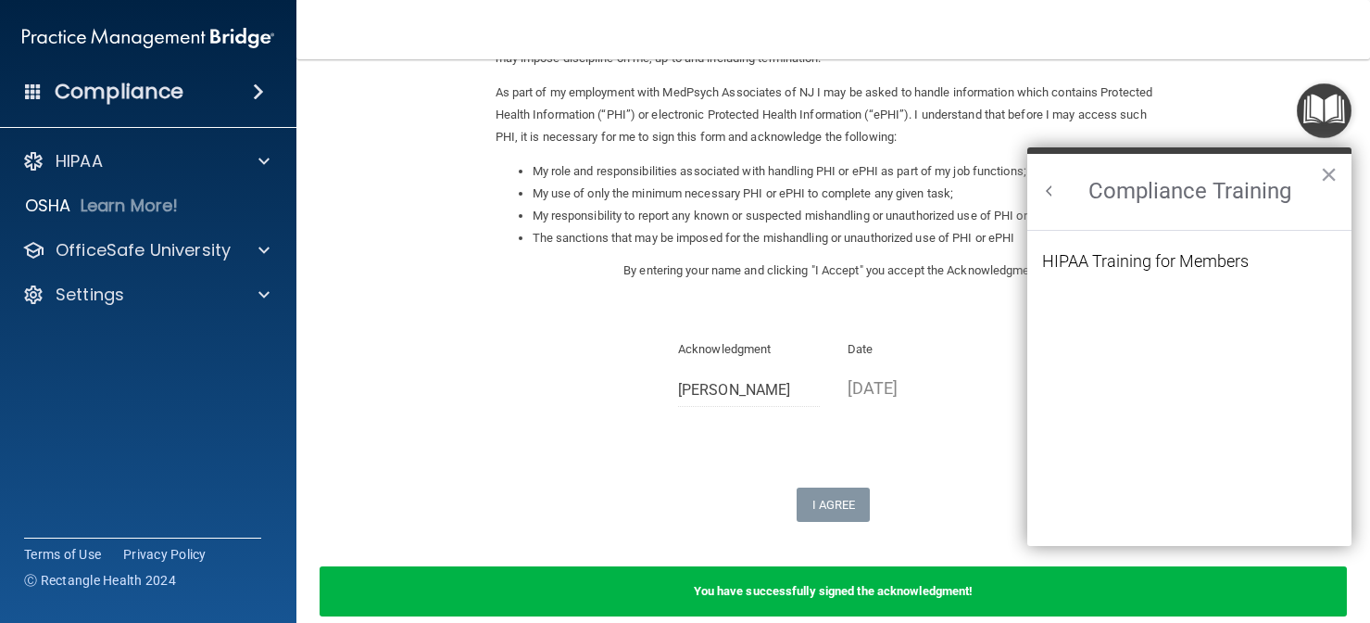
scroll to position [0, 0]
click at [1228, 253] on div "HIPAA Training for Members" at bounding box center [1145, 261] width 207 height 17
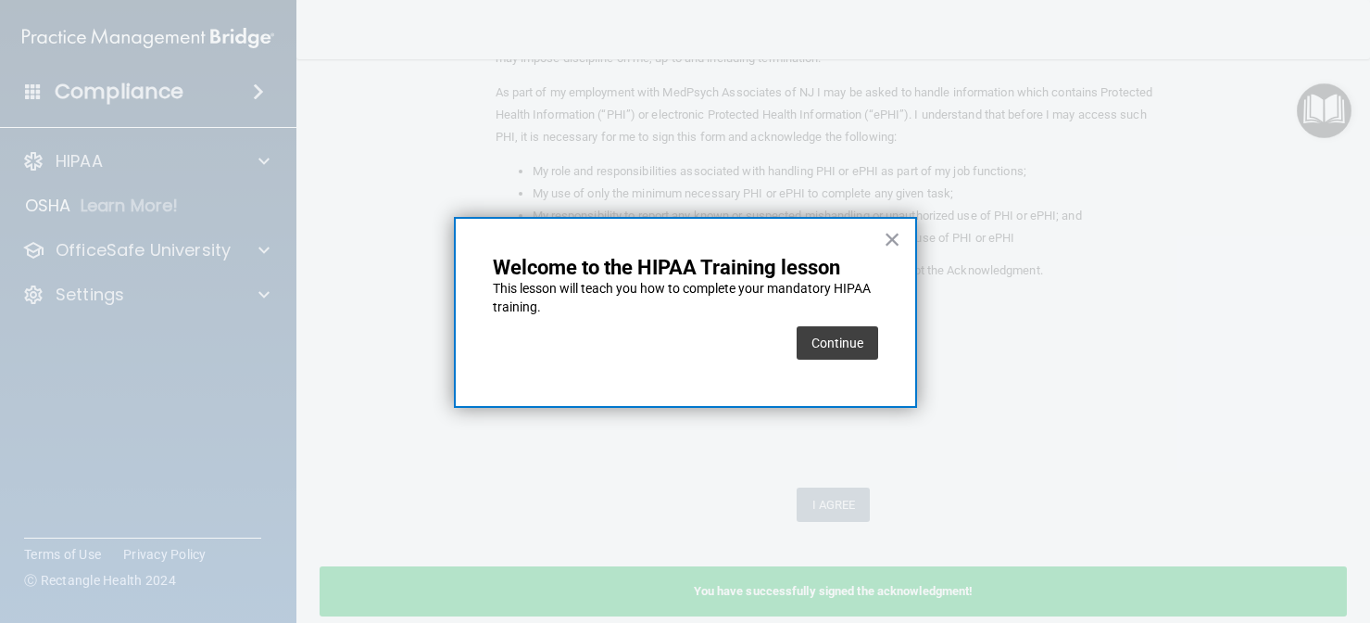
click at [878, 322] on div "× Welcome to the HIPAA Training lesson This lesson will teach you how to comple…" at bounding box center [685, 312] width 463 height 191
click at [854, 339] on button "Continue" at bounding box center [838, 342] width 82 height 33
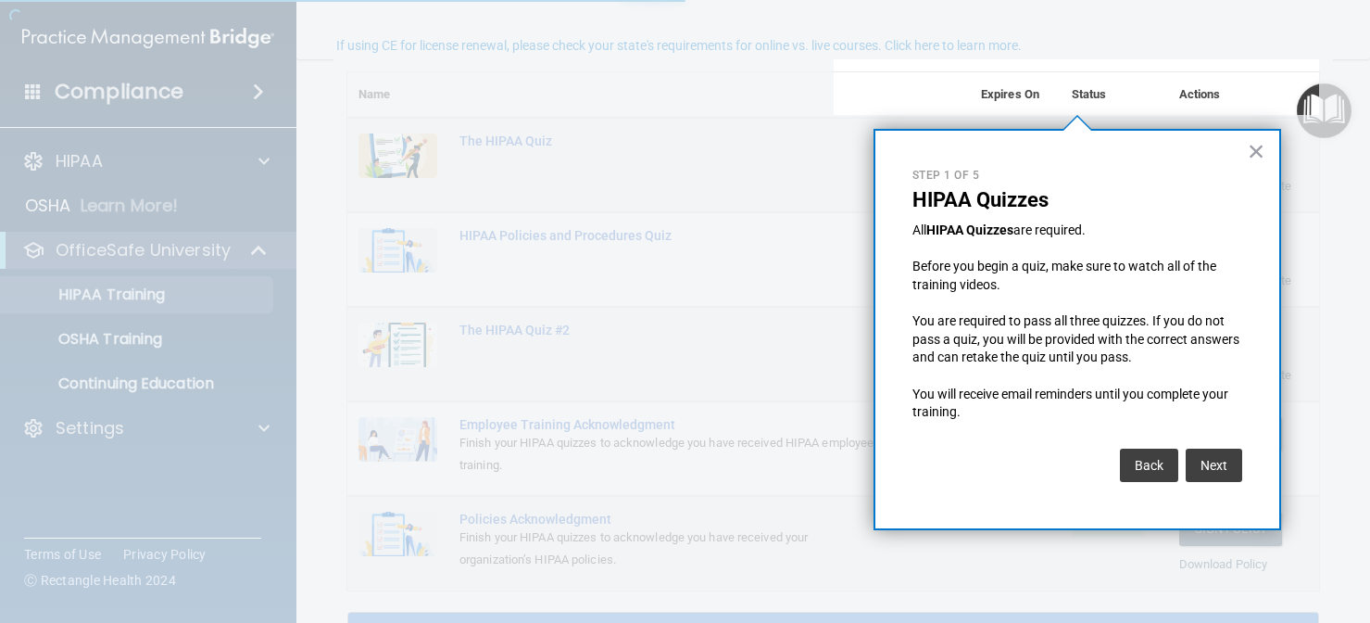
scroll to position [141, 0]
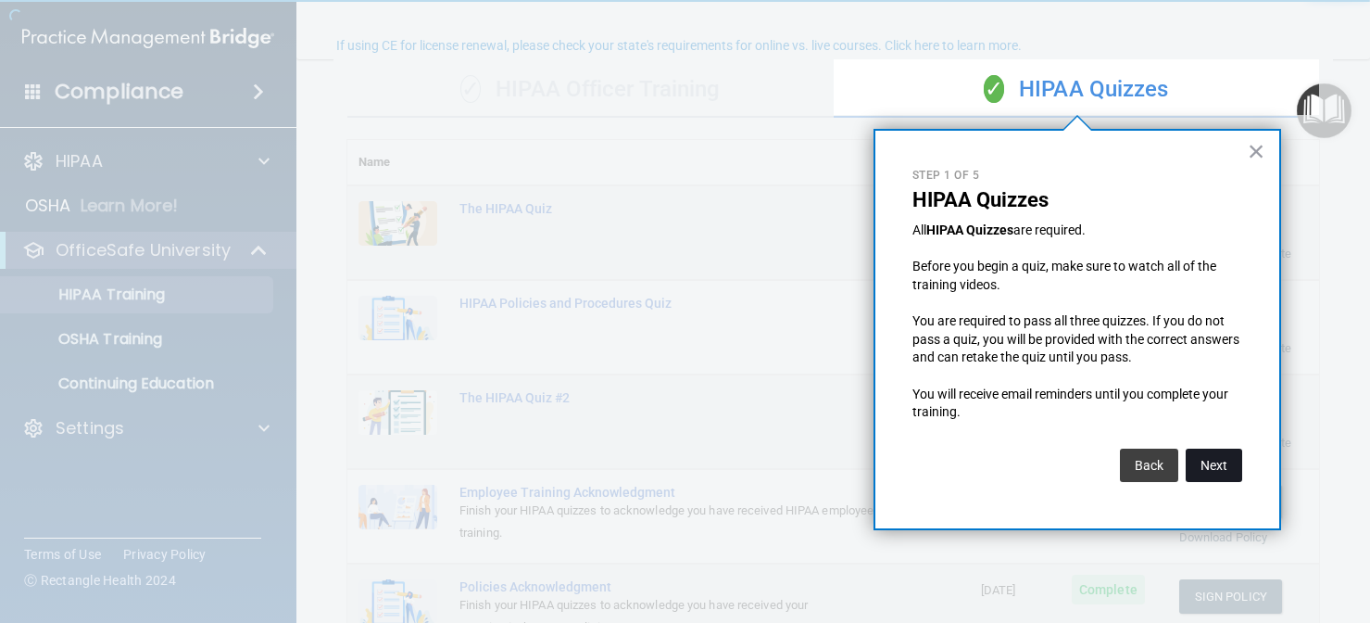
click at [1232, 454] on button "Next" at bounding box center [1214, 464] width 57 height 33
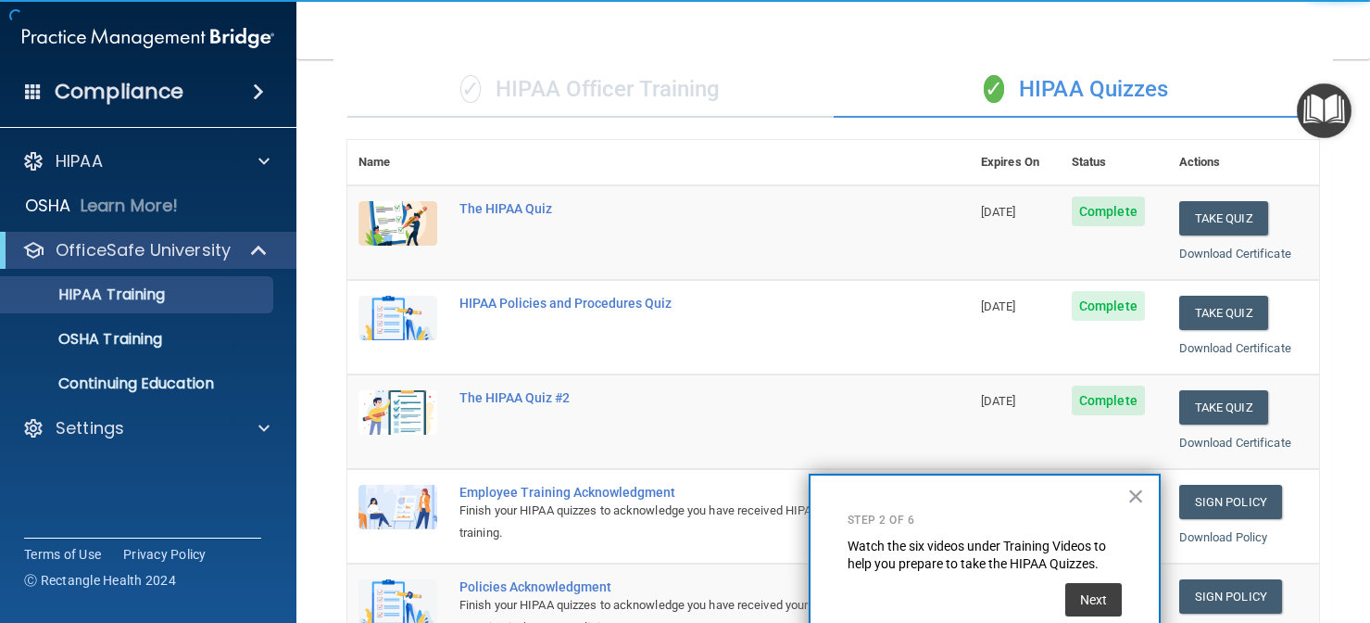
scroll to position [277, 0]
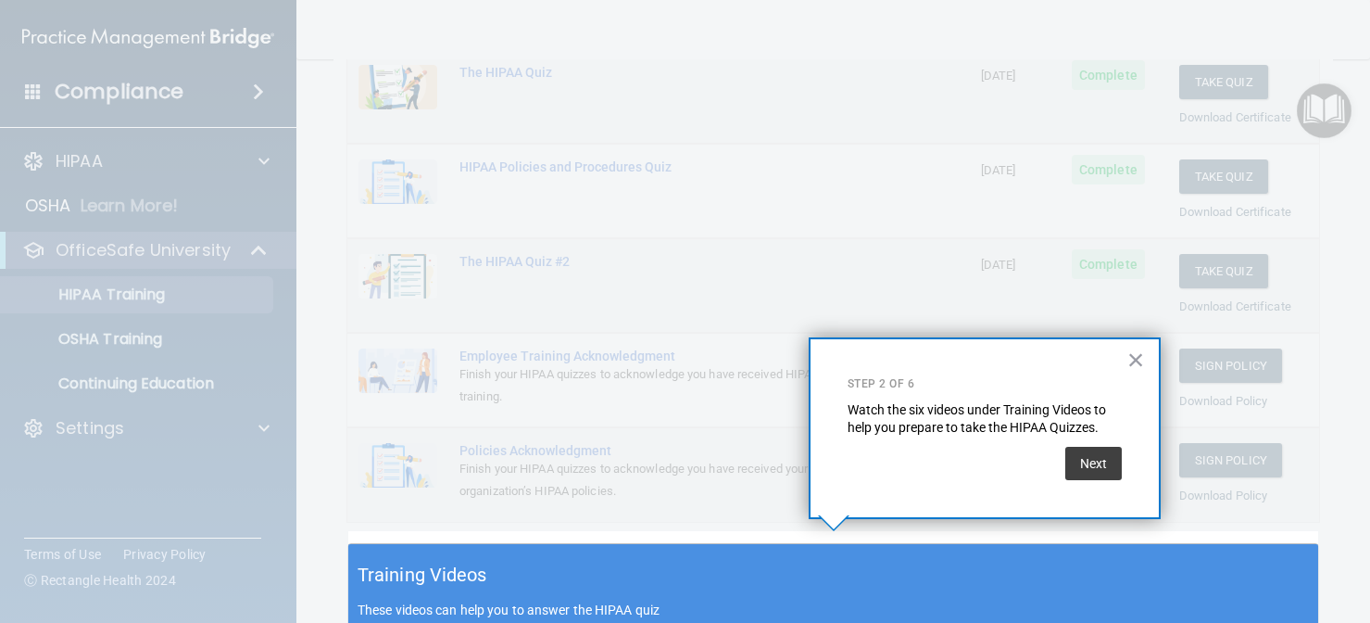
click at [1052, 463] on div "Next" at bounding box center [985, 458] width 274 height 43
click at [1071, 468] on button "Next" at bounding box center [1094, 463] width 57 height 33
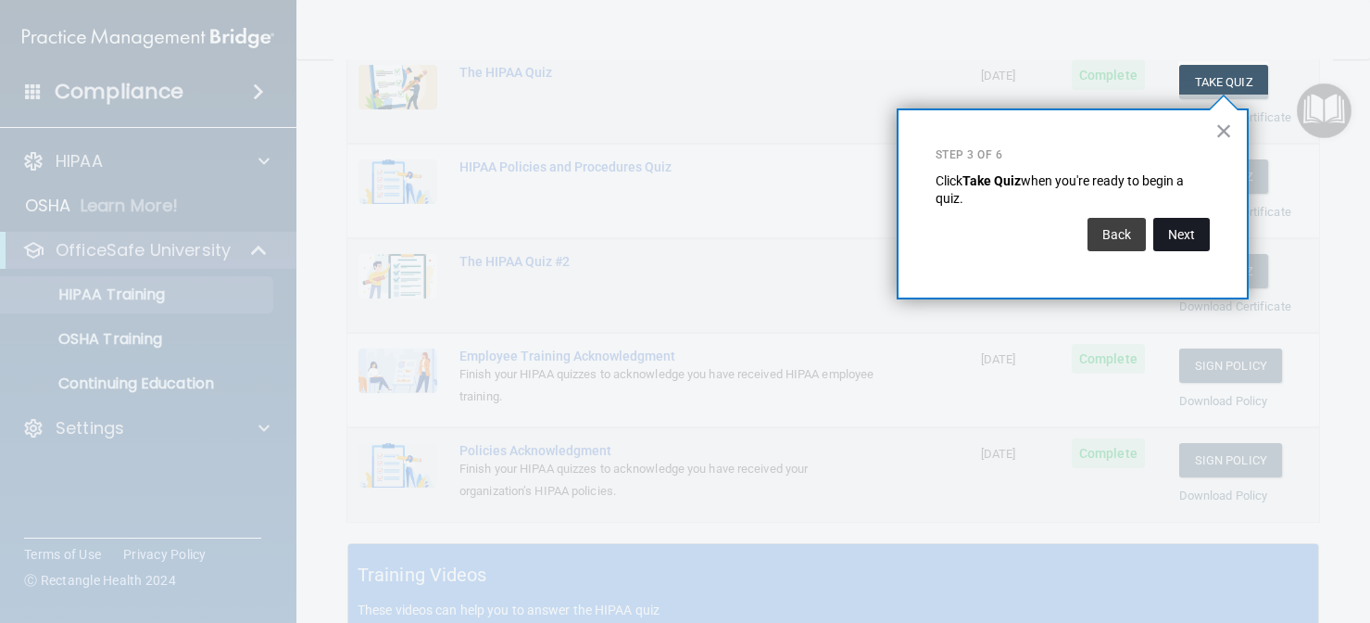
click at [1202, 234] on button "Next" at bounding box center [1182, 234] width 57 height 33
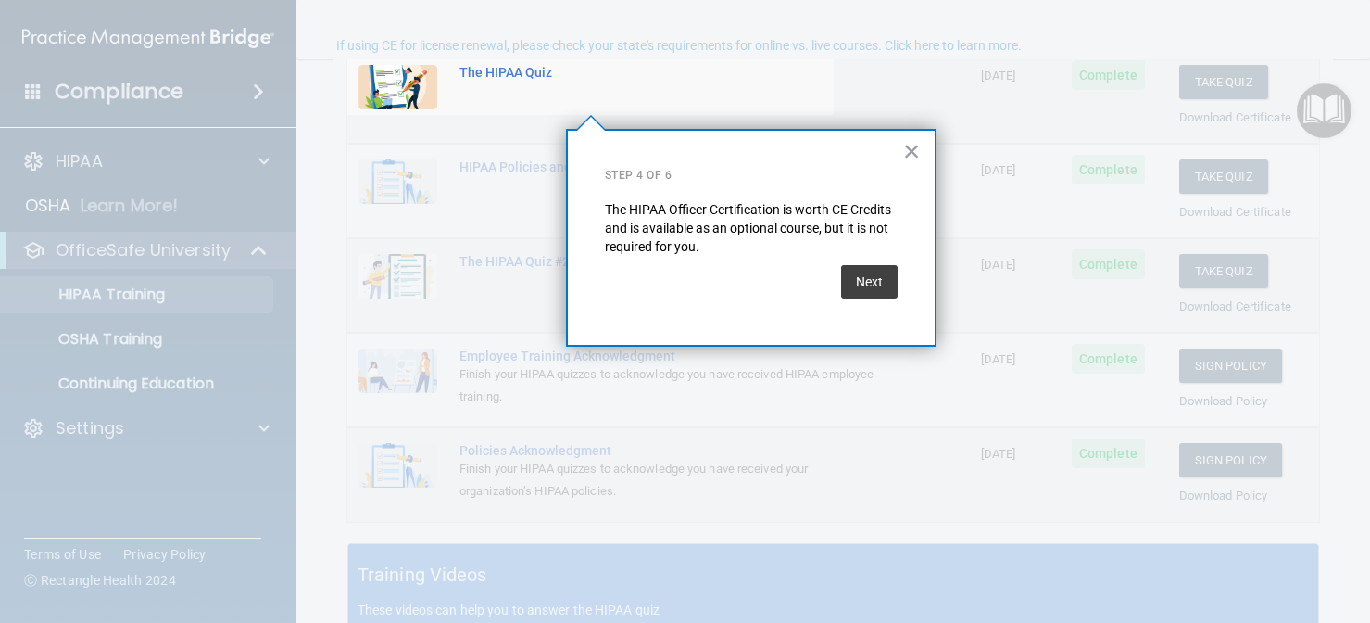
scroll to position [141, 0]
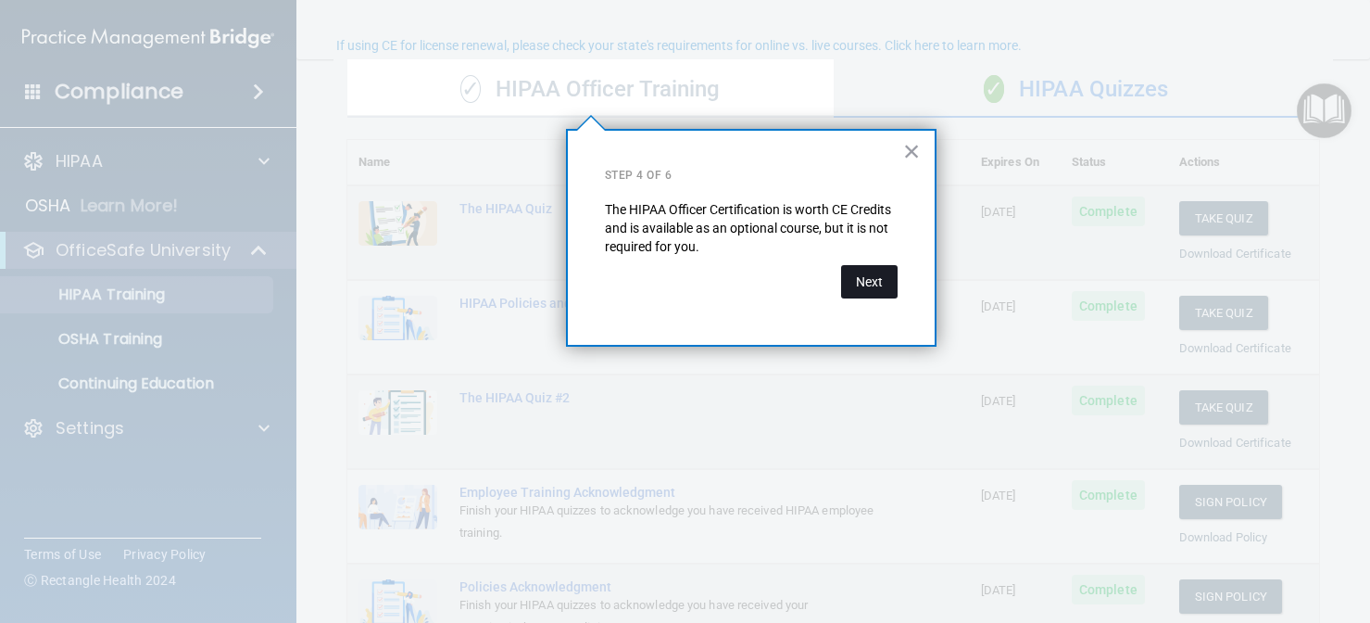
click at [874, 274] on button "Next" at bounding box center [869, 281] width 57 height 33
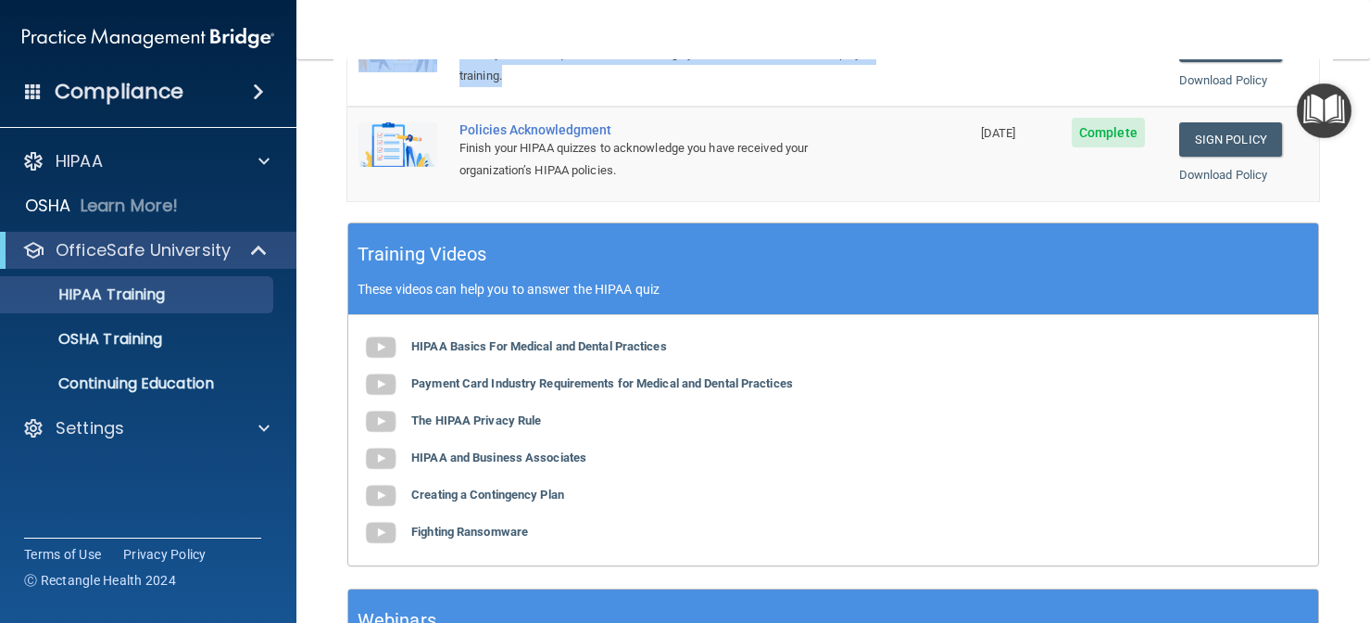
scroll to position [759, 0]
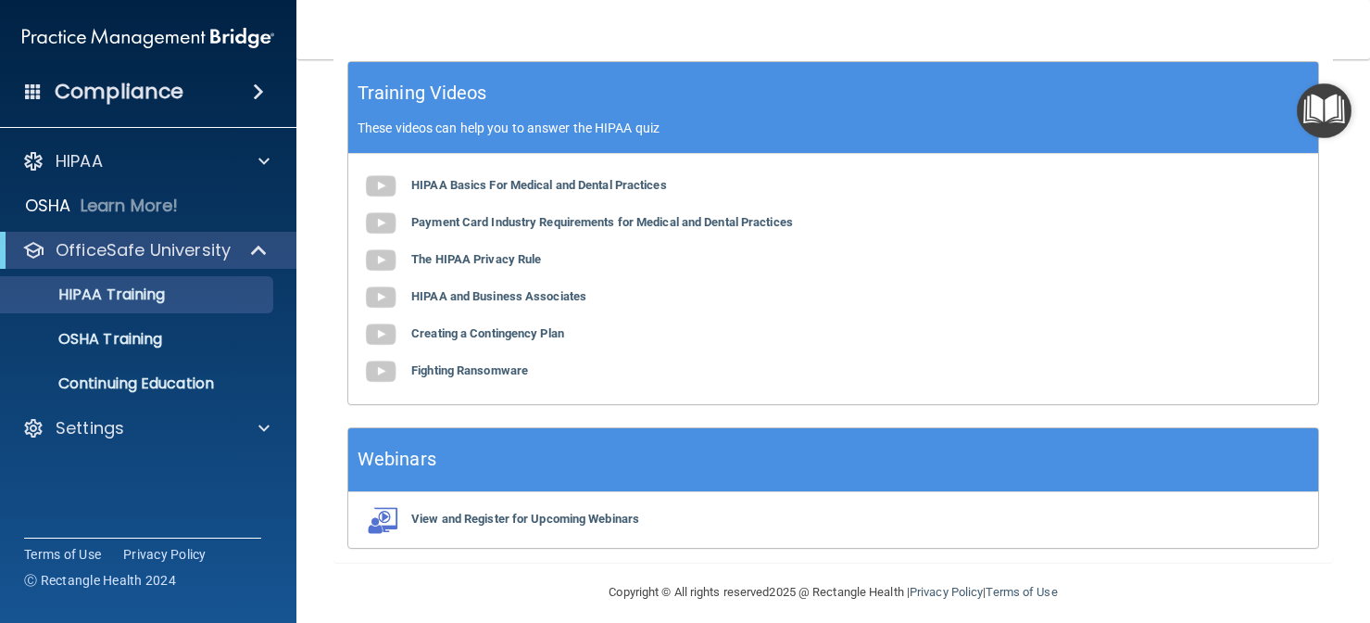
drag, startPoint x: 902, startPoint y: 253, endPoint x: 824, endPoint y: 736, distance: 489.1
click at [824, 622] on html "Compliance HIPAA Documents and Policies Report an Incident Business Associates …" at bounding box center [685, 311] width 1370 height 623
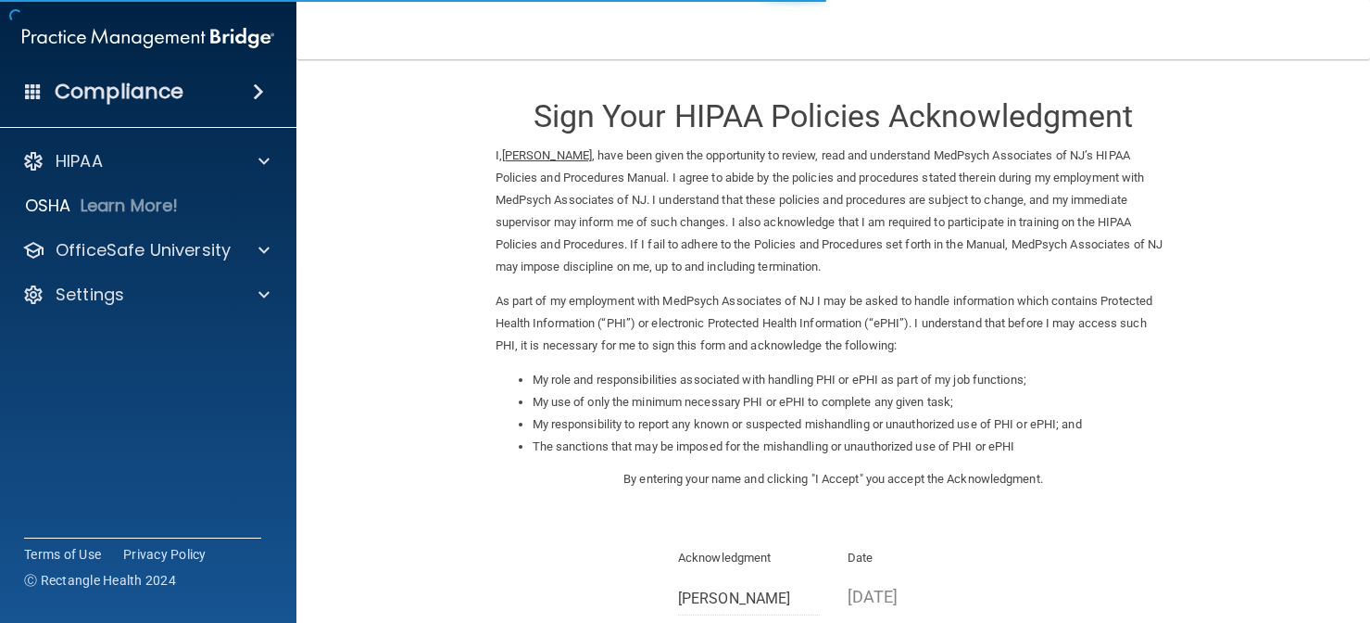
click at [968, 337] on p "As part of my employment with MedPsych Associates of NJ I may be asked to handl…" at bounding box center [834, 323] width 676 height 67
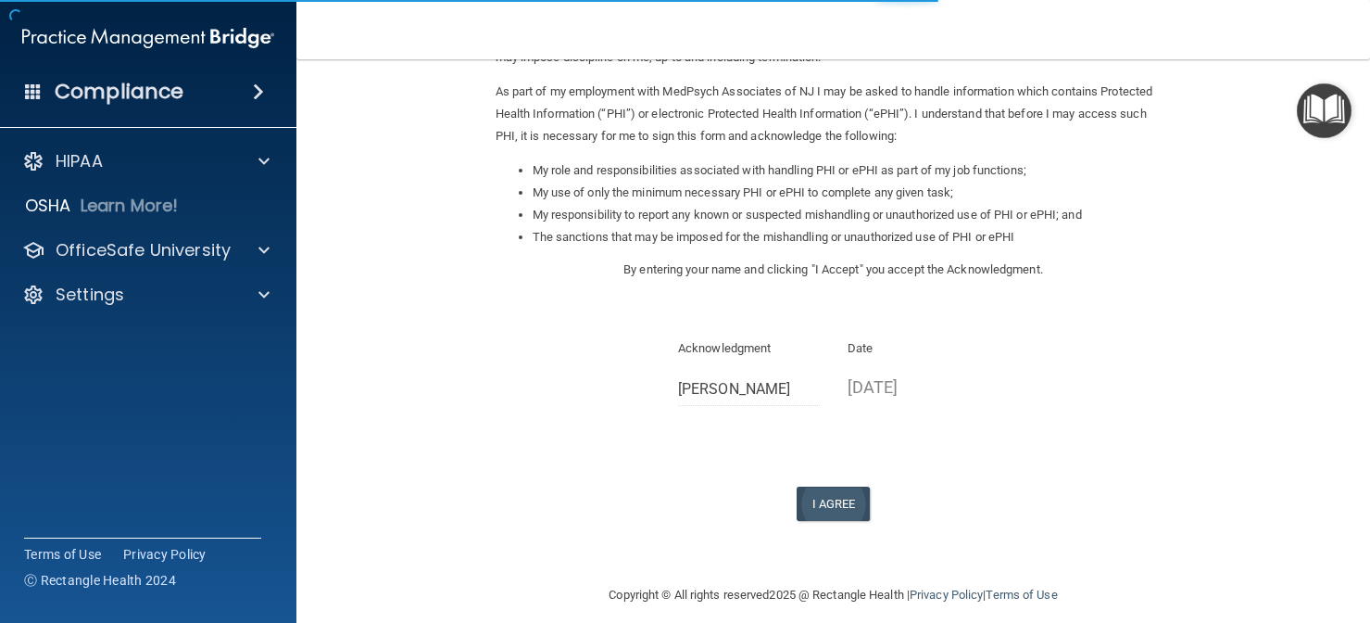
scroll to position [208, 0]
click at [815, 487] on button "I Agree" at bounding box center [834, 504] width 74 height 34
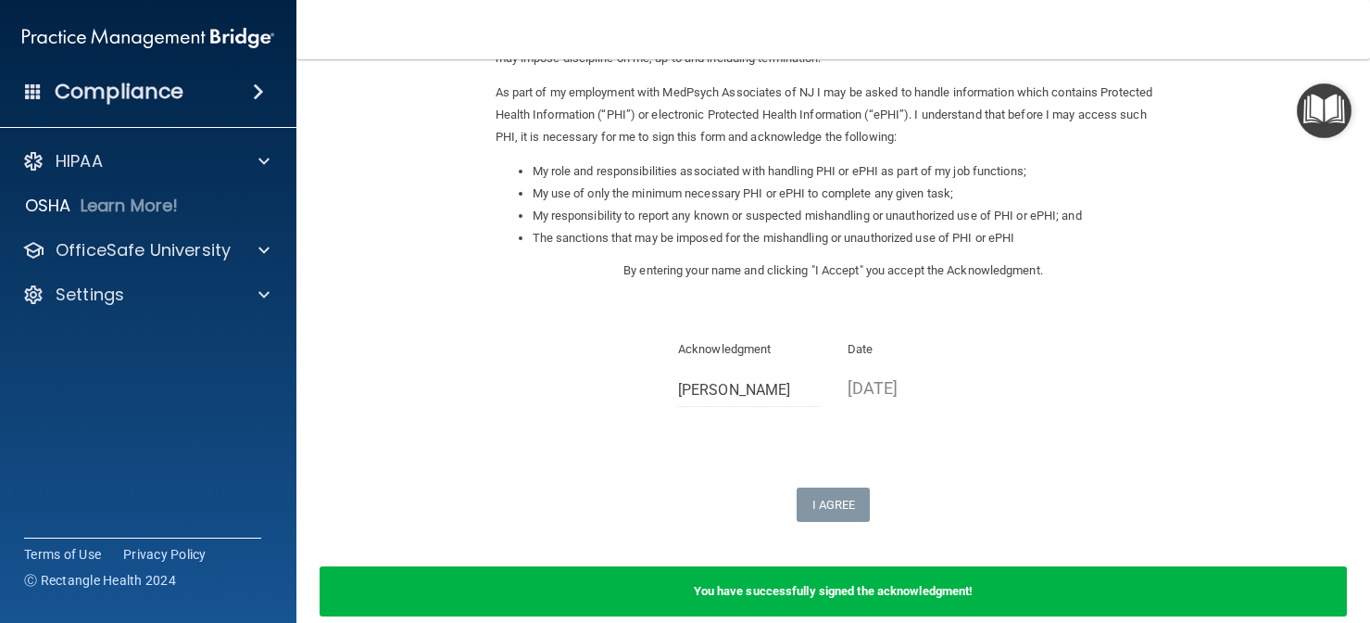
click at [205, 88] on div "Compliance" at bounding box center [148, 91] width 296 height 41
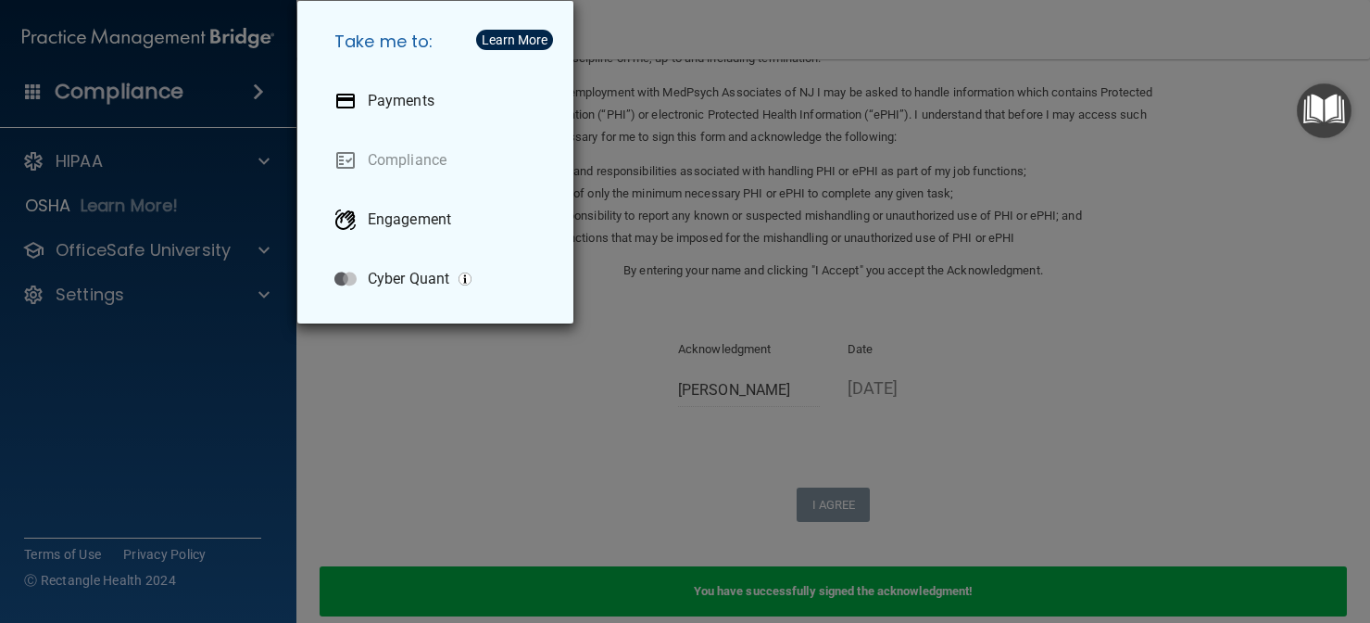
click at [385, 175] on link "Compliance" at bounding box center [439, 160] width 239 height 52
click at [710, 176] on div "Take me to: Payments Compliance Engagement Cyber Quant" at bounding box center [685, 311] width 1370 height 623
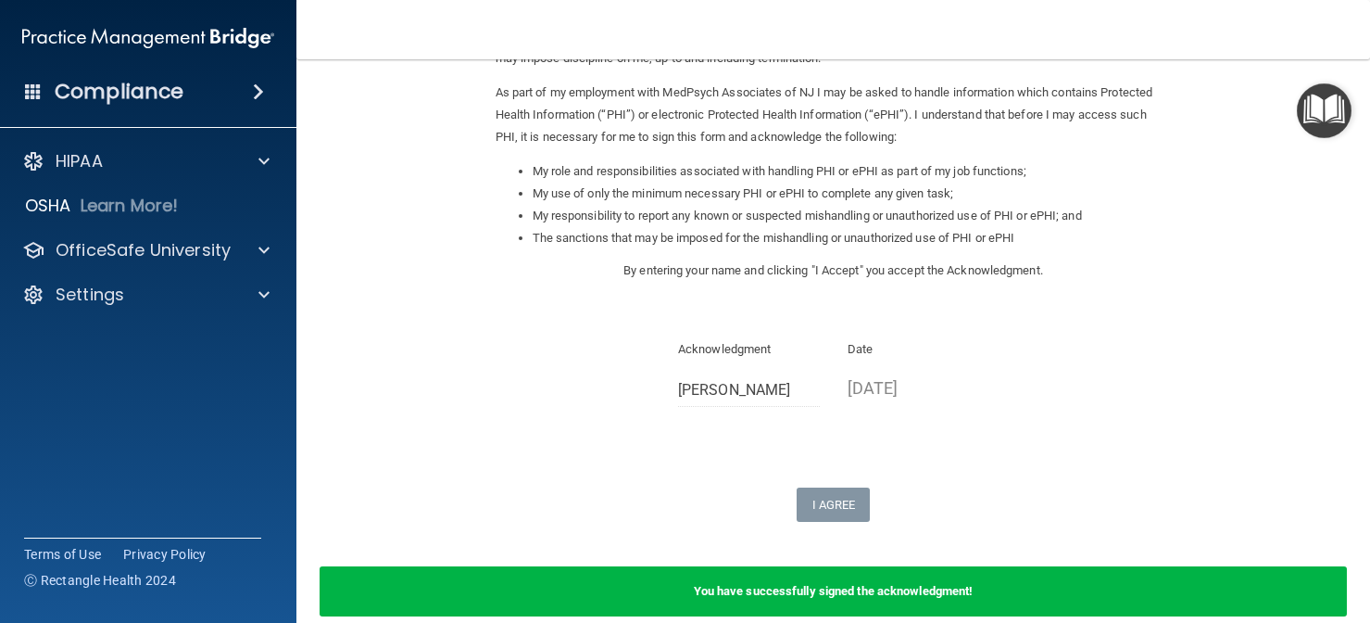
click at [1325, 91] on img "Open Resource Center" at bounding box center [1324, 110] width 55 height 55
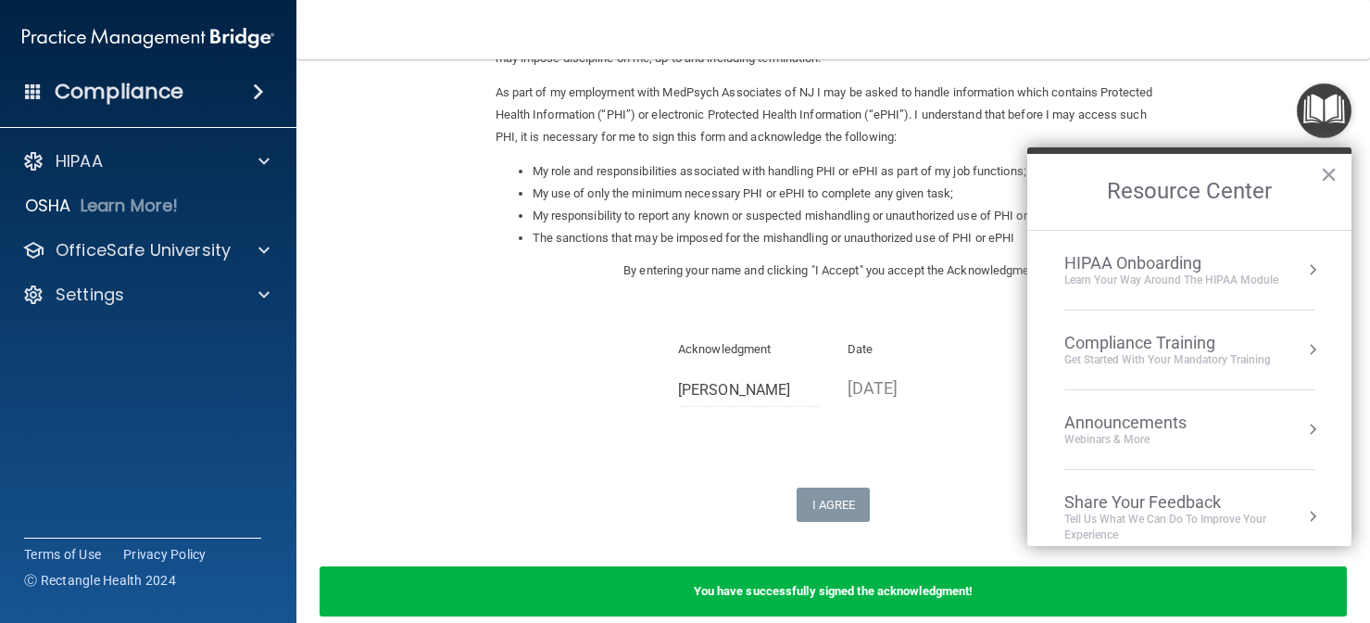
click at [1164, 344] on div "Compliance Training" at bounding box center [1168, 343] width 207 height 20
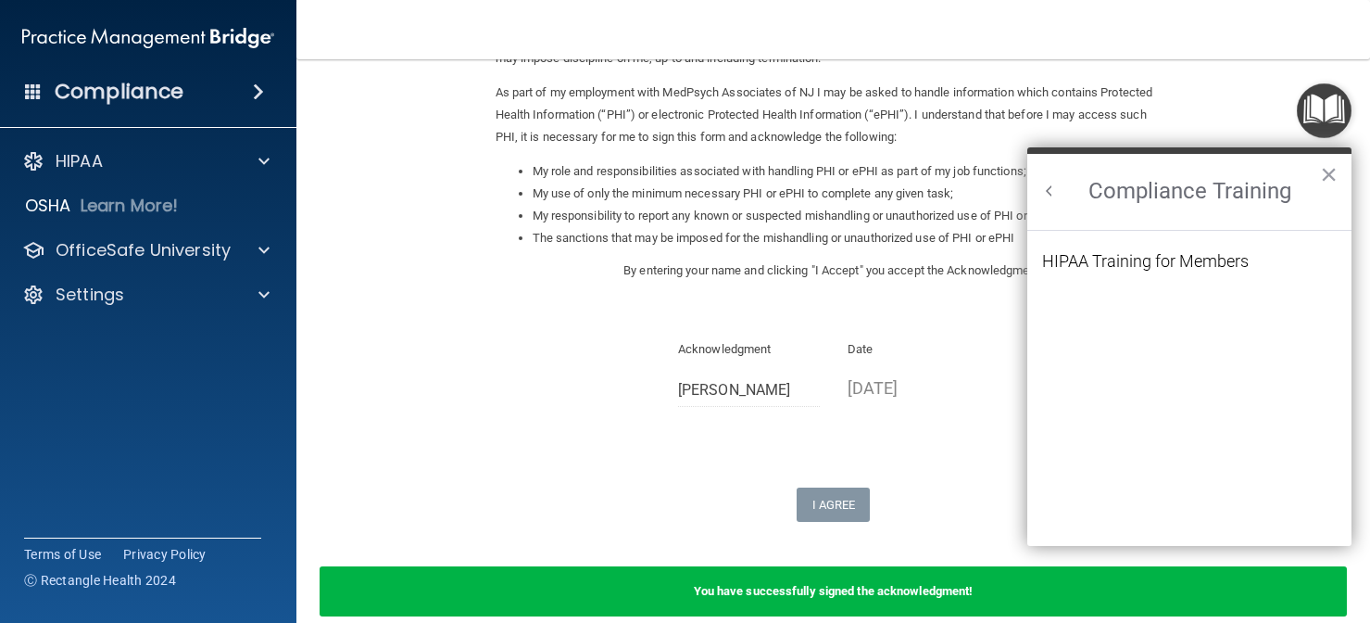
scroll to position [0, 0]
click at [1170, 239] on ol "HIPAA Training for Members" at bounding box center [1189, 389] width 295 height 317
click at [1170, 255] on ol "HIPAA Training for Members" at bounding box center [1189, 389] width 295 height 317
click at [1170, 255] on div "HIPAA Training for Members" at bounding box center [1145, 261] width 207 height 17
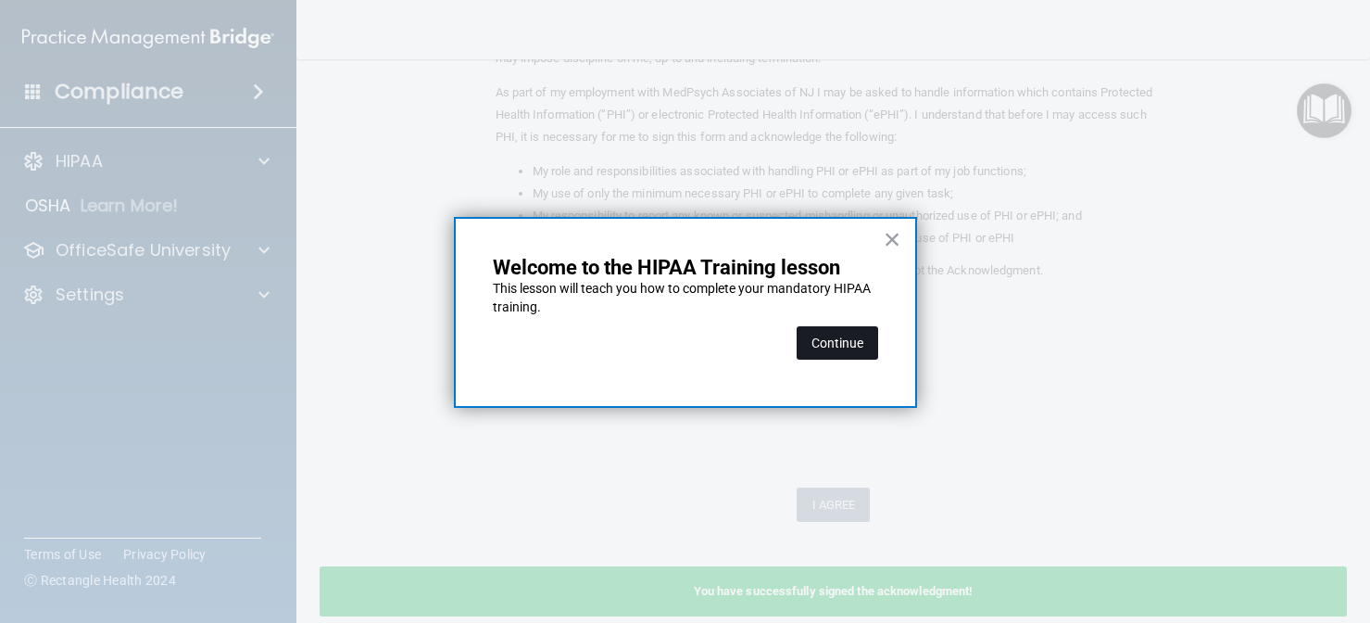
click at [874, 347] on button "Continue" at bounding box center [838, 342] width 82 height 33
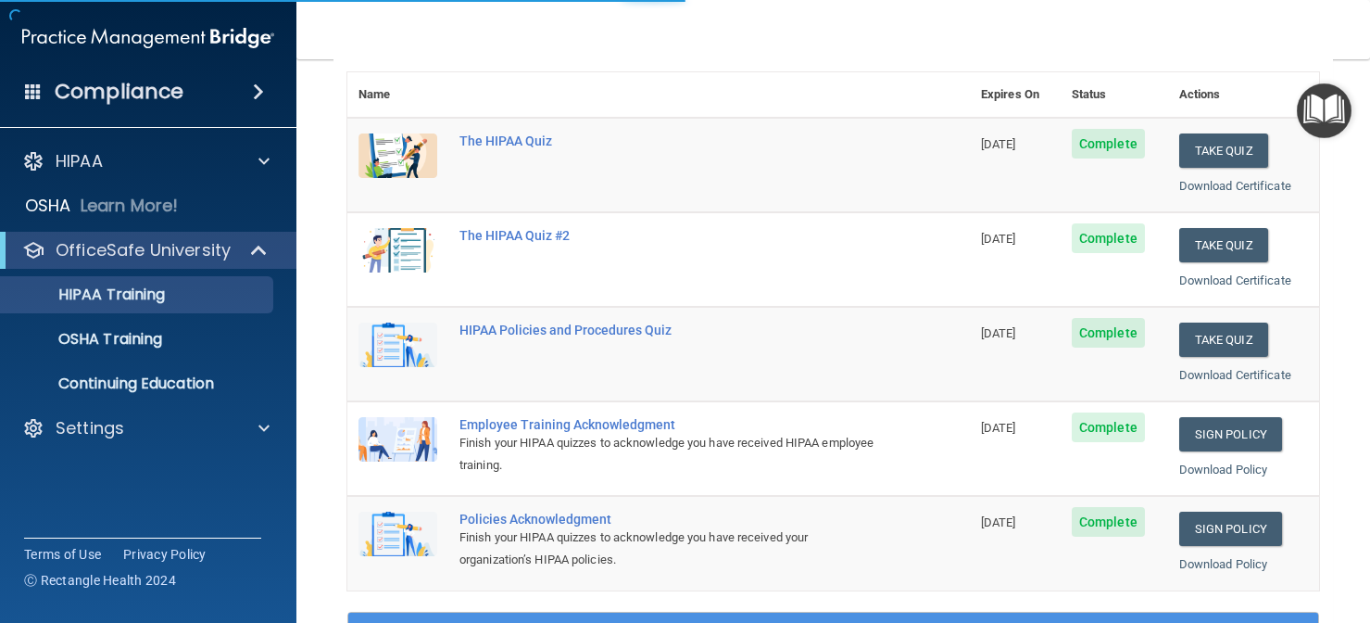
scroll to position [141, 0]
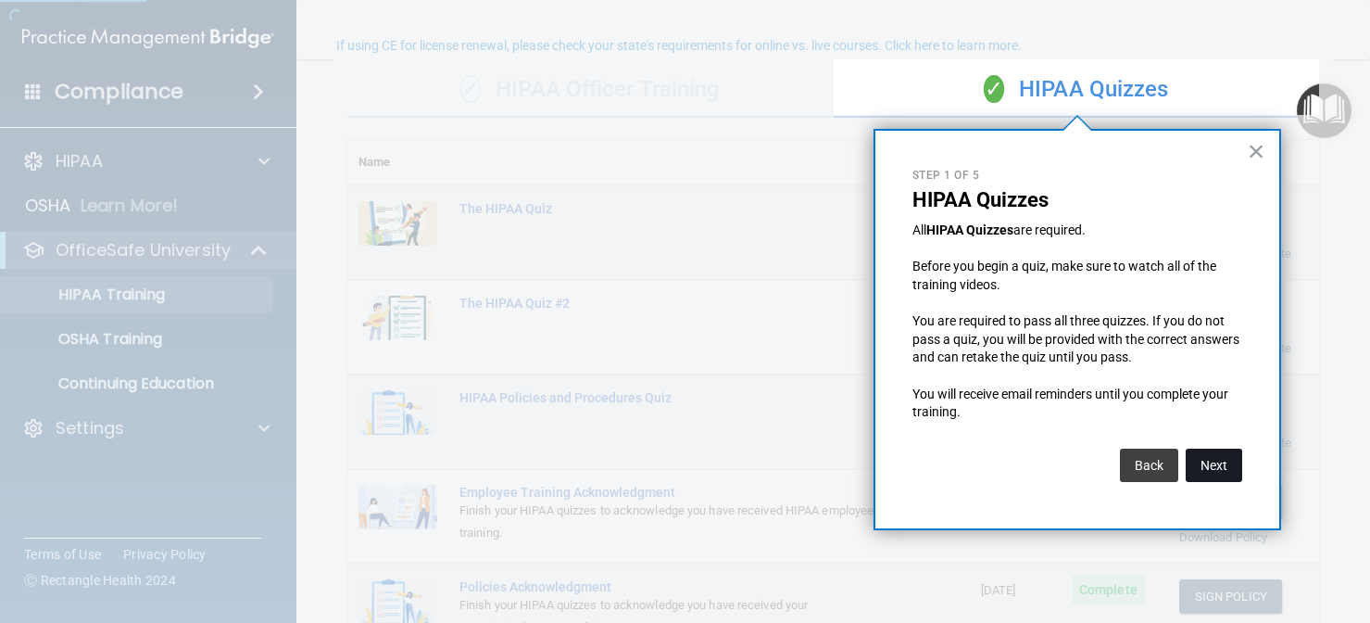
click at [1217, 448] on button "Next" at bounding box center [1214, 464] width 57 height 33
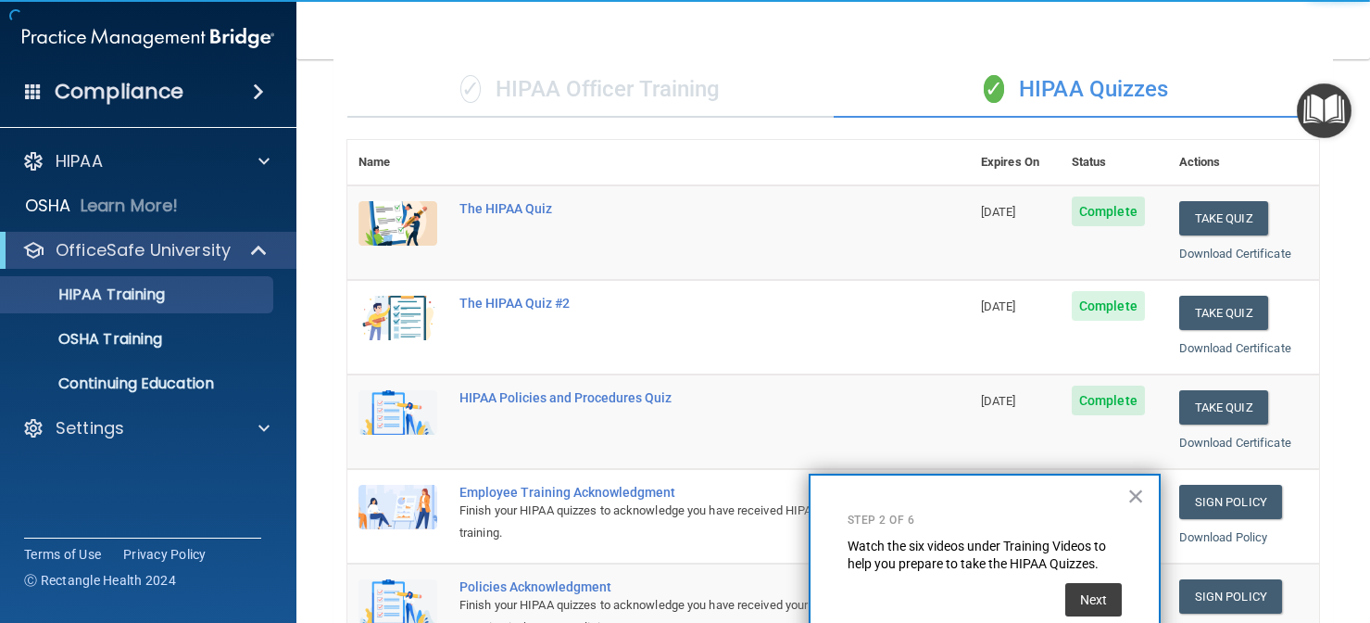
scroll to position [277, 0]
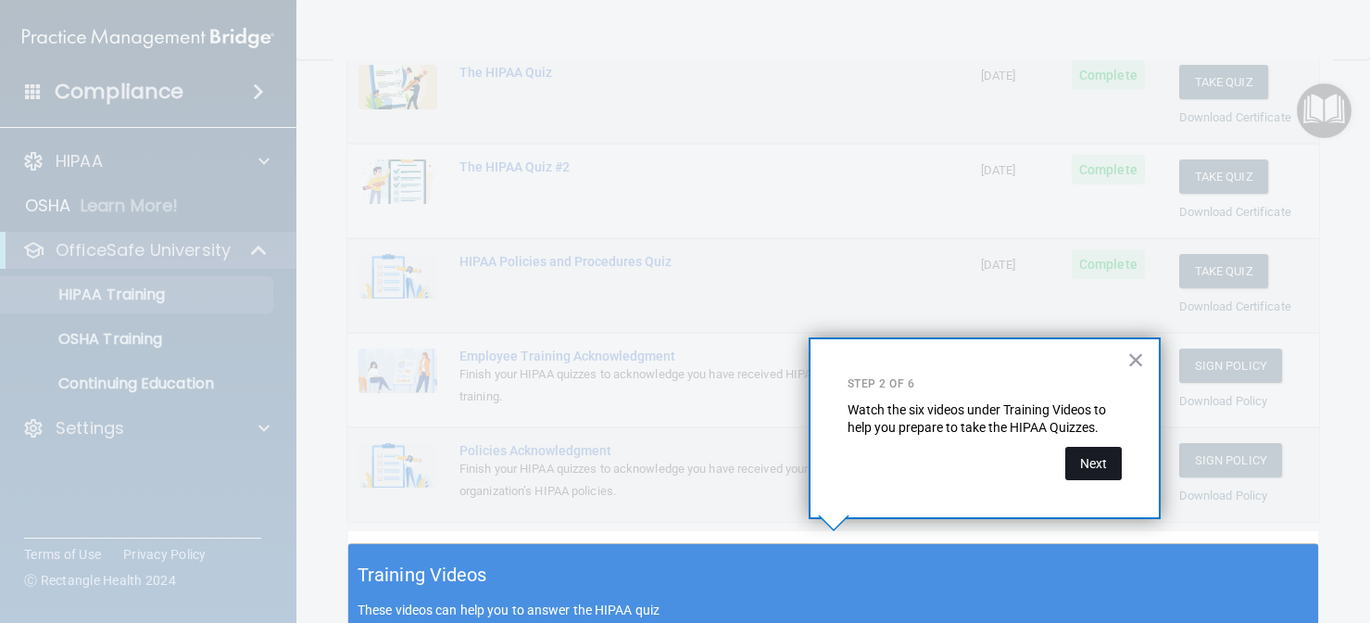
click at [1091, 469] on button "Next" at bounding box center [1094, 463] width 57 height 33
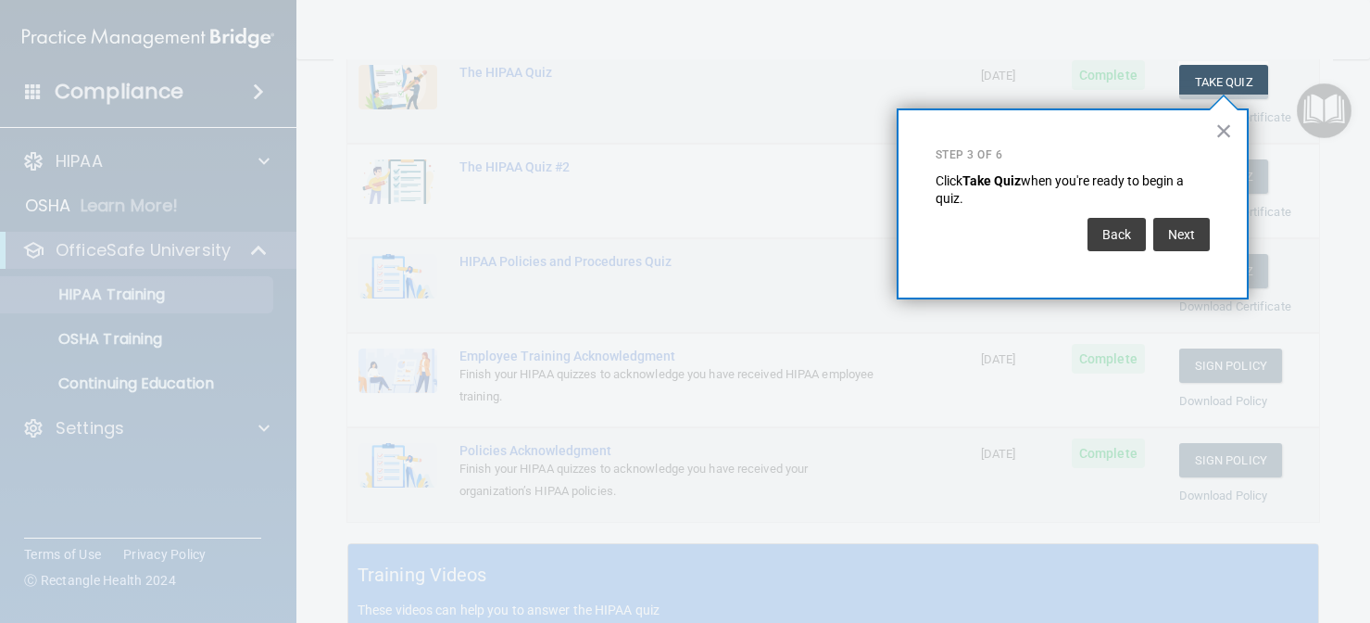
click at [1185, 257] on div "Back Next" at bounding box center [1073, 234] width 274 height 52
click at [1188, 223] on button "Next" at bounding box center [1182, 234] width 57 height 33
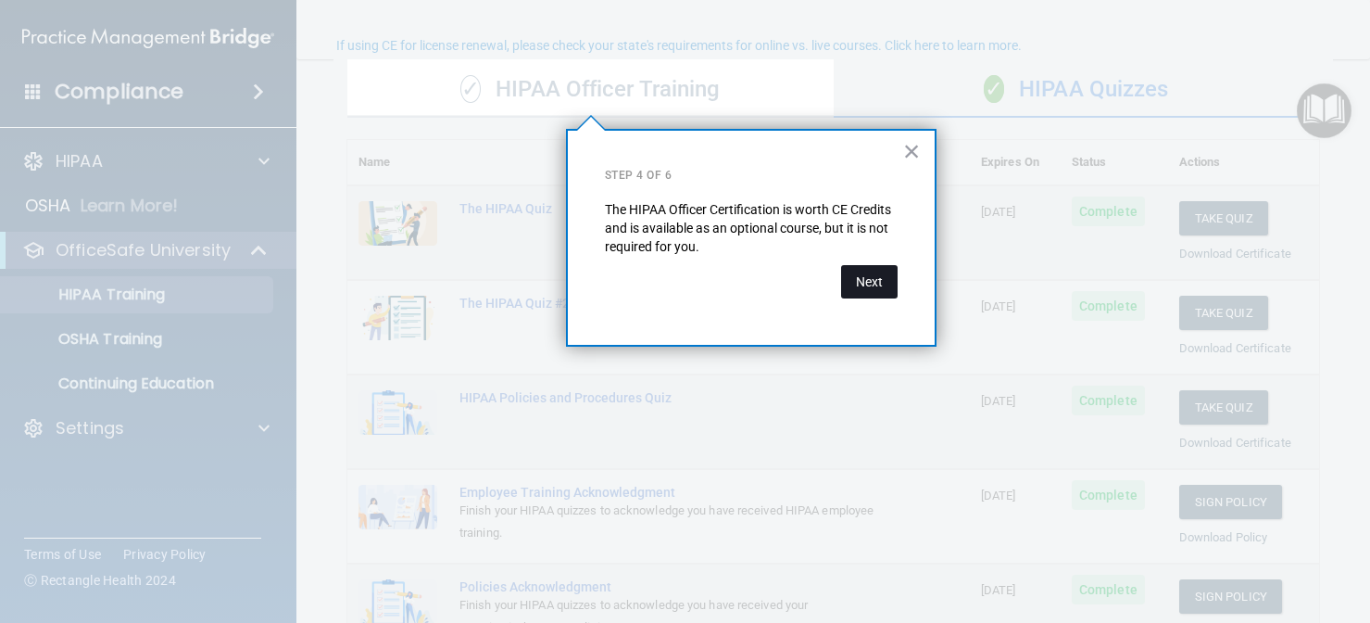
click at [874, 265] on button "Next" at bounding box center [869, 281] width 57 height 33
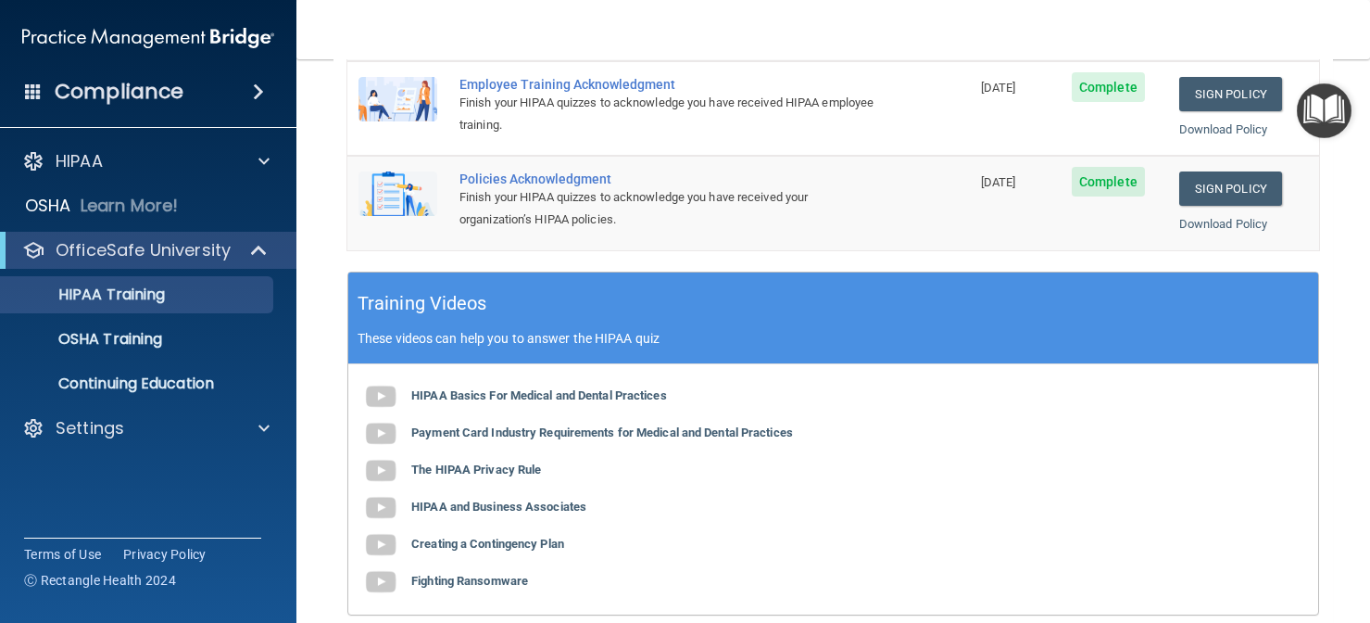
scroll to position [759, 0]
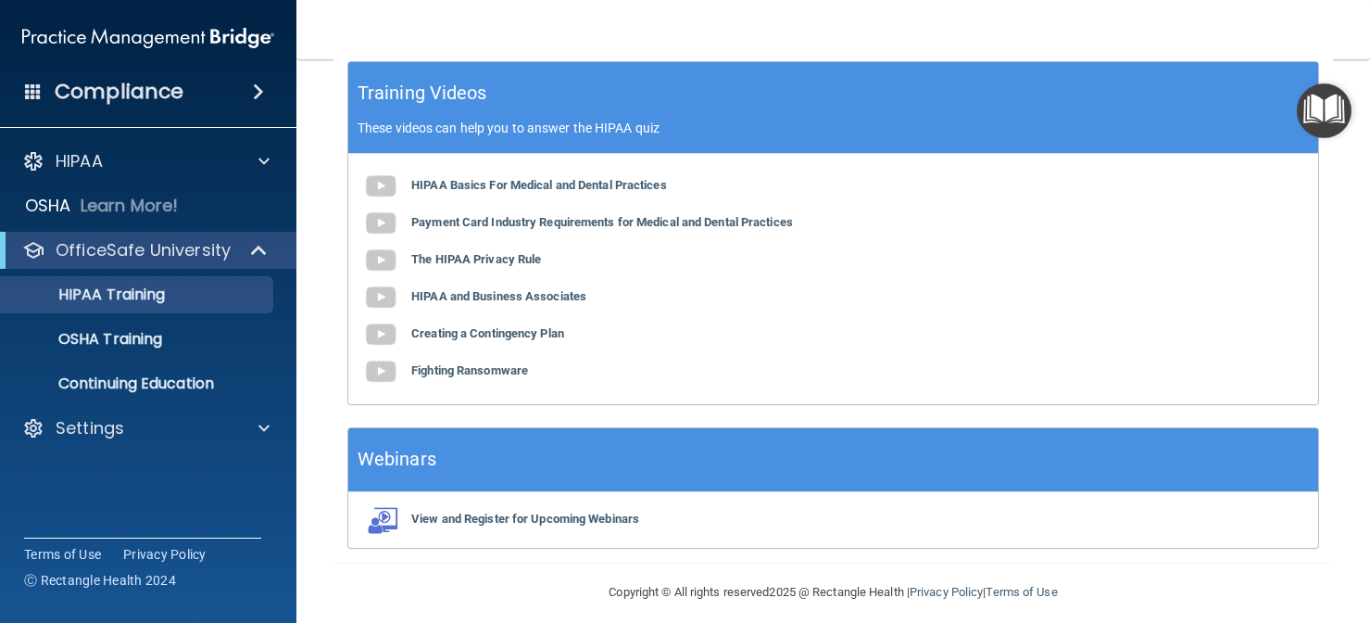
drag, startPoint x: 1342, startPoint y: 367, endPoint x: 1338, endPoint y: 736, distance: 368.8
click at [1338, 622] on html "Compliance HIPAA Documents and Policies Report an Incident Business Associates …" at bounding box center [685, 311] width 1370 height 623
